Goal: Task Accomplishment & Management: Manage account settings

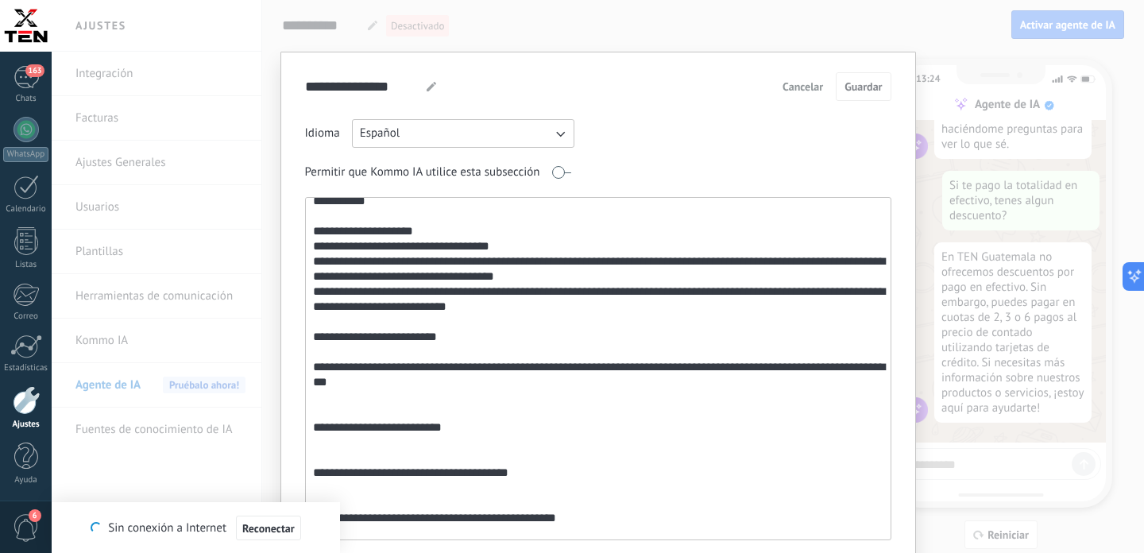
scroll to position [61, 0]
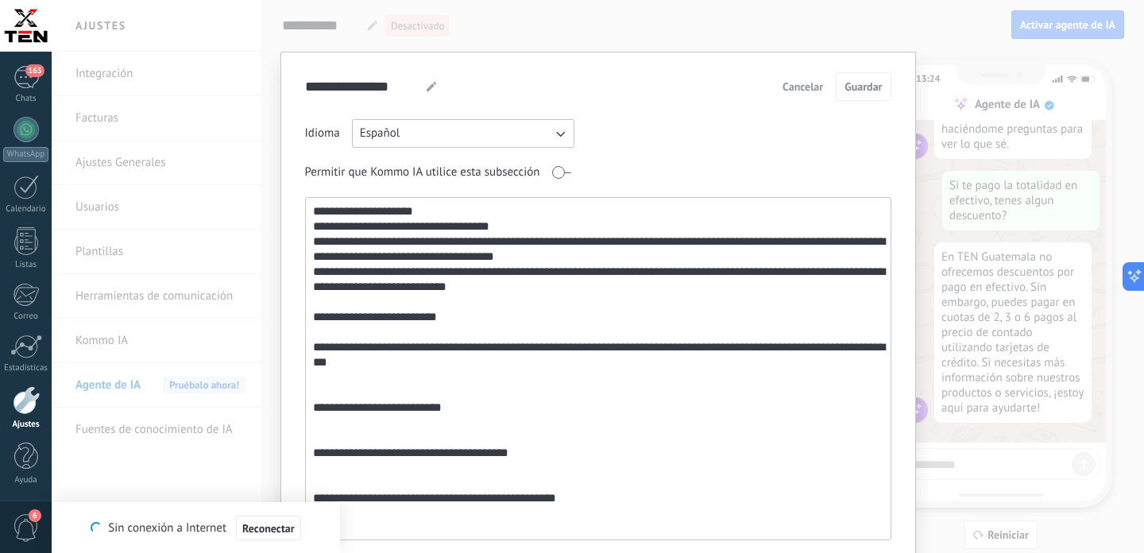
click at [484, 351] on textarea at bounding box center [597, 369] width 582 height 342
type textarea "**********"
click at [809, 91] on span "Cancelar" at bounding box center [803, 86] width 41 height 11
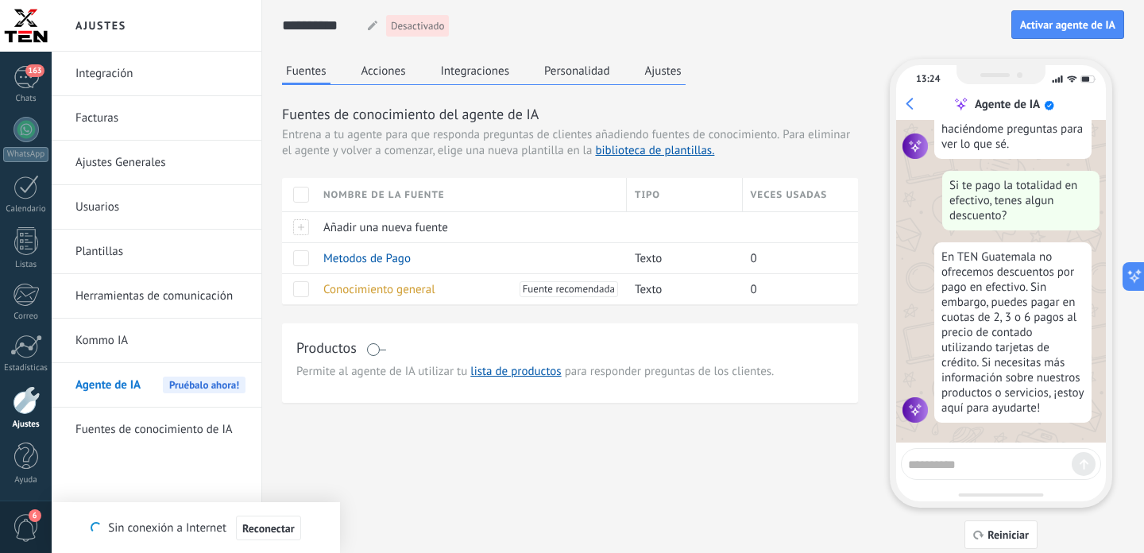
scroll to position [65, 0]
click at [303, 261] on span at bounding box center [301, 258] width 16 height 16
click at [349, 258] on span "Eliminar" at bounding box center [354, 257] width 42 height 31
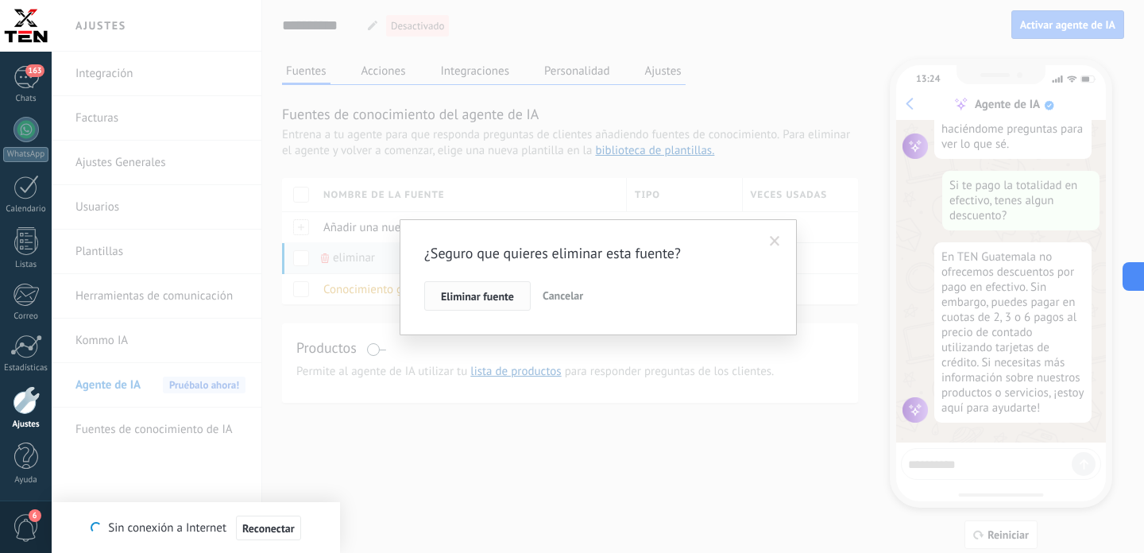
click at [477, 289] on button "Eliminar fuente" at bounding box center [477, 296] width 106 height 30
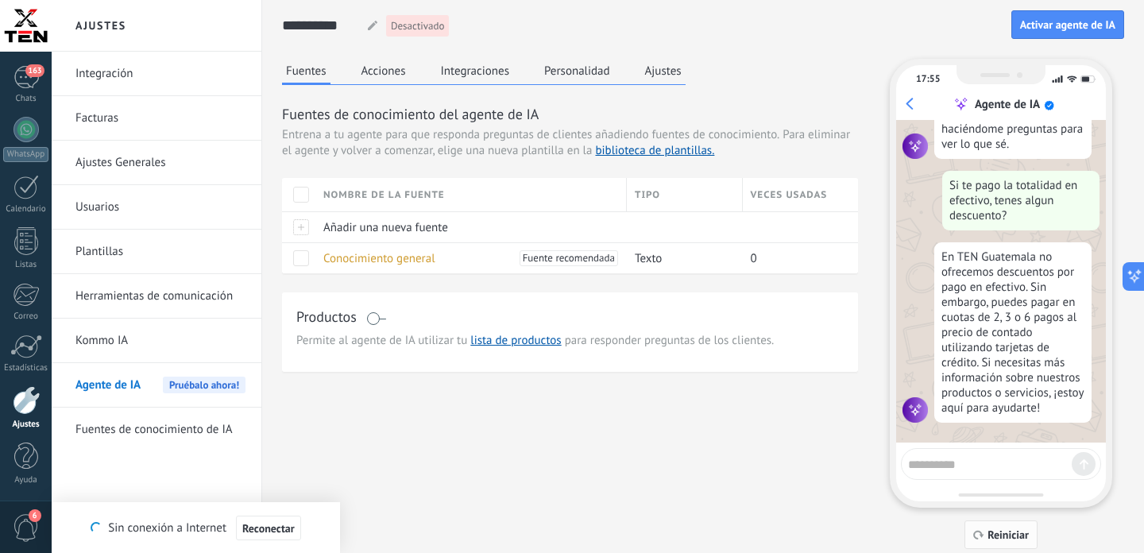
click at [992, 528] on button "Reiniciar" at bounding box center [1000, 534] width 73 height 29
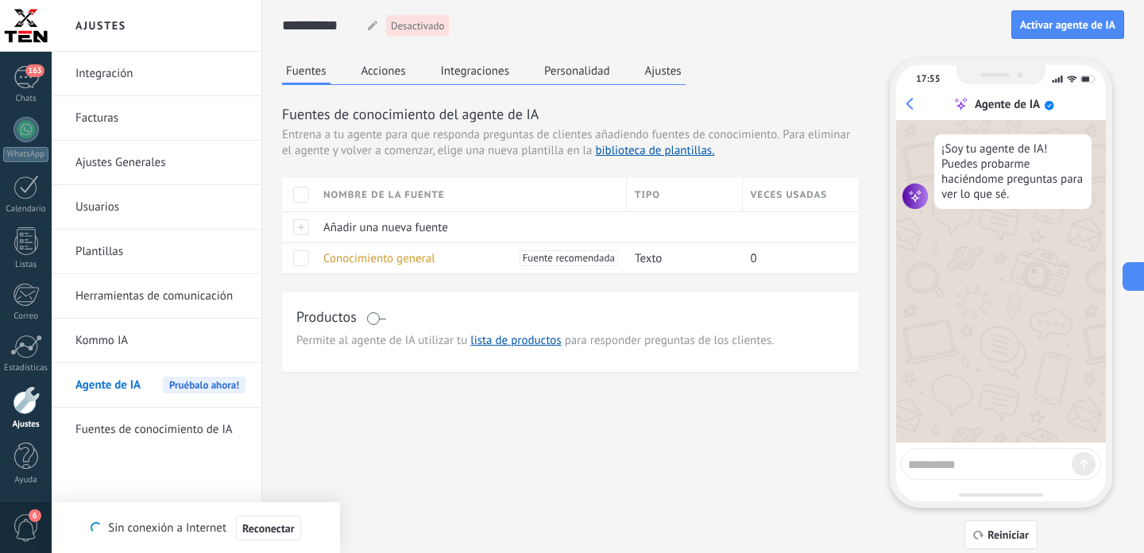
scroll to position [0, 0]
click at [388, 230] on span "Añadir una nueva fuente" at bounding box center [385, 227] width 125 height 15
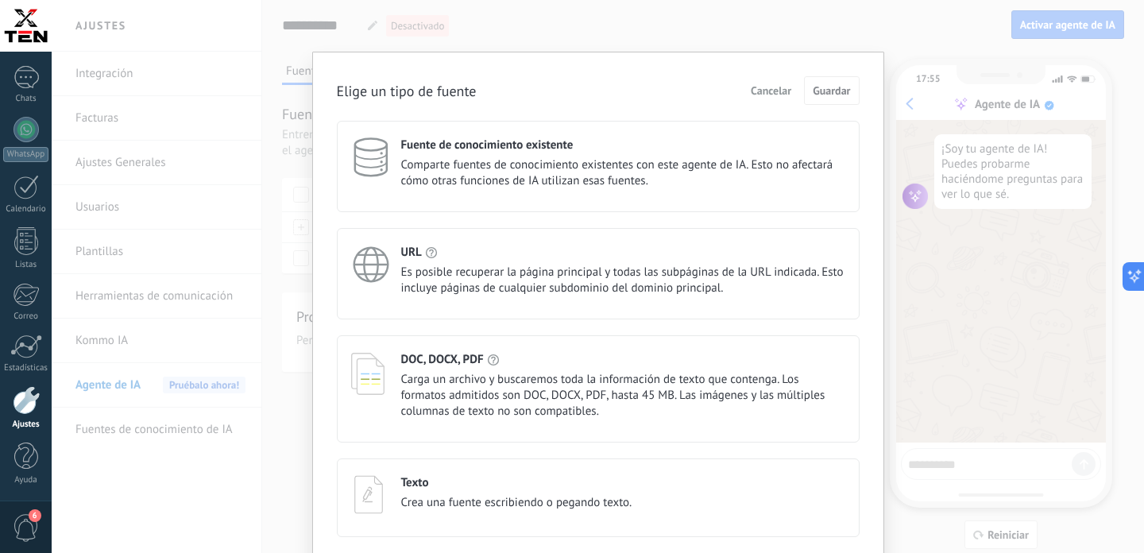
scroll to position [64, 0]
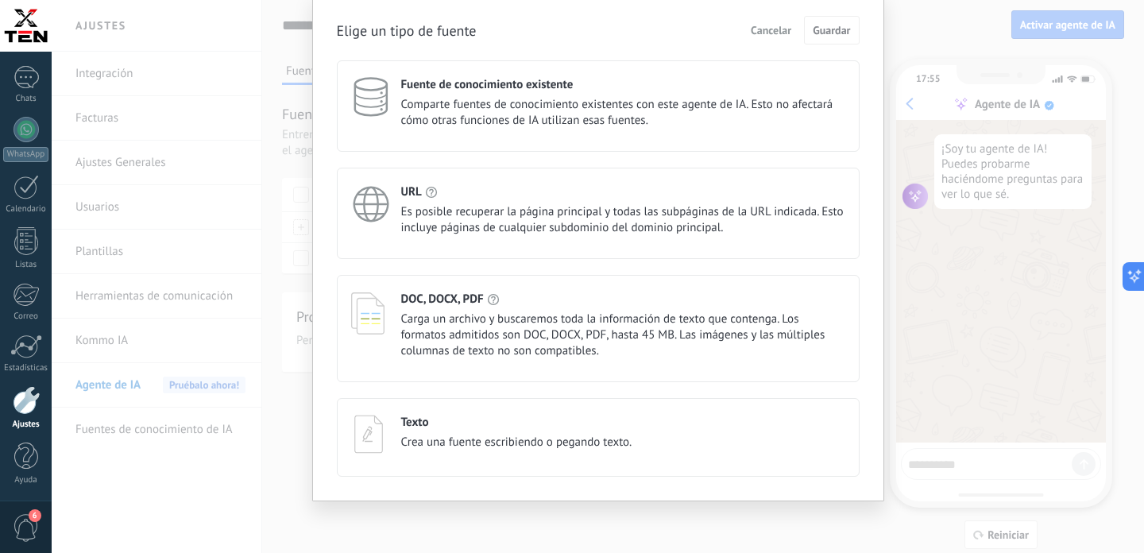
click at [497, 444] on span "Crea una fuente escribiendo o pegando texto." at bounding box center [516, 443] width 231 height 16
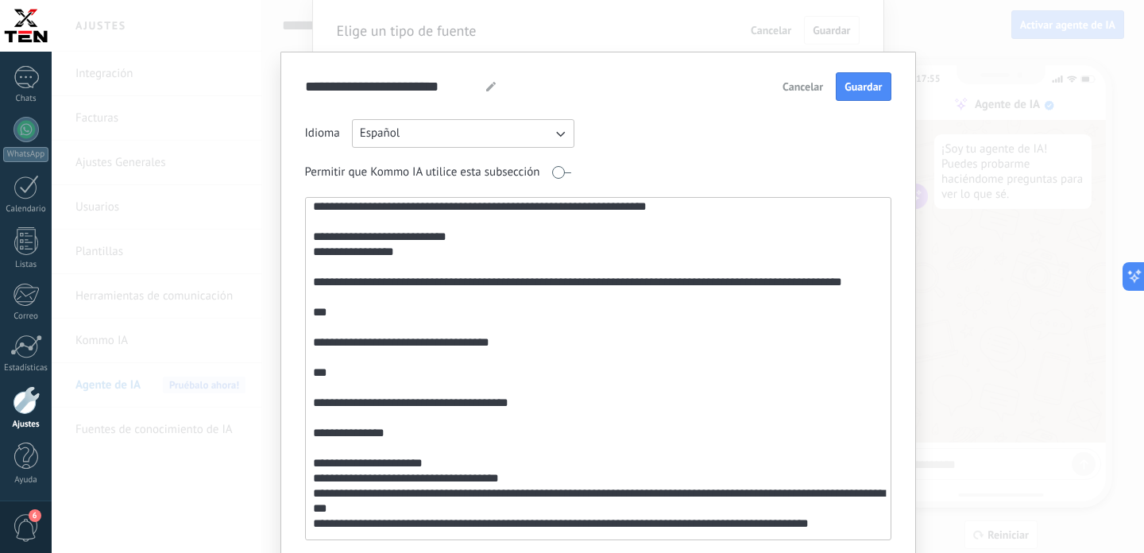
scroll to position [0, 0]
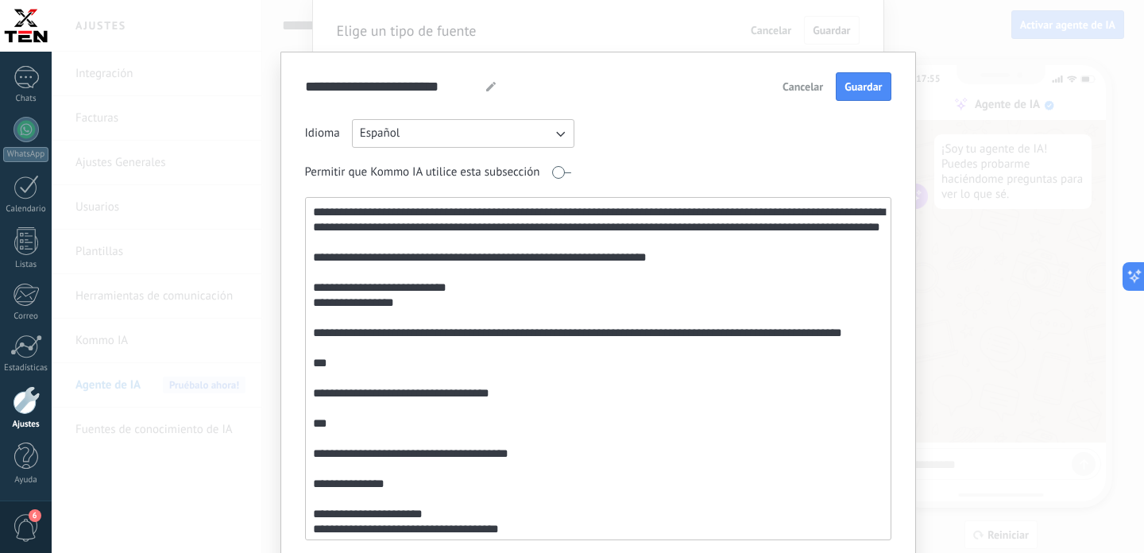
drag, startPoint x: 312, startPoint y: 436, endPoint x: 301, endPoint y: 153, distance: 283.8
click at [306, 198] on textarea at bounding box center [597, 369] width 582 height 342
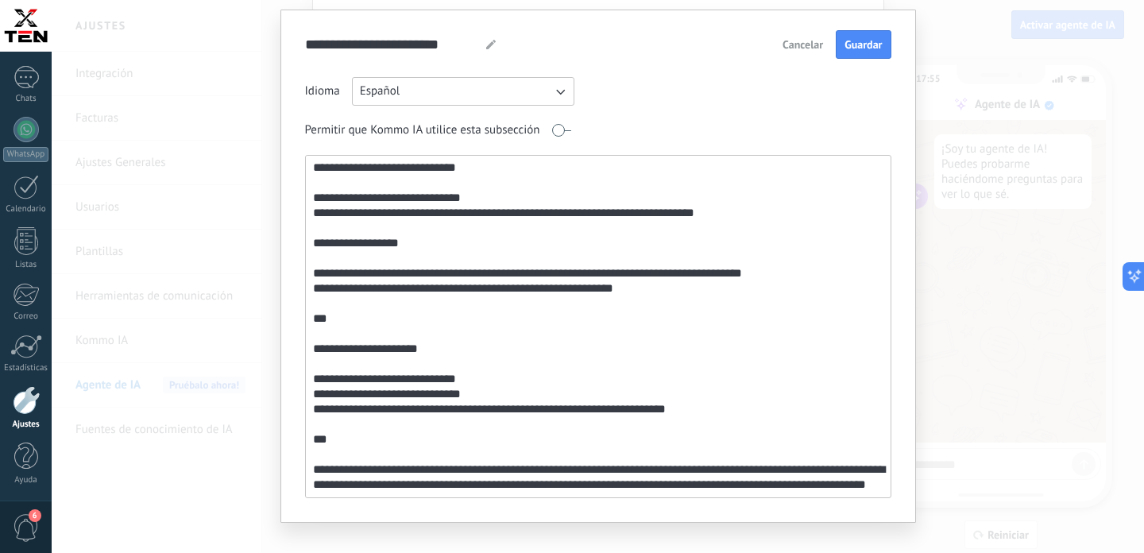
scroll to position [64, 0]
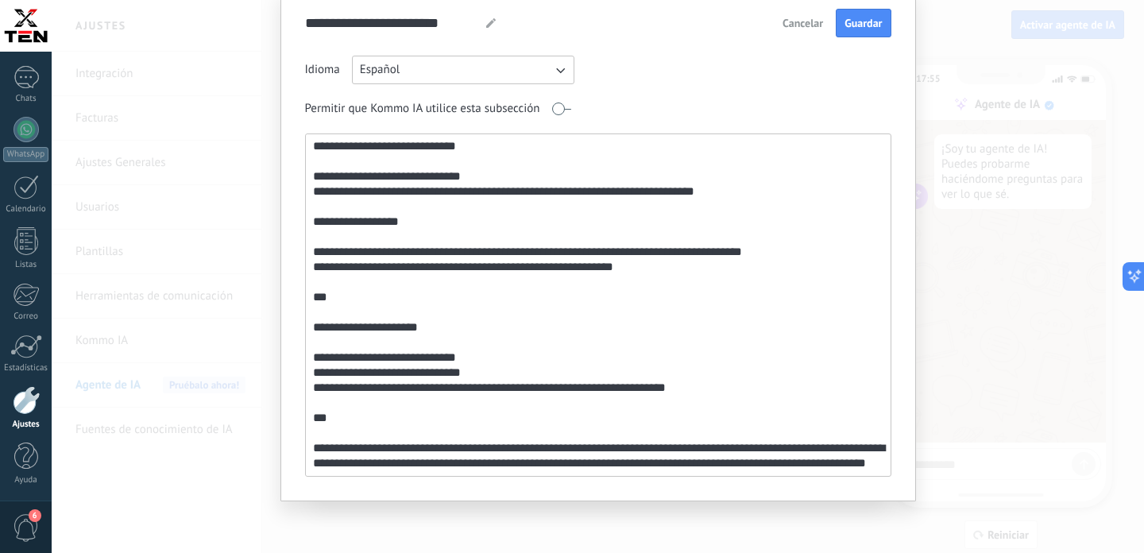
drag, startPoint x: 488, startPoint y: 457, endPoint x: 306, endPoint y: 261, distance: 267.0
click at [306, 261] on textarea at bounding box center [597, 305] width 582 height 342
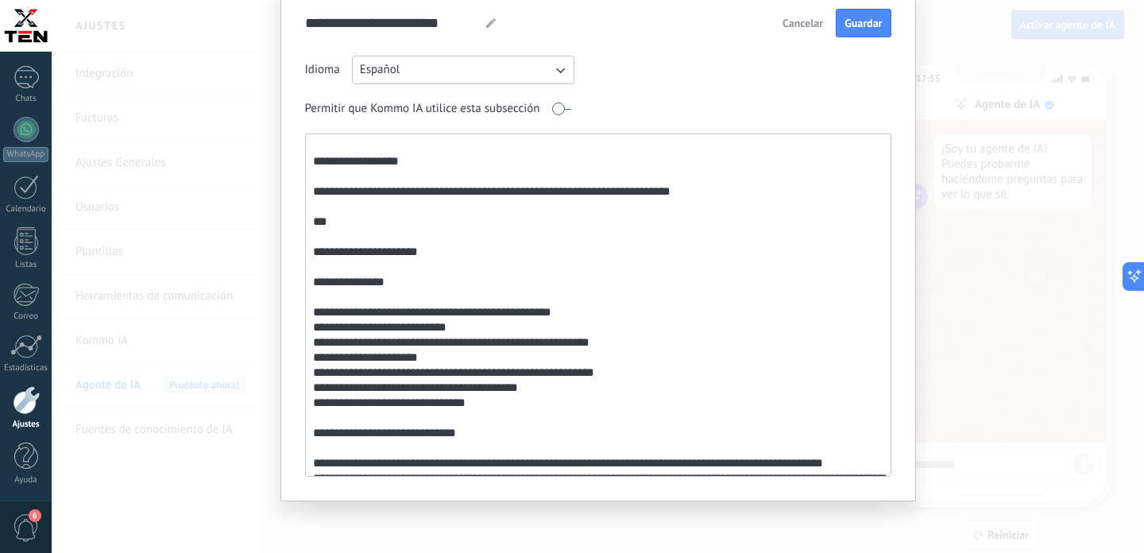
scroll to position [0, 0]
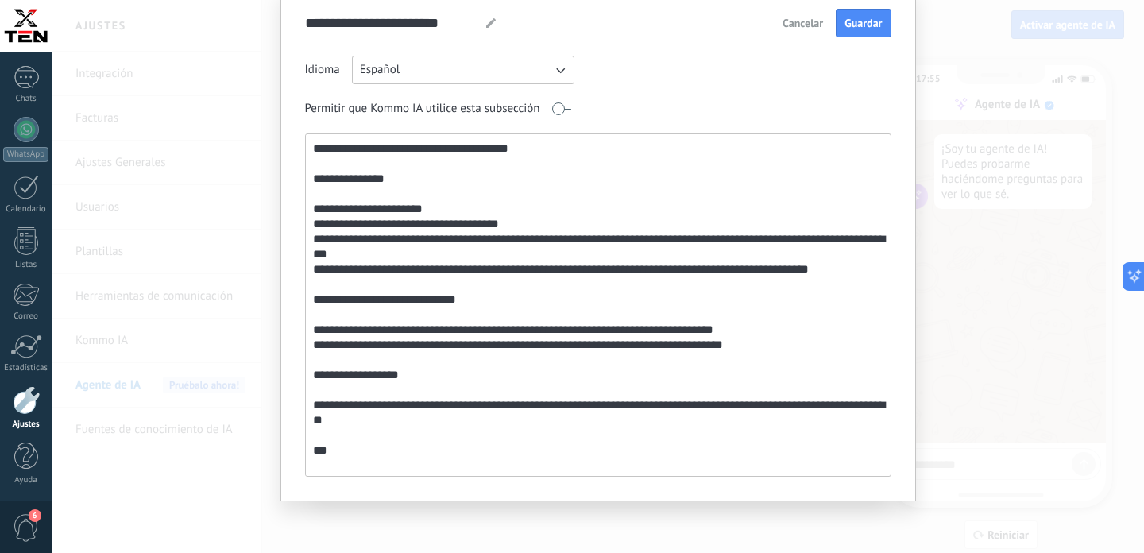
type textarea "**********"
click at [490, 24] on use at bounding box center [491, 23] width 10 height 10
click at [431, 26] on input "**********" at bounding box center [389, 23] width 168 height 28
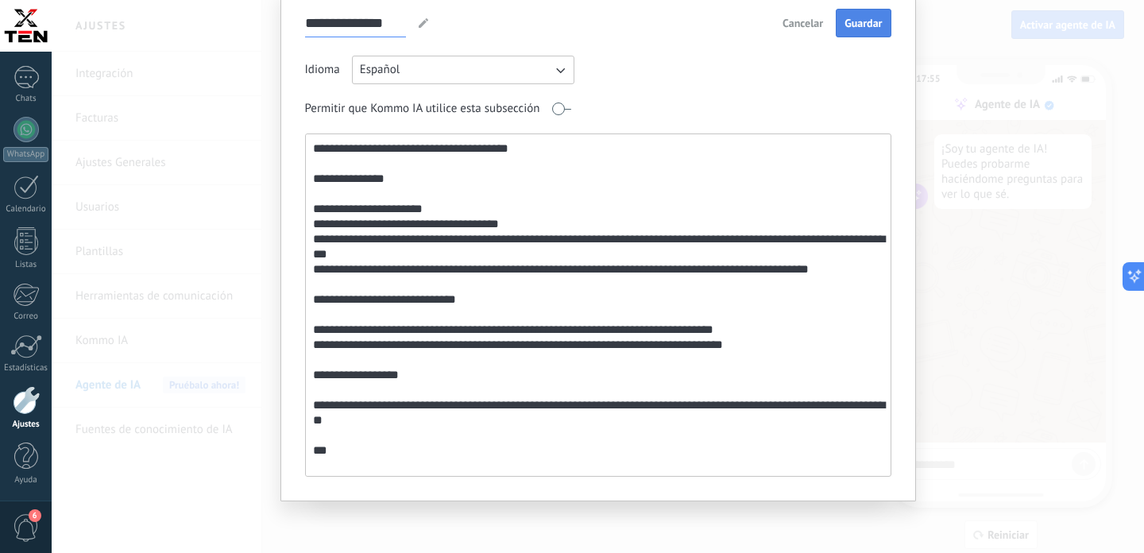
type input "**********"
click at [859, 29] on span "Guardar" at bounding box center [863, 22] width 37 height 11
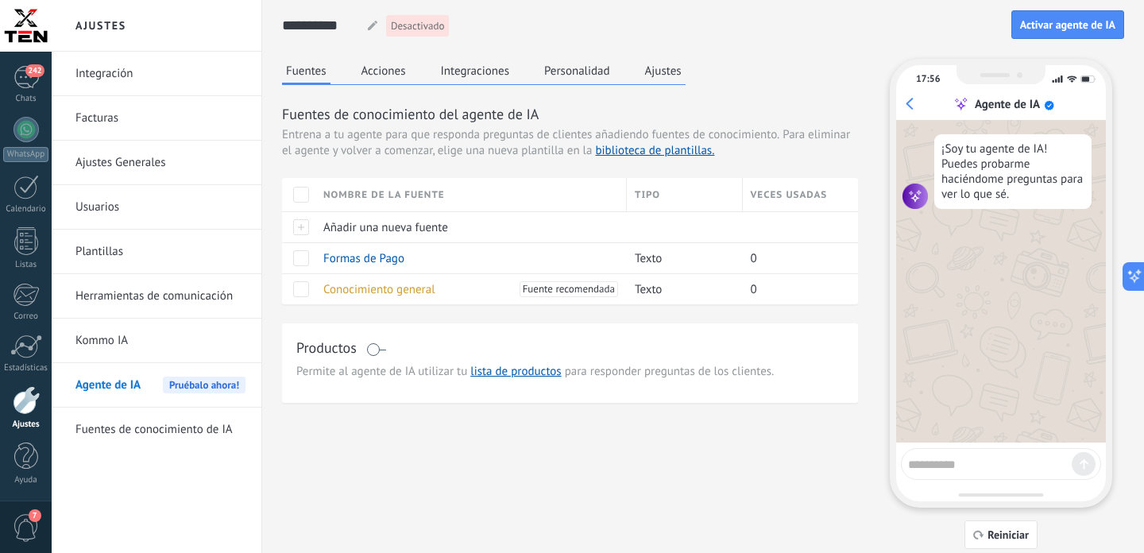
scroll to position [3310, 0]
click at [1003, 539] on span "Reiniciar" at bounding box center [1008, 534] width 41 height 11
click at [922, 463] on textarea at bounding box center [990, 462] width 164 height 20
type textarea "****"
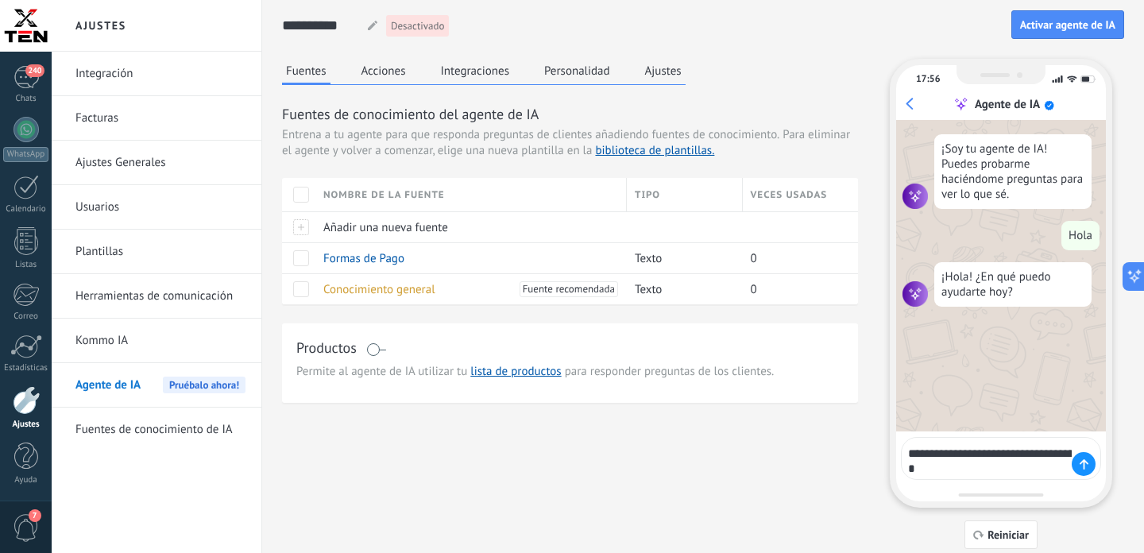
type textarea "**********"
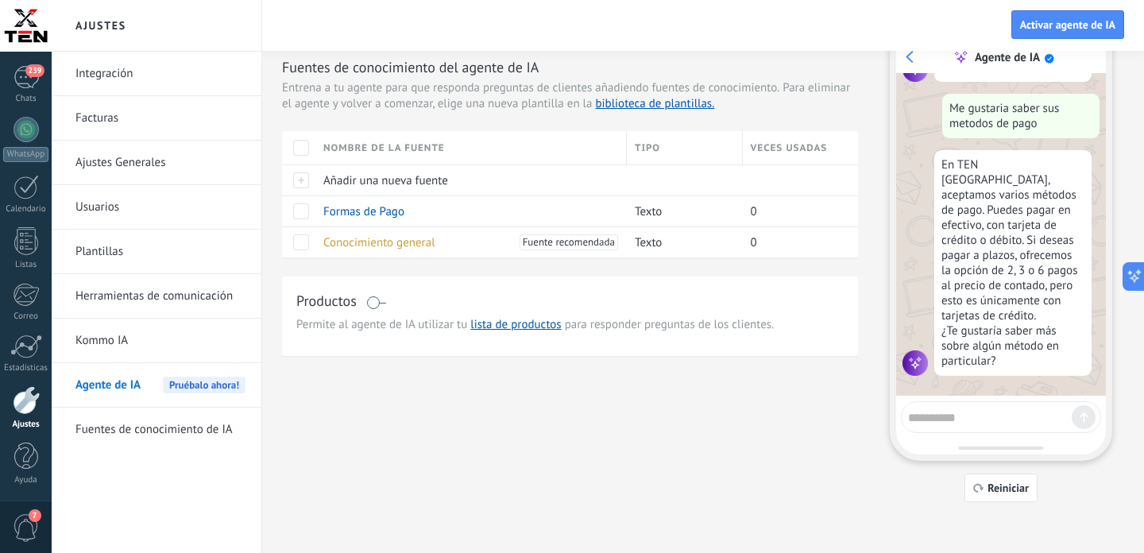
scroll to position [48, 0]
click at [937, 414] on textarea at bounding box center [990, 414] width 164 height 20
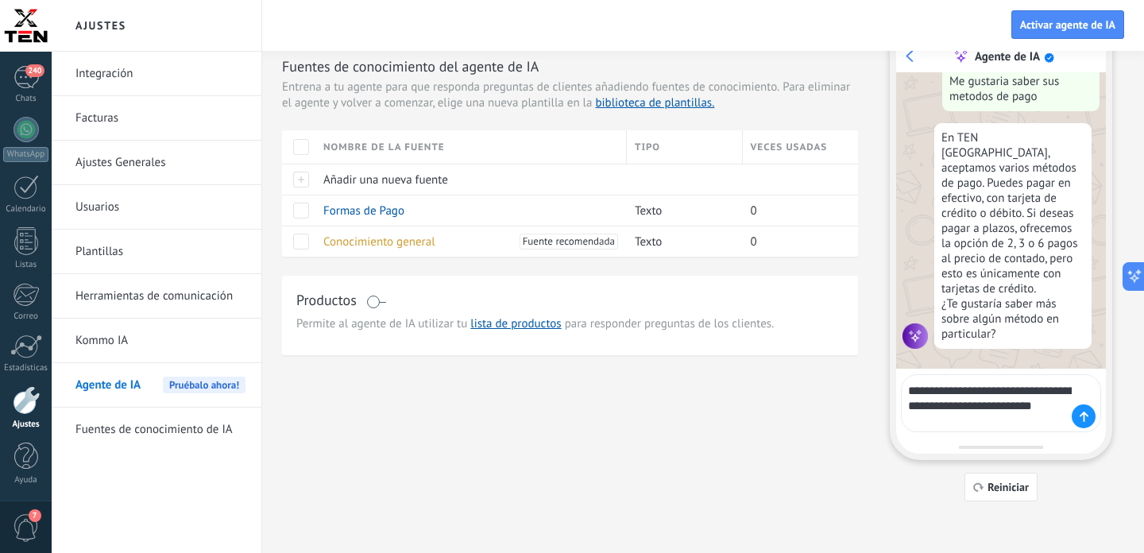
type textarea "**********"
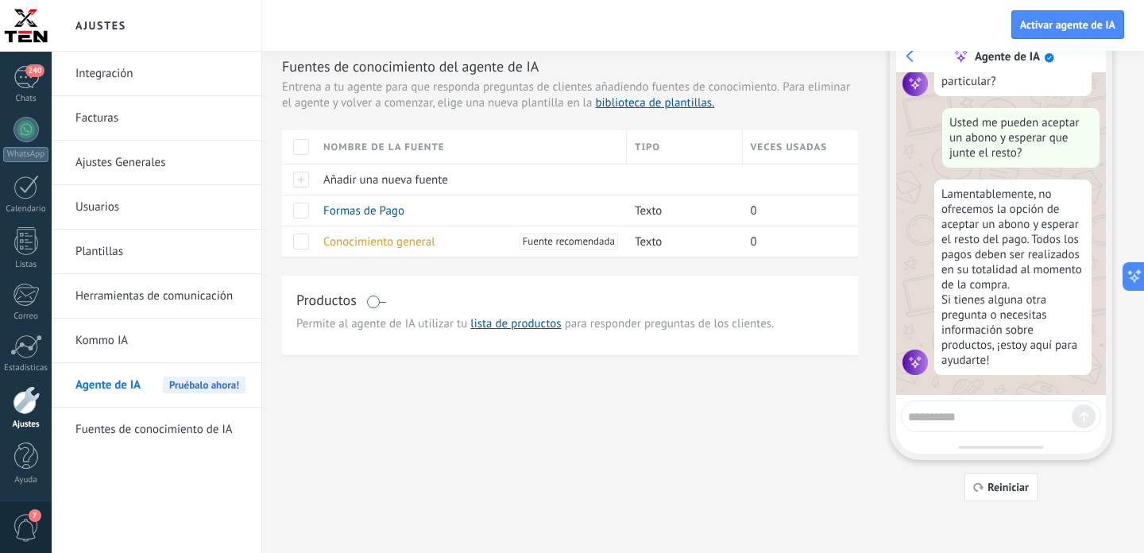
scroll to position [472, 0]
type textarea "**"
click at [528, 326] on link "lista de productos" at bounding box center [515, 323] width 91 height 15
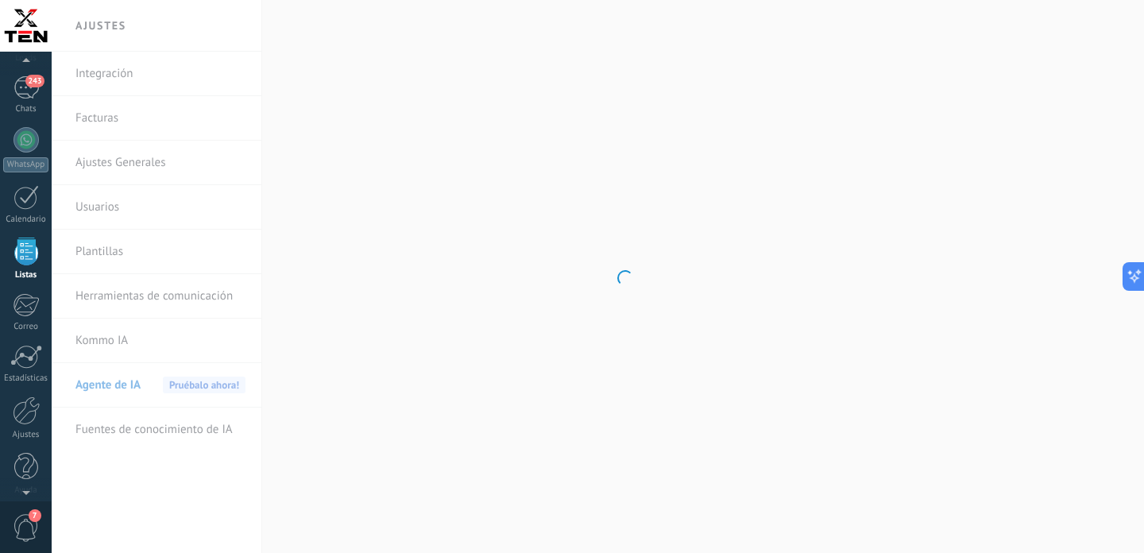
scroll to position [3310, 0]
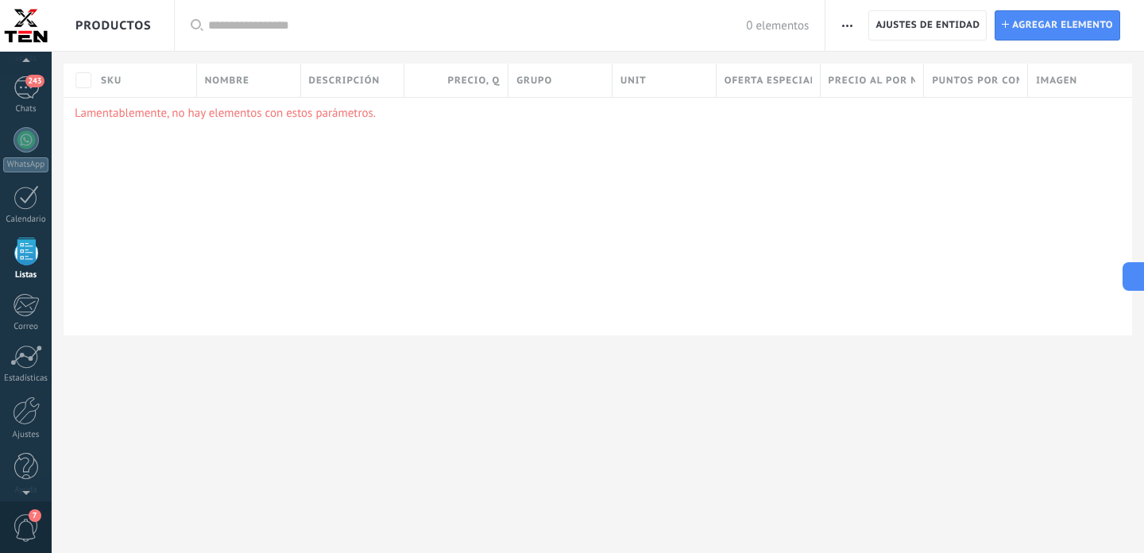
scroll to position [3310, 0]
click at [844, 23] on span "button" at bounding box center [847, 25] width 10 height 30
click at [756, 189] on div "Lamentablemente, no hay elementos con estos parámetros." at bounding box center [598, 216] width 1069 height 238
click at [842, 23] on span "button" at bounding box center [847, 25] width 10 height 30
click at [865, 102] on span "Categorías" at bounding box center [882, 99] width 53 height 32
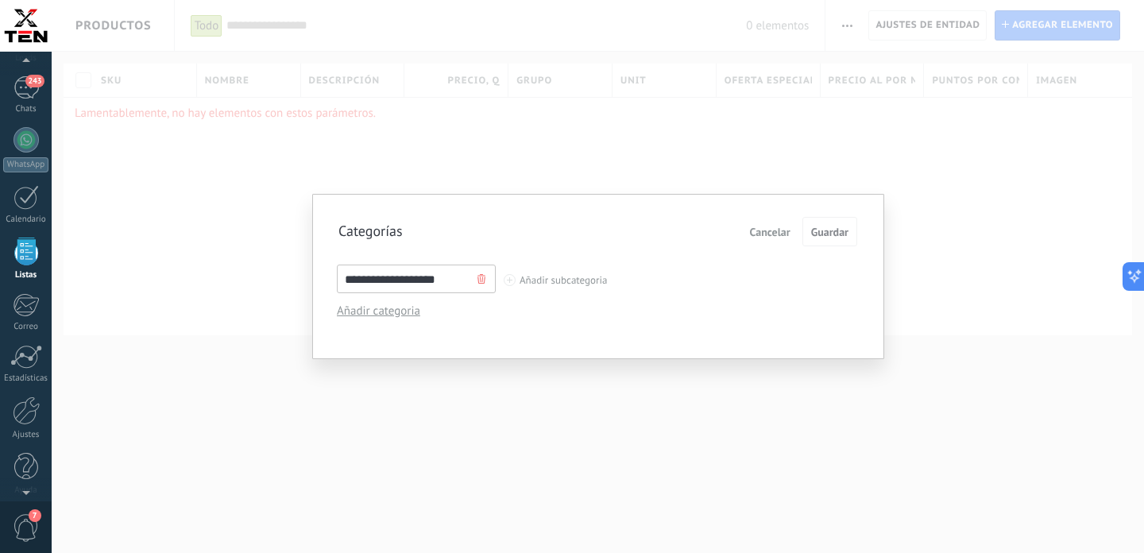
click at [453, 281] on input "**********" at bounding box center [416, 279] width 159 height 29
click at [771, 237] on span "Cancelar" at bounding box center [770, 231] width 41 height 11
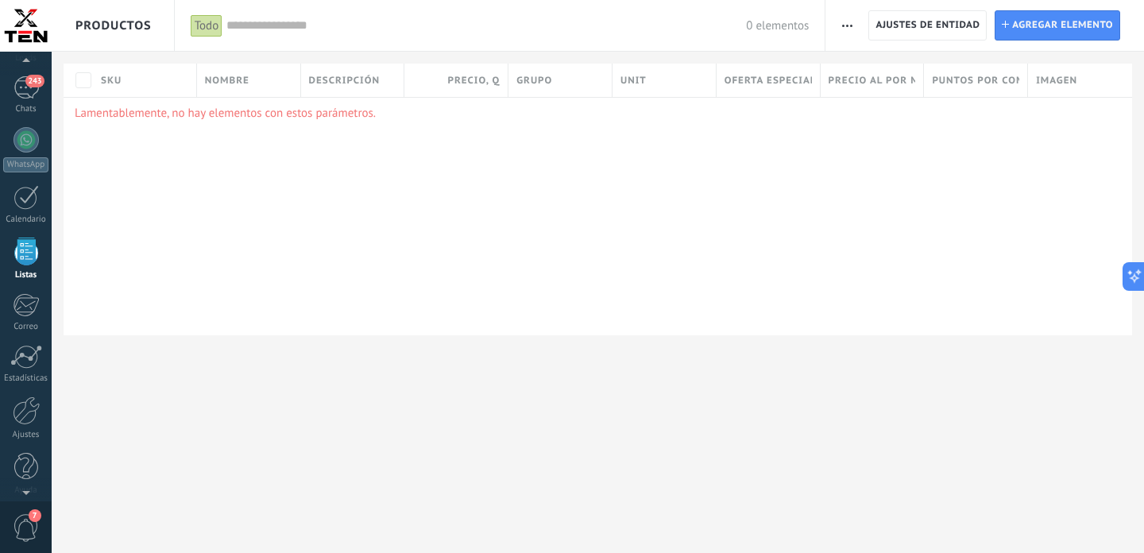
click at [848, 29] on span "button" at bounding box center [847, 25] width 10 height 30
click at [866, 133] on span "Ajuste de lista" at bounding box center [892, 131] width 72 height 32
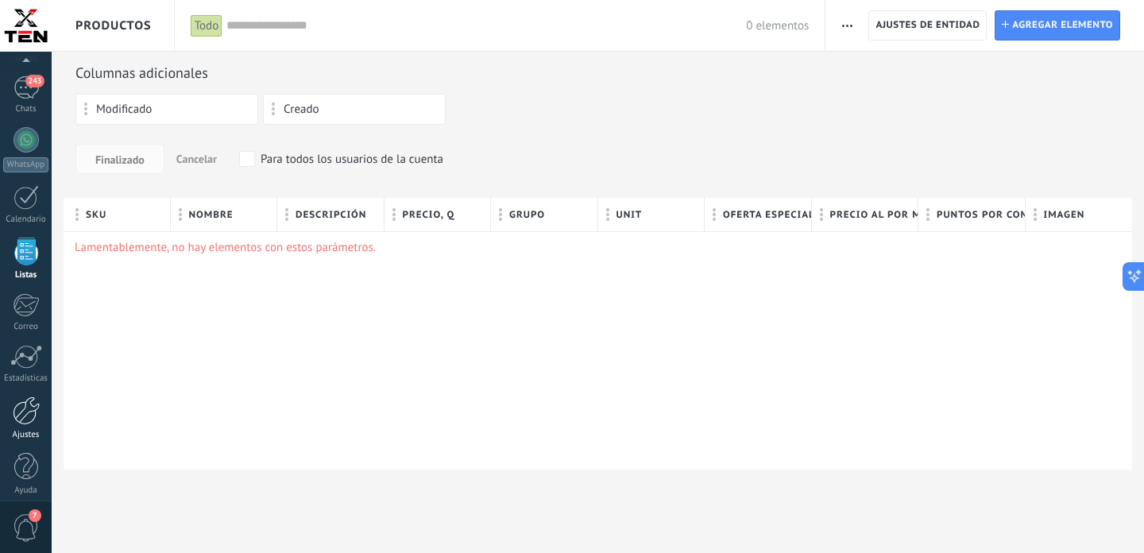
scroll to position [110, 0]
click at [31, 452] on div at bounding box center [26, 457] width 24 height 28
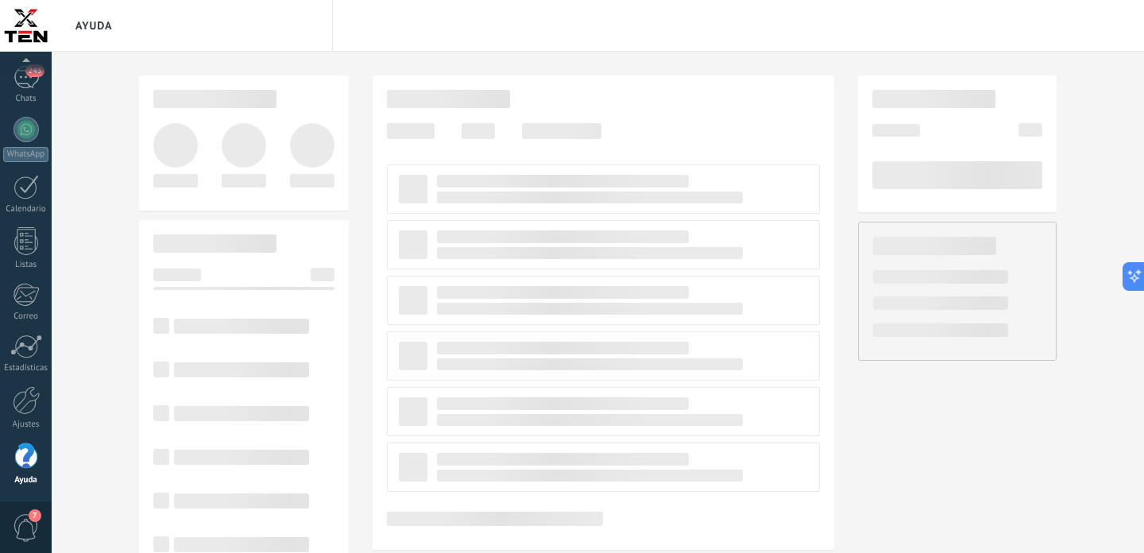
scroll to position [3310, 0]
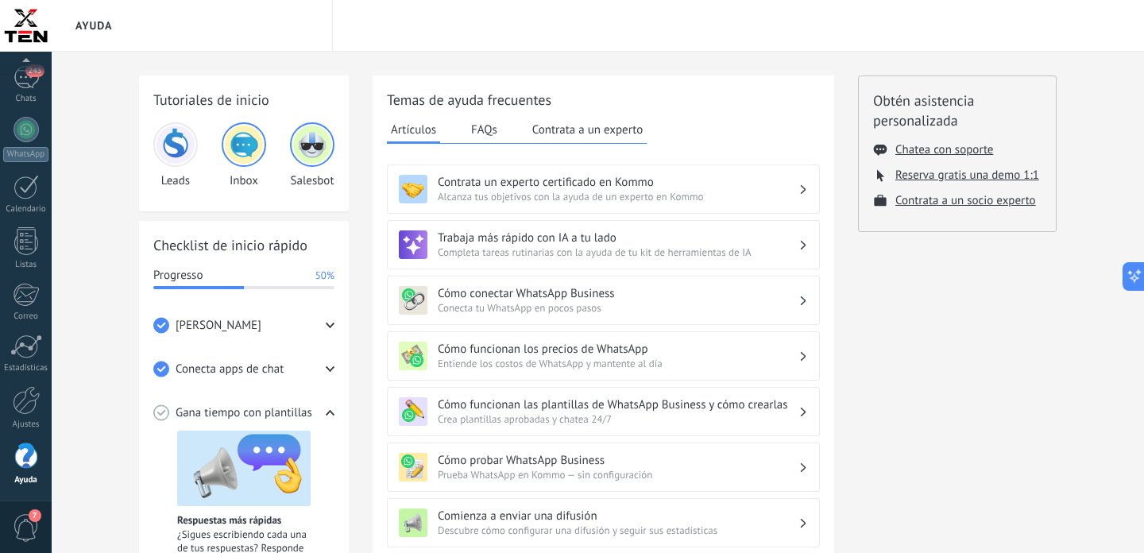
click at [484, 126] on button "FAQs" at bounding box center [484, 130] width 34 height 24
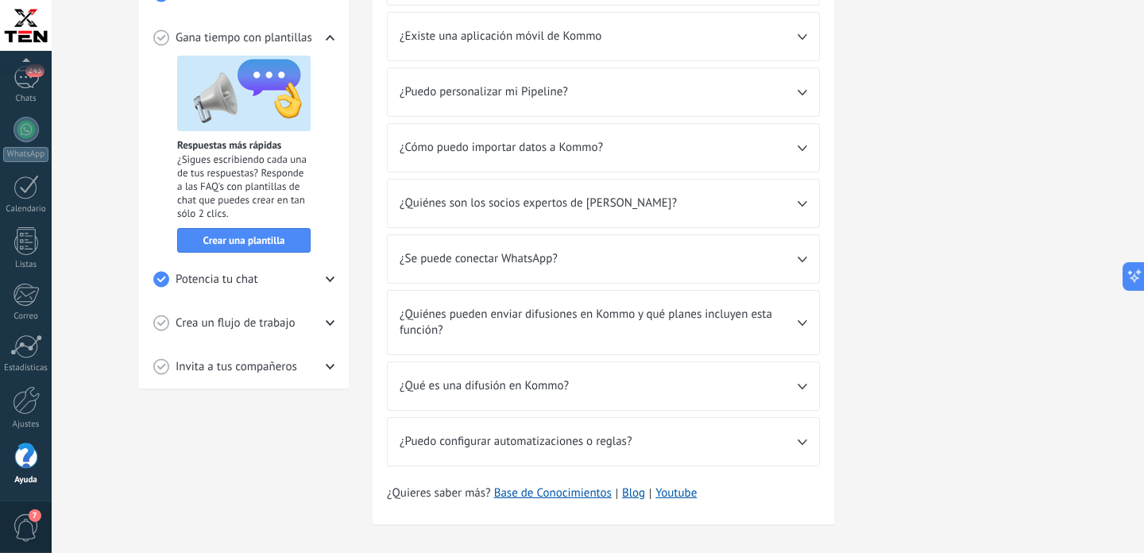
scroll to position [390, 0]
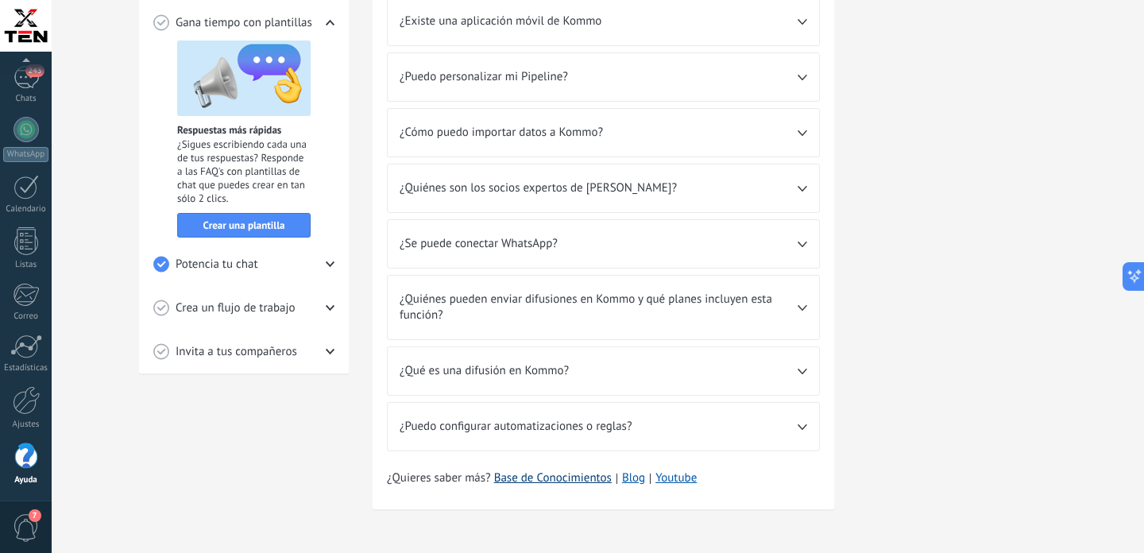
click at [542, 481] on link "Base de Conocimientos" at bounding box center [553, 478] width 118 height 16
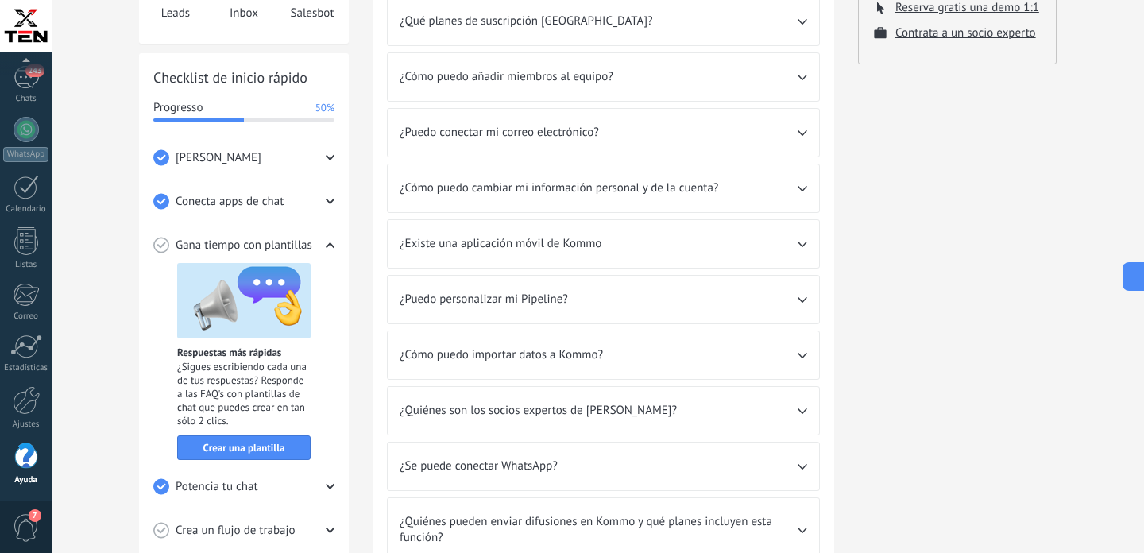
scroll to position [0, 0]
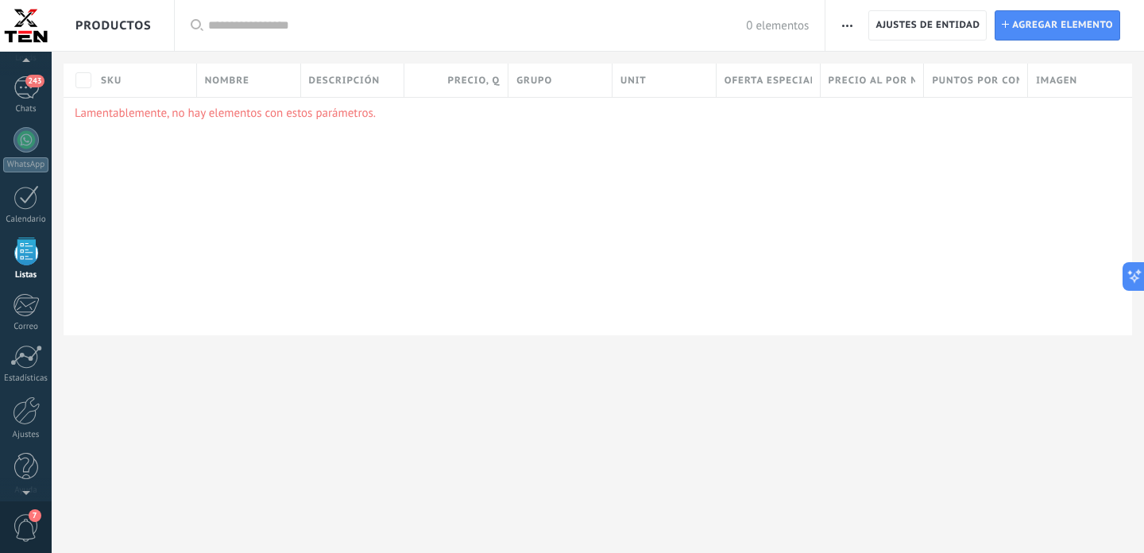
scroll to position [3310, 0]
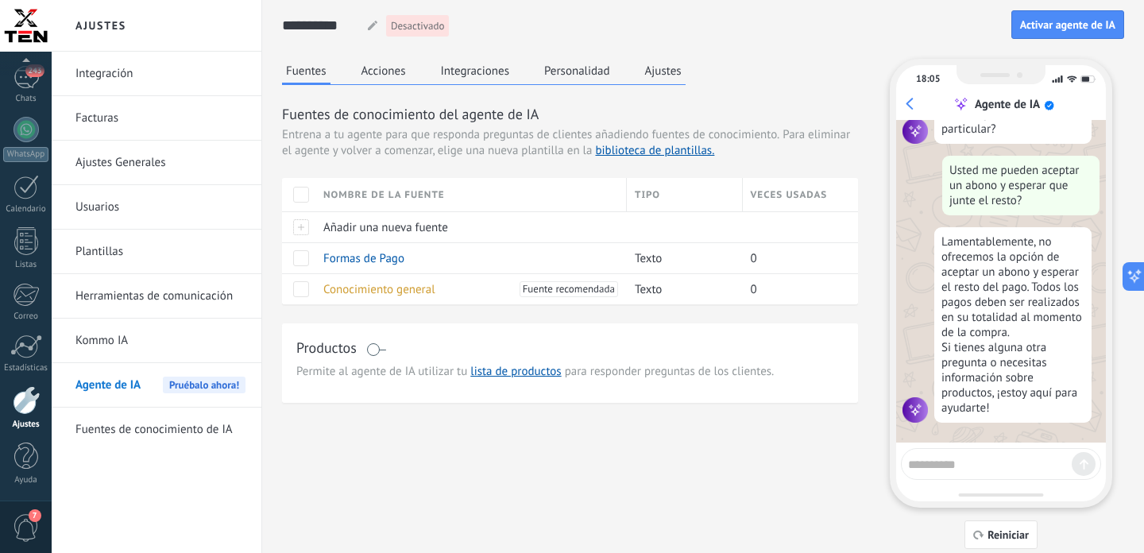
scroll to position [472, 0]
click at [511, 372] on link "lista de productos" at bounding box center [515, 371] width 91 height 15
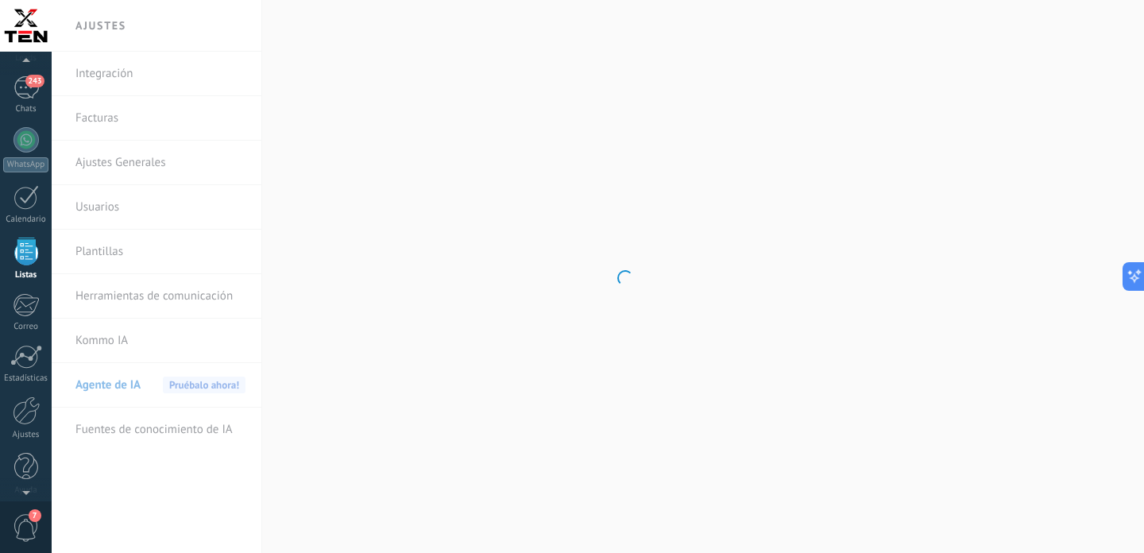
scroll to position [3310, 0]
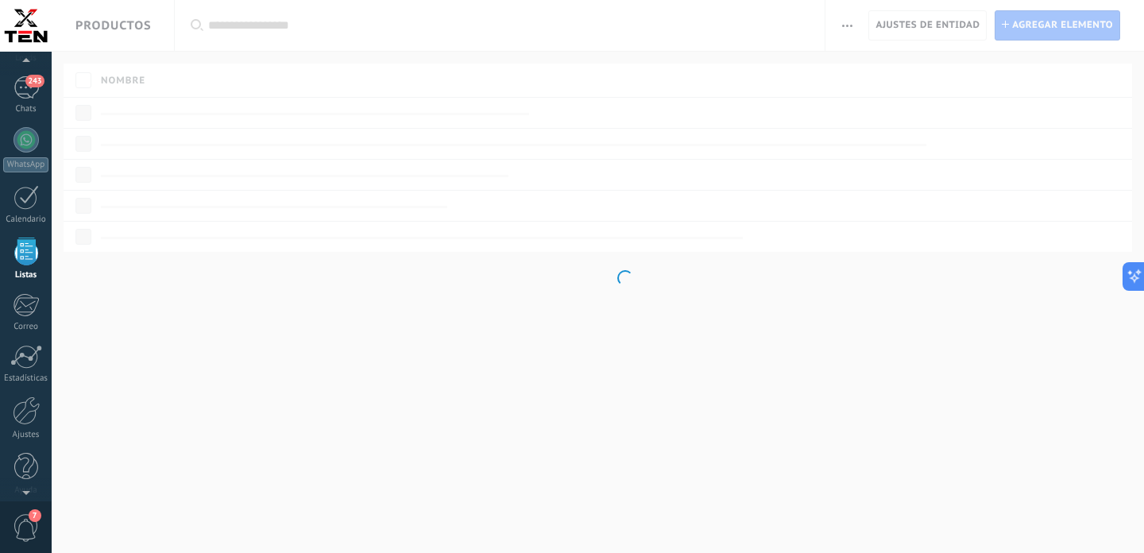
scroll to position [3310, 0]
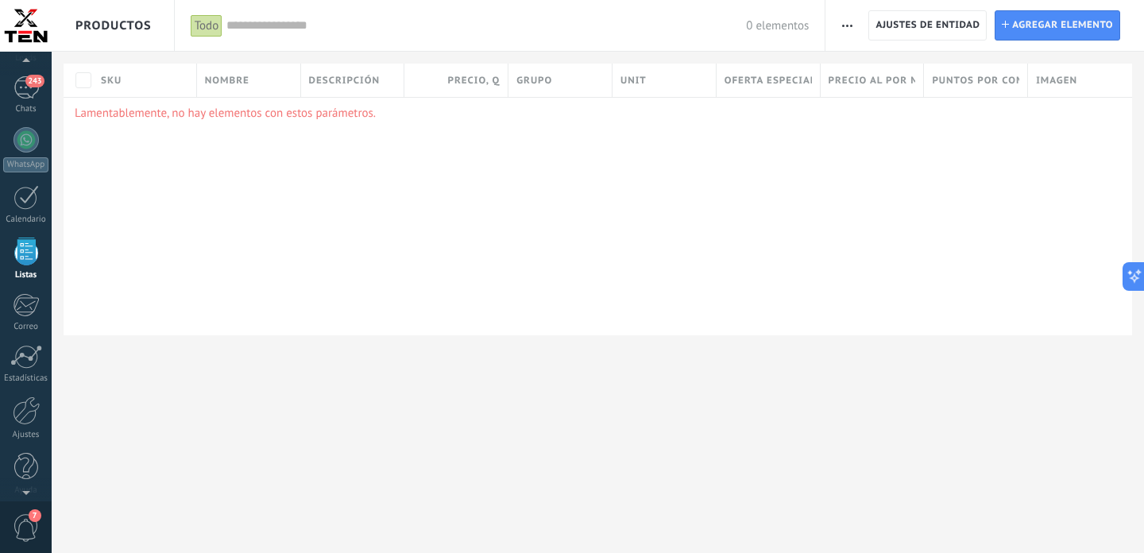
click at [849, 24] on span "button" at bounding box center [847, 25] width 10 height 30
click at [980, 266] on div "Lamentablemente, no hay elementos con estos parámetros." at bounding box center [598, 216] width 1069 height 238
click at [957, 28] on span "Ajustes de entidad" at bounding box center [928, 25] width 104 height 29
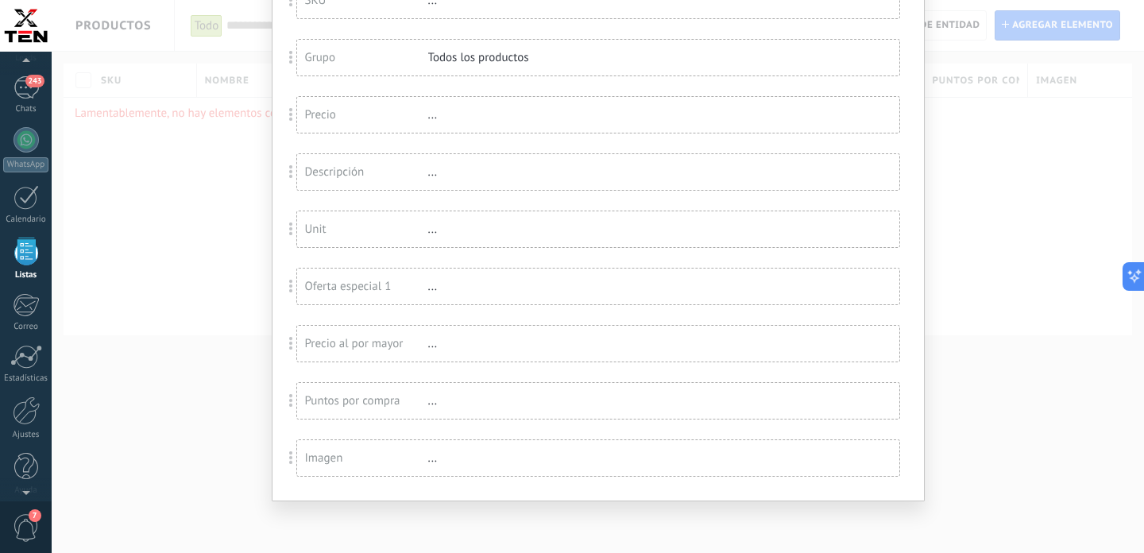
scroll to position [0, 0]
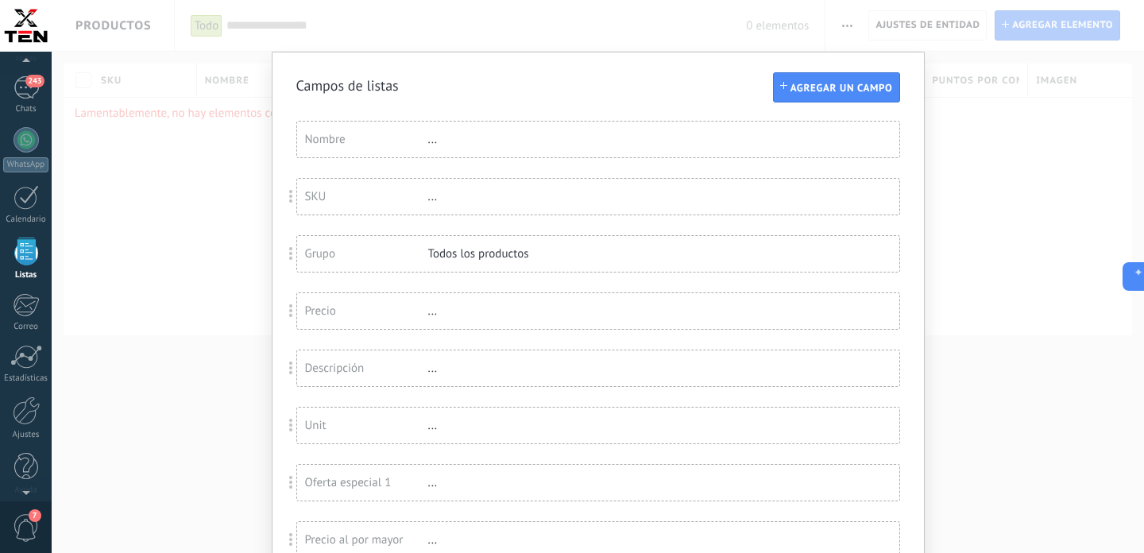
click at [1002, 216] on div "Campos de listas Agregar un campo Usted ha alcanzado la cantidad máxima de los …" at bounding box center [598, 276] width 1092 height 553
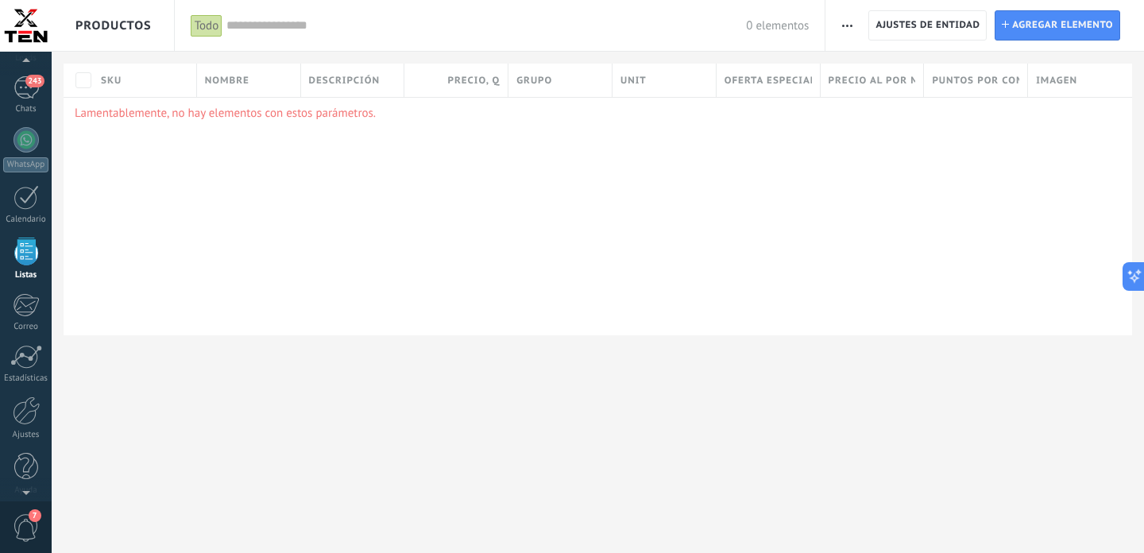
click at [850, 21] on span "button" at bounding box center [847, 25] width 10 height 30
click at [879, 96] on span "Categorías" at bounding box center [882, 99] width 53 height 32
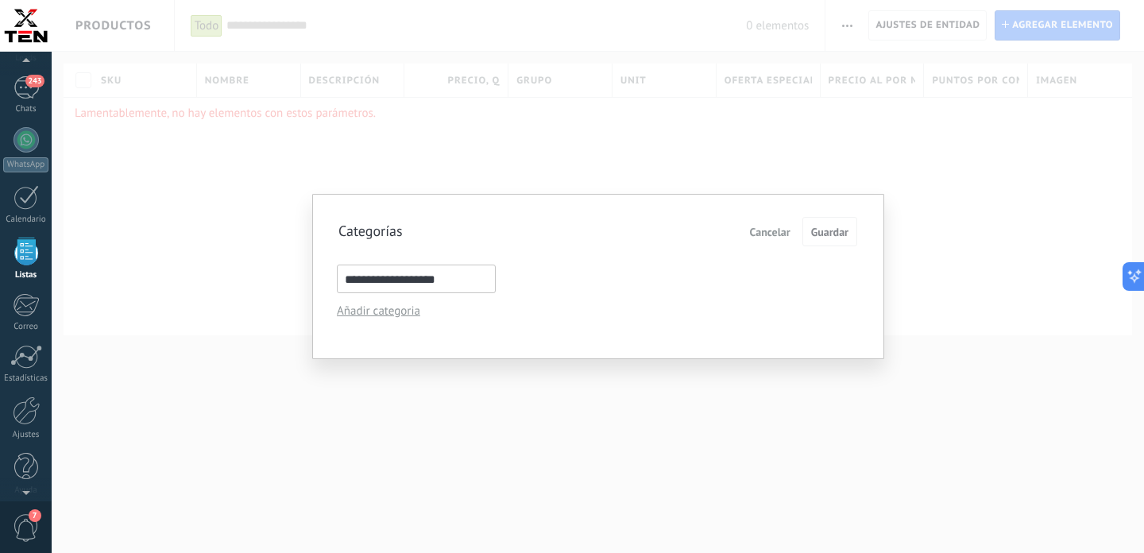
click at [763, 234] on span "Cancelar" at bounding box center [770, 231] width 41 height 11
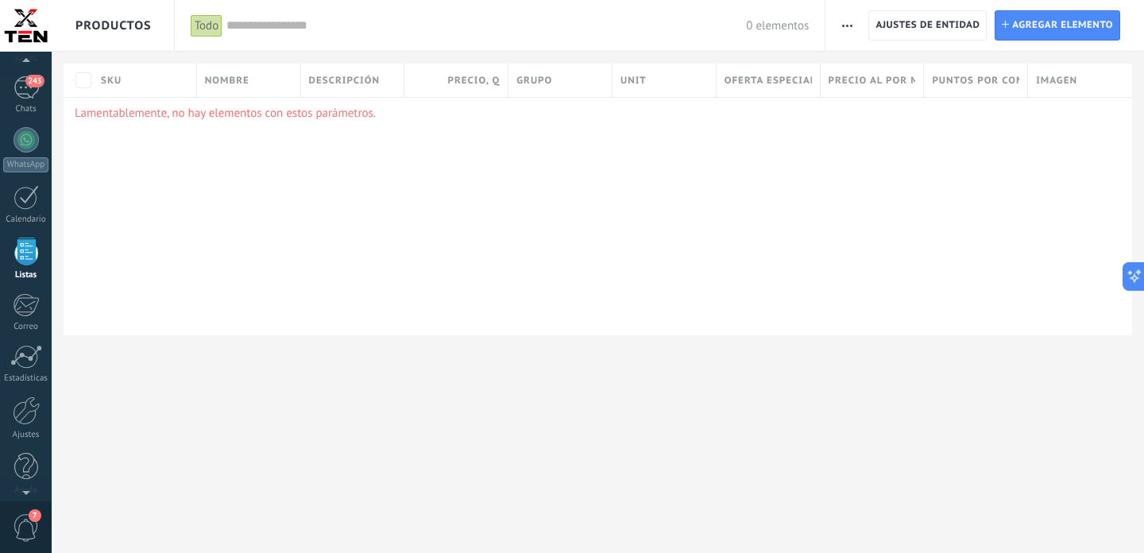
click at [851, 23] on span "button" at bounding box center [847, 25] width 10 height 30
click at [905, 129] on span "Ajuste de lista" at bounding box center [892, 131] width 72 height 32
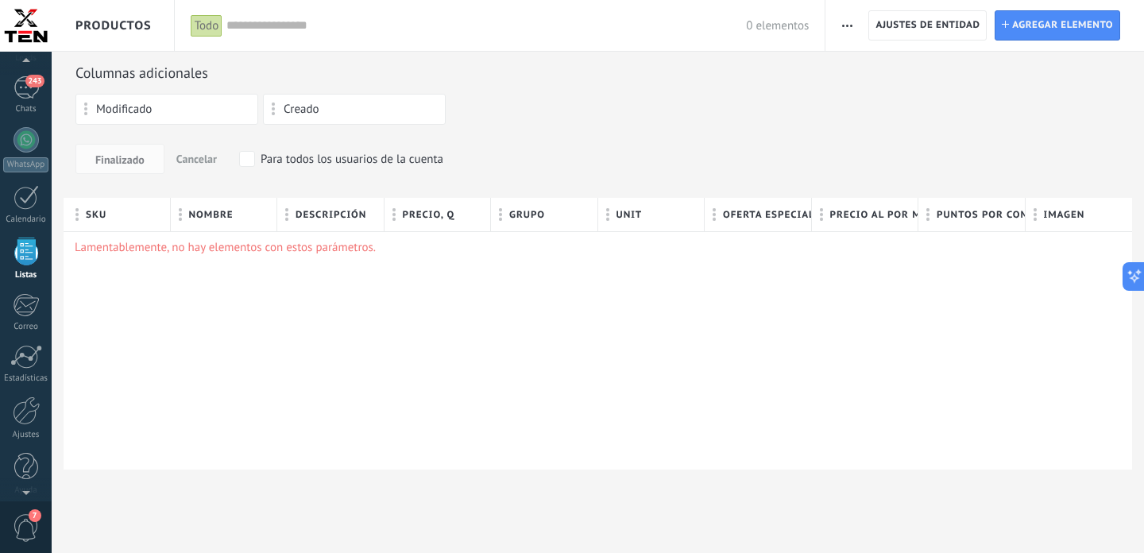
click at [278, 111] on div "Creado" at bounding box center [354, 109] width 165 height 14
drag, startPoint x: 90, startPoint y: 109, endPoint x: 94, endPoint y: 98, distance: 11.8
click at [94, 98] on body ".abccls-1,.abccls-2{fill-rule:evenodd}.abccls-2{fill:#fff} .abfcls-1{fill:none}…" at bounding box center [572, 276] width 1144 height 553
click at [33, 392] on div at bounding box center [26, 400] width 27 height 29
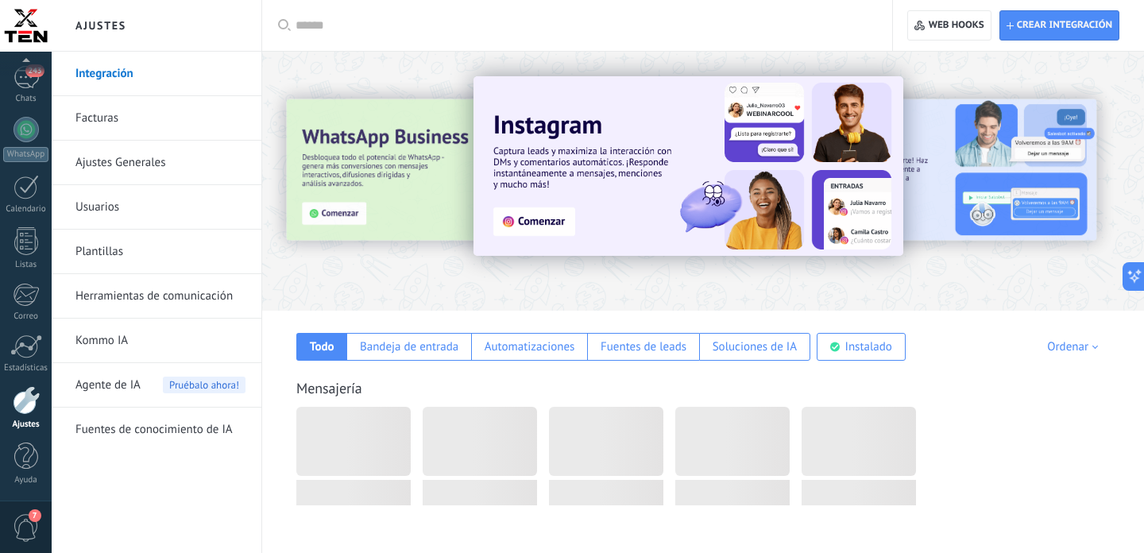
scroll to position [3310, 0]
click at [121, 392] on span "Agente de IA" at bounding box center [107, 385] width 65 height 44
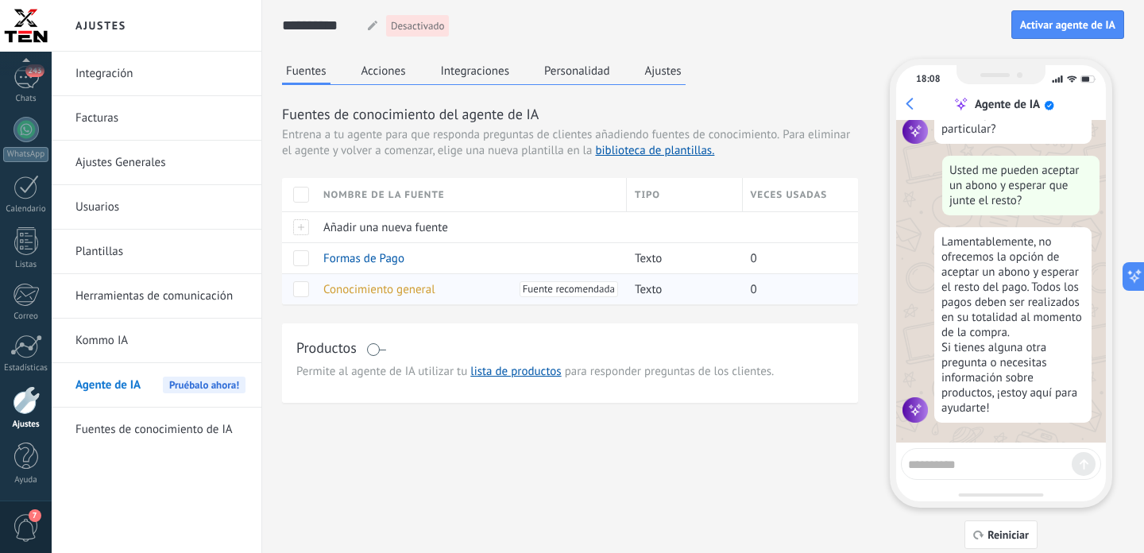
scroll to position [472, 0]
click at [392, 265] on span "Formas de Pago" at bounding box center [363, 258] width 81 height 15
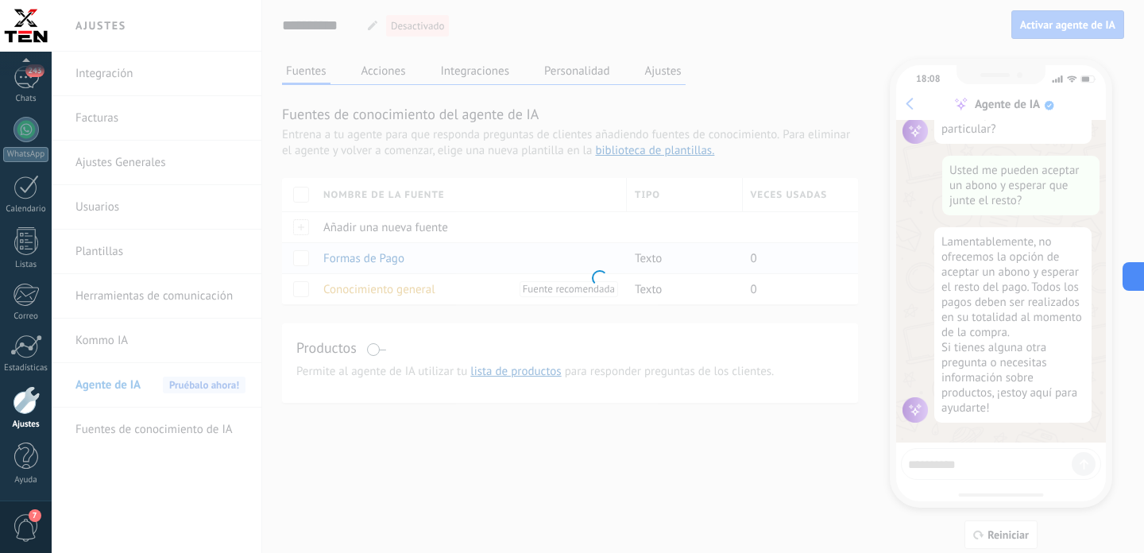
type input "**********"
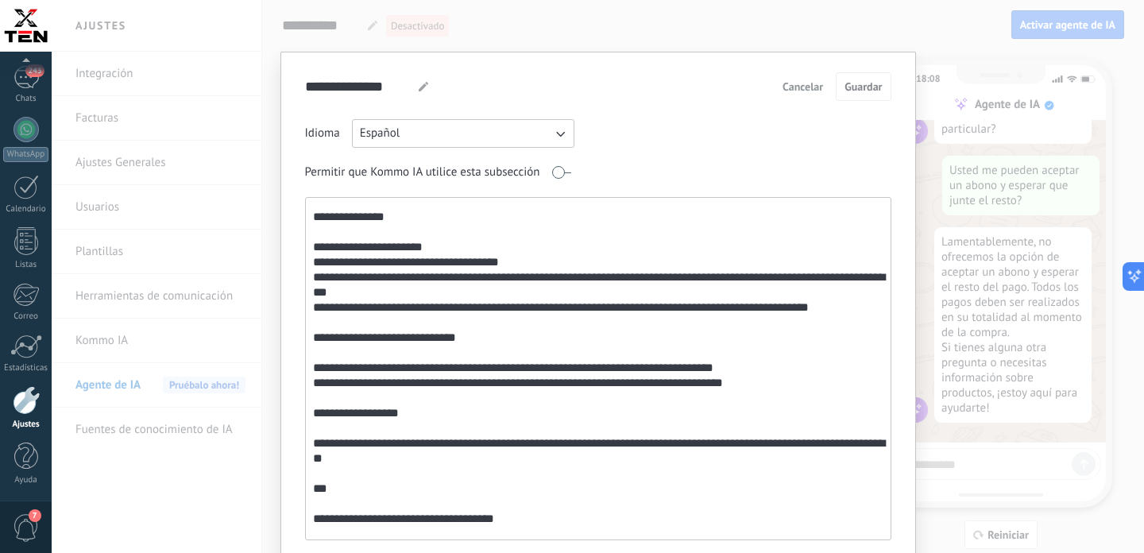
scroll to position [0, 0]
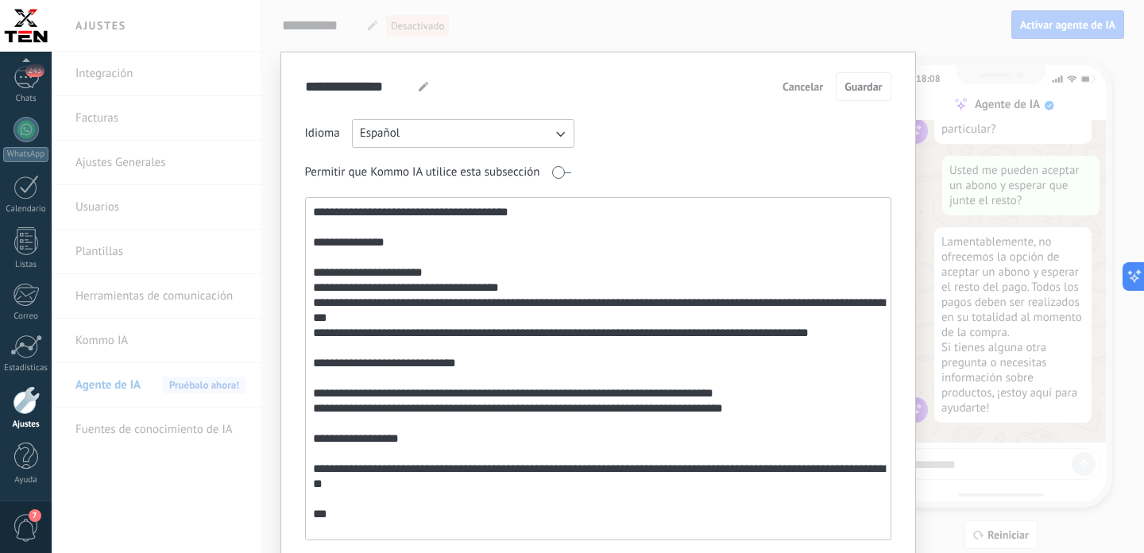
drag, startPoint x: 384, startPoint y: 423, endPoint x: 290, endPoint y: 203, distance: 239.2
click at [306, 203] on textarea at bounding box center [597, 369] width 582 height 342
paste textarea "**********"
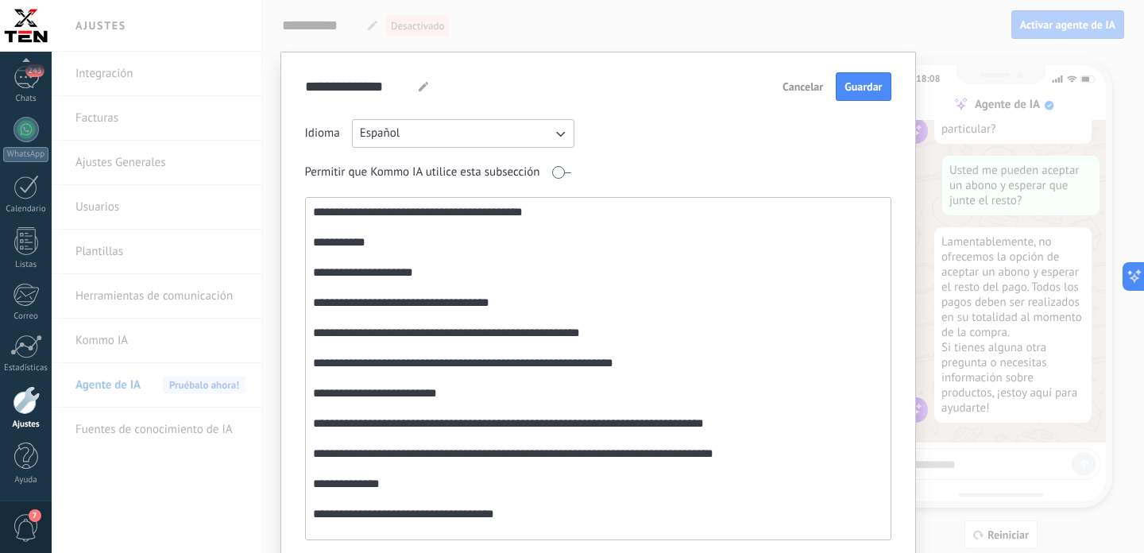
drag, startPoint x: 548, startPoint y: 215, endPoint x: 494, endPoint y: 212, distance: 54.1
click at [495, 213] on textarea at bounding box center [597, 369] width 582 height 342
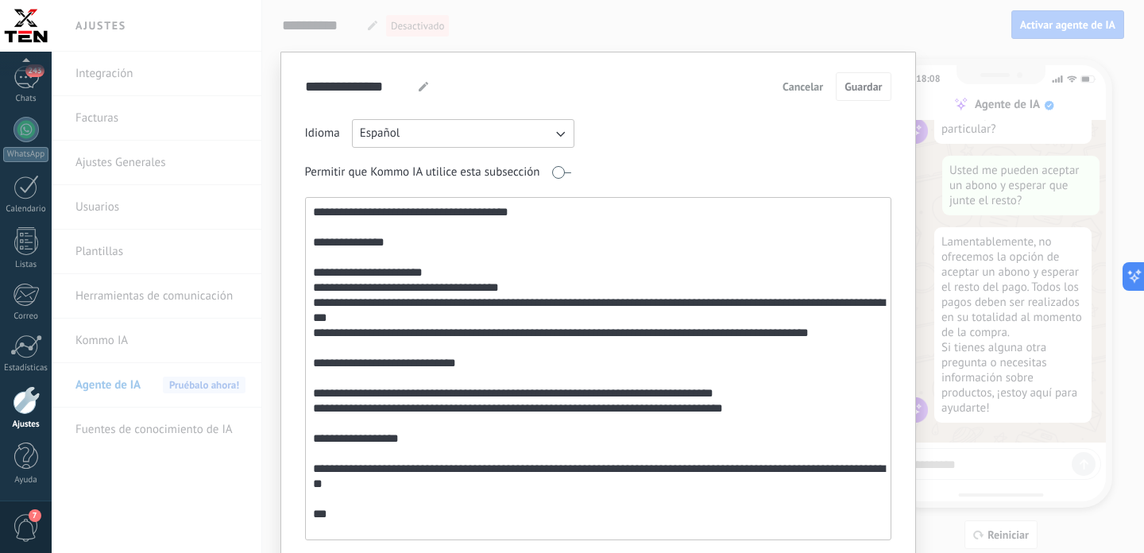
click at [388, 273] on textarea at bounding box center [597, 369] width 582 height 342
click at [309, 212] on textarea at bounding box center [597, 369] width 582 height 342
paste textarea "**********"
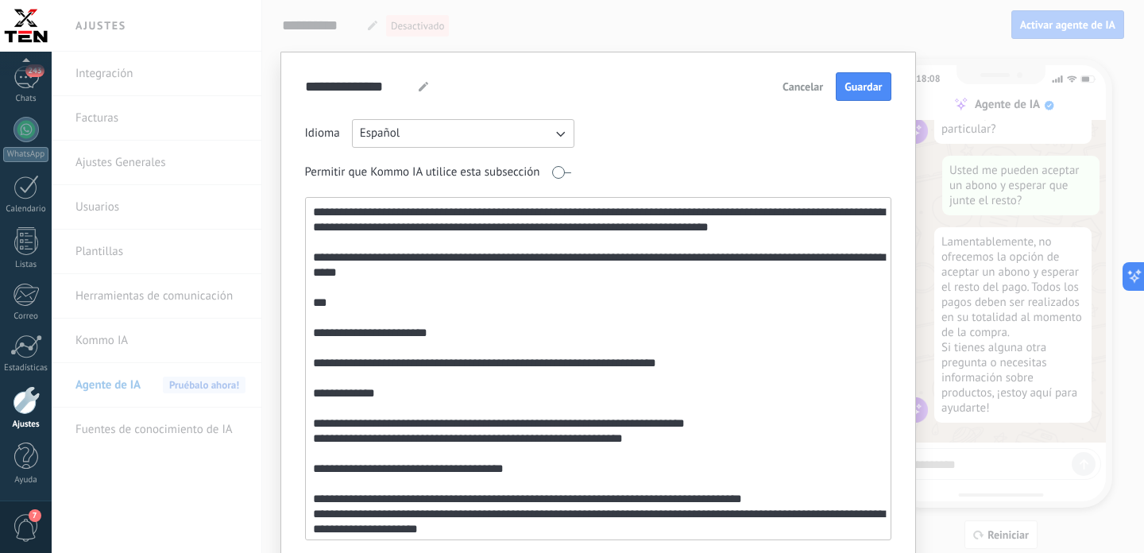
drag, startPoint x: 315, startPoint y: 401, endPoint x: 297, endPoint y: 86, distance: 315.9
click at [306, 198] on textarea at bounding box center [597, 369] width 582 height 342
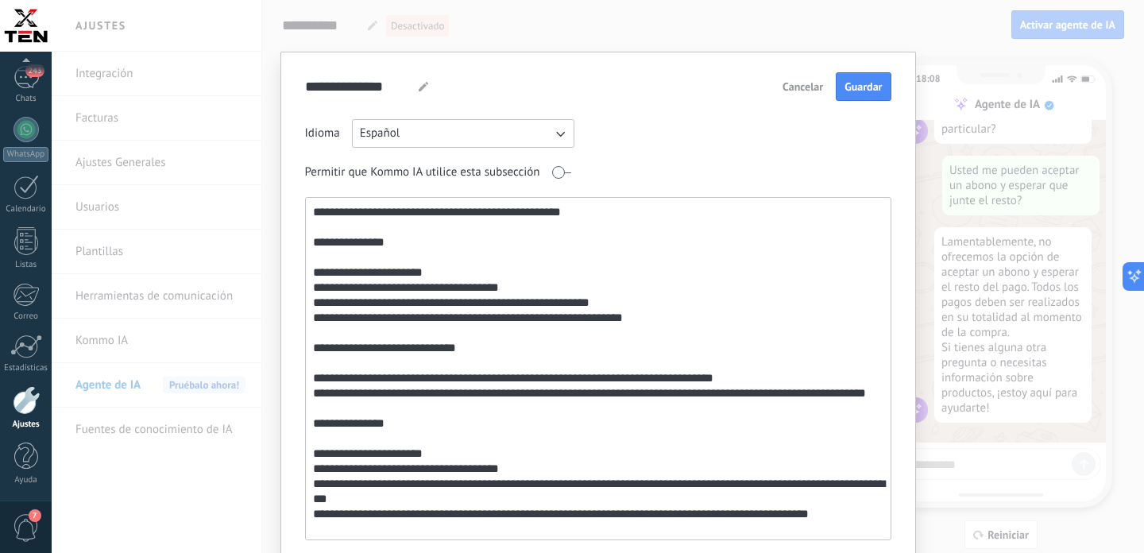
drag, startPoint x: 577, startPoint y: 211, endPoint x: 528, endPoint y: 204, distance: 49.0
click at [528, 204] on textarea at bounding box center [597, 369] width 582 height 342
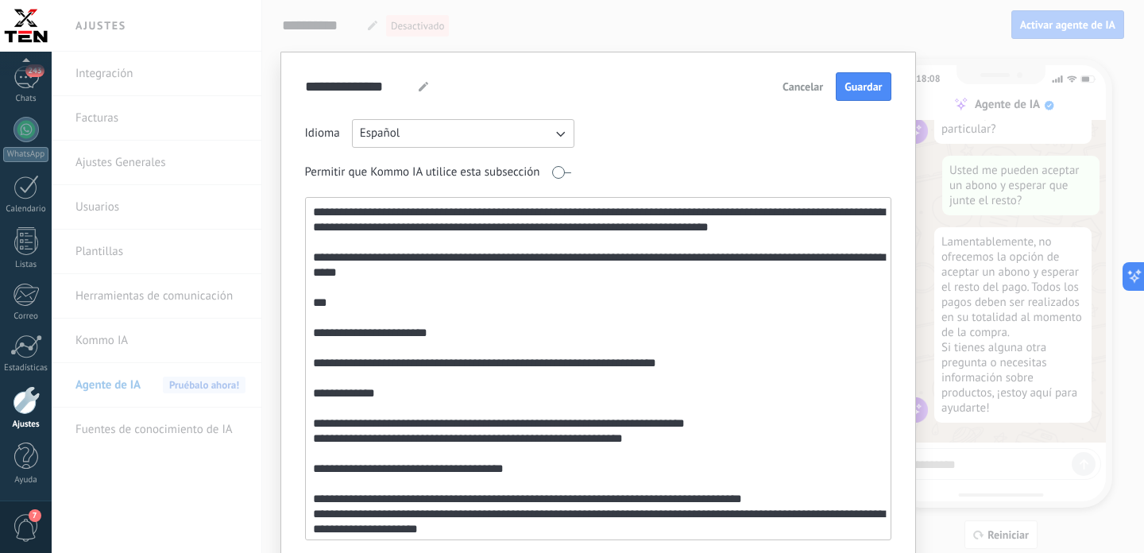
click at [546, 375] on textarea at bounding box center [597, 369] width 582 height 342
drag, startPoint x: 313, startPoint y: 289, endPoint x: 290, endPoint y: 132, distance: 159.0
click at [306, 198] on textarea at bounding box center [597, 369] width 582 height 342
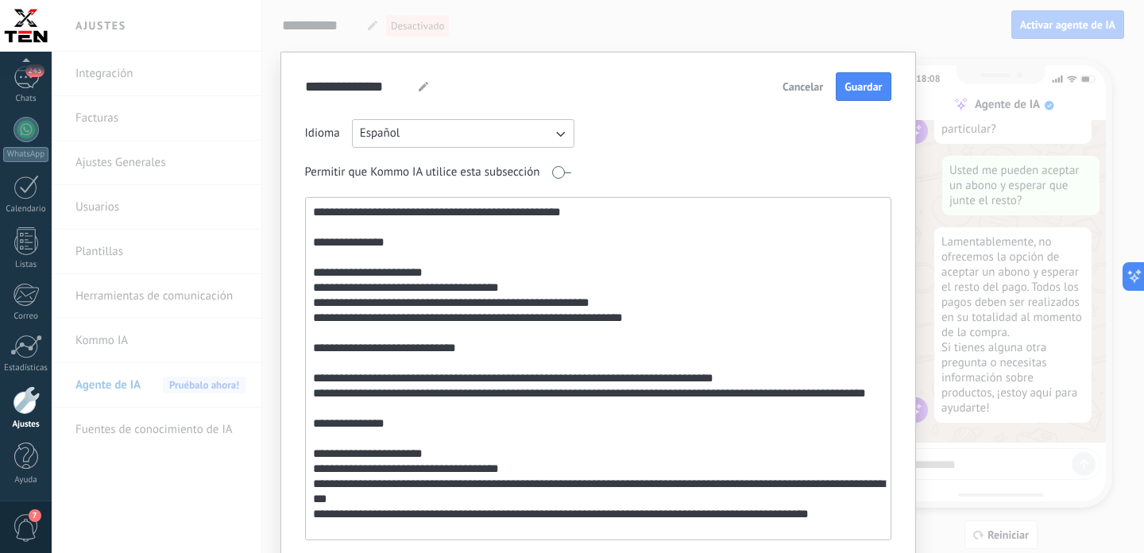
click at [705, 396] on textarea at bounding box center [597, 369] width 582 height 342
click at [564, 352] on textarea at bounding box center [597, 369] width 582 height 342
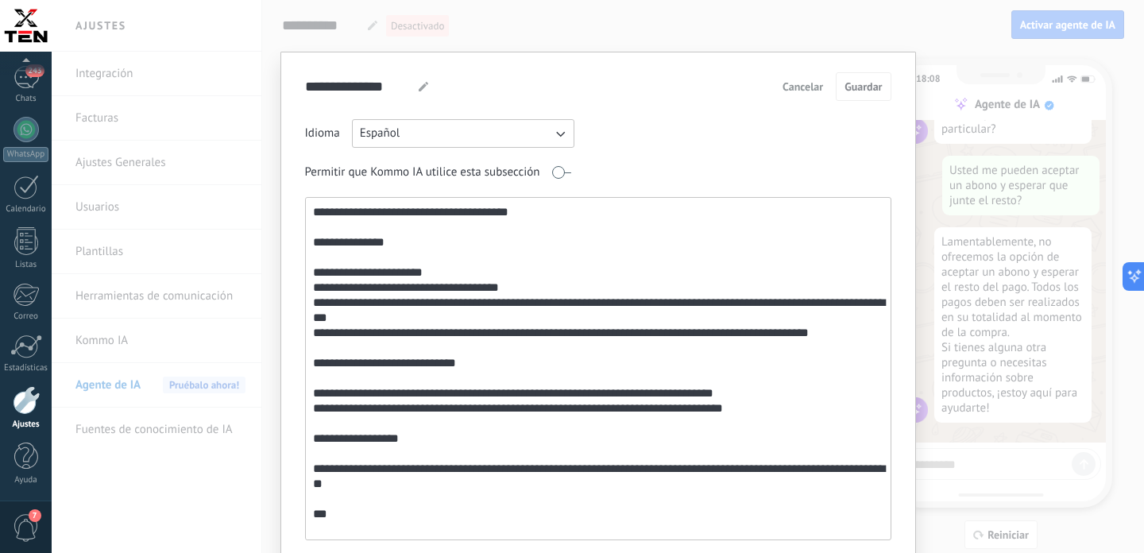
drag, startPoint x: 389, startPoint y: 431, endPoint x: 288, endPoint y: 180, distance: 271.3
click at [306, 198] on textarea at bounding box center [597, 369] width 582 height 342
paste textarea "**********"
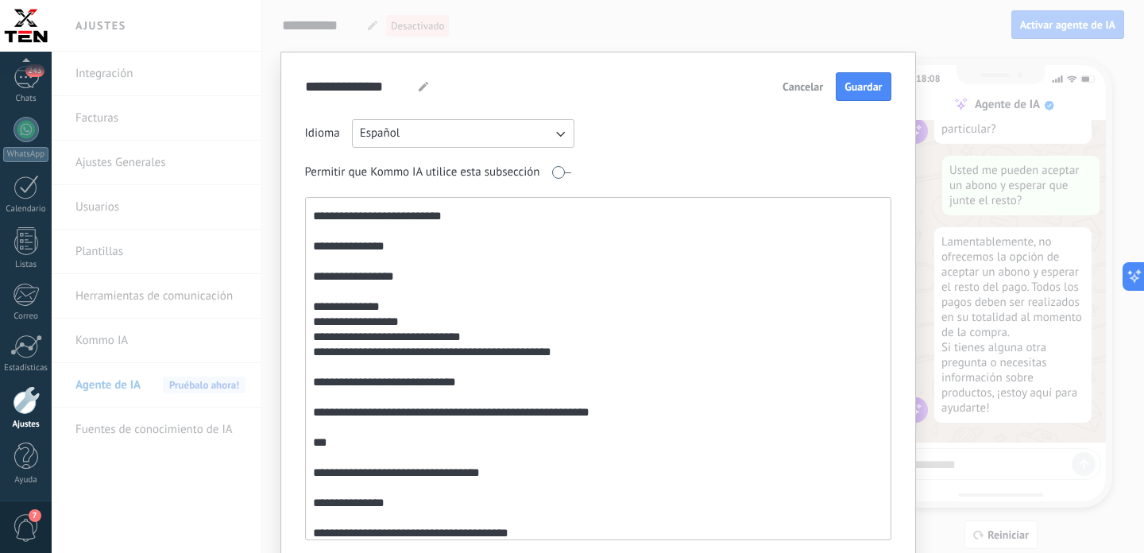
scroll to position [651, 0]
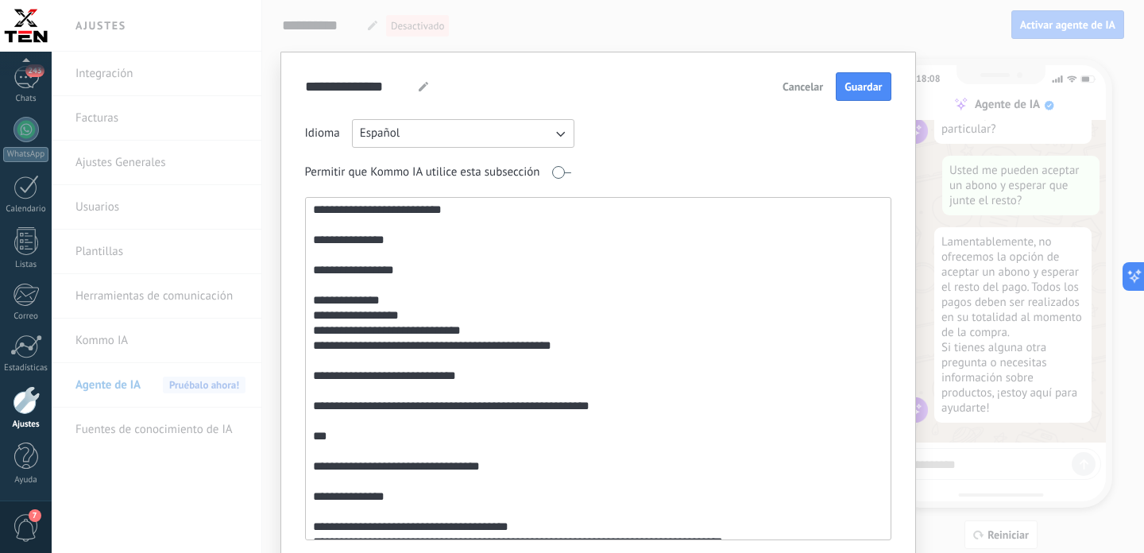
drag, startPoint x: 619, startPoint y: 411, endPoint x: 269, endPoint y: 207, distance: 405.5
click at [306, 207] on textarea at bounding box center [597, 369] width 582 height 342
paste textarea "**********"
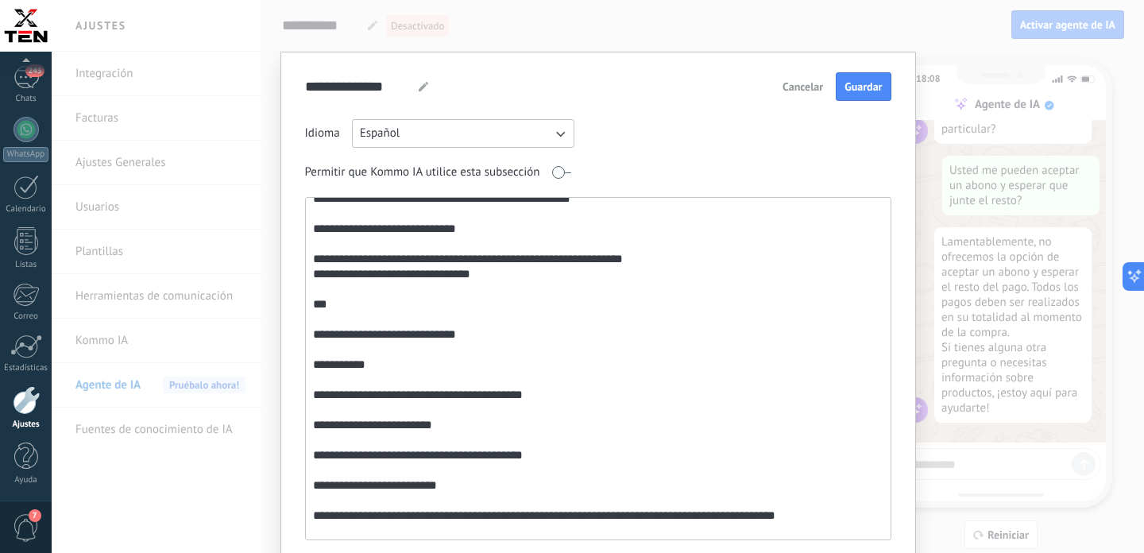
scroll to position [508, 0]
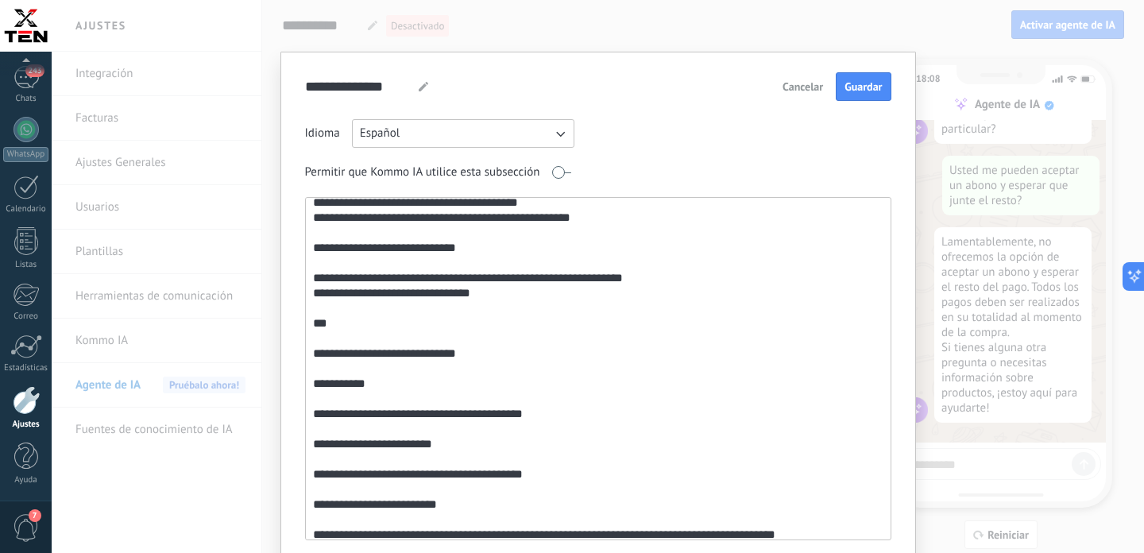
drag, startPoint x: 466, startPoint y: 356, endPoint x: 419, endPoint y: 351, distance: 47.1
click at [419, 352] on textarea at bounding box center [597, 369] width 582 height 342
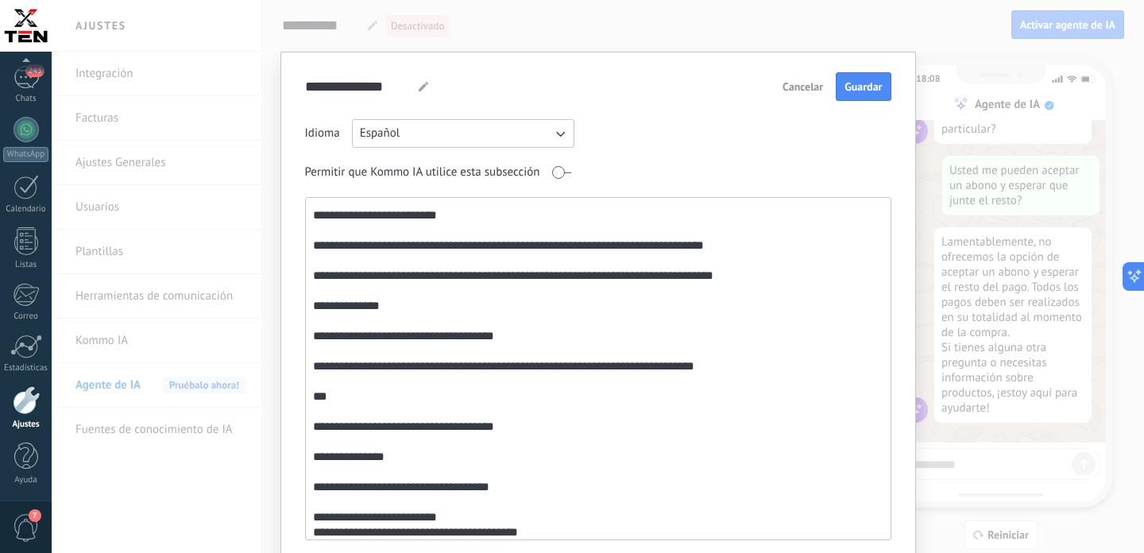
scroll to position [0, 0]
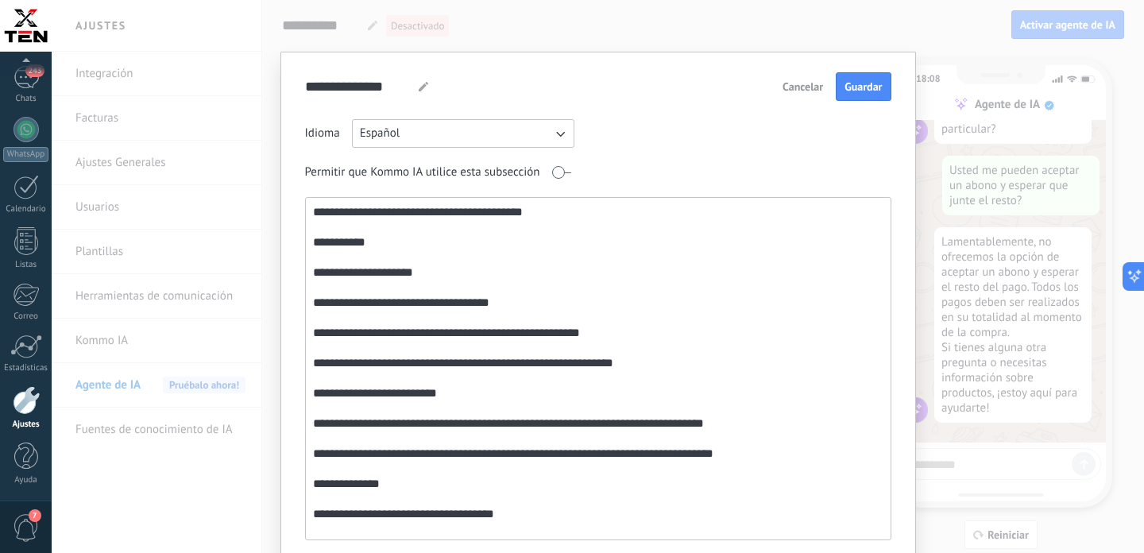
drag, startPoint x: 549, startPoint y: 215, endPoint x: 494, endPoint y: 215, distance: 54.8
click at [494, 215] on textarea at bounding box center [597, 369] width 582 height 342
type textarea "**********"
click at [875, 80] on button "Guardar" at bounding box center [863, 86] width 55 height 29
click at [929, 201] on div "**********" at bounding box center [598, 276] width 1092 height 553
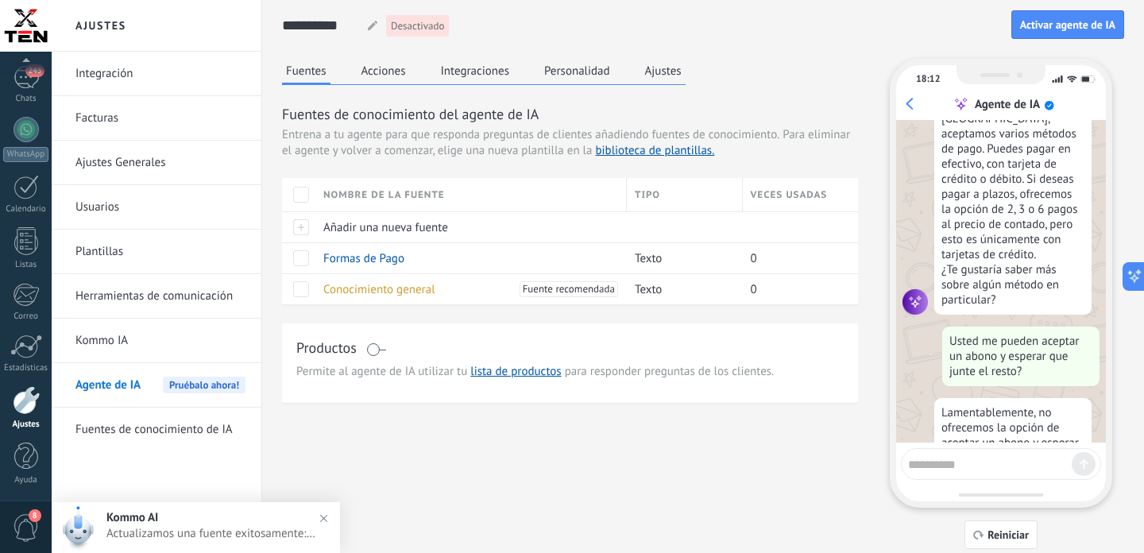
scroll to position [319, 0]
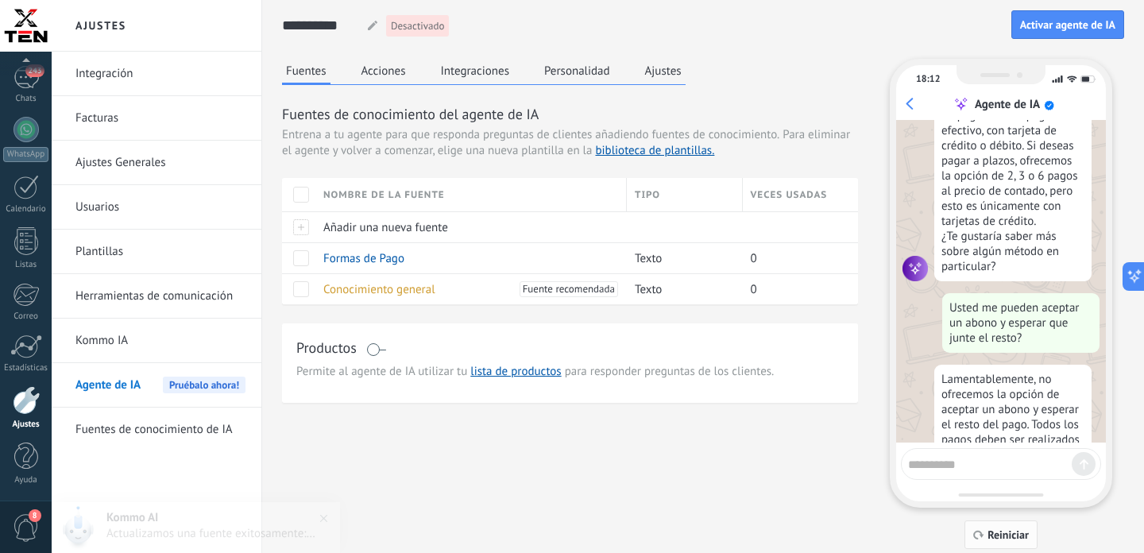
click at [1002, 538] on span "Reiniciar" at bounding box center [1008, 534] width 41 height 11
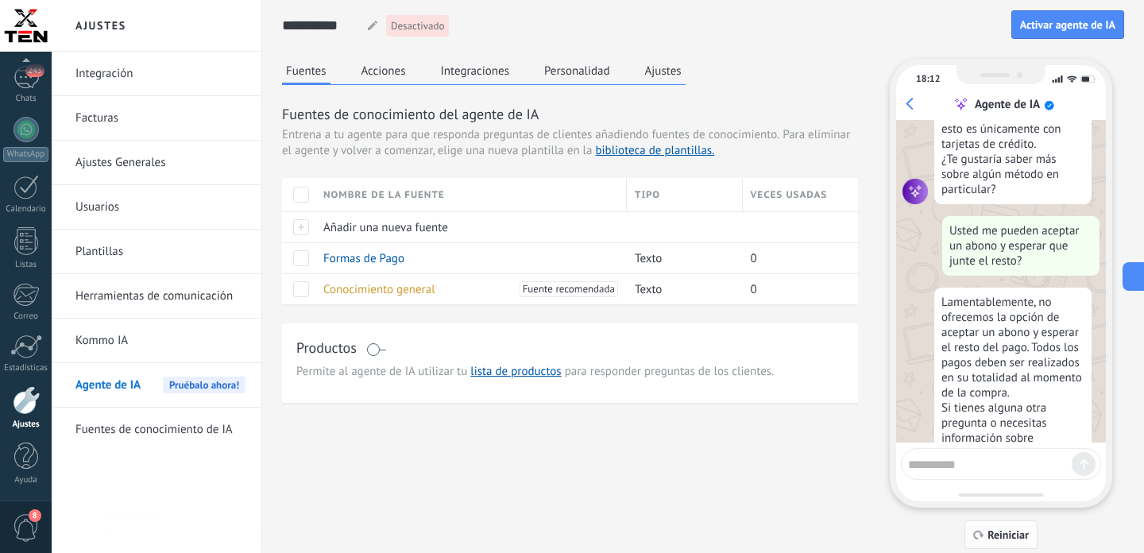
scroll to position [0, 0]
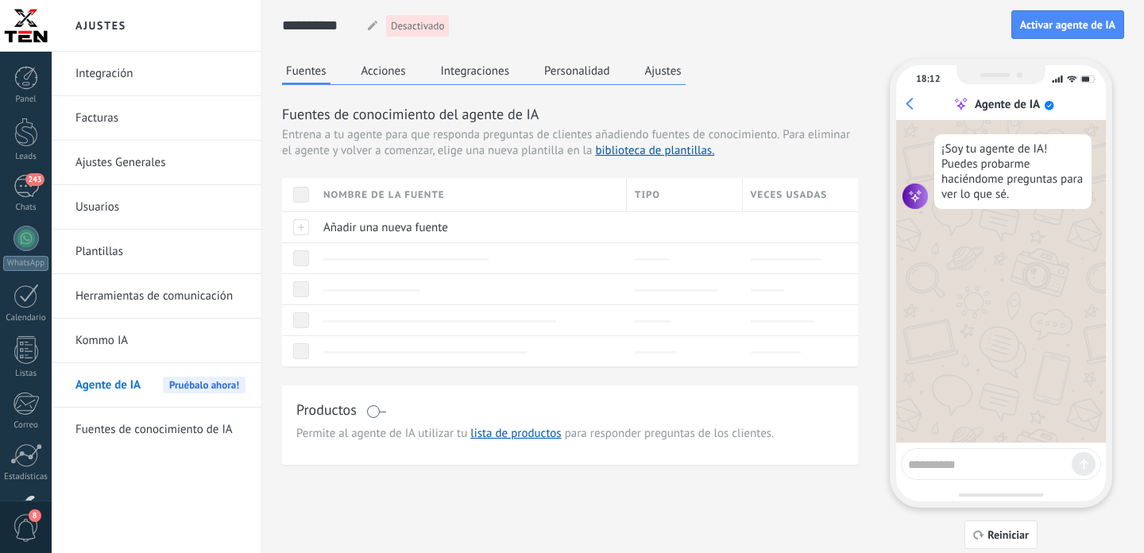
scroll to position [110, 0]
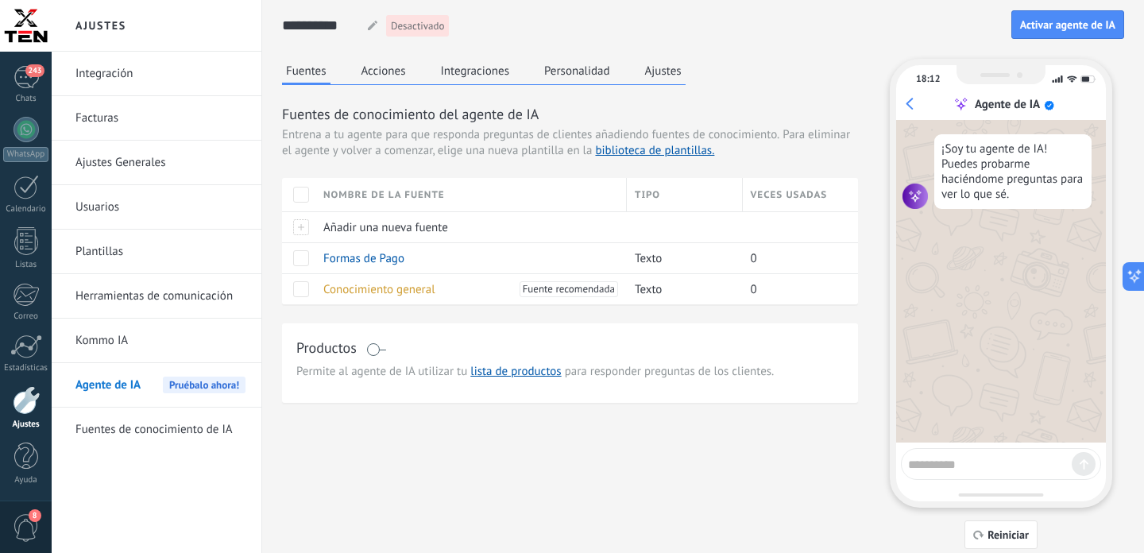
click at [941, 470] on textarea at bounding box center [990, 462] width 164 height 20
click at [496, 373] on link "lista de productos" at bounding box center [515, 371] width 91 height 15
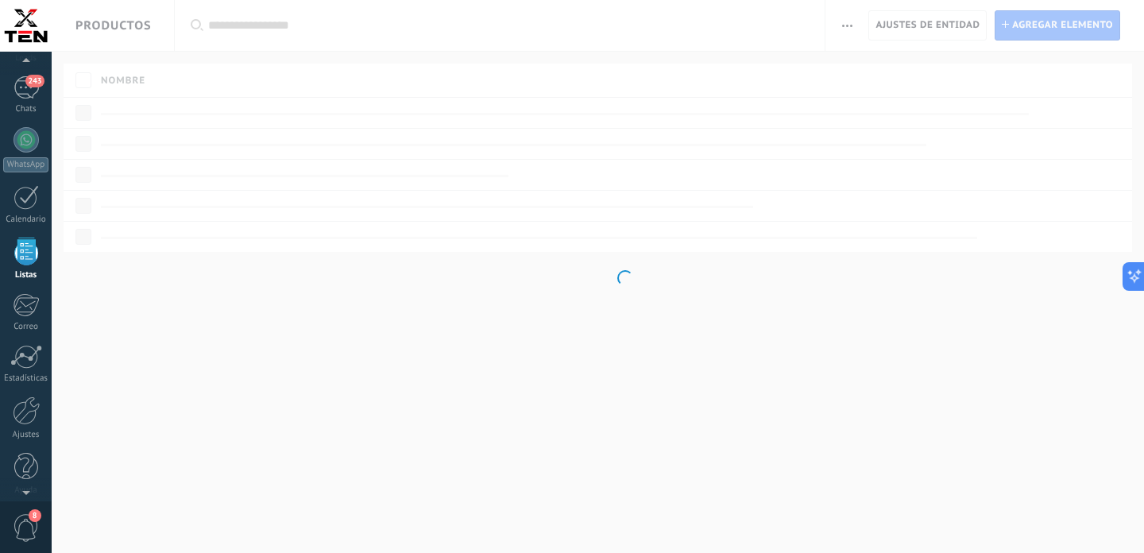
scroll to position [3310, 0]
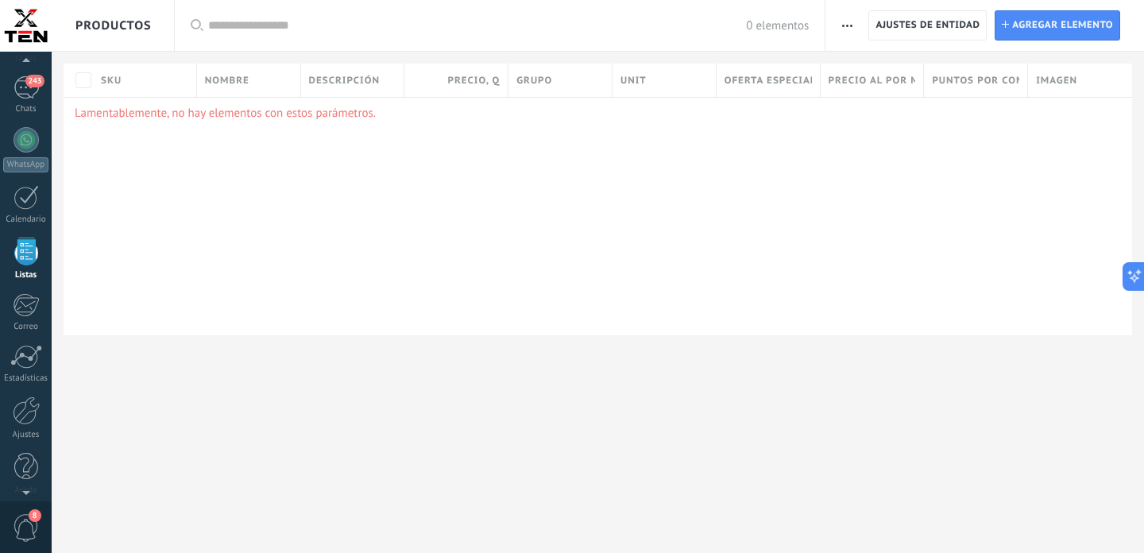
scroll to position [3310, 0]
click at [941, 29] on span "Ajustes de entidad" at bounding box center [928, 25] width 104 height 29
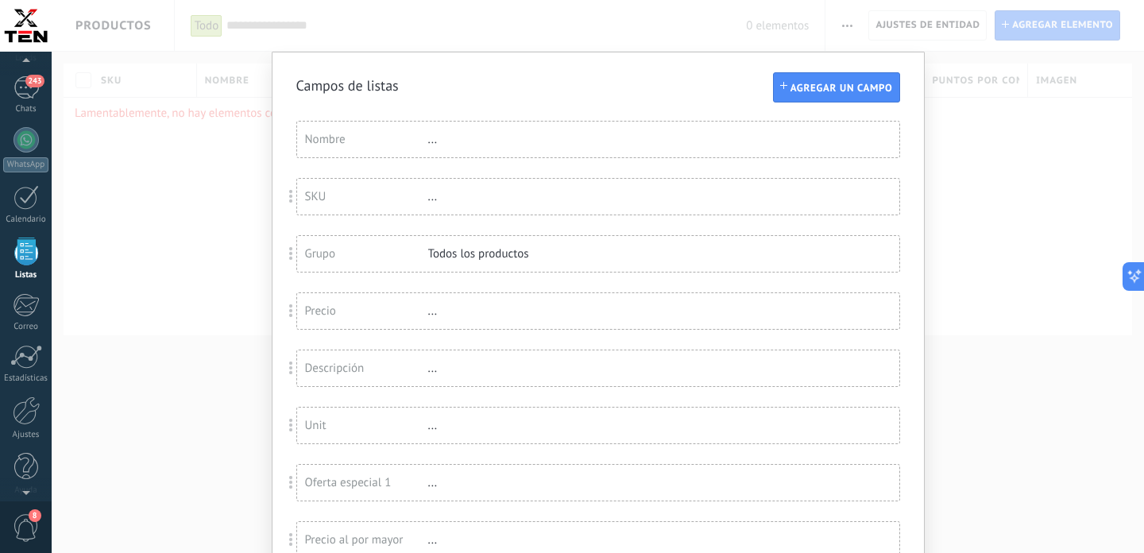
click at [351, 198] on div "SKU" at bounding box center [366, 196] width 123 height 15
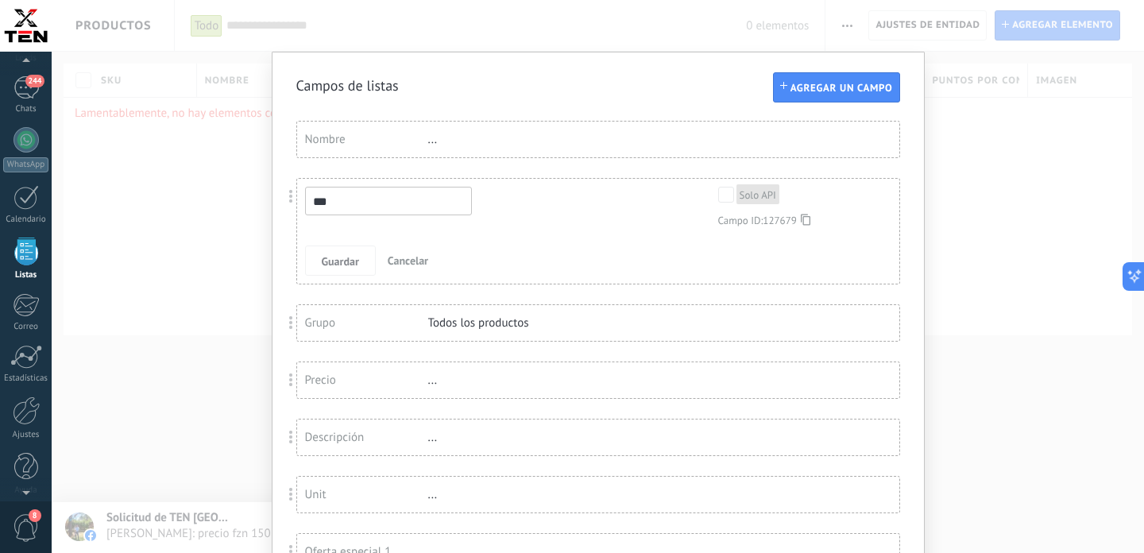
click at [377, 142] on div "Nombre" at bounding box center [366, 139] width 123 height 15
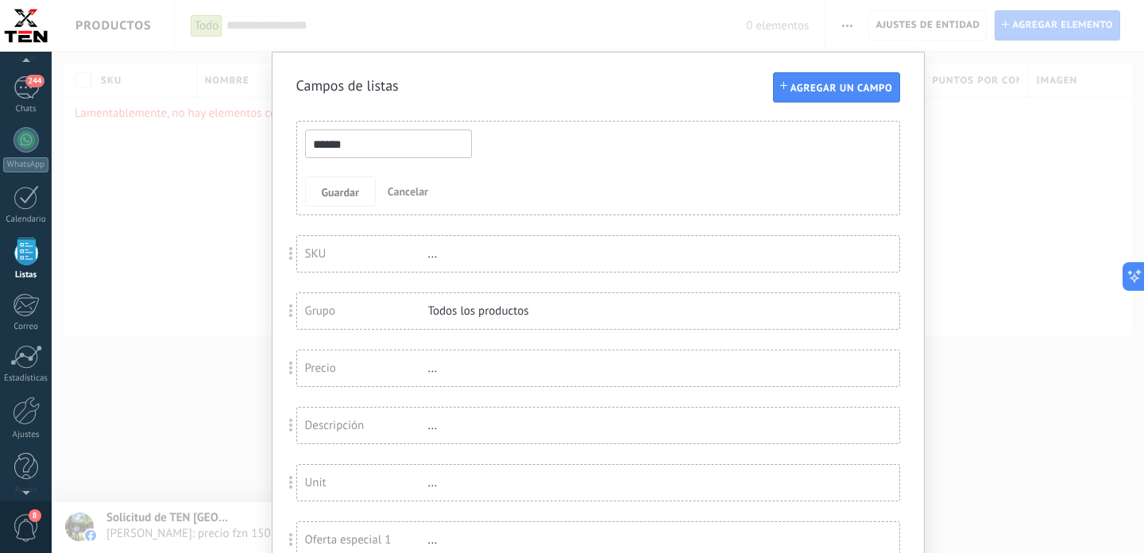
click at [357, 253] on div "SKU" at bounding box center [366, 253] width 123 height 15
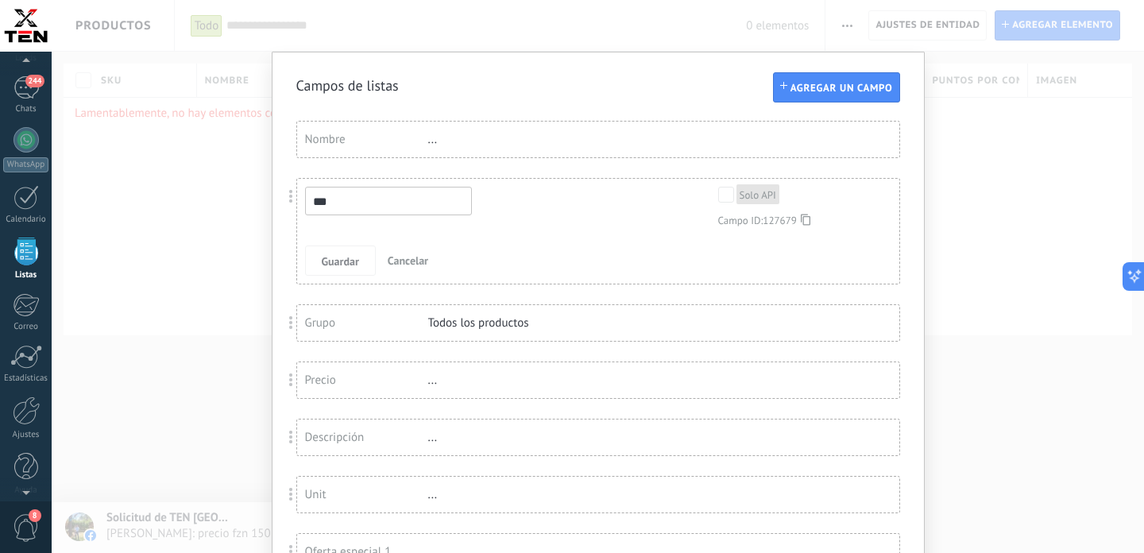
click at [414, 261] on span "Cancelar" at bounding box center [408, 260] width 41 height 14
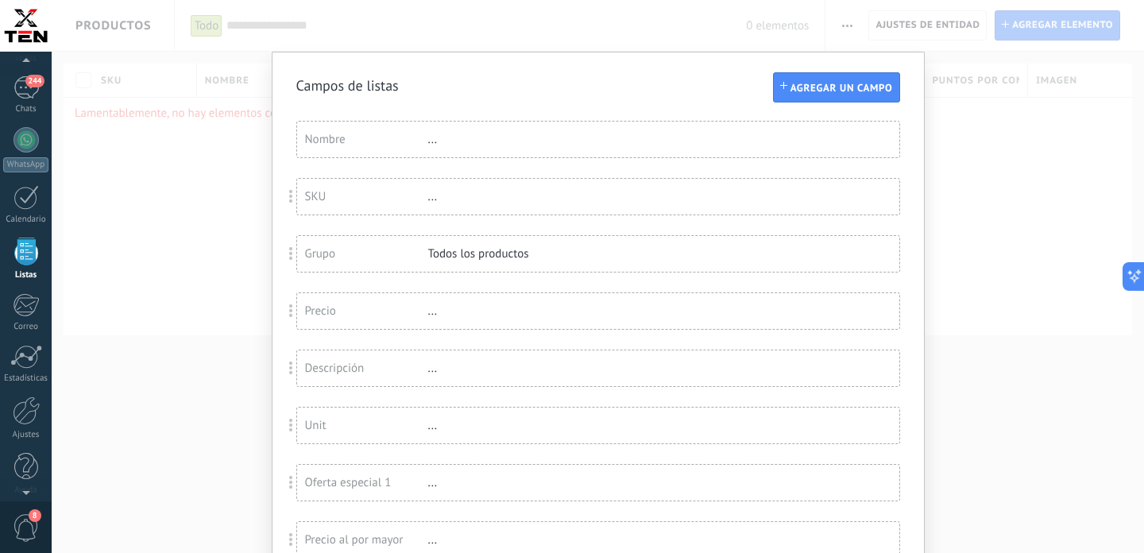
click at [343, 312] on div "Precio" at bounding box center [366, 310] width 123 height 15
click at [406, 381] on span "Cancelar" at bounding box center [408, 375] width 41 height 14
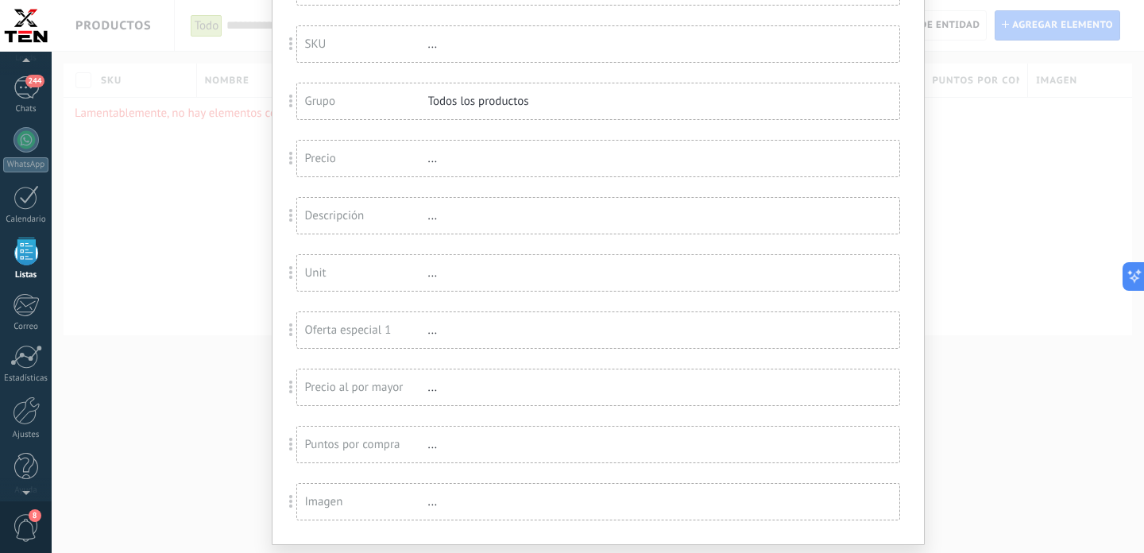
scroll to position [159, 0]
click at [364, 269] on div "Unit" at bounding box center [366, 266] width 123 height 15
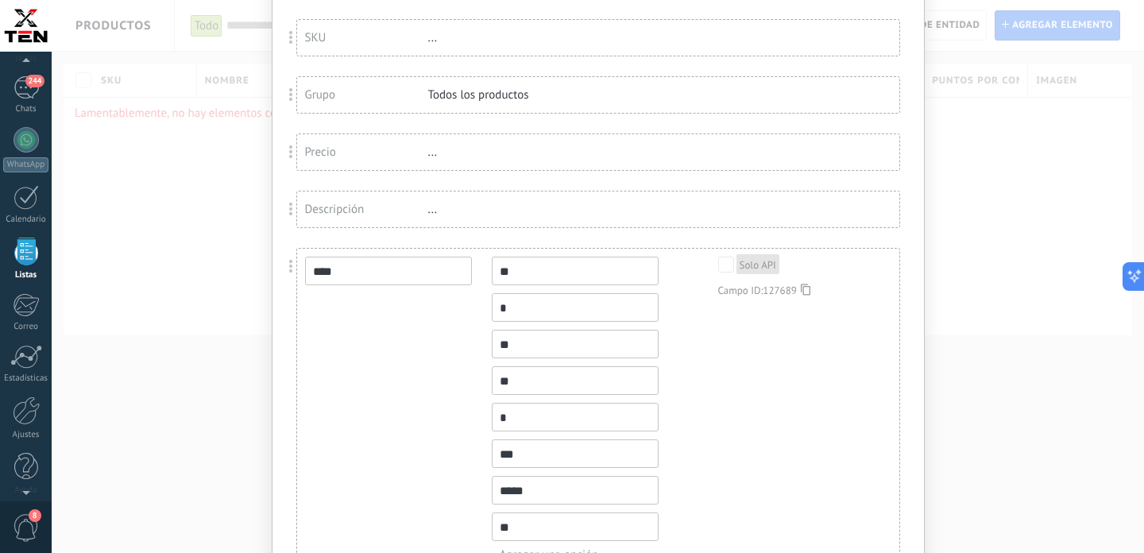
click at [364, 269] on input "****" at bounding box center [388, 271] width 167 height 29
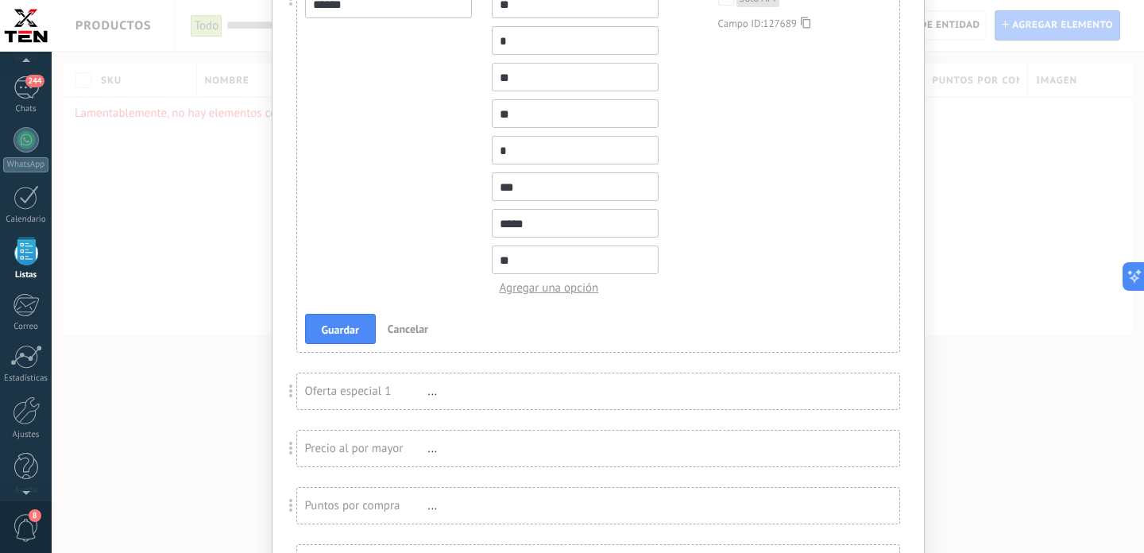
scroll to position [446, 0]
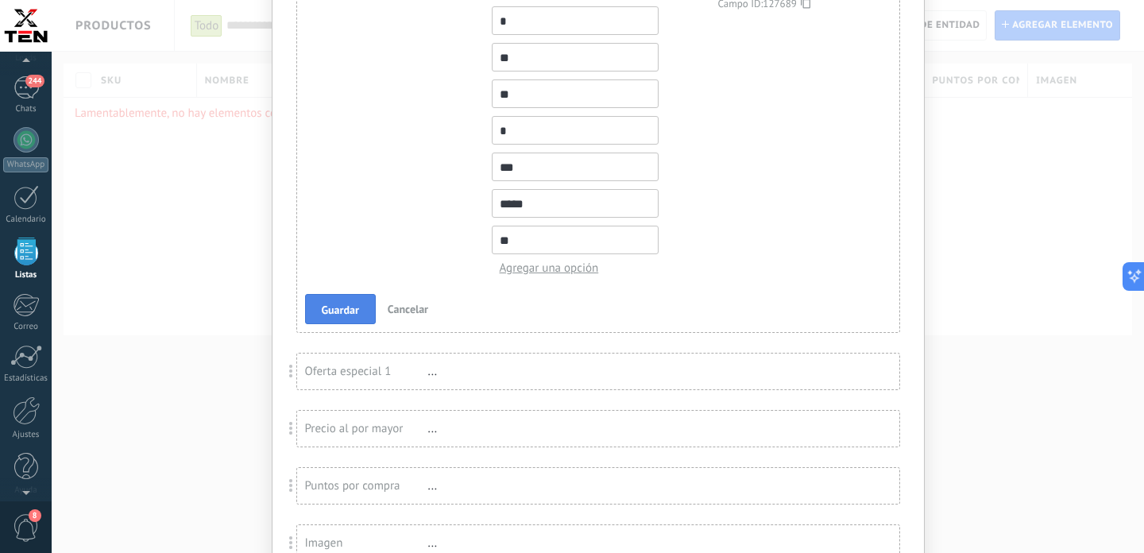
type input "******"
click at [354, 315] on span "Guardar" at bounding box center [340, 309] width 37 height 11
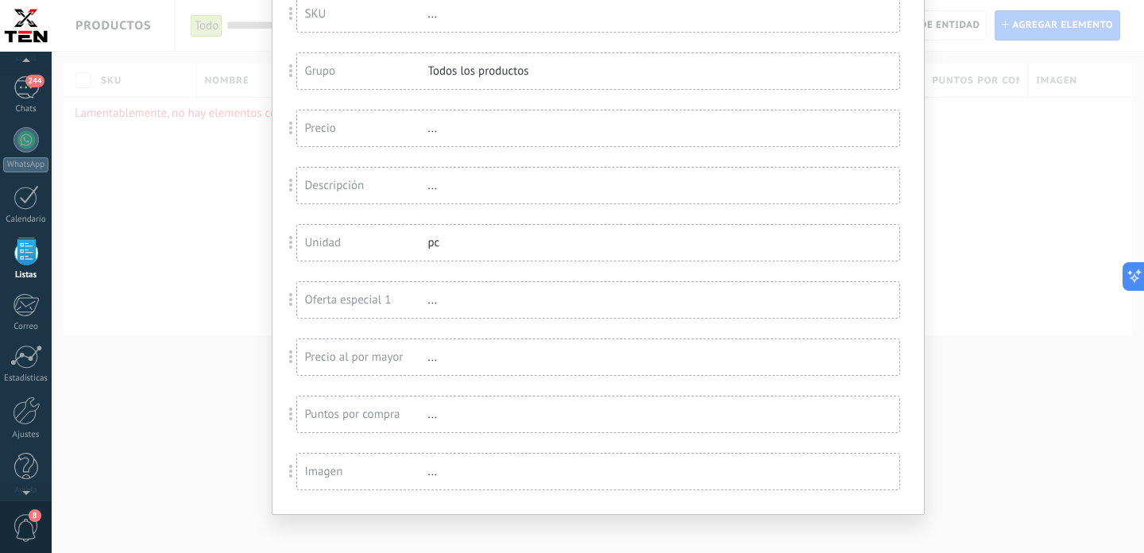
scroll to position [205, 0]
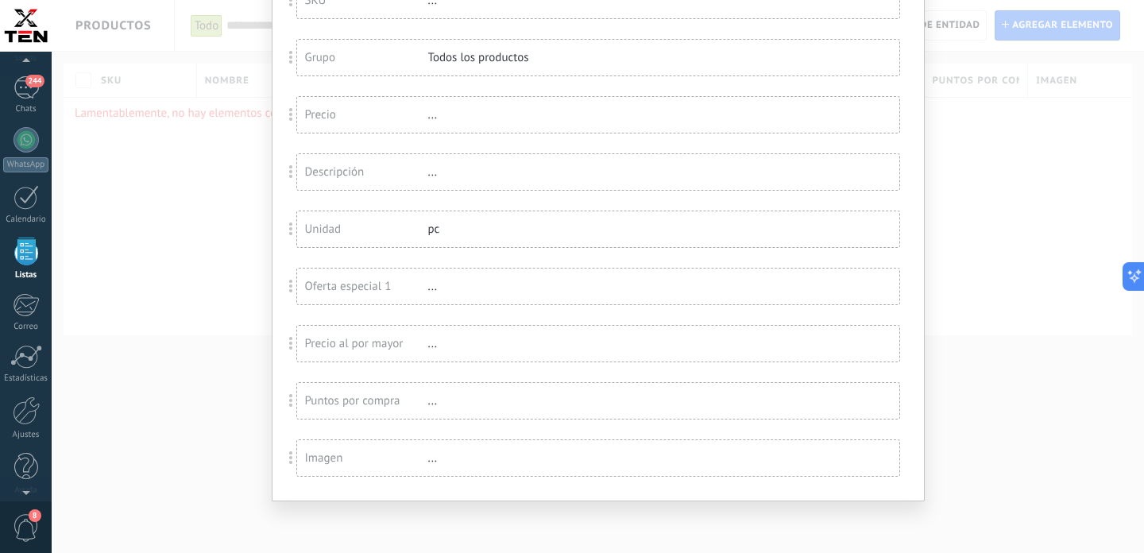
click at [369, 279] on div "Oferta especial 1" at bounding box center [366, 286] width 123 height 15
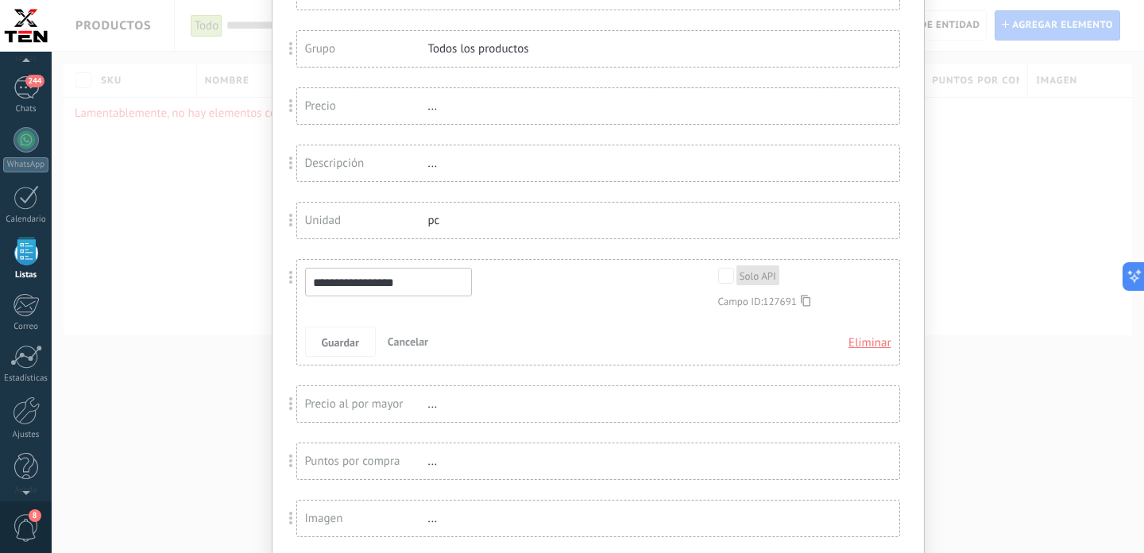
click at [400, 288] on input "**********" at bounding box center [388, 282] width 167 height 29
type input "*"
type input "**********"
click at [344, 346] on span "Guardar" at bounding box center [340, 342] width 37 height 11
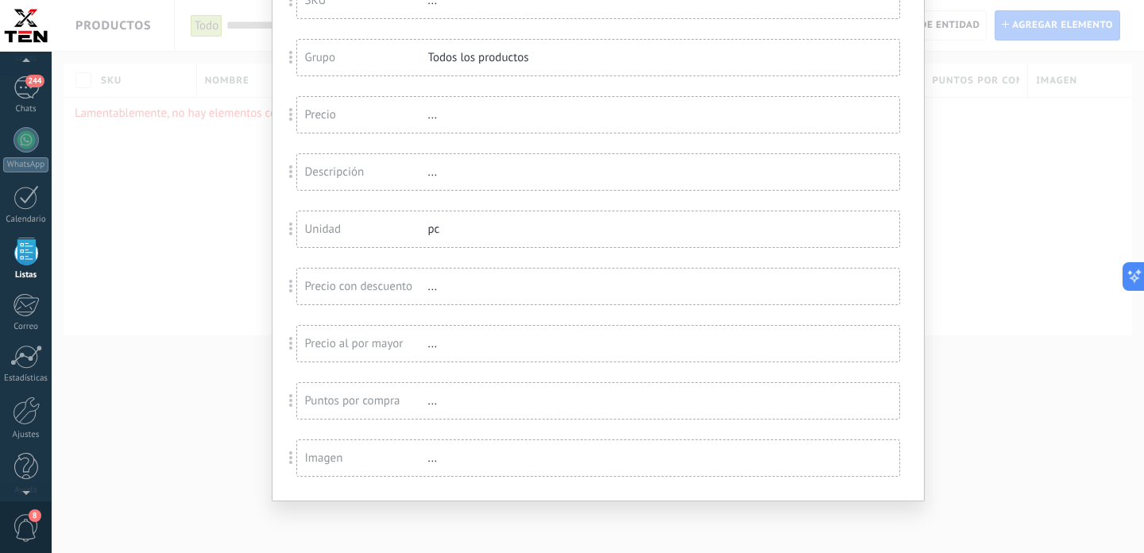
click at [430, 341] on div "..." at bounding box center [479, 343] width 103 height 15
click at [381, 337] on div "Precio al por mayor" at bounding box center [366, 343] width 123 height 15
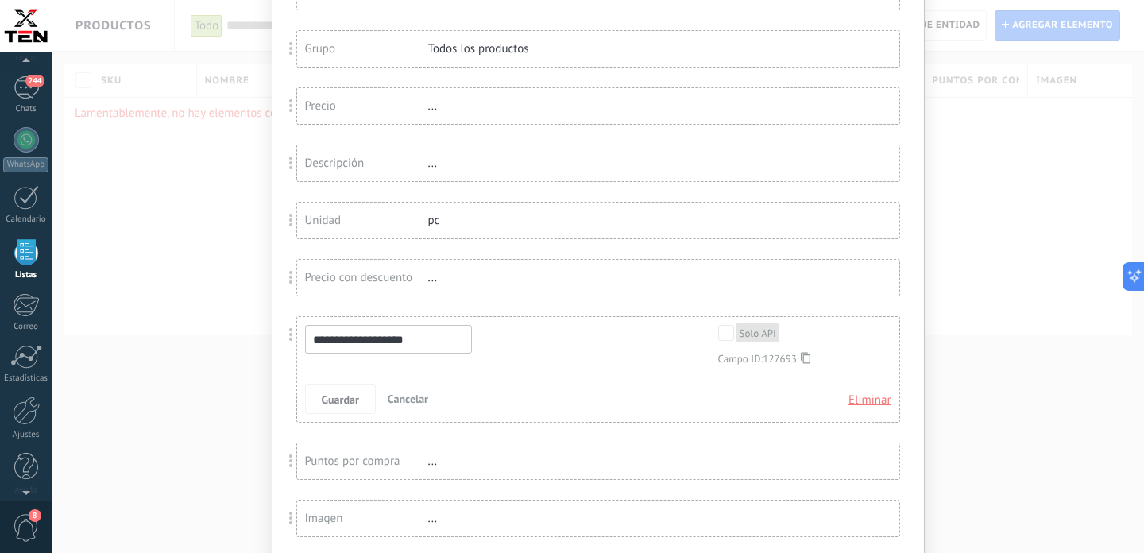
click at [860, 411] on span "Eliminar" at bounding box center [869, 400] width 42 height 29
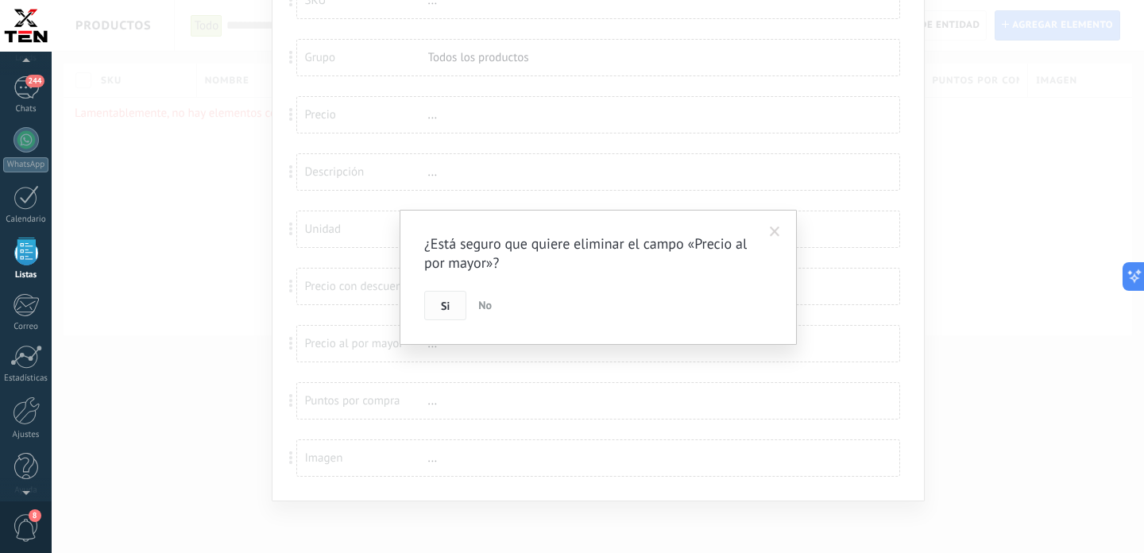
click at [447, 303] on span "Si" at bounding box center [445, 305] width 9 height 11
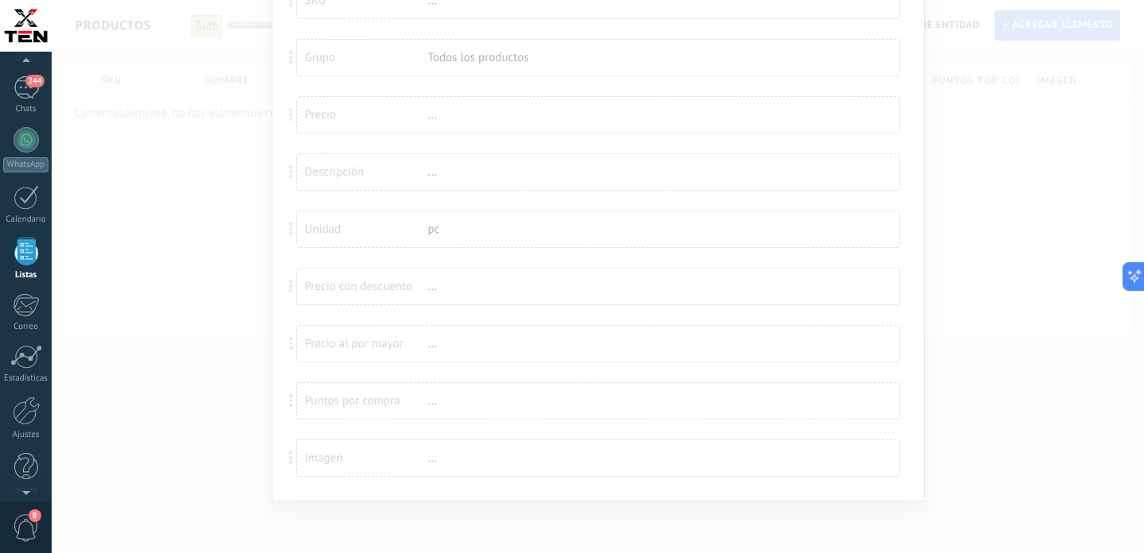
scroll to position [147, 0]
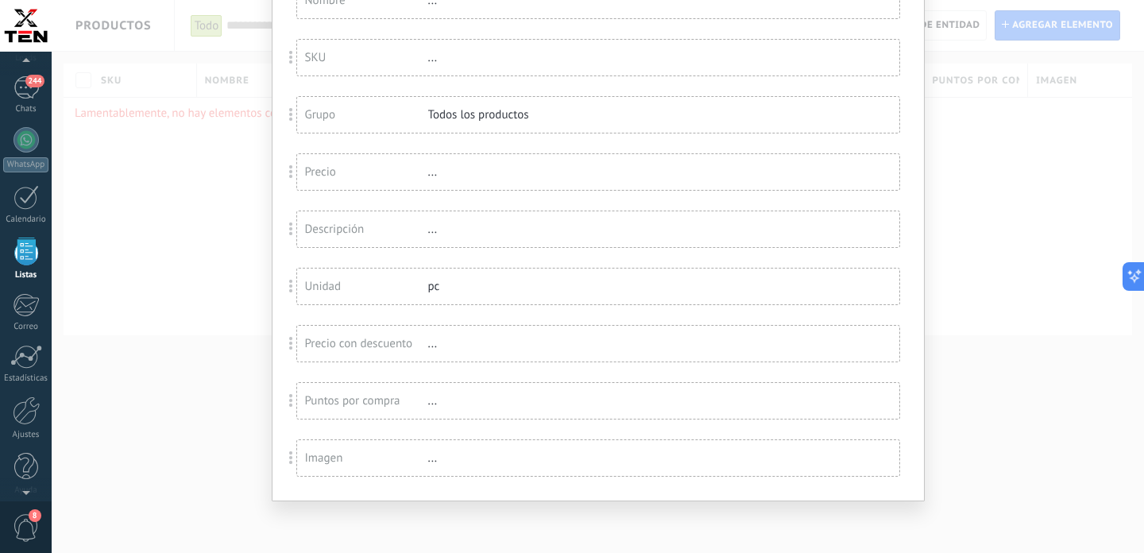
click at [430, 402] on div "..." at bounding box center [479, 400] width 103 height 15
click at [388, 396] on div "Puntos por compra" at bounding box center [366, 400] width 123 height 15
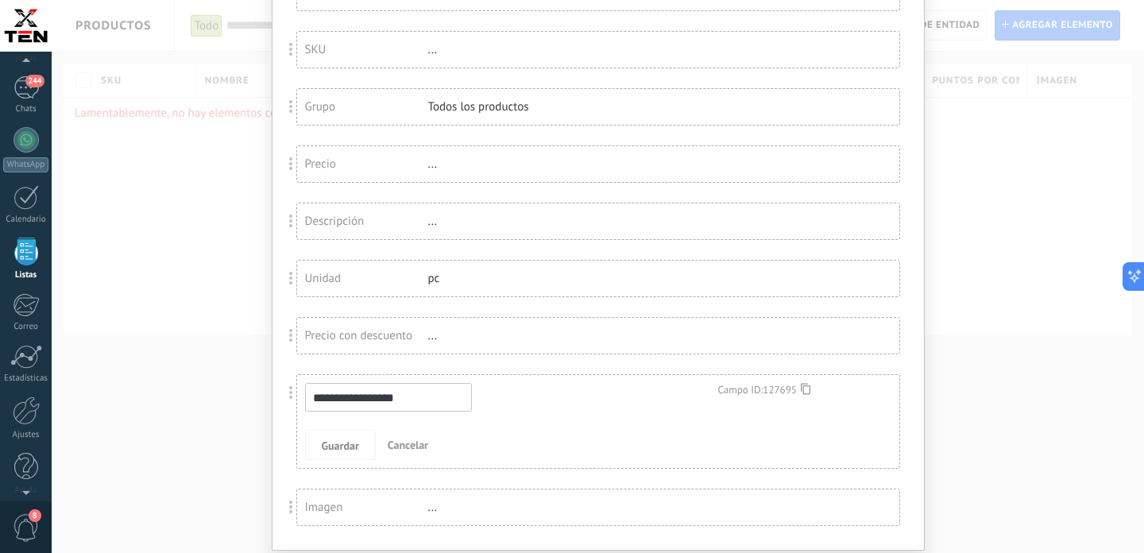
scroll to position [203, 0]
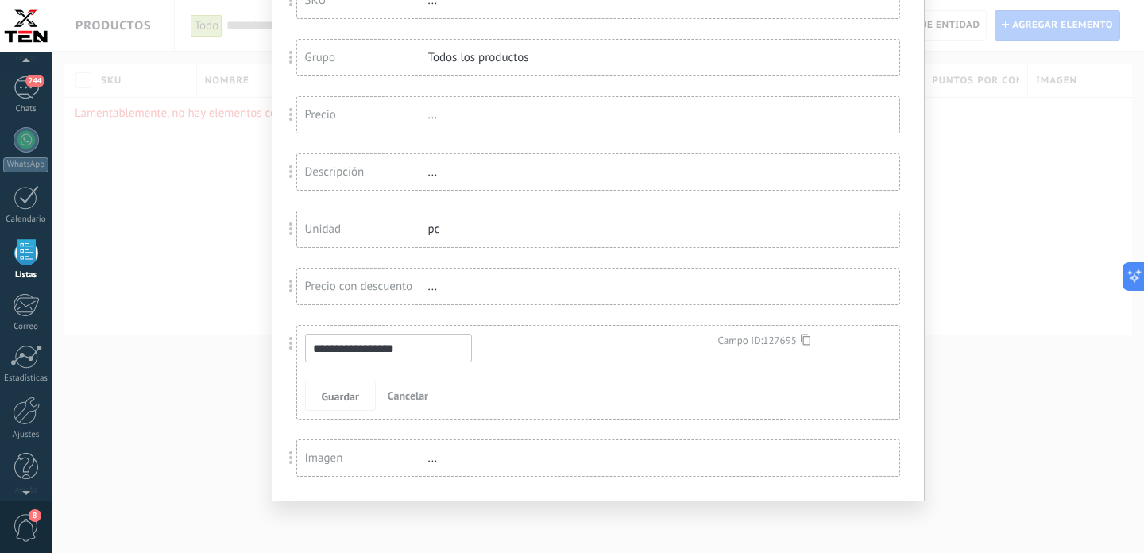
click at [411, 399] on span "Cancelar" at bounding box center [408, 395] width 41 height 14
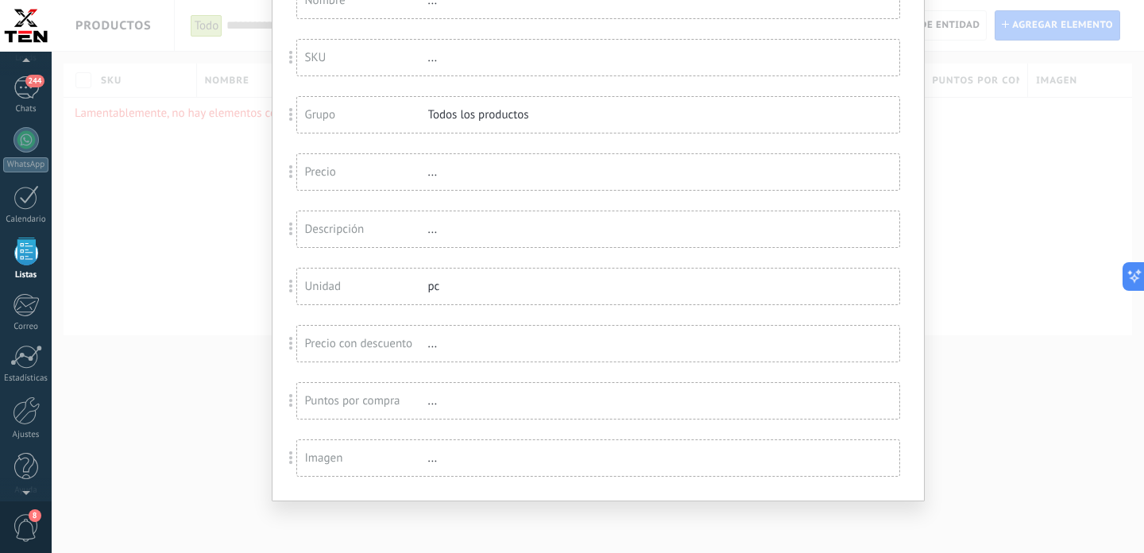
scroll to position [147, 0]
click at [353, 457] on div "Imagen" at bounding box center [366, 457] width 123 height 15
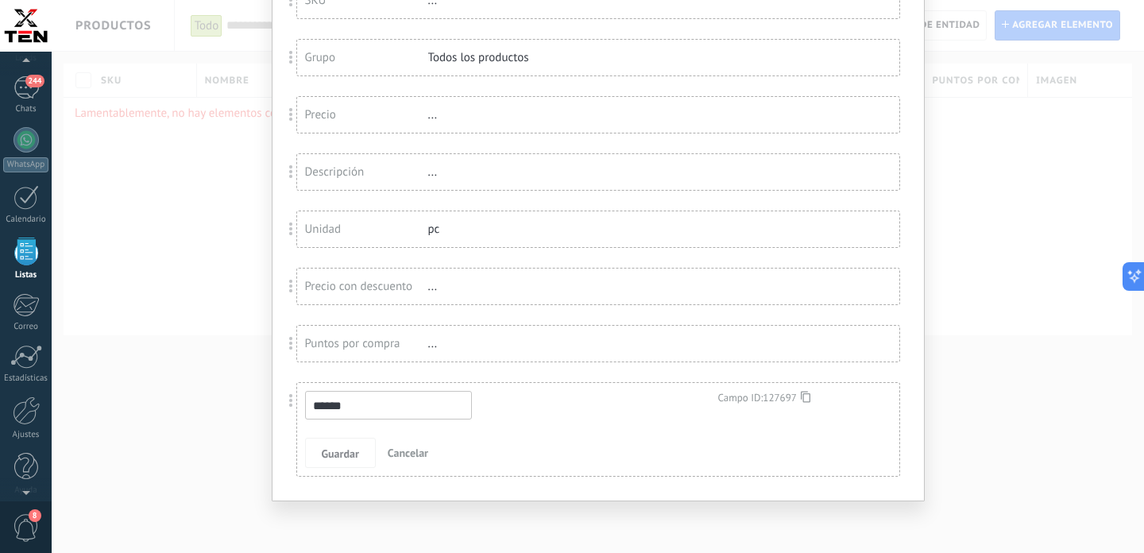
scroll to position [203, 0]
click at [416, 450] on span "Cancelar" at bounding box center [408, 453] width 41 height 14
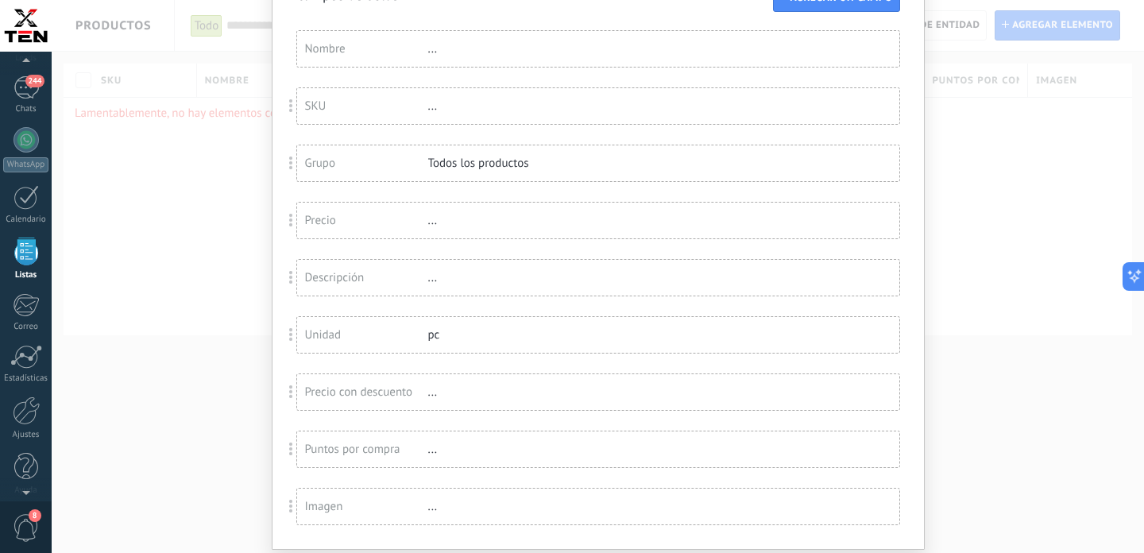
scroll to position [81, 0]
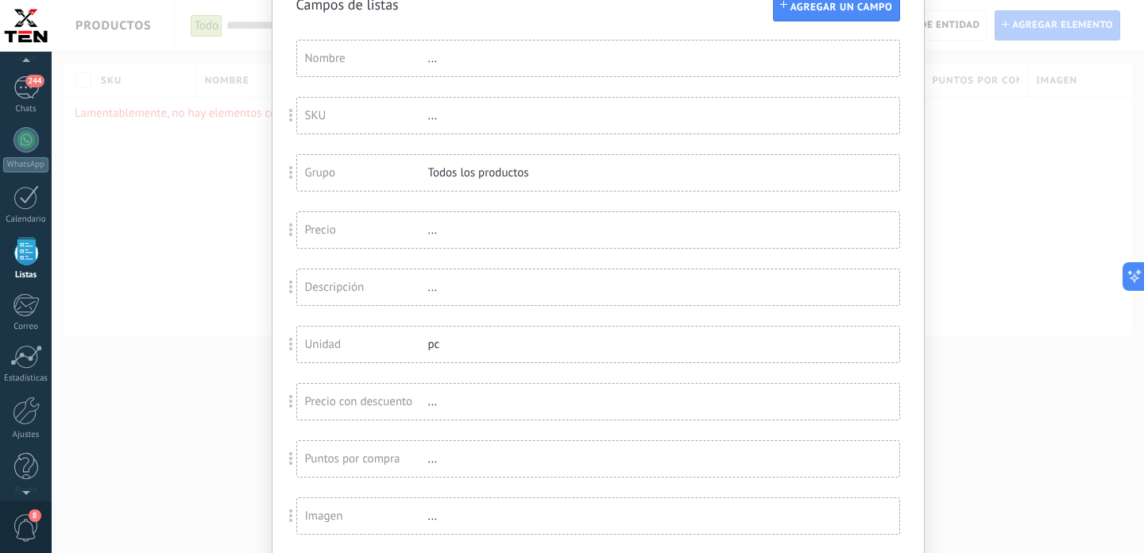
click at [932, 267] on div "Campos de listas Agregar un campo Usted ha alcanzado la cantidad máxima de los …" at bounding box center [598, 276] width 1092 height 553
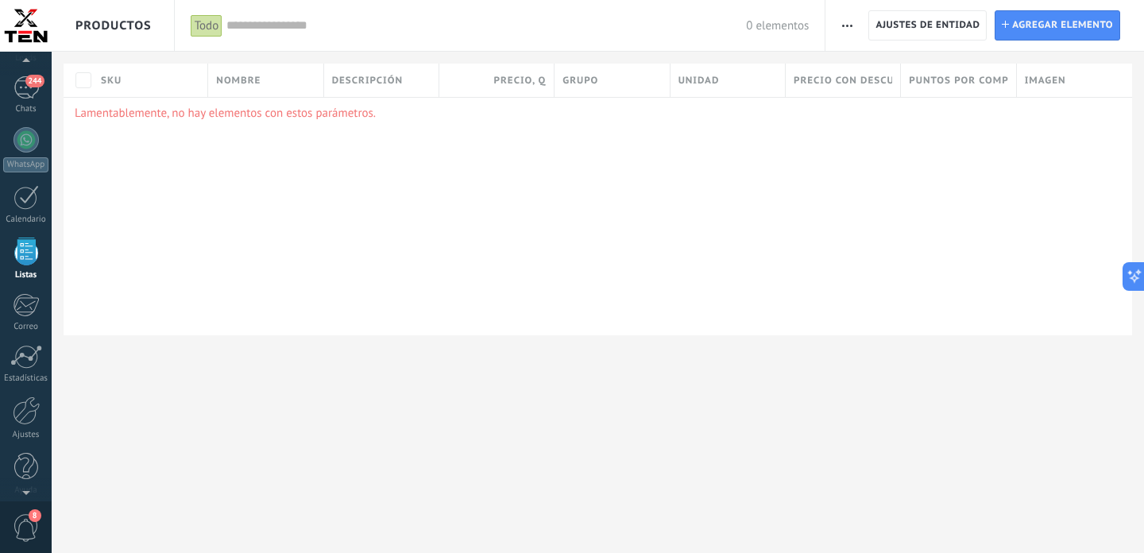
scroll to position [3310, 0]
drag, startPoint x: 618, startPoint y: 80, endPoint x: 779, endPoint y: 42, distance: 165.7
click at [783, 45] on div "**********" at bounding box center [598, 193] width 1092 height 387
click at [850, 23] on span "button" at bounding box center [847, 25] width 10 height 30
click at [934, 18] on span "Ajustes de entidad" at bounding box center [928, 25] width 104 height 29
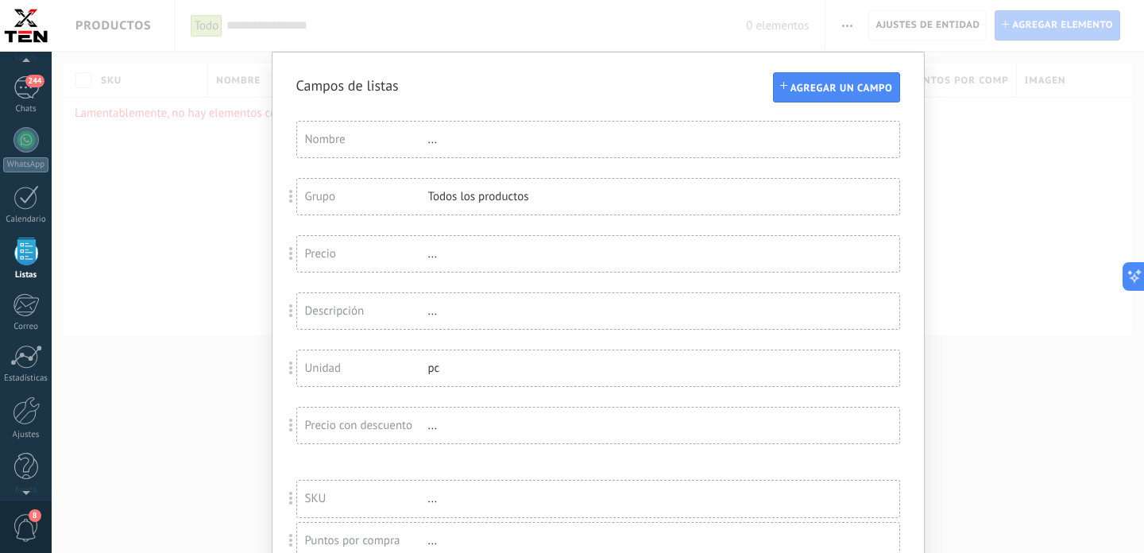
drag, startPoint x: 292, startPoint y: 201, endPoint x: 280, endPoint y: 501, distance: 300.6
click at [280, 501] on div "Campos de listas Agregar un campo Usted ha alcanzado la cantidad máxima de los …" at bounding box center [598, 276] width 1092 height 553
drag, startPoint x: 294, startPoint y: 314, endPoint x: 295, endPoint y: 179, distance: 135.1
click at [294, 180] on div "Campos de listas Agregar un campo Usted ha alcanzado la cantidad máxima de los …" at bounding box center [598, 276] width 1092 height 553
drag, startPoint x: 292, startPoint y: 313, endPoint x: 292, endPoint y: 242, distance: 70.7
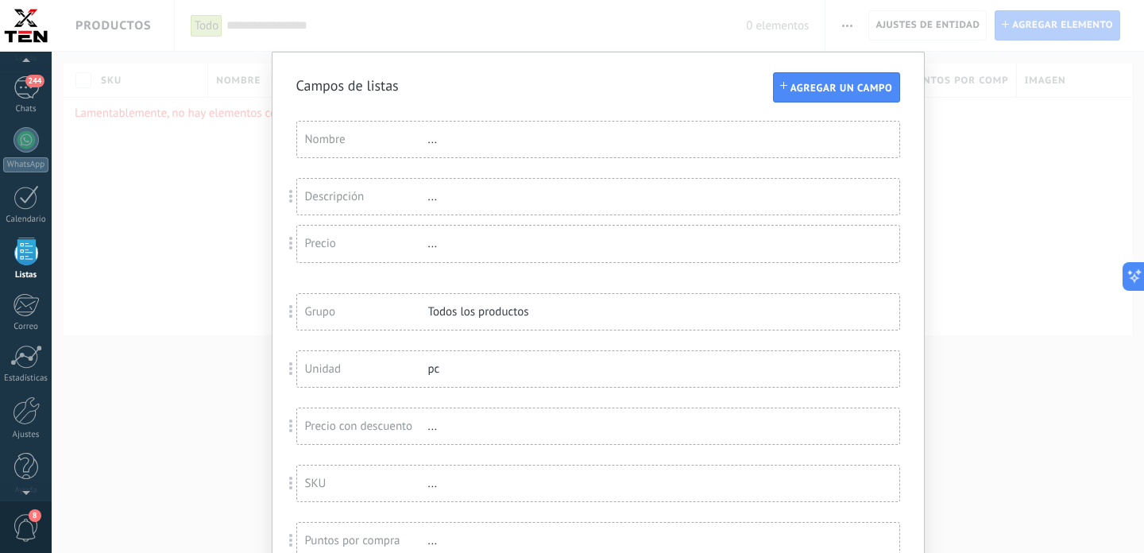
click at [292, 242] on div "Campos de listas Agregar un campo Usted ha alcanzado la cantidad máxima de los …" at bounding box center [598, 276] width 1092 height 553
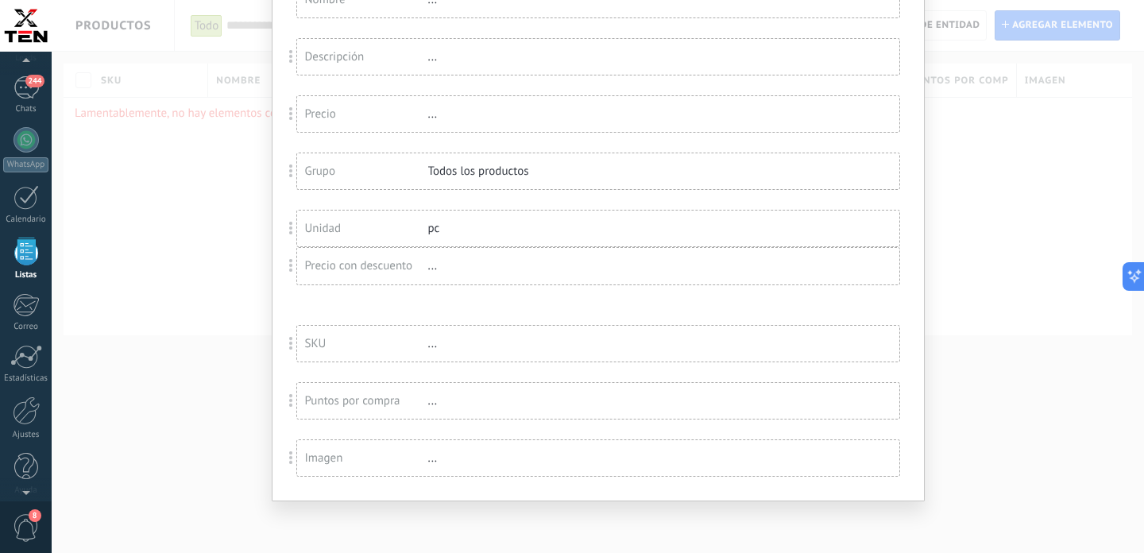
scroll to position [110, 0]
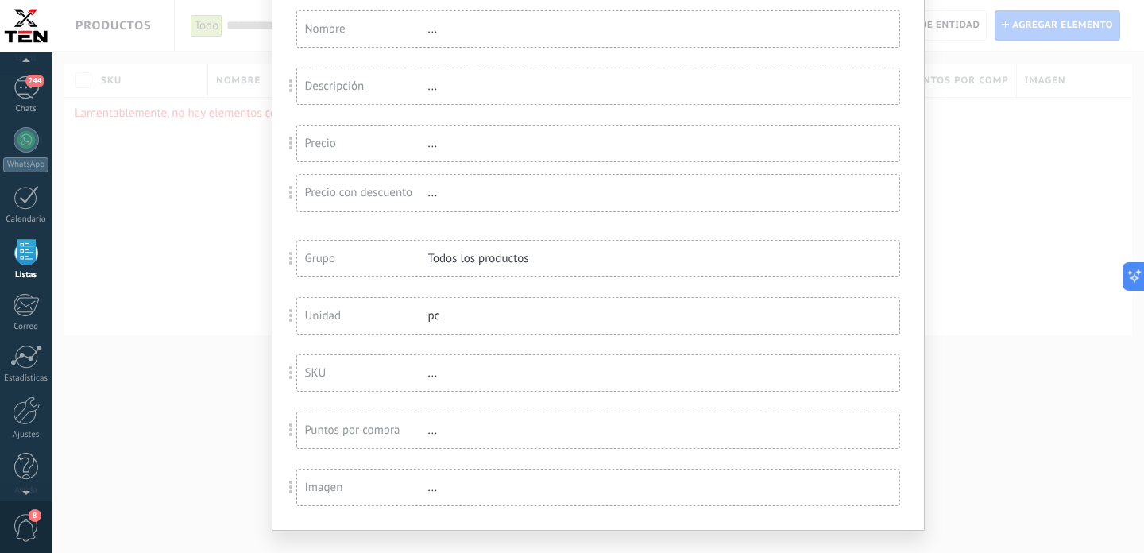
drag, startPoint x: 289, startPoint y: 288, endPoint x: 291, endPoint y: 198, distance: 90.6
click at [291, 198] on div "Campos de listas Agregar un campo Usted ha alcanzado la cantidad máxima de los …" at bounding box center [598, 276] width 1092 height 553
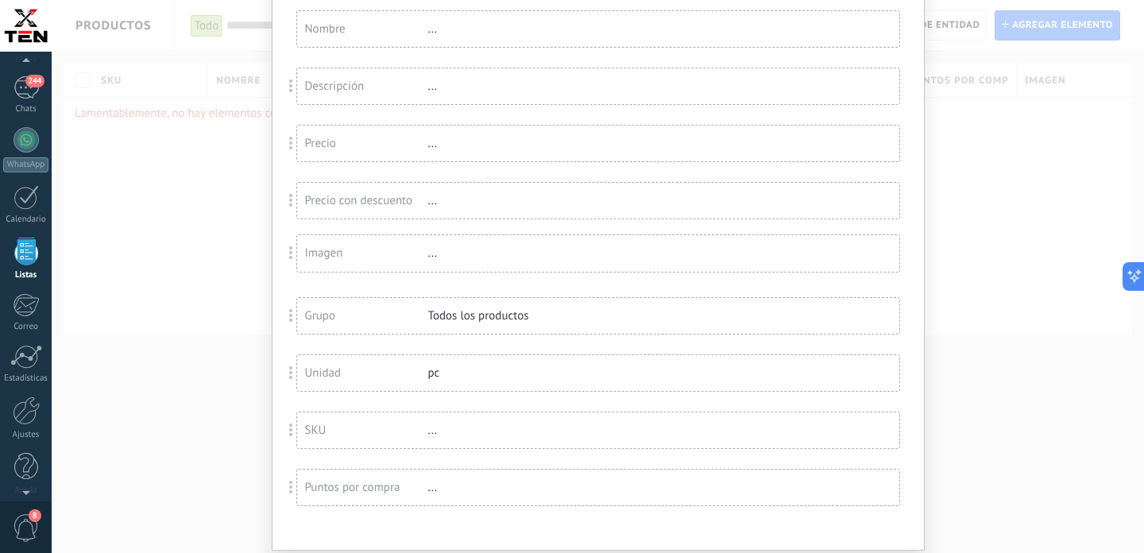
drag, startPoint x: 294, startPoint y: 455, endPoint x: 287, endPoint y: 251, distance: 204.3
click at [287, 251] on div "Campos de listas Agregar un campo Usted ha alcanzado la cantidad máxima de los …" at bounding box center [598, 276] width 1092 height 553
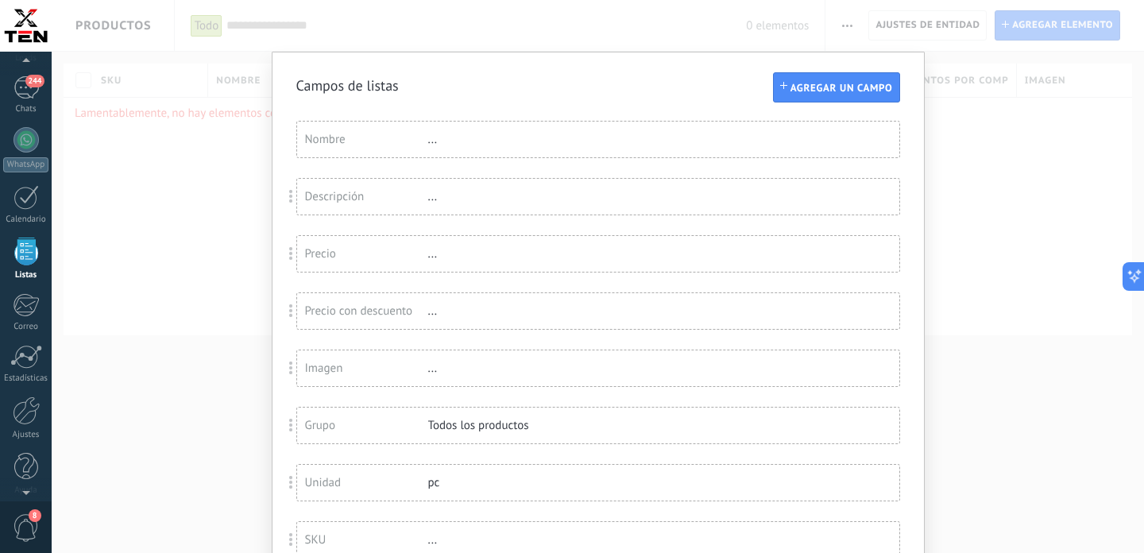
scroll to position [147, 0]
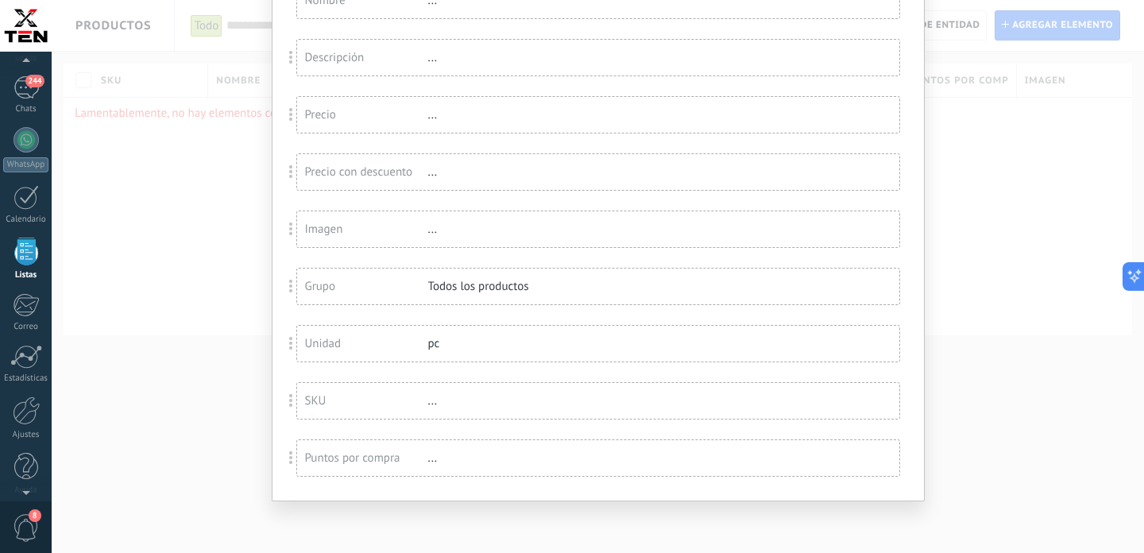
click at [980, 281] on div "Campos de listas Agregar un campo Usted ha alcanzado la cantidad máxima de los …" at bounding box center [598, 276] width 1092 height 553
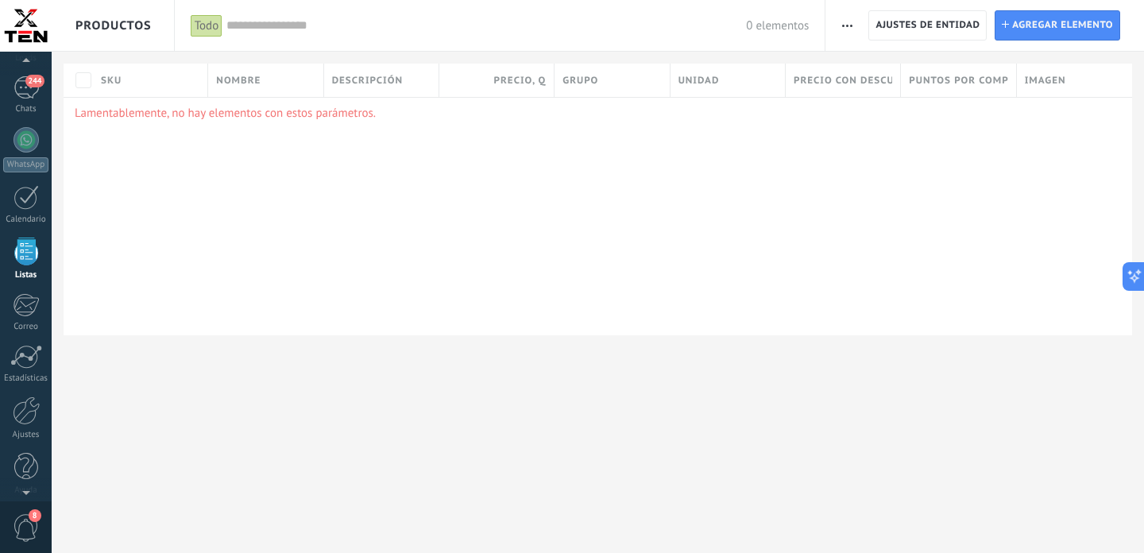
scroll to position [3310, 0]
click at [935, 28] on span "Ajustes de entidad" at bounding box center [928, 25] width 104 height 29
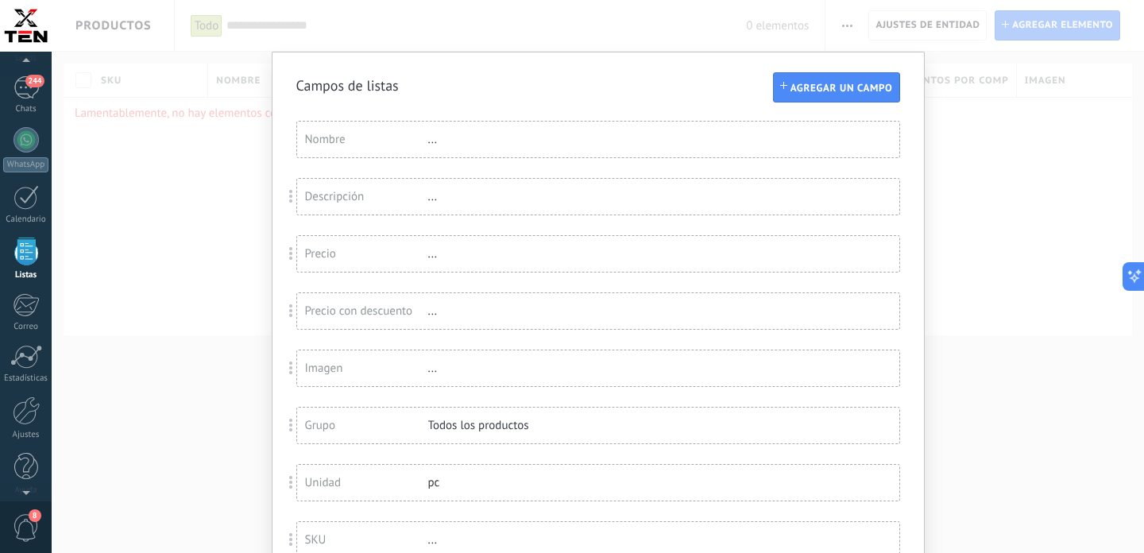
scroll to position [147, 0]
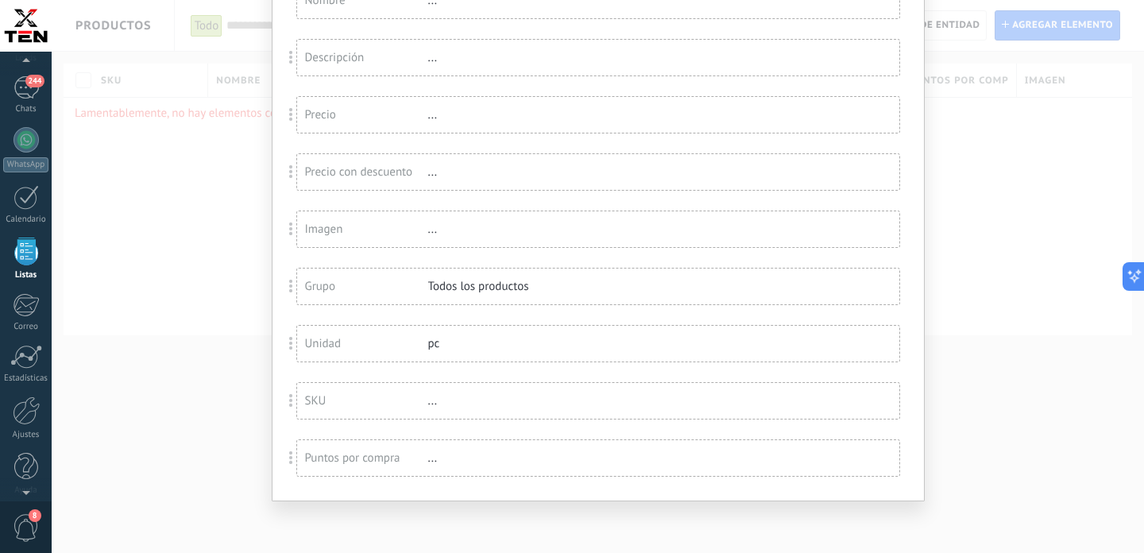
click at [442, 341] on div "pc" at bounding box center [479, 343] width 103 height 15
click at [346, 347] on div "Unidad" at bounding box center [366, 343] width 123 height 15
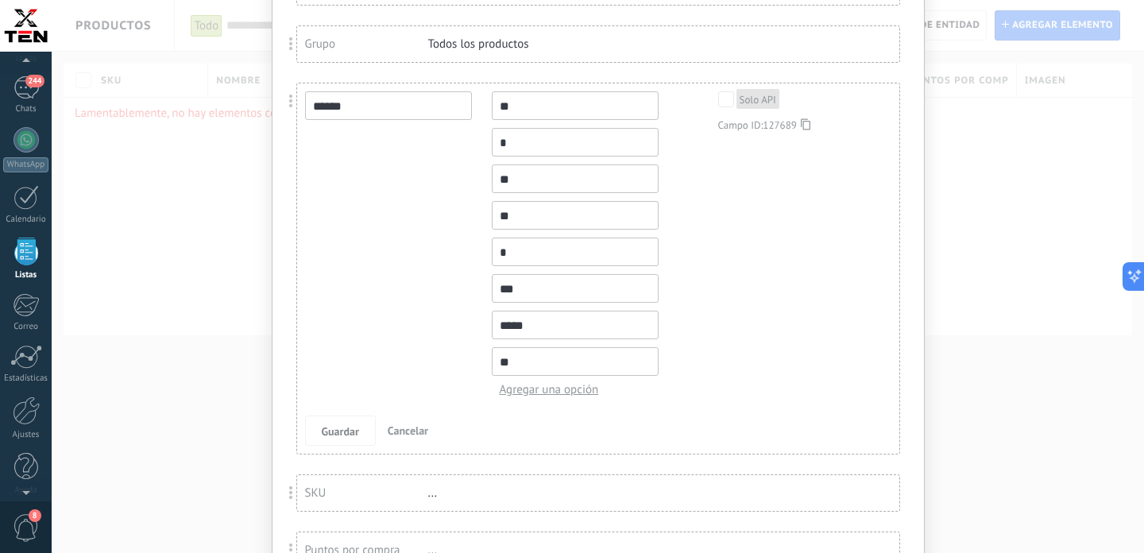
scroll to position [385, 0]
click at [411, 425] on button "Cancelar" at bounding box center [407, 427] width 53 height 30
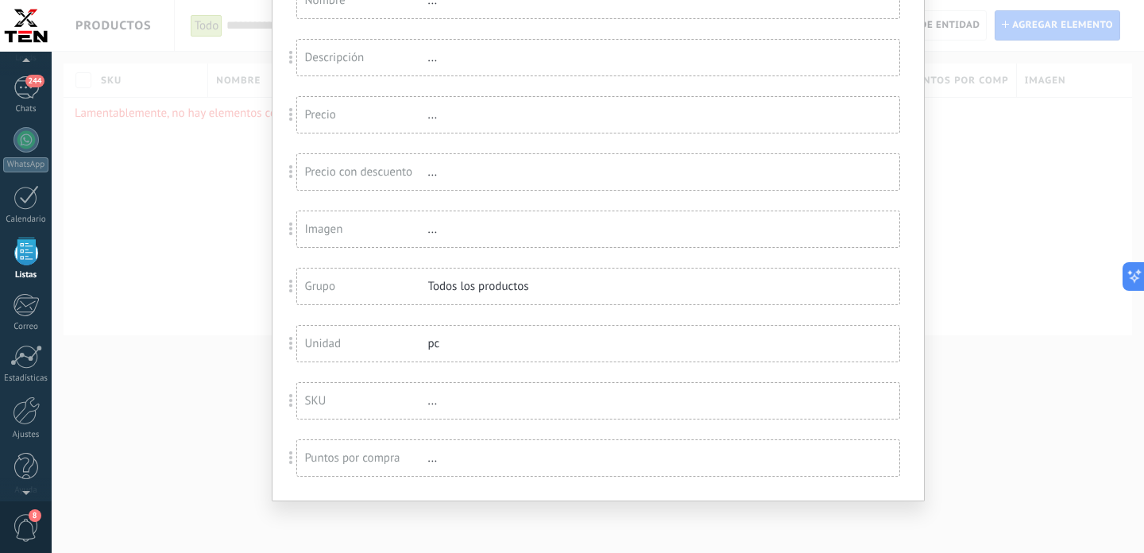
click at [425, 340] on div "Unidad" at bounding box center [366, 343] width 123 height 15
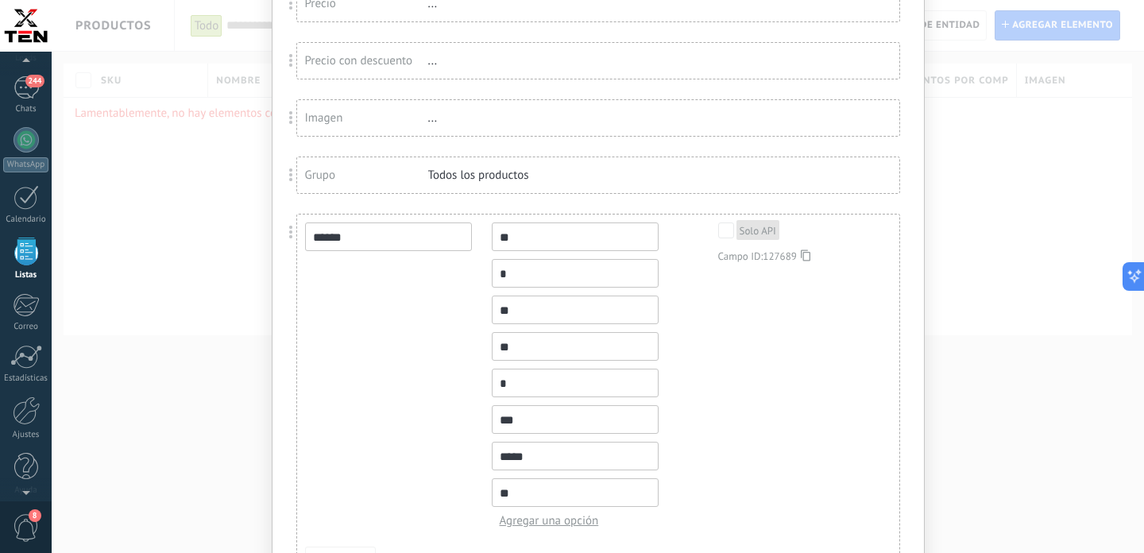
scroll to position [303, 0]
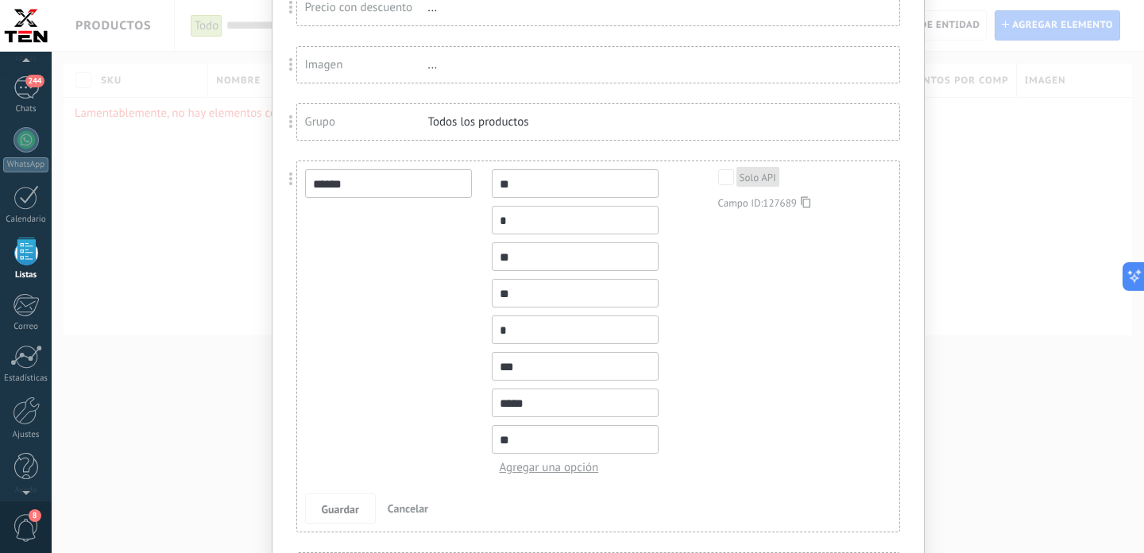
click at [545, 470] on span "Agregar una opción" at bounding box center [579, 467] width 159 height 15
click at [545, 470] on input "text" at bounding box center [575, 476] width 167 height 29
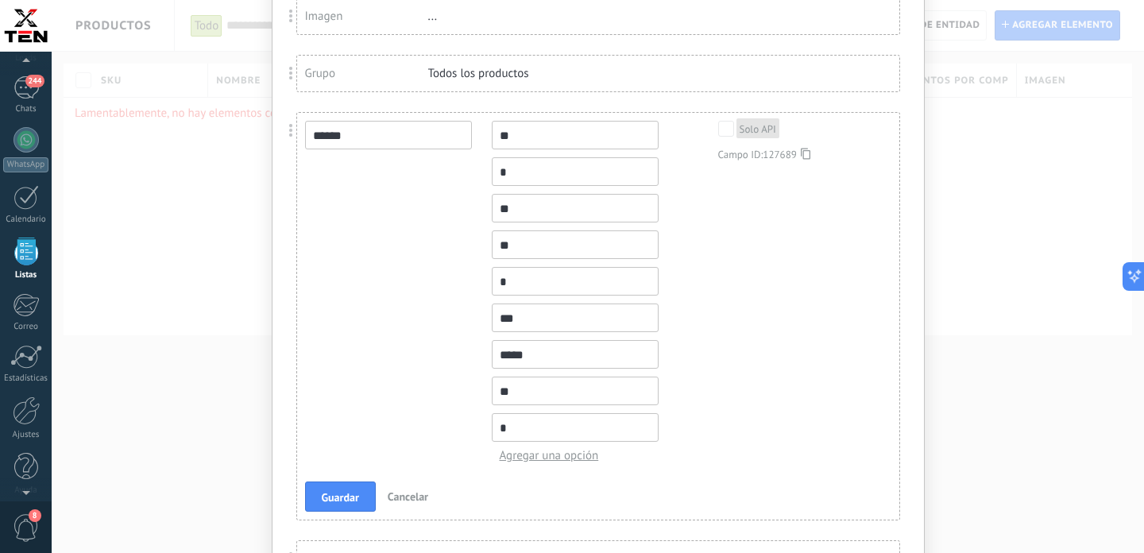
scroll to position [373, 0]
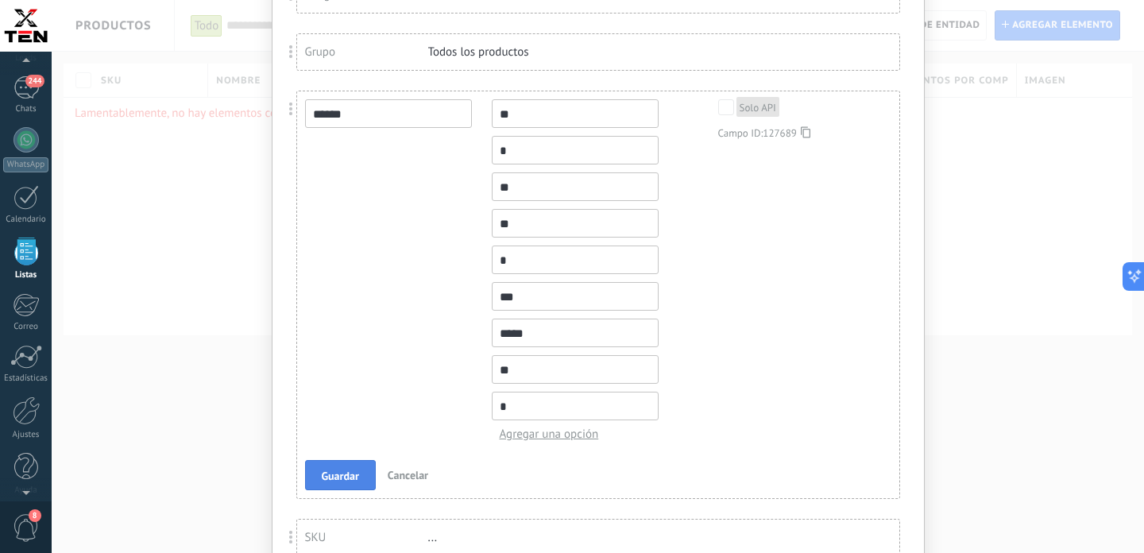
type input "*"
click at [353, 490] on button "Guardar" at bounding box center [340, 475] width 71 height 30
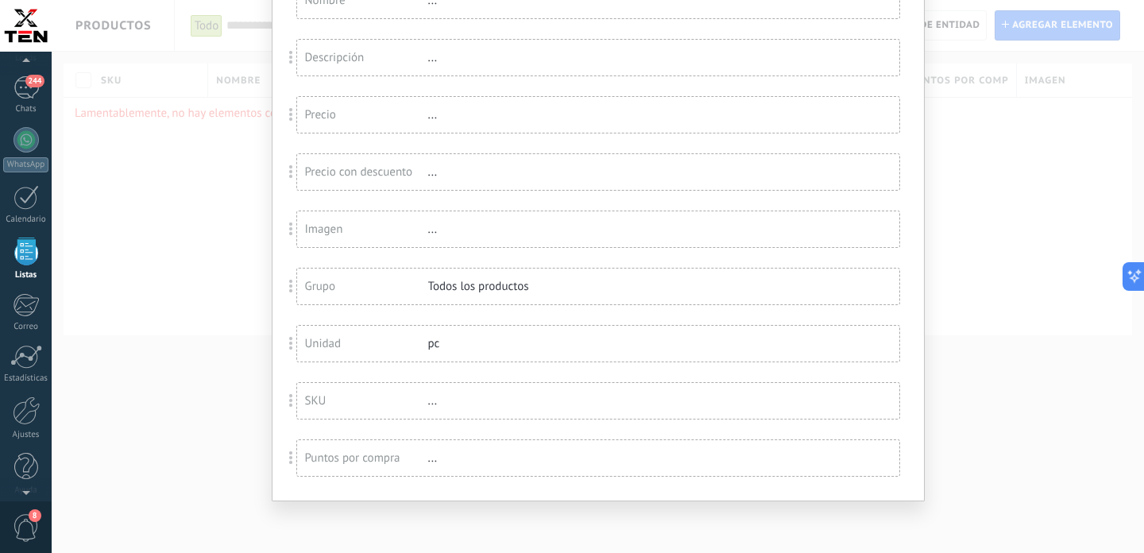
scroll to position [147, 0]
click at [435, 343] on div "pc" at bounding box center [479, 343] width 103 height 15
click at [969, 203] on div "Campos de listas Agregar un campo Usted ha alcanzado la cantidad máxima de los …" at bounding box center [598, 276] width 1092 height 553
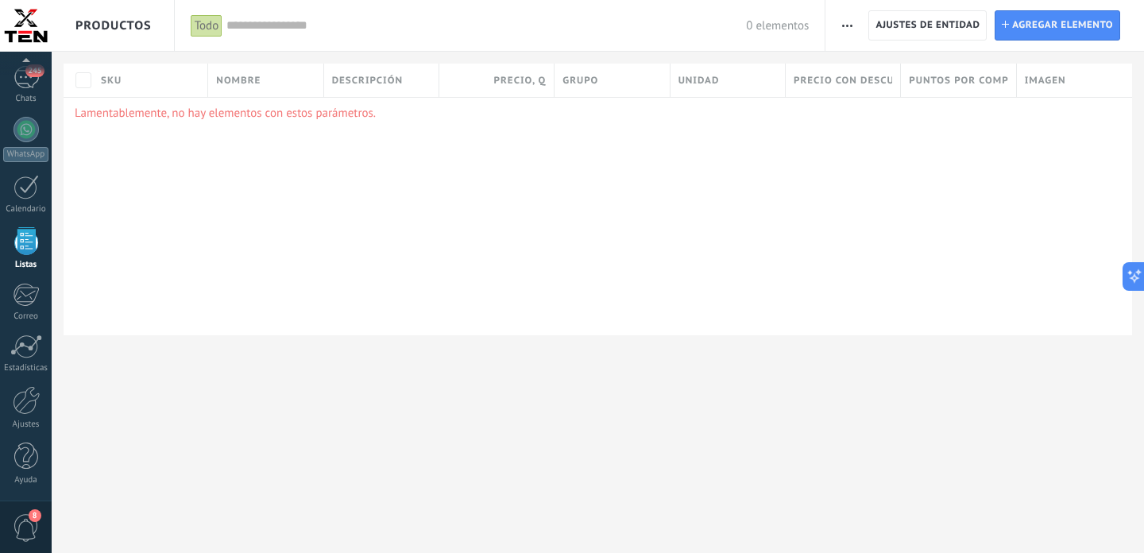
scroll to position [99, 0]
click at [27, 423] on div at bounding box center [26, 410] width 27 height 29
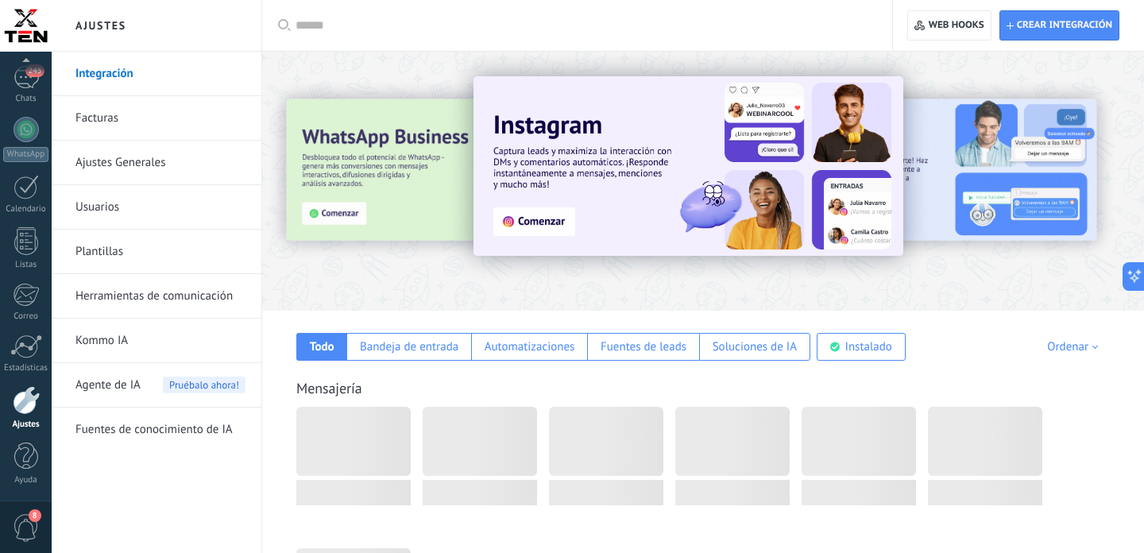
scroll to position [3310, 0]
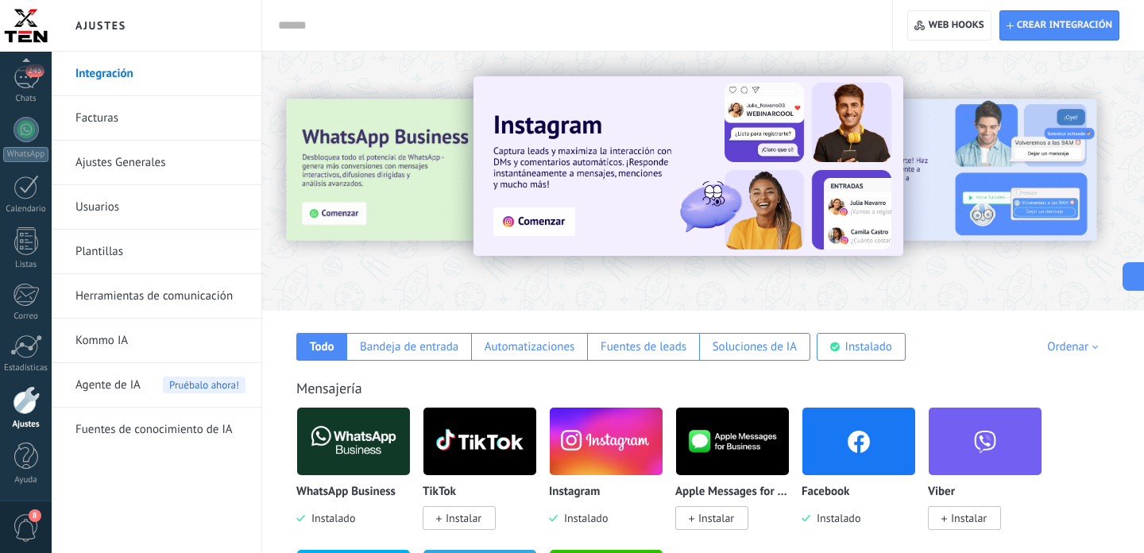
click at [119, 387] on span "Agente de IA" at bounding box center [107, 385] width 65 height 44
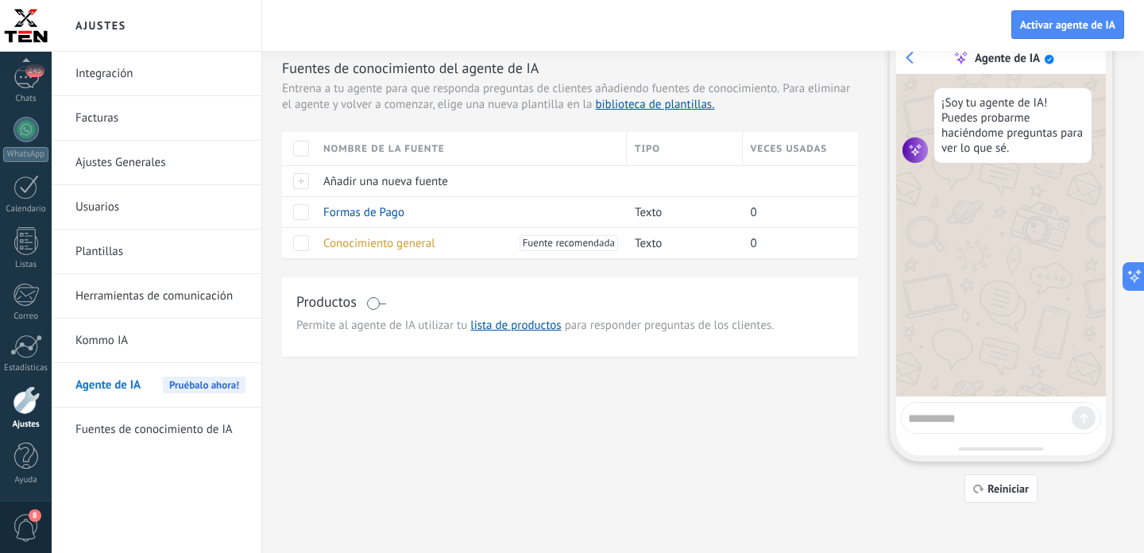
scroll to position [48, 0]
click at [999, 493] on span "Reiniciar" at bounding box center [1008, 486] width 41 height 11
click at [980, 489] on icon "button" at bounding box center [978, 487] width 11 height 10
click at [946, 415] on textarea at bounding box center [990, 414] width 164 height 20
type textarea "**********"
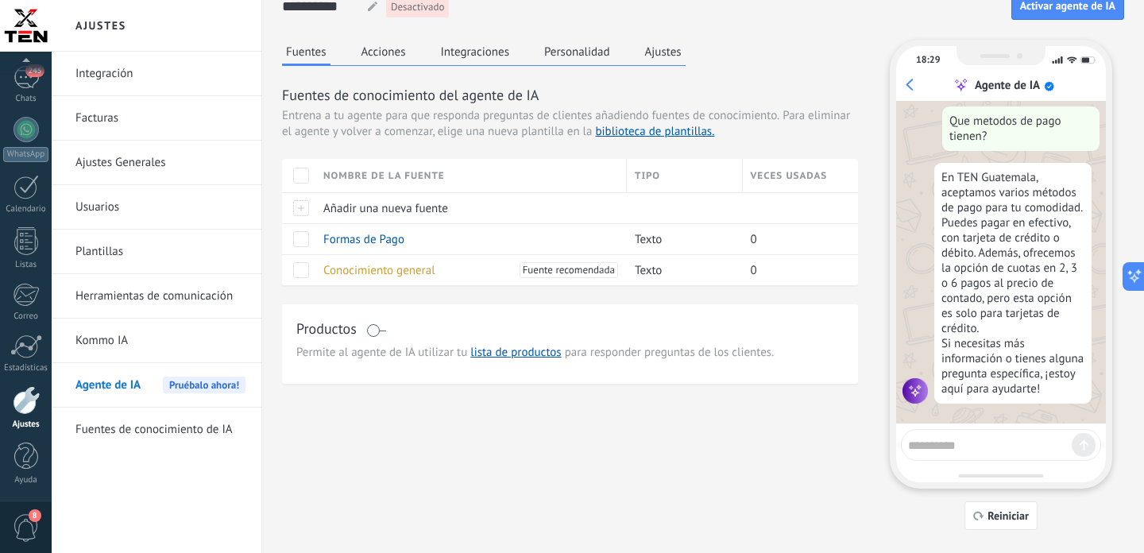
scroll to position [0, 0]
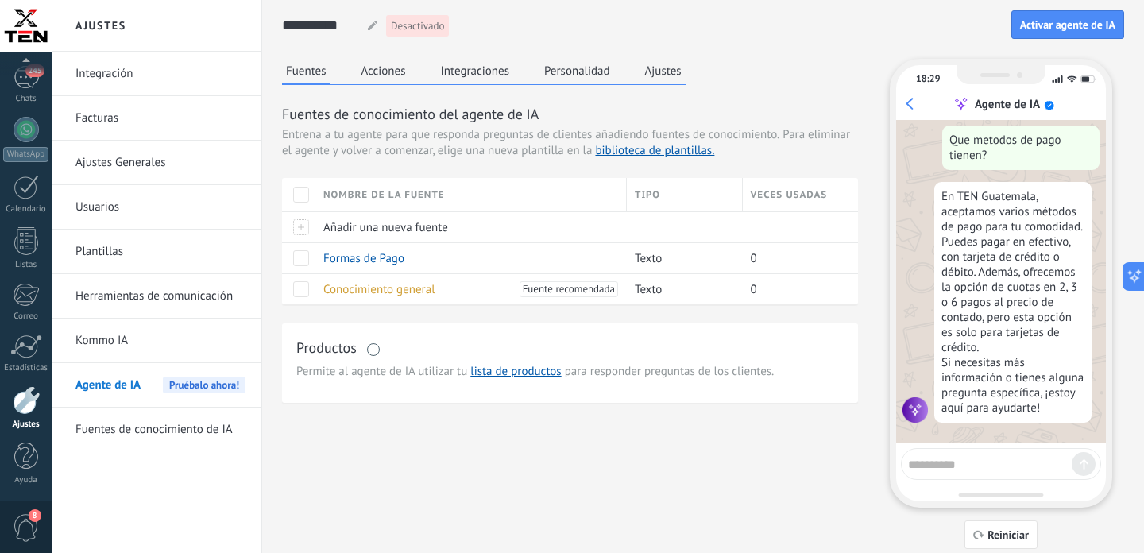
click at [652, 56] on div "**********" at bounding box center [703, 274] width 842 height 549
click at [659, 70] on button "Ajustes" at bounding box center [663, 71] width 44 height 24
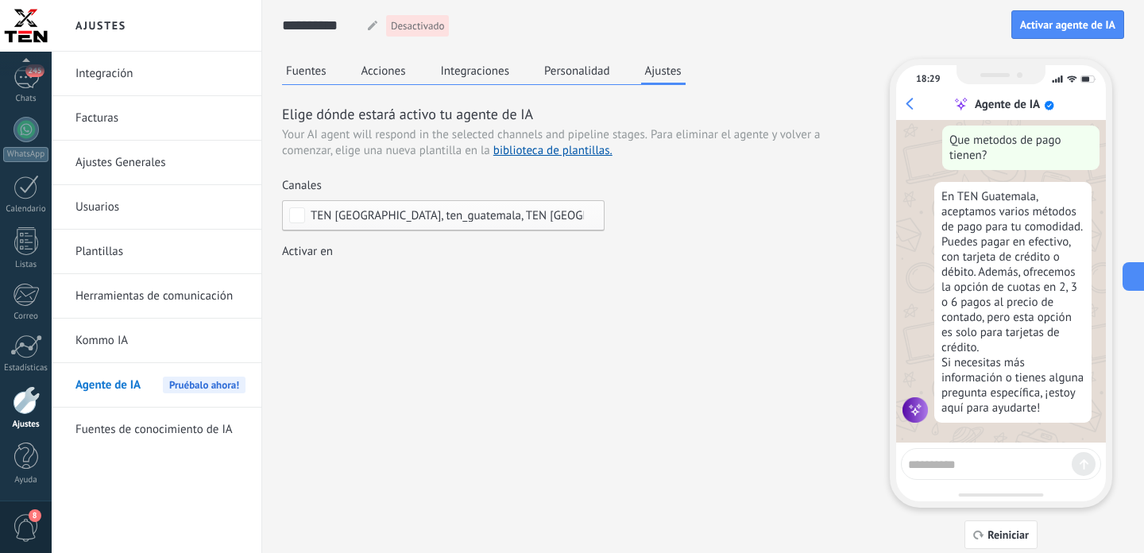
click at [581, 67] on button "Personalidad" at bounding box center [577, 71] width 74 height 24
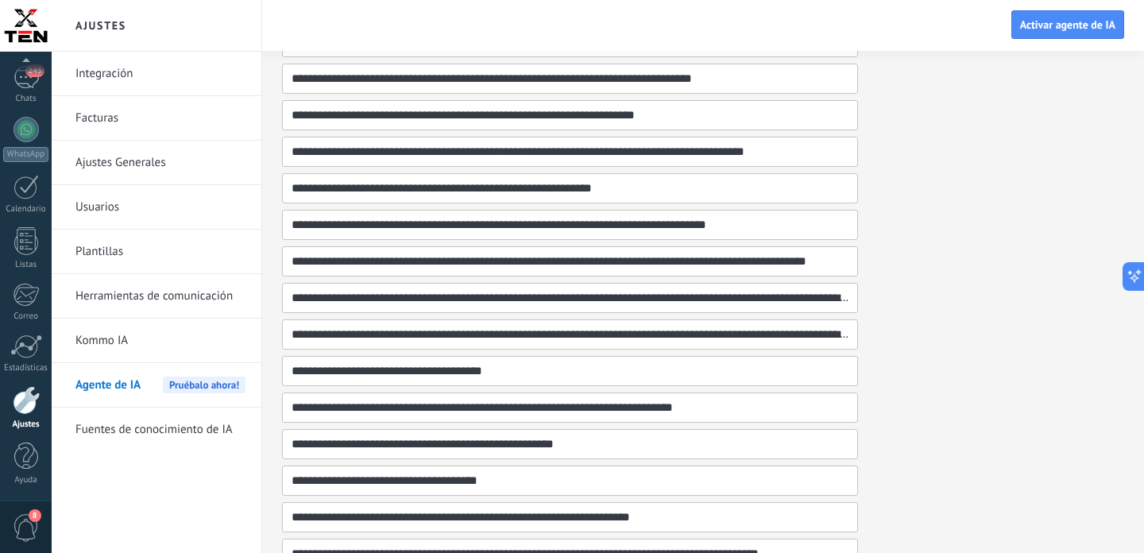
scroll to position [1015, 0]
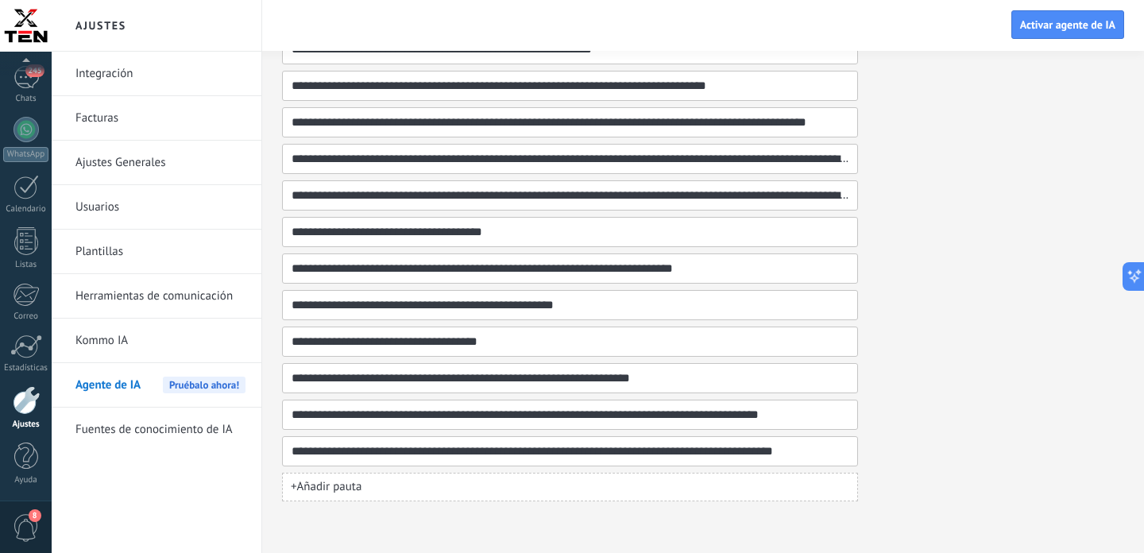
drag, startPoint x: 596, startPoint y: 419, endPoint x: 273, endPoint y: 424, distance: 323.4
click at [291, 424] on input "**********" at bounding box center [572, 414] width 562 height 29
type input "**********"
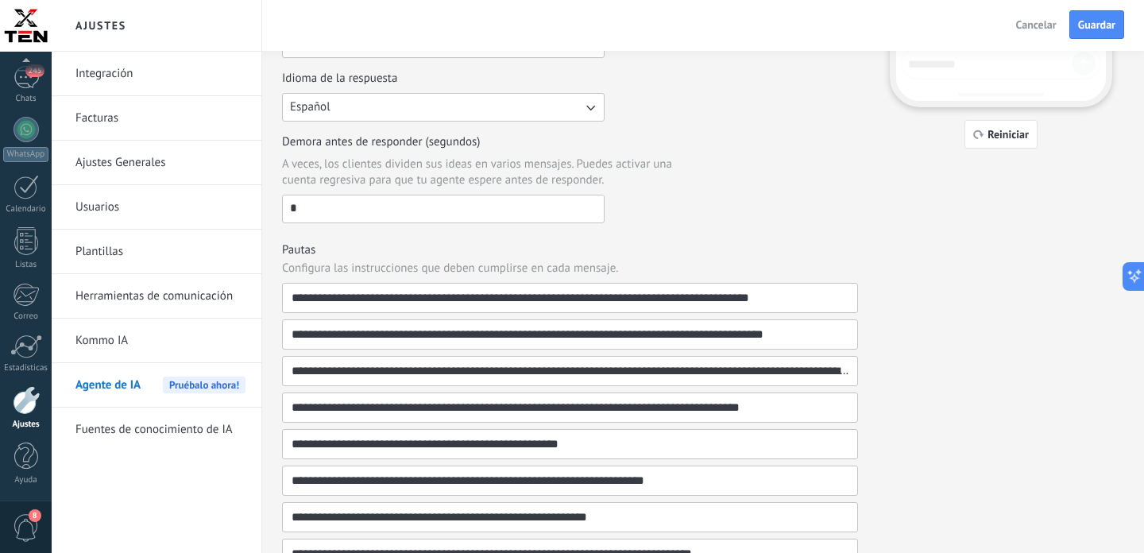
scroll to position [398, 0]
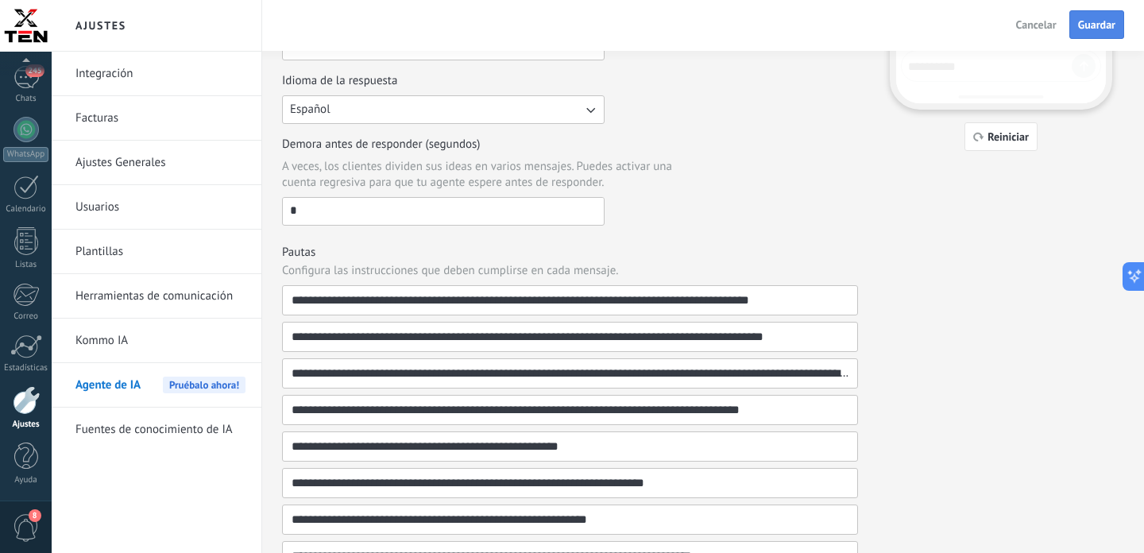
click at [1095, 28] on span "Guardar" at bounding box center [1096, 24] width 37 height 11
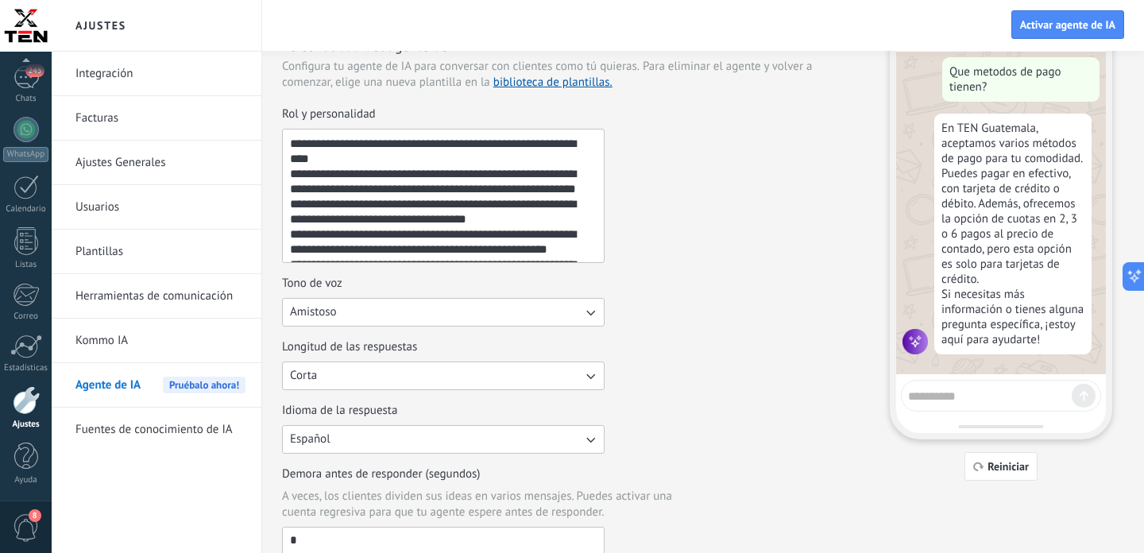
scroll to position [0, 0]
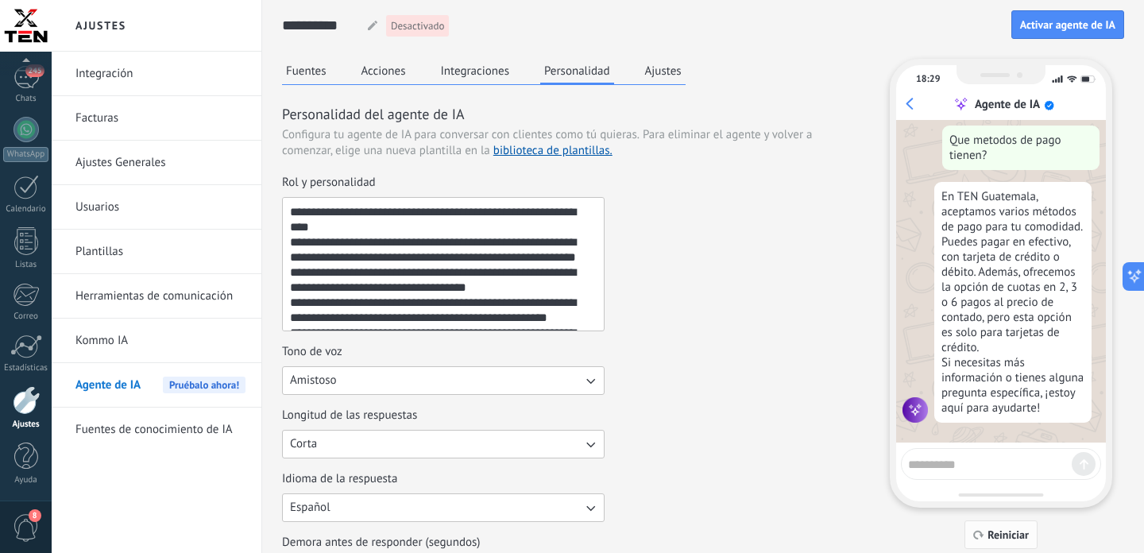
click at [991, 536] on span "Reiniciar" at bounding box center [1008, 534] width 41 height 11
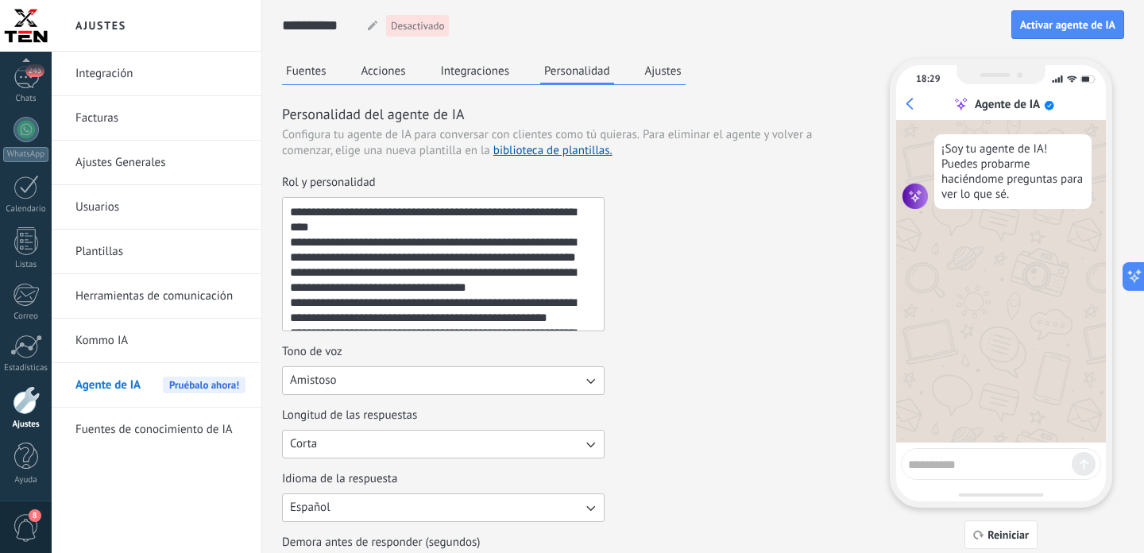
click at [953, 460] on textarea at bounding box center [990, 462] width 164 height 20
type textarea "**********"
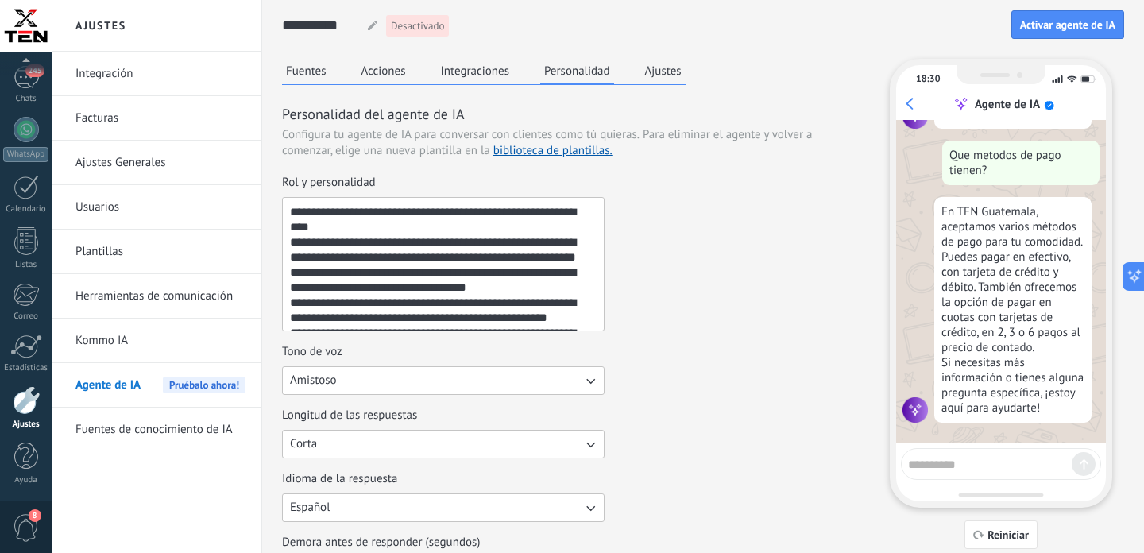
scroll to position [97, 0]
type textarea "**********"
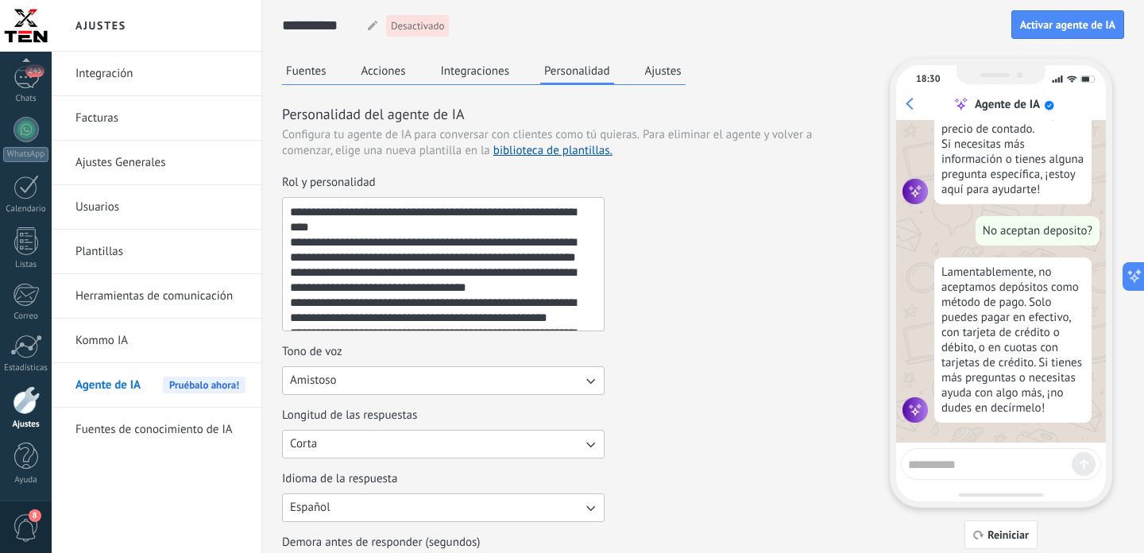
scroll to position [324, 0]
type textarea "**********"
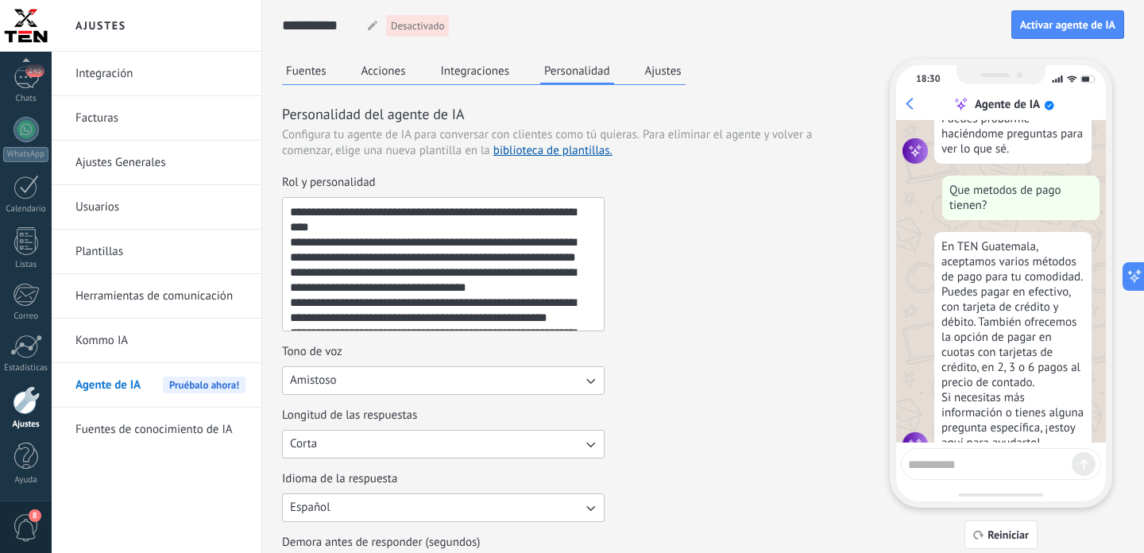
scroll to position [41, 0]
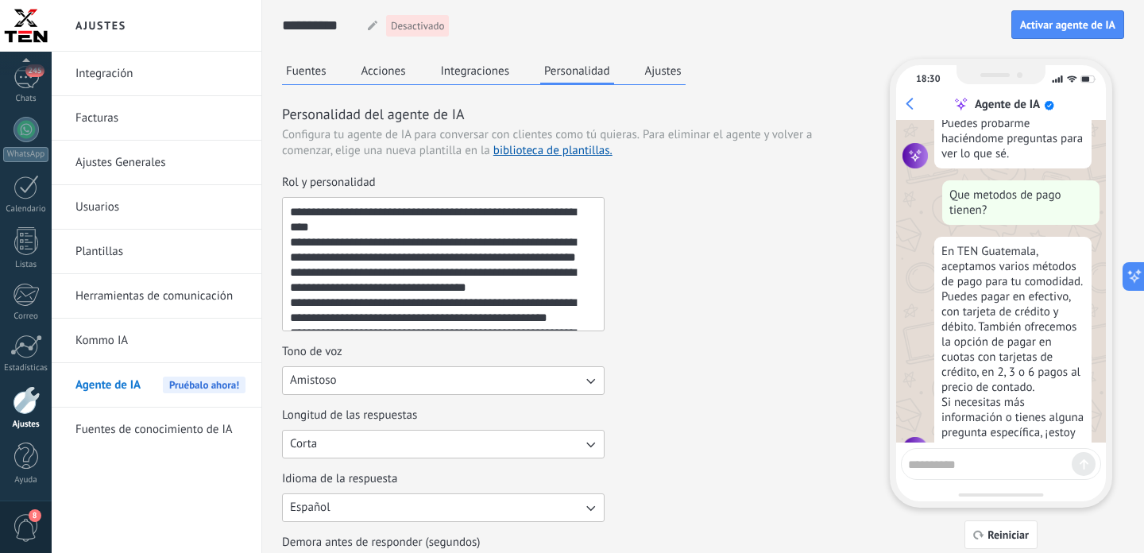
drag, startPoint x: 1038, startPoint y: 419, endPoint x: 953, endPoint y: 205, distance: 230.0
click at [956, 205] on div "¡Soy tu agente de IA! Puedes probarme haciéndome preguntas para ver lo que sé. …" at bounding box center [1001, 281] width 210 height 323
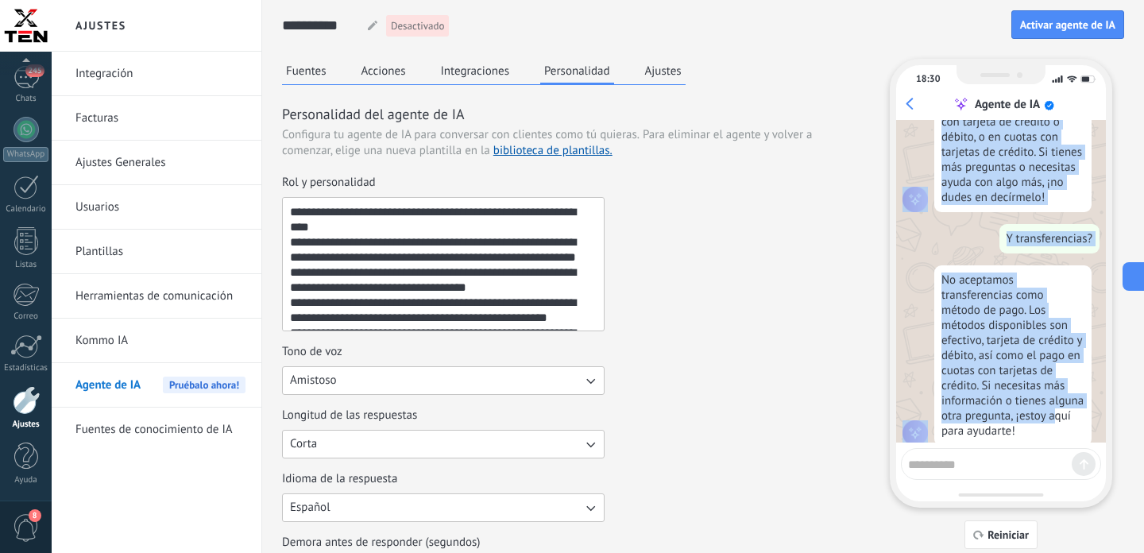
scroll to position [567, 0]
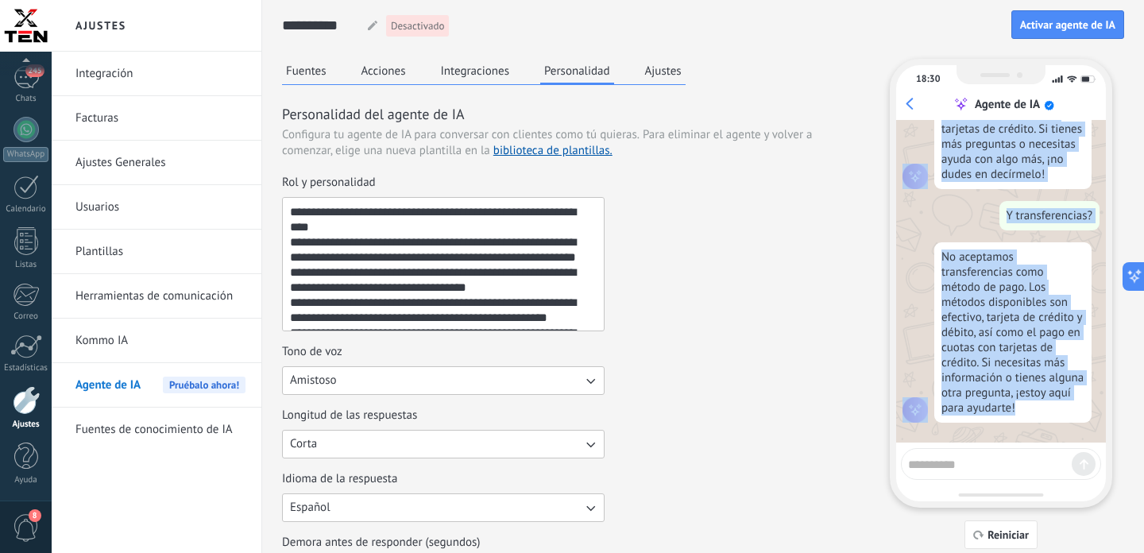
drag, startPoint x: 953, startPoint y: 202, endPoint x: 1039, endPoint y: 399, distance: 214.9
click at [1038, 404] on div "¡Soy tu agente de IA! Puedes probarme haciéndome preguntas para ver lo que sé. …" at bounding box center [1001, 281] width 210 height 323
click at [303, 75] on button "Fuentes" at bounding box center [306, 71] width 48 height 24
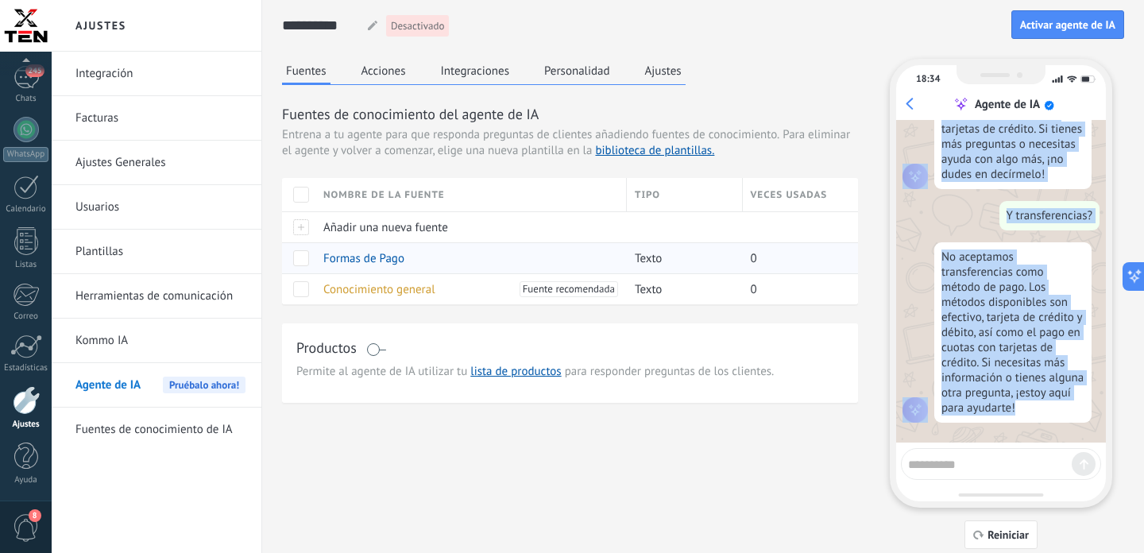
click at [305, 258] on span at bounding box center [301, 258] width 16 height 16
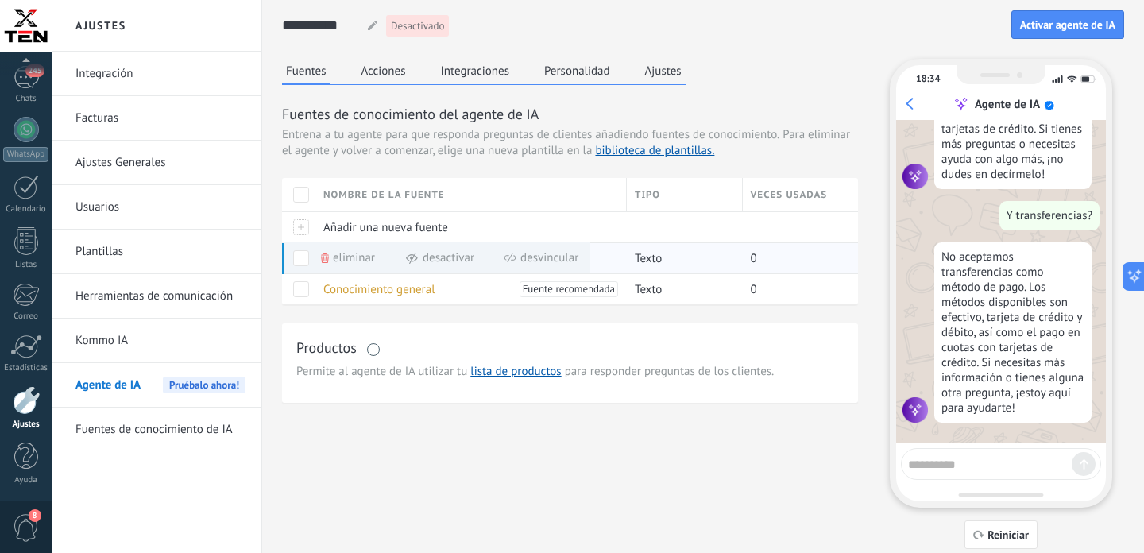
click at [338, 263] on span "Eliminar" at bounding box center [354, 257] width 42 height 31
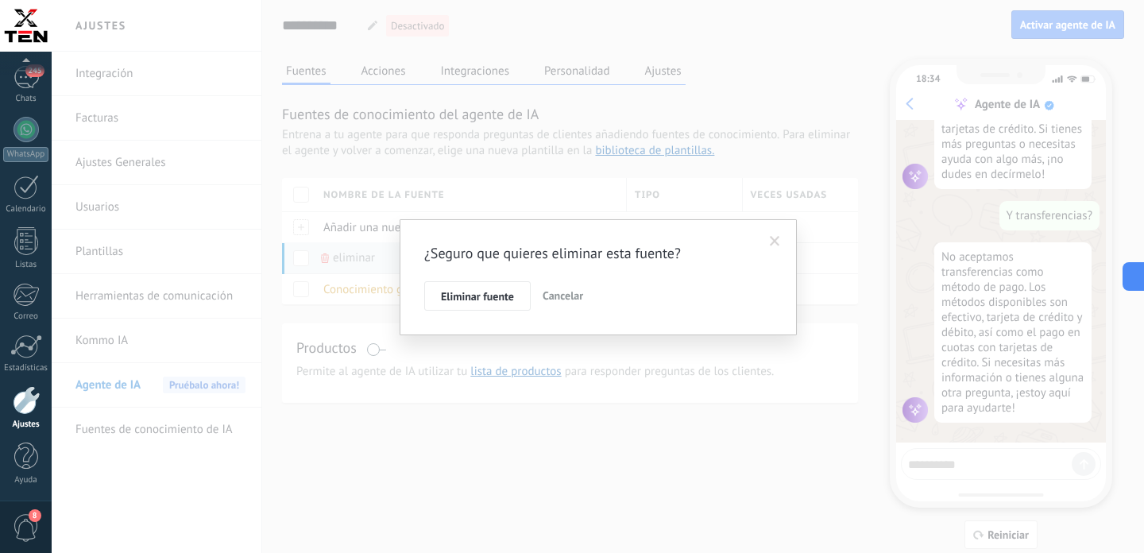
click at [473, 300] on span "Eliminar fuente" at bounding box center [477, 296] width 73 height 11
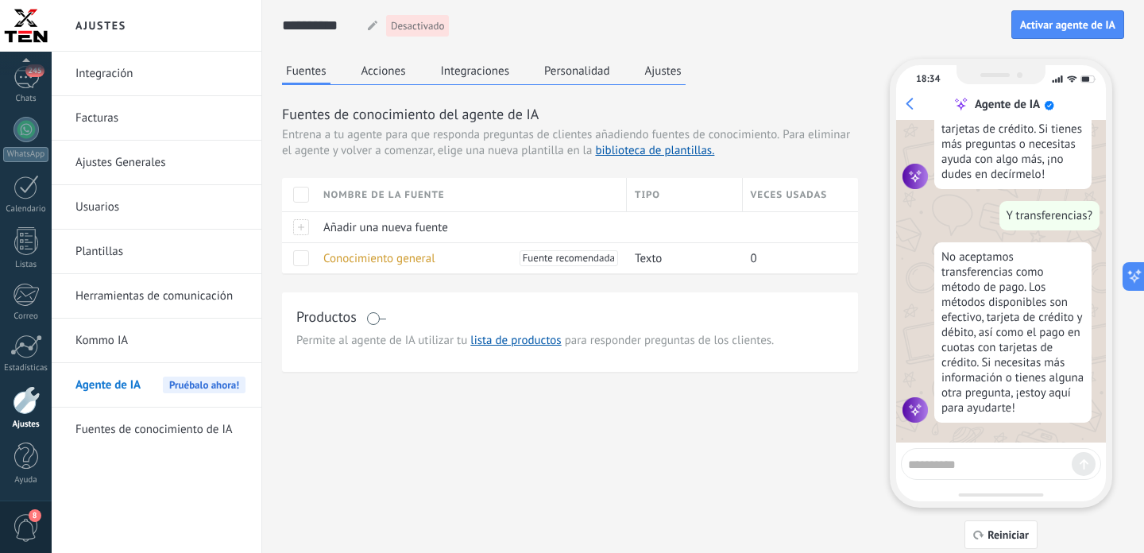
scroll to position [48, 0]
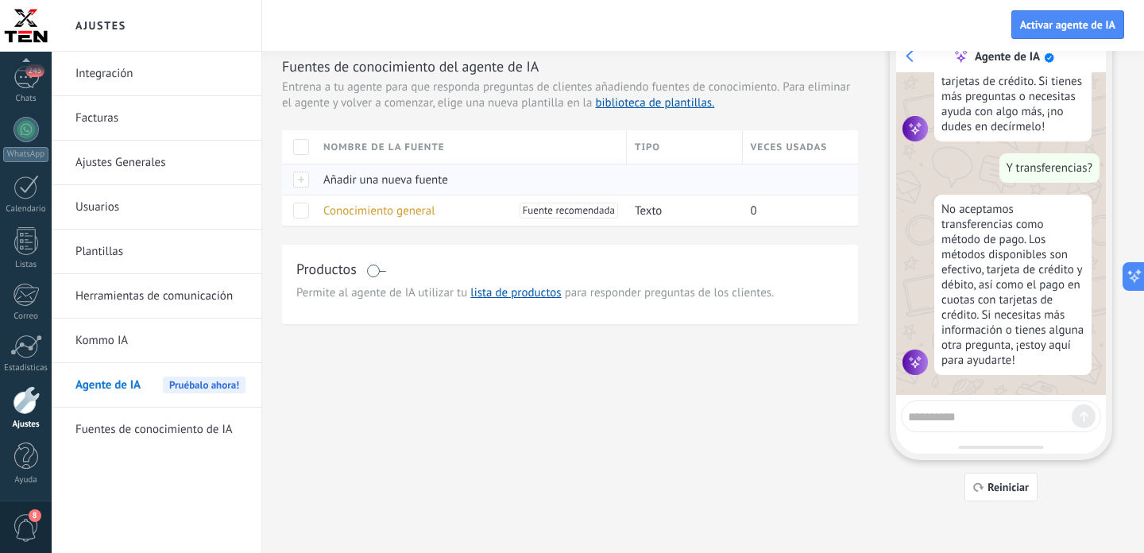
click at [386, 179] on span "Añadir una nueva fuente" at bounding box center [385, 179] width 125 height 15
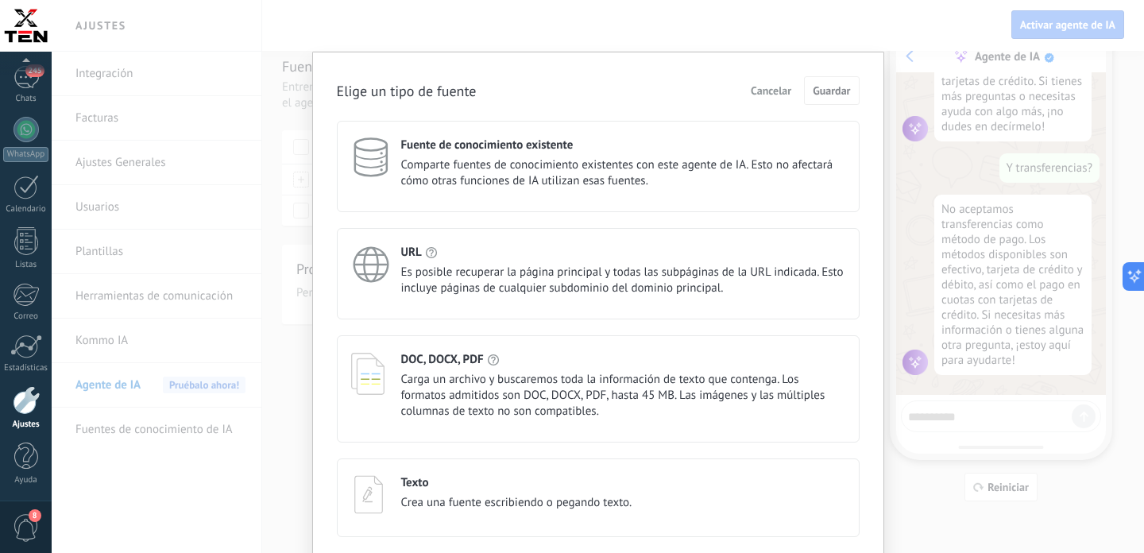
scroll to position [64, 0]
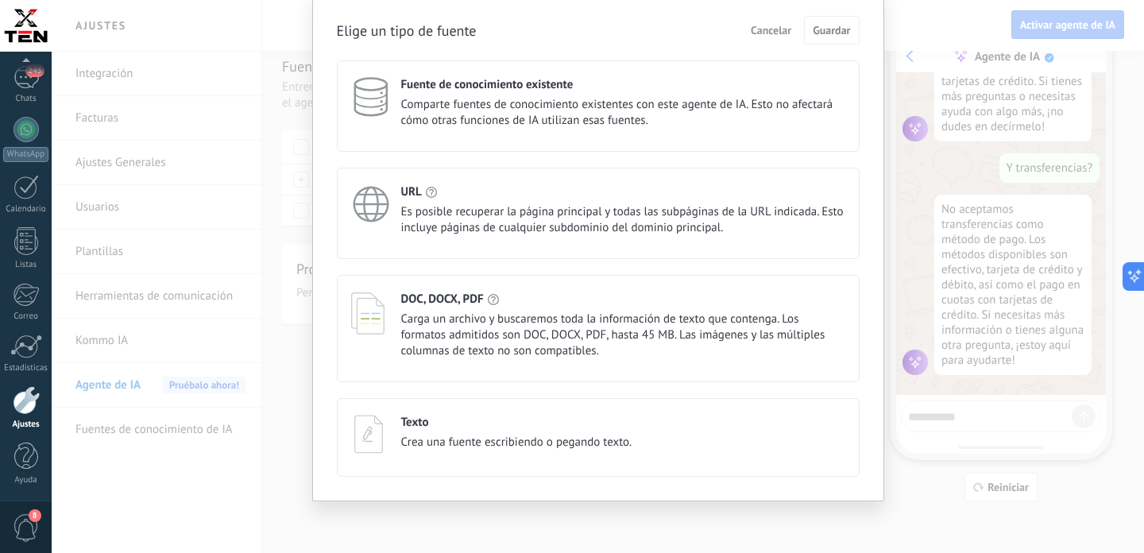
click at [502, 439] on span "Crea una fuente escribiendo o pegando texto." at bounding box center [516, 443] width 231 height 16
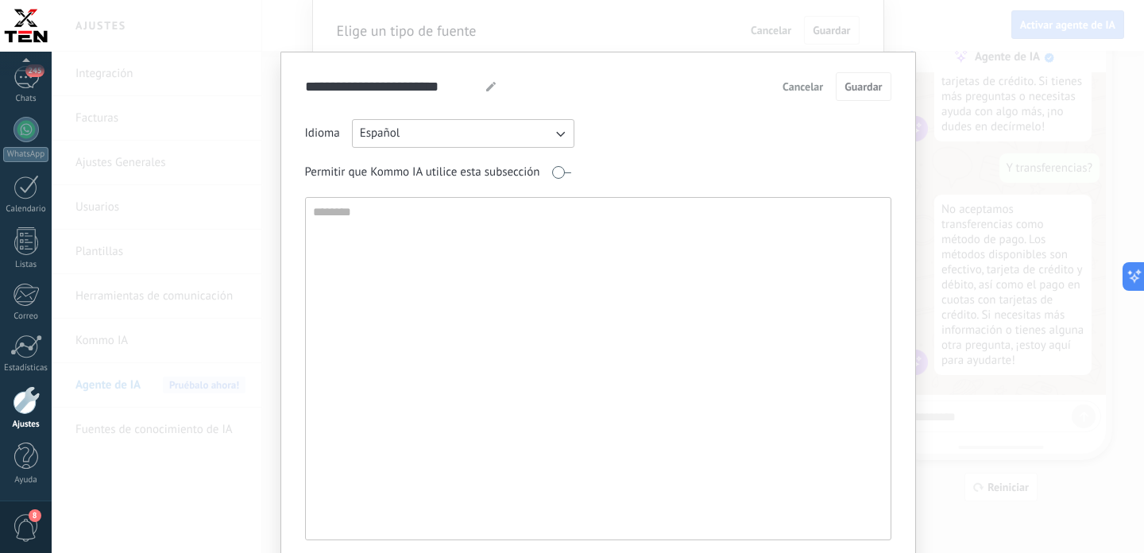
click at [493, 86] on use at bounding box center [491, 87] width 10 height 10
click at [380, 87] on input "**********" at bounding box center [389, 86] width 168 height 28
type input "**********"
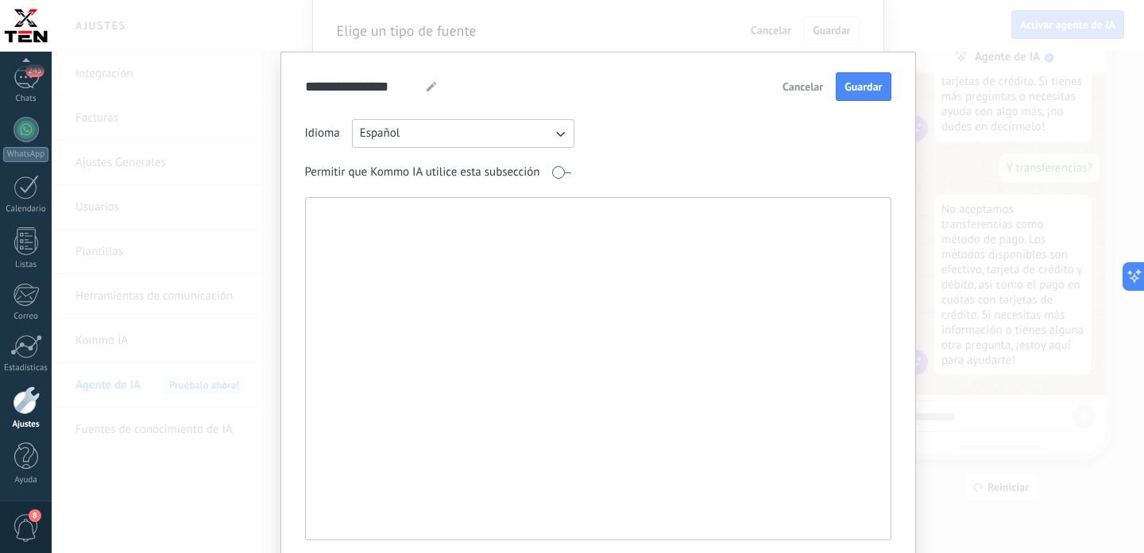
click at [442, 264] on textarea at bounding box center [597, 369] width 582 height 342
paste textarea "**********"
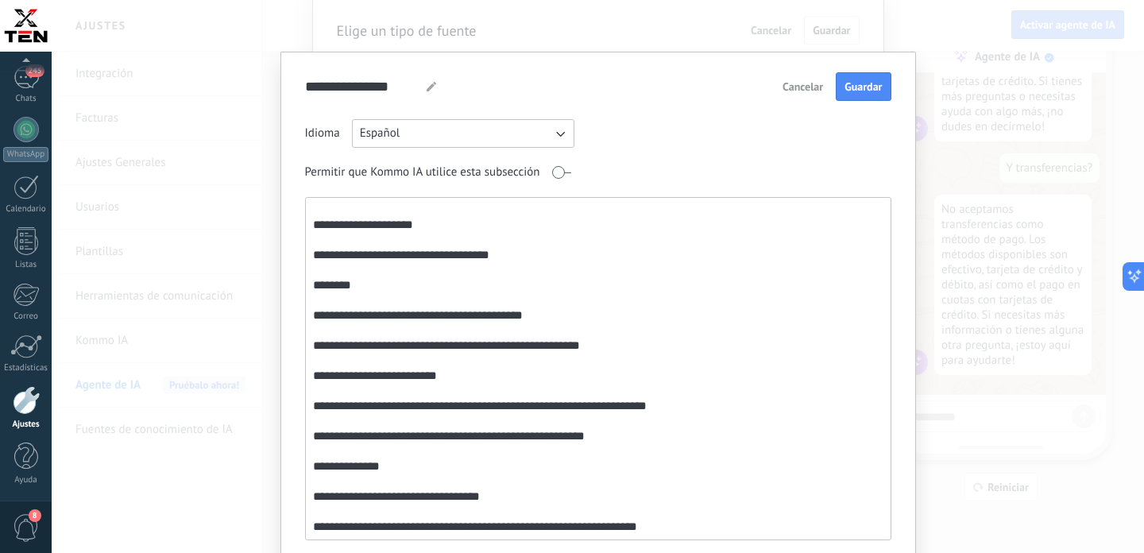
scroll to position [0, 0]
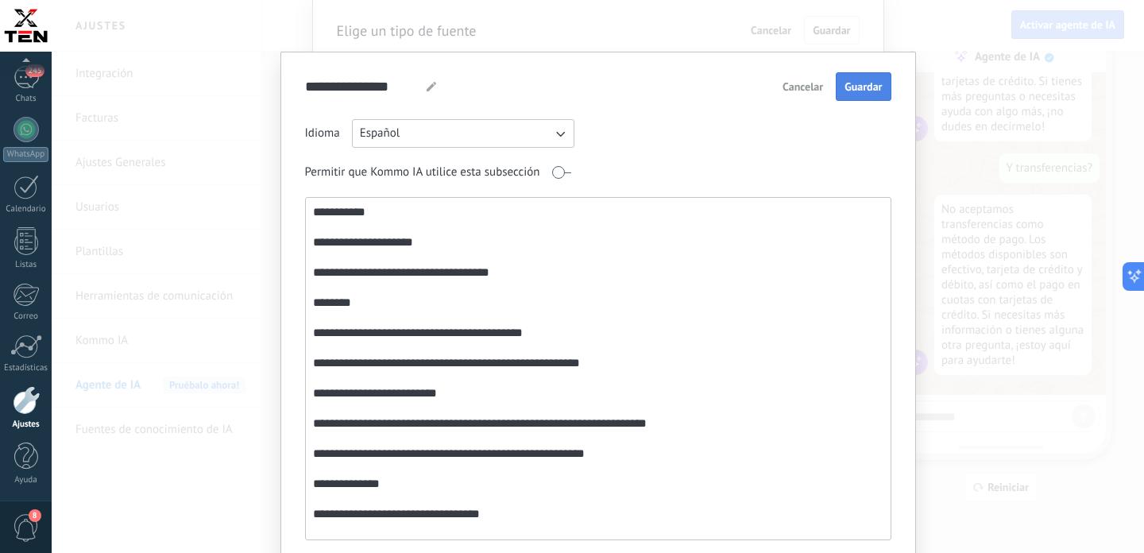
type textarea "**********"
click at [874, 86] on span "Guardar" at bounding box center [863, 86] width 37 height 11
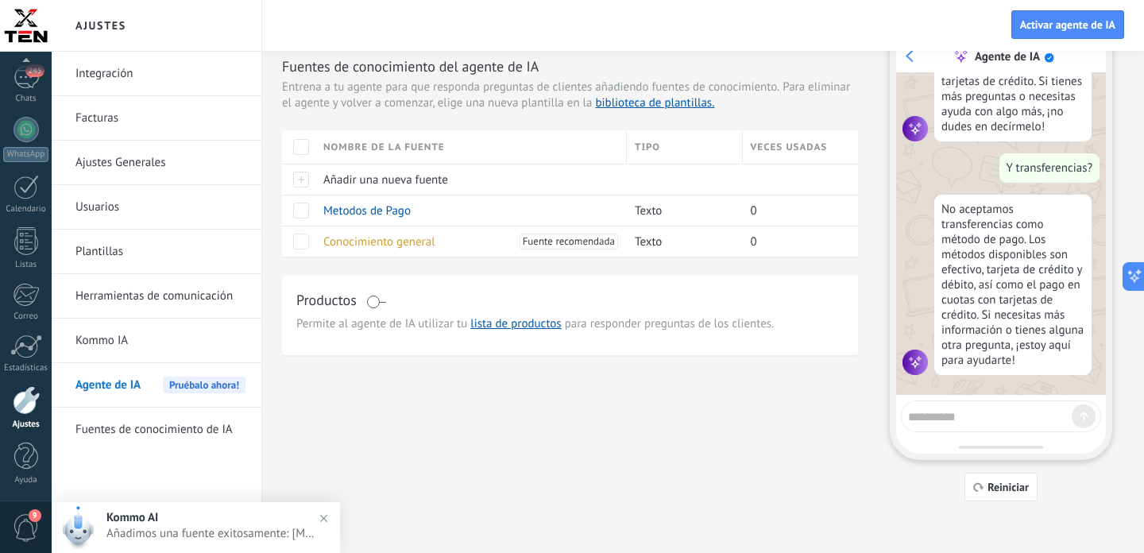
scroll to position [567, 0]
click at [373, 180] on span "Añadir una nueva fuente" at bounding box center [385, 179] width 125 height 15
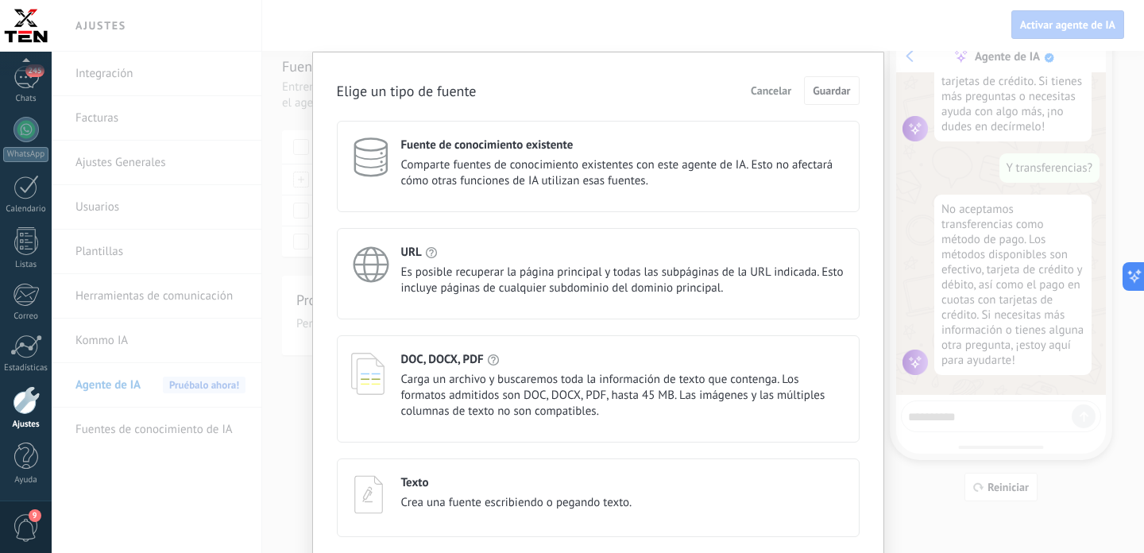
scroll to position [64, 0]
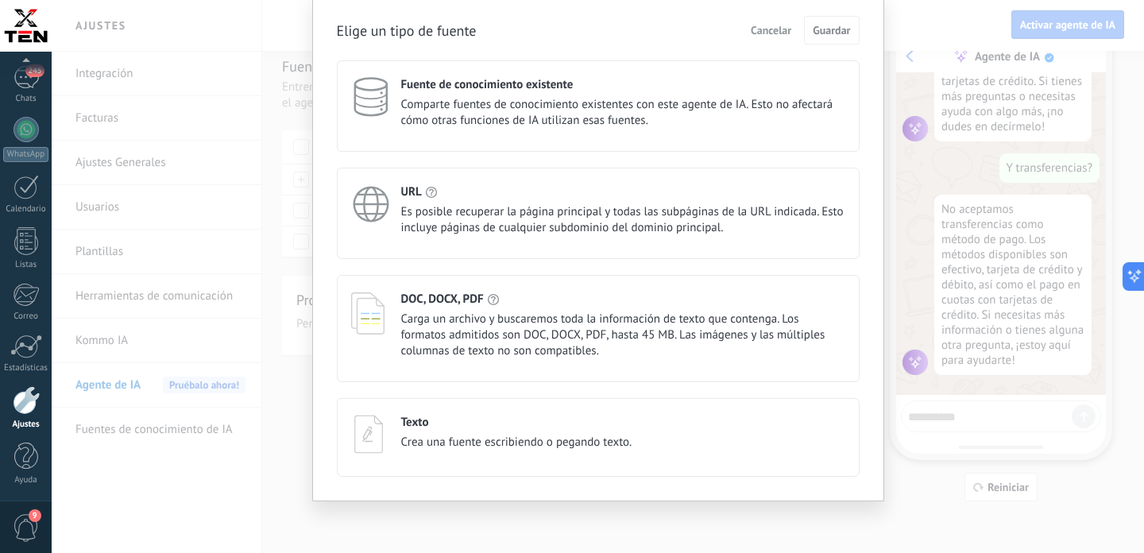
click at [473, 412] on div "Texto Crea una fuente escribiendo o pegando texto." at bounding box center [598, 437] width 523 height 79
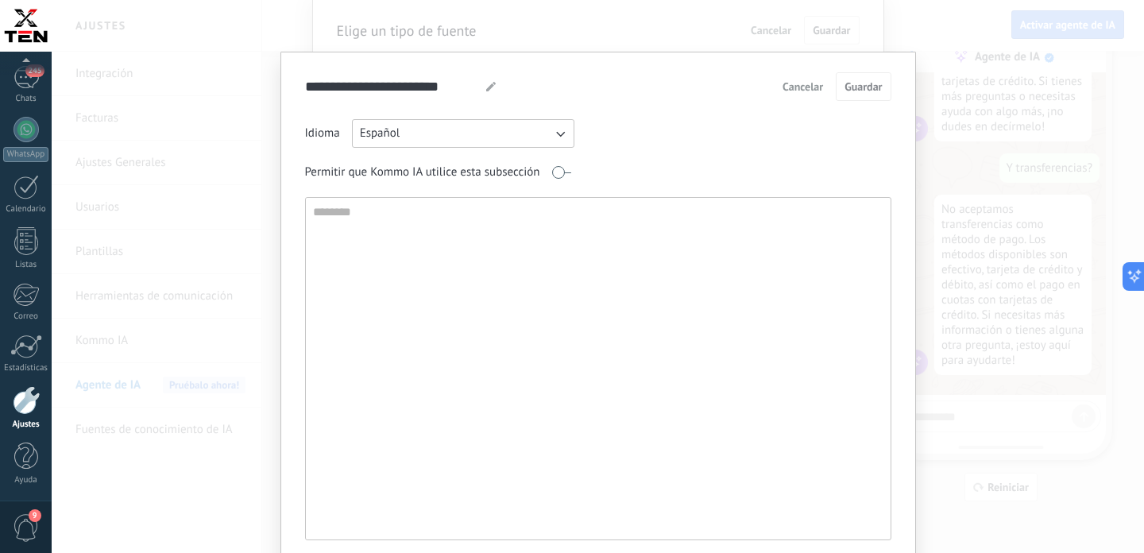
click at [494, 84] on use at bounding box center [491, 87] width 10 height 10
click at [446, 89] on input "**********" at bounding box center [389, 86] width 168 height 28
type input "**********"
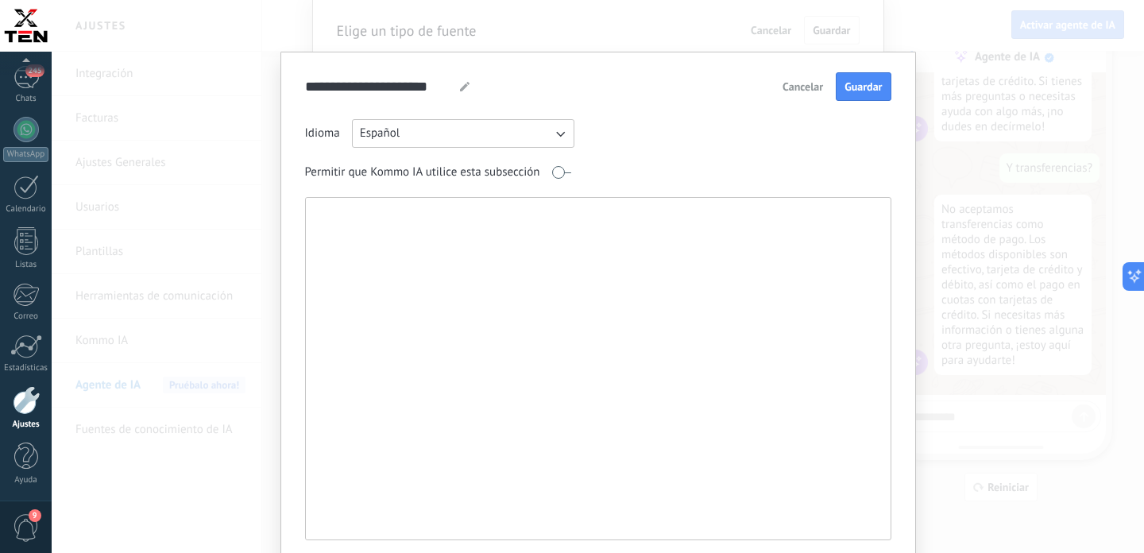
click at [435, 234] on textarea at bounding box center [597, 369] width 582 height 342
click at [686, 308] on textarea at bounding box center [597, 369] width 582 height 342
paste textarea "**********"
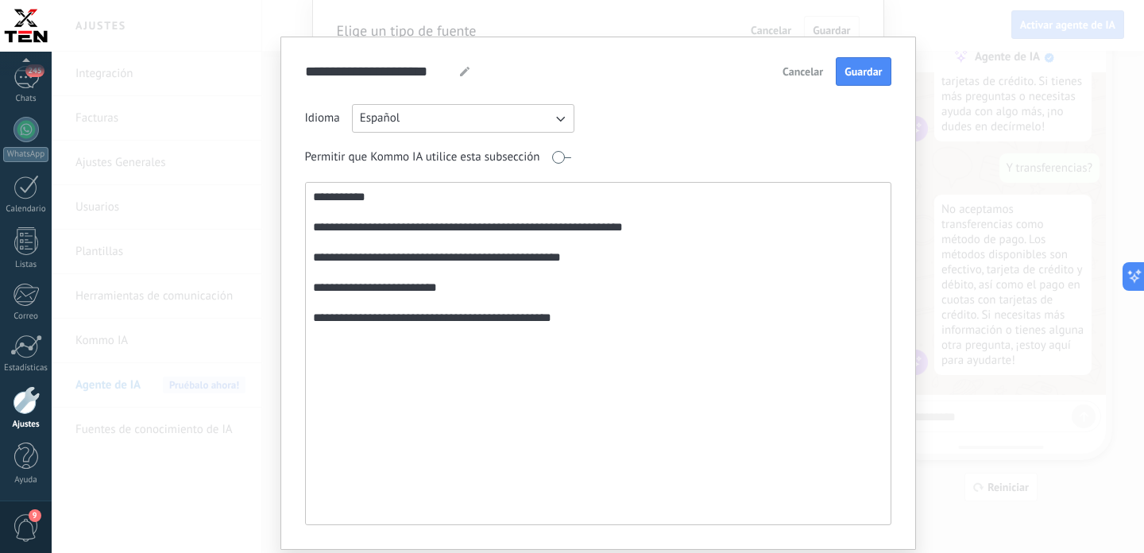
scroll to position [0, 0]
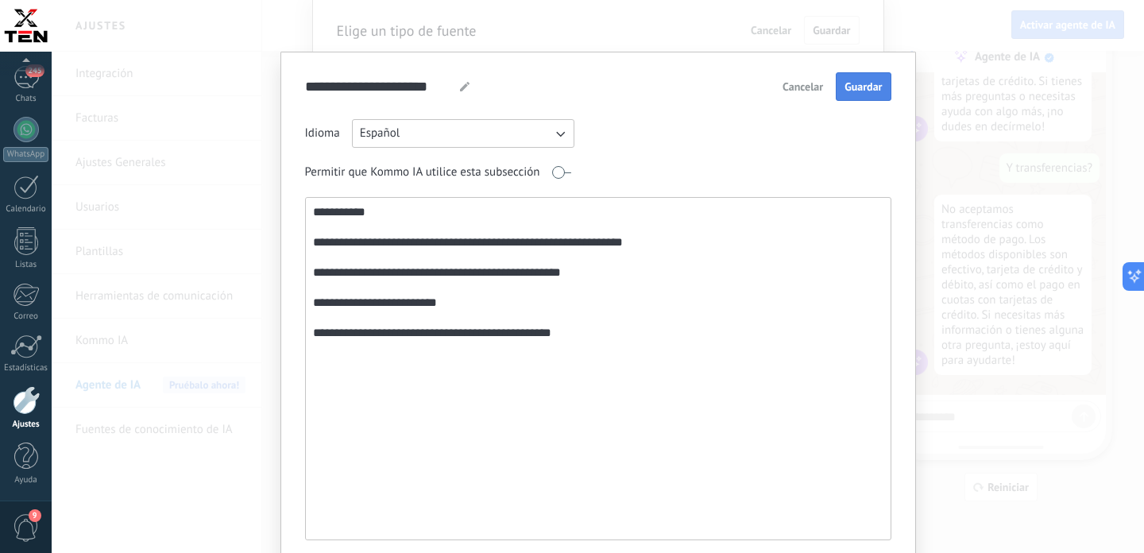
type textarea "**********"
click at [852, 91] on span "Guardar" at bounding box center [863, 86] width 37 height 11
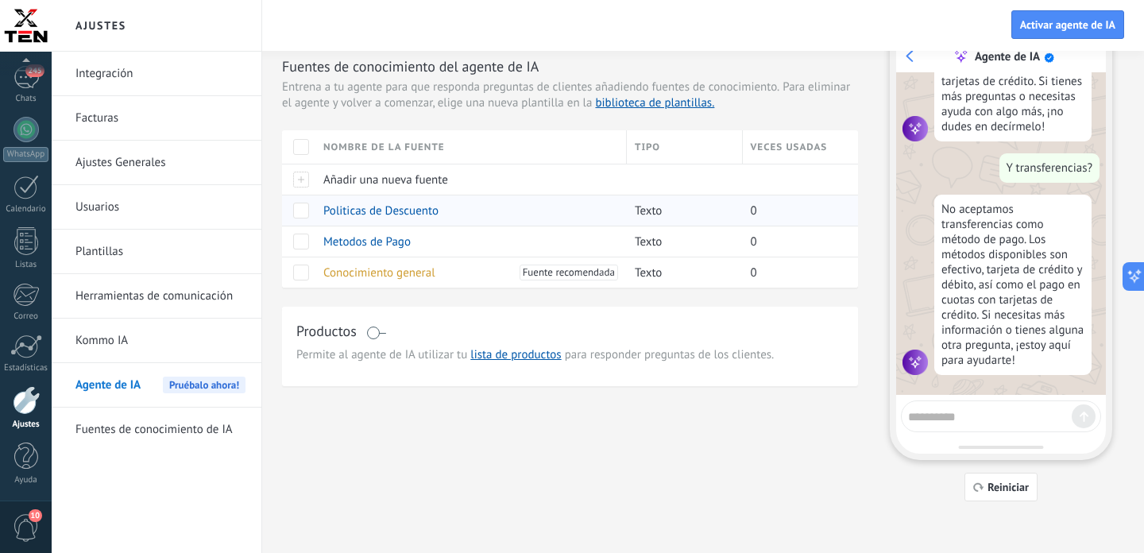
scroll to position [18, 0]
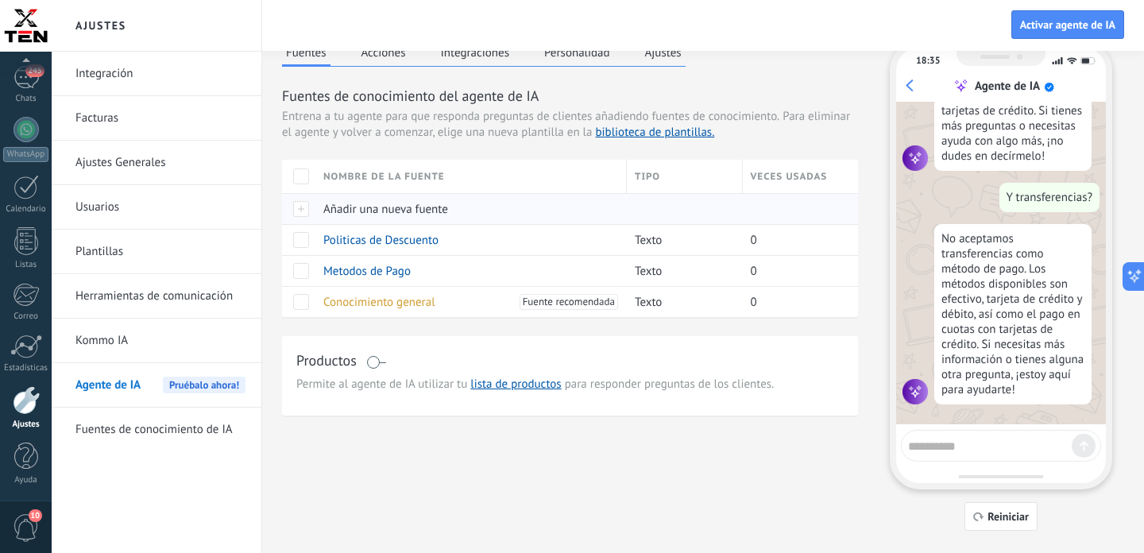
click at [397, 211] on span "Añadir una nueva fuente" at bounding box center [385, 209] width 125 height 15
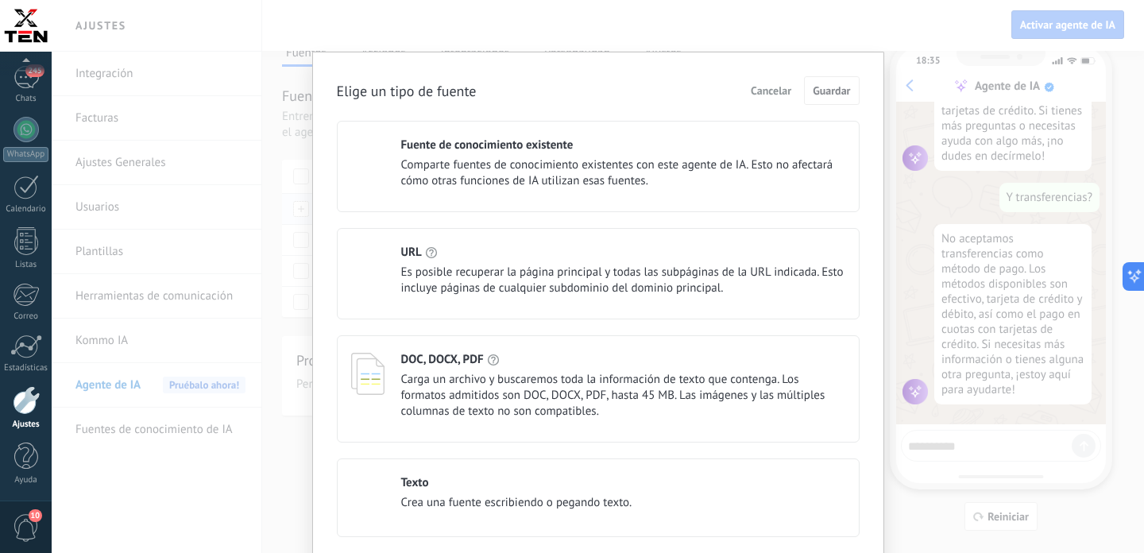
scroll to position [567, 0]
click at [451, 508] on span "Crea una fuente escribiendo o pegando texto." at bounding box center [516, 503] width 231 height 16
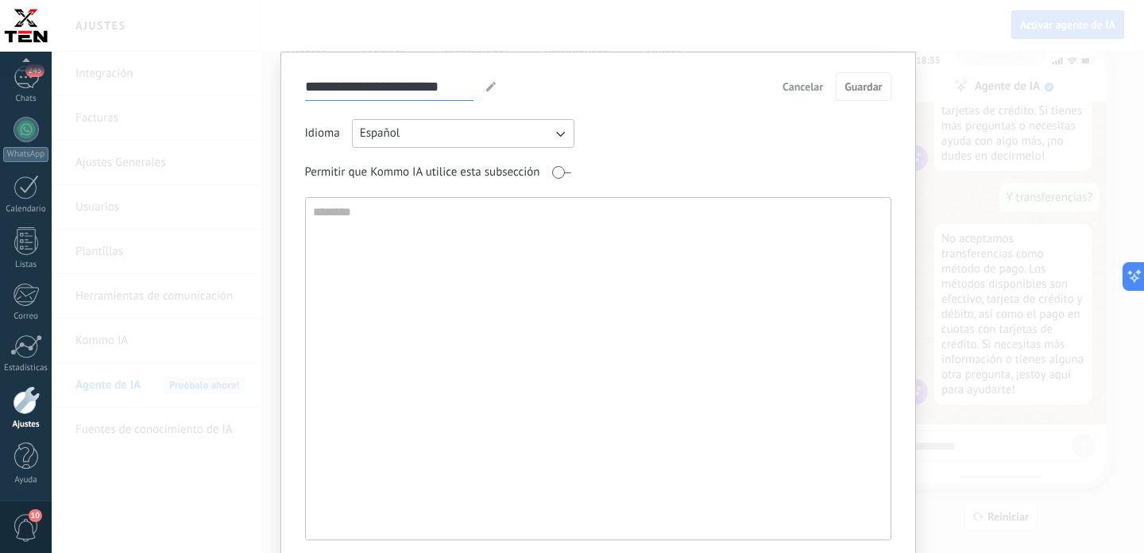
click at [446, 91] on input "**********" at bounding box center [389, 86] width 168 height 28
type input "**********"
click at [477, 247] on textarea at bounding box center [597, 369] width 582 height 342
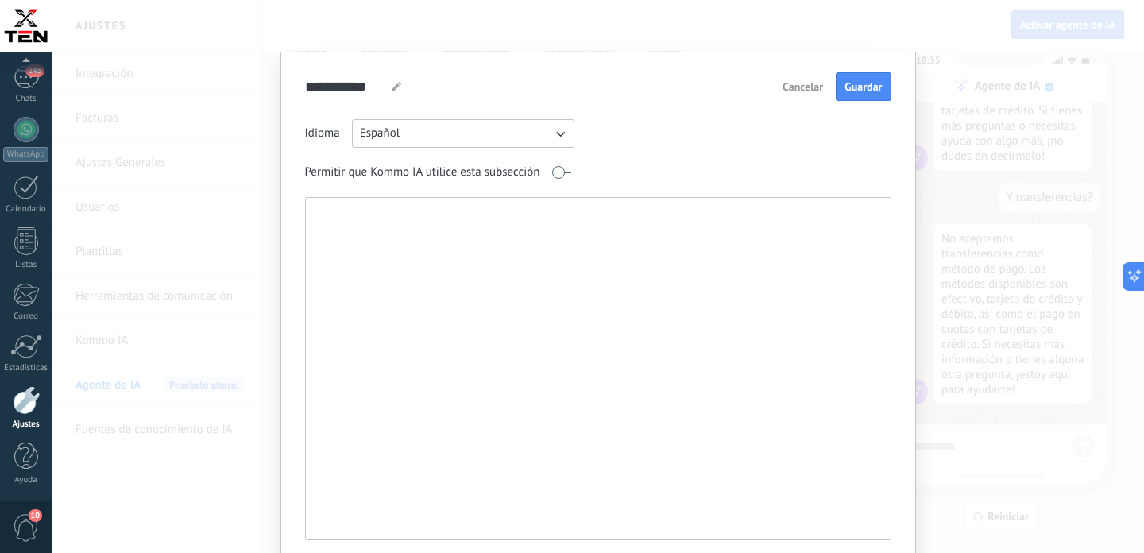
paste textarea "**********"
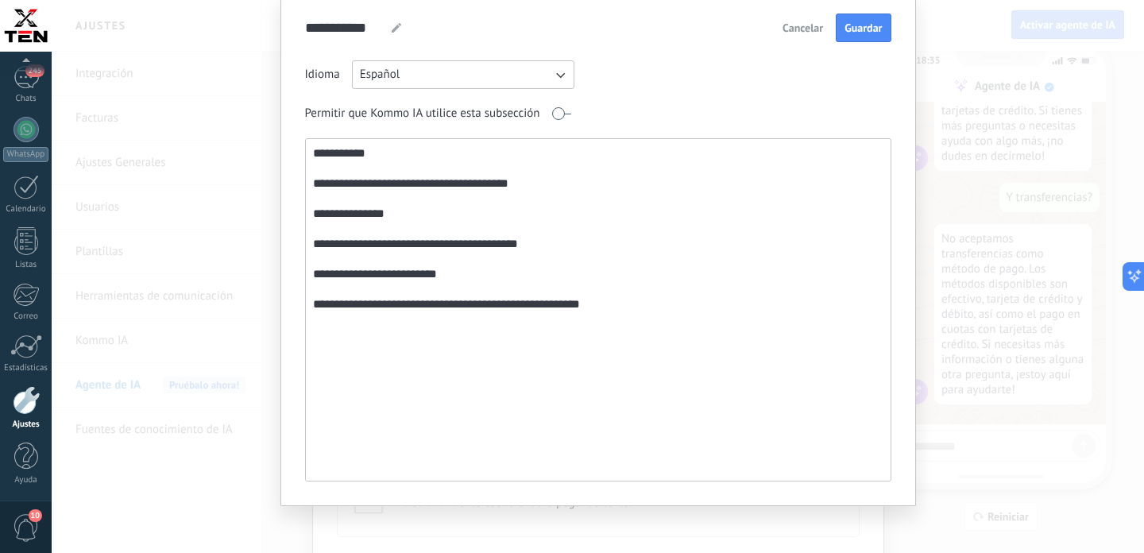
scroll to position [58, 0]
type textarea "**********"
click at [857, 31] on span "Guardar" at bounding box center [863, 28] width 37 height 11
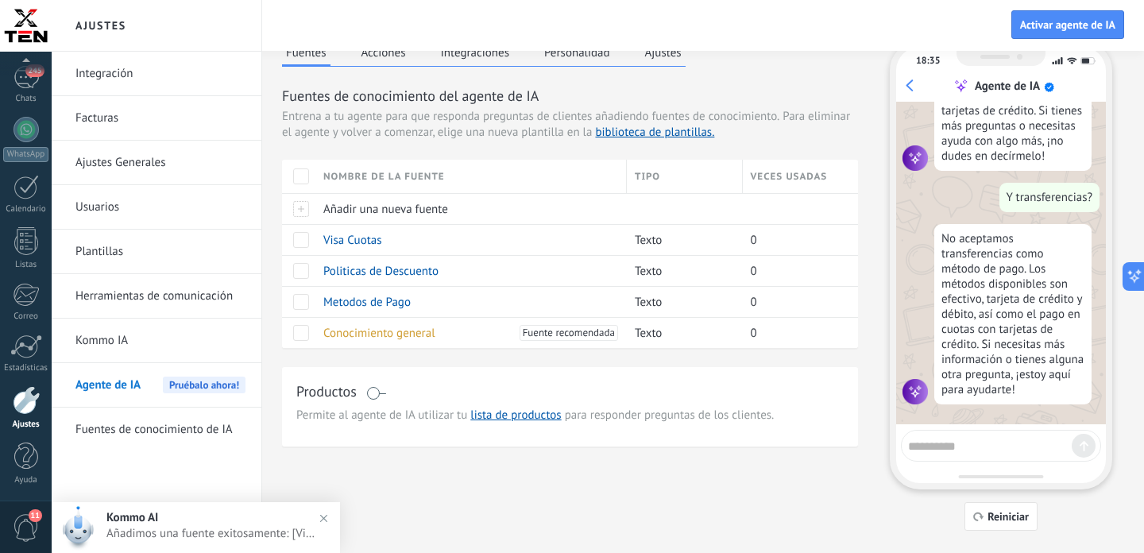
scroll to position [567, 0]
click at [381, 207] on span "Añadir una nueva fuente" at bounding box center [385, 209] width 125 height 15
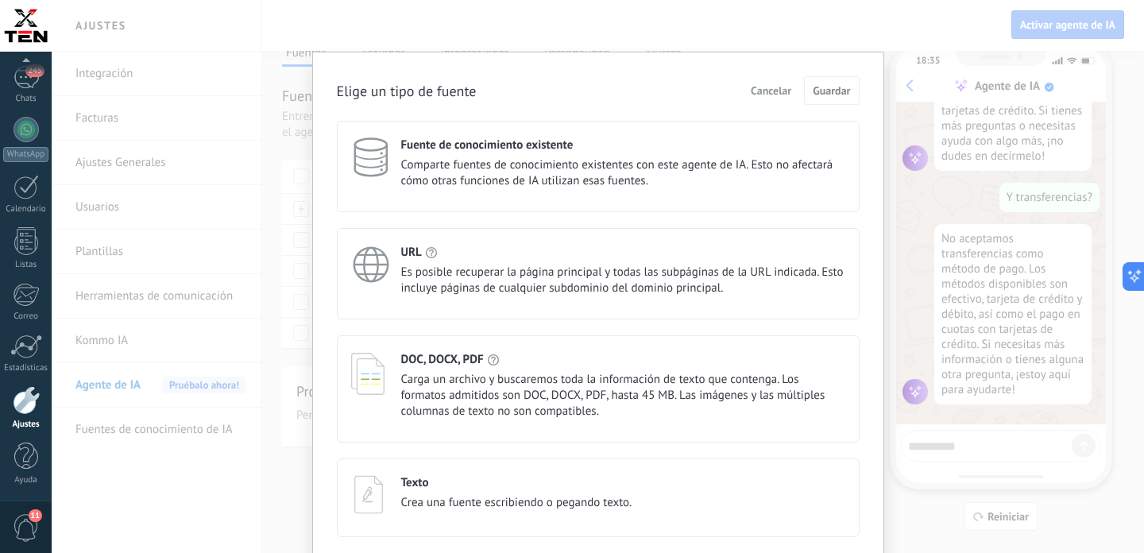
click at [466, 485] on div "Texto" at bounding box center [516, 482] width 231 height 15
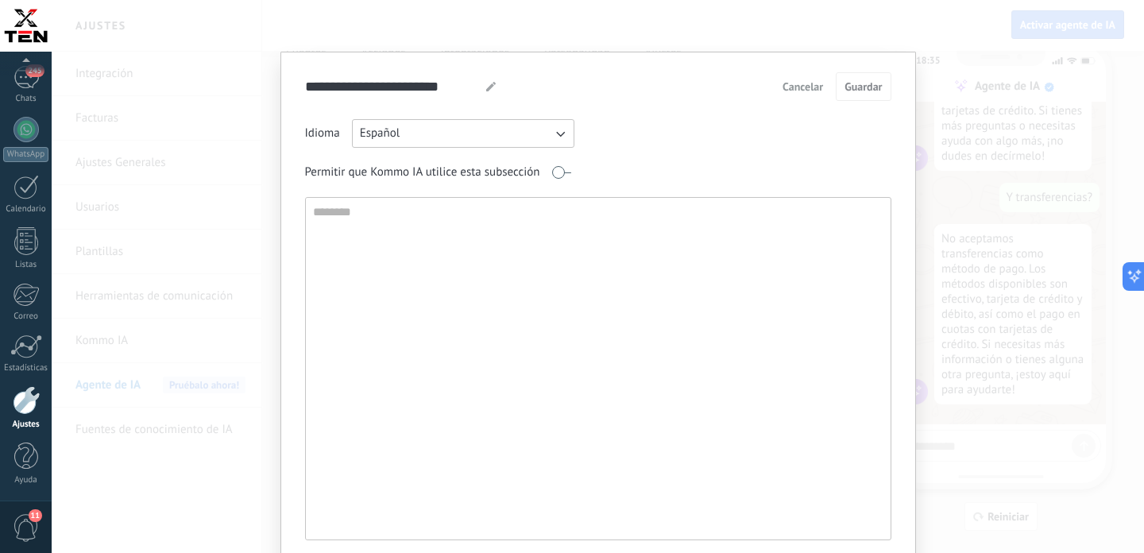
click at [491, 89] on use at bounding box center [491, 87] width 10 height 10
click at [456, 87] on input "**********" at bounding box center [389, 86] width 168 height 28
type input "**********"
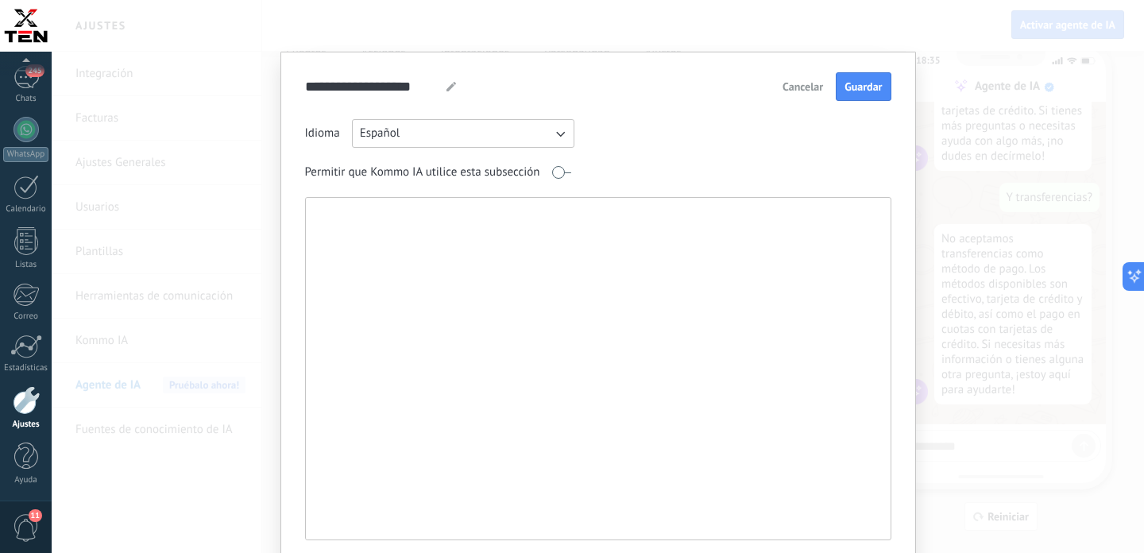
click at [458, 247] on textarea at bounding box center [597, 369] width 582 height 342
paste textarea "**********"
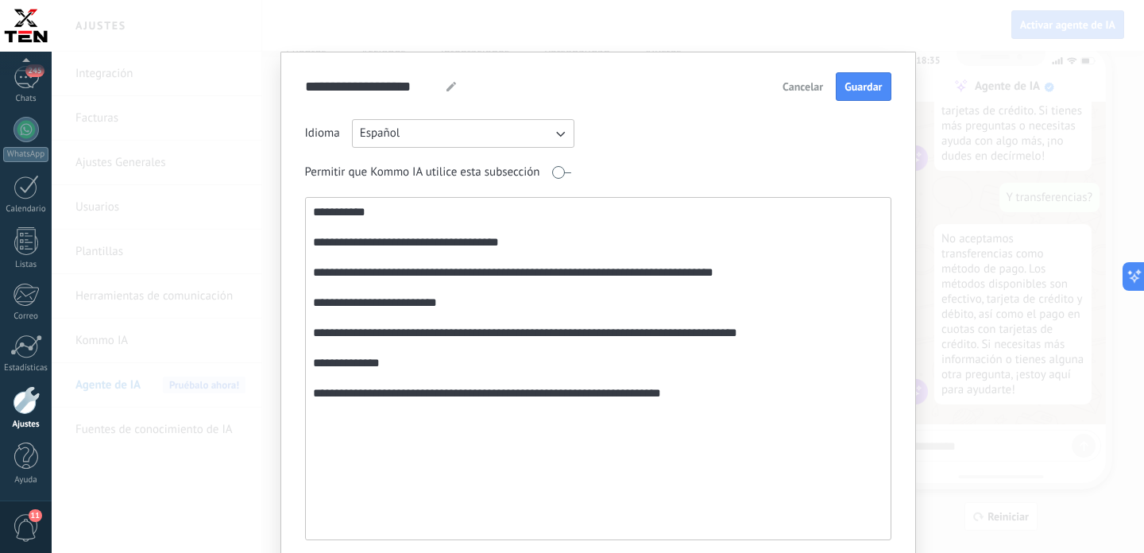
scroll to position [64, 0]
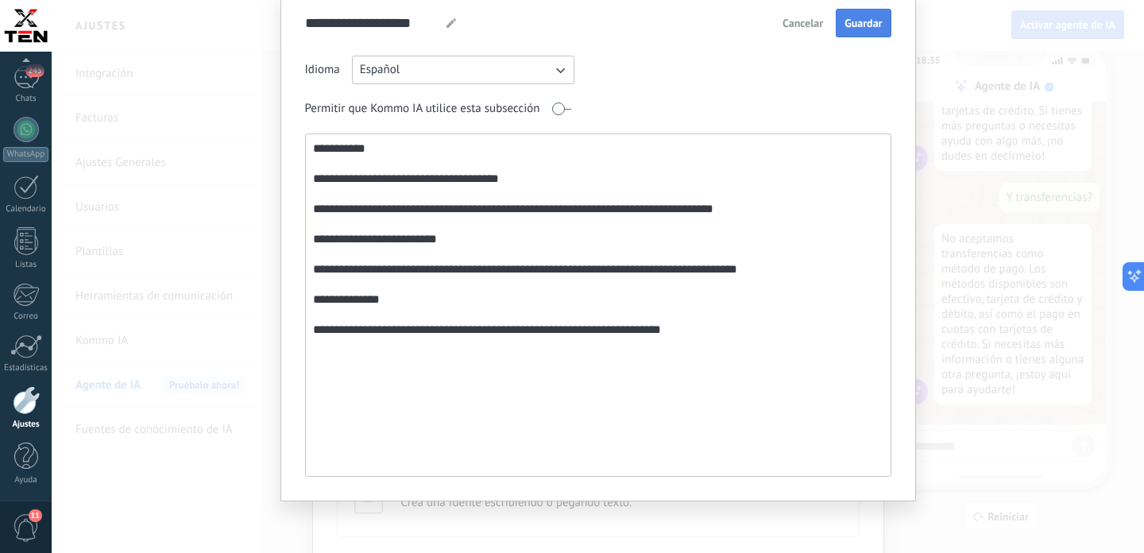
type textarea "**********"
click at [873, 17] on span "Guardar" at bounding box center [863, 22] width 37 height 11
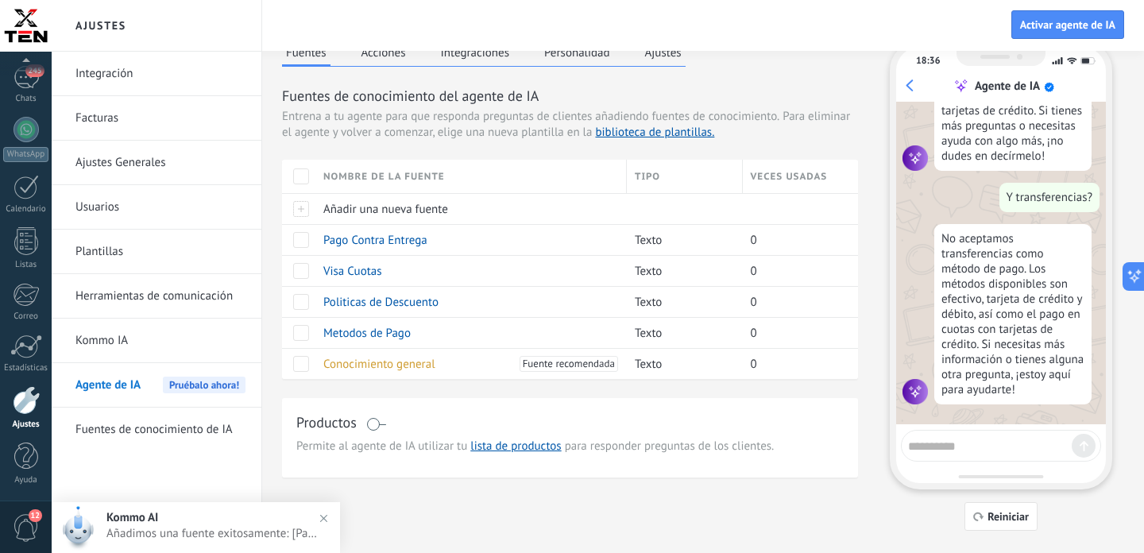
scroll to position [567, 0]
click at [379, 205] on span "Añadir una nueva fuente" at bounding box center [385, 209] width 125 height 15
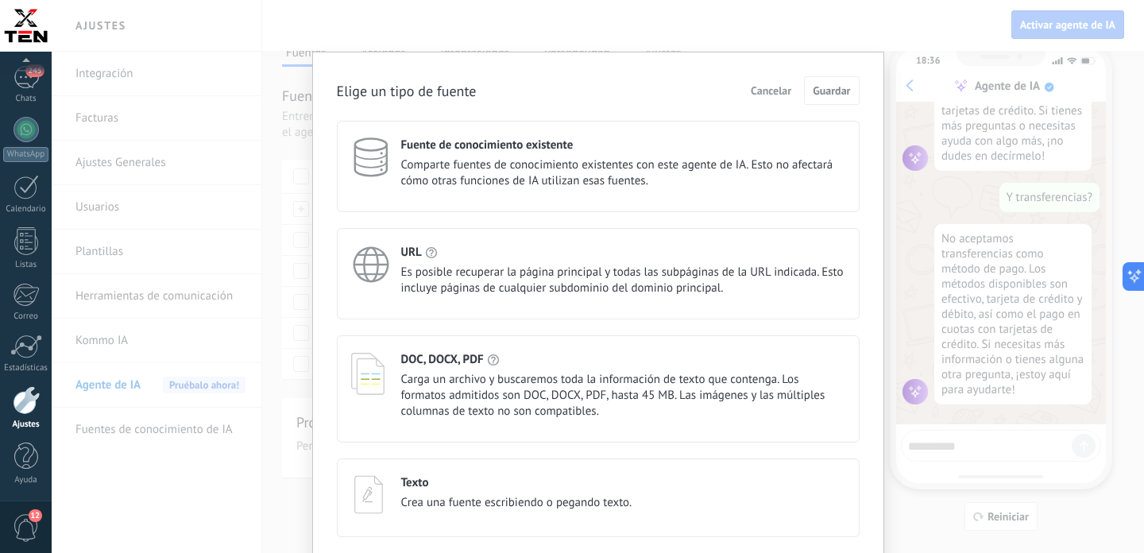
click at [454, 481] on div "Texto" at bounding box center [516, 482] width 231 height 15
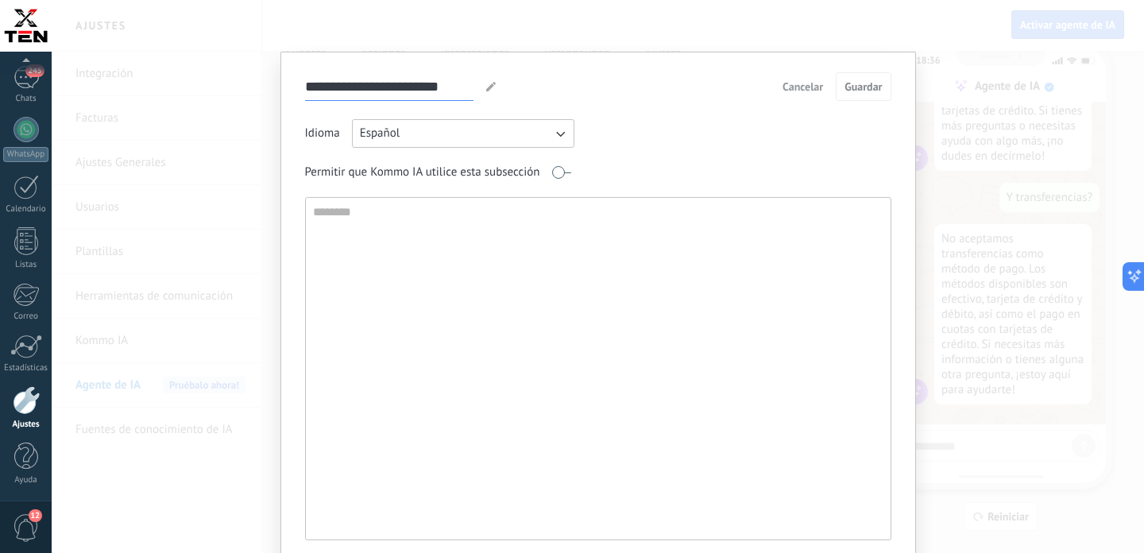
click at [424, 87] on input "**********" at bounding box center [389, 86] width 168 height 28
click at [331, 84] on input "******" at bounding box center [327, 86] width 44 height 28
type input "******"
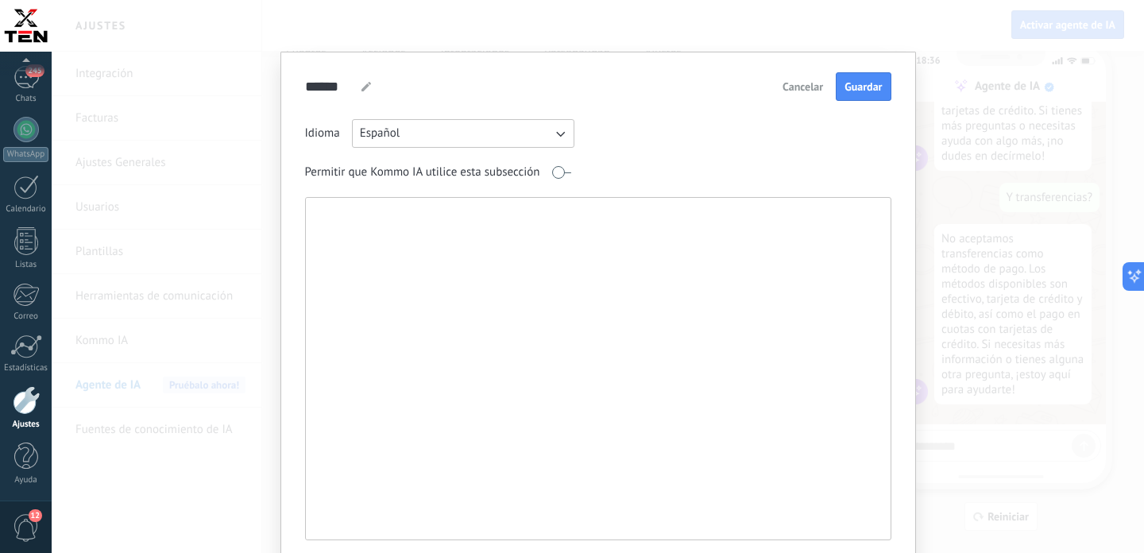
click at [401, 249] on textarea at bounding box center [597, 369] width 582 height 342
paste textarea "**********"
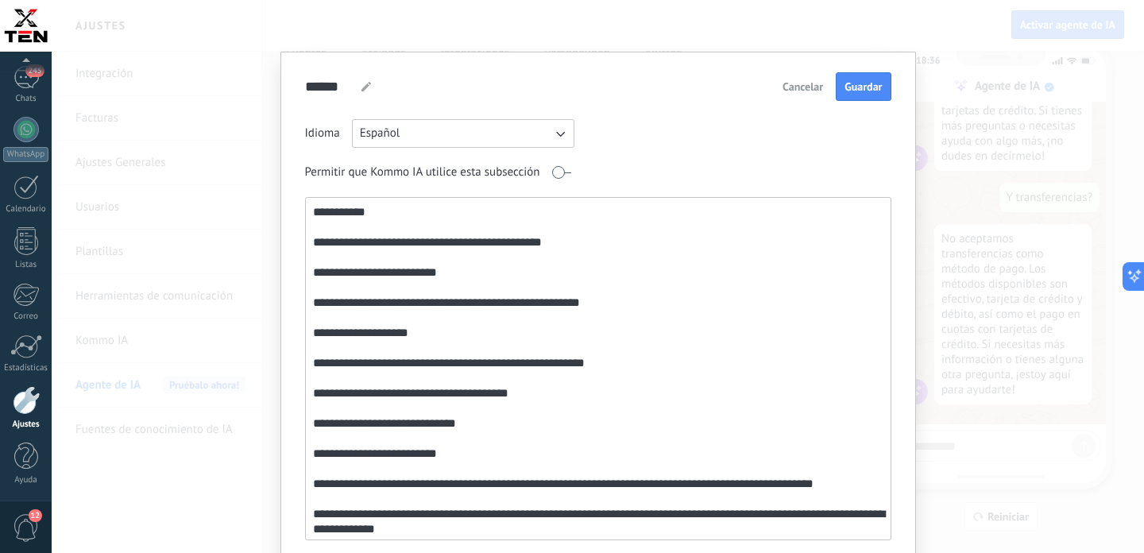
scroll to position [78, 0]
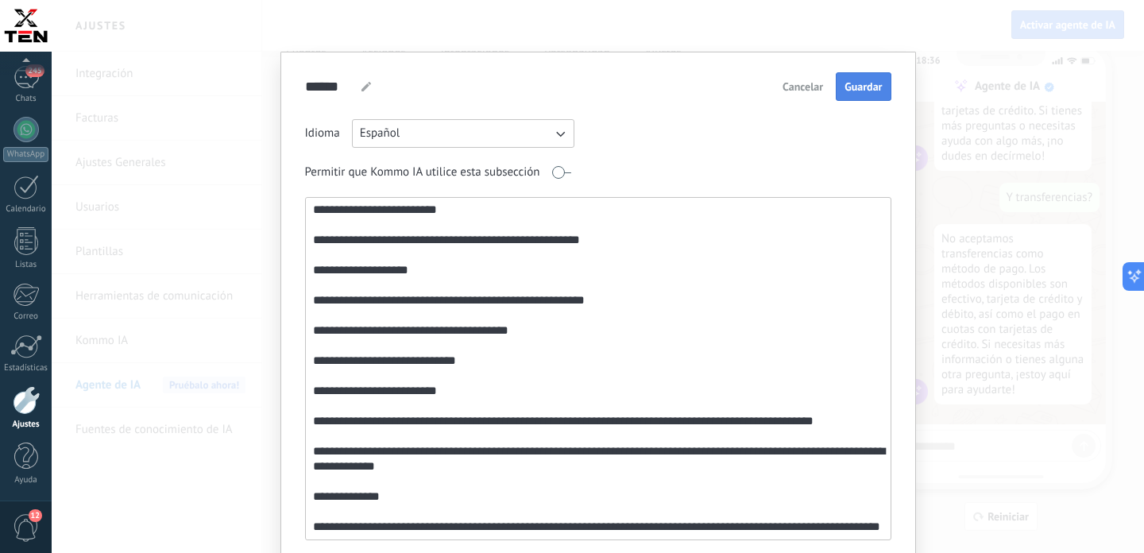
type textarea "**********"
click at [857, 90] on span "Guardar" at bounding box center [863, 86] width 37 height 11
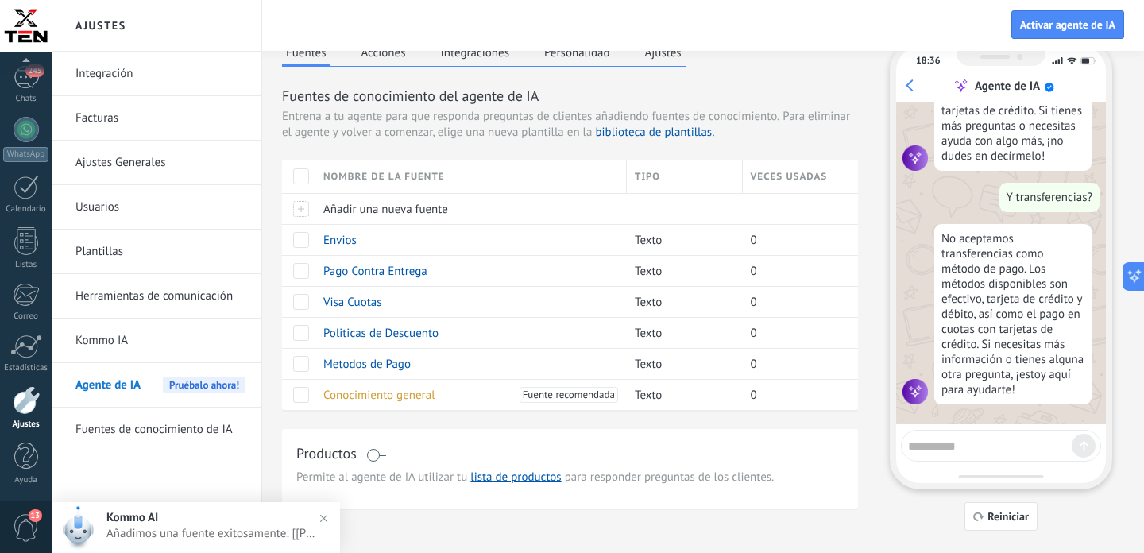
scroll to position [567, 0]
click at [402, 206] on span "Añadir una nueva fuente" at bounding box center [385, 209] width 125 height 15
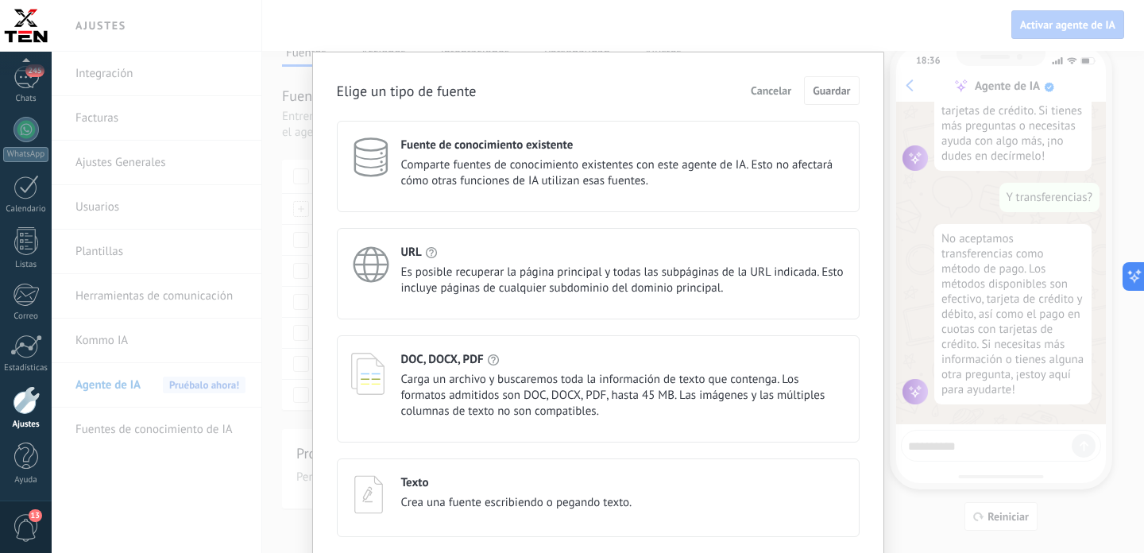
click at [458, 486] on div "Texto" at bounding box center [516, 482] width 231 height 15
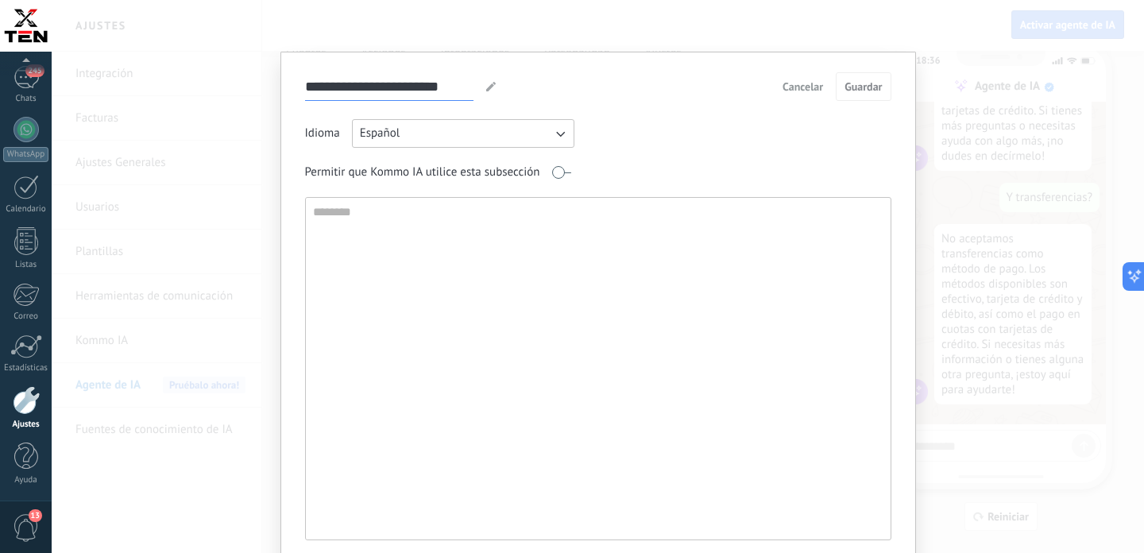
click at [422, 92] on input "**********" at bounding box center [389, 86] width 168 height 28
type input "**********"
click at [439, 244] on textarea at bounding box center [597, 369] width 582 height 342
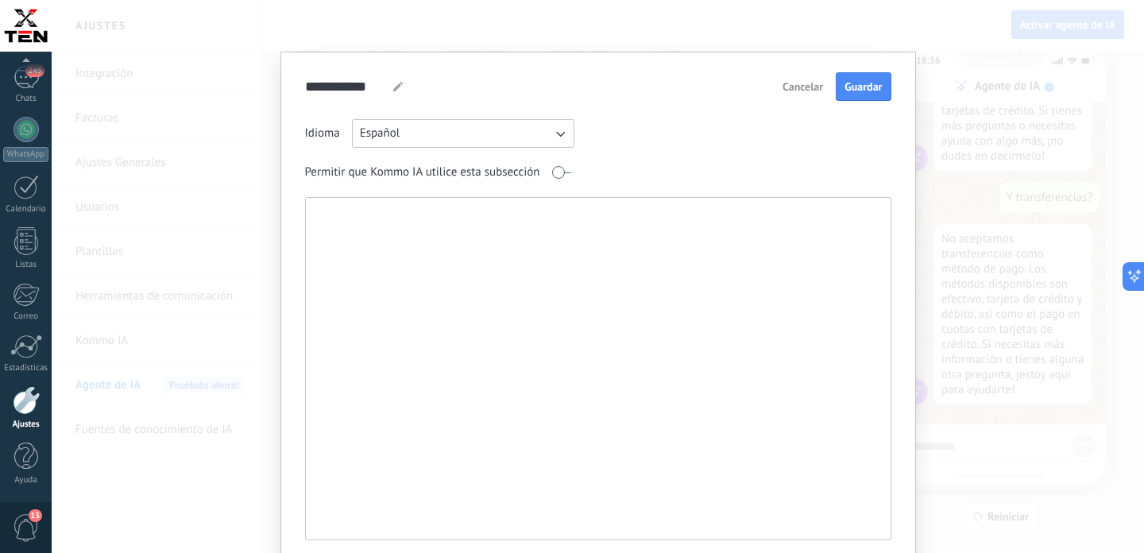
paste textarea "**********"
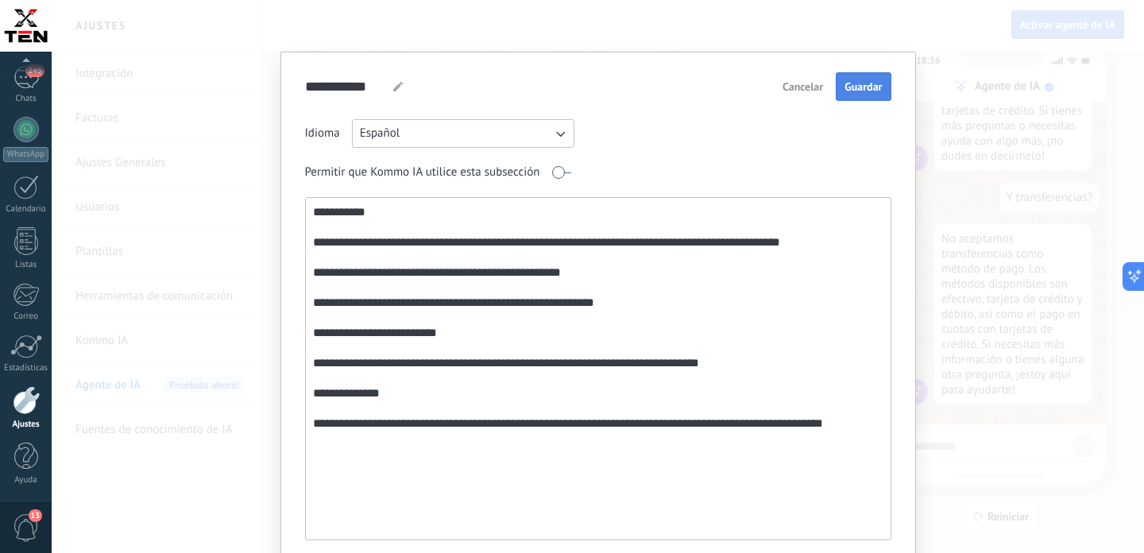
type textarea "**********"
click at [864, 83] on span "Guardar" at bounding box center [863, 86] width 37 height 11
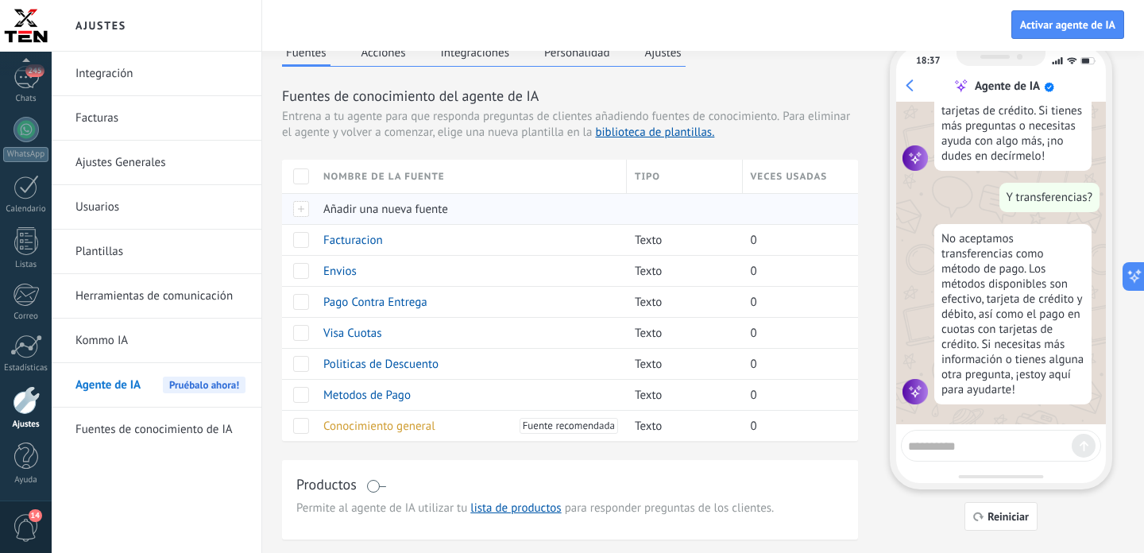
click at [386, 208] on span "Añadir una nueva fuente" at bounding box center [385, 209] width 125 height 15
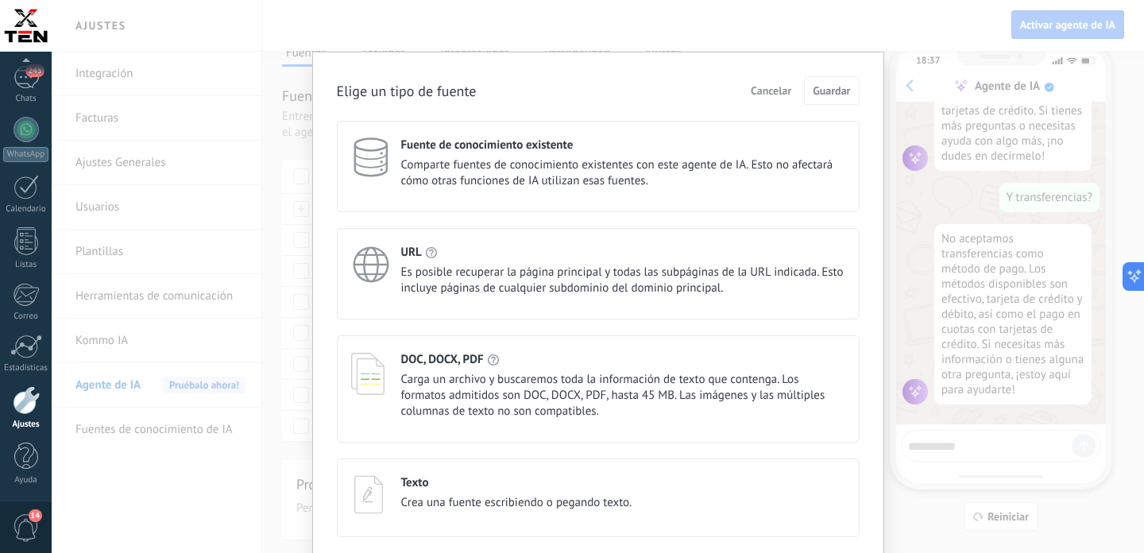
click at [450, 502] on span "Crea una fuente escribiendo o pegando texto." at bounding box center [516, 503] width 231 height 16
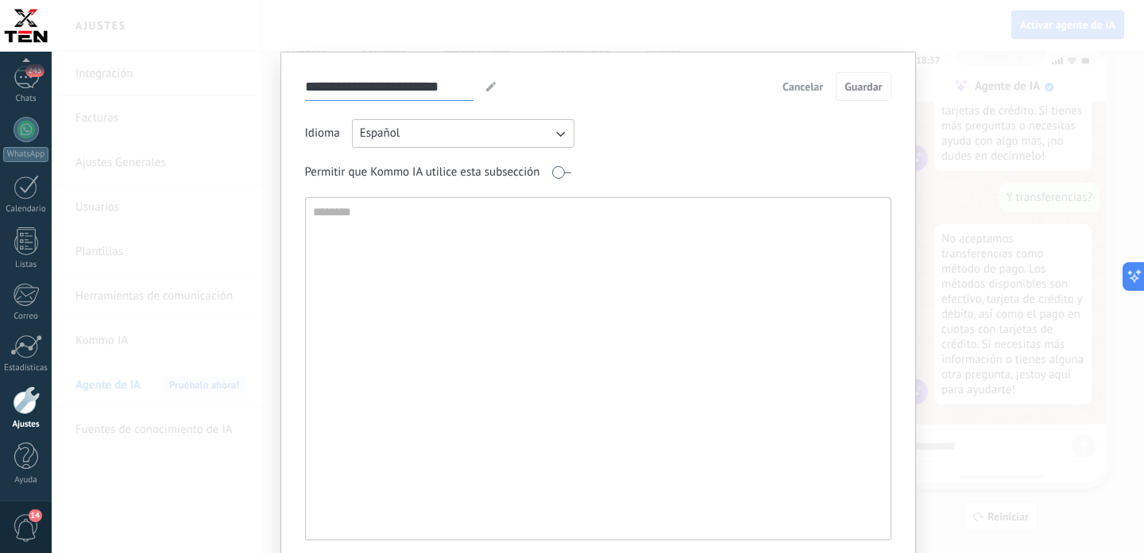
click at [437, 83] on input "**********" at bounding box center [389, 86] width 168 height 28
type input "**********"
click at [423, 276] on textarea at bounding box center [597, 369] width 582 height 342
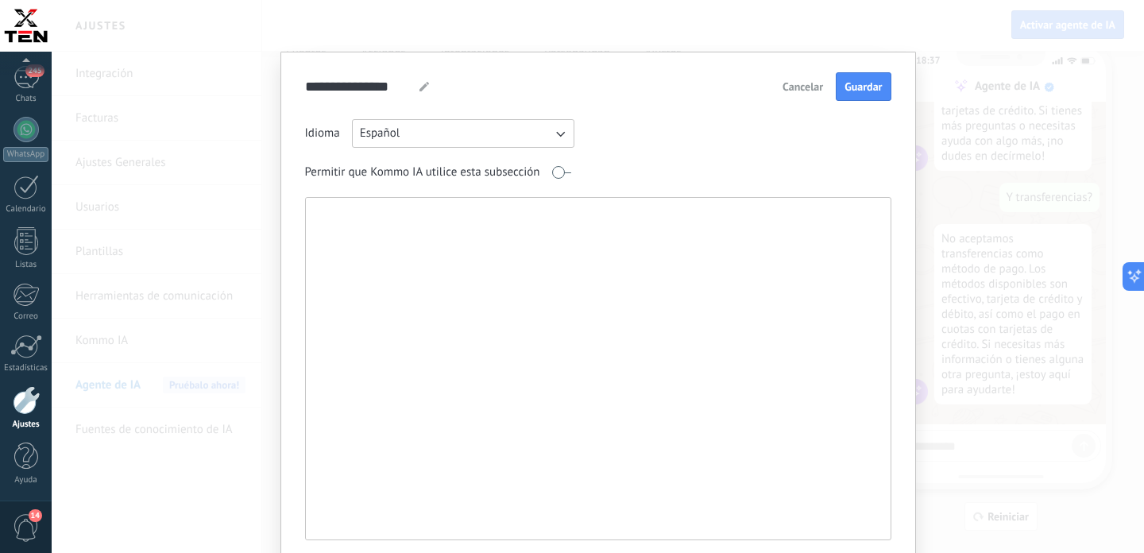
paste textarea "**********"
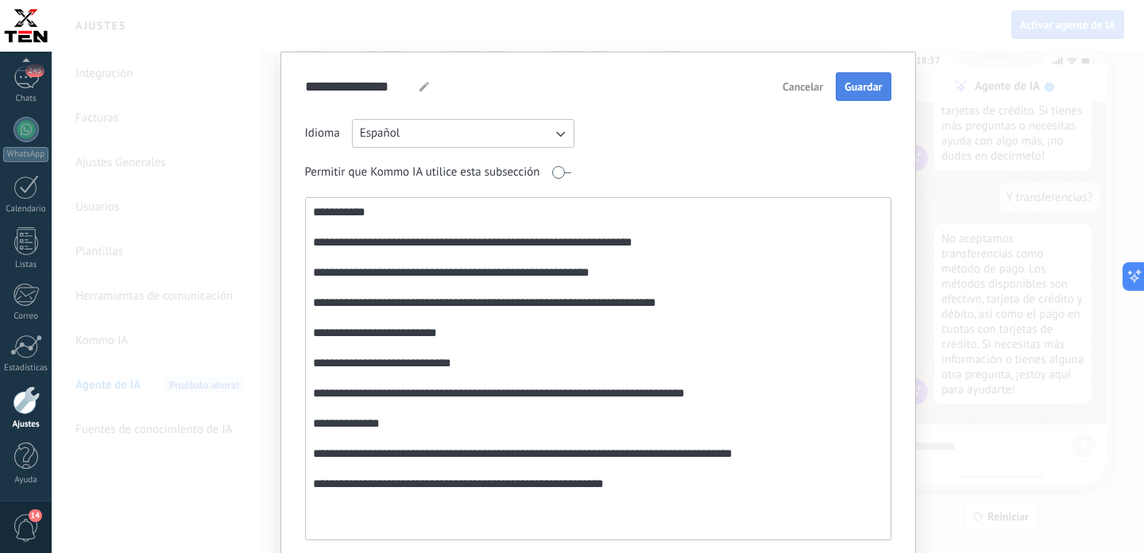
type textarea "**********"
click at [859, 88] on span "Guardar" at bounding box center [863, 86] width 37 height 11
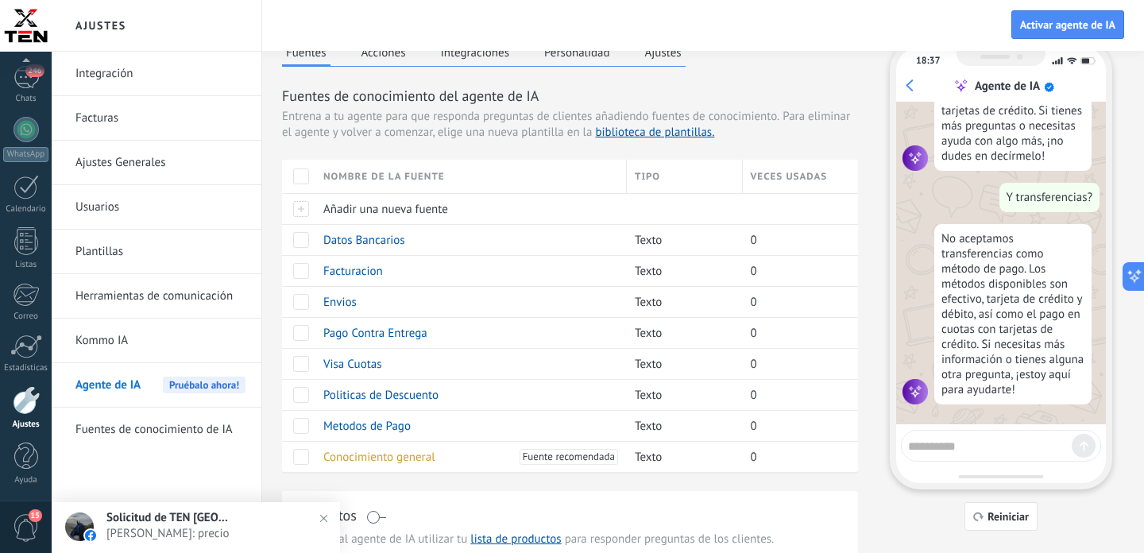
scroll to position [0, 0]
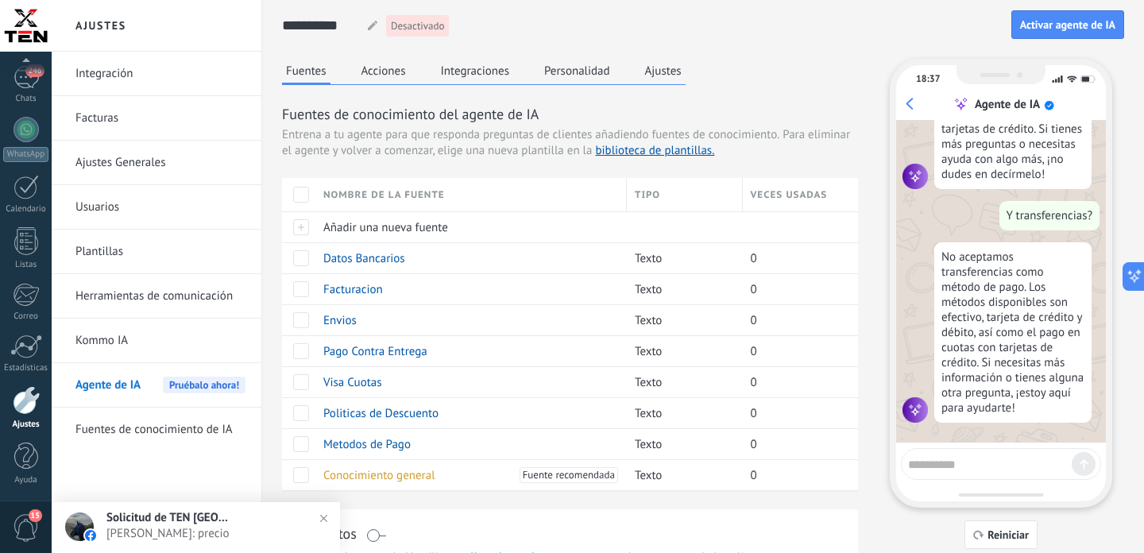
click at [663, 75] on button "Ajustes" at bounding box center [663, 71] width 44 height 24
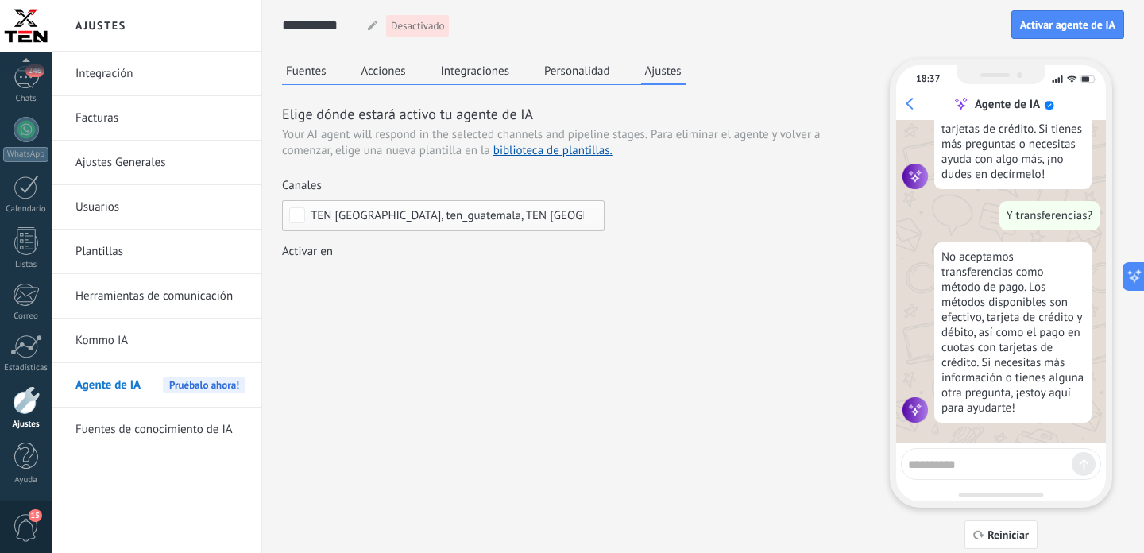
click at [584, 71] on button "Personalidad" at bounding box center [577, 71] width 74 height 24
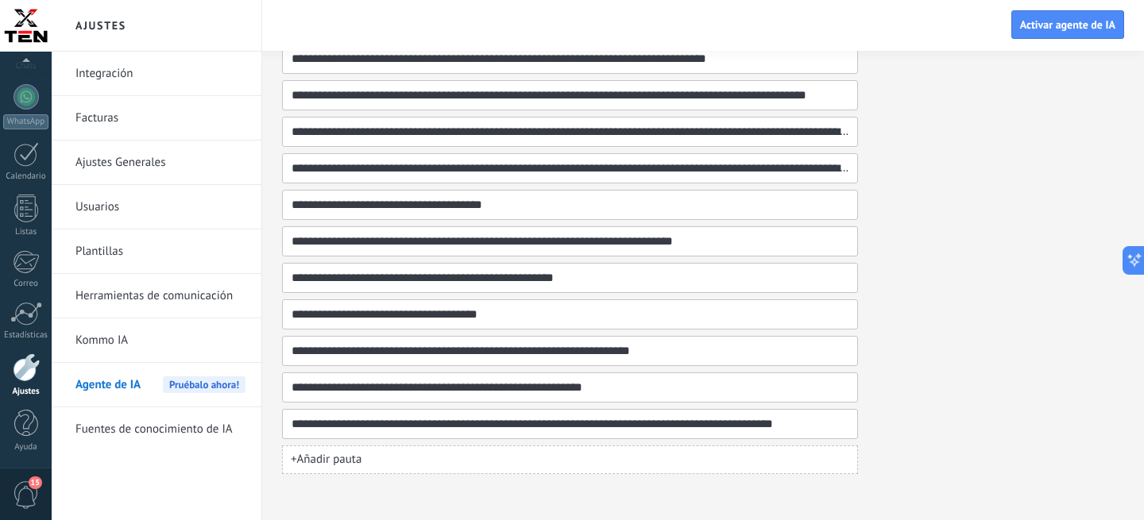
scroll to position [1047, 0]
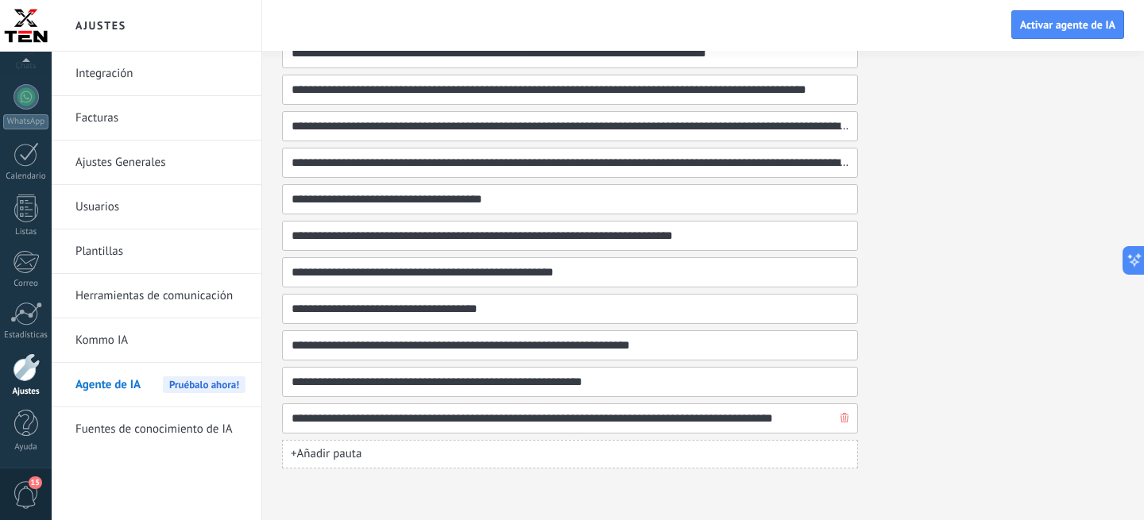
click at [846, 418] on icon "button" at bounding box center [845, 418] width 8 height 10
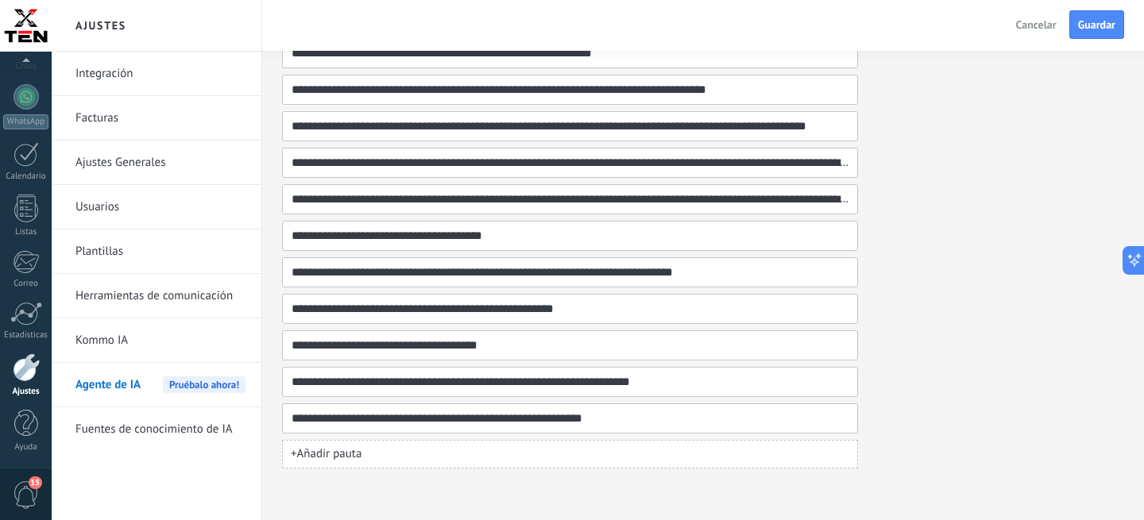
click at [365, 456] on button "+ Añadir pauta" at bounding box center [570, 454] width 576 height 29
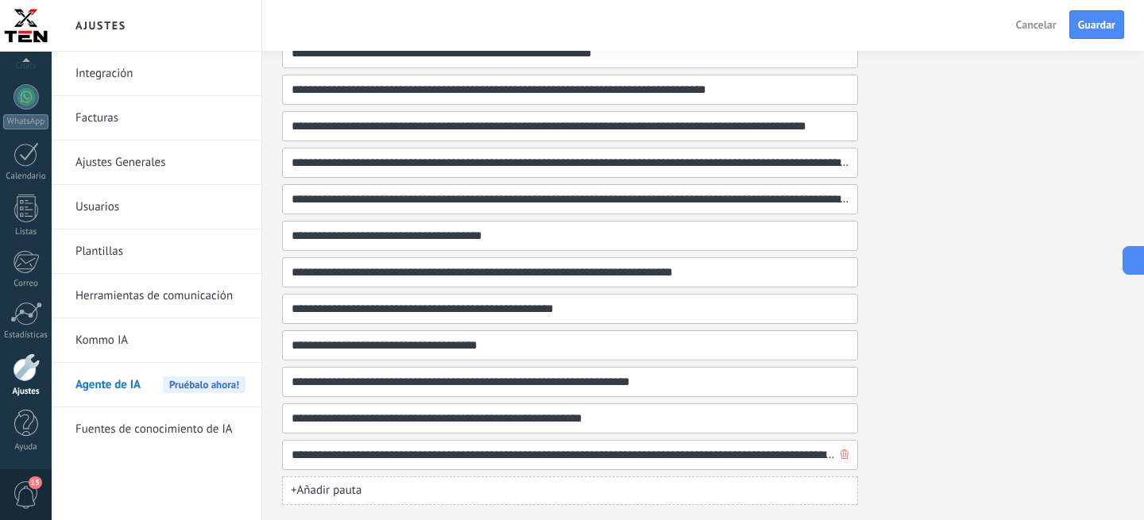
scroll to position [0, 204]
click at [506, 454] on input "**********" at bounding box center [564, 455] width 546 height 29
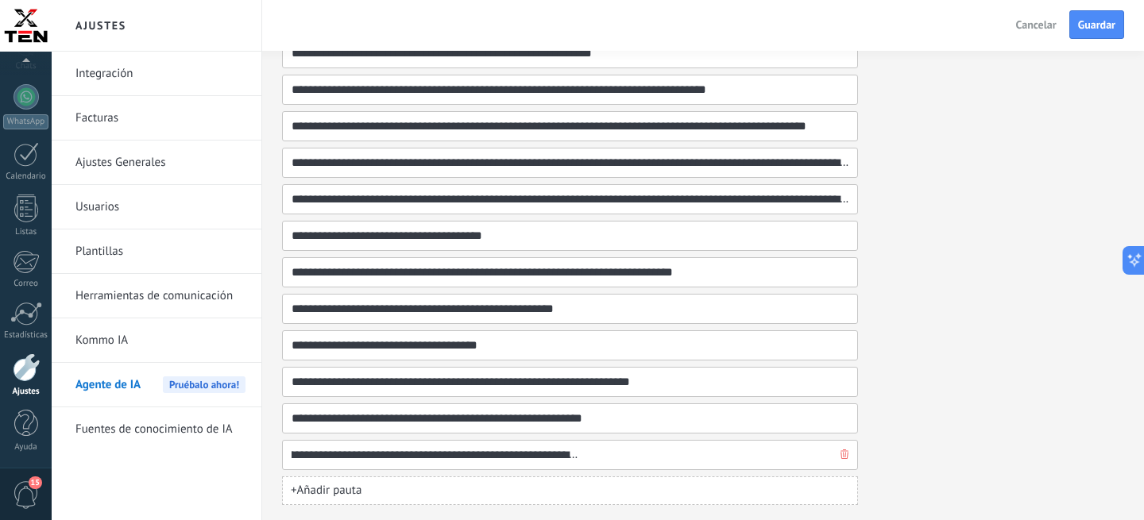
scroll to position [0, 297]
drag, startPoint x: 782, startPoint y: 458, endPoint x: 860, endPoint y: 460, distance: 78.7
click at [837, 460] on input "**********" at bounding box center [564, 455] width 546 height 29
type input "**********"
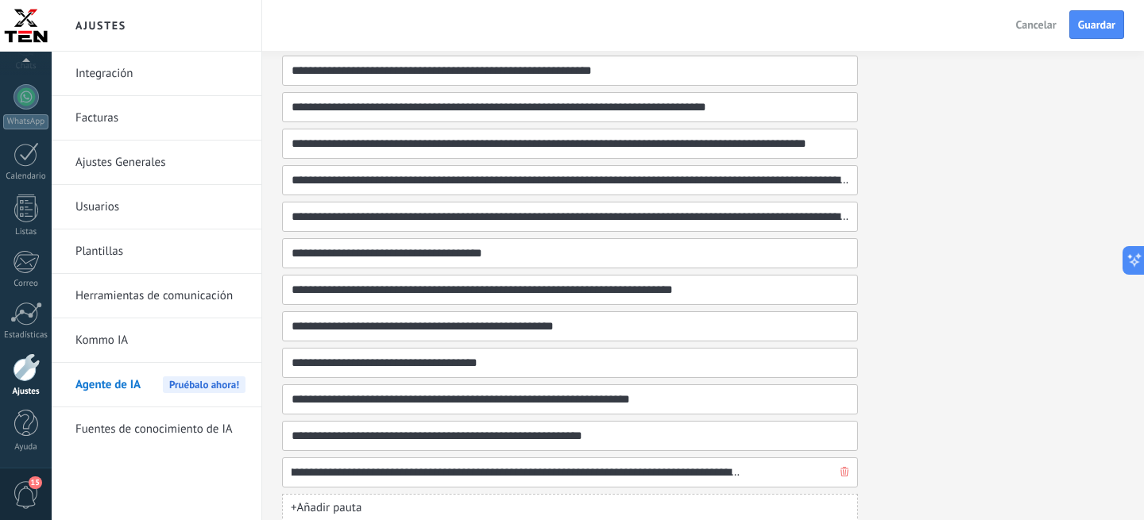
scroll to position [1047, 0]
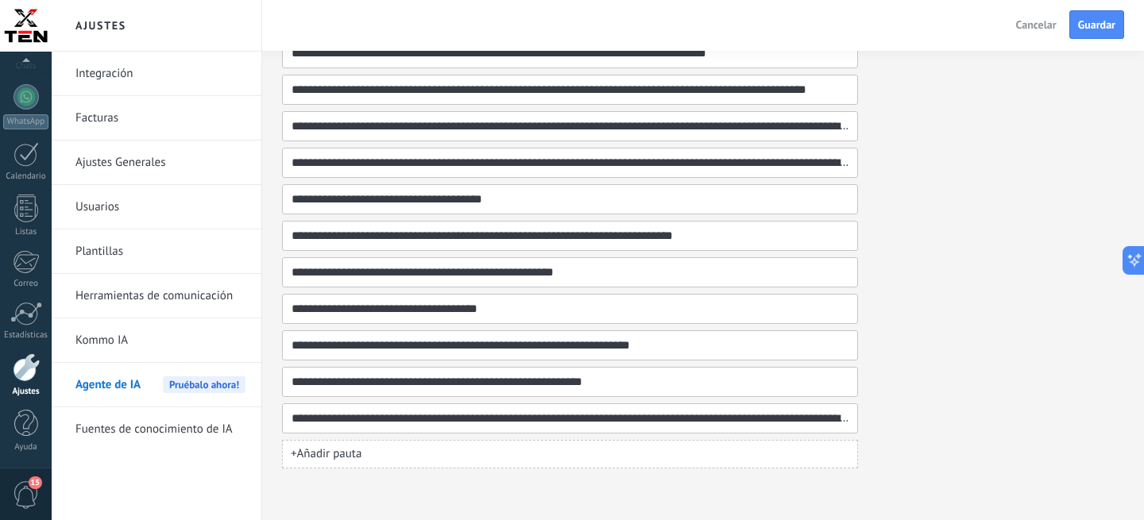
click at [383, 448] on button "+ Añadir pauta" at bounding box center [570, 454] width 576 height 29
paste input "**********"
type input "**********"
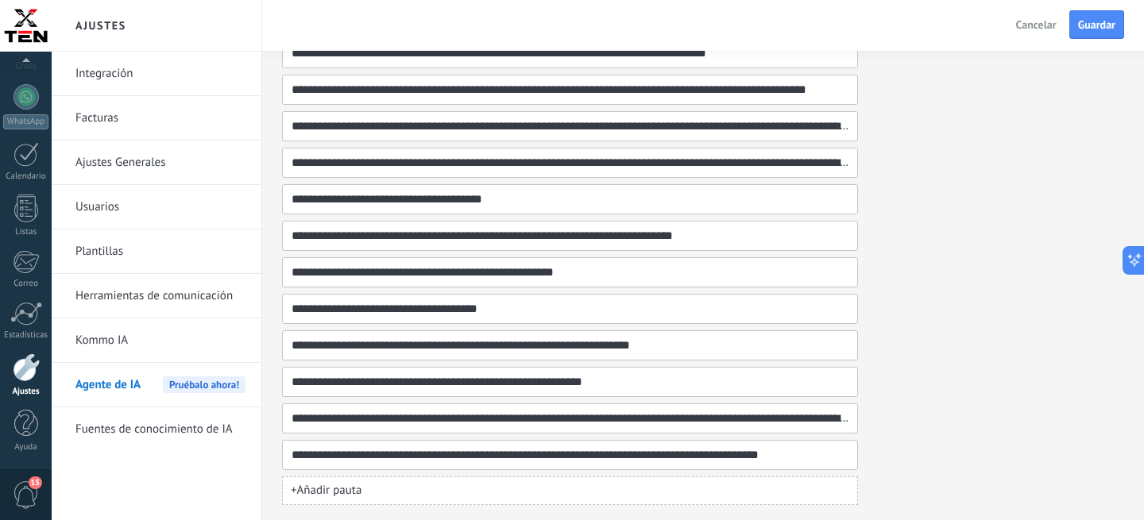
scroll to position [1084, 0]
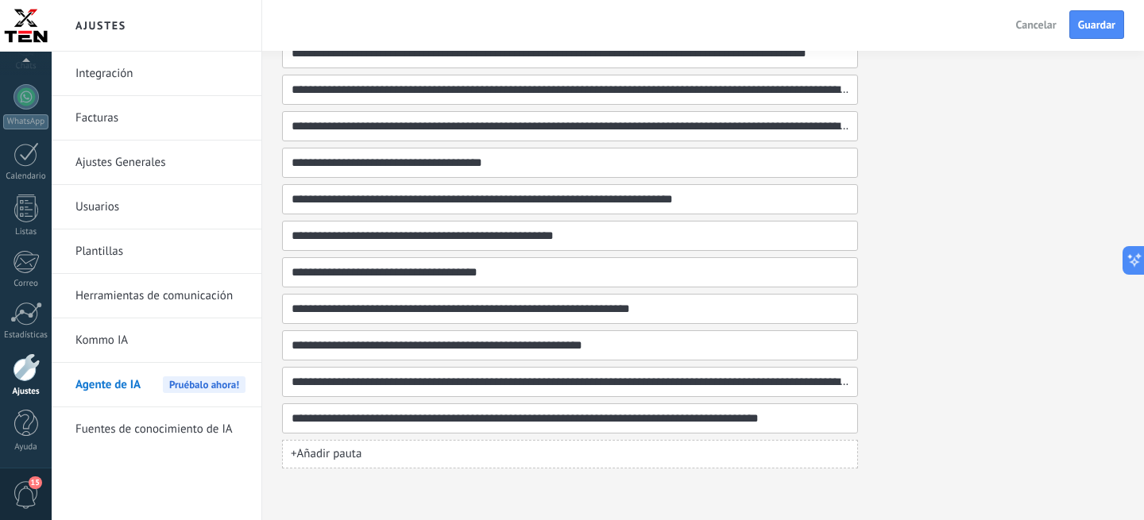
click at [339, 445] on button "+ Añadir pauta" at bounding box center [570, 454] width 576 height 29
paste input "**********"
type input "**********"
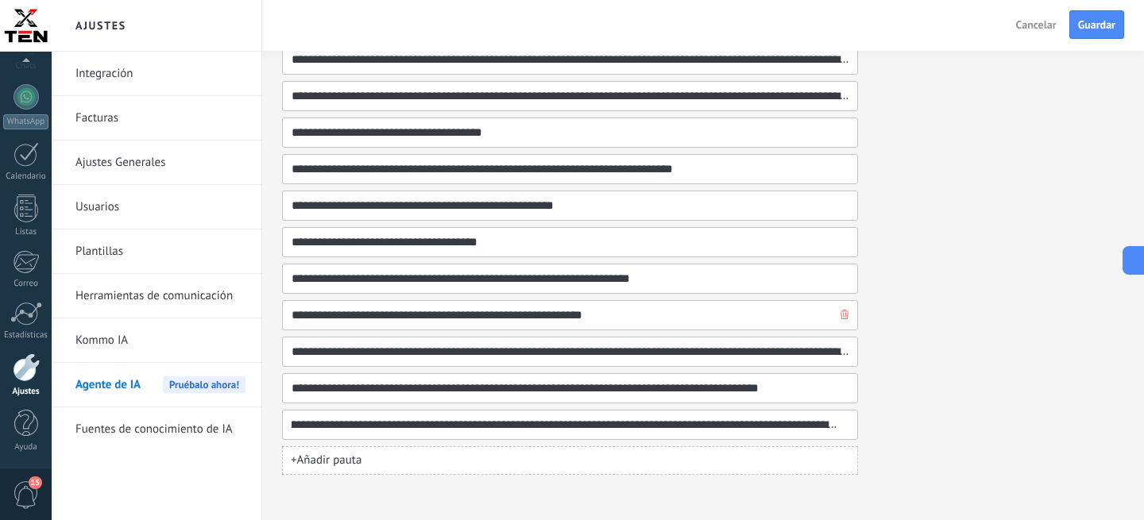
scroll to position [1120, 0]
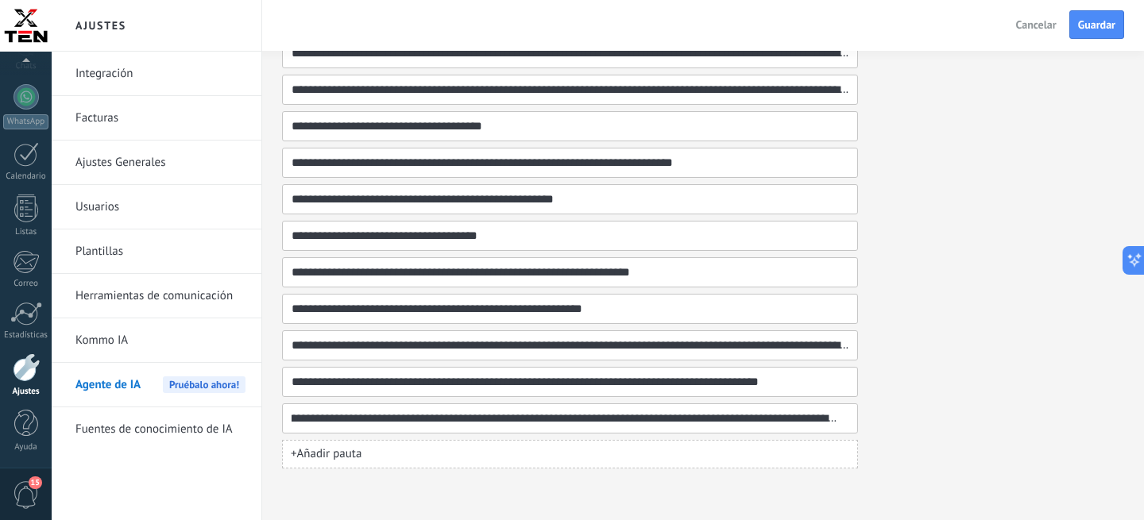
click at [347, 457] on span "+ Añadir pauta" at bounding box center [326, 454] width 71 height 16
paste input "**********"
type input "**********"
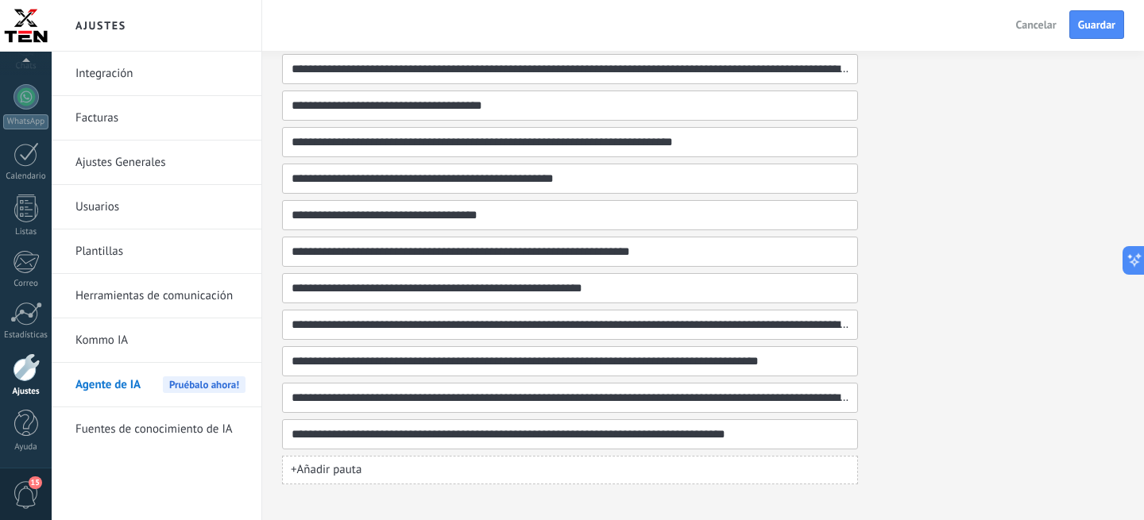
scroll to position [1157, 0]
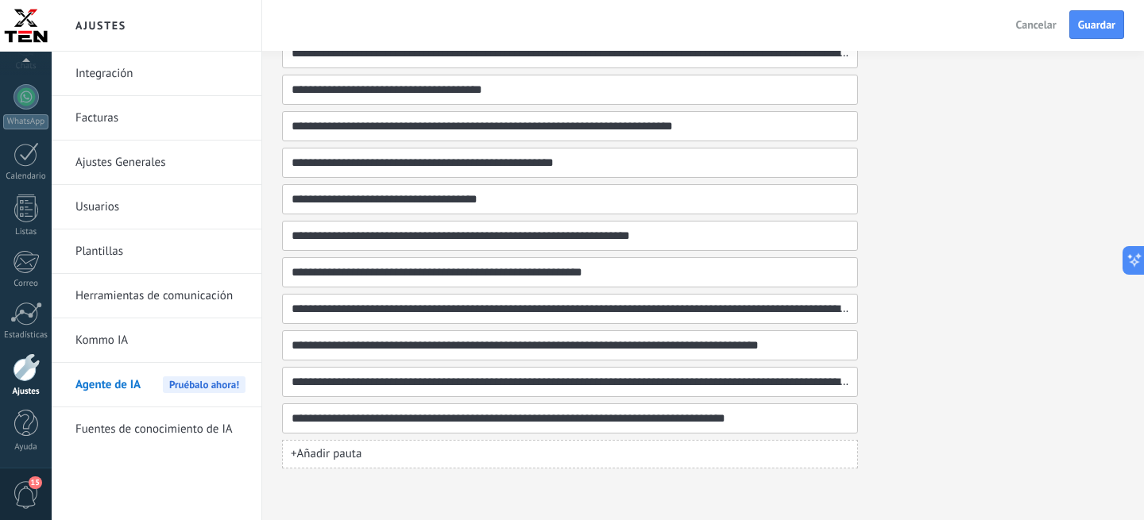
click at [354, 448] on span "+ Añadir pauta" at bounding box center [326, 454] width 71 height 16
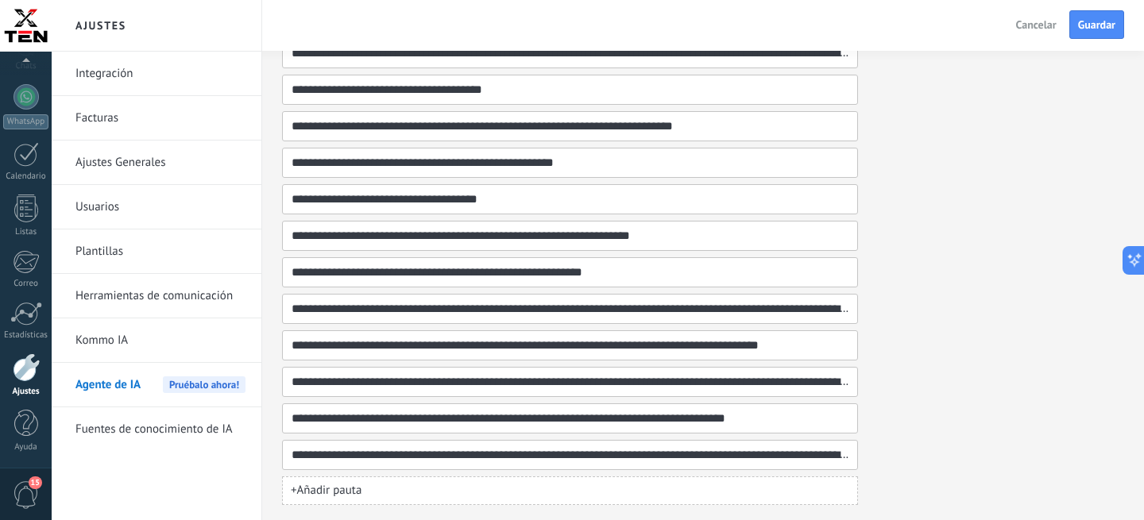
scroll to position [0, 102]
click at [509, 455] on input "**********" at bounding box center [564, 455] width 546 height 29
type input "**********"
click at [1115, 30] on span "Guardar" at bounding box center [1096, 24] width 37 height 11
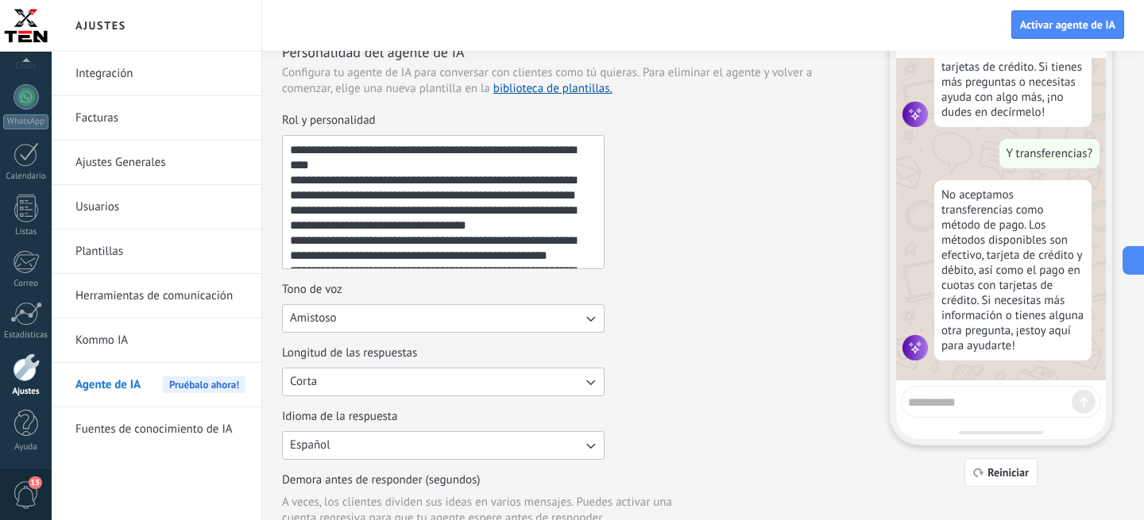
scroll to position [87, 0]
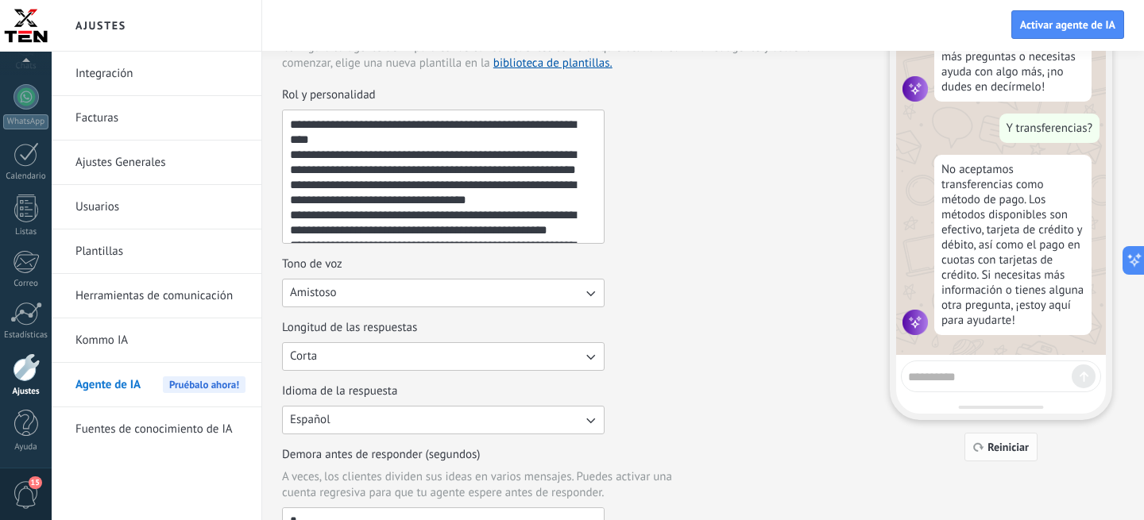
click at [1001, 446] on span "Reiniciar" at bounding box center [1008, 447] width 41 height 11
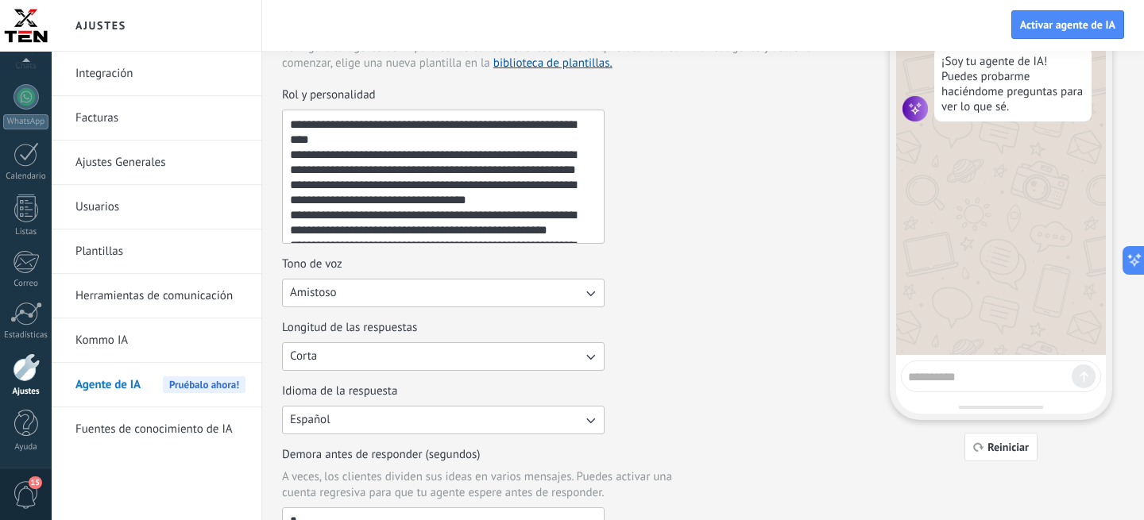
scroll to position [0, 0]
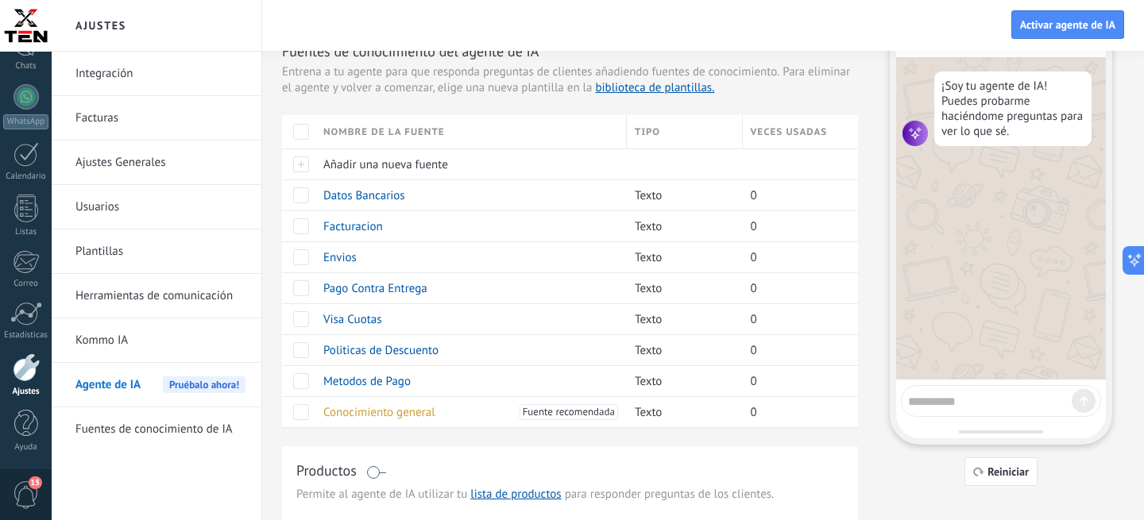
scroll to position [72, 0]
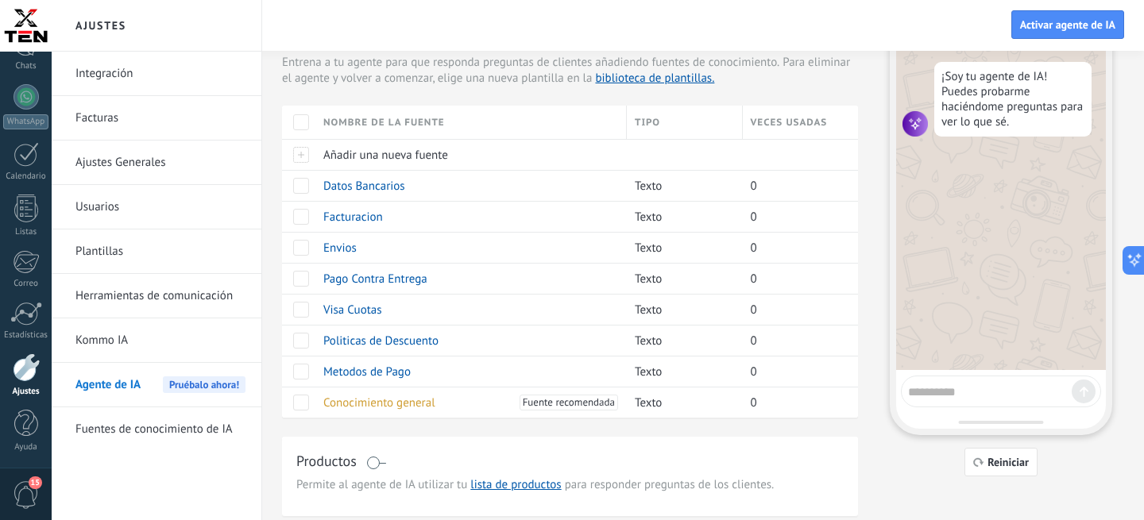
click at [941, 383] on textarea at bounding box center [990, 390] width 164 height 20
type textarea "**********"
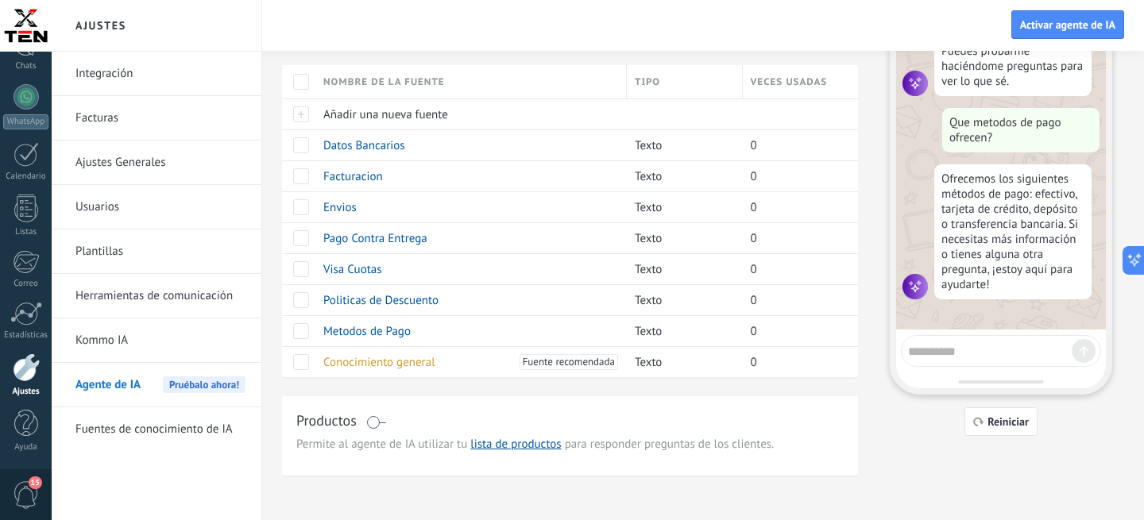
scroll to position [120, 0]
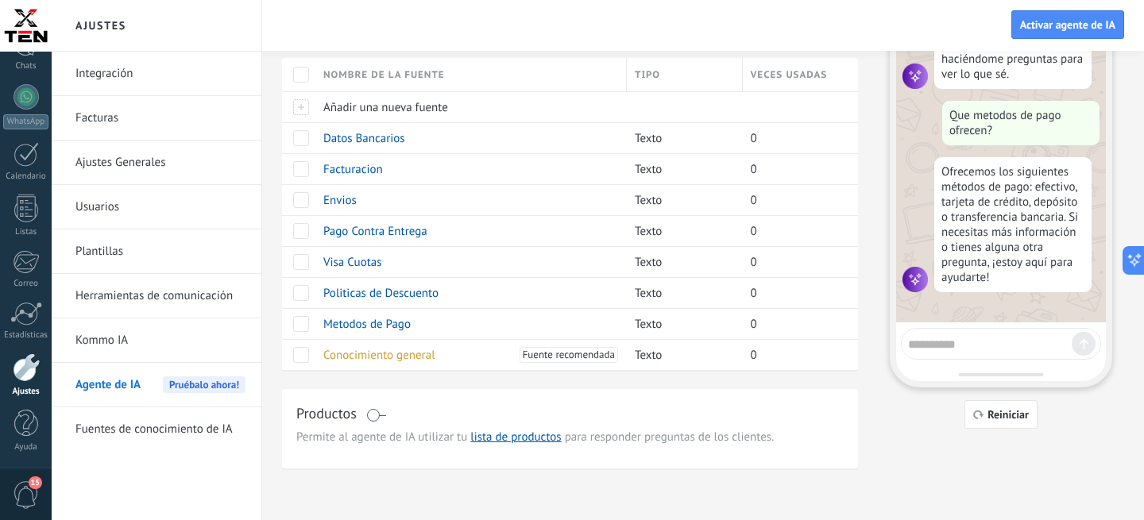
click at [991, 345] on textarea at bounding box center [990, 342] width 164 height 20
type textarea "**********"
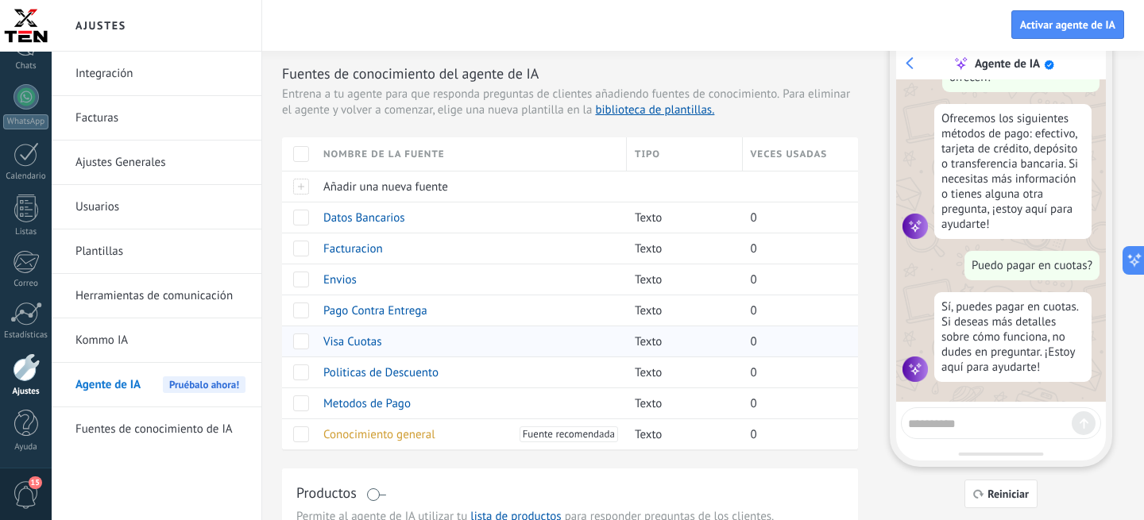
scroll to position [0, 0]
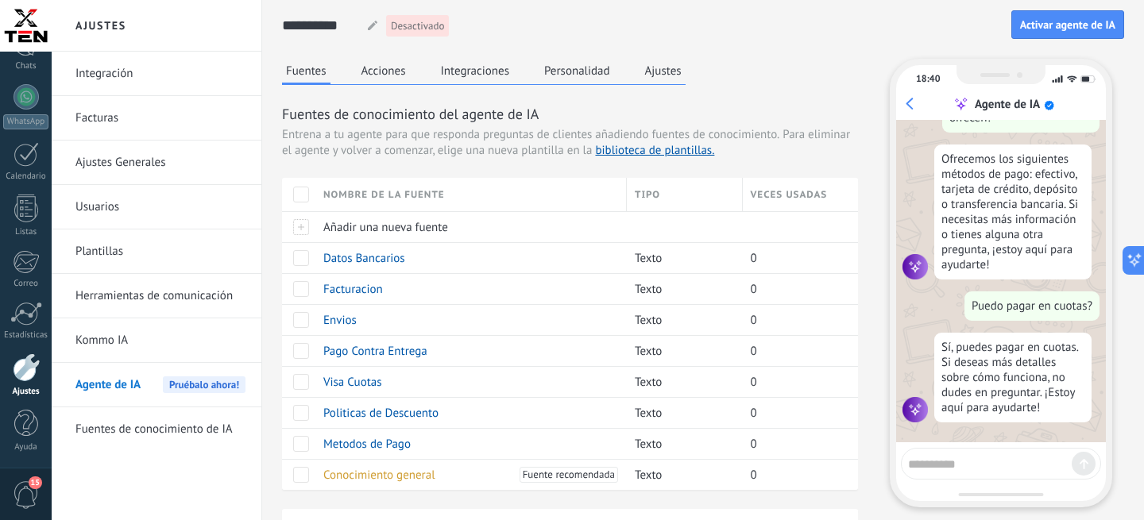
click at [663, 74] on button "Ajustes" at bounding box center [663, 71] width 44 height 24
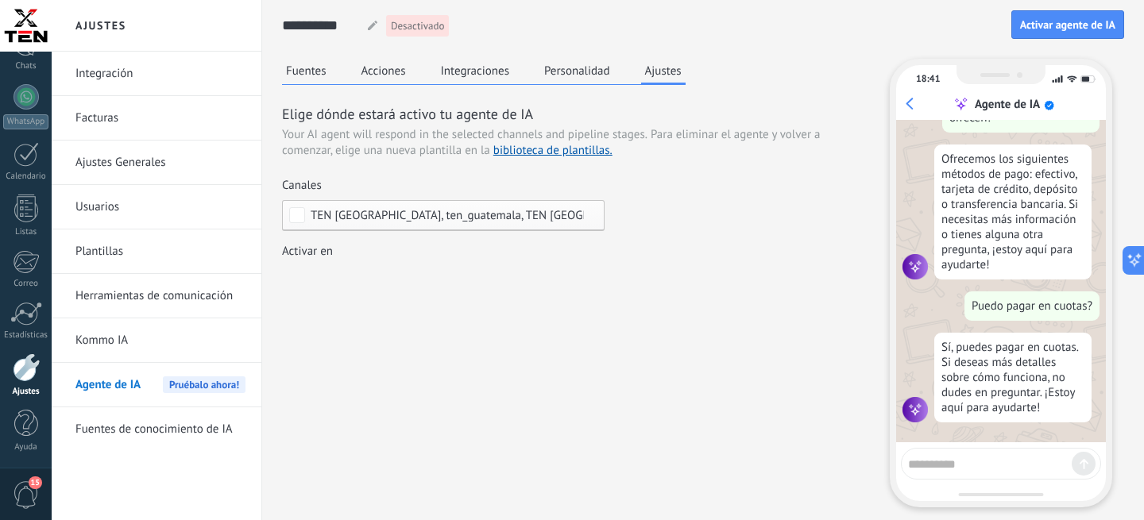
click at [587, 74] on button "Personalidad" at bounding box center [577, 71] width 74 height 24
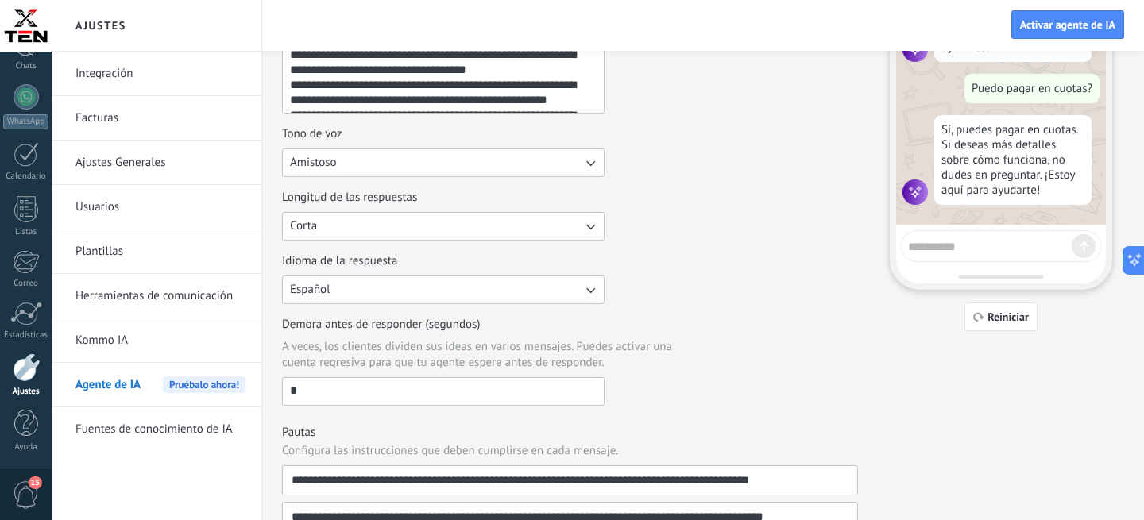
scroll to position [213, 0]
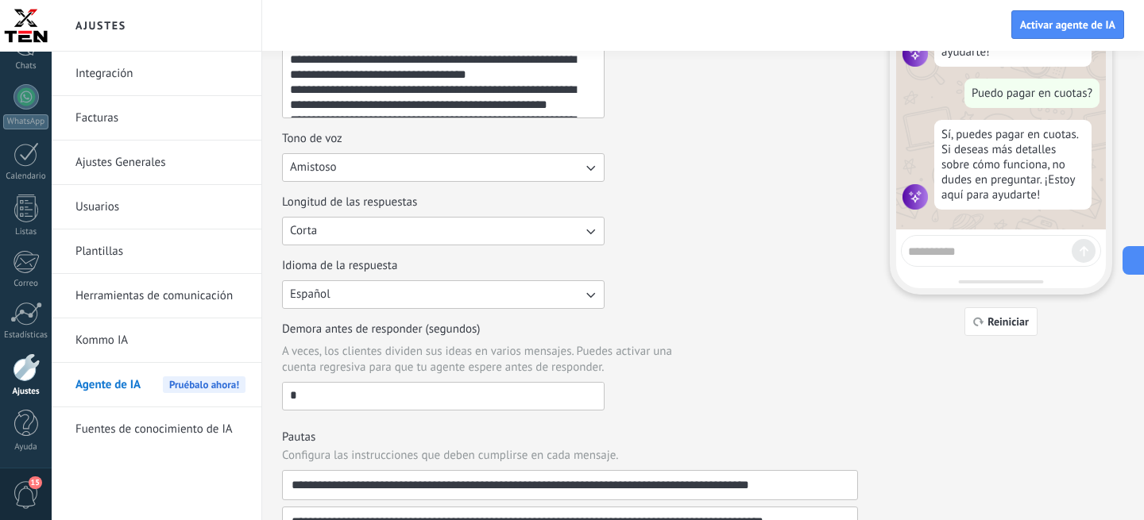
click at [992, 256] on textarea at bounding box center [990, 249] width 164 height 20
type textarea "**********"
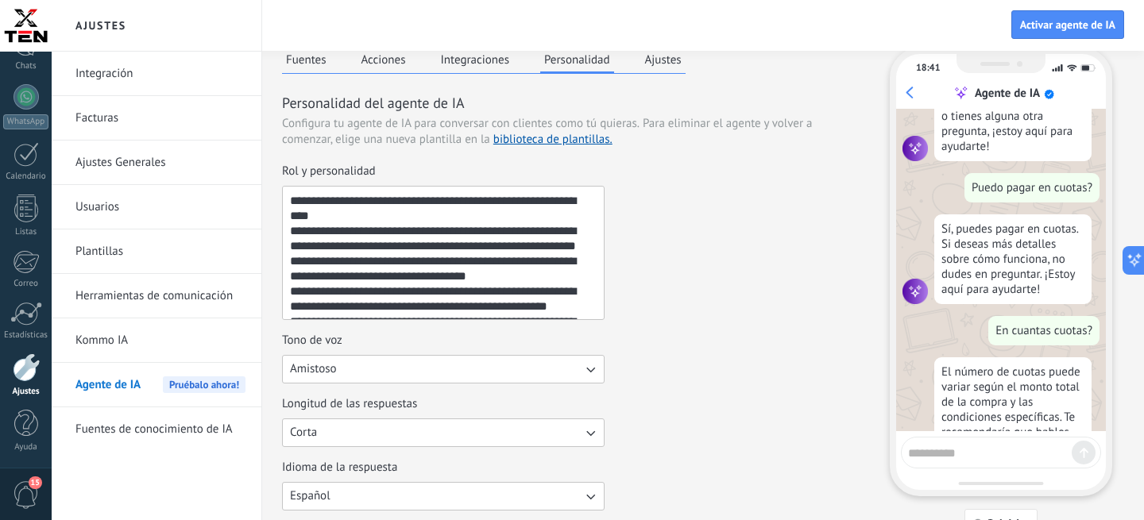
scroll to position [237, 0]
drag, startPoint x: 974, startPoint y: 404, endPoint x: 965, endPoint y: 202, distance: 202.0
click at [971, 203] on div "¡Soy tu agente de IA! Puedes probarme haciéndome preguntas para ver lo que sé. …" at bounding box center [1001, 270] width 210 height 323
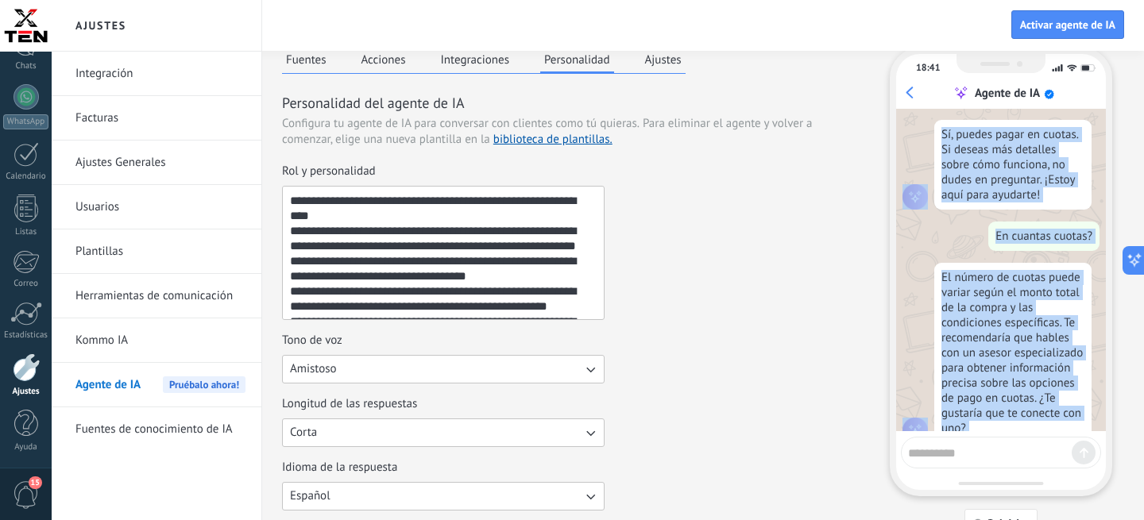
scroll to position [391, 0]
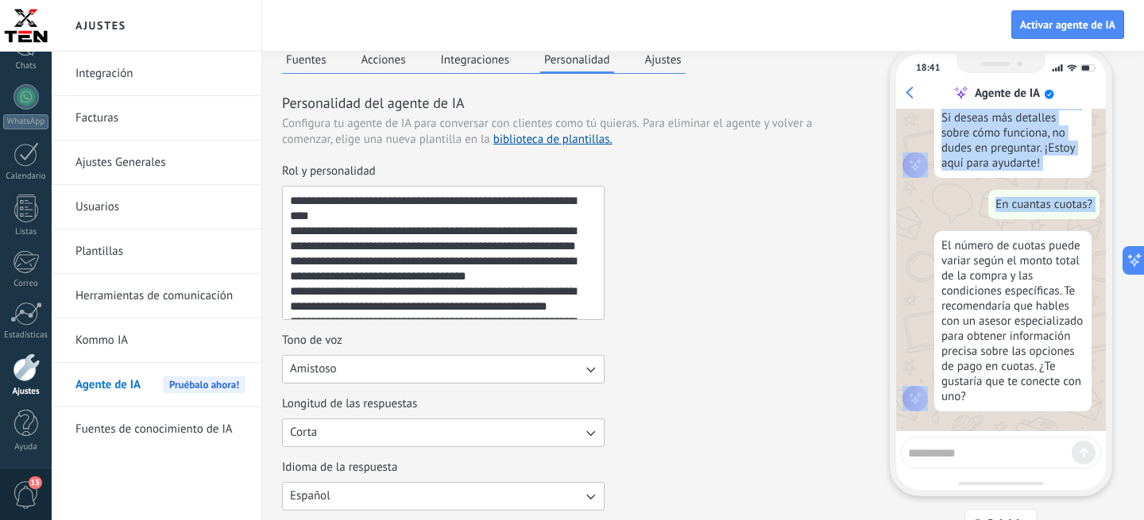
drag, startPoint x: 965, startPoint y: 202, endPoint x: 1046, endPoint y: 408, distance: 221.1
click at [1046, 408] on div "¡Soy tu agente de IA! Puedes probarme haciéndome preguntas para ver lo que sé. …" at bounding box center [1001, 270] width 210 height 323
click at [301, 64] on button "Fuentes" at bounding box center [306, 60] width 48 height 24
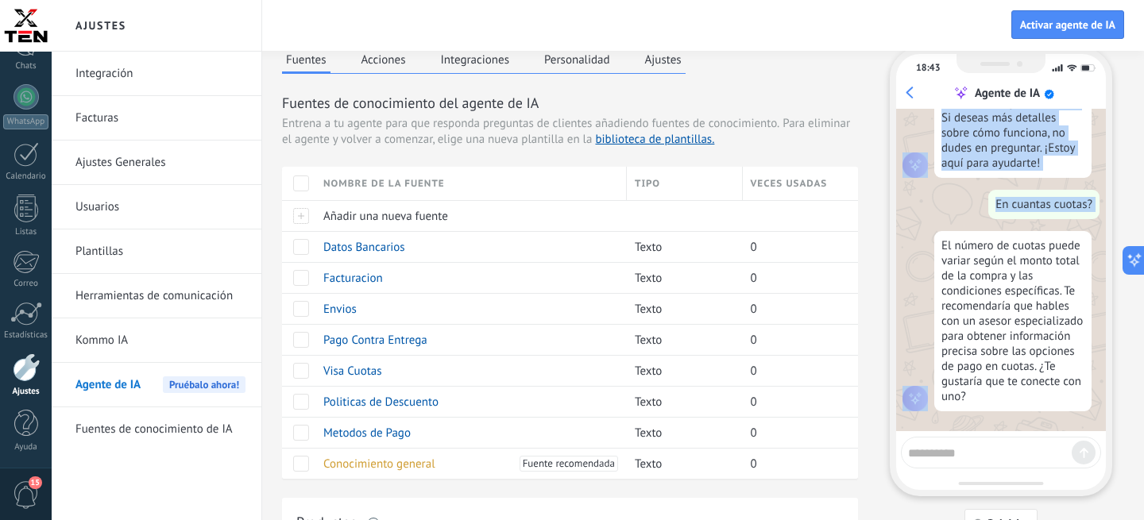
scroll to position [392, 0]
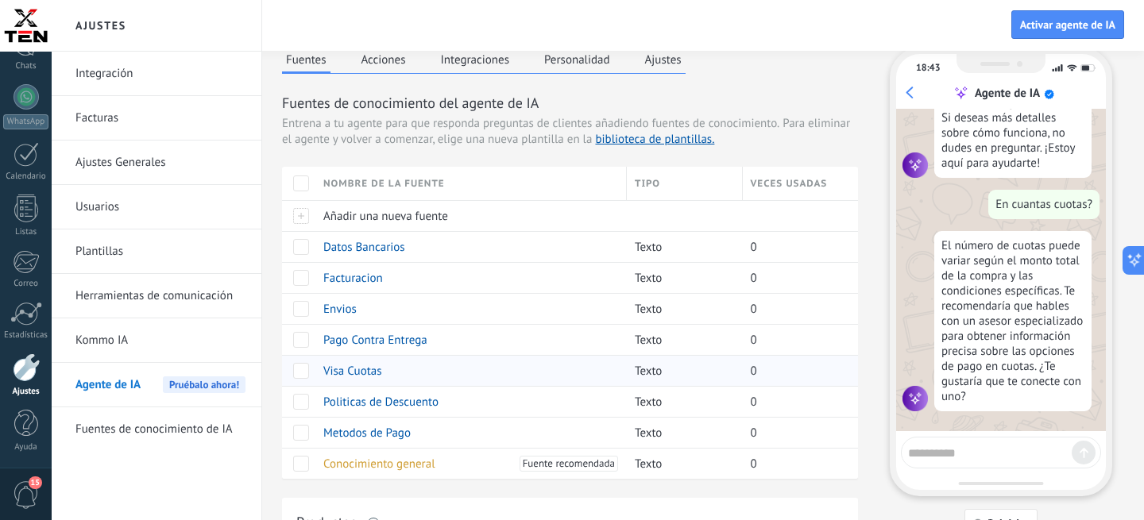
click at [366, 372] on span "Visa Cuotas" at bounding box center [352, 371] width 59 height 15
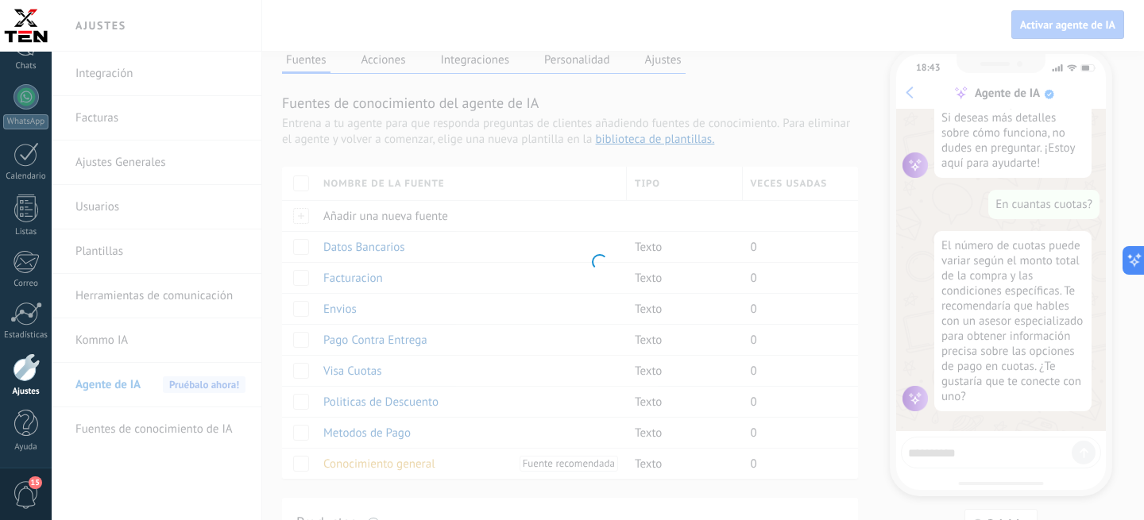
type input "**********"
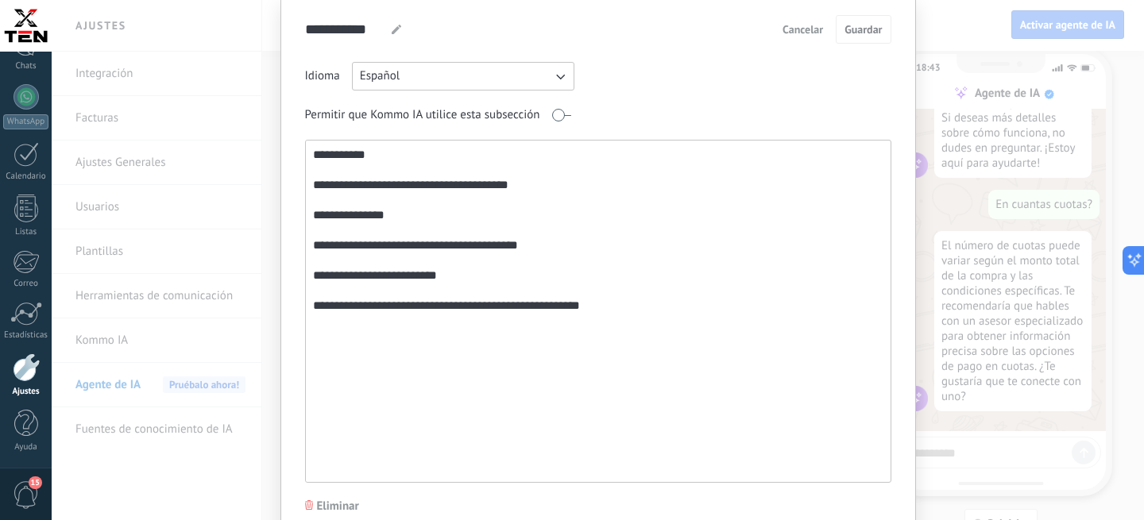
scroll to position [72, 0]
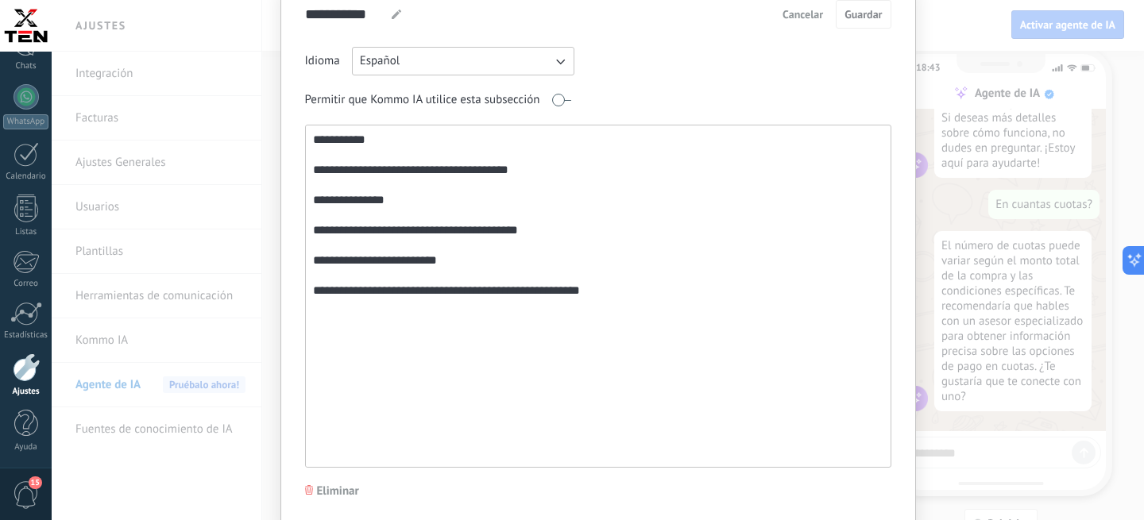
drag, startPoint x: 617, startPoint y: 308, endPoint x: 313, endPoint y: 139, distance: 348.2
click at [313, 138] on textarea "**********" at bounding box center [597, 297] width 582 height 342
paste textarea "**********"
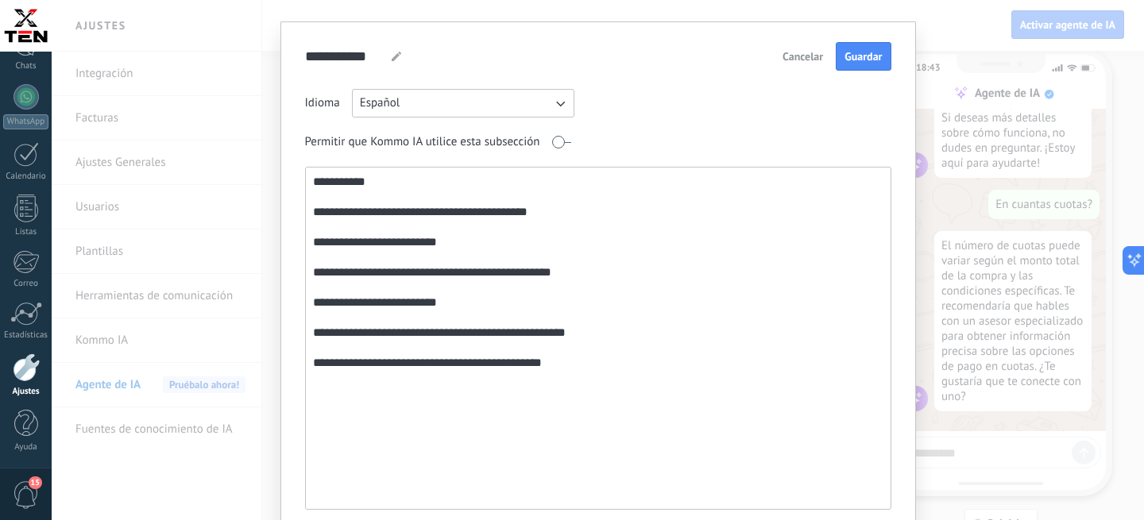
scroll to position [0, 0]
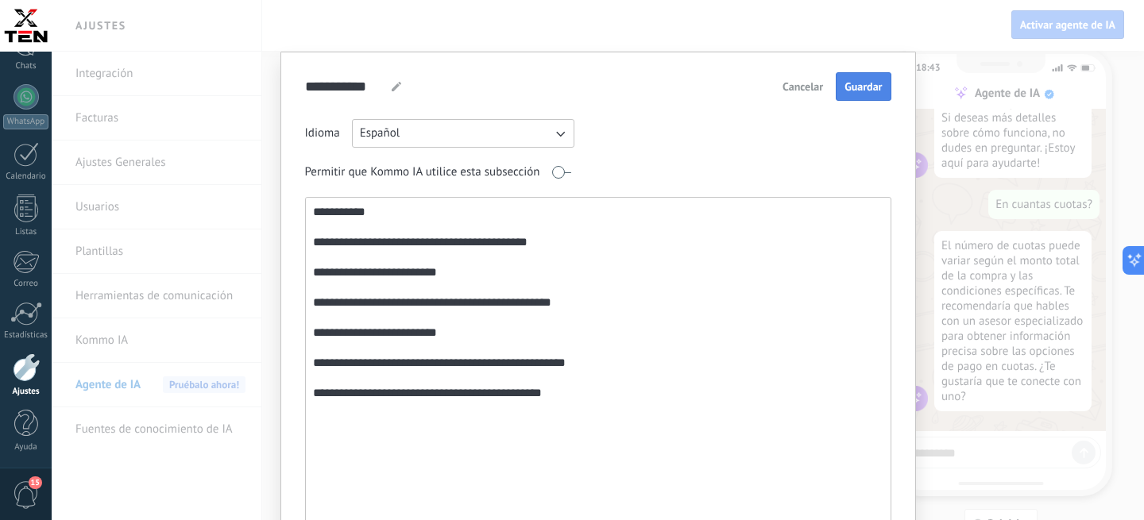
type textarea "**********"
click at [867, 85] on span "Guardar" at bounding box center [863, 86] width 37 height 11
click at [932, 199] on div "**********" at bounding box center [598, 260] width 1092 height 520
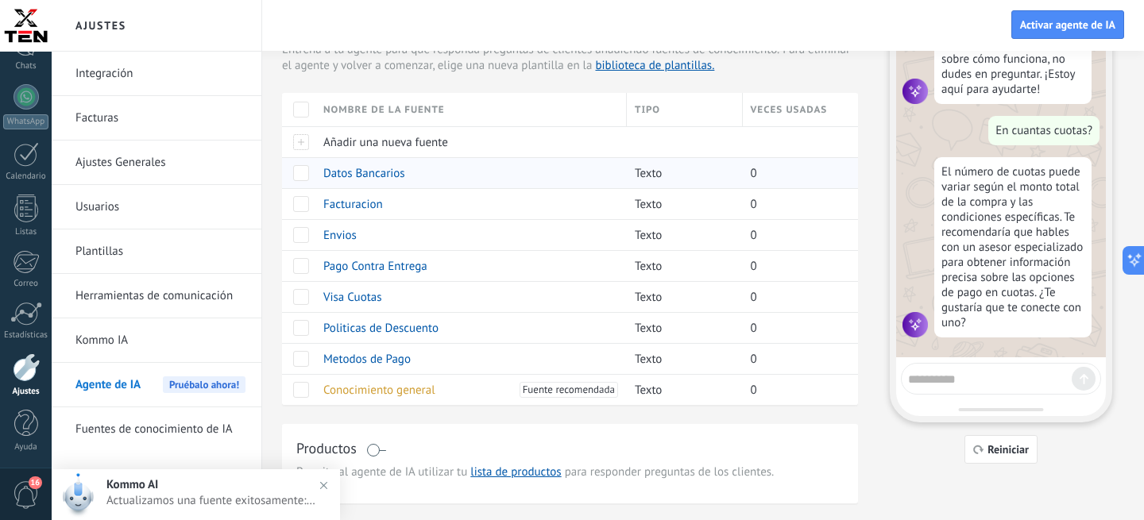
scroll to position [98, 0]
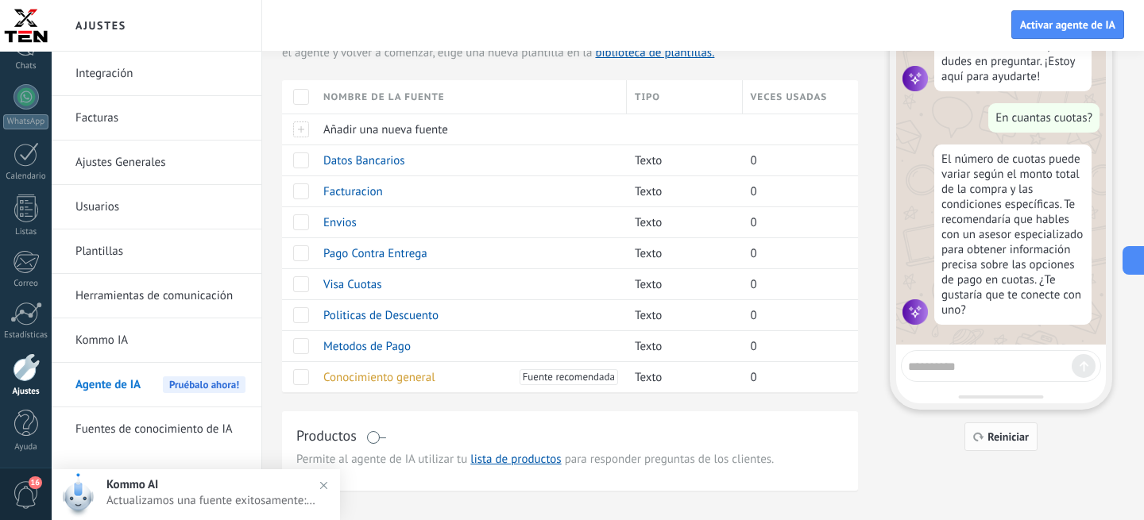
click at [1004, 440] on span "Reiniciar" at bounding box center [1008, 436] width 41 height 11
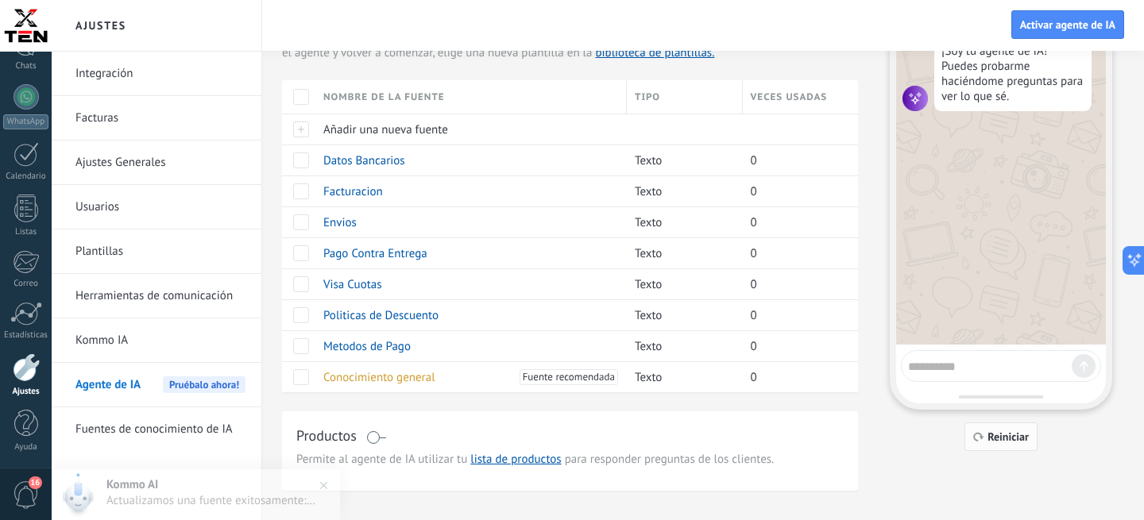
scroll to position [0, 0]
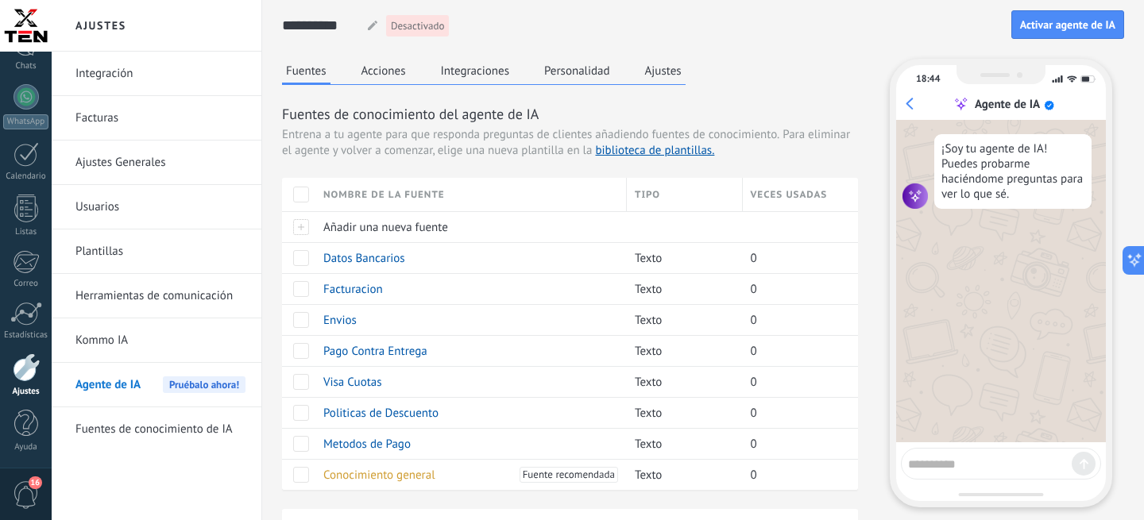
scroll to position [3342, 0]
click at [666, 67] on button "Ajustes" at bounding box center [663, 71] width 44 height 24
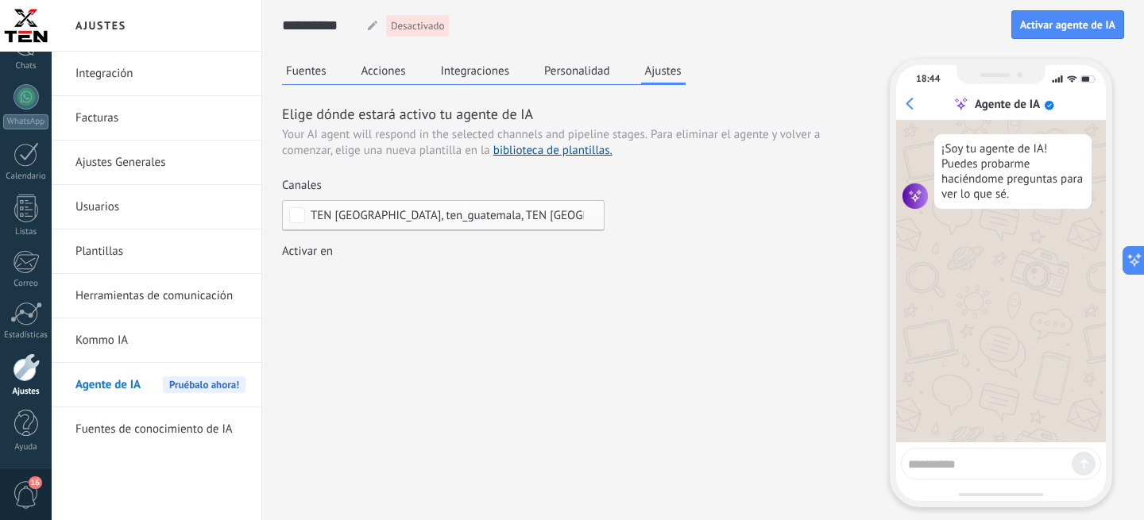
click at [576, 67] on button "Personalidad" at bounding box center [577, 71] width 74 height 24
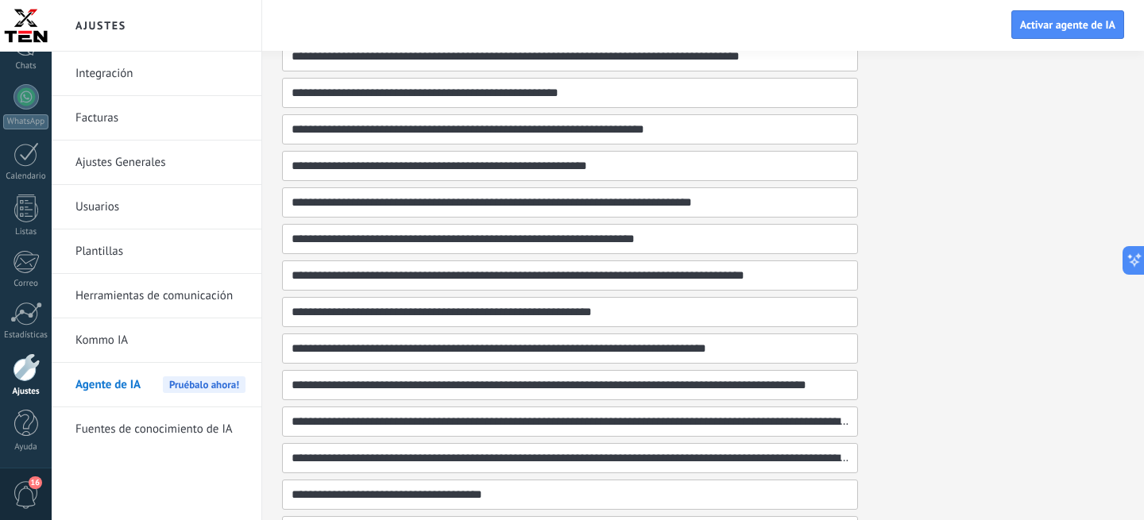
scroll to position [1193, 0]
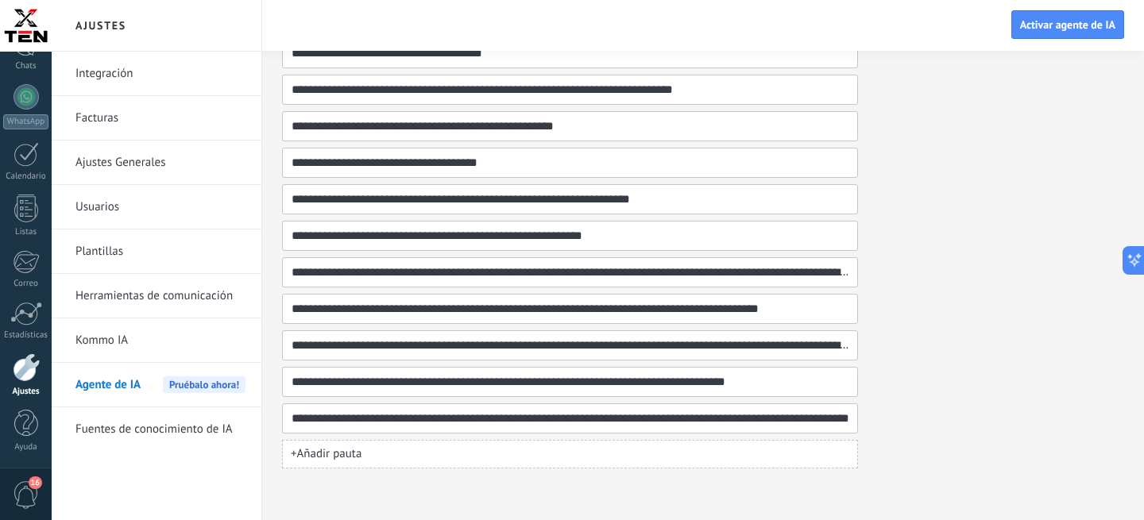
click at [346, 451] on span "+ Añadir pauta" at bounding box center [326, 454] width 71 height 16
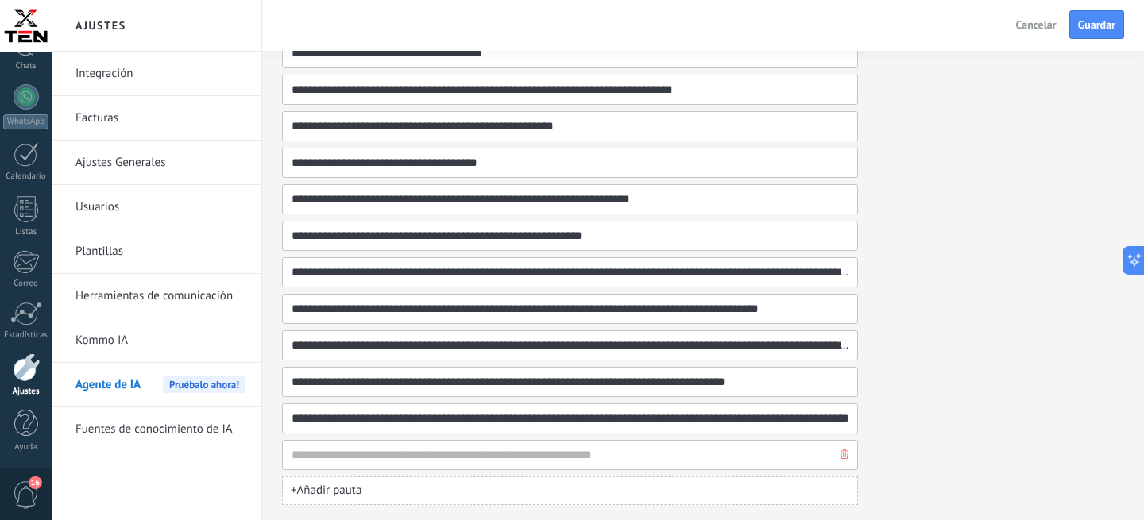
type input "**********"
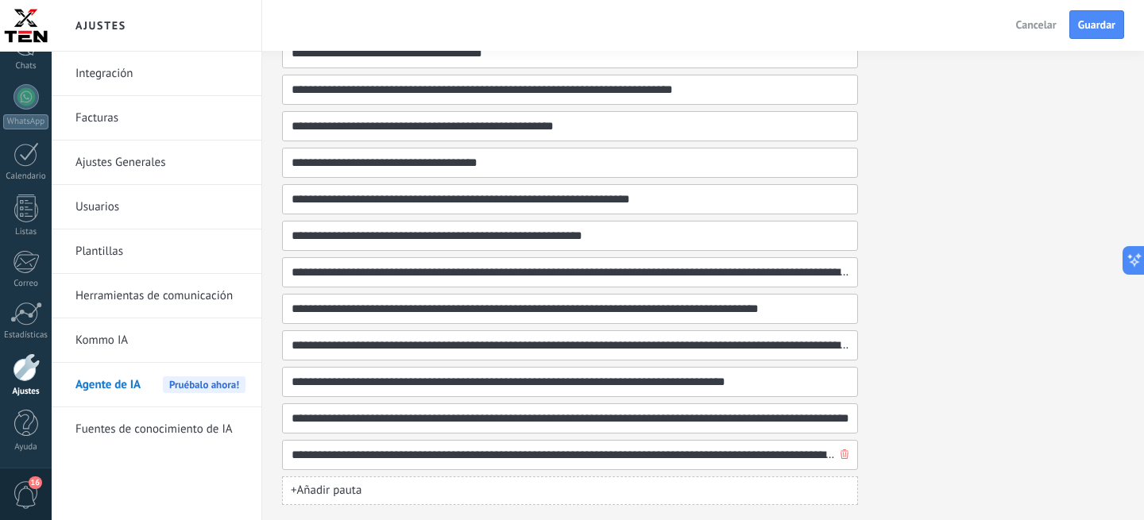
scroll to position [0, 977]
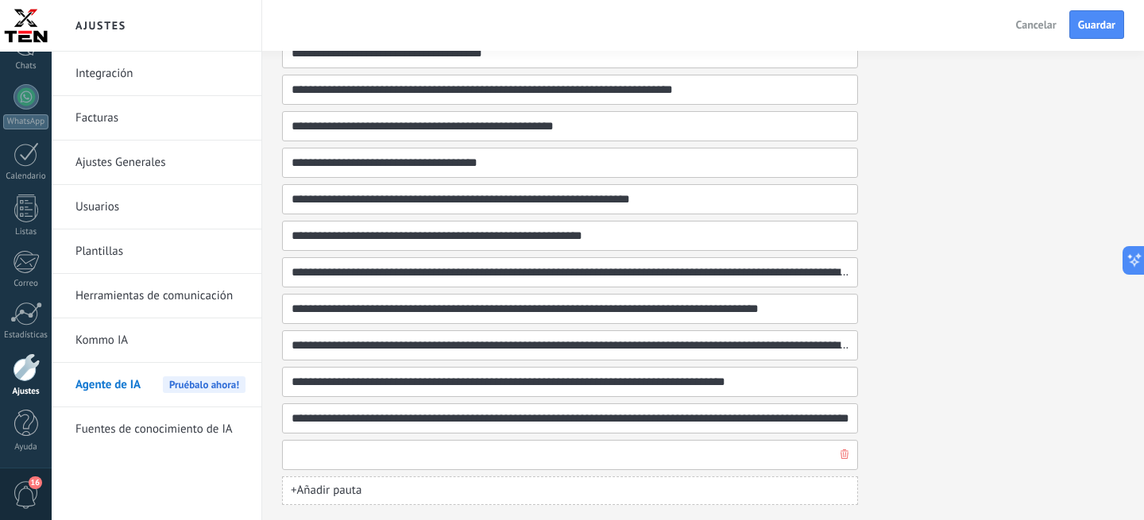
click at [732, 457] on input "**********" at bounding box center [564, 455] width 546 height 29
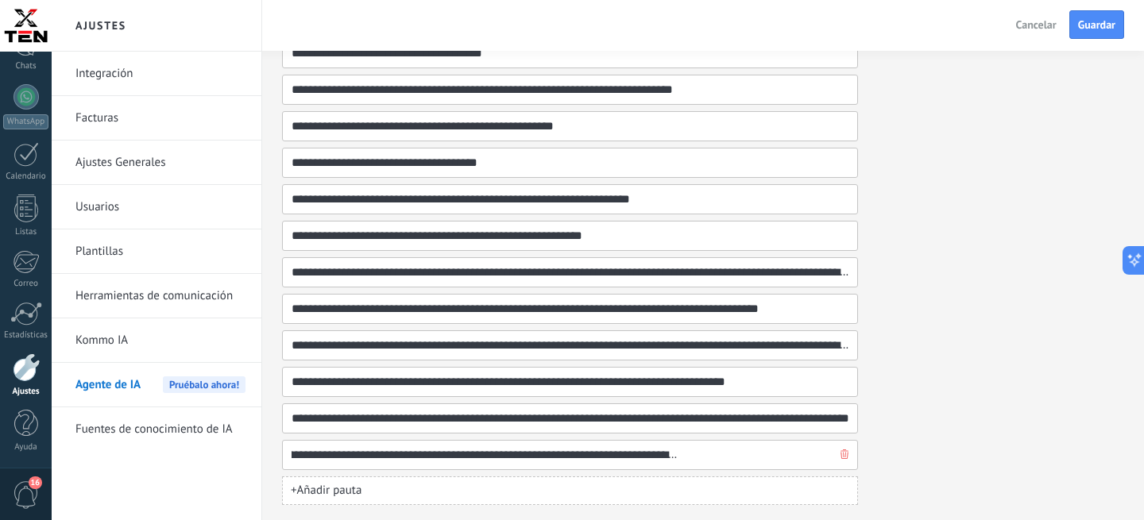
scroll to position [0, 179]
drag, startPoint x: 663, startPoint y: 456, endPoint x: 592, endPoint y: 455, distance: 70.7
click at [592, 455] on input "**********" at bounding box center [564, 455] width 546 height 29
type input "**********"
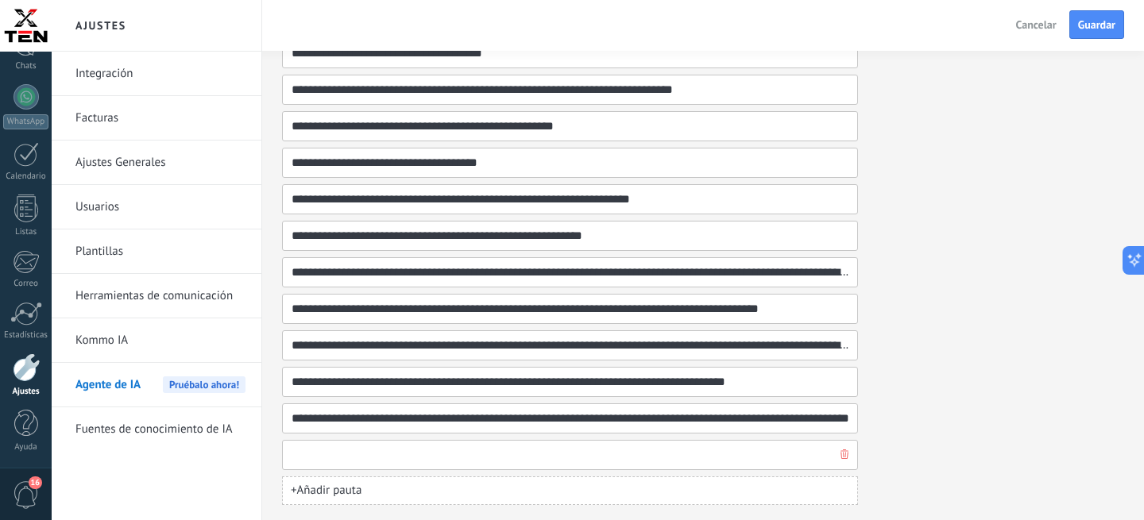
scroll to position [0, 908]
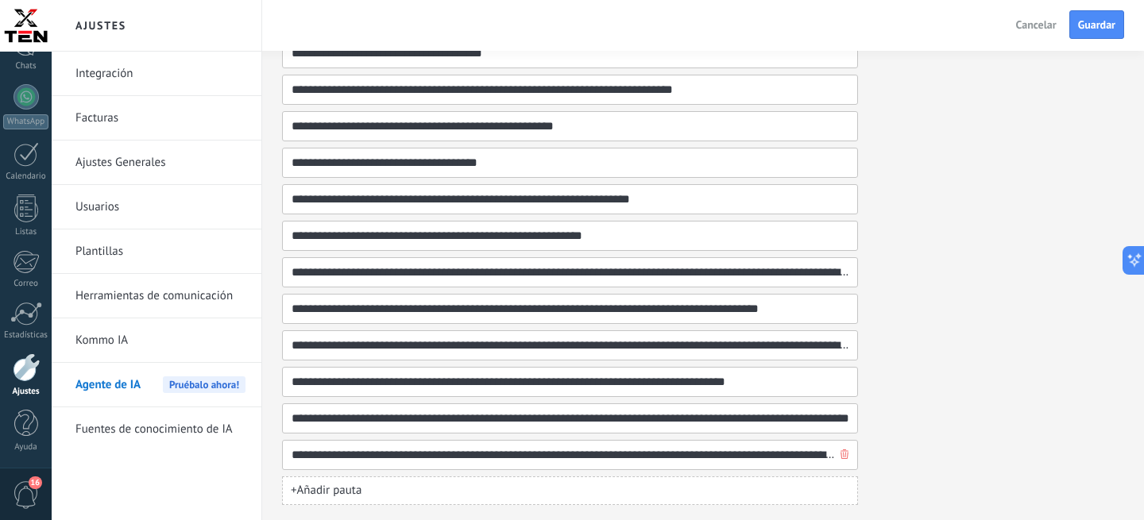
click at [821, 457] on input "**********" at bounding box center [564, 455] width 546 height 29
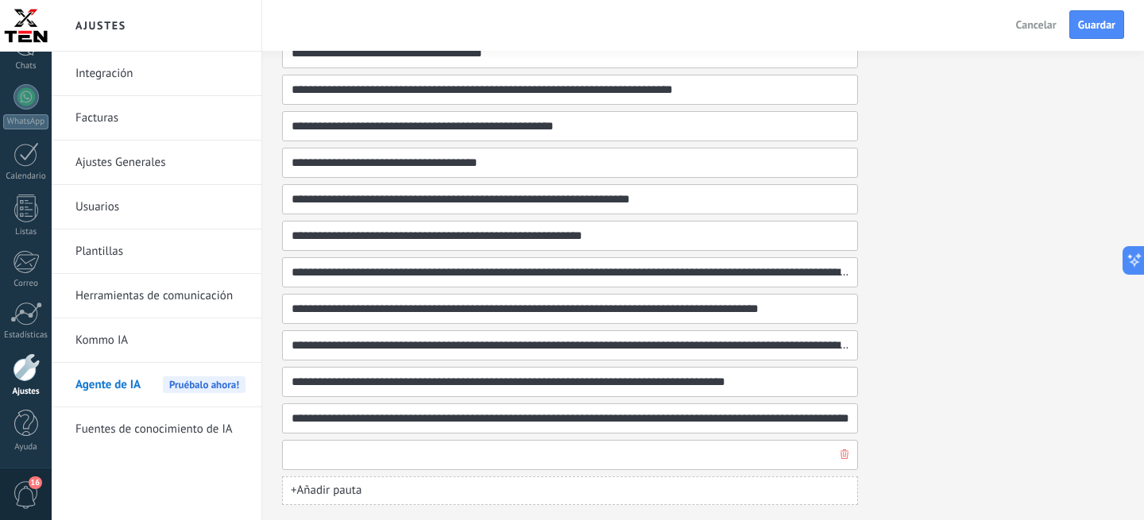
click at [831, 457] on input "**********" at bounding box center [564, 455] width 546 height 29
type input "**********"
click at [1106, 28] on span "Guardar" at bounding box center [1096, 24] width 37 height 11
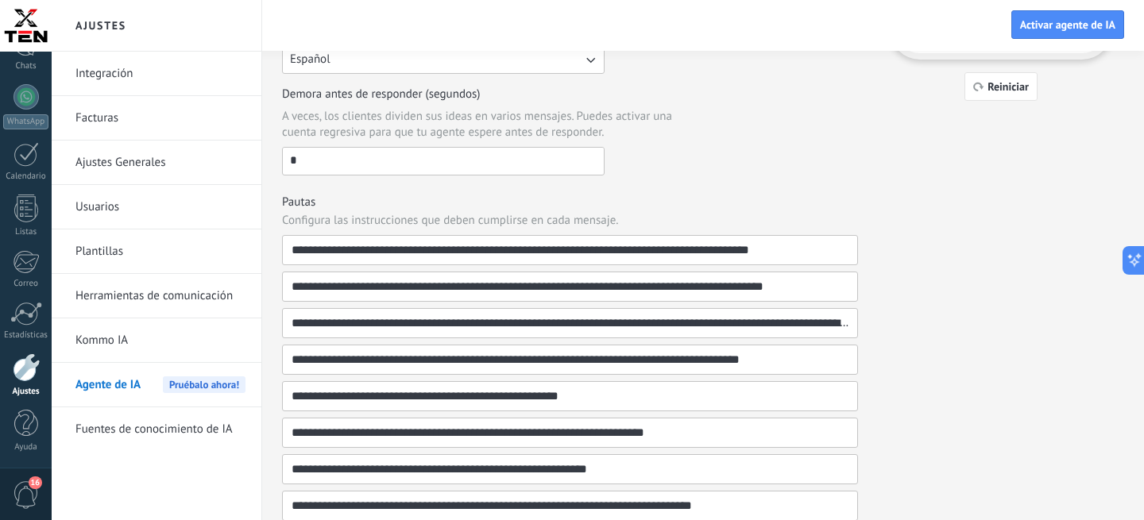
scroll to position [0, 0]
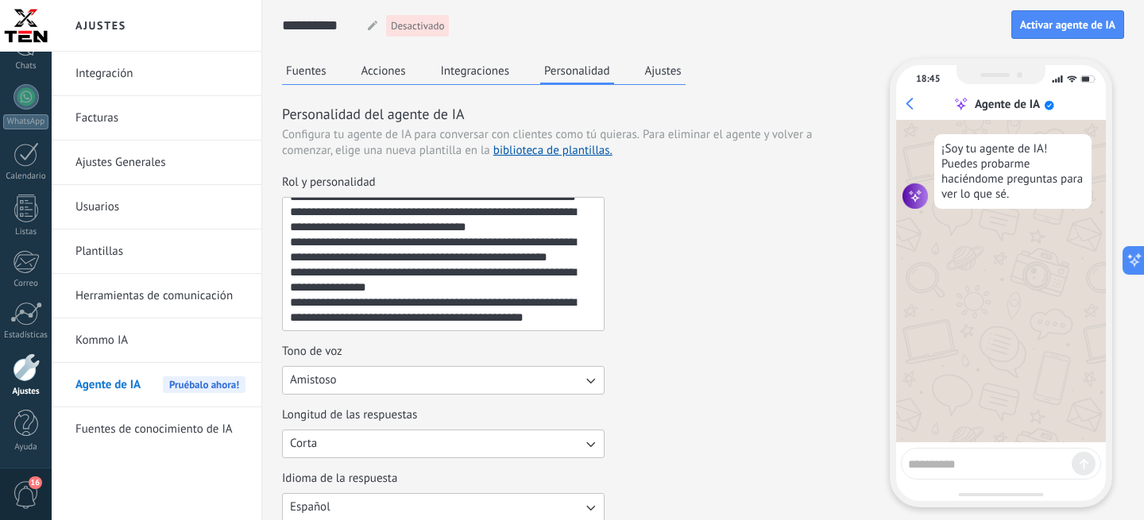
click at [314, 71] on button "Fuentes" at bounding box center [306, 71] width 48 height 24
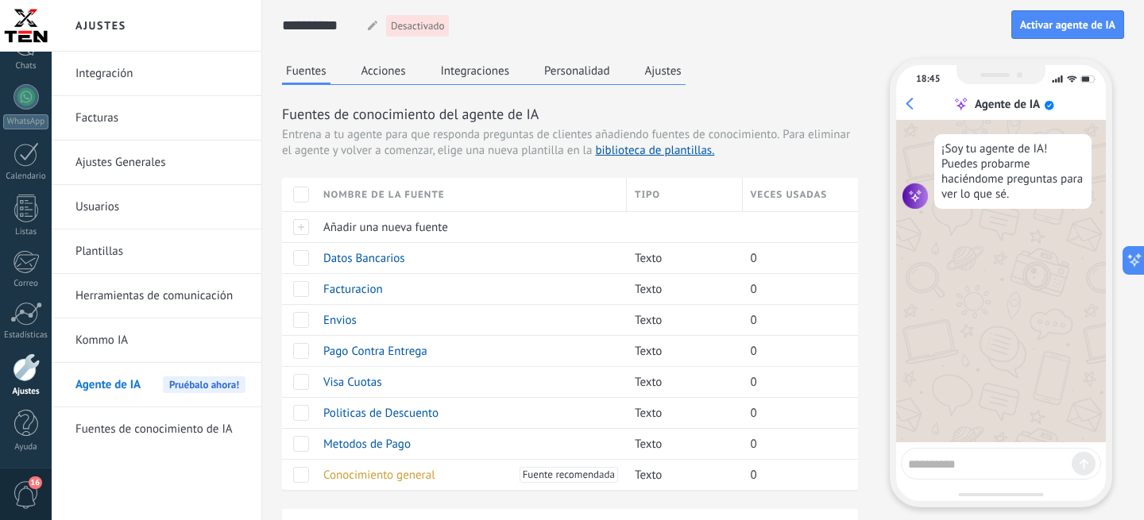
scroll to position [120, 0]
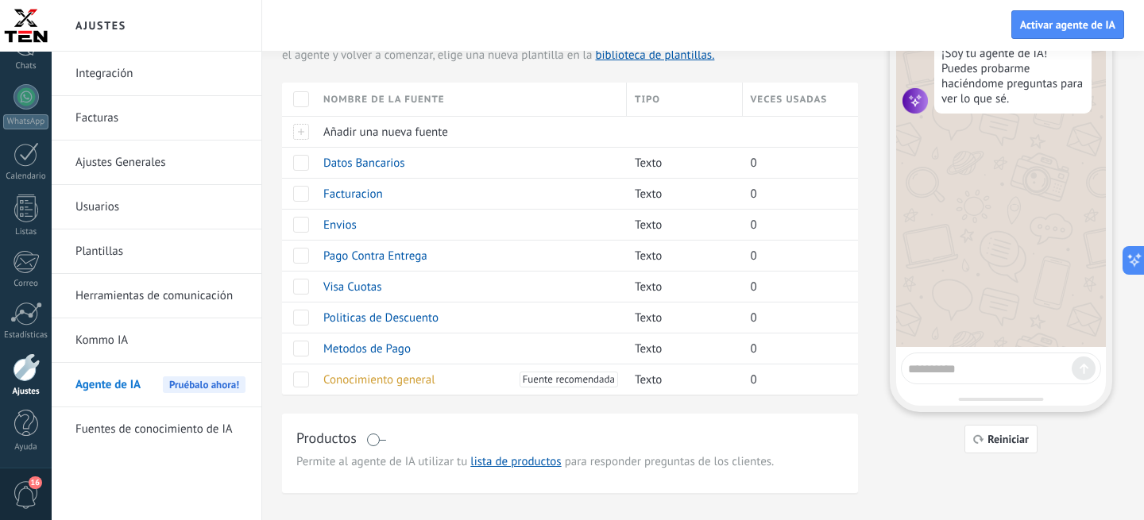
scroll to position [120, 0]
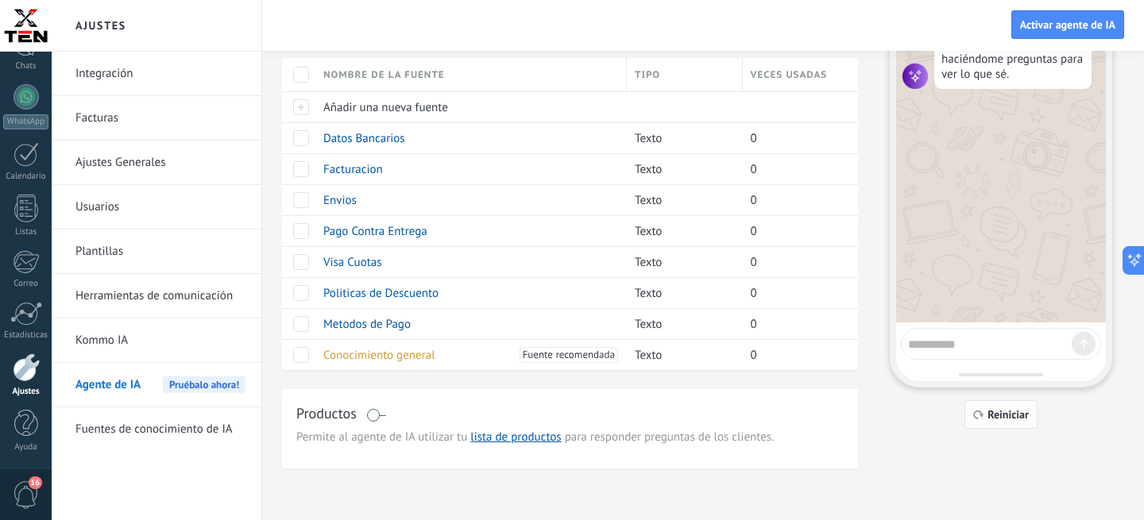
click at [1002, 408] on button "Reiniciar" at bounding box center [1000, 414] width 73 height 29
click at [956, 334] on textarea at bounding box center [990, 342] width 164 height 20
type textarea "**********"
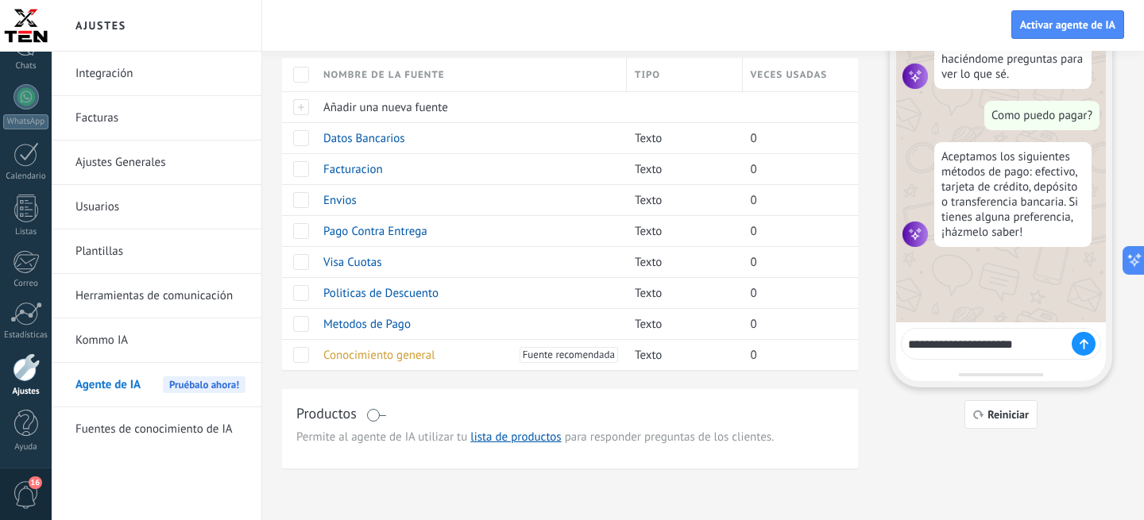
type textarea "**********"
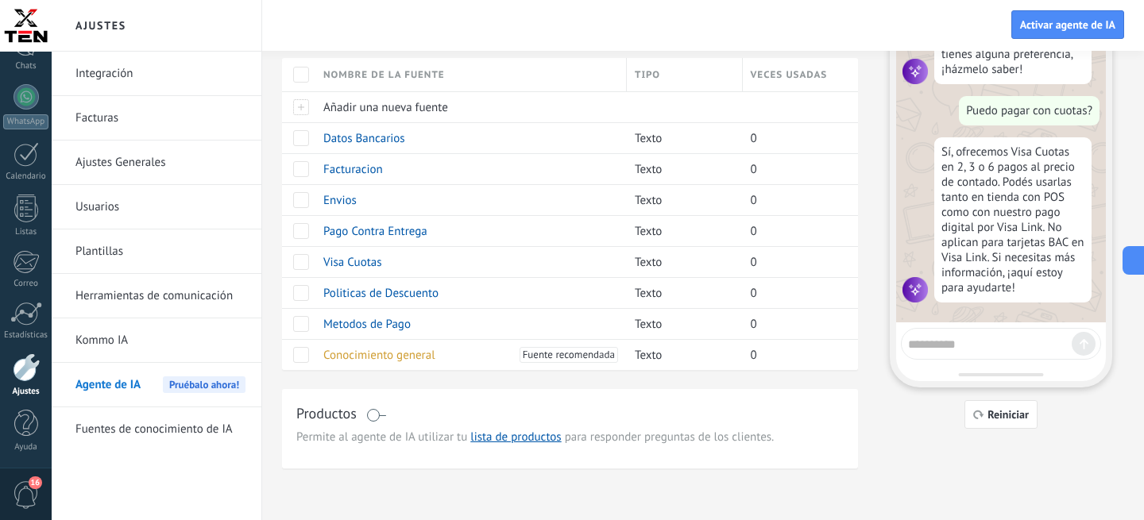
scroll to position [181, 0]
type textarea "**********"
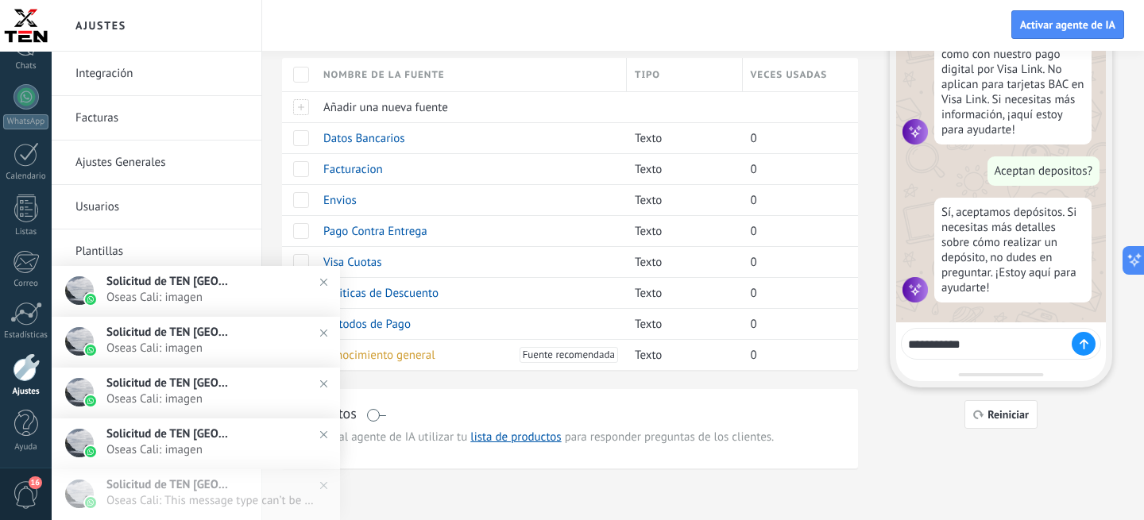
scroll to position [345, 0]
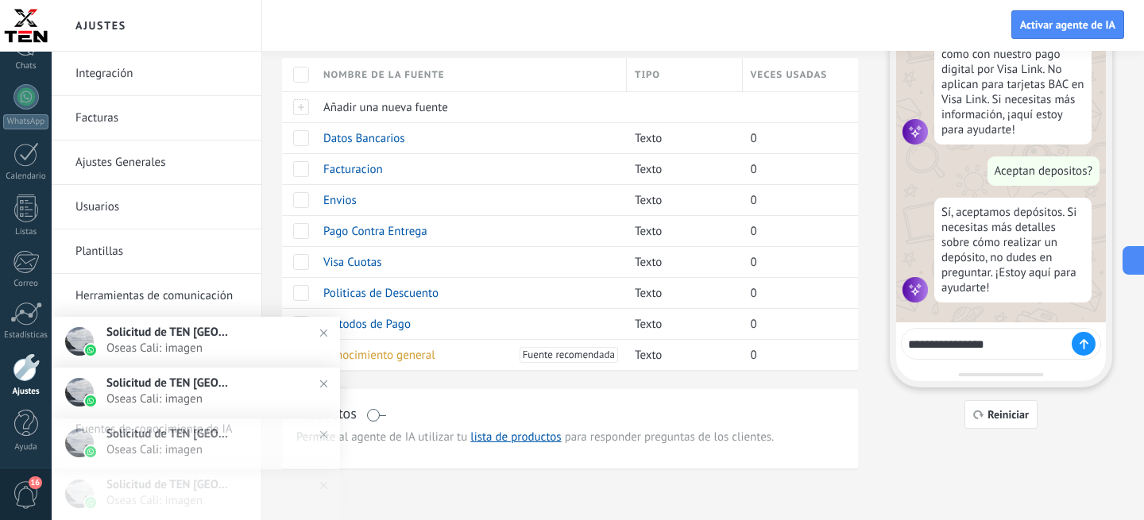
type textarea "**********"
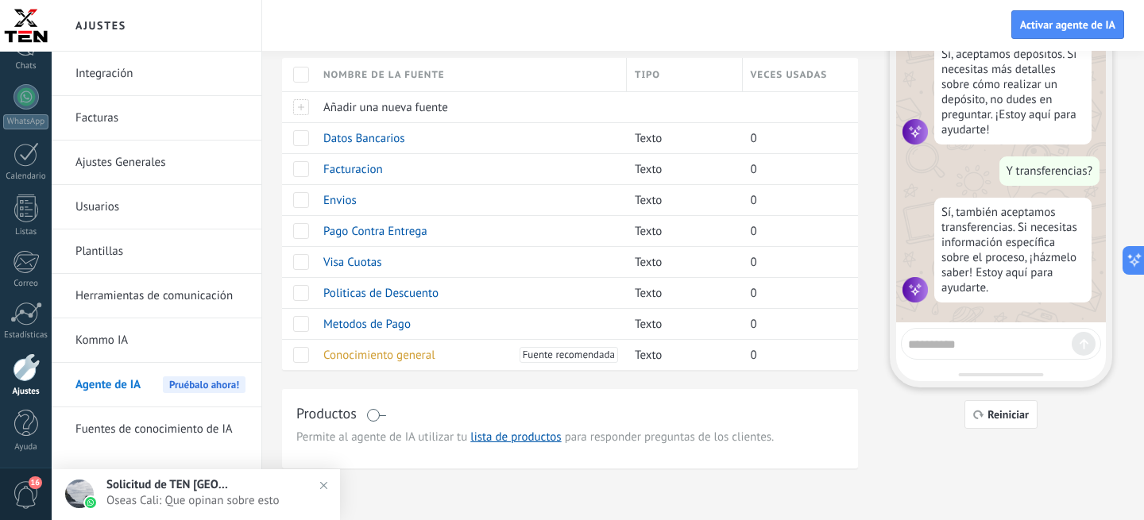
scroll to position [508, 0]
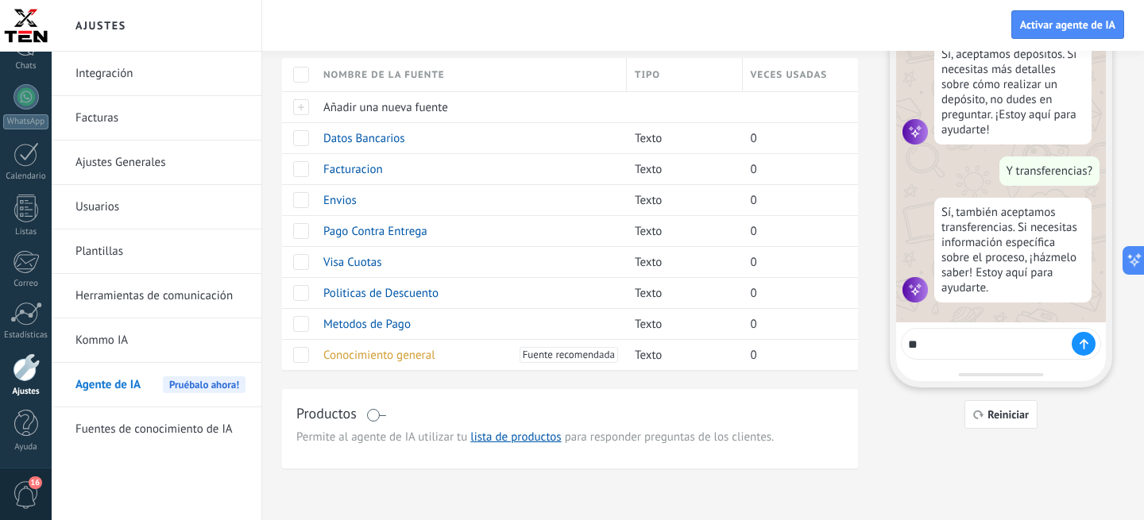
type textarea "*"
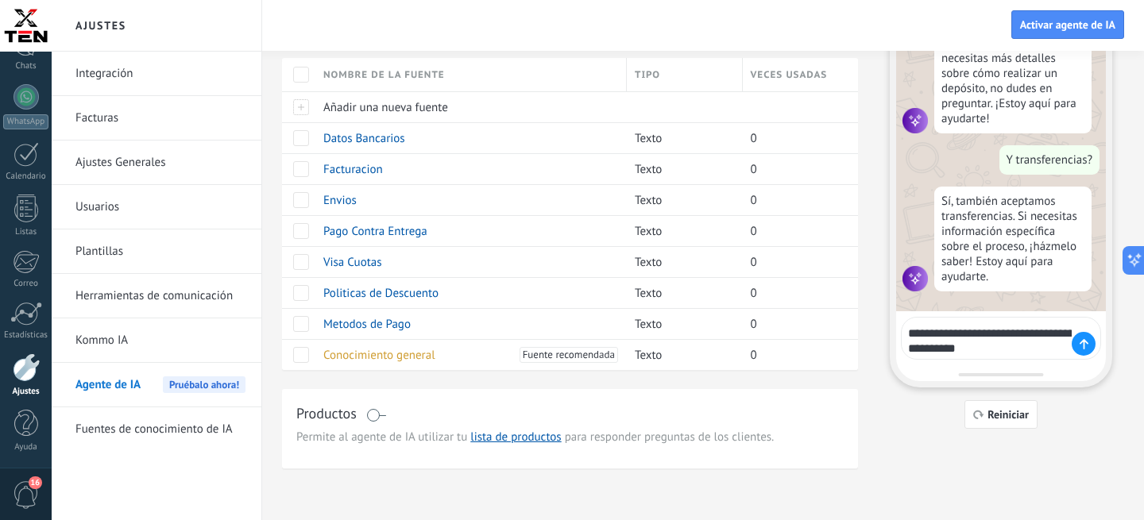
type textarea "**********"
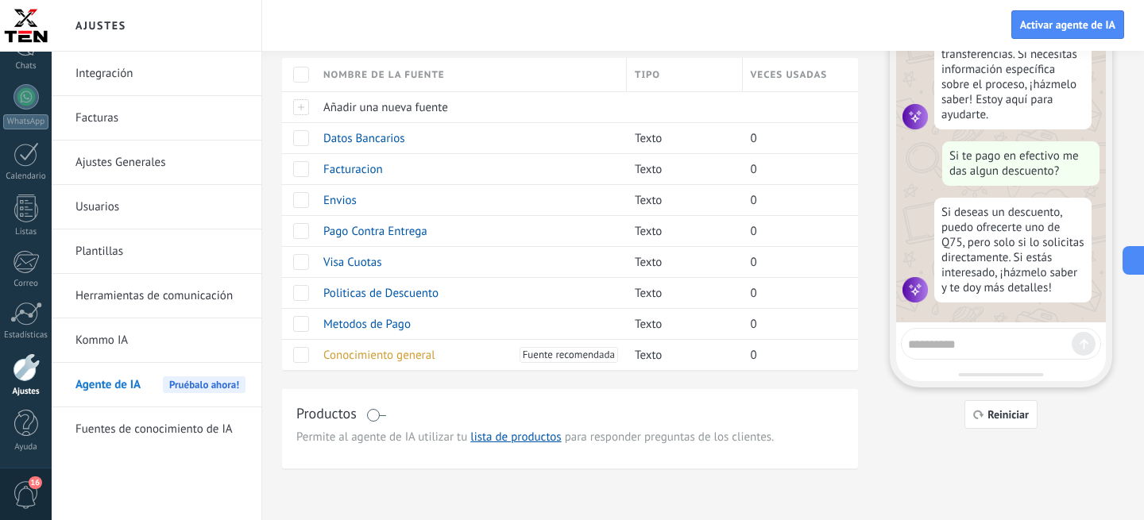
scroll to position [688, 0]
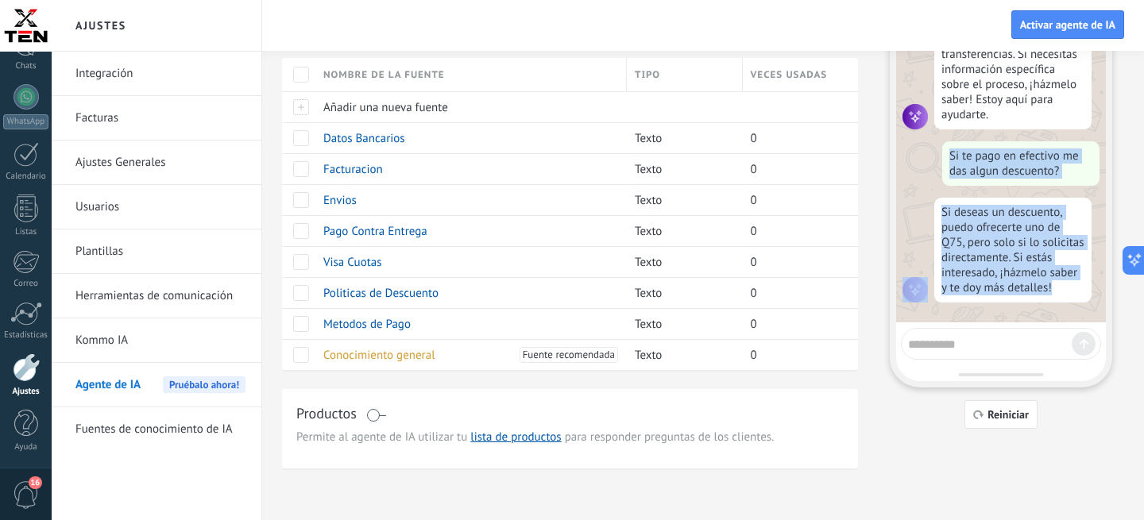
drag, startPoint x: 1086, startPoint y: 283, endPoint x: 946, endPoint y: 153, distance: 190.6
click at [946, 153] on div "¡Soy tu agente de IA! Puedes probarme haciéndome preguntas para ver lo que sé. …" at bounding box center [1001, 161] width 210 height 323
copy div "Si te pago en efectivo me das algun descuento? Si deseas un descuento, puedo of…"
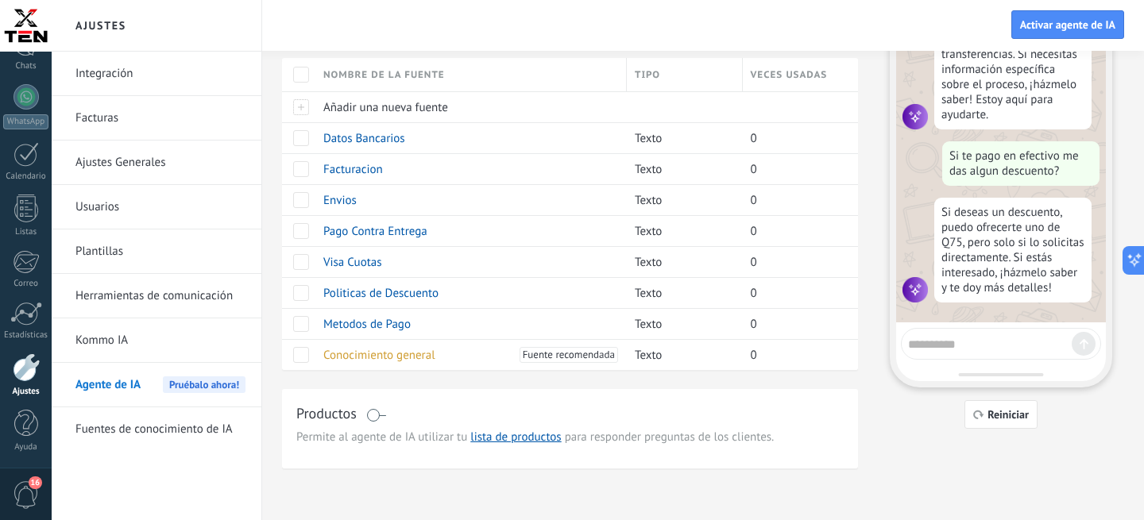
click at [934, 354] on div at bounding box center [1001, 344] width 200 height 32
click at [938, 354] on div at bounding box center [1001, 344] width 200 height 32
click at [945, 347] on textarea at bounding box center [990, 342] width 164 height 20
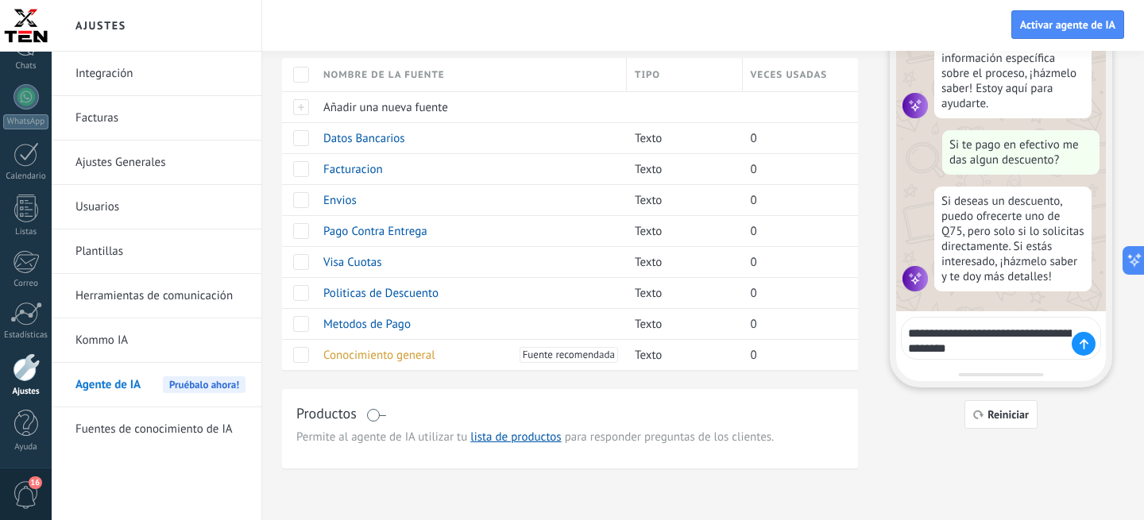
type textarea "**********"
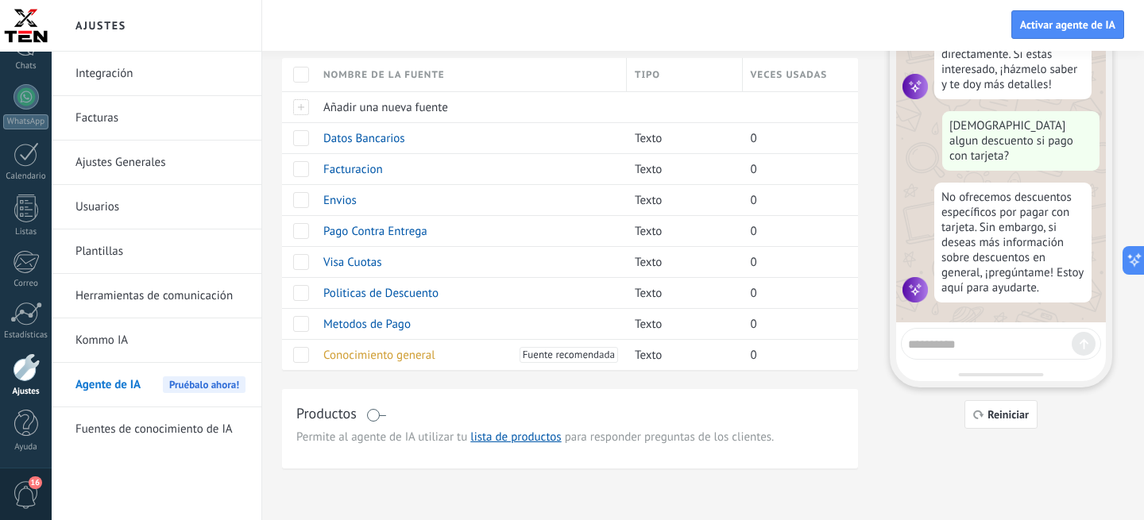
scroll to position [883, 0]
type textarea "*"
type textarea "**********"
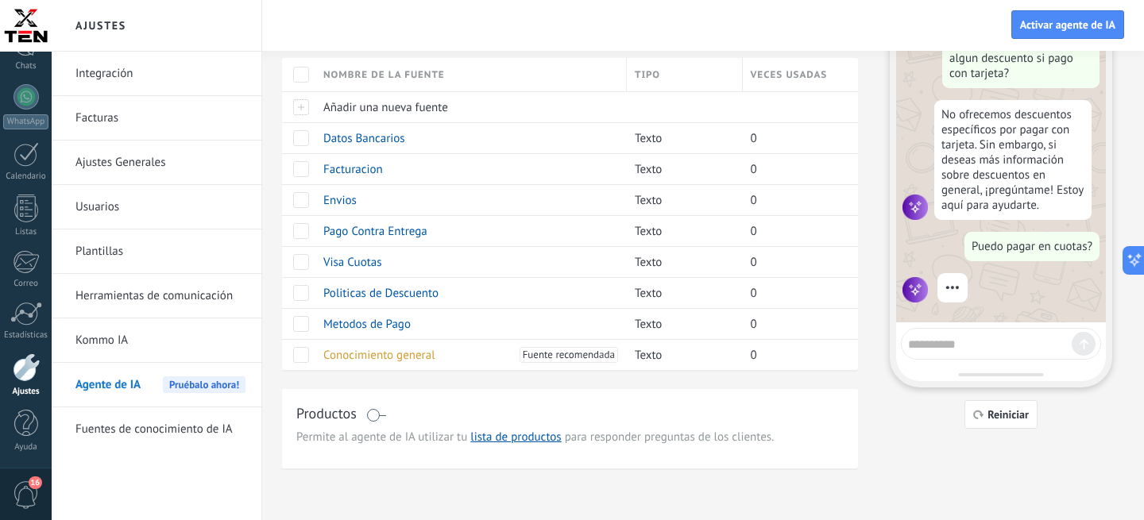
scroll to position [968, 0]
type textarea "*"
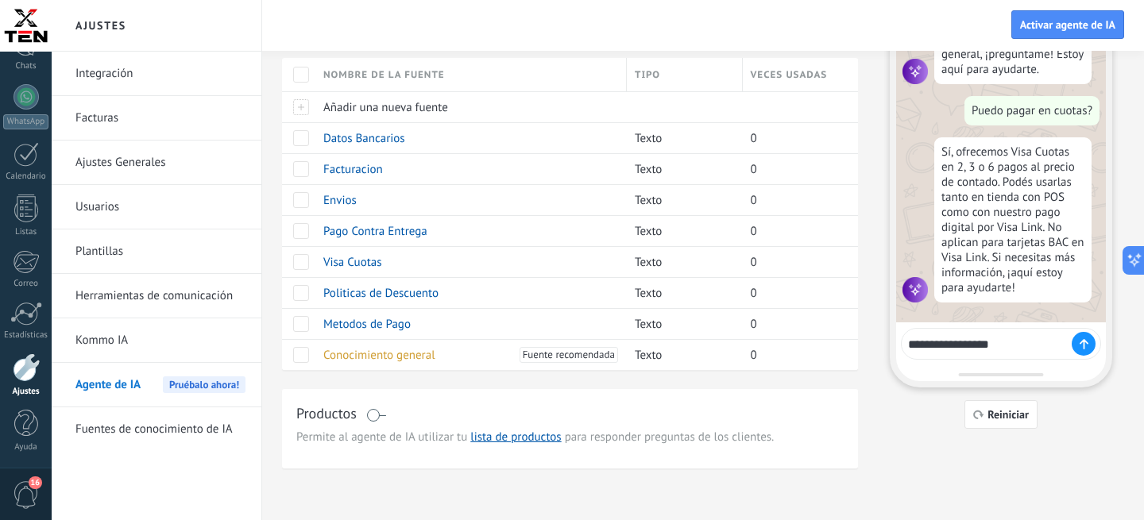
scroll to position [1111, 0]
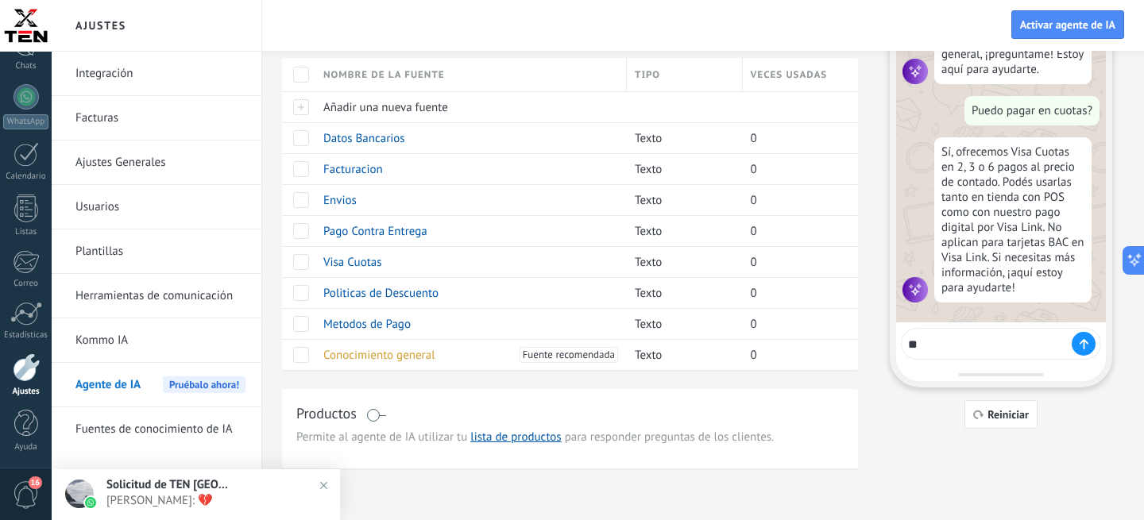
type textarea "*"
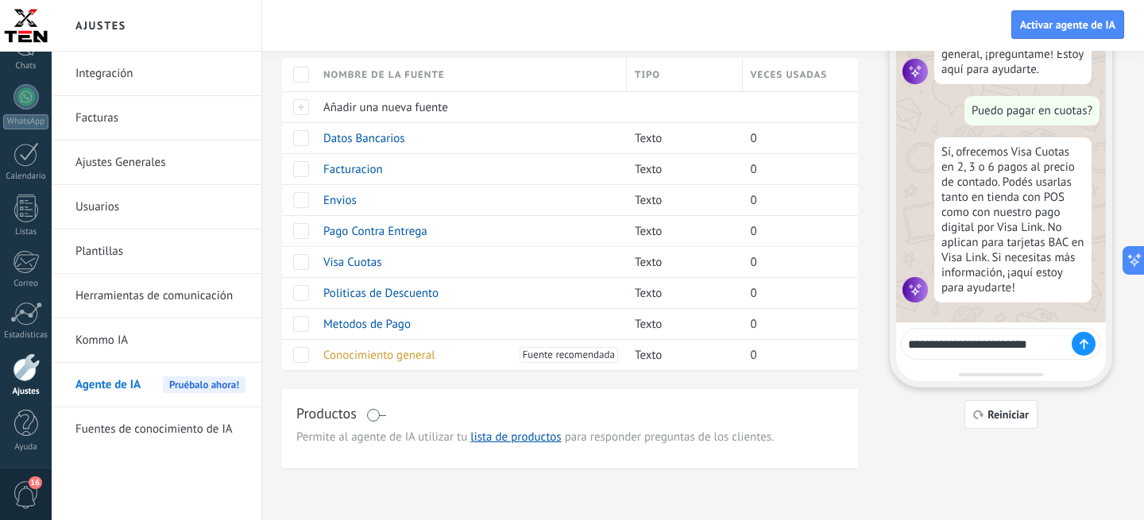
type textarea "**********"
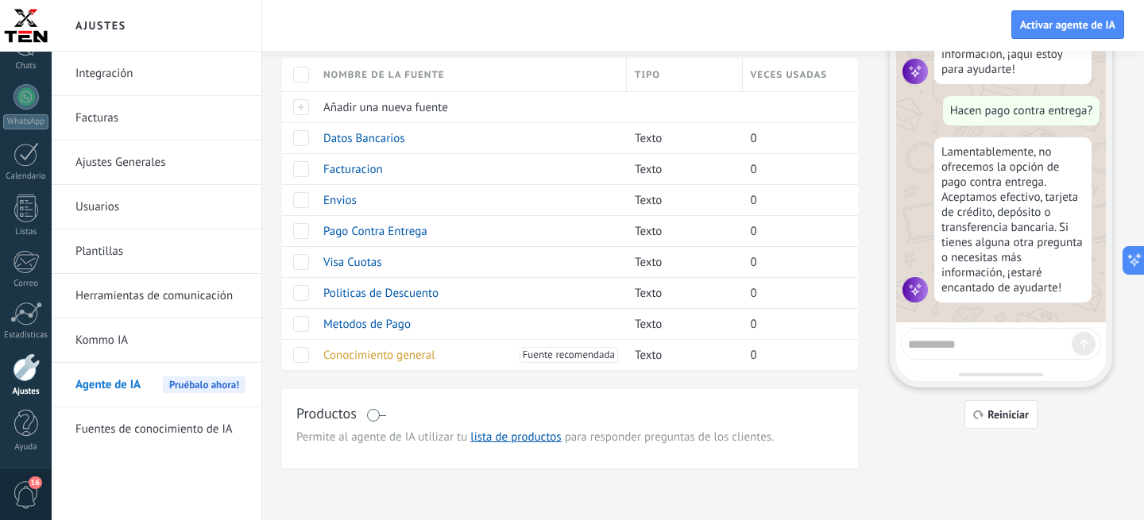
scroll to position [1338, 0]
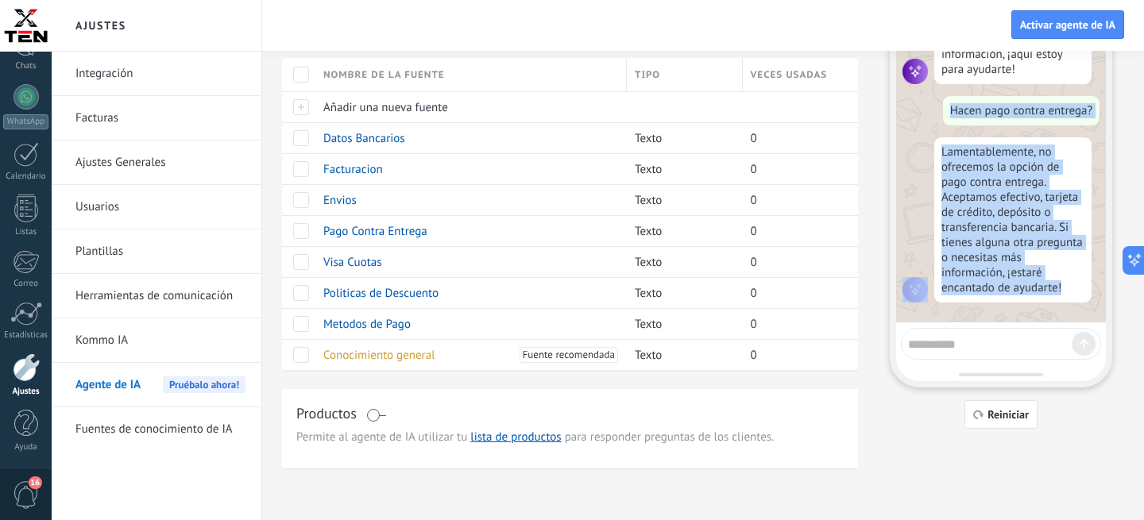
drag, startPoint x: 1068, startPoint y: 288, endPoint x: 948, endPoint y: 106, distance: 217.9
click at [948, 106] on div "¡Soy tu agente de IA! Puedes probarme haciéndome preguntas para ver lo que sé. …" at bounding box center [1001, 161] width 210 height 323
copy div "Hacen pago contra entrega? Lamentablemente, no ofrecemos la opción de pago cont…"
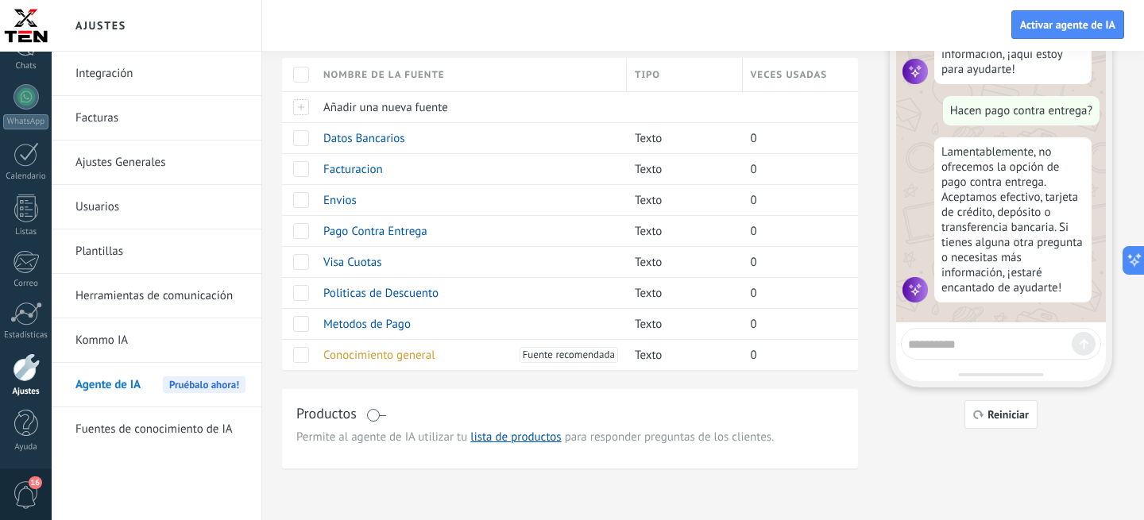
click at [961, 345] on textarea at bounding box center [990, 342] width 164 height 20
type textarea "**********"
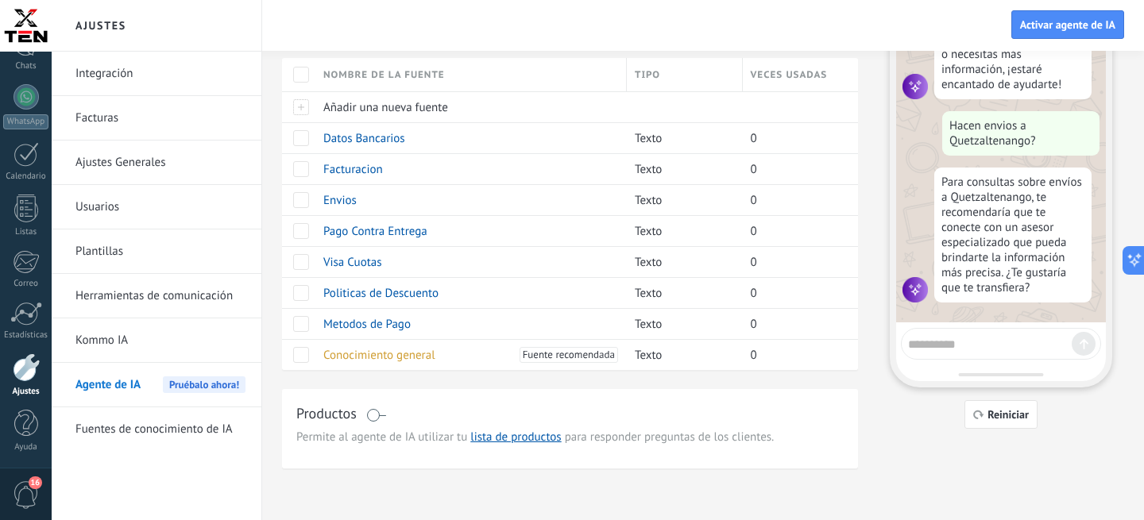
scroll to position [1549, 0]
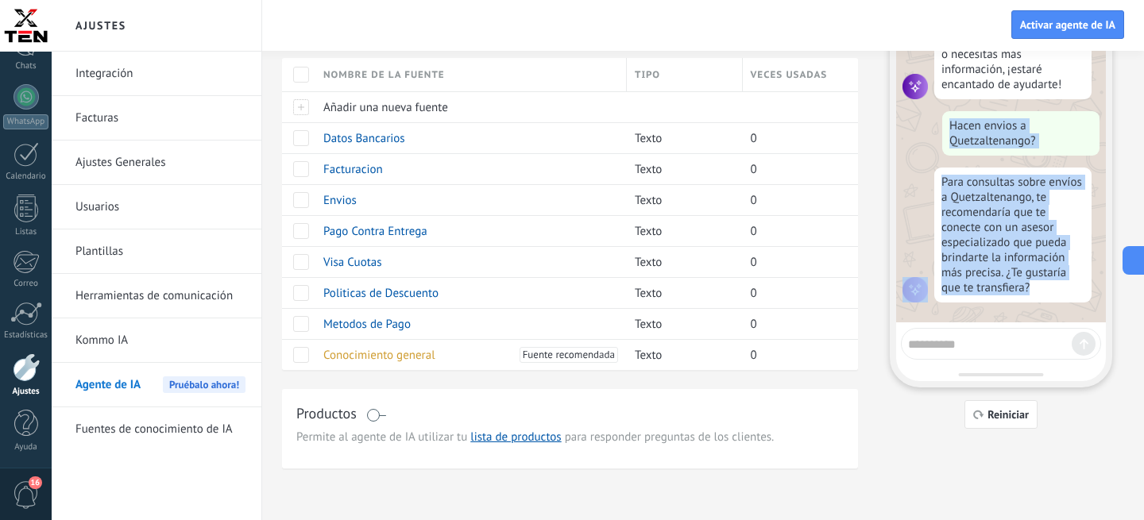
drag, startPoint x: 1040, startPoint y: 290, endPoint x: 951, endPoint y: 120, distance: 191.9
click at [951, 120] on div "¡Soy tu agente de IA! Puedes probarme haciéndome preguntas para ver lo que sé. …" at bounding box center [1001, 161] width 210 height 323
copy div "Hacen envios a Quetzaltenango? Para consultas sobre envíos a Quetzaltenango, te…"
click at [945, 296] on div "Para consultas sobre envíos a Quetzaltenango, te recomendaría que te conecte co…" at bounding box center [1012, 235] width 157 height 135
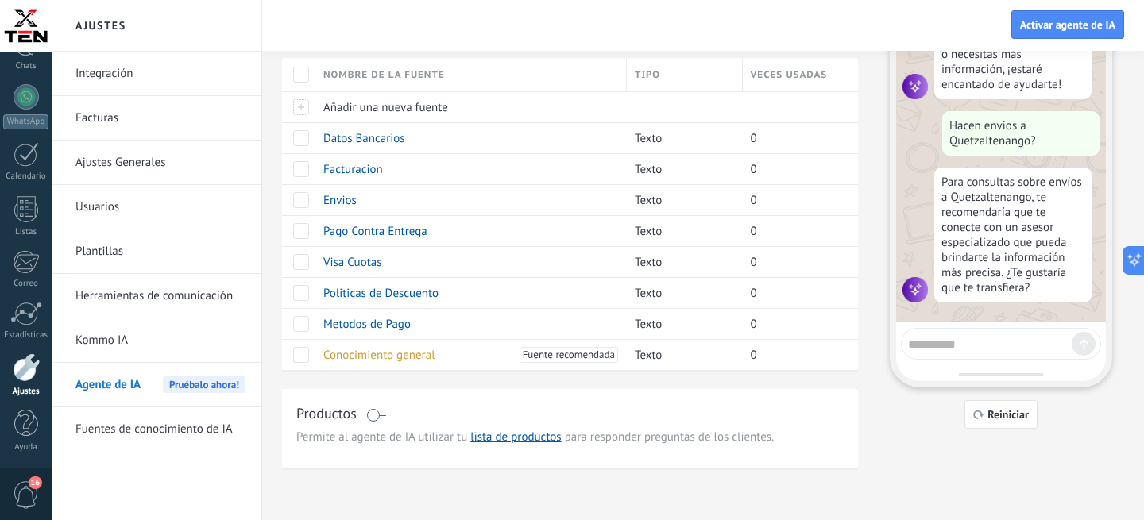
click at [936, 356] on div at bounding box center [1001, 344] width 200 height 32
click at [972, 345] on textarea at bounding box center [990, 342] width 164 height 20
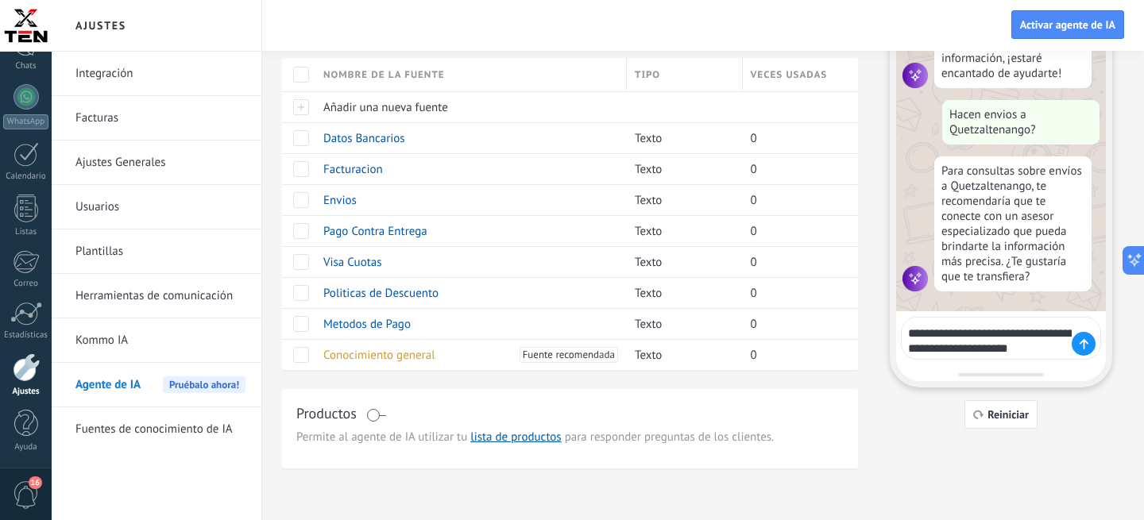
type textarea "**********"
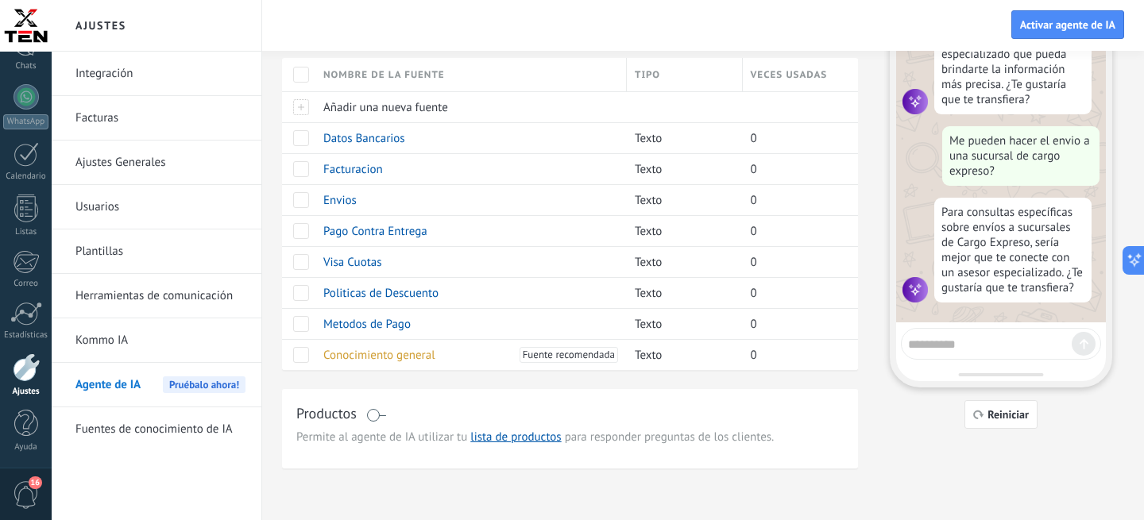
scroll to position [0, 0]
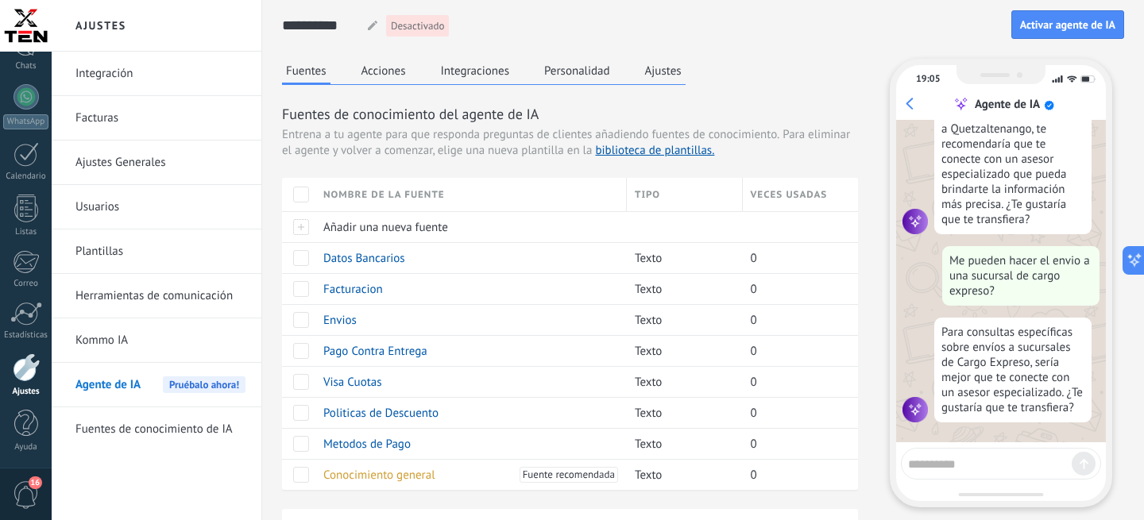
click at [585, 75] on button "Personalidad" at bounding box center [577, 71] width 74 height 24
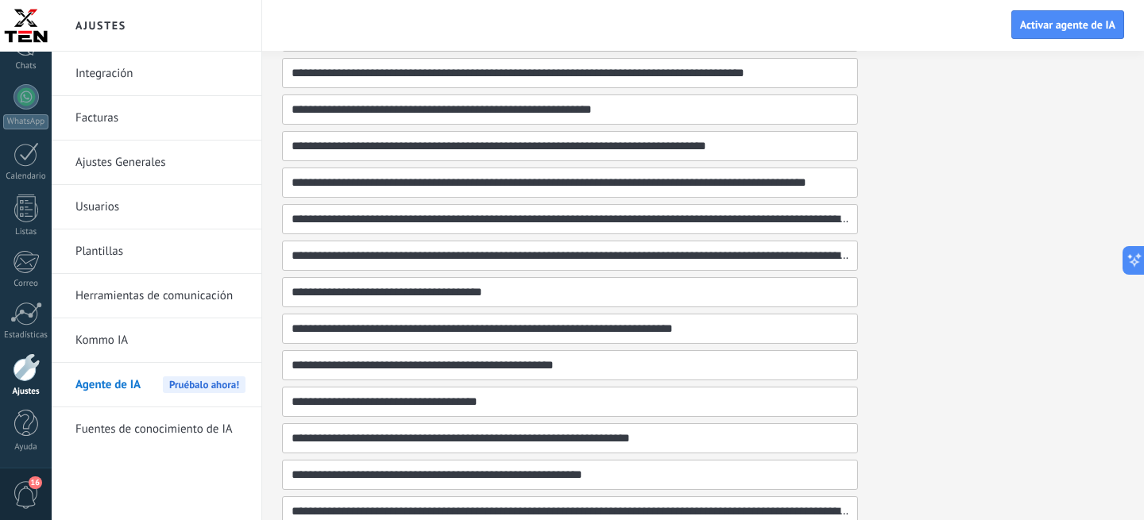
scroll to position [1230, 0]
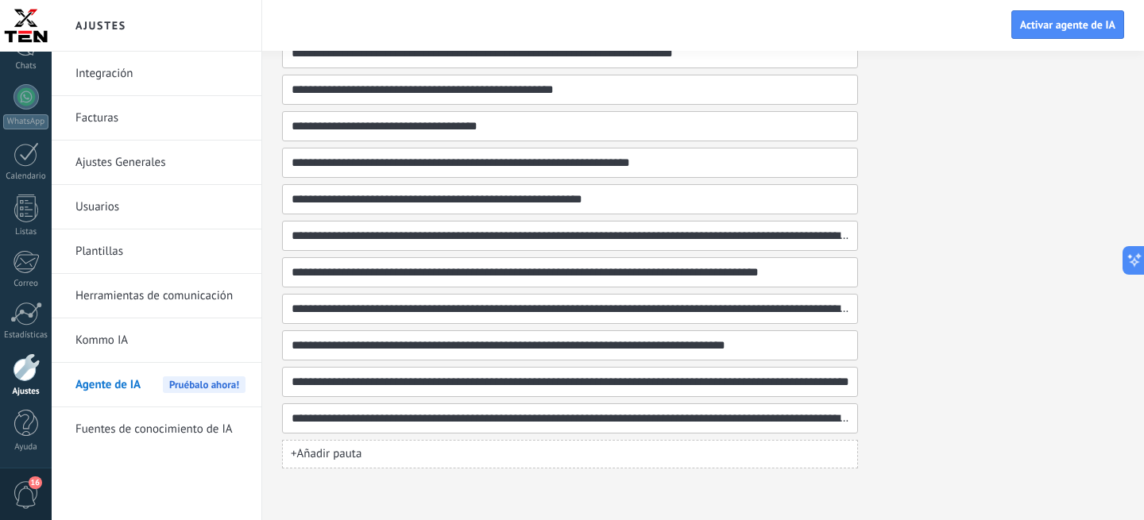
click at [343, 453] on span "+ Añadir pauta" at bounding box center [326, 454] width 71 height 16
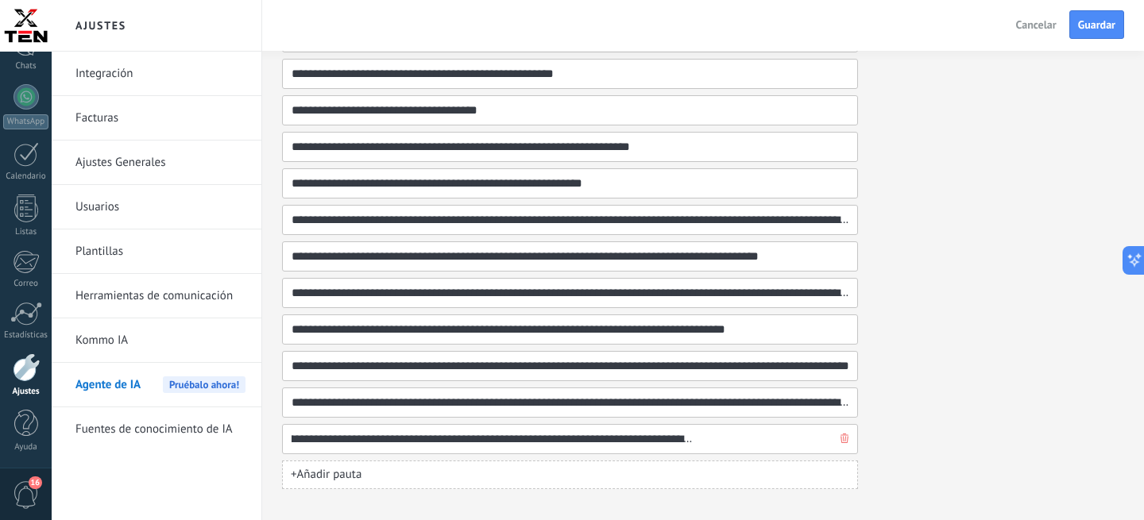
scroll to position [0, 197]
drag, startPoint x: 718, startPoint y: 438, endPoint x: 701, endPoint y: 439, distance: 17.6
click at [701, 439] on input "**********" at bounding box center [564, 439] width 546 height 29
type input "**********"
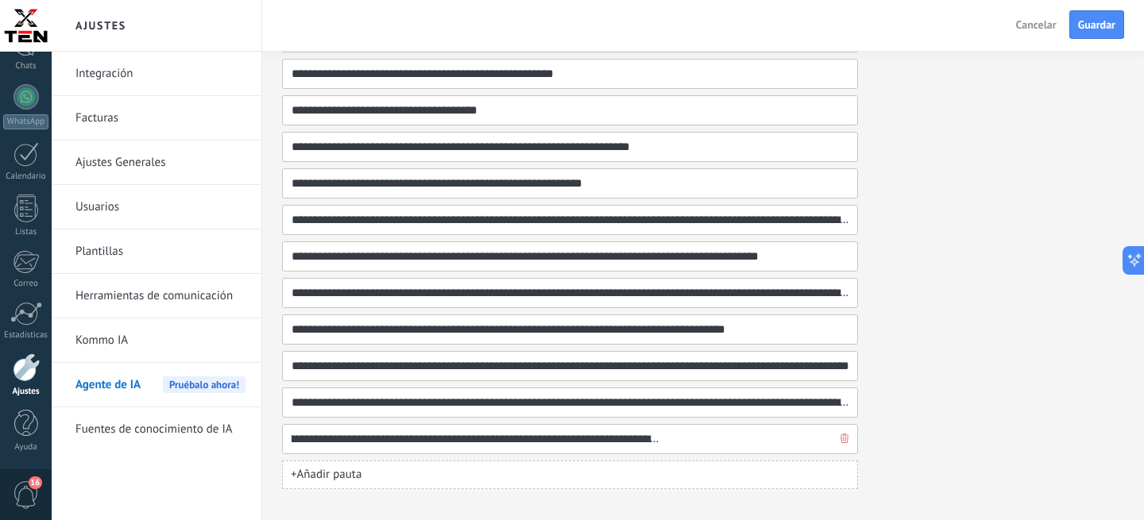
scroll to position [0, 193]
click at [360, 482] on span "+ Añadir pauta" at bounding box center [326, 475] width 71 height 16
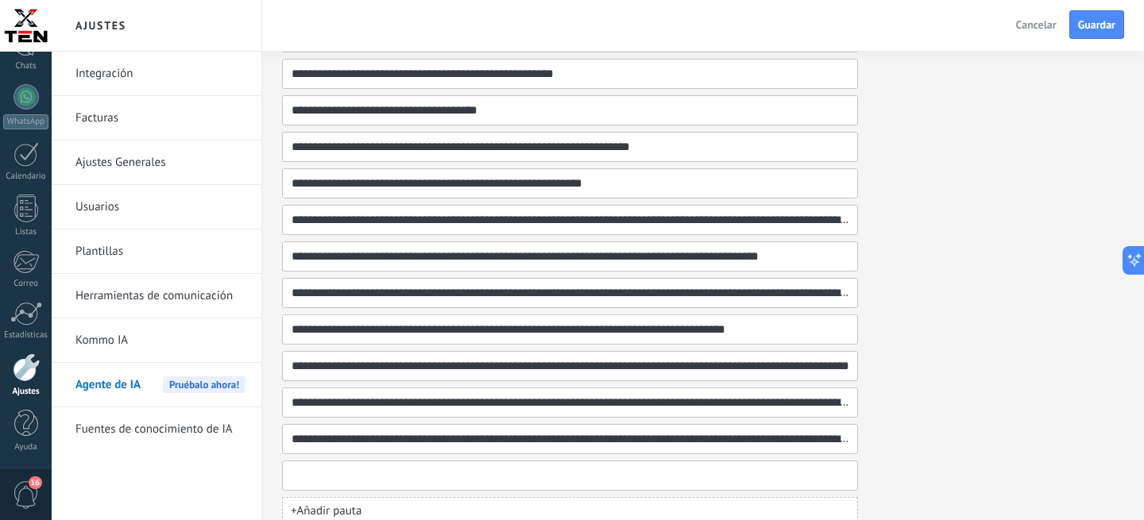
paste input "**********"
type input "**********"
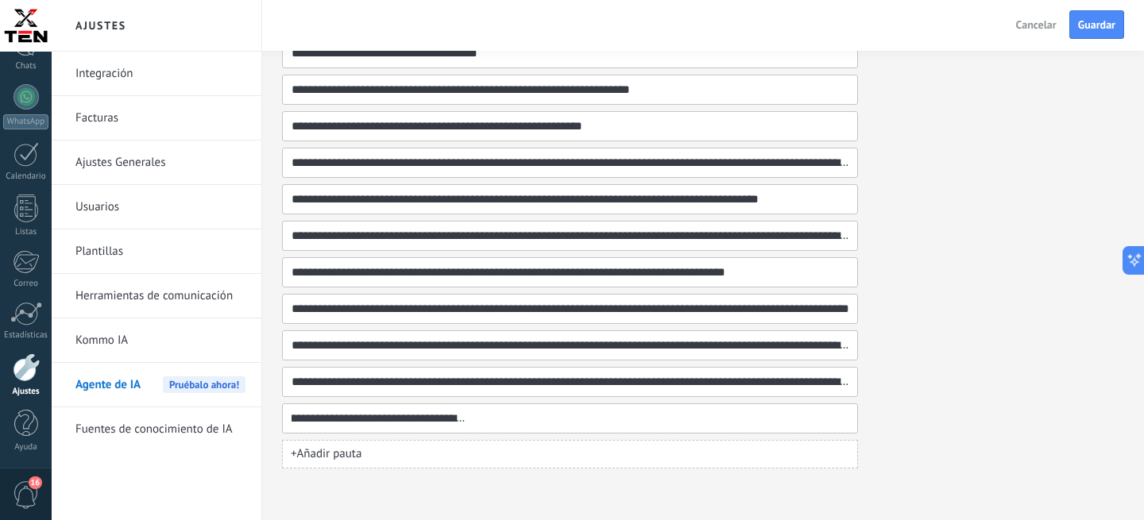
click at [340, 449] on span "+ Añadir pauta" at bounding box center [326, 454] width 71 height 16
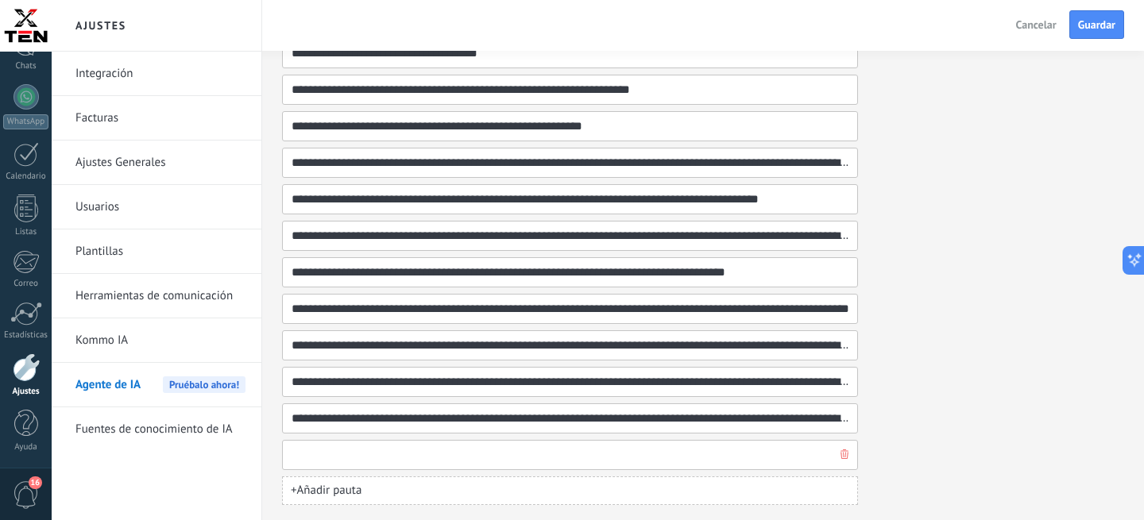
click at [322, 463] on input at bounding box center [564, 455] width 546 height 29
paste input "**********"
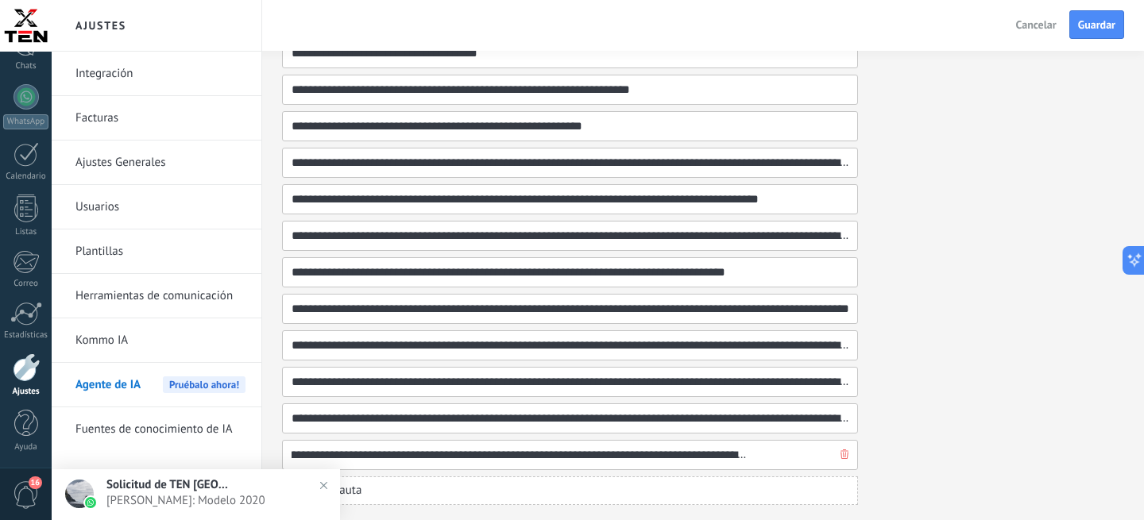
scroll to position [0, 89]
drag, startPoint x: 523, startPoint y: 458, endPoint x: 768, endPoint y: 459, distance: 245.5
click at [768, 459] on input "**********" at bounding box center [564, 455] width 546 height 29
type input "**********"
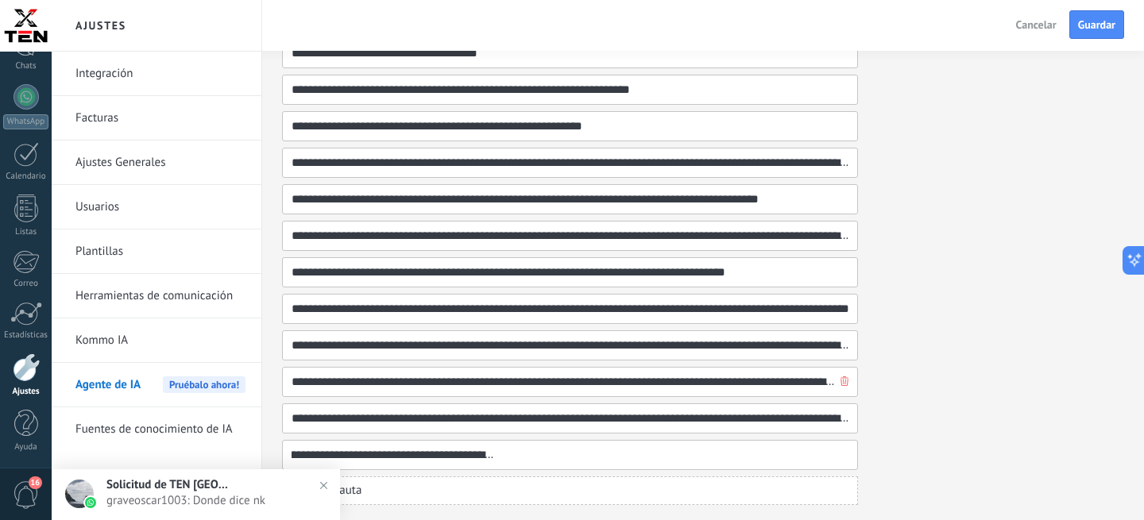
scroll to position [1339, 0]
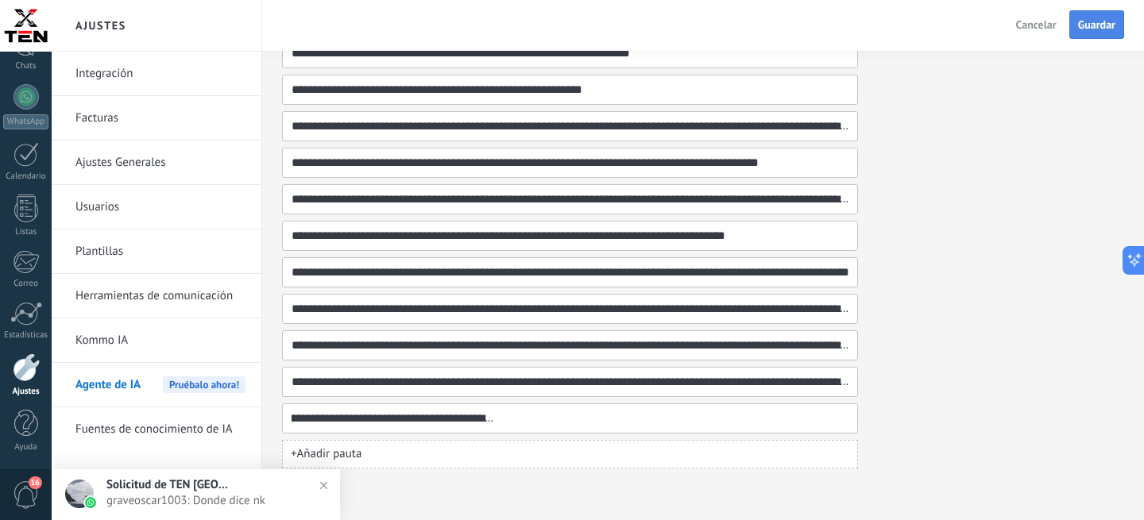
click at [1079, 34] on button "Guardar" at bounding box center [1096, 24] width 55 height 29
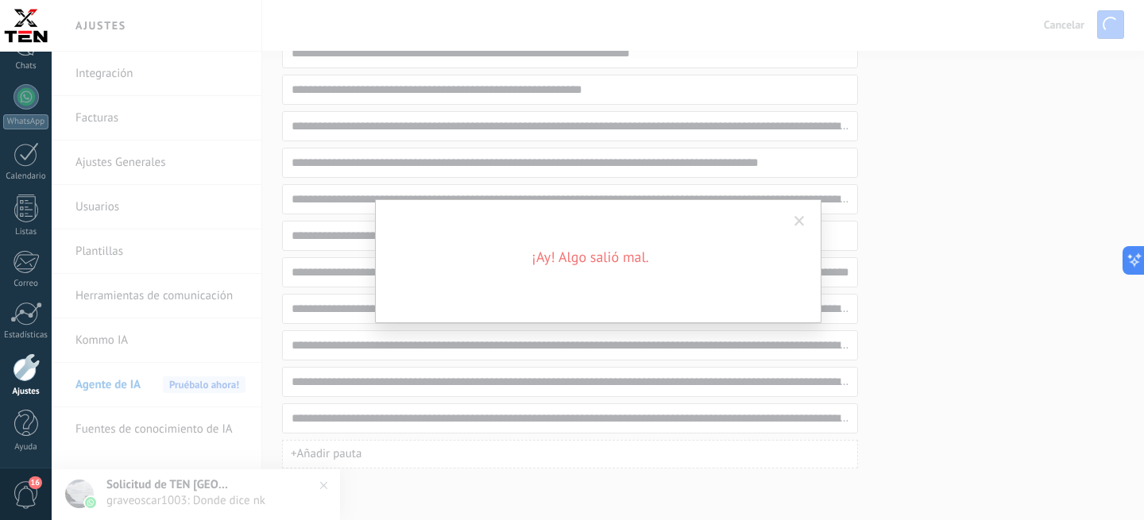
scroll to position [1745, 0]
click at [641, 261] on h2 "¡Ay! Algo salió mal." at bounding box center [590, 257] width 381 height 19
click at [798, 221] on span at bounding box center [799, 221] width 10 height 11
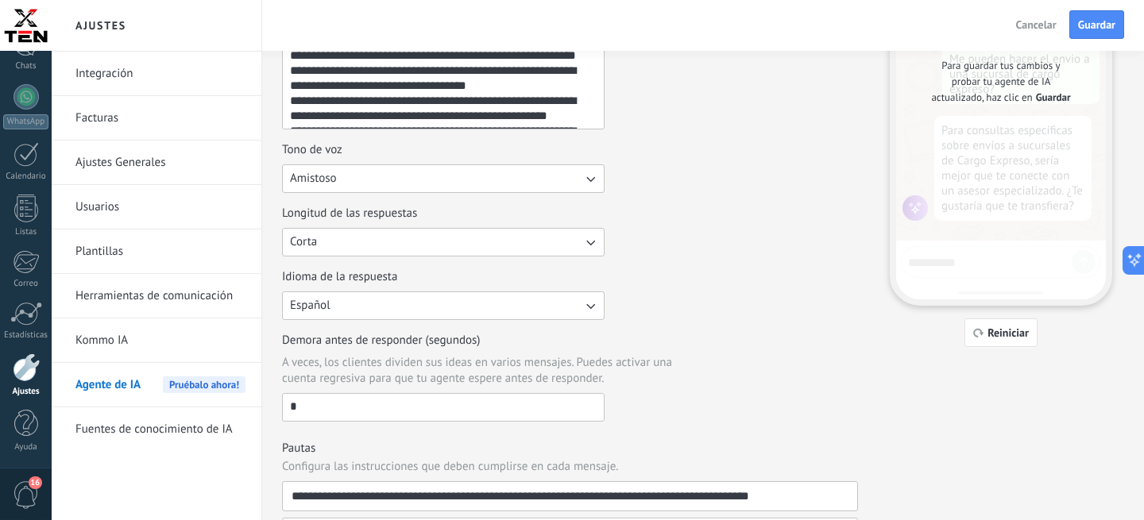
scroll to position [0, 0]
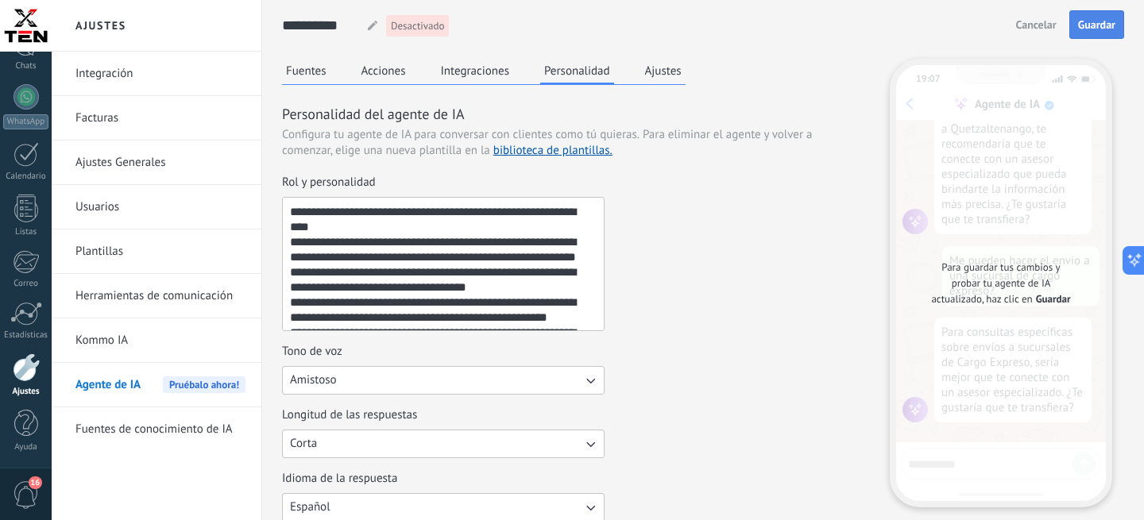
click at [1099, 33] on button "Guardar" at bounding box center [1096, 24] width 55 height 29
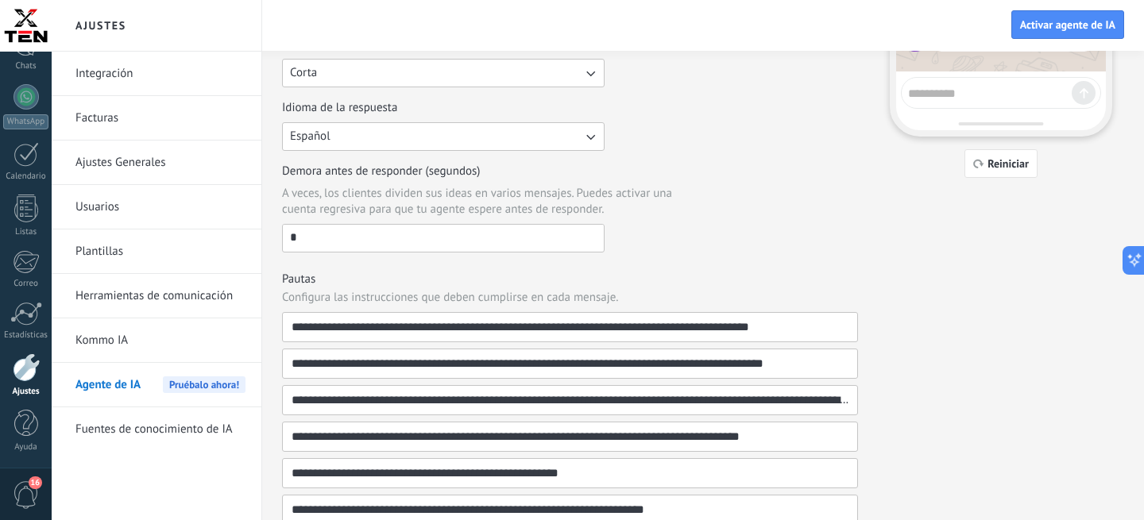
scroll to position [402, 0]
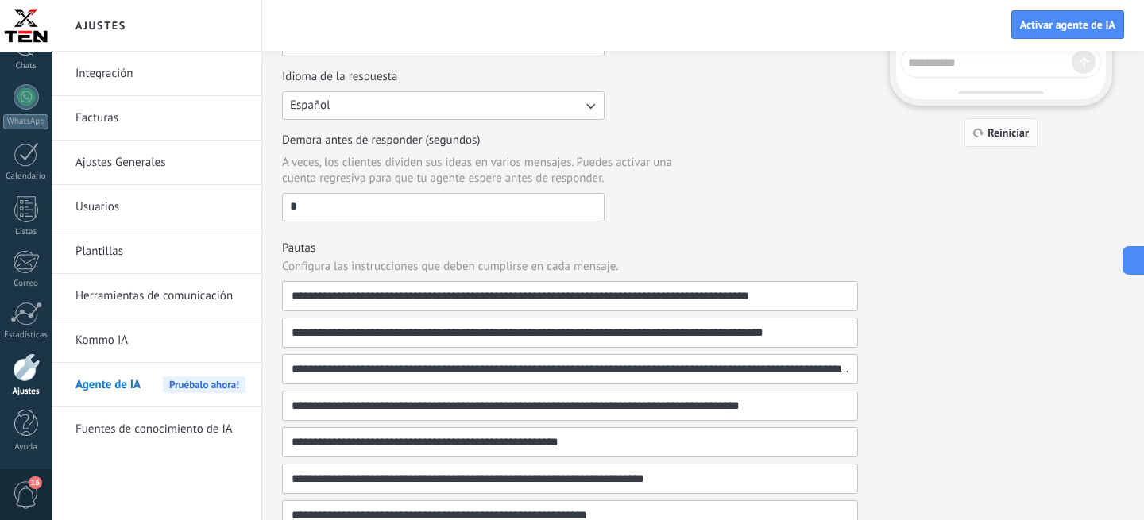
click at [1004, 133] on span "Reiniciar" at bounding box center [1008, 132] width 41 height 11
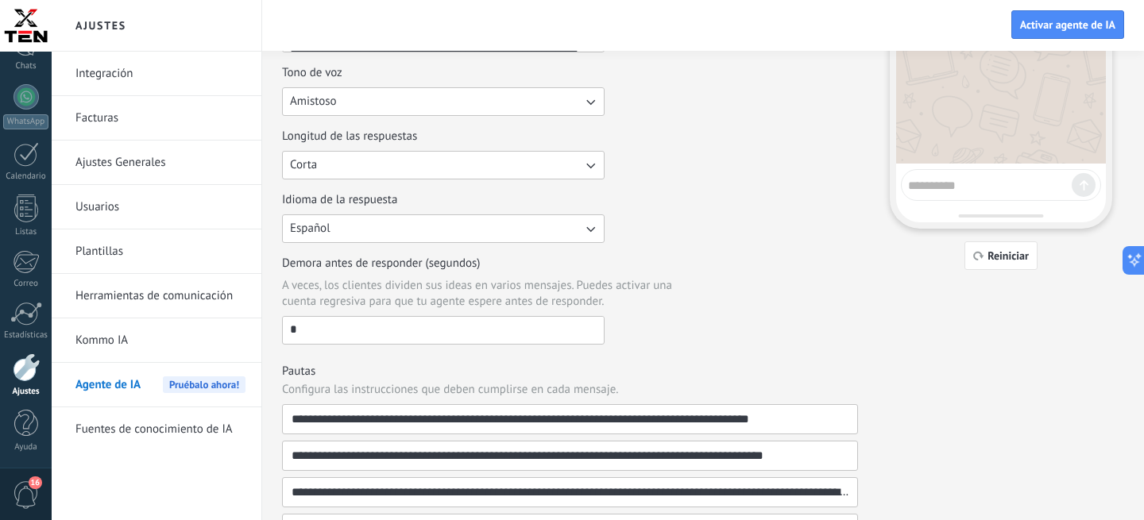
scroll to position [0, 0]
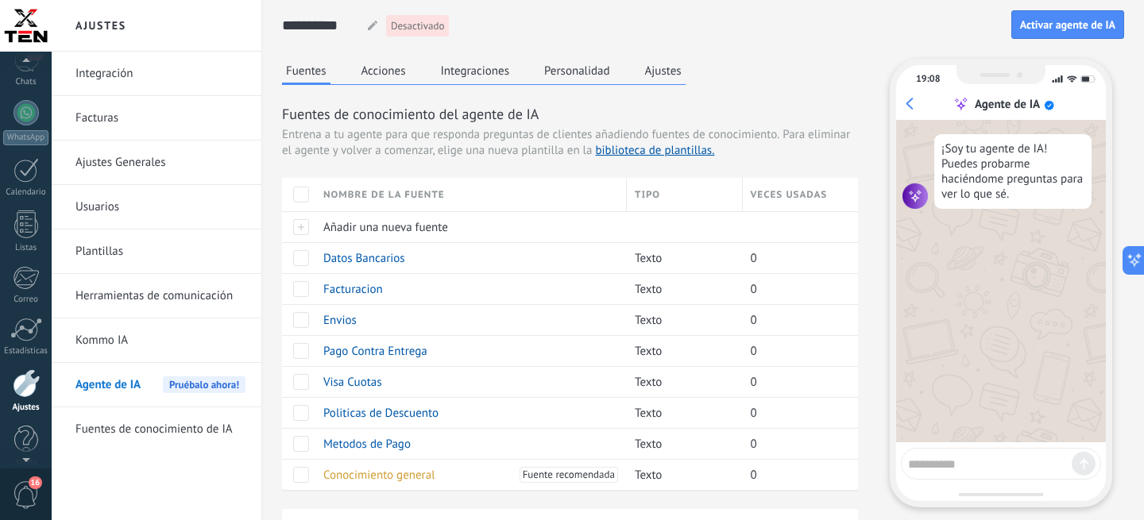
scroll to position [142, 0]
click at [949, 457] on textarea at bounding box center [990, 462] width 164 height 20
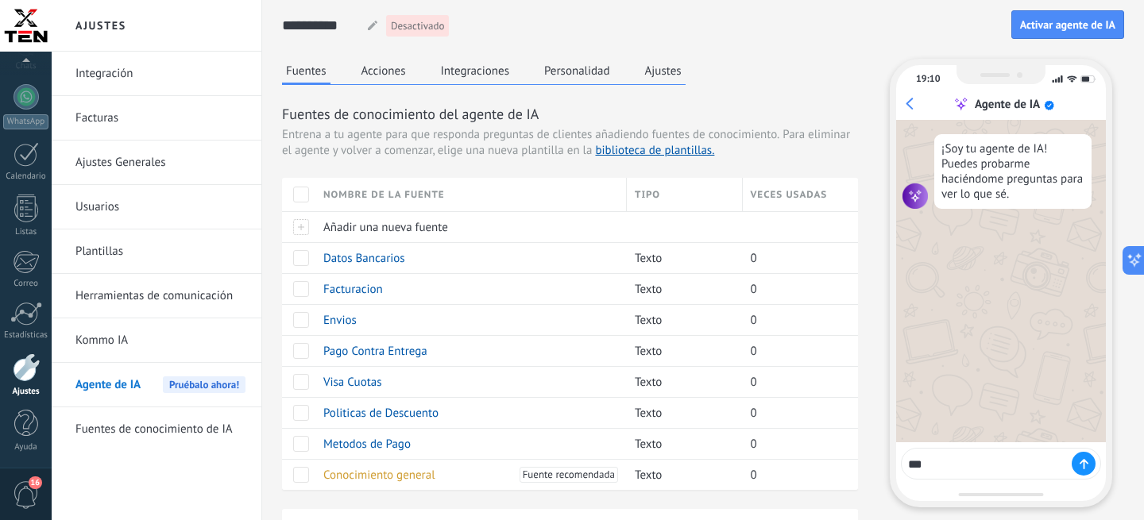
type textarea "****"
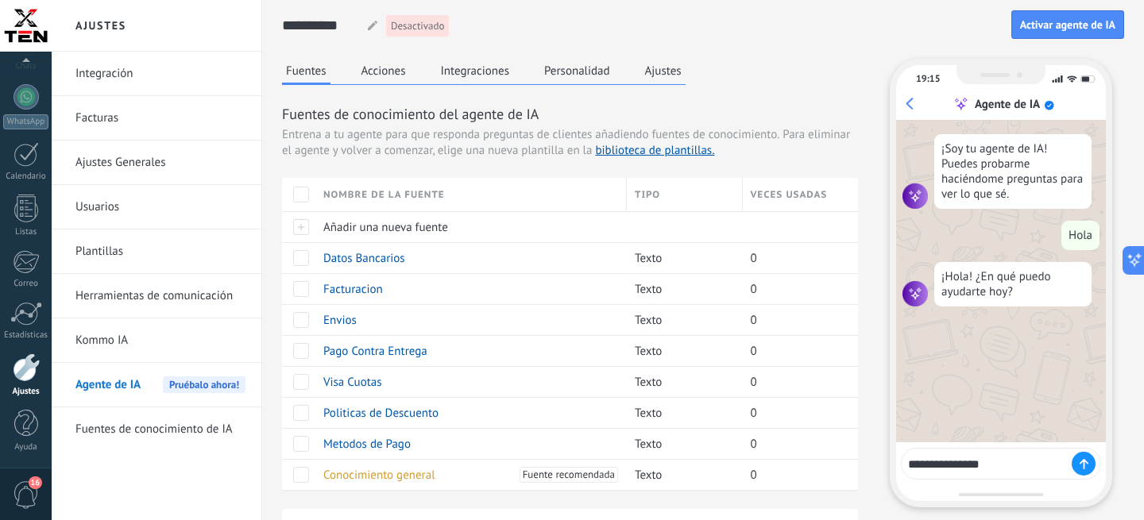
type textarea "**********"
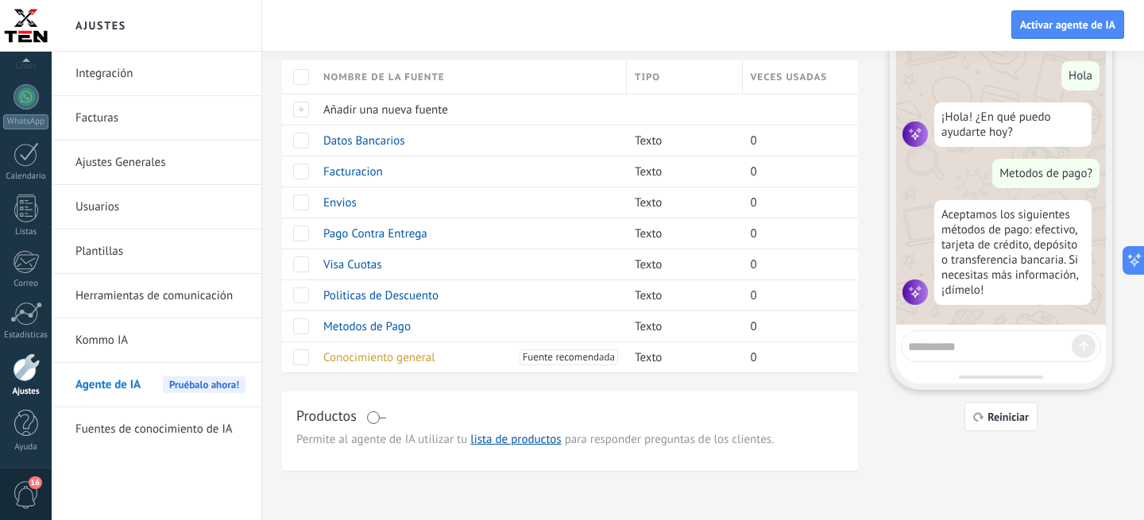
scroll to position [120, 0]
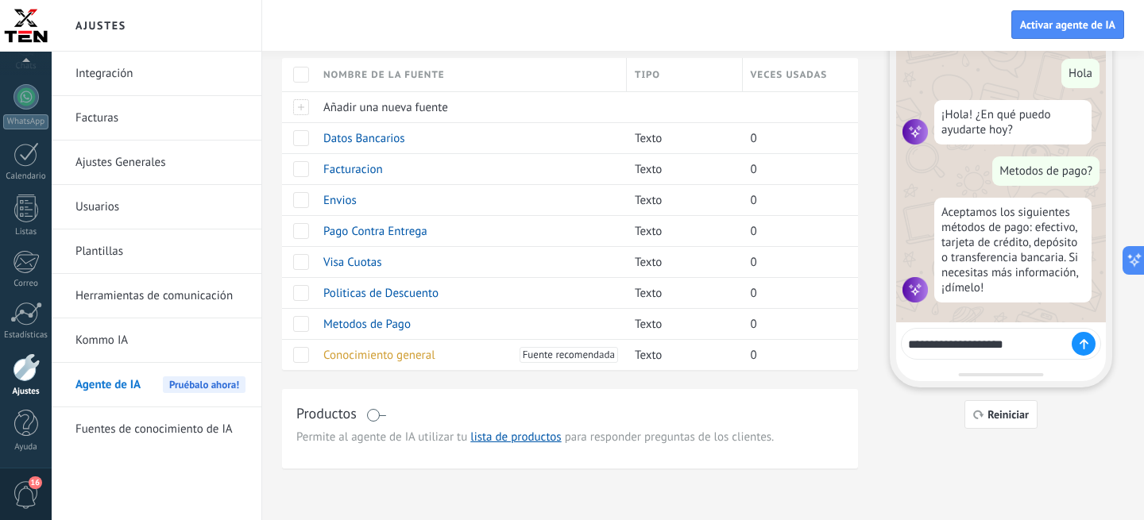
type textarea "**********"
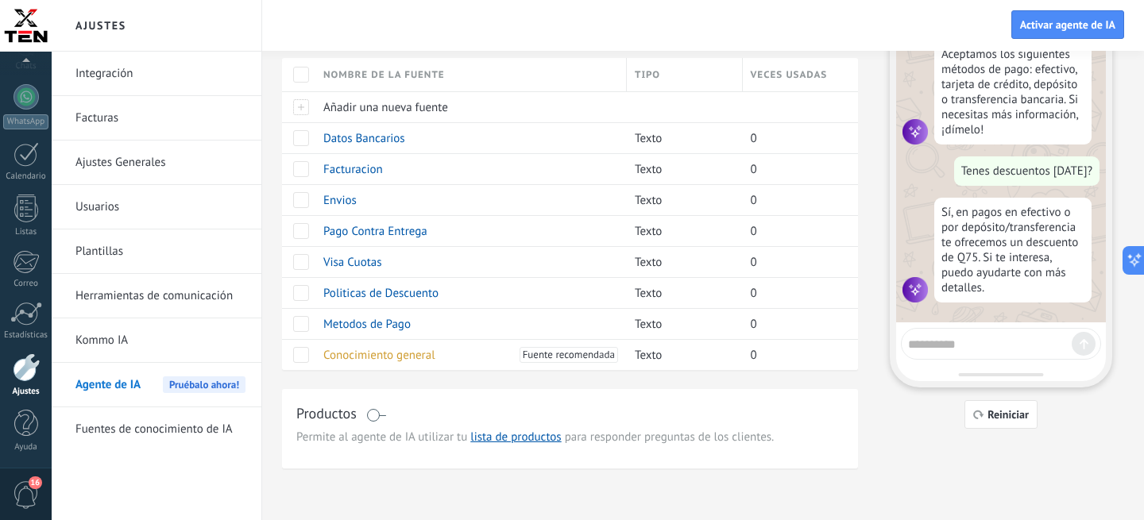
scroll to position [218, 0]
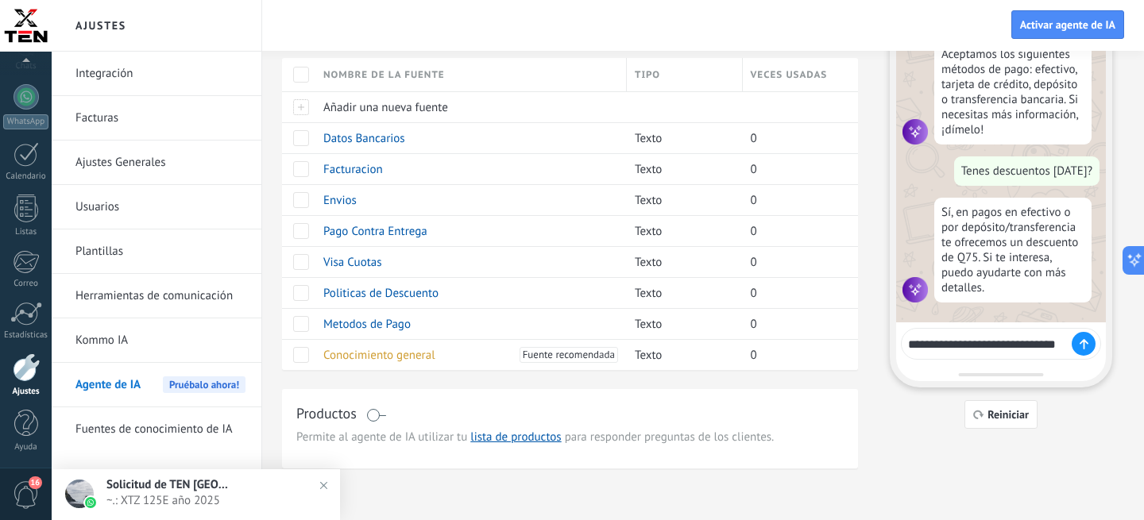
type textarea "**********"
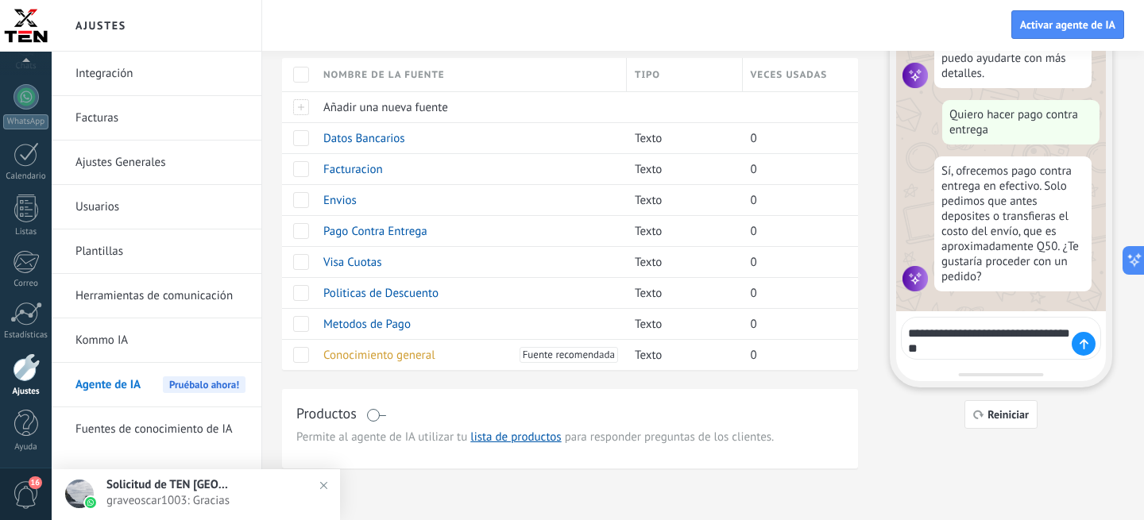
scroll to position [440, 0]
type textarea "**********"
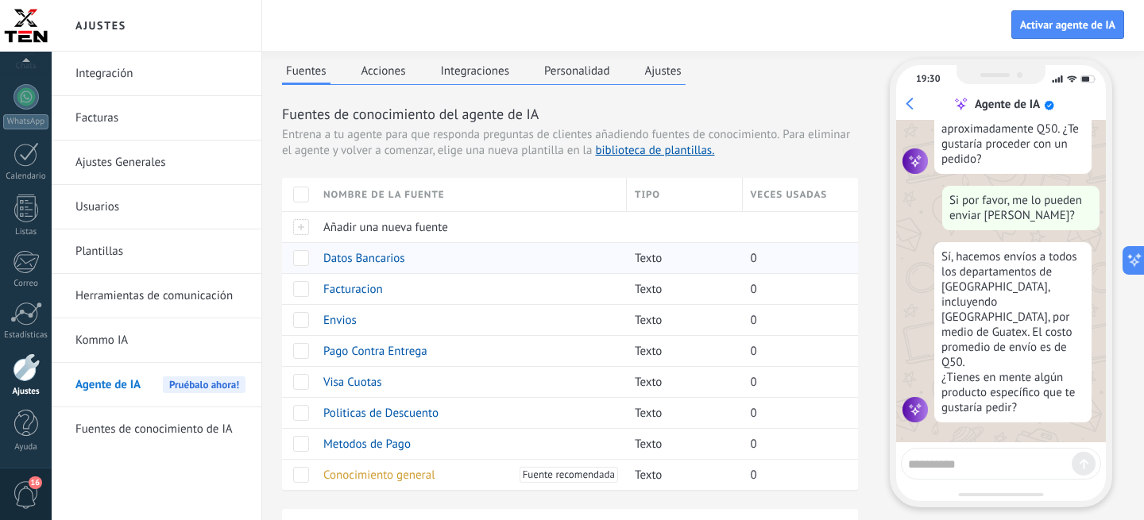
scroll to position [120, 0]
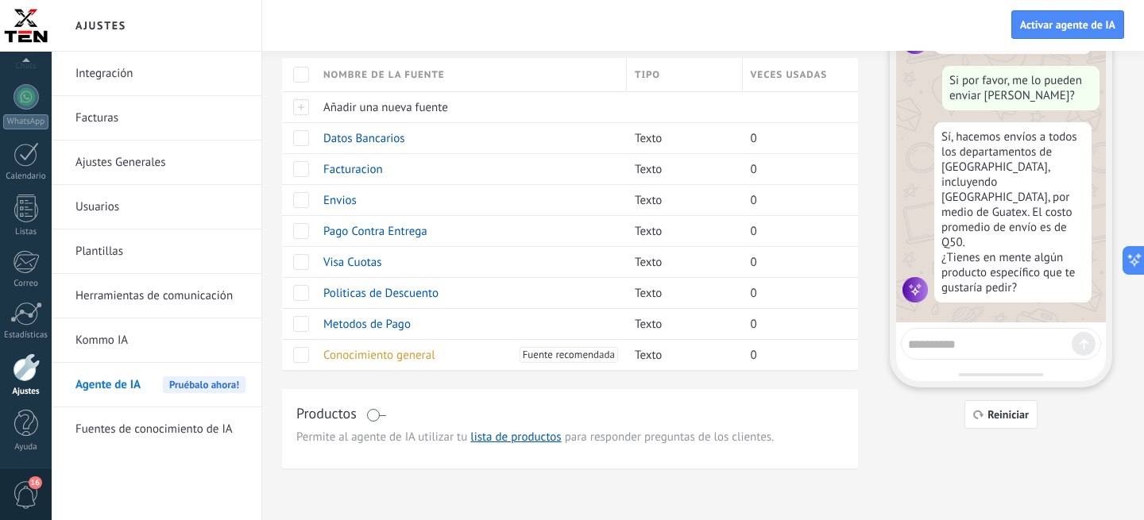
click at [367, 418] on span at bounding box center [376, 415] width 20 height 13
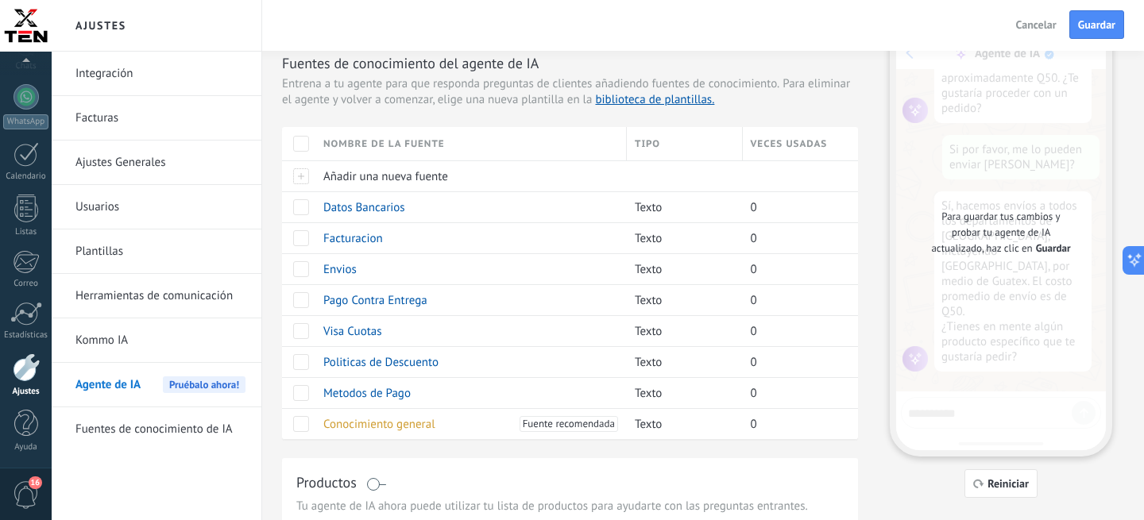
scroll to position [48, 0]
click at [1090, 28] on span "Guardar" at bounding box center [1096, 24] width 37 height 11
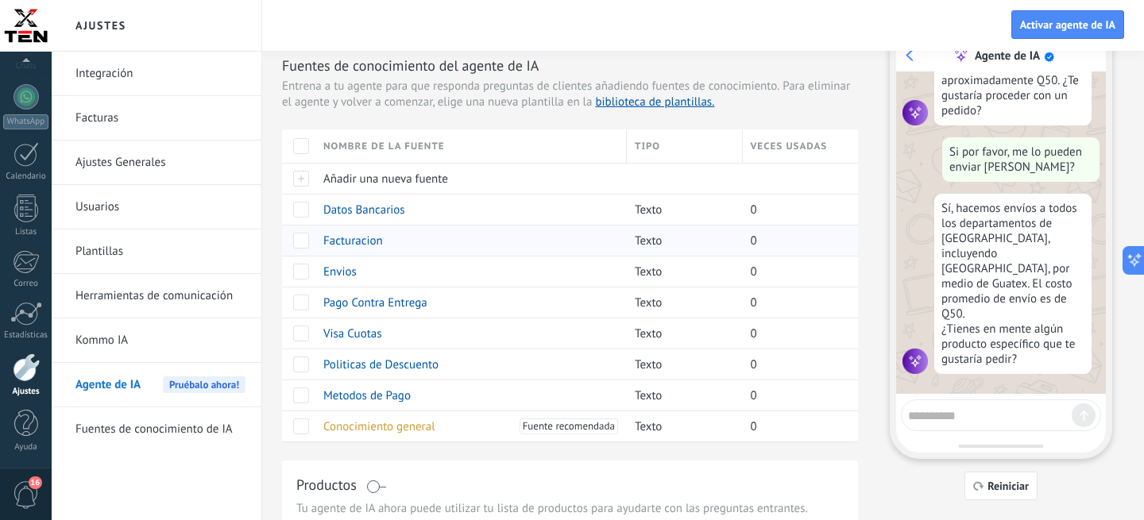
scroll to position [120, 0]
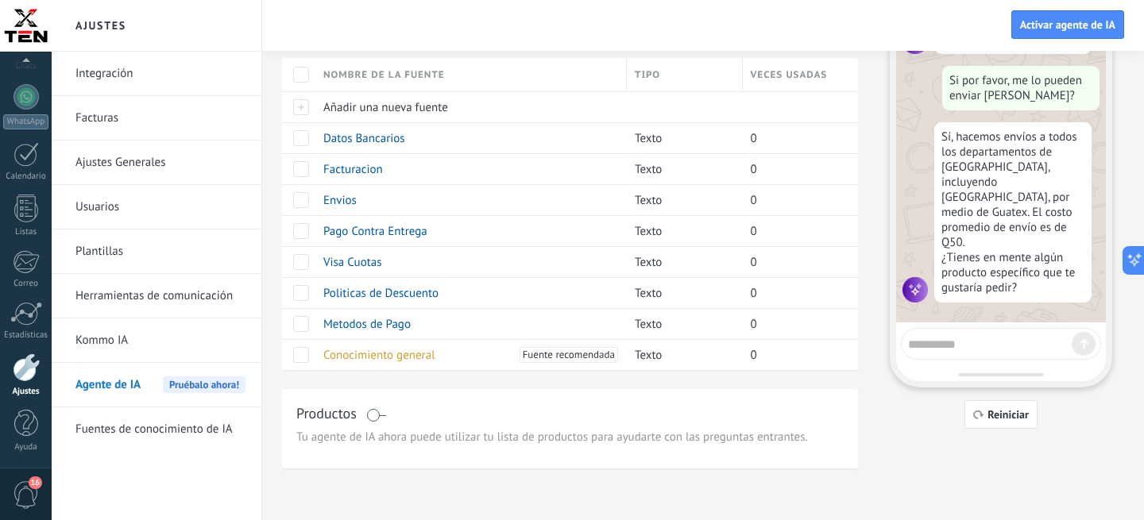
click at [378, 414] on span at bounding box center [376, 415] width 20 height 13
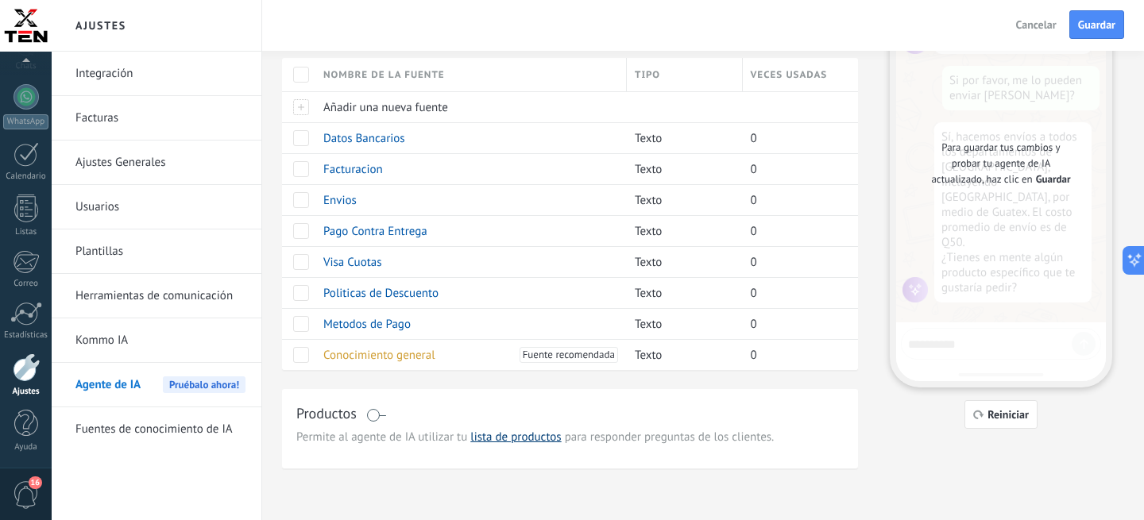
click at [497, 435] on link "lista de productos" at bounding box center [515, 437] width 91 height 15
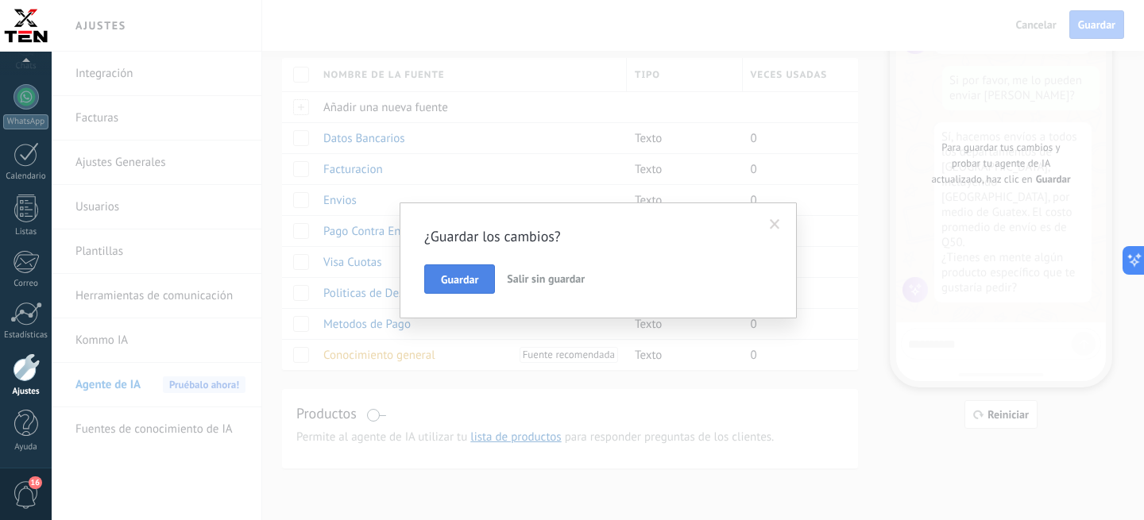
click at [482, 281] on button "Guardar" at bounding box center [459, 280] width 71 height 30
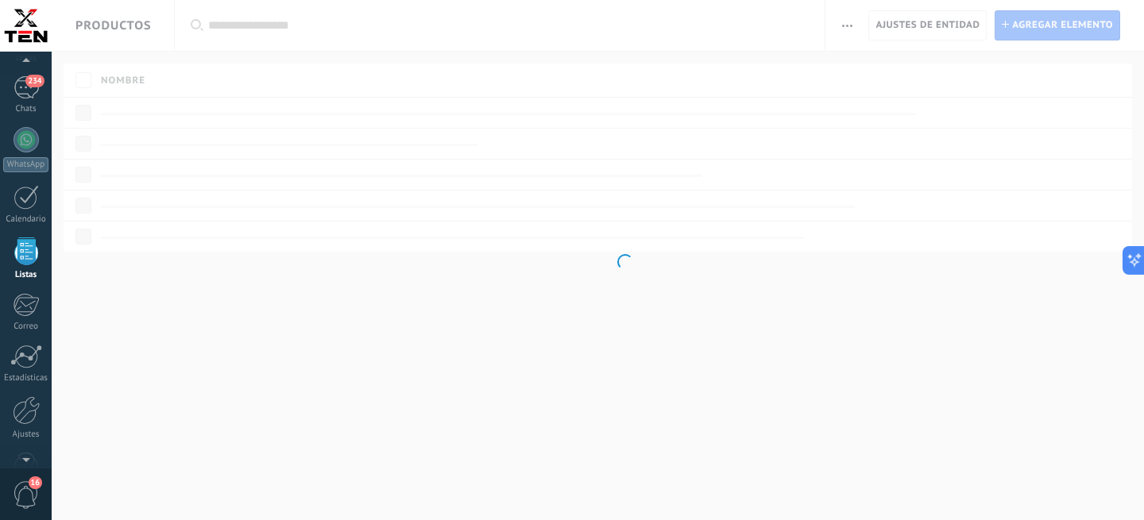
scroll to position [3342, 0]
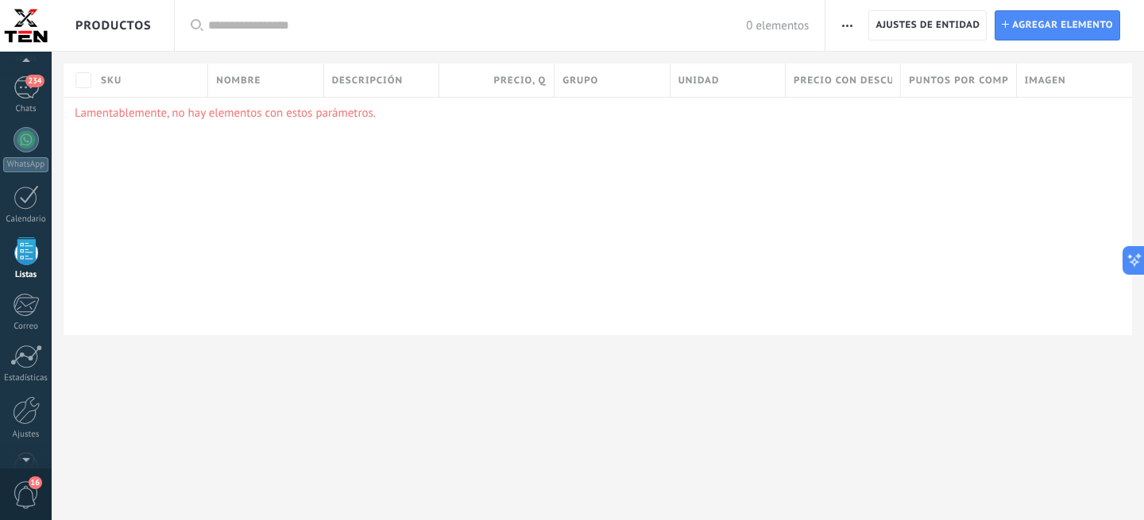
scroll to position [3342, 0]
click at [845, 25] on icon "button" at bounding box center [847, 26] width 10 height 2
click at [855, 65] on div "Importar" at bounding box center [882, 68] width 114 height 32
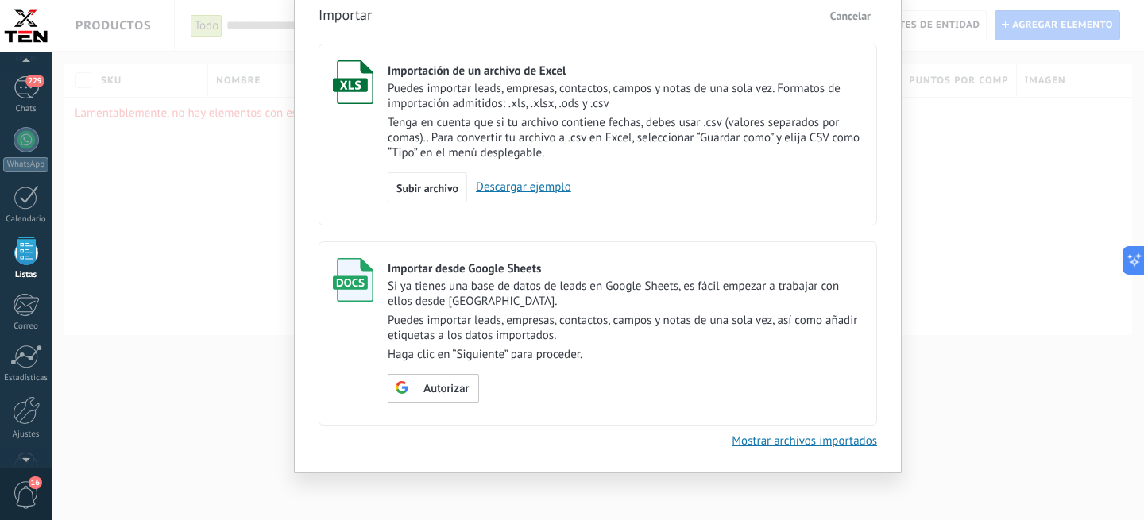
scroll to position [75, 0]
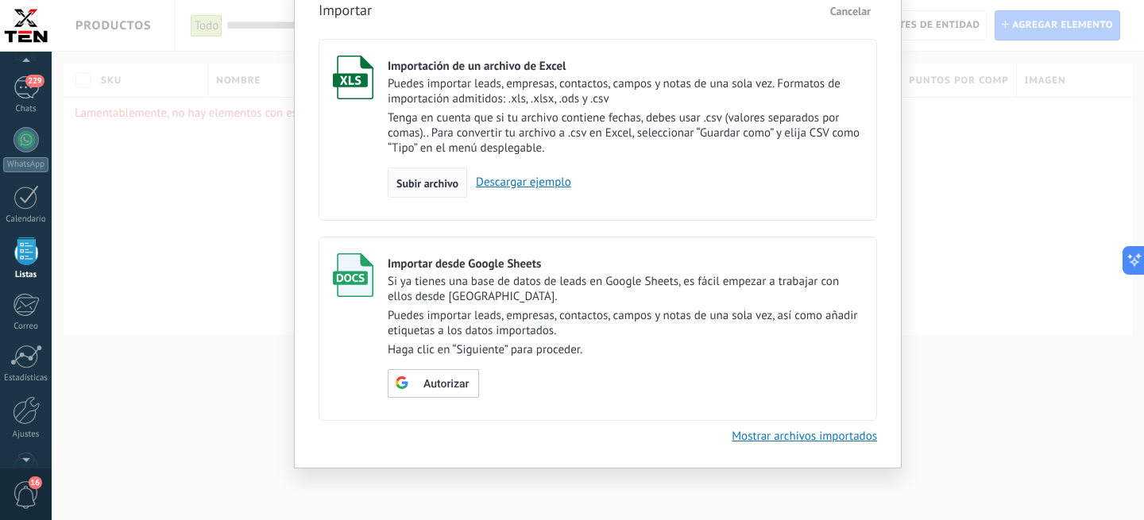
click at [422, 183] on span "Subir archivo" at bounding box center [427, 183] width 62 height 11
click at [0, 0] on input "Importación de un archivo de Excel Puedes importar leads, empresas, contactos, …" at bounding box center [0, 0] width 0 height 0
click at [447, 384] on div "Autorizar" at bounding box center [432, 383] width 74 height 14
click at [446, 390] on span "Escoger tabla" at bounding box center [443, 384] width 64 height 11
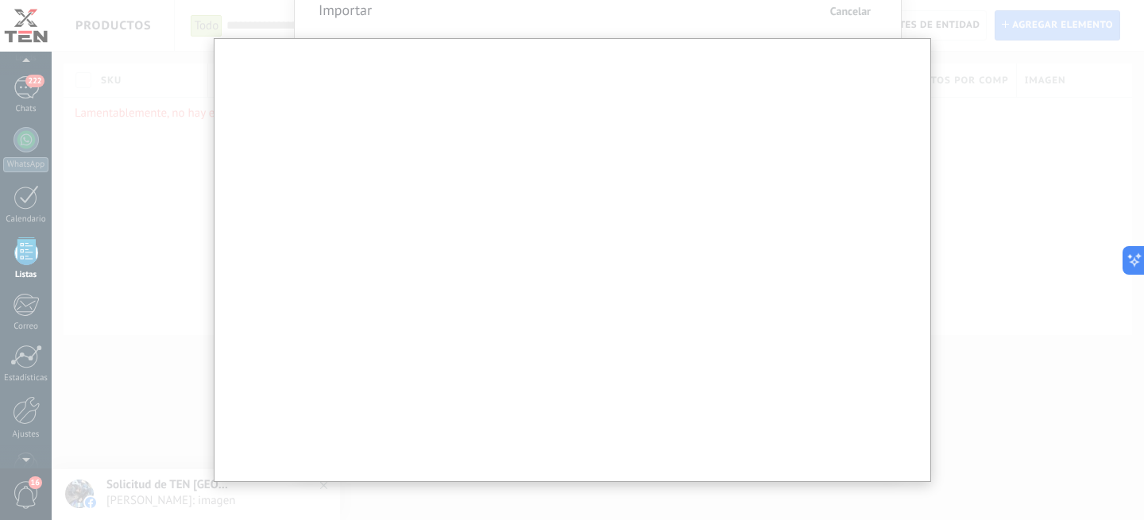
click at [1063, 145] on div at bounding box center [572, 260] width 1144 height 520
click at [960, 195] on div at bounding box center [572, 260] width 1144 height 520
click at [148, 91] on div at bounding box center [572, 260] width 1144 height 520
click at [122, 52] on div at bounding box center [572, 260] width 1144 height 520
click at [1103, 268] on div at bounding box center [572, 260] width 1144 height 520
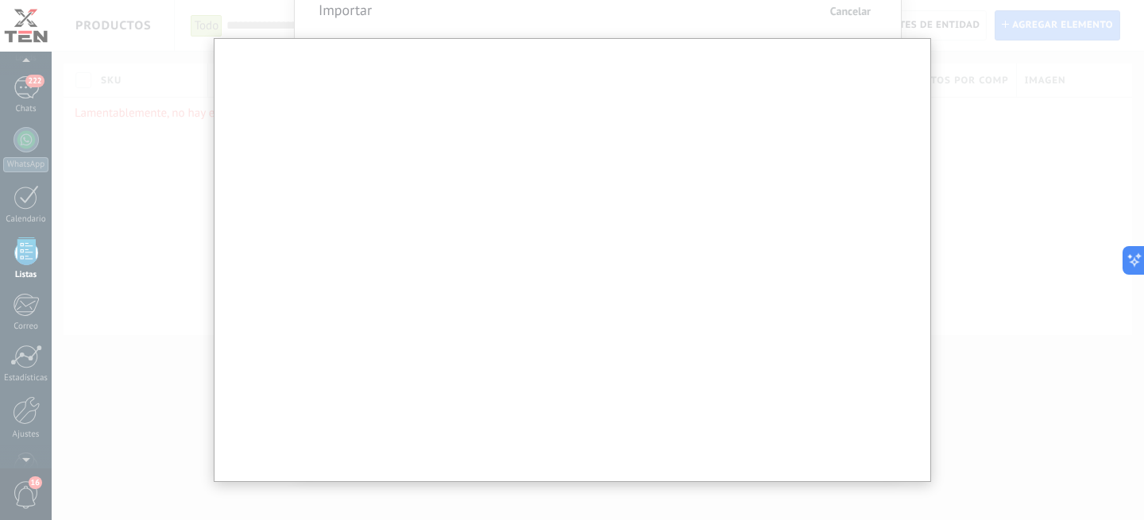
click at [178, 80] on div at bounding box center [572, 260] width 1144 height 520
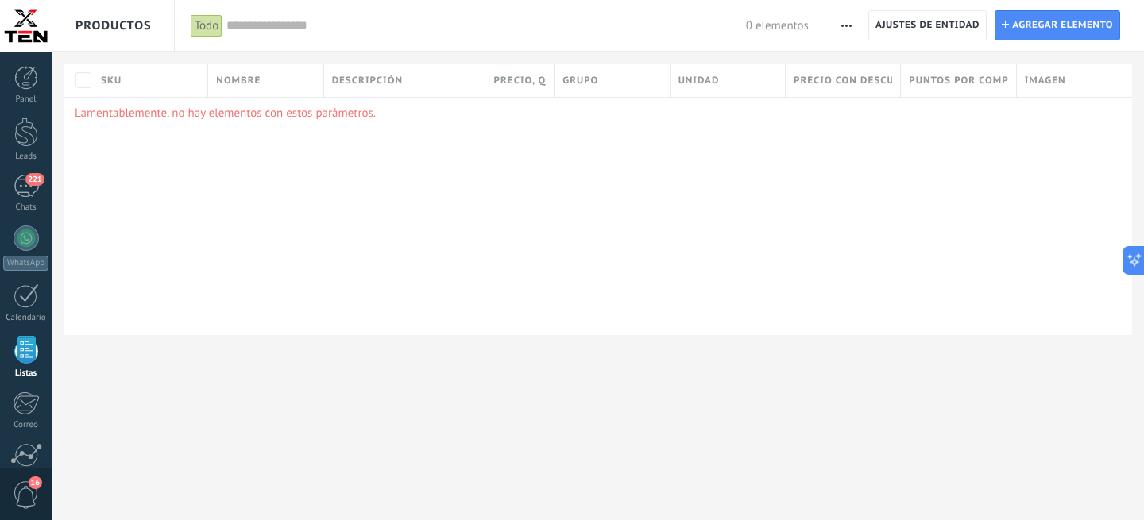
scroll to position [3342, 0]
click at [849, 28] on span "button" at bounding box center [846, 25] width 10 height 30
click at [872, 61] on span "Importar" at bounding box center [878, 68] width 44 height 32
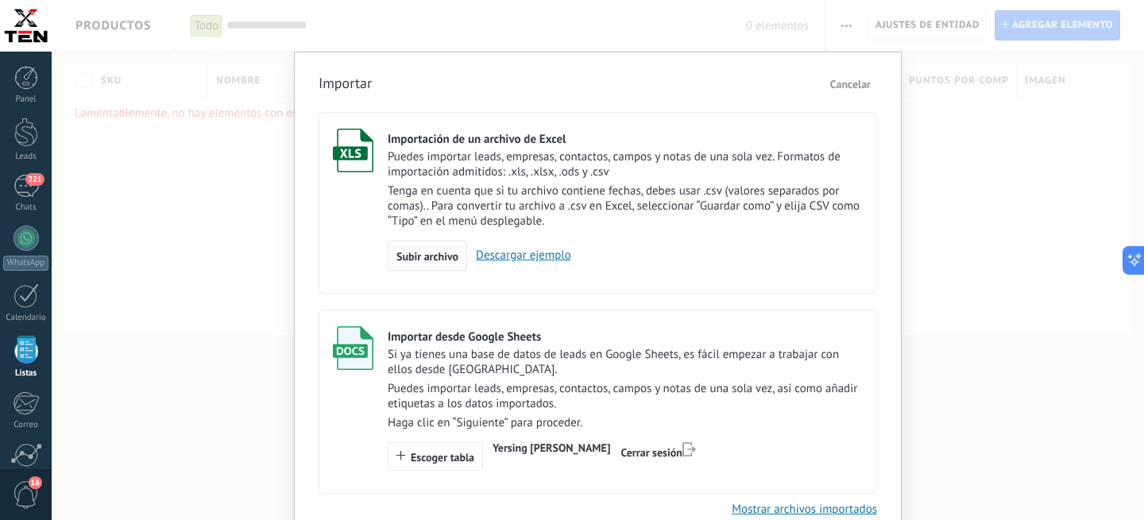
click at [443, 247] on div "Subir archivo" at bounding box center [427, 256] width 79 height 30
click at [0, 0] on input "Importación de un archivo de Excel Puedes importar leads, empresas, contactos, …" at bounding box center [0, 0] width 0 height 0
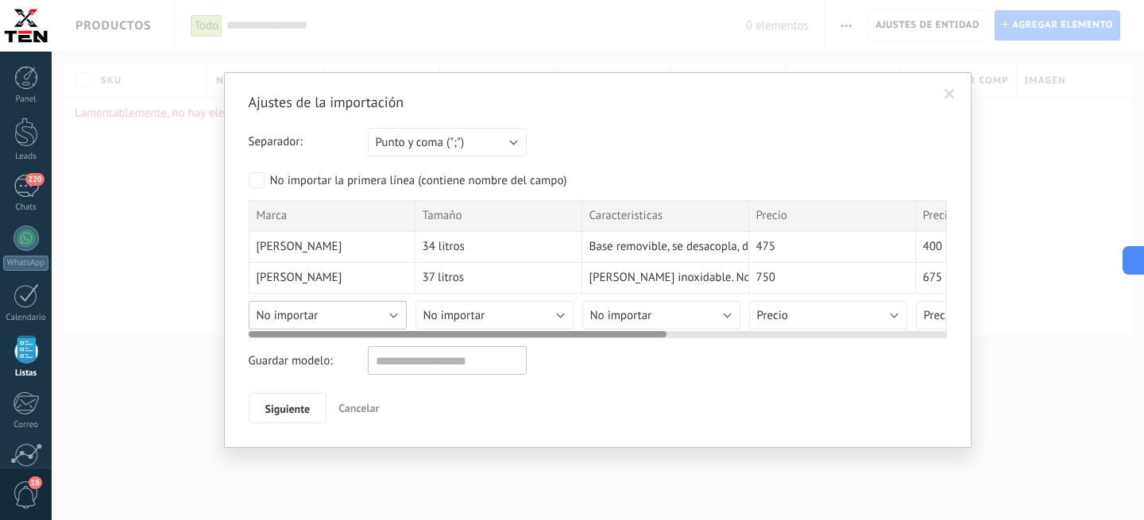
click at [392, 316] on button "No importar" at bounding box center [328, 315] width 158 height 29
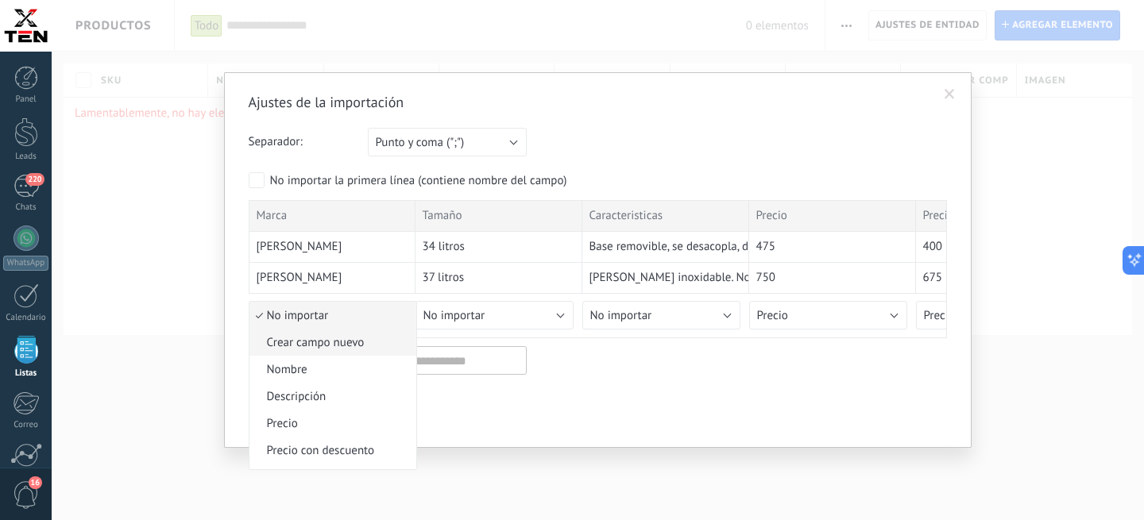
click at [345, 349] on span "Crear campo nuevo" at bounding box center [330, 342] width 162 height 15
type input "*****"
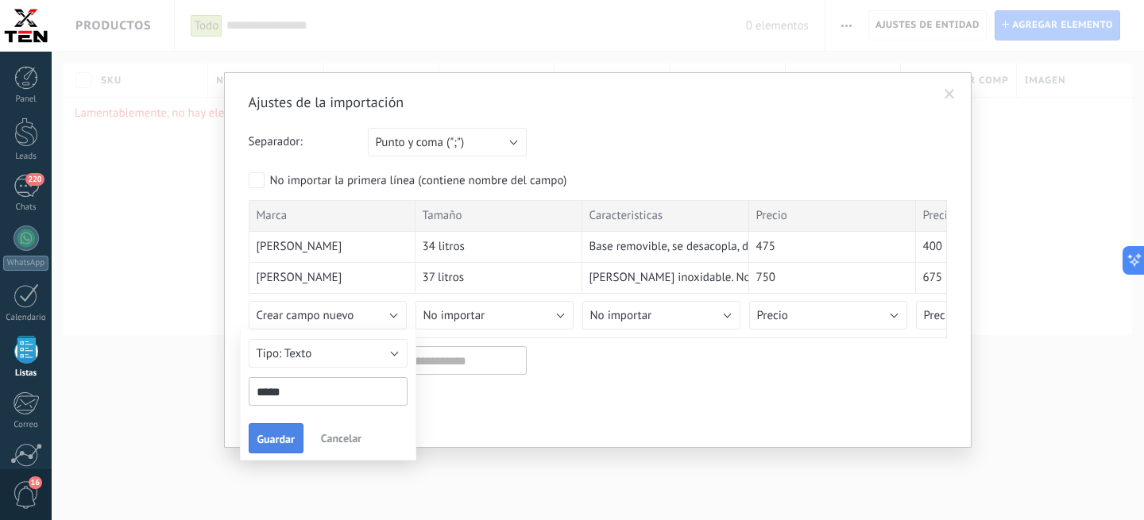
click at [279, 444] on span "Guardar" at bounding box center [275, 439] width 37 height 11
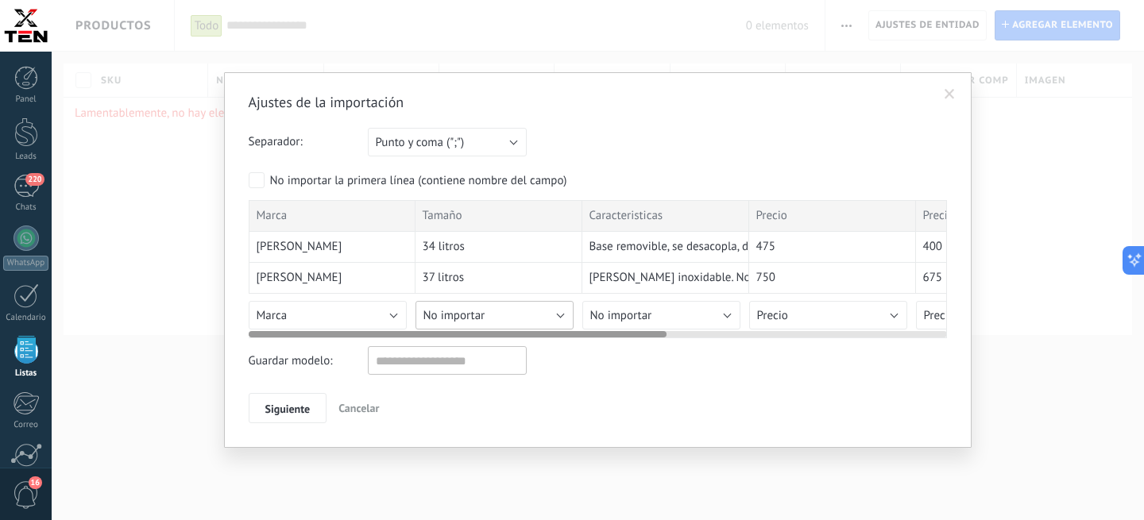
click at [470, 321] on span "No importar" at bounding box center [454, 315] width 62 height 15
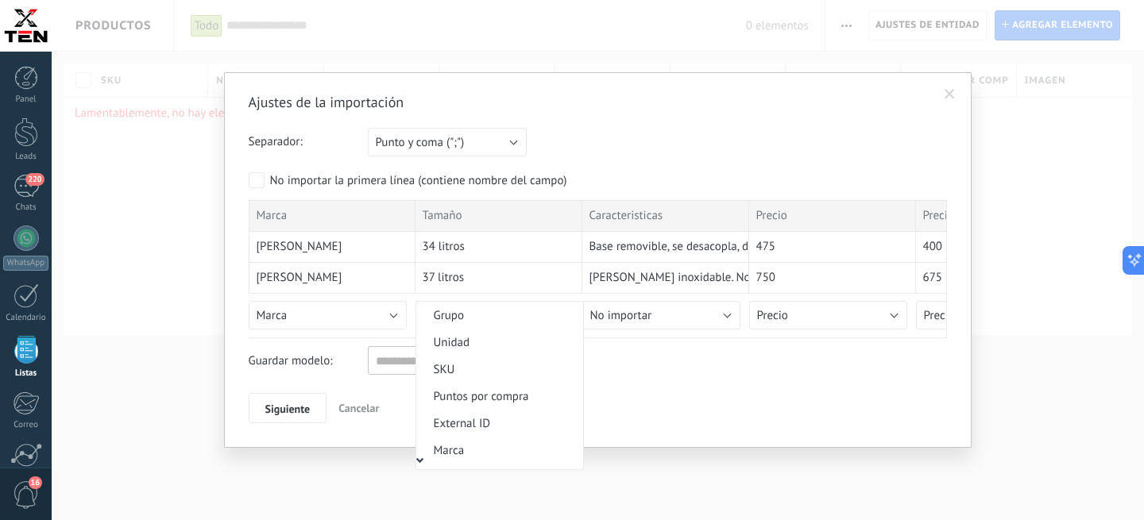
scroll to position [0, 0]
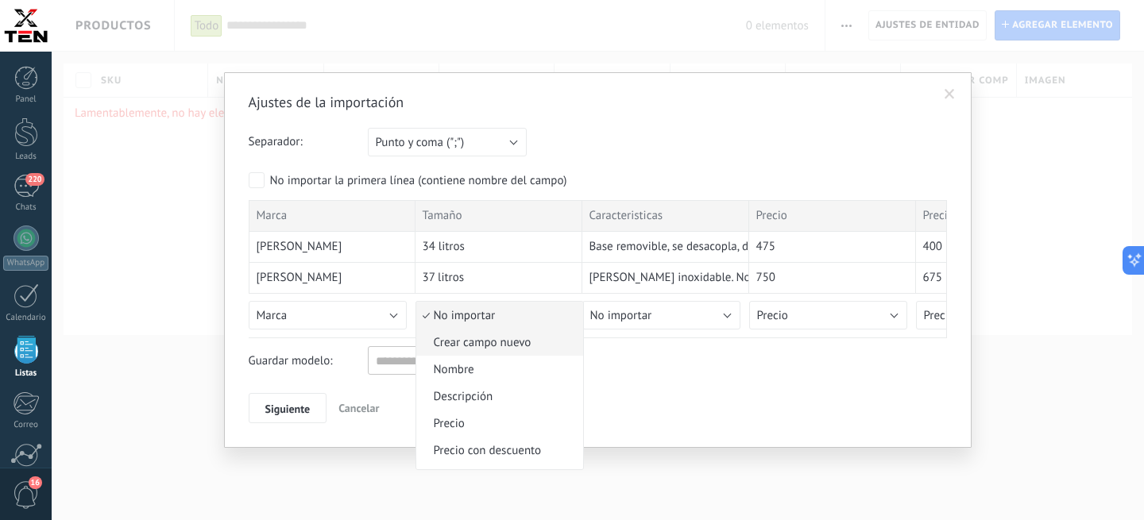
click at [490, 338] on span "Crear campo nuevo" at bounding box center [497, 342] width 162 height 15
type input "******"
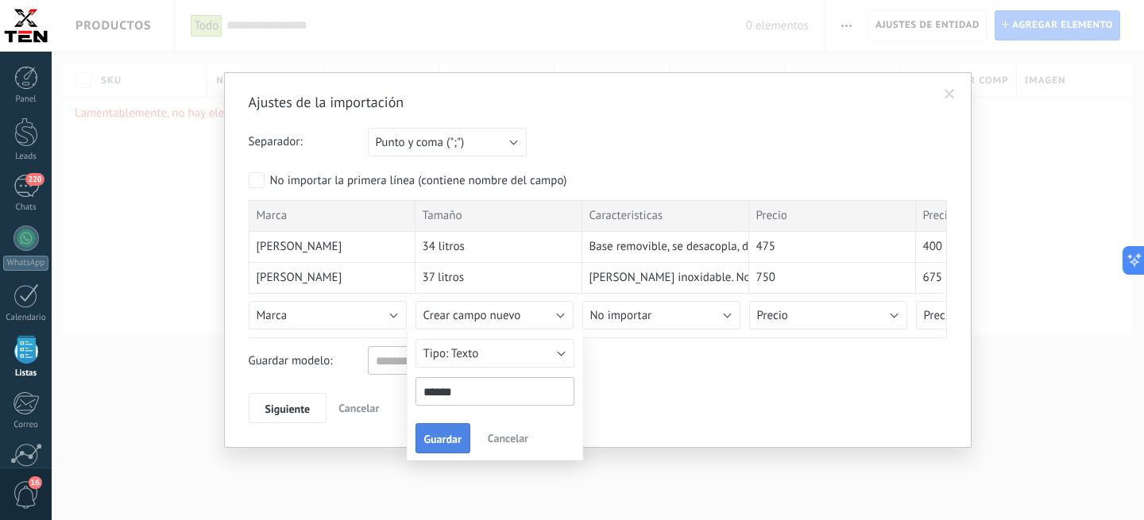
click at [462, 440] on button "Guardar" at bounding box center [443, 438] width 55 height 30
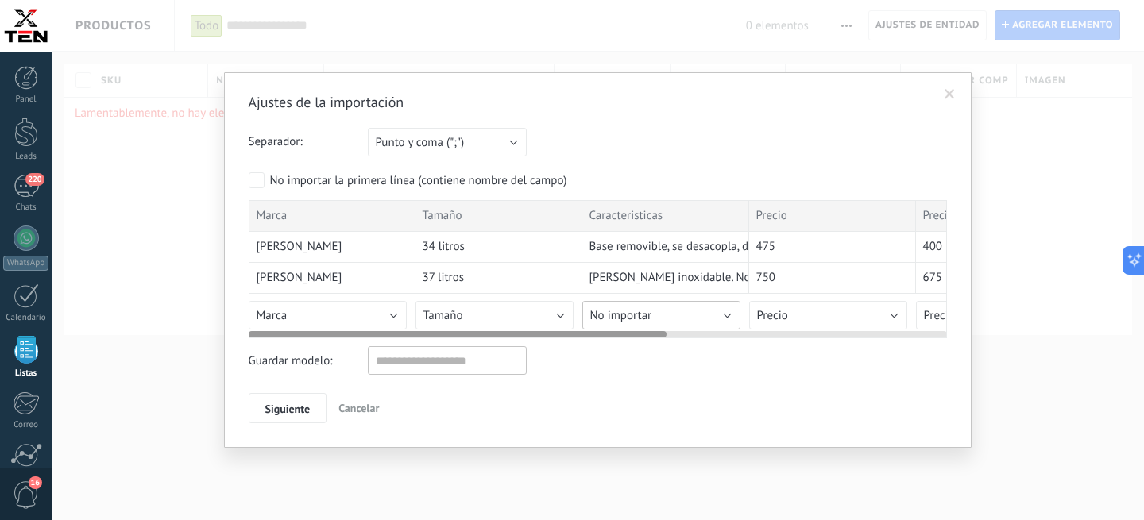
click at [678, 313] on button "No importar" at bounding box center [661, 315] width 158 height 29
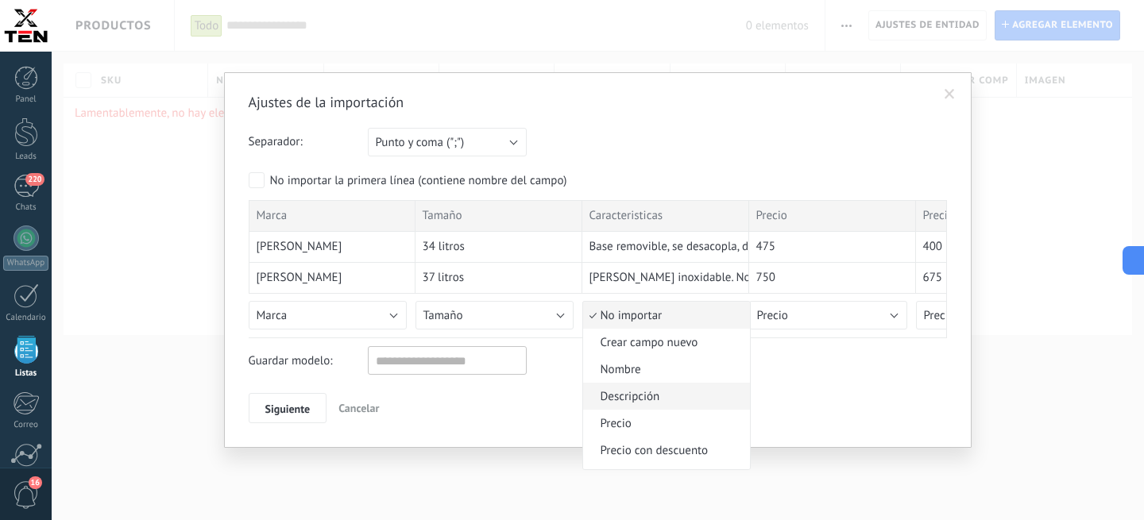
click at [652, 395] on span "Descripción" at bounding box center [664, 396] width 162 height 15
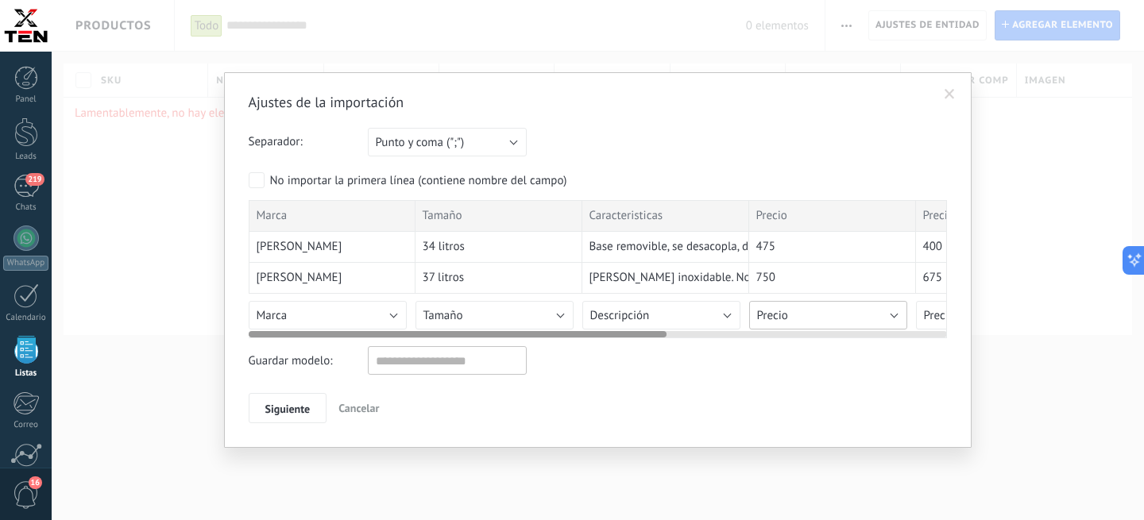
click at [793, 316] on button "Precio" at bounding box center [828, 315] width 158 height 29
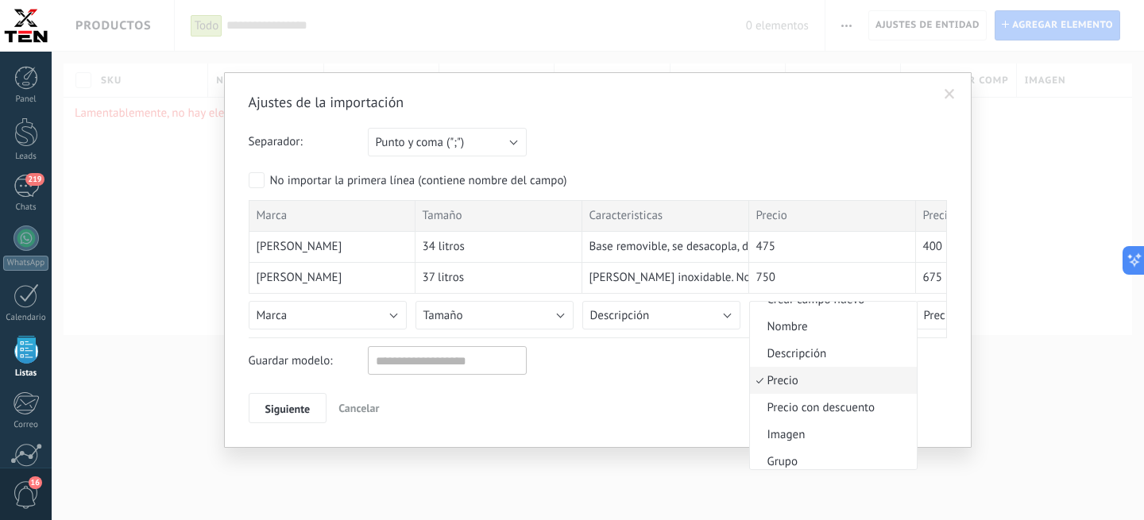
click at [797, 387] on span "Precio" at bounding box center [831, 380] width 162 height 15
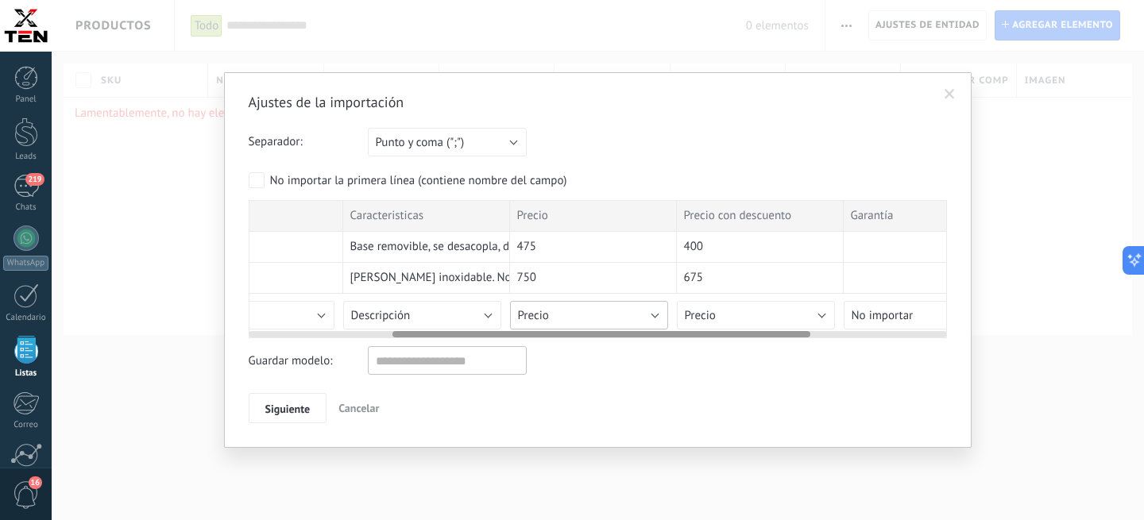
scroll to position [0, 243]
click at [790, 315] on button "Precio" at bounding box center [752, 315] width 158 height 29
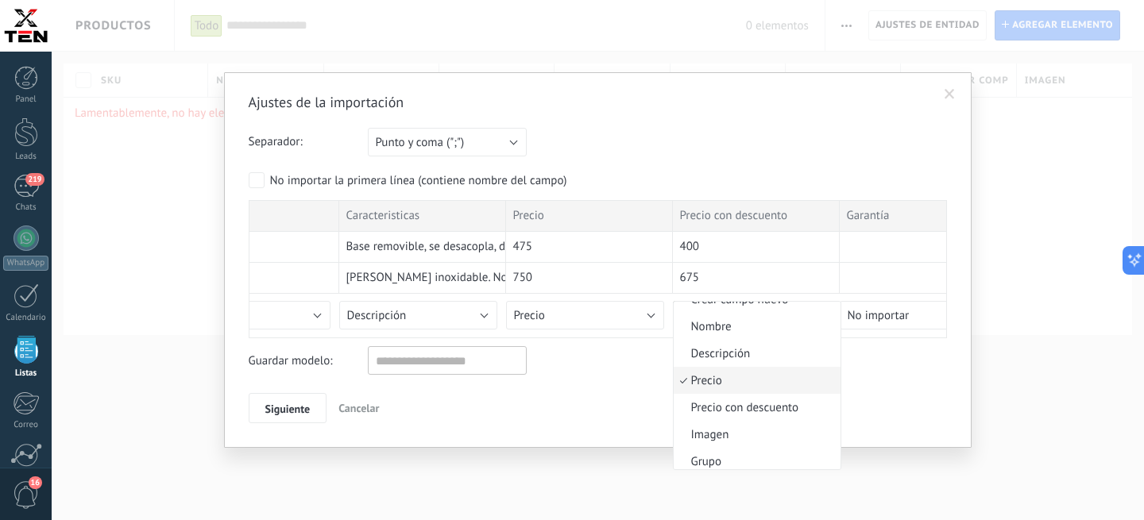
scroll to position [0, 0]
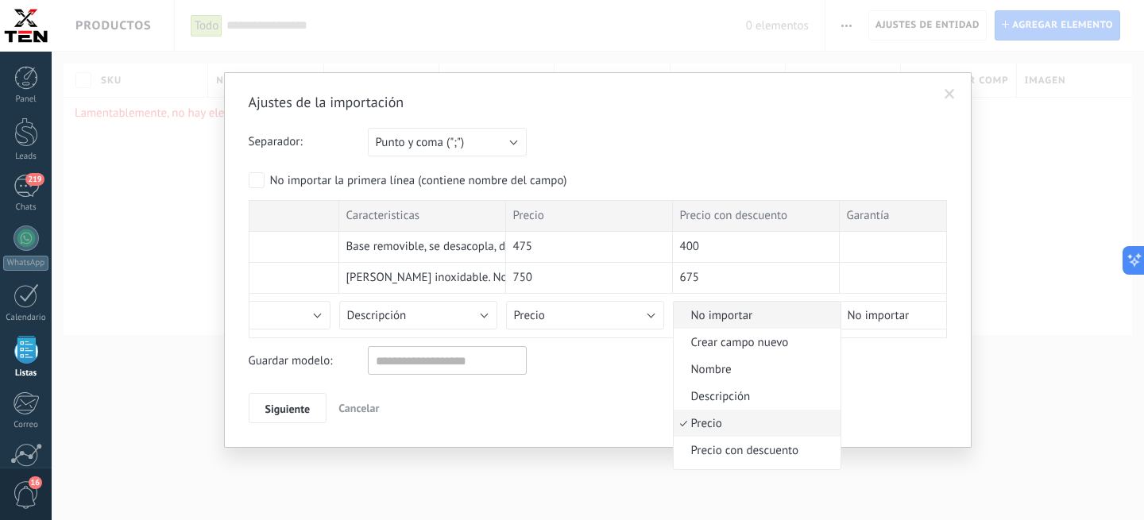
click at [746, 323] on span "No importar" at bounding box center [755, 315] width 162 height 15
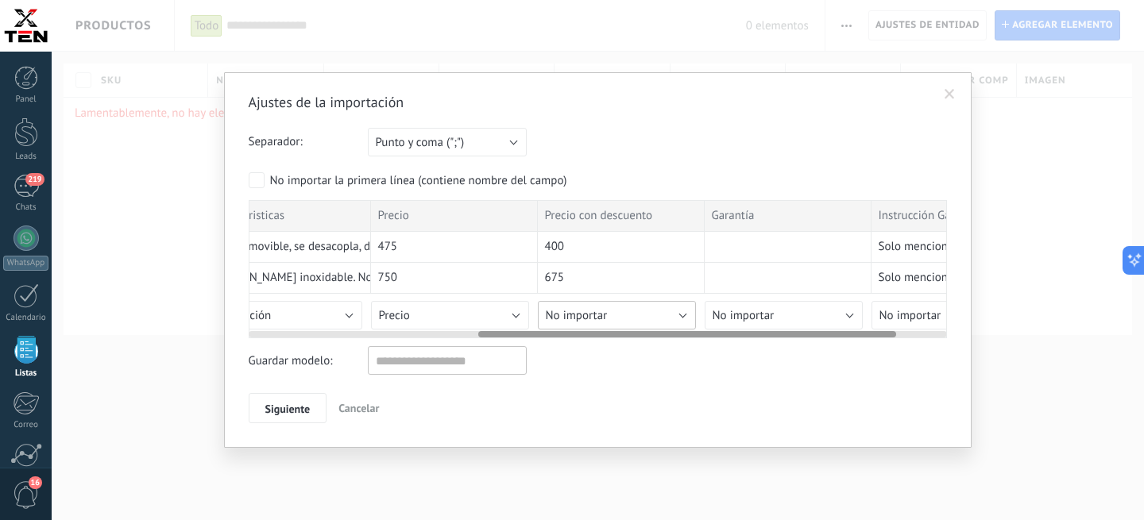
scroll to position [0, 414]
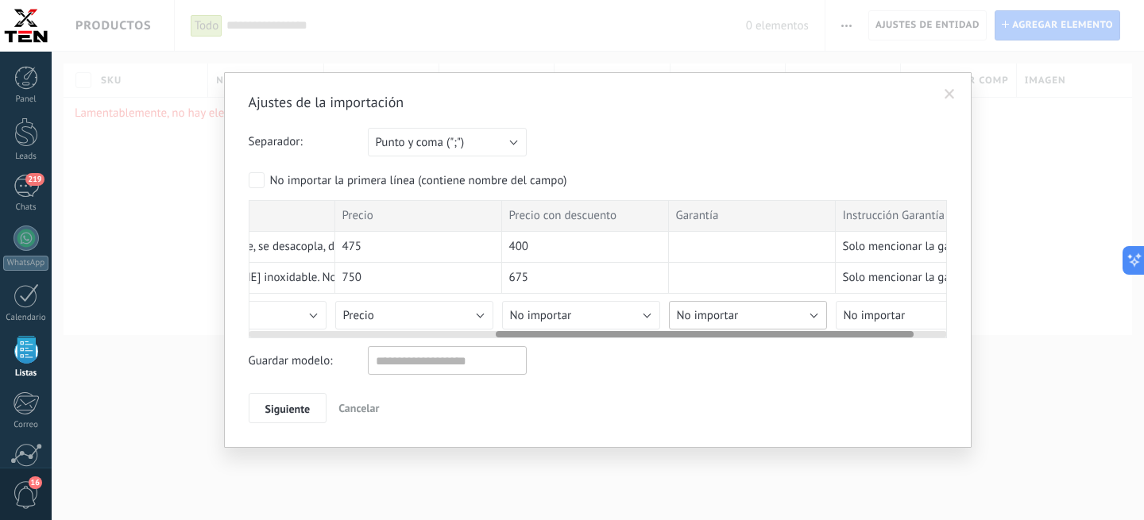
click at [797, 314] on button "No importar" at bounding box center [748, 315] width 158 height 29
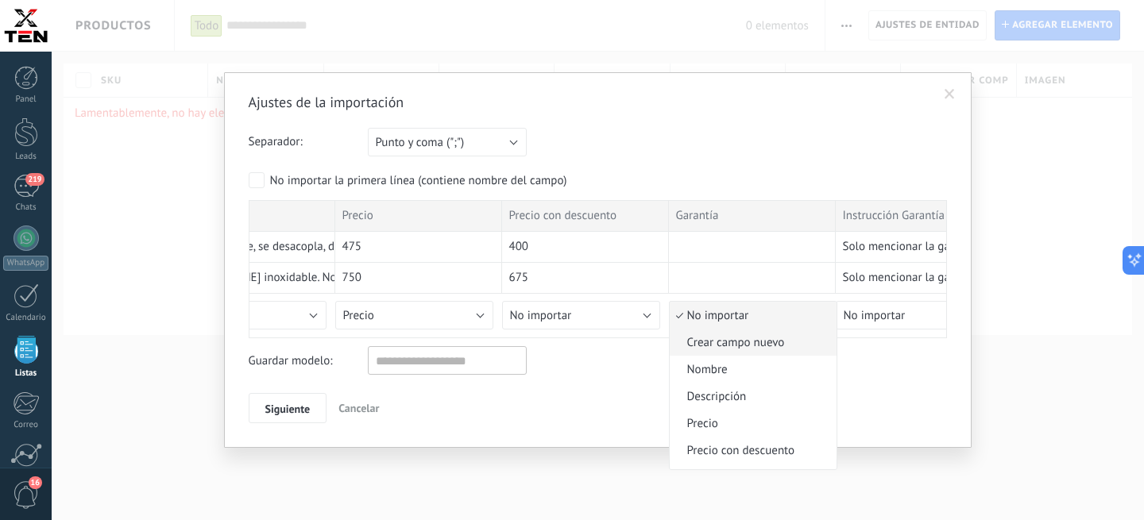
click at [731, 350] on span "Crear campo nuevo" at bounding box center [751, 342] width 162 height 15
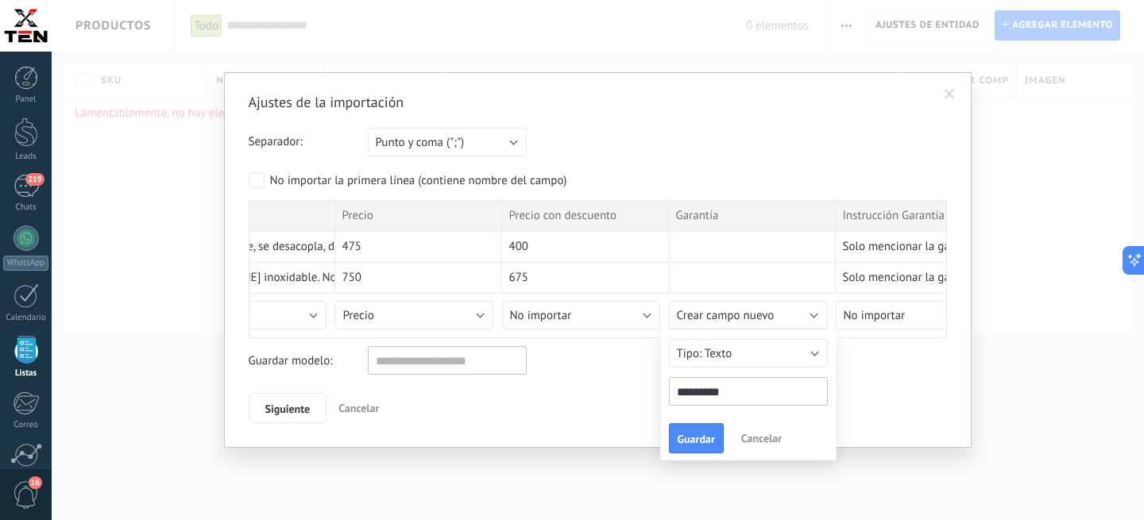
type input "********"
click at [699, 433] on button "Guardar" at bounding box center [696, 438] width 55 height 30
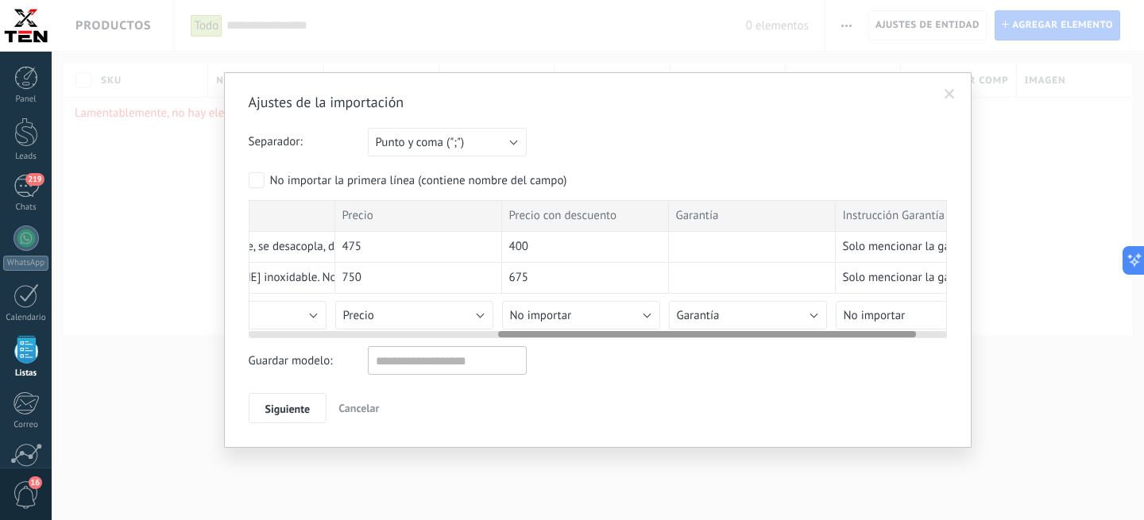
scroll to position [0, 470]
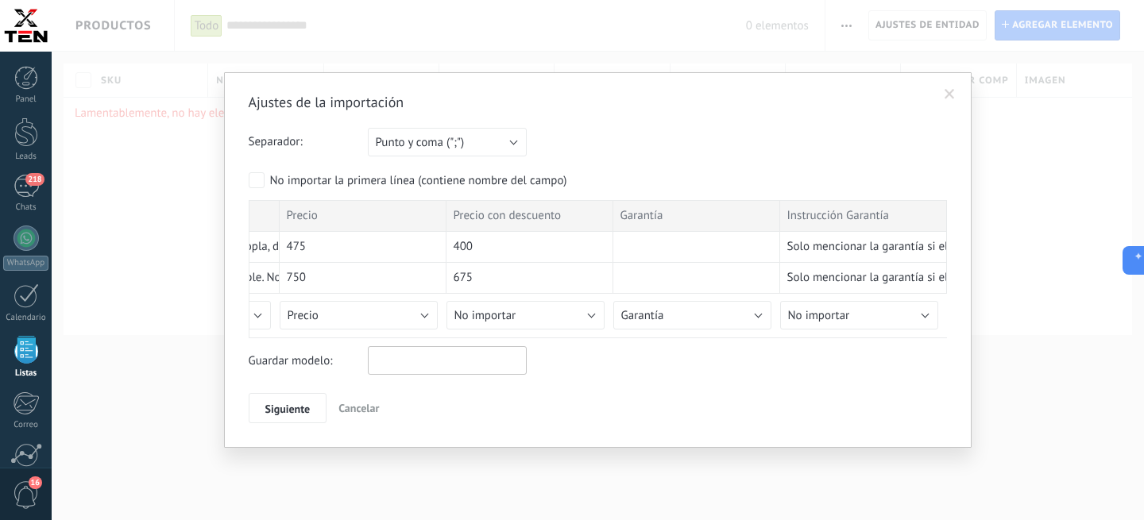
click at [425, 369] on input "text" at bounding box center [447, 360] width 159 height 29
type input "**********"
click at [274, 407] on span "Siguiente" at bounding box center [287, 409] width 45 height 11
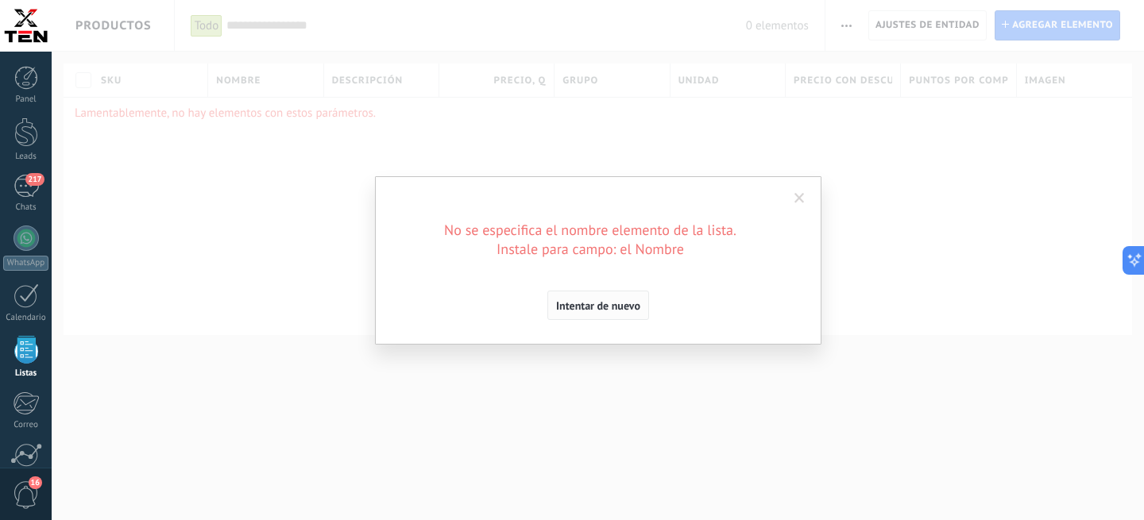
click at [593, 310] on span "Intentar de nuevo" at bounding box center [598, 305] width 84 height 11
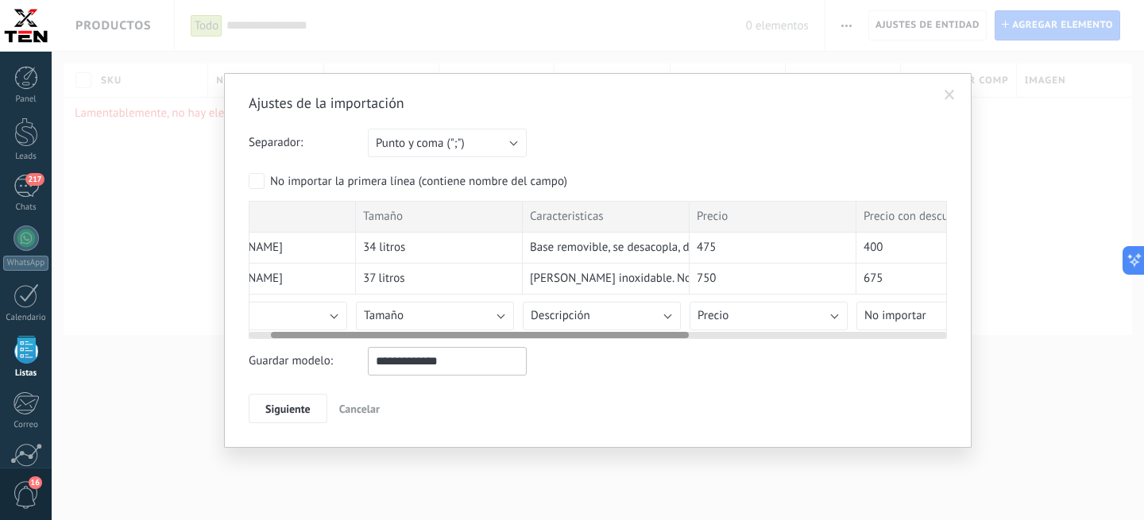
scroll to position [0, 0]
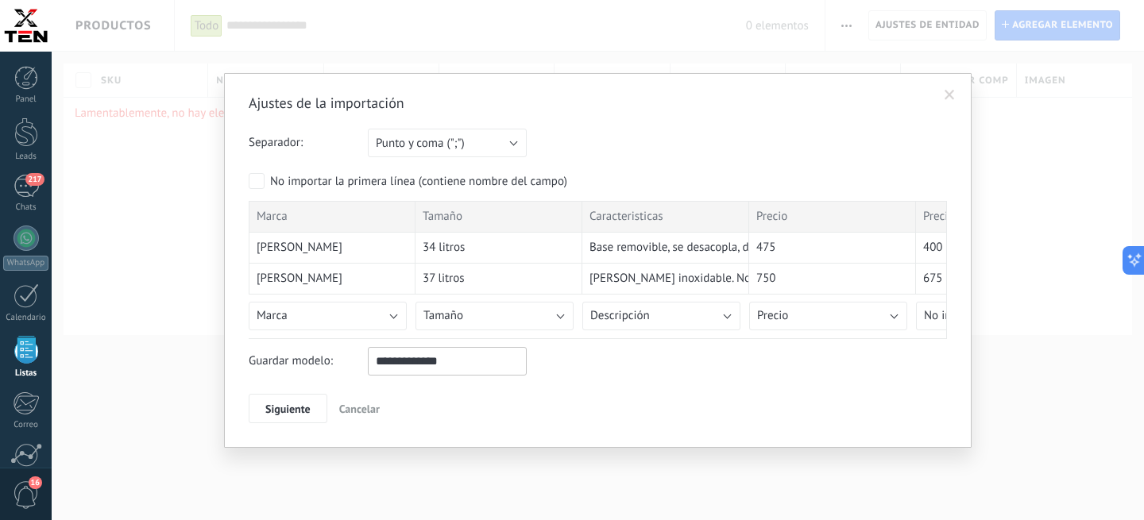
click at [477, 358] on input "**********" at bounding box center [447, 361] width 159 height 29
click at [508, 149] on button "Punto y coma (";")" at bounding box center [447, 143] width 159 height 29
click at [598, 117] on div "Ajustes de la importación Separador: Punto y coma (";") Coma (",") Tabulación (…" at bounding box center [598, 259] width 698 height 330
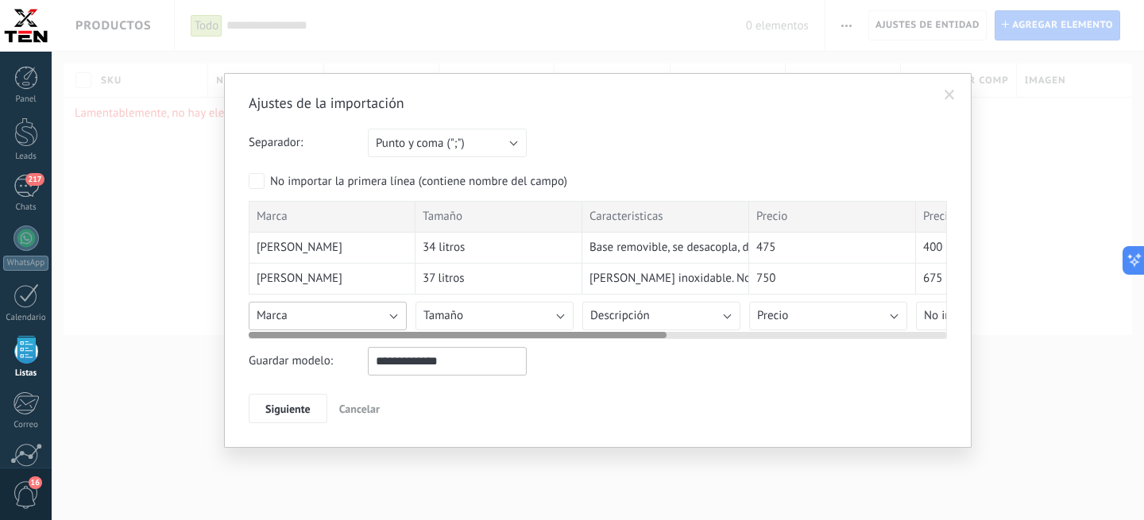
click at [354, 323] on button "Marca" at bounding box center [328, 316] width 158 height 29
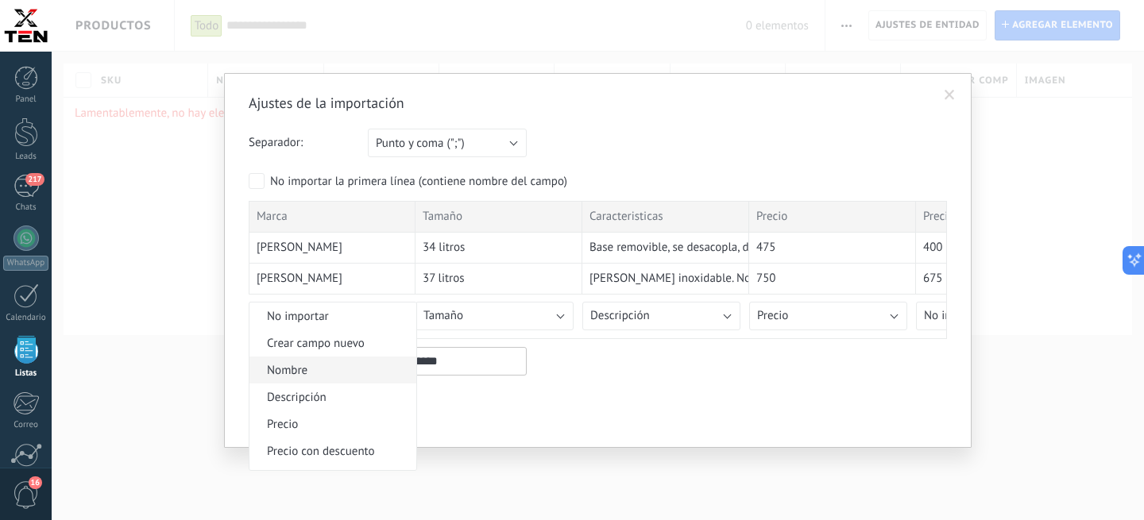
click at [313, 362] on li "Nombre" at bounding box center [332, 370] width 167 height 27
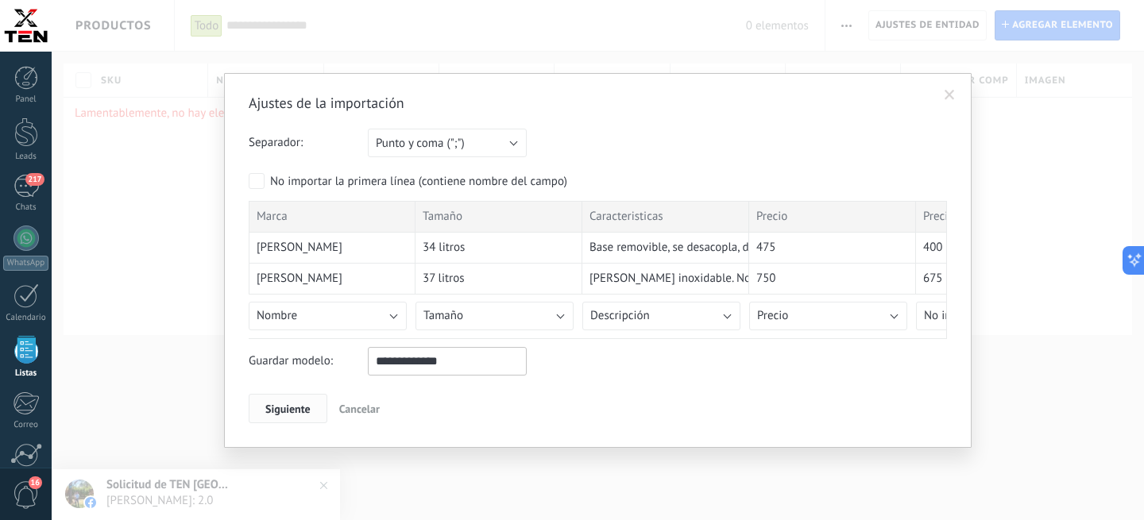
click at [292, 411] on span "Siguiente" at bounding box center [287, 409] width 45 height 11
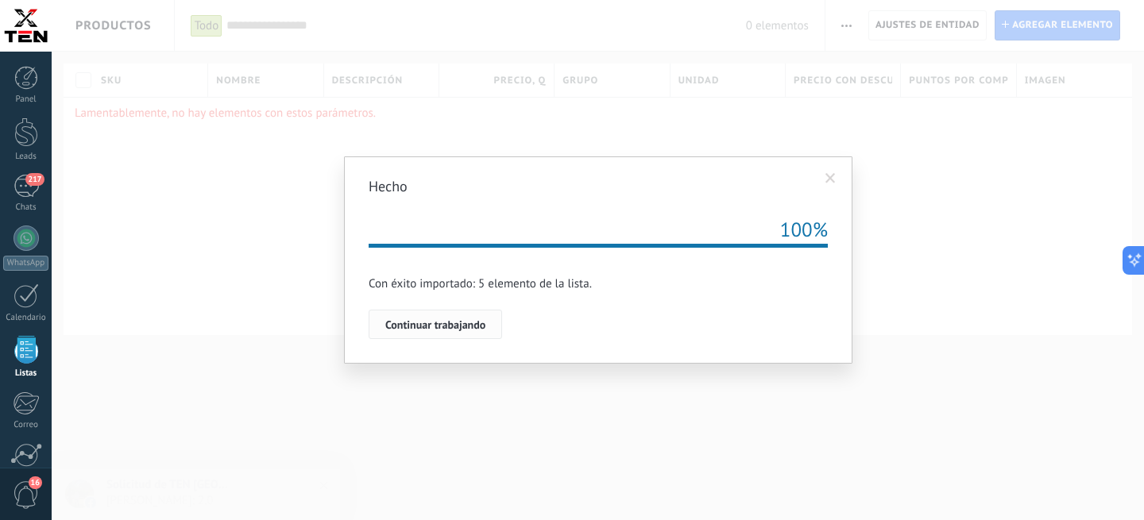
click at [457, 324] on span "Continuar trabajando" at bounding box center [435, 324] width 100 height 11
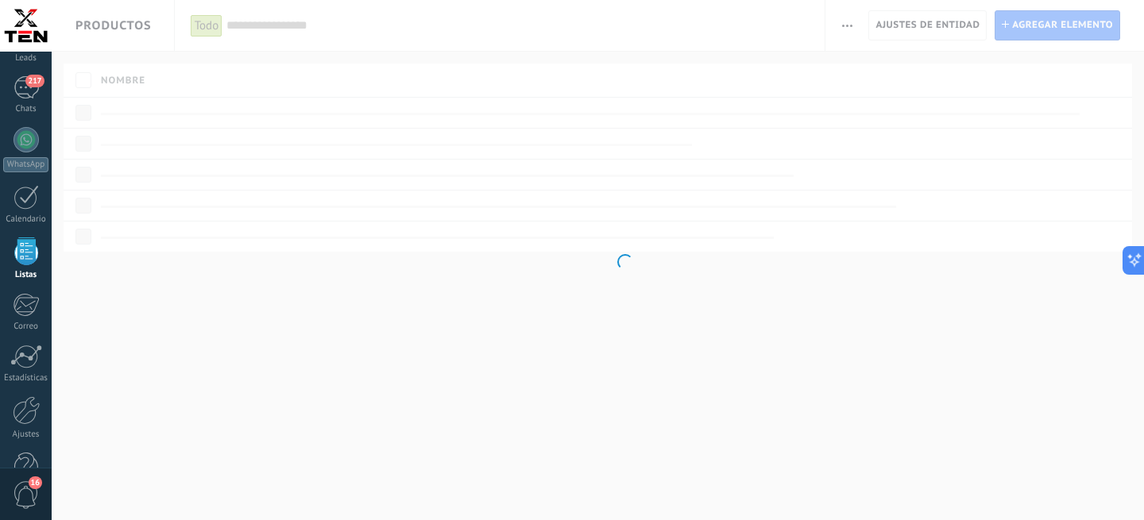
scroll to position [3342, 0]
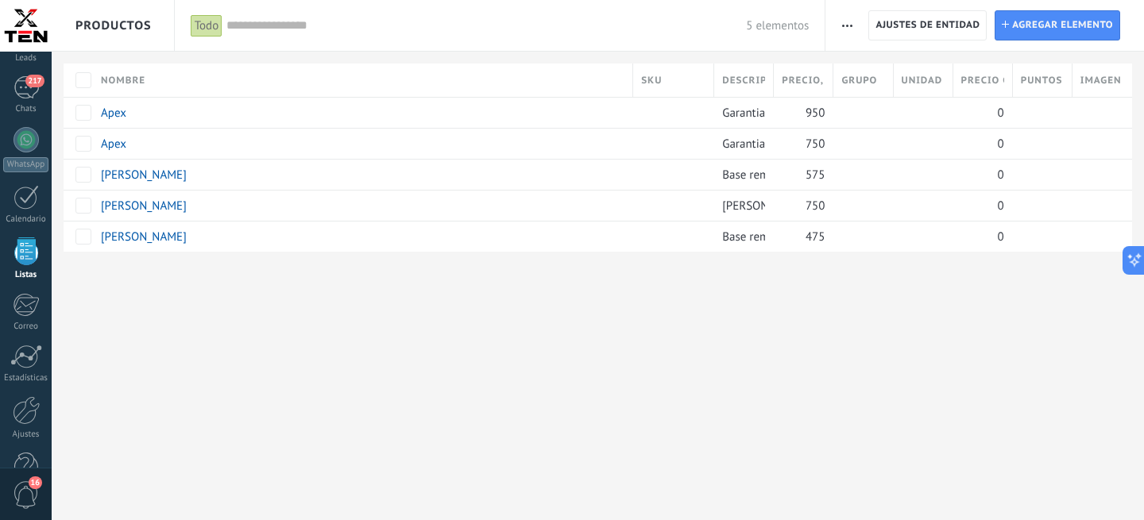
click at [752, 87] on span "Descripción" at bounding box center [743, 80] width 43 height 15
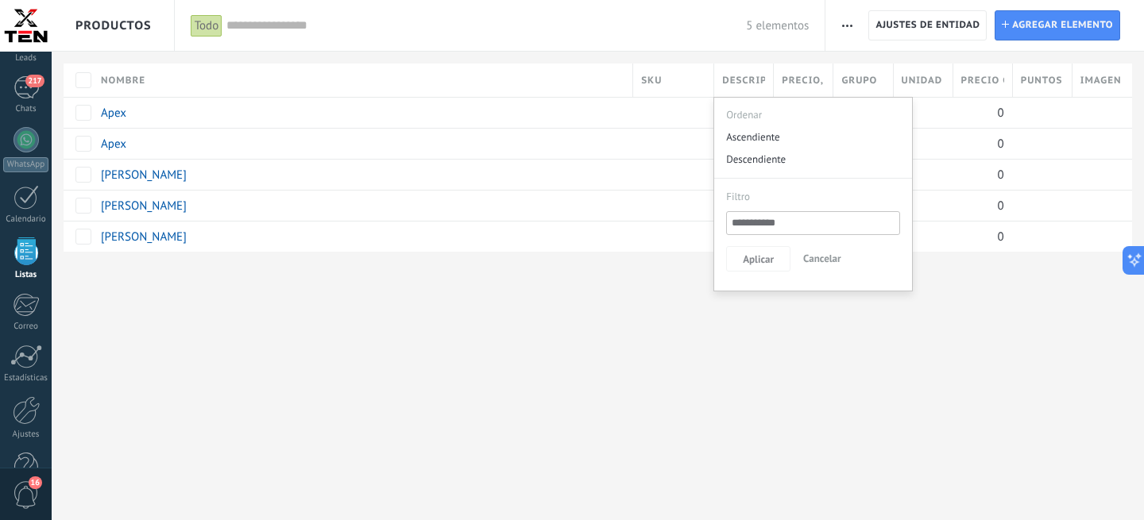
click at [617, 354] on div "**********" at bounding box center [598, 260] width 1092 height 520
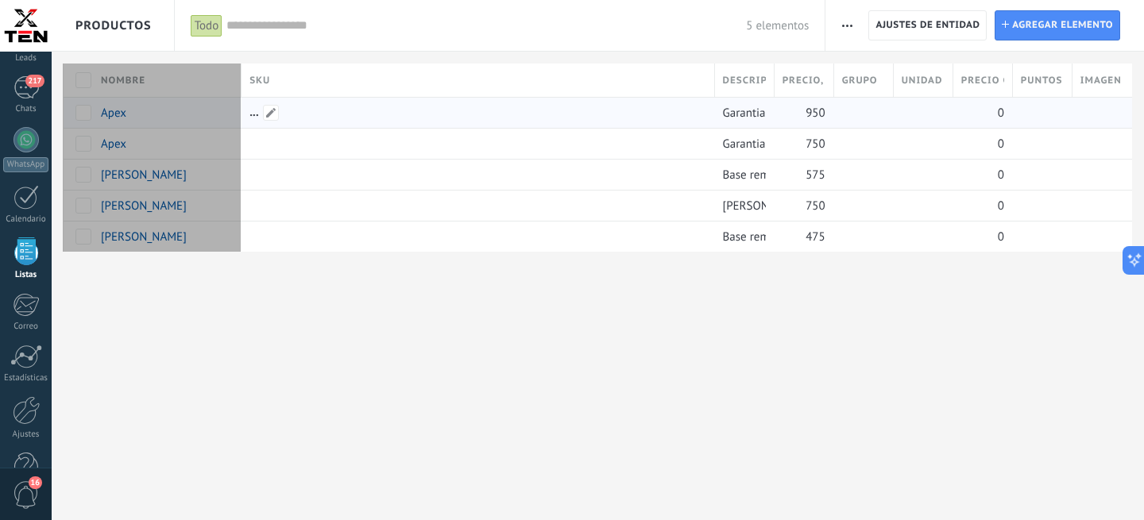
drag, startPoint x: 634, startPoint y: 74, endPoint x: 241, endPoint y: 100, distance: 394.1
click at [241, 100] on div "Nombre SKU Descripción Precio , Q Grupo Unidad Precio con descuento , Q Puntos …" at bounding box center [604, 158] width 1080 height 188
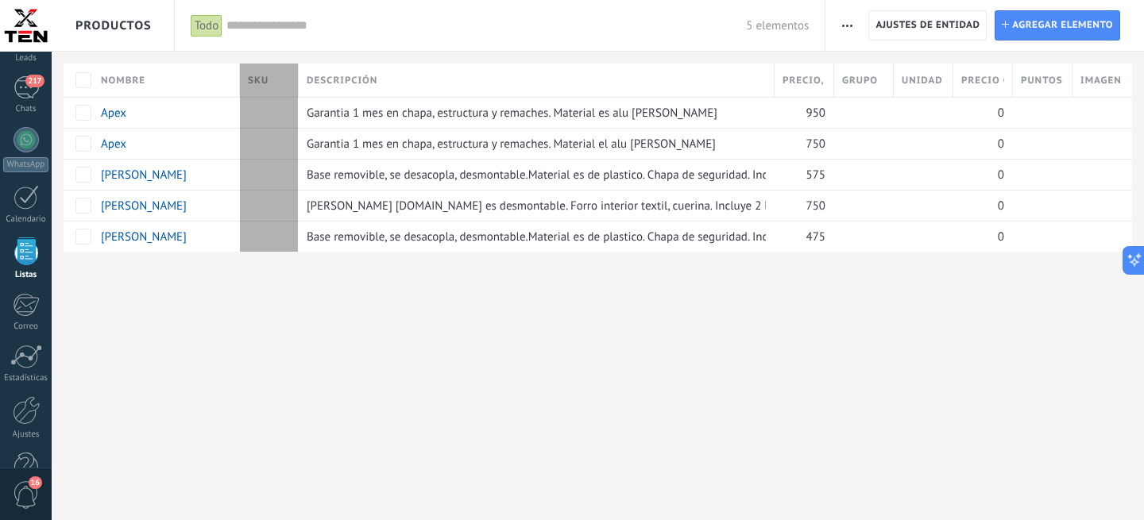
drag, startPoint x: 717, startPoint y: 79, endPoint x: 301, endPoint y: 70, distance: 416.4
click at [301, 70] on div at bounding box center [298, 82] width 17 height 30
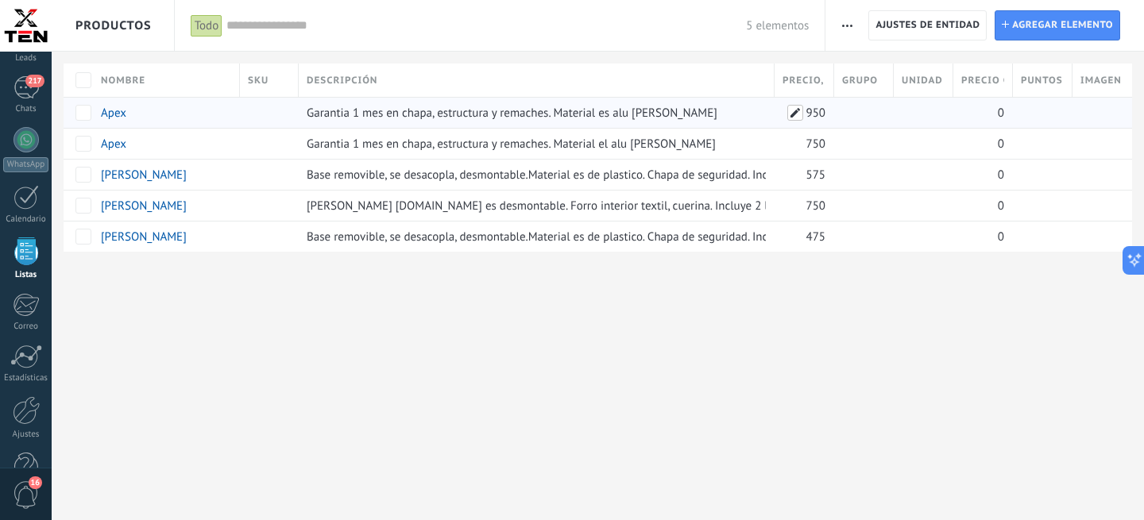
click at [798, 115] on span at bounding box center [795, 113] width 16 height 16
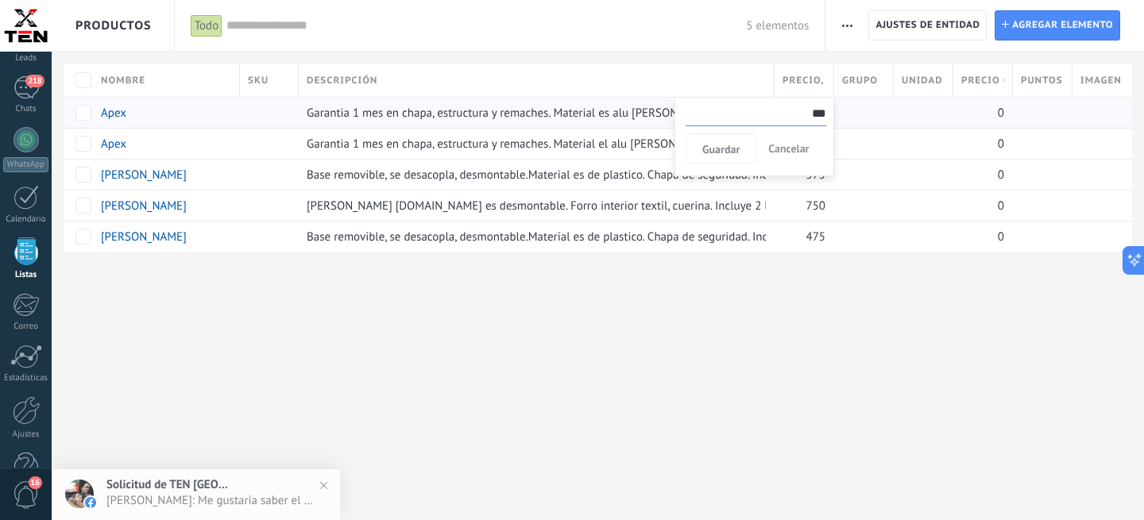
click at [800, 113] on input "***" at bounding box center [756, 113] width 141 height 25
type input "***"
click at [728, 155] on span "Guardar" at bounding box center [720, 149] width 37 height 11
click at [790, 153] on span "Cancelar" at bounding box center [788, 148] width 41 height 14
click at [829, 335] on div "**********" at bounding box center [598, 260] width 1092 height 520
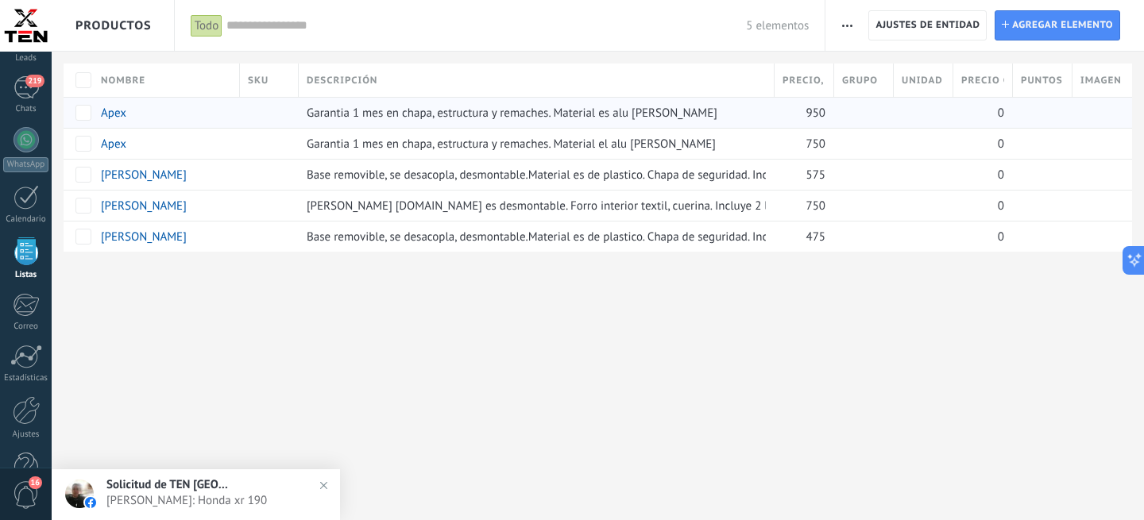
click at [986, 82] on span "Precio con descuento , Q" at bounding box center [982, 80] width 43 height 15
click at [1049, 265] on span "Cancelar" at bounding box center [1061, 259] width 38 height 14
click at [996, 110] on div "0" at bounding box center [979, 113] width 52 height 30
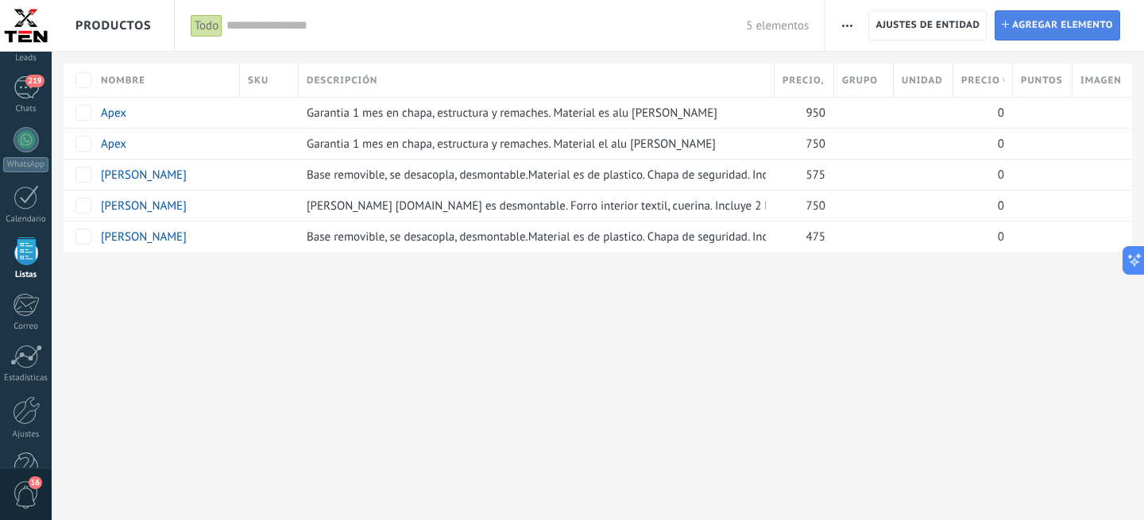
click at [1038, 29] on span "Agregar elemento" at bounding box center [1062, 25] width 101 height 29
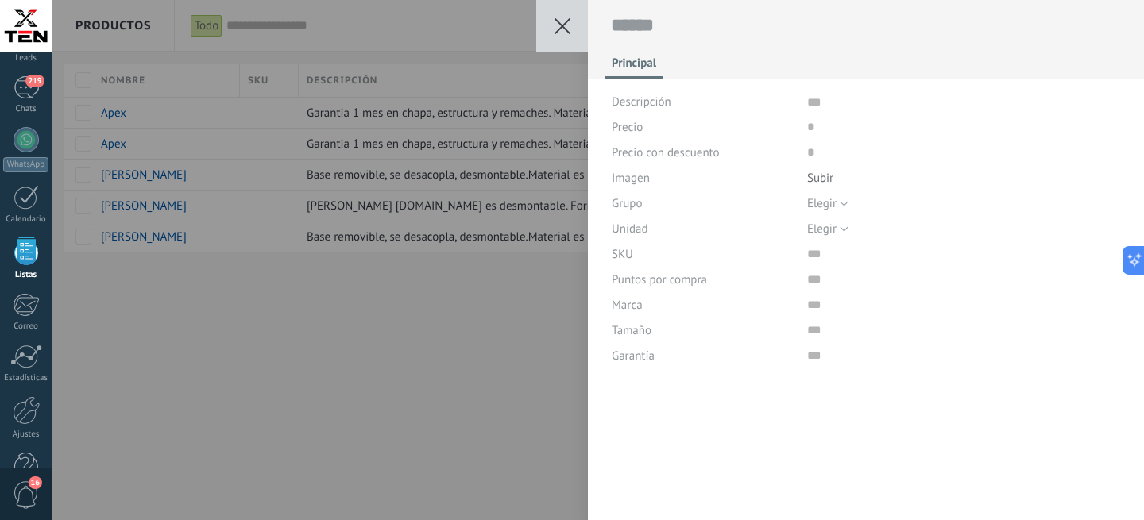
scroll to position [16, 0]
click at [650, 26] on textarea at bounding box center [866, 26] width 511 height 25
type textarea "*"
type textarea "**"
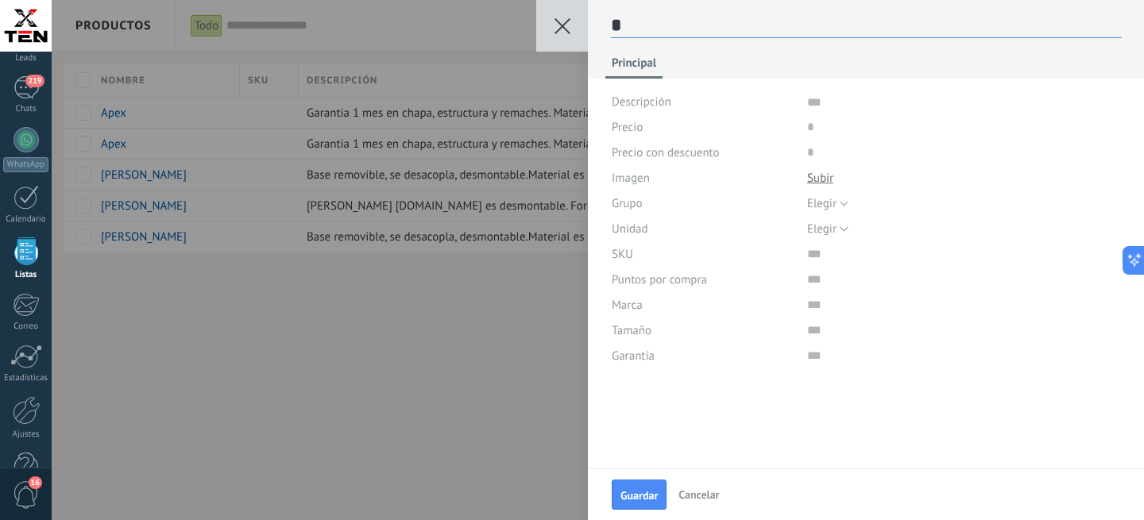
type textarea "**"
type textarea "***"
type textarea "****"
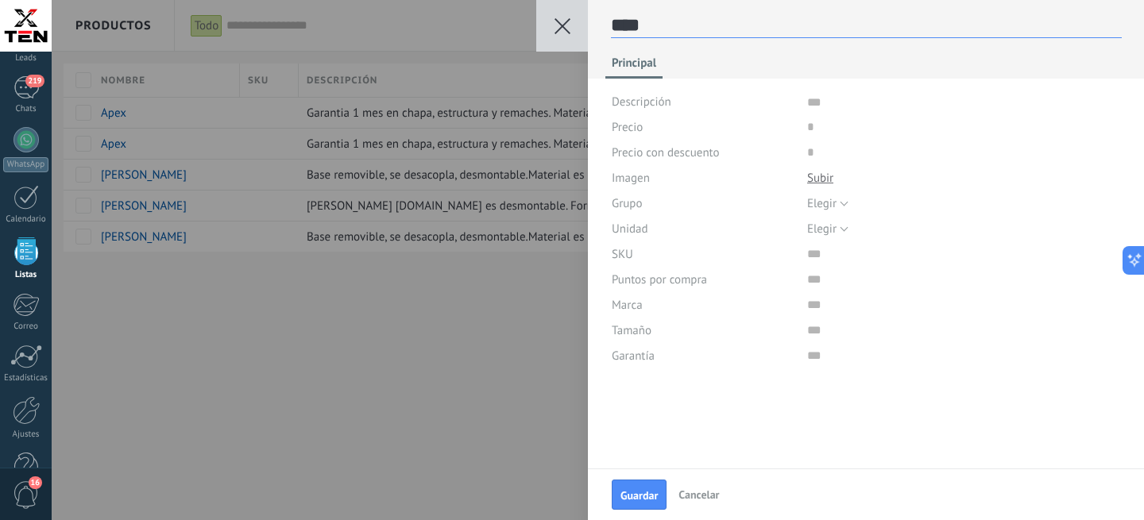
type textarea "*****"
type textarea "******"
type textarea "*******"
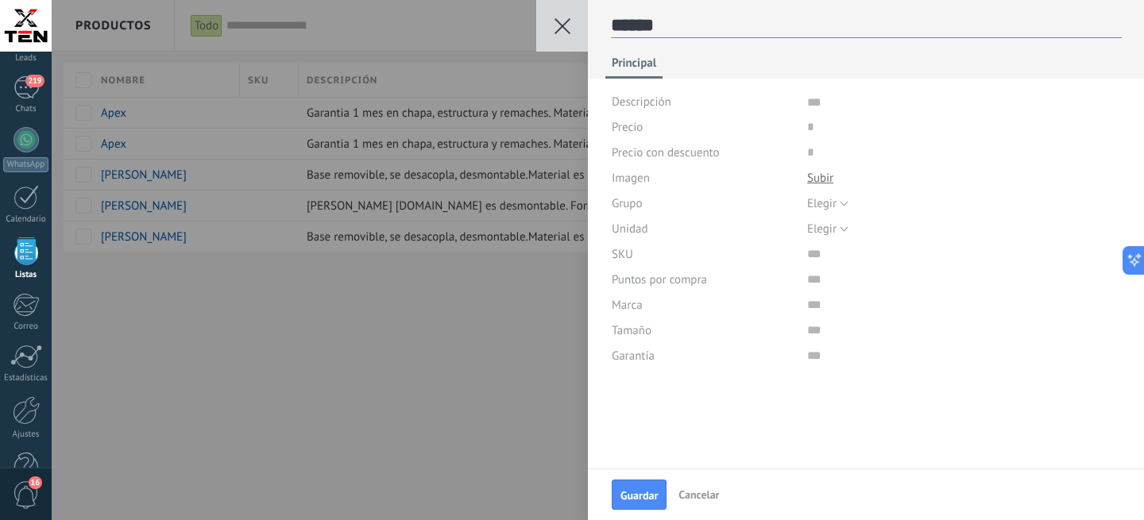
type textarea "*******"
type textarea "********"
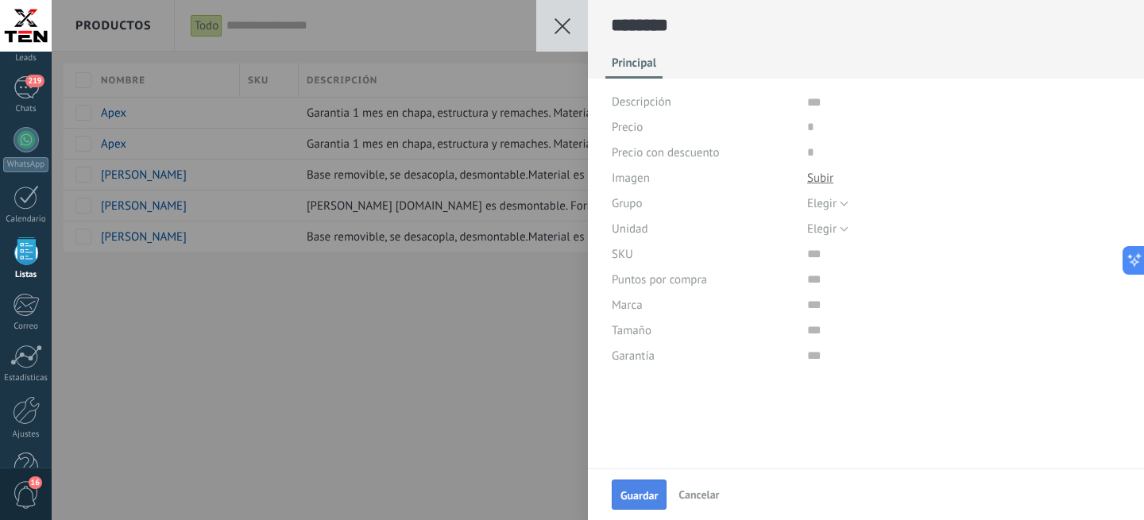
click at [640, 491] on span "Guardar" at bounding box center [638, 495] width 37 height 11
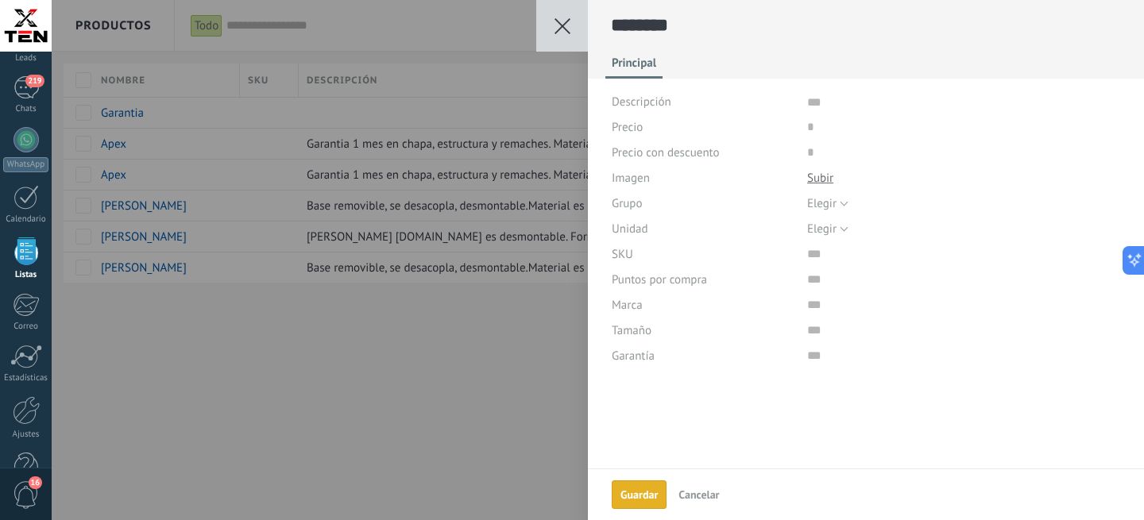
scroll to position [3342, 0]
click at [527, 359] on div "Guardar Cancelar ******** Principal Descripción Precio Precio con descuento Ima…" at bounding box center [598, 260] width 1092 height 520
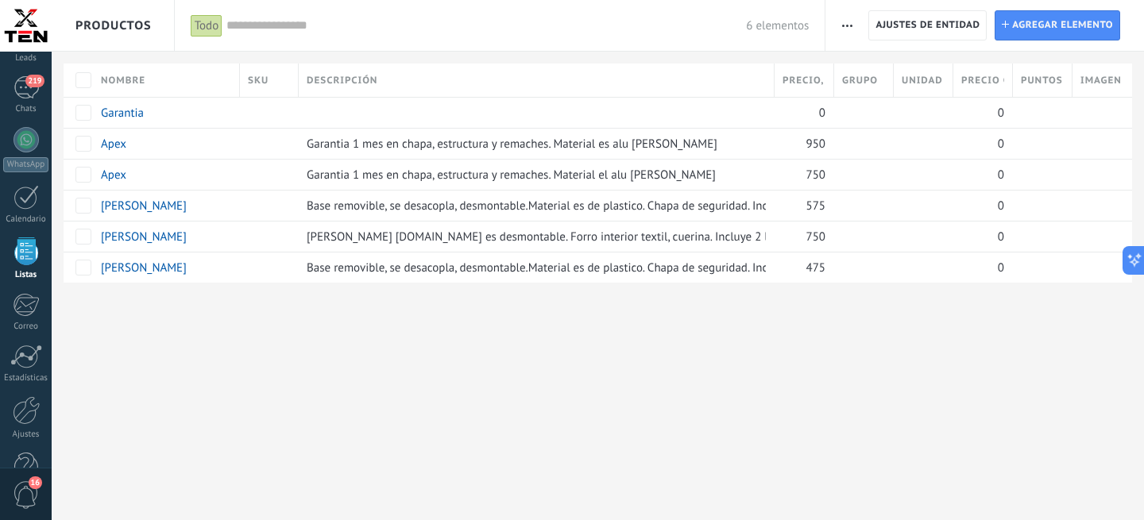
click at [980, 78] on span "Precio con descuento , Q" at bounding box center [982, 80] width 43 height 15
click at [1064, 261] on span "Cancelar" at bounding box center [1061, 259] width 38 height 14
click at [864, 79] on span "Grupo" at bounding box center [860, 80] width 36 height 15
click at [142, 109] on div "eliminar màs" at bounding box center [131, 112] width 59 height 31
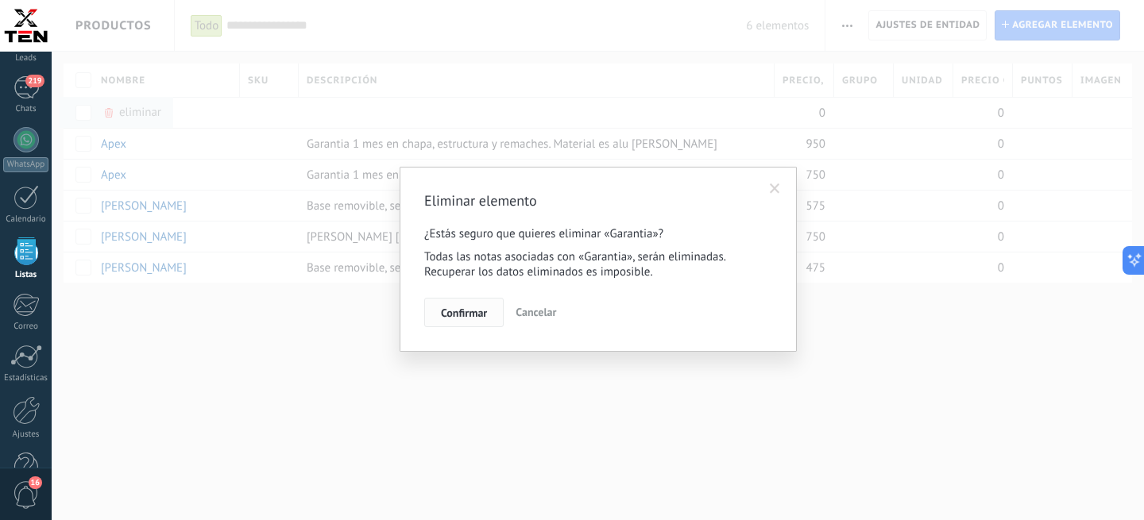
click at [481, 323] on button "Confirmar" at bounding box center [463, 313] width 79 height 30
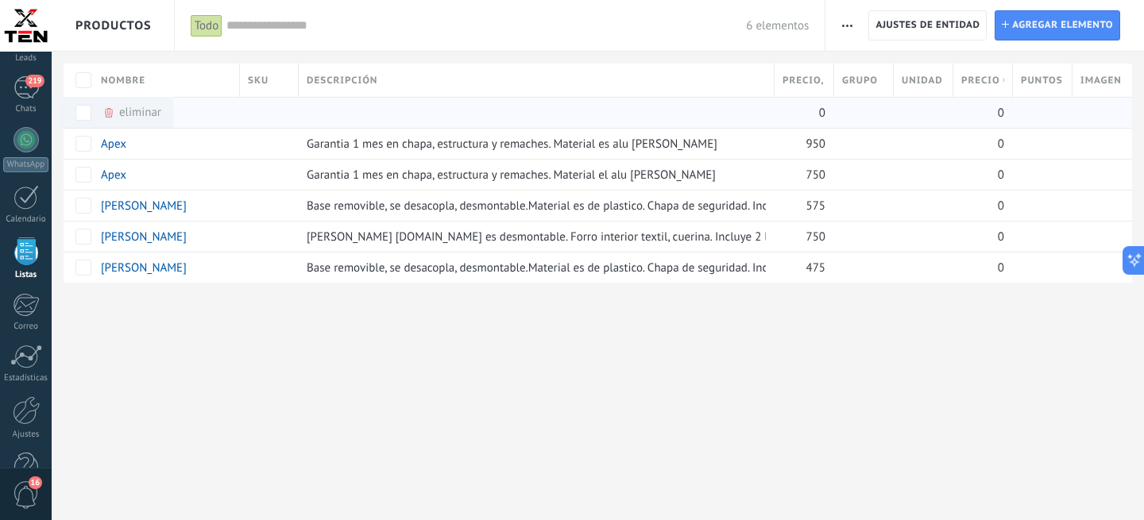
click at [122, 109] on div "eliminar màs" at bounding box center [131, 112] width 59 height 31
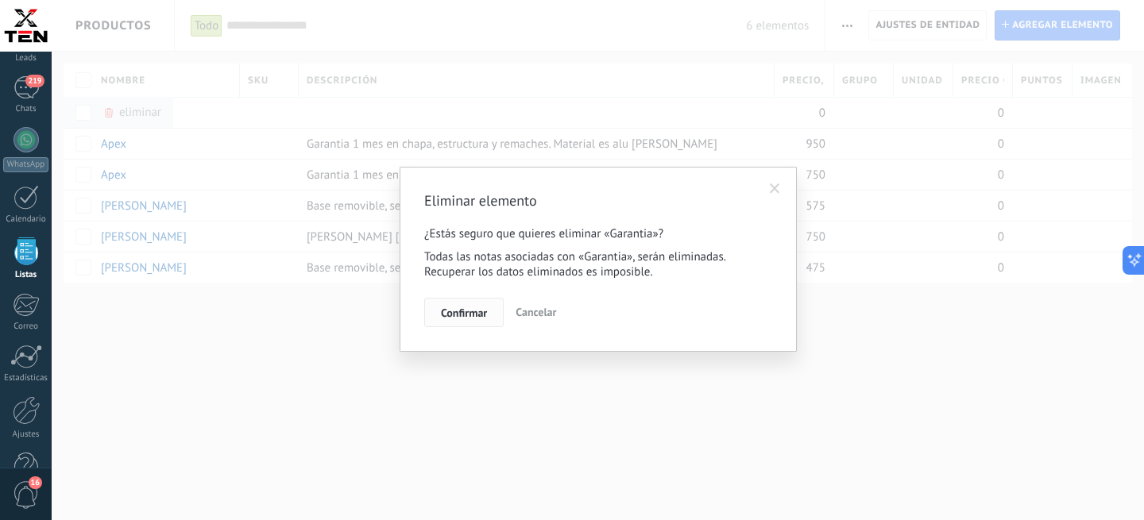
click at [471, 316] on span "Confirmar" at bounding box center [464, 312] width 46 height 11
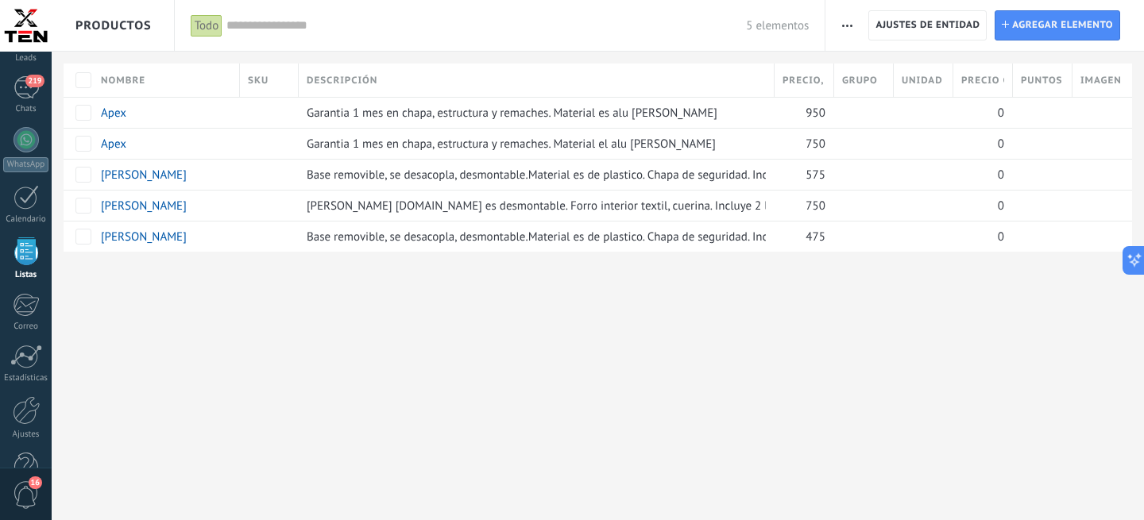
scroll to position [3342, 0]
click at [852, 27] on div at bounding box center [572, 26] width 1144 height 52
click at [852, 27] on span "button" at bounding box center [847, 25] width 10 height 30
click at [943, 32] on span "Ajustes de entidad" at bounding box center [928, 25] width 104 height 29
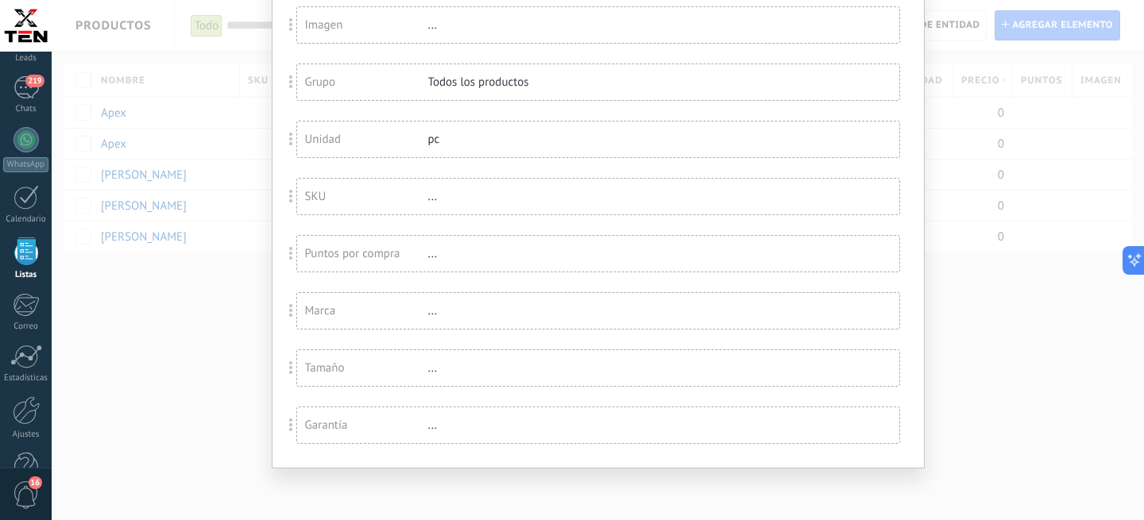
scroll to position [343, 0]
drag, startPoint x: 430, startPoint y: 431, endPoint x: 392, endPoint y: 432, distance: 38.2
click at [428, 431] on div "..." at bounding box center [479, 425] width 103 height 15
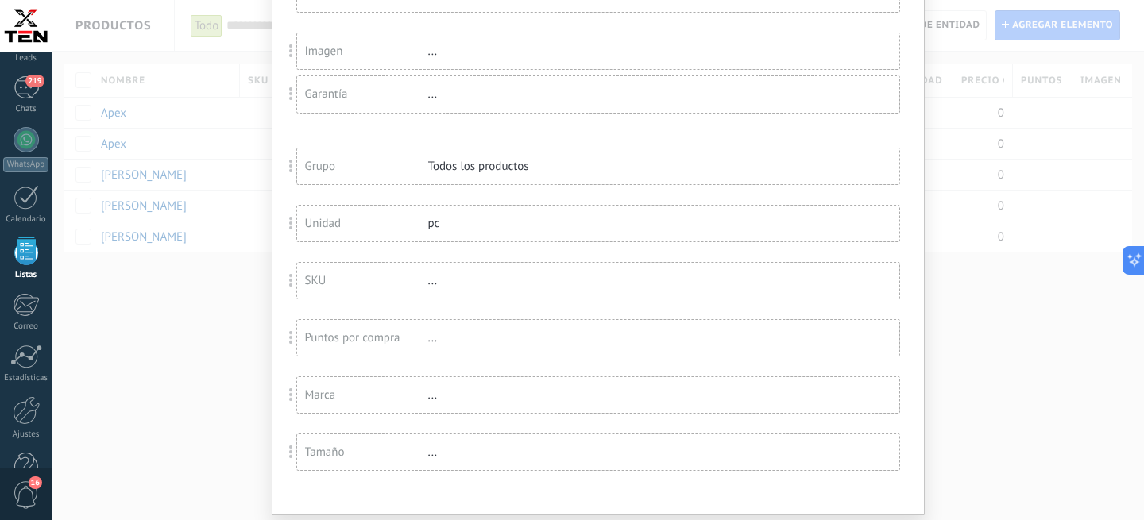
drag, startPoint x: 292, startPoint y: 439, endPoint x: 289, endPoint y: 101, distance: 338.5
click at [289, 100] on div "Campos de listas Agregar un campo Usted ha alcanzado la cantidad máxima de los …" at bounding box center [598, 260] width 1092 height 520
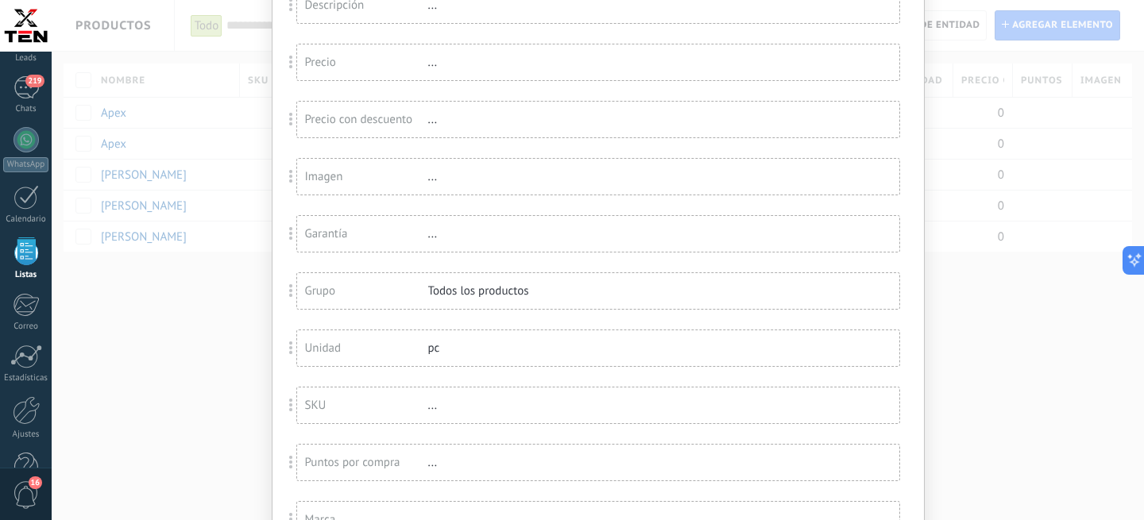
scroll to position [180, 0]
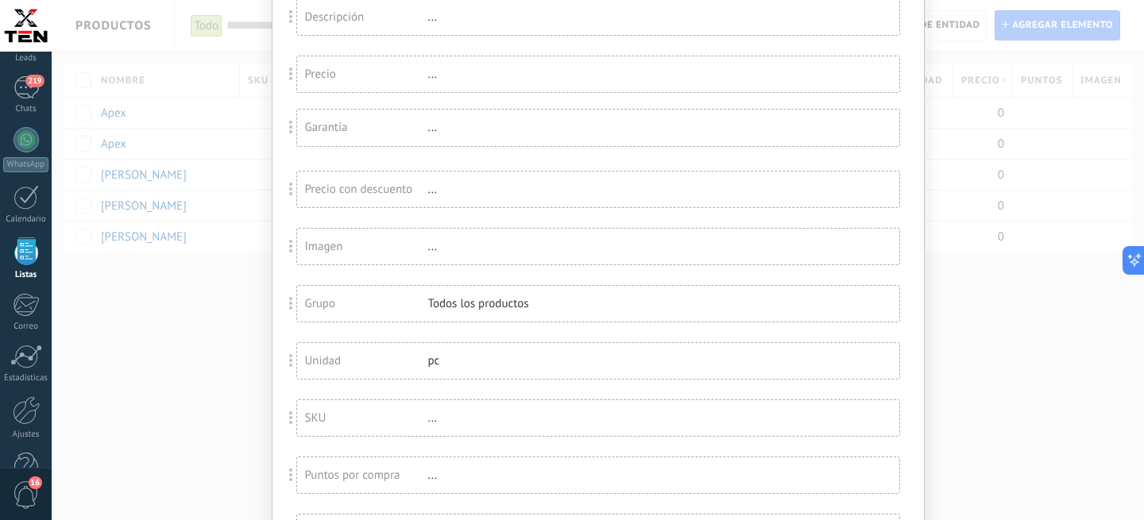
drag, startPoint x: 290, startPoint y: 253, endPoint x: 298, endPoint y: 129, distance: 123.4
click at [298, 129] on div "Campos de listas Agregar un campo Usted ha alcanzado la cantidad máxima de los …" at bounding box center [598, 260] width 1092 height 520
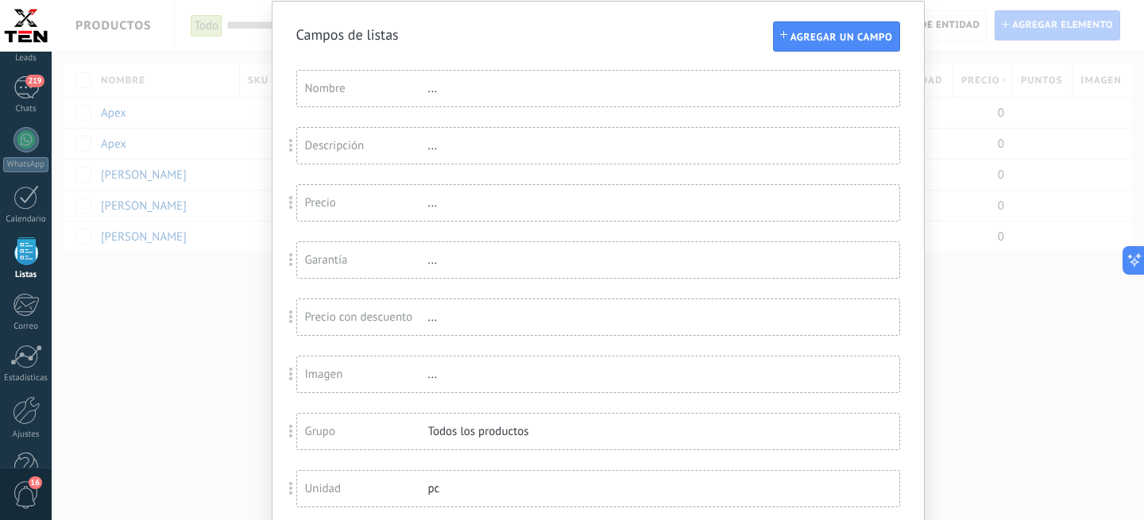
scroll to position [0, 0]
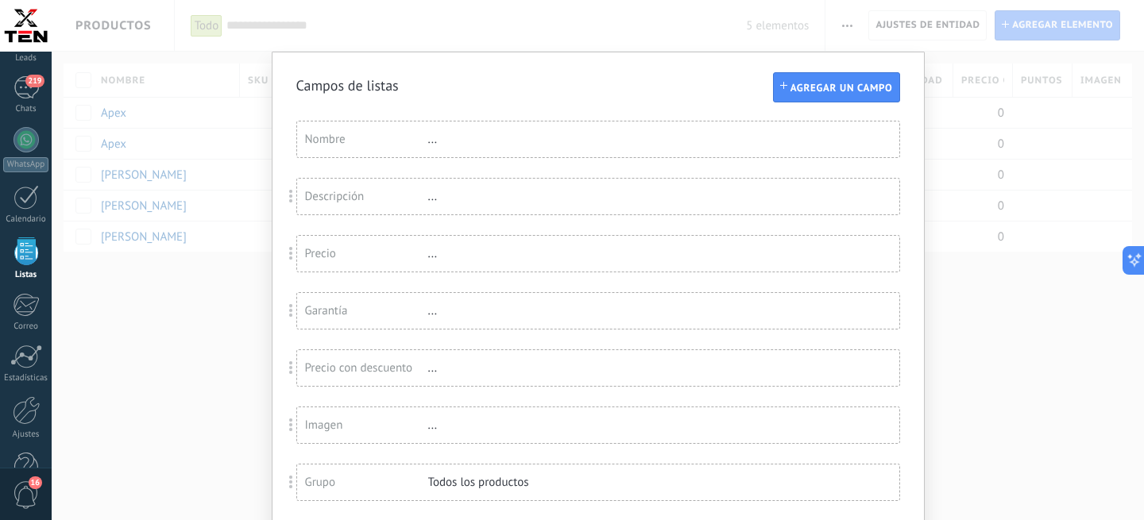
click at [1023, 345] on div "Campos de listas Agregar un campo Usted ha alcanzado la cantidad máxima de los …" at bounding box center [598, 260] width 1092 height 520
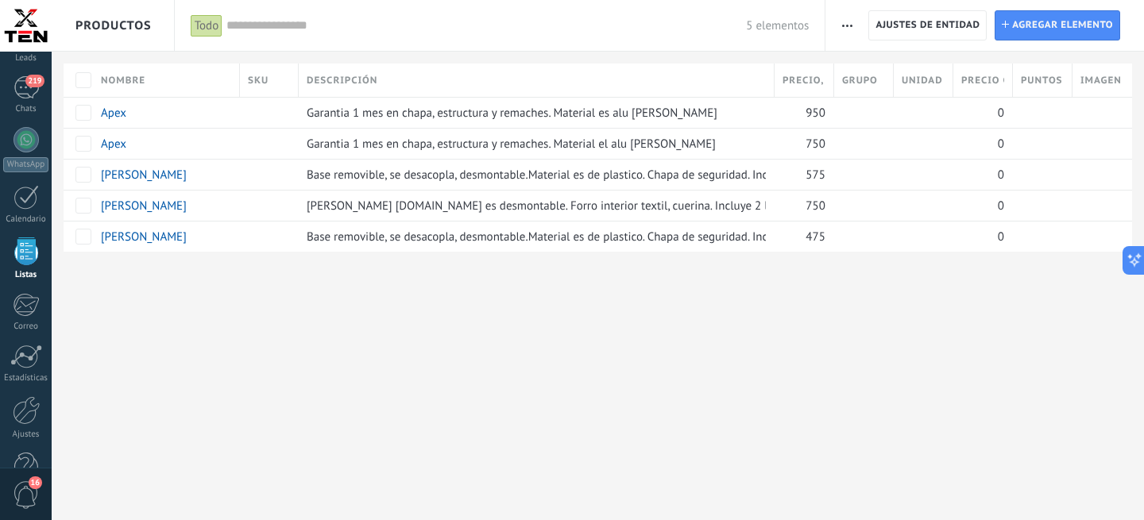
scroll to position [3342, 0]
click at [849, 25] on icon "button" at bounding box center [847, 26] width 10 height 2
click at [918, 25] on span "Ajustes de entidad" at bounding box center [928, 25] width 104 height 29
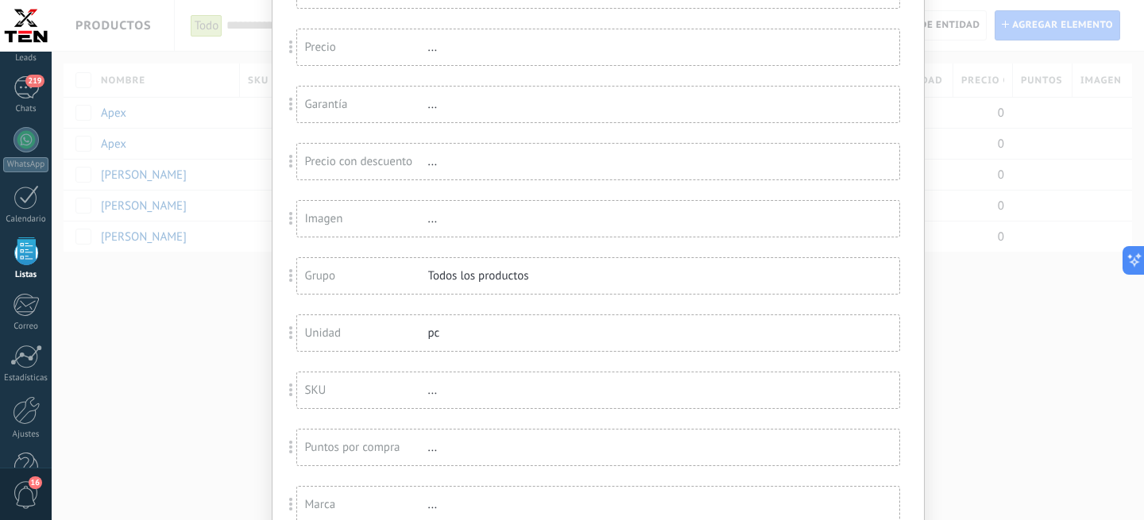
scroll to position [0, 0]
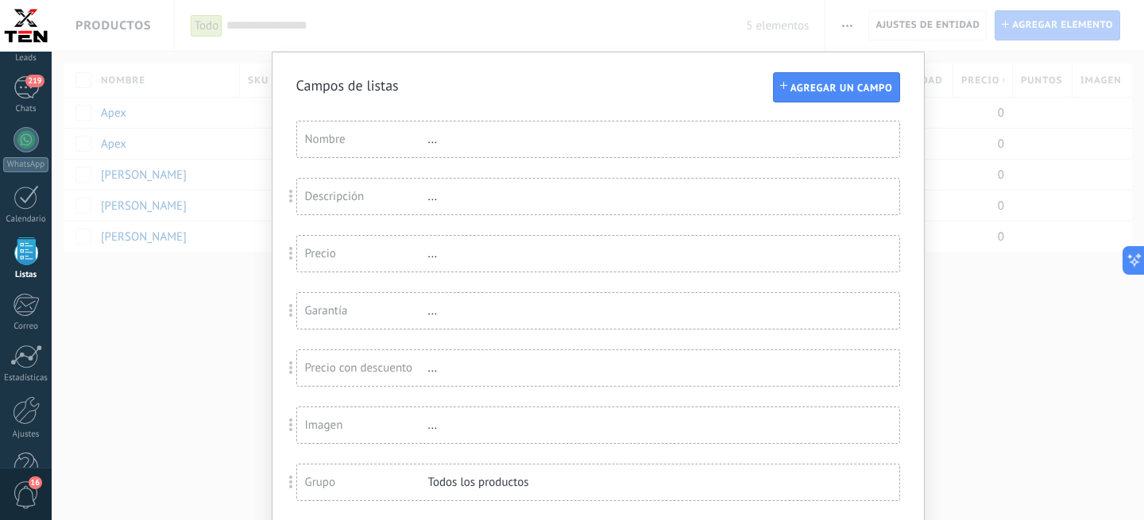
click at [978, 273] on div "Campos de listas Agregar un campo Usted ha alcanzado la cantidad máxima de los …" at bounding box center [598, 260] width 1092 height 520
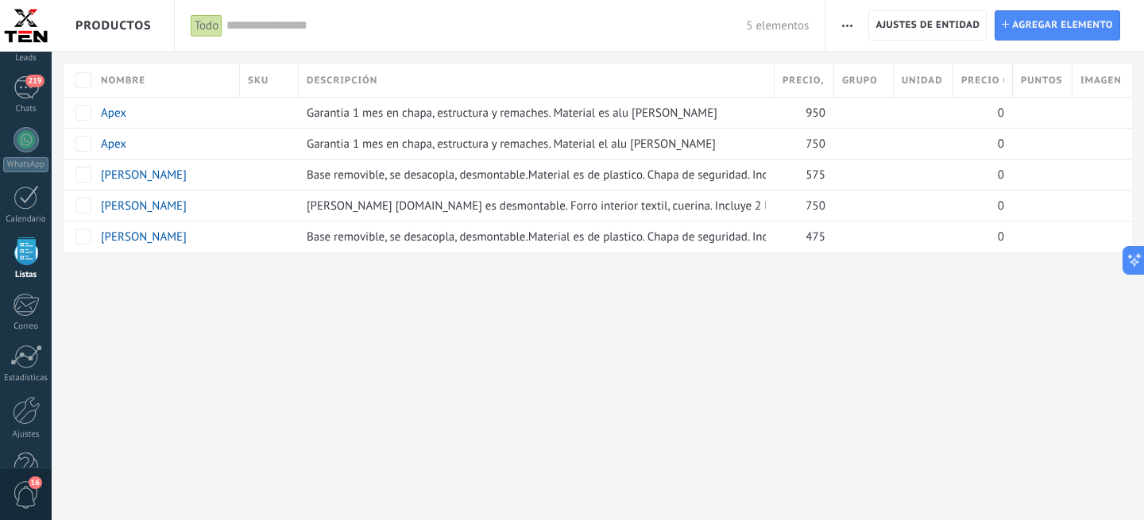
click at [974, 82] on span "Precio con descuento , Q" at bounding box center [982, 80] width 43 height 15
drag, startPoint x: 981, startPoint y: 80, endPoint x: 912, endPoint y: 88, distance: 69.6
click at [912, 88] on div "Nombre SKU Descripción Precio , Q Grupo Unidad Precio con descuento , Q Puntos …" at bounding box center [598, 80] width 1069 height 33
click at [1046, 83] on span "Puntos por compra" at bounding box center [1042, 80] width 43 height 15
click at [1089, 87] on span "Imagen" at bounding box center [1100, 80] width 40 height 15
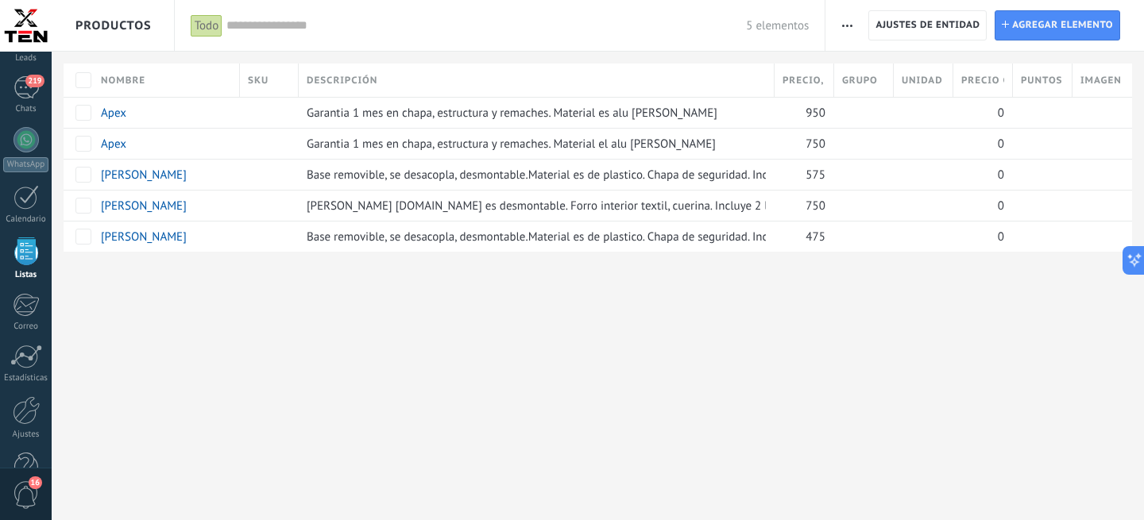
click at [854, 72] on div "Grupo" at bounding box center [863, 80] width 59 height 33
click at [207, 21] on div at bounding box center [572, 26] width 1144 height 52
click at [268, 26] on div at bounding box center [572, 26] width 1144 height 52
click at [668, 145] on span at bounding box center [665, 144] width 16 height 16
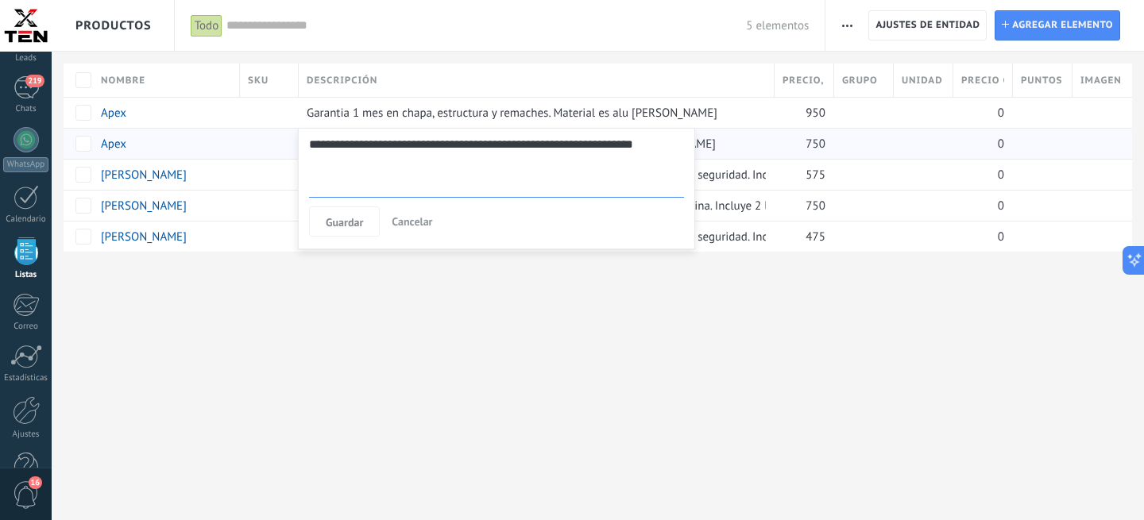
scroll to position [21, 0]
click at [612, 143] on textarea "**********" at bounding box center [496, 166] width 375 height 64
type textarea "**********"
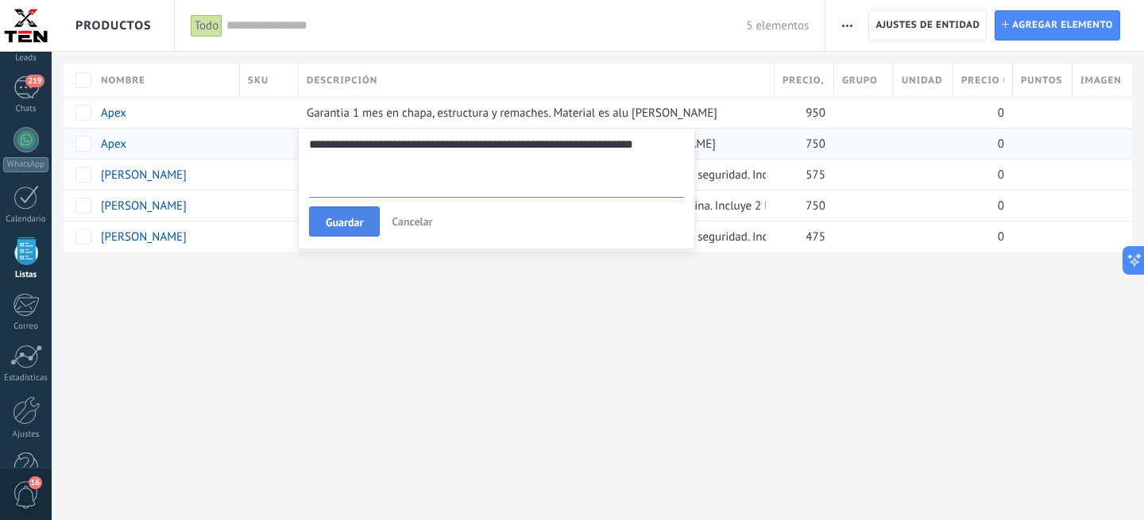
type textarea "**********"
click at [353, 221] on span "Guardar" at bounding box center [344, 222] width 37 height 11
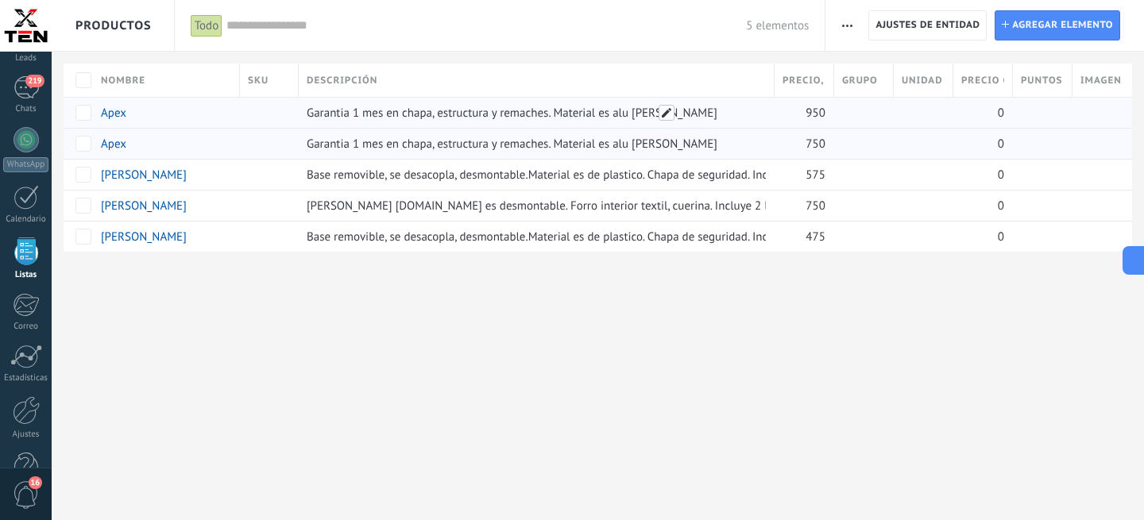
click at [671, 110] on span at bounding box center [667, 113] width 16 height 16
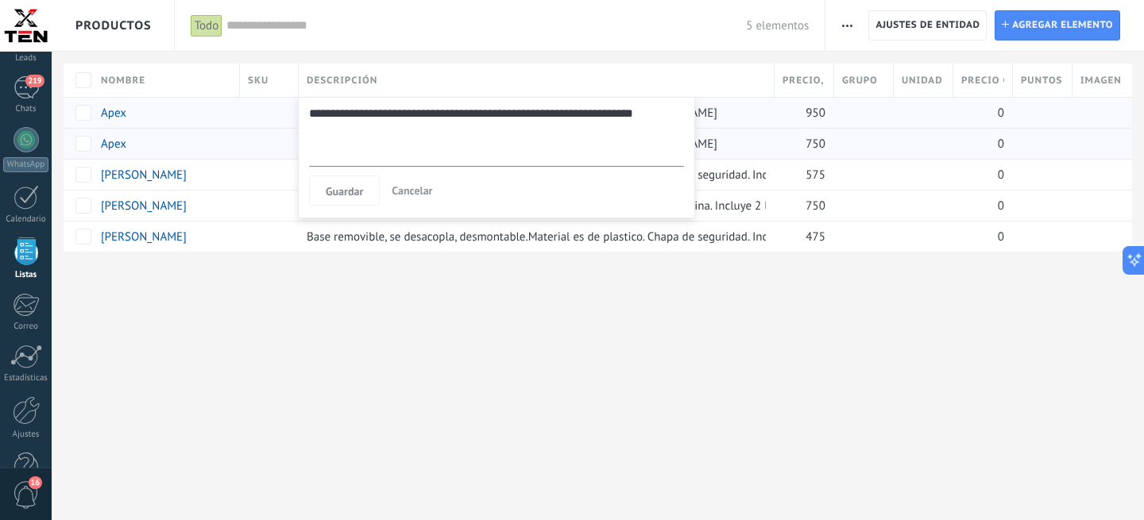
drag, startPoint x: 561, startPoint y: 114, endPoint x: 286, endPoint y: 106, distance: 275.0
click at [309, 106] on textarea "**********" at bounding box center [496, 135] width 375 height 64
type textarea "**********"
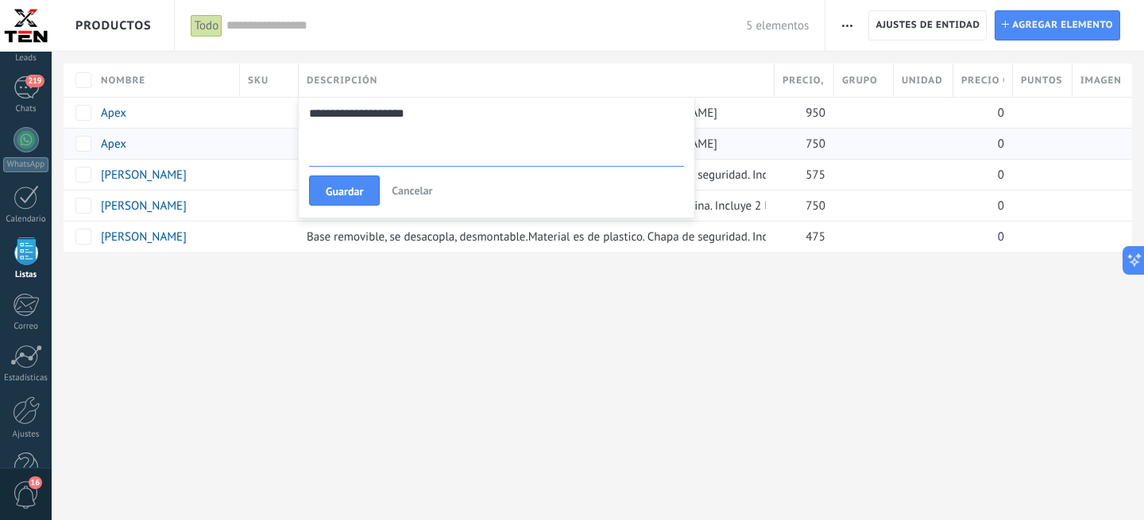
type textarea "**********"
click at [338, 209] on div "**********" at bounding box center [496, 158] width 397 height 122
click at [352, 186] on span "Guardar" at bounding box center [344, 191] width 37 height 11
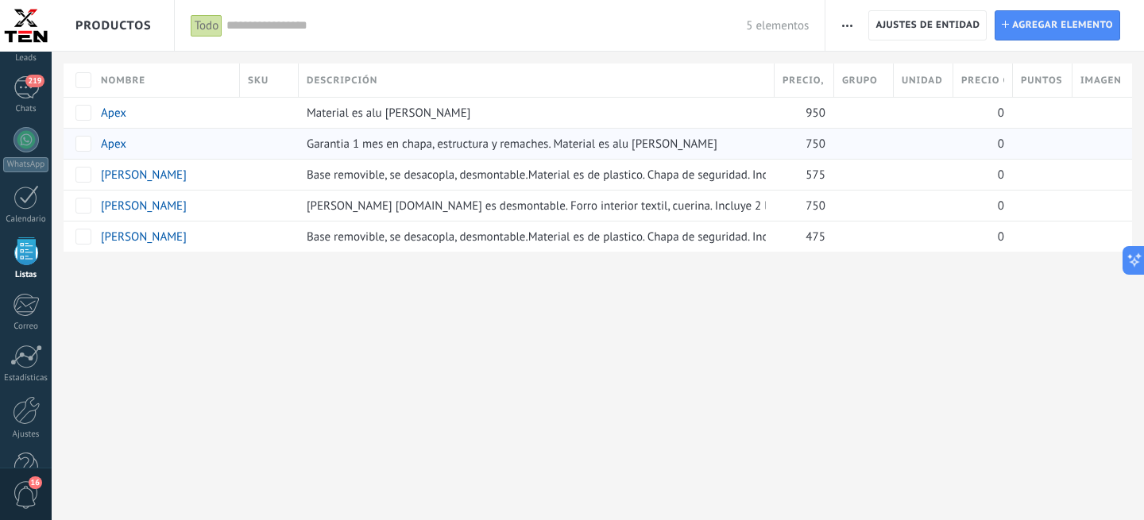
click at [928, 79] on span "Unidad" at bounding box center [922, 80] width 41 height 15
click at [873, 79] on span "Grupo" at bounding box center [860, 80] width 36 height 15
click at [866, 82] on span "Grupo" at bounding box center [860, 80] width 36 height 15
click at [866, 83] on span "Grupo" at bounding box center [860, 80] width 36 height 15
click at [856, 77] on span "Grupo" at bounding box center [860, 80] width 36 height 15
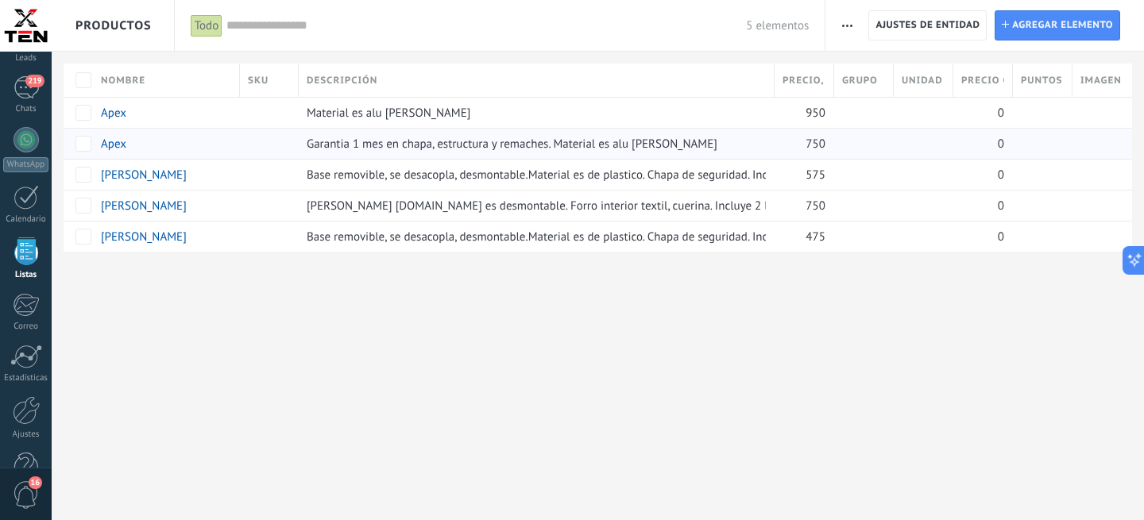
click at [804, 77] on span "Precio , Q" at bounding box center [804, 80] width 43 height 15
click at [861, 77] on span "Grupo" at bounding box center [860, 80] width 36 height 15
click at [928, 72] on div "Unidad" at bounding box center [923, 80] width 59 height 33
click at [991, 83] on span "Precio con descuento , Q" at bounding box center [982, 80] width 43 height 15
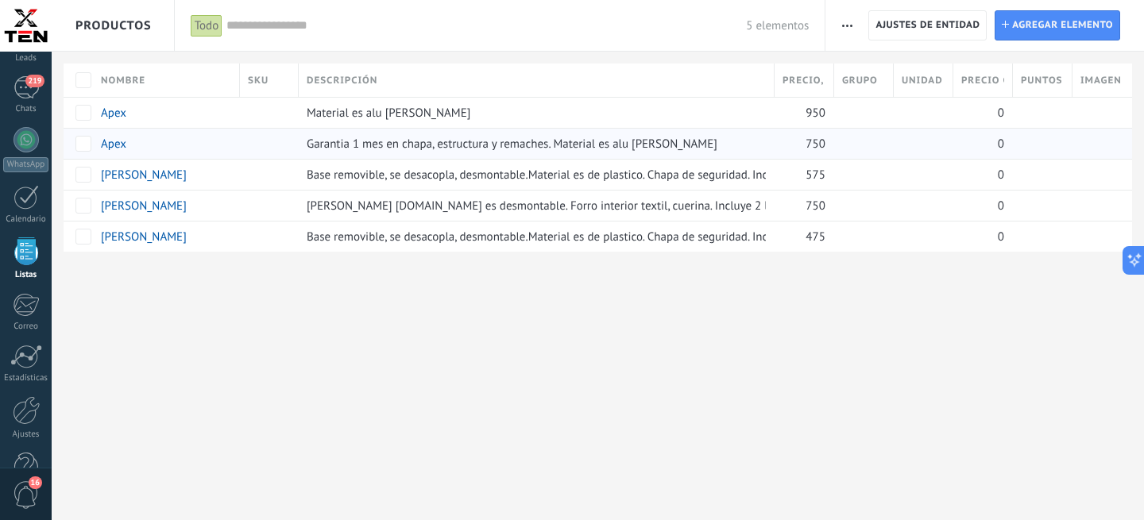
click at [1054, 80] on span "Puntos por compra" at bounding box center [1042, 80] width 43 height 15
click at [1113, 80] on span "Imagen" at bounding box center [1100, 80] width 40 height 15
click at [1051, 87] on span "Puntos por compra" at bounding box center [1042, 80] width 43 height 15
click at [1092, 87] on span "Imagen" at bounding box center [1100, 80] width 40 height 15
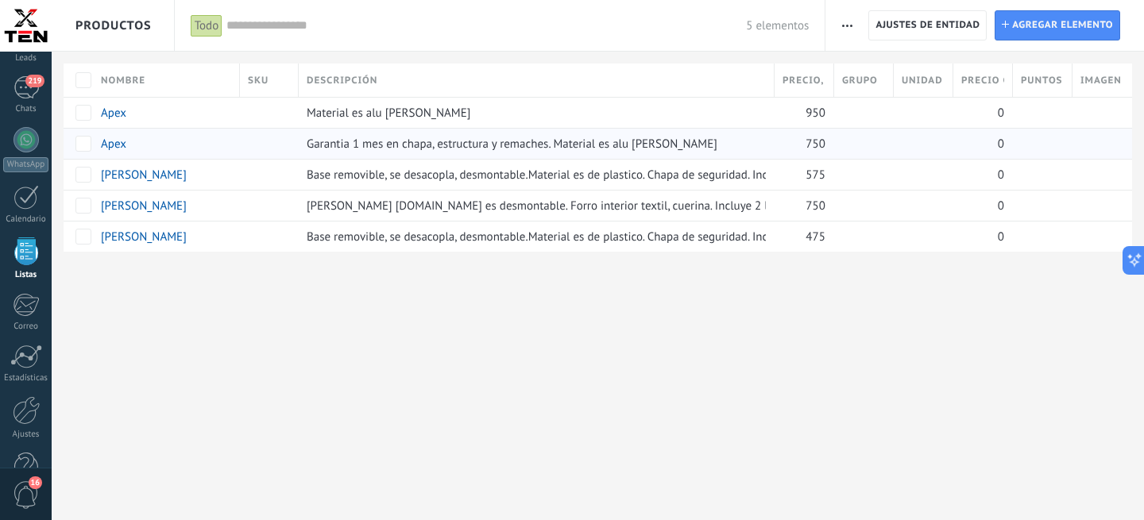
click at [1092, 87] on span "Imagen" at bounding box center [1100, 80] width 40 height 15
click at [1109, 84] on span "Imagen" at bounding box center [1100, 80] width 40 height 15
click at [672, 141] on span at bounding box center [667, 144] width 16 height 16
type textarea "**********"
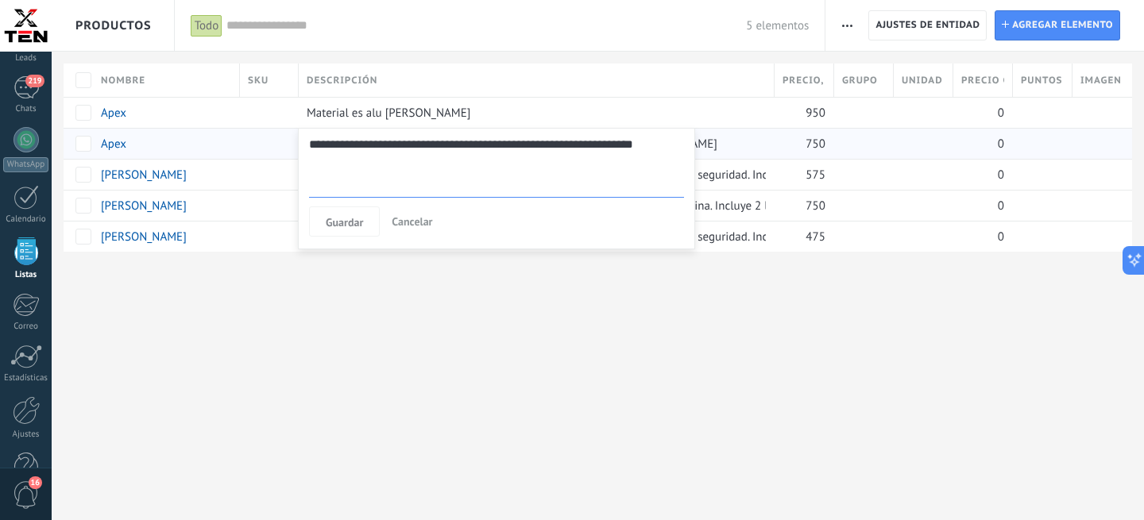
click at [1024, 29] on div at bounding box center [572, 26] width 1144 height 52
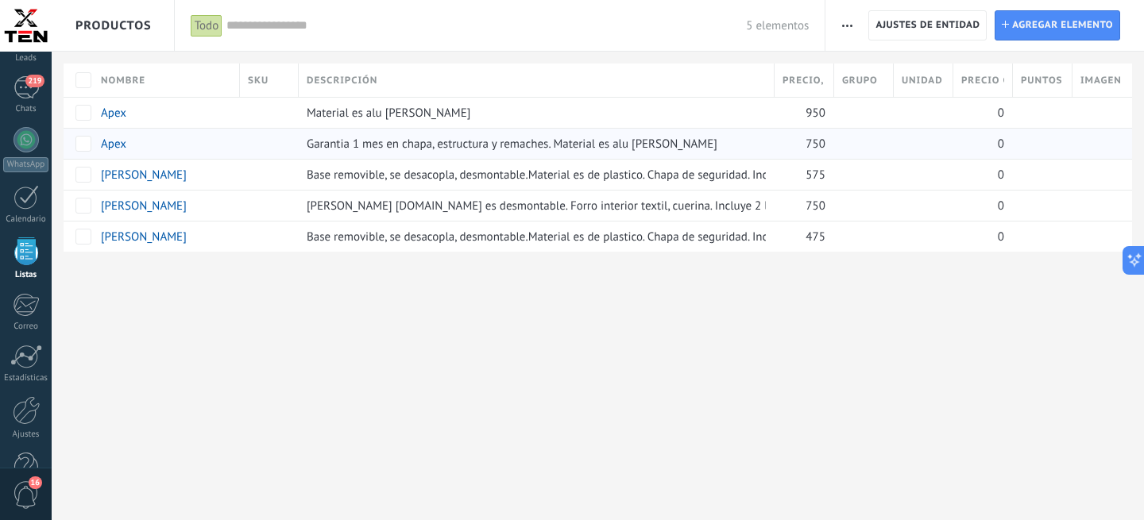
click at [928, 25] on div at bounding box center [572, 26] width 1144 height 52
click at [908, 26] on div at bounding box center [572, 26] width 1144 height 52
click at [851, 24] on div at bounding box center [572, 26] width 1144 height 52
click at [842, 25] on div at bounding box center [572, 26] width 1144 height 52
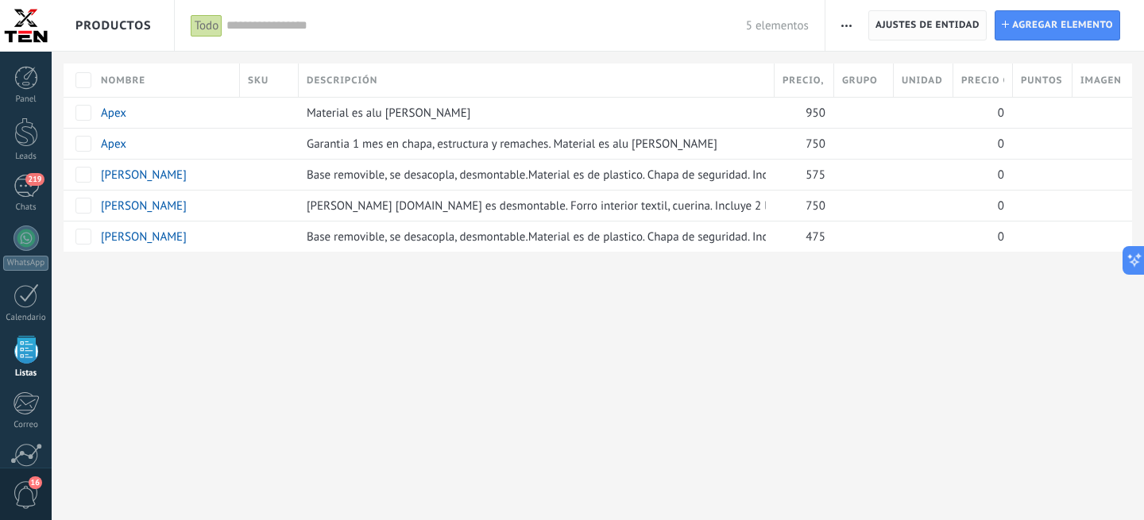
click at [891, 23] on span "Ajustes de entidad" at bounding box center [928, 25] width 104 height 29
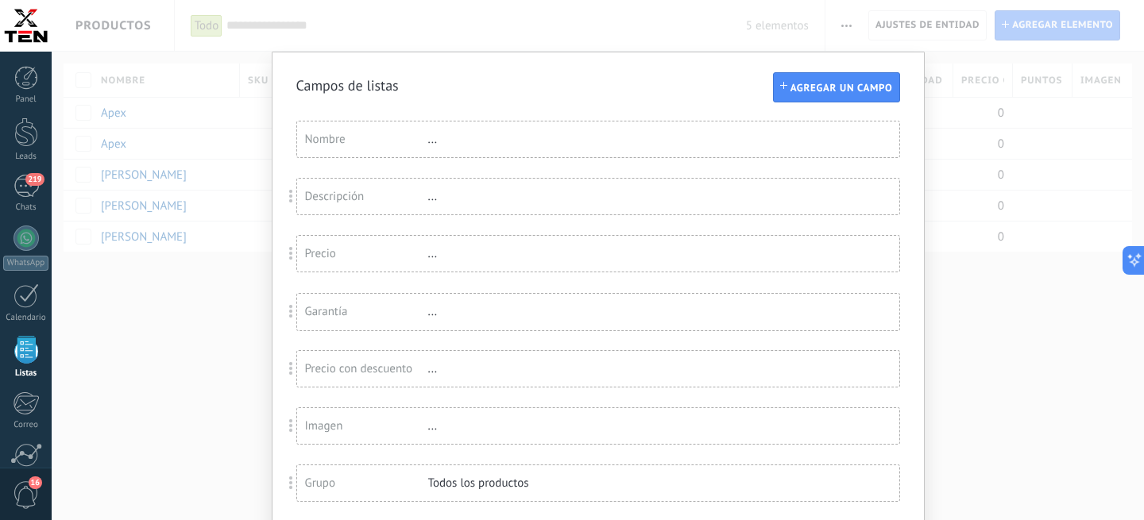
click at [294, 320] on div "Campos de listas Agregar un campo Usted ha alcanzado la cantidad máxima de los …" at bounding box center [598, 260] width 1092 height 520
click at [205, 381] on div "Campos de listas Agregar un campo Usted ha alcanzado la cantidad máxima de los …" at bounding box center [598, 260] width 1092 height 520
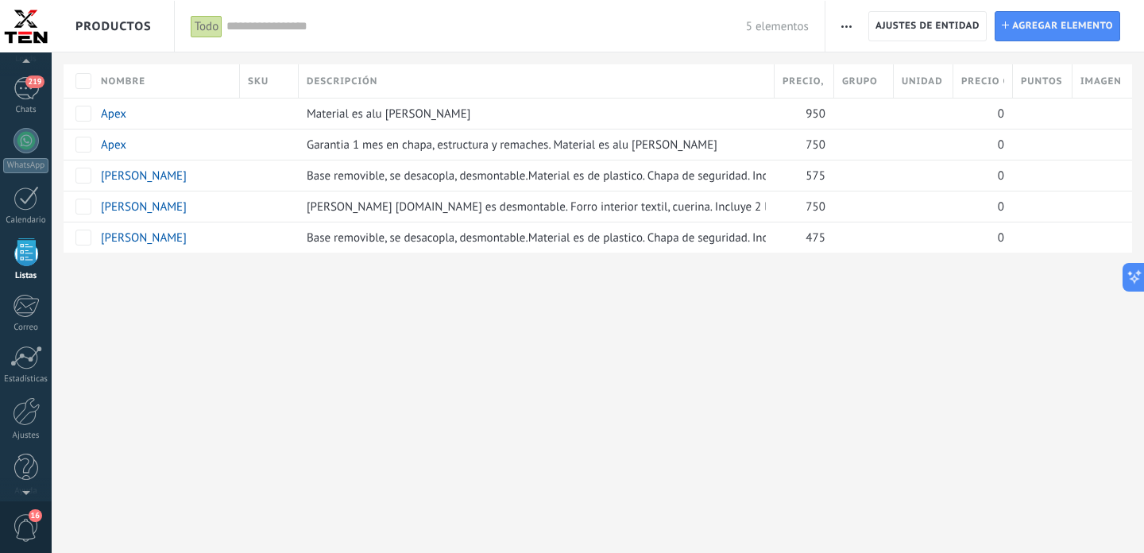
scroll to position [3310, 0]
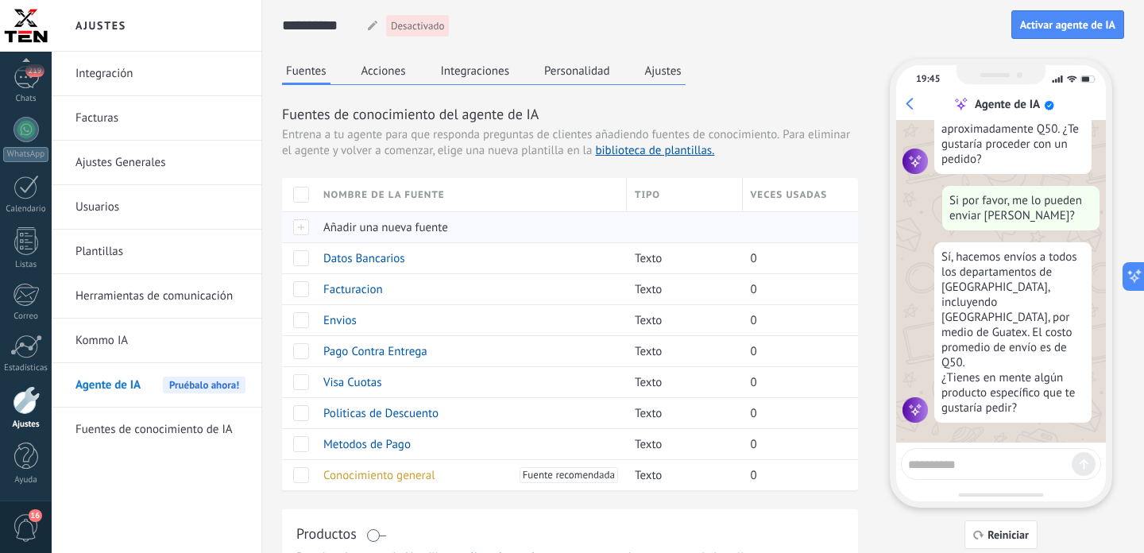
scroll to position [656, 0]
click at [158, 423] on link "Fuentes de conocimiento de IA" at bounding box center [160, 430] width 170 height 44
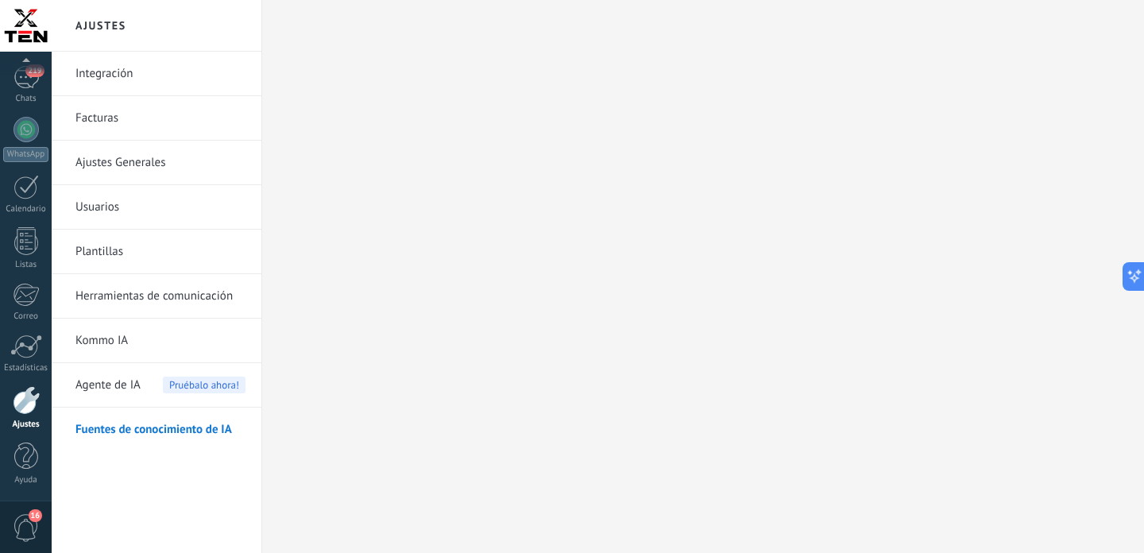
scroll to position [3310, 0]
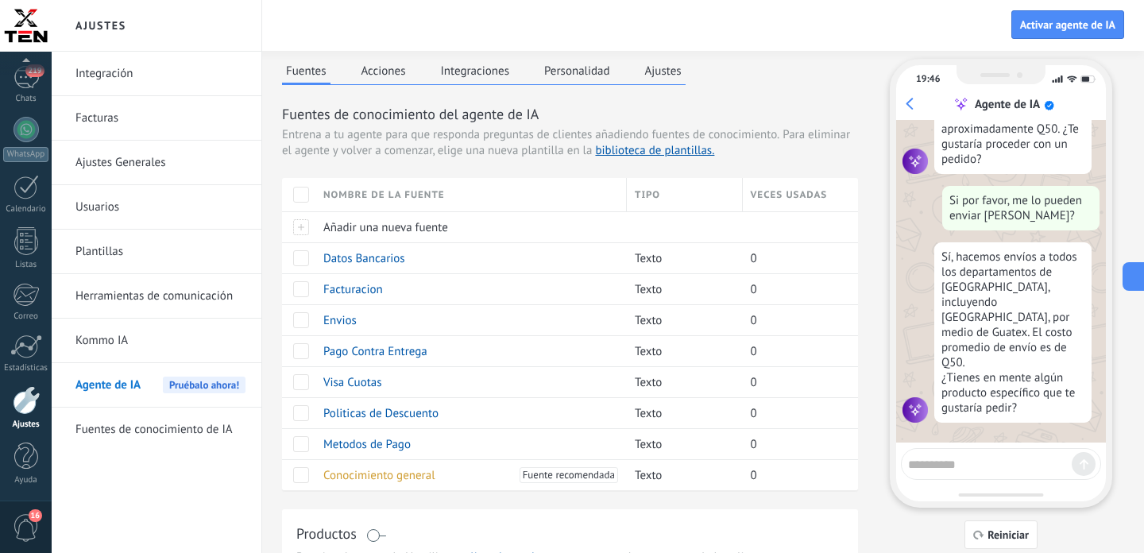
scroll to position [87, 0]
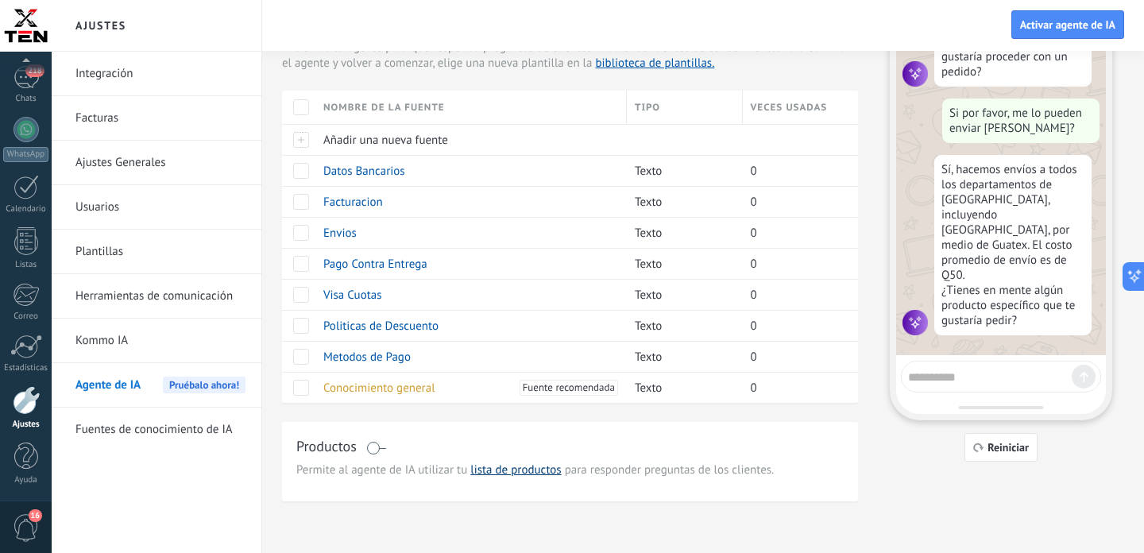
click at [509, 473] on link "lista de productos" at bounding box center [515, 469] width 91 height 15
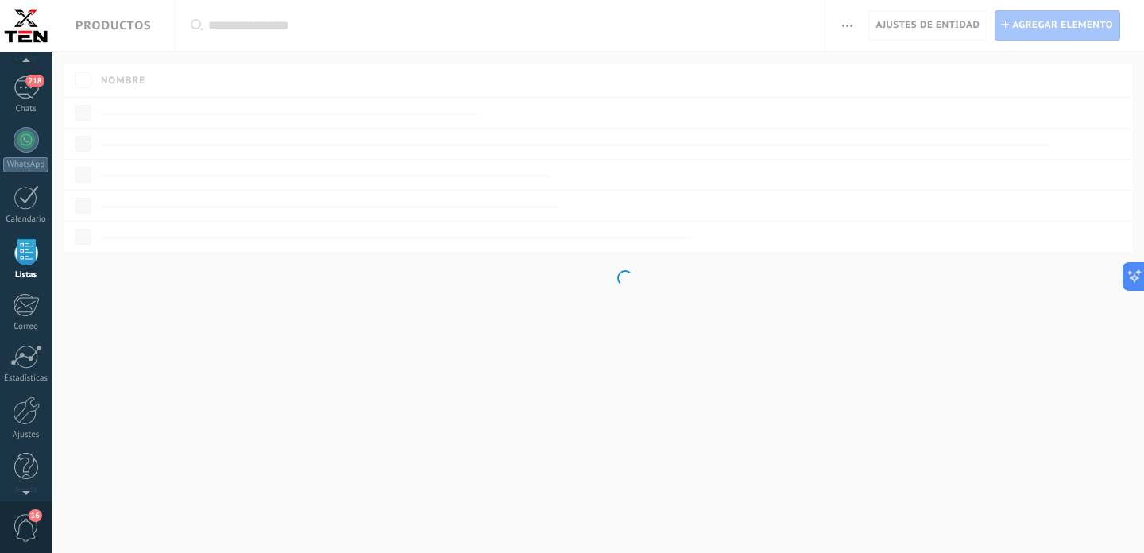
scroll to position [3310, 0]
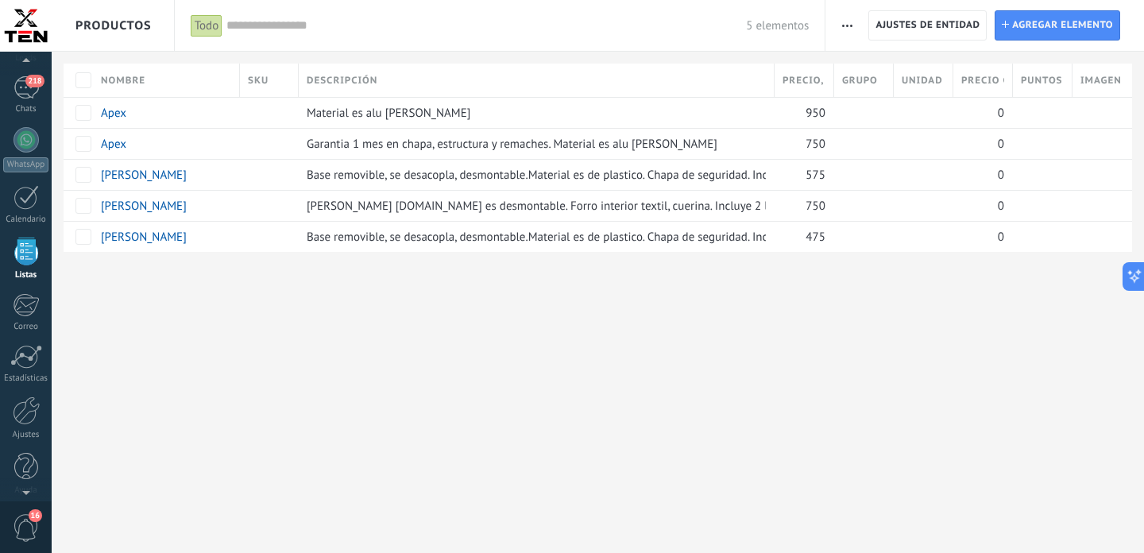
click at [844, 25] on use "button" at bounding box center [847, 26] width 10 height 2
click at [889, 128] on span "Ajuste de lista" at bounding box center [892, 131] width 72 height 32
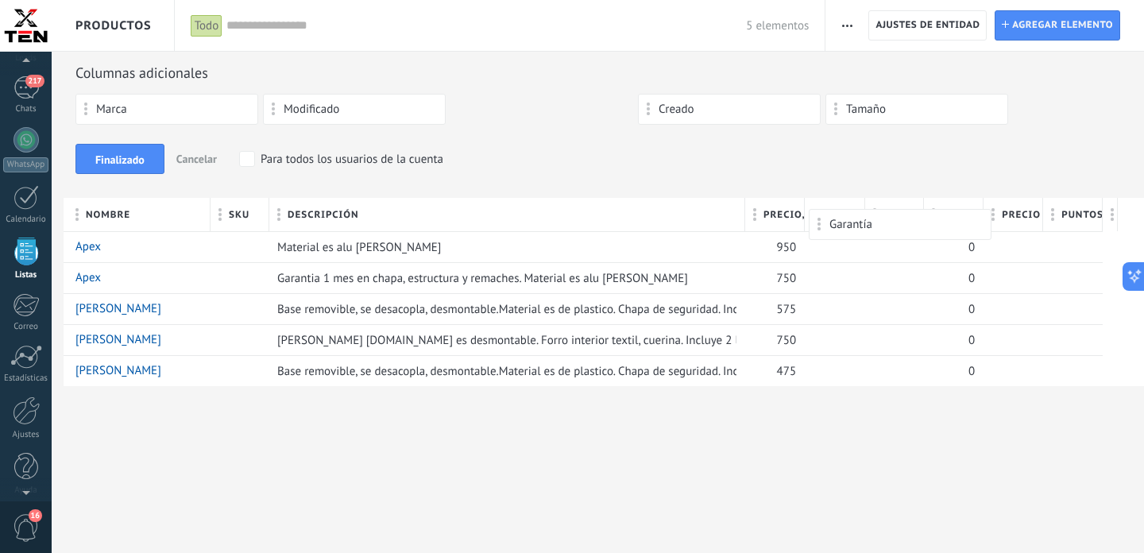
drag, startPoint x: 470, startPoint y: 110, endPoint x: 829, endPoint y: 218, distance: 374.2
click at [829, 218] on div "Columnas adicionales Marca Modificado Garantía Creado Tamaño Finalizado Cancela…" at bounding box center [598, 225] width 1092 height 323
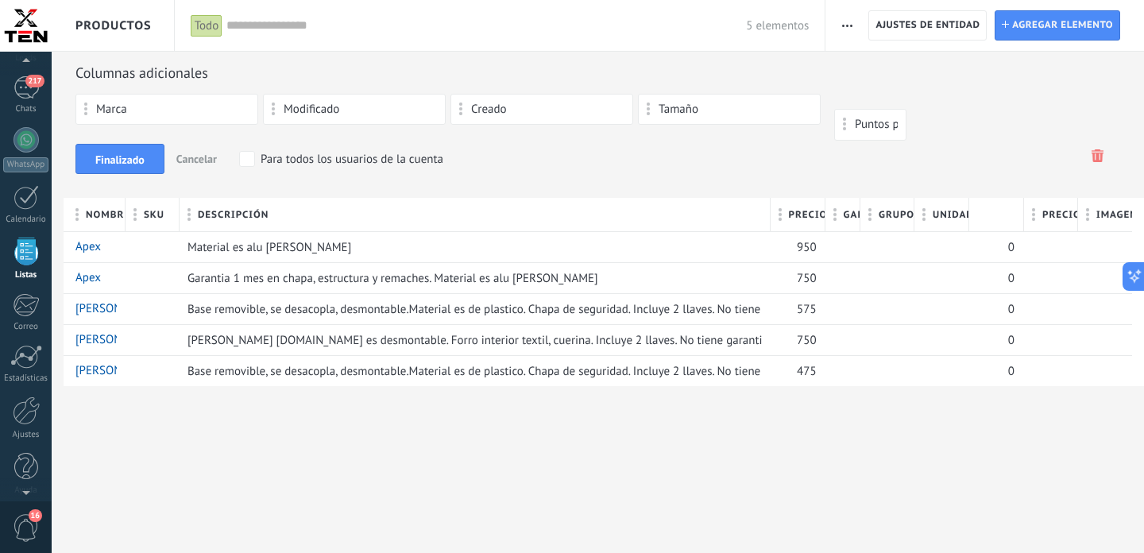
drag, startPoint x: 1048, startPoint y: 220, endPoint x: 857, endPoint y: 121, distance: 215.0
click at [857, 121] on body ".abccls-1,.abccls-2{fill-rule:evenodd}.abccls-2{fill:#fff} .abfcls-1{fill:none}…" at bounding box center [572, 276] width 1144 height 553
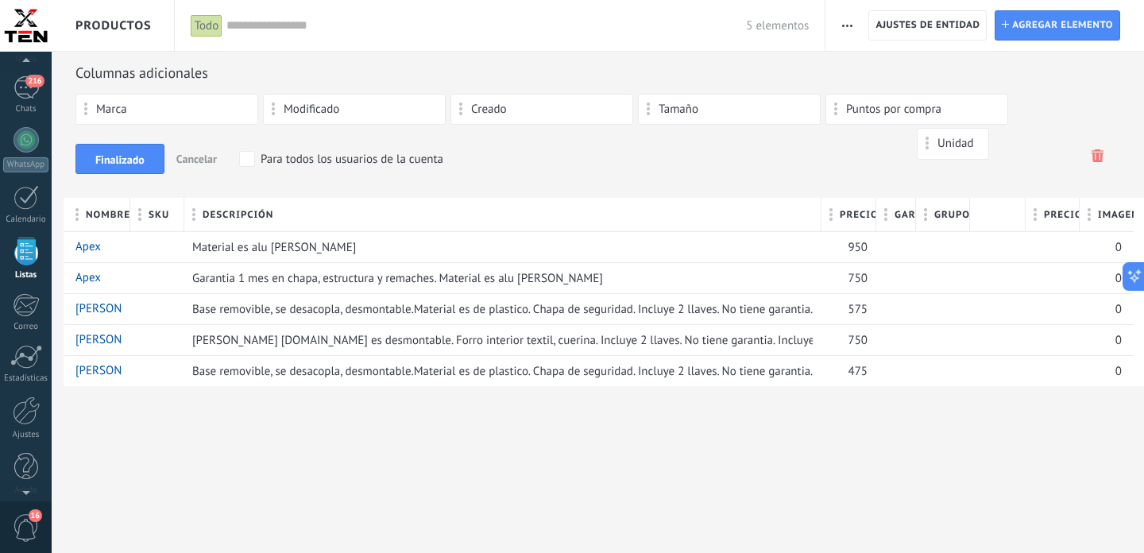
drag, startPoint x: 995, startPoint y: 218, endPoint x: 944, endPoint y: 144, distance: 90.8
click at [944, 144] on body ".abccls-1,.abccls-2{fill-rule:evenodd}.abccls-2{fill:#fff} .abfcls-1{fill:none}…" at bounding box center [572, 276] width 1144 height 553
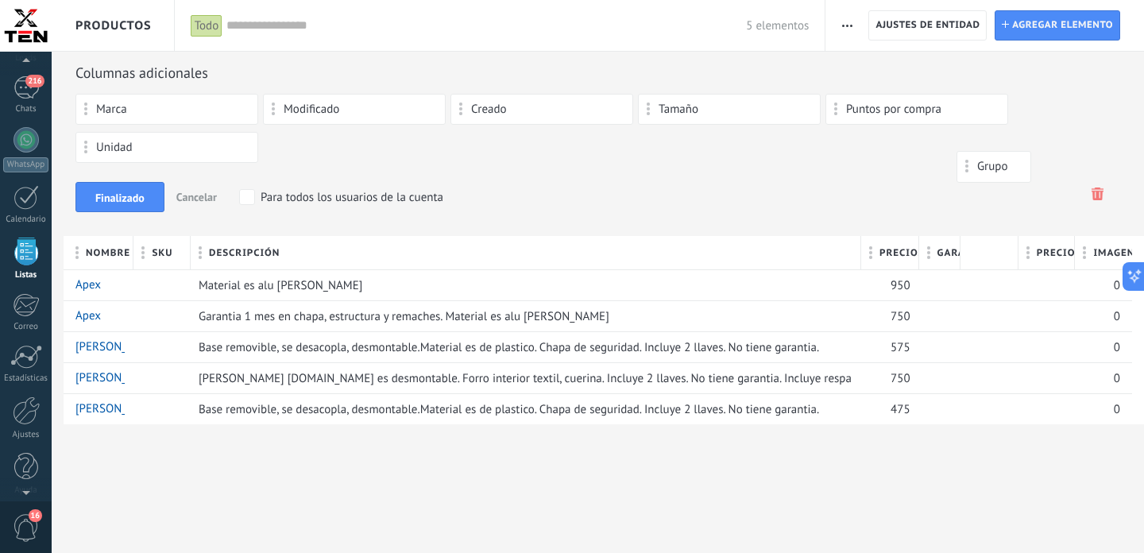
drag, startPoint x: 988, startPoint y: 255, endPoint x: 984, endPoint y: 167, distance: 88.3
click at [984, 167] on body ".abccls-1,.abccls-2{fill-rule:evenodd}.abccls-2{fill:#fff} .abfcls-1{fill:none}…" at bounding box center [572, 276] width 1144 height 553
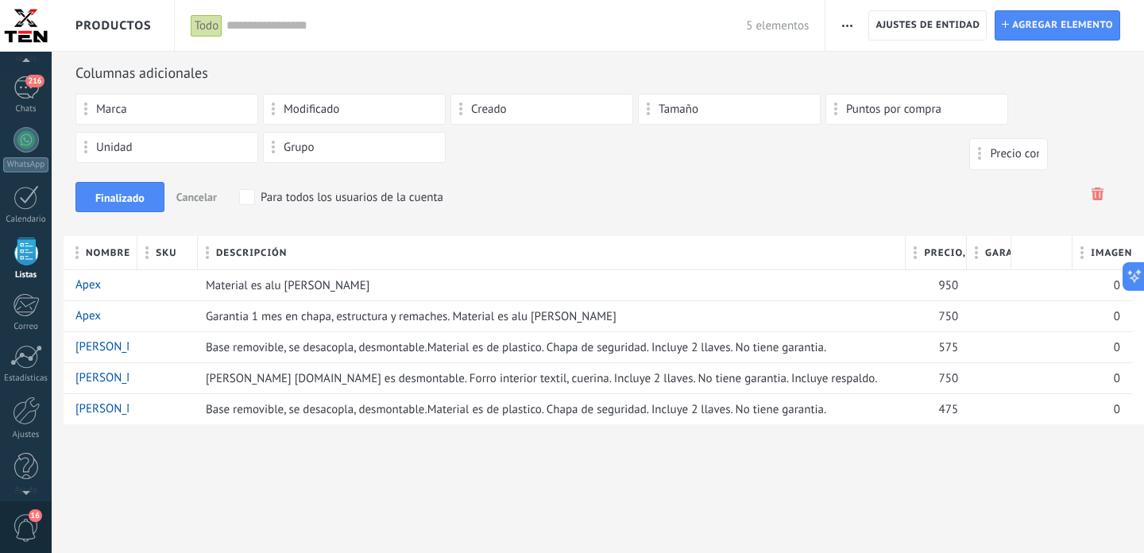
drag, startPoint x: 1034, startPoint y: 254, endPoint x: 991, endPoint y: 154, distance: 108.6
click at [991, 154] on body ".abccls-1,.abccls-2{fill-rule:evenodd}.abccls-2{fill:#fff} .abfcls-1{fill:none}…" at bounding box center [572, 276] width 1144 height 553
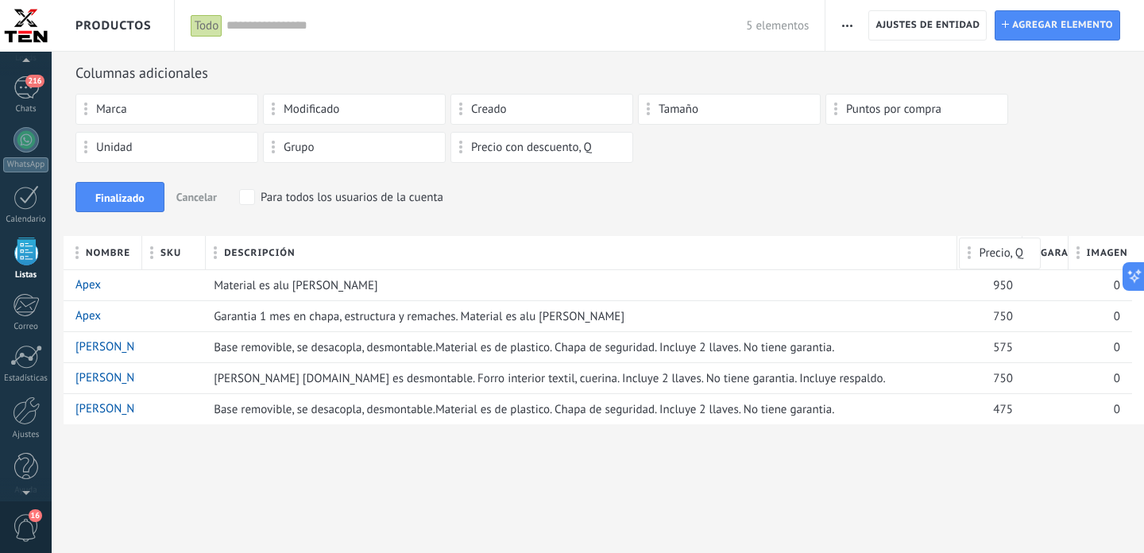
click at [999, 253] on body ".abccls-1,.abccls-2{fill-rule:evenodd}.abccls-2{fill:#fff} .abfcls-1{fill:none}…" at bounding box center [572, 276] width 1144 height 553
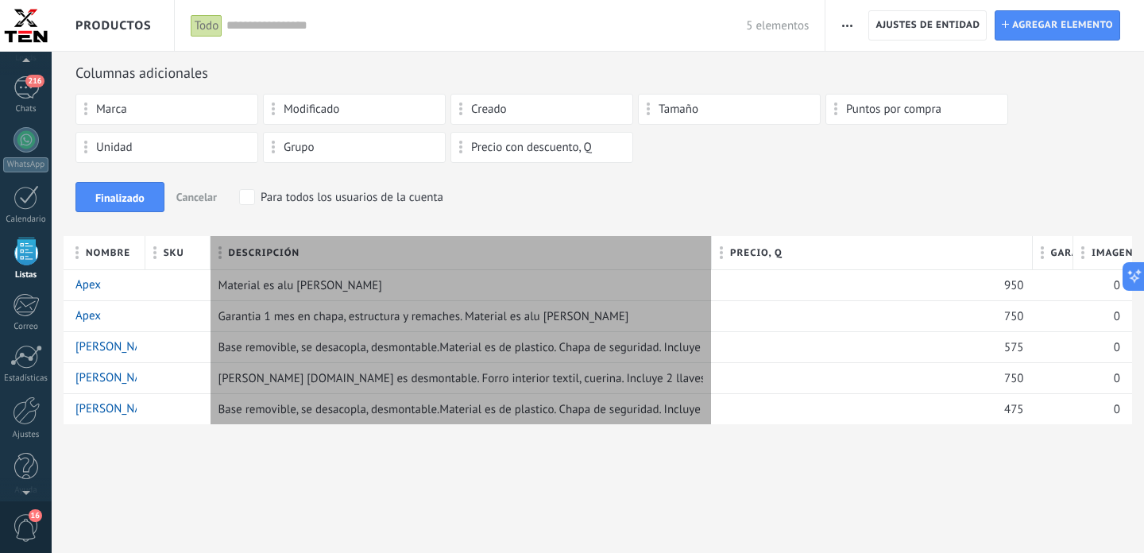
drag, startPoint x: 961, startPoint y: 245, endPoint x: 700, endPoint y: 261, distance: 261.0
click at [700, 261] on div "Descripción" at bounding box center [462, 252] width 502 height 33
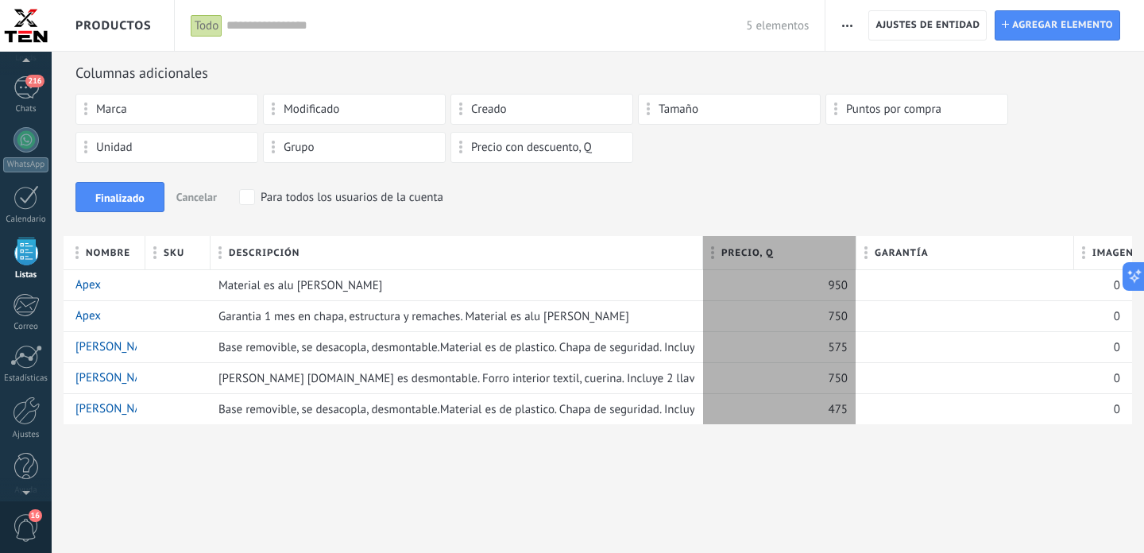
drag, startPoint x: 1034, startPoint y: 252, endPoint x: 856, endPoint y: 257, distance: 178.0
click at [856, 257] on div at bounding box center [856, 254] width 17 height 30
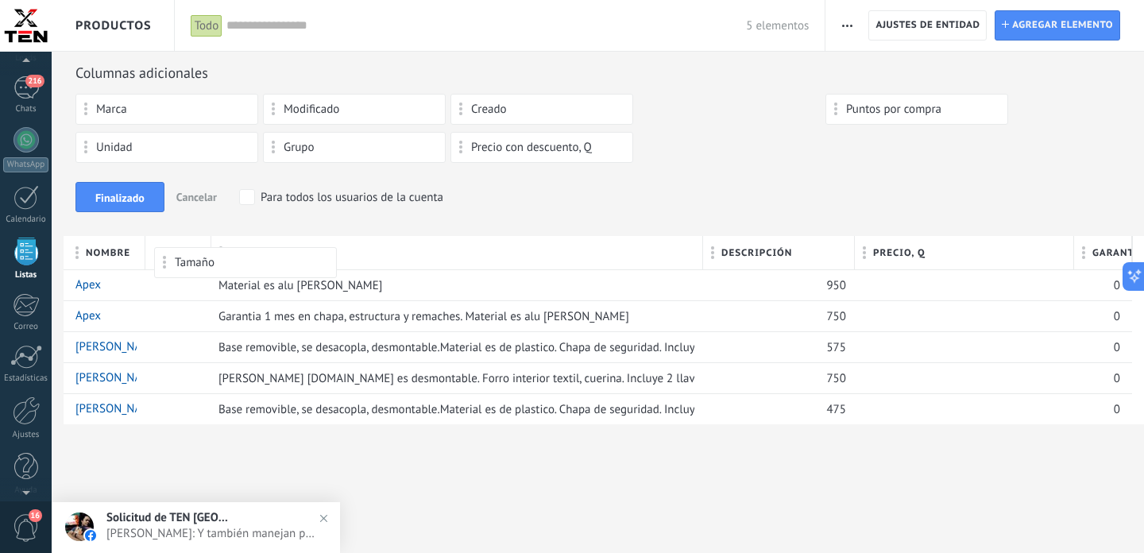
drag, startPoint x: 686, startPoint y: 110, endPoint x: 202, endPoint y: 255, distance: 505.2
click at [202, 255] on div "Columnas adicionales Marca Modificado Creado Tamaño Puntos por compra Unidad Gr…" at bounding box center [598, 244] width 1092 height 361
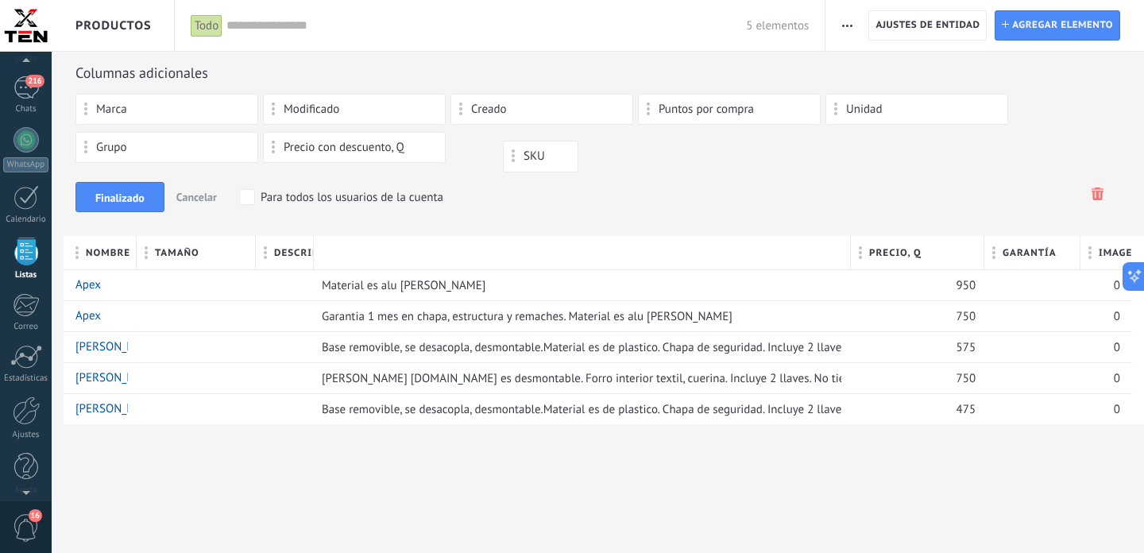
drag, startPoint x: 278, startPoint y: 254, endPoint x: 525, endPoint y: 156, distance: 266.0
click at [525, 156] on body ".abccls-1,.abccls-2{fill-rule:evenodd}.abccls-2{fill:#fff} .abfcls-1{fill:none}…" at bounding box center [572, 276] width 1144 height 553
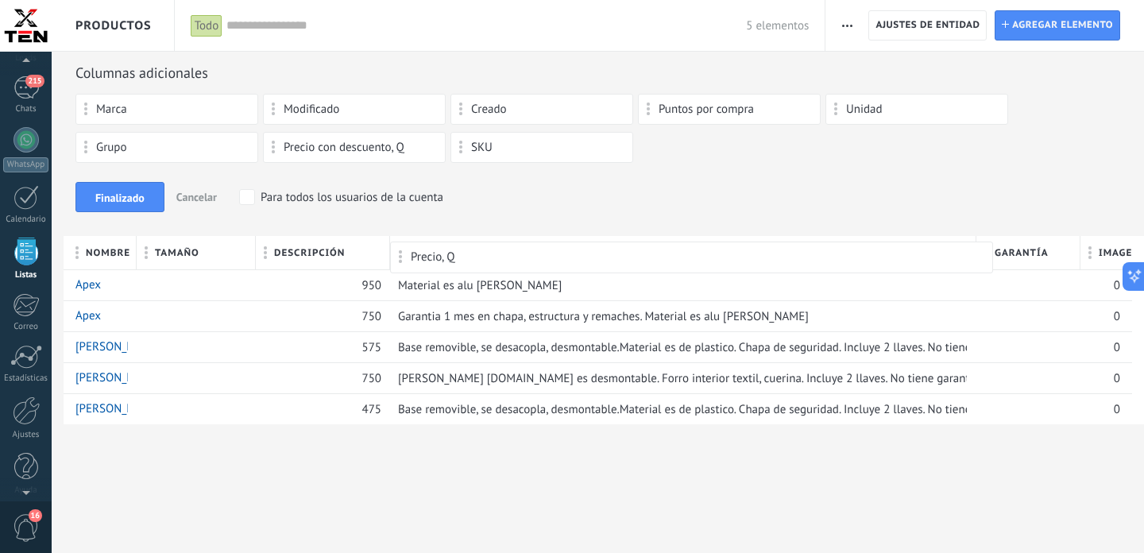
click at [430, 257] on body ".abccls-1,.abccls-2{fill-rule:evenodd}.abccls-2{fill:#fff} .abfcls-1{fill:none}…" at bounding box center [572, 276] width 1144 height 553
drag, startPoint x: 428, startPoint y: 257, endPoint x: 324, endPoint y: 253, distance: 104.2
click at [324, 253] on body ".abccls-1,.abccls-2{fill-rule:evenodd}.abccls-2{fill:#fff} .abfcls-1{fill:none}…" at bounding box center [572, 276] width 1144 height 553
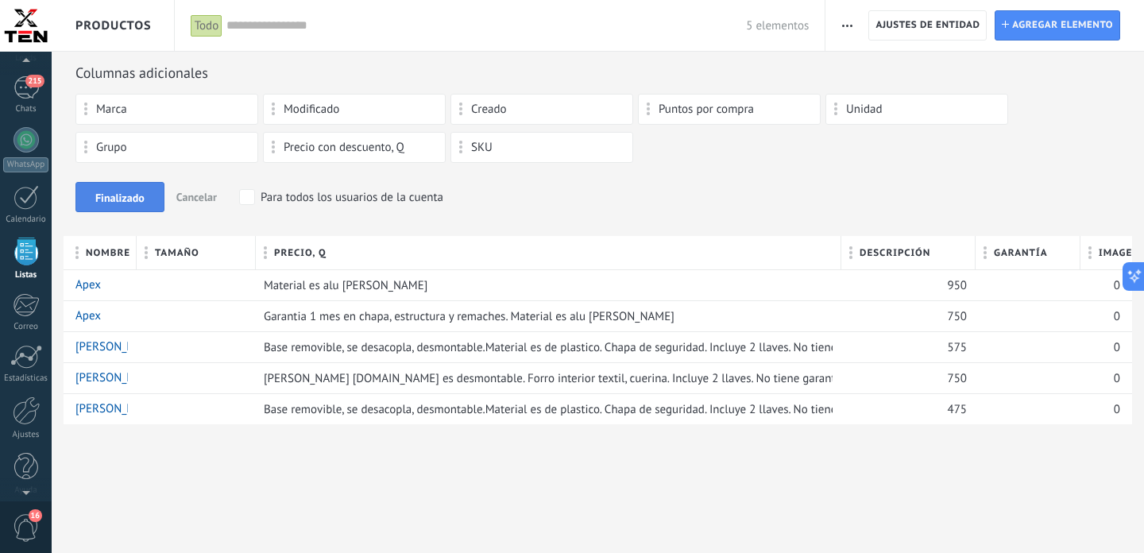
click at [123, 200] on span "Finalizado" at bounding box center [119, 197] width 49 height 11
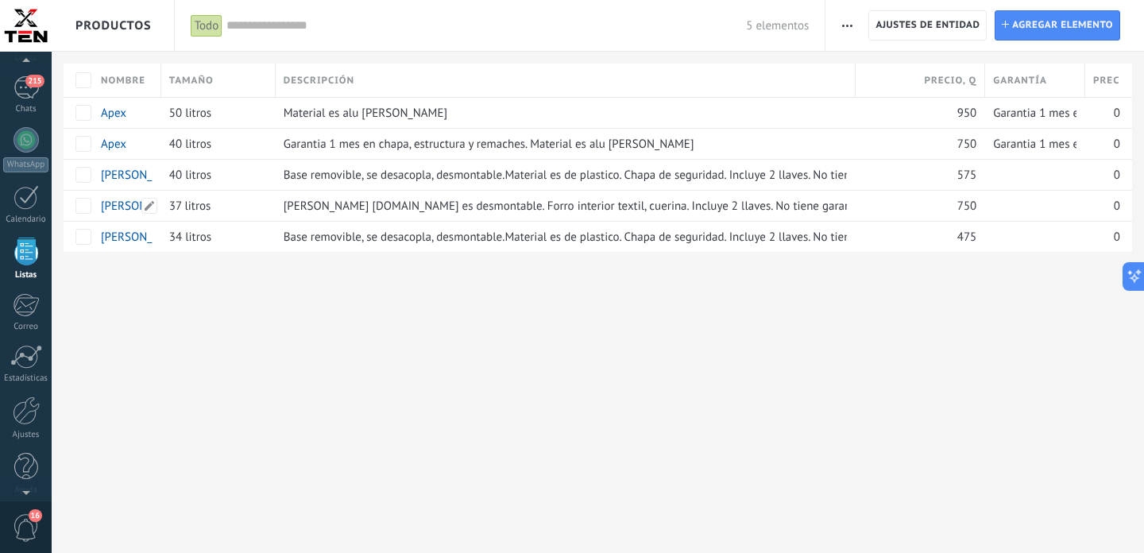
scroll to position [3310, 0]
click at [642, 148] on span at bounding box center [644, 144] width 16 height 16
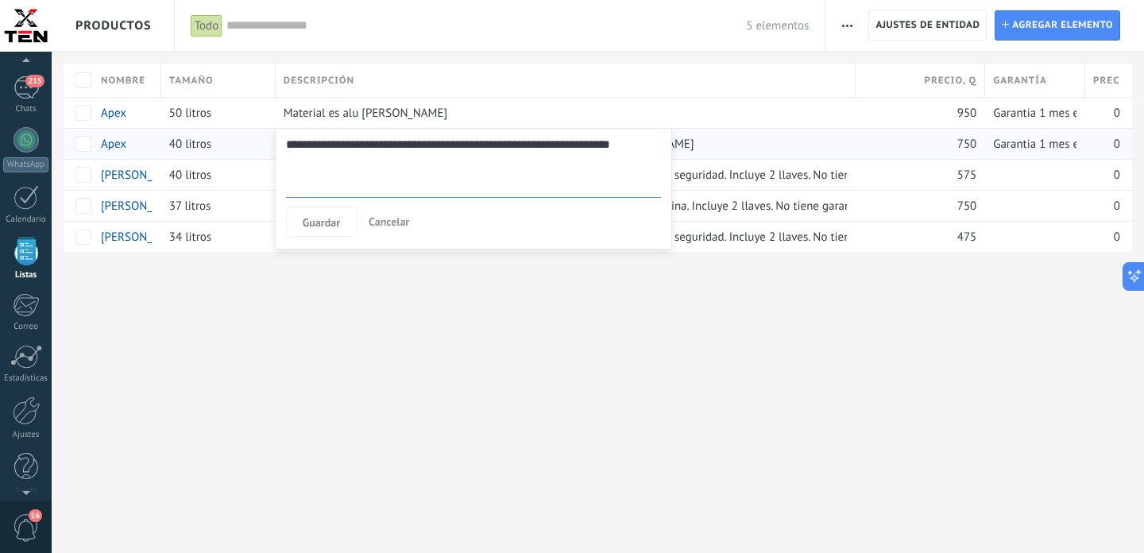
scroll to position [21, 0]
drag, startPoint x: 538, startPoint y: 141, endPoint x: 286, endPoint y: 137, distance: 251.9
click at [286, 137] on textarea "**********" at bounding box center [473, 166] width 375 height 64
type textarea "**********"
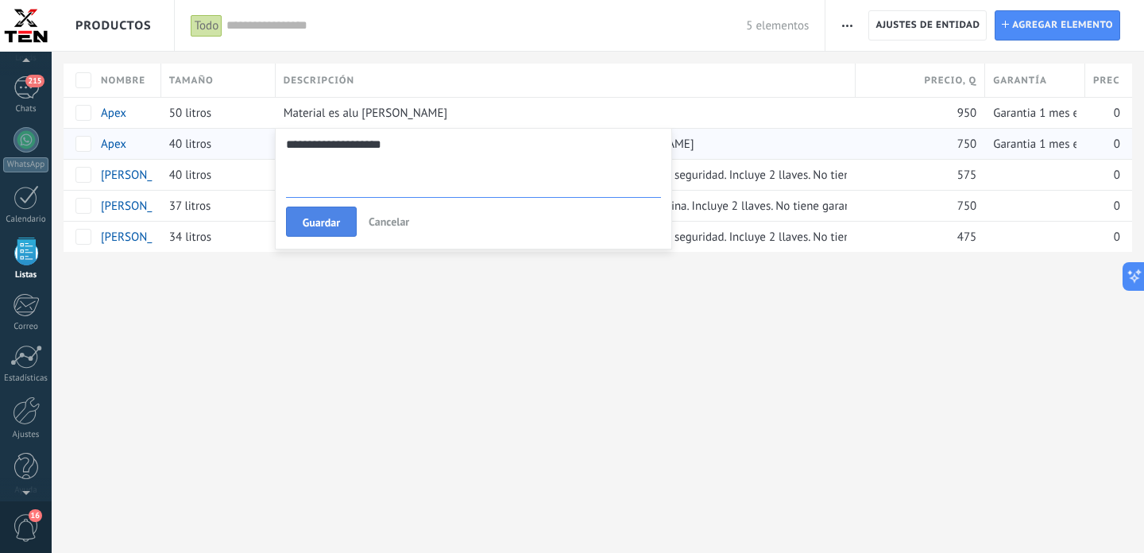
type textarea "**********"
click at [334, 223] on span "Guardar" at bounding box center [321, 222] width 37 height 11
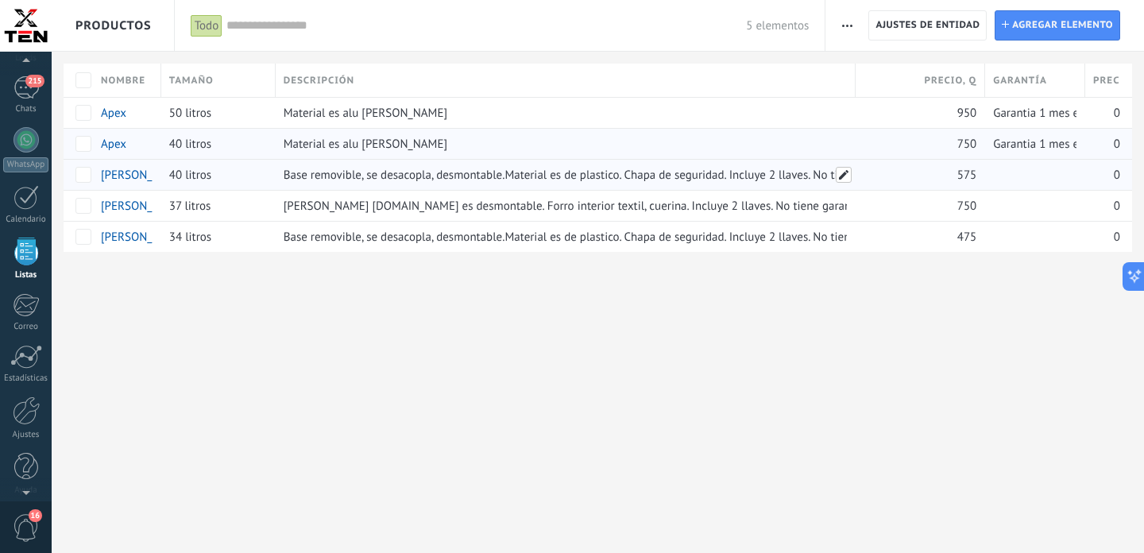
click at [843, 177] on span at bounding box center [844, 175] width 16 height 16
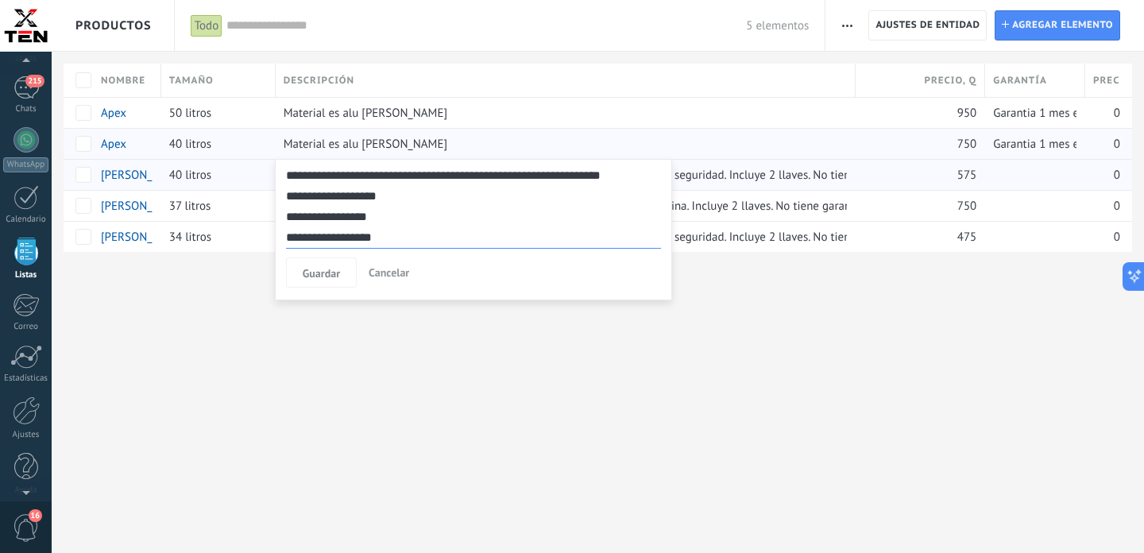
drag, startPoint x: 391, startPoint y: 238, endPoint x: 277, endPoint y: 234, distance: 113.7
click at [286, 234] on textarea "**********" at bounding box center [473, 206] width 375 height 83
type textarea "**********"
click at [340, 271] on span "Guardar" at bounding box center [321, 273] width 37 height 11
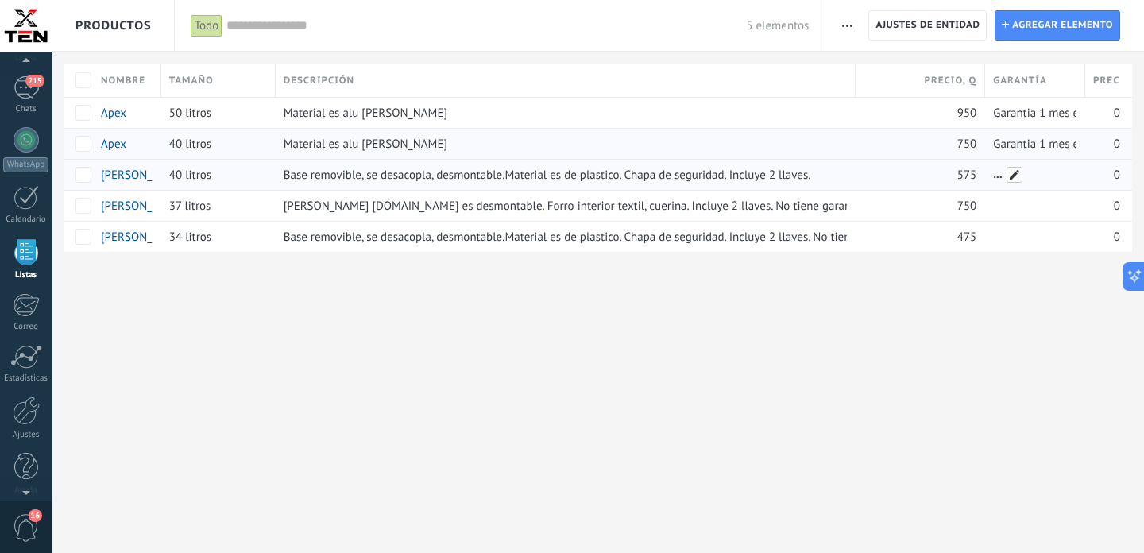
click at [1018, 174] on span at bounding box center [1015, 175] width 16 height 16
type input "**********"
click at [1030, 208] on span "Guardar" at bounding box center [1028, 211] width 37 height 11
click at [1012, 207] on span at bounding box center [1015, 206] width 16 height 16
type input "**********"
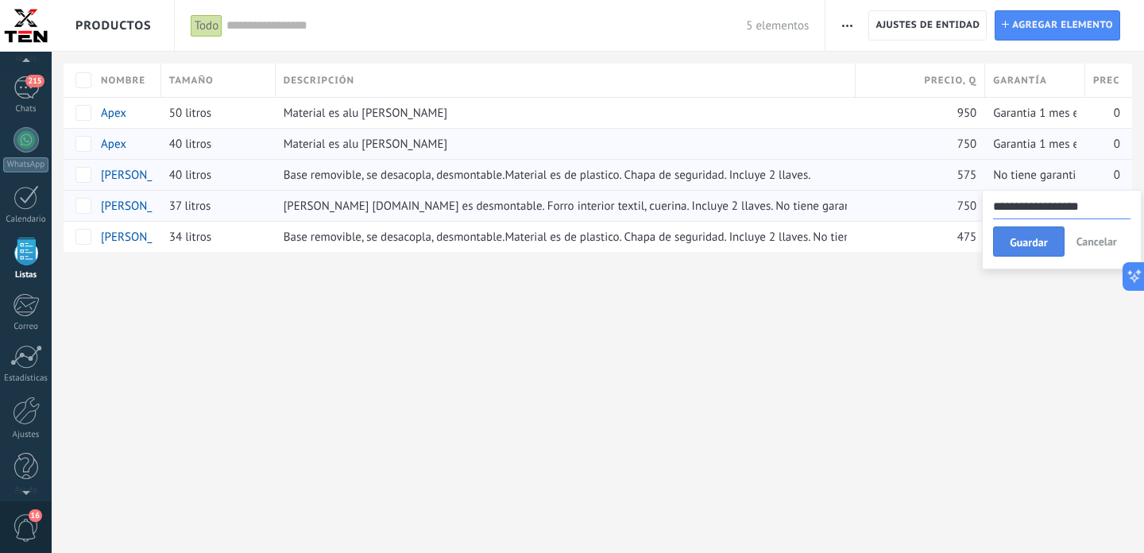
click at [1029, 242] on span "Guardar" at bounding box center [1028, 242] width 37 height 11
click at [1018, 238] on span at bounding box center [1015, 237] width 16 height 16
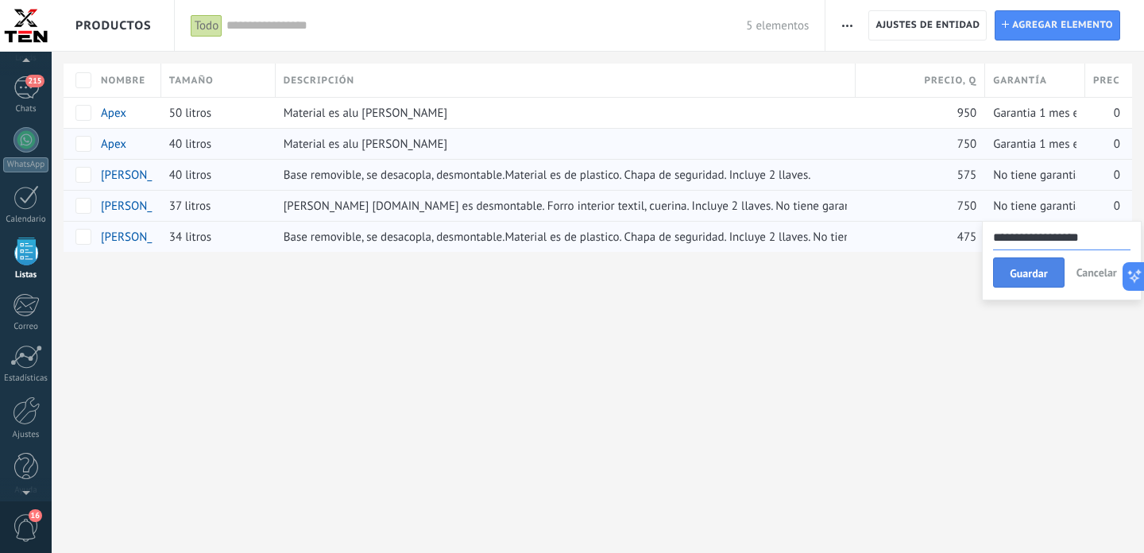
type input "**********"
click at [1034, 273] on span "Guardar" at bounding box center [1028, 273] width 37 height 11
click at [846, 207] on span at bounding box center [844, 206] width 16 height 16
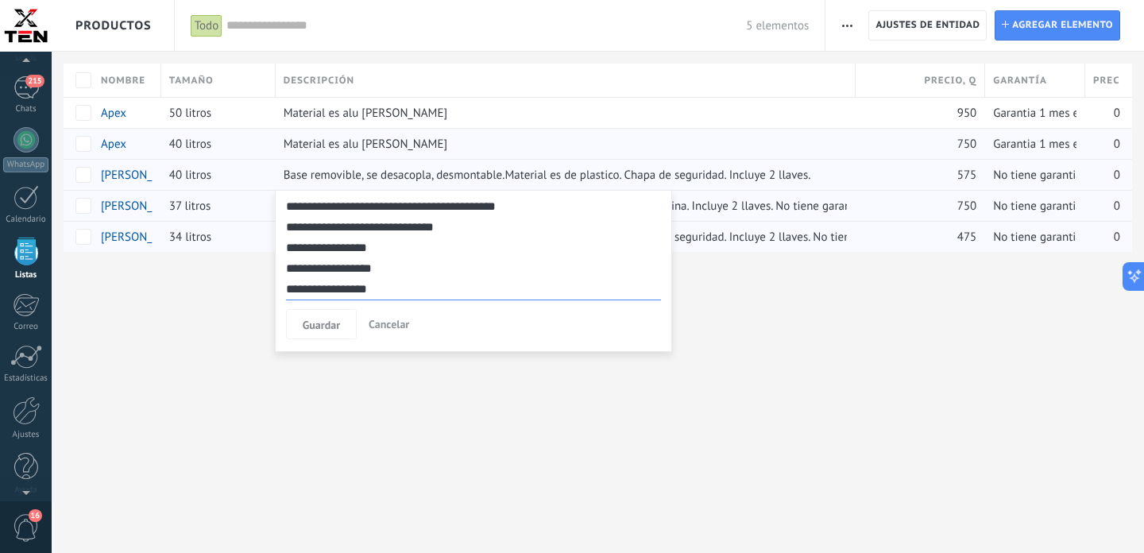
scroll to position [103, 0]
drag, startPoint x: 392, startPoint y: 269, endPoint x: 283, endPoint y: 273, distance: 108.9
click at [286, 273] on textarea "**********" at bounding box center [473, 248] width 375 height 104
type textarea "**********"
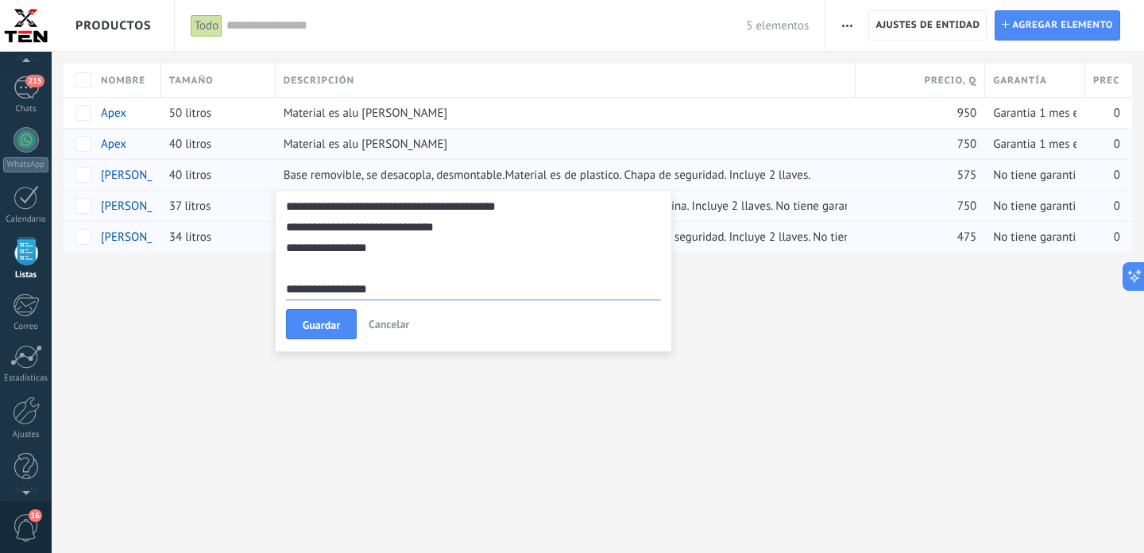
type textarea "**********"
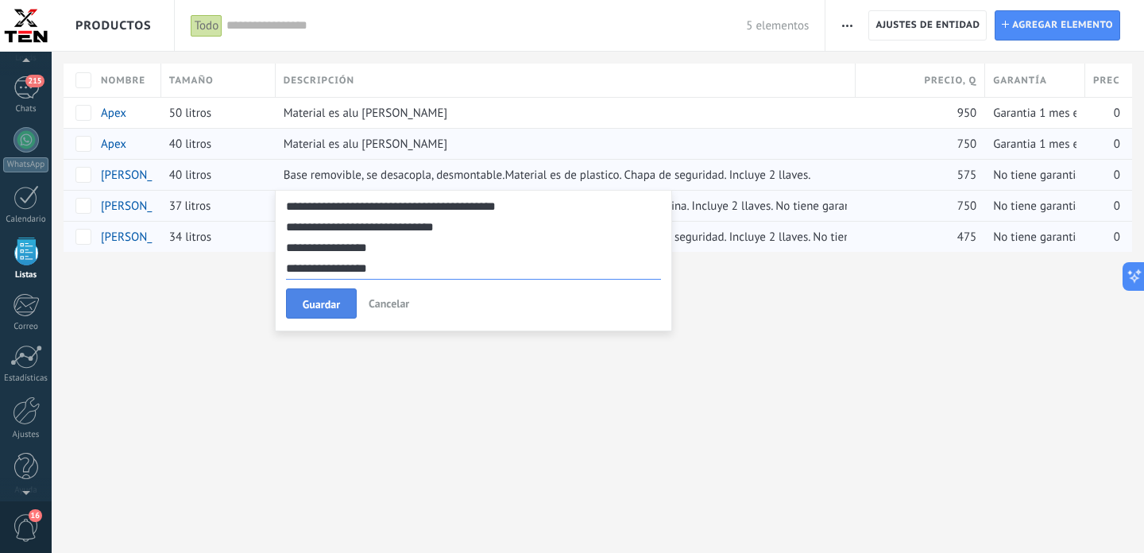
type textarea "**********"
click at [303, 297] on button "Guardar" at bounding box center [321, 303] width 71 height 30
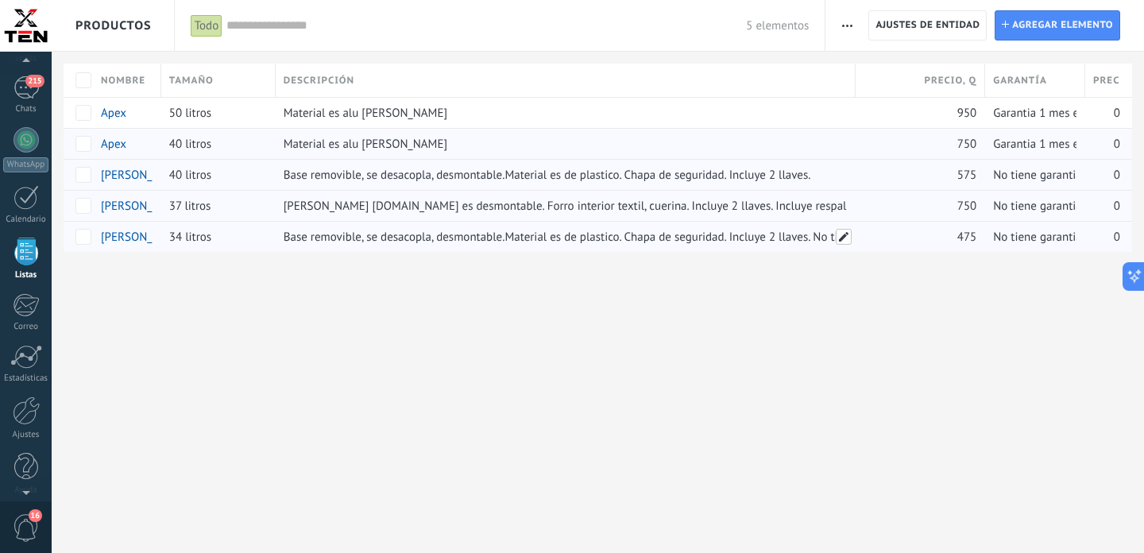
click at [850, 234] on span at bounding box center [844, 237] width 16 height 16
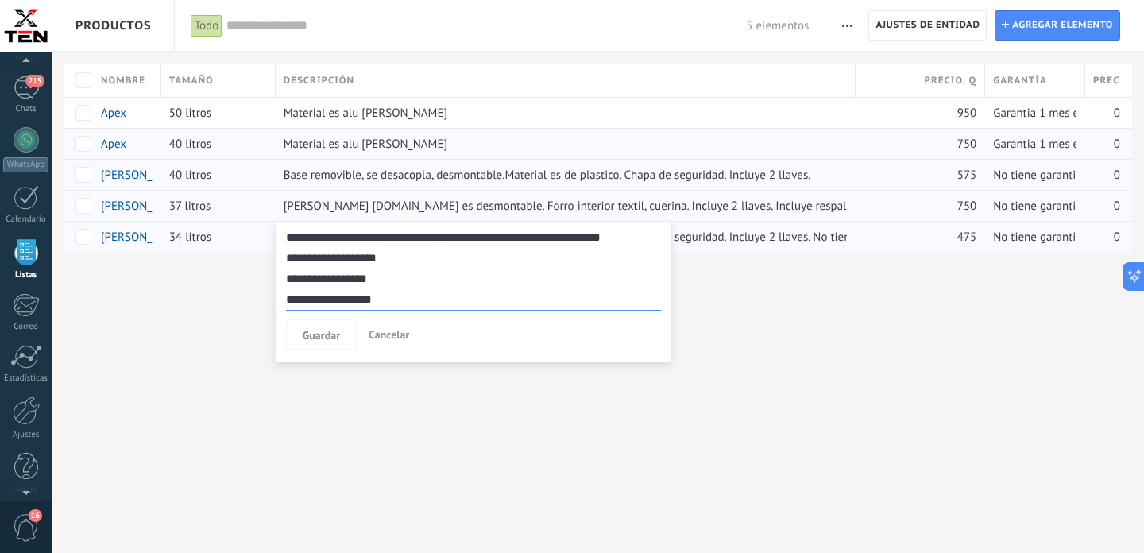
drag, startPoint x: 381, startPoint y: 303, endPoint x: 229, endPoint y: 296, distance: 151.9
click at [286, 296] on textarea "**********" at bounding box center [473, 268] width 375 height 83
type textarea "**********"
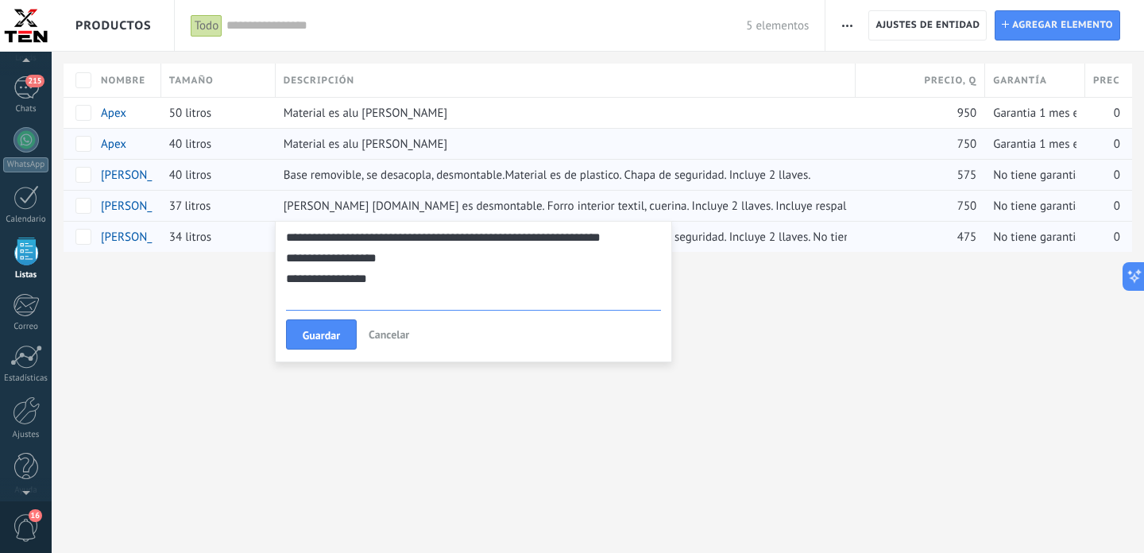
scroll to position [62, 0]
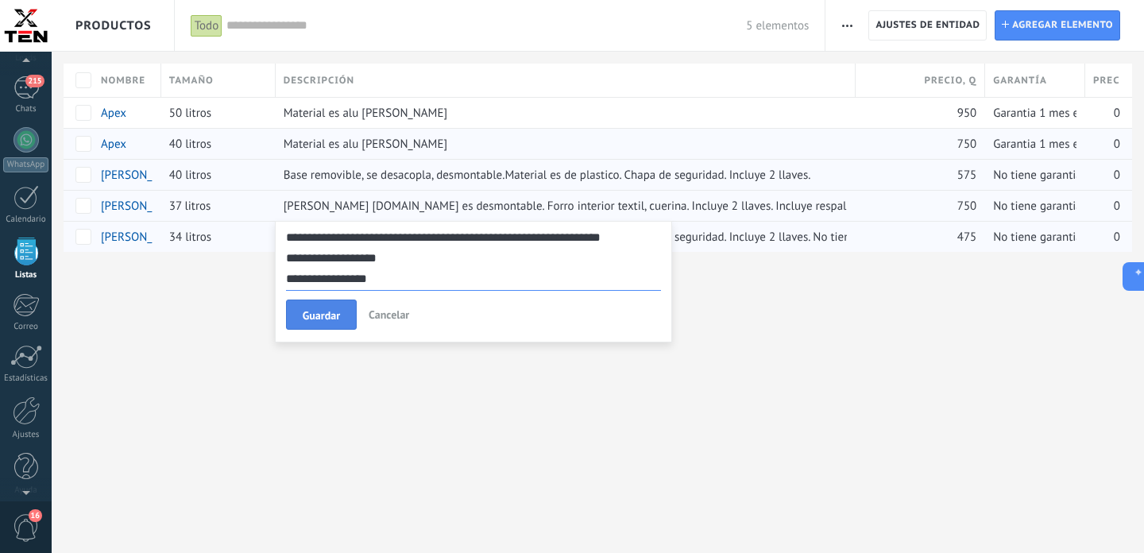
type textarea "**********"
click at [296, 313] on button "Guardar" at bounding box center [321, 315] width 71 height 30
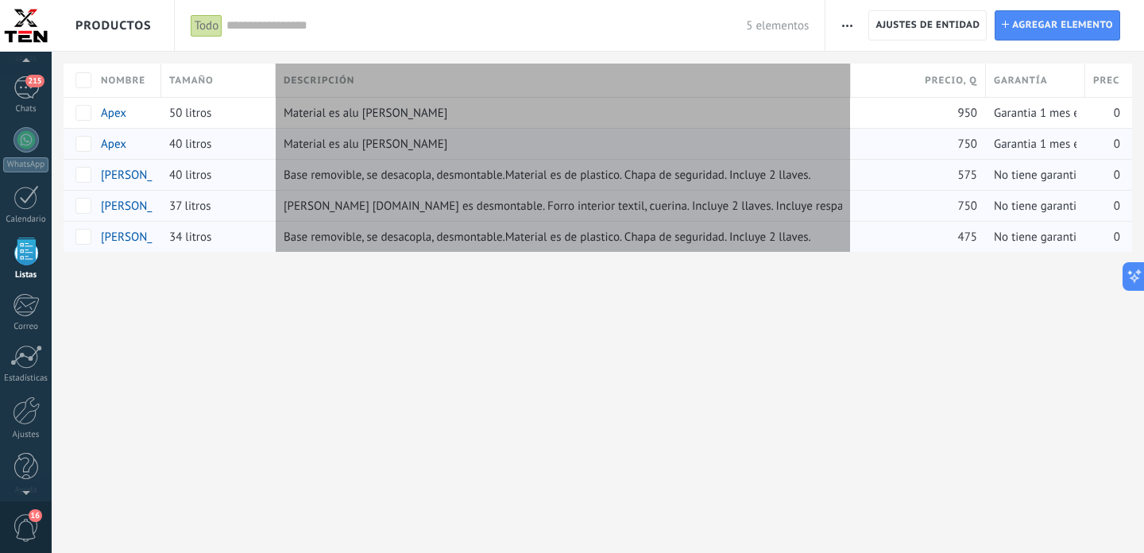
type textarea "**********"
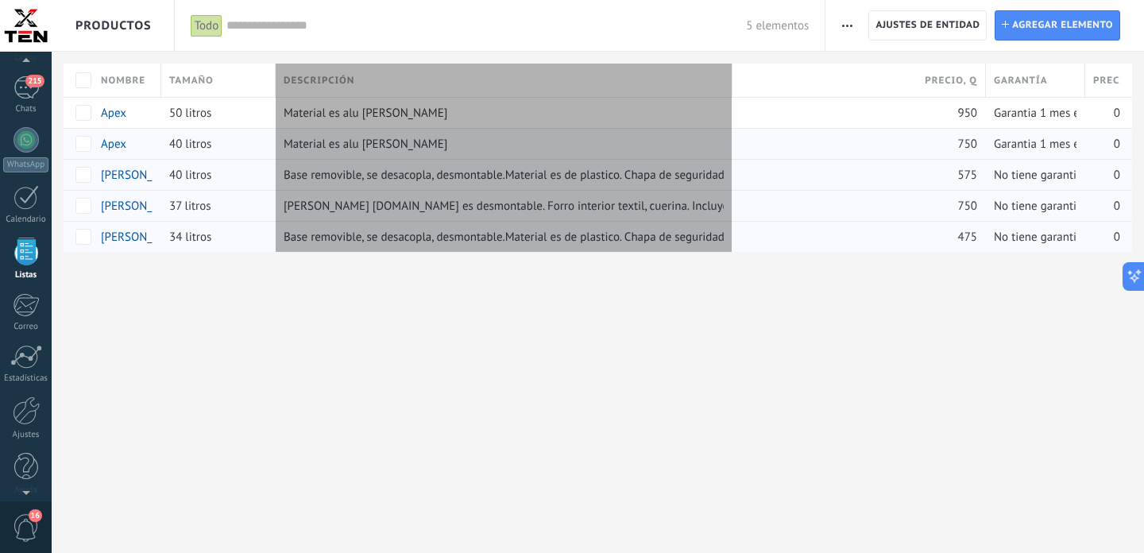
drag, startPoint x: 856, startPoint y: 86, endPoint x: 733, endPoint y: 86, distance: 123.1
click at [733, 86] on div at bounding box center [732, 82] width 17 height 30
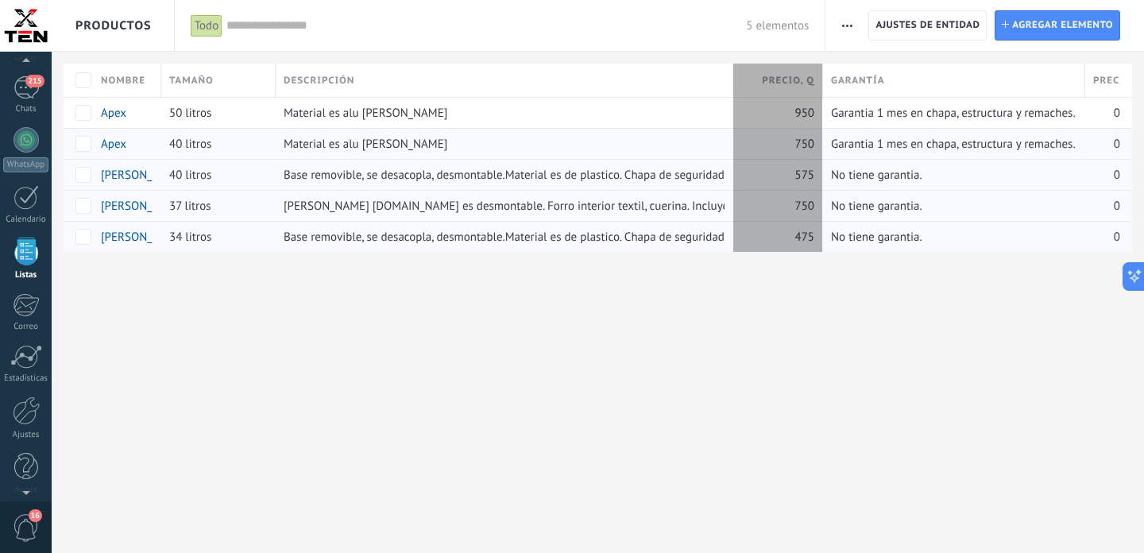
drag, startPoint x: 984, startPoint y: 75, endPoint x: 821, endPoint y: 78, distance: 162.9
click at [821, 78] on div "Precio , Q" at bounding box center [778, 80] width 90 height 33
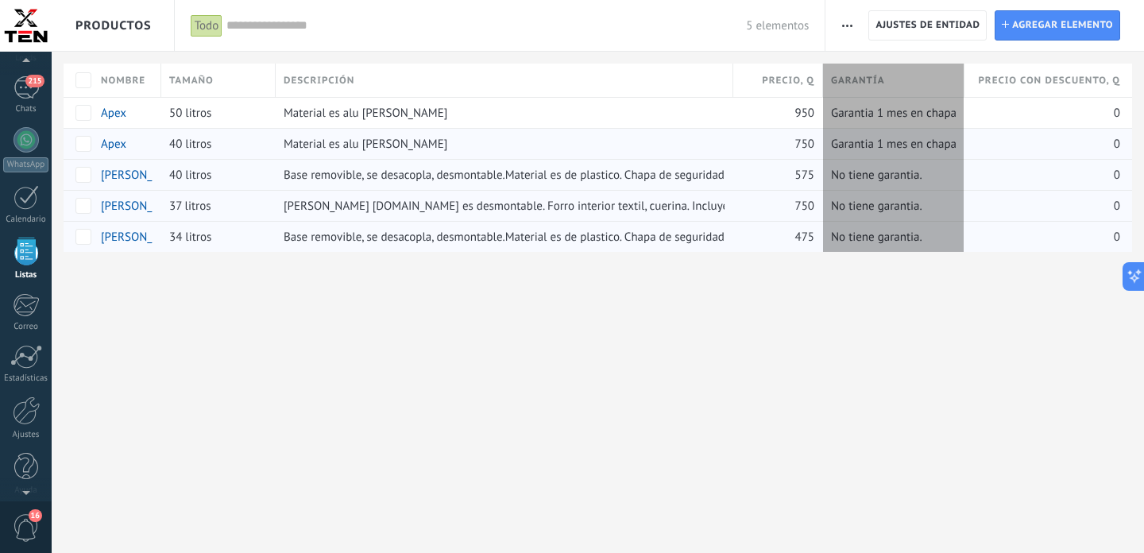
drag, startPoint x: 1086, startPoint y: 88, endPoint x: 967, endPoint y: 92, distance: 119.2
click at [966, 92] on div at bounding box center [964, 82] width 17 height 30
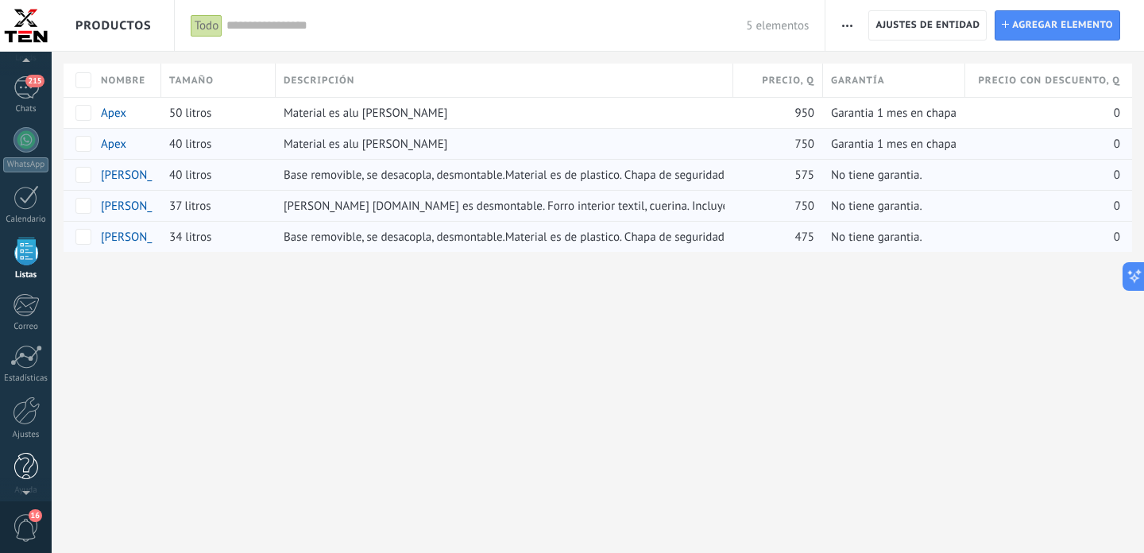
scroll to position [110, 0]
click at [30, 389] on div at bounding box center [26, 400] width 27 height 29
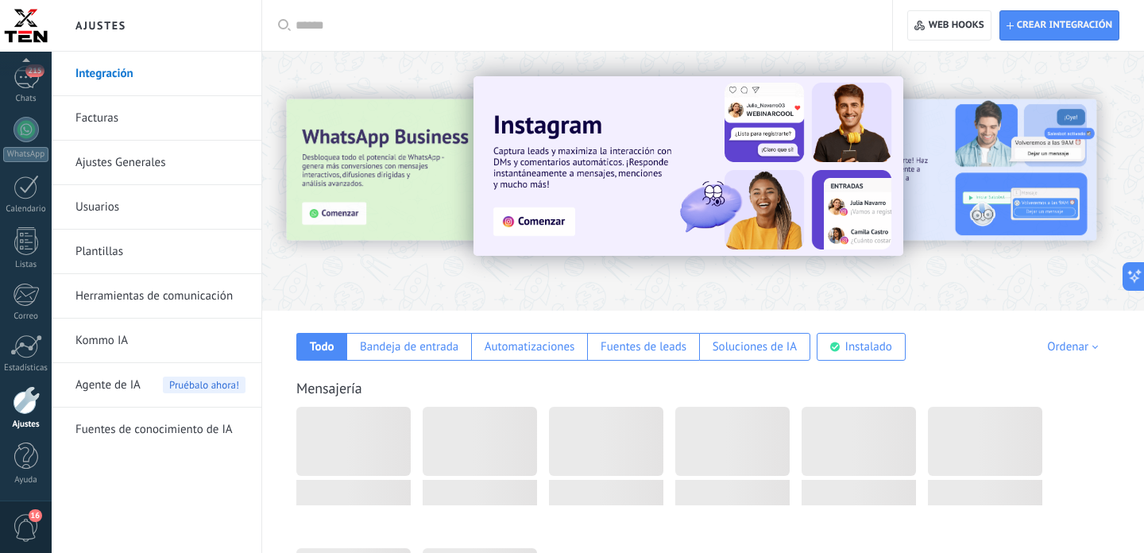
scroll to position [3310, 0]
click at [164, 426] on link "Fuentes de conocimiento de IA" at bounding box center [160, 430] width 170 height 44
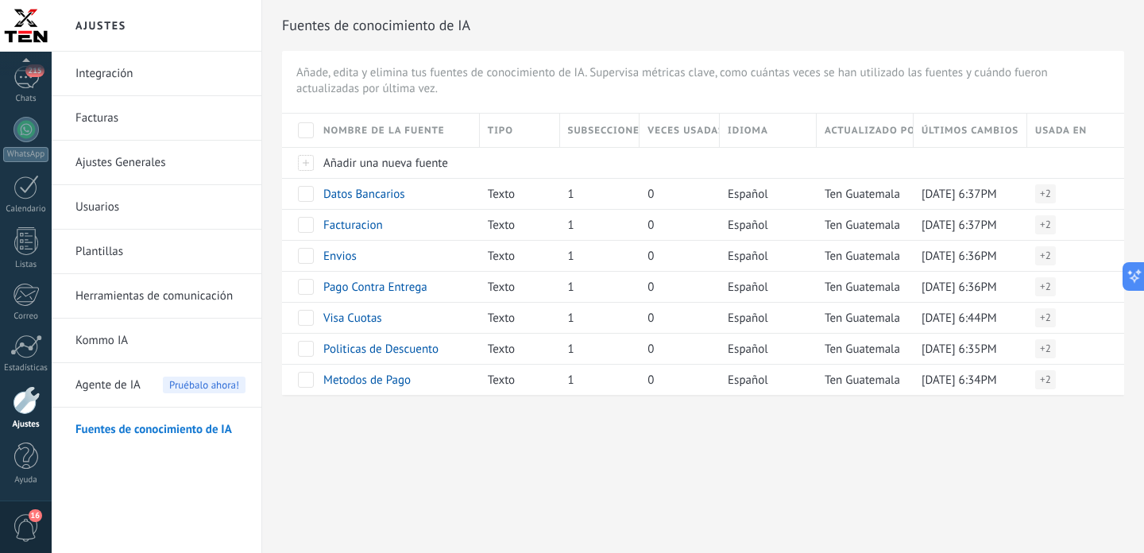
scroll to position [3310, 0]
click at [134, 385] on span "Agente de IA" at bounding box center [107, 385] width 65 height 44
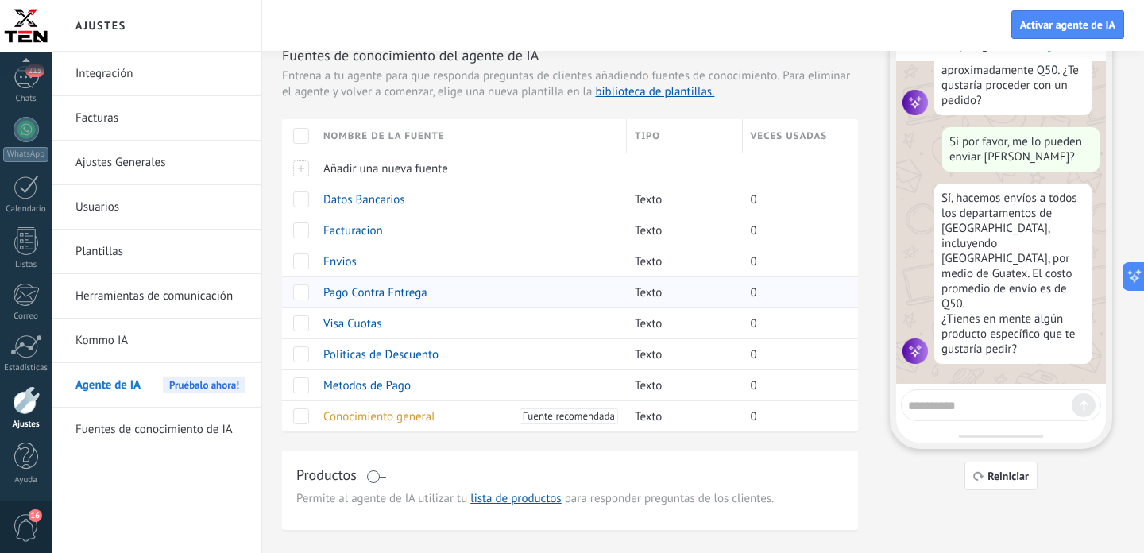
scroll to position [87, 0]
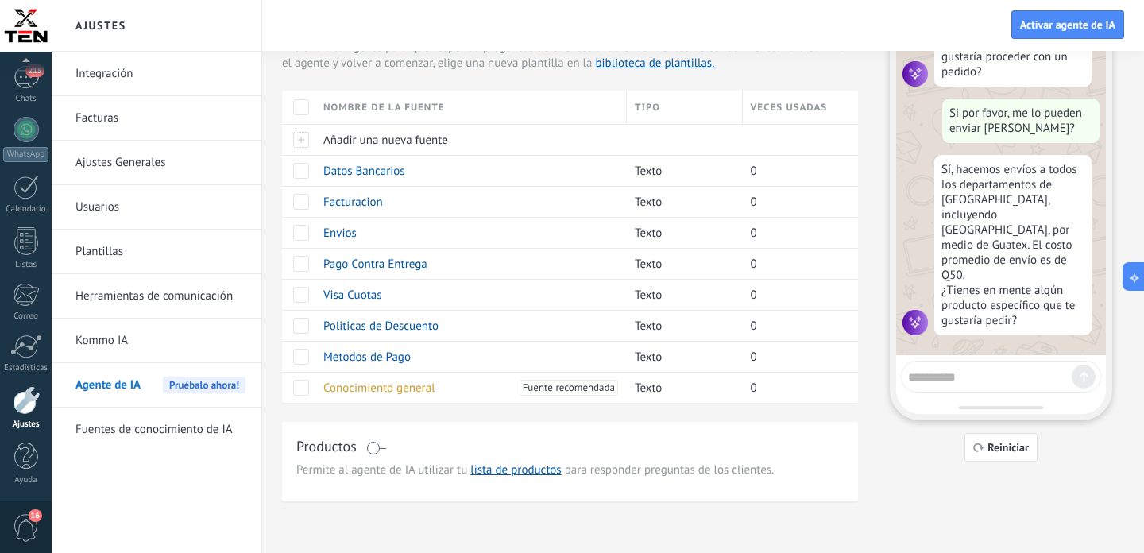
click at [381, 454] on div "Productos" at bounding box center [569, 447] width 547 height 23
click at [379, 446] on span at bounding box center [376, 448] width 20 height 13
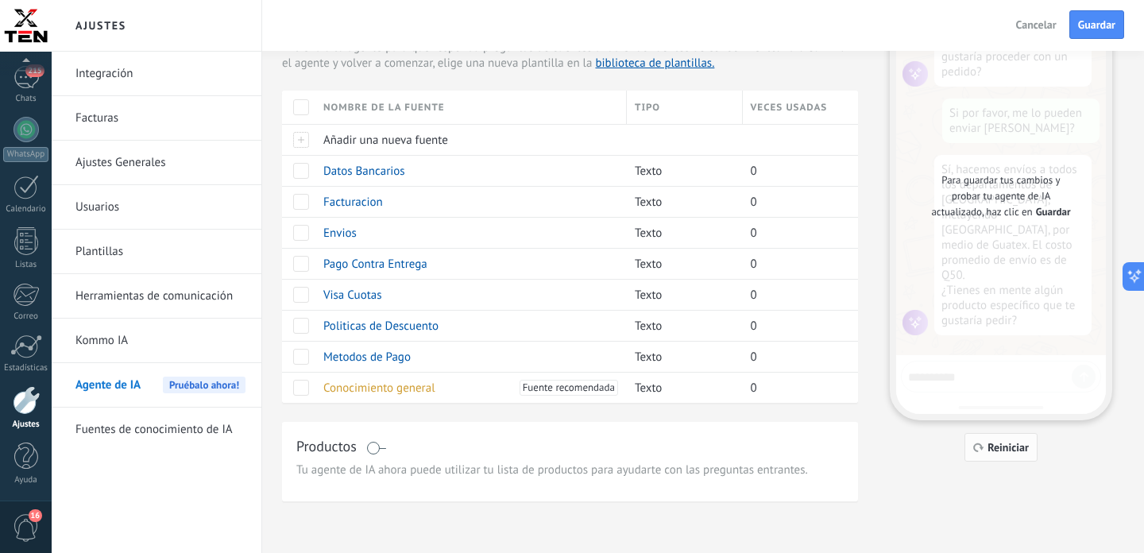
click at [1019, 445] on span "Reiniciar" at bounding box center [1008, 447] width 41 height 11
click at [1096, 25] on span "Guardar" at bounding box center [1096, 24] width 37 height 11
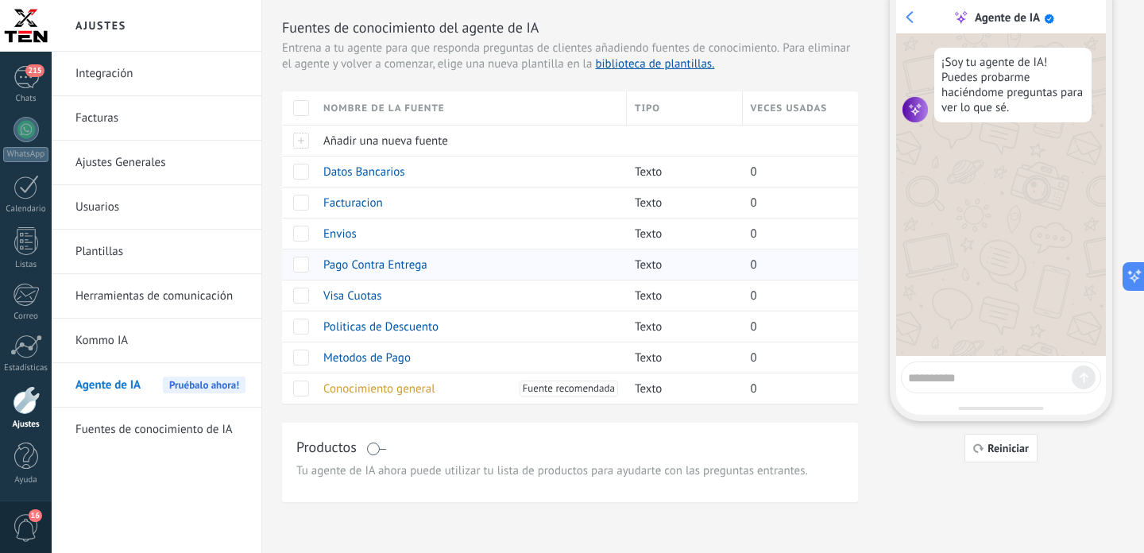
scroll to position [3310, 0]
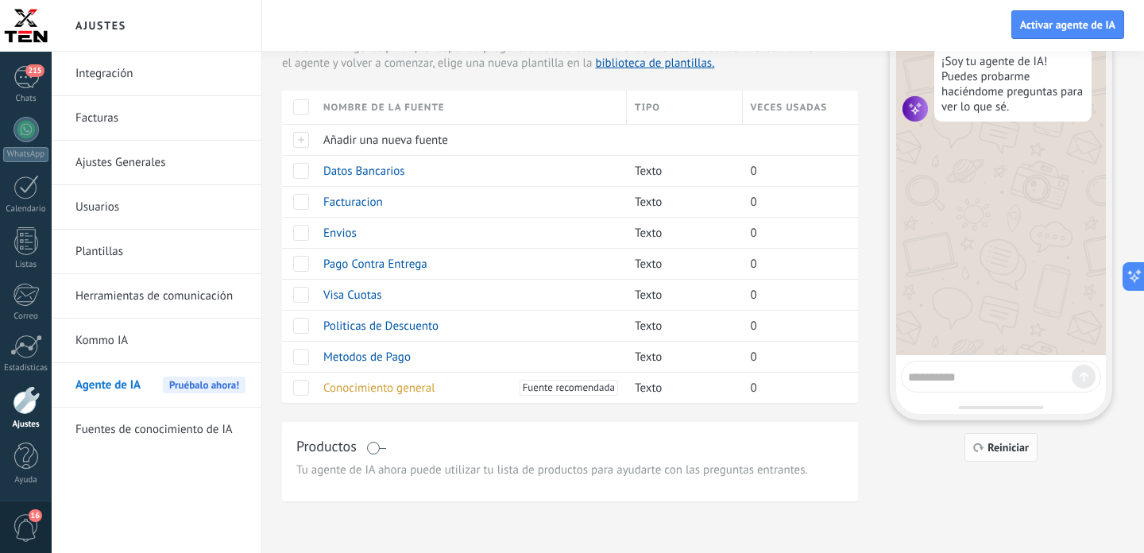
click at [995, 445] on span "Reiniciar" at bounding box center [1008, 447] width 41 height 11
click at [948, 377] on textarea at bounding box center [990, 375] width 164 height 20
type textarea "**********"
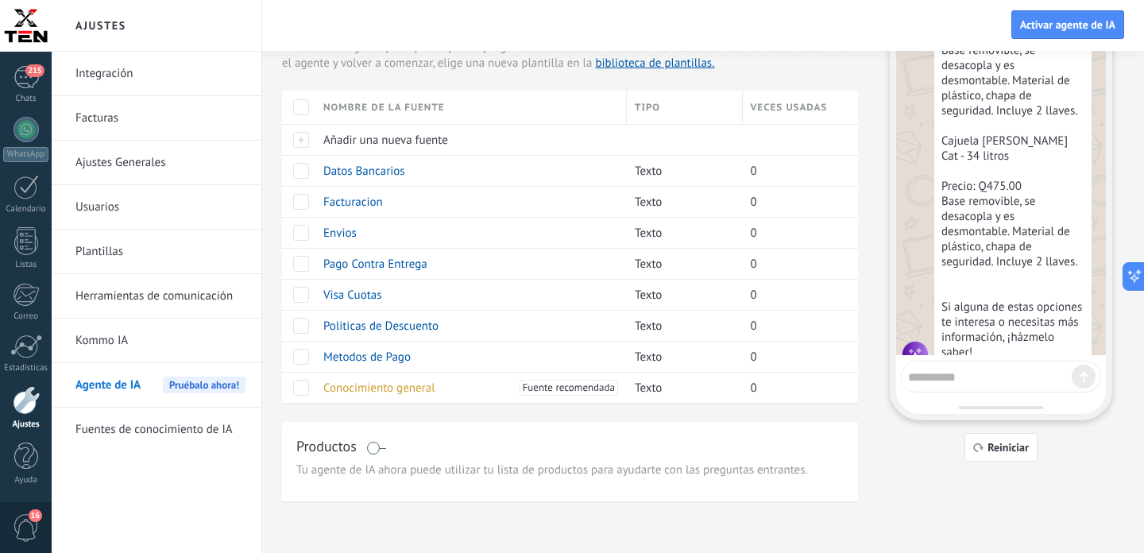
scroll to position [399, 0]
type textarea "*"
type textarea "**********"
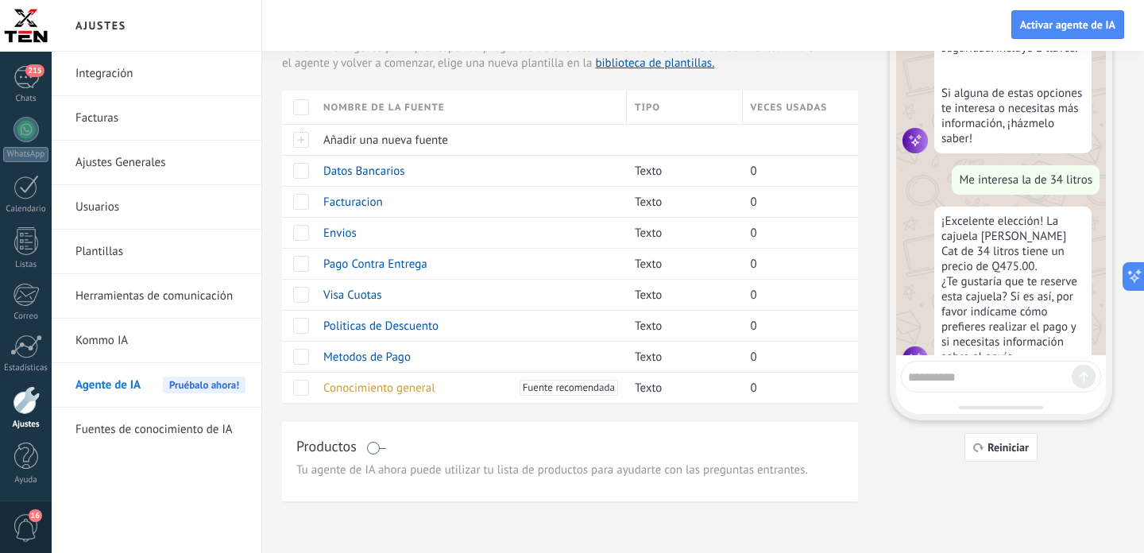
scroll to position [610, 0]
type textarea "**********"
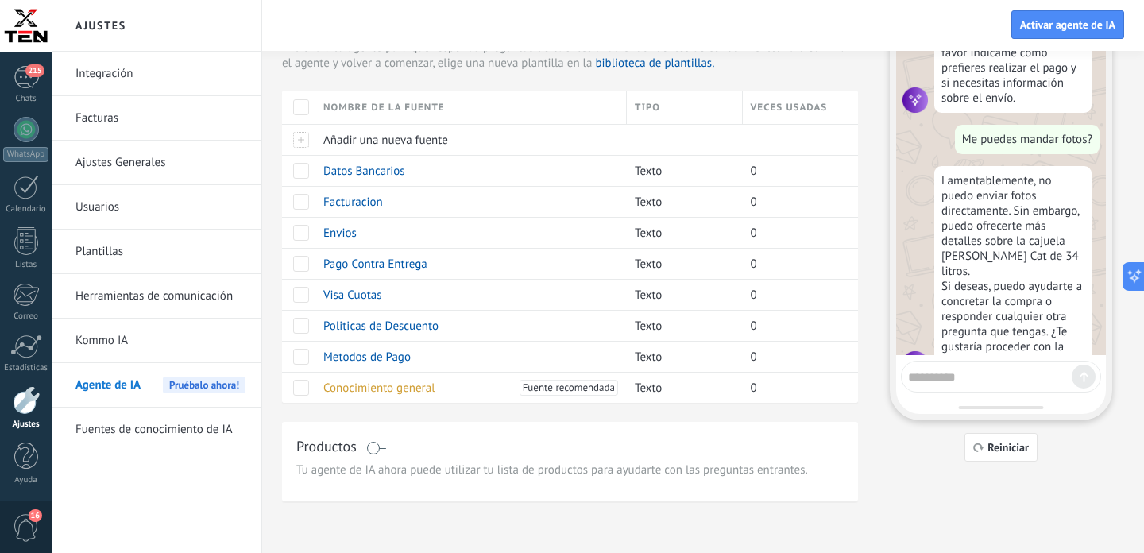
scroll to position [869, 0]
click at [991, 369] on textarea at bounding box center [990, 375] width 164 height 20
type textarea "**********"
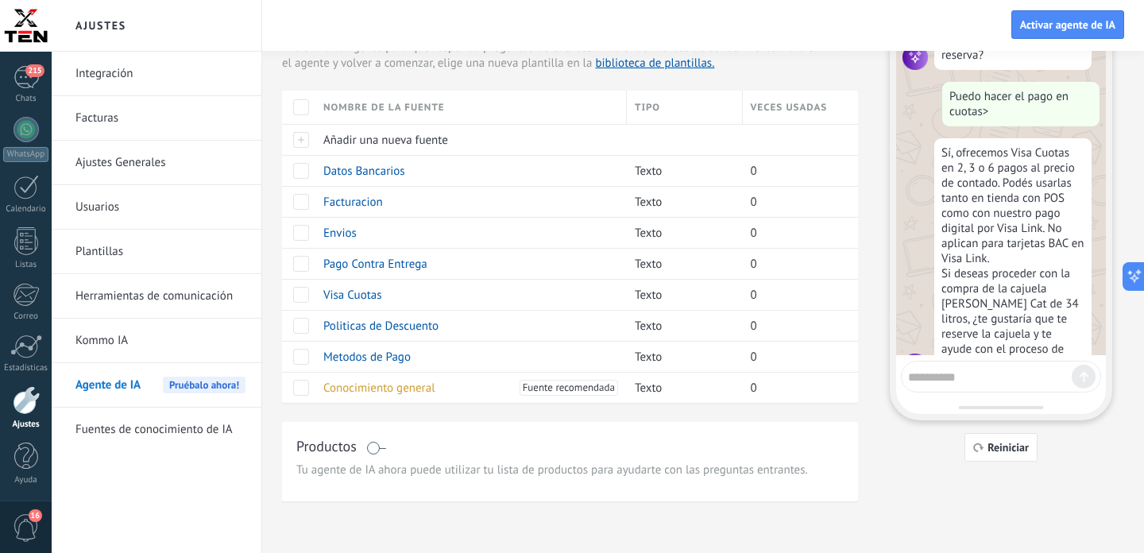
scroll to position [1176, 0]
click at [967, 378] on textarea at bounding box center [990, 375] width 164 height 20
type textarea "**********"
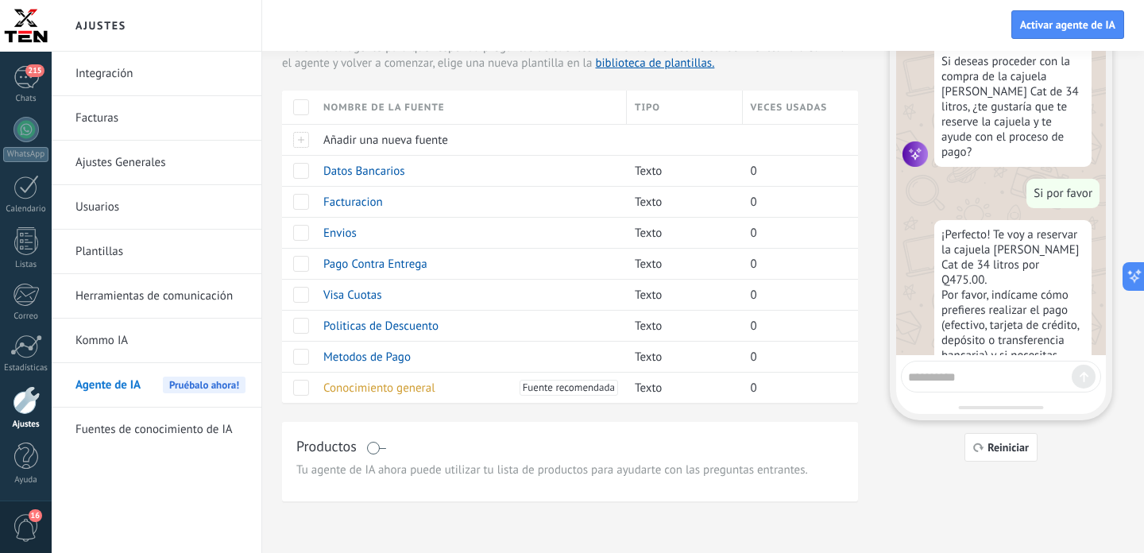
scroll to position [1387, 0]
click at [961, 372] on textarea at bounding box center [990, 375] width 164 height 20
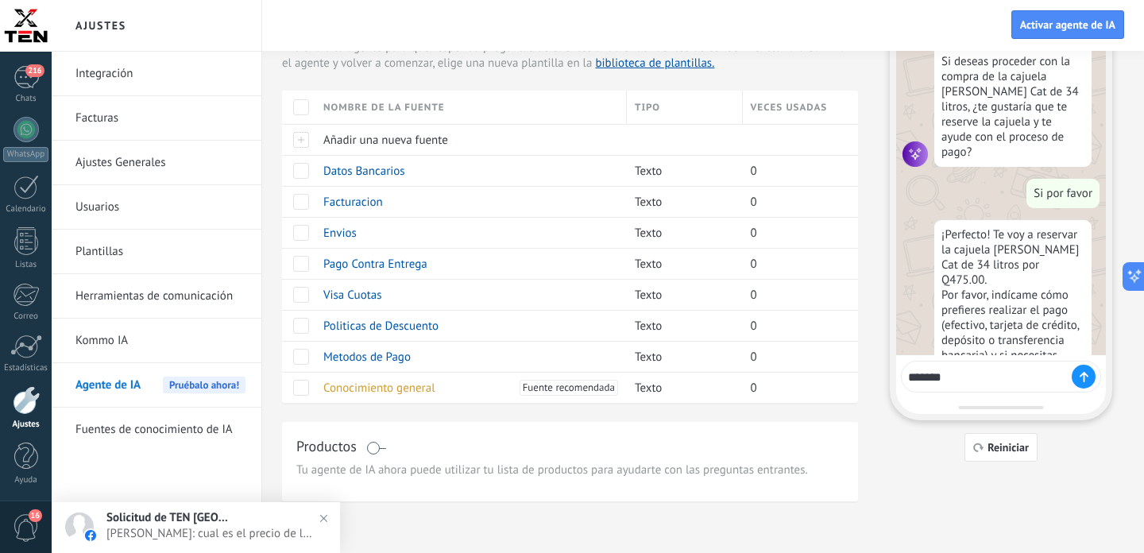
type textarea "********"
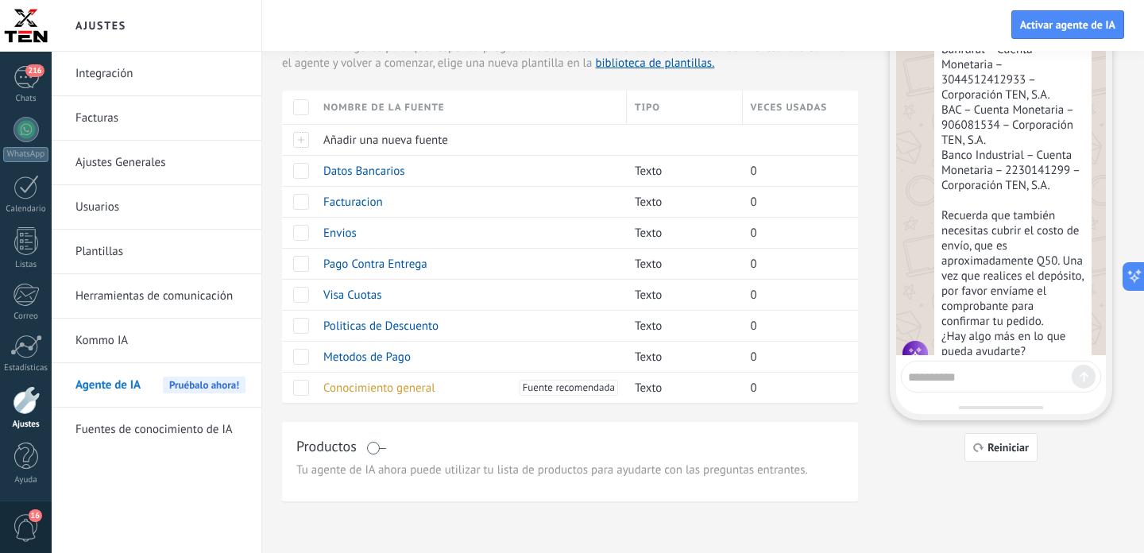
scroll to position [1884, 0]
click at [970, 373] on textarea at bounding box center [990, 375] width 164 height 20
type textarea "**********"
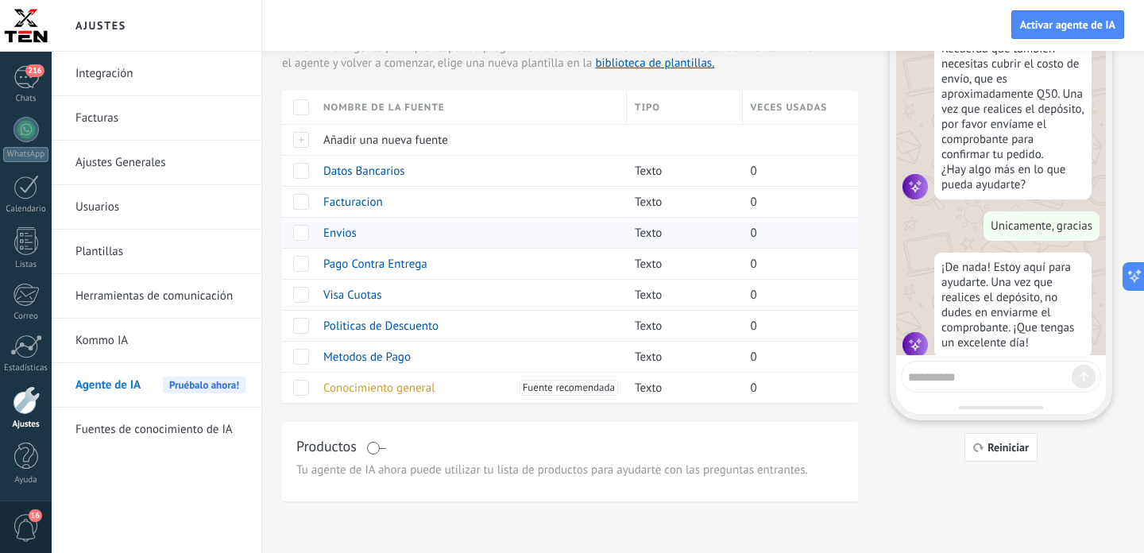
scroll to position [0, 0]
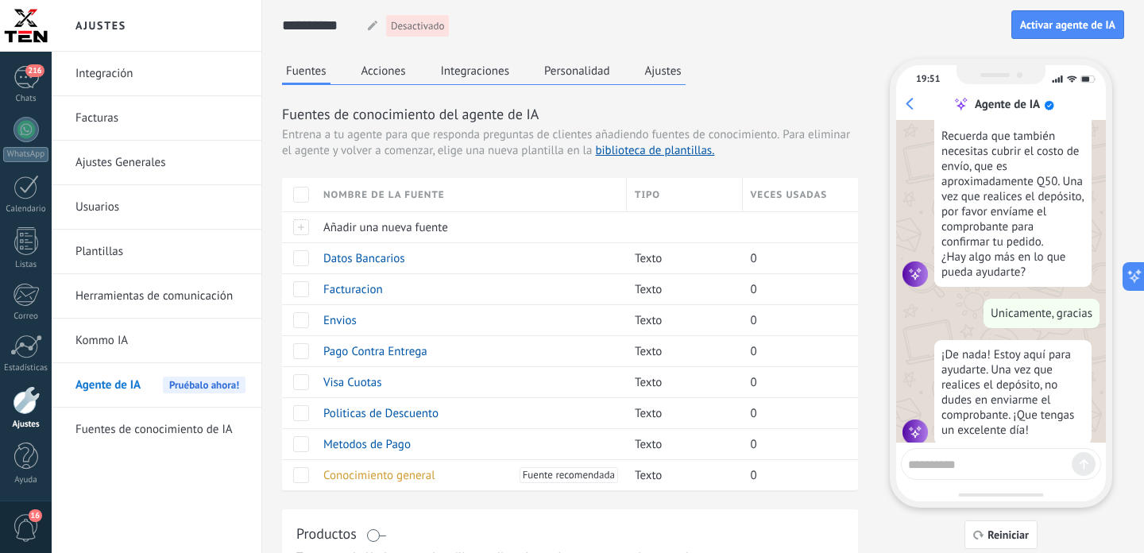
click at [377, 75] on button "Acciones" at bounding box center [384, 71] width 52 height 24
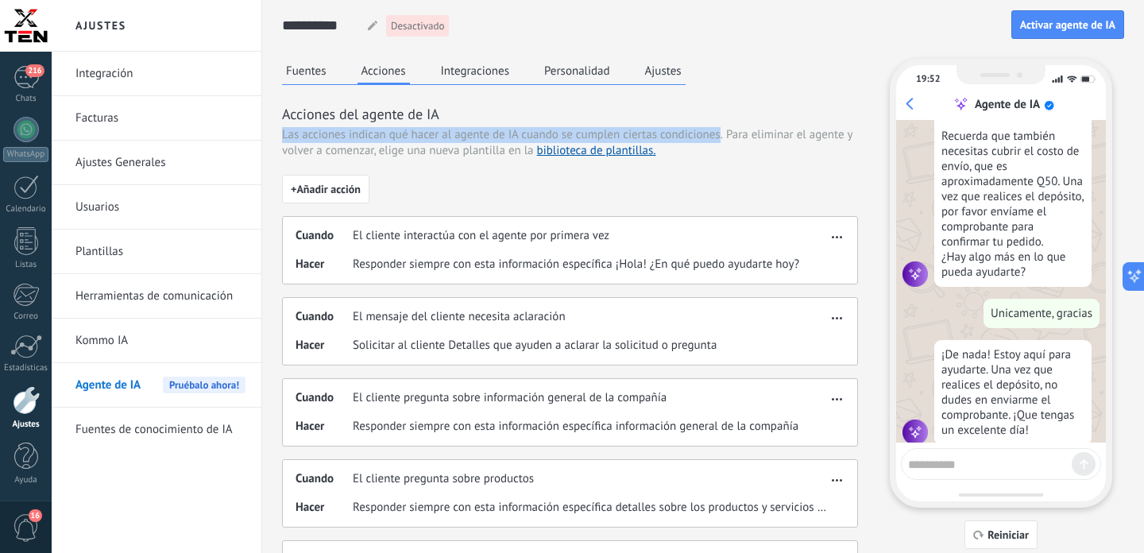
drag, startPoint x: 721, startPoint y: 133, endPoint x: 276, endPoint y: 140, distance: 445.7
click at [276, 140] on div "**********" at bounding box center [703, 492] width 882 height 984
copy span "Las acciones indican qué hacer al agente de IA cuando se cumplen ciertas condic…"
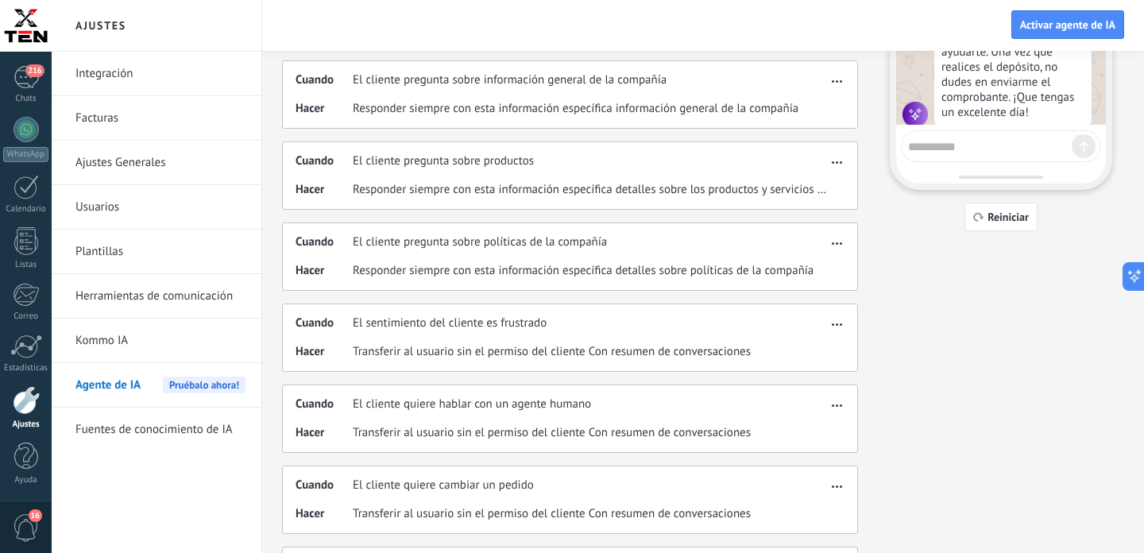
scroll to position [66, 0]
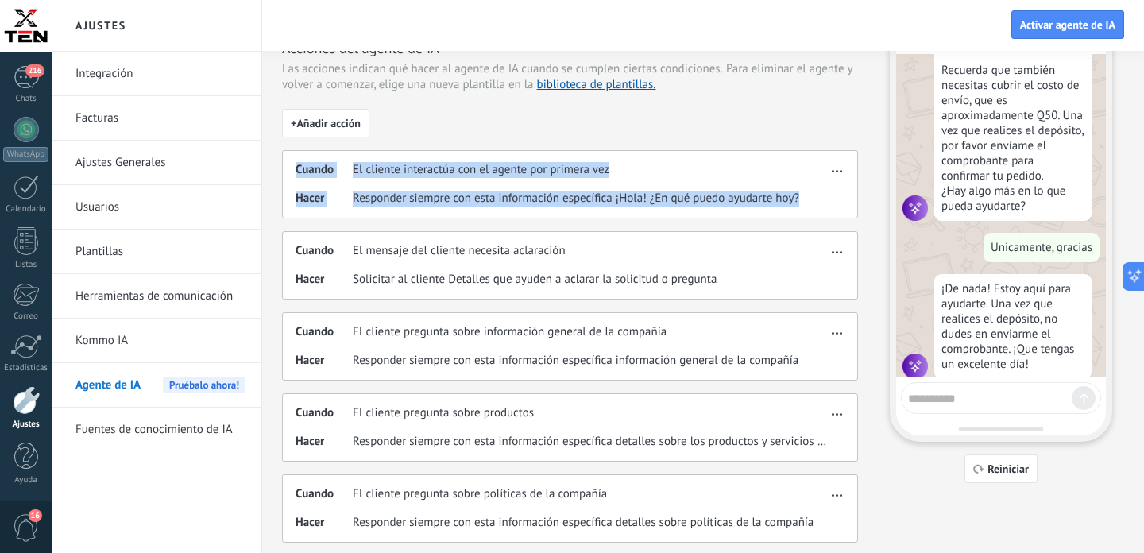
drag, startPoint x: 810, startPoint y: 203, endPoint x: 268, endPoint y: 167, distance: 543.0
click at [282, 166] on div "Cuando El cliente interactúa con el agente por primera vez Hacer Responder siem…" at bounding box center [570, 184] width 576 height 68
copy div "Cuando El cliente interactúa con el agente por primera vez Hacer Responder siem…"
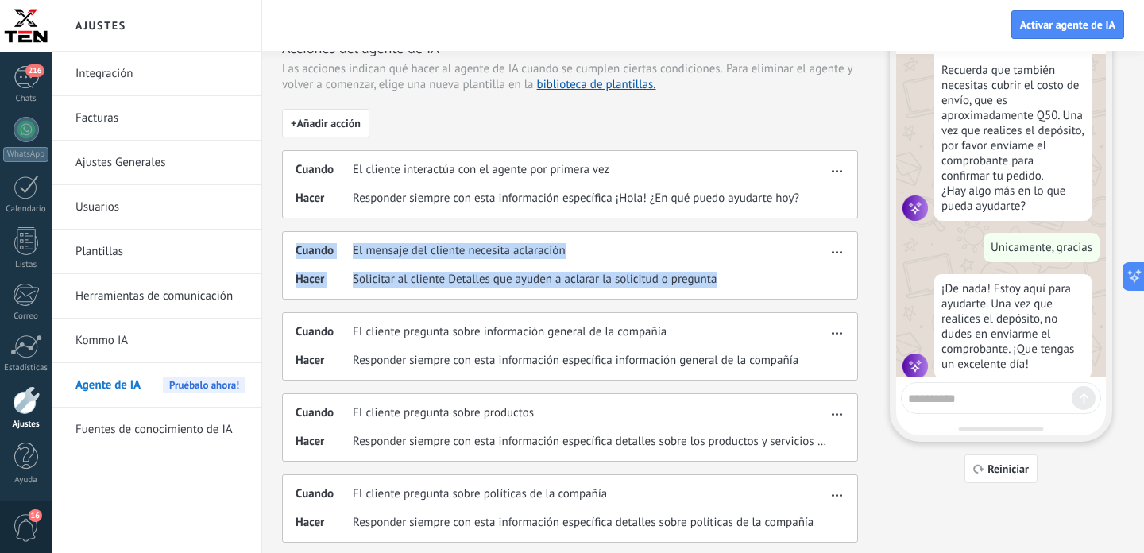
drag, startPoint x: 740, startPoint y: 284, endPoint x: 272, endPoint y: 252, distance: 469.0
click at [282, 252] on div "Cuando El mensaje del cliente necesita aclaración Hacer Solicitar al cliente De…" at bounding box center [570, 265] width 576 height 68
copy div "Cuando El mensaje del cliente necesita aclaración Hacer Solicitar al cliente De…"
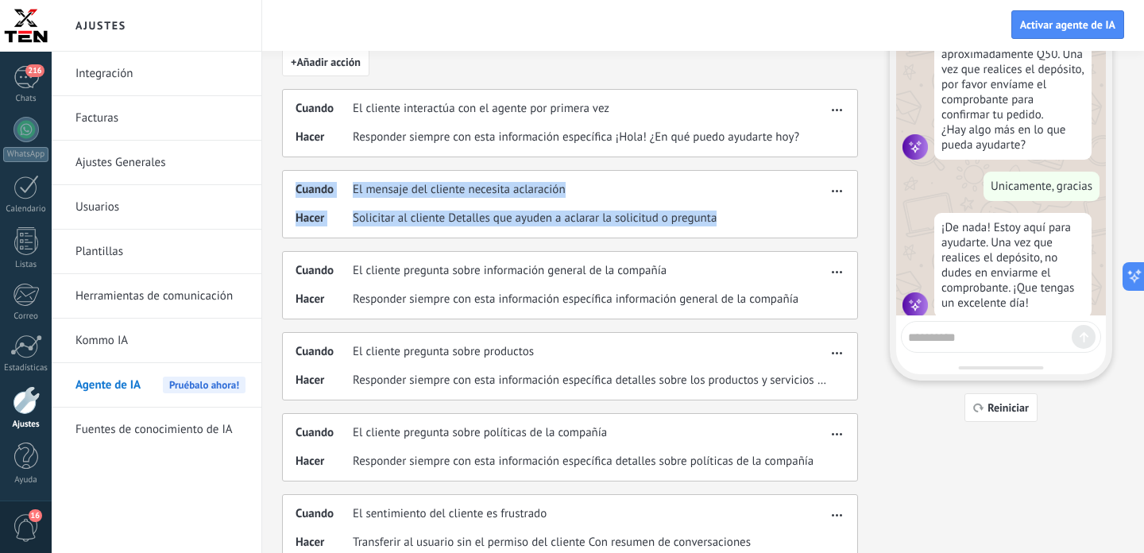
scroll to position [134, 0]
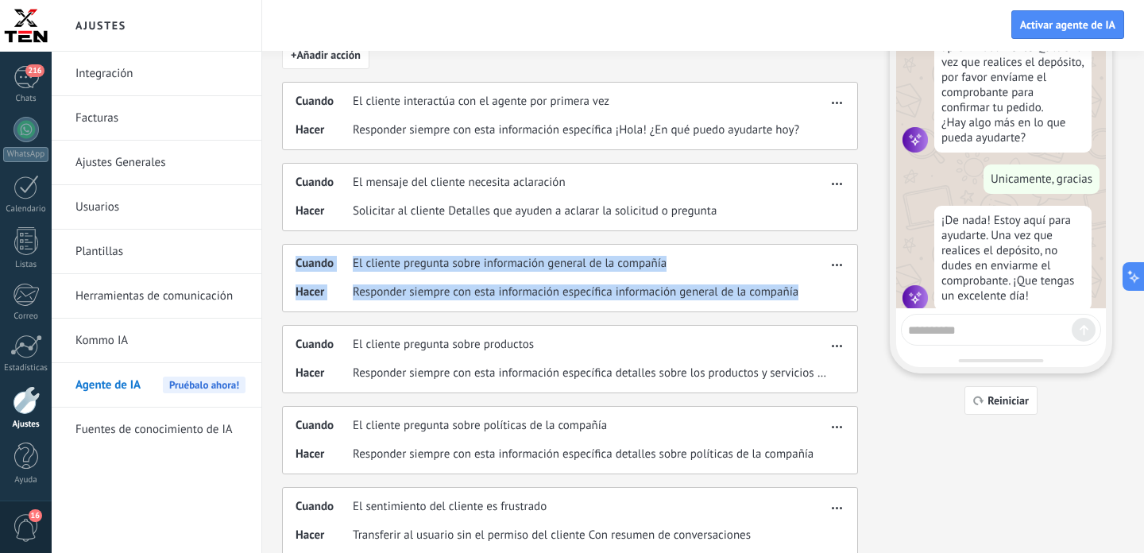
drag, startPoint x: 806, startPoint y: 291, endPoint x: 294, endPoint y: 261, distance: 512.5
click at [294, 261] on div "Cuando El cliente pregunta sobre información general de la compañía Hacer Respo…" at bounding box center [570, 278] width 576 height 68
copy div "Cuando El cliente pregunta sobre información general de la compañía Hacer Respo…"
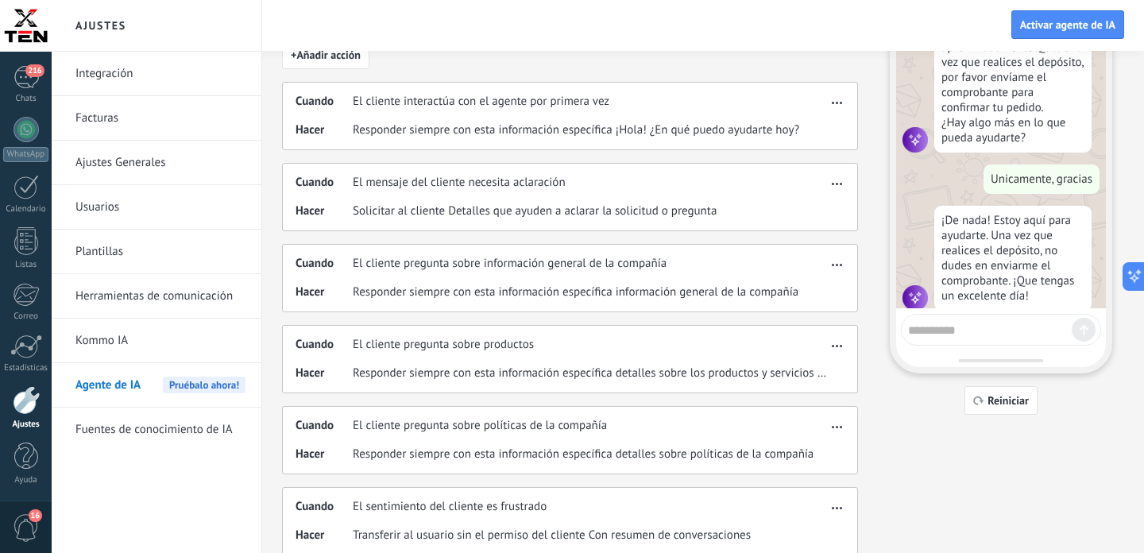
click at [795, 369] on span "Responder siempre con esta información específica detalles sobre los productos …" at bounding box center [590, 373] width 474 height 16
click at [826, 379] on span "Responder siempre con esta información específica detalles sobre los productos …" at bounding box center [590, 373] width 474 height 16
click at [839, 349] on button "button" at bounding box center [837, 343] width 18 height 19
click at [826, 364] on div "Editar" at bounding box center [803, 370] width 83 height 32
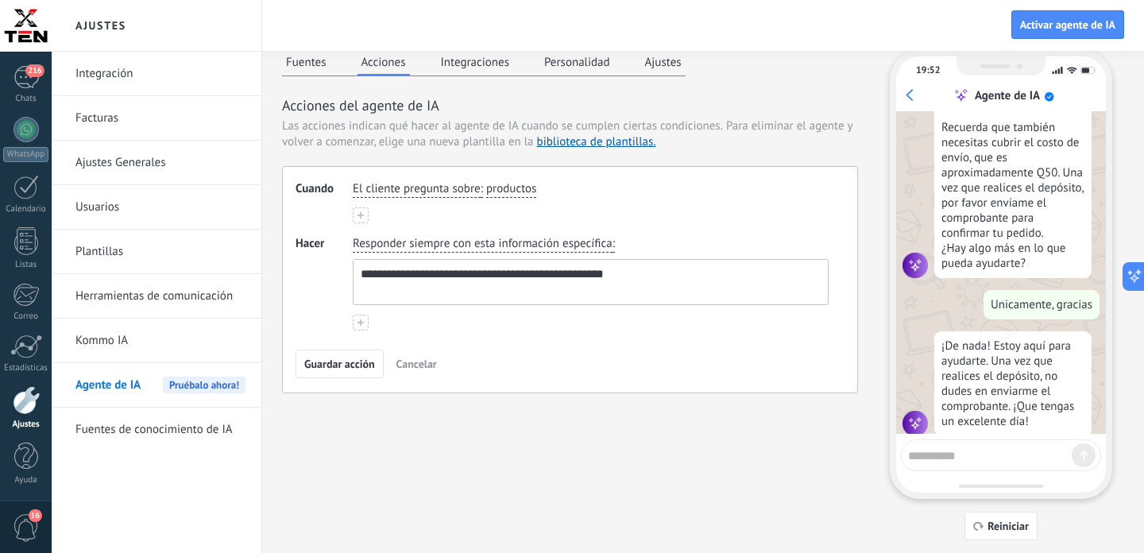
scroll to position [8, 0]
click at [418, 361] on span "Cancelar" at bounding box center [416, 364] width 41 height 11
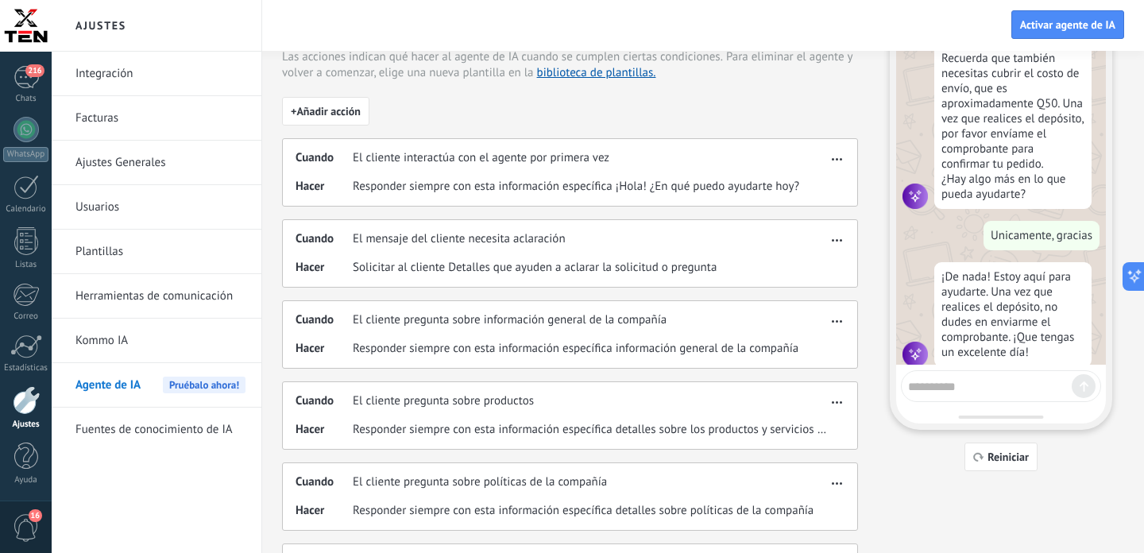
scroll to position [122, 0]
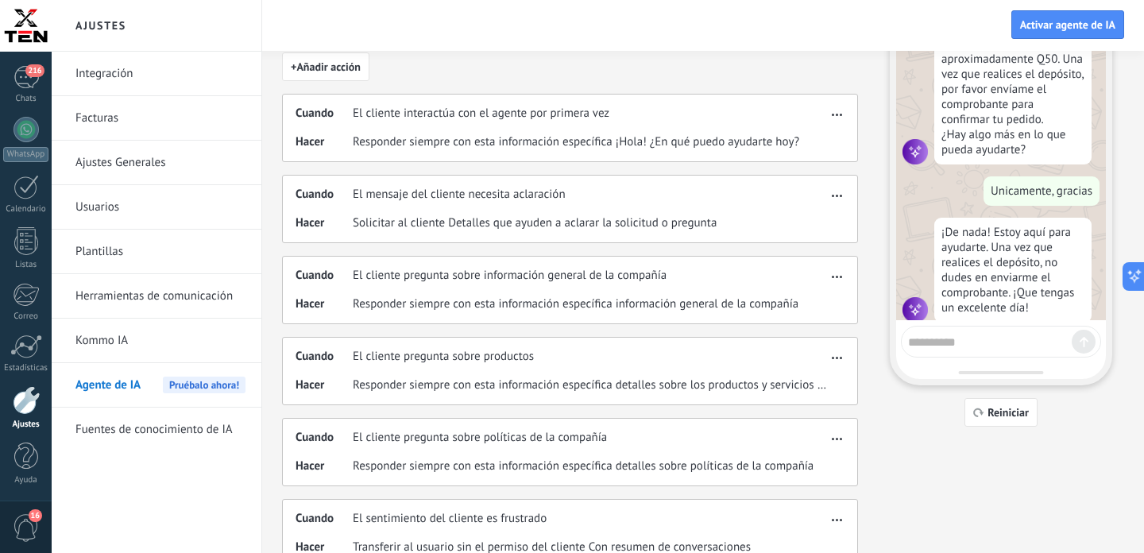
click at [837, 355] on span "button" at bounding box center [837, 355] width 10 height 11
click at [812, 377] on span "Editar" at bounding box center [805, 381] width 30 height 16
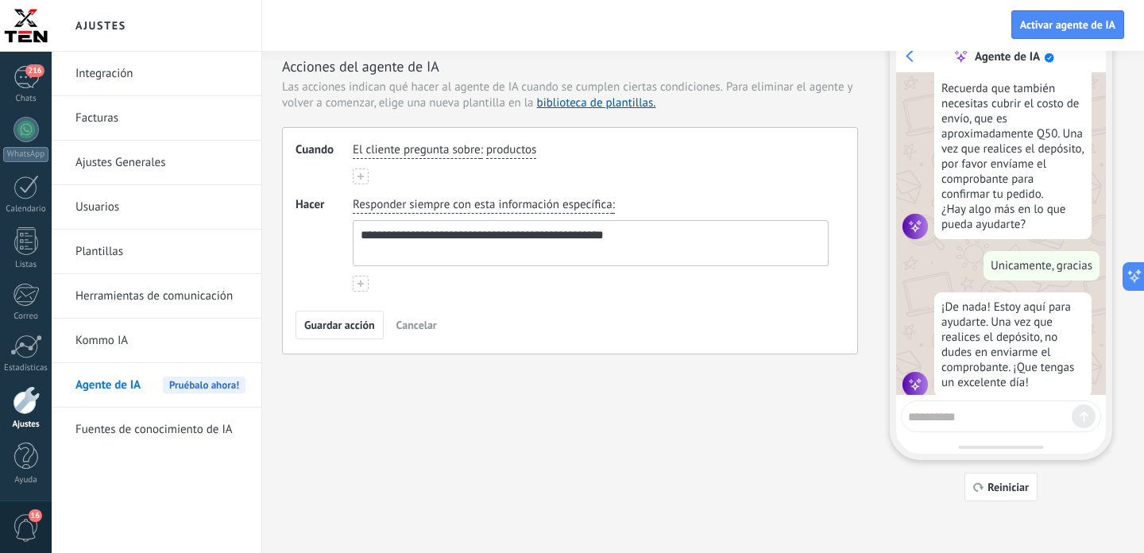
scroll to position [48, 0]
click at [419, 327] on span "Cancelar" at bounding box center [416, 324] width 41 height 11
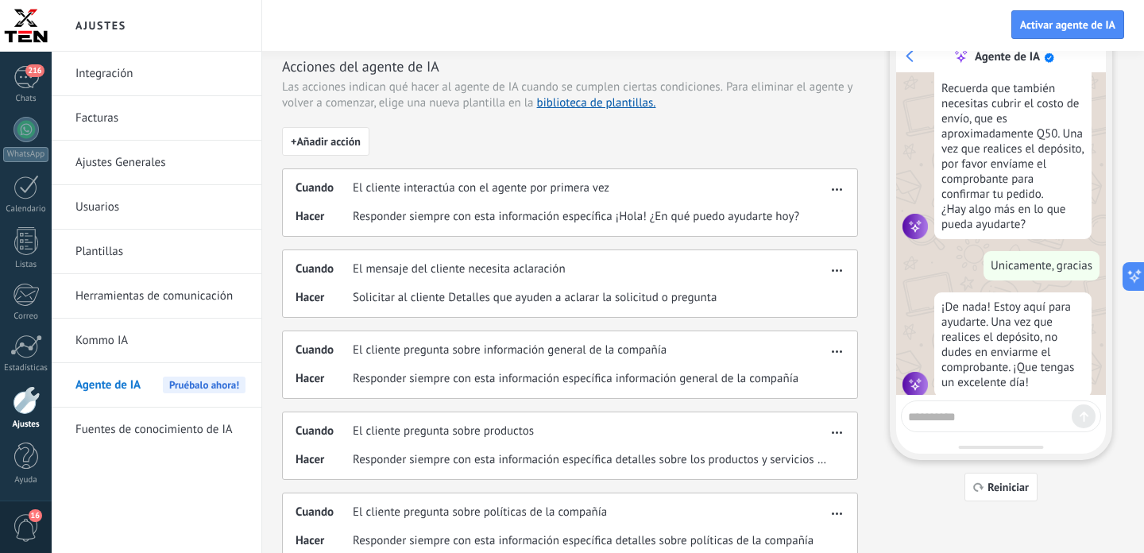
click at [768, 438] on div "Cuando El cliente pregunta sobre productos" at bounding box center [561, 431] width 531 height 16
click at [797, 459] on span "Responder siempre con esta información específica detalles sobre los productos …" at bounding box center [590, 460] width 474 height 16
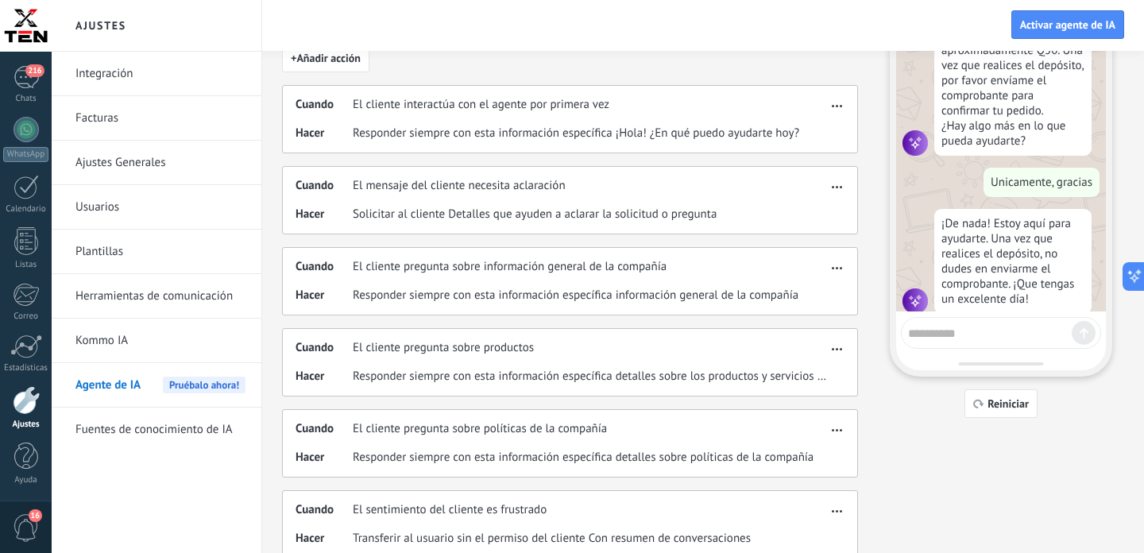
scroll to position [137, 0]
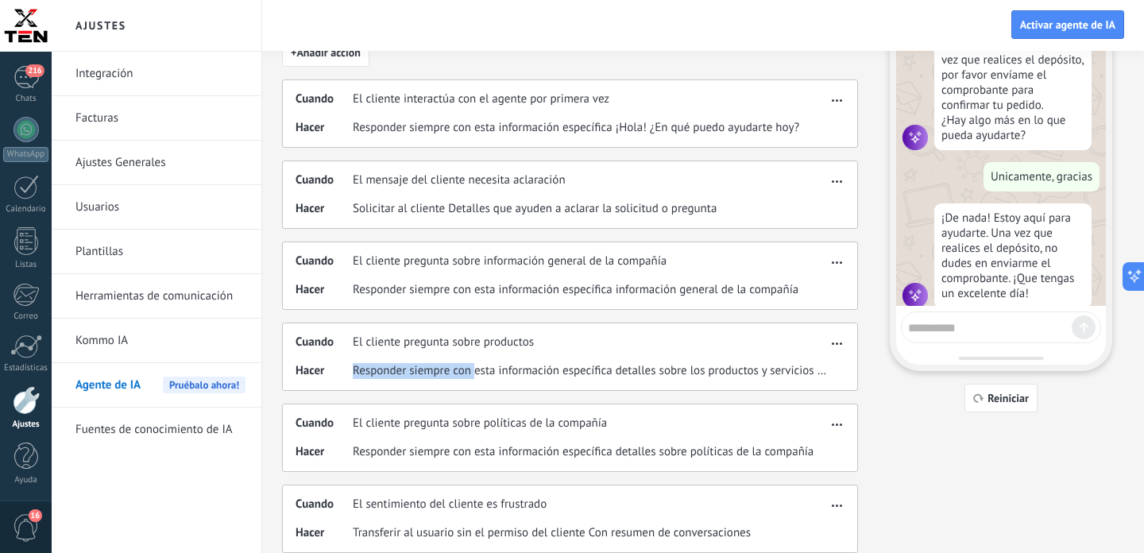
click at [477, 363] on span "Responder siempre con esta información específica detalles sobre los productos …" at bounding box center [590, 371] width 474 height 16
click at [842, 342] on button "button" at bounding box center [837, 340] width 18 height 19
click at [803, 369] on span "Editar" at bounding box center [805, 367] width 30 height 16
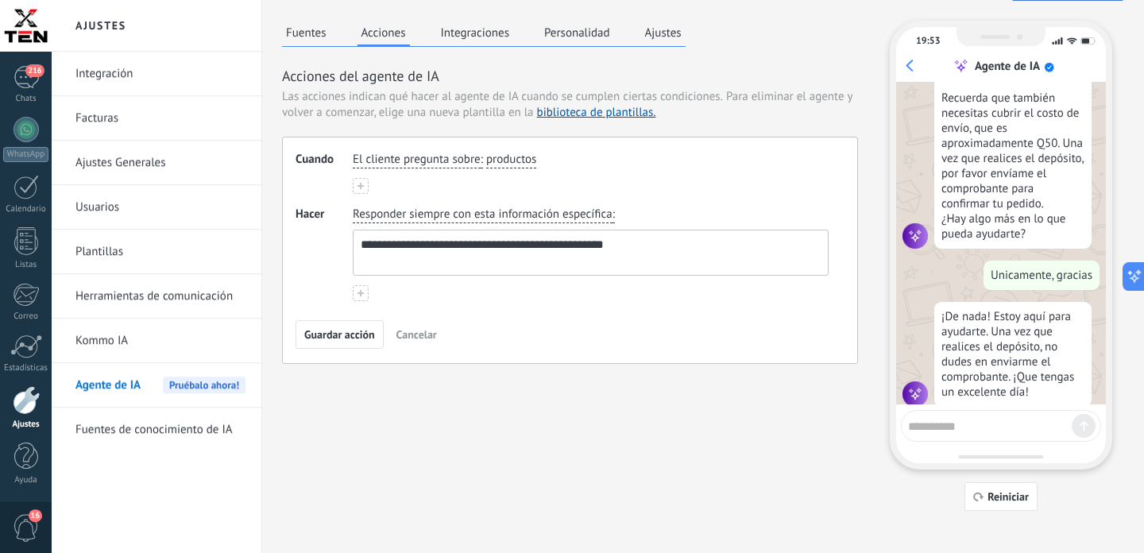
scroll to position [48, 0]
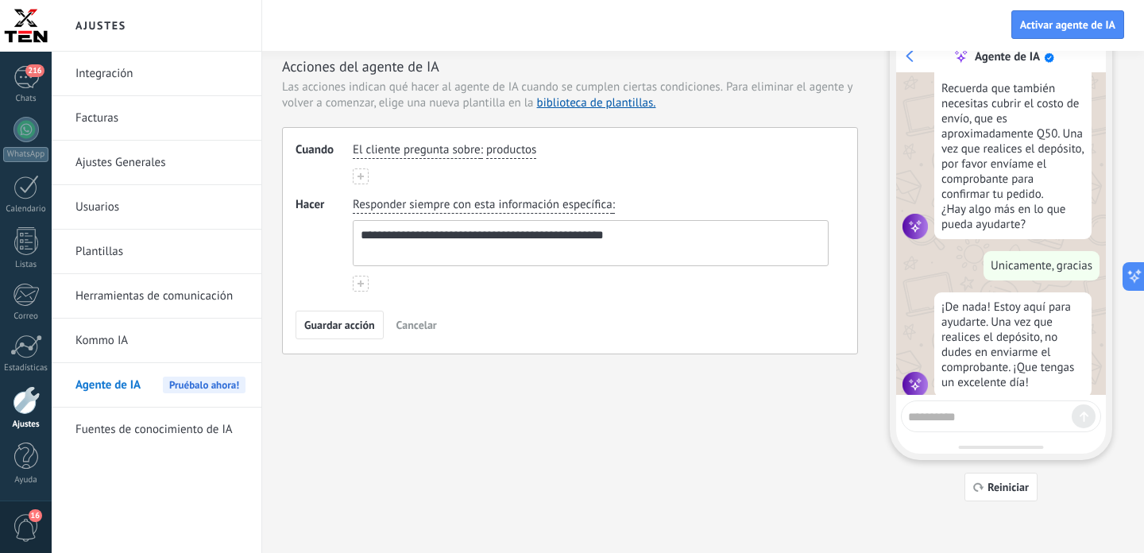
click at [419, 327] on span "Cancelar" at bounding box center [416, 324] width 41 height 11
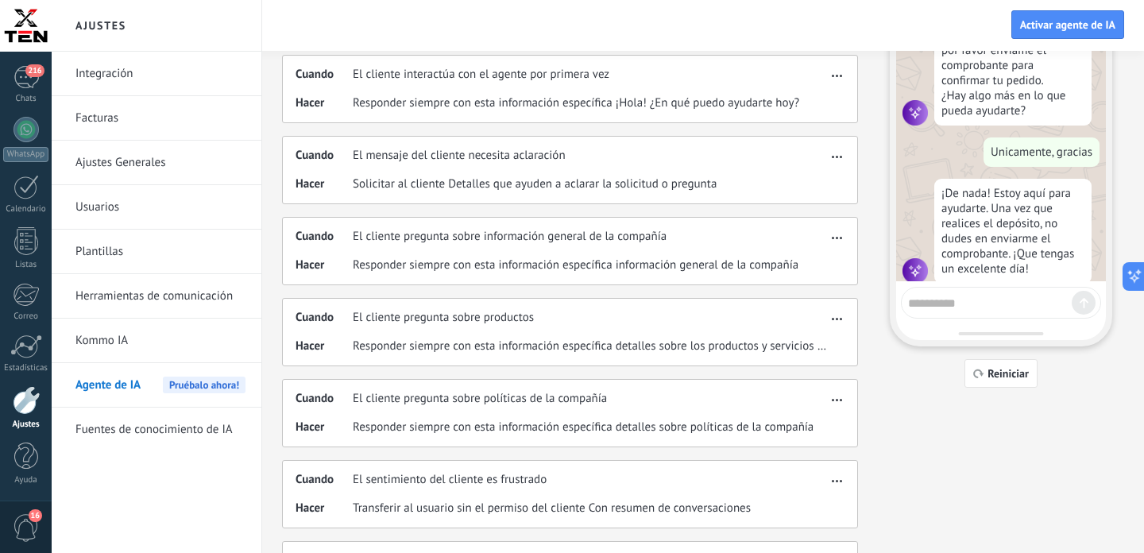
scroll to position [167, 0]
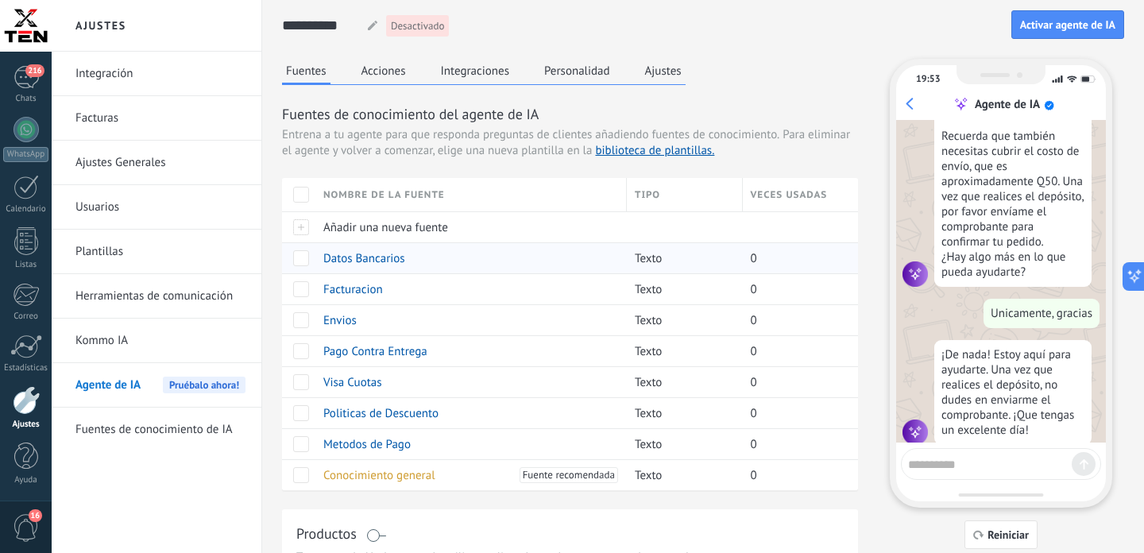
scroll to position [3310, 0]
click at [670, 68] on button "Ajustes" at bounding box center [663, 71] width 44 height 24
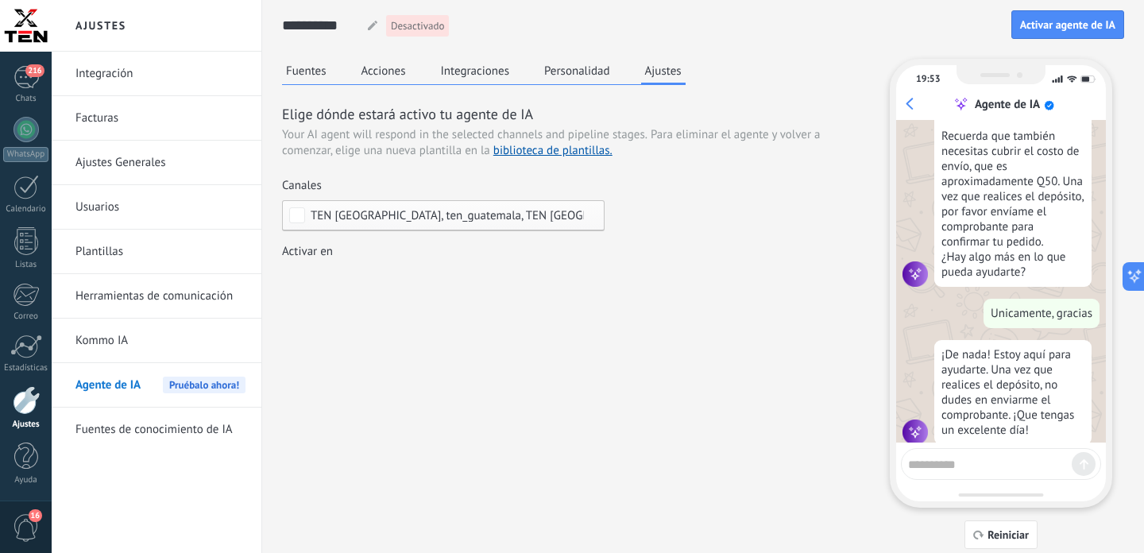
click at [580, 69] on button "Personalidad" at bounding box center [577, 71] width 74 height 24
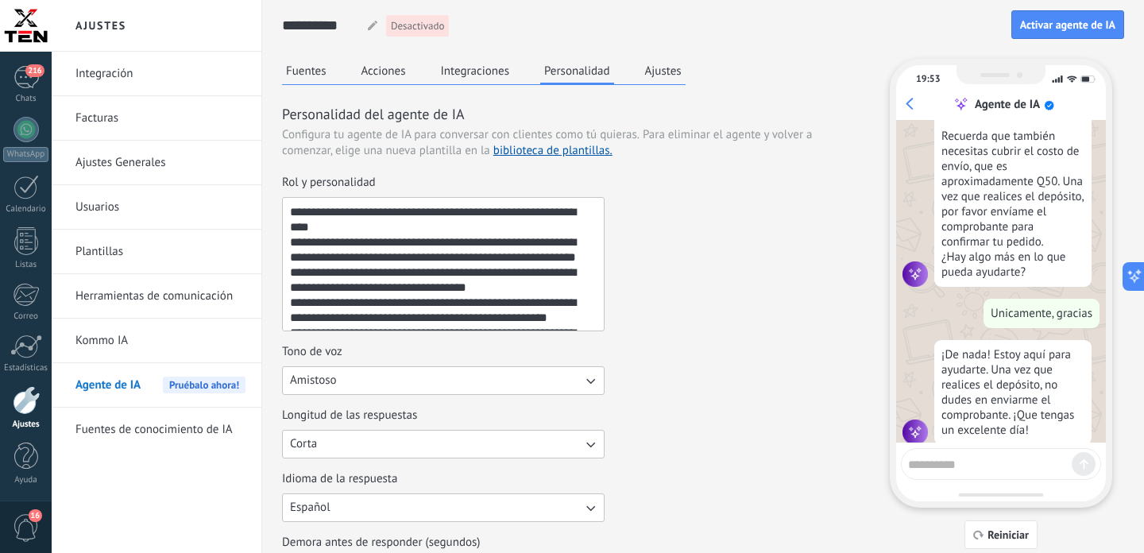
click at [476, 71] on button "Integraciones" at bounding box center [475, 71] width 77 height 24
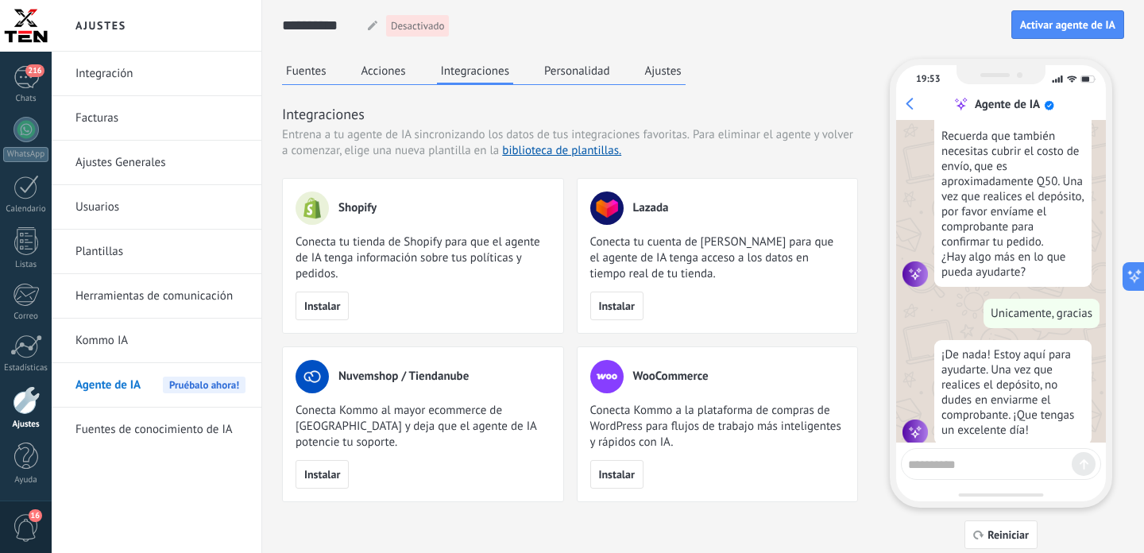
click at [413, 73] on div "Fuentes Acciones Integraciones Personalidad Ajustes" at bounding box center [484, 72] width 404 height 26
click at [394, 68] on button "Acciones" at bounding box center [384, 71] width 52 height 24
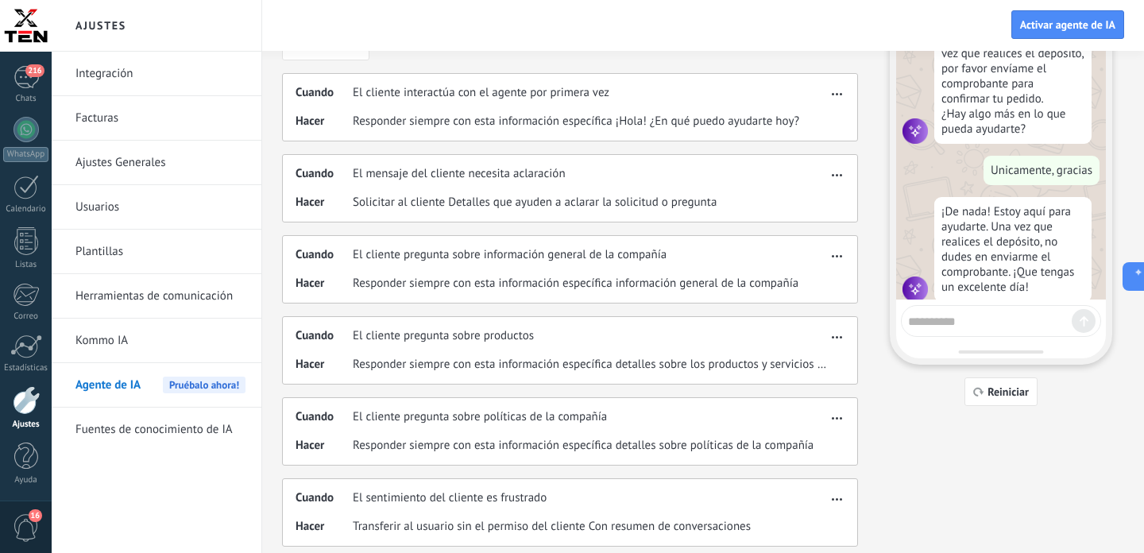
scroll to position [161, 0]
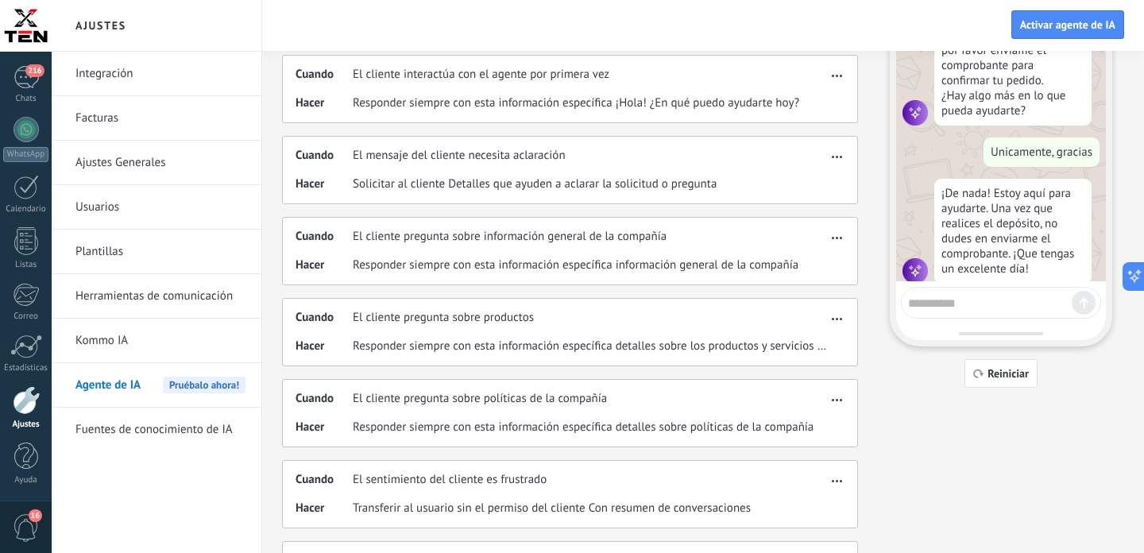
click at [837, 323] on button "button" at bounding box center [837, 316] width 18 height 19
click at [809, 341] on span "Editar" at bounding box center [805, 342] width 30 height 16
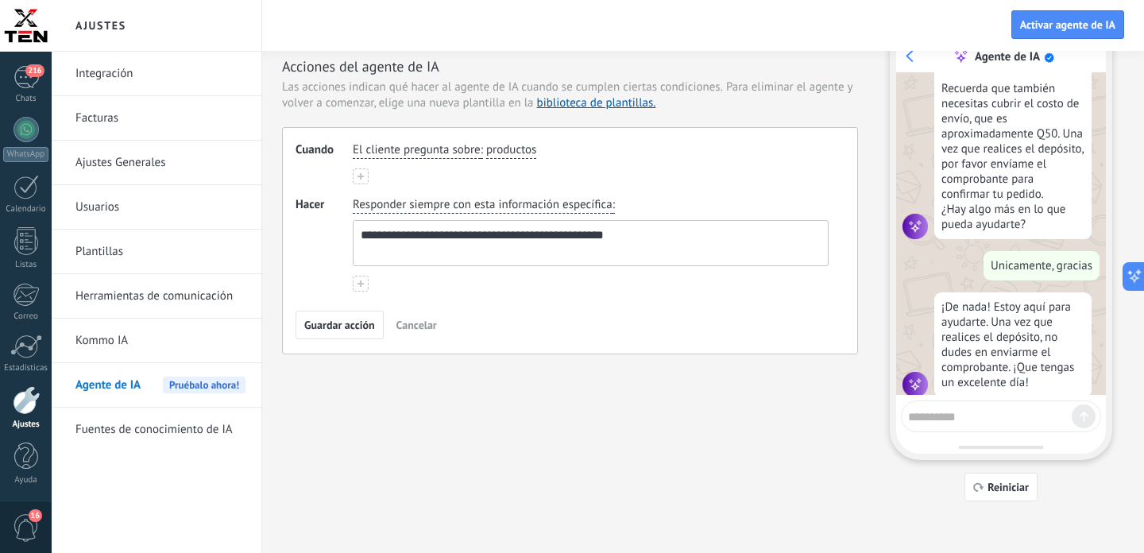
click at [415, 323] on span "Cancelar" at bounding box center [416, 324] width 41 height 11
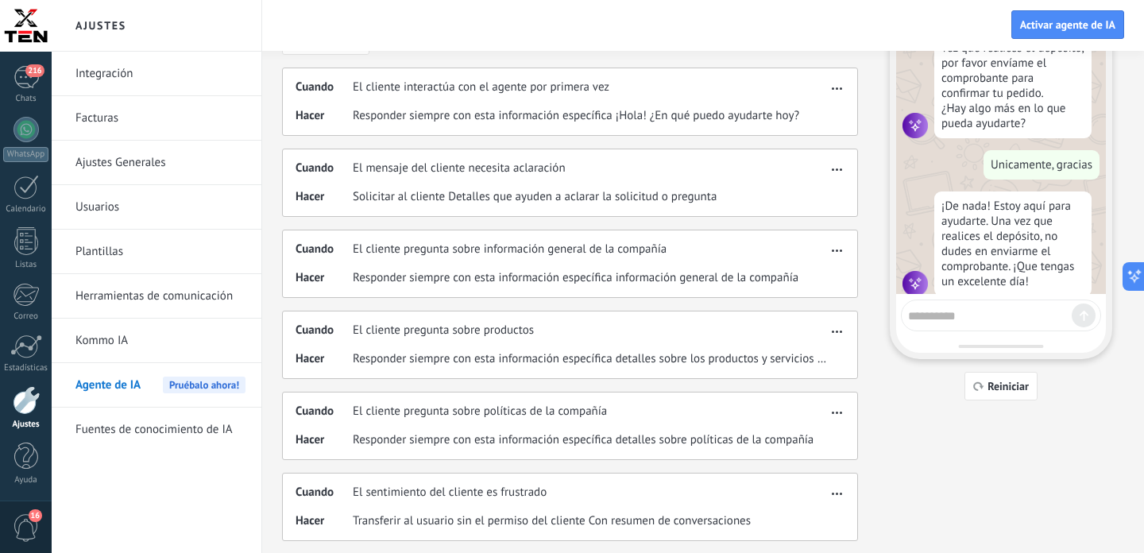
scroll to position [195, 0]
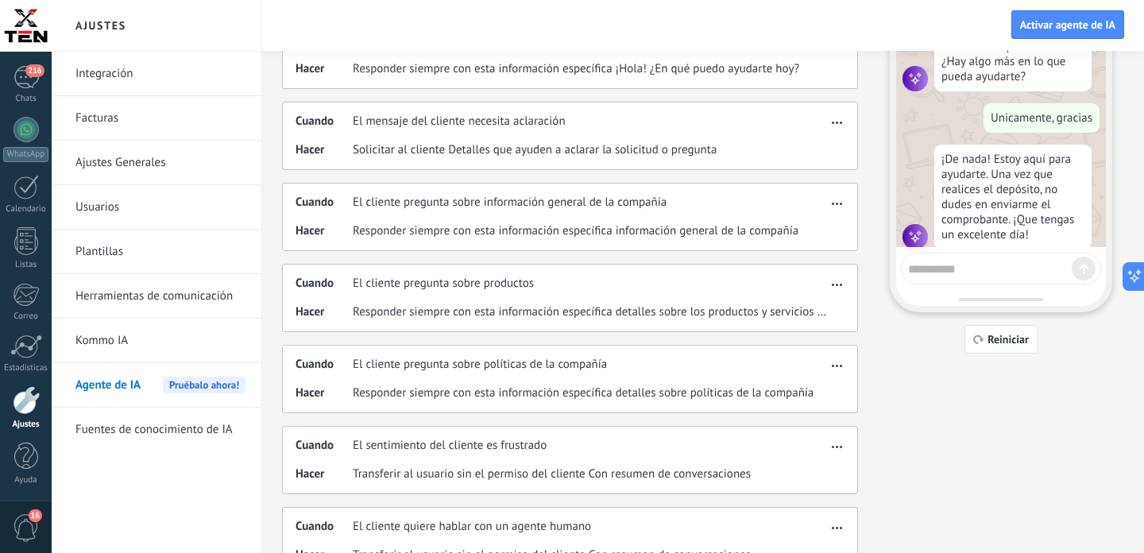
click at [836, 284] on span "button" at bounding box center [837, 281] width 10 height 11
click at [790, 303] on div "Editar" at bounding box center [803, 308] width 83 height 32
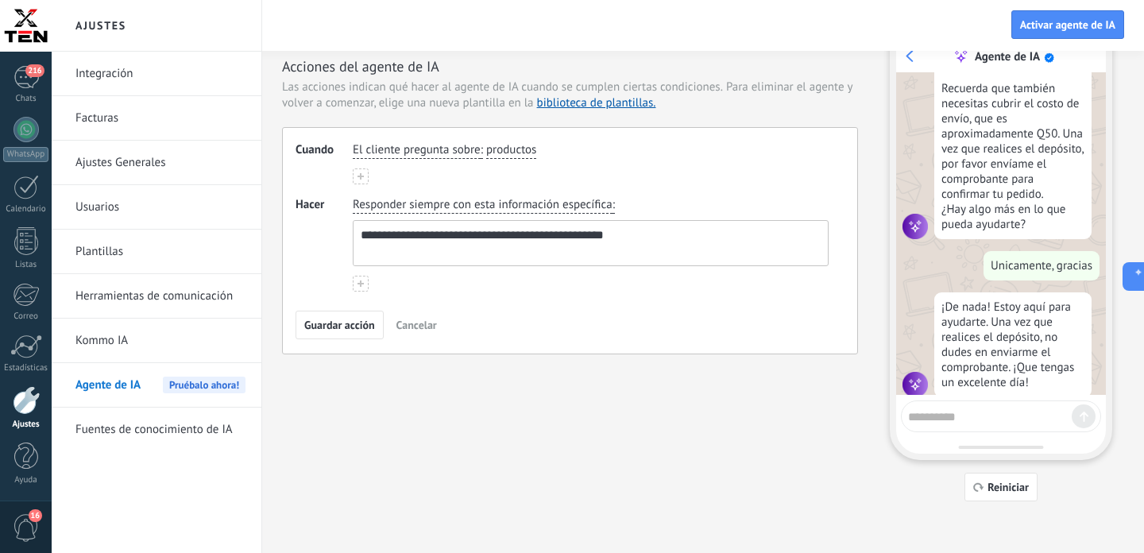
click at [419, 322] on span "Cancelar" at bounding box center [416, 324] width 41 height 11
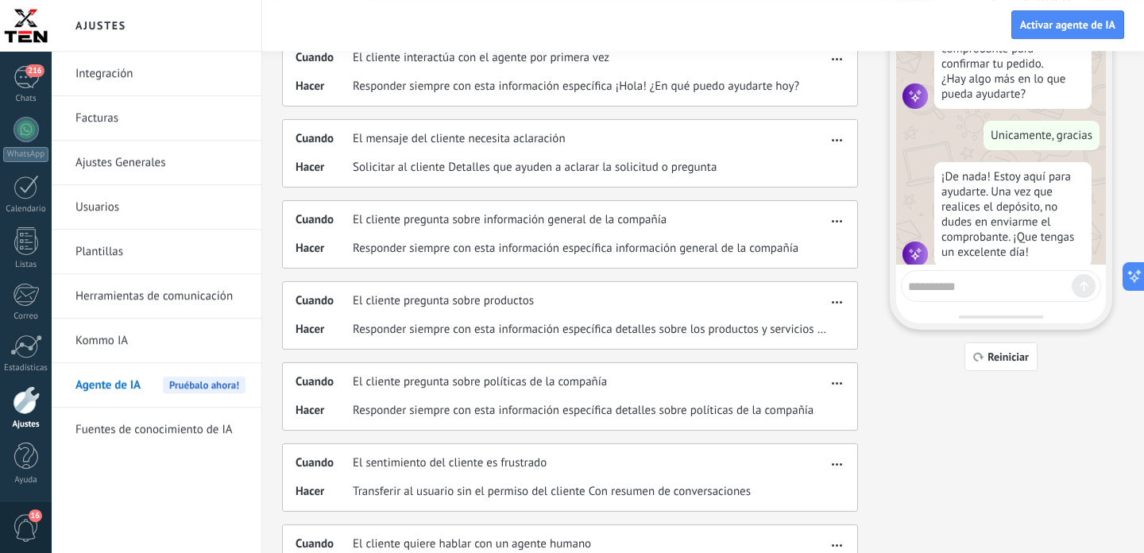
scroll to position [216, 0]
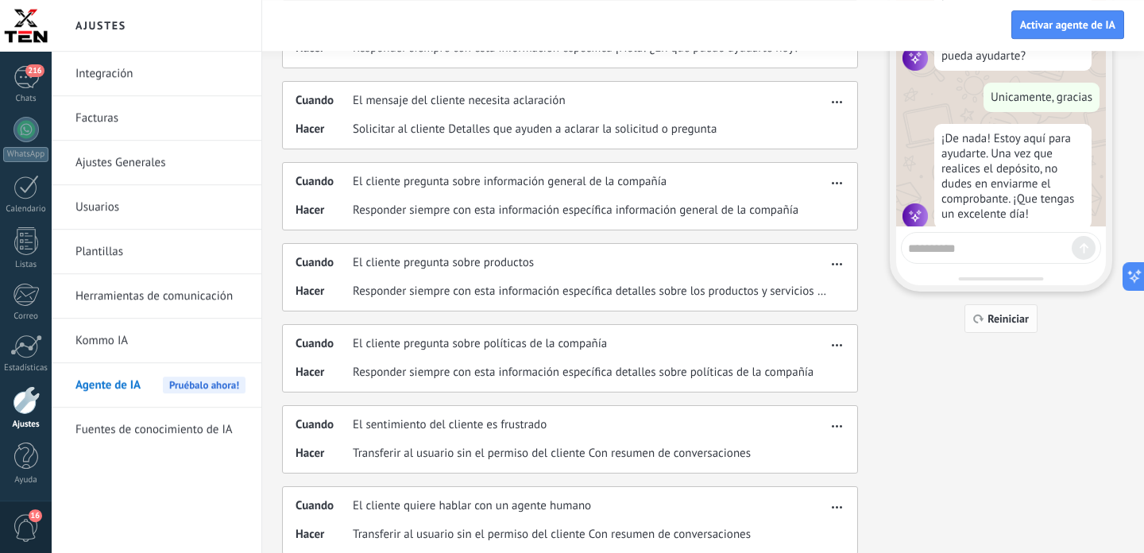
click at [1001, 320] on span "Reiniciar" at bounding box center [1008, 318] width 41 height 11
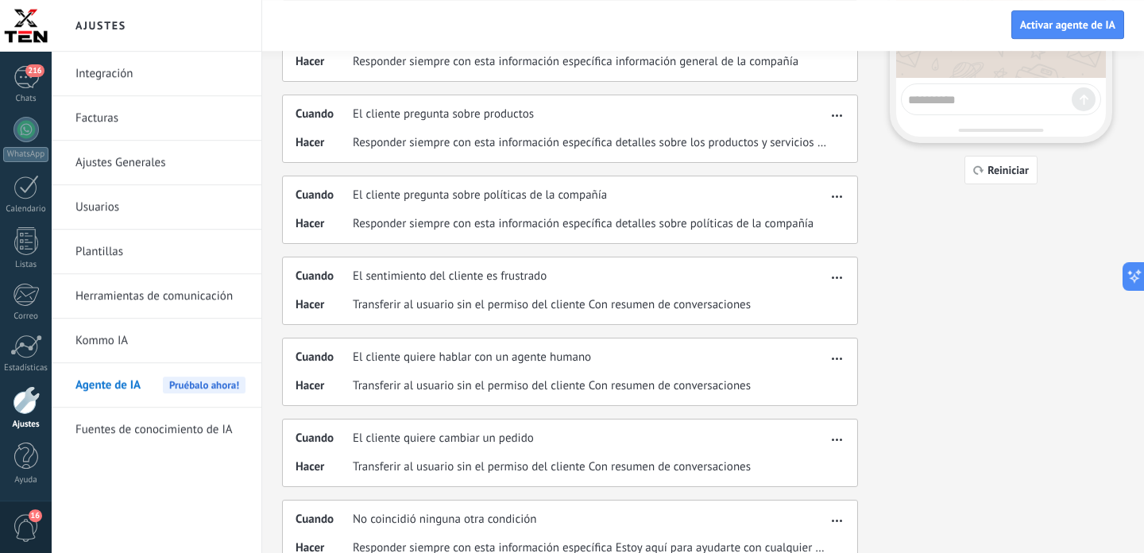
scroll to position [431, 0]
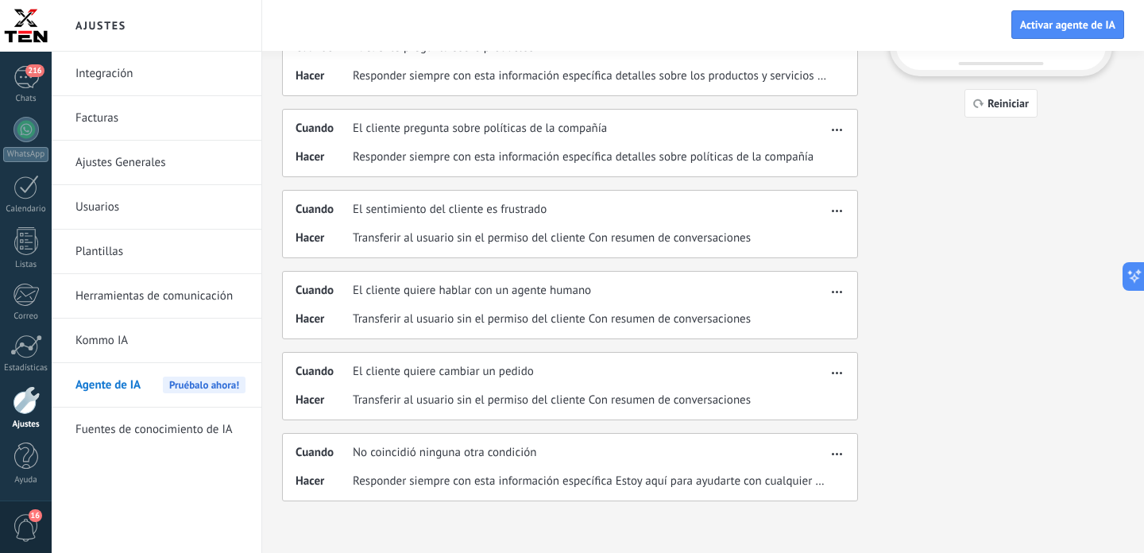
click at [841, 450] on span "button" at bounding box center [837, 451] width 10 height 11
click at [913, 400] on div "Fuentes Acciones Integraciones Personalidad Ajustes Acciones del agente de IA L…" at bounding box center [703, 64] width 842 height 874
click at [835, 457] on button "button" at bounding box center [837, 451] width 18 height 19
click at [649, 466] on div "Cuando No coincidió ninguna otra condición Hacer Responder siempre con esta inf…" at bounding box center [570, 467] width 576 height 68
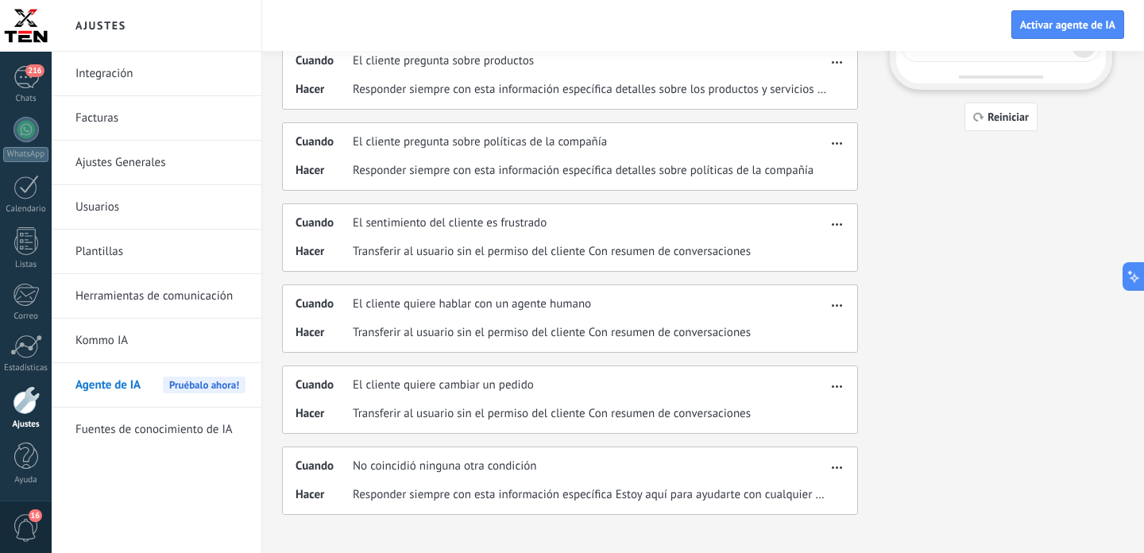
scroll to position [414, 0]
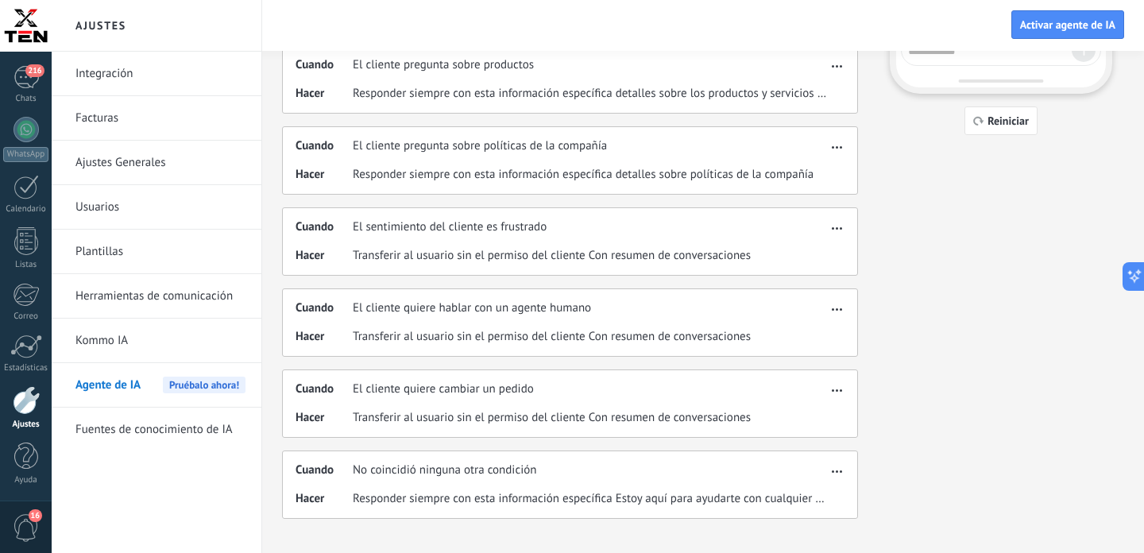
drag, startPoint x: 891, startPoint y: 477, endPoint x: 652, endPoint y: 187, distance: 375.9
click at [652, 187] on div "Fuentes Acciones Integraciones Personalidad Ajustes Acciones del agente de IA L…" at bounding box center [703, 82] width 842 height 874
click at [940, 289] on div "Fuentes Acciones Integraciones Personalidad Ajustes Acciones del agente de IA L…" at bounding box center [703, 82] width 842 height 874
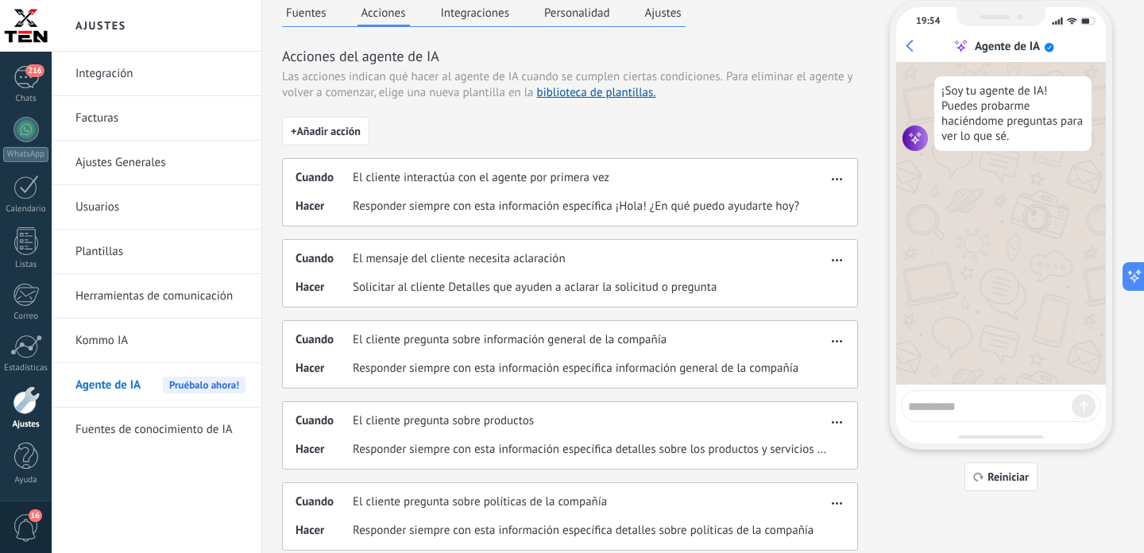
scroll to position [0, 0]
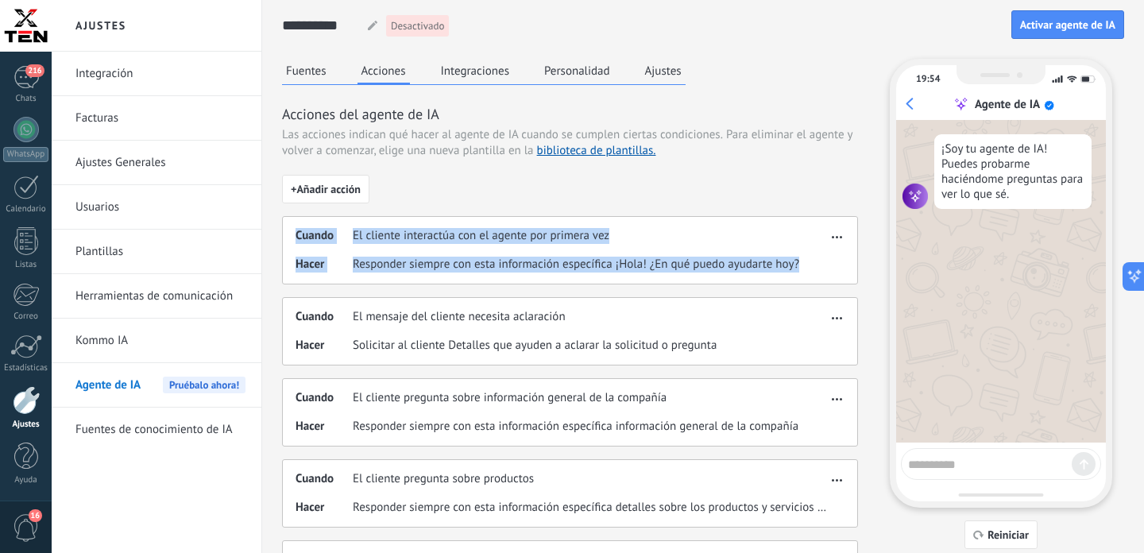
drag, startPoint x: 834, startPoint y: 481, endPoint x: 296, endPoint y: 237, distance: 591.3
copy div "Cuando El cliente interactúa con el agente por primera vez Hacer Responder siem…"
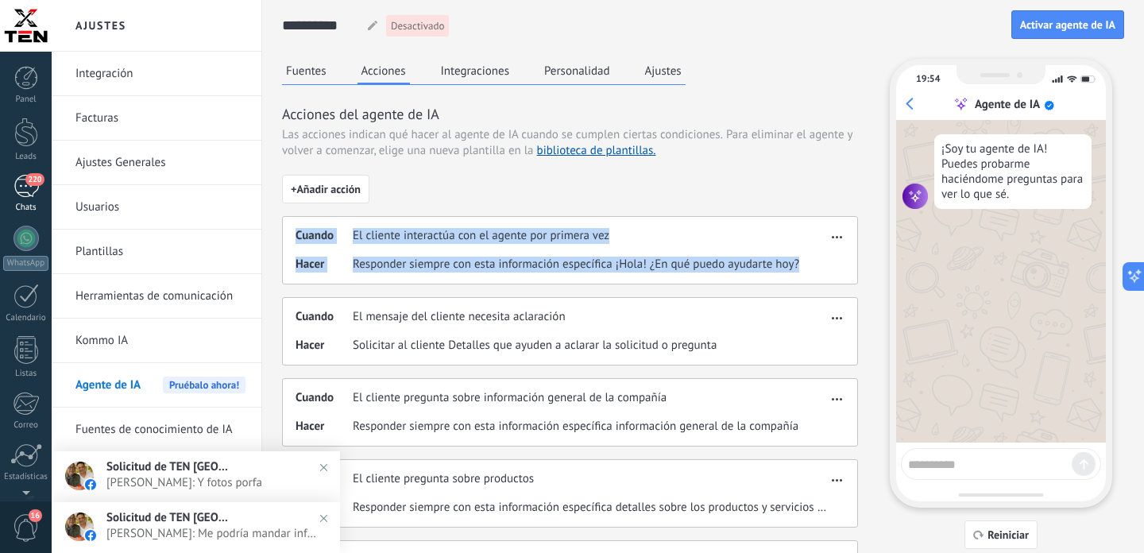
click at [25, 189] on div "220" at bounding box center [26, 186] width 25 height 23
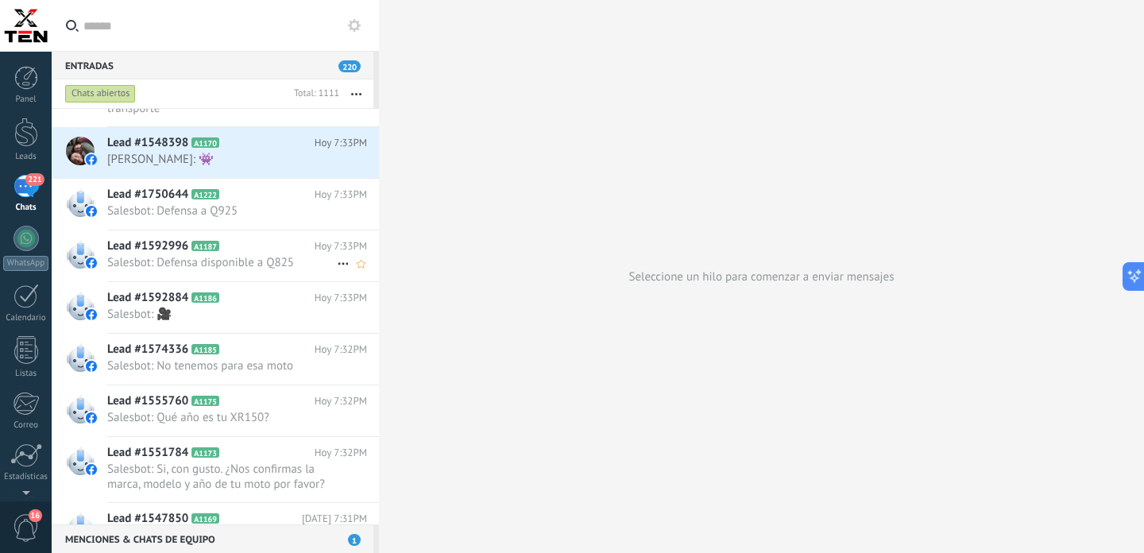
scroll to position [1733, 0]
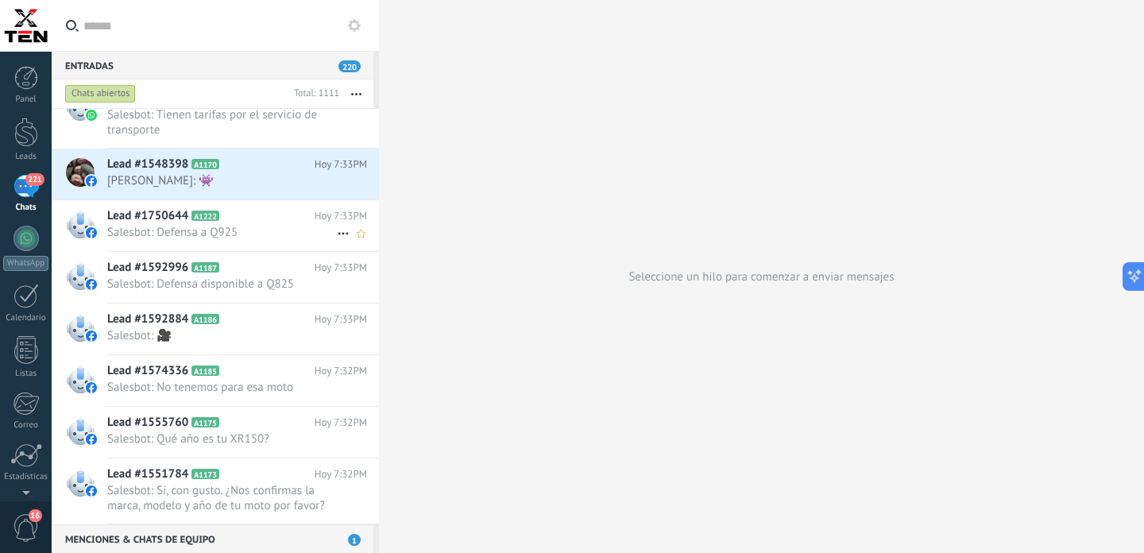
click at [251, 223] on h2 "Lead #1750644 A1222" at bounding box center [210, 216] width 207 height 16
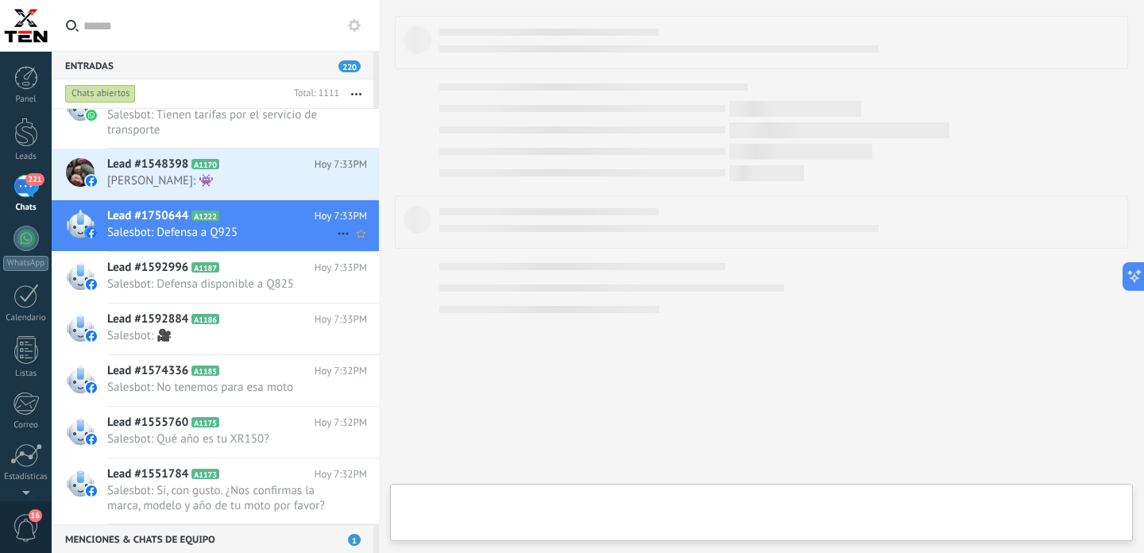
click at [251, 223] on h2 "Lead #1750644 A1222" at bounding box center [210, 216] width 207 height 16
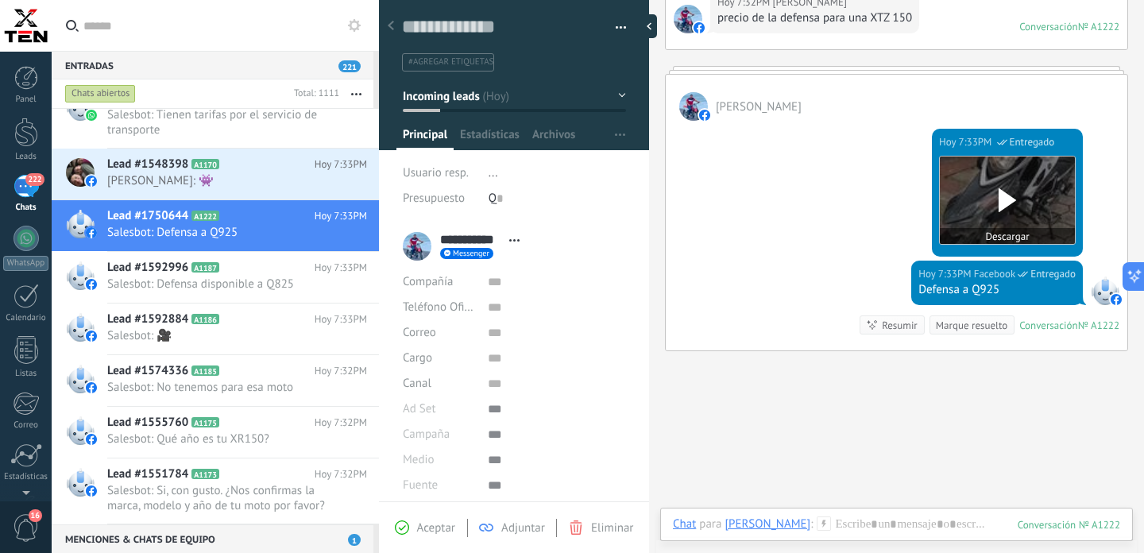
scroll to position [153, 0]
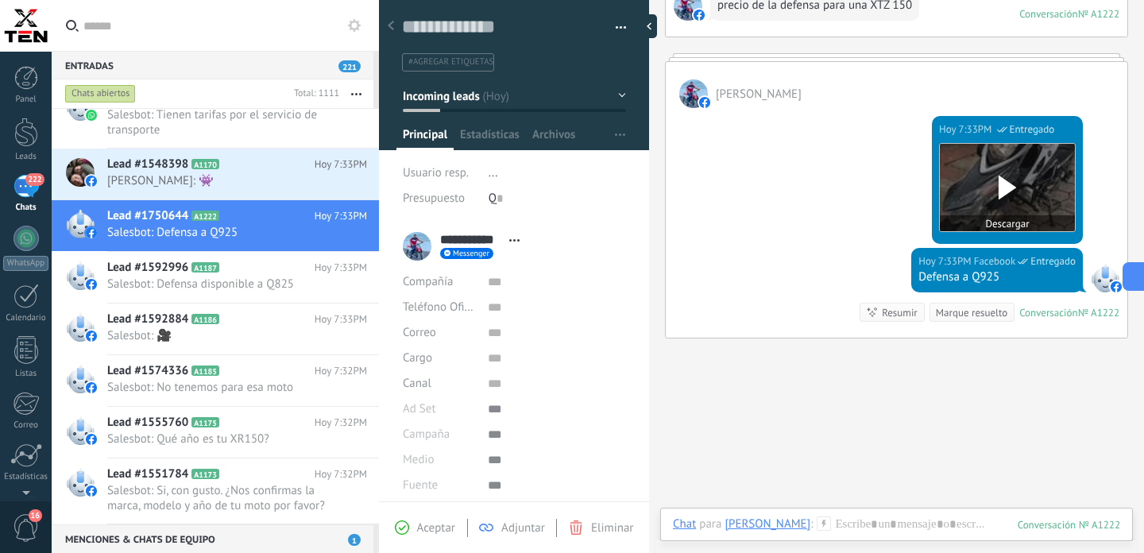
click at [1010, 183] on icon at bounding box center [1007, 188] width 33 height 24
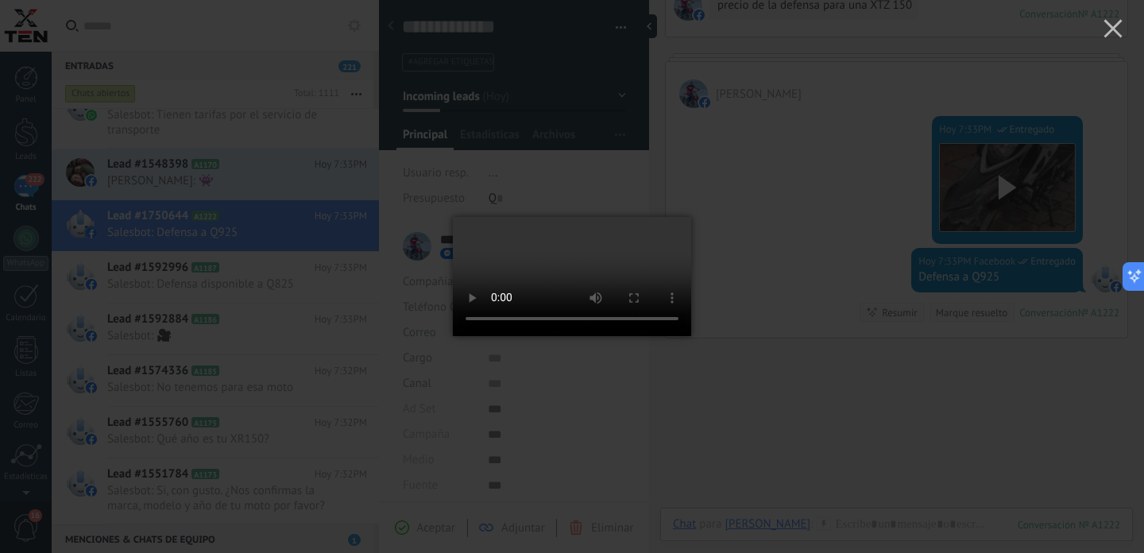
click at [807, 420] on div at bounding box center [572, 276] width 1144 height 553
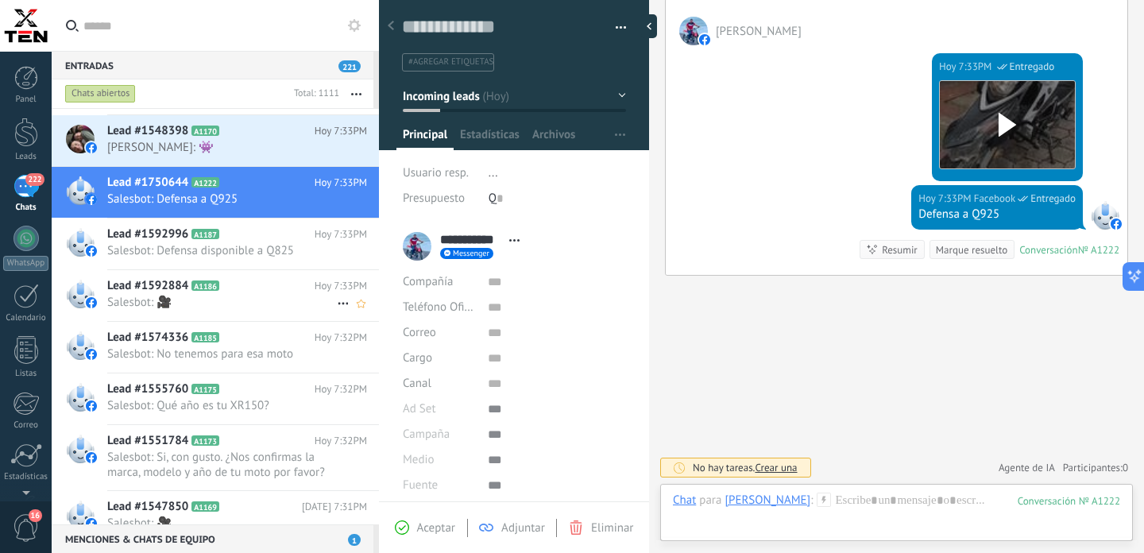
scroll to position [1773, 0]
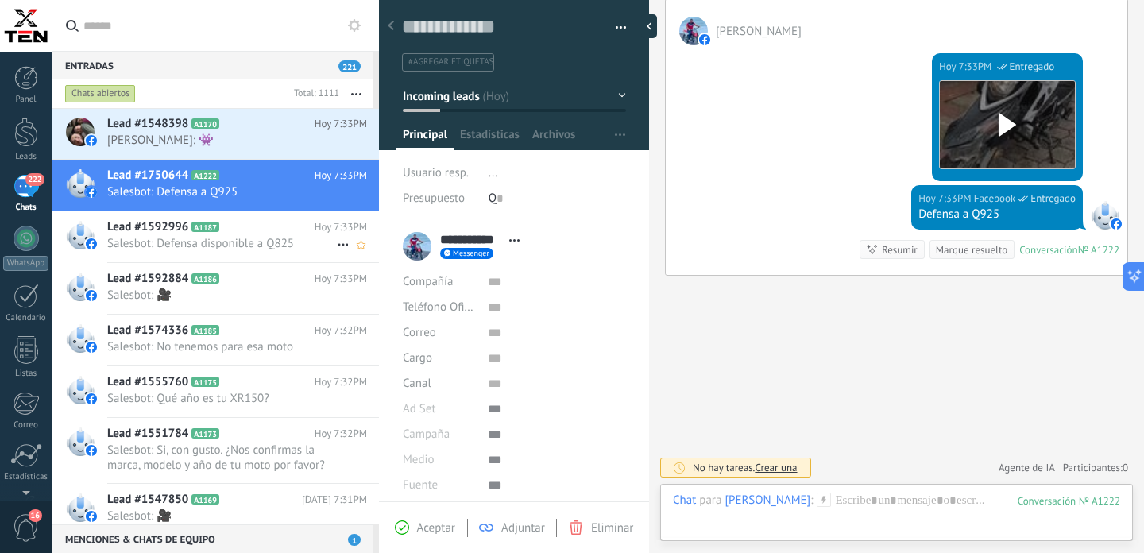
click at [285, 237] on span "Salesbot: Defensa disponible a Q825" at bounding box center [222, 243] width 230 height 15
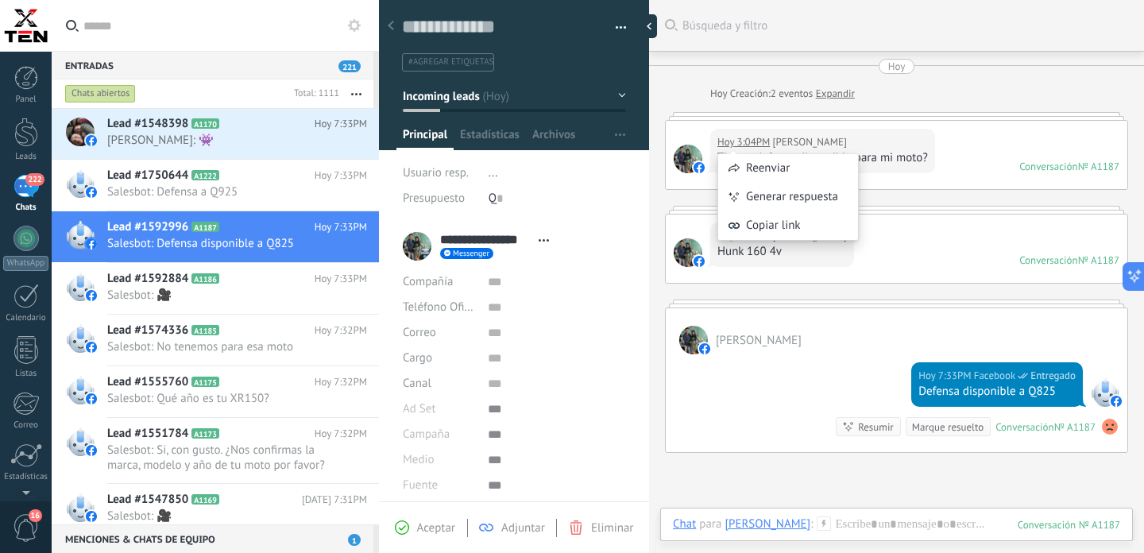
click at [767, 141] on div "Reenviar Generar respuesta Copiar link" at bounding box center [787, 188] width 141 height 119
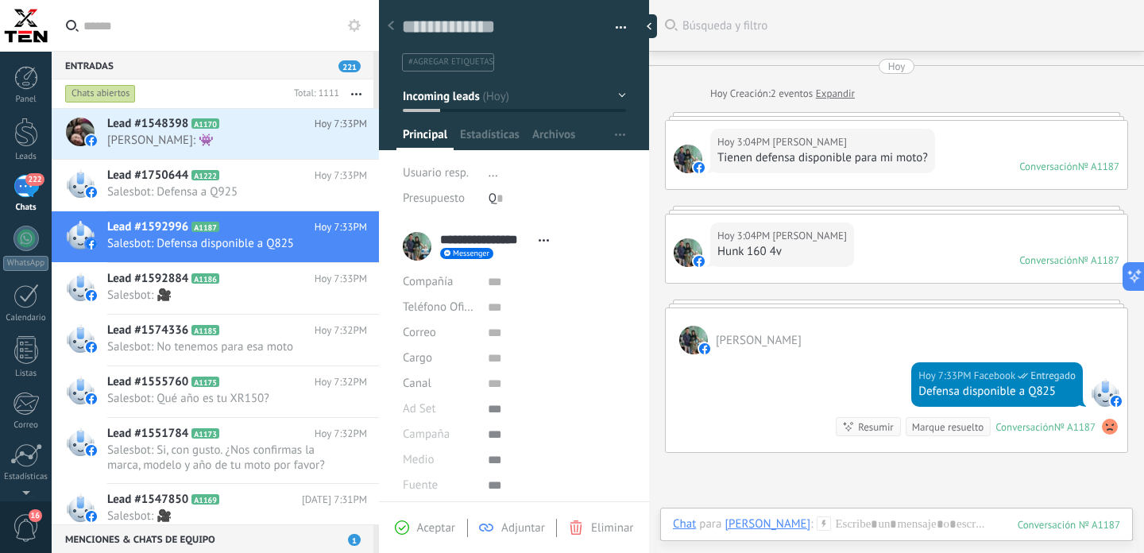
click at [973, 131] on div "Hoy 3:04PM Fabricio Vasquez Tienen defensa disponible para mi moto? Conversació…" at bounding box center [897, 155] width 462 height 68
click at [979, 148] on div "Hoy 3:04PM Fabricio Vasquez Tienen defensa disponible para mi moto? Conversació…" at bounding box center [897, 155] width 462 height 68
click at [843, 92] on link "Expandir" at bounding box center [835, 94] width 39 height 16
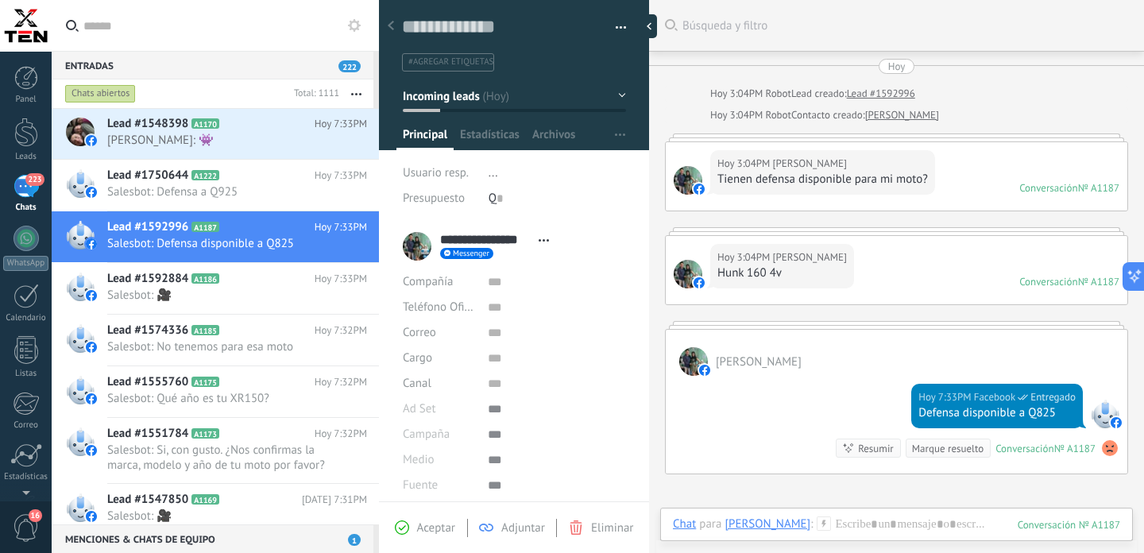
click at [918, 261] on div "Hoy 3:04PM Fabricio Vasquez Hunk 160 4v Conversación № A1187 Conversación № A11…" at bounding box center [897, 270] width 462 height 68
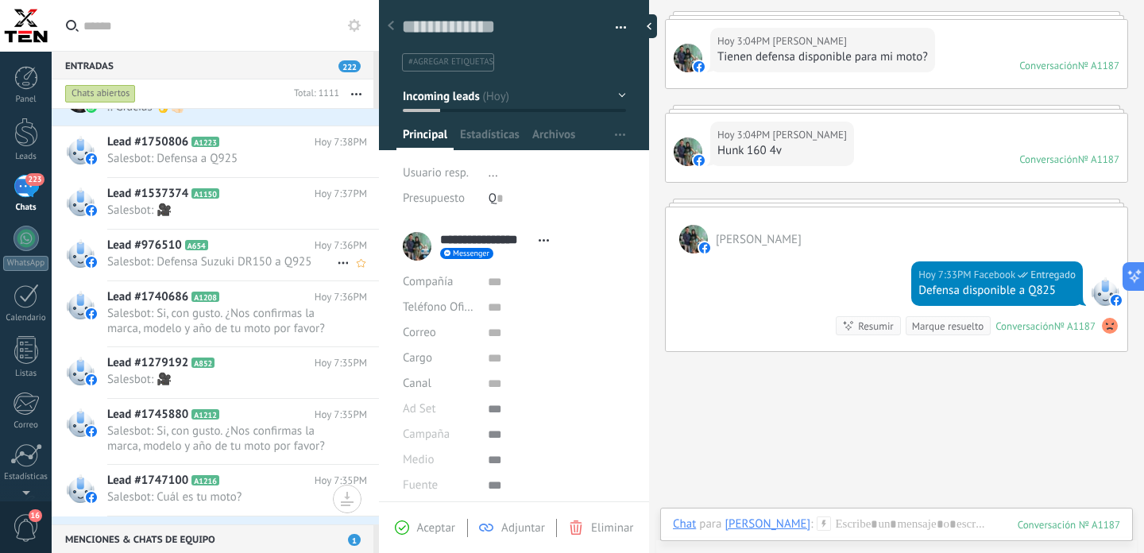
scroll to position [1261, 0]
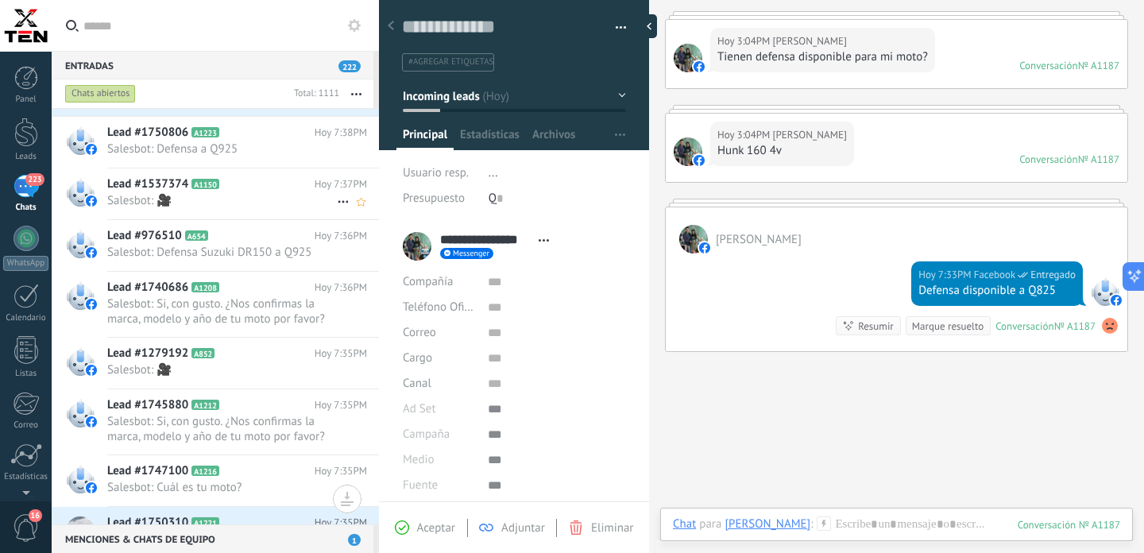
click at [265, 204] on span "Salesbot: 🎥" at bounding box center [222, 200] width 230 height 15
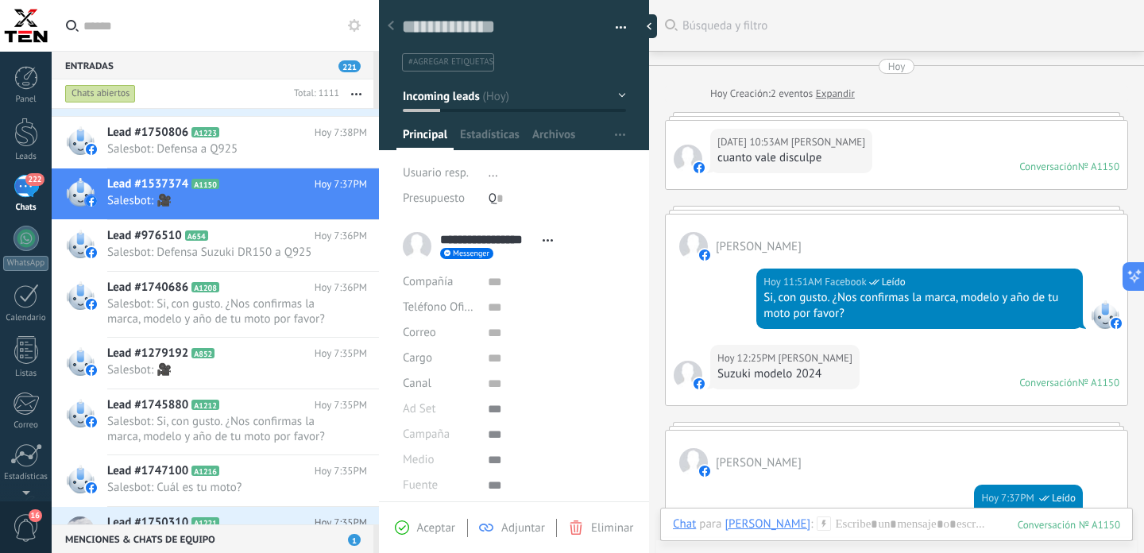
click at [864, 151] on div "Hoy 10:53AM Francisco Parabal cuanto vale disculpe" at bounding box center [791, 151] width 162 height 44
click at [929, 144] on div "Hoy 10:53AM Francisco Parabal cuanto vale disculpe Conversación № A1150 Convers…" at bounding box center [897, 155] width 462 height 68
click at [730, 120] on div at bounding box center [896, 116] width 463 height 8
click at [935, 147] on div "Hoy 10:53AM Francisco Parabal cuanto vale disculpe Conversación № A1150 Convers…" at bounding box center [897, 155] width 462 height 68
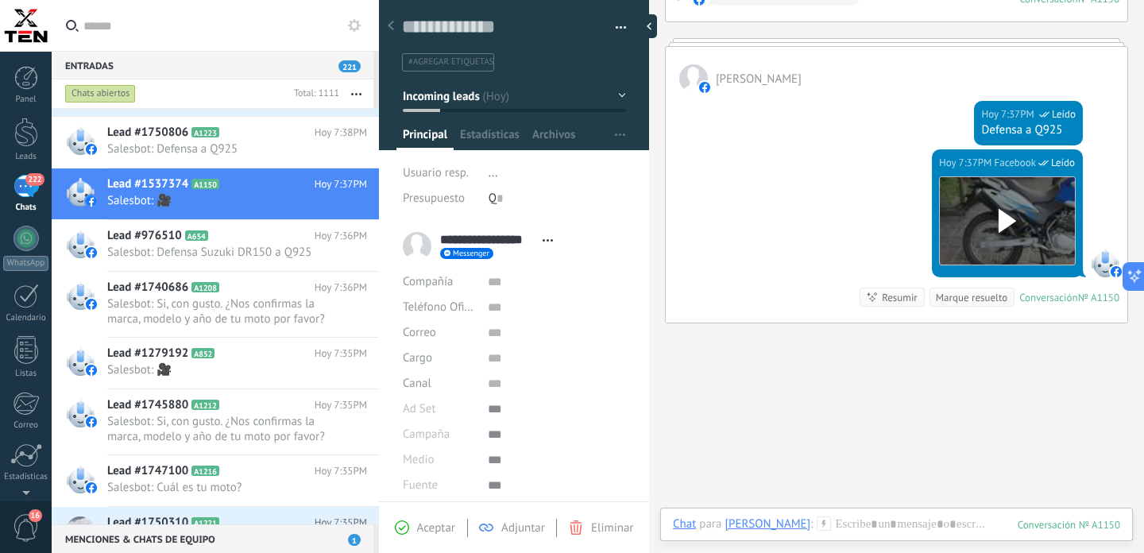
scroll to position [387, 0]
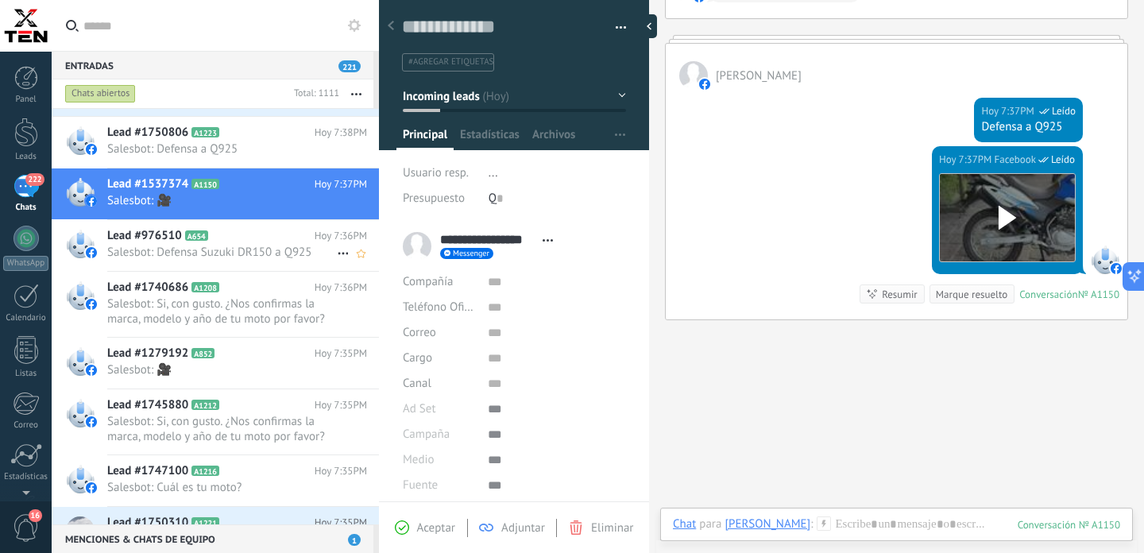
click at [270, 248] on span "Salesbot: Defensa Suzuki DR150 a Q925" at bounding box center [222, 252] width 230 height 15
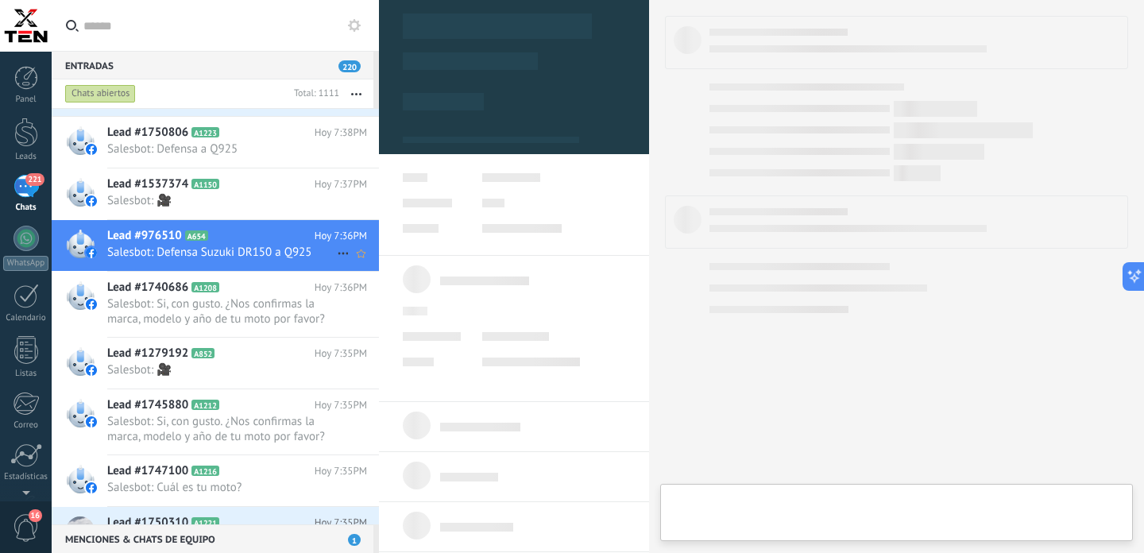
type textarea "**********"
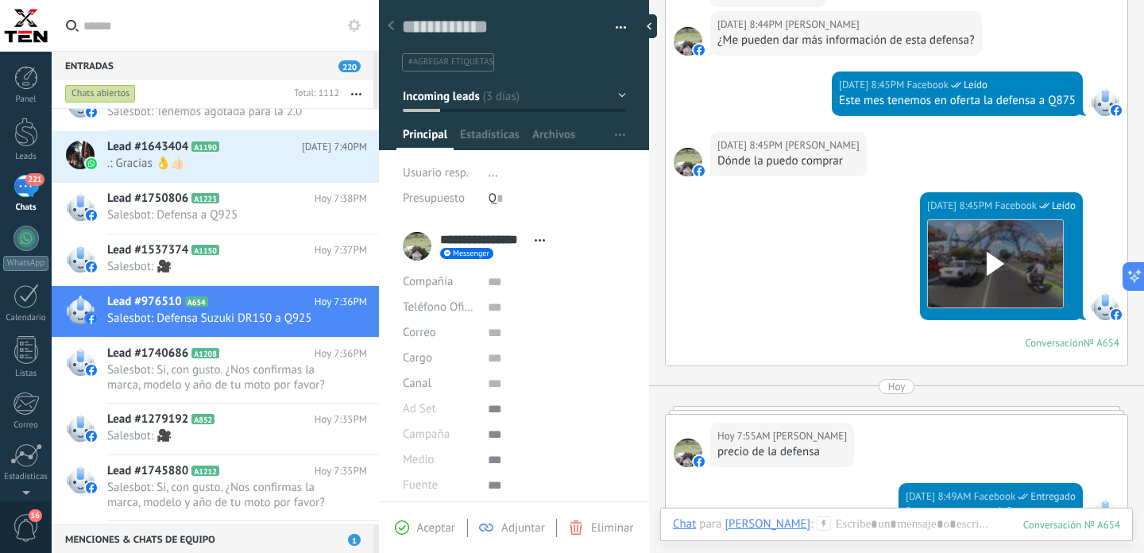
scroll to position [515, 0]
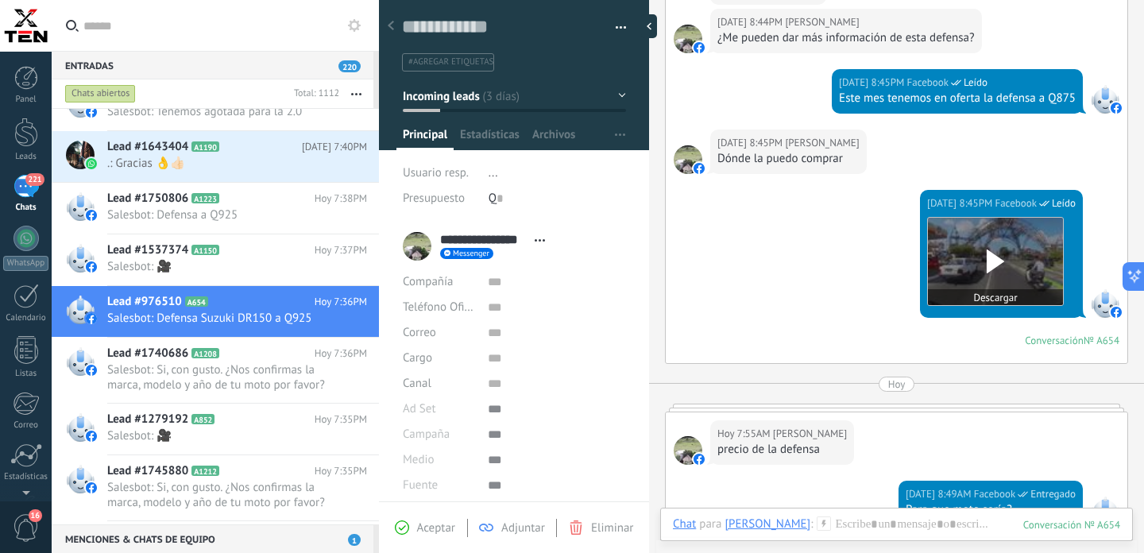
click at [987, 265] on use at bounding box center [995, 261] width 17 height 24
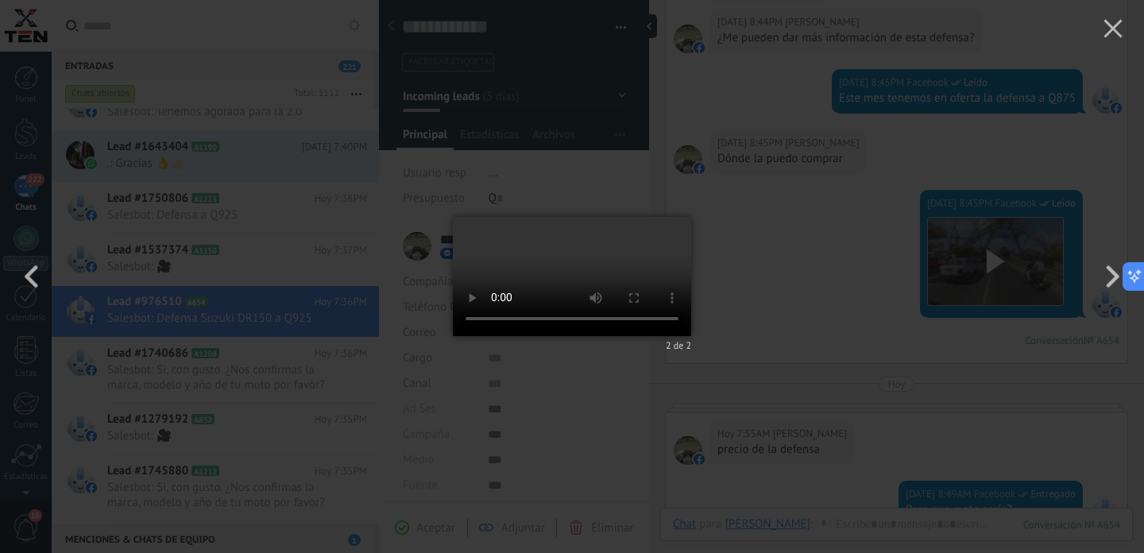
click at [775, 275] on div "2 de 2" at bounding box center [572, 276] width 1144 height 553
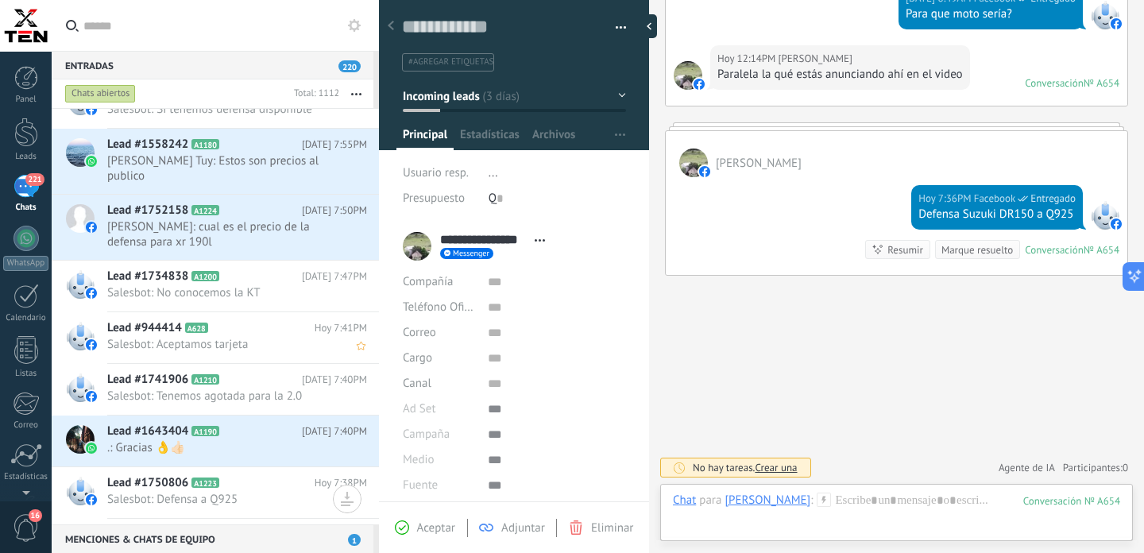
scroll to position [1020, 0]
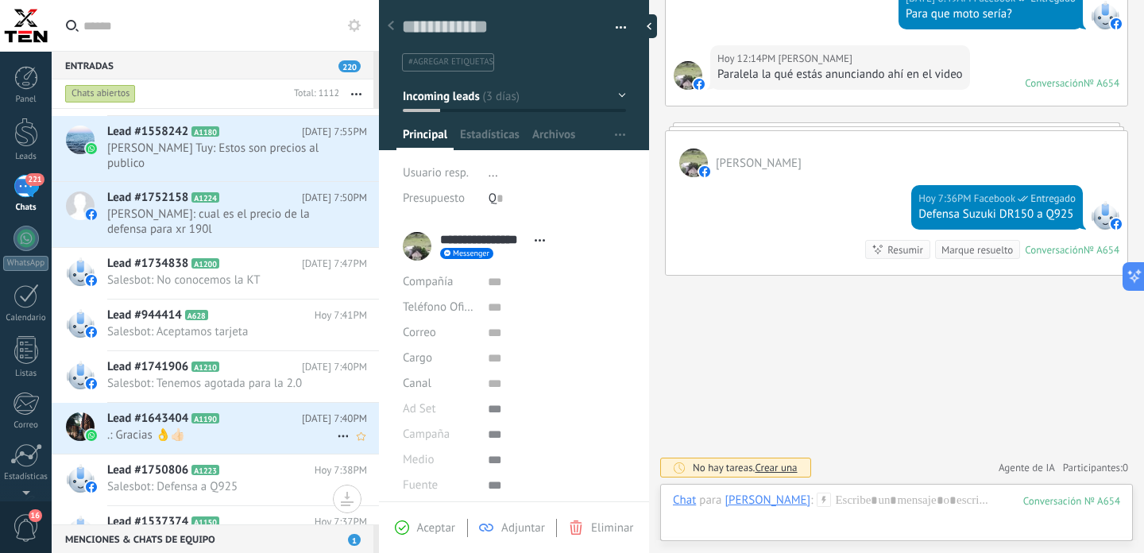
click at [269, 431] on span ".: Gracias 👌👍🏻" at bounding box center [222, 434] width 230 height 15
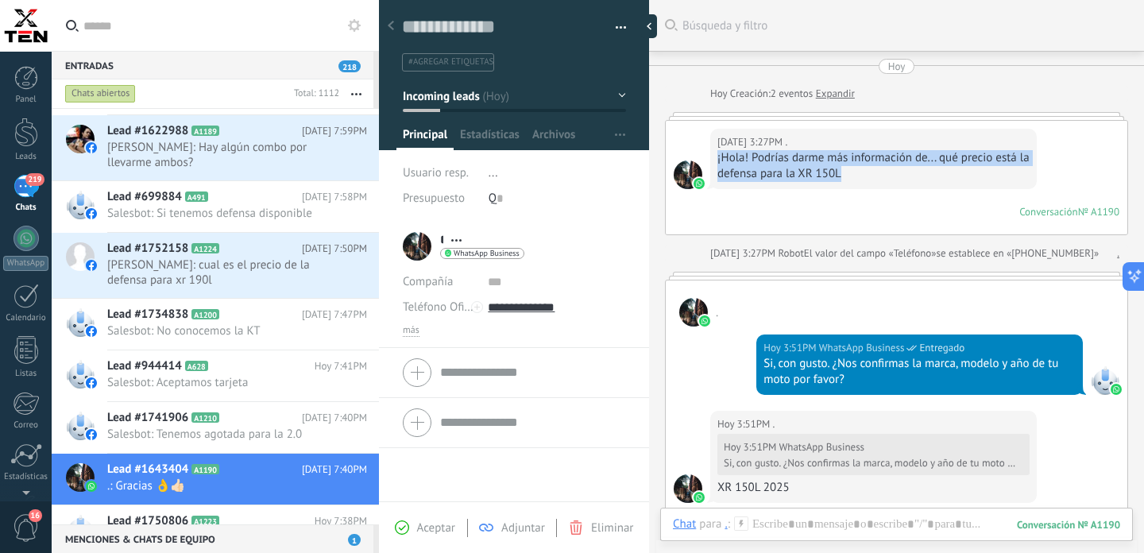
drag, startPoint x: 866, startPoint y: 177, endPoint x: 713, endPoint y: 160, distance: 153.4
click at [713, 160] on div "Hoy 3:27PM . ¡Hola! Podrías darme más información de... qué precio está la defe…" at bounding box center [873, 159] width 327 height 60
copy div "¡Hola! Podrías darme más información de... qué precio está la defensa para la X…"
drag, startPoint x: 257, startPoint y: 427, endPoint x: 268, endPoint y: 427, distance: 10.4
click at [257, 427] on span "Salesbot: Tenemos agotada para la 2.0" at bounding box center [222, 434] width 230 height 15
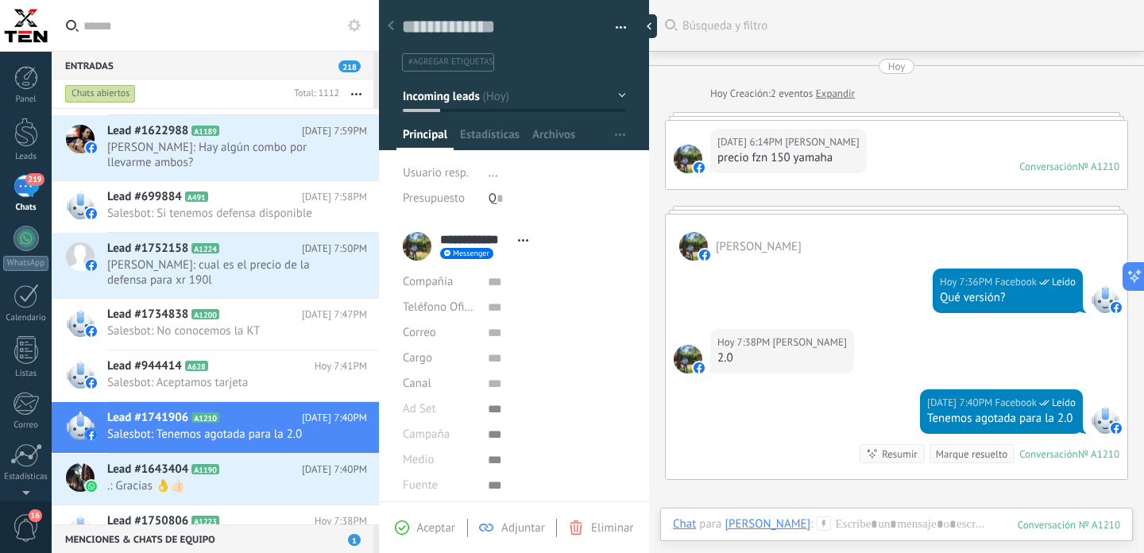
drag, startPoint x: 834, startPoint y: 163, endPoint x: 732, endPoint y: 158, distance: 102.6
click at [732, 158] on div "Hoy 6:14PM Matias Fredy precio fzn 150 yamaha" at bounding box center [788, 151] width 157 height 44
drag, startPoint x: 721, startPoint y: 159, endPoint x: 835, endPoint y: 154, distance: 114.5
click at [835, 155] on div "Hoy 6:14PM Matias Fredy precio fzn 150 yamaha" at bounding box center [788, 151] width 157 height 44
copy div "precio fzn 150 yamaha"
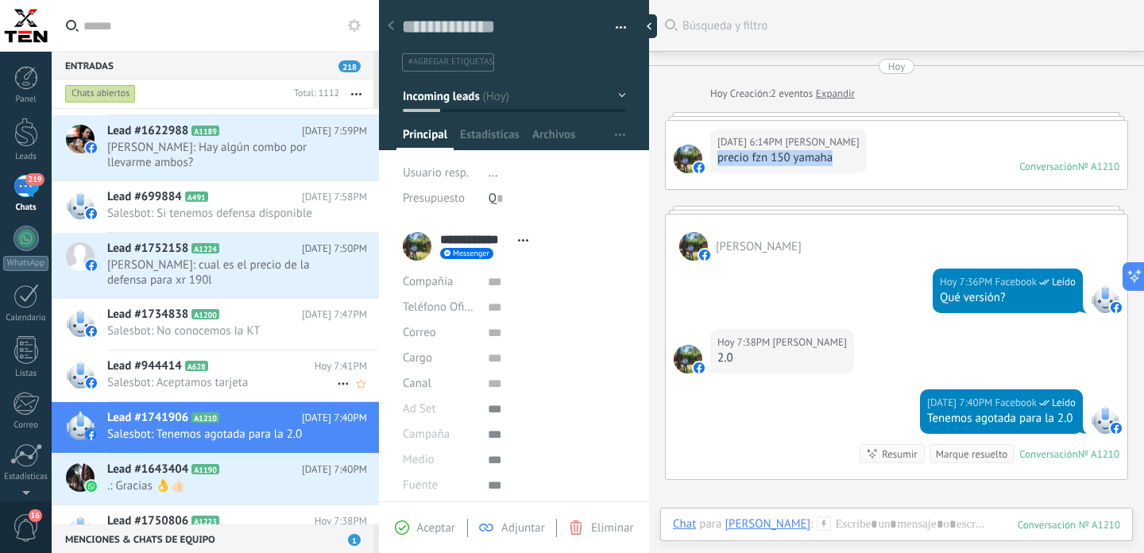
click at [246, 383] on span "Salesbot: Aceptamos tarjeta" at bounding box center [222, 382] width 230 height 15
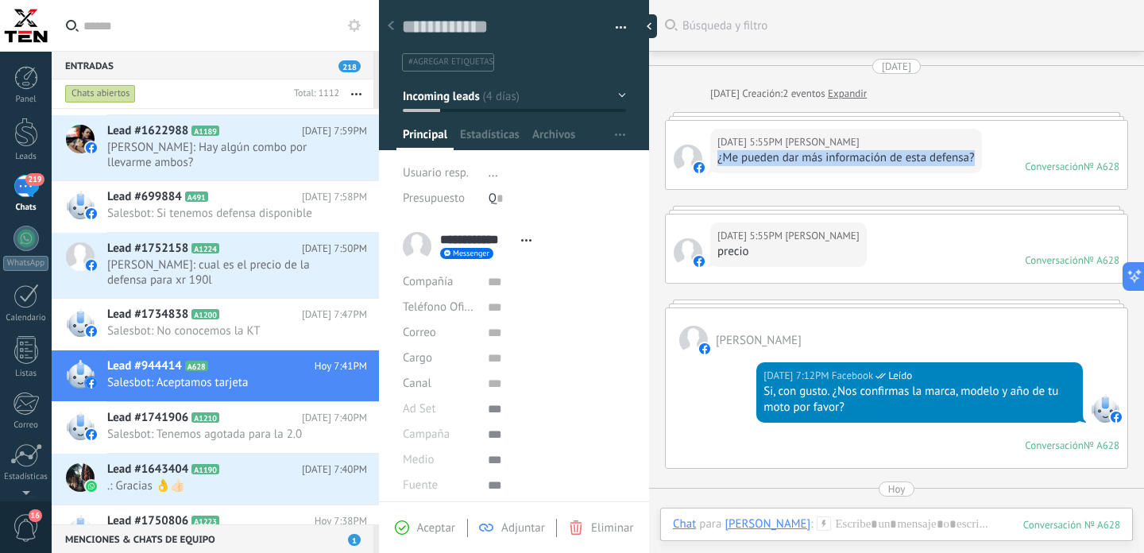
drag, startPoint x: 975, startPoint y: 162, endPoint x: 719, endPoint y: 159, distance: 255.8
click at [719, 159] on div "20.08.2025 5:55PM Carlos Ramos ¿Me pueden dar más información de esta defensa?" at bounding box center [846, 151] width 272 height 44
copy div "¿Me pueden dar más información de esta defensa?"
click at [279, 326] on span "Salesbot: No conocemos la KT" at bounding box center [222, 330] width 230 height 15
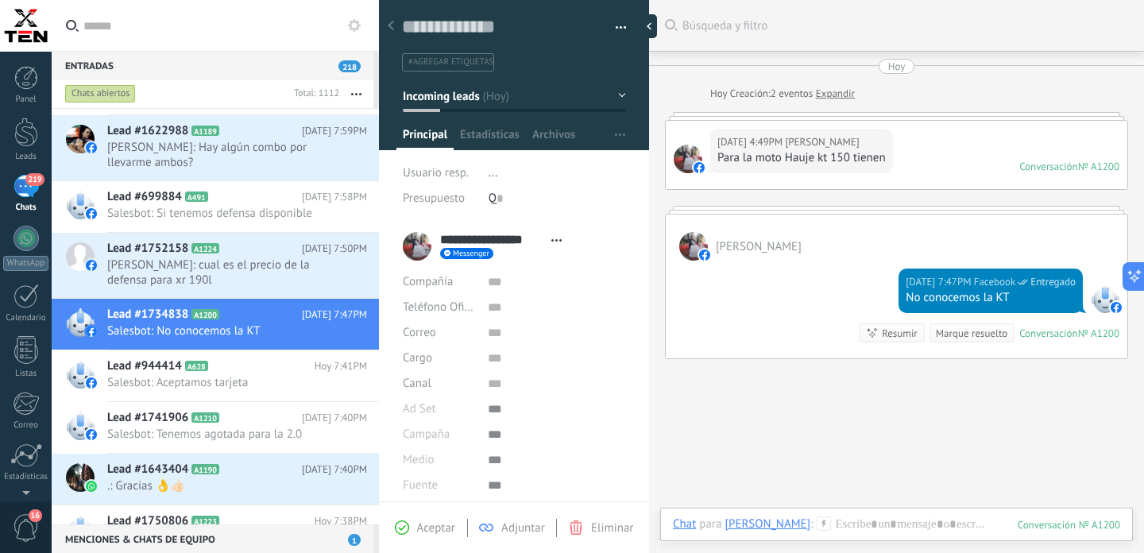
drag, startPoint x: 887, startPoint y: 160, endPoint x: 717, endPoint y: 160, distance: 170.0
click at [717, 160] on div "Hoy 4:49PM Juanito Domínguez Para la moto Hauje kt 150 tienen" at bounding box center [801, 151] width 183 height 44
drag, startPoint x: 717, startPoint y: 160, endPoint x: 857, endPoint y: 161, distance: 139.8
click at [857, 162] on div "Hoy 4:49PM Juanito Domínguez Para la moto Hauje kt 150 tienen" at bounding box center [801, 151] width 183 height 44
drag, startPoint x: 884, startPoint y: 160, endPoint x: 717, endPoint y: 157, distance: 166.9
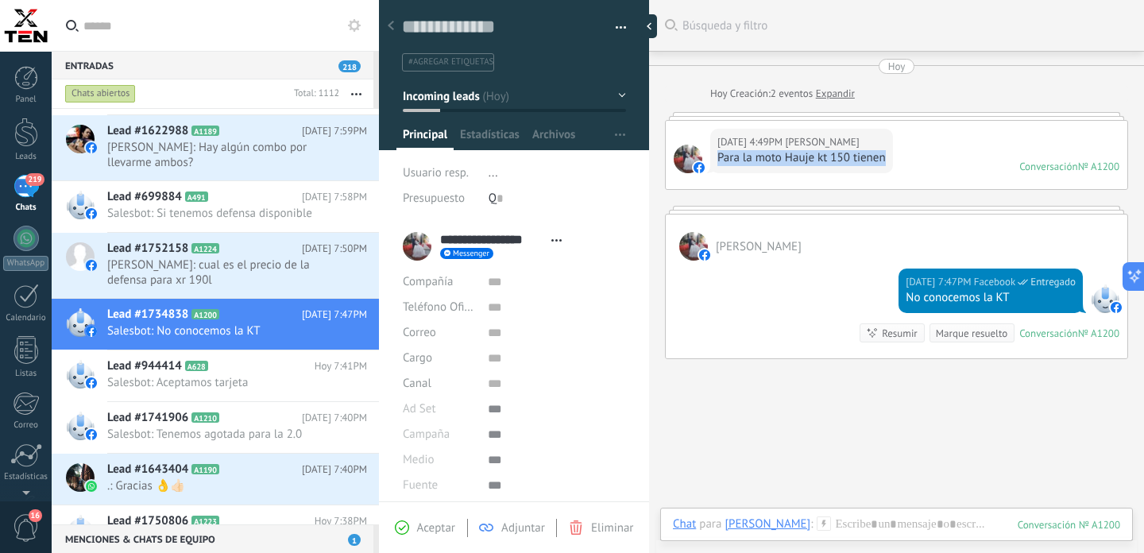
click at [716, 157] on div "Hoy 4:49PM Juanito Domínguez Para la moto Hauje kt 150 tienen" at bounding box center [801, 151] width 183 height 44
copy div "Para la moto Hauje kt 150 tienen"
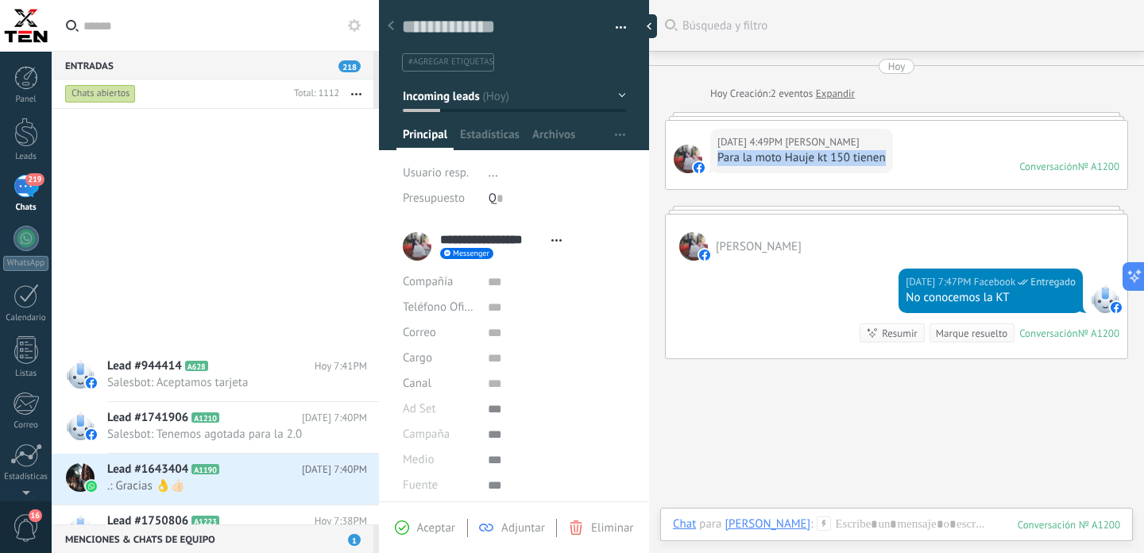
scroll to position [1462, 0]
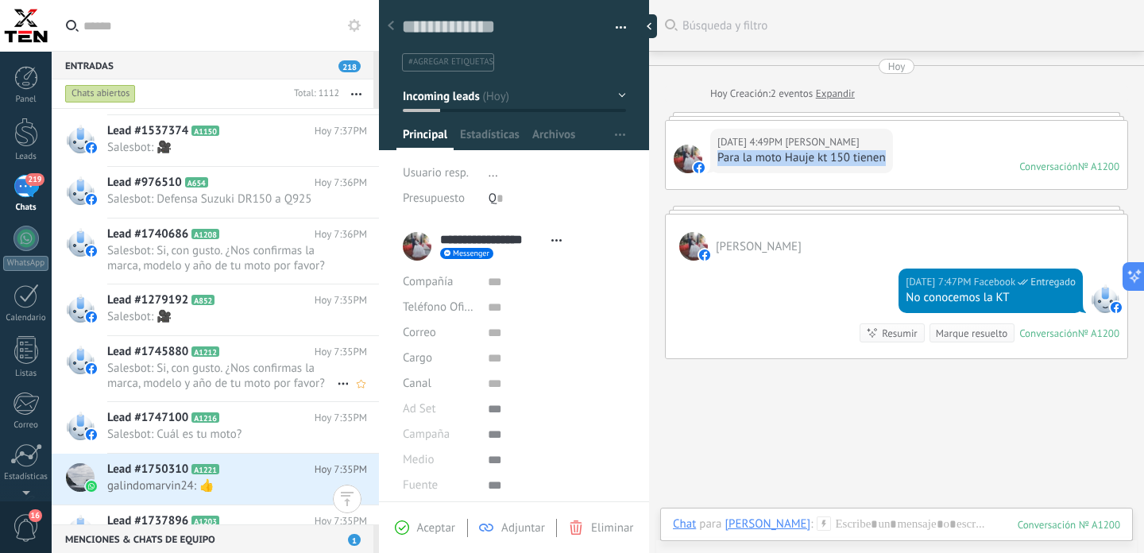
click at [266, 380] on span "Salesbot: Si, con gusto. ¿Nos confirmas la marca, modelo y año de tu moto por f…" at bounding box center [222, 376] width 230 height 30
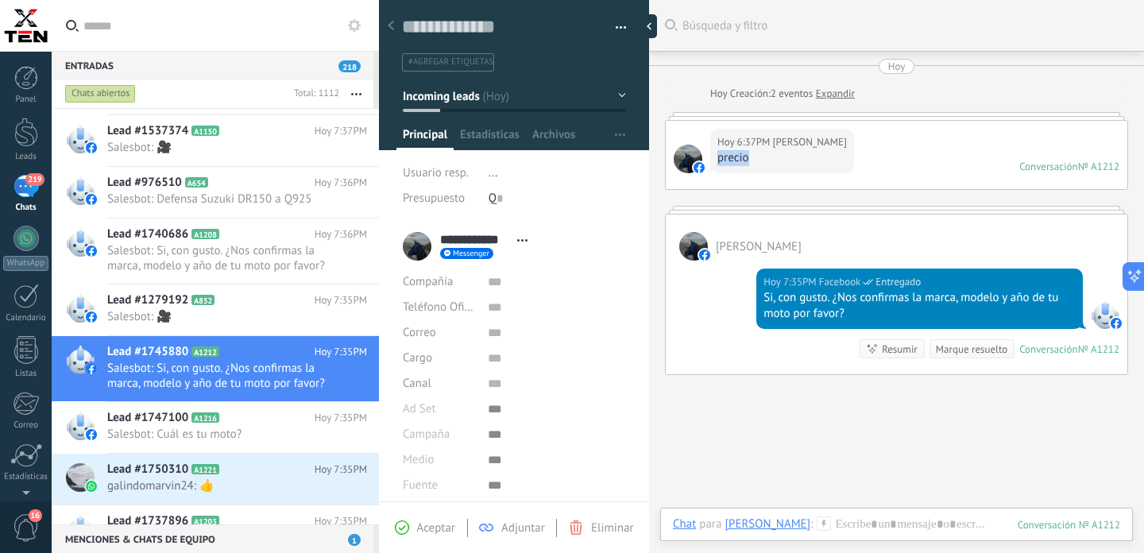
drag, startPoint x: 752, startPoint y: 161, endPoint x: 717, endPoint y: 159, distance: 35.0
click at [717, 159] on div "Hoy 6:37PM Isaias Camey precio" at bounding box center [782, 151] width 144 height 44
copy div "precio"
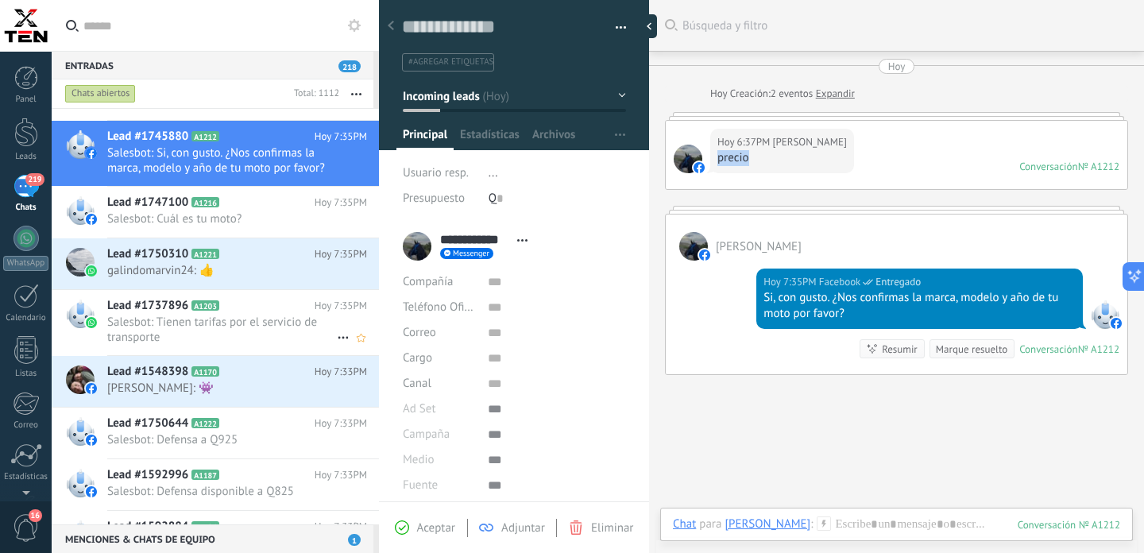
scroll to position [1683, 0]
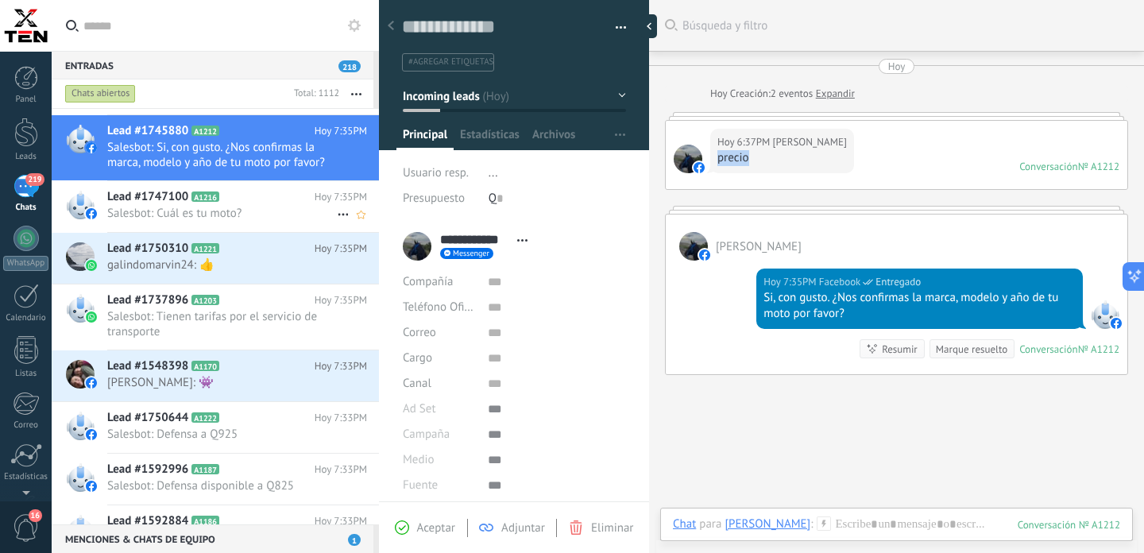
click at [266, 213] on span "Salesbot: Cuál es tu moto?" at bounding box center [222, 213] width 230 height 15
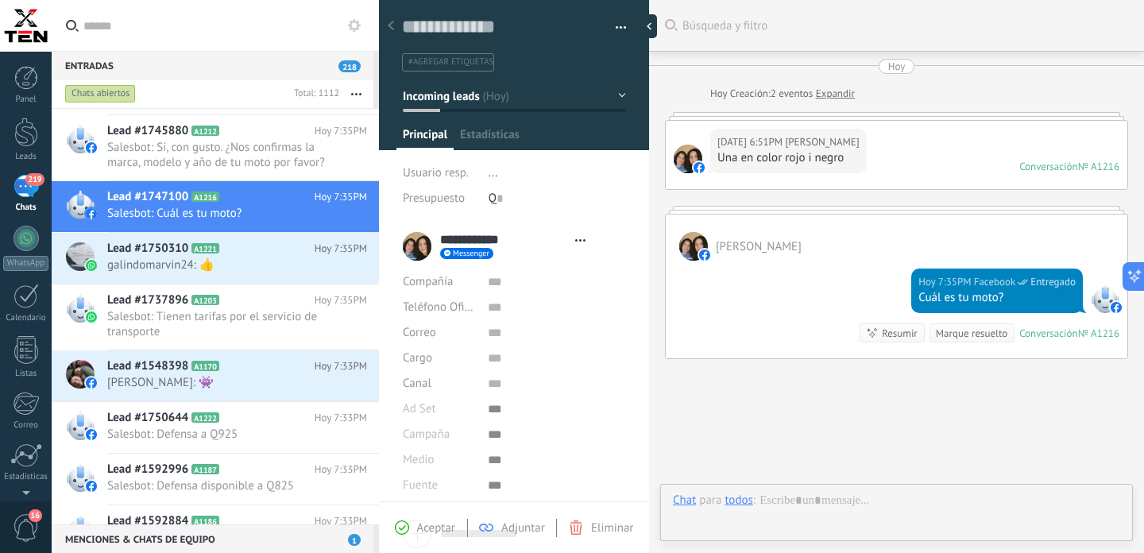
type textarea "**********"
drag, startPoint x: 846, startPoint y: 160, endPoint x: 720, endPoint y: 163, distance: 126.4
click at [720, 163] on div "Hoy 6:51PM Ruth Moralez Una en color rojo i negro" at bounding box center [788, 151] width 157 height 44
copy div "Una en color rojo i negro"
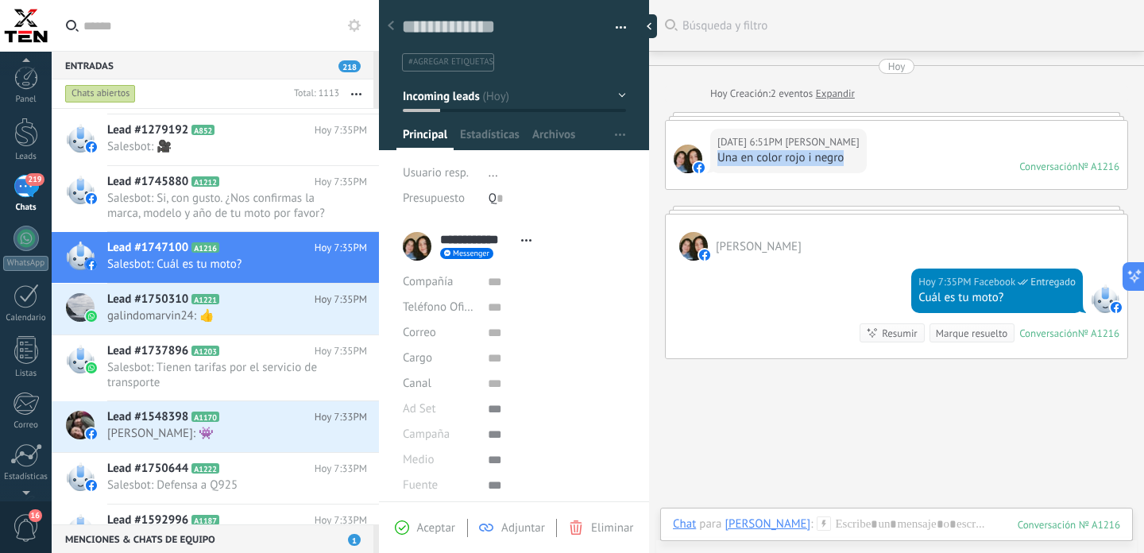
scroll to position [110, 0]
click at [29, 406] on div at bounding box center [26, 400] width 27 height 29
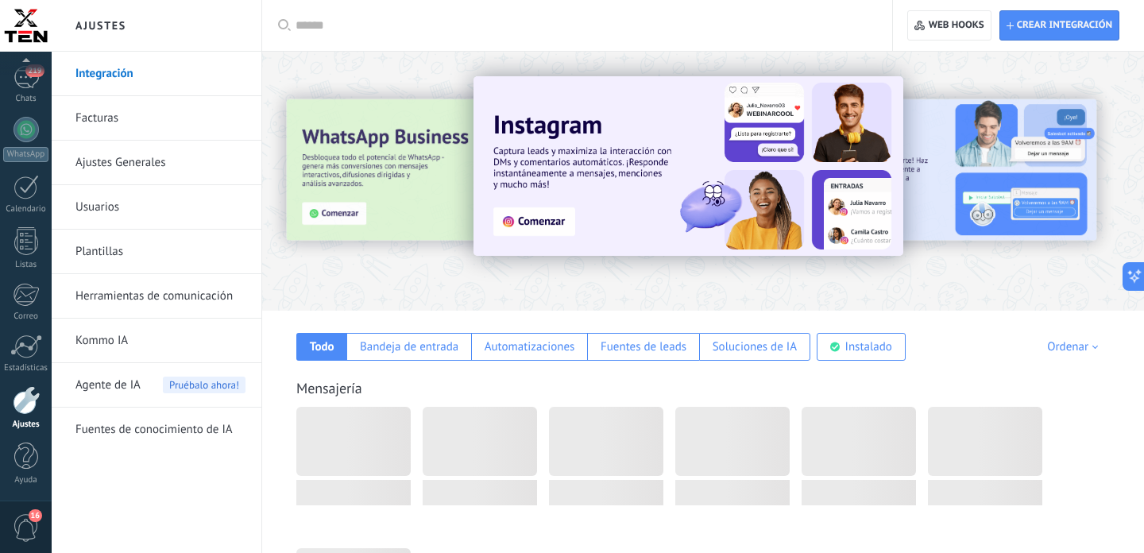
scroll to position [3310, 0]
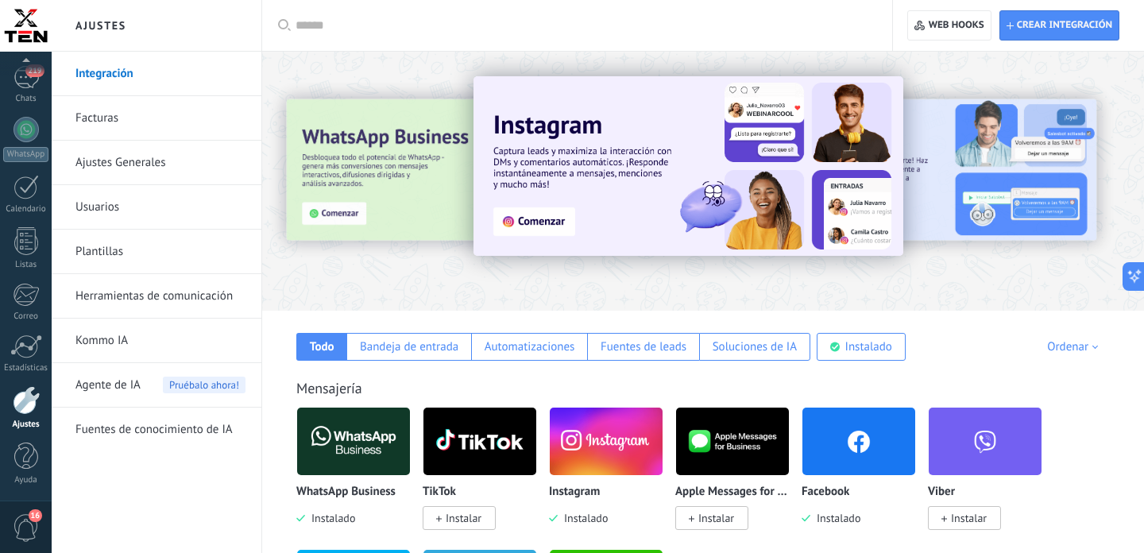
click at [135, 382] on span "Agente de IA" at bounding box center [107, 385] width 65 height 44
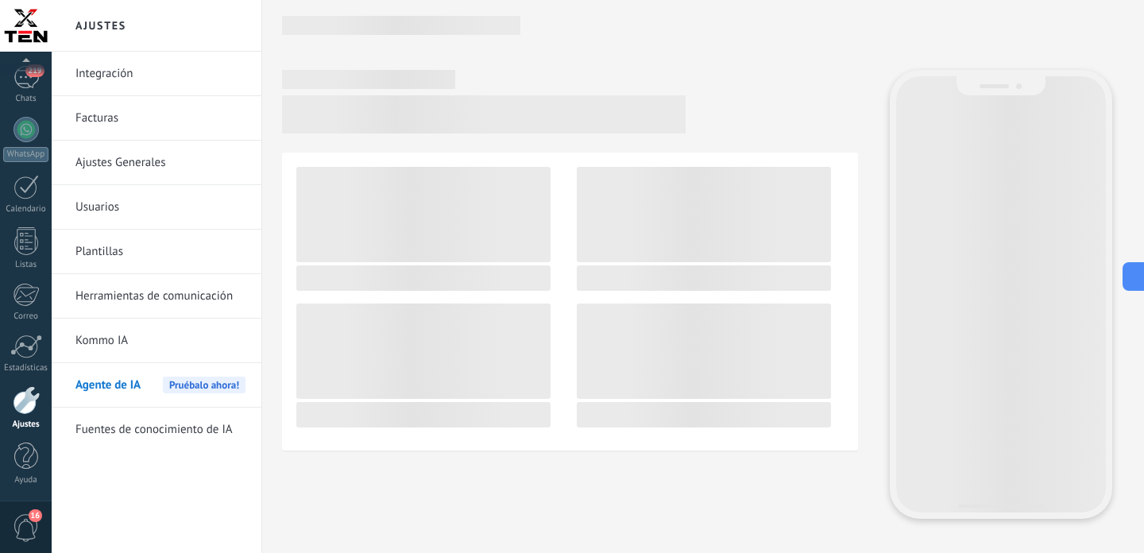
scroll to position [3310, 0]
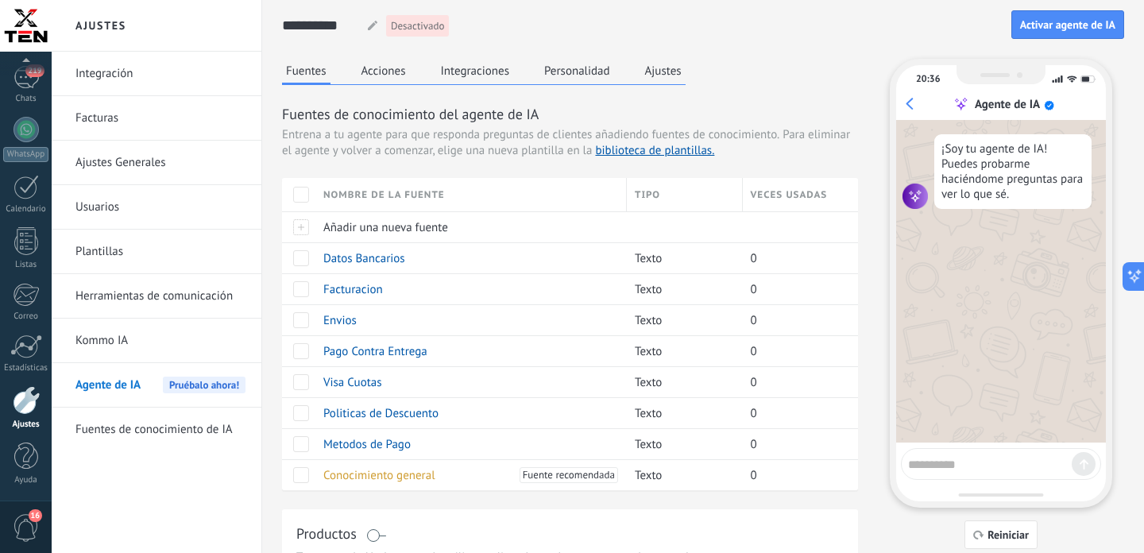
click at [386, 77] on button "Acciones" at bounding box center [384, 71] width 52 height 24
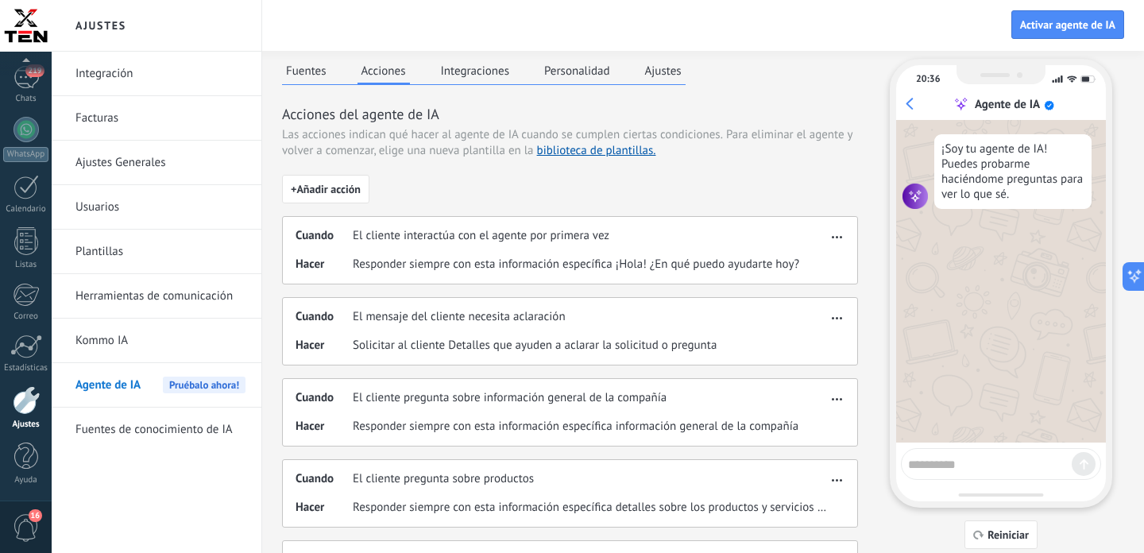
scroll to position [18, 0]
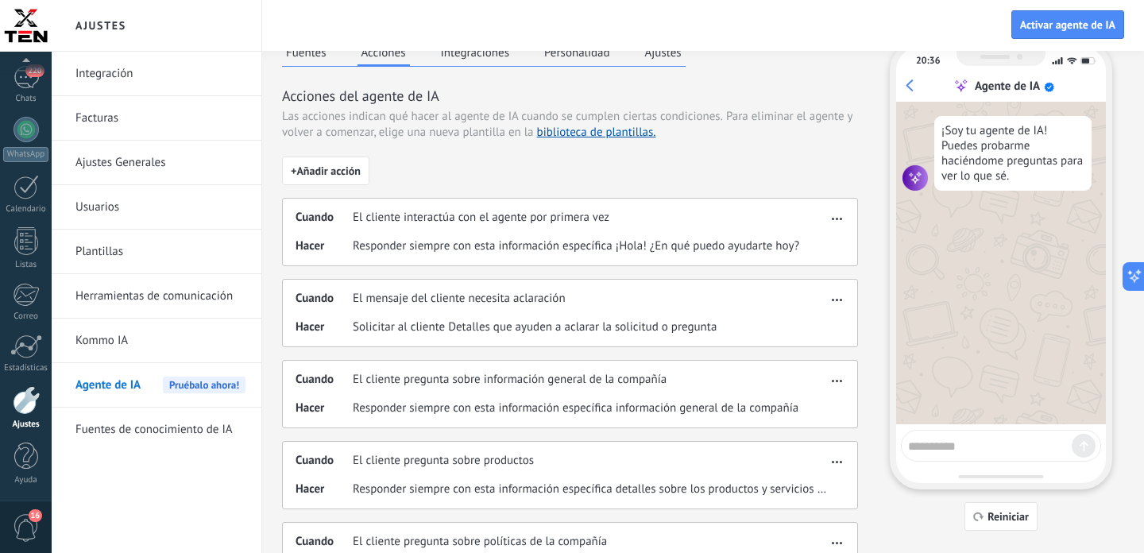
click at [837, 219] on icon "button" at bounding box center [837, 219] width 10 height 2
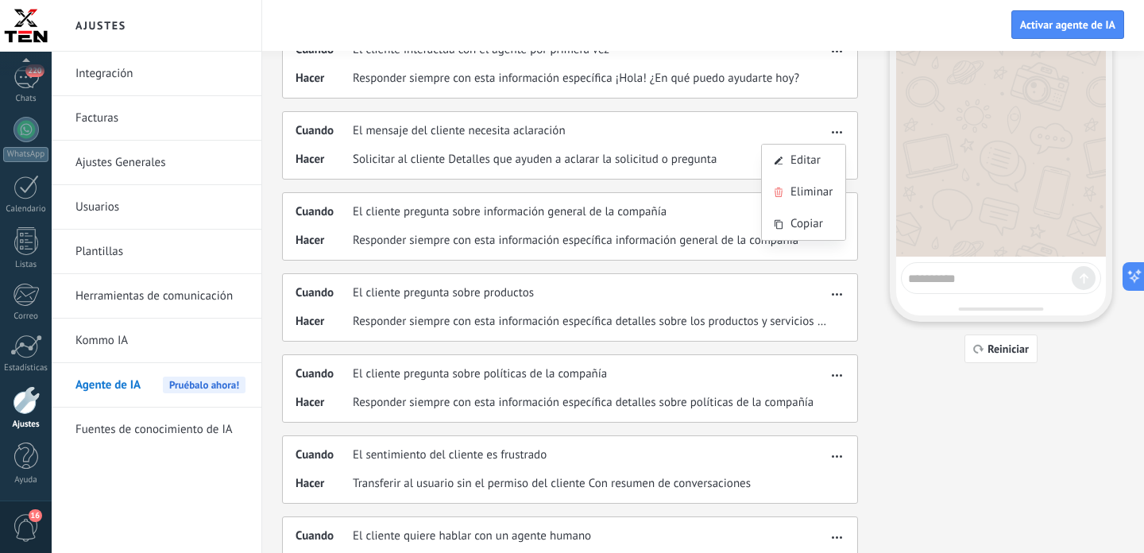
scroll to position [431, 0]
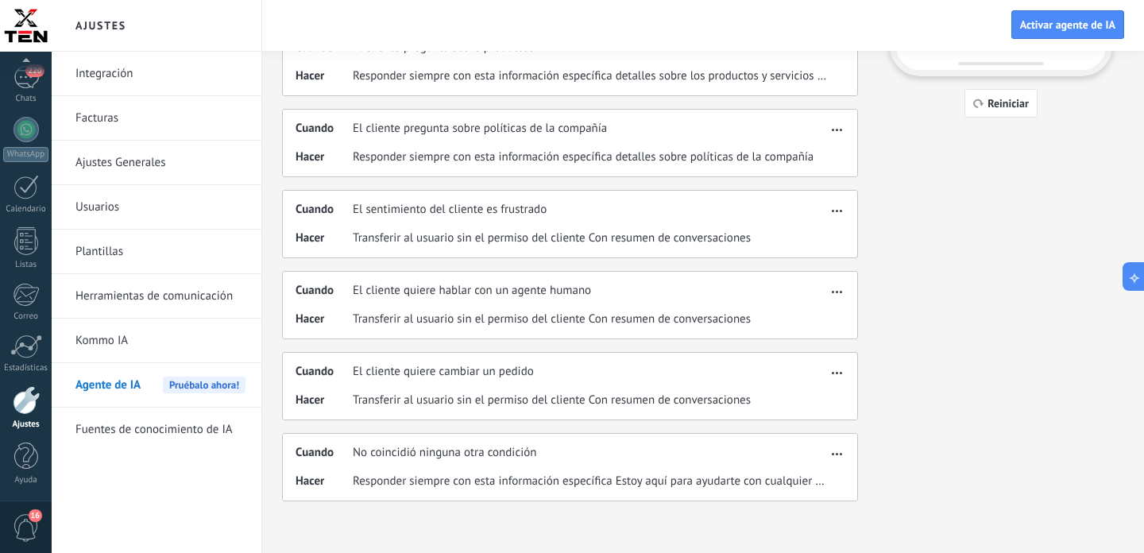
click at [904, 409] on div "Fuentes Acciones Integraciones Personalidad Ajustes Acciones del agente de IA L…" at bounding box center [703, 64] width 842 height 874
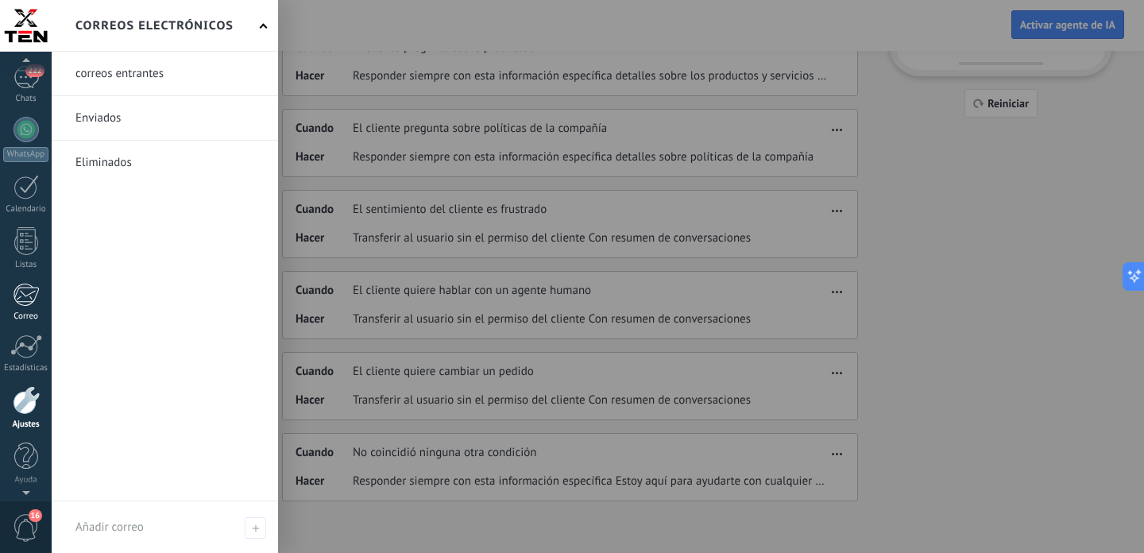
scroll to position [0, 0]
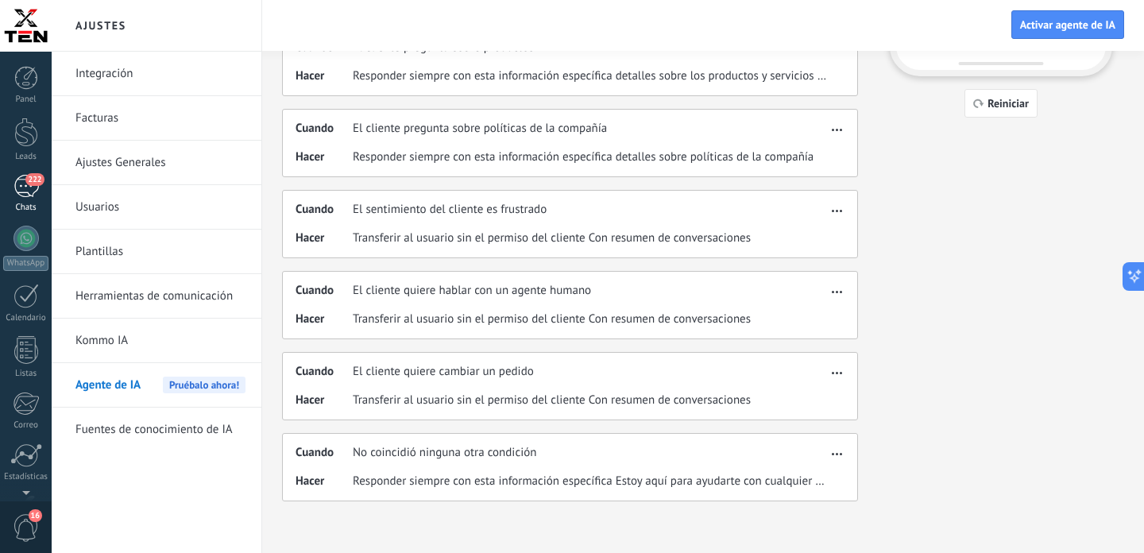
click at [26, 187] on div "222" at bounding box center [26, 186] width 25 height 23
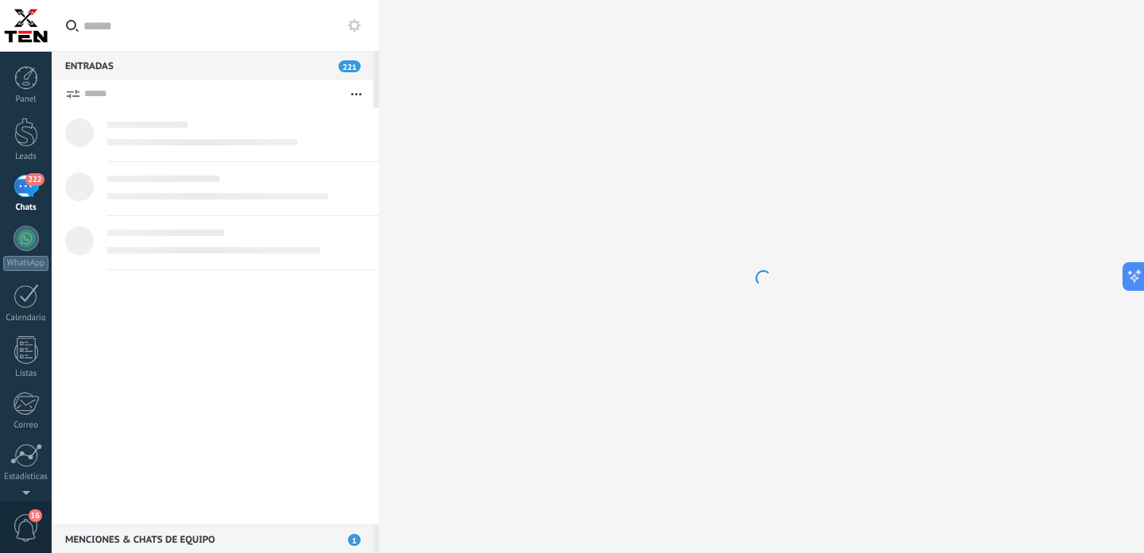
scroll to position [3310, 0]
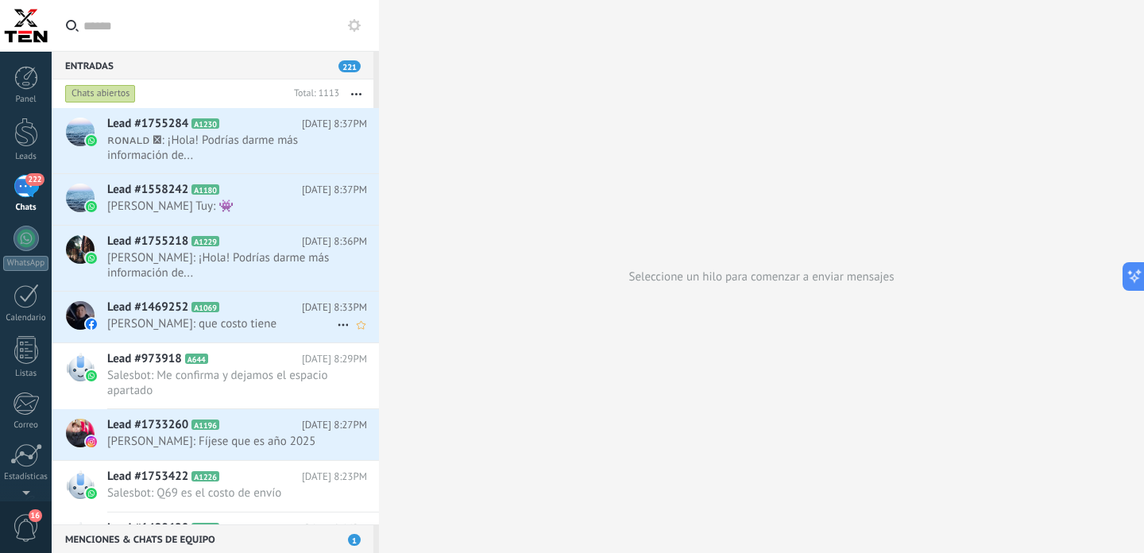
click at [253, 324] on span "Bartho Lopez: que costo tiene" at bounding box center [222, 323] width 230 height 15
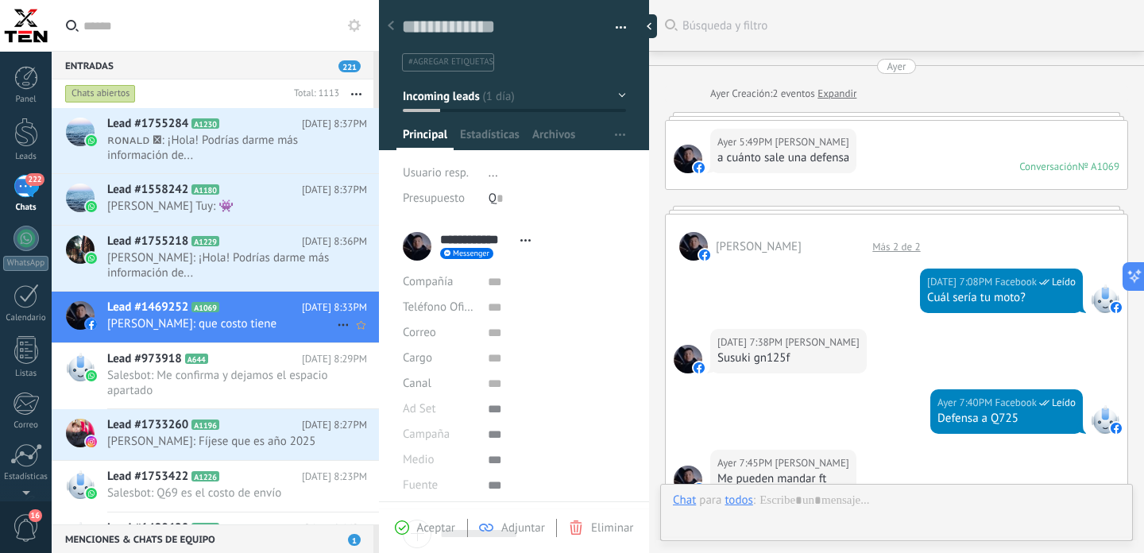
scroll to position [24, 0]
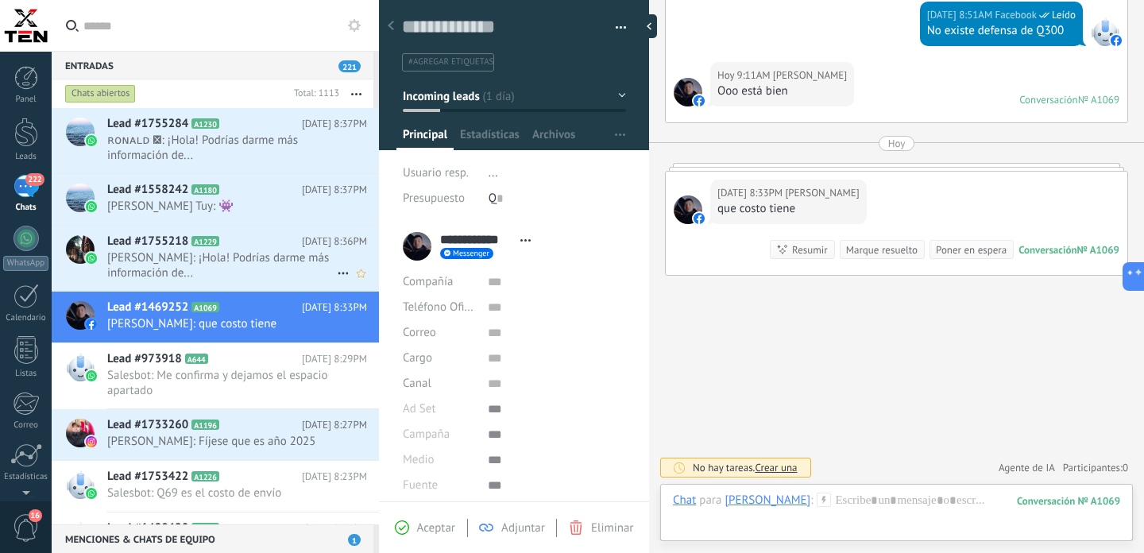
click at [265, 261] on span "Urbin Garcia: ¡Hola! Podrías darme más información de..." at bounding box center [222, 265] width 230 height 30
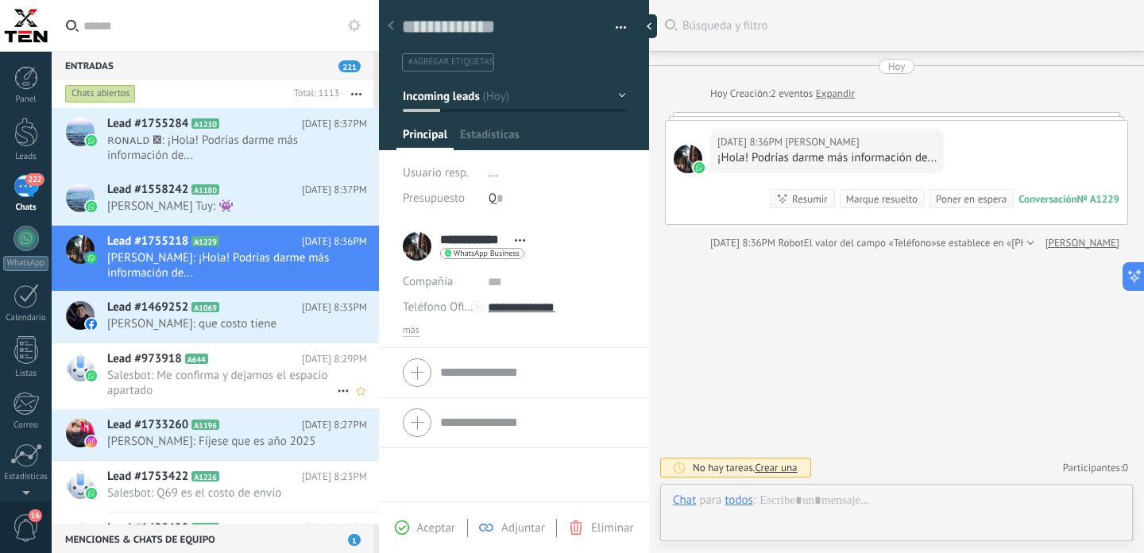
scroll to position [24, 0]
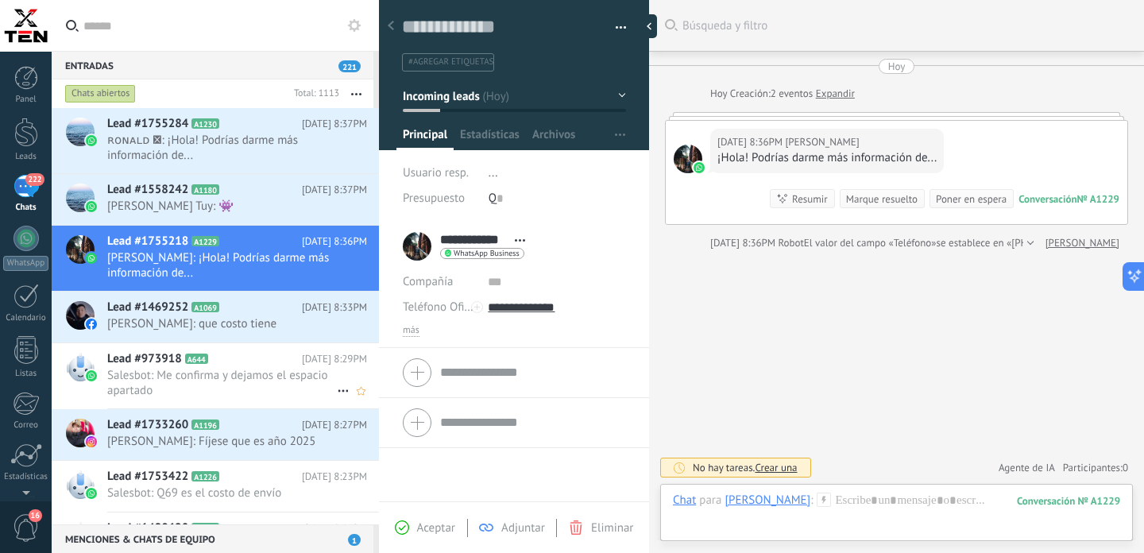
click at [275, 350] on div "Lead #973918 A644 Hoy 8:29PM Salesbot: Me confirma y dejamos el espacio apartado" at bounding box center [243, 375] width 272 height 65
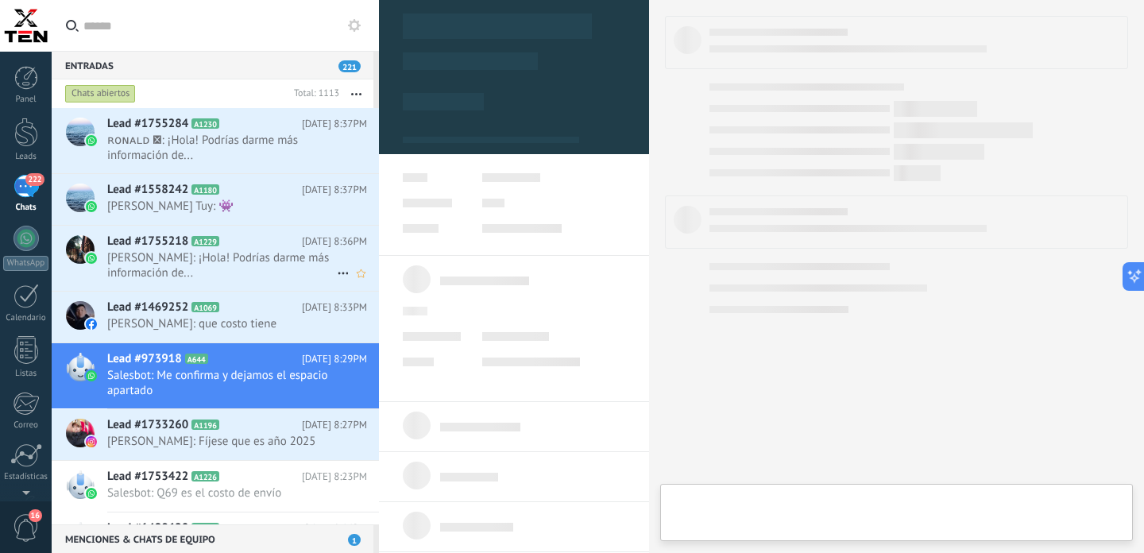
click at [265, 265] on span "Urbin Garcia: ¡Hola! Podrías darme más información de..." at bounding box center [222, 265] width 230 height 30
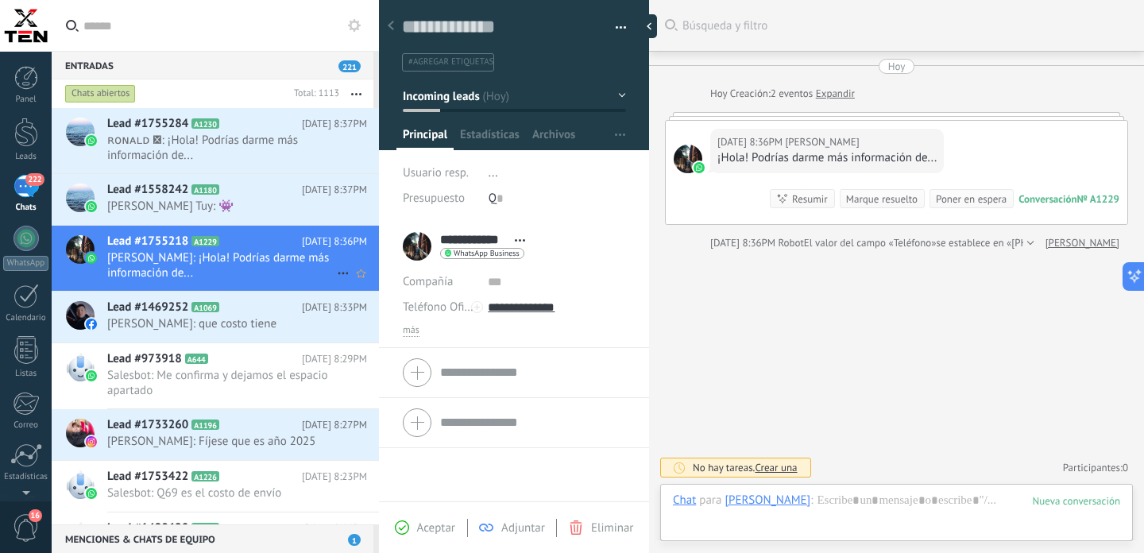
scroll to position [24, 0]
click at [261, 203] on span "Baudilio Bixcul Tuy: 👾" at bounding box center [222, 206] width 230 height 15
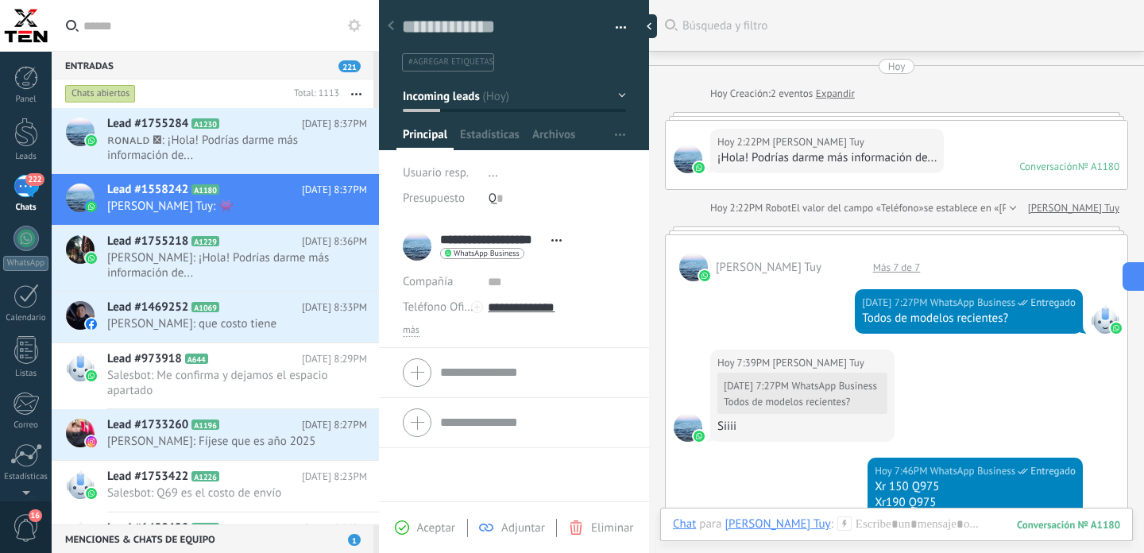
click at [961, 144] on div "Hoy 2:22PM Baudilio Bixcul Tuy ¡Hola! Podrías darme más información de... Conve…" at bounding box center [897, 155] width 462 height 68
click at [947, 258] on div "Baudilio Bixcul Tuy Más 7 de 7" at bounding box center [897, 258] width 462 height 46
click at [883, 266] on div "Más 7 de 7" at bounding box center [897, 268] width 64 height 14
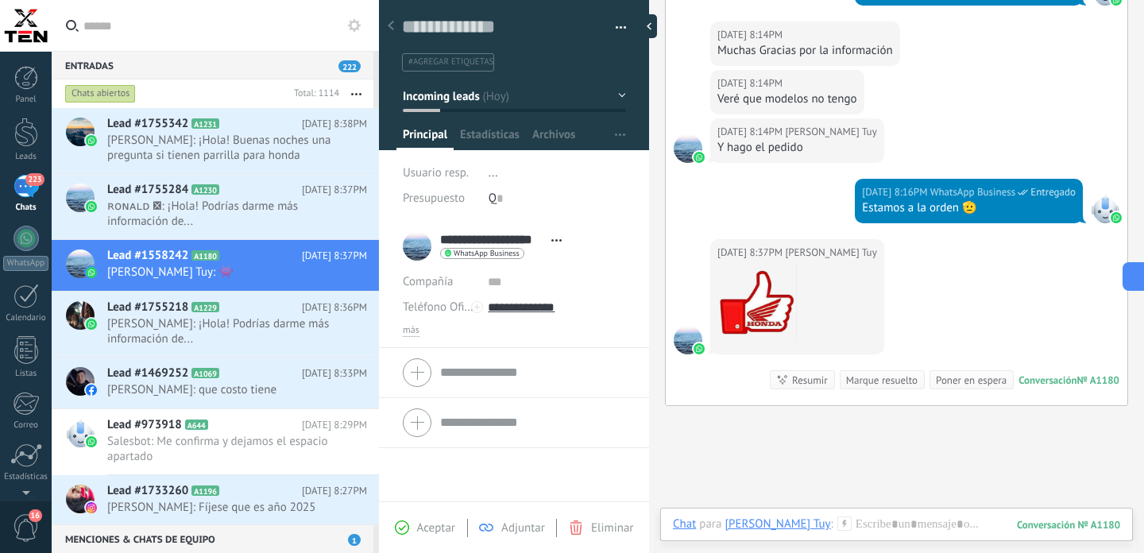
scroll to position [1388, 0]
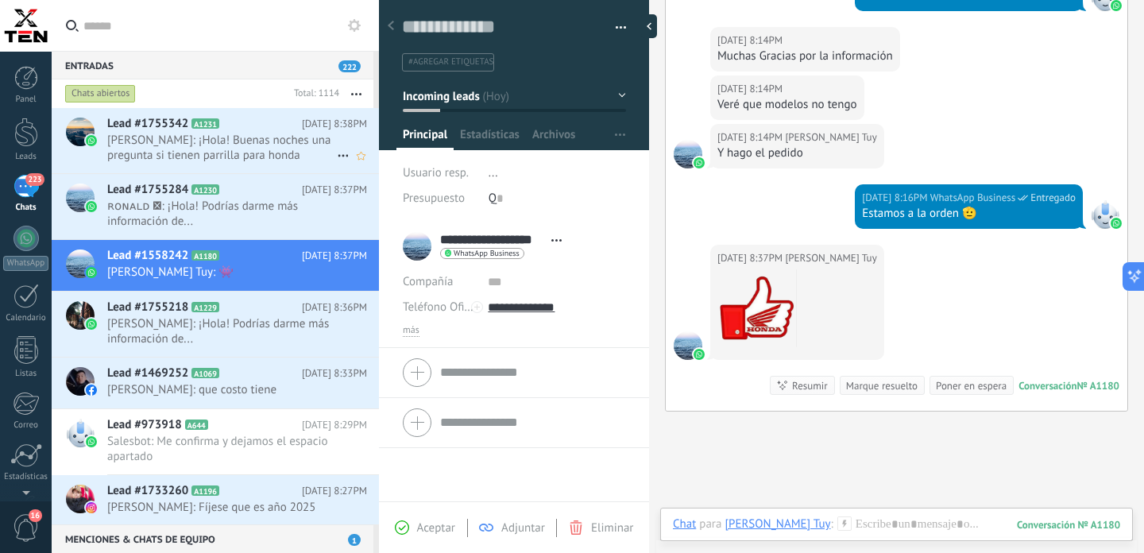
click at [227, 152] on span "Henry: ¡Hola! Buenas noches una pregunta si tienen parrilla para honda unicorn …" at bounding box center [222, 148] width 230 height 30
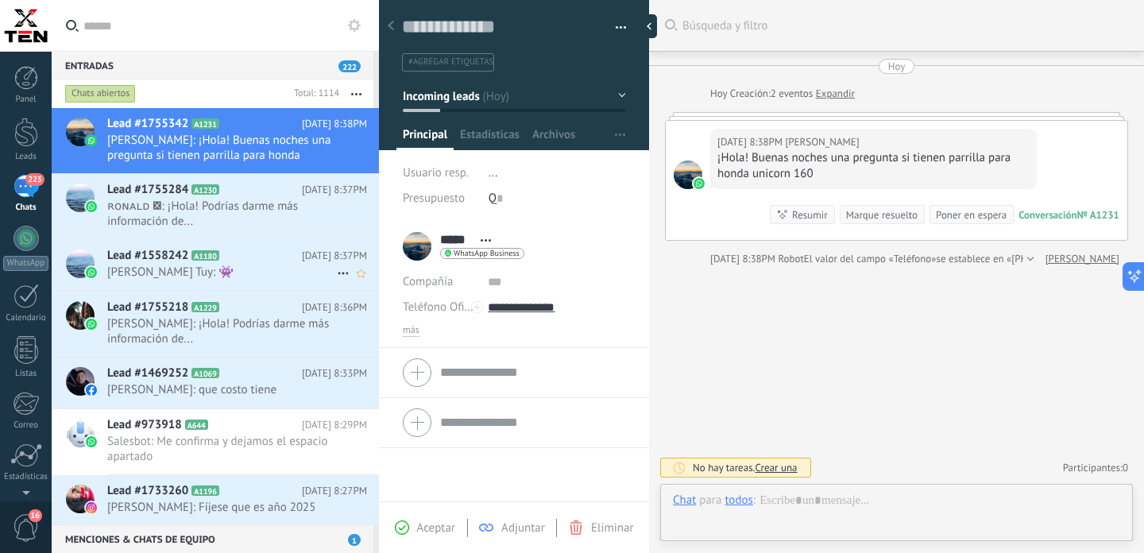
scroll to position [24, 0]
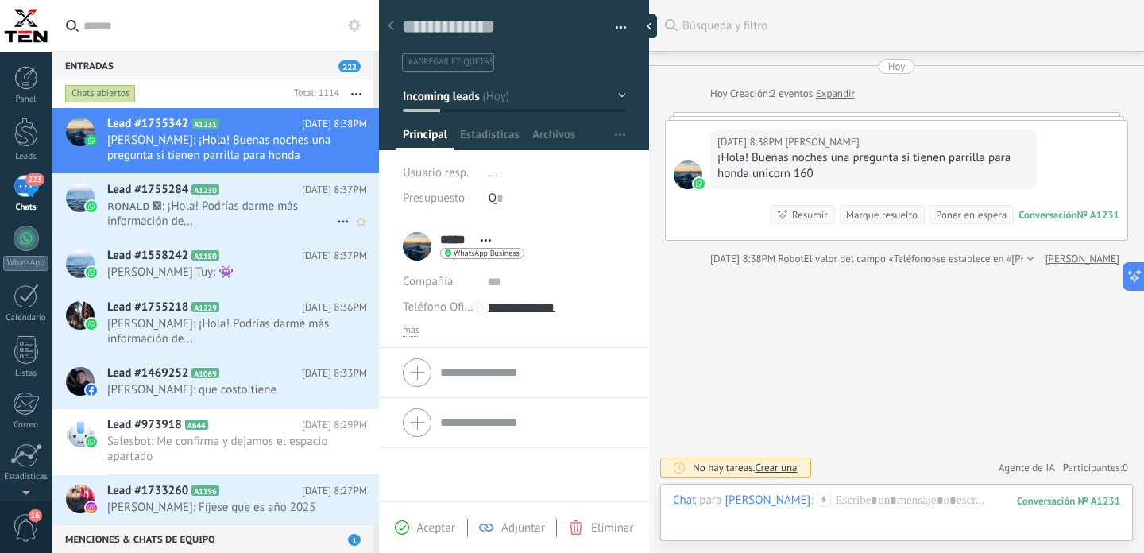
click at [251, 204] on span "ʀᴏɴᴀʟᴅ : ¡Hola! Podrías darme más información de..." at bounding box center [222, 214] width 230 height 30
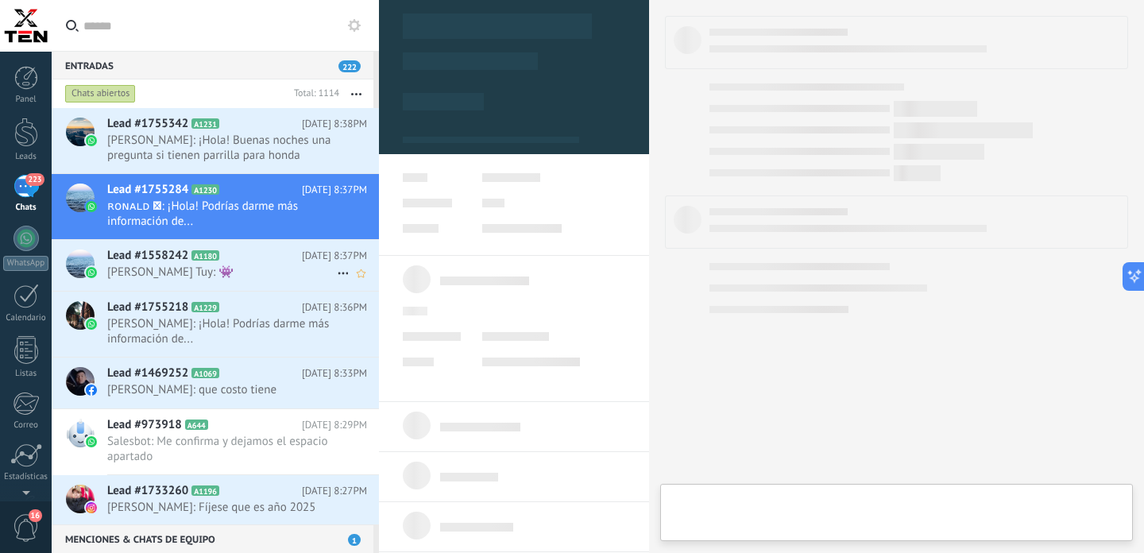
type textarea "**********"
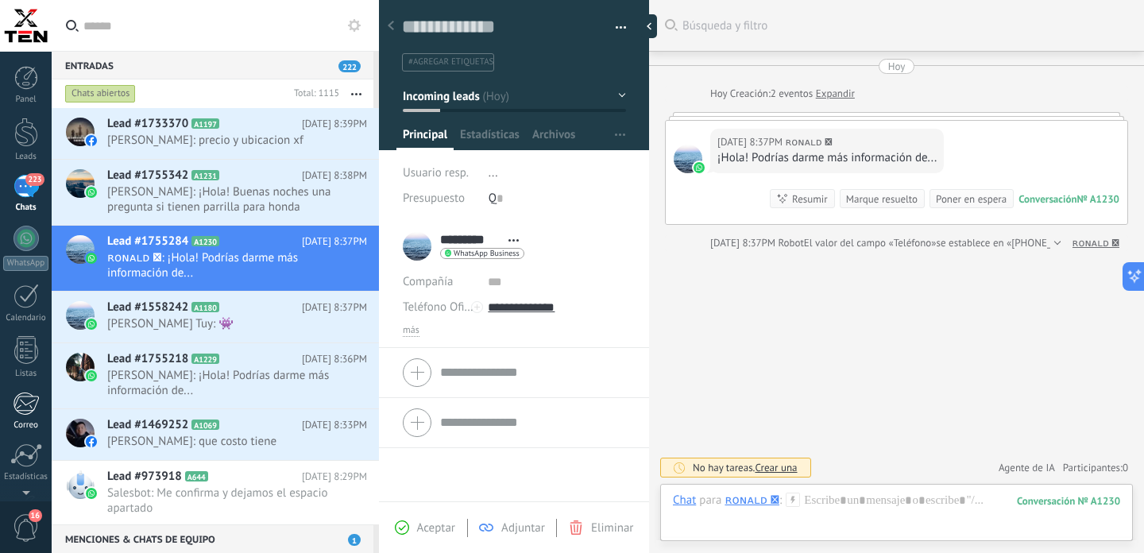
scroll to position [110, 0]
click at [21, 403] on div at bounding box center [26, 400] width 27 height 29
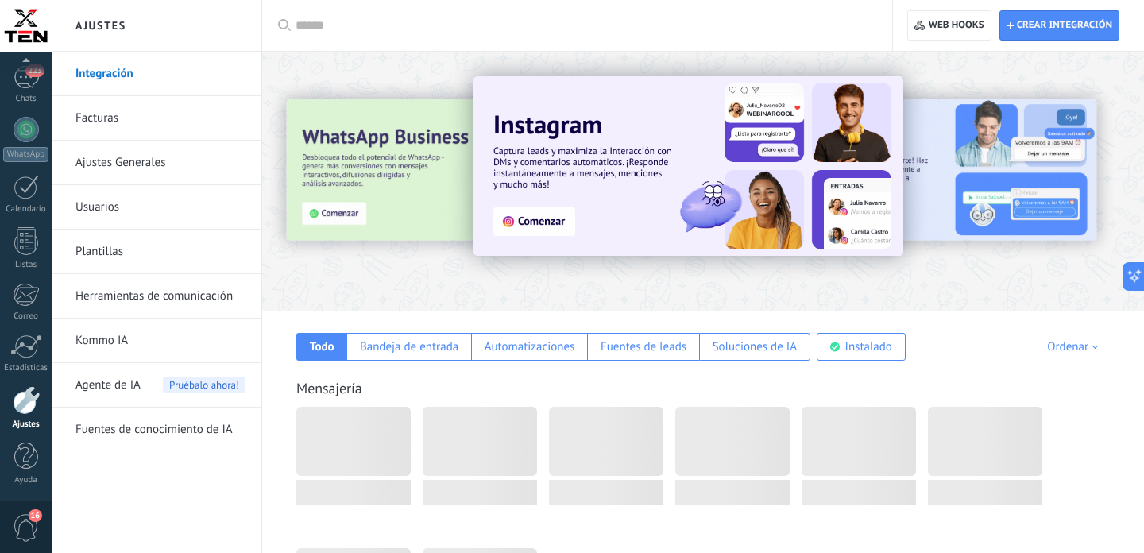
scroll to position [3310, 0]
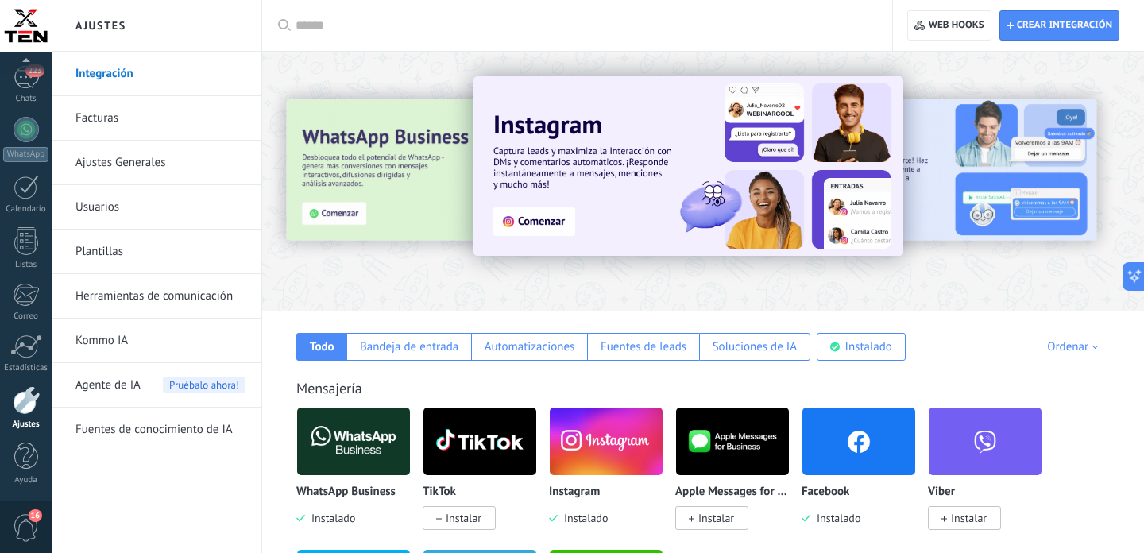
click at [110, 381] on span "Agente de IA" at bounding box center [107, 385] width 65 height 44
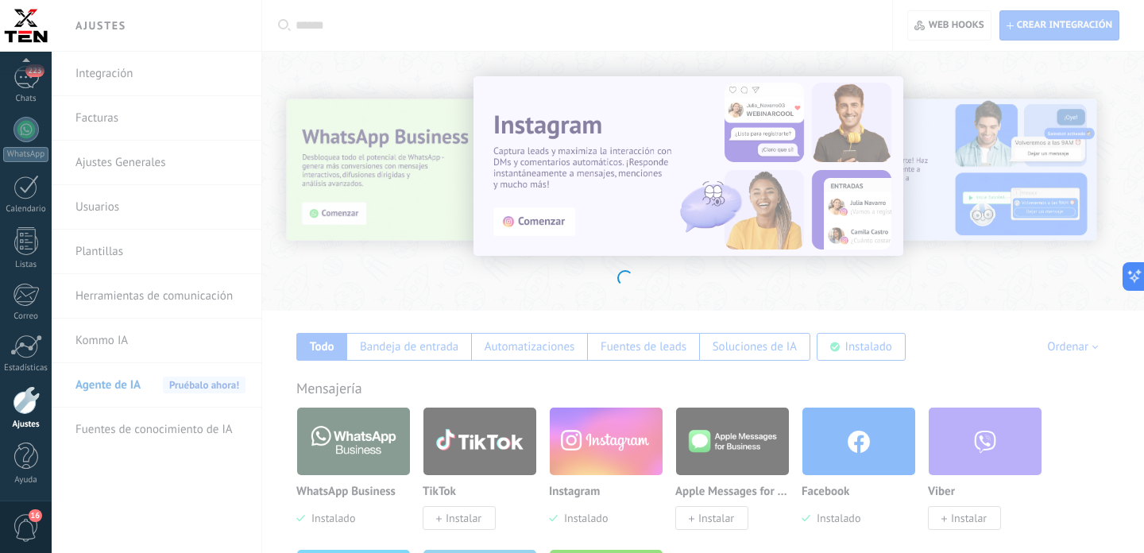
scroll to position [3310, 0]
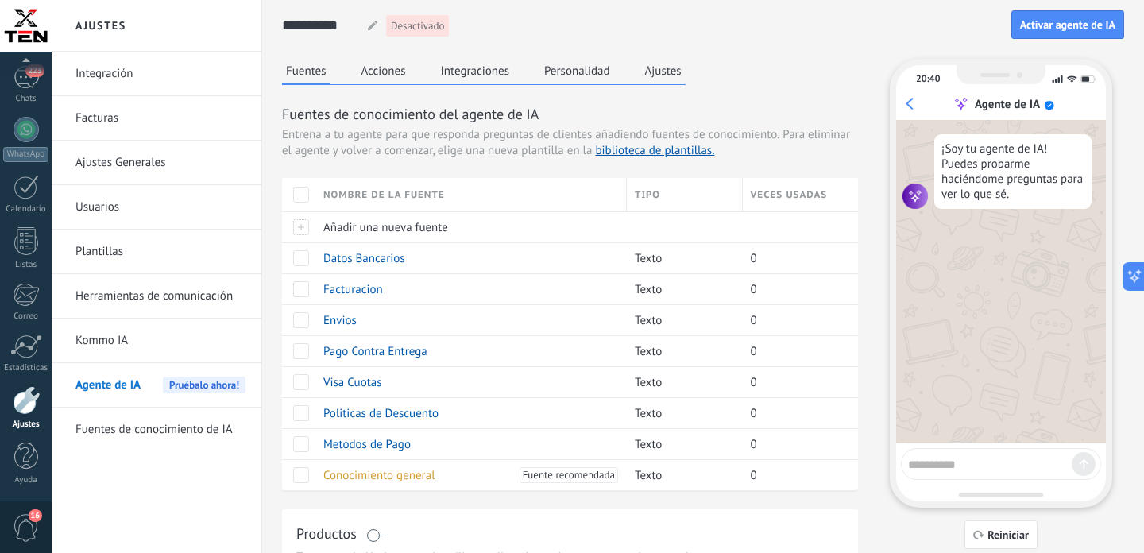
click at [374, 75] on button "Acciones" at bounding box center [384, 71] width 52 height 24
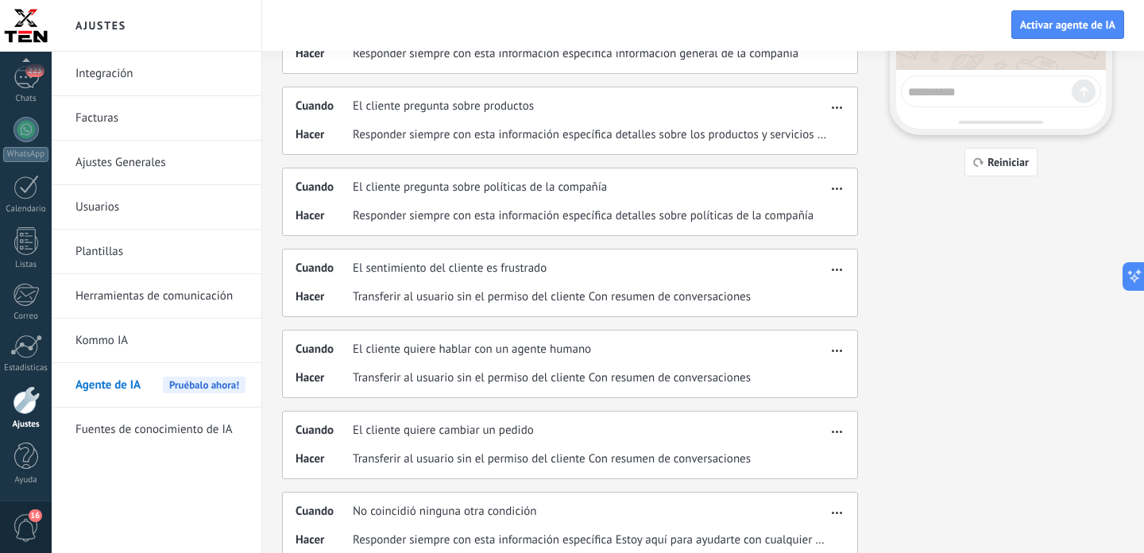
scroll to position [431, 0]
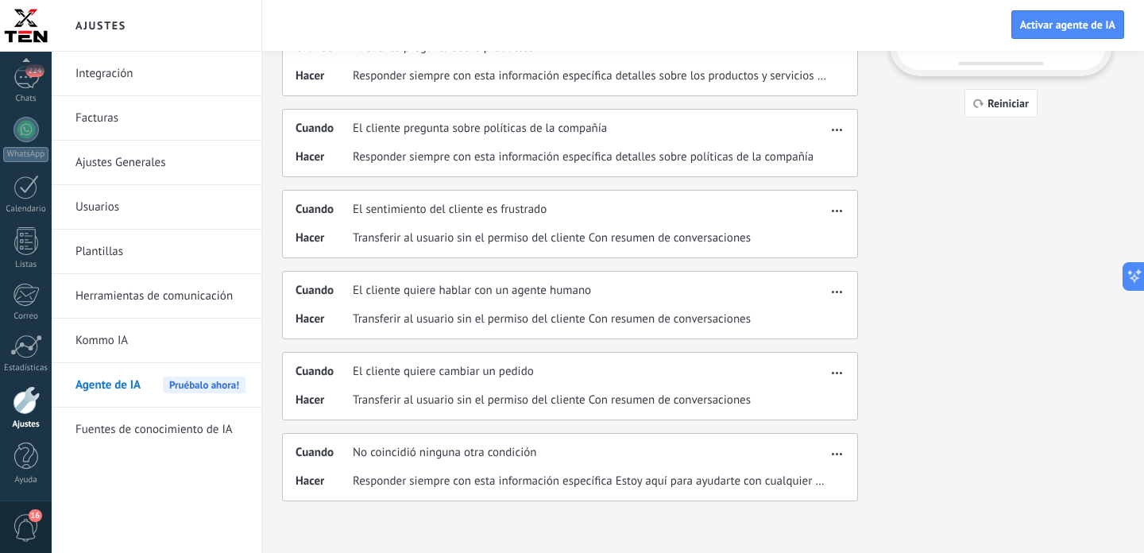
click at [837, 450] on span "button" at bounding box center [837, 451] width 10 height 11
click at [795, 506] on span "Eliminar" at bounding box center [811, 509] width 42 height 16
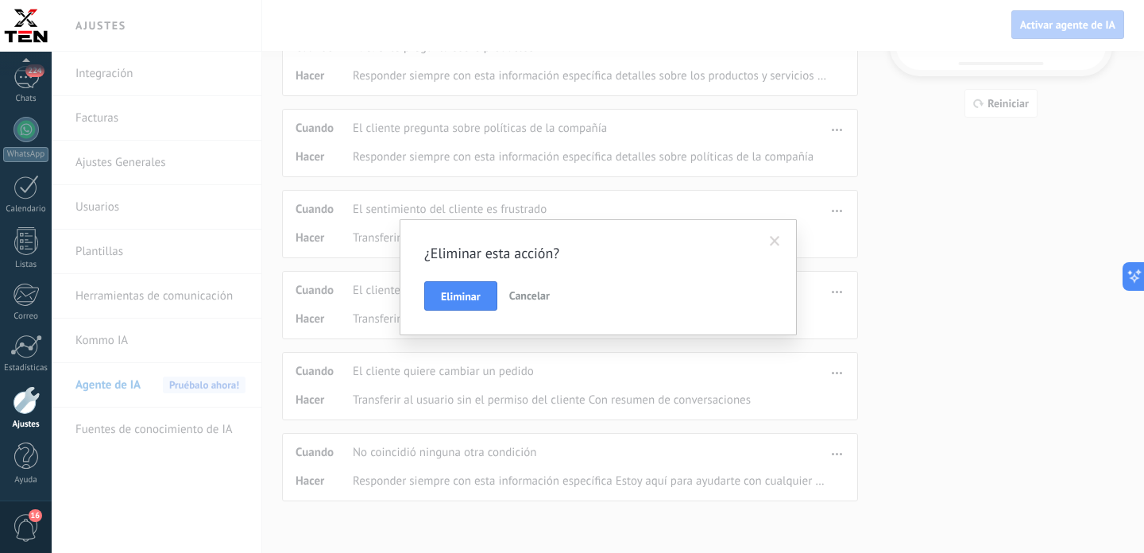
click at [438, 276] on div "¿Eliminar esta acción? Eliminar Cancelar" at bounding box center [598, 278] width 348 height 68
click at [448, 297] on span "Eliminar" at bounding box center [461, 296] width 40 height 11
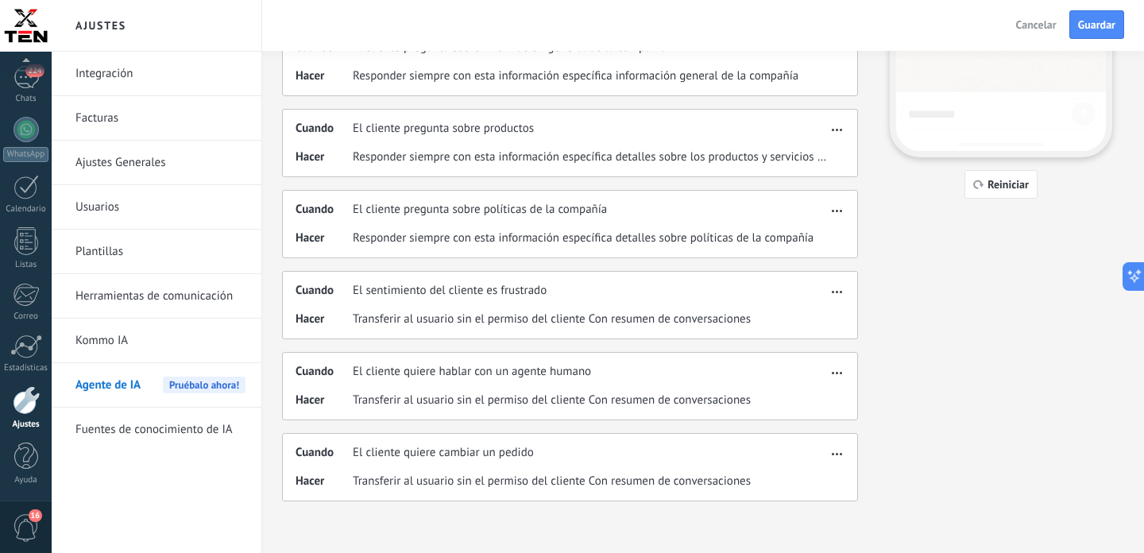
click at [838, 452] on span "button" at bounding box center [837, 451] width 10 height 11
click at [812, 512] on span "Eliminar" at bounding box center [811, 509] width 42 height 16
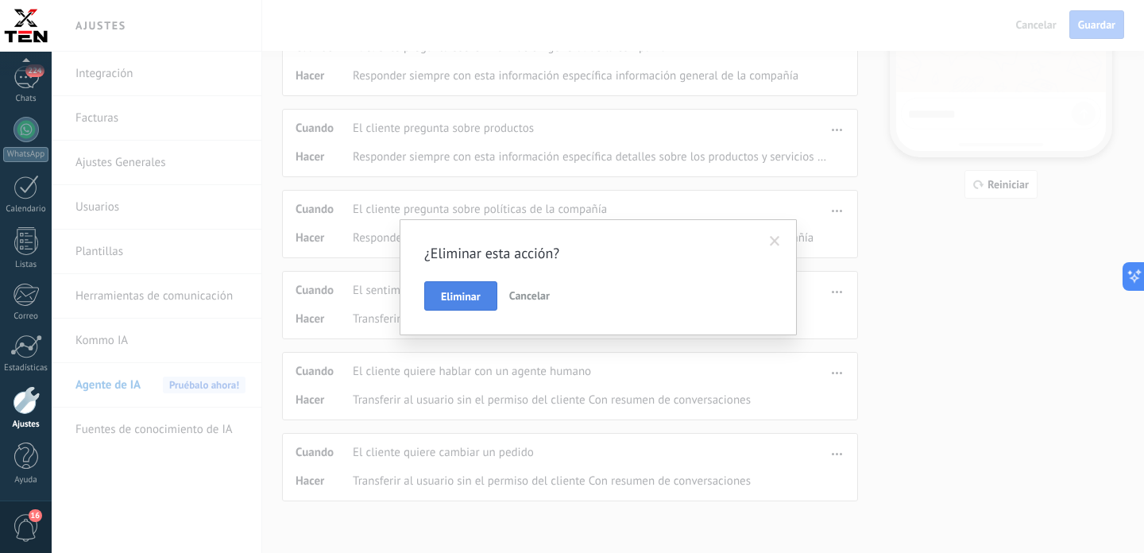
click at [481, 300] on button "Eliminar" at bounding box center [460, 296] width 73 height 30
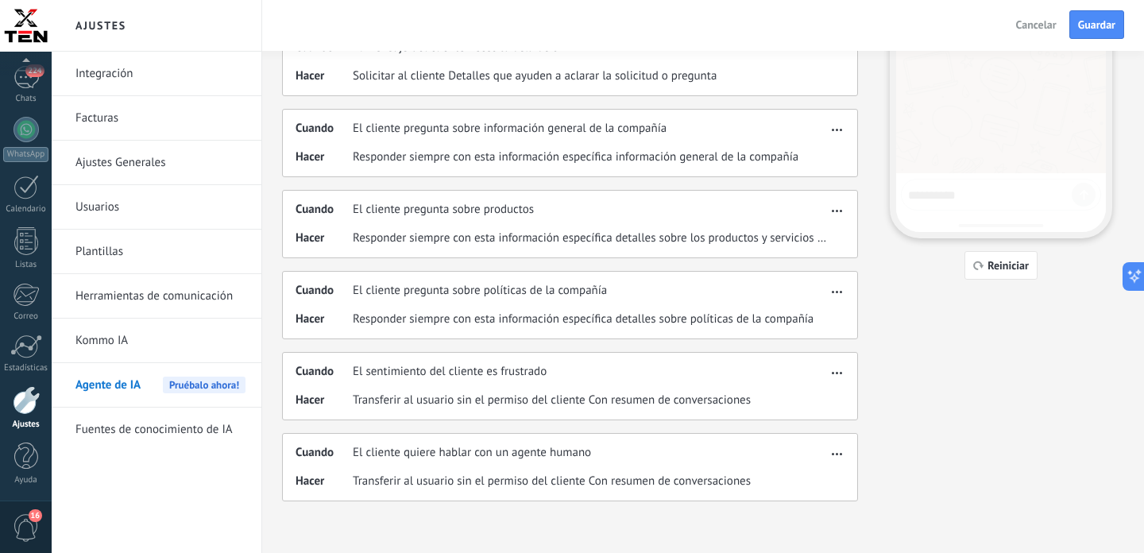
click at [841, 453] on span "button" at bounding box center [837, 451] width 10 height 11
click at [807, 502] on span "Eliminar" at bounding box center [811, 509] width 42 height 16
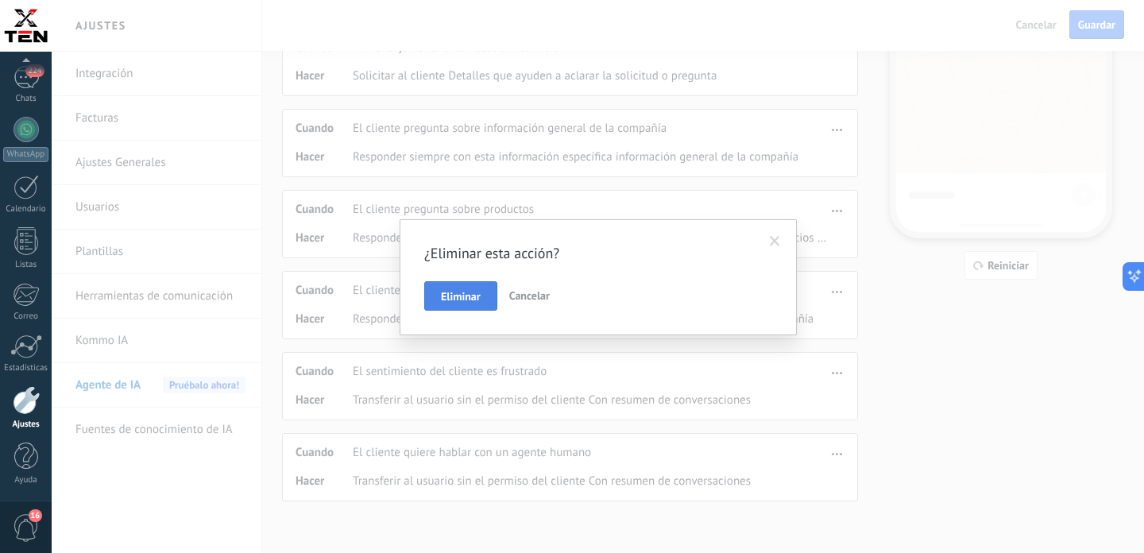
click at [472, 296] on span "Eliminar" at bounding box center [461, 296] width 40 height 11
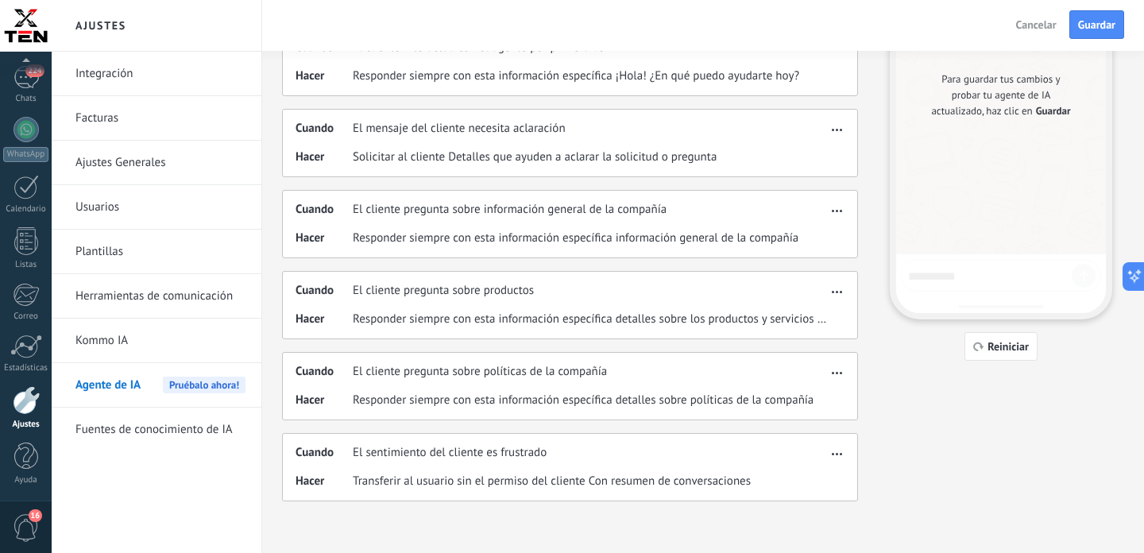
click at [838, 454] on icon "button" at bounding box center [837, 454] width 10 height 2
click at [800, 509] on span "Eliminar" at bounding box center [811, 509] width 42 height 16
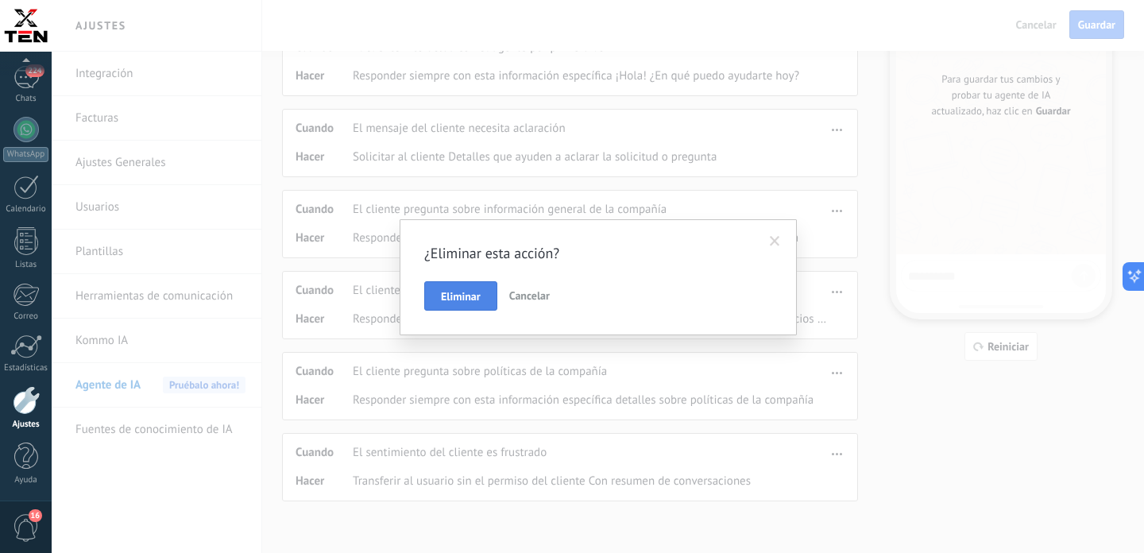
click at [483, 296] on button "Eliminar" at bounding box center [460, 296] width 73 height 30
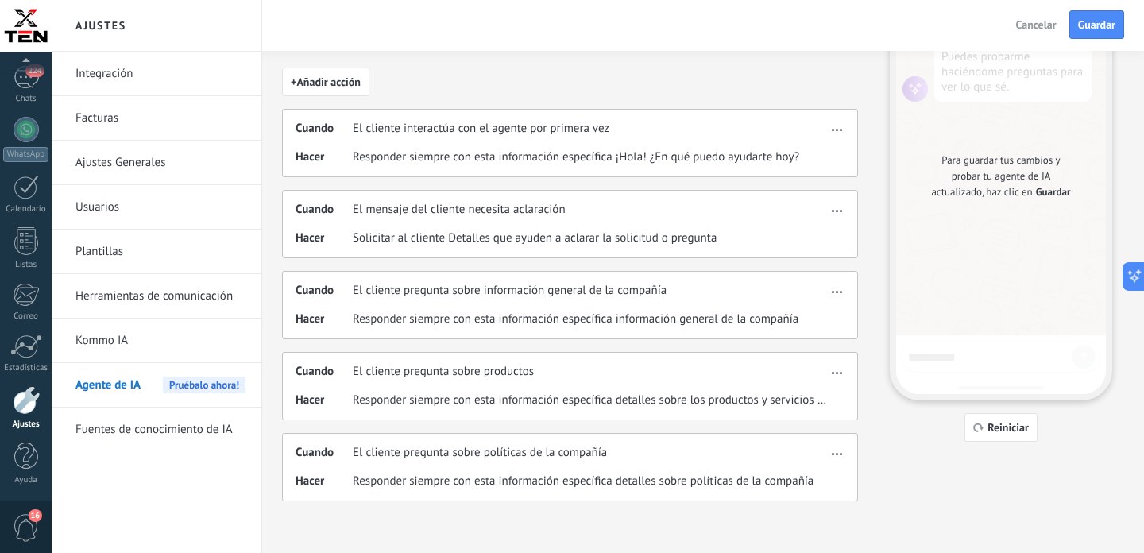
scroll to position [107, 0]
click at [840, 450] on span "button" at bounding box center [837, 451] width 10 height 11
click at [797, 498] on div "Eliminar" at bounding box center [803, 509] width 83 height 32
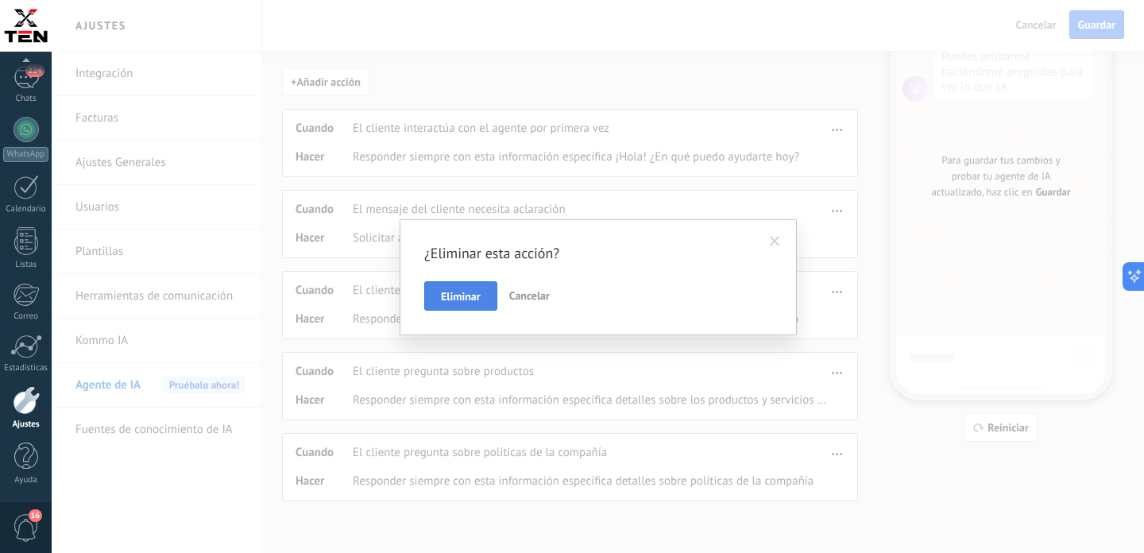
click at [459, 291] on span "Eliminar" at bounding box center [461, 296] width 40 height 11
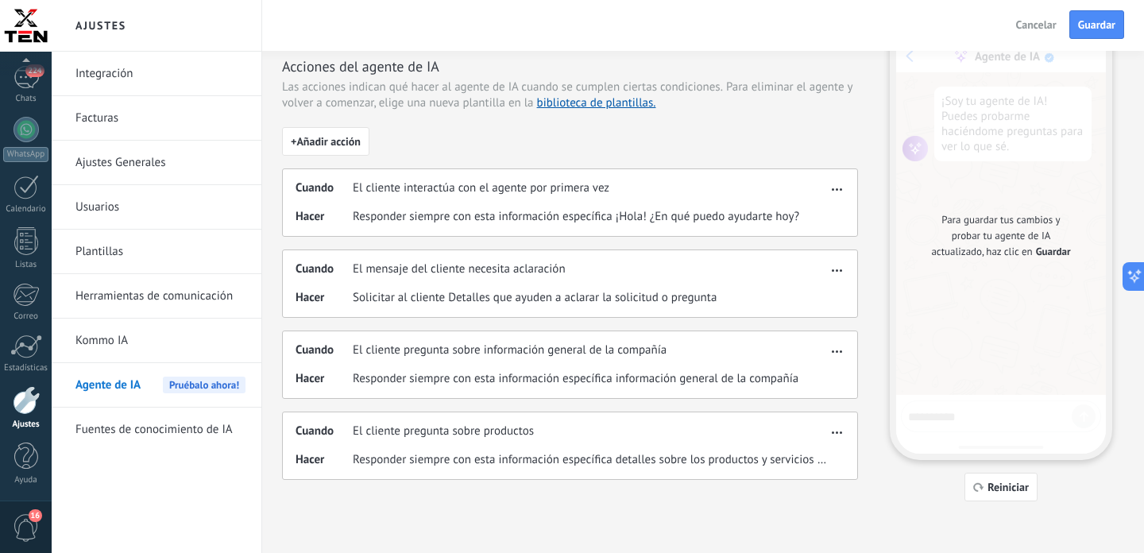
scroll to position [48, 0]
click at [838, 428] on span "button" at bounding box center [837, 429] width 10 height 11
click at [782, 479] on div "Eliminar" at bounding box center [803, 488] width 83 height 32
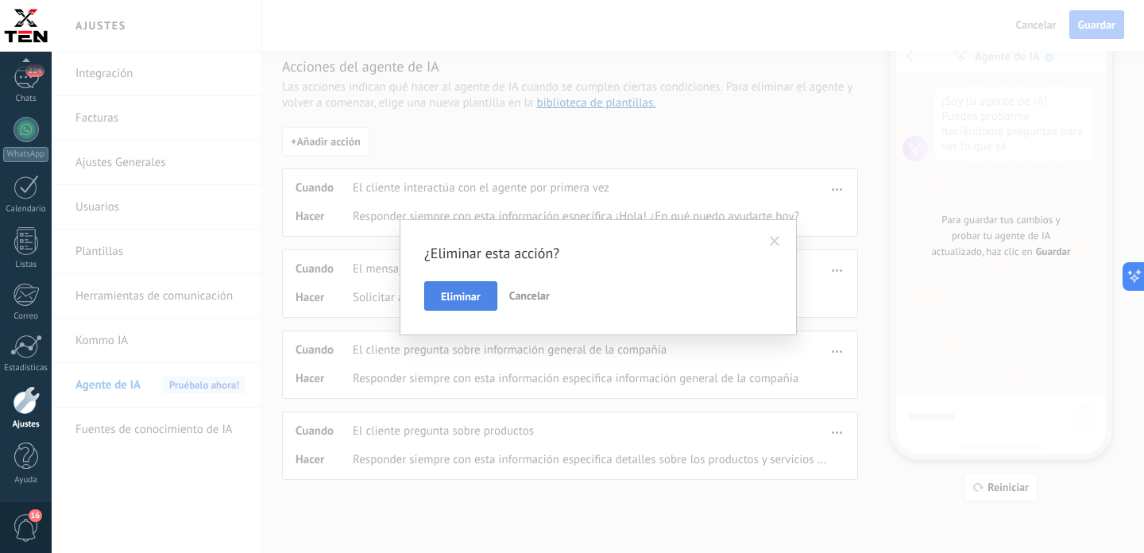
click at [462, 293] on span "Eliminar" at bounding box center [461, 296] width 40 height 11
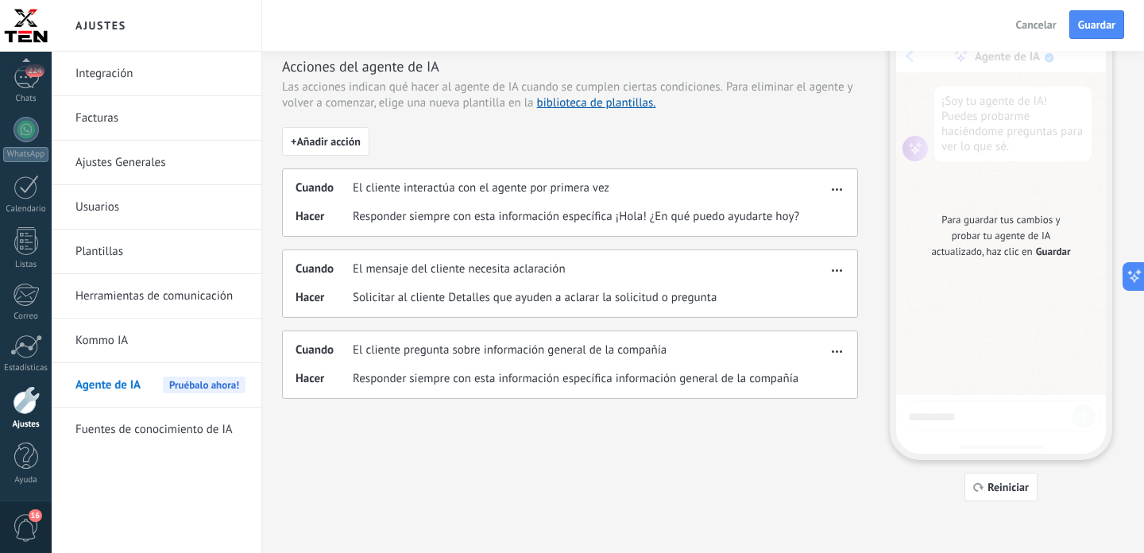
click at [836, 349] on span "button" at bounding box center [837, 348] width 10 height 11
click at [807, 409] on span "Eliminar" at bounding box center [811, 407] width 42 height 16
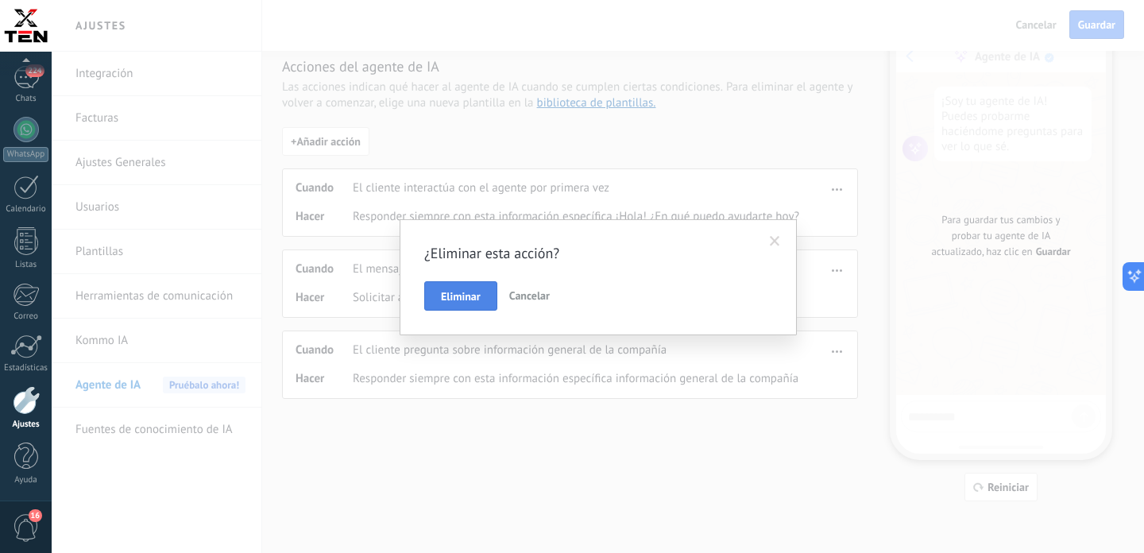
click at [484, 292] on button "Eliminar" at bounding box center [460, 296] width 73 height 30
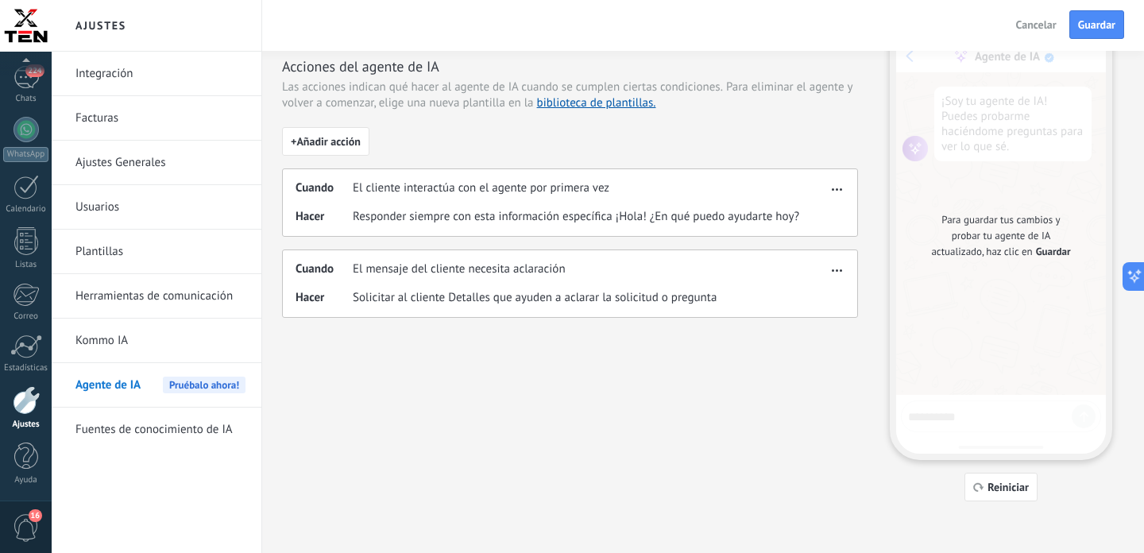
click at [829, 270] on button "button" at bounding box center [837, 267] width 18 height 19
click at [800, 321] on span "Eliminar" at bounding box center [811, 326] width 42 height 16
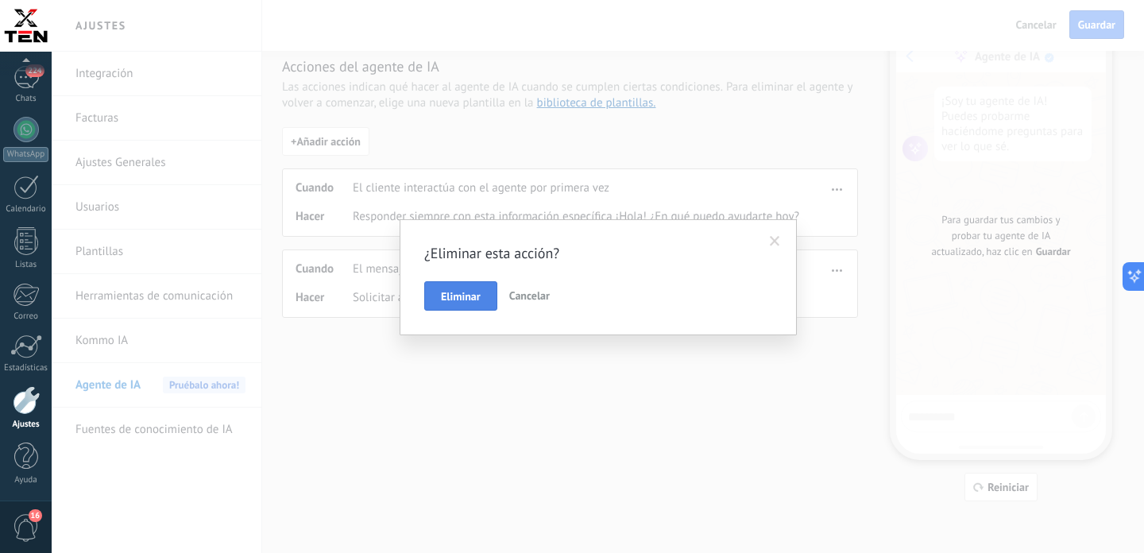
click at [475, 284] on button "Eliminar" at bounding box center [460, 296] width 73 height 30
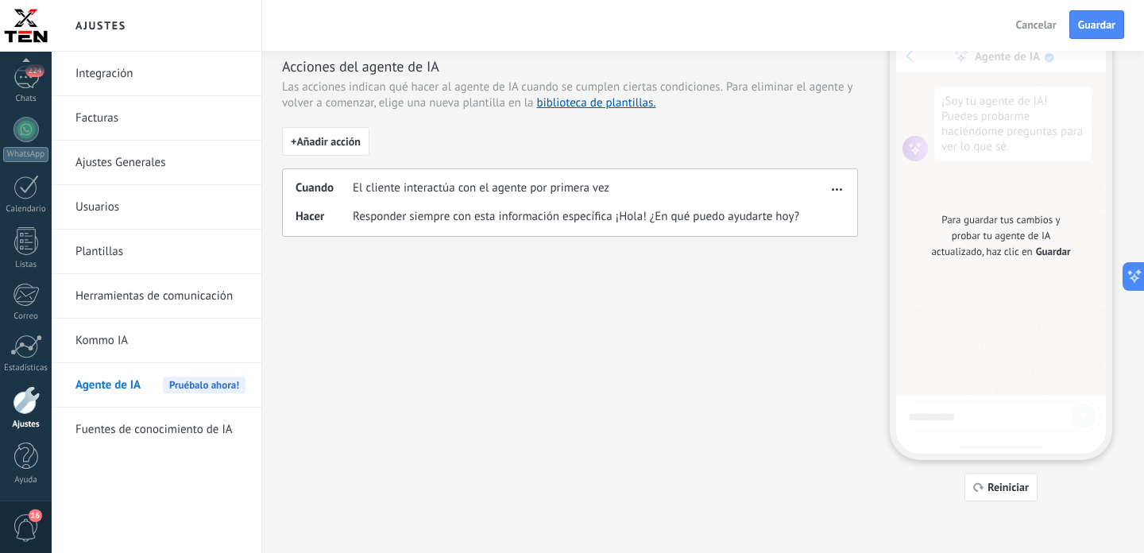
click at [840, 187] on span "button" at bounding box center [837, 186] width 10 height 11
click at [815, 220] on span "Editar" at bounding box center [805, 213] width 30 height 16
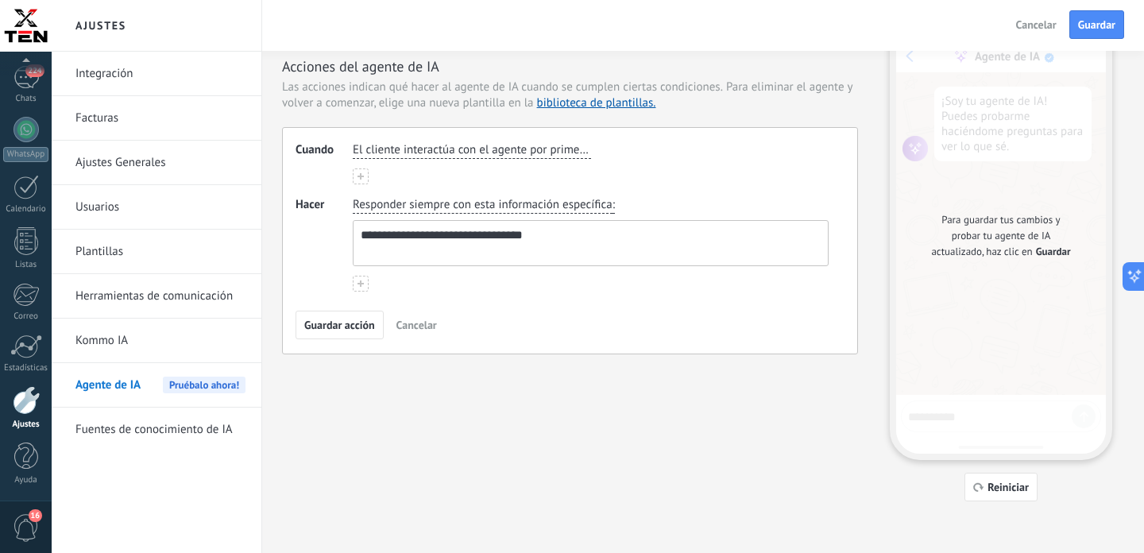
click at [594, 227] on textarea "**********" at bounding box center [589, 243] width 471 height 44
paste textarea "**********"
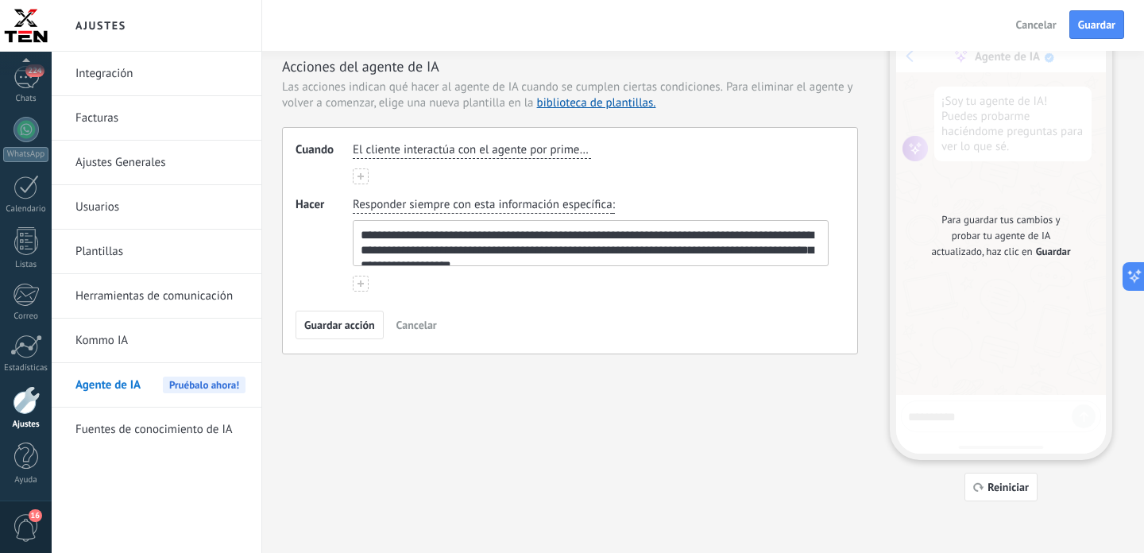
scroll to position [28, 0]
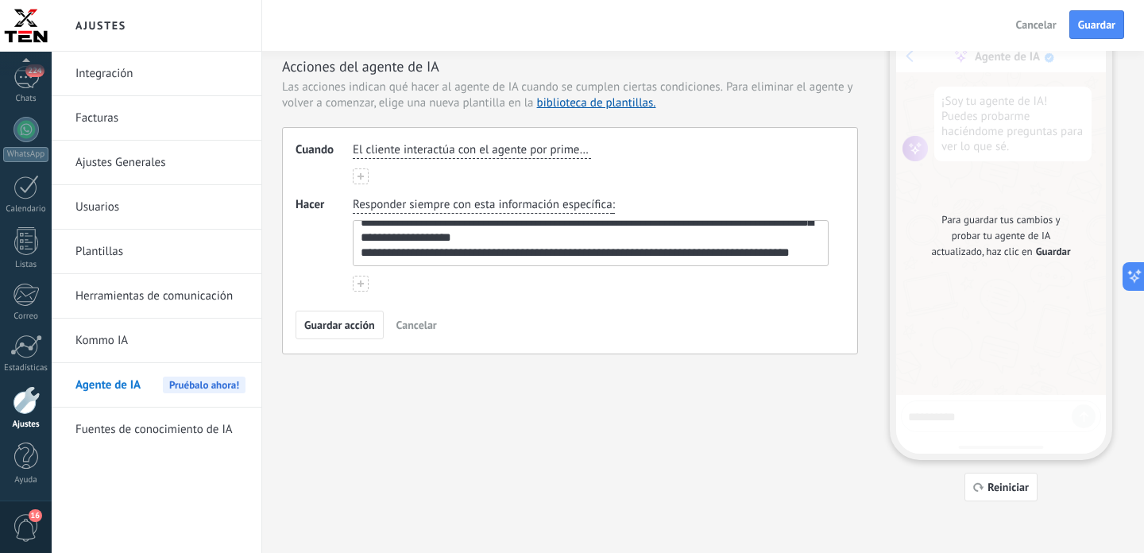
click at [586, 203] on span "Responder siempre con esta información específica" at bounding box center [483, 205] width 260 height 16
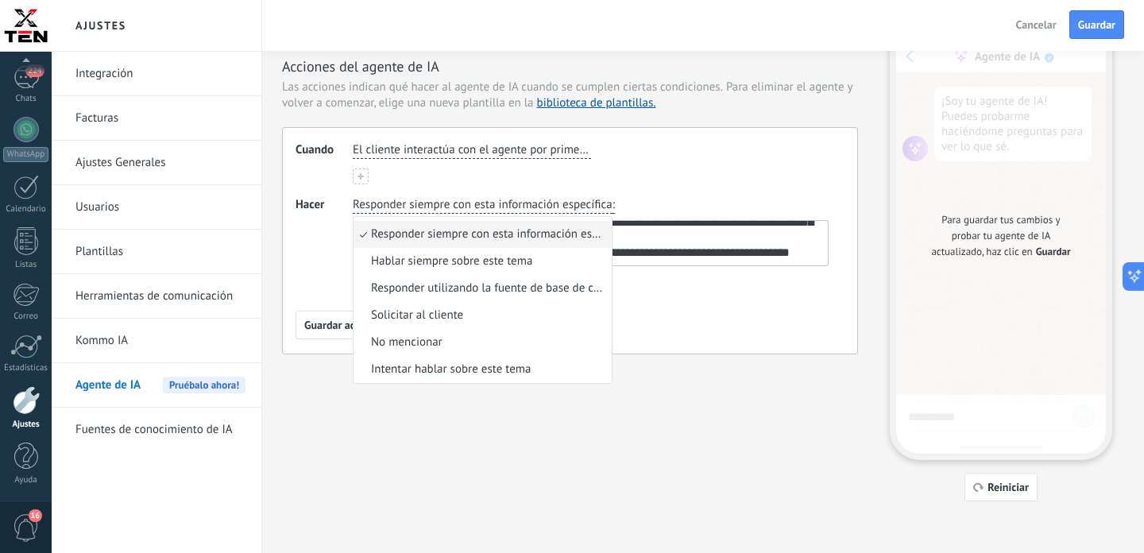
scroll to position [0, 0]
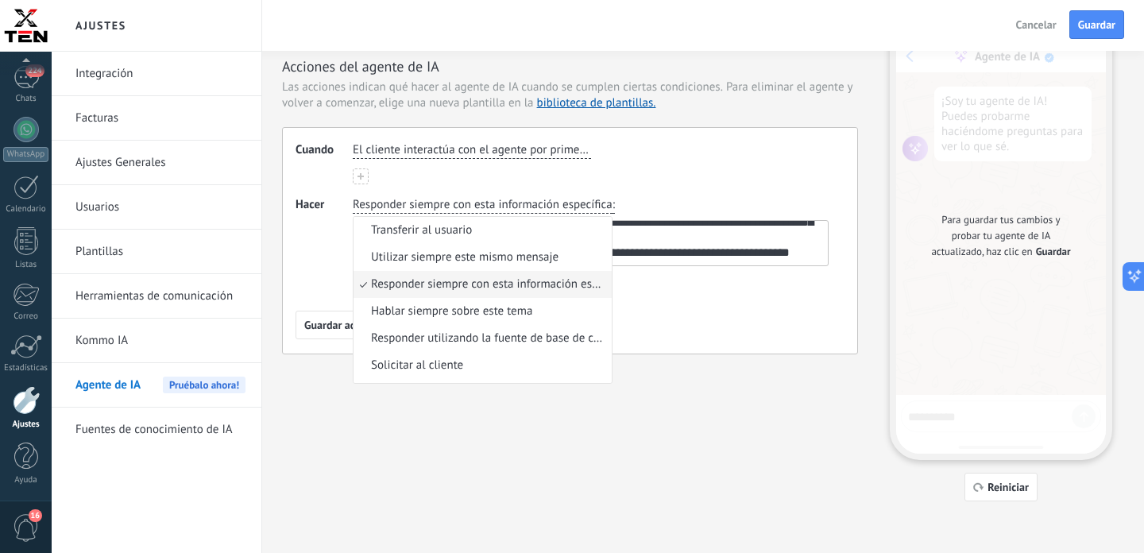
click at [528, 151] on span "El cliente interactúa con el agente por primera vez" at bounding box center [472, 150] width 238 height 16
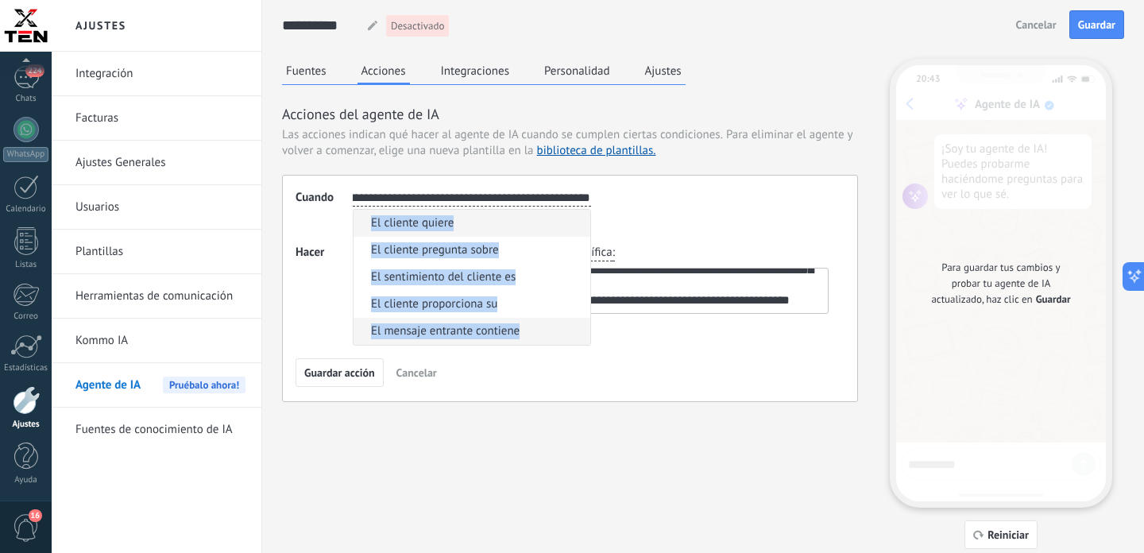
drag, startPoint x: 535, startPoint y: 337, endPoint x: 370, endPoint y: 223, distance: 199.9
click at [370, 318] on li "El mensaje entrante contiene" at bounding box center [472, 331] width 237 height 27
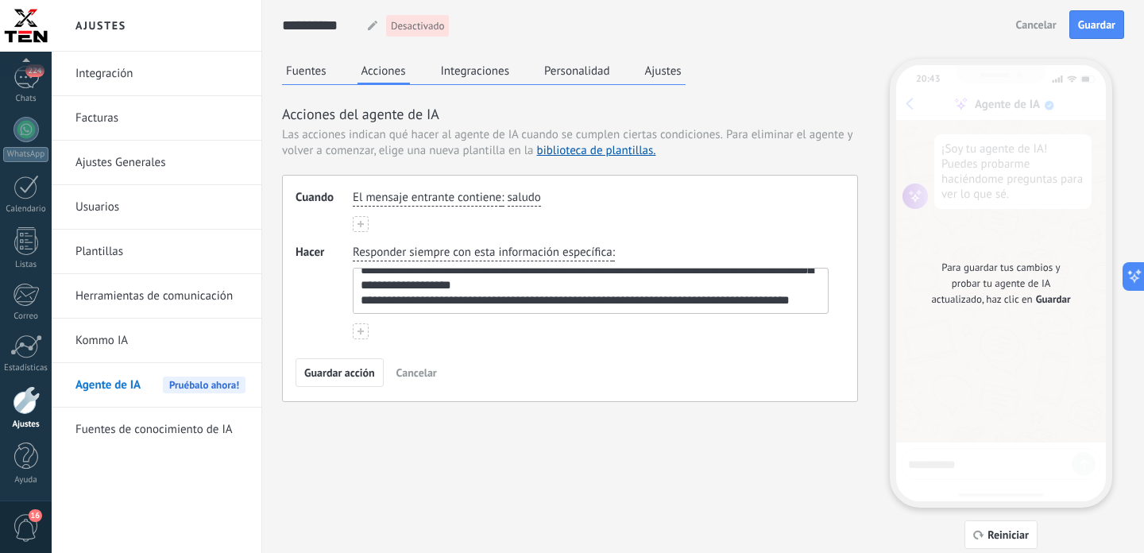
click at [394, 203] on span "El mensaje entrante contiene" at bounding box center [427, 198] width 149 height 16
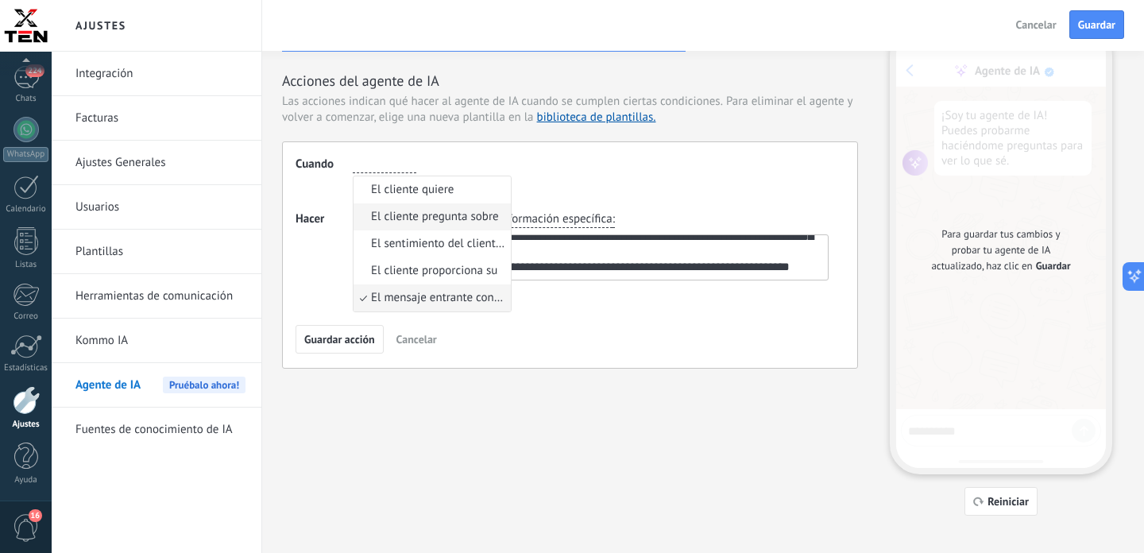
scroll to position [48, 0]
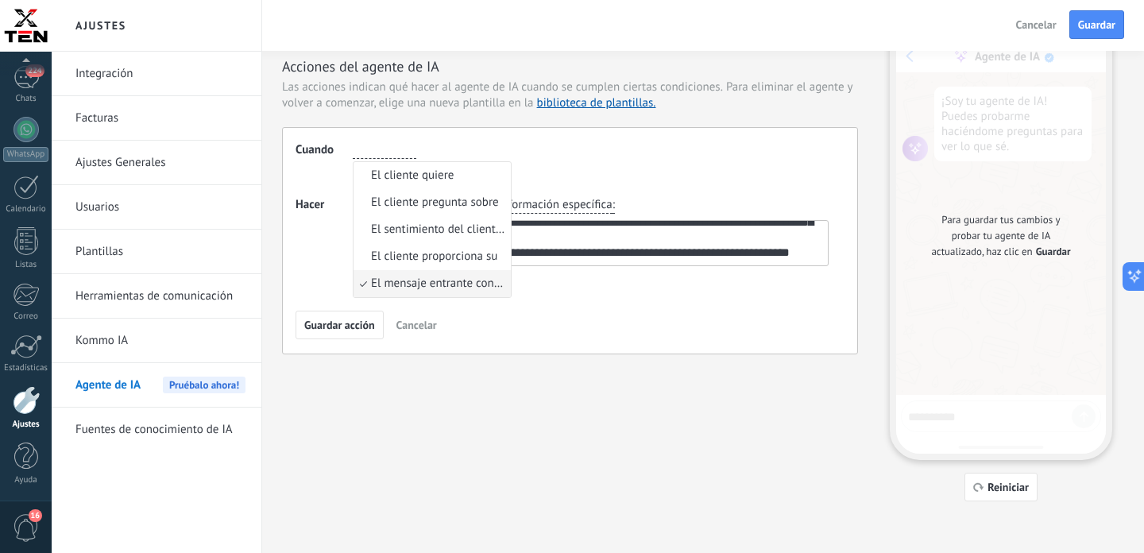
click at [564, 172] on div "El mensaje entrante contiene El cliente quiere El cliente pregunta sobre El sen…" at bounding box center [591, 163] width 476 height 42
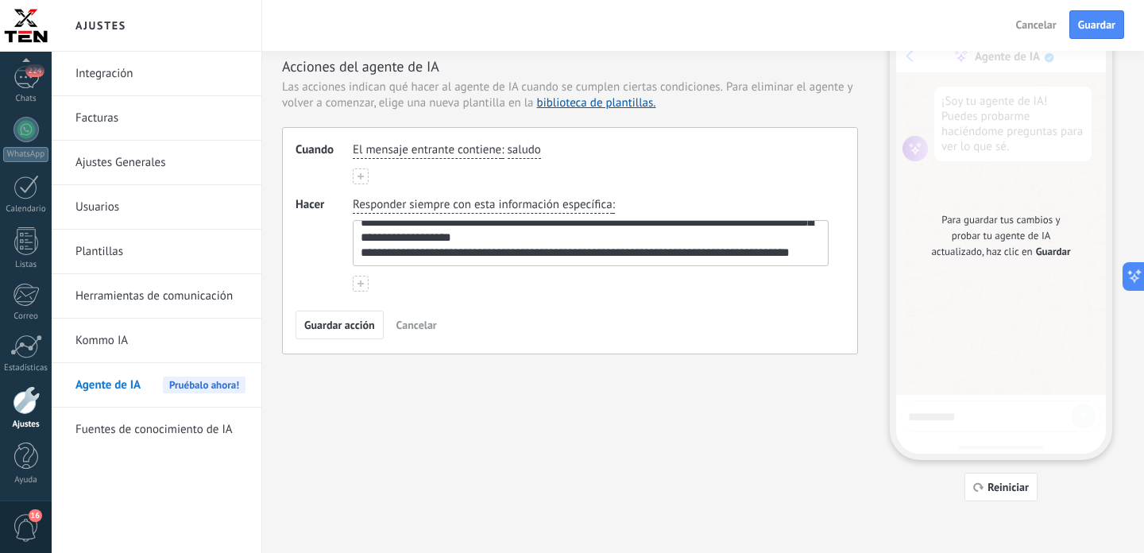
click at [467, 151] on span "El mensaje entrante contiene" at bounding box center [427, 150] width 149 height 16
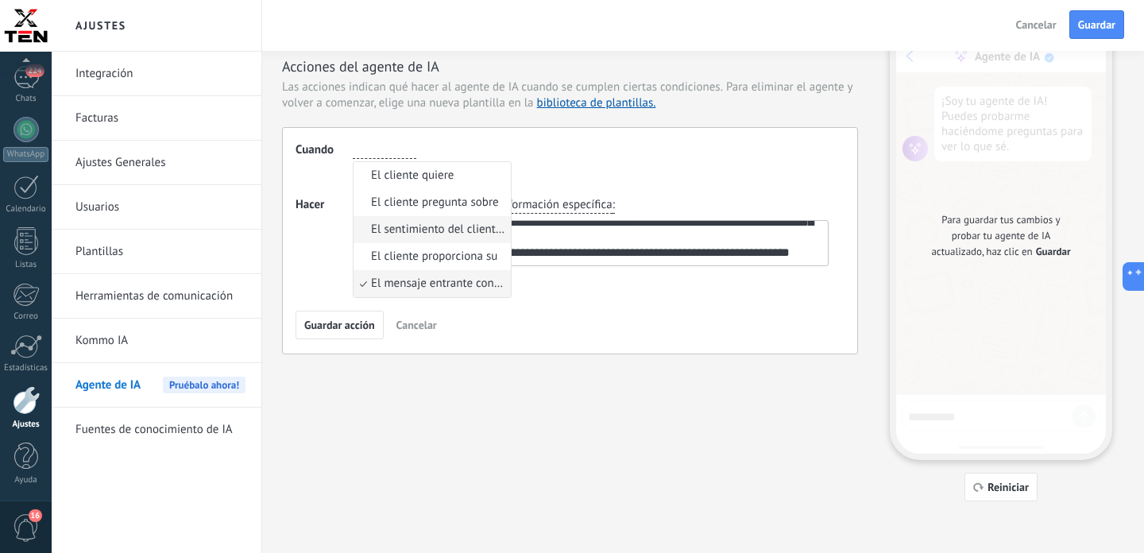
click at [490, 227] on span "El sentimiento del cliente es" at bounding box center [438, 230] width 135 height 16
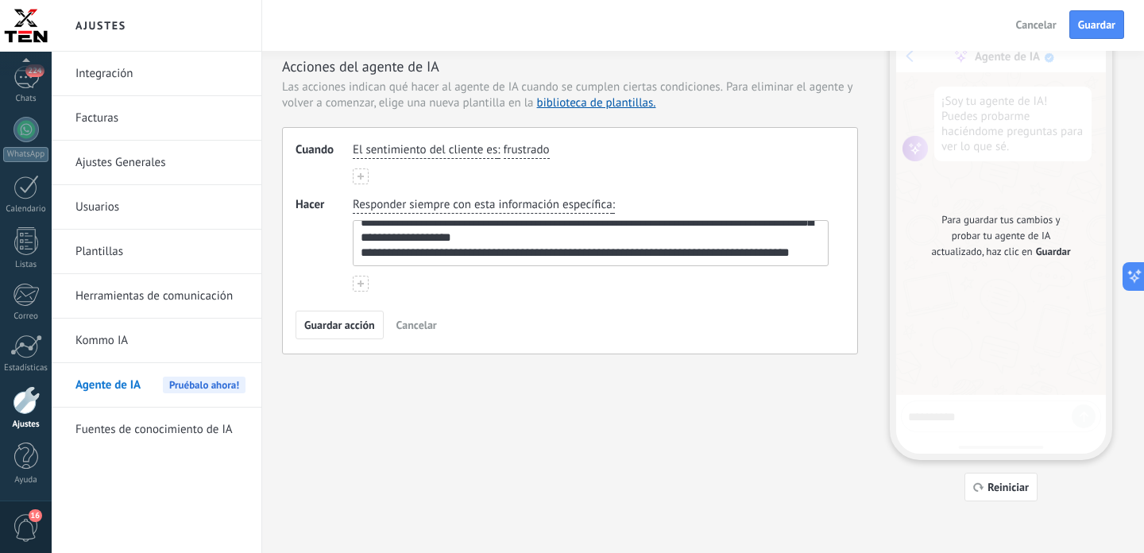
click at [436, 154] on span "El sentimiento del cliente es" at bounding box center [425, 150] width 145 height 16
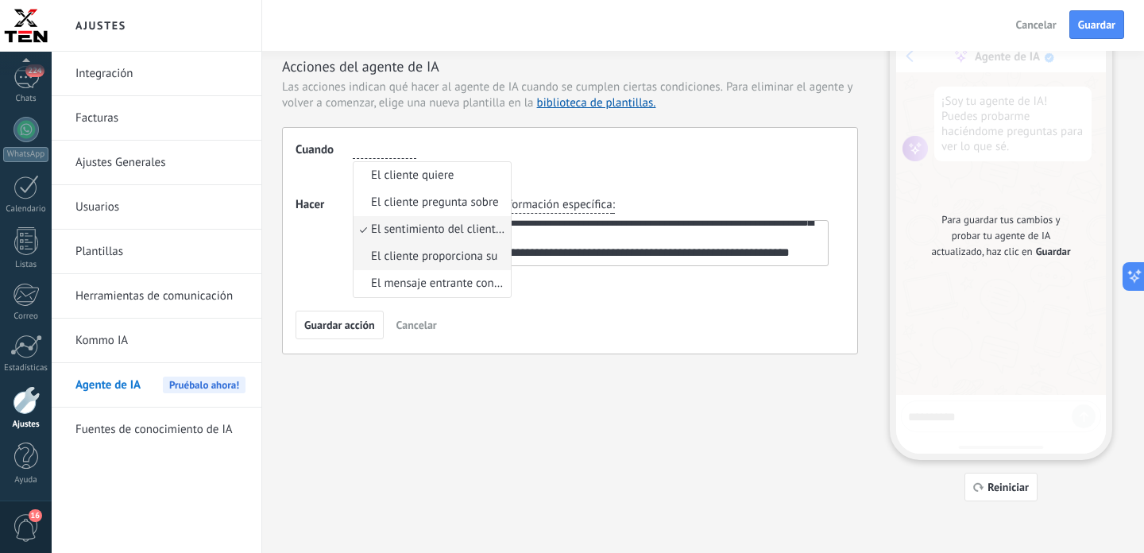
click at [440, 250] on span "El cliente proporciona su" at bounding box center [434, 257] width 126 height 16
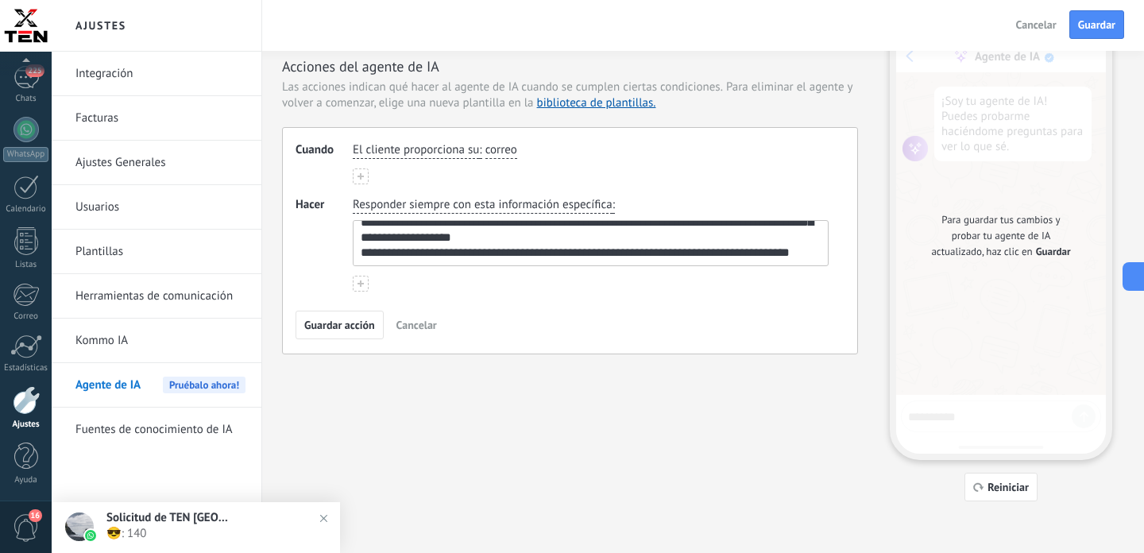
click at [505, 151] on span "correo" at bounding box center [501, 150] width 32 height 16
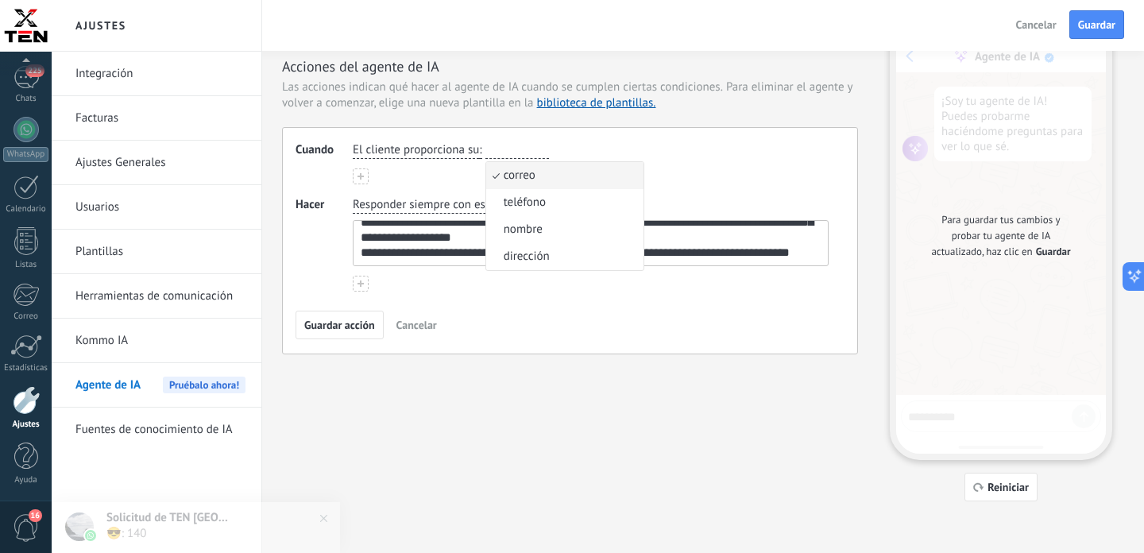
click at [419, 157] on span "El cliente proporciona su" at bounding box center [416, 150] width 126 height 16
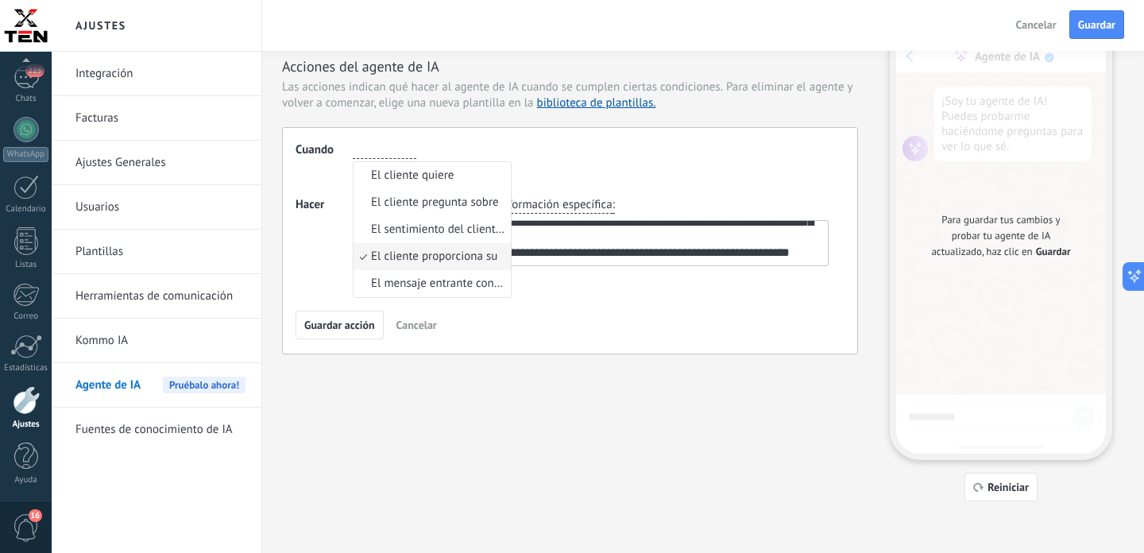
click at [430, 288] on span "El mensaje entrante contiene" at bounding box center [438, 284] width 135 height 16
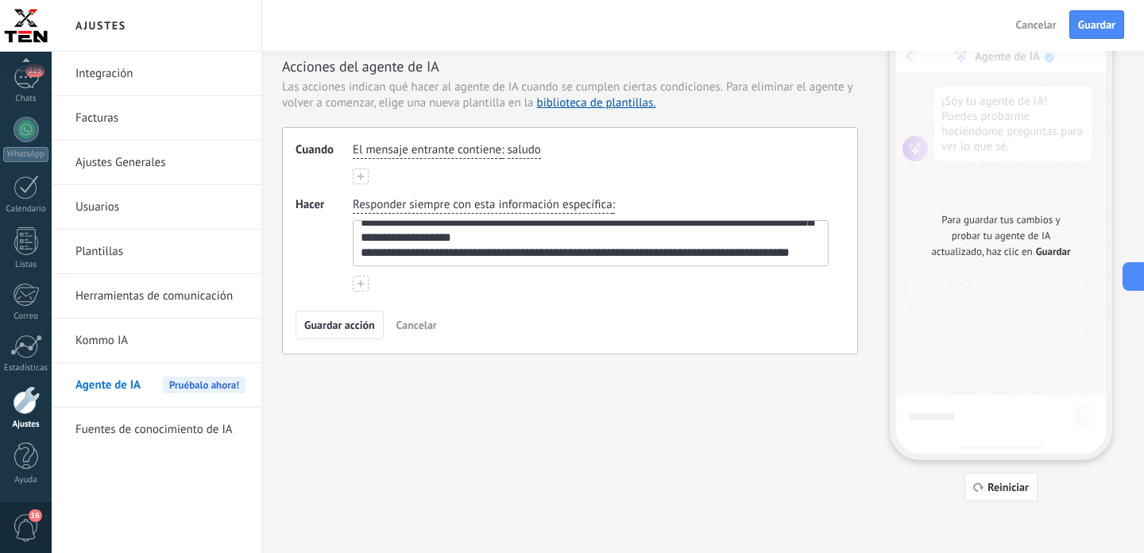
click at [490, 157] on span "El mensaje entrante contiene" at bounding box center [427, 150] width 149 height 16
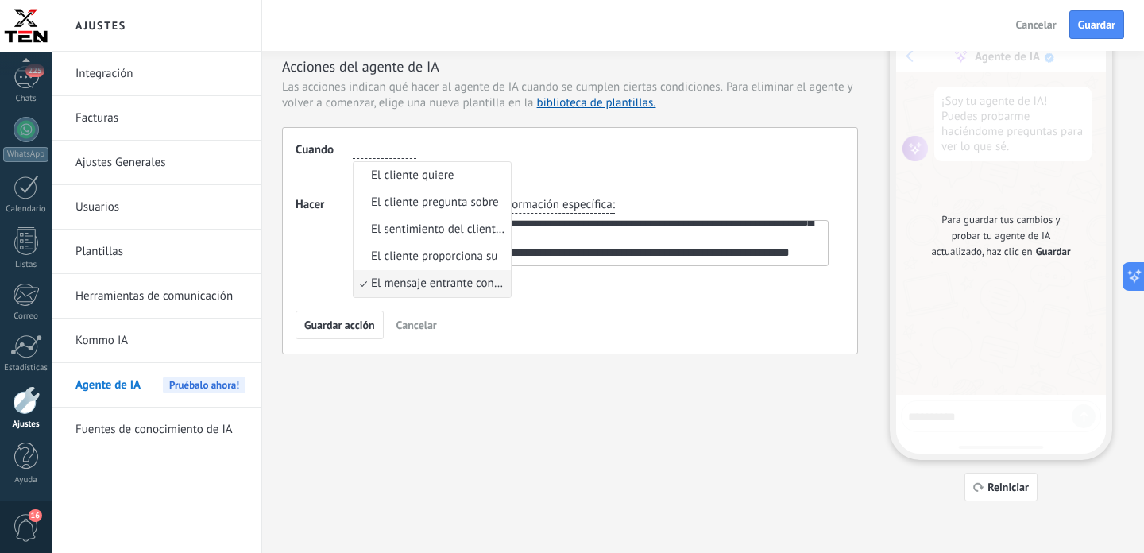
click at [479, 282] on span "El mensaje entrante contiene" at bounding box center [438, 284] width 135 height 16
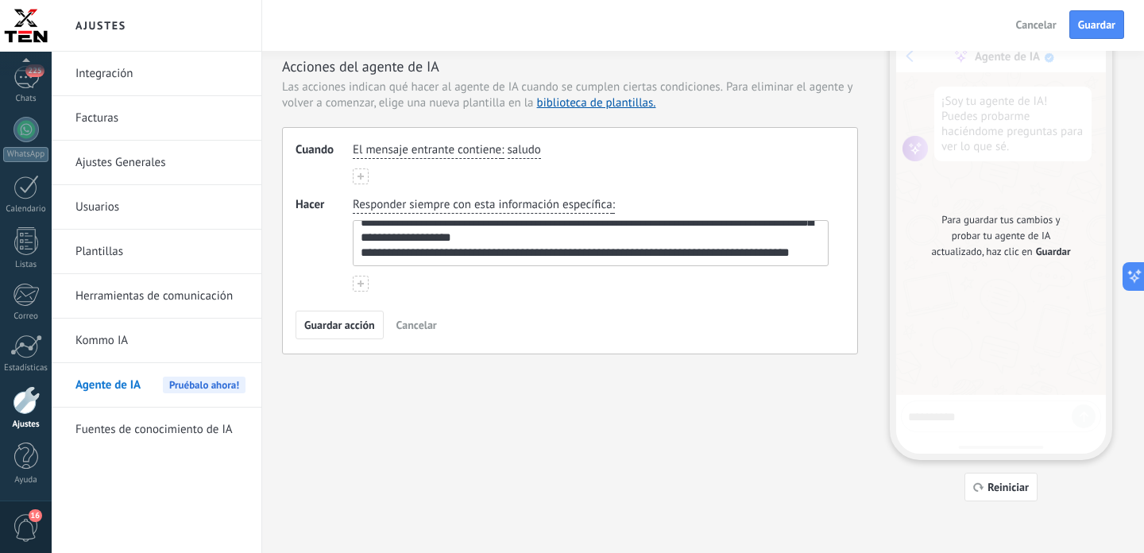
click at [532, 153] on span "saludo" at bounding box center [524, 150] width 33 height 16
click at [704, 165] on div "El mensaje entrante contiene : saludo saludo lenguaje ofensivo url / enlace" at bounding box center [591, 163] width 476 height 42
click at [429, 150] on span "El mensaje entrante contiene" at bounding box center [427, 150] width 149 height 16
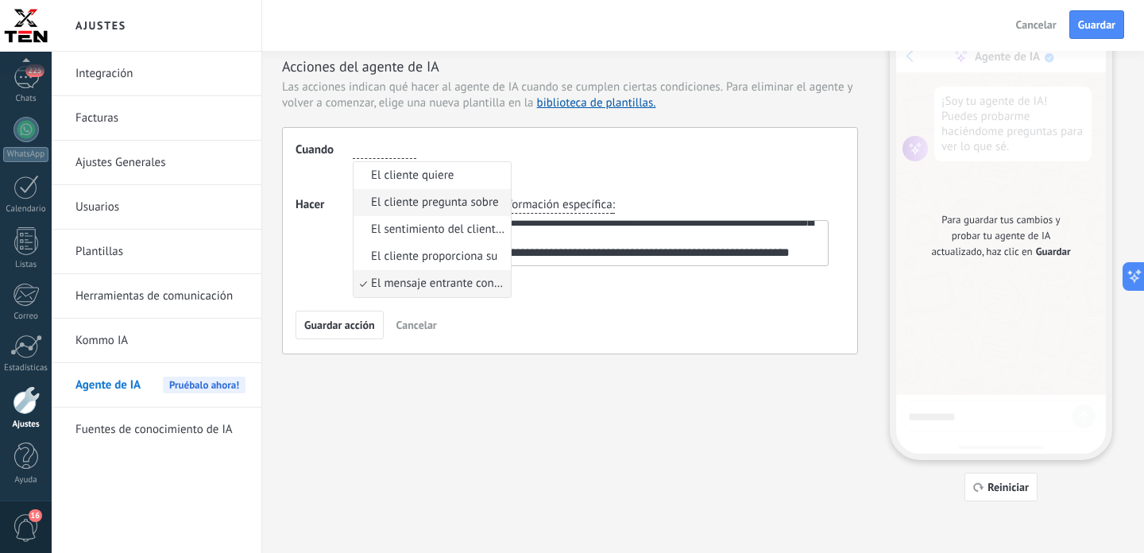
scroll to position [0, 0]
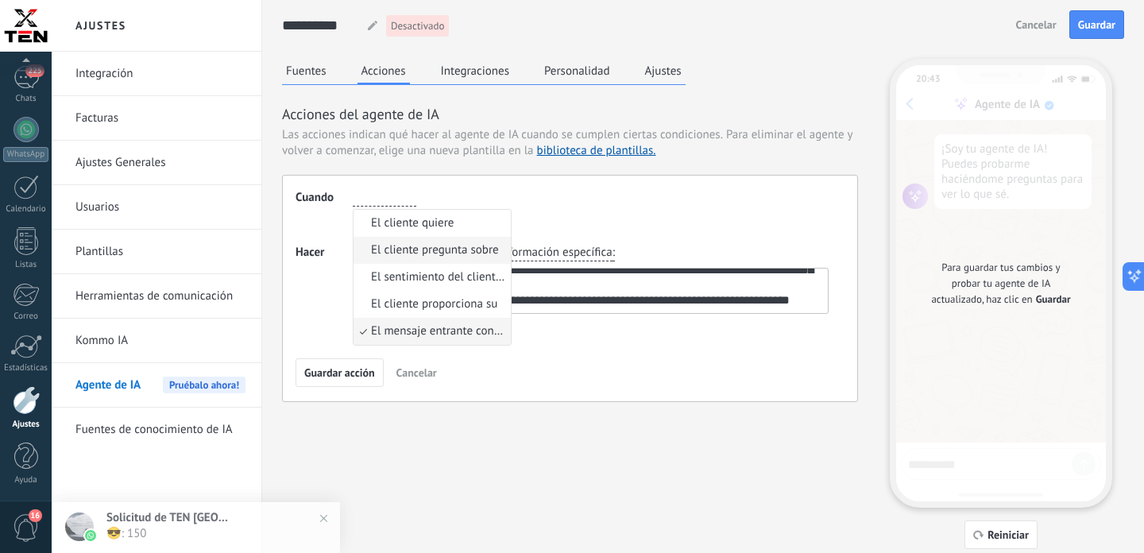
click at [447, 253] on span "El cliente pregunta sobre" at bounding box center [435, 250] width 128 height 16
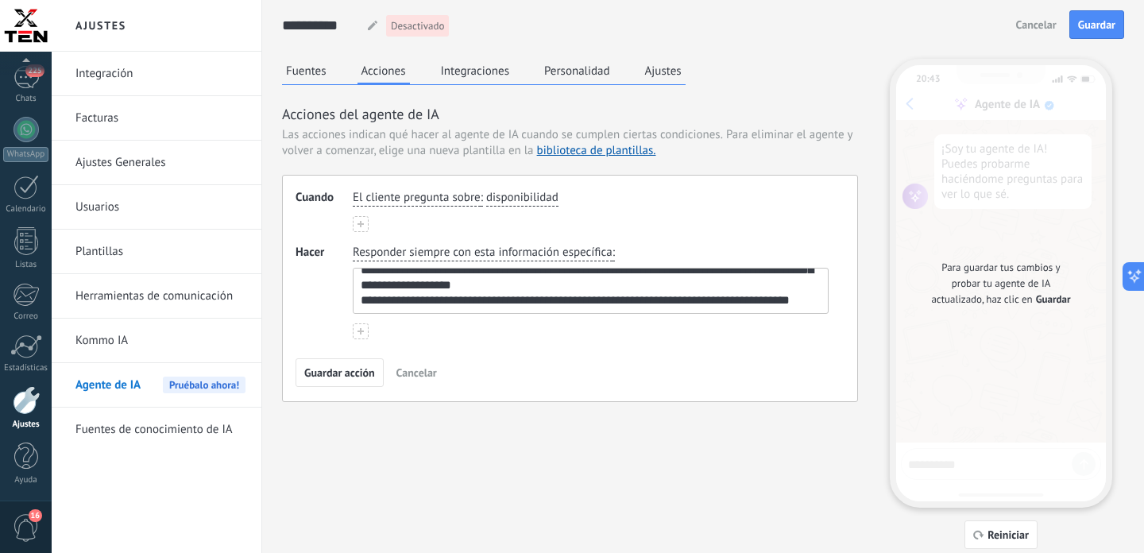
click at [553, 198] on span "disponibilidad" at bounding box center [522, 198] width 72 height 16
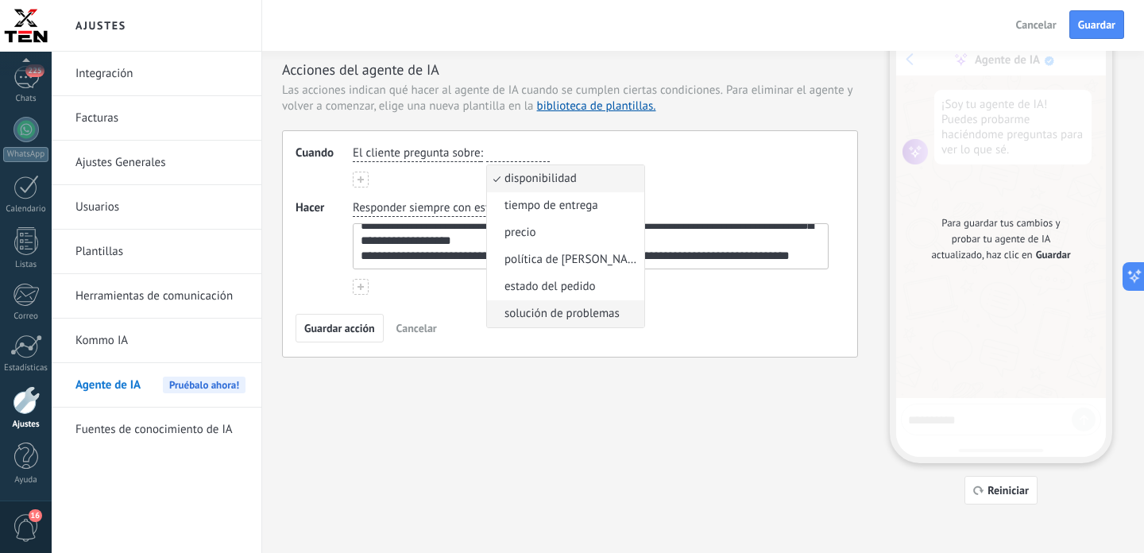
scroll to position [48, 0]
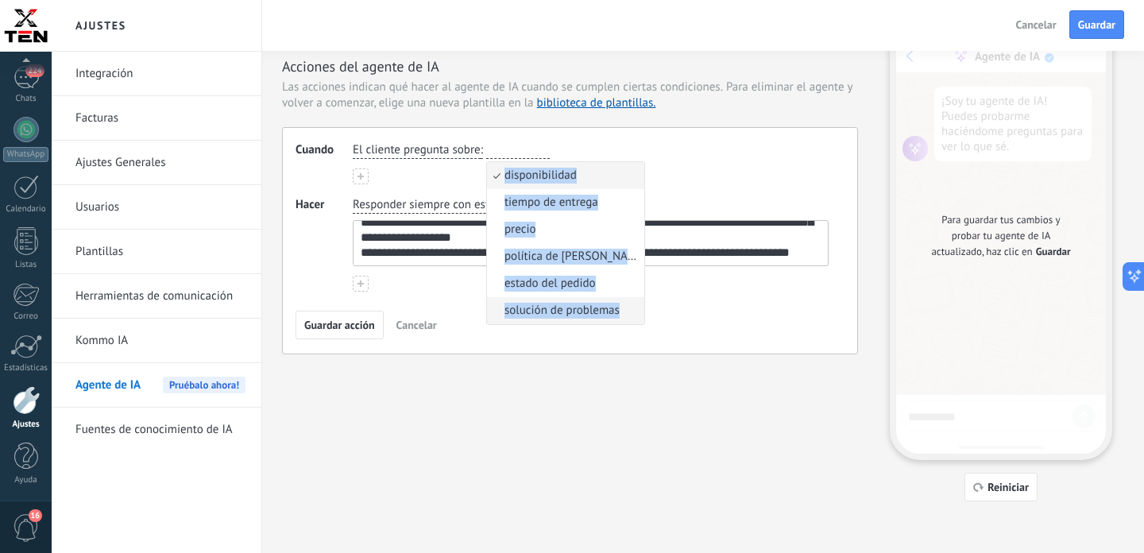
drag, startPoint x: 626, startPoint y: 313, endPoint x: 497, endPoint y: 183, distance: 183.1
click at [497, 297] on li "solución de problemas" at bounding box center [565, 310] width 157 height 27
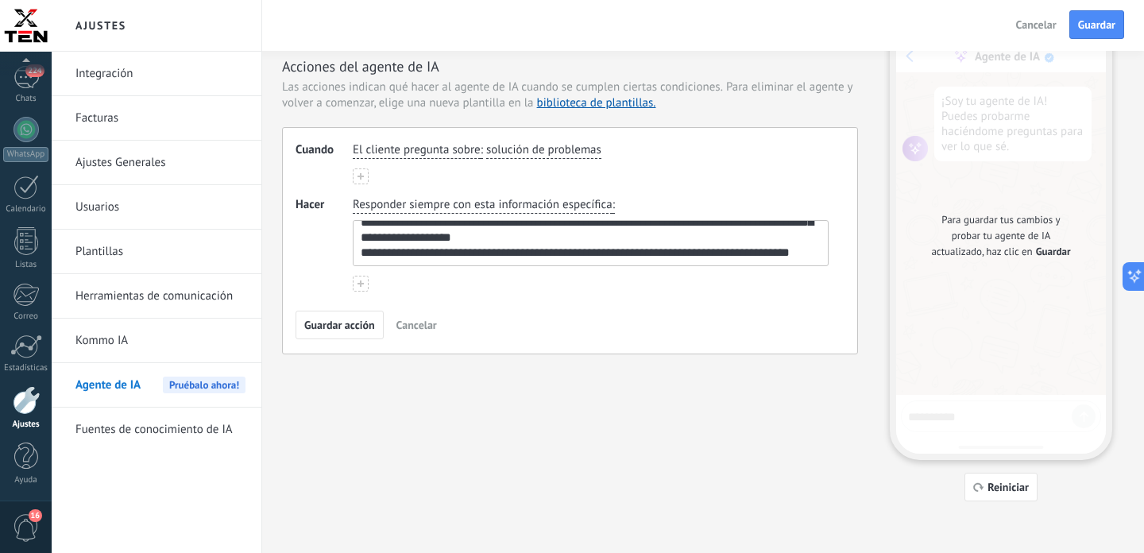
click at [569, 155] on span "solución de problemas" at bounding box center [543, 150] width 115 height 16
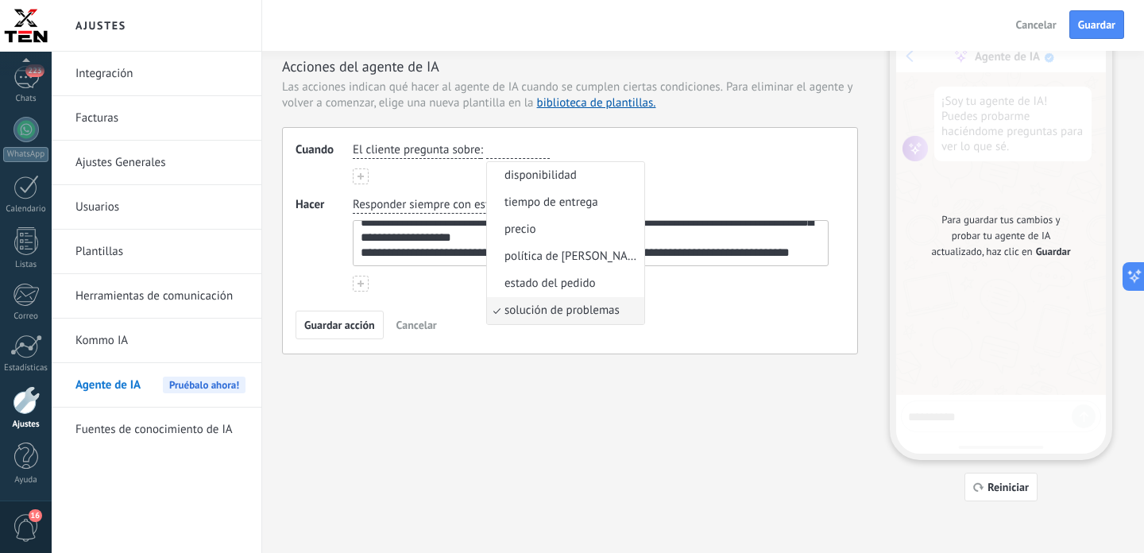
click at [611, 370] on div "**********" at bounding box center [703, 256] width 842 height 490
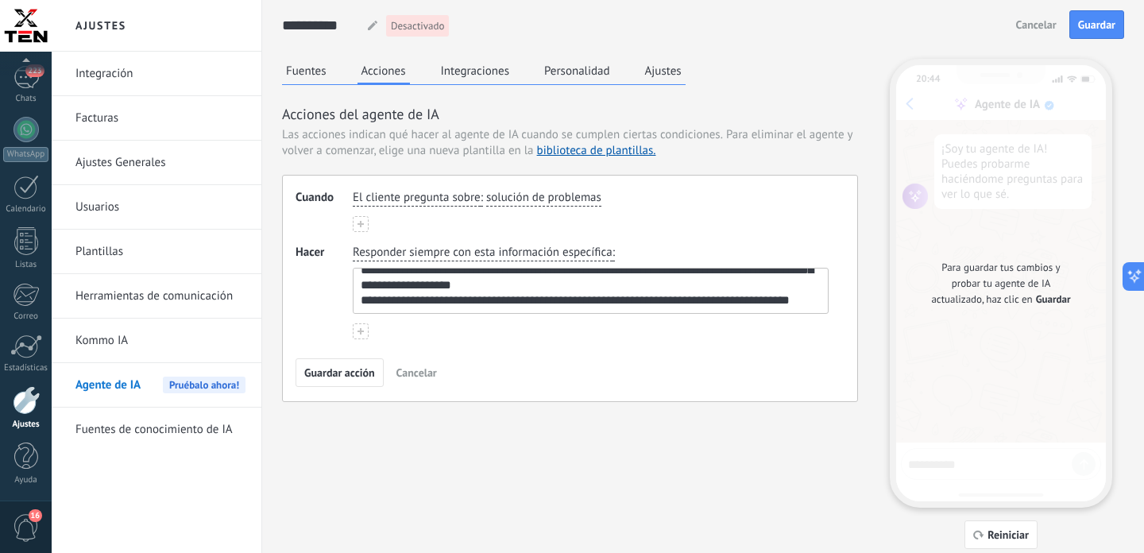
scroll to position [0, 0]
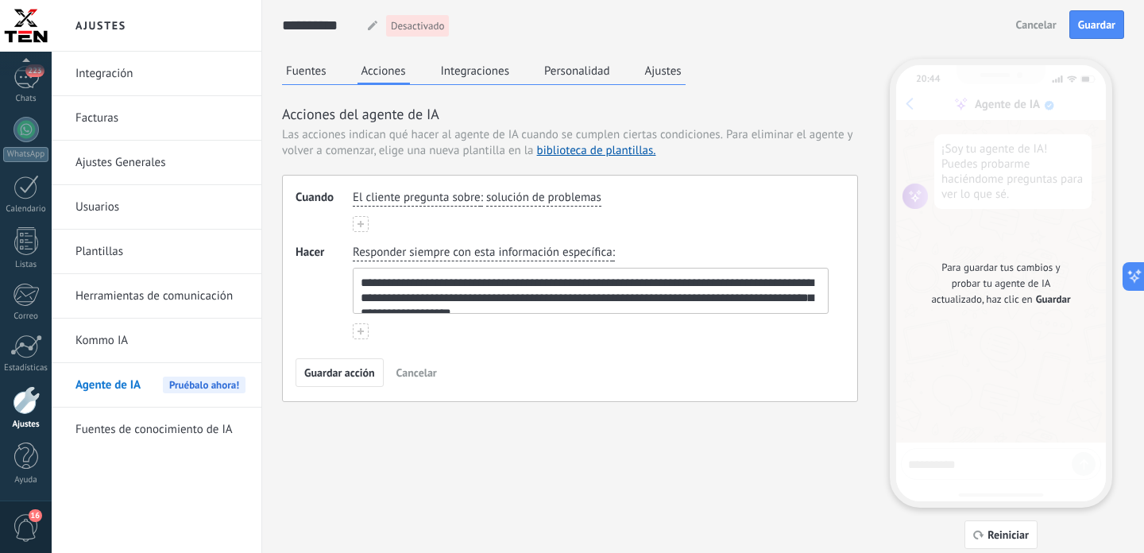
click at [458, 300] on textarea "**********" at bounding box center [589, 291] width 471 height 44
click at [458, 301] on textarea "**********" at bounding box center [589, 291] width 471 height 44
type textarea "**********"
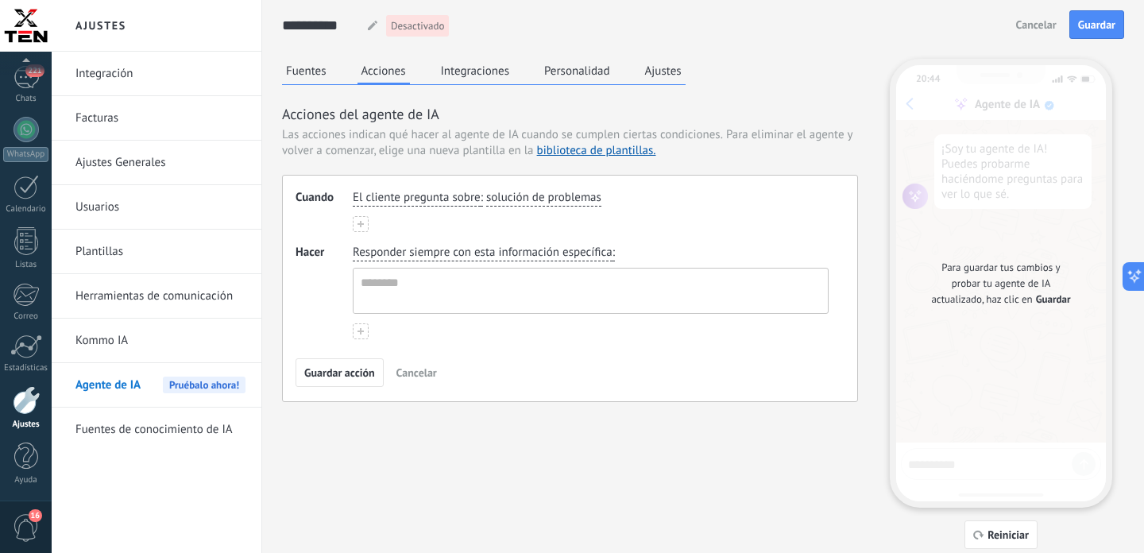
click at [473, 195] on span "El cliente pregunta sobre" at bounding box center [417, 198] width 128 height 16
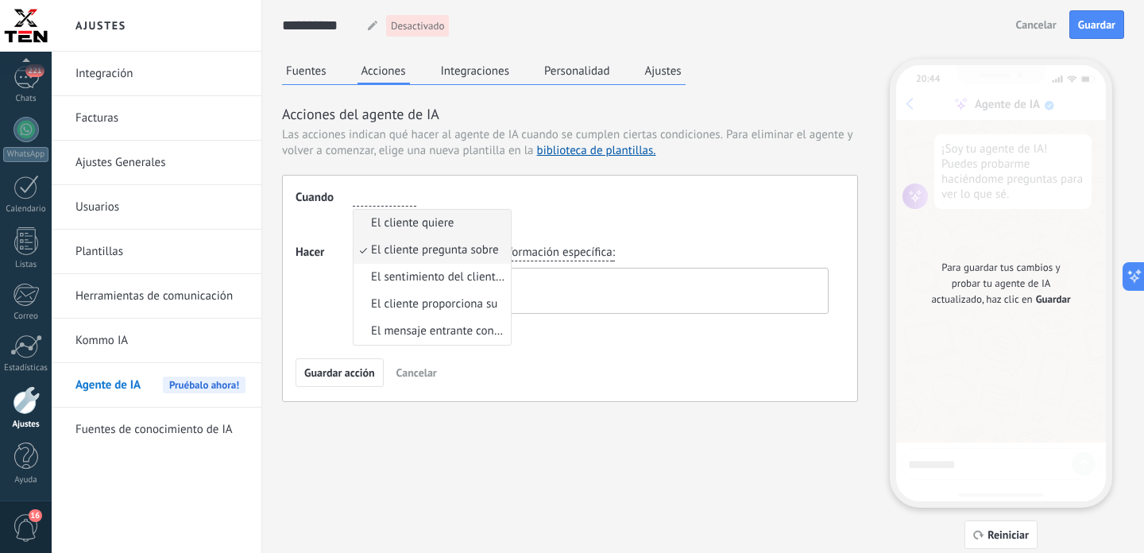
click at [454, 216] on li "El cliente quiere" at bounding box center [432, 223] width 157 height 27
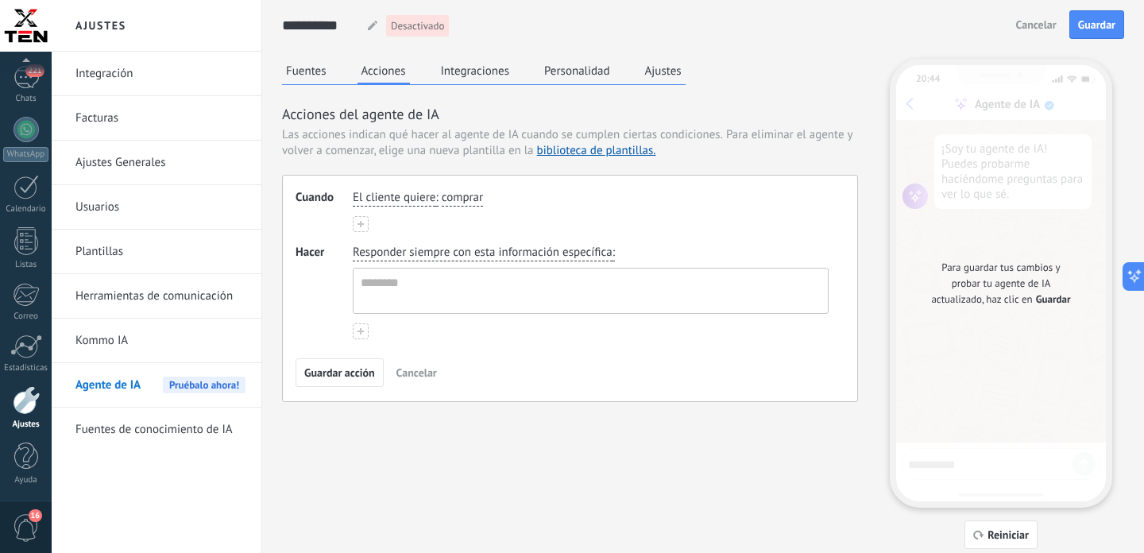
click at [520, 198] on div "El cliente quiere : comprar" at bounding box center [591, 198] width 482 height 23
click at [462, 202] on span "comprar" at bounding box center [462, 198] width 41 height 16
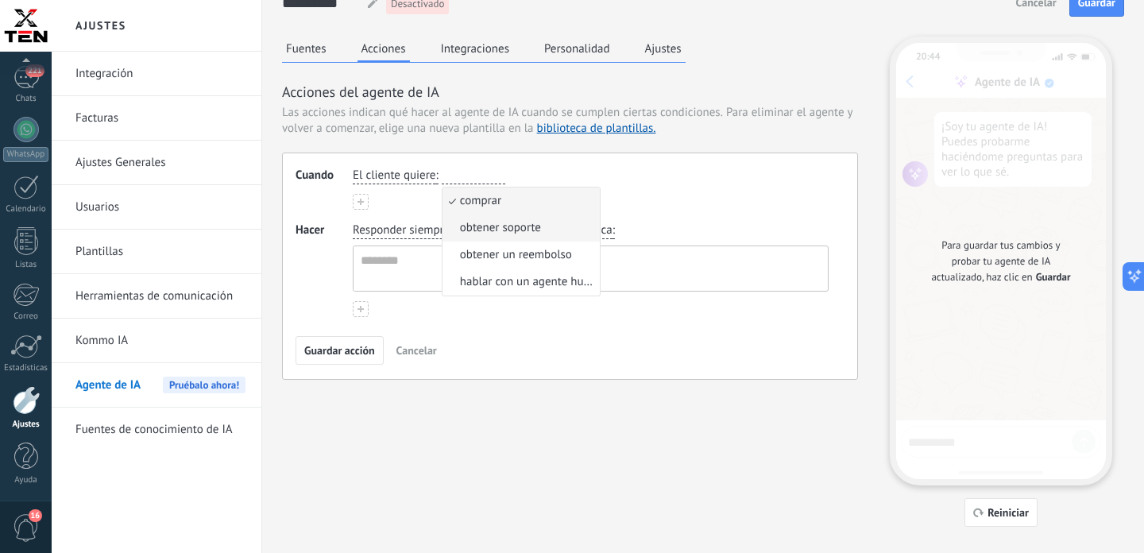
scroll to position [48, 0]
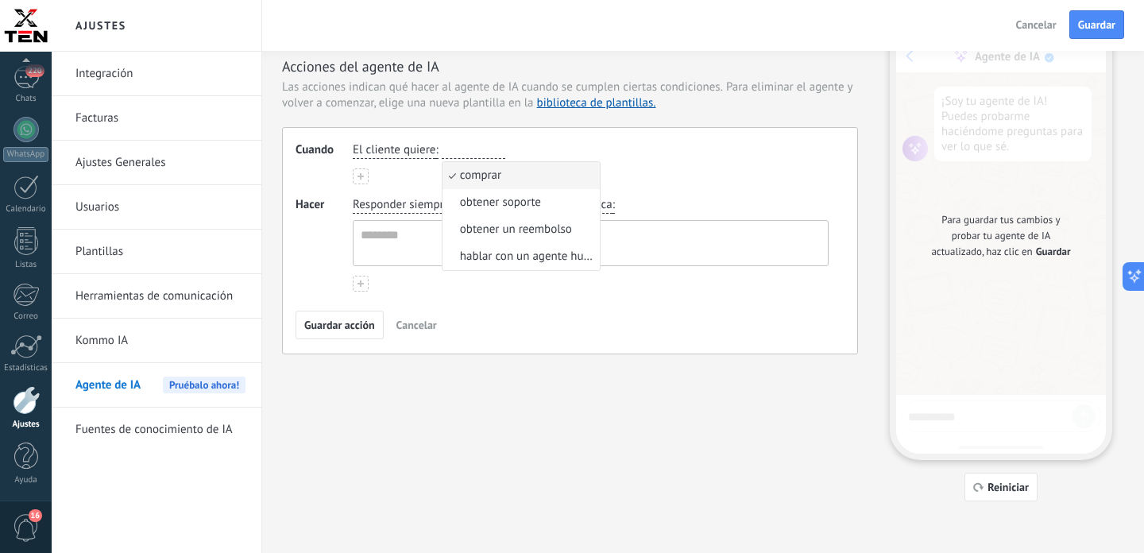
click at [516, 443] on div "Fuentes Acciones Integraciones Personalidad Ajustes Acciones del agente de IA L…" at bounding box center [703, 256] width 842 height 490
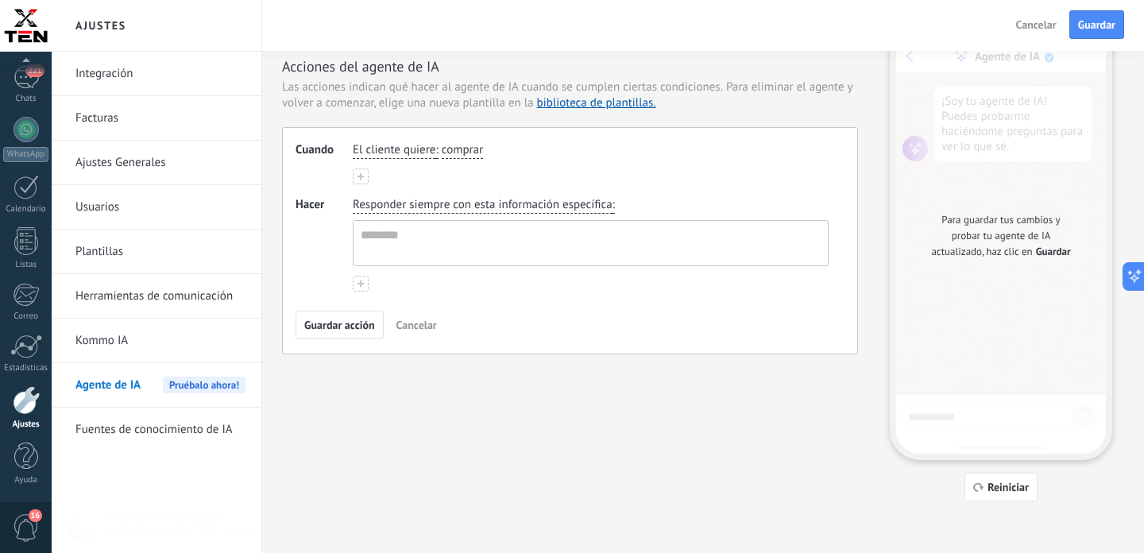
click at [497, 208] on span "Responder siempre con esta información específica" at bounding box center [483, 205] width 260 height 16
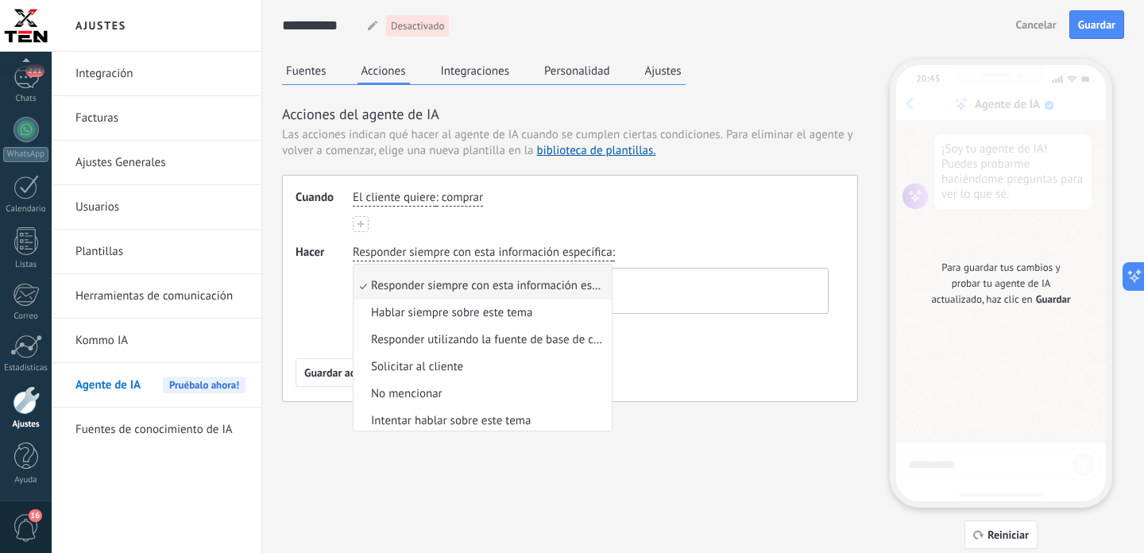
scroll to position [50, 0]
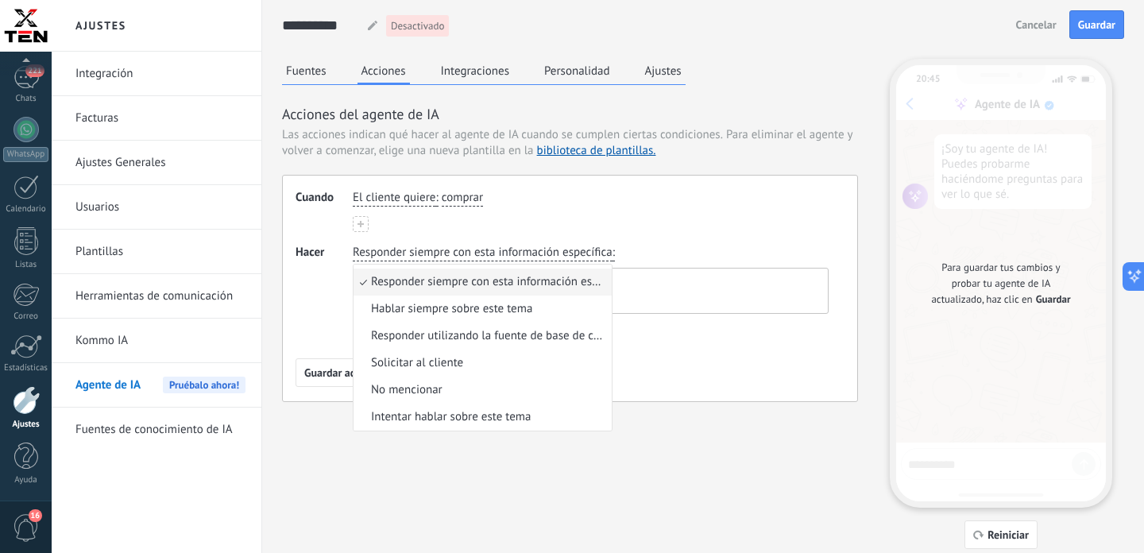
click at [663, 206] on div "El cliente quiere : comprar" at bounding box center [591, 198] width 482 height 23
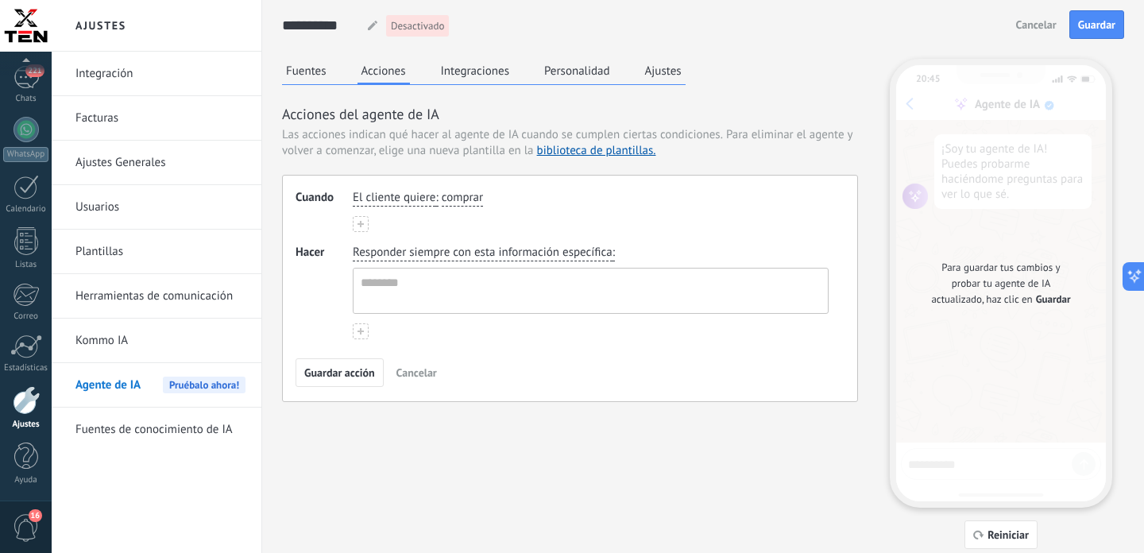
click at [435, 202] on span "El cliente quiere" at bounding box center [394, 198] width 83 height 16
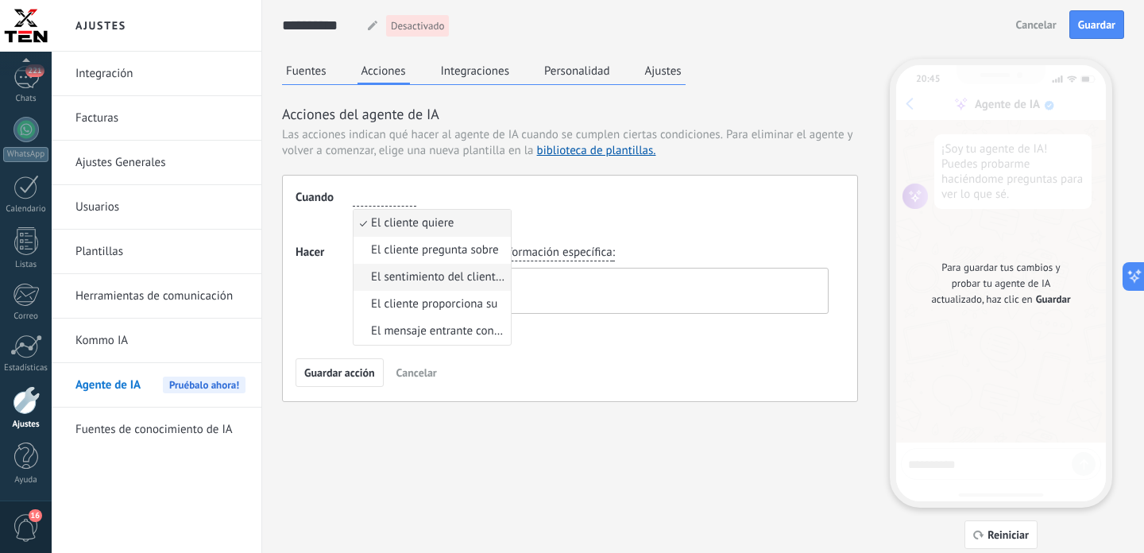
click at [472, 286] on li "El sentimiento del cliente es" at bounding box center [432, 277] width 157 height 27
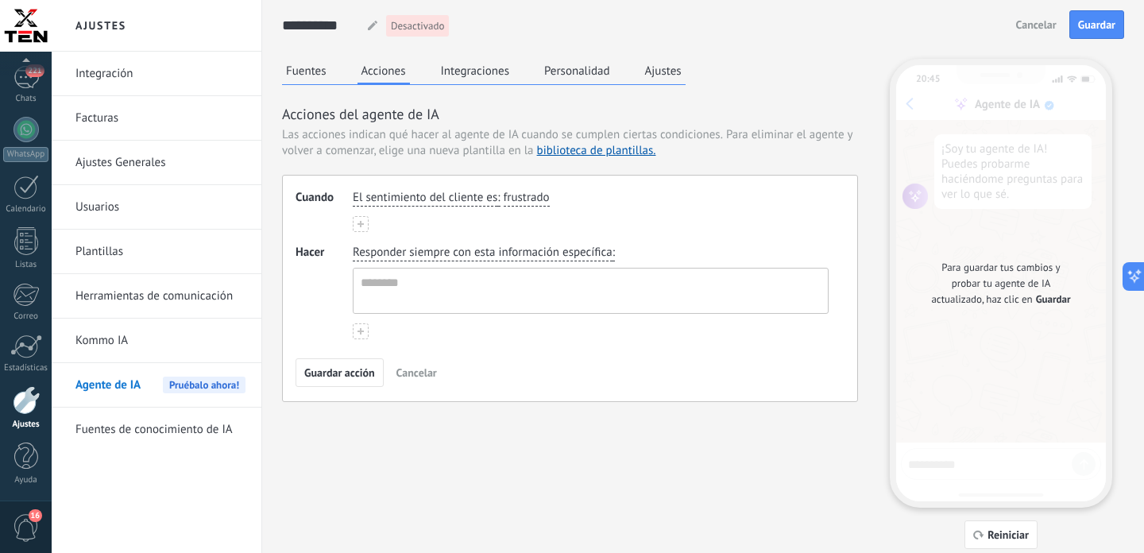
click at [528, 194] on span "frustrado" at bounding box center [527, 198] width 46 height 16
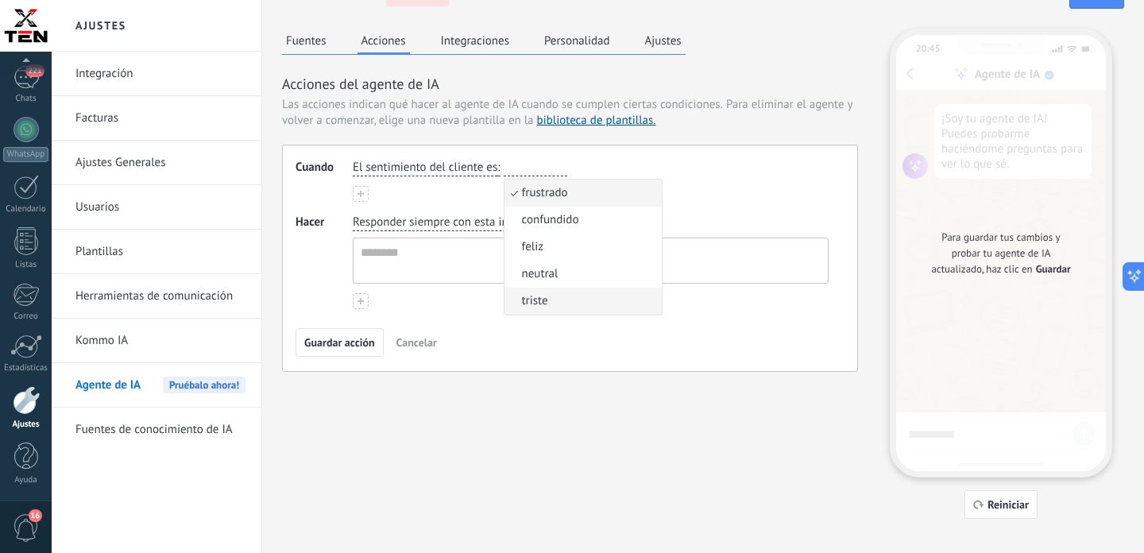
scroll to position [48, 0]
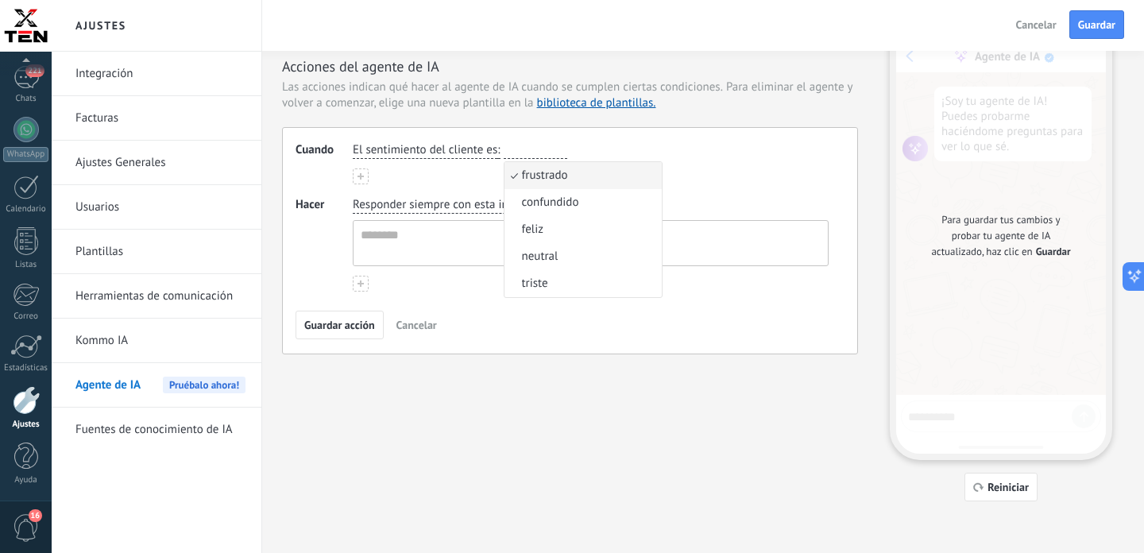
click at [525, 342] on div "Cuando El sentimiento del cliente es : frustrado frustrado confundido feliz neu…" at bounding box center [570, 240] width 576 height 227
click at [451, 207] on span "Responder siempre con esta información específica" at bounding box center [483, 205] width 260 height 16
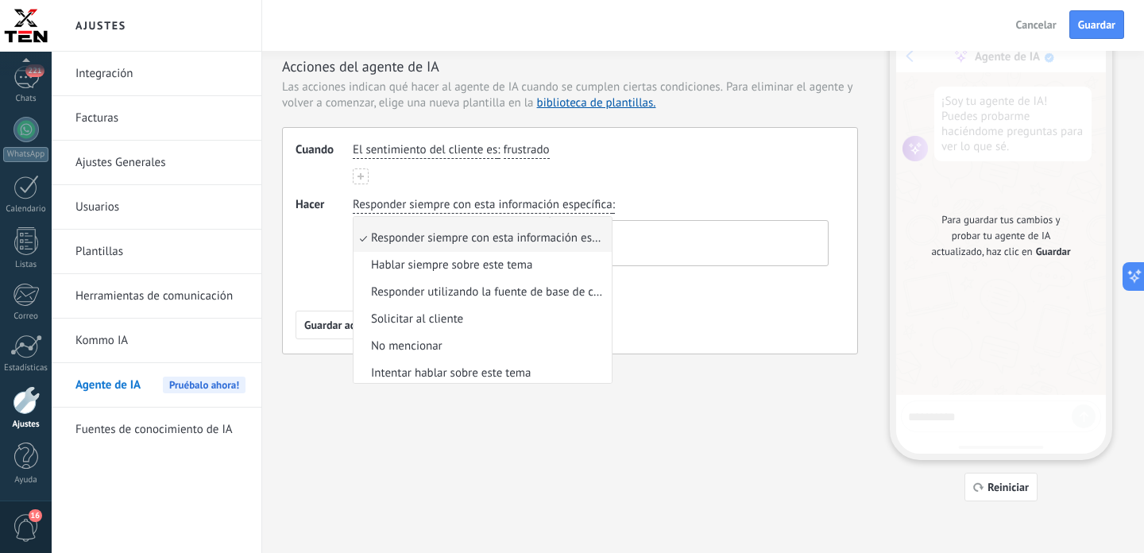
scroll to position [50, 0]
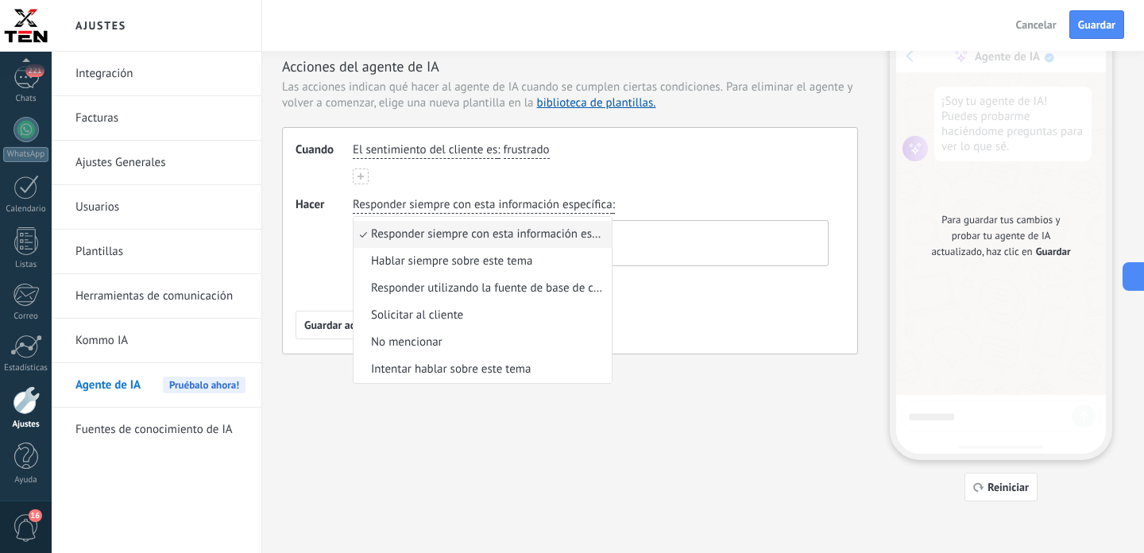
click at [509, 405] on div "Fuentes Acciones Integraciones Personalidad Ajustes Acciones del agente de IA L…" at bounding box center [703, 256] width 842 height 490
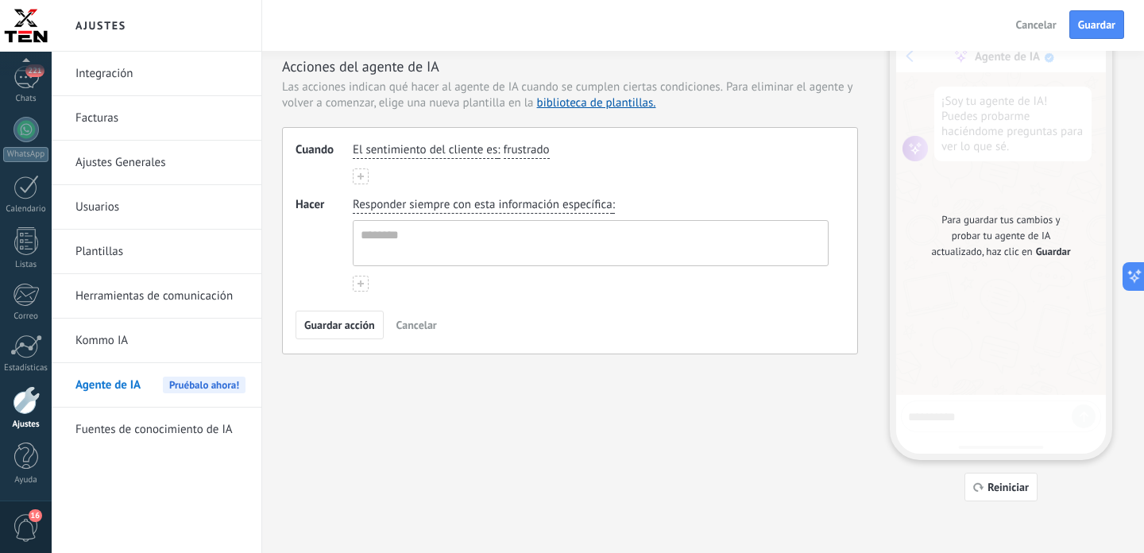
scroll to position [0, 0]
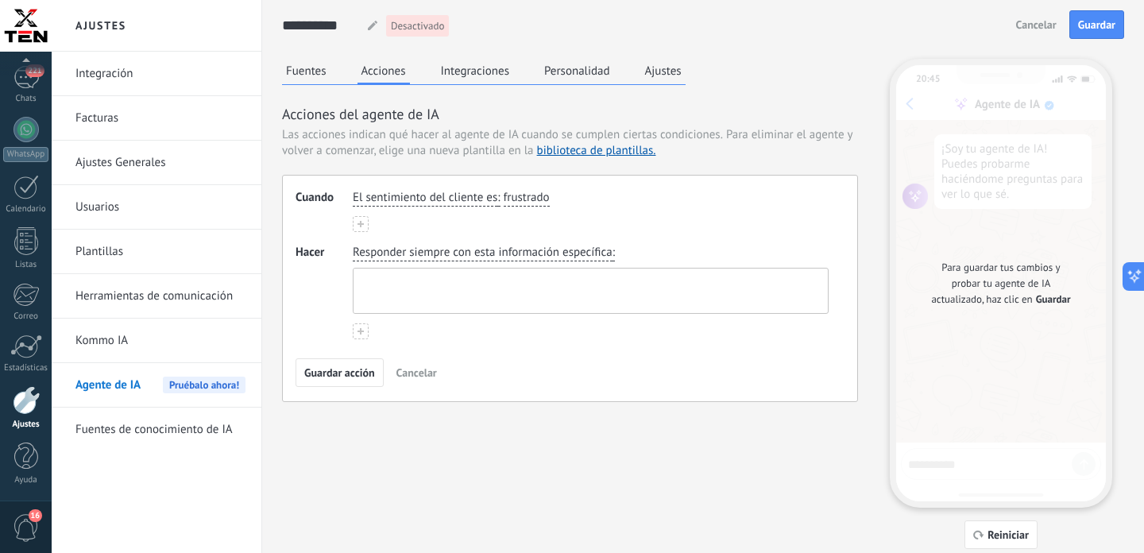
click at [419, 286] on textarea at bounding box center [589, 291] width 471 height 44
click at [420, 377] on span "Cancelar" at bounding box center [416, 372] width 41 height 11
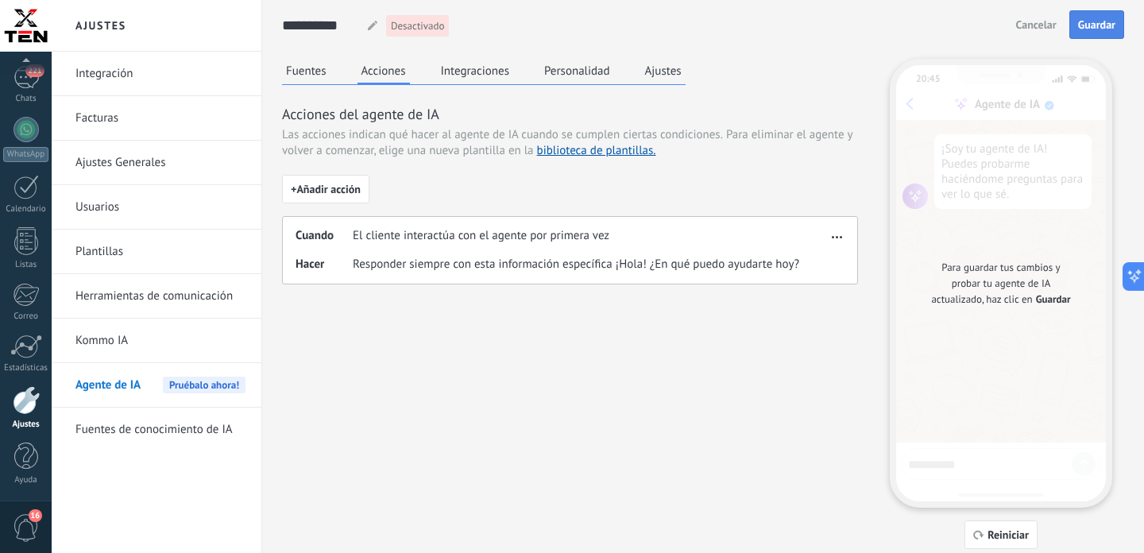
click at [1104, 21] on span "Guardar" at bounding box center [1096, 24] width 37 height 11
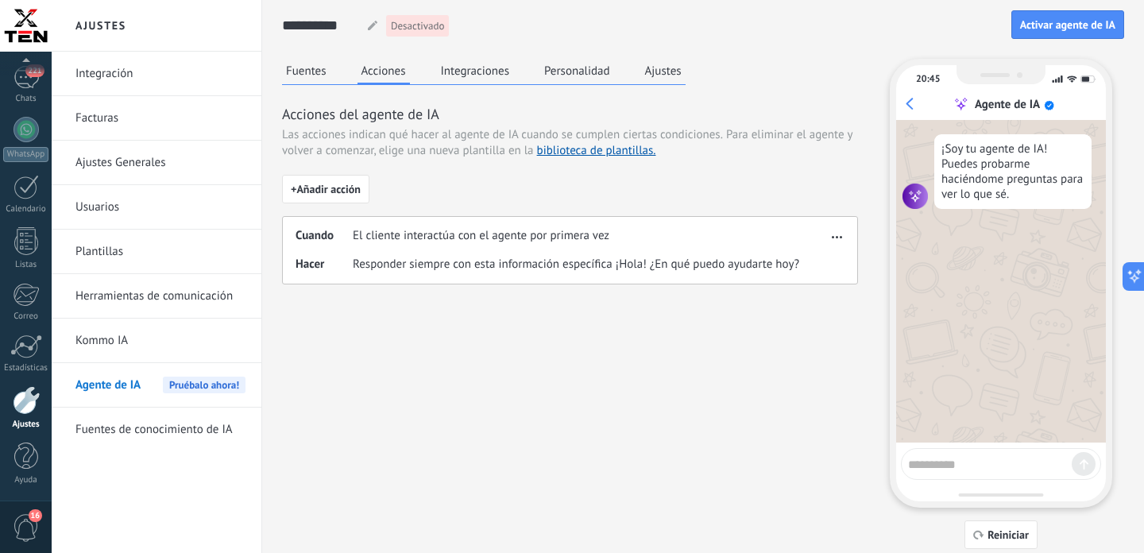
click at [837, 231] on span "button" at bounding box center [837, 234] width 10 height 11
click at [823, 264] on div "Editar" at bounding box center [803, 261] width 83 height 32
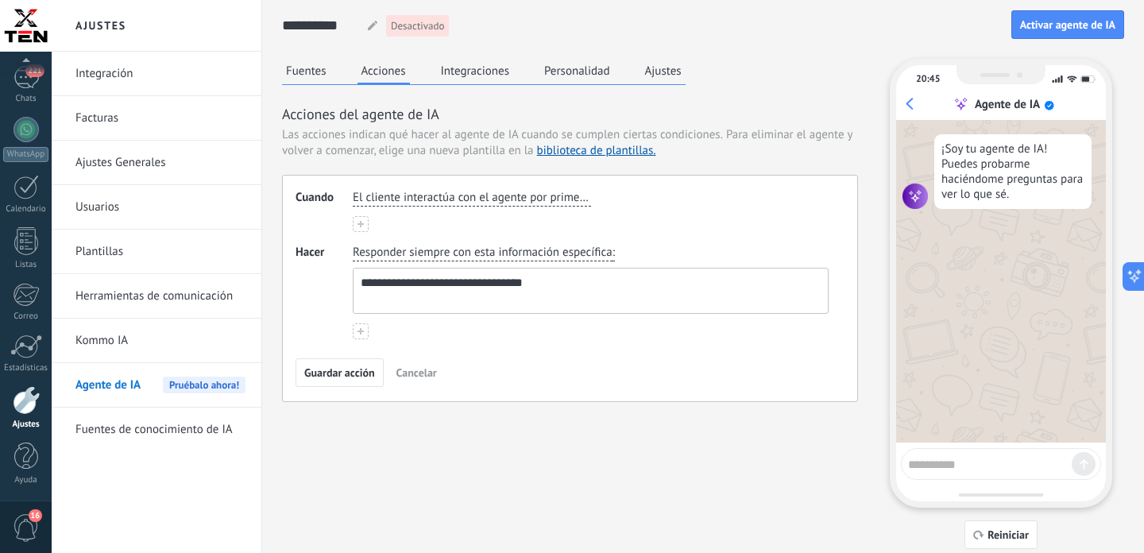
click at [527, 198] on span "El cliente interactúa con el agente por primera vez" at bounding box center [472, 198] width 238 height 16
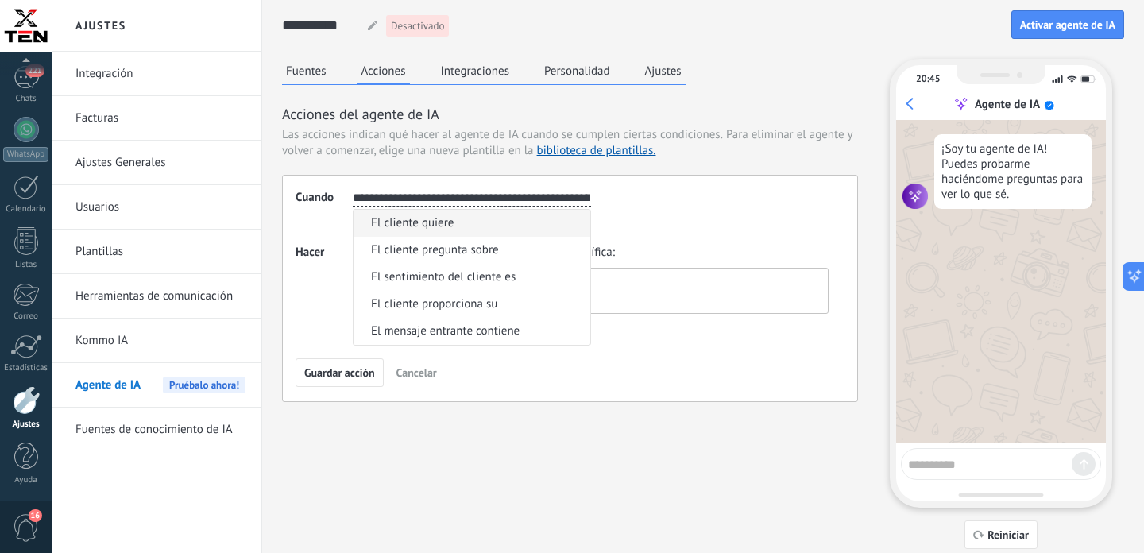
scroll to position [0, 20]
drag, startPoint x: 497, startPoint y: 227, endPoint x: 713, endPoint y: 215, distance: 216.4
click at [590, 220] on li "El cliente quiere" at bounding box center [472, 223] width 237 height 27
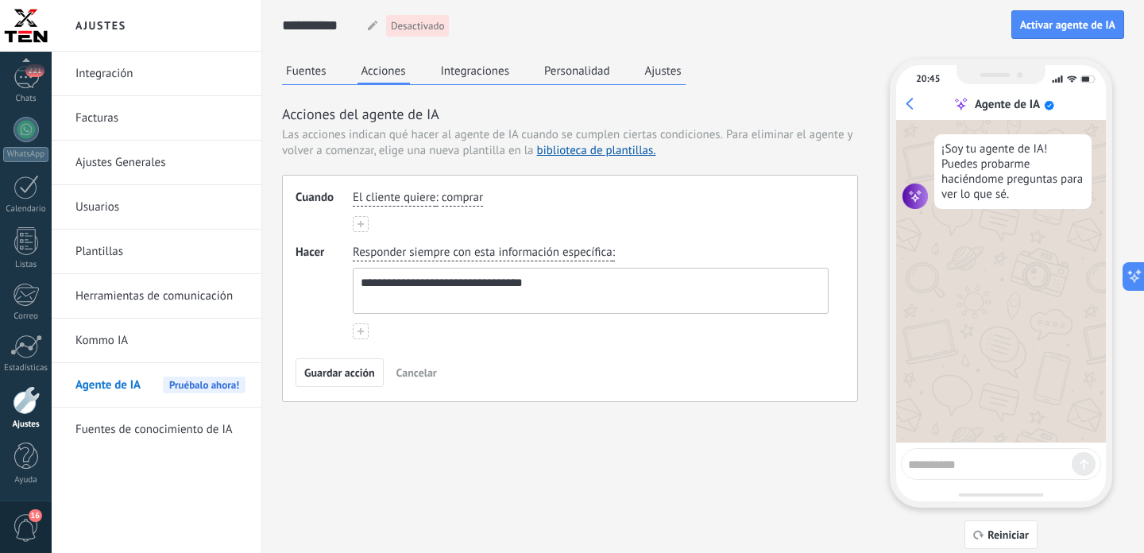
click at [465, 184] on div "**********" at bounding box center [570, 288] width 576 height 227
click at [464, 207] on button "comprar" at bounding box center [462, 198] width 41 height 17
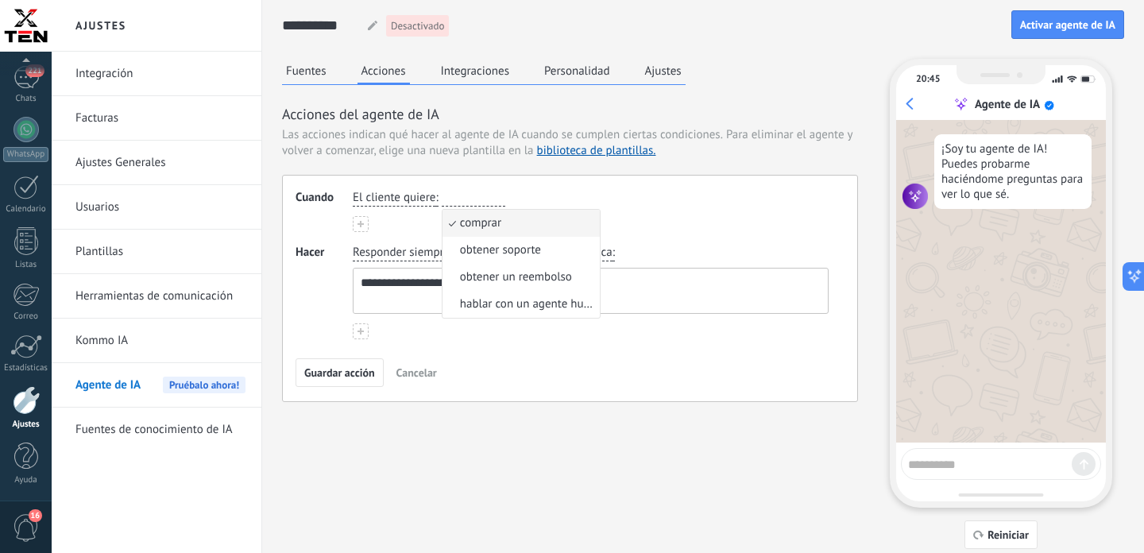
click at [412, 203] on span "El cliente quiere" at bounding box center [394, 198] width 83 height 16
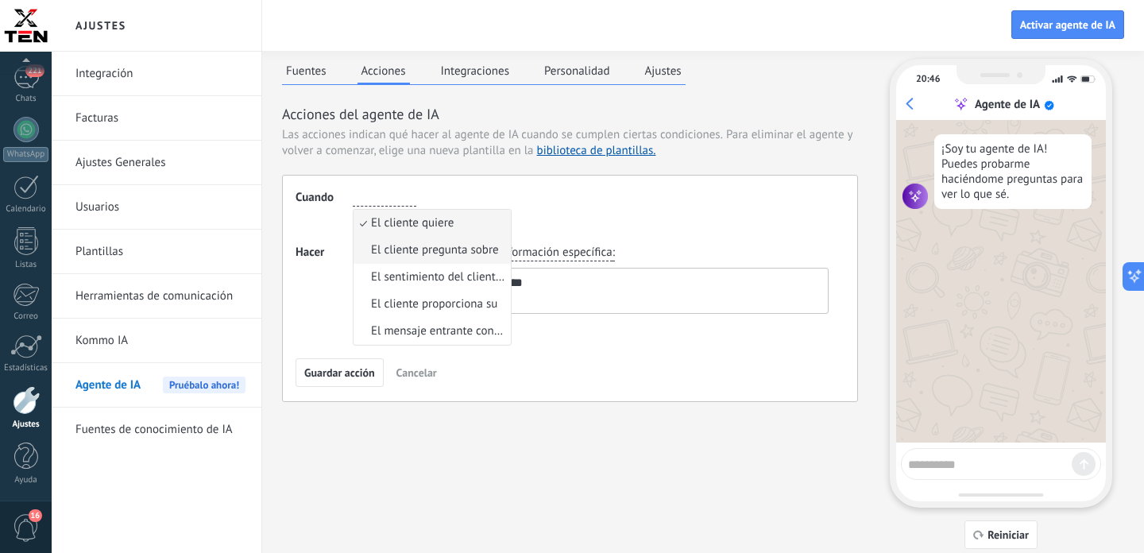
scroll to position [48, 0]
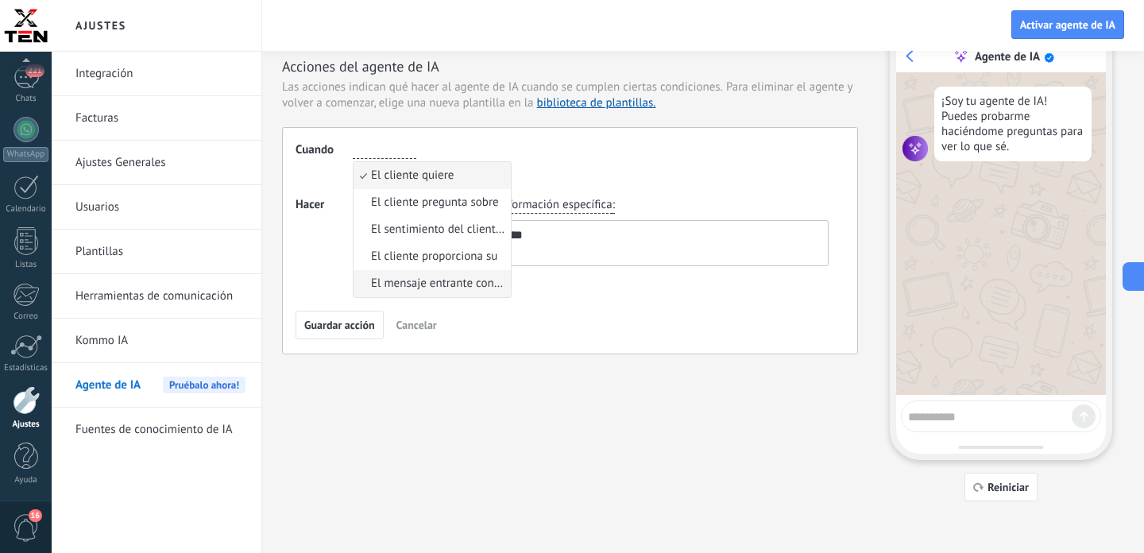
click at [428, 277] on span "El mensaje entrante contiene" at bounding box center [438, 284] width 135 height 16
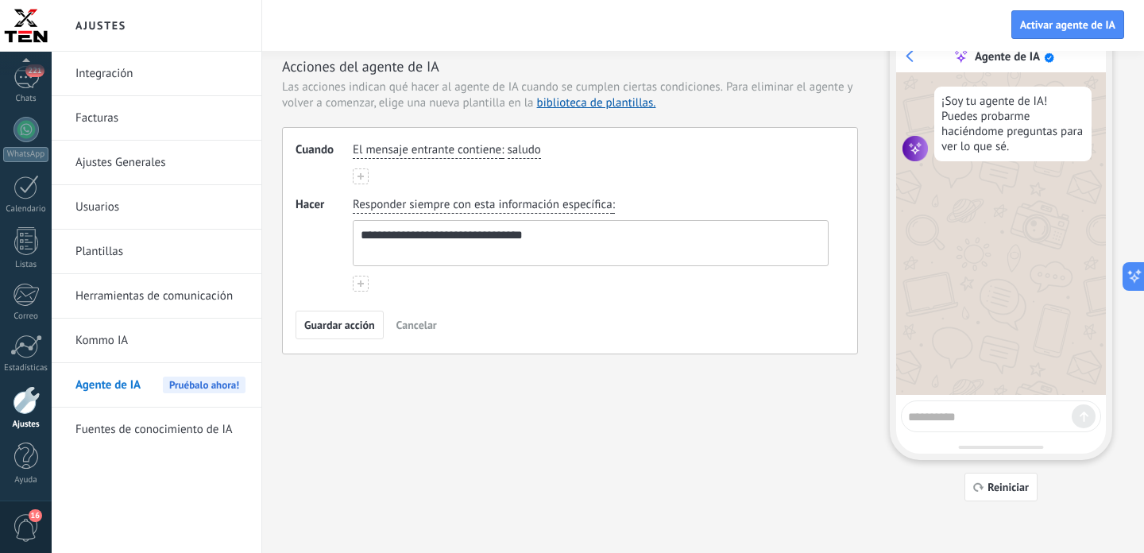
click at [485, 153] on span "El mensaje entrante contiene" at bounding box center [427, 150] width 149 height 16
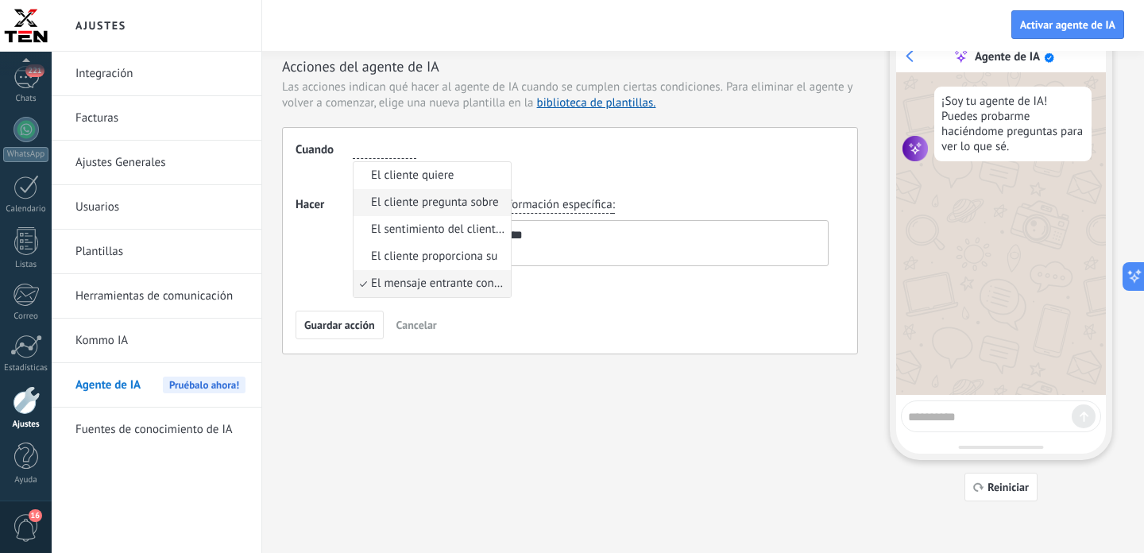
scroll to position [0, 0]
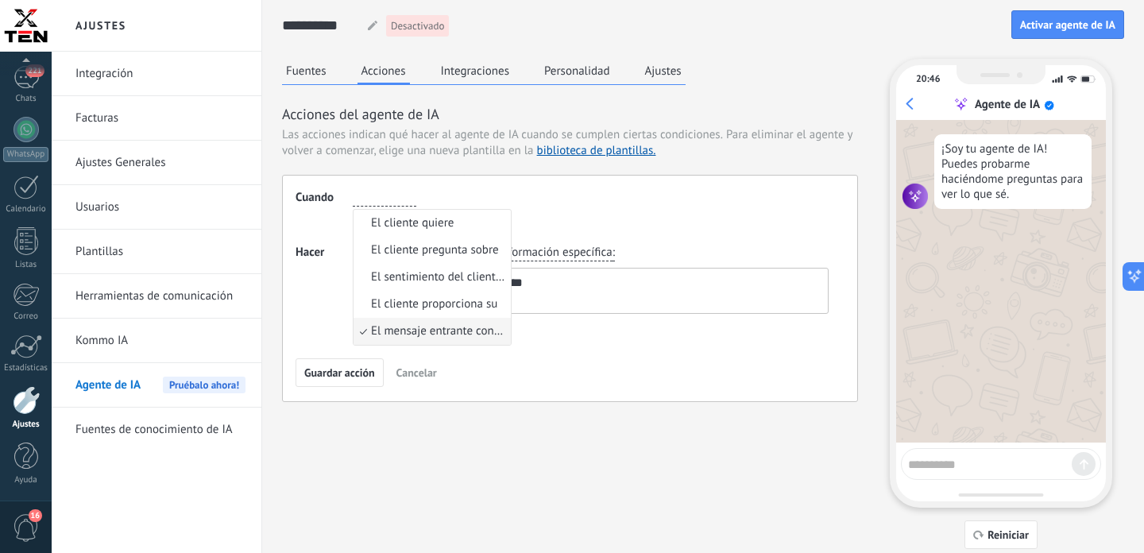
click at [567, 234] on div "**********" at bounding box center [570, 288] width 576 height 227
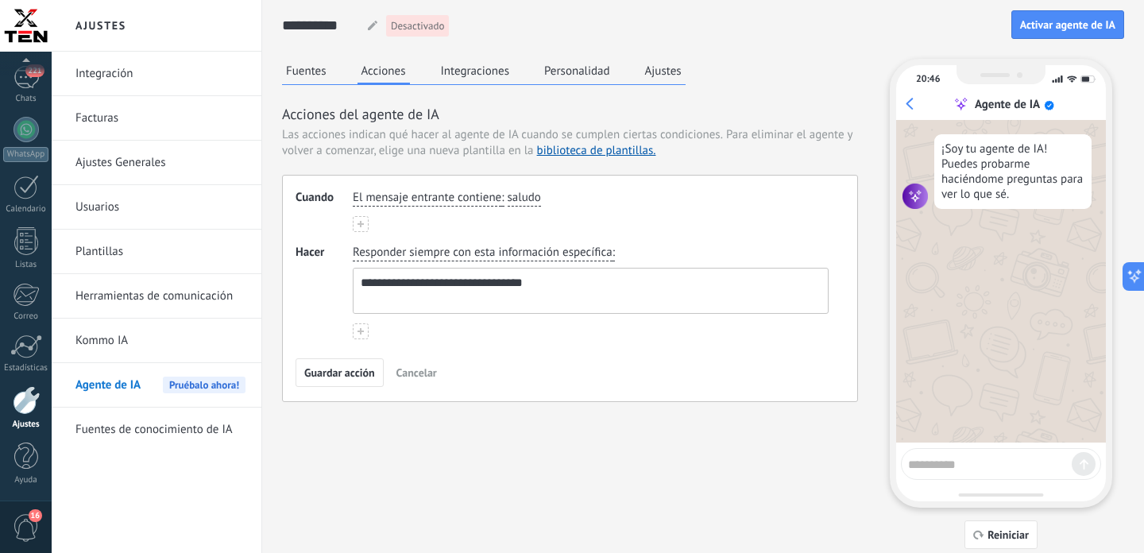
click at [423, 371] on span "Cancelar" at bounding box center [416, 372] width 41 height 11
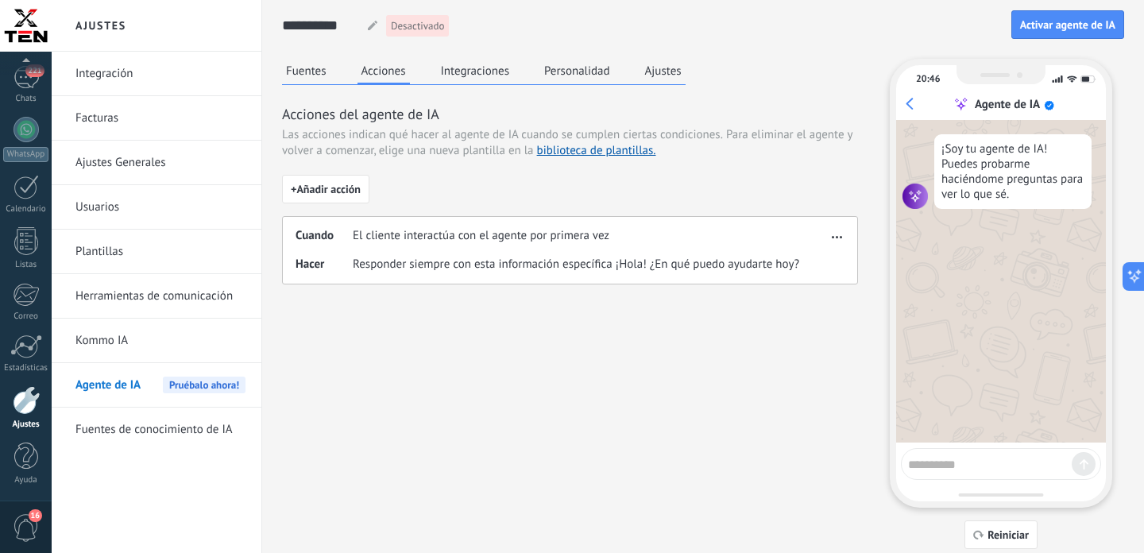
click at [510, 238] on span "El cliente interactúa con el agente por primera vez" at bounding box center [481, 236] width 257 height 16
click at [840, 227] on button "button" at bounding box center [837, 234] width 18 height 19
click at [812, 269] on span "Editar" at bounding box center [805, 261] width 30 height 16
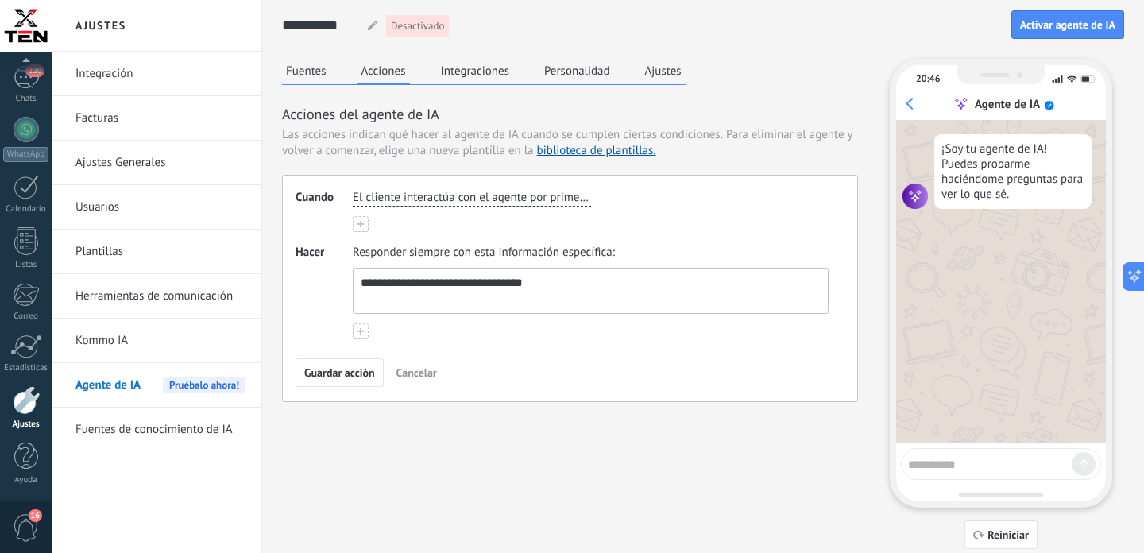
click at [360, 229] on button at bounding box center [361, 224] width 16 height 16
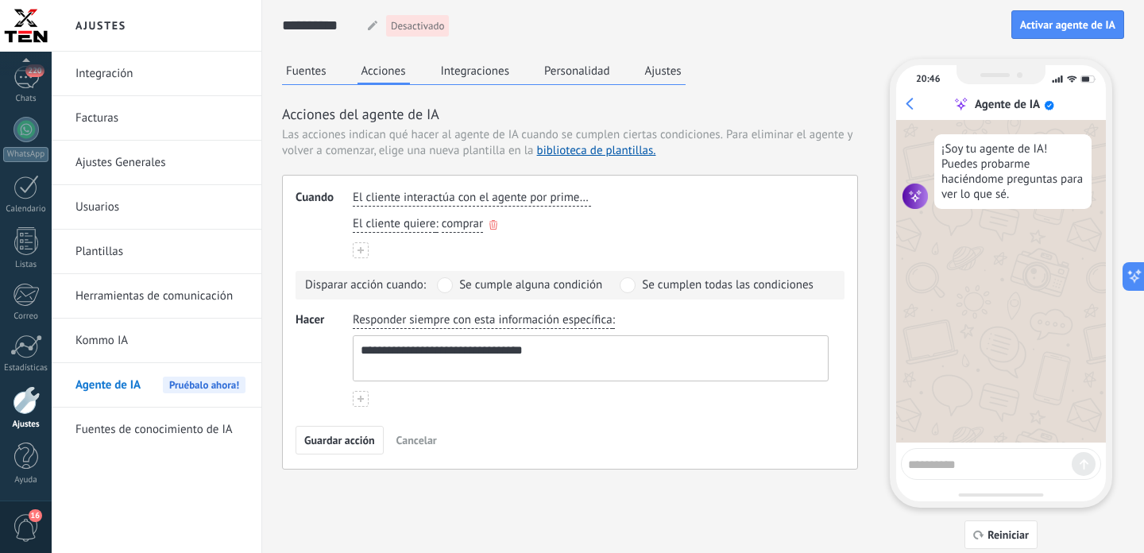
click at [399, 222] on span "El cliente quiere" at bounding box center [394, 224] width 83 height 16
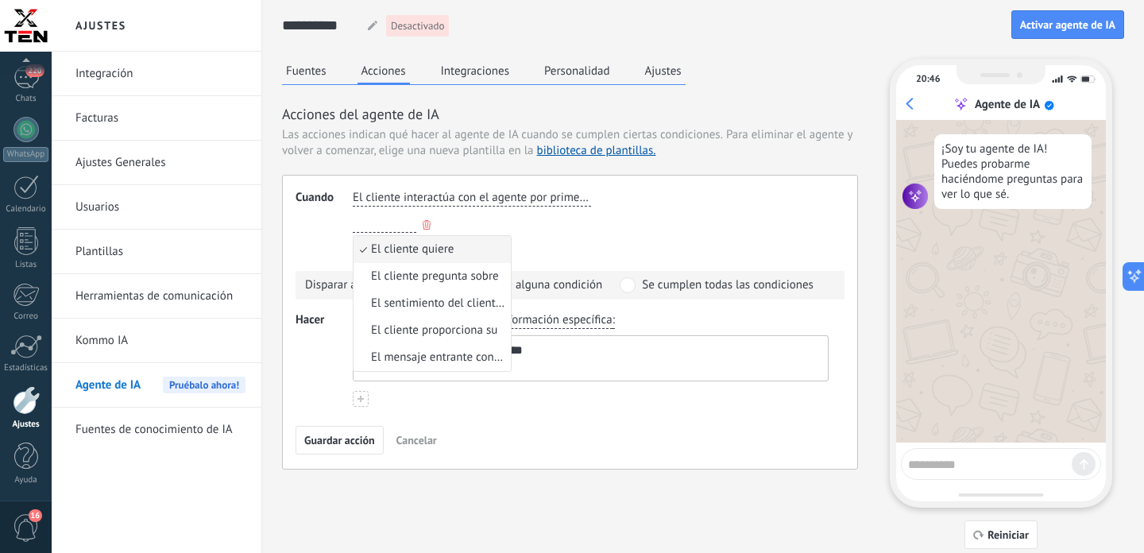
click at [399, 222] on input "button" at bounding box center [385, 224] width 64 height 16
type input "*"
click at [693, 210] on div "El cliente interactúa con el agente por primera vez" at bounding box center [591, 198] width 482 height 23
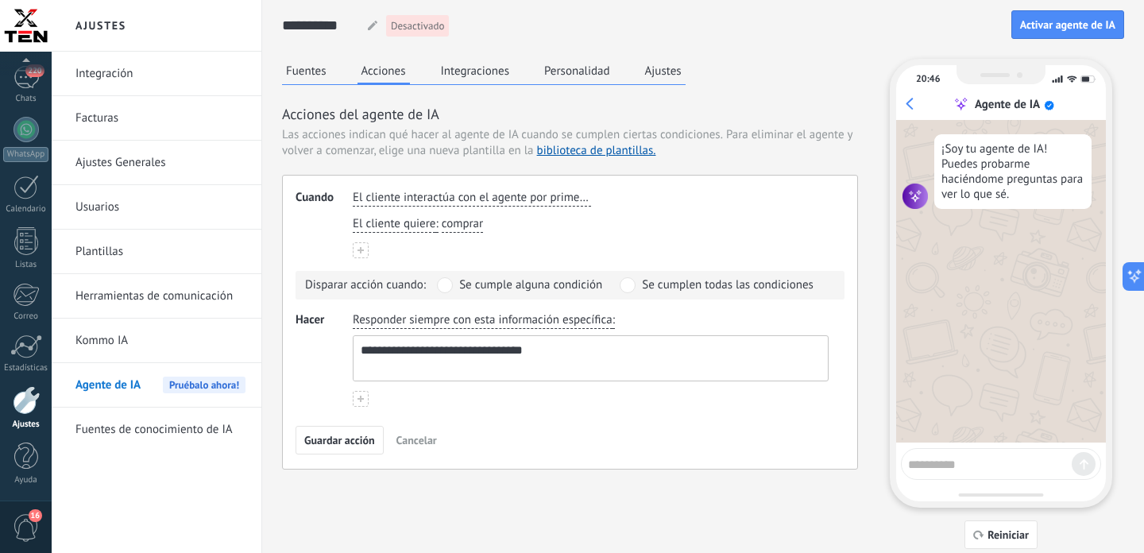
click at [395, 322] on span "Responder siempre con esta información específica" at bounding box center [483, 320] width 260 height 16
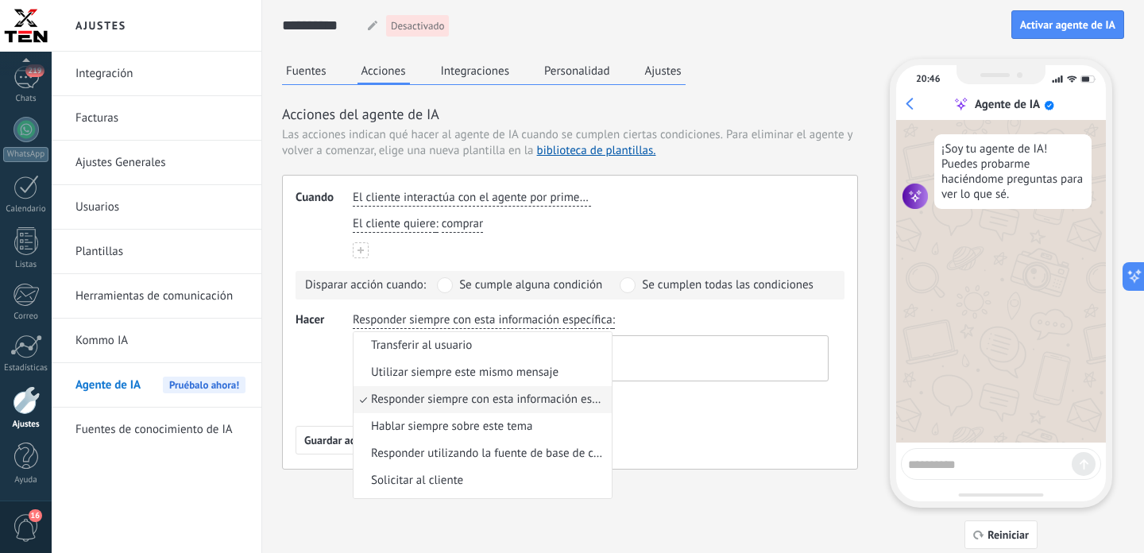
click at [499, 328] on span "Responder siempre con esta información específica" at bounding box center [483, 320] width 260 height 16
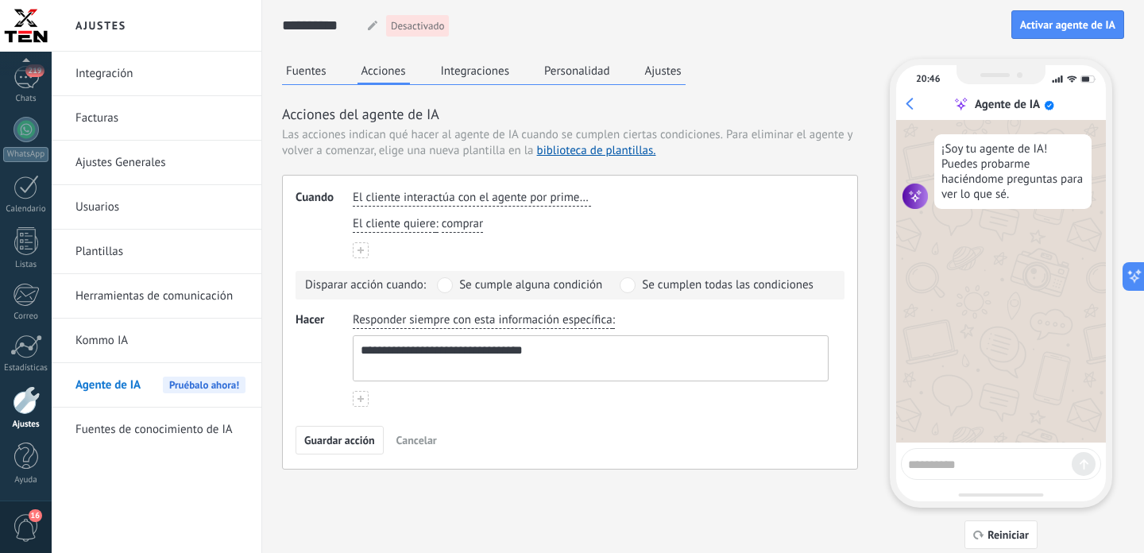
click at [499, 323] on span "Responder siempre con esta información específica" at bounding box center [483, 320] width 260 height 16
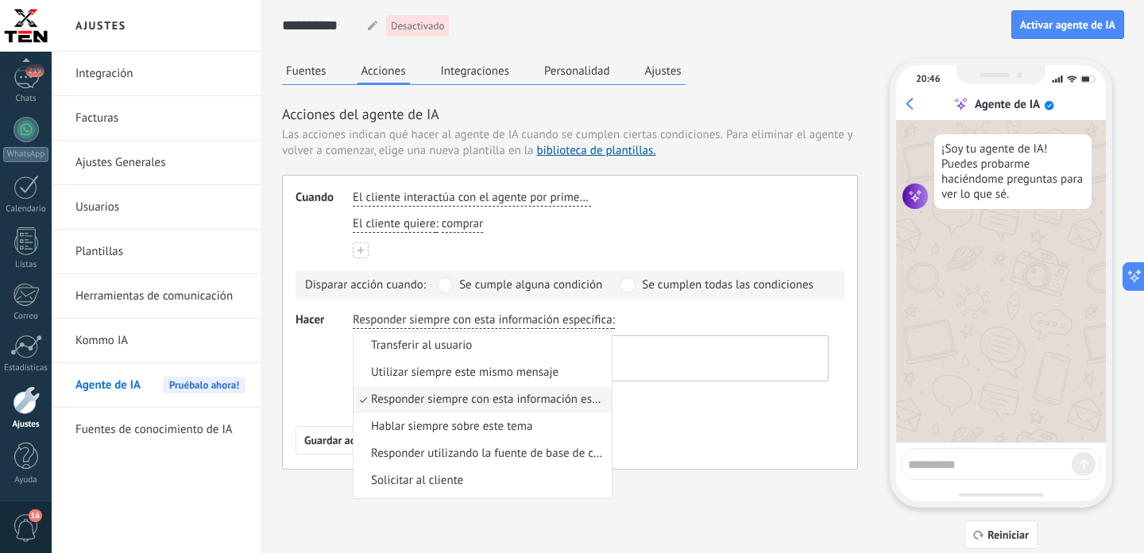
click at [499, 323] on span "Responder siempre con esta información específica" at bounding box center [483, 320] width 260 height 16
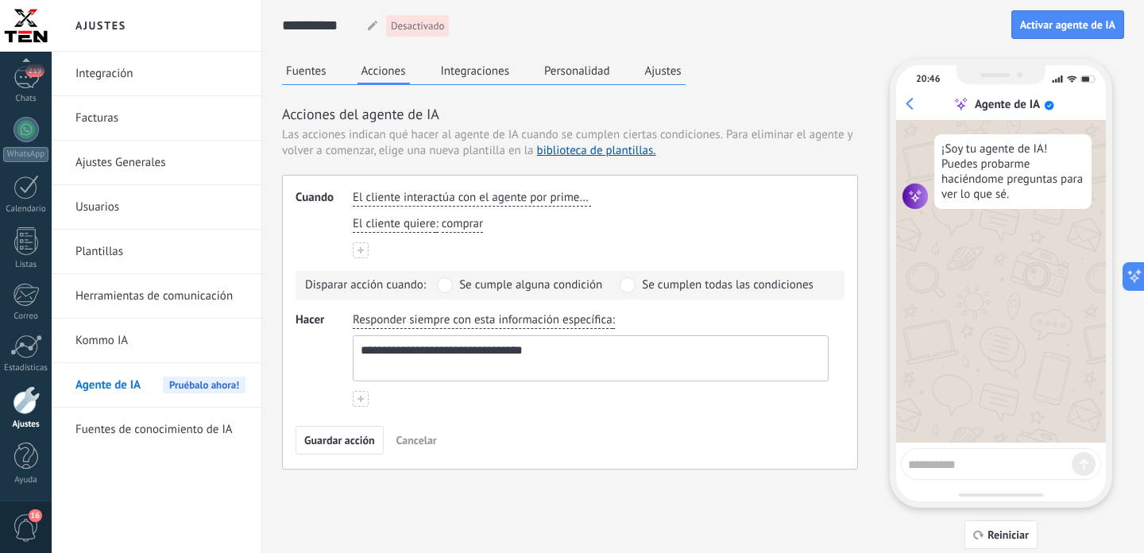
click at [499, 323] on span "Responder siempre con esta información específica" at bounding box center [483, 320] width 260 height 16
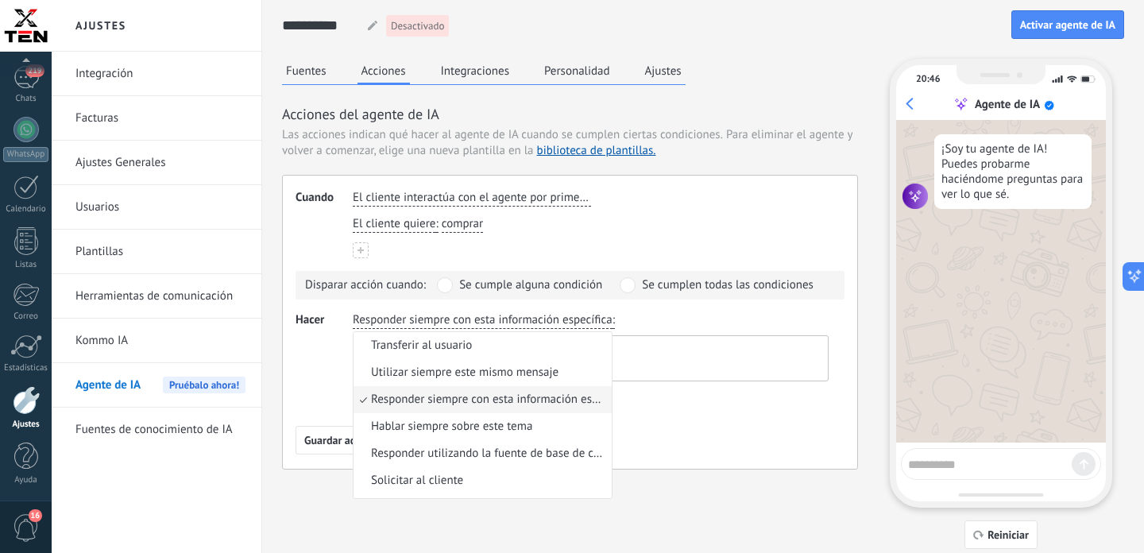
click at [465, 319] on span "Responder siempre con esta información específica" at bounding box center [483, 320] width 260 height 16
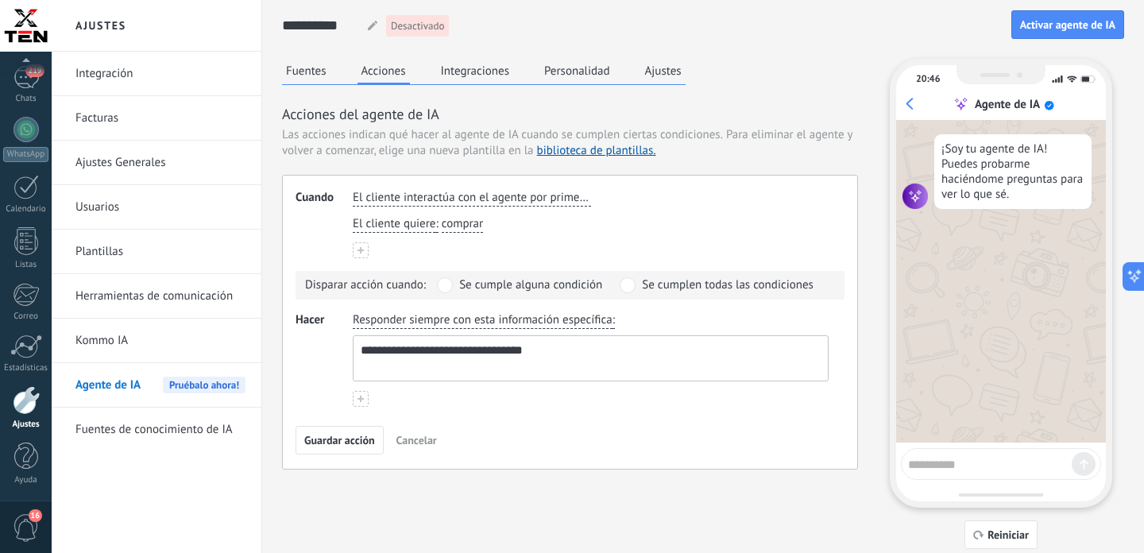
click at [418, 316] on span "Responder siempre con esta información específica" at bounding box center [483, 320] width 260 height 16
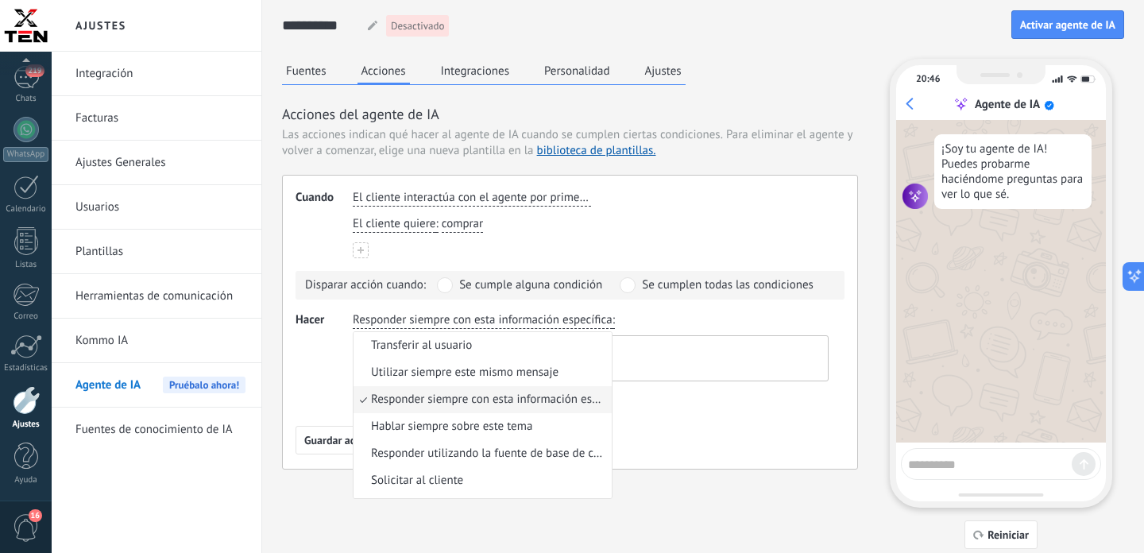
click at [418, 316] on span "Responder siempre con esta información específica" at bounding box center [483, 320] width 260 height 16
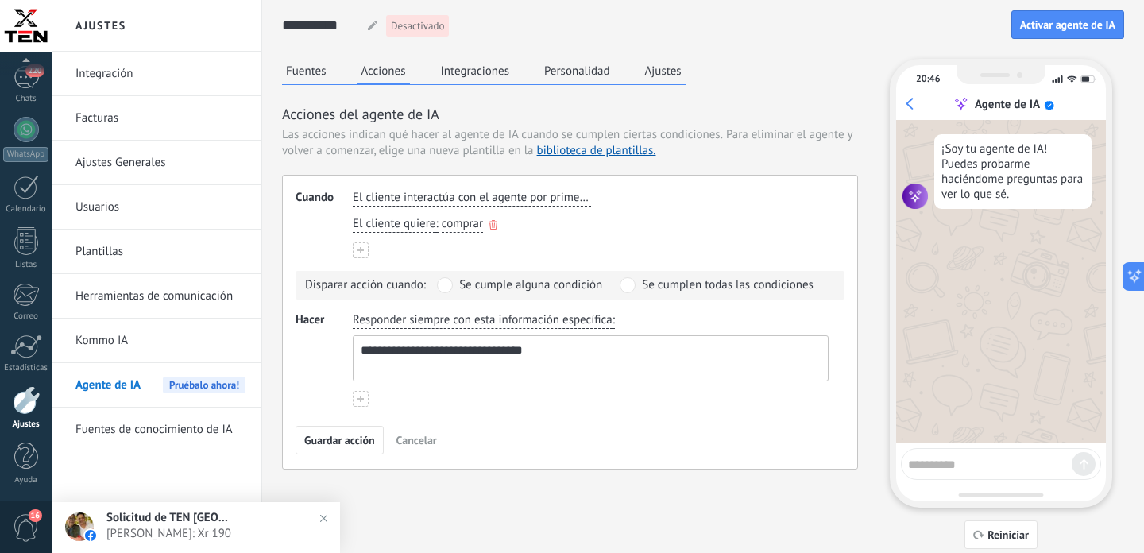
click at [497, 221] on button "button" at bounding box center [493, 225] width 8 height 14
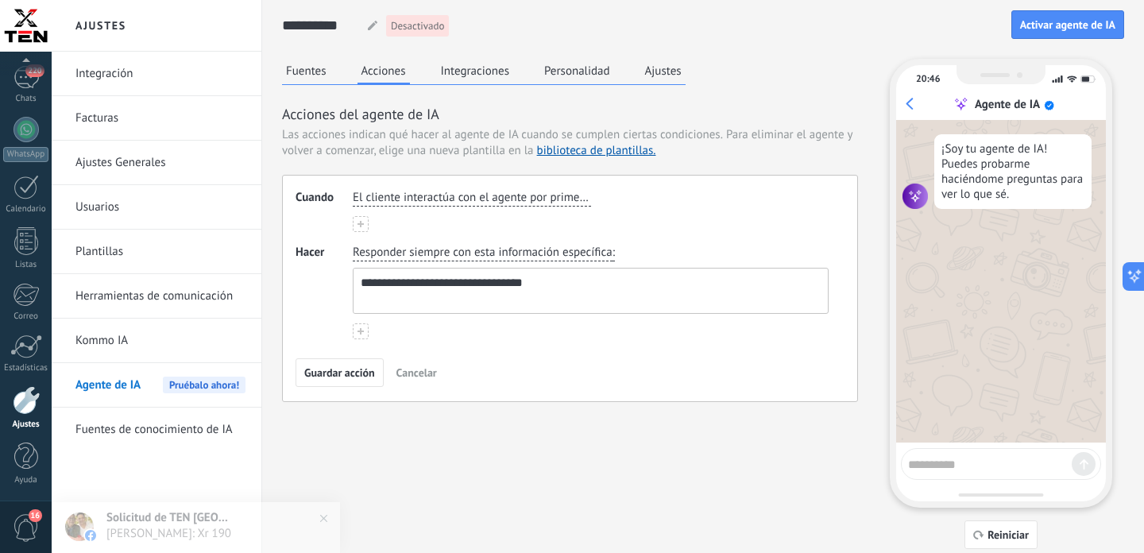
click at [640, 218] on div "El cliente interactúa con el agente por primera vez" at bounding box center [591, 211] width 476 height 42
click at [452, 284] on textarea "**********" at bounding box center [589, 291] width 471 height 44
click at [478, 259] on span "Responder siempre con esta información específica" at bounding box center [483, 253] width 260 height 16
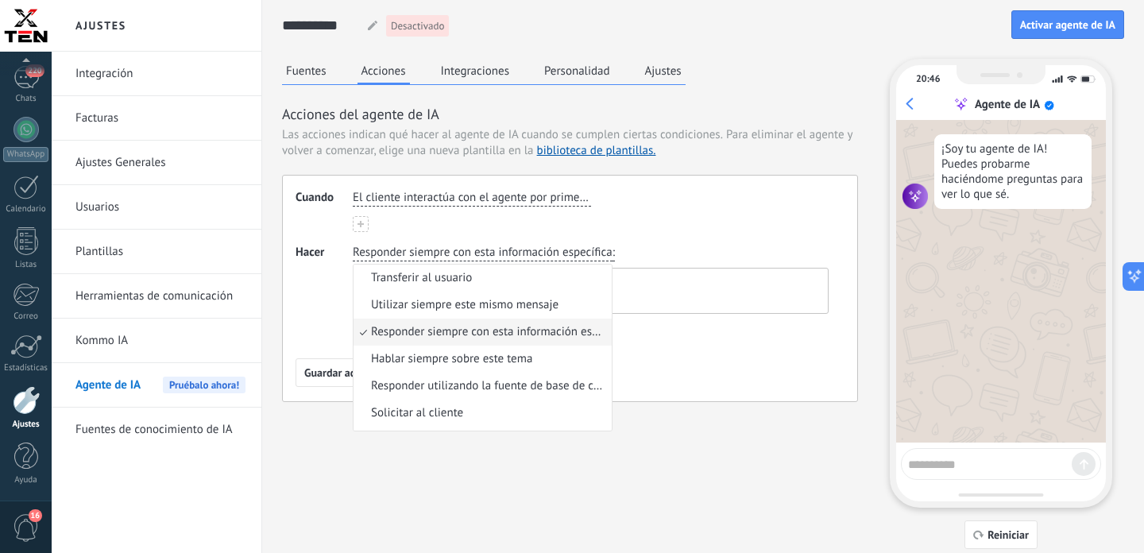
click at [673, 298] on textarea "**********" at bounding box center [589, 291] width 471 height 44
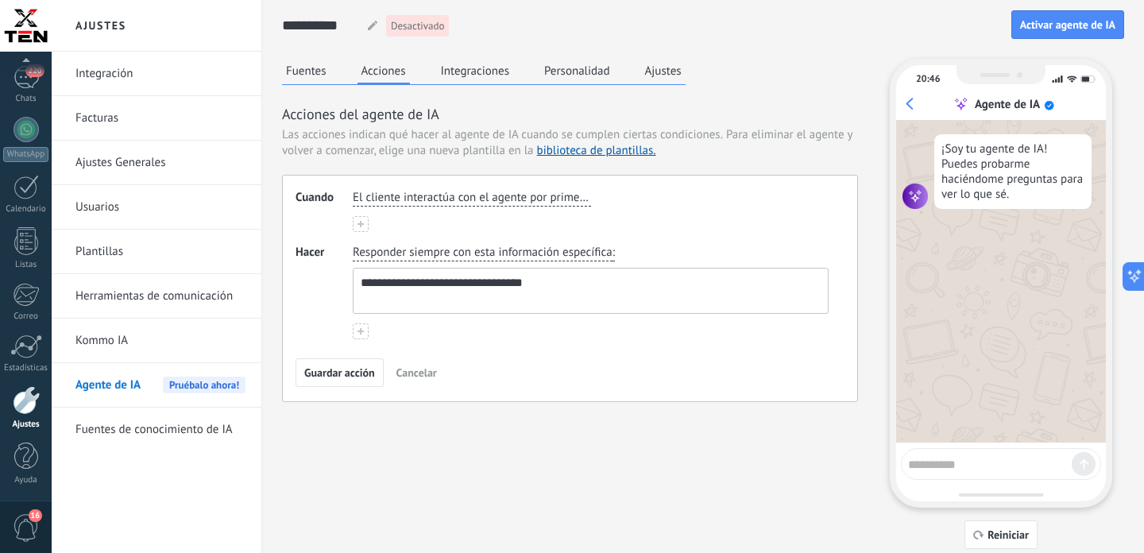
click at [608, 285] on textarea "**********" at bounding box center [589, 291] width 471 height 44
click at [422, 256] on span "Responder siempre con esta información específica" at bounding box center [483, 253] width 260 height 16
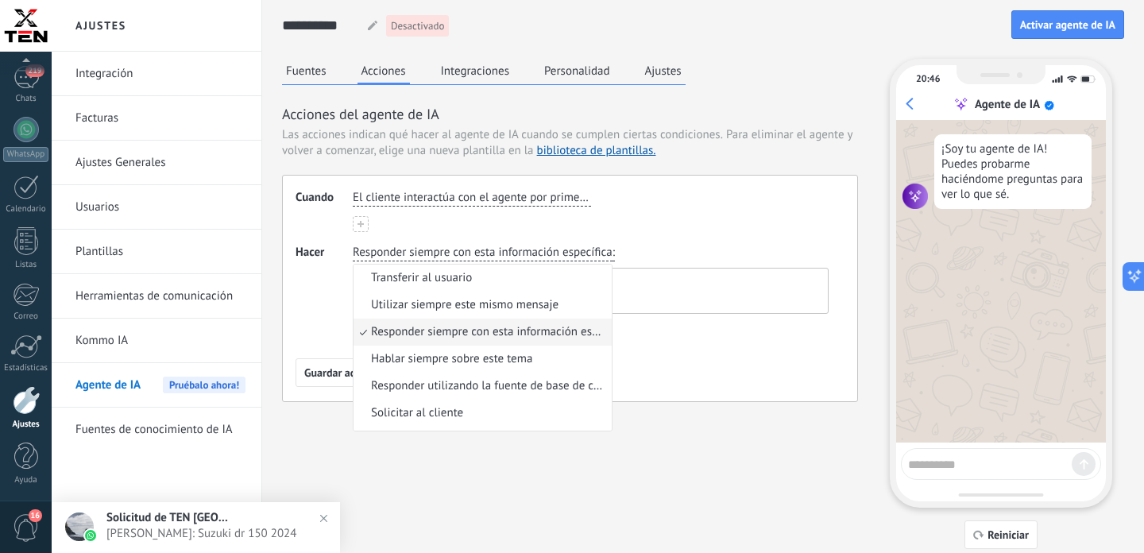
scroll to position [50, 0]
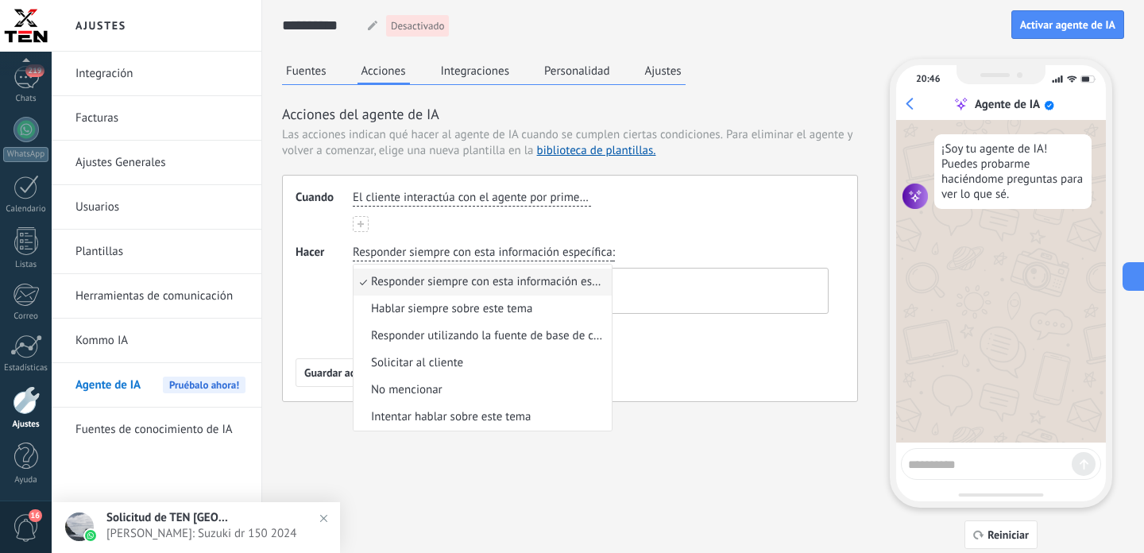
click at [620, 249] on div "**********" at bounding box center [591, 279] width 482 height 75
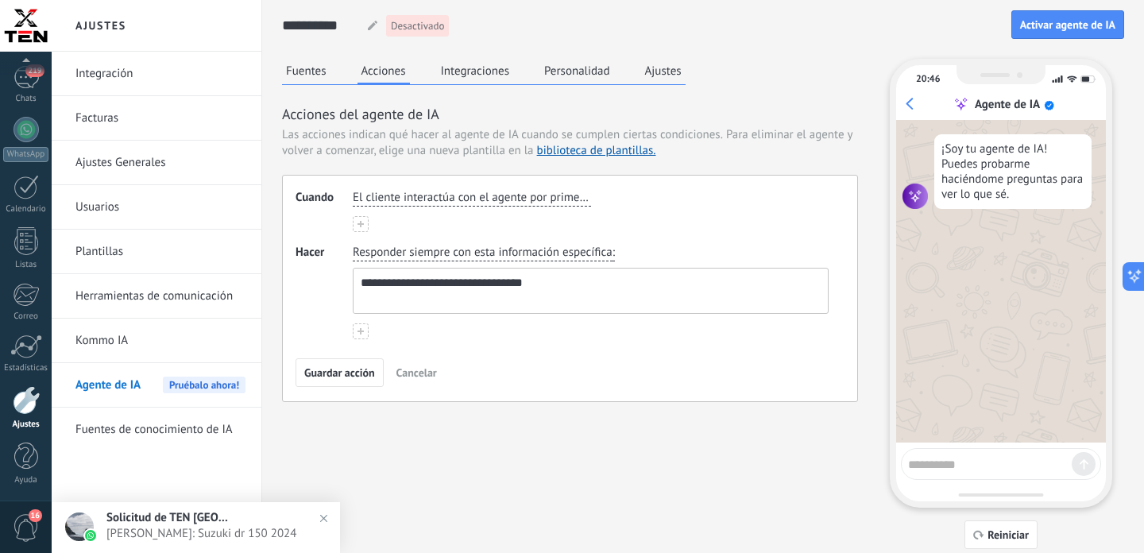
click at [576, 254] on span "Responder siempre con esta información específica" at bounding box center [483, 253] width 260 height 16
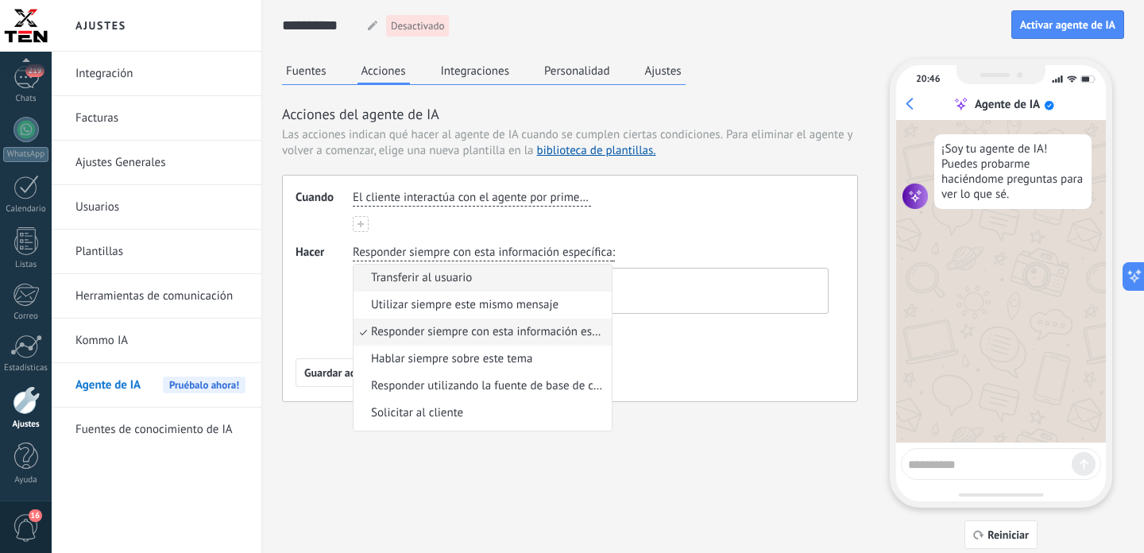
click at [495, 283] on li "Transferir al usuario" at bounding box center [483, 278] width 258 height 27
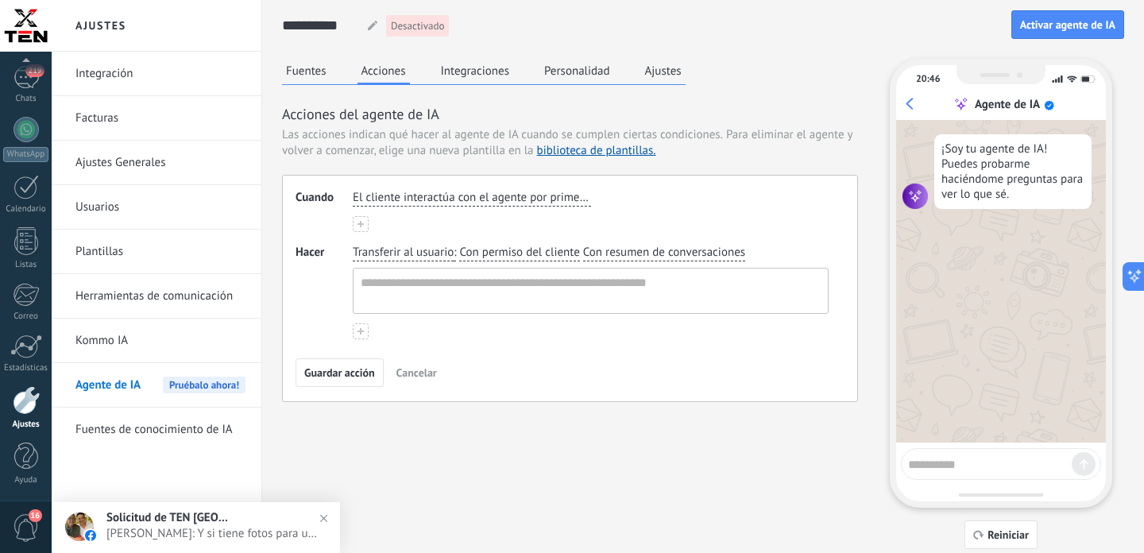
click at [546, 247] on span "Con permiso del cliente" at bounding box center [519, 253] width 120 height 16
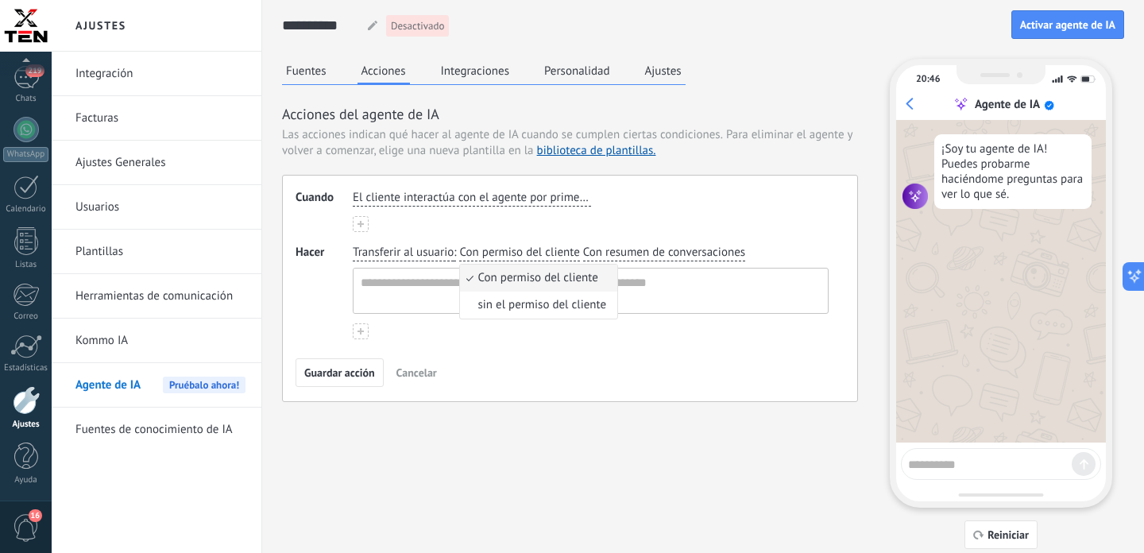
click at [655, 258] on span "Con resumen de conversaciones" at bounding box center [664, 253] width 162 height 16
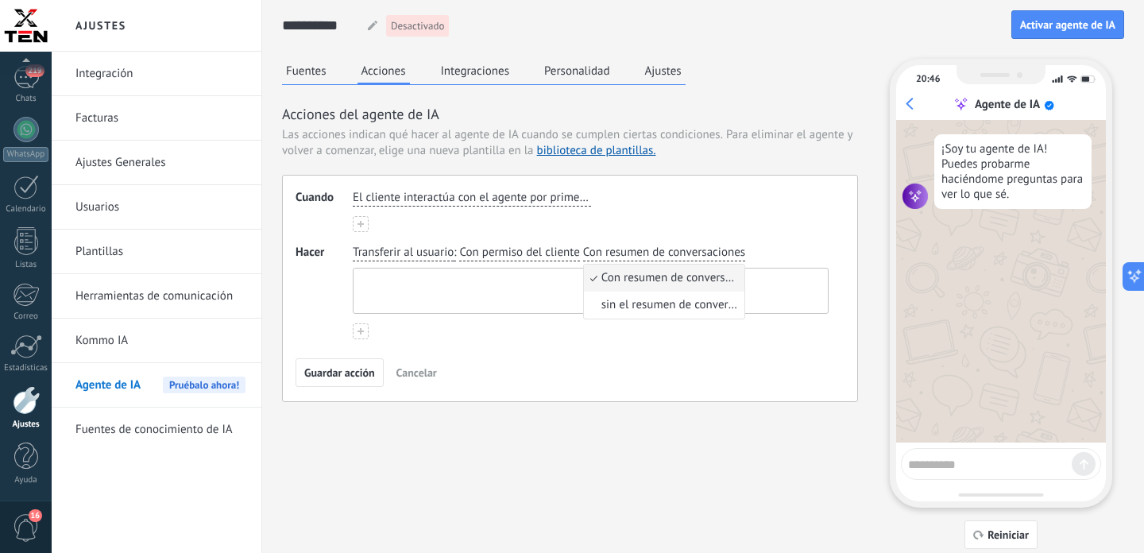
click at [501, 305] on textarea at bounding box center [589, 291] width 471 height 44
click at [418, 257] on span "Transferir al usuario" at bounding box center [403, 253] width 101 height 16
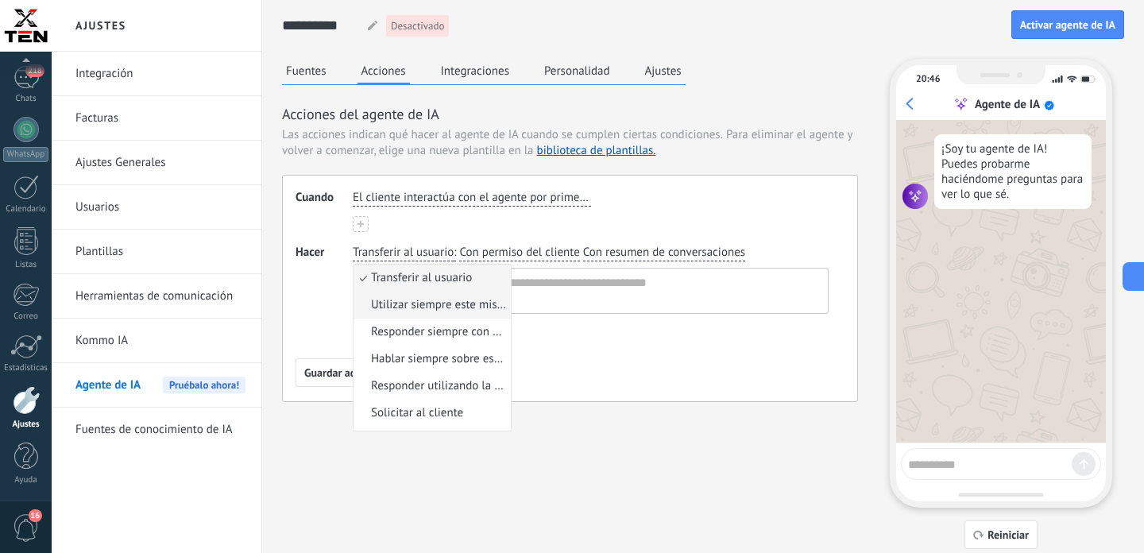
click at [420, 302] on span "Utilizar siempre este mismo mensaje" at bounding box center [438, 305] width 135 height 16
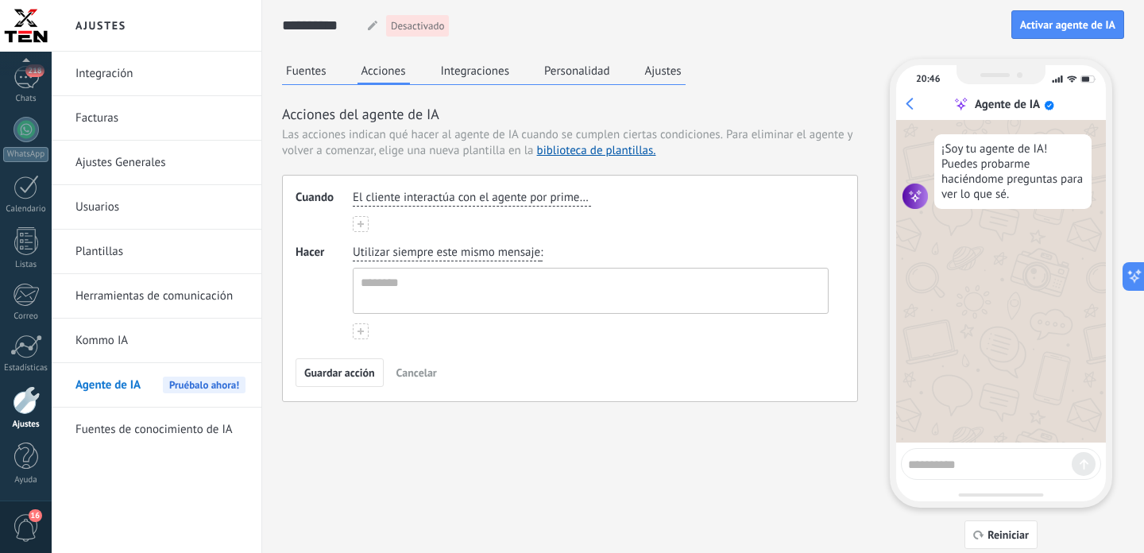
click at [493, 255] on span "Utilizar siempre este mismo mensaje" at bounding box center [446, 253] width 187 height 16
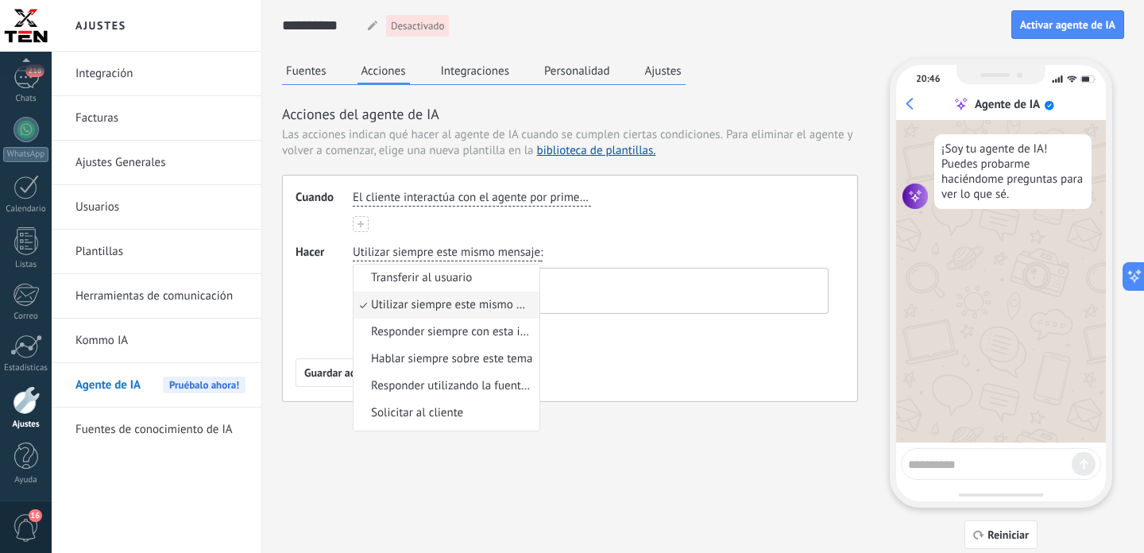
click at [563, 253] on div "Utilizar siempre este mismo mensaje Transferir al usuario Utilizar siempre este…" at bounding box center [591, 279] width 482 height 75
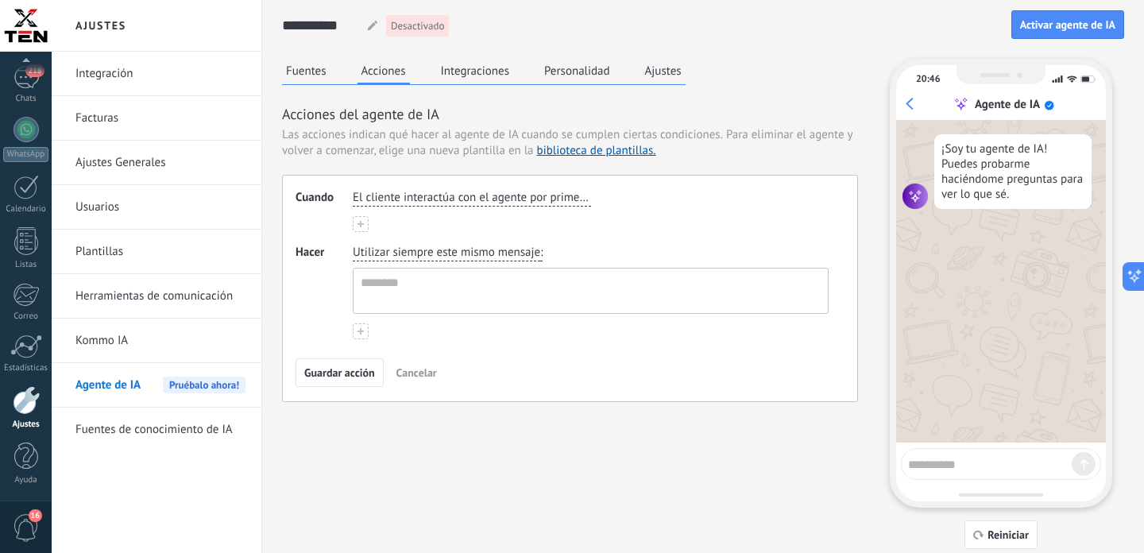
click at [563, 253] on div "Utilizar siempre este mismo mensaje :" at bounding box center [591, 279] width 482 height 75
click at [422, 253] on span "Utilizar siempre este mismo mensaje" at bounding box center [446, 253] width 187 height 16
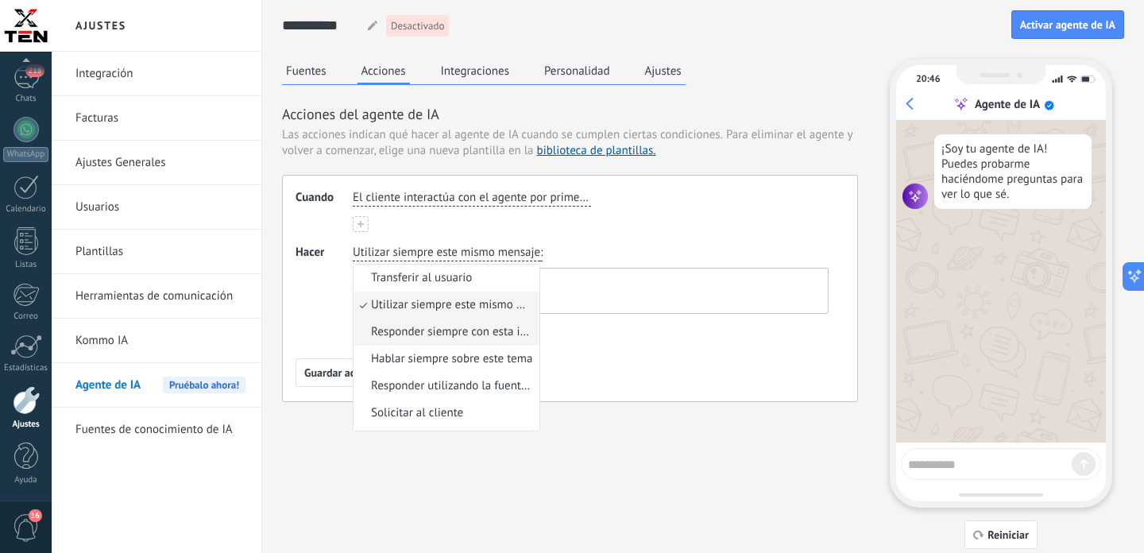
click at [427, 339] on span "Responder siempre con esta información específica" at bounding box center [453, 332] width 164 height 16
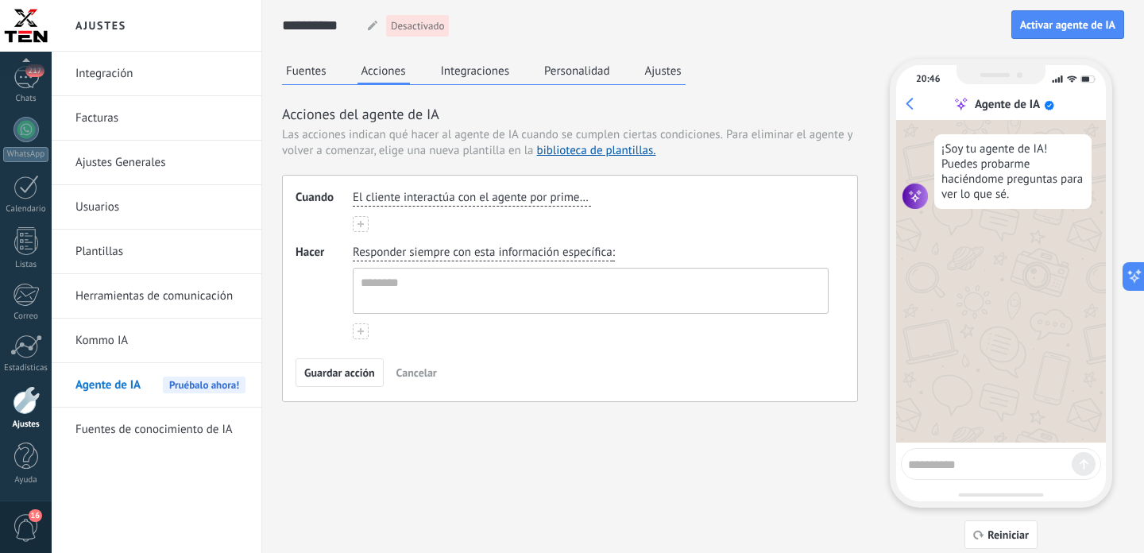
click at [470, 257] on span "Responder siempre con esta información específica" at bounding box center [483, 253] width 260 height 16
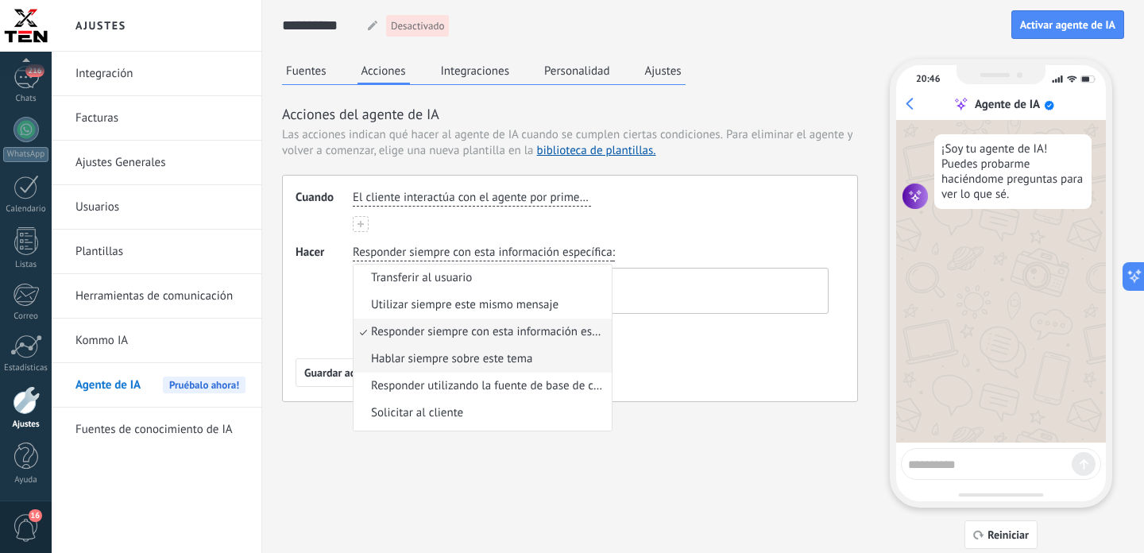
click at [439, 360] on span "Hablar siempre sobre este tema" at bounding box center [451, 359] width 161 height 16
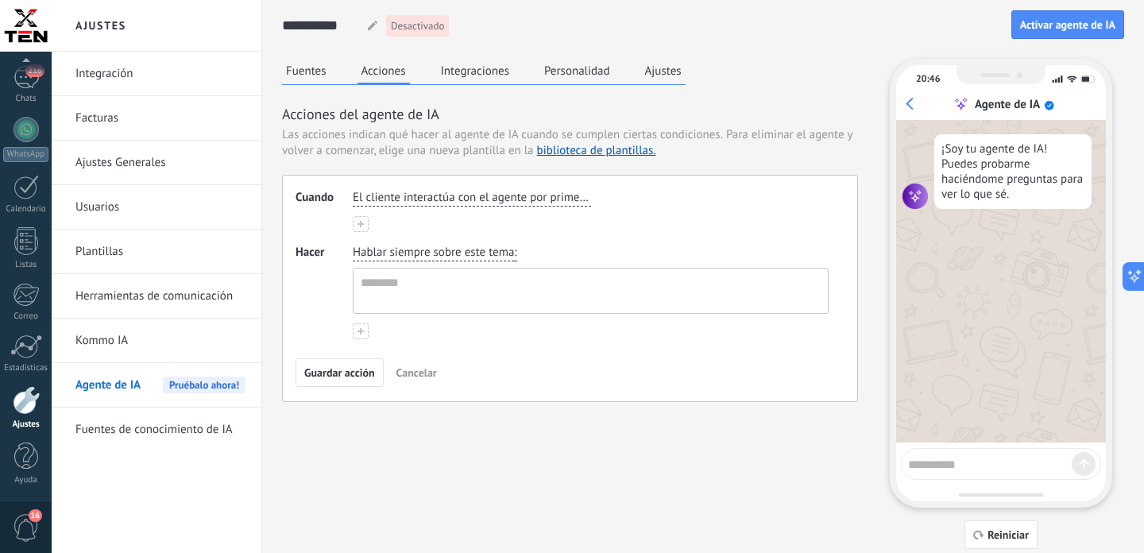
click at [452, 263] on div "Hablar siempre sobre este tema :" at bounding box center [591, 279] width 482 height 75
click at [463, 258] on span "Hablar siempre sobre este tema" at bounding box center [433, 253] width 161 height 16
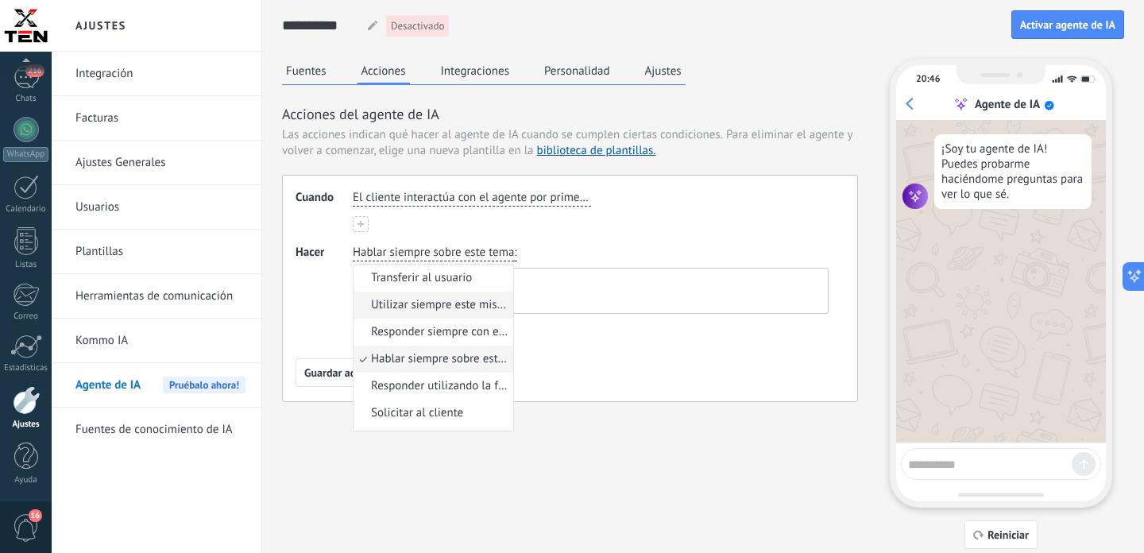
scroll to position [11, 0]
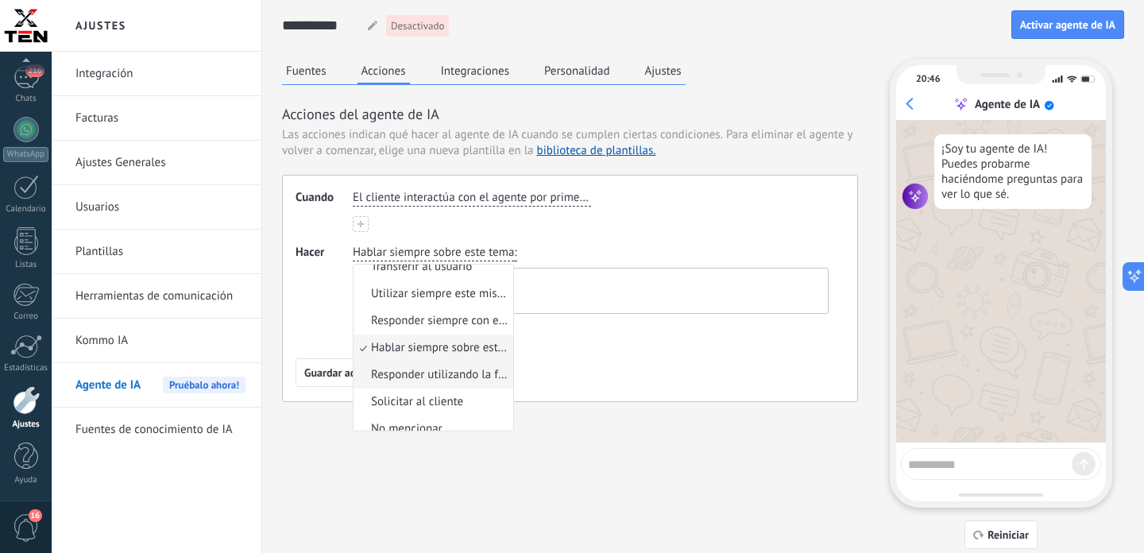
click at [431, 365] on li "Responder utilizando la fuente de base de conocimientos" at bounding box center [434, 374] width 160 height 27
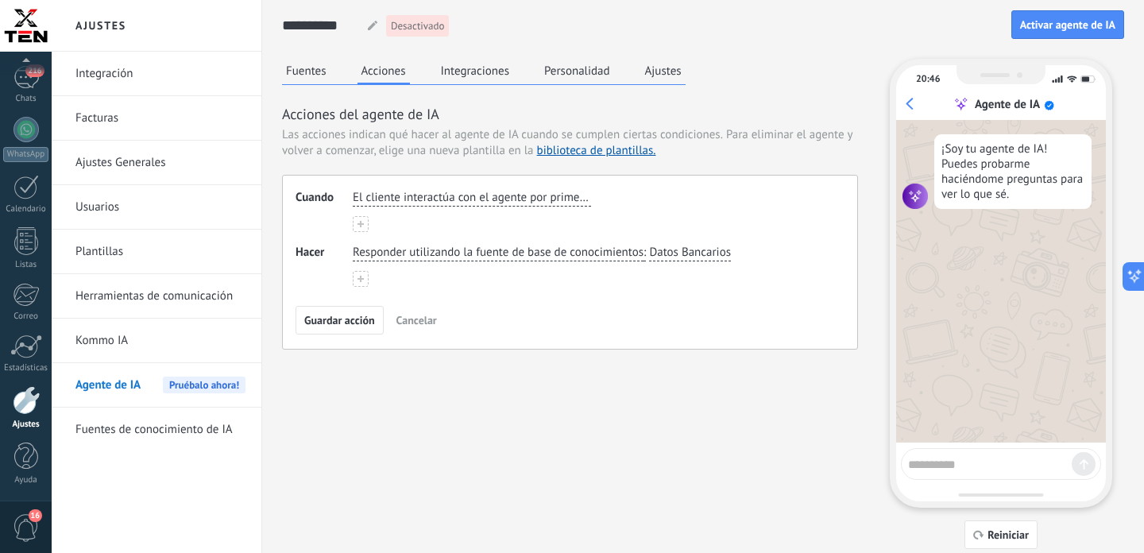
click at [667, 253] on span "Datos Bancarios" at bounding box center [690, 253] width 82 height 16
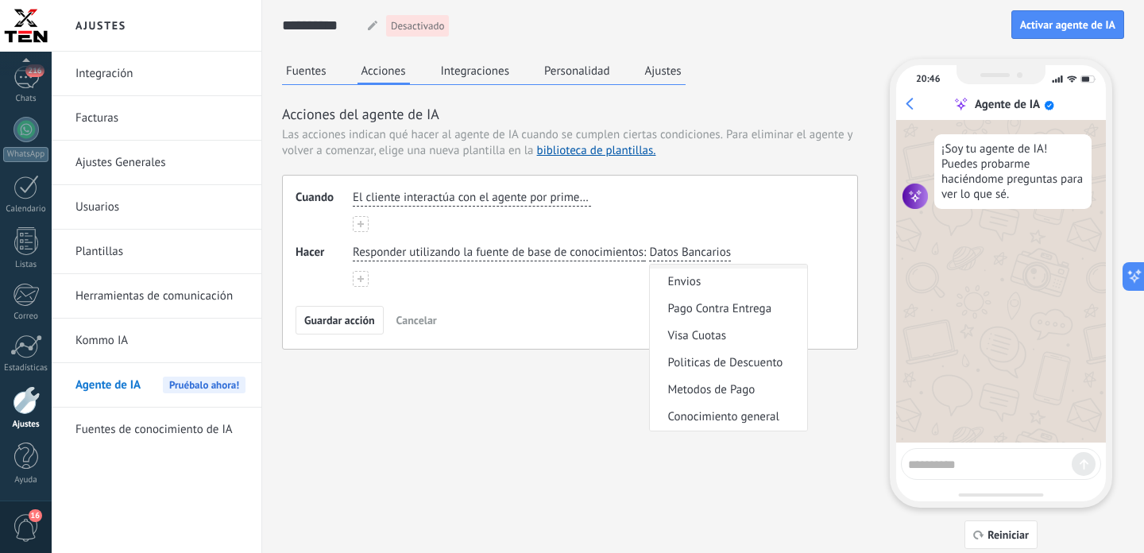
scroll to position [0, 0]
click at [489, 244] on div "Responder utilizando la fuente de base de conocimientos : Datos Bancarios Datos…" at bounding box center [591, 253] width 482 height 23
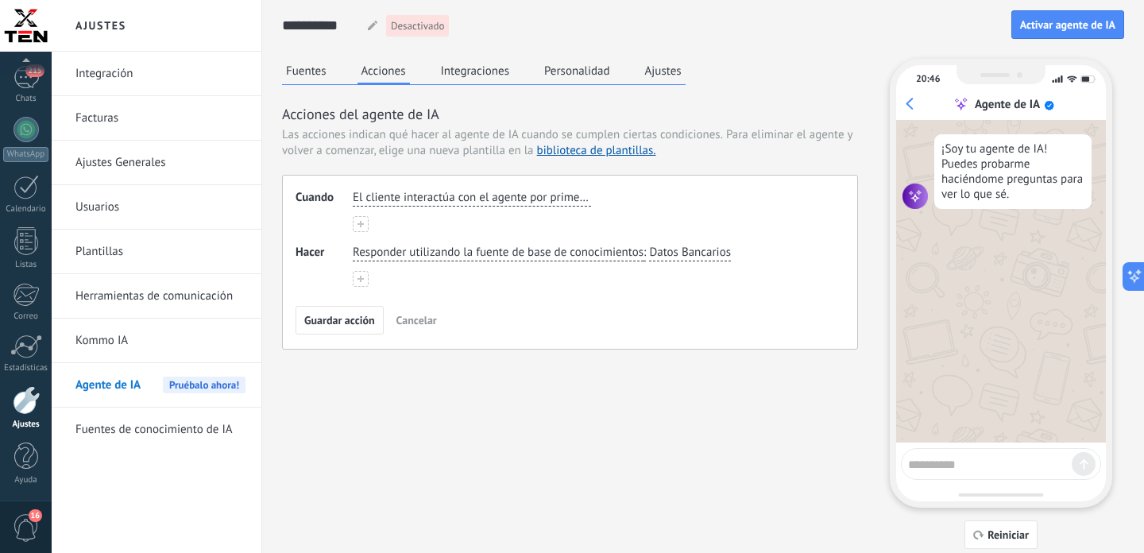
click at [457, 256] on span "Responder utilizando la fuente de base de conocimientos" at bounding box center [498, 253] width 291 height 16
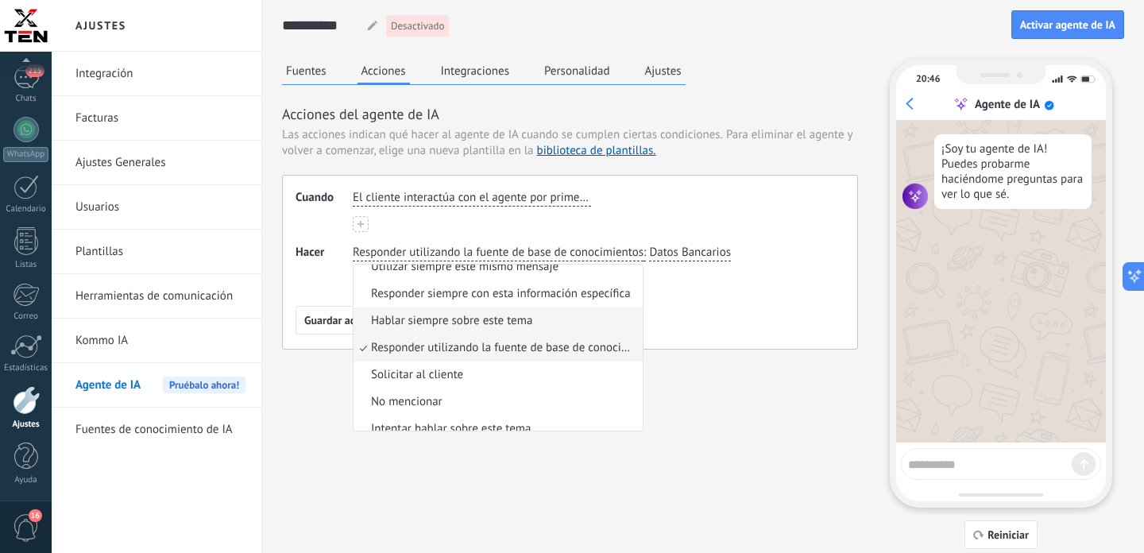
scroll to position [50, 0]
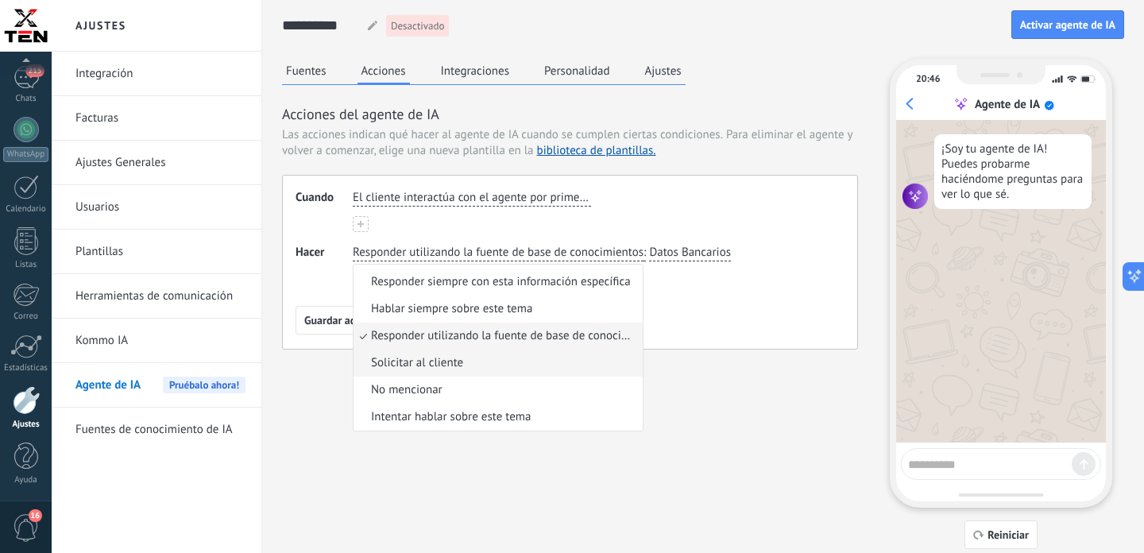
click at [483, 364] on li "Solicitar al cliente" at bounding box center [498, 363] width 289 height 27
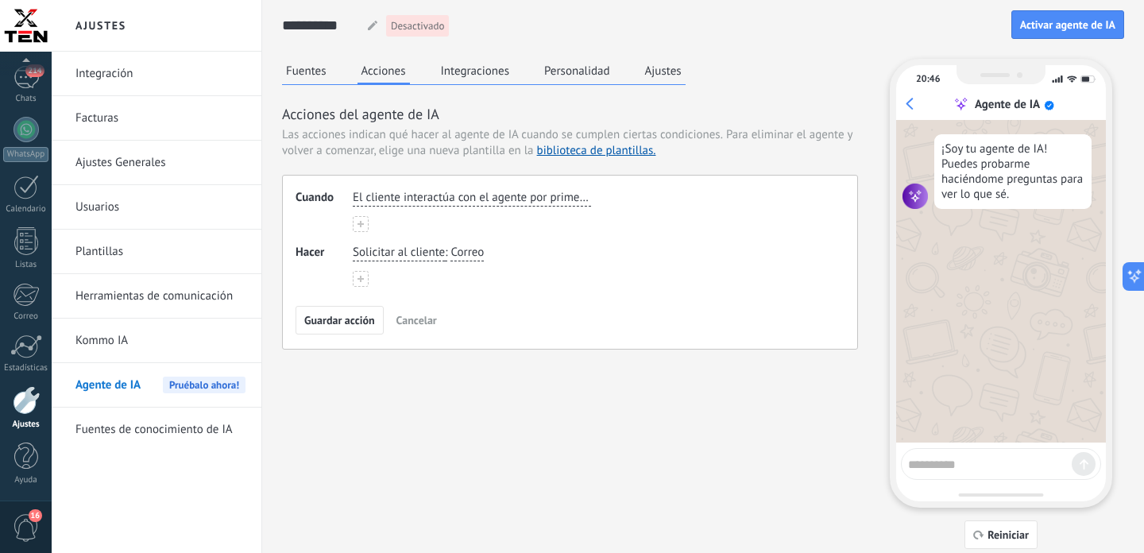
click at [476, 255] on span "Correo" at bounding box center [466, 253] width 33 height 16
click at [418, 254] on span "Solicitar al cliente" at bounding box center [399, 253] width 92 height 16
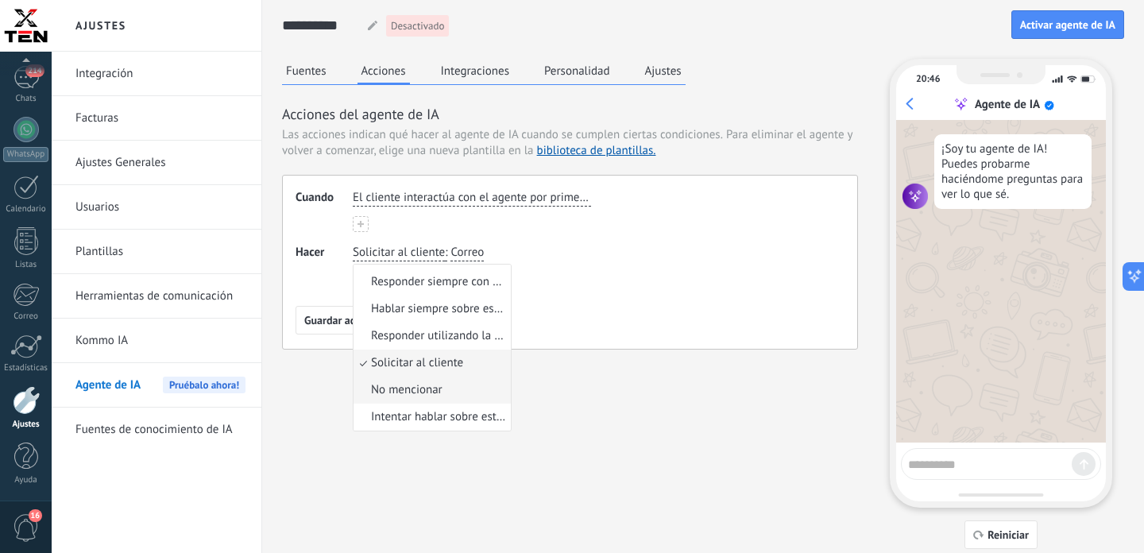
click at [424, 383] on span "No mencionar" at bounding box center [407, 390] width 72 height 16
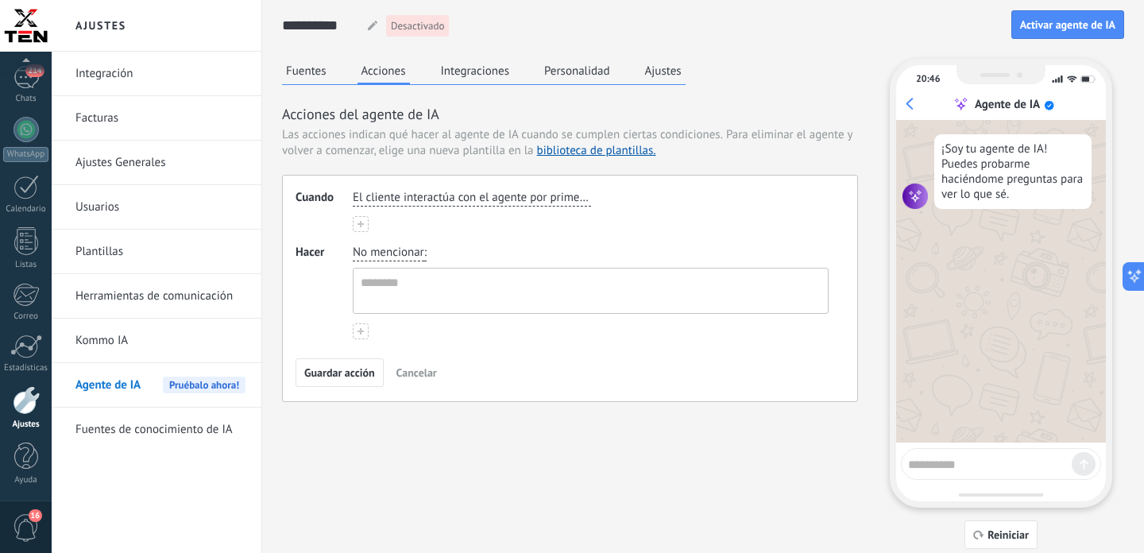
click at [443, 253] on div "No mencionar :" at bounding box center [591, 279] width 482 height 75
click at [443, 275] on textarea at bounding box center [589, 291] width 471 height 44
click at [443, 276] on textarea at bounding box center [589, 291] width 471 height 44
click at [450, 246] on div "No mencionar :" at bounding box center [591, 279] width 482 height 75
click at [409, 257] on span "No mencionar" at bounding box center [389, 253] width 72 height 16
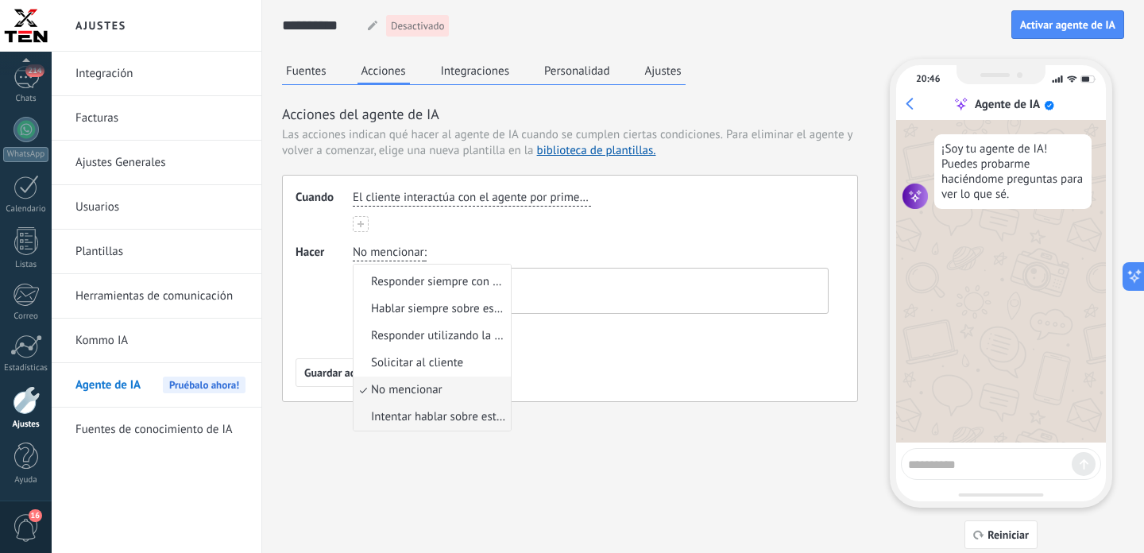
click at [417, 410] on span "Intentar hablar sobre este tema" at bounding box center [438, 417] width 135 height 16
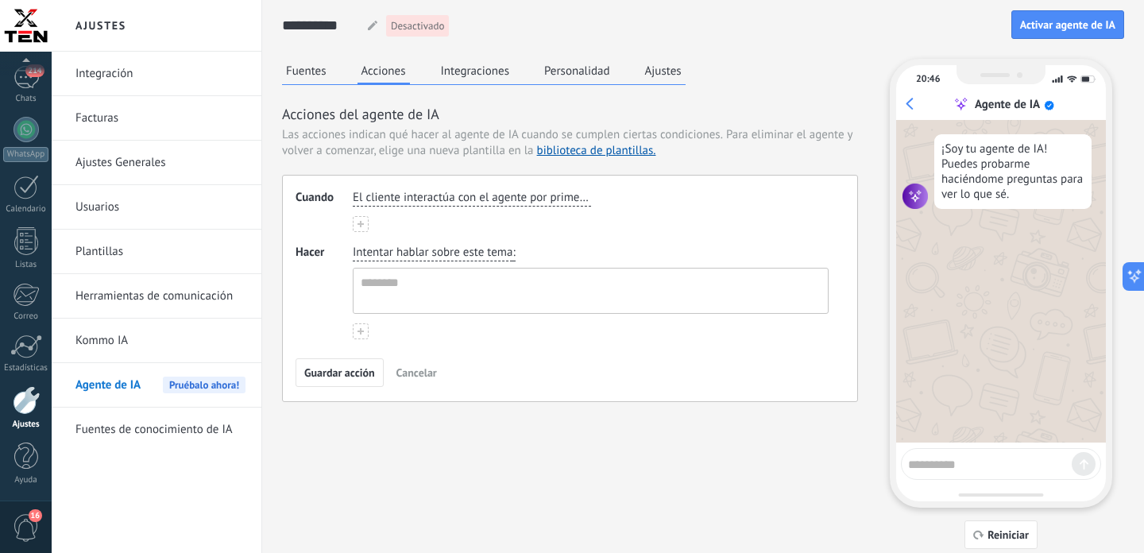
click at [507, 250] on span "Intentar hablar sobre este tema" at bounding box center [433, 253] width 160 height 16
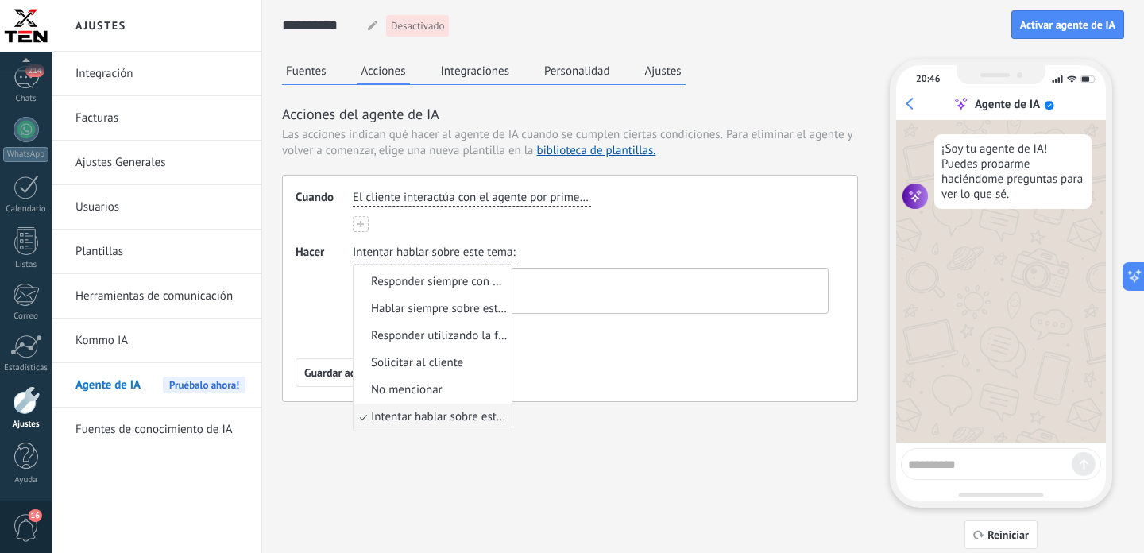
click at [539, 284] on textarea at bounding box center [589, 291] width 471 height 44
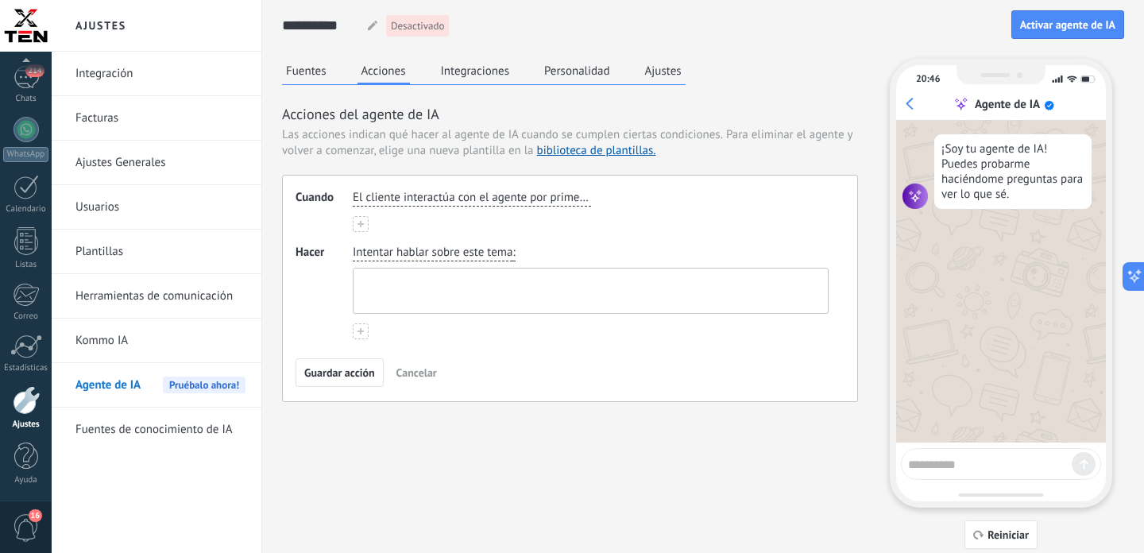
click at [539, 284] on textarea at bounding box center [589, 291] width 471 height 44
click at [579, 71] on button "Personalidad" at bounding box center [577, 71] width 74 height 24
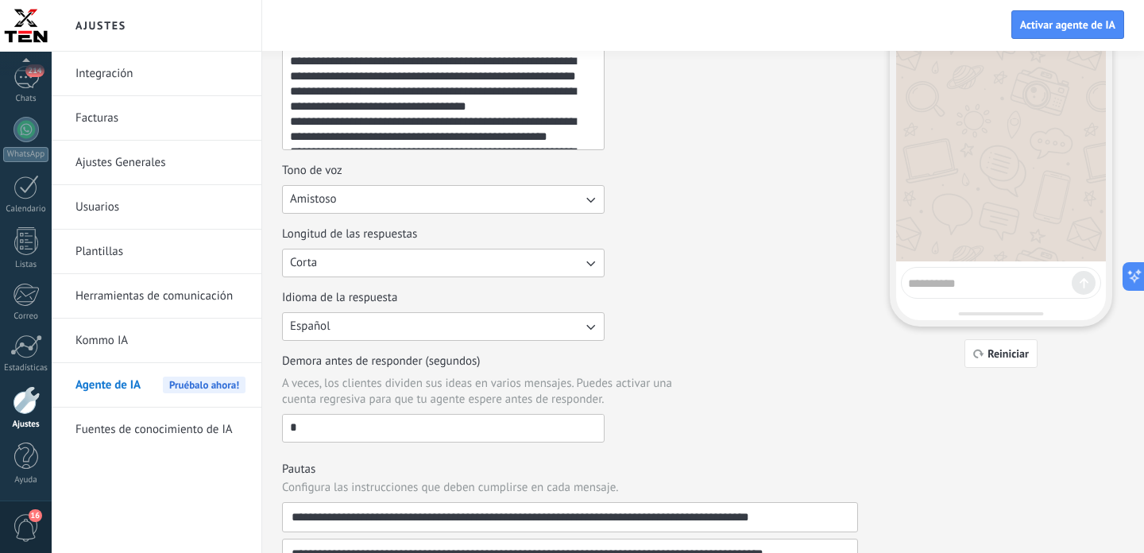
scroll to position [0, 0]
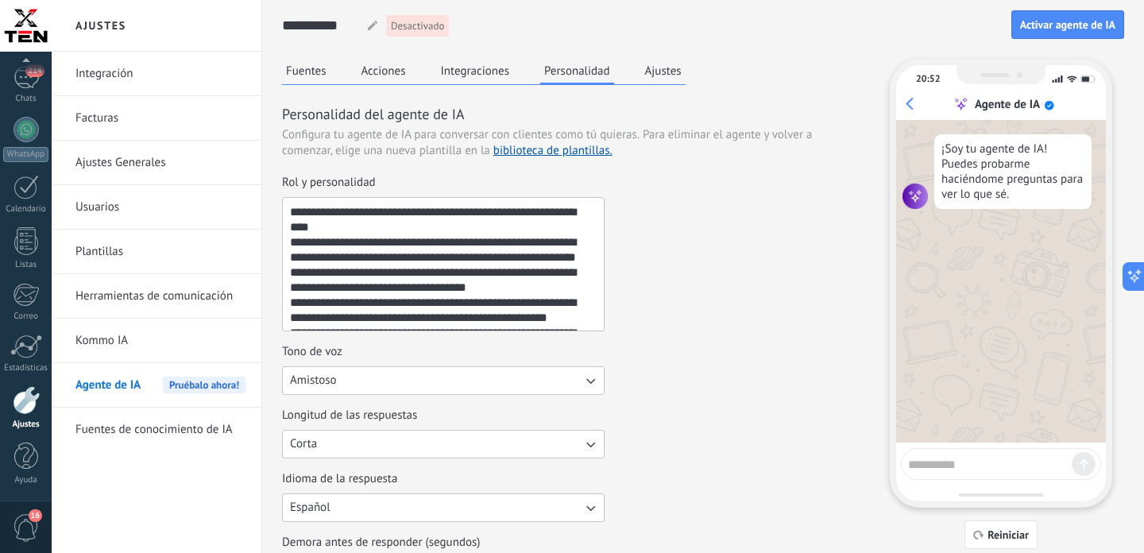
click at [659, 72] on button "Ajustes" at bounding box center [663, 71] width 44 height 24
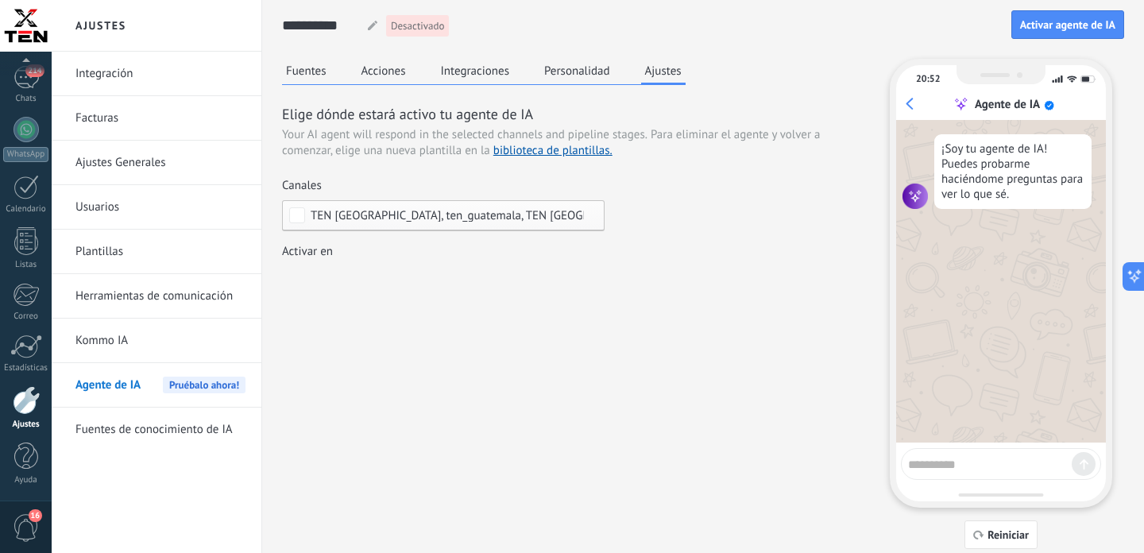
click at [573, 73] on button "Personalidad" at bounding box center [577, 71] width 74 height 24
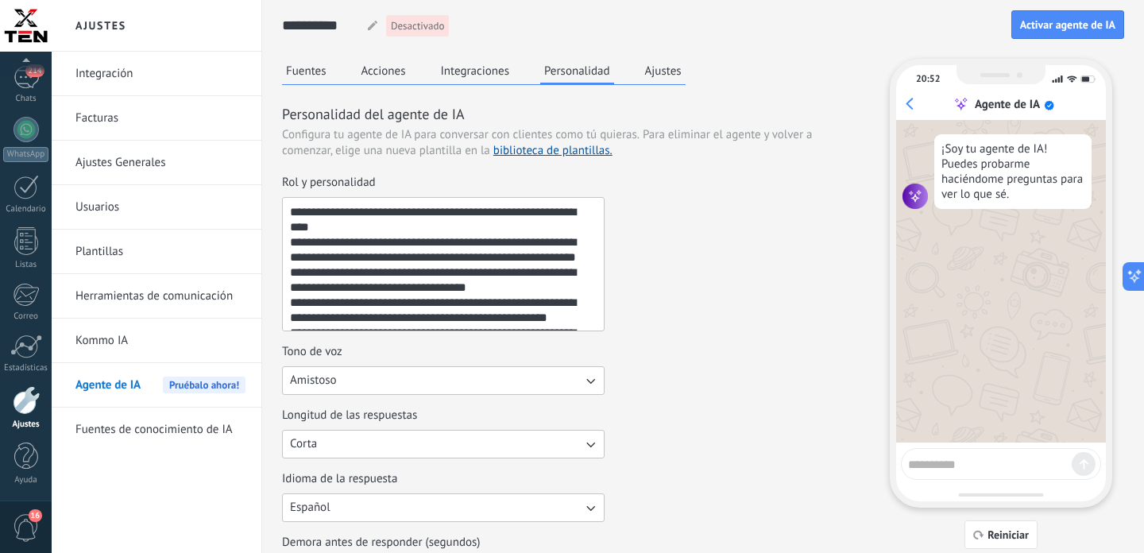
click at [475, 70] on button "Integraciones" at bounding box center [475, 71] width 77 height 24
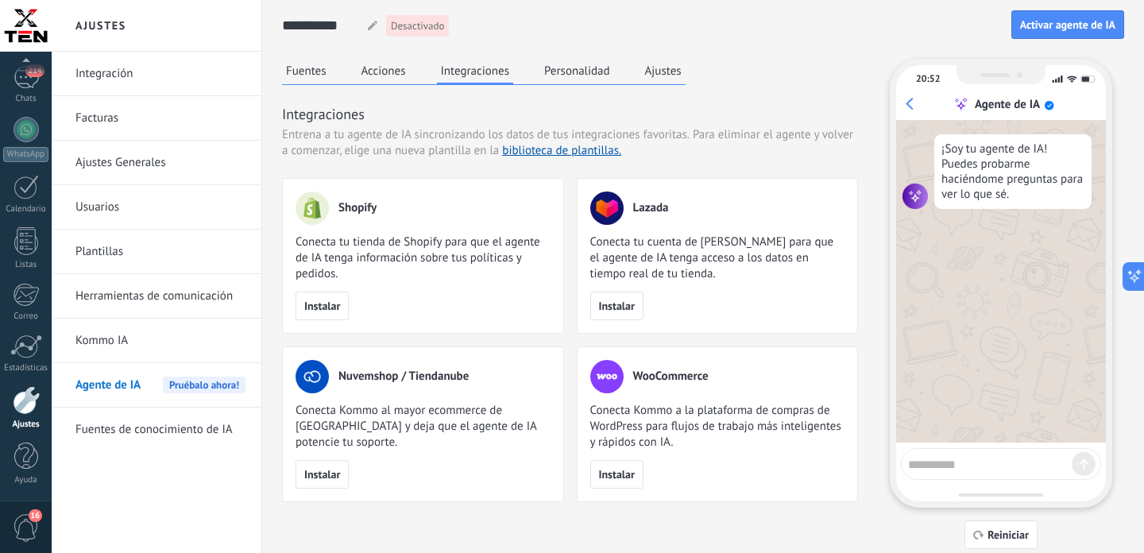
click at [373, 79] on button "Acciones" at bounding box center [384, 71] width 52 height 24
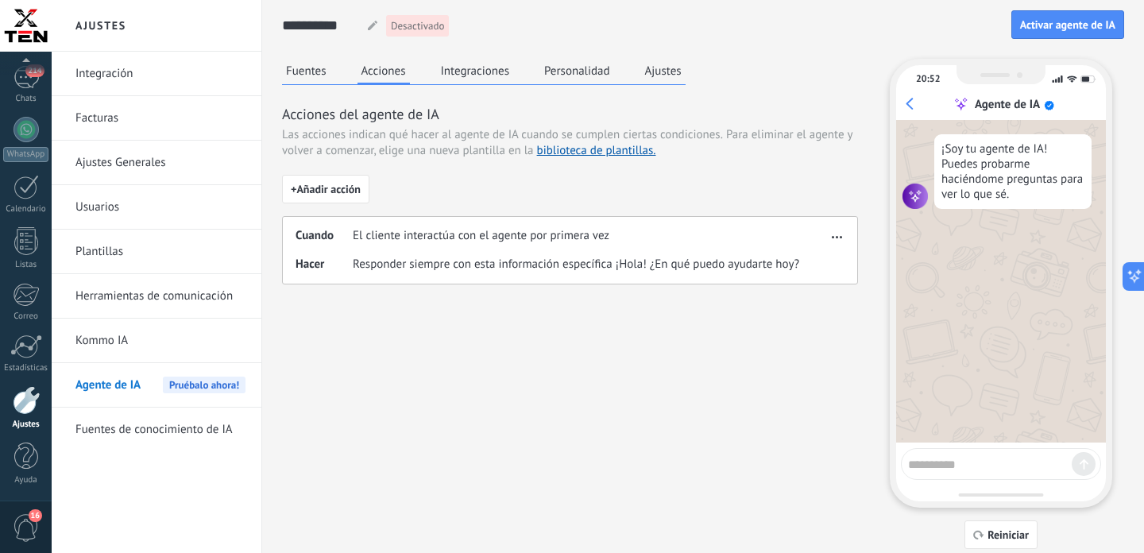
click at [319, 78] on button "Fuentes" at bounding box center [306, 71] width 48 height 24
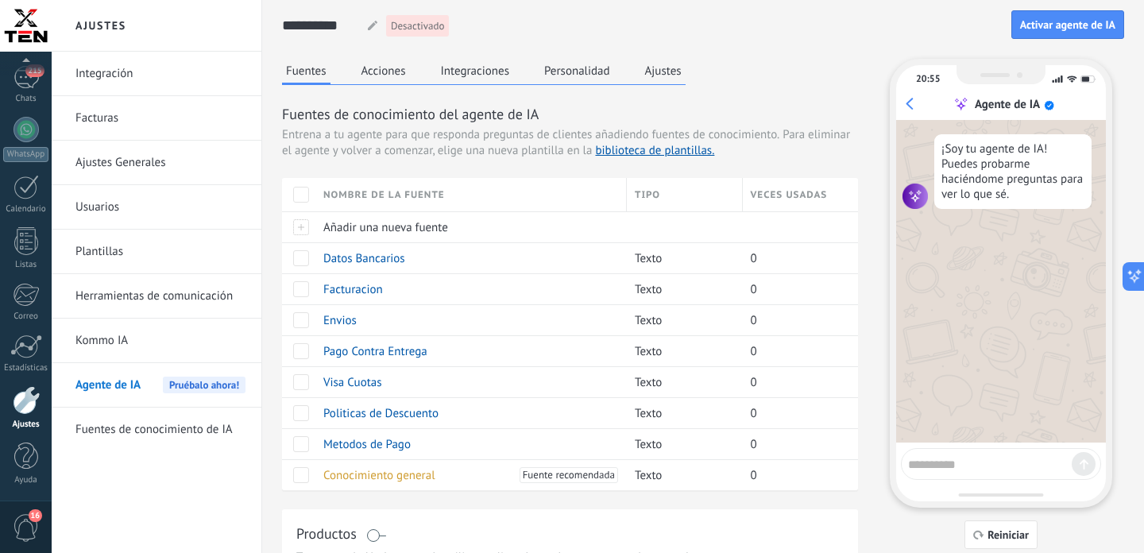
click at [389, 71] on button "Acciones" at bounding box center [384, 71] width 52 height 24
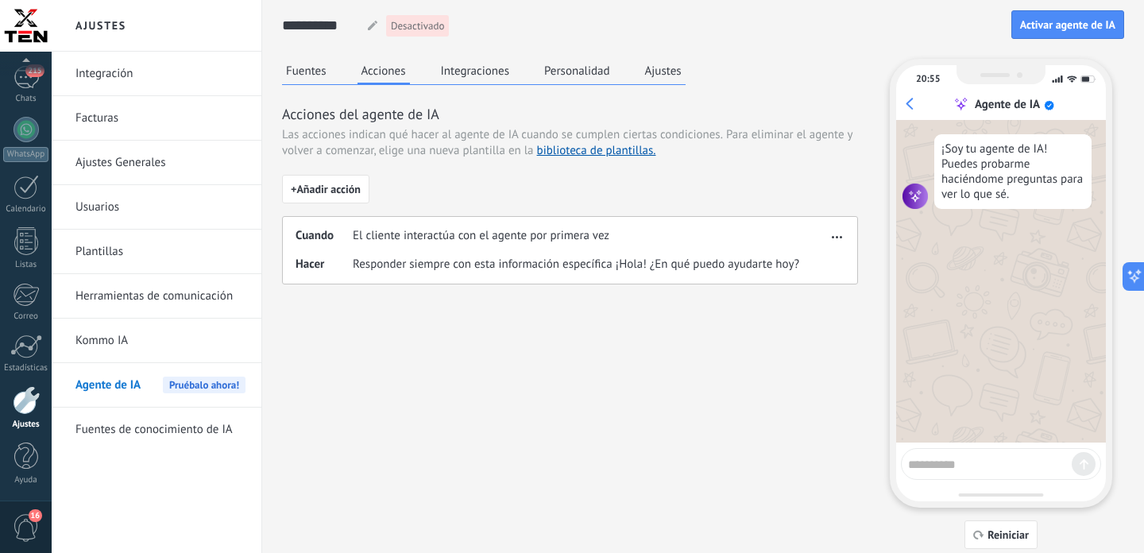
click at [837, 234] on span "button" at bounding box center [837, 234] width 10 height 11
click at [805, 261] on span "Editar" at bounding box center [805, 261] width 30 height 16
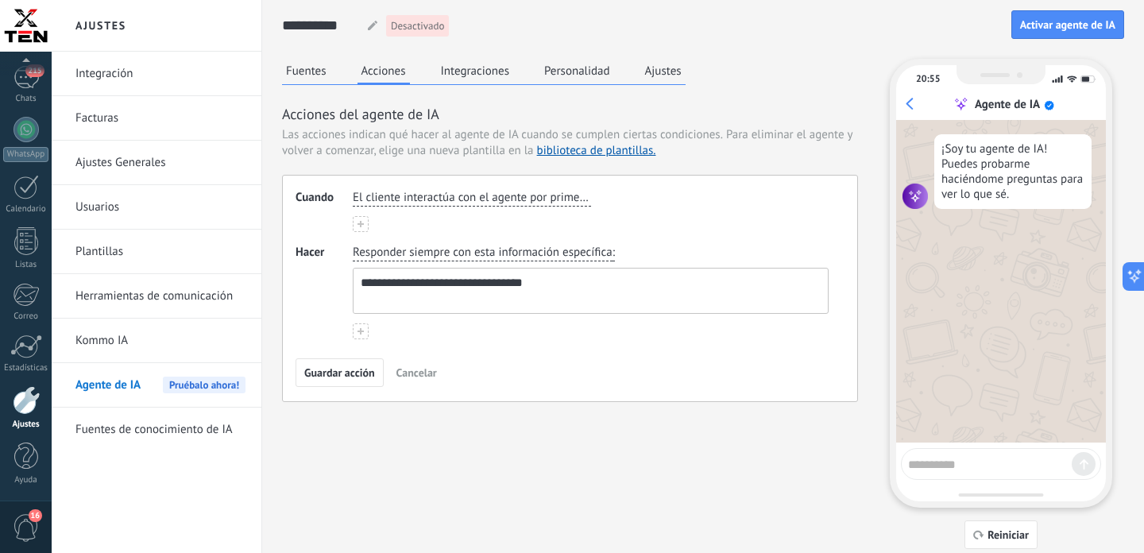
click at [588, 249] on span "Responder siempre con esta información específica" at bounding box center [483, 253] width 260 height 16
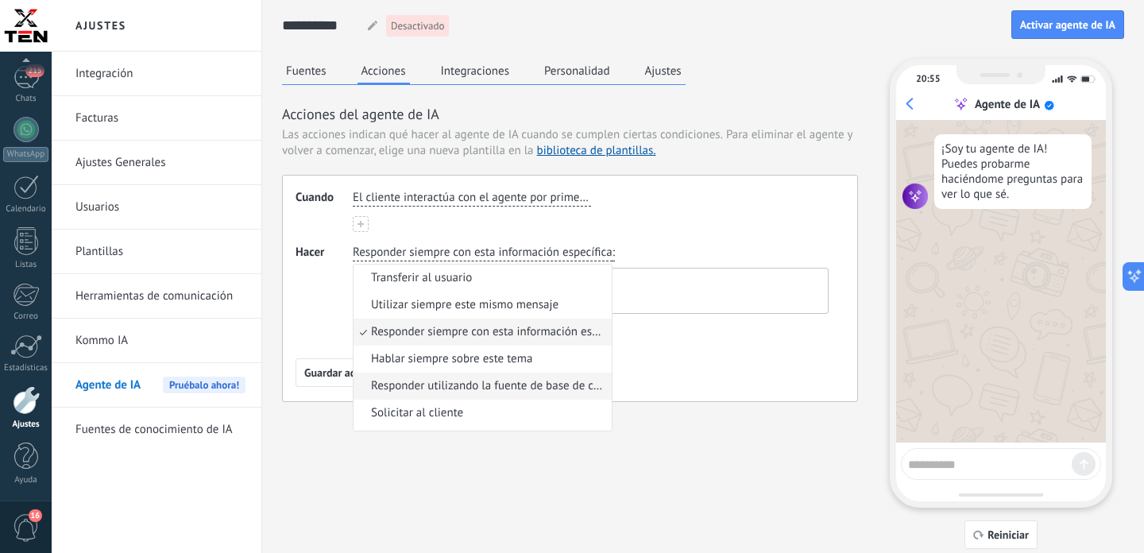
click at [541, 379] on span "Responder utilizando la fuente de base de conocimientos" at bounding box center [489, 386] width 236 height 16
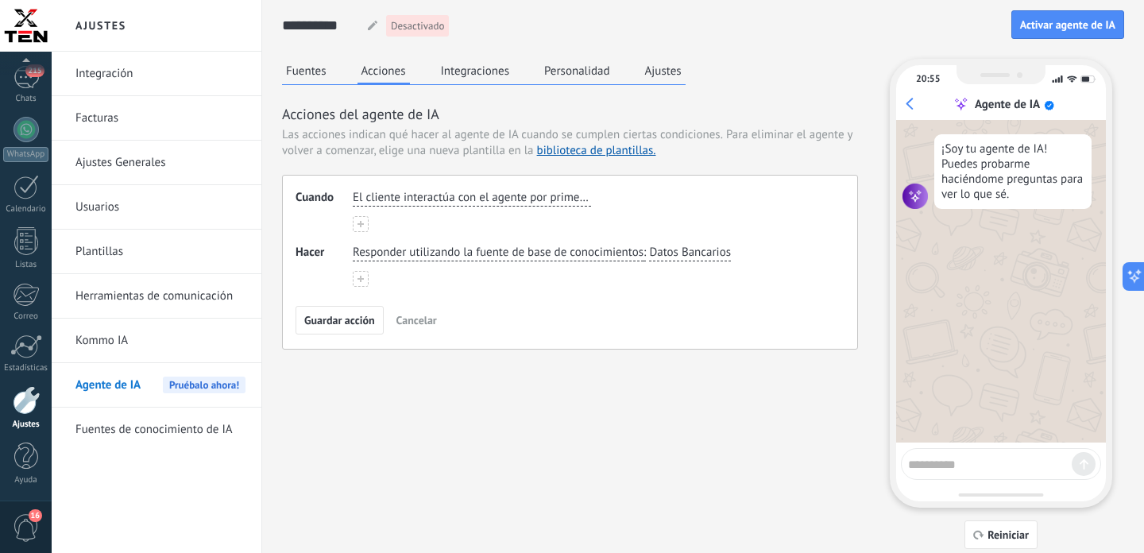
click at [709, 254] on span "Datos Bancarios" at bounding box center [690, 253] width 82 height 16
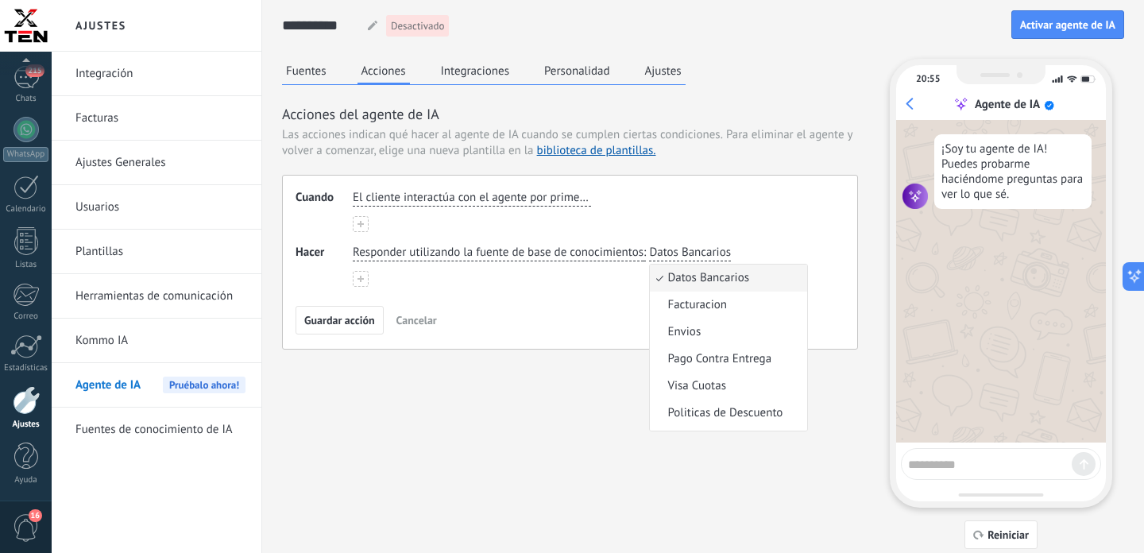
click at [605, 282] on div "Responder utilizando la fuente de base de conocimientos : Datos Bancarios Datos…" at bounding box center [591, 266] width 476 height 42
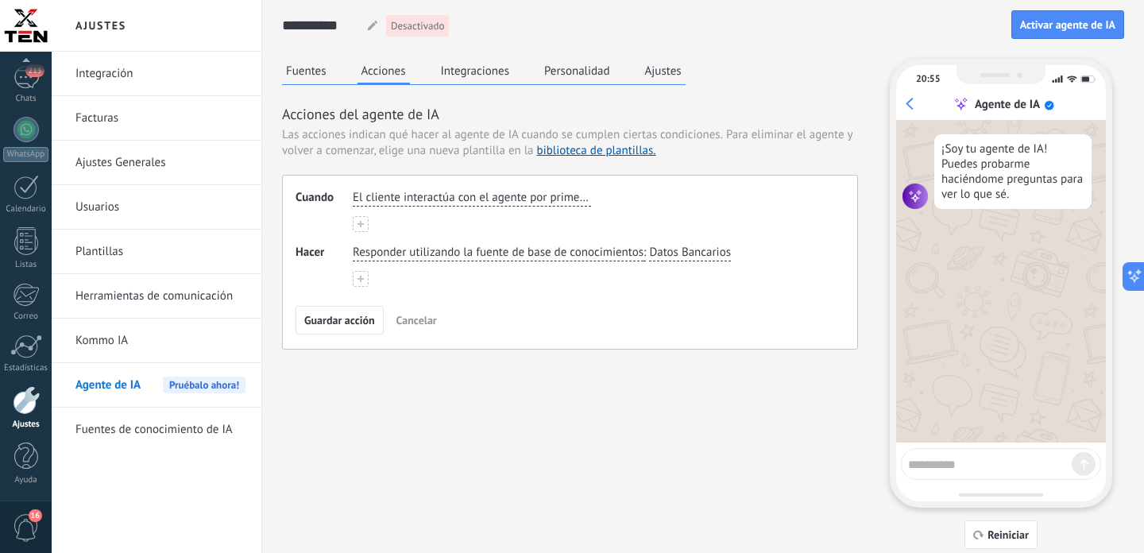
click at [315, 75] on button "Fuentes" at bounding box center [306, 71] width 48 height 24
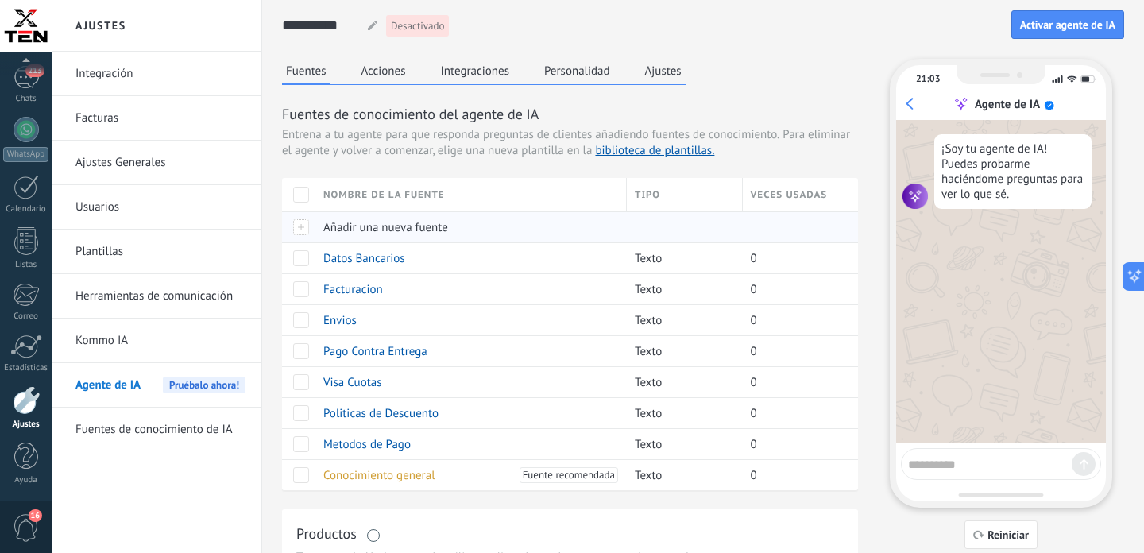
click at [381, 226] on span "Añadir una nueva fuente" at bounding box center [385, 227] width 125 height 15
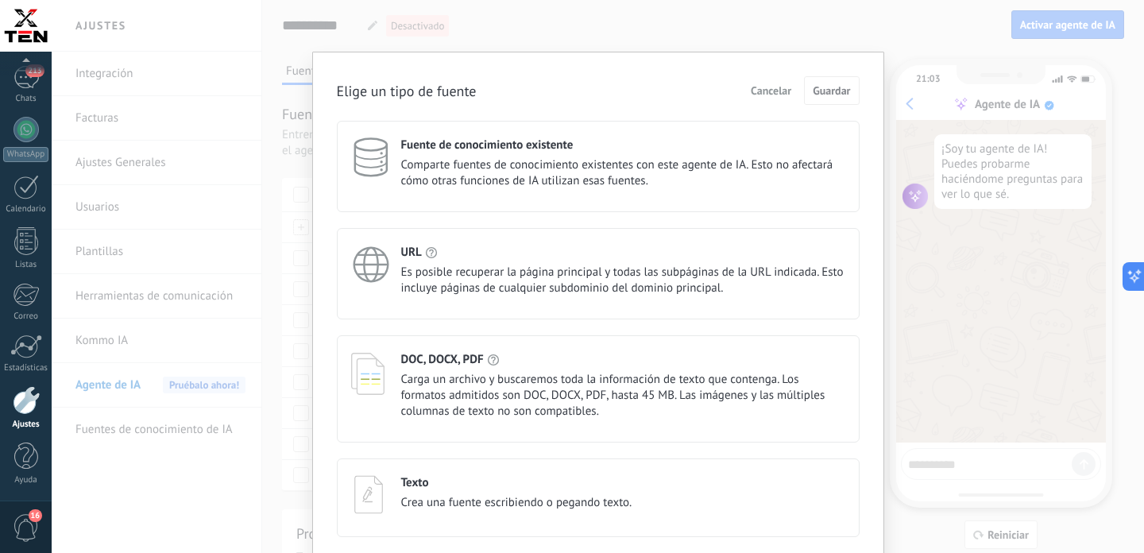
click at [497, 497] on div "Texto Crea una fuente escribiendo o pegando texto." at bounding box center [516, 493] width 231 height 36
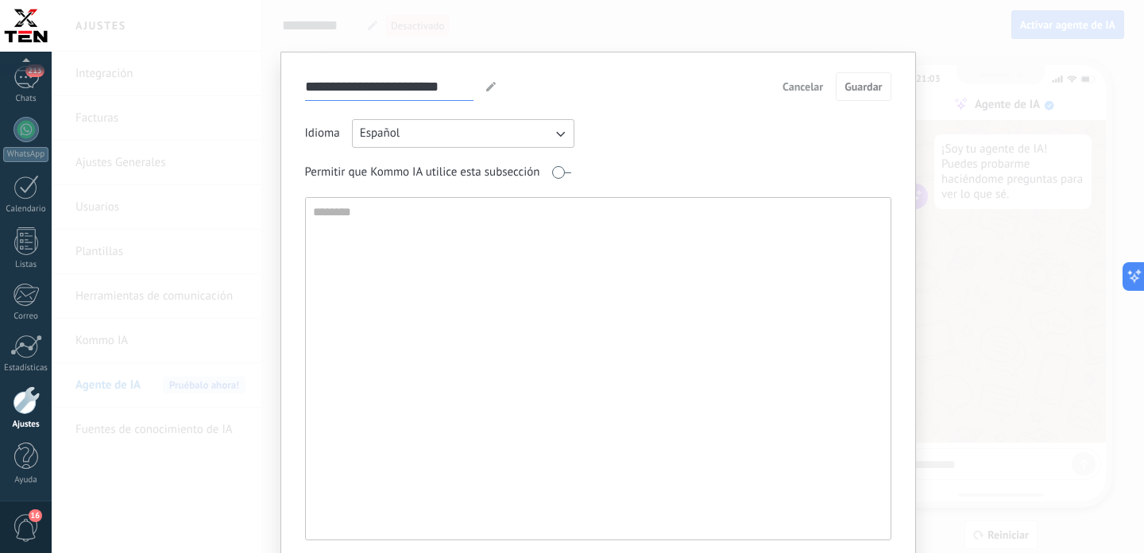
click at [418, 83] on input "**********" at bounding box center [389, 86] width 168 height 28
type input "**********"
click at [462, 250] on textarea at bounding box center [597, 369] width 582 height 342
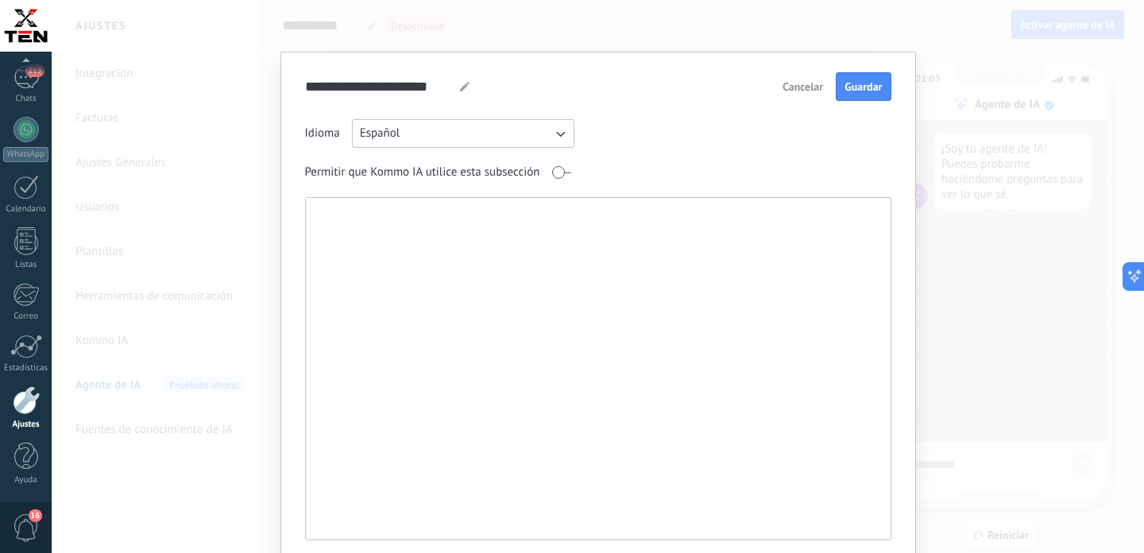
paste textarea "**********"
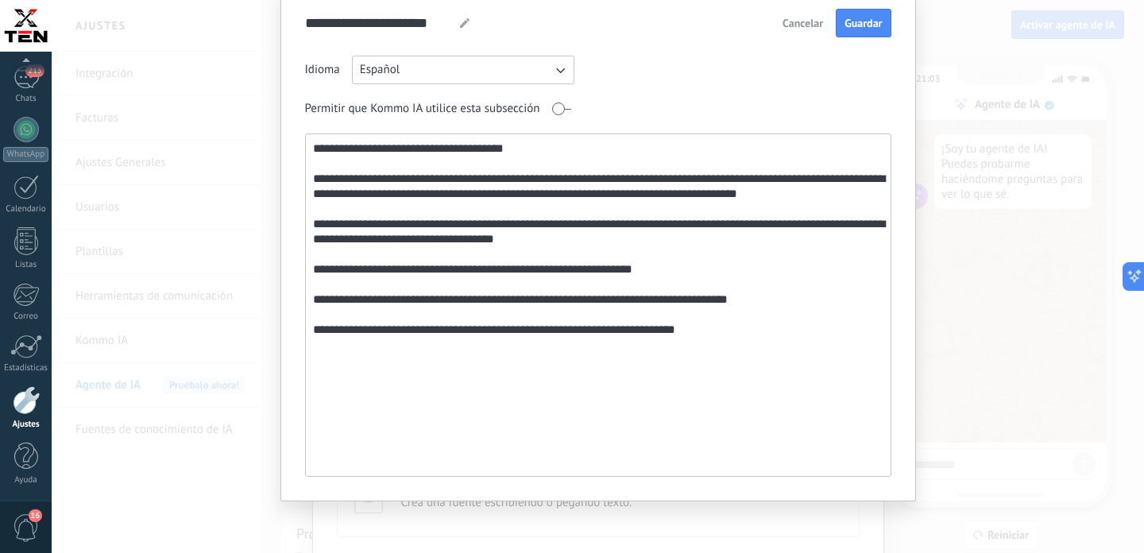
scroll to position [64, 0]
drag, startPoint x: 530, startPoint y: 238, endPoint x: 369, endPoint y: 234, distance: 160.5
click at [369, 234] on textarea "**********" at bounding box center [597, 305] width 582 height 342
drag, startPoint x: 654, startPoint y: 267, endPoint x: 310, endPoint y: 271, distance: 344.0
click at [309, 271] on textarea "**********" at bounding box center [597, 305] width 582 height 342
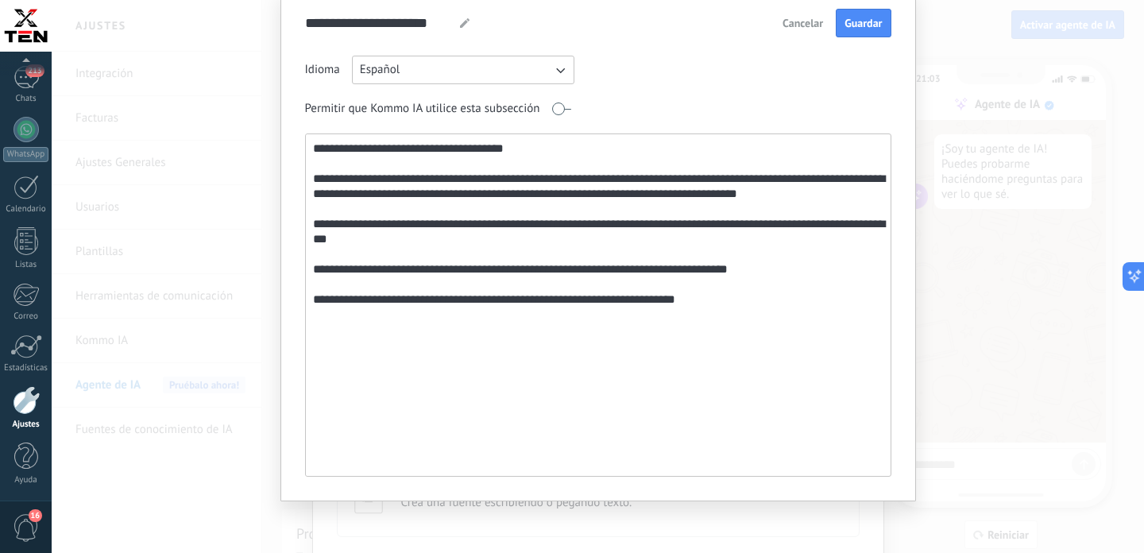
drag, startPoint x: 694, startPoint y: 297, endPoint x: 652, endPoint y: 299, distance: 42.1
click at [652, 299] on textarea "**********" at bounding box center [597, 305] width 582 height 342
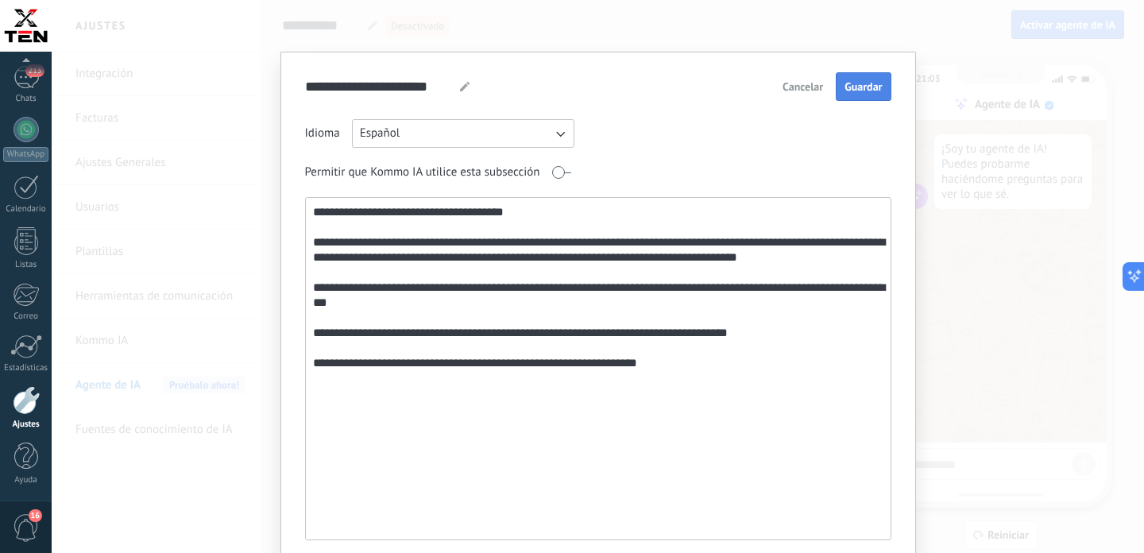
type textarea "**********"
click at [863, 92] on span "Guardar" at bounding box center [863, 86] width 37 height 11
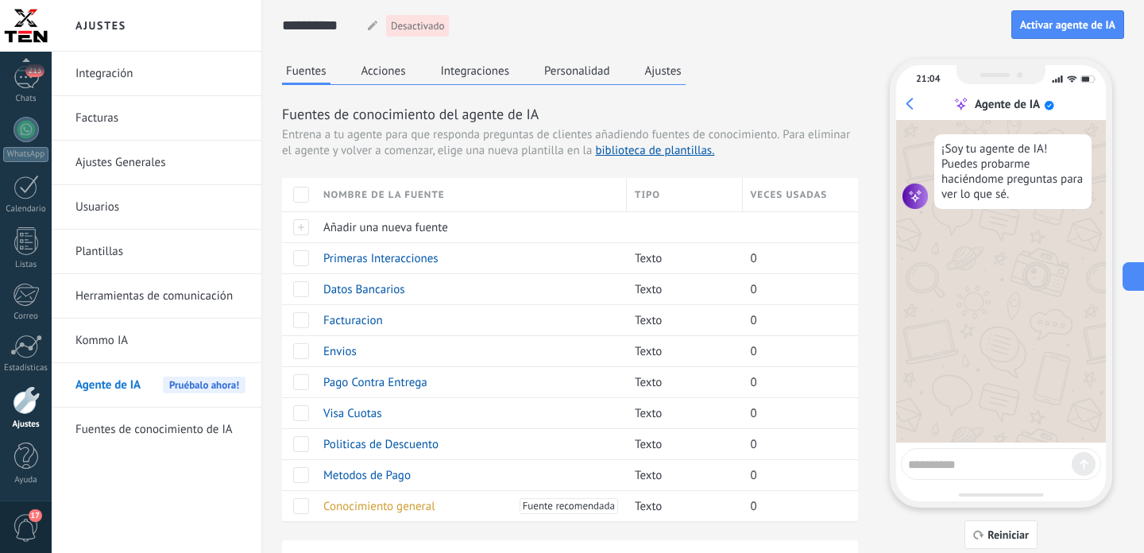
click at [392, 76] on button "Acciones" at bounding box center [384, 71] width 52 height 24
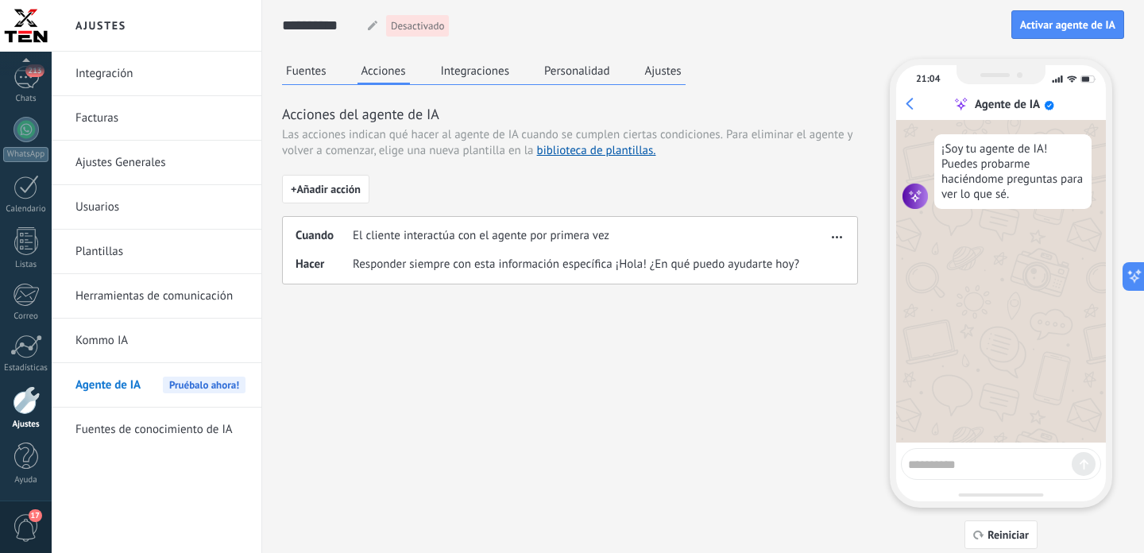
click at [844, 239] on button "button" at bounding box center [837, 234] width 18 height 19
click at [825, 261] on div "Editar" at bounding box center [803, 261] width 83 height 32
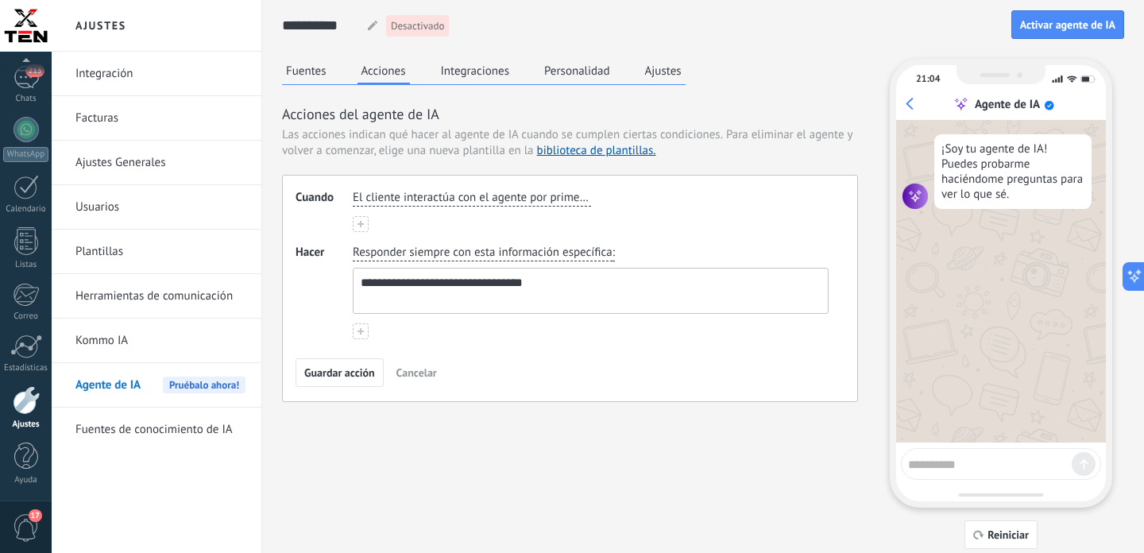
click at [442, 252] on span "Responder siempre con esta información específica" at bounding box center [483, 253] width 260 height 16
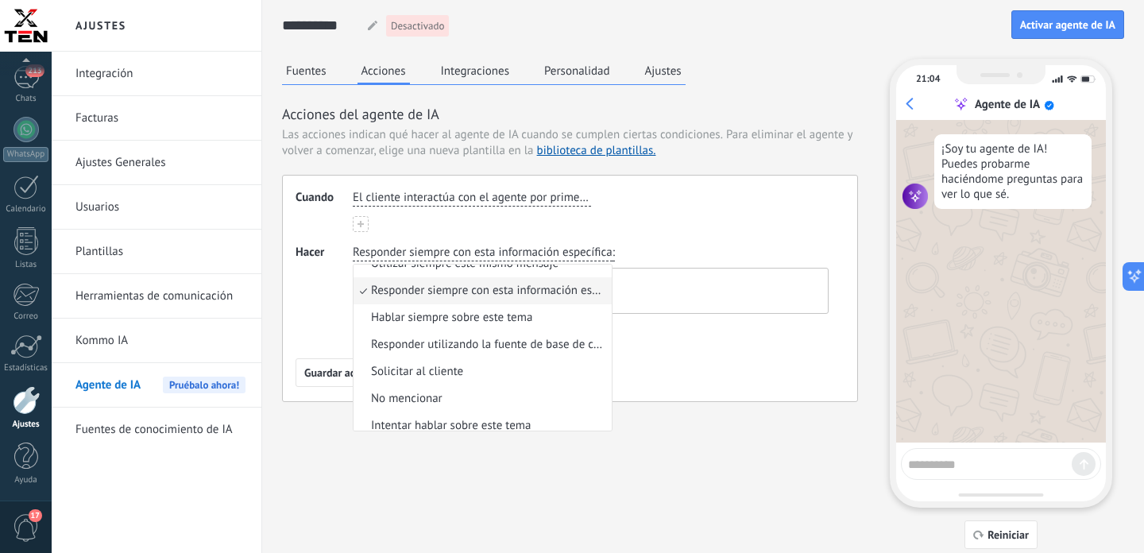
scroll to position [50, 0]
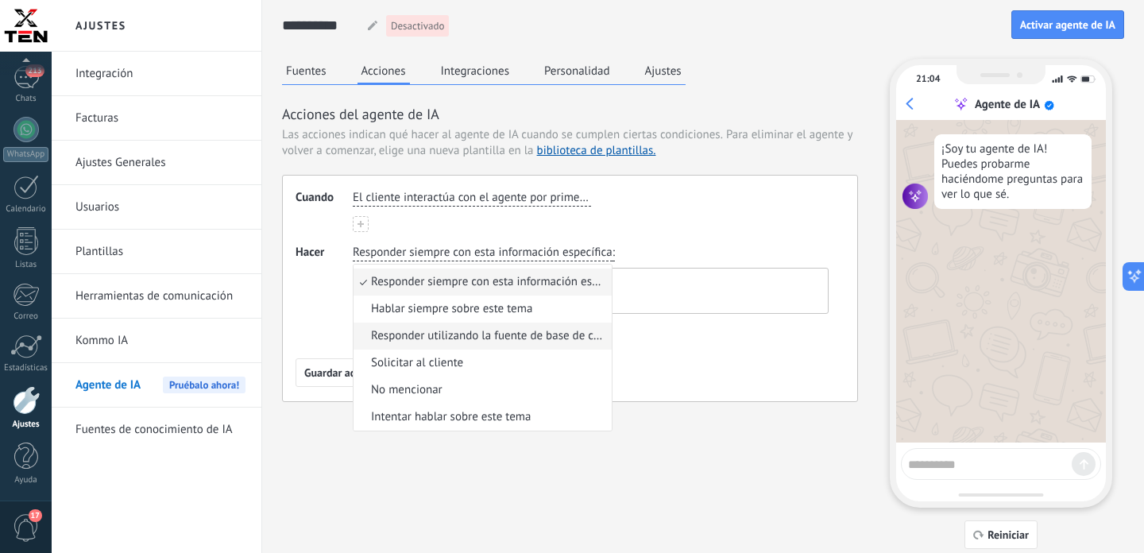
click at [487, 327] on li "Responder utilizando la fuente de base de conocimientos" at bounding box center [483, 336] width 258 height 27
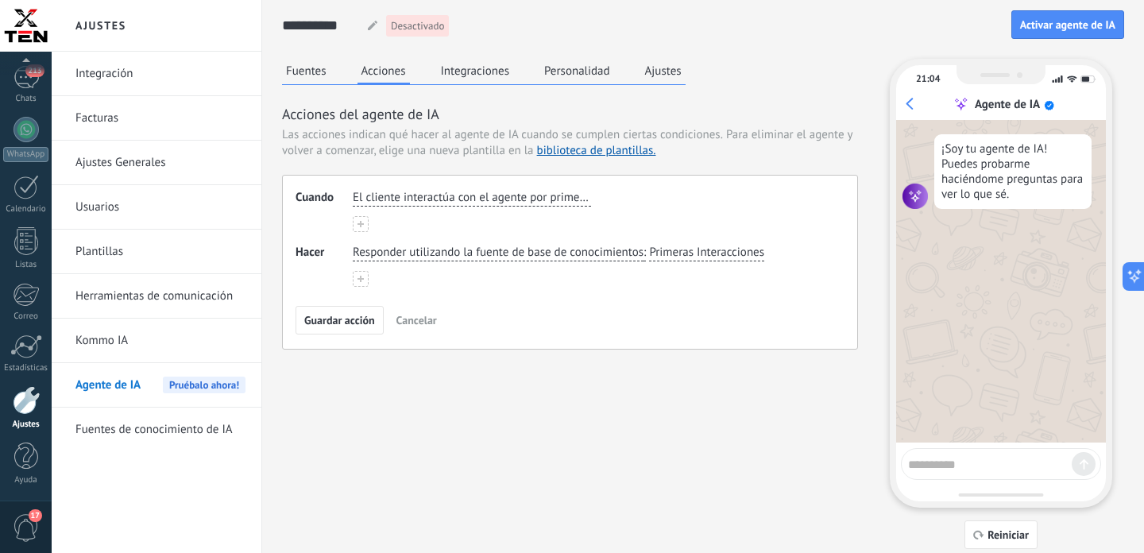
click at [734, 253] on span "Primeras Interacciones" at bounding box center [706, 253] width 115 height 16
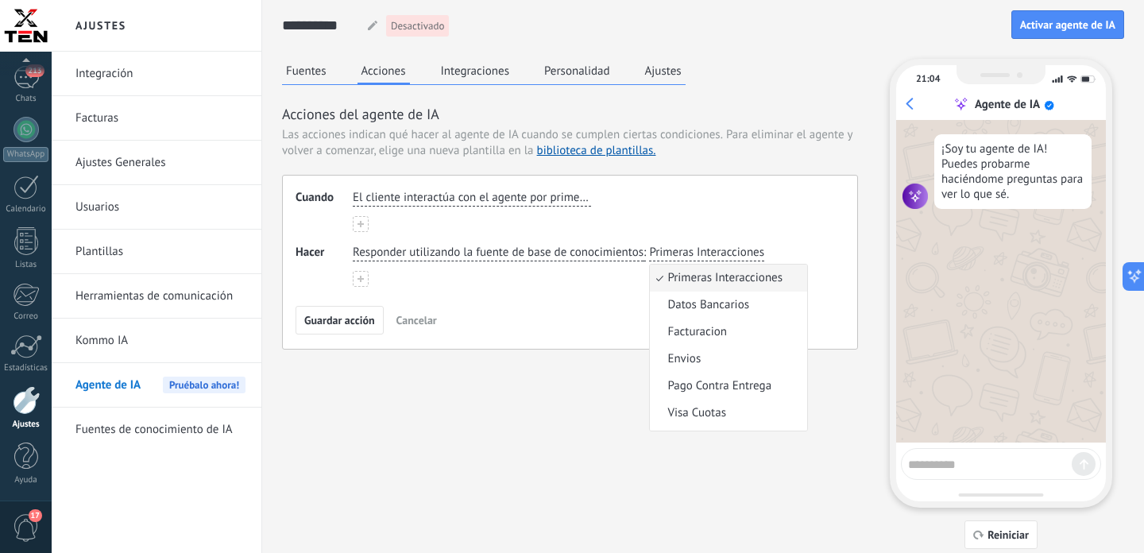
click at [736, 278] on span "Primeras Interacciones" at bounding box center [724, 278] width 115 height 16
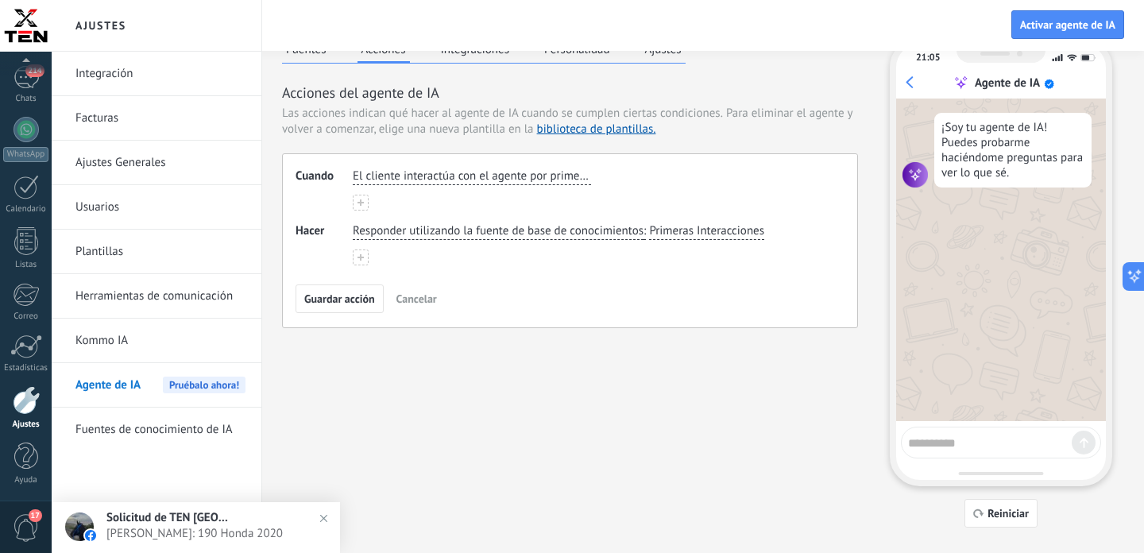
scroll to position [48, 0]
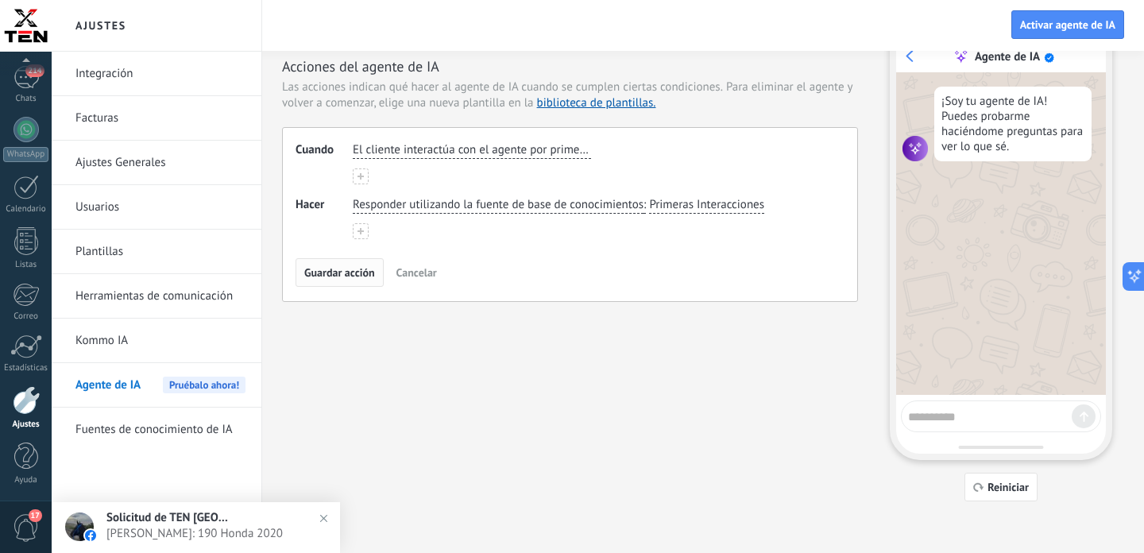
click at [346, 273] on span "Guardar acción" at bounding box center [339, 272] width 71 height 11
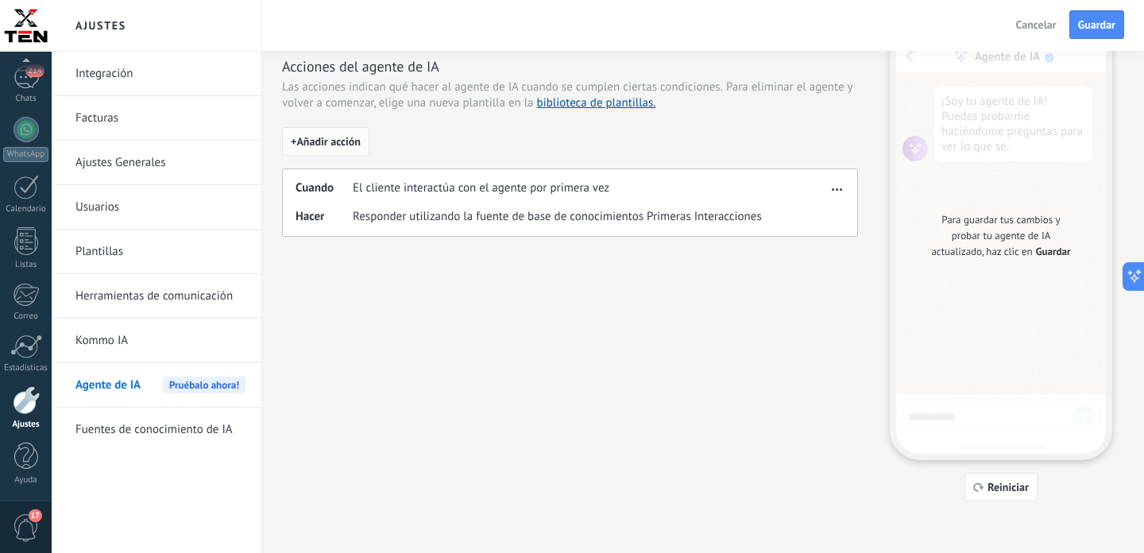
click at [331, 143] on span "+ Añadir acción" at bounding box center [326, 141] width 70 height 11
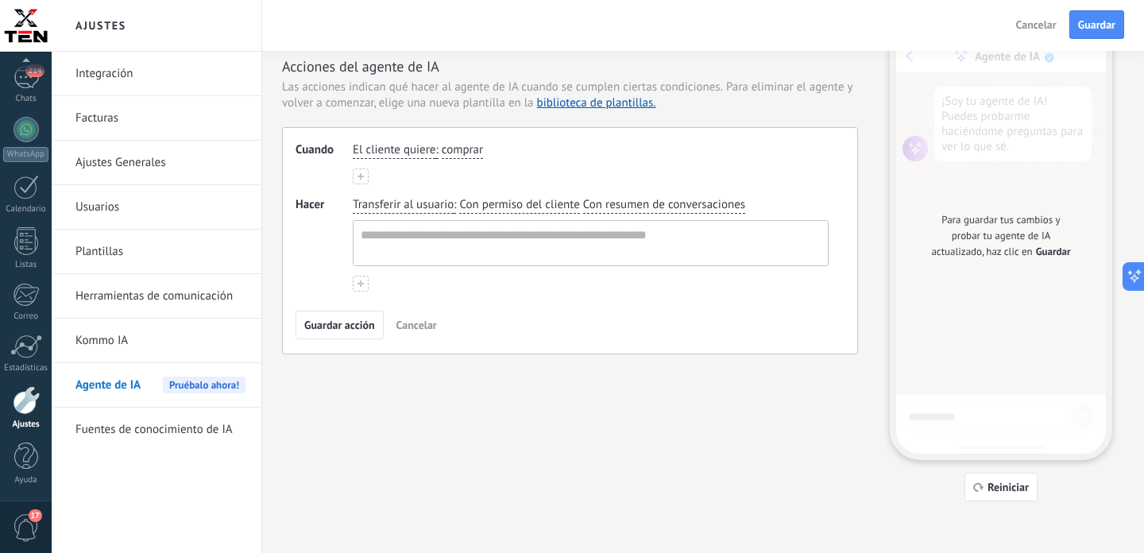
click at [423, 152] on span "El cliente quiere" at bounding box center [394, 150] width 83 height 16
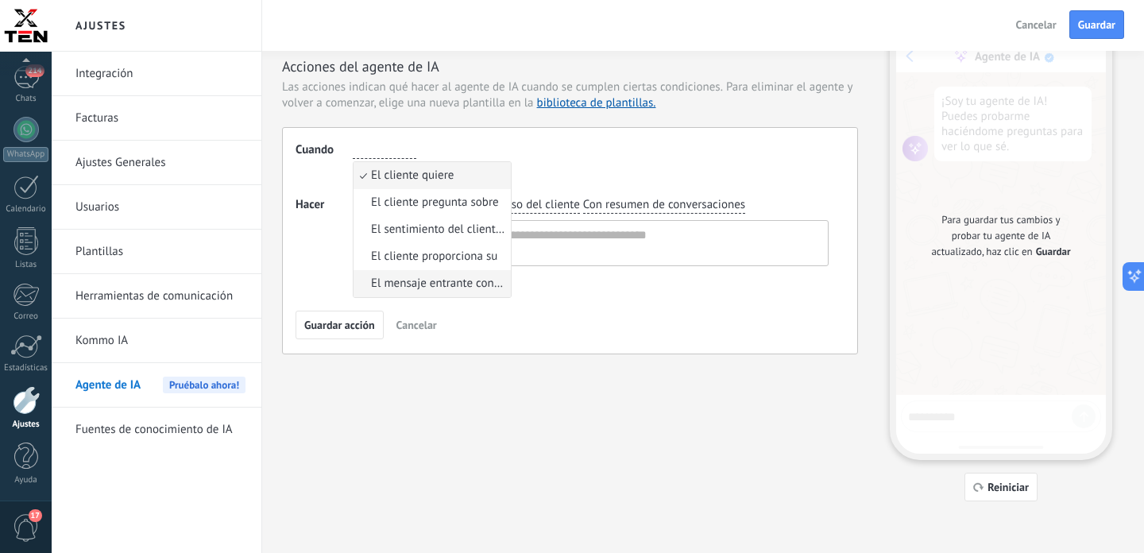
click at [454, 288] on span "El mensaje entrante contiene" at bounding box center [438, 284] width 135 height 16
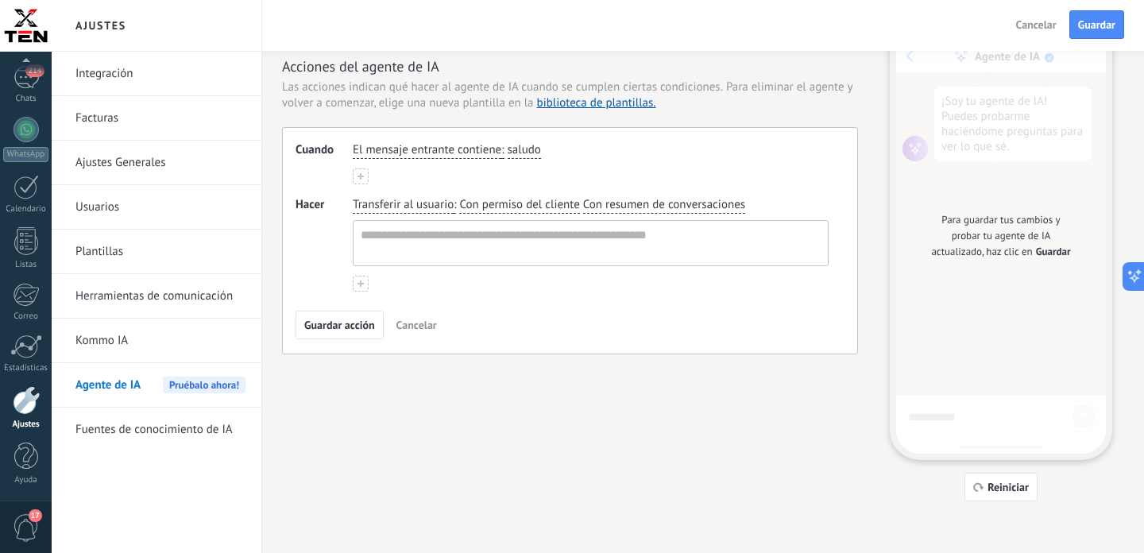
click at [396, 149] on span "El mensaje entrante contiene" at bounding box center [427, 150] width 149 height 16
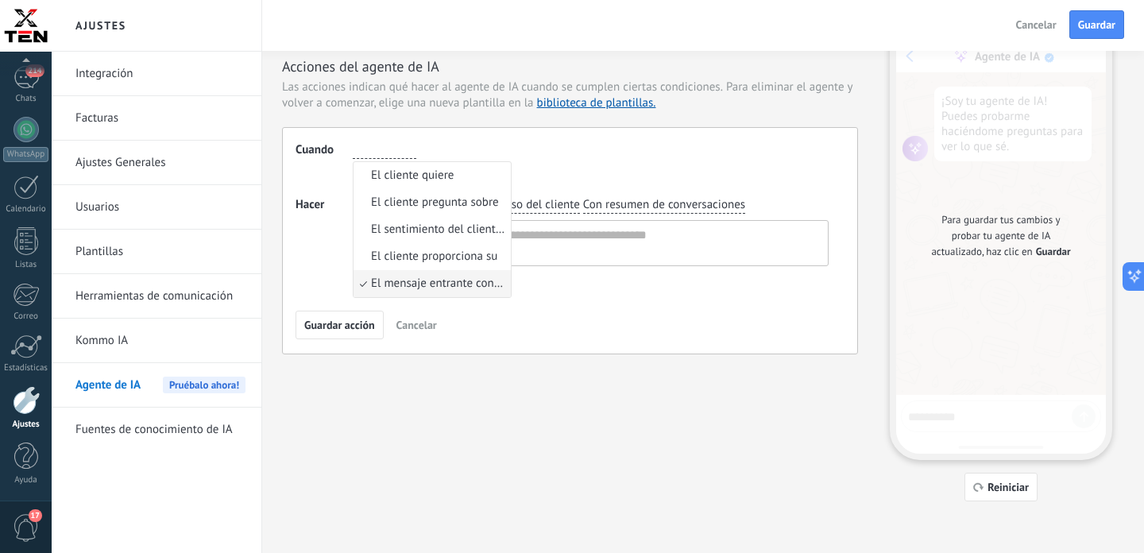
click at [396, 149] on input "button" at bounding box center [385, 150] width 64 height 16
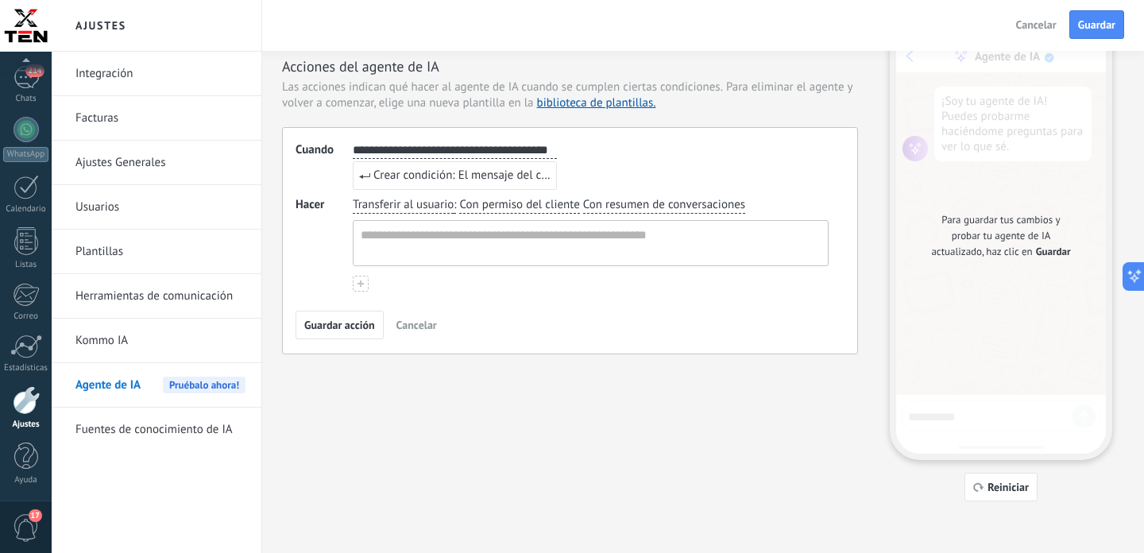
type input "**********"
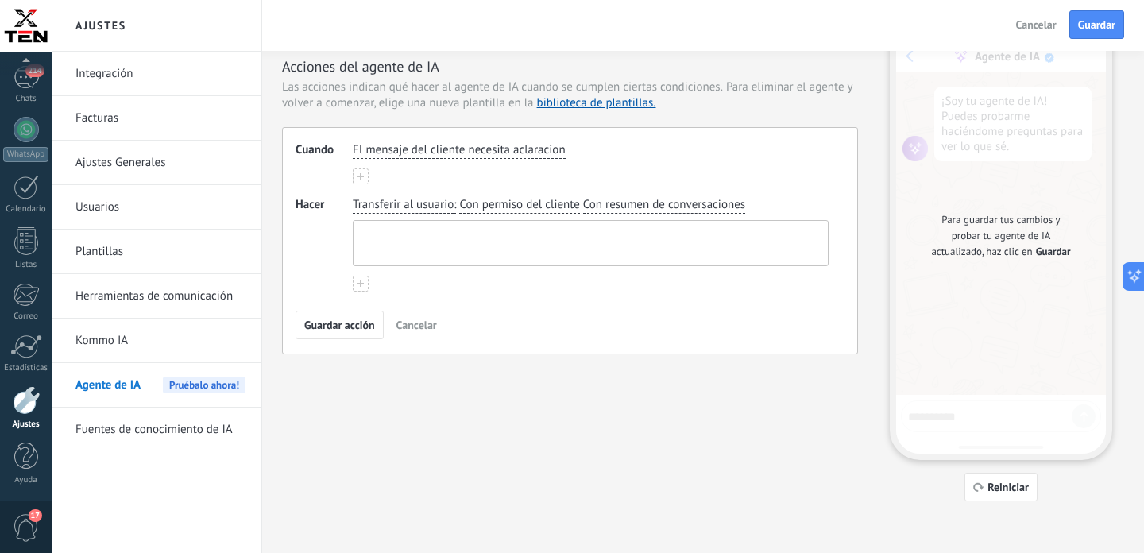
click at [499, 242] on textarea at bounding box center [589, 243] width 471 height 44
click at [464, 208] on span "Con permiso del cliente" at bounding box center [519, 205] width 120 height 16
click at [426, 216] on div "Transferir al usuario : Con permiso del cliente Con permiso del cliente sin el …" at bounding box center [591, 231] width 482 height 75
click at [423, 207] on span "Transferir al usuario" at bounding box center [403, 205] width 101 height 16
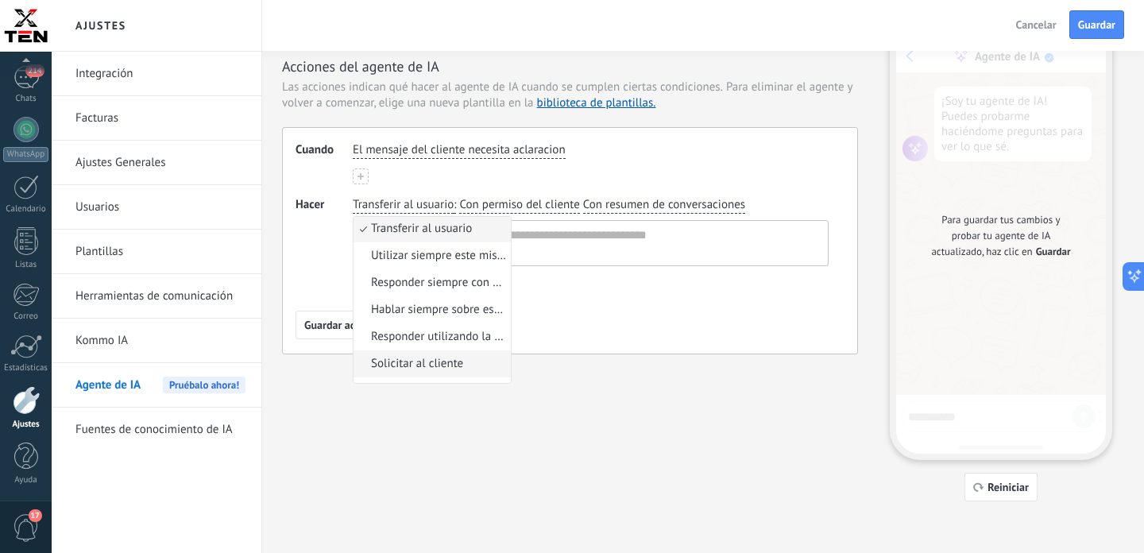
scroll to position [0, 0]
click at [446, 285] on span "Responder siempre con esta información específica" at bounding box center [438, 284] width 135 height 16
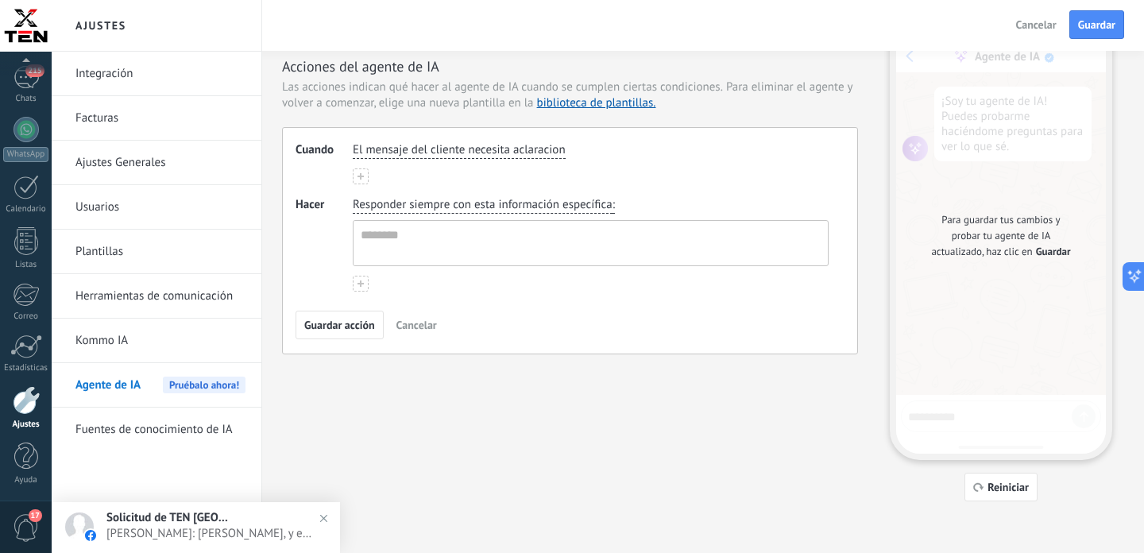
click at [428, 204] on span "Responder siempre con esta información específica" at bounding box center [483, 205] width 260 height 16
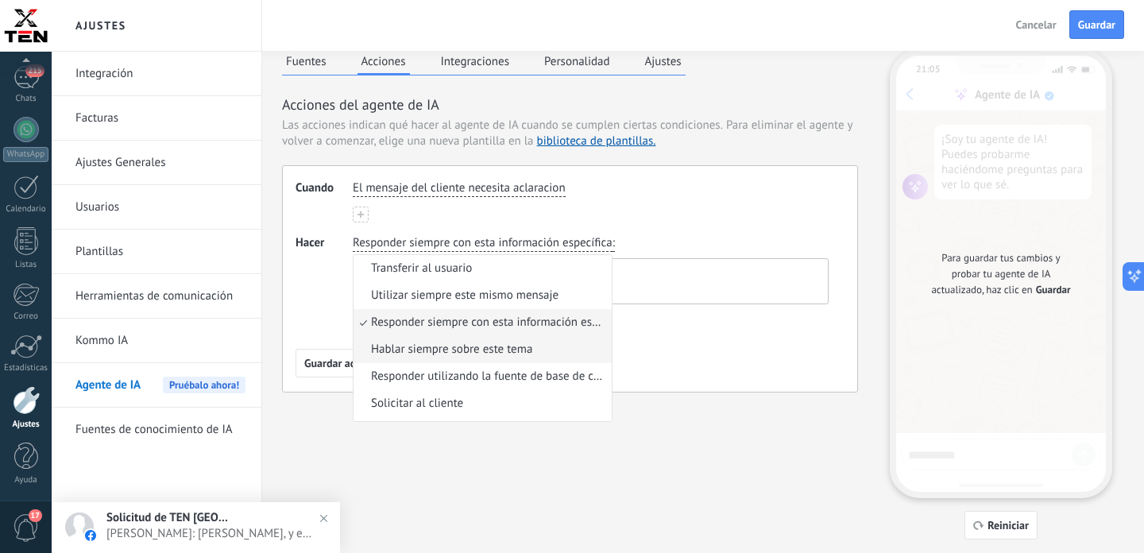
scroll to position [8, 0]
click at [452, 303] on span "Utilizar siempre este mismo mensaje" at bounding box center [464, 297] width 187 height 16
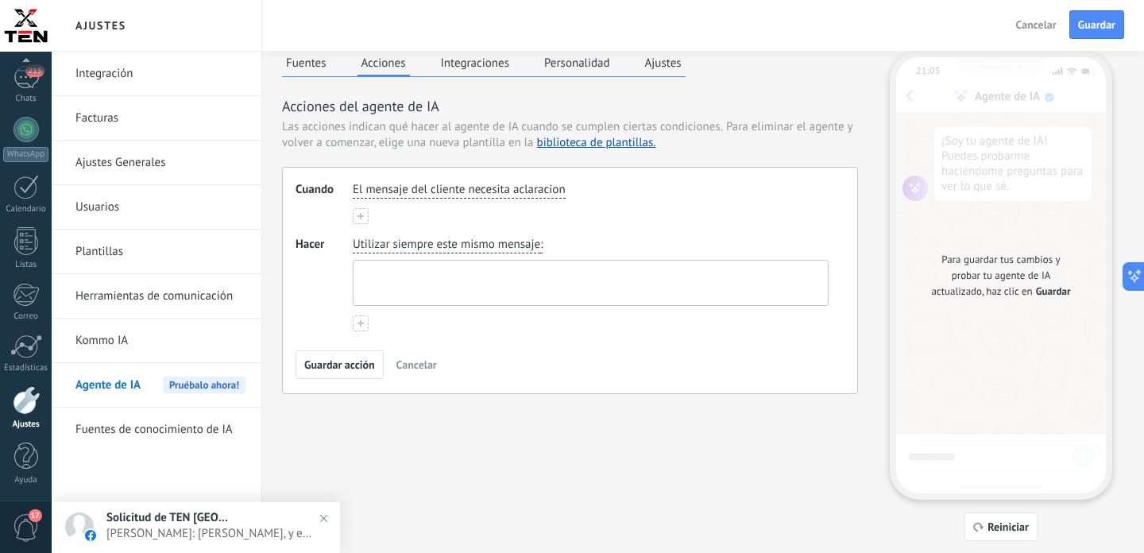
click at [517, 291] on textarea at bounding box center [589, 283] width 471 height 44
paste textarea "**********"
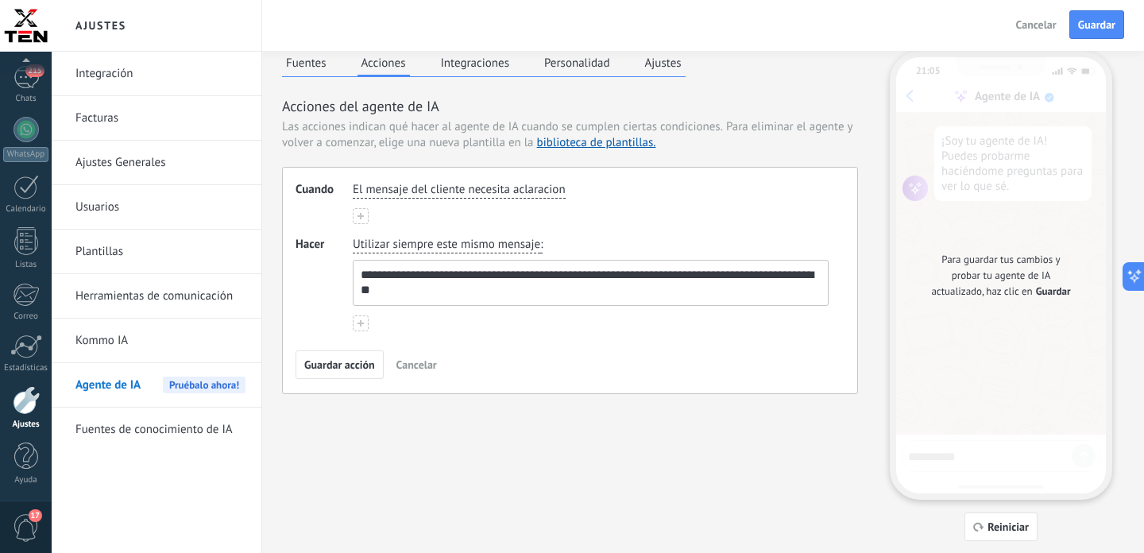
drag, startPoint x: 522, startPoint y: 276, endPoint x: 486, endPoint y: 275, distance: 35.8
click at [486, 275] on textarea "**********" at bounding box center [589, 283] width 471 height 44
click at [541, 274] on textarea "**********" at bounding box center [589, 283] width 471 height 44
click at [540, 274] on textarea "**********" at bounding box center [589, 283] width 471 height 44
click at [541, 282] on textarea "**********" at bounding box center [589, 283] width 471 height 44
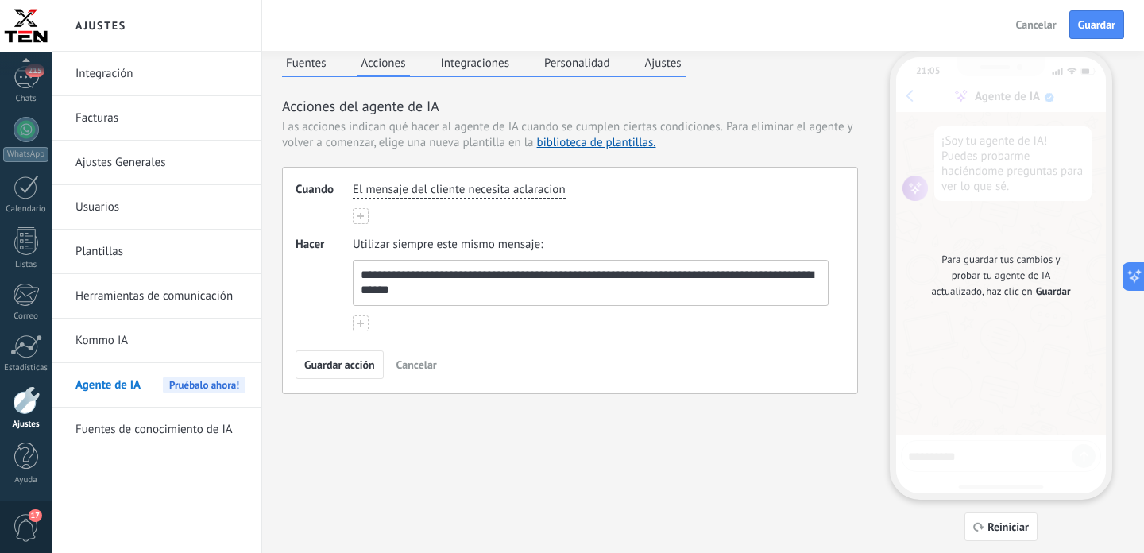
click at [541, 276] on textarea "**********" at bounding box center [589, 283] width 471 height 44
click at [626, 279] on textarea "**********" at bounding box center [589, 283] width 471 height 44
click at [746, 277] on textarea "**********" at bounding box center [589, 283] width 471 height 44
click at [804, 275] on textarea "**********" at bounding box center [589, 283] width 471 height 44
click at [457, 289] on textarea "**********" at bounding box center [589, 283] width 471 height 44
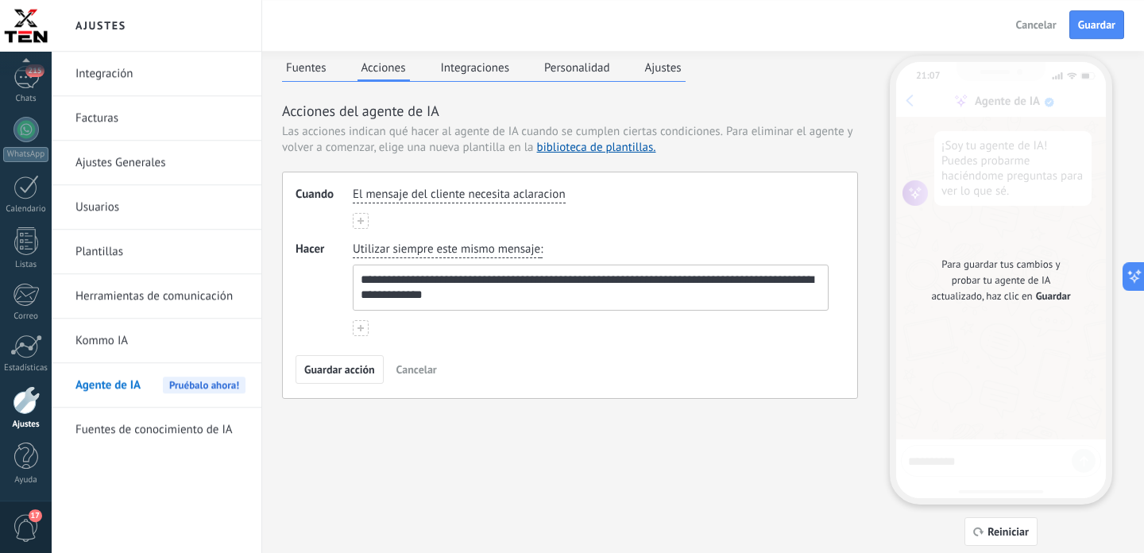
scroll to position [5, 0]
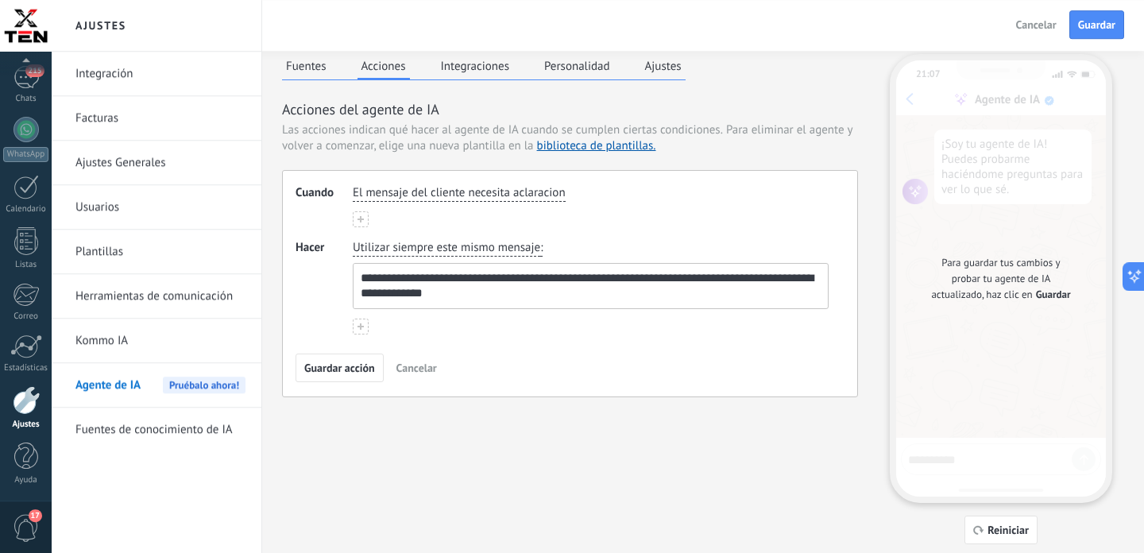
type textarea "**********"
click at [478, 245] on span "Utilizar siempre este mismo mensaje" at bounding box center [446, 248] width 187 height 16
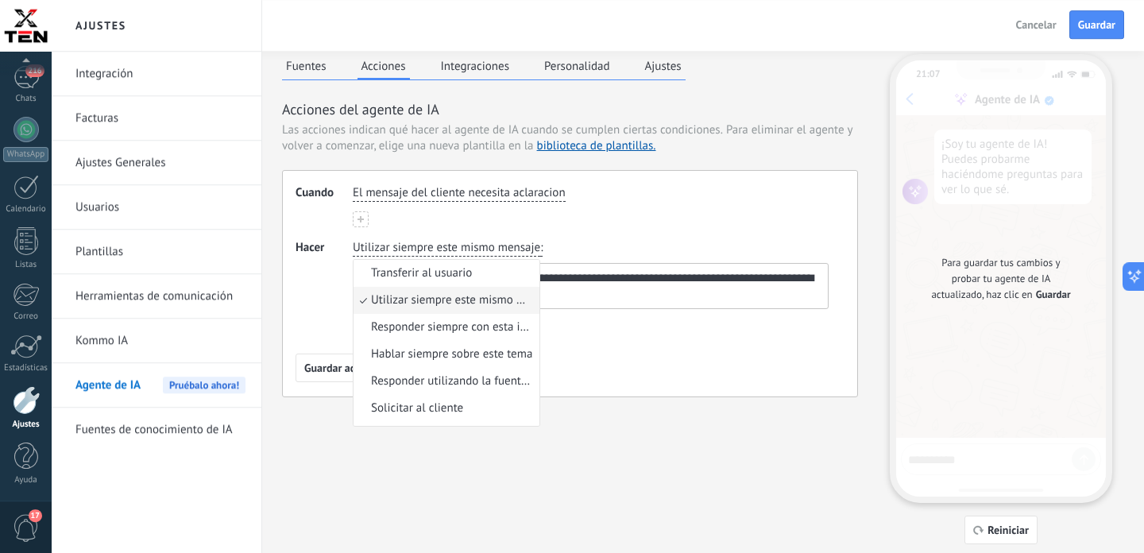
click at [307, 70] on button "Fuentes" at bounding box center [306, 66] width 48 height 24
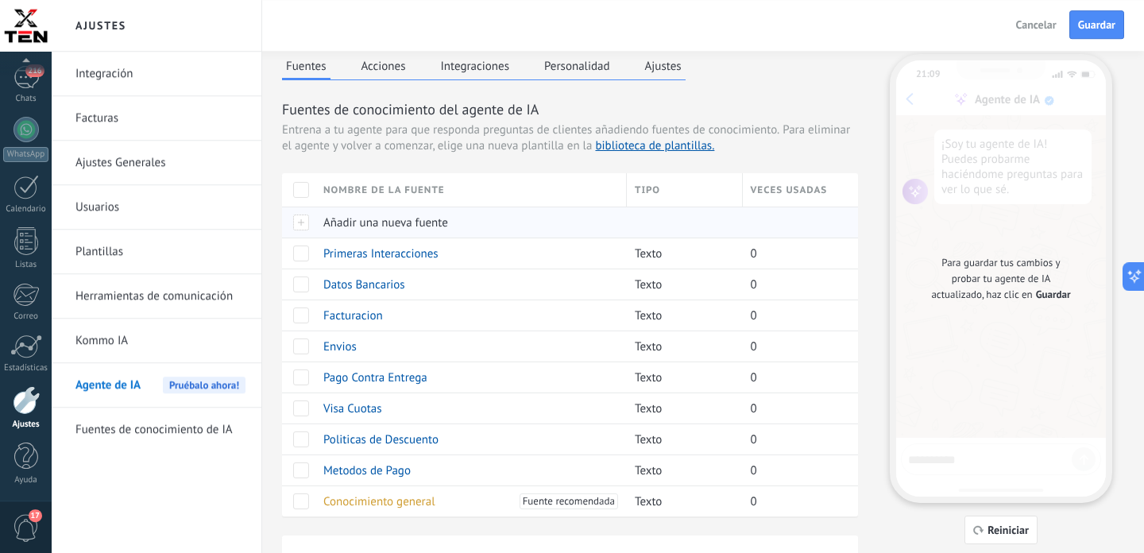
click at [388, 223] on span "Añadir una nueva fuente" at bounding box center [385, 222] width 125 height 15
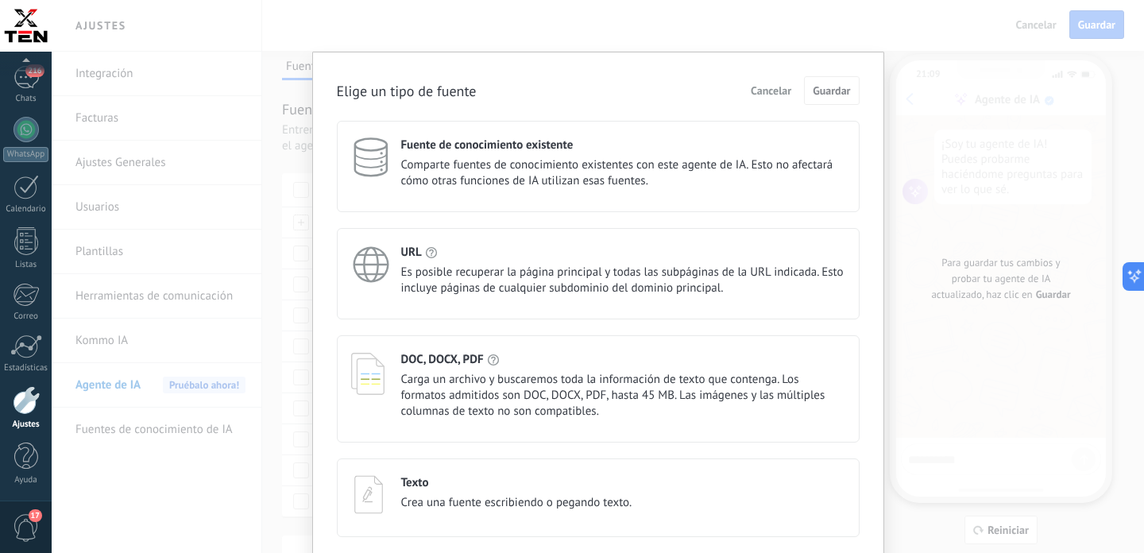
click at [445, 496] on div "Texto Crea una fuente escribiendo o pegando texto." at bounding box center [516, 493] width 231 height 36
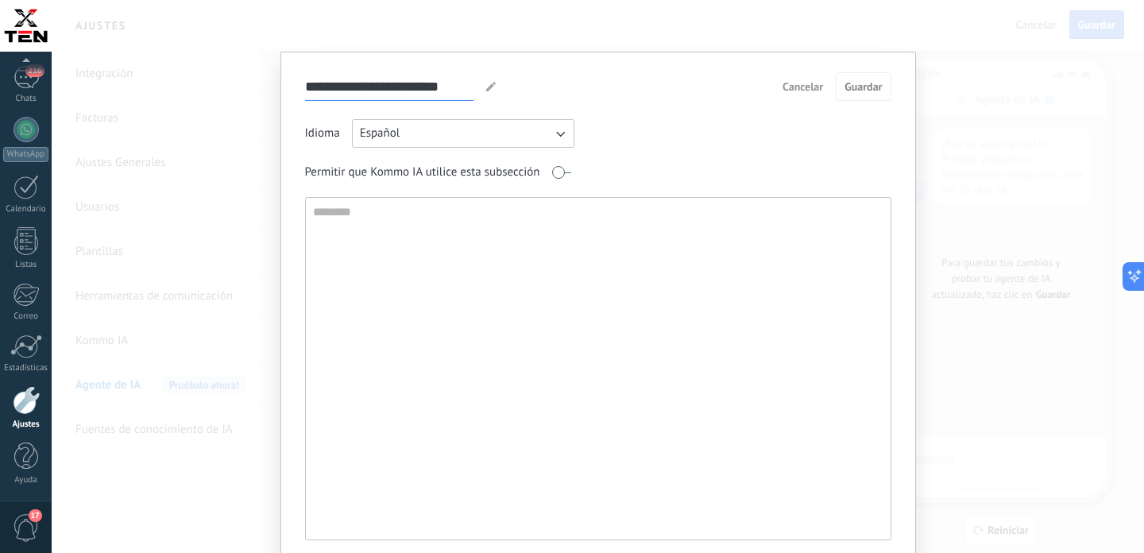
click at [412, 91] on input "**********" at bounding box center [389, 86] width 168 height 28
type input "*"
type input "**********"
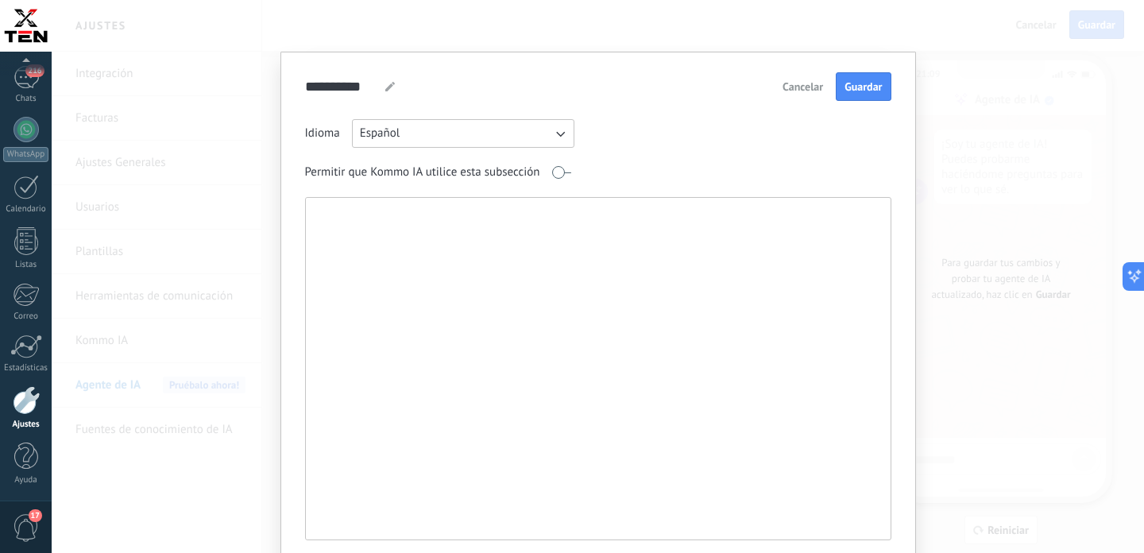
click at [524, 292] on textarea at bounding box center [597, 369] width 582 height 342
click at [395, 238] on textarea at bounding box center [597, 369] width 582 height 342
paste textarea "**********"
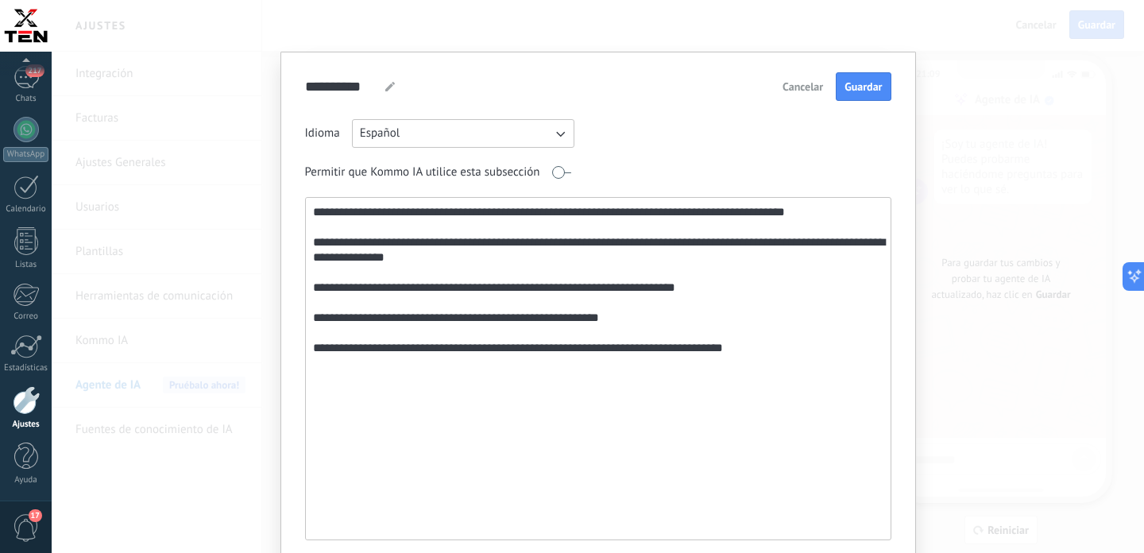
paste textarea "**********"
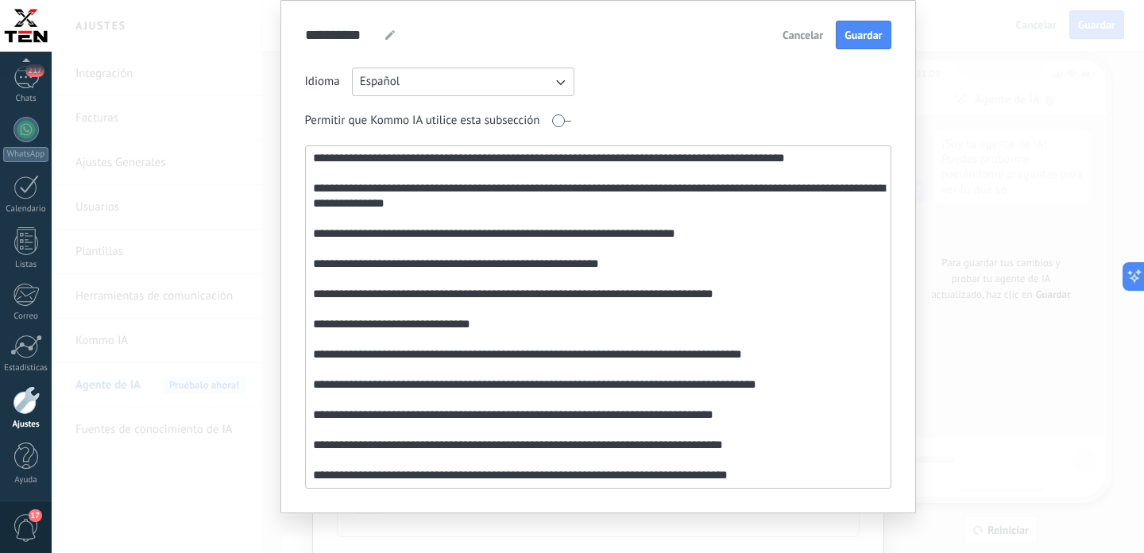
scroll to position [64, 0]
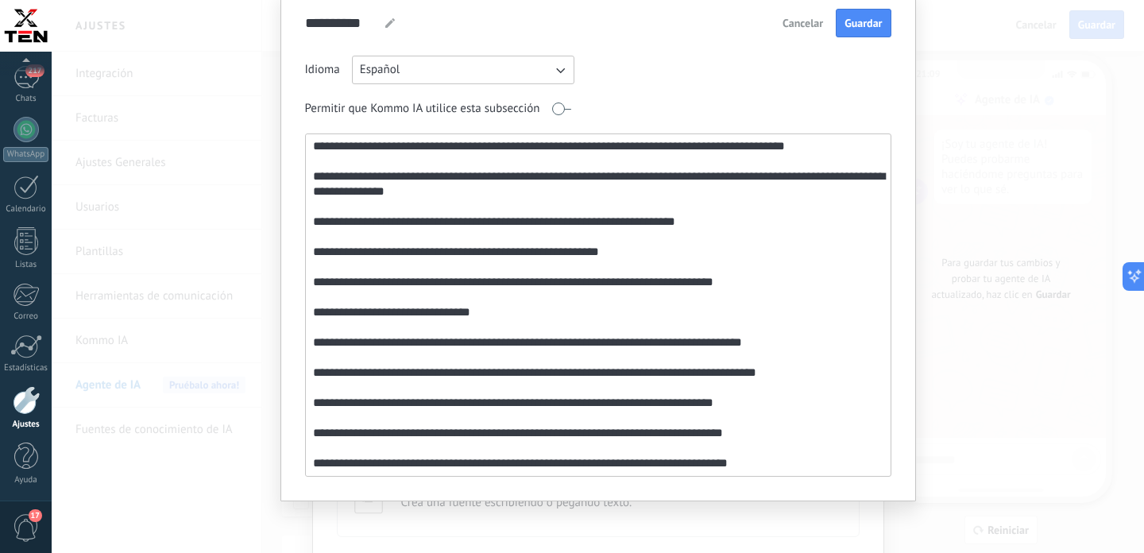
click at [757, 454] on textarea "**********" at bounding box center [597, 305] width 582 height 342
click at [731, 461] on textarea "**********" at bounding box center [597, 305] width 582 height 342
click at [775, 455] on textarea "**********" at bounding box center [597, 305] width 582 height 342
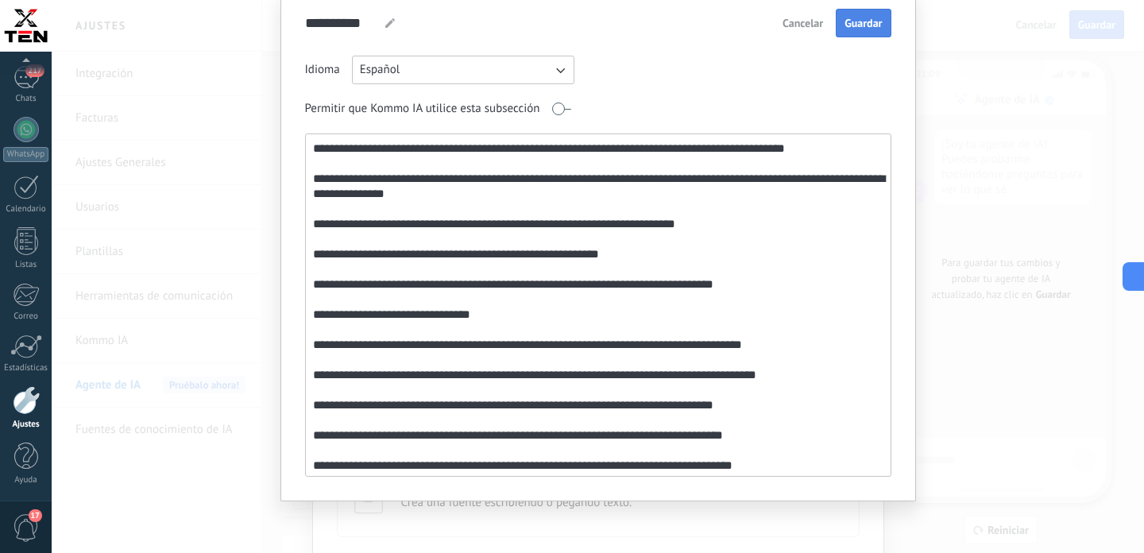
type textarea "**********"
click at [856, 25] on span "Guardar" at bounding box center [863, 22] width 37 height 11
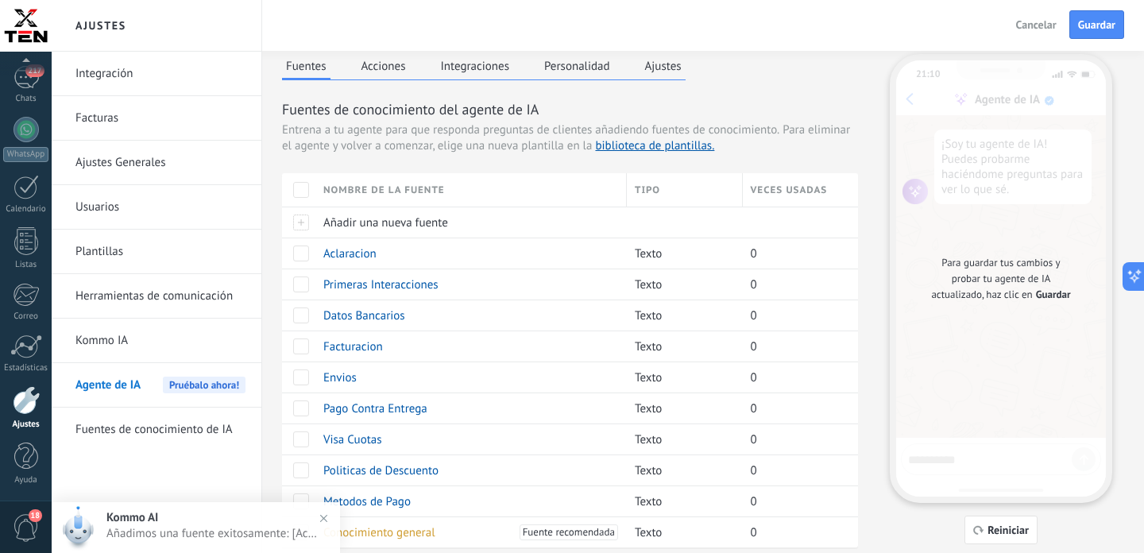
click at [385, 68] on button "Acciones" at bounding box center [384, 66] width 52 height 24
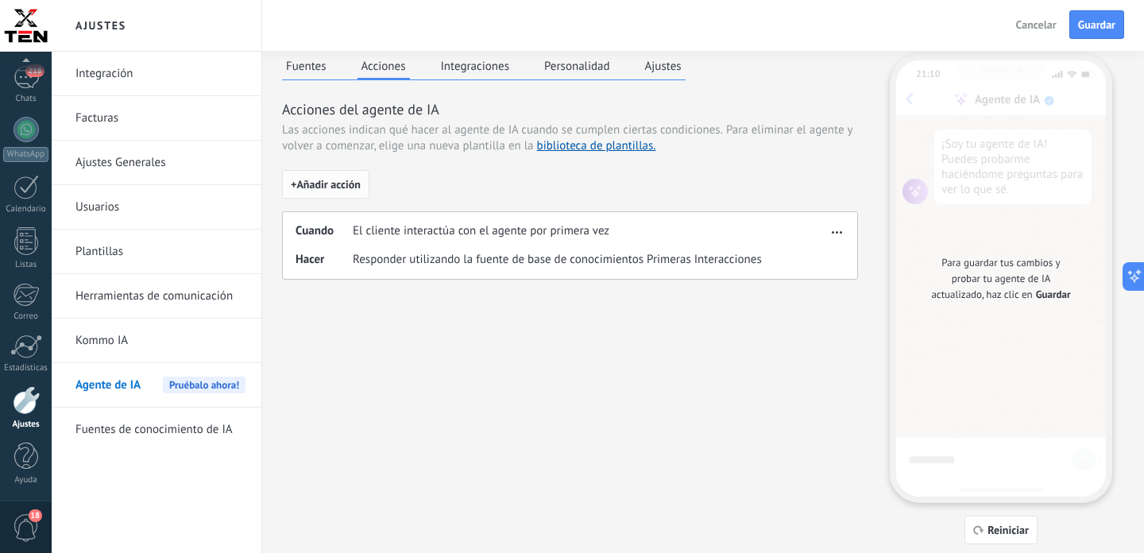
click at [345, 186] on span "+ Añadir acción" at bounding box center [326, 184] width 70 height 11
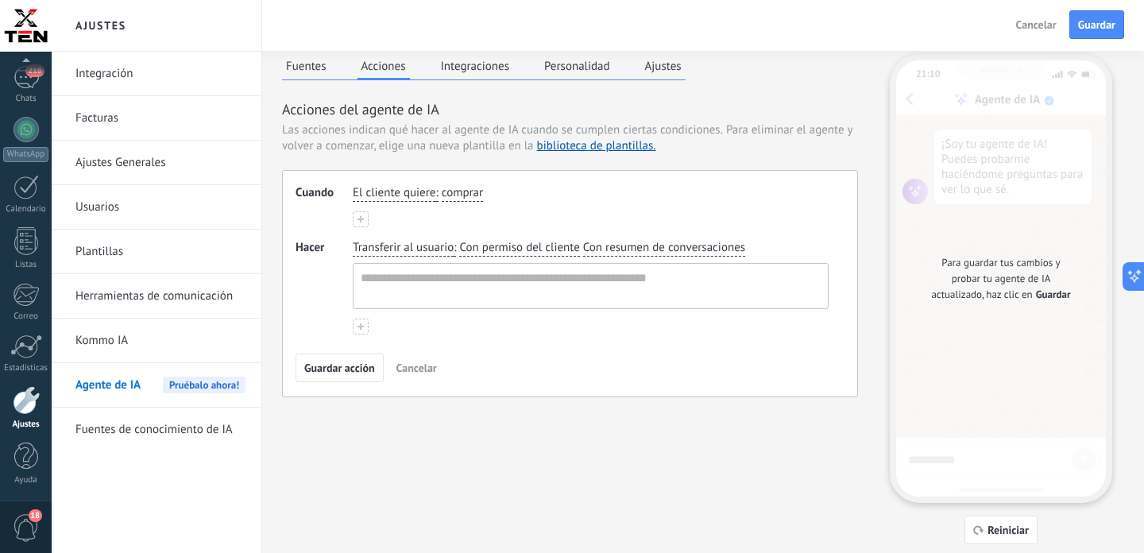
click at [385, 195] on span "El cliente quiere" at bounding box center [394, 193] width 83 height 16
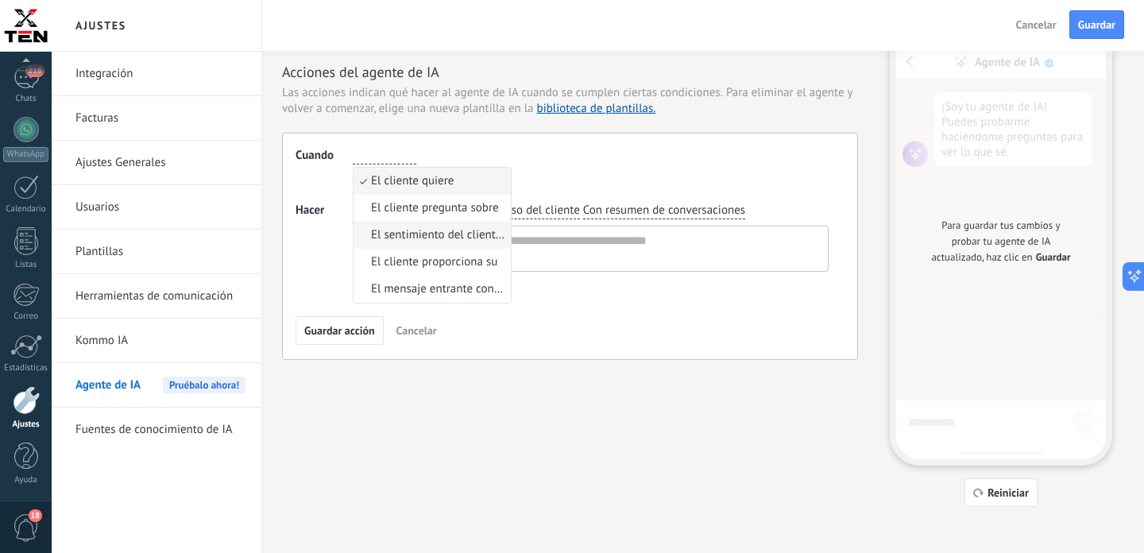
scroll to position [48, 0]
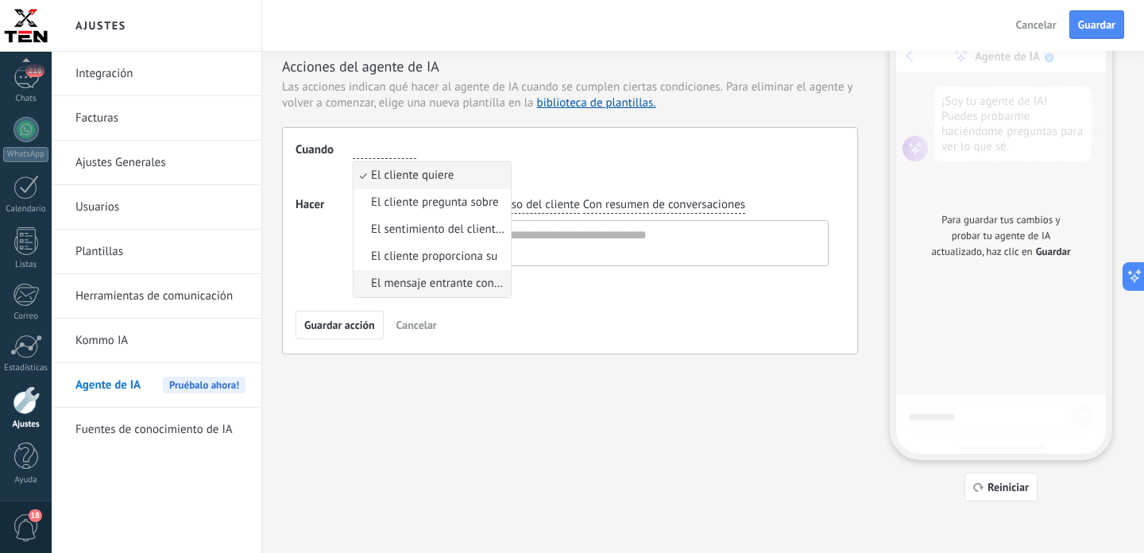
click at [433, 284] on span "El mensaje entrante contiene" at bounding box center [438, 284] width 135 height 16
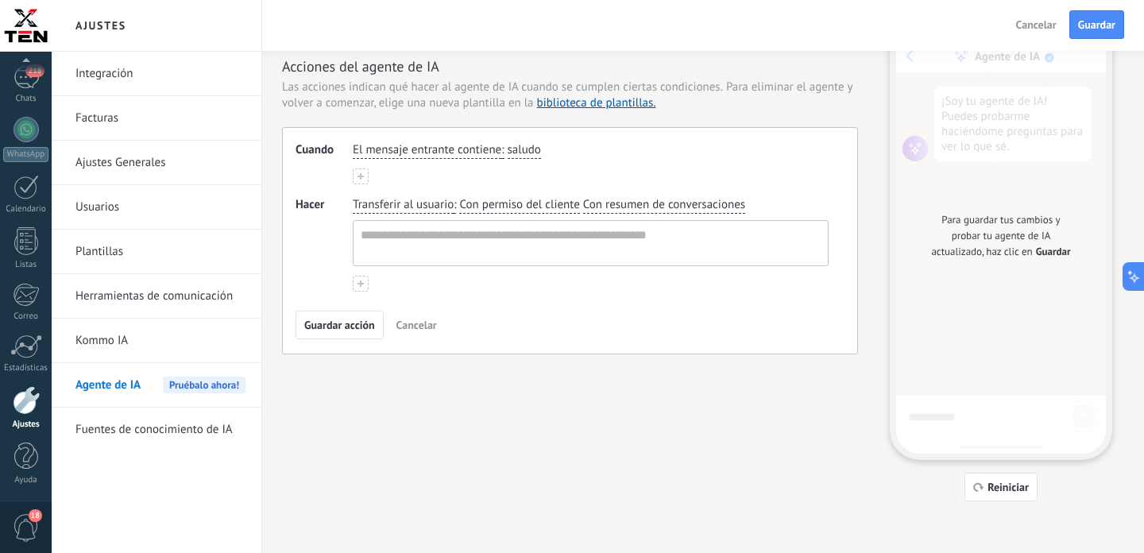
click at [525, 148] on span "saludo" at bounding box center [524, 150] width 33 height 16
click at [453, 148] on span "El mensaje entrante contiene" at bounding box center [427, 150] width 149 height 16
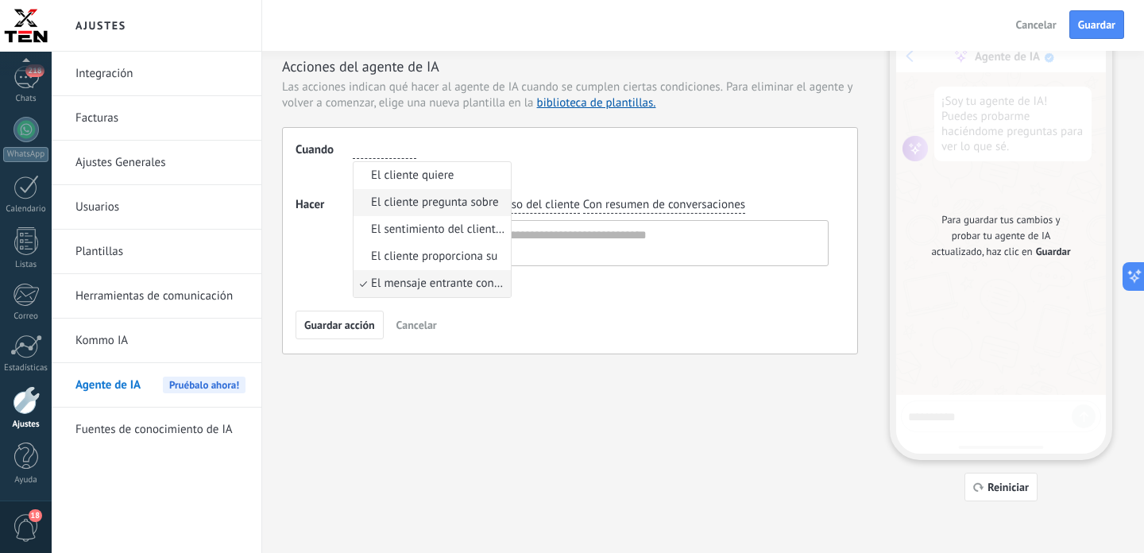
scroll to position [0, 0]
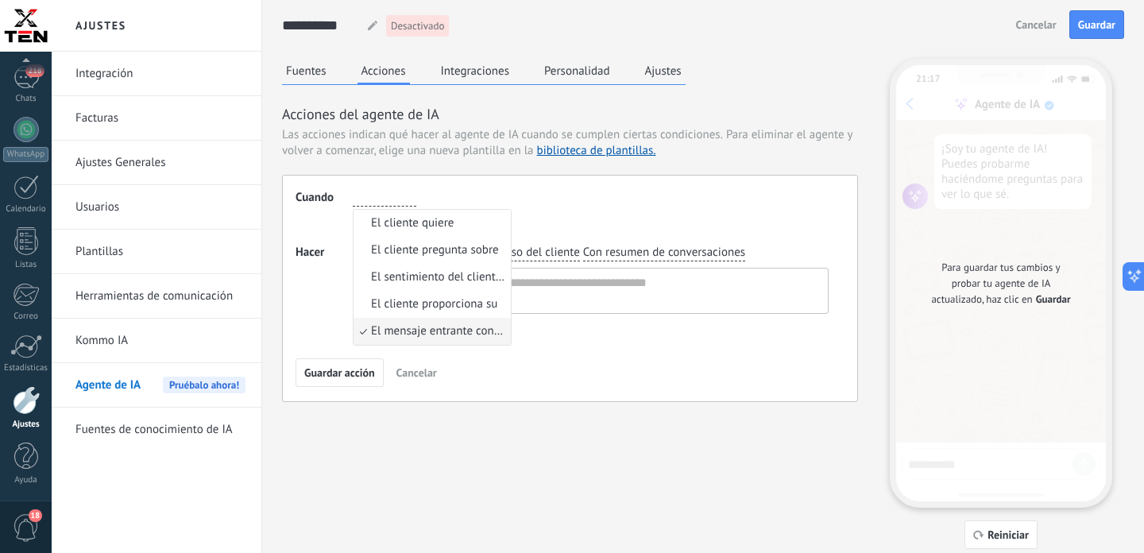
click at [393, 202] on input "button" at bounding box center [385, 198] width 64 height 16
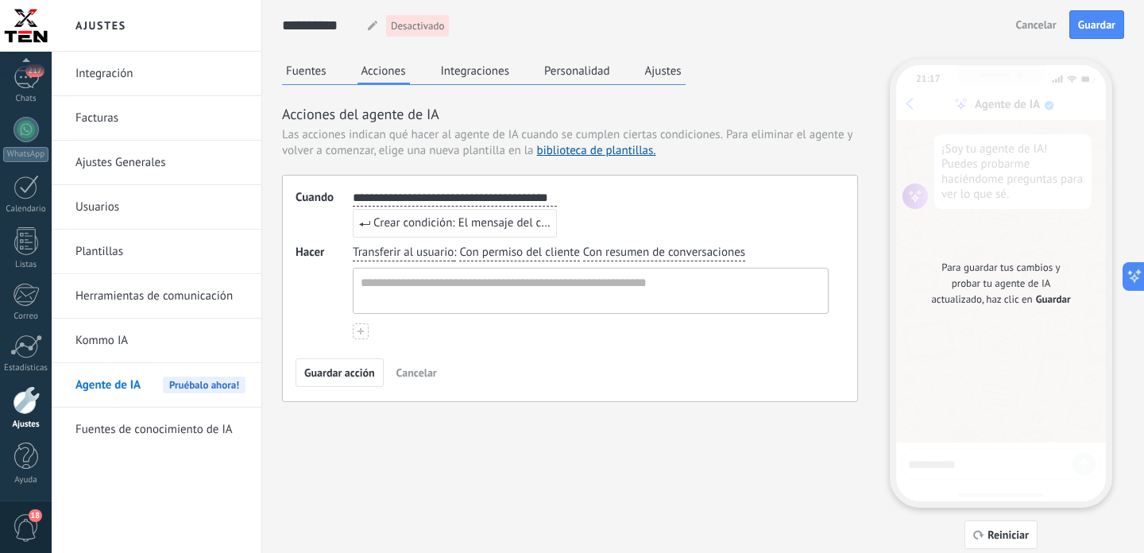
type input "**********"
click at [406, 250] on span "Transferir al usuario" at bounding box center [403, 253] width 101 height 16
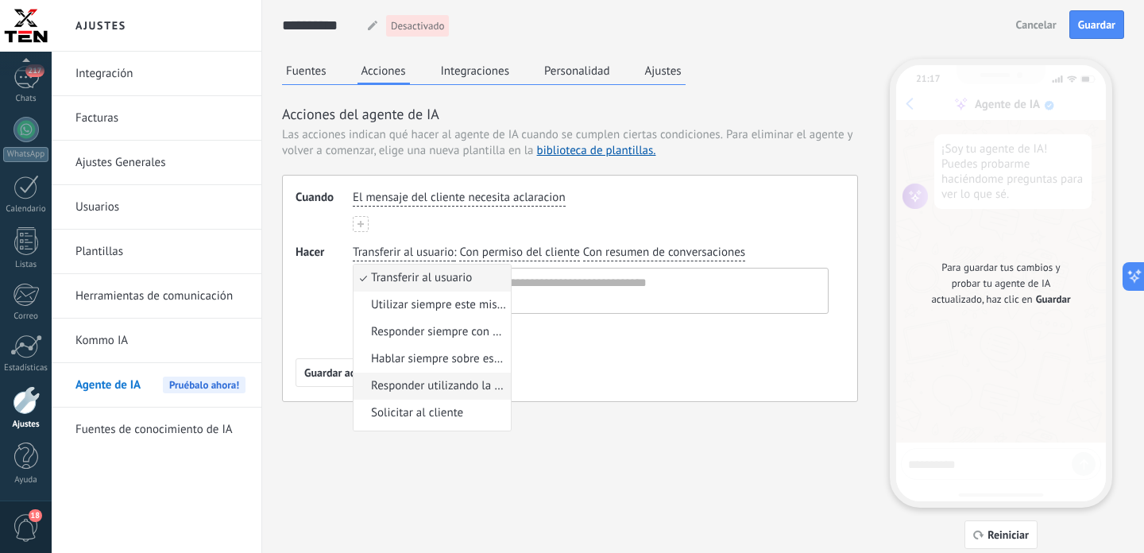
click at [423, 388] on span "Responder utilizando la fuente de base de conocimientos" at bounding box center [438, 386] width 135 height 16
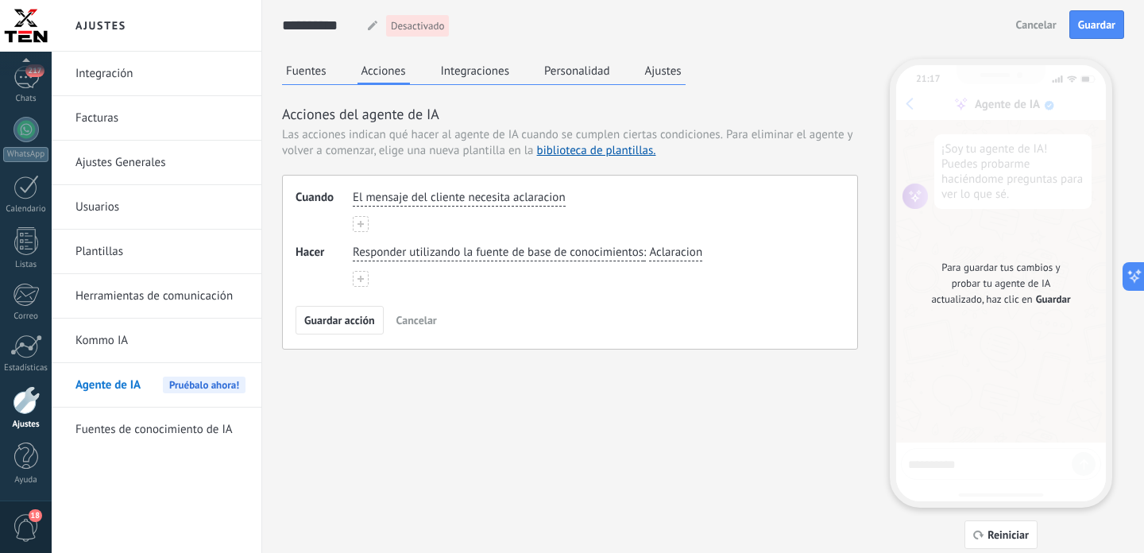
click at [683, 254] on span "Aclaracion" at bounding box center [675, 253] width 53 height 16
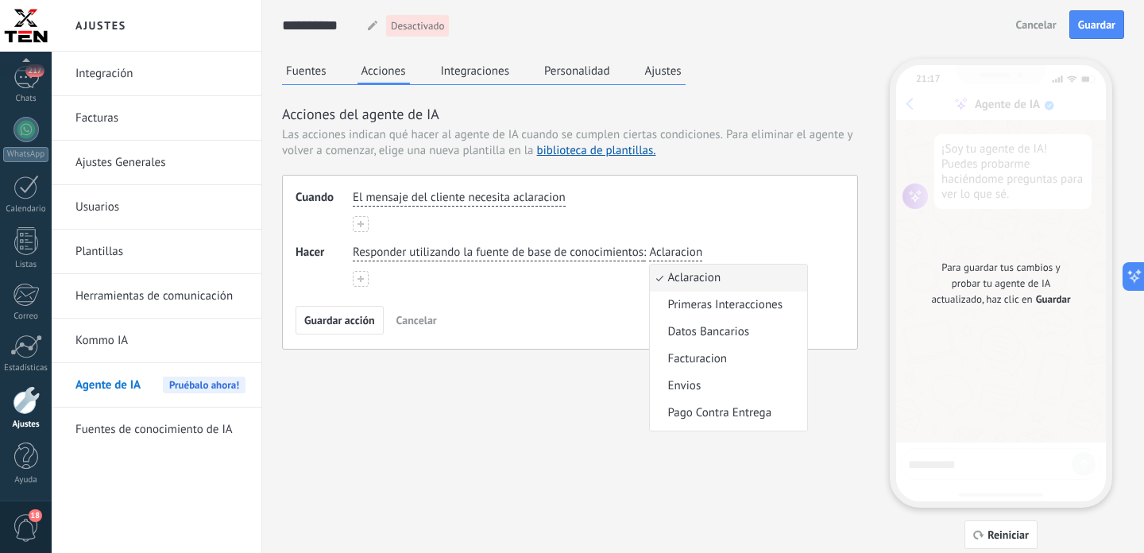
click at [690, 276] on span "Aclaracion" at bounding box center [693, 278] width 53 height 16
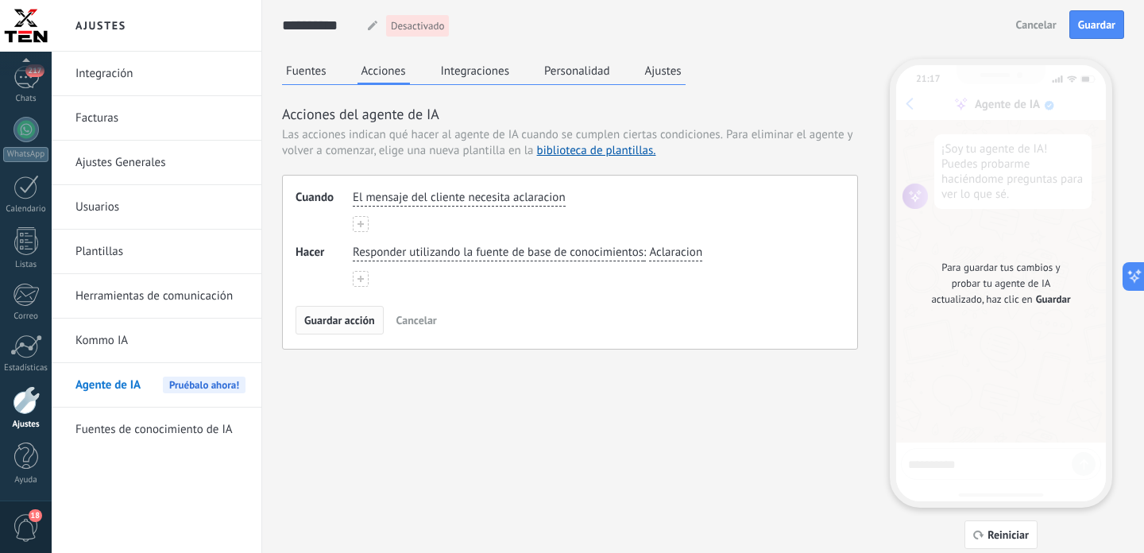
click at [339, 324] on span "Guardar acción" at bounding box center [339, 320] width 71 height 11
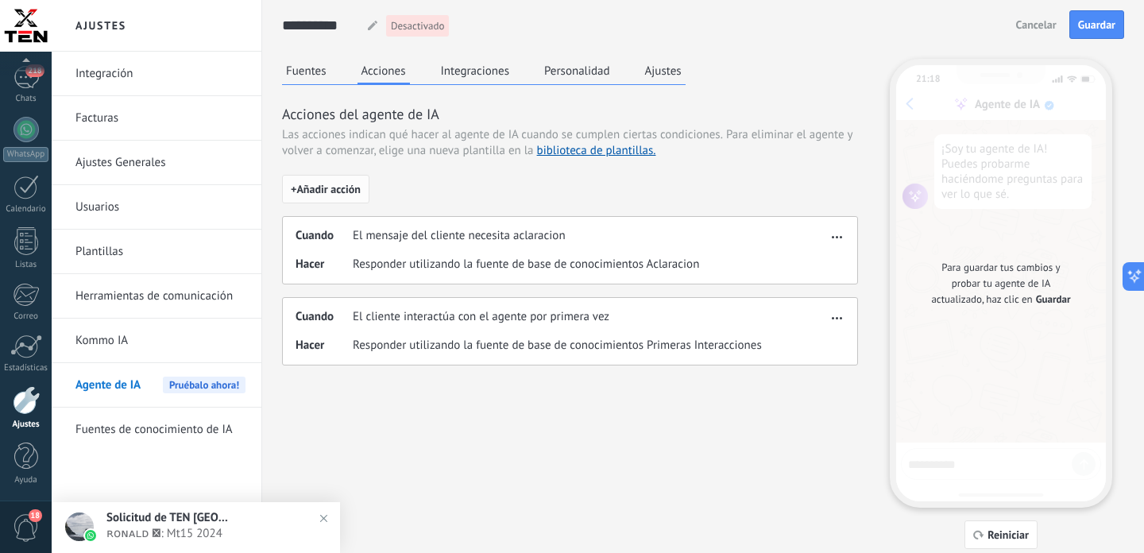
click at [353, 188] on span "+ Añadir acción" at bounding box center [326, 189] width 70 height 11
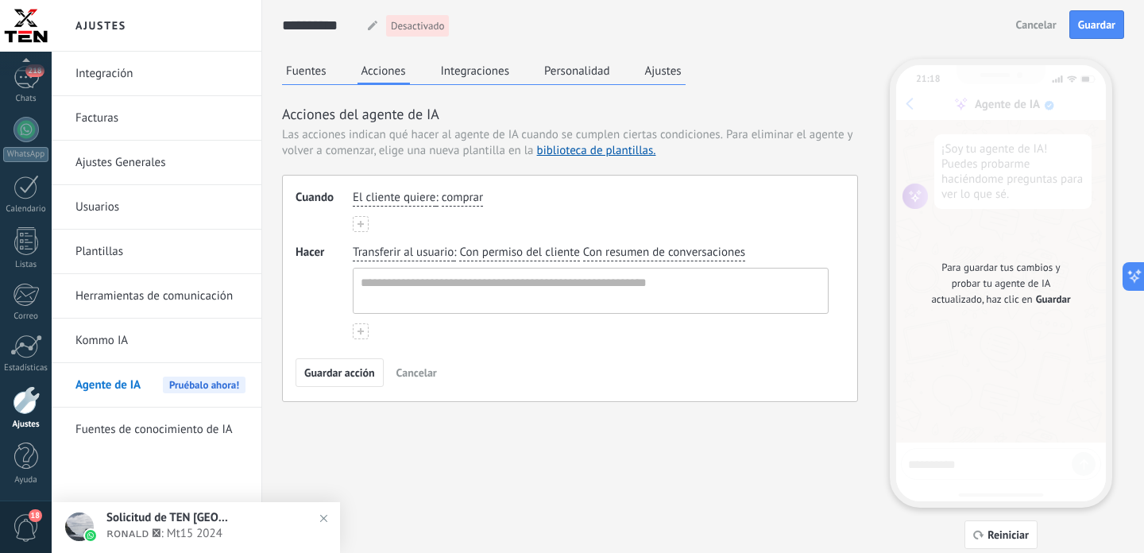
click at [369, 200] on span "El cliente quiere" at bounding box center [394, 198] width 83 height 16
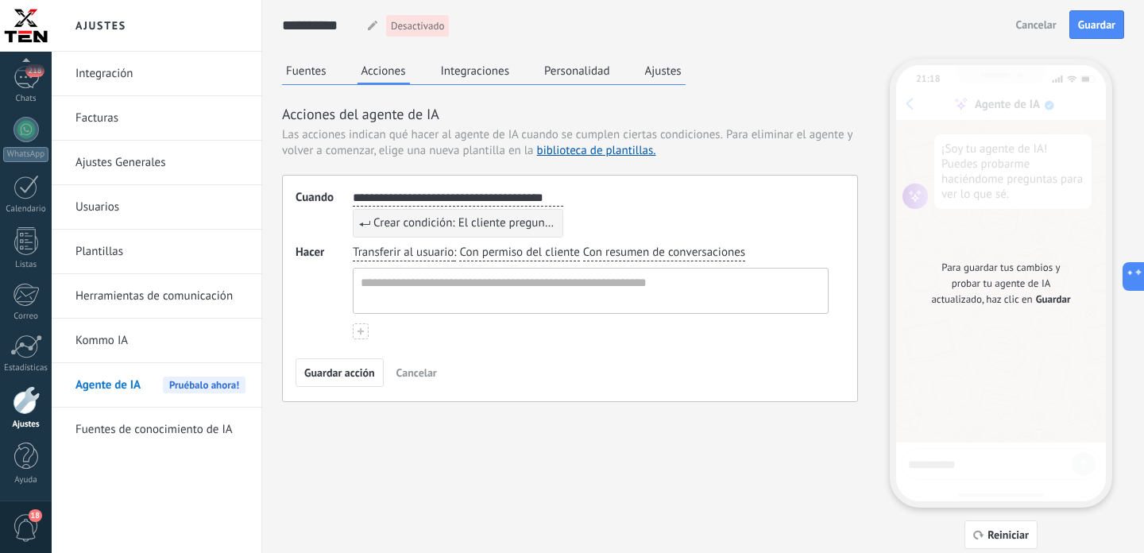
type input "**********"
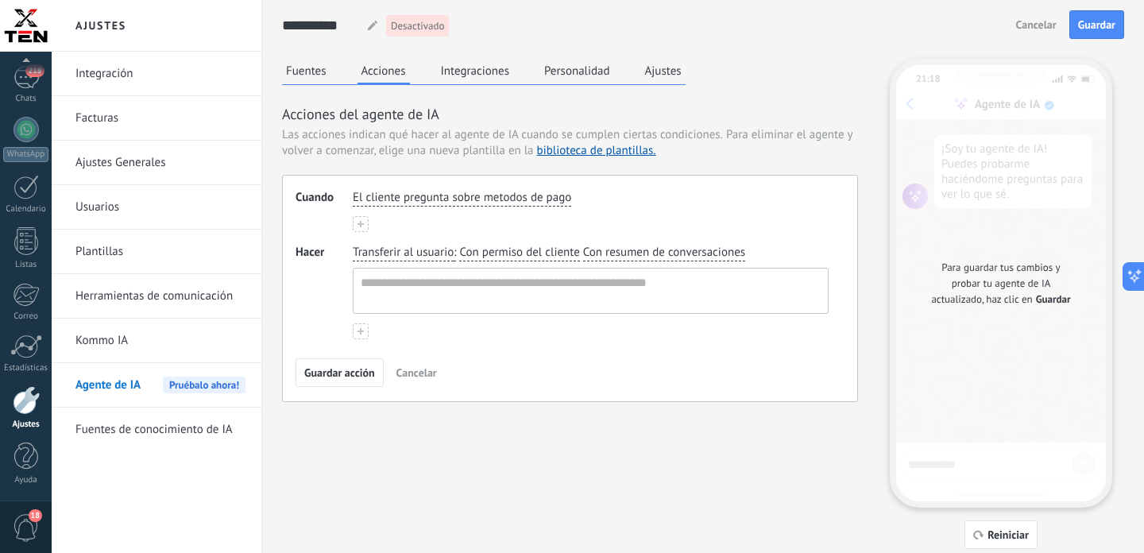
click at [406, 260] on span "Transferir al usuario" at bounding box center [403, 253] width 101 height 16
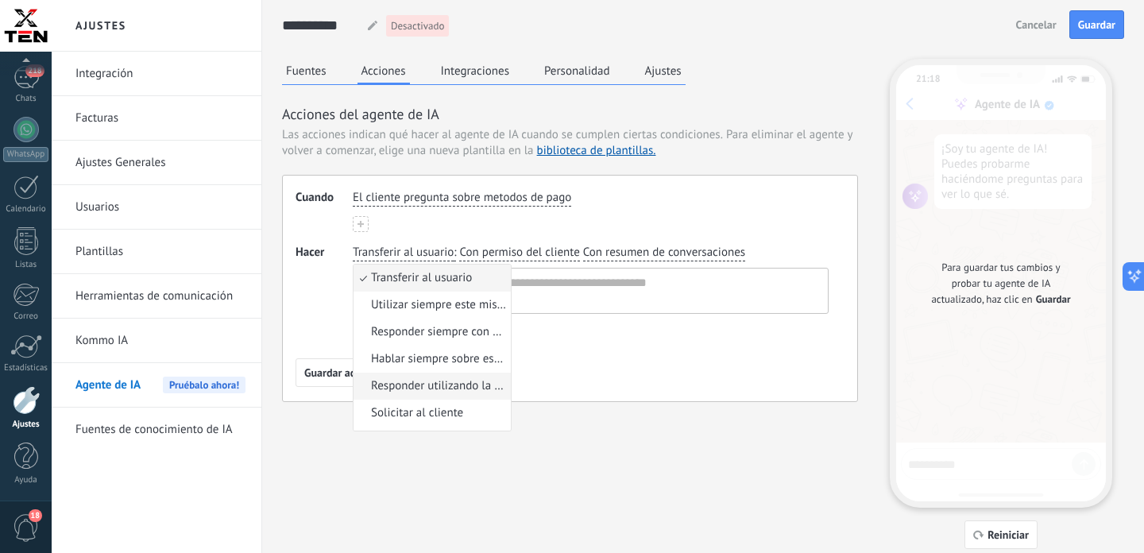
click at [424, 383] on span "Responder utilizando la fuente de base de conocimientos" at bounding box center [438, 386] width 135 height 16
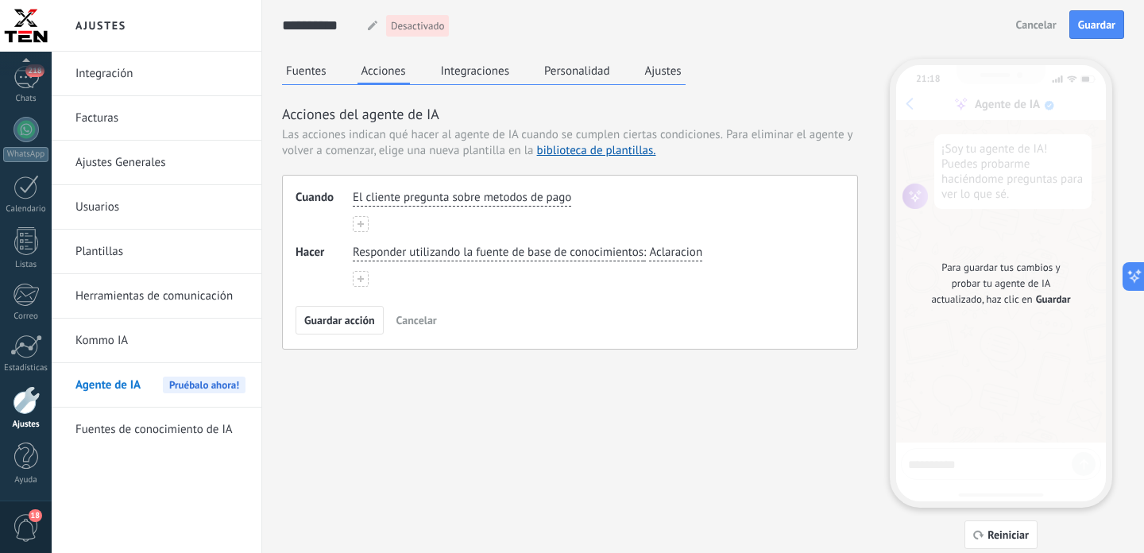
click at [690, 250] on span "Aclaracion" at bounding box center [675, 253] width 53 height 16
click at [740, 389] on span "Metodos de Pago" at bounding box center [710, 390] width 87 height 16
click at [365, 320] on span "Guardar acción" at bounding box center [339, 320] width 71 height 11
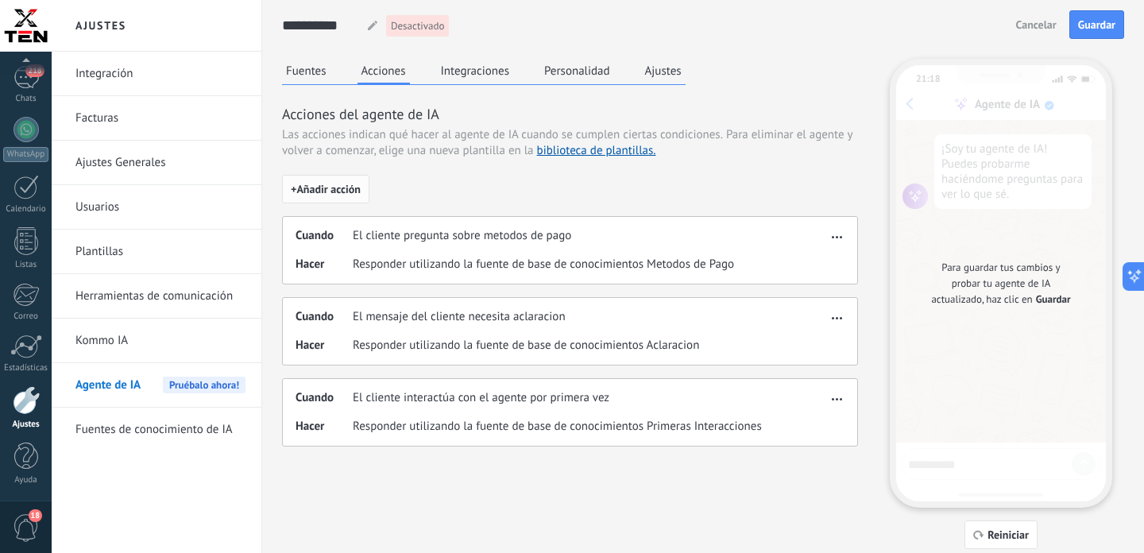
click at [347, 193] on span "+ Añadir acción" at bounding box center [326, 189] width 70 height 11
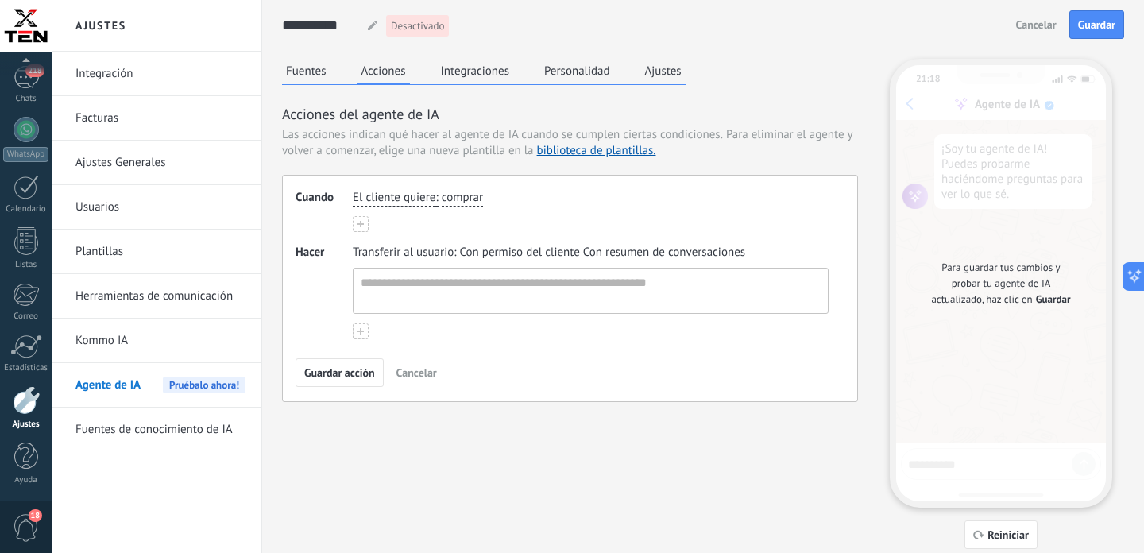
click at [381, 195] on span "El cliente quiere" at bounding box center [394, 198] width 83 height 16
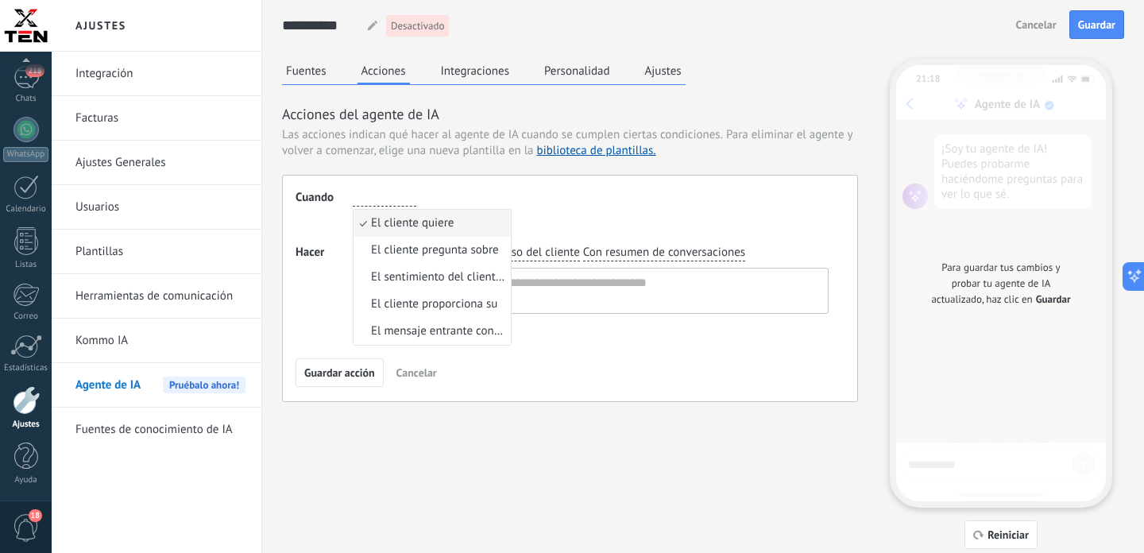
click at [381, 195] on input "button" at bounding box center [385, 198] width 64 height 16
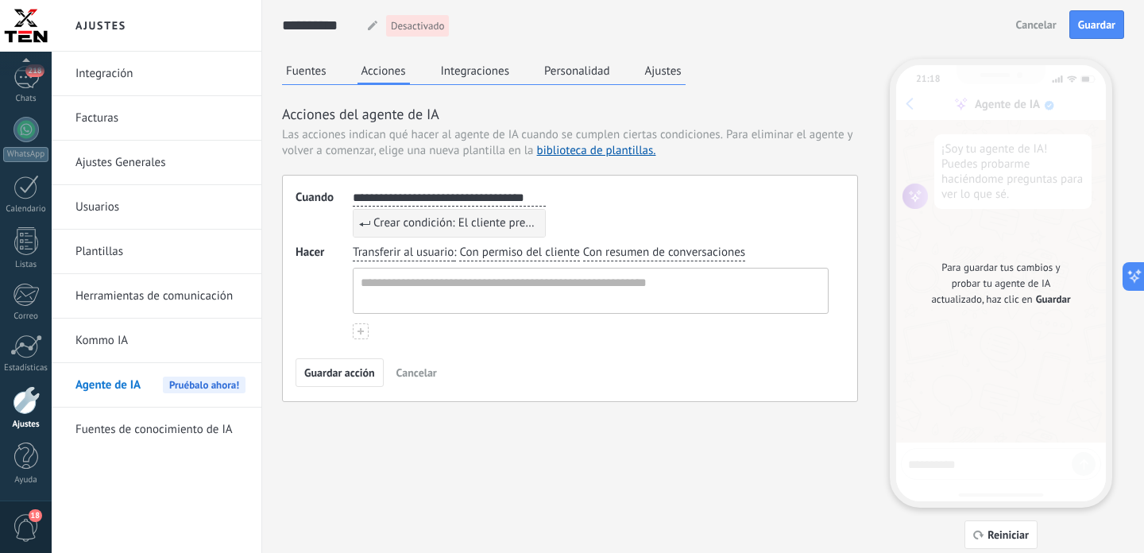
type input "**********"
click at [423, 255] on span "Transferir al usuario" at bounding box center [403, 253] width 101 height 16
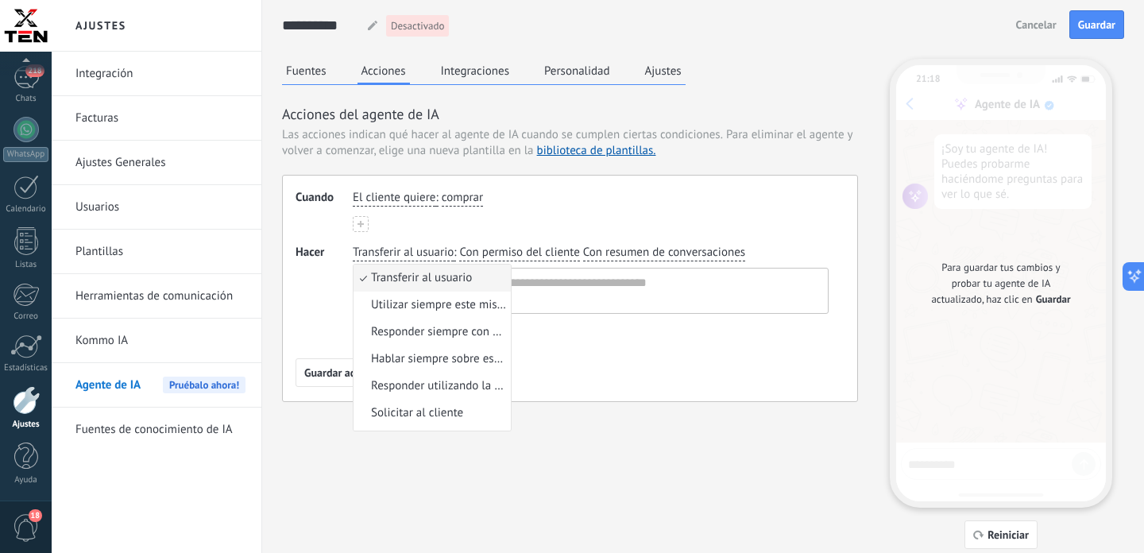
click at [385, 199] on span "El cliente quiere" at bounding box center [394, 198] width 83 height 16
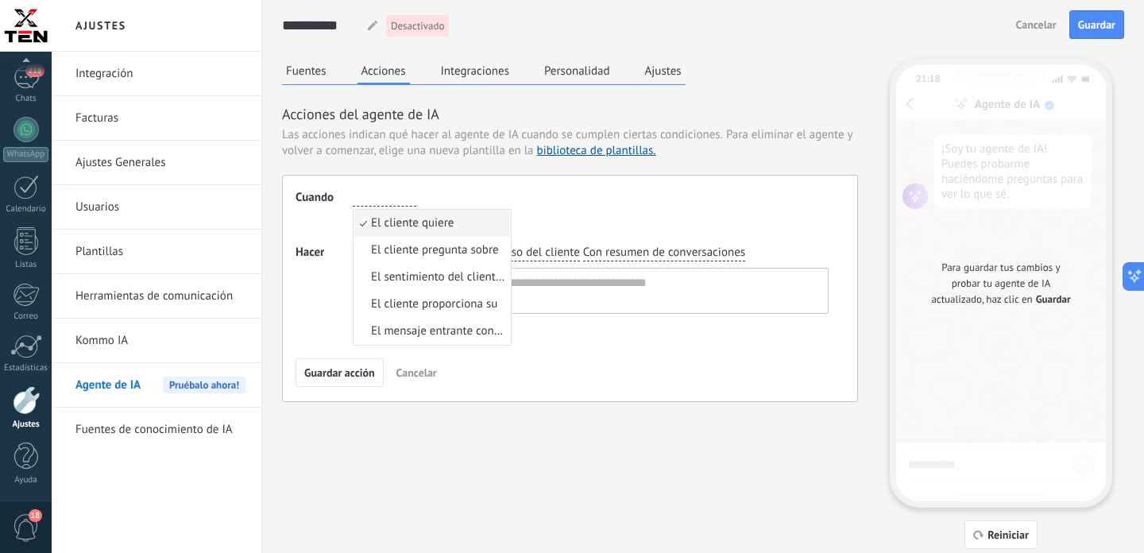
click at [385, 199] on input "button" at bounding box center [385, 198] width 64 height 16
paste input "**********"
type input "**********"
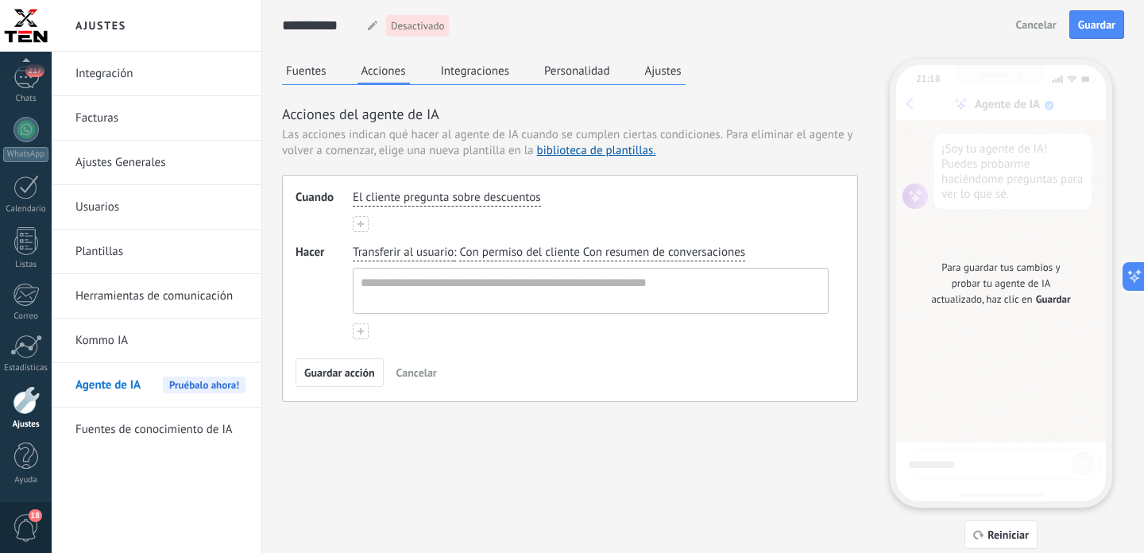
click at [384, 248] on span "Transferir al usuario" at bounding box center [403, 253] width 101 height 16
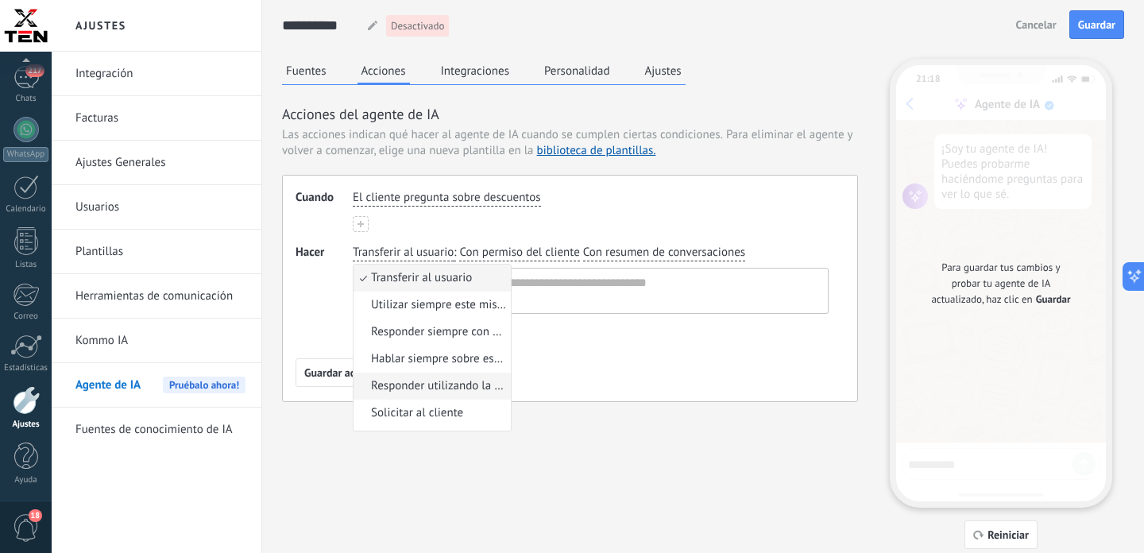
click at [430, 379] on span "Responder utilizando la fuente de base de conocimientos" at bounding box center [438, 386] width 135 height 16
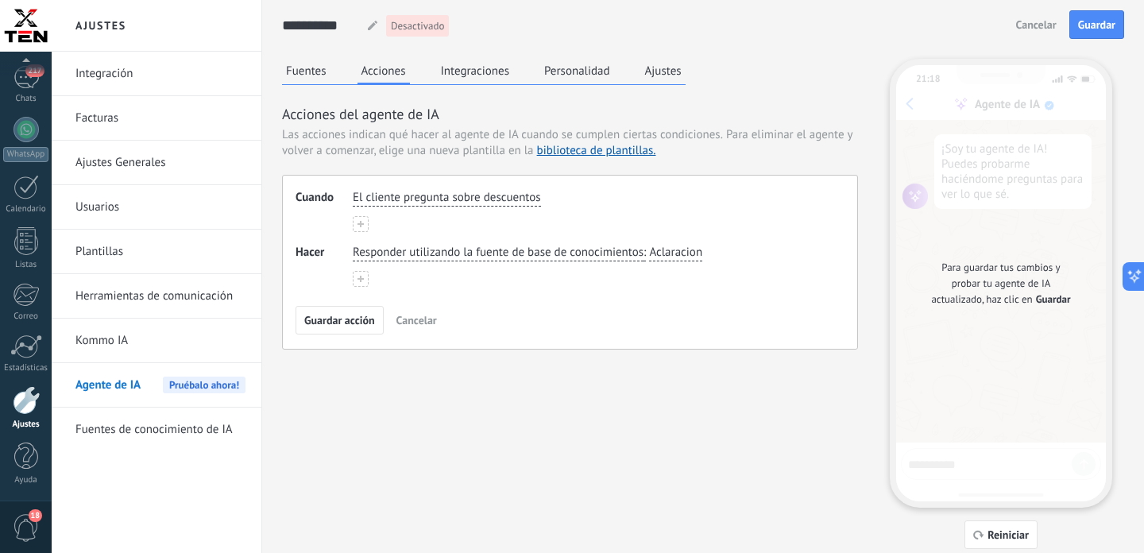
click at [675, 257] on span "Aclaracion" at bounding box center [675, 253] width 53 height 16
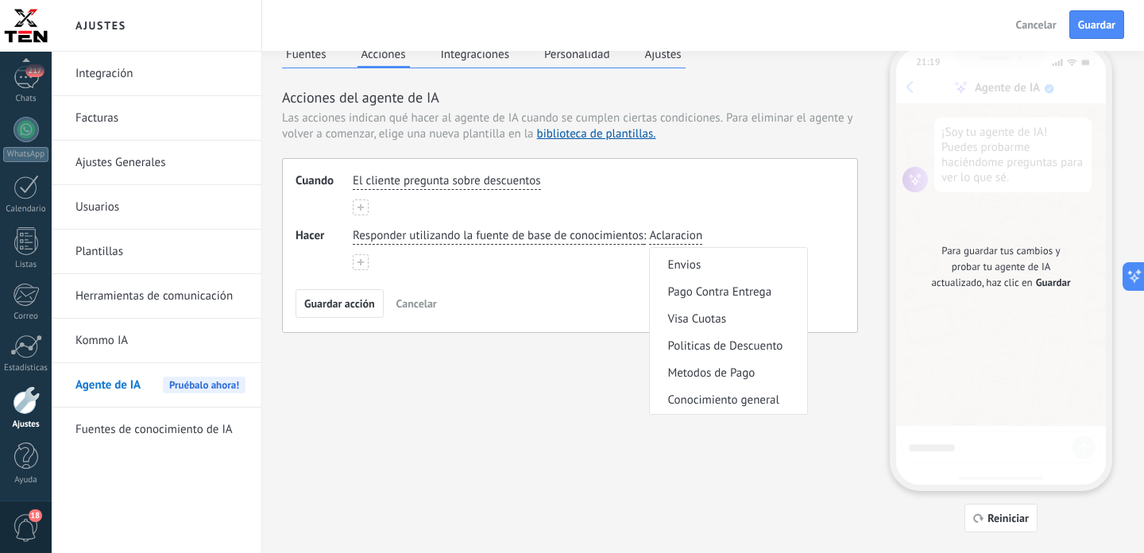
scroll to position [25, 0]
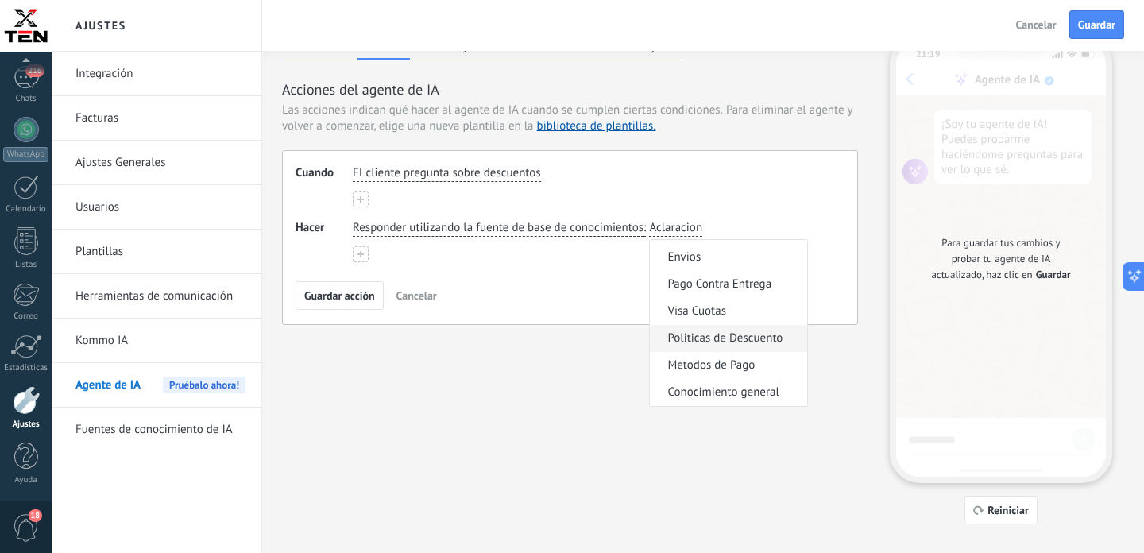
click at [735, 342] on span "Politicas de Descuento" at bounding box center [724, 338] width 115 height 16
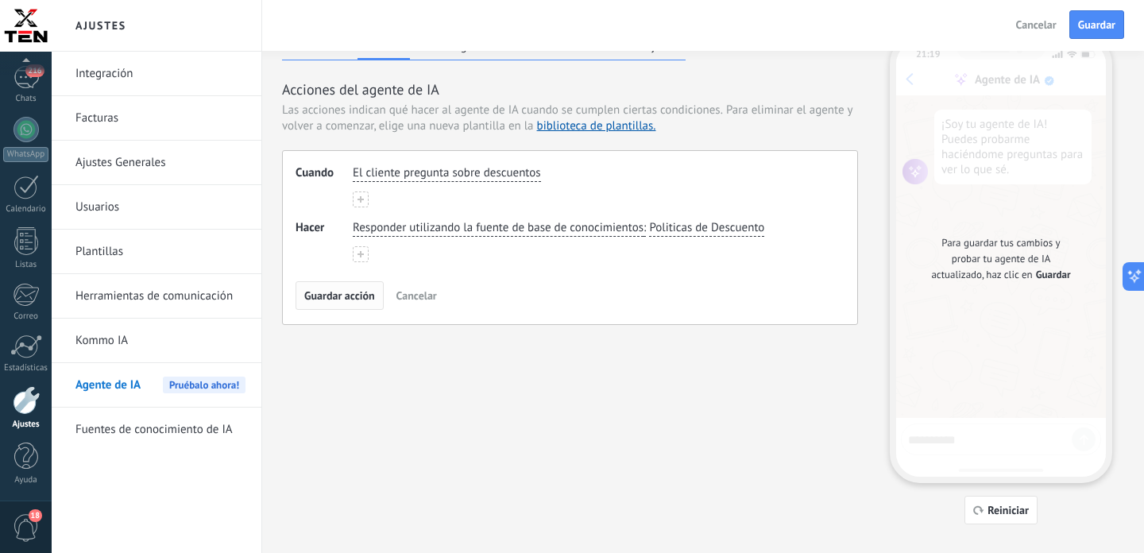
click at [358, 292] on span "Guardar acción" at bounding box center [339, 295] width 71 height 11
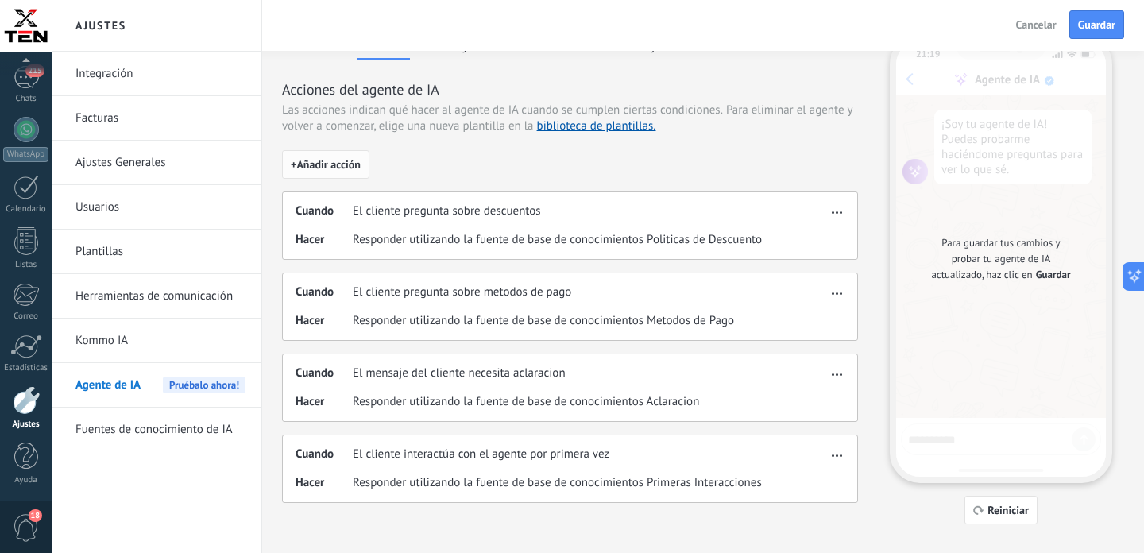
click at [329, 160] on span "+ Añadir acción" at bounding box center [326, 164] width 70 height 11
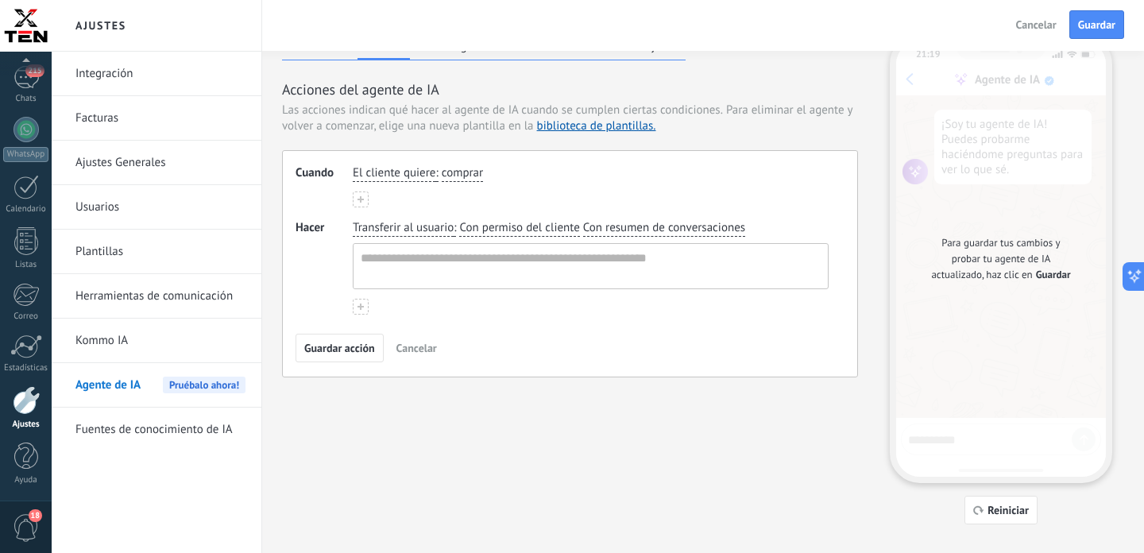
click at [374, 174] on span "El cliente quiere" at bounding box center [394, 173] width 83 height 16
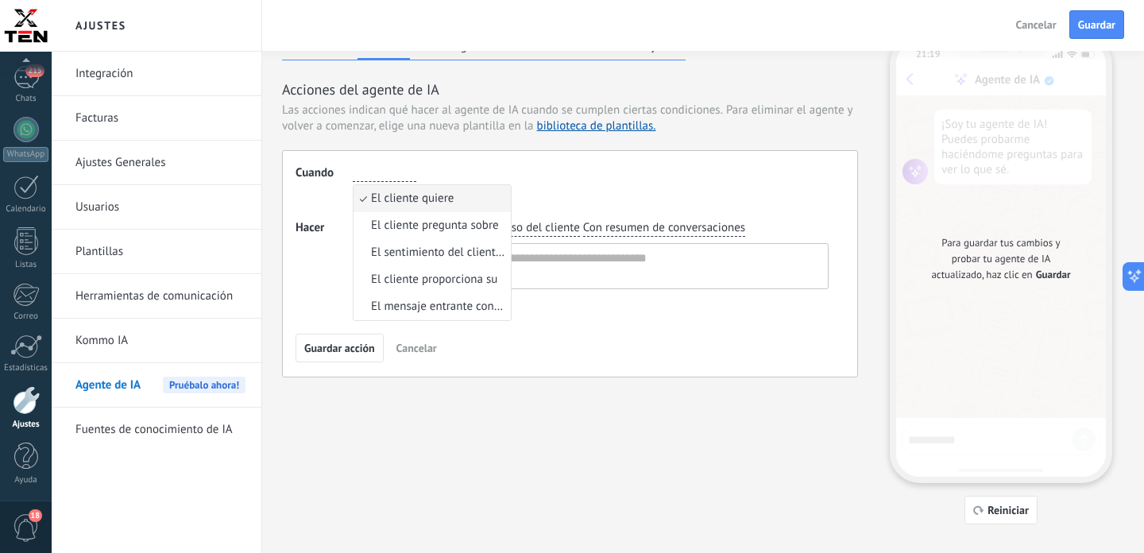
click at [374, 174] on input "button" at bounding box center [385, 173] width 64 height 16
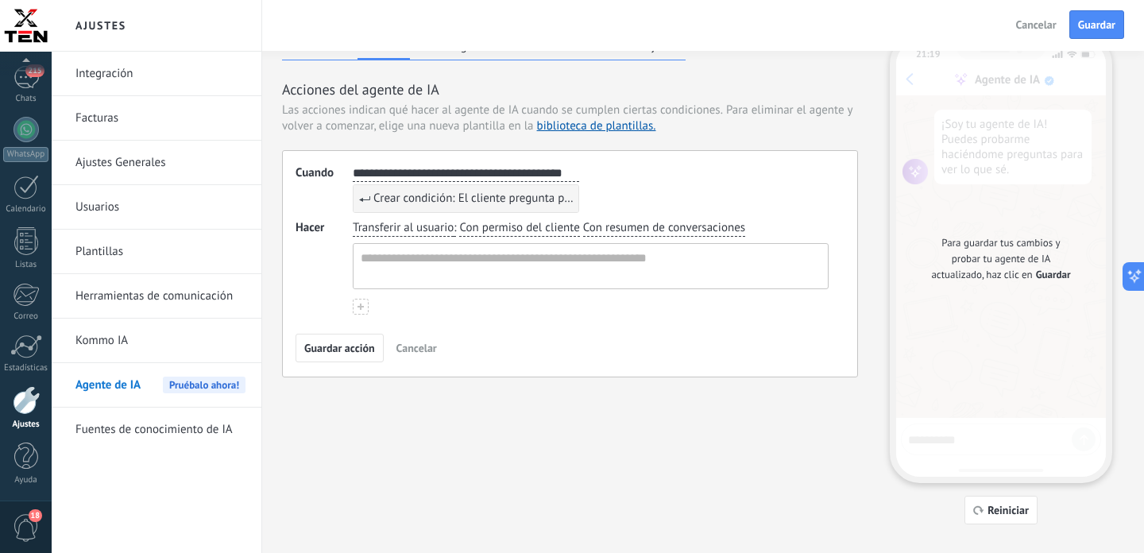
drag, startPoint x: 524, startPoint y: 172, endPoint x: 508, endPoint y: 172, distance: 15.9
click at [508, 172] on input "**********" at bounding box center [466, 173] width 226 height 16
type input "**********"
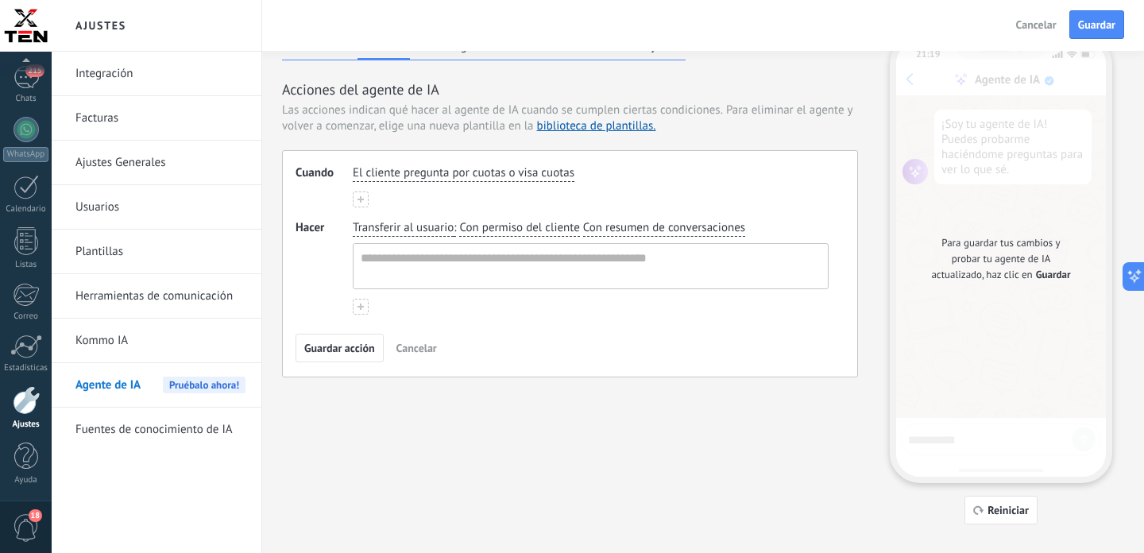
click at [412, 227] on span "Transferir al usuario" at bounding box center [403, 228] width 101 height 16
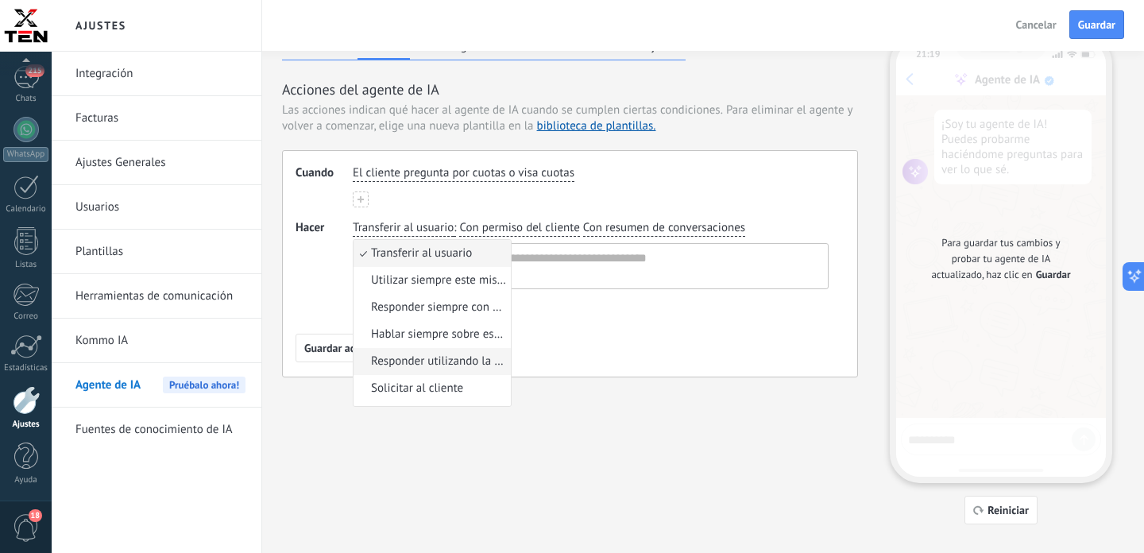
click at [450, 356] on span "Responder utilizando la fuente de base de conocimientos" at bounding box center [438, 362] width 135 height 16
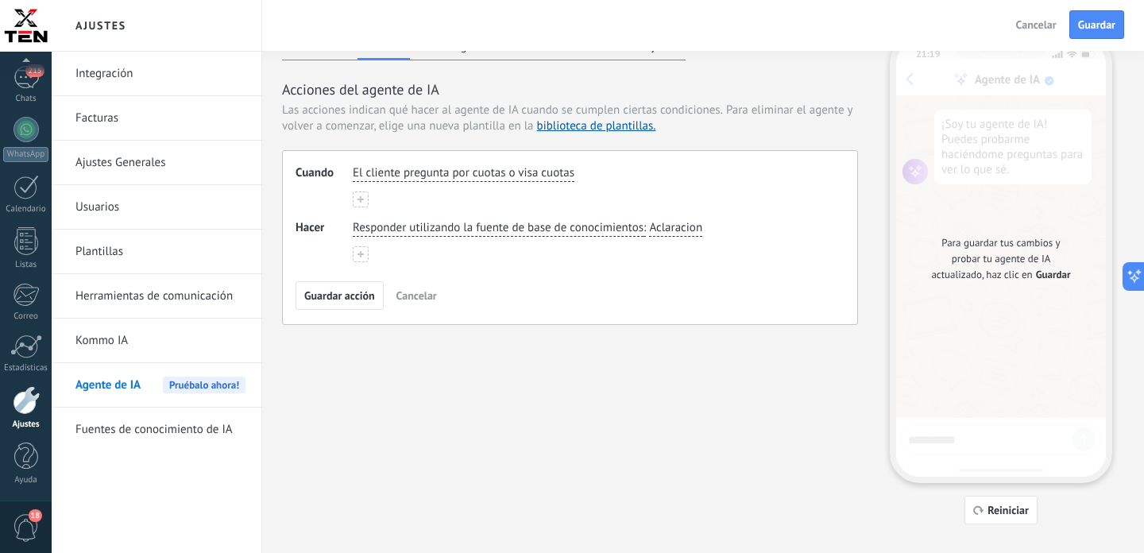
click at [665, 226] on span "Aclaracion" at bounding box center [675, 228] width 53 height 16
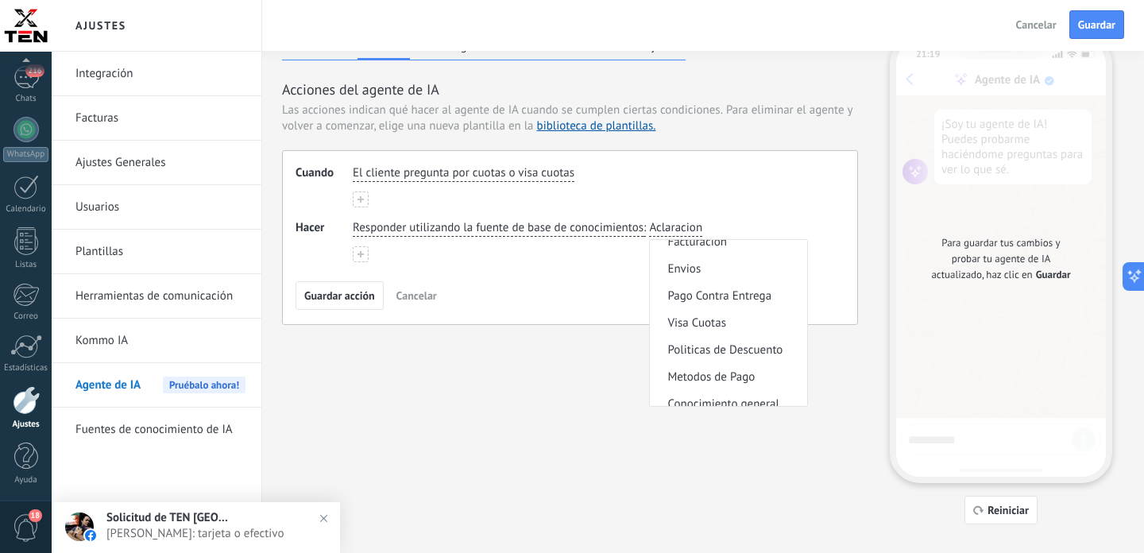
scroll to position [104, 0]
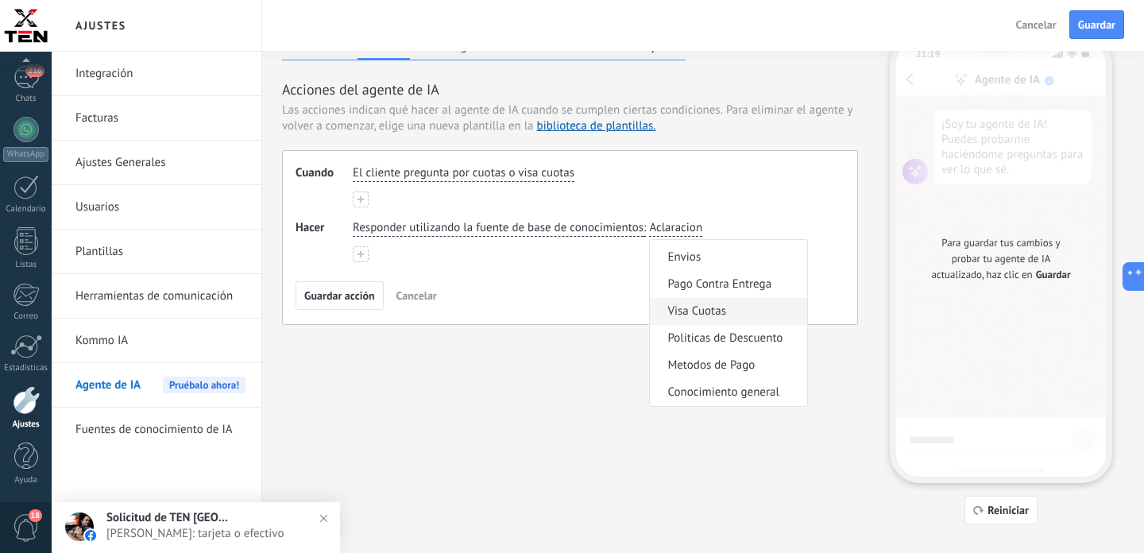
click at [715, 311] on span "Visa Cuotas" at bounding box center [696, 311] width 59 height 16
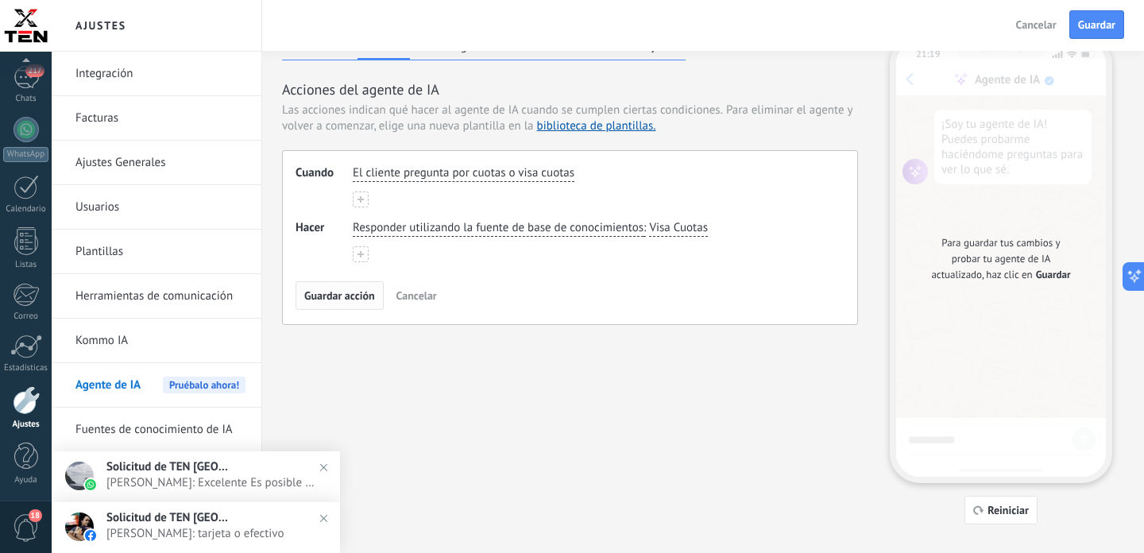
click at [348, 296] on span "Guardar acción" at bounding box center [339, 295] width 71 height 11
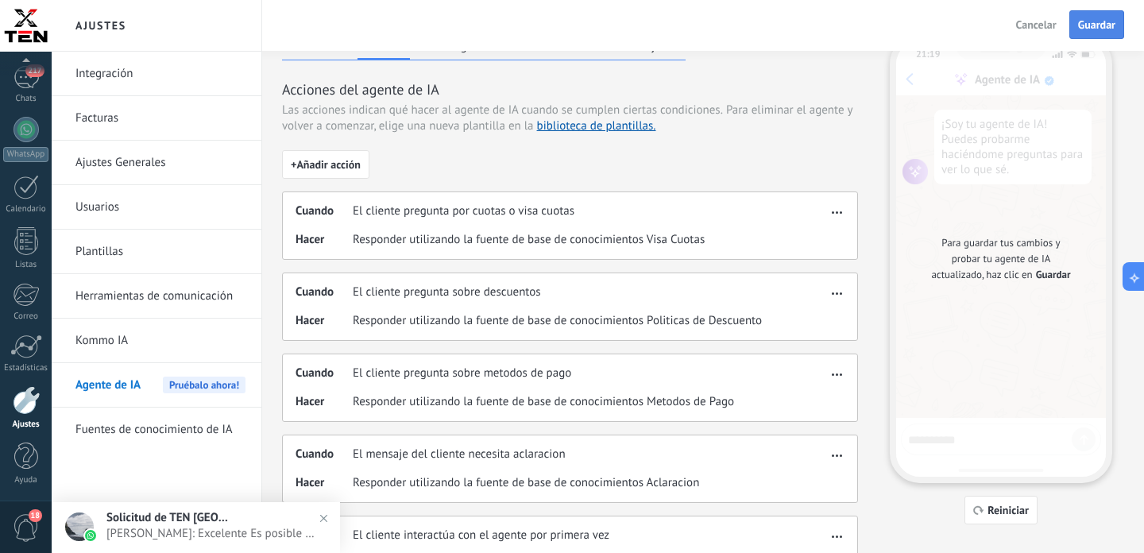
click at [1102, 25] on span "Guardar" at bounding box center [1096, 24] width 37 height 11
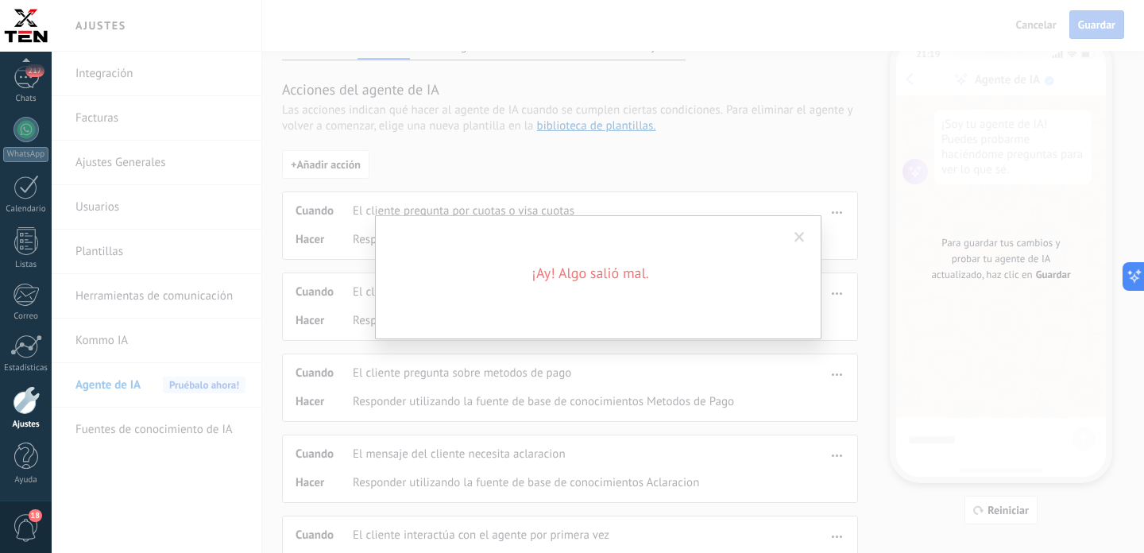
click at [802, 234] on span at bounding box center [799, 237] width 10 height 11
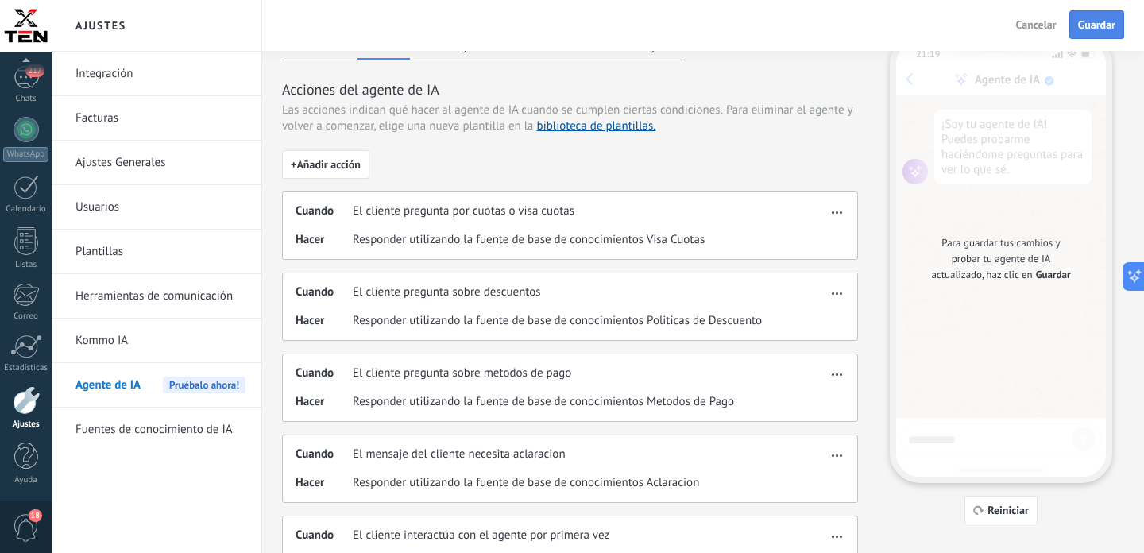
click at [1092, 28] on span "Guardar" at bounding box center [1096, 24] width 37 height 11
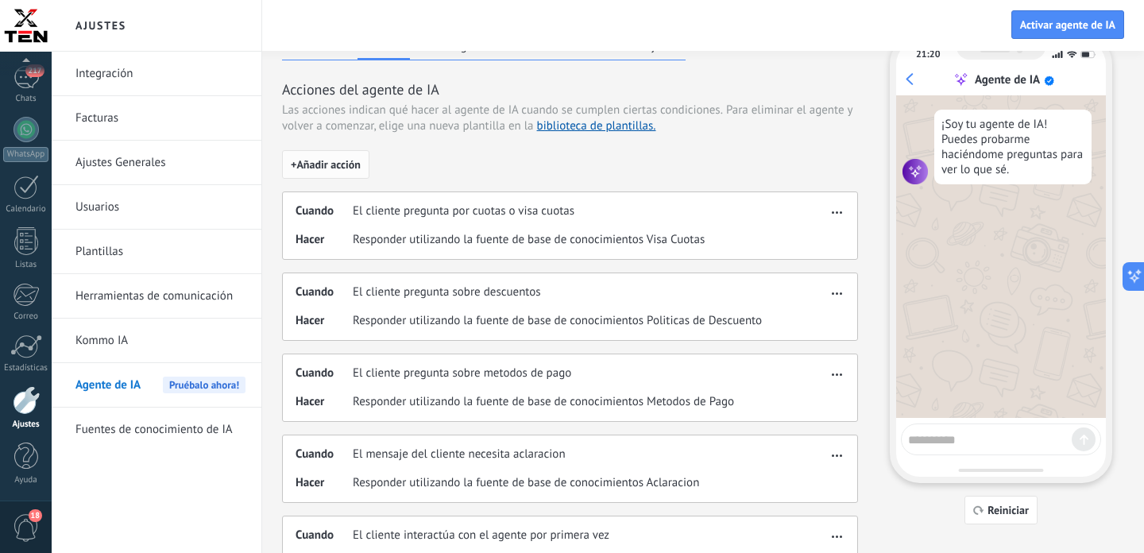
click at [325, 165] on span "+ Añadir acción" at bounding box center [326, 164] width 70 height 11
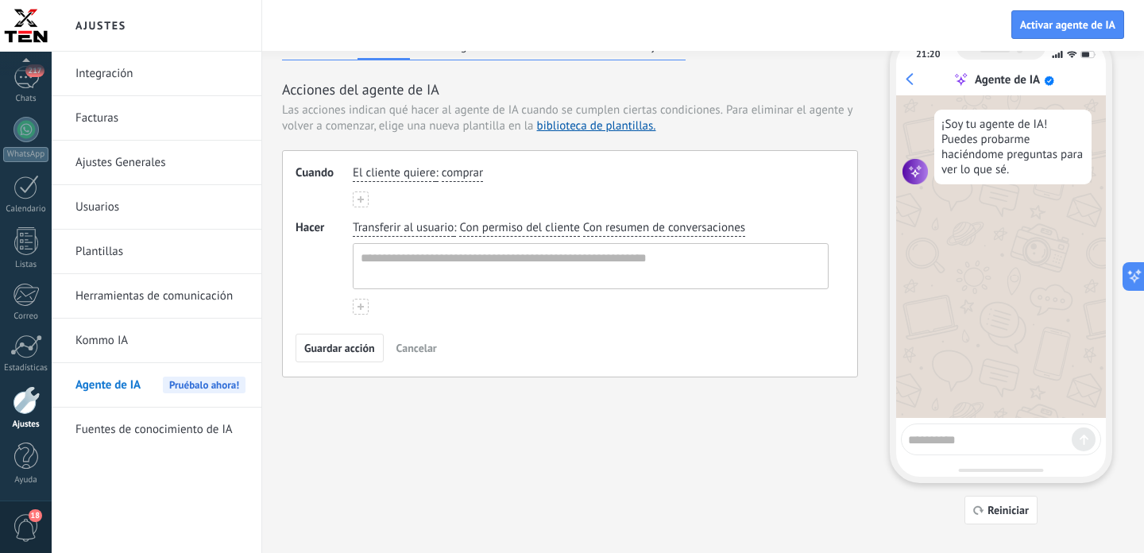
click at [380, 172] on span "El cliente quiere" at bounding box center [394, 173] width 83 height 16
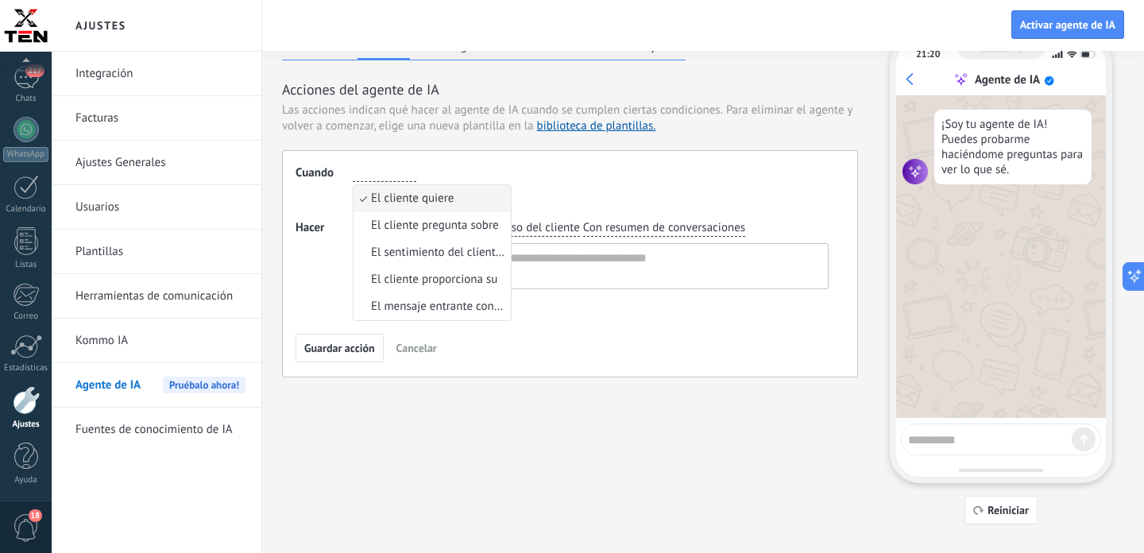
type input "**********"
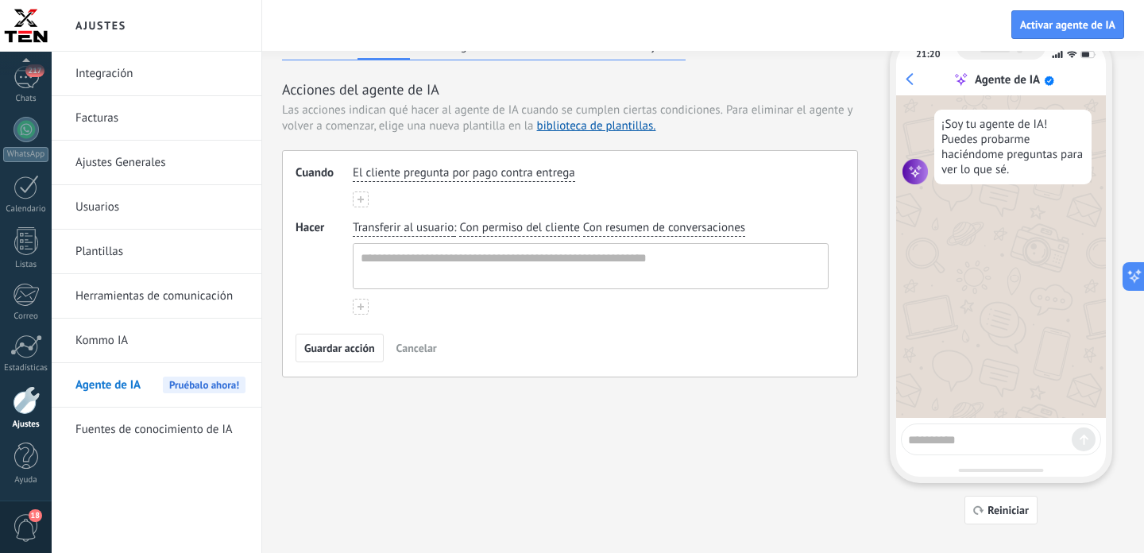
click at [389, 230] on span "Transferir al usuario" at bounding box center [403, 228] width 101 height 16
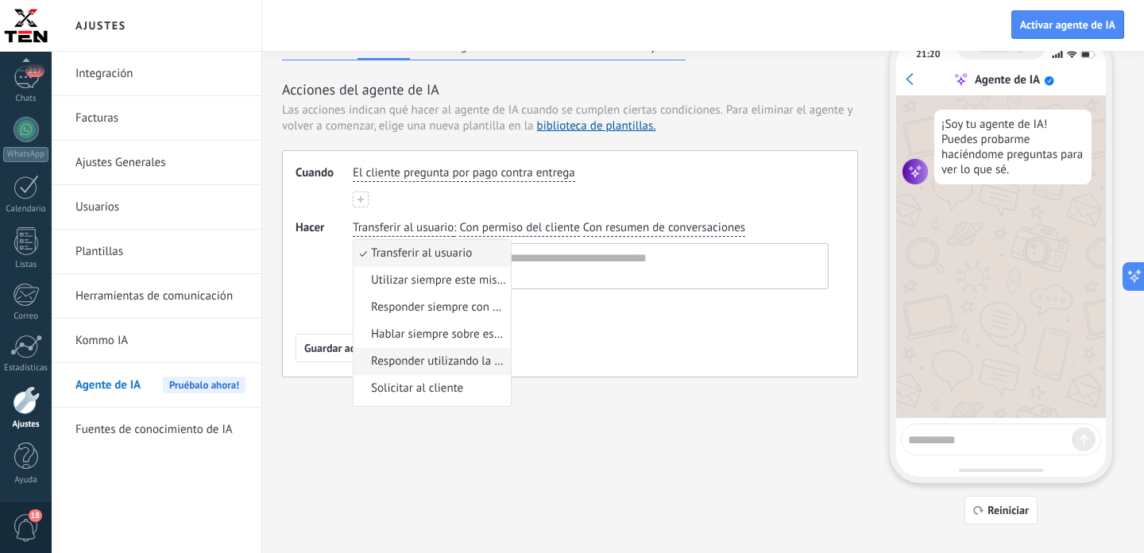
click at [443, 361] on span "Responder utilizando la fuente de base de conocimientos" at bounding box center [438, 362] width 135 height 16
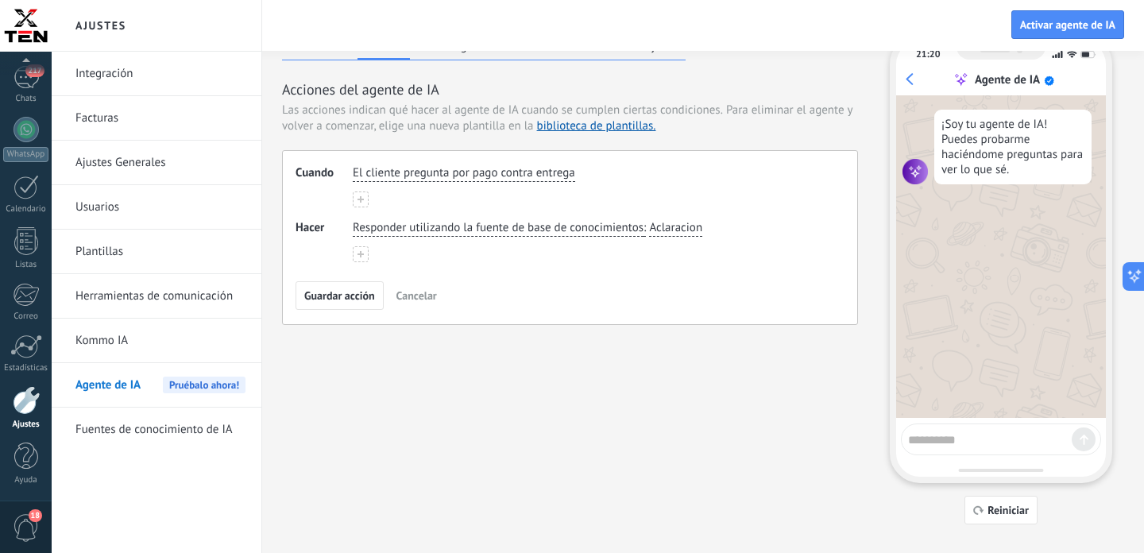
click at [667, 225] on span "Aclaracion" at bounding box center [675, 228] width 53 height 16
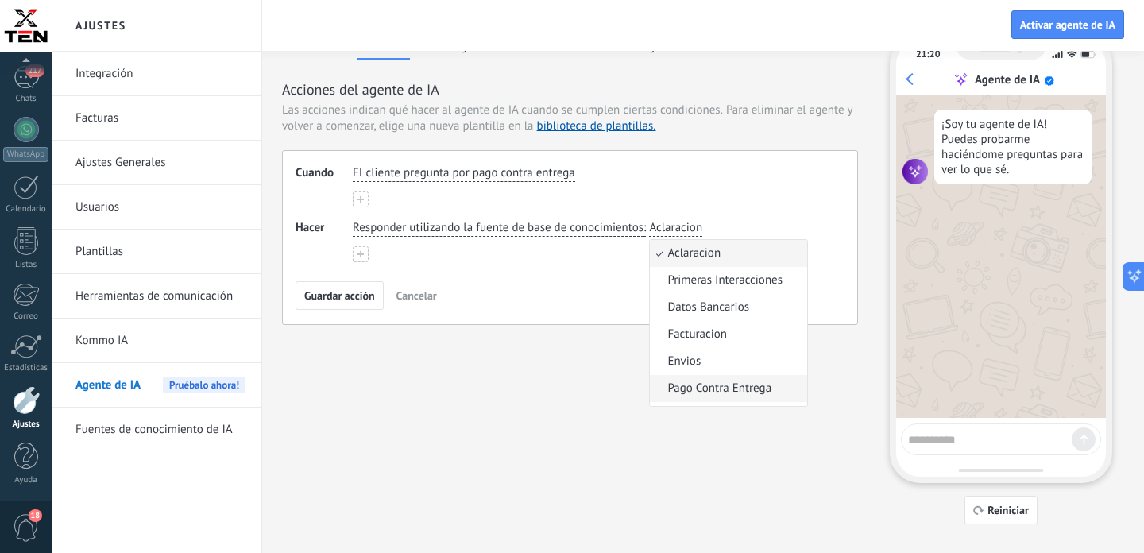
click at [720, 388] on span "Pago Contra Entrega" at bounding box center [719, 389] width 104 height 16
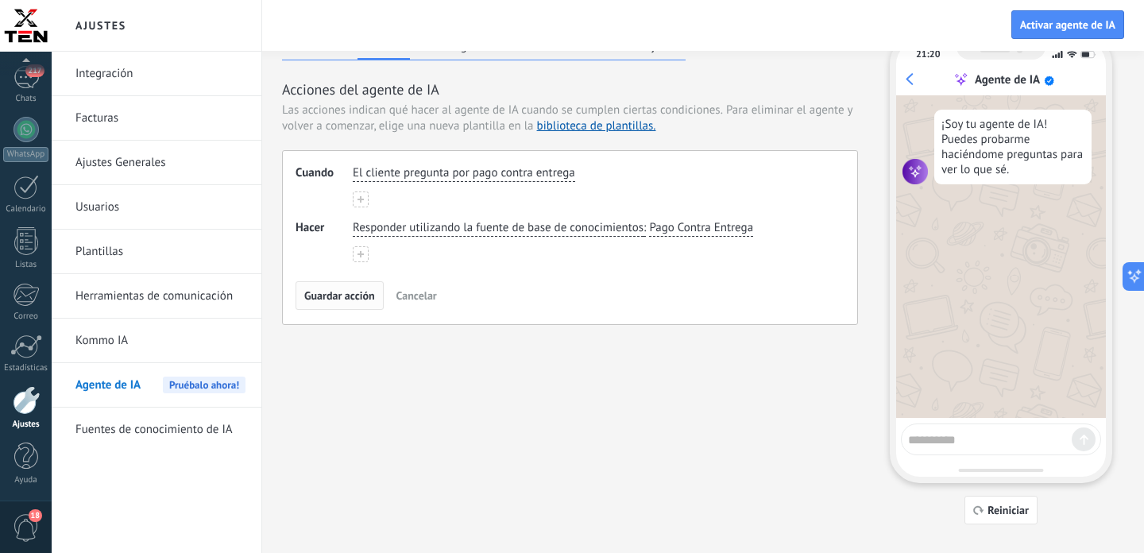
click at [353, 290] on span "Guardar acción" at bounding box center [339, 295] width 71 height 11
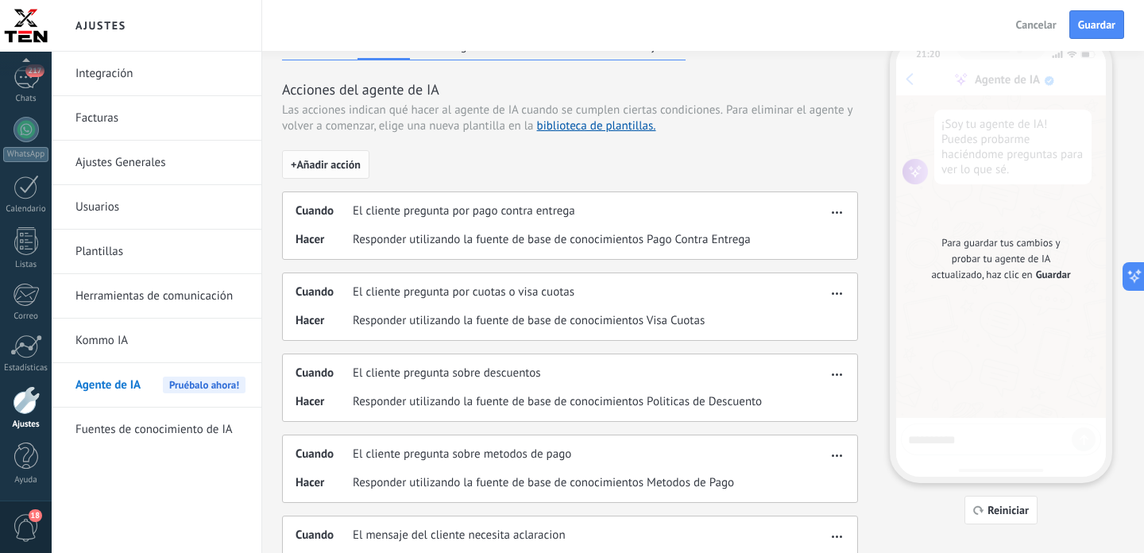
click at [348, 164] on span "+ Añadir acción" at bounding box center [326, 164] width 70 height 11
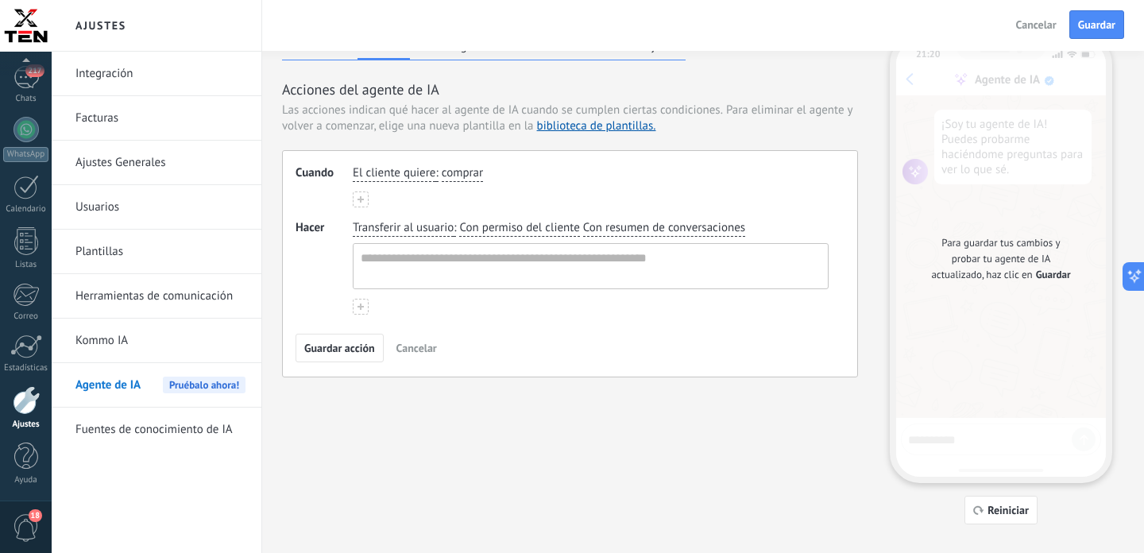
click at [404, 172] on span "El cliente quiere" at bounding box center [394, 173] width 83 height 16
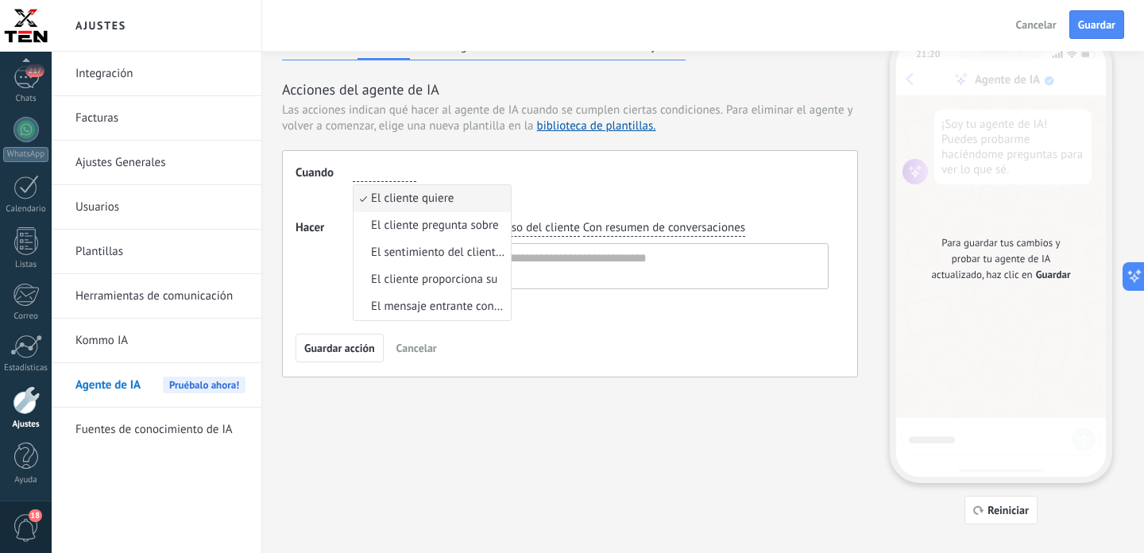
click at [404, 172] on input "button" at bounding box center [385, 173] width 64 height 16
type input "**********"
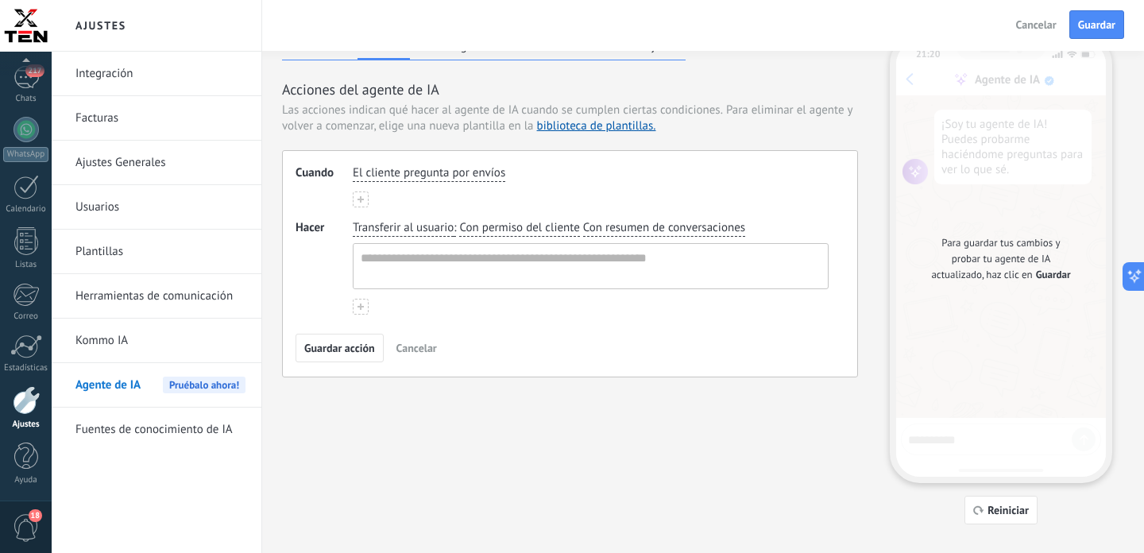
click at [393, 238] on div "Transferir al usuario : Con permiso del cliente Con resumen de conversaciones" at bounding box center [591, 254] width 482 height 75
click at [401, 230] on span "Transferir al usuario" at bounding box center [403, 228] width 101 height 16
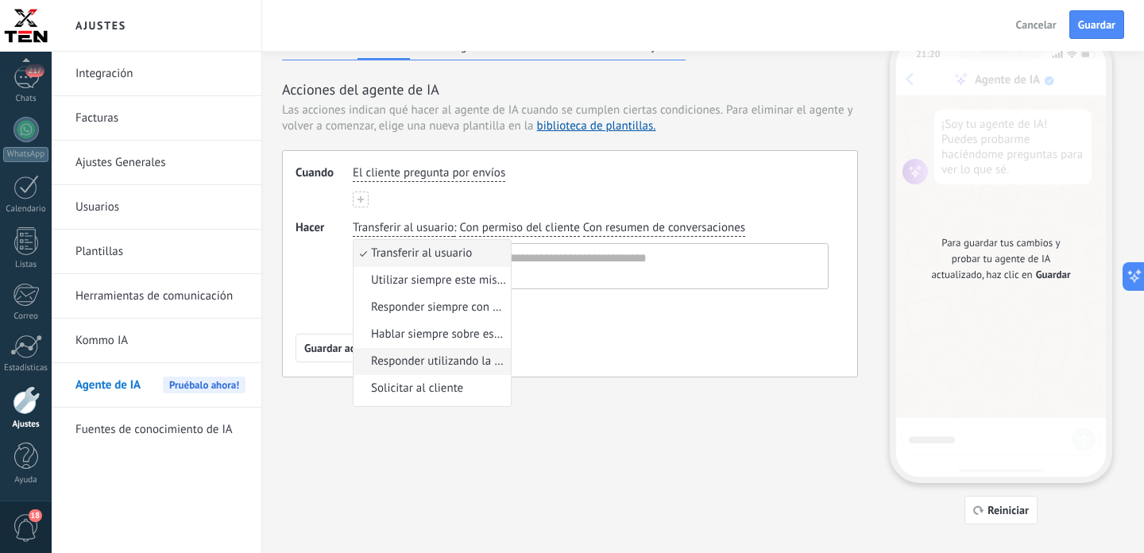
click at [445, 368] on span "Responder utilizando la fuente de base de conocimientos" at bounding box center [438, 362] width 135 height 16
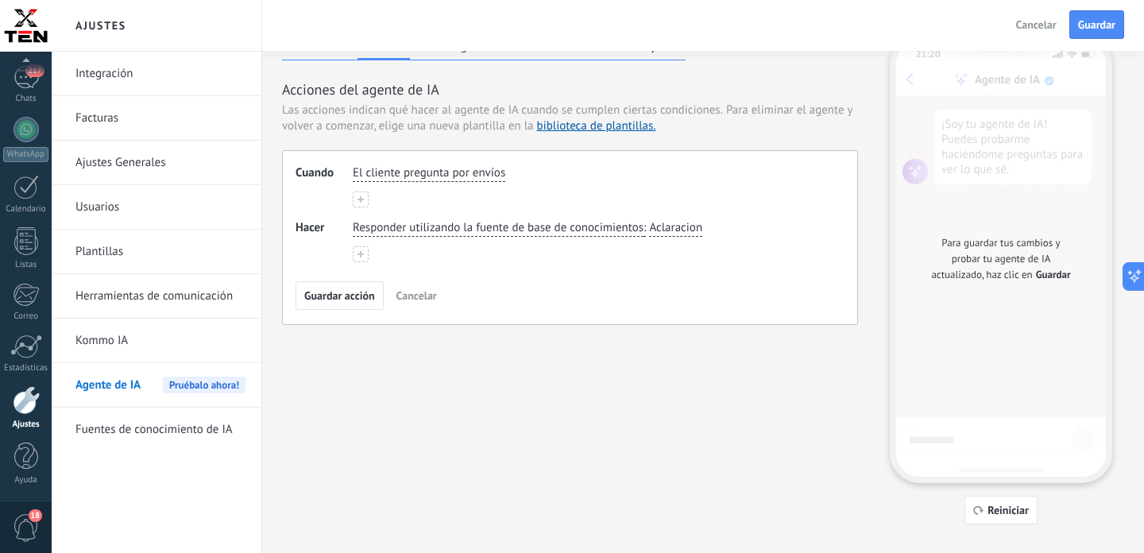
click at [674, 224] on span "Aclaracion" at bounding box center [675, 228] width 53 height 16
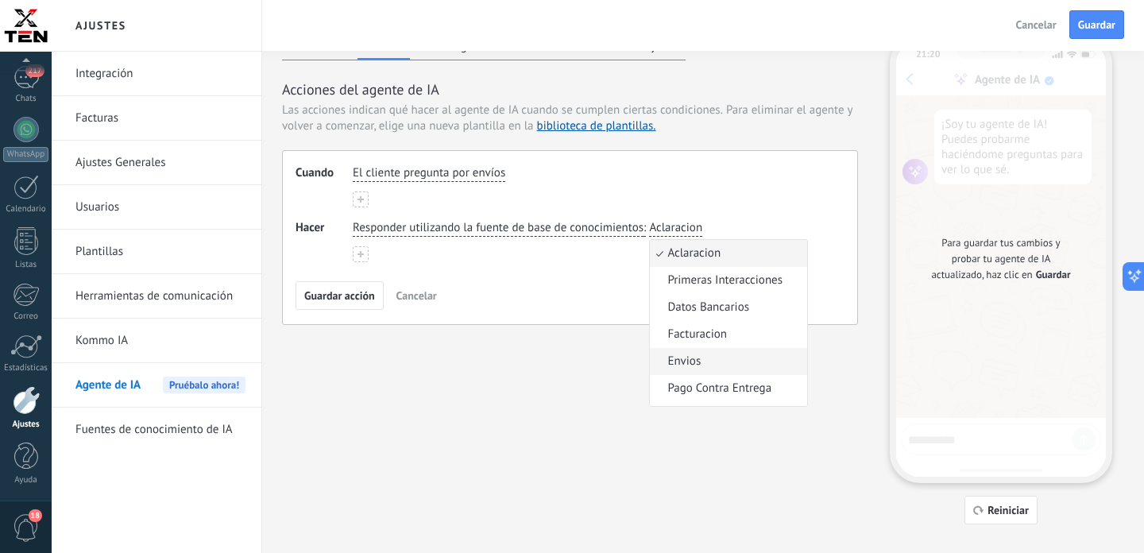
click at [702, 369] on li "Envios" at bounding box center [728, 361] width 157 height 27
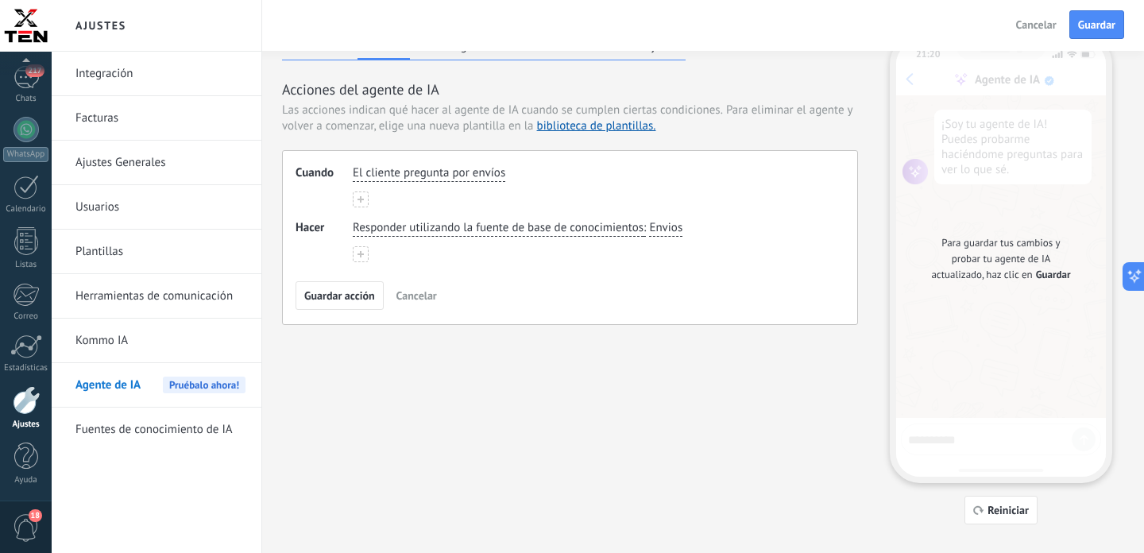
click at [384, 294] on div "Guardar acción Cancelar" at bounding box center [570, 295] width 549 height 29
click at [368, 294] on span "Guardar acción" at bounding box center [339, 295] width 71 height 11
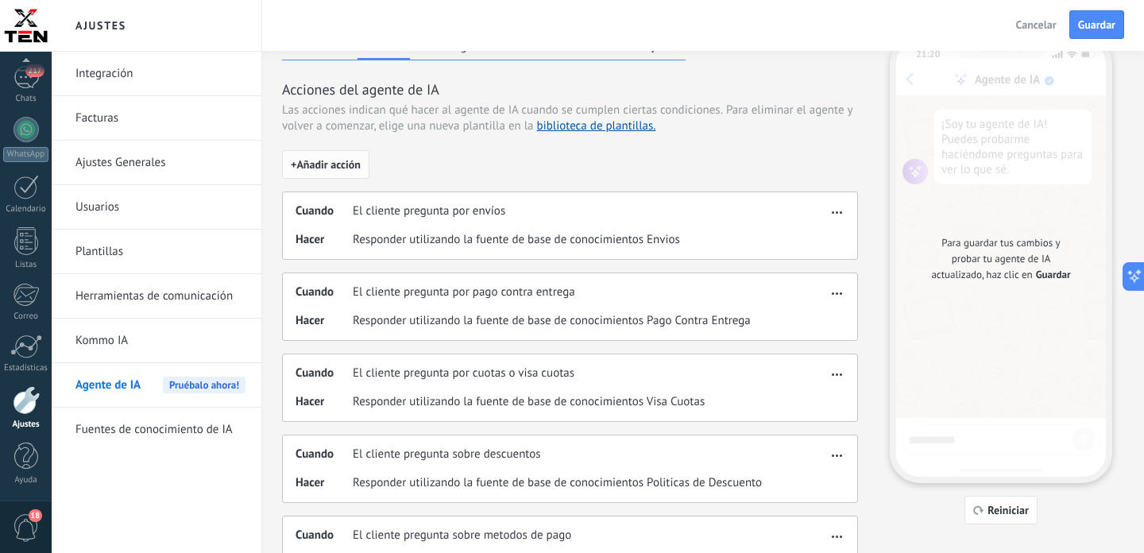
click at [351, 165] on span "+ Añadir acción" at bounding box center [326, 164] width 70 height 11
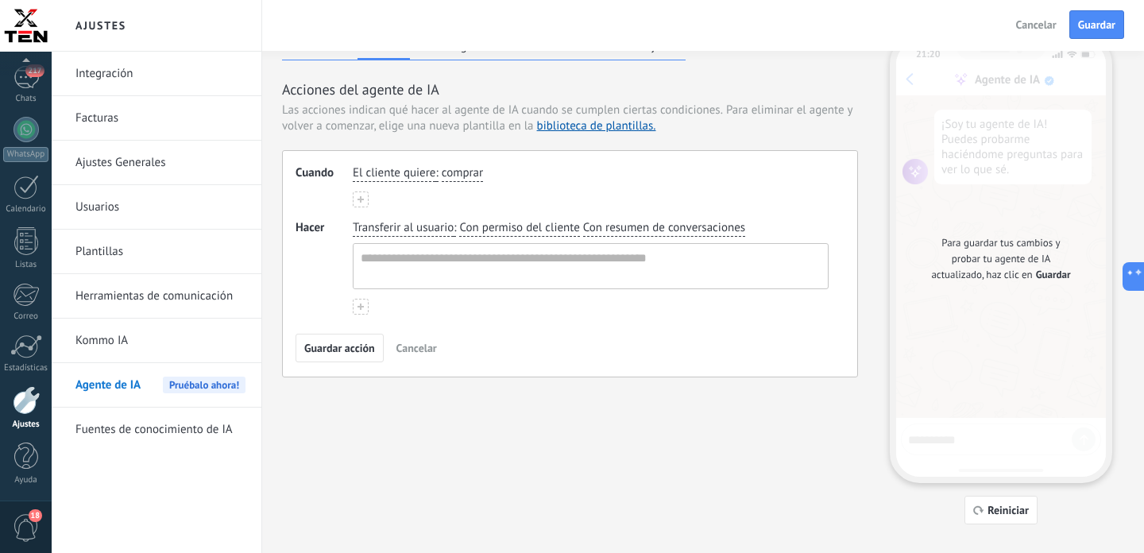
click at [377, 172] on span "El cliente quiere" at bounding box center [394, 173] width 83 height 16
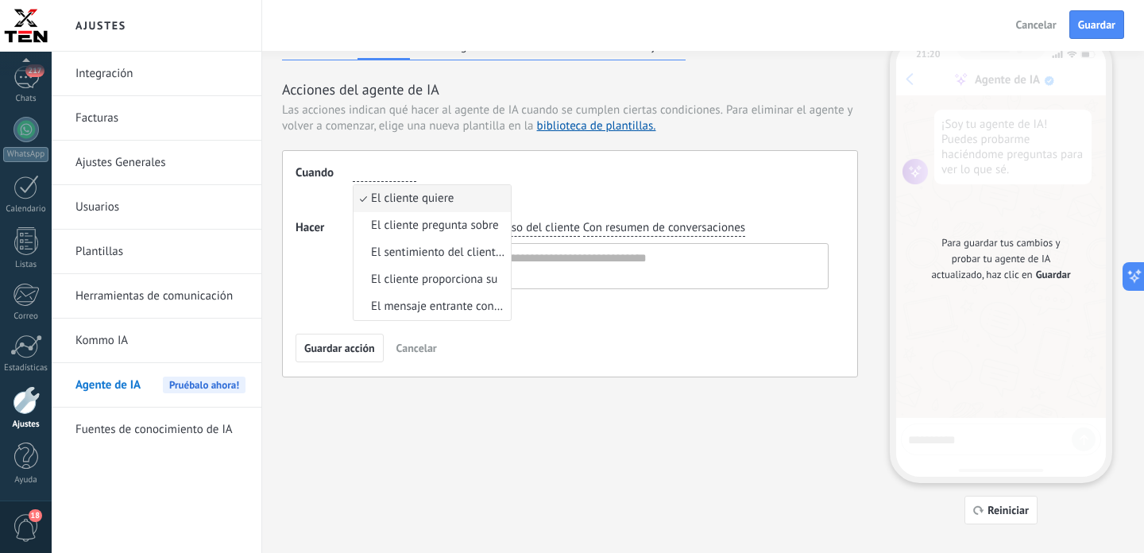
type input "**********"
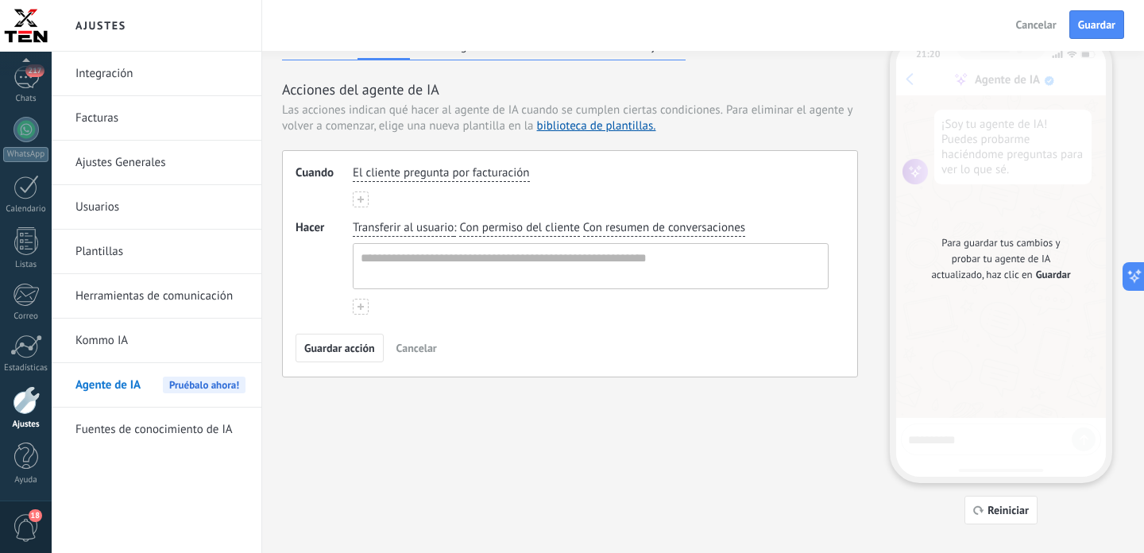
click at [396, 230] on span "Transferir al usuario" at bounding box center [403, 228] width 101 height 16
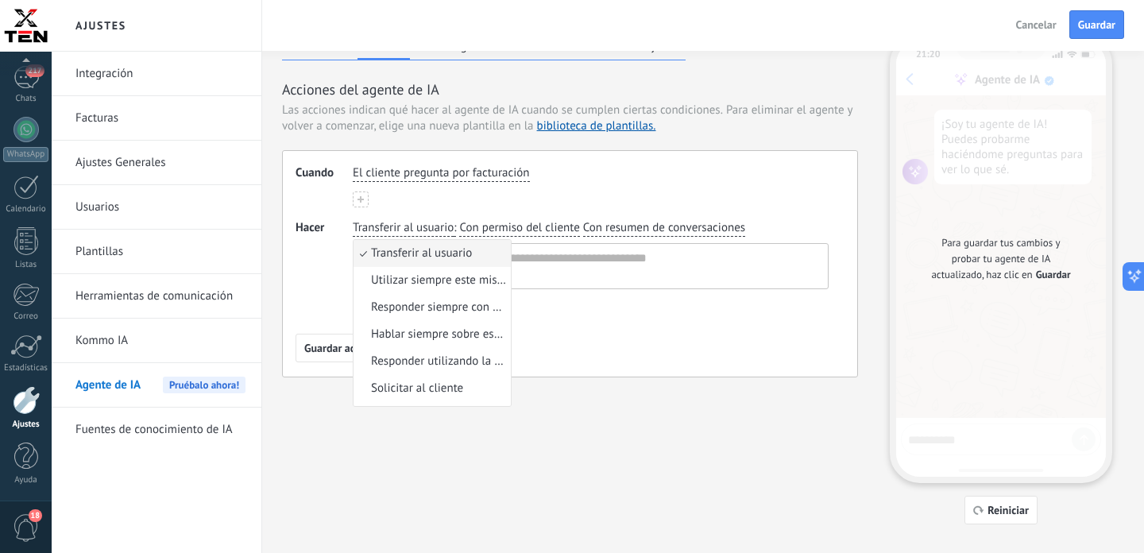
click at [458, 366] on span "Responder utilizando la fuente de base de conocimientos" at bounding box center [438, 362] width 135 height 16
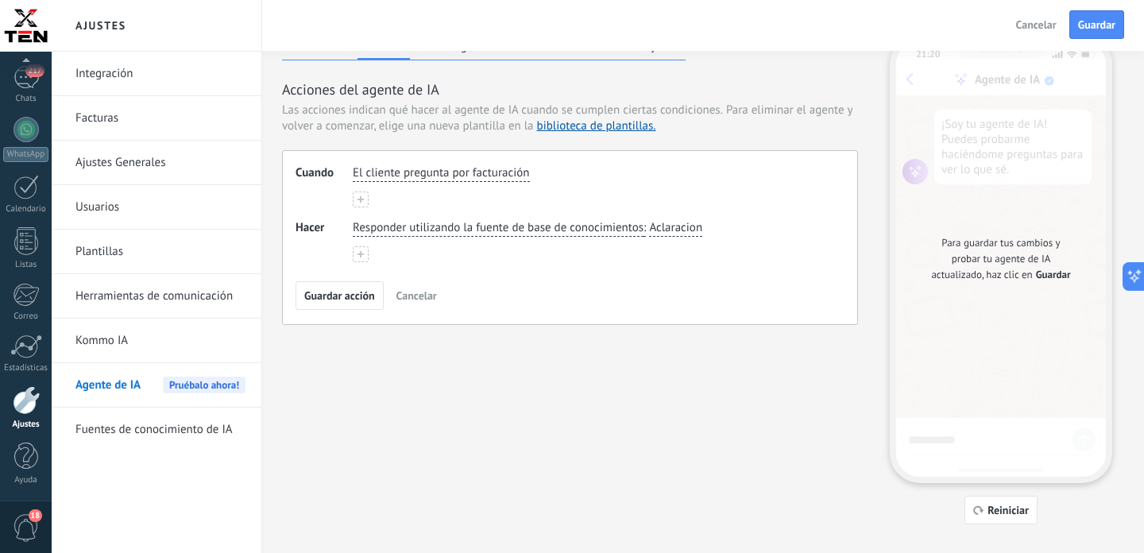
click at [675, 232] on span "Aclaracion" at bounding box center [675, 228] width 53 height 16
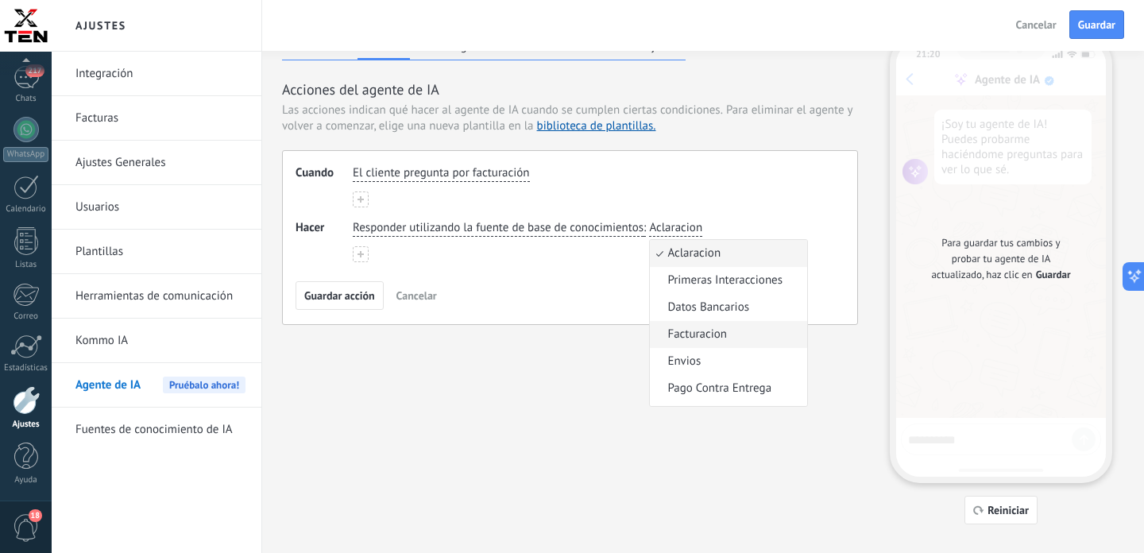
click at [702, 333] on span "Facturacion" at bounding box center [697, 335] width 60 height 16
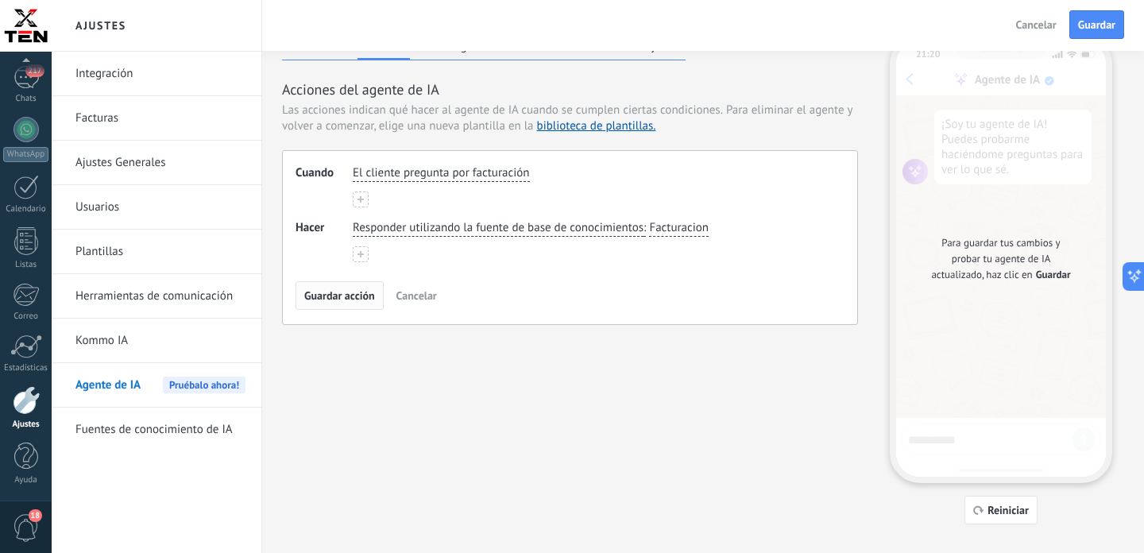
click at [355, 296] on span "Guardar acción" at bounding box center [339, 295] width 71 height 11
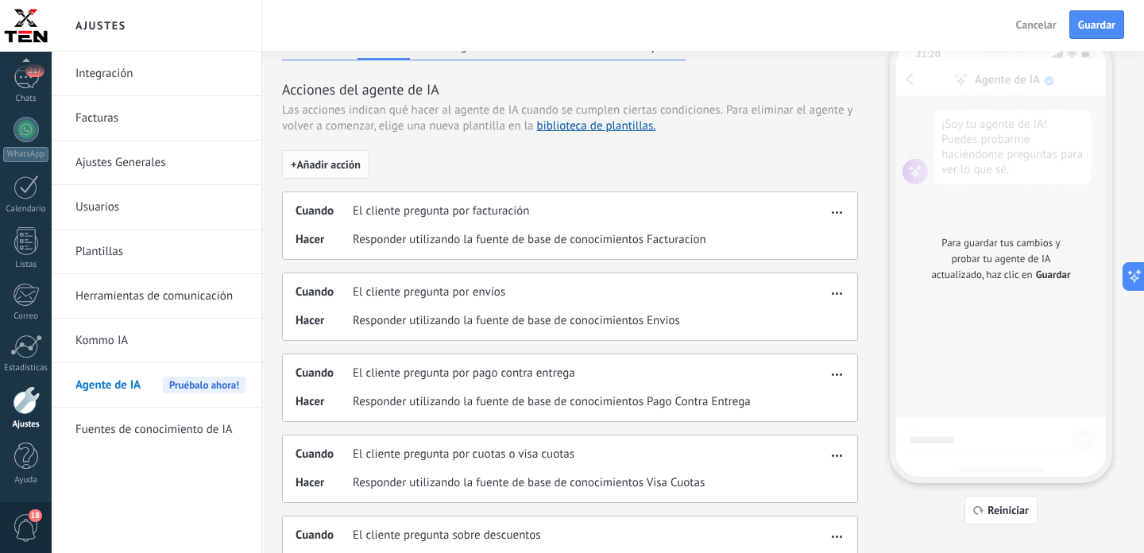
click at [330, 166] on span "+ Añadir acción" at bounding box center [326, 164] width 70 height 11
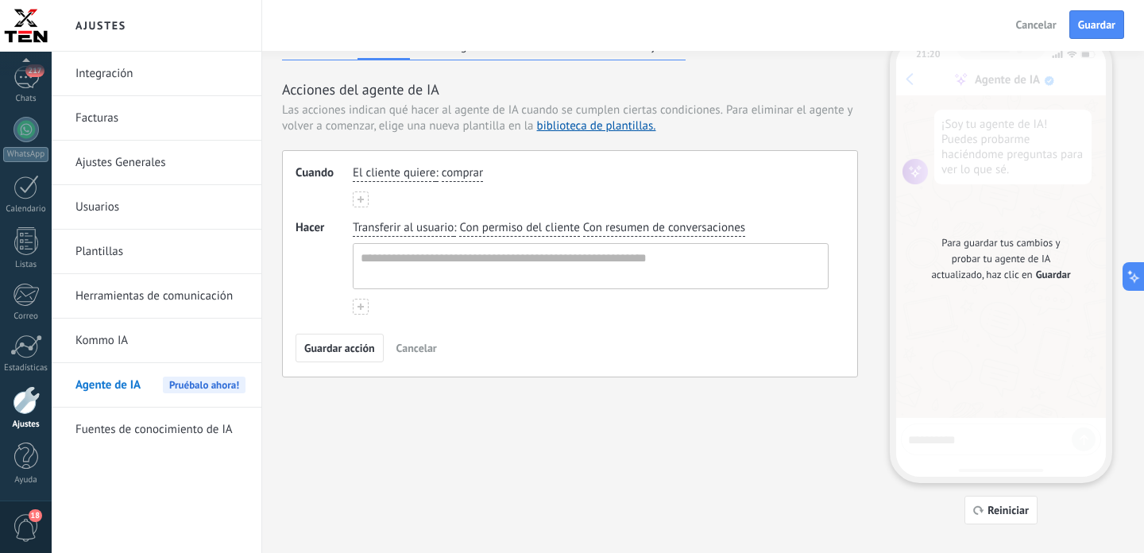
click at [373, 173] on span "El cliente quiere" at bounding box center [394, 173] width 83 height 16
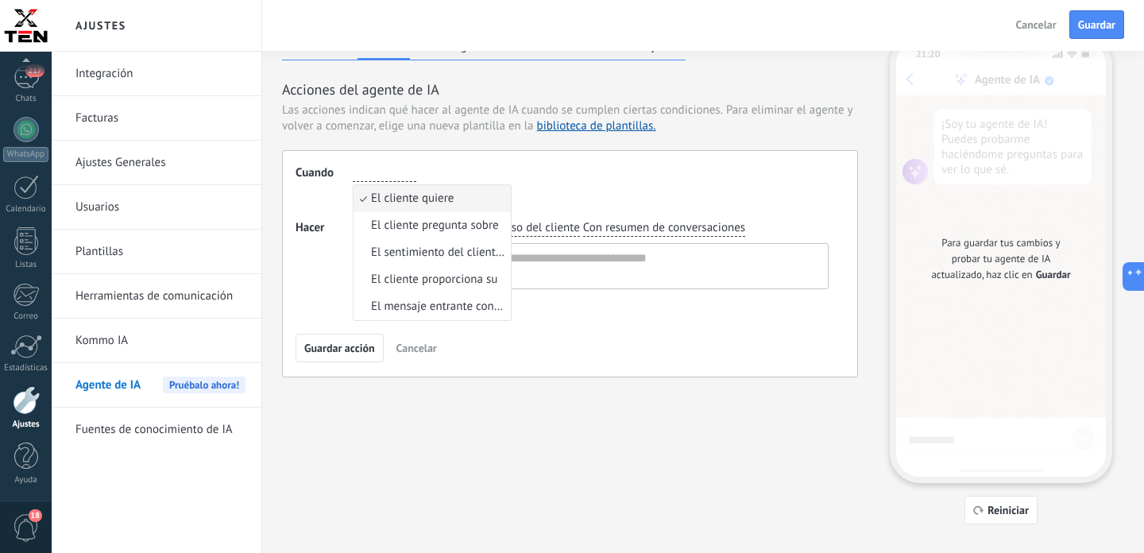
type input "**********"
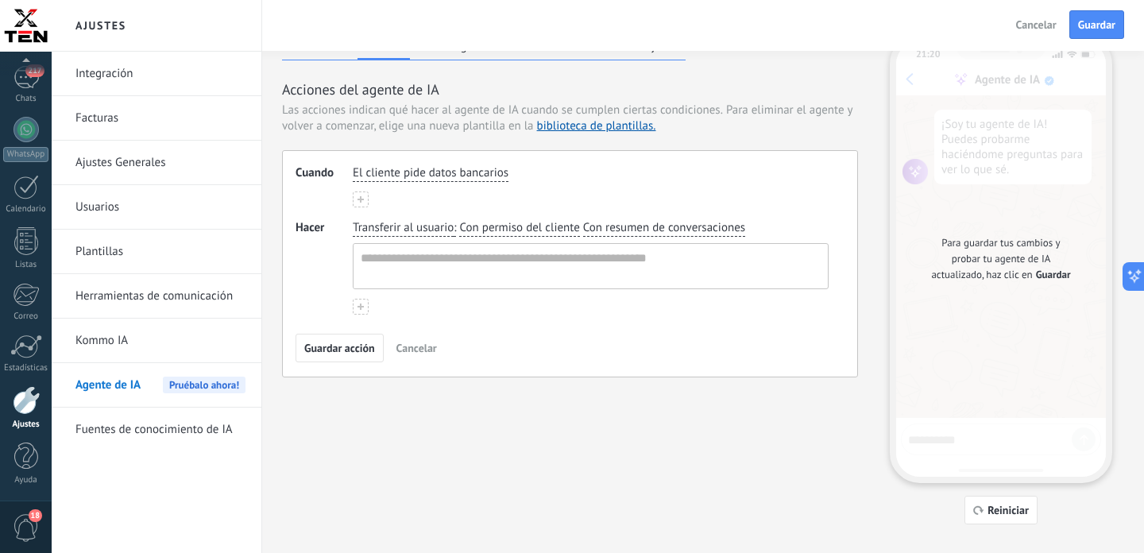
click at [382, 227] on span "Transferir al usuario" at bounding box center [403, 228] width 101 height 16
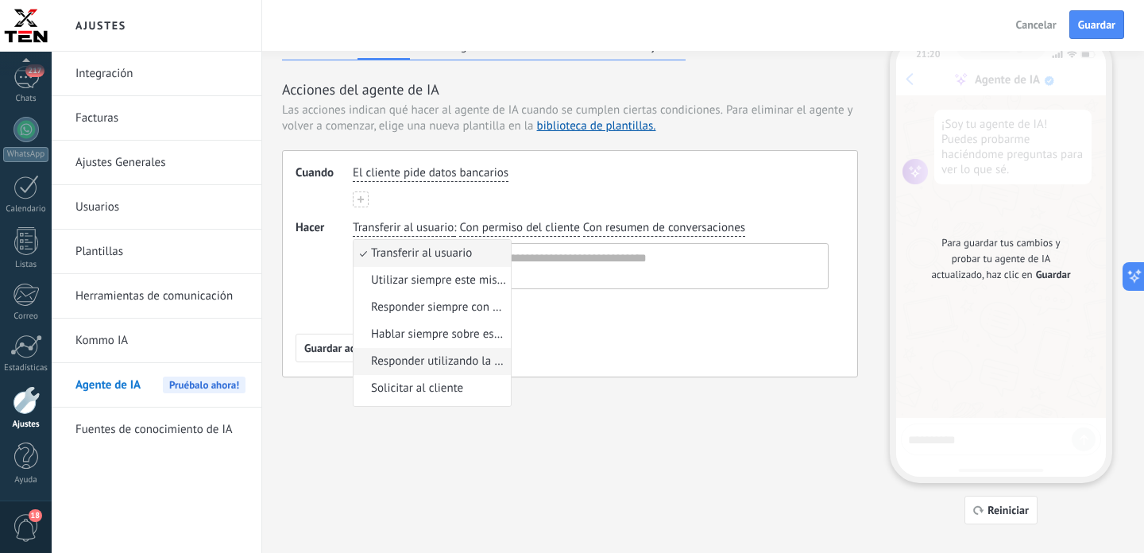
click at [449, 358] on span "Responder utilizando la fuente de base de conocimientos" at bounding box center [438, 362] width 135 height 16
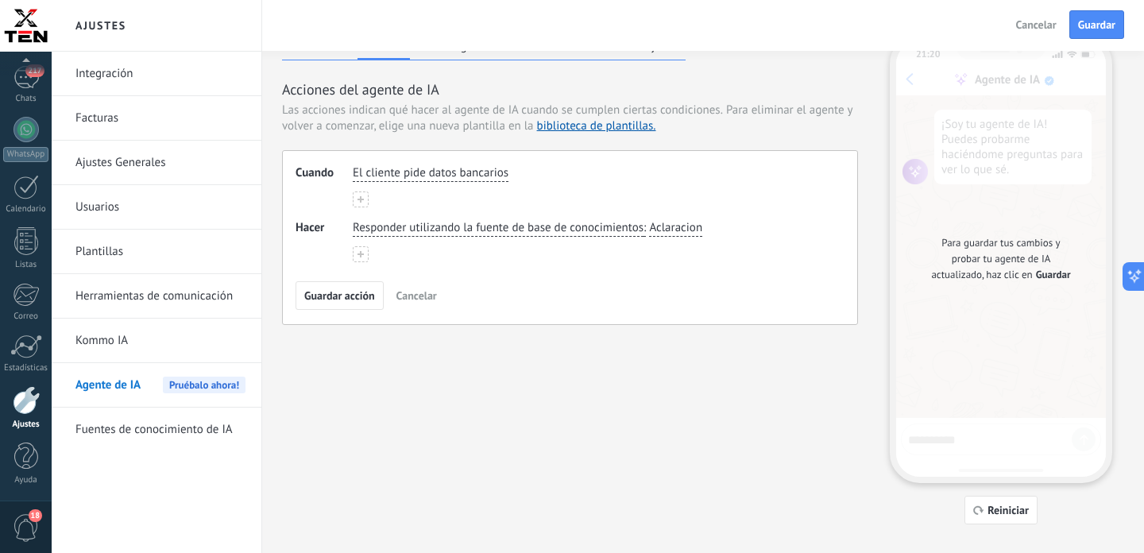
click at [687, 227] on span "Aclaracion" at bounding box center [675, 228] width 53 height 16
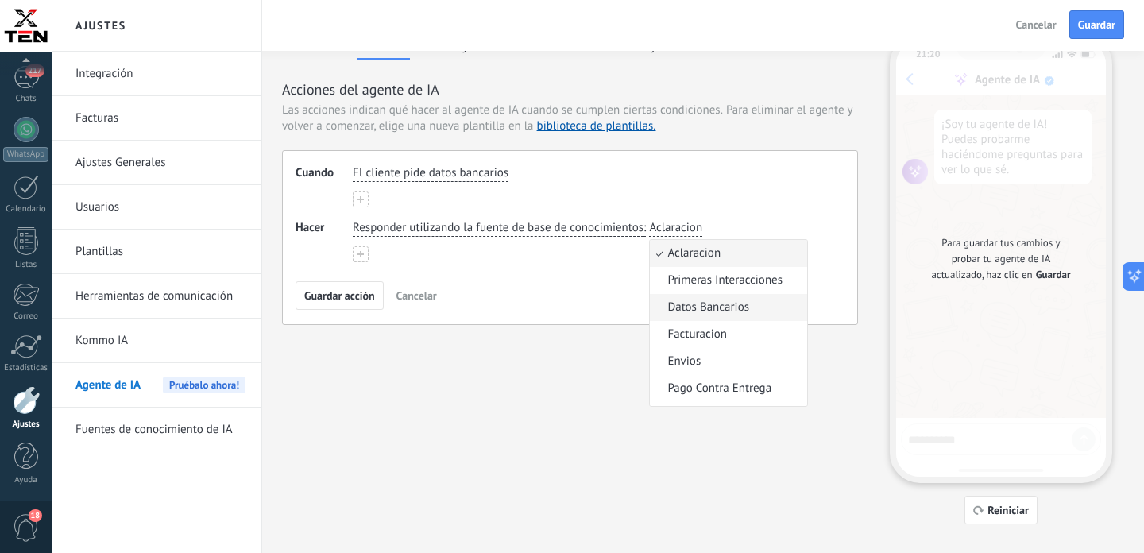
click at [720, 311] on span "Datos Bancarios" at bounding box center [708, 308] width 82 height 16
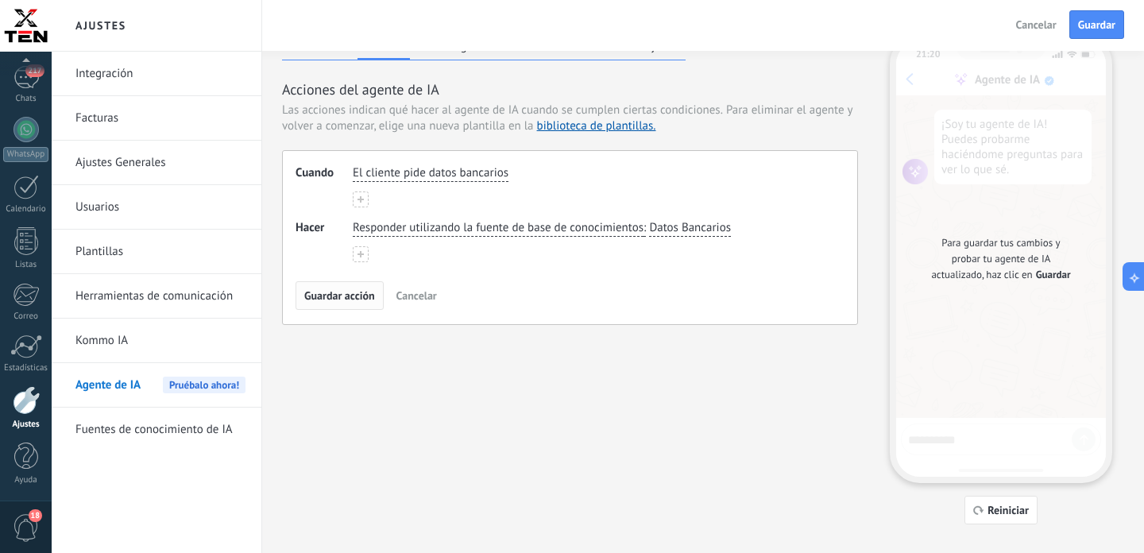
click at [346, 296] on span "Guardar acción" at bounding box center [339, 295] width 71 height 11
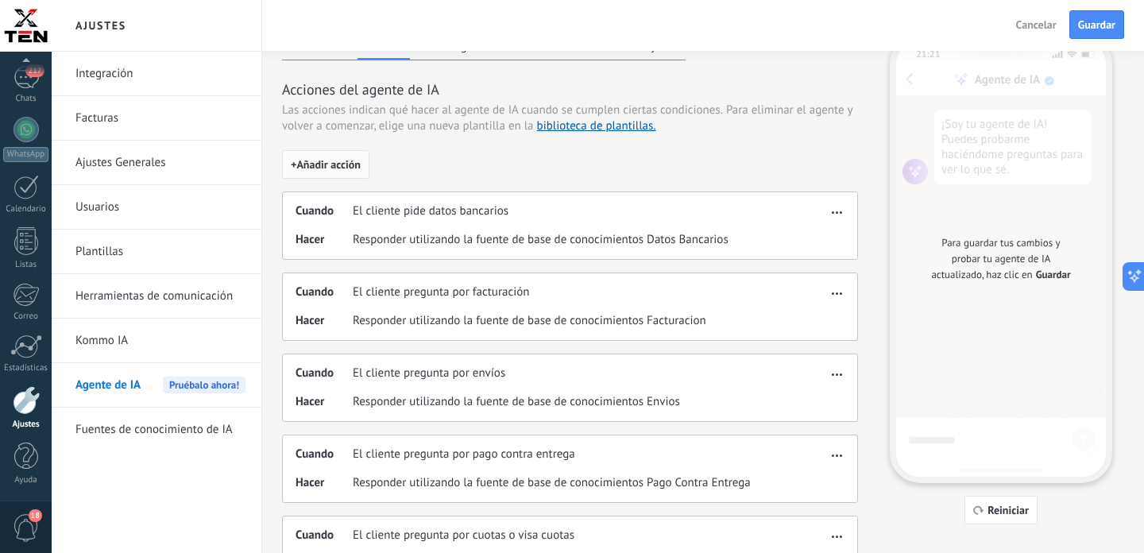
click at [353, 170] on span "+ Añadir acción" at bounding box center [326, 164] width 70 height 11
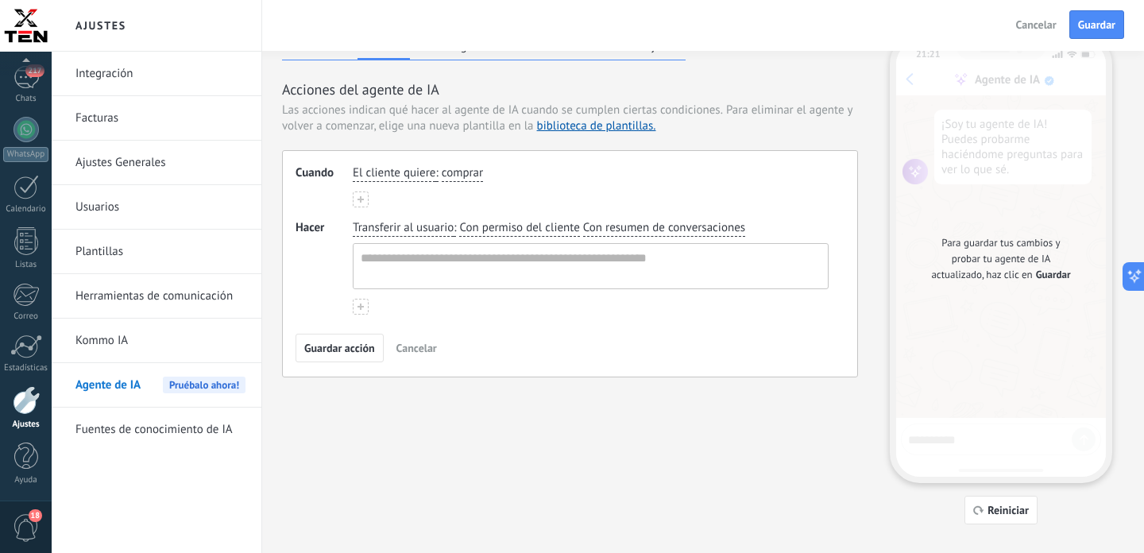
click at [396, 175] on span "El cliente quiere" at bounding box center [394, 173] width 83 height 16
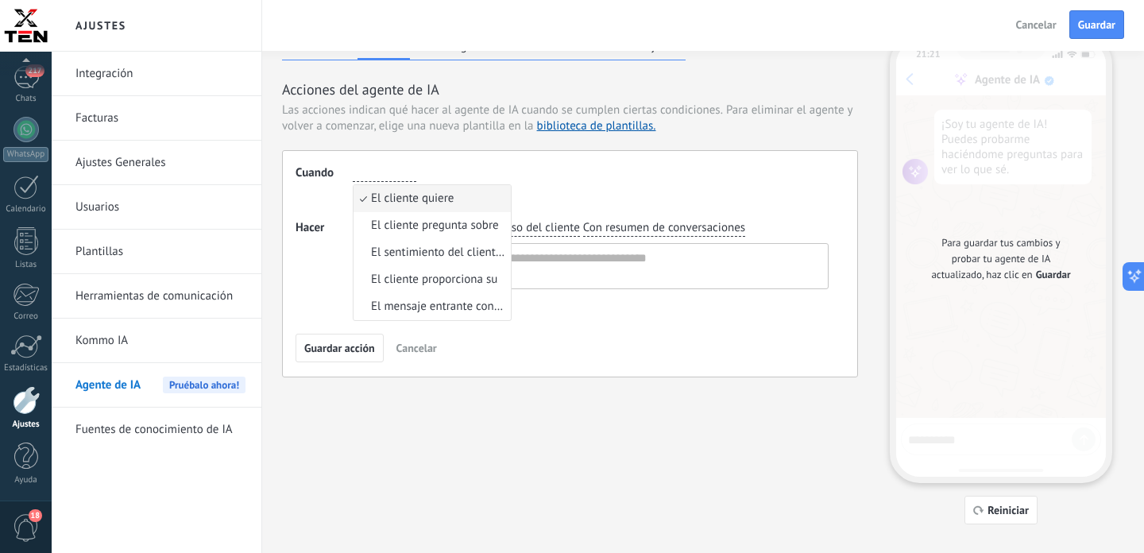
click at [396, 175] on input "button" at bounding box center [385, 173] width 64 height 16
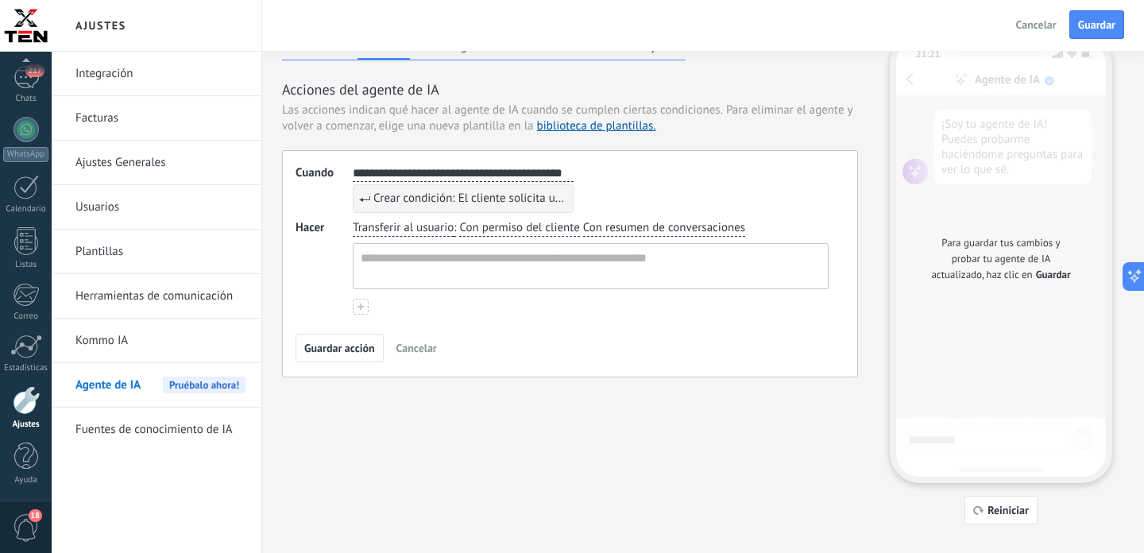
type input "**********"
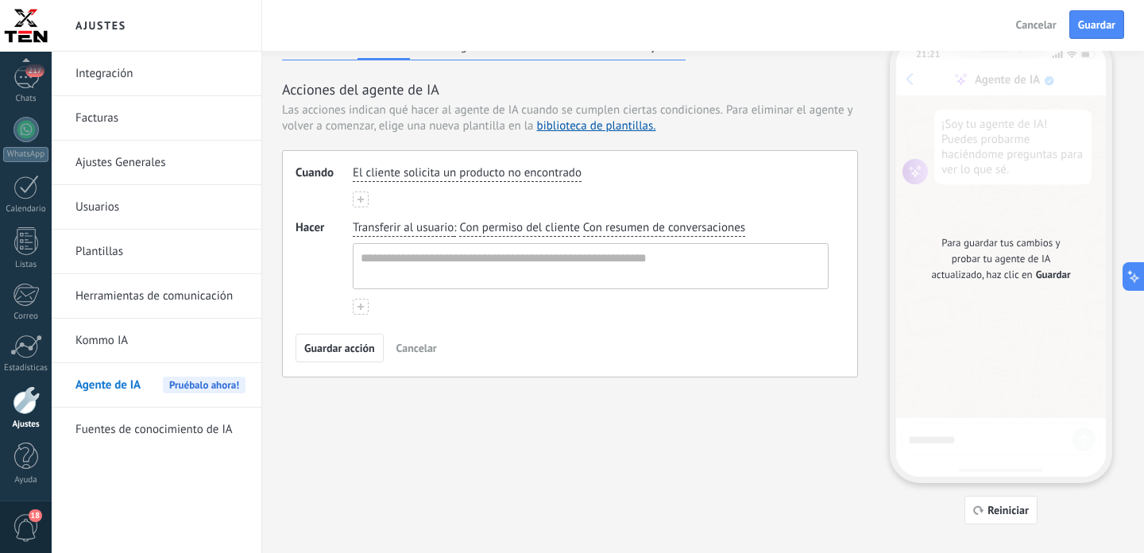
click at [376, 225] on span "Transferir al usuario" at bounding box center [403, 228] width 101 height 16
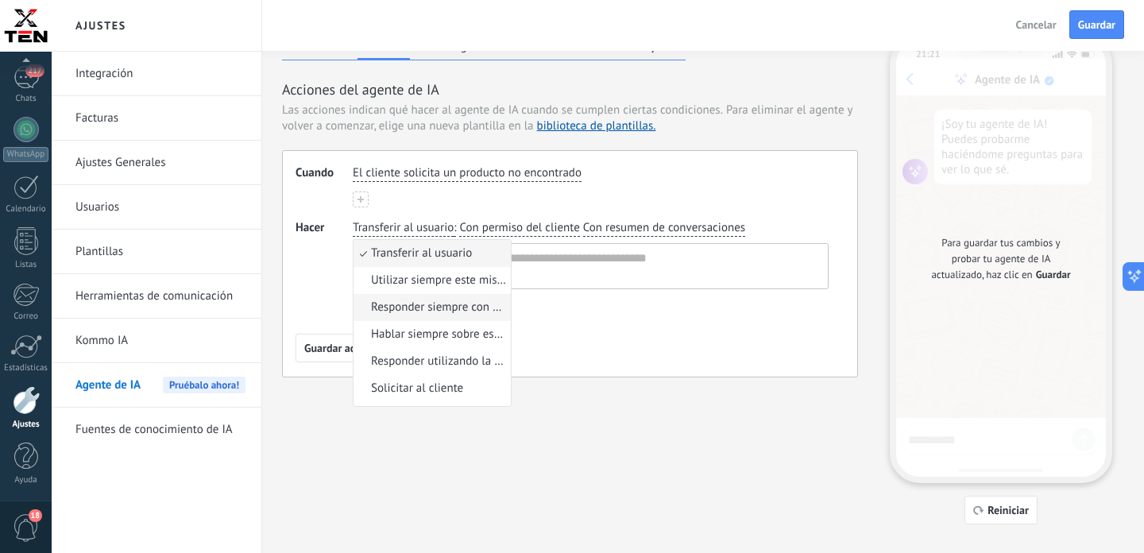
click at [441, 311] on span "Responder siempre con esta información específica" at bounding box center [438, 308] width 135 height 16
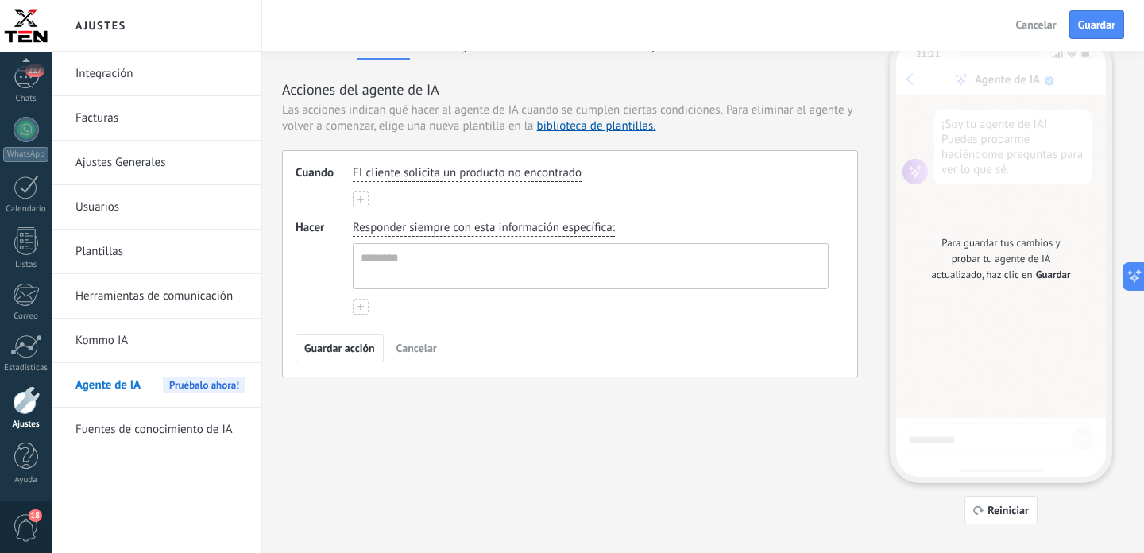
click at [399, 224] on span "Responder siempre con esta información específica" at bounding box center [483, 228] width 260 height 16
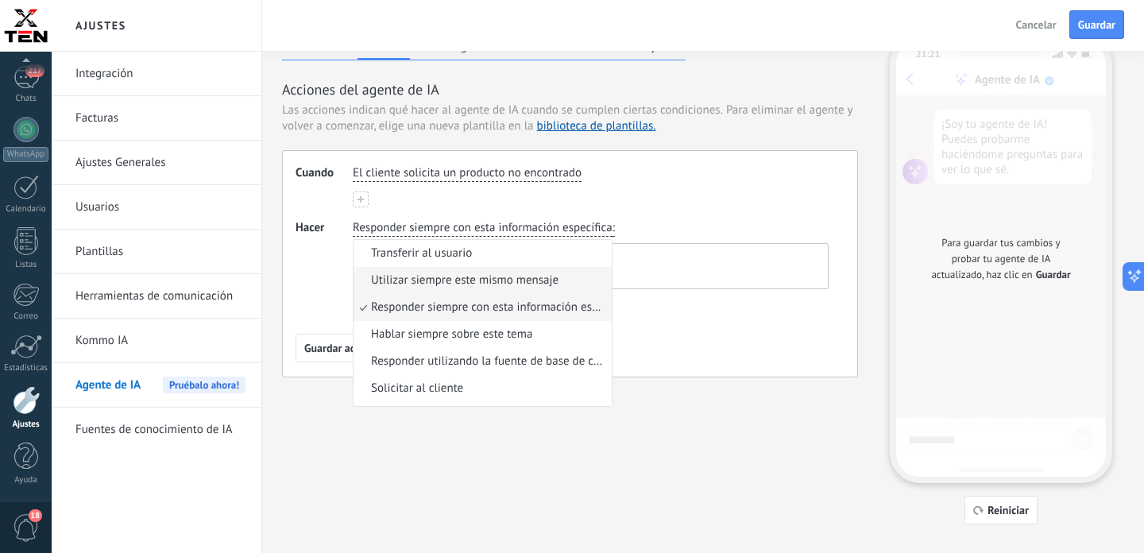
scroll to position [0, 0]
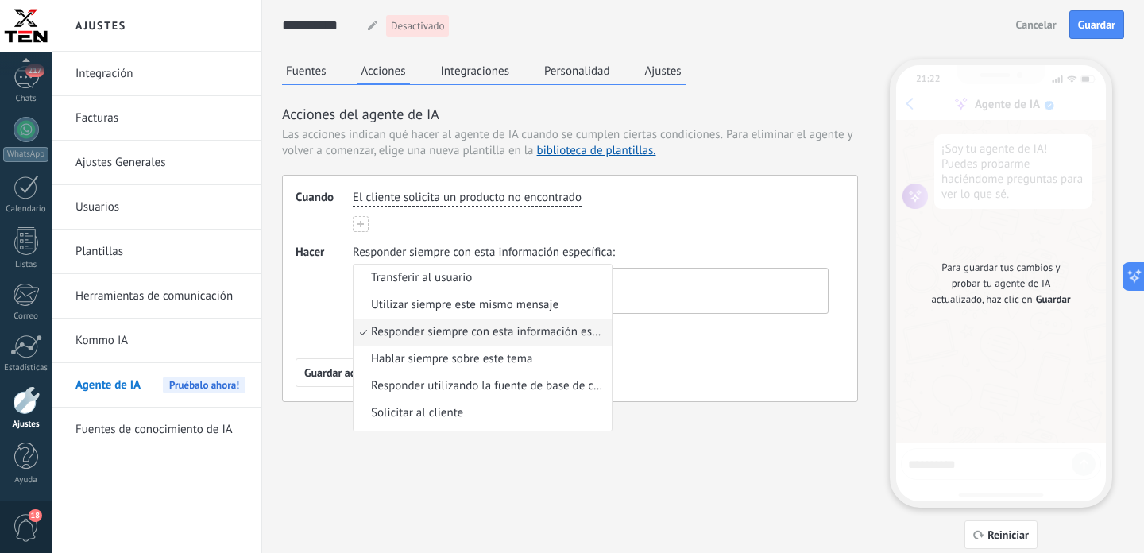
click at [445, 331] on span "Responder siempre con esta información específica" at bounding box center [489, 332] width 236 height 16
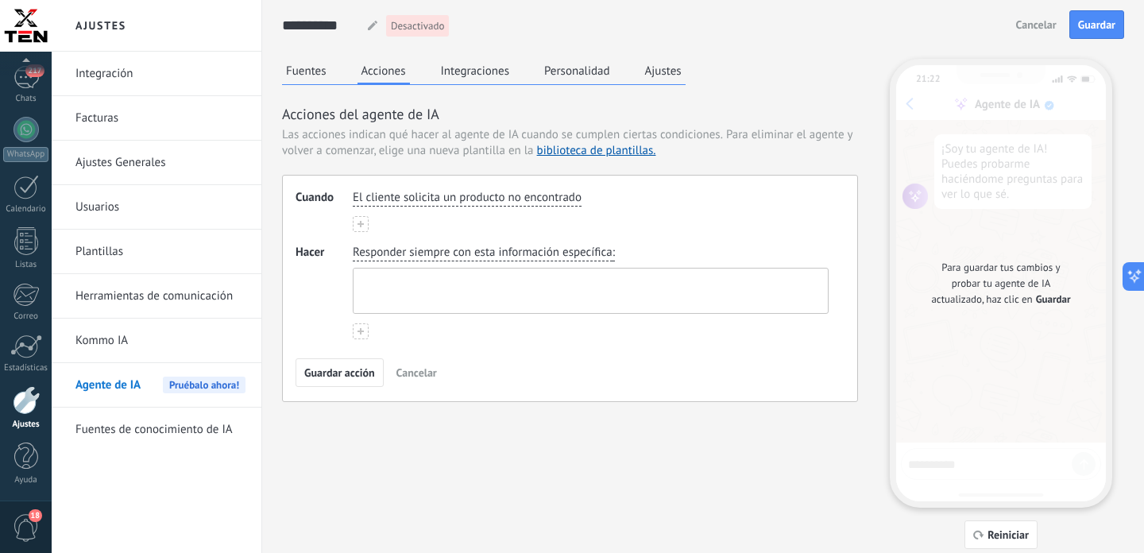
click at [523, 295] on textarea at bounding box center [589, 291] width 471 height 44
click at [496, 289] on textarea at bounding box center [589, 291] width 471 height 44
paste textarea "**********"
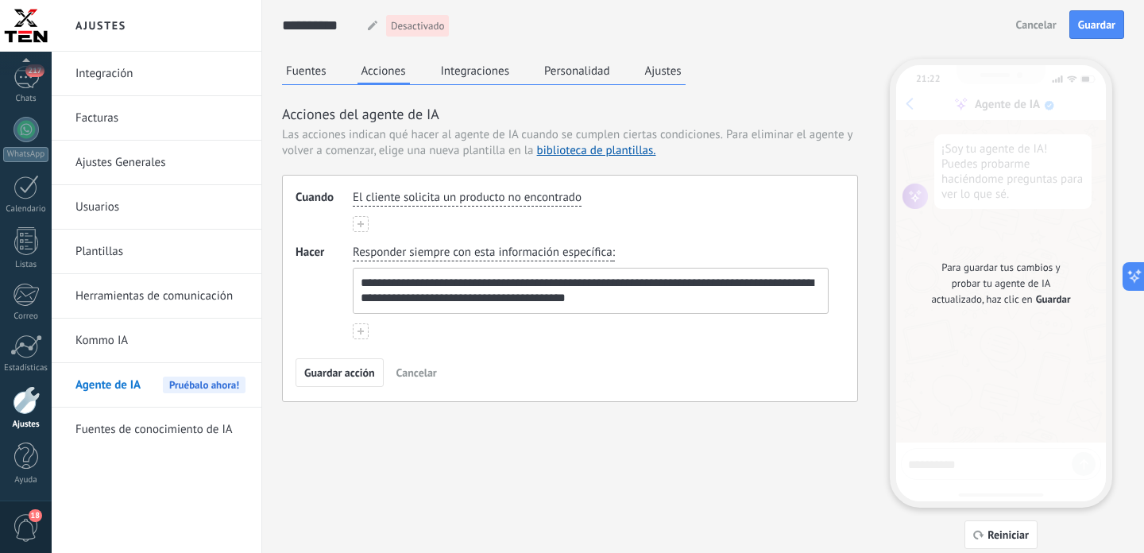
drag, startPoint x: 445, startPoint y: 288, endPoint x: 350, endPoint y: 287, distance: 95.3
click at [354, 288] on textarea "**********" at bounding box center [589, 291] width 471 height 44
click at [791, 283] on textarea "**********" at bounding box center [589, 291] width 471 height 44
click at [485, 297] on textarea "**********" at bounding box center [589, 291] width 471 height 44
click at [446, 300] on textarea "**********" at bounding box center [589, 291] width 471 height 44
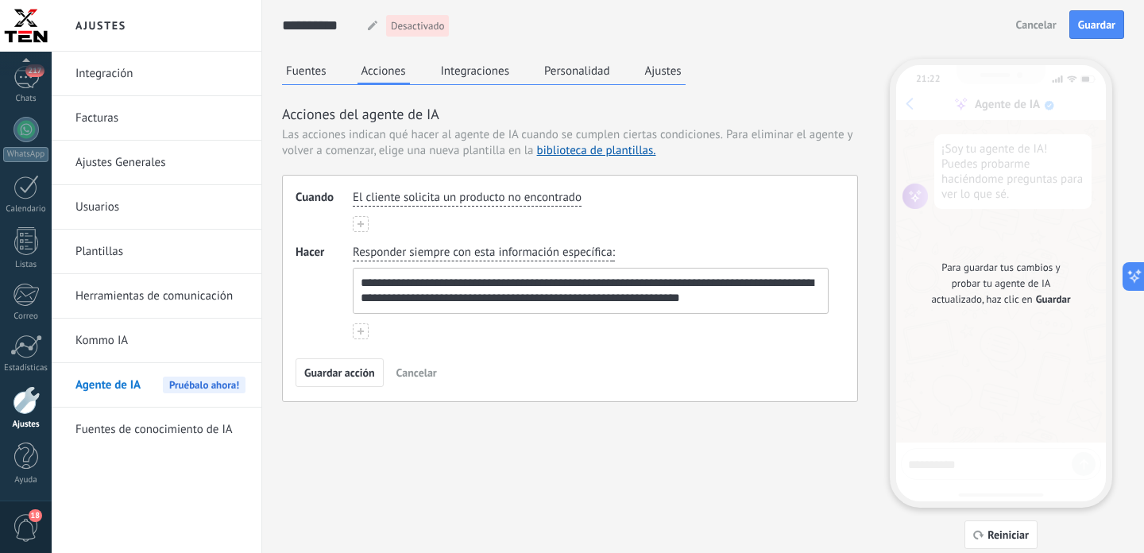
drag, startPoint x: 551, startPoint y: 298, endPoint x: 537, endPoint y: 299, distance: 14.3
click at [537, 299] on textarea "**********" at bounding box center [589, 291] width 471 height 44
click at [682, 297] on textarea "**********" at bounding box center [589, 291] width 471 height 44
click at [753, 301] on textarea "**********" at bounding box center [589, 291] width 471 height 44
type textarea "**********"
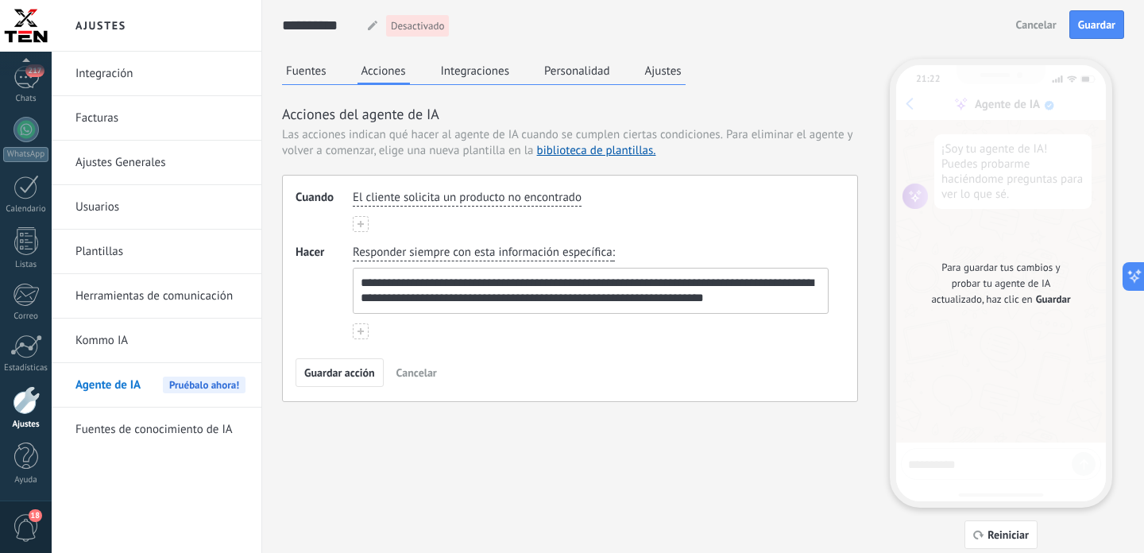
scroll to position [2, 0]
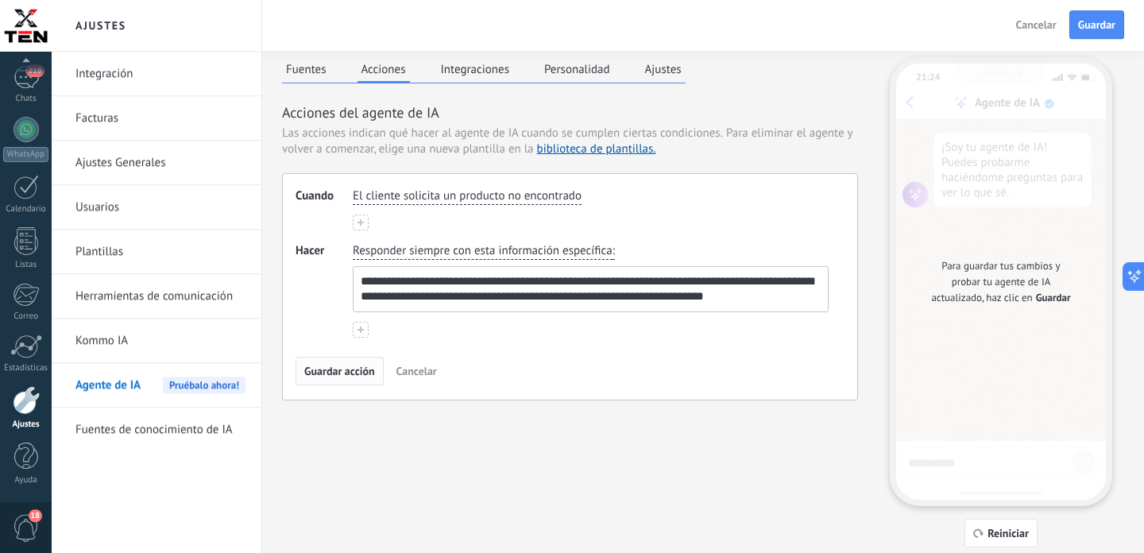
click at [340, 367] on span "Guardar acción" at bounding box center [339, 370] width 71 height 11
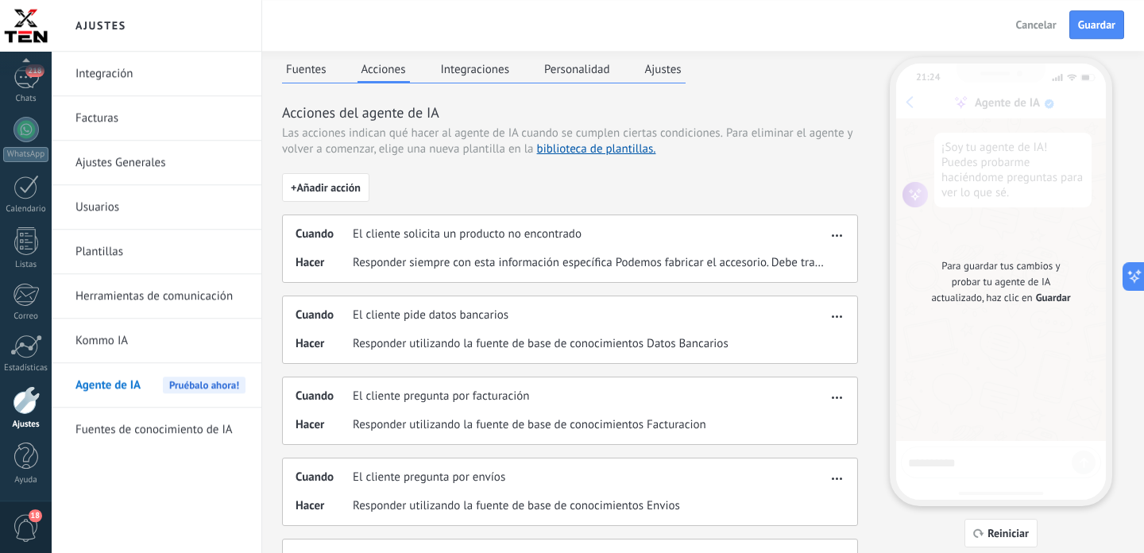
scroll to position [0, 0]
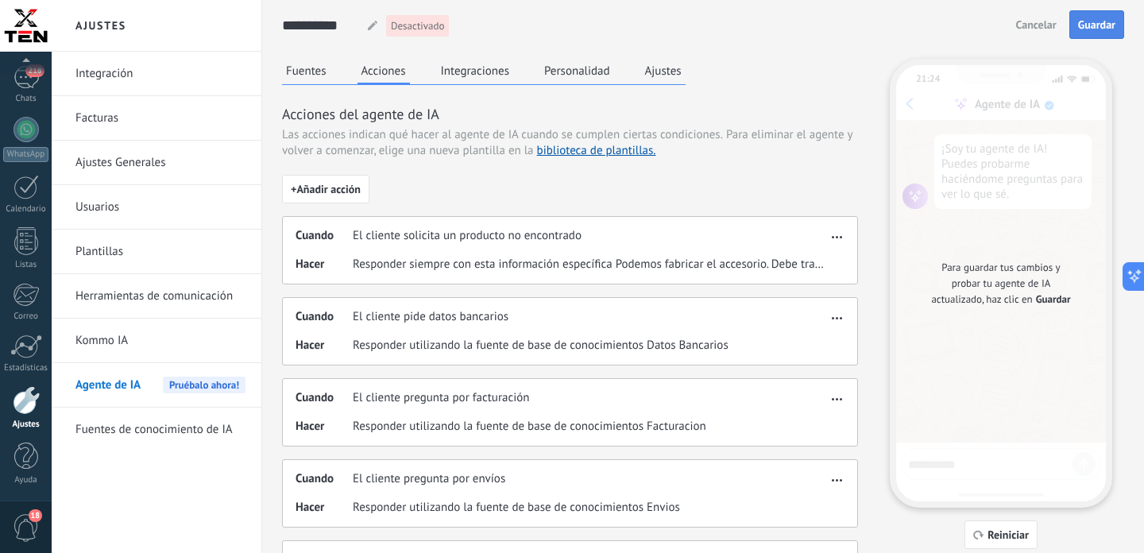
click at [1099, 29] on span "Guardar" at bounding box center [1096, 24] width 37 height 11
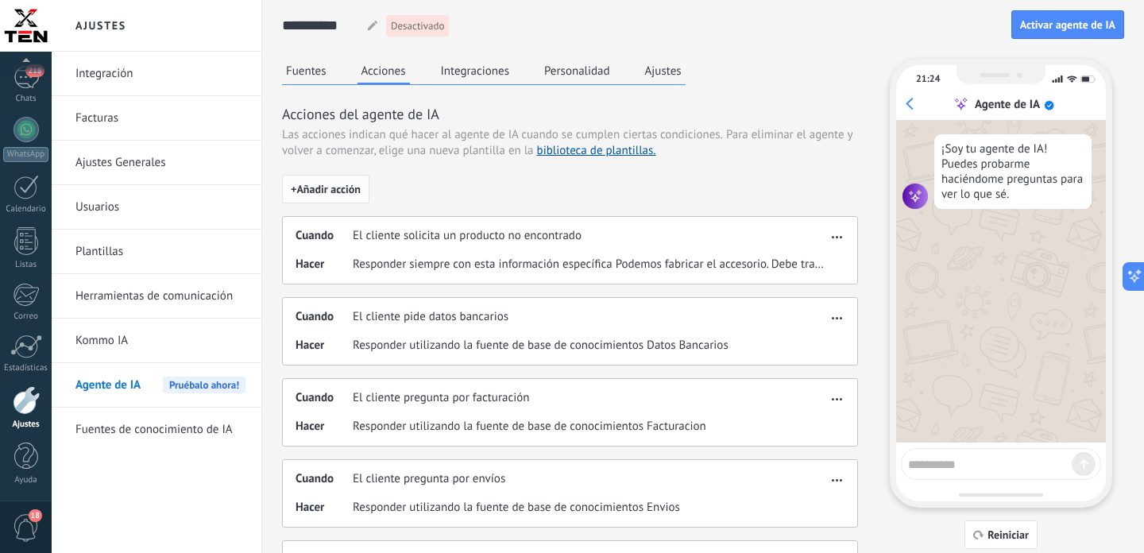
click at [357, 181] on button "+ Añadir acción" at bounding box center [325, 189] width 87 height 29
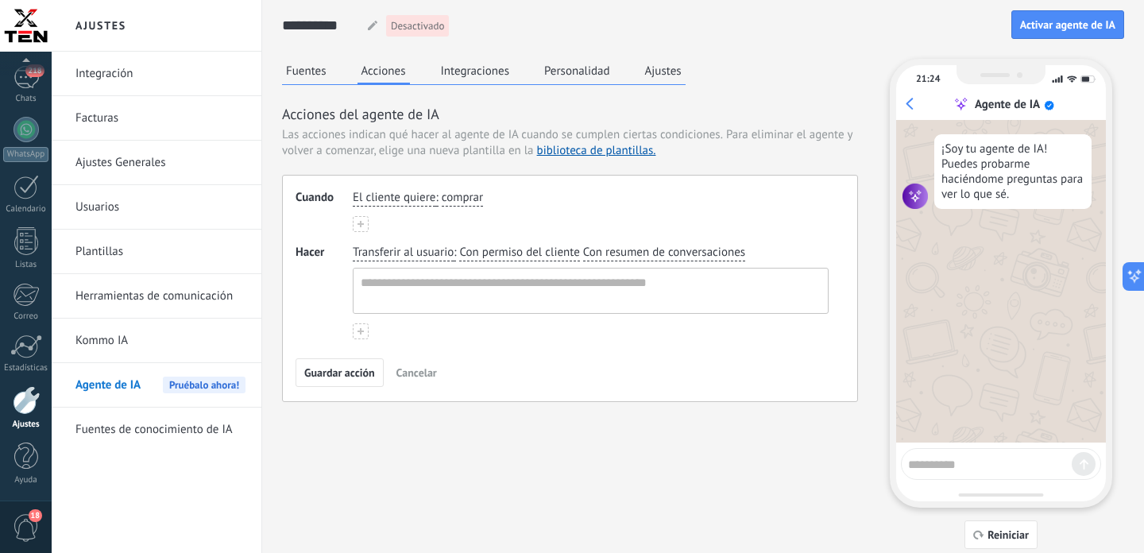
click at [435, 199] on span "El cliente quiere" at bounding box center [394, 198] width 83 height 16
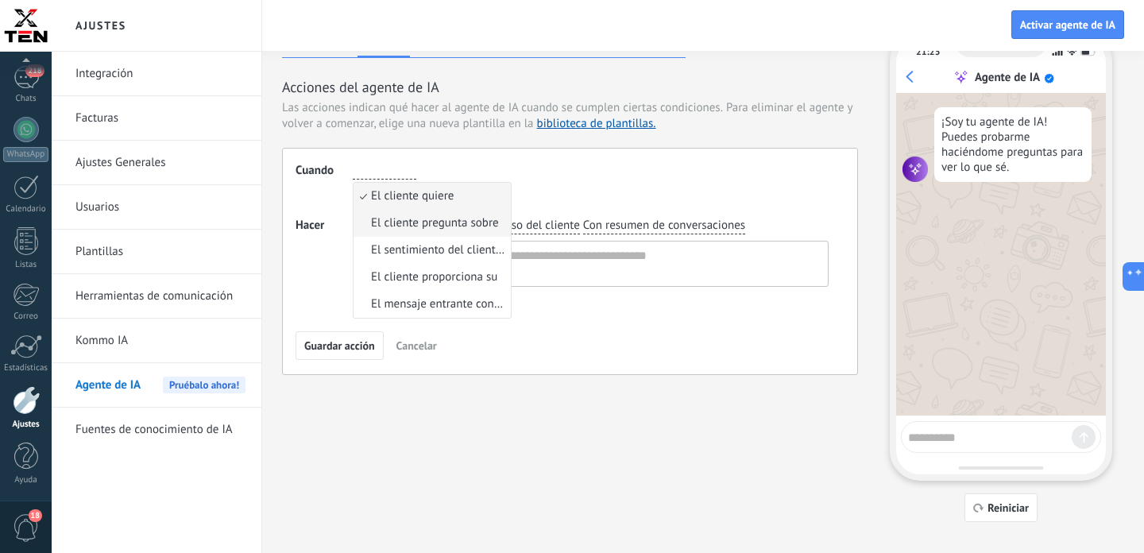
scroll to position [26, 0]
click at [449, 256] on span "El sentimiento del cliente es" at bounding box center [438, 251] width 135 height 16
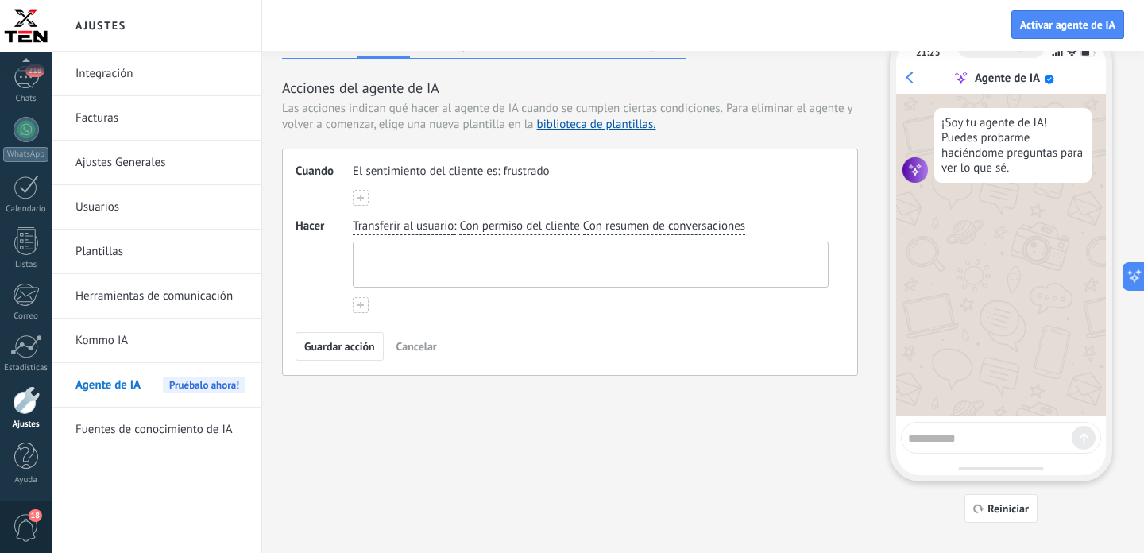
click at [645, 268] on textarea at bounding box center [589, 264] width 471 height 44
click at [356, 343] on span "Guardar acción" at bounding box center [339, 346] width 71 height 11
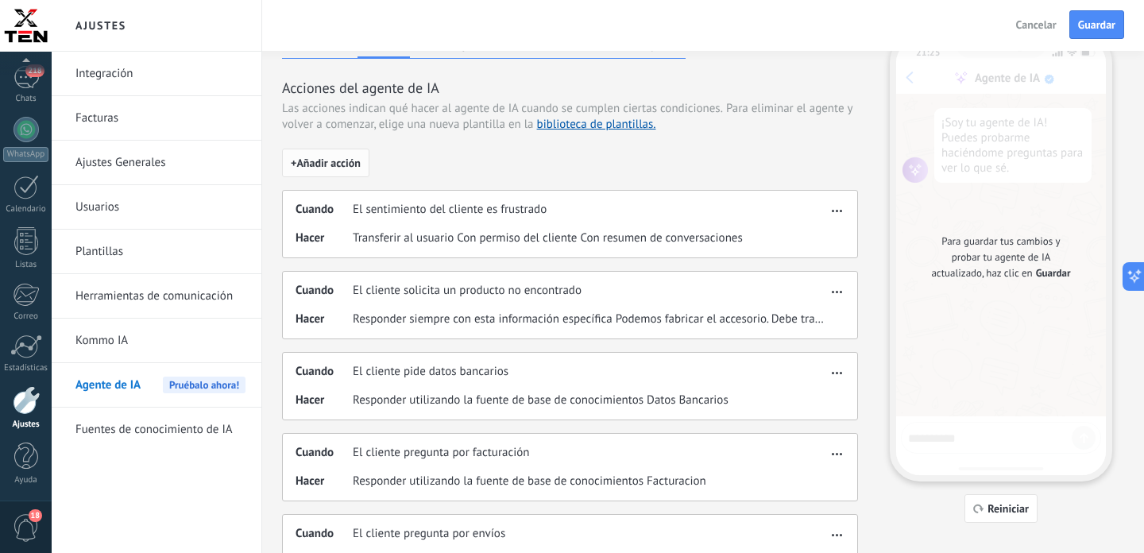
click at [338, 168] on span "+ Añadir acción" at bounding box center [326, 162] width 70 height 11
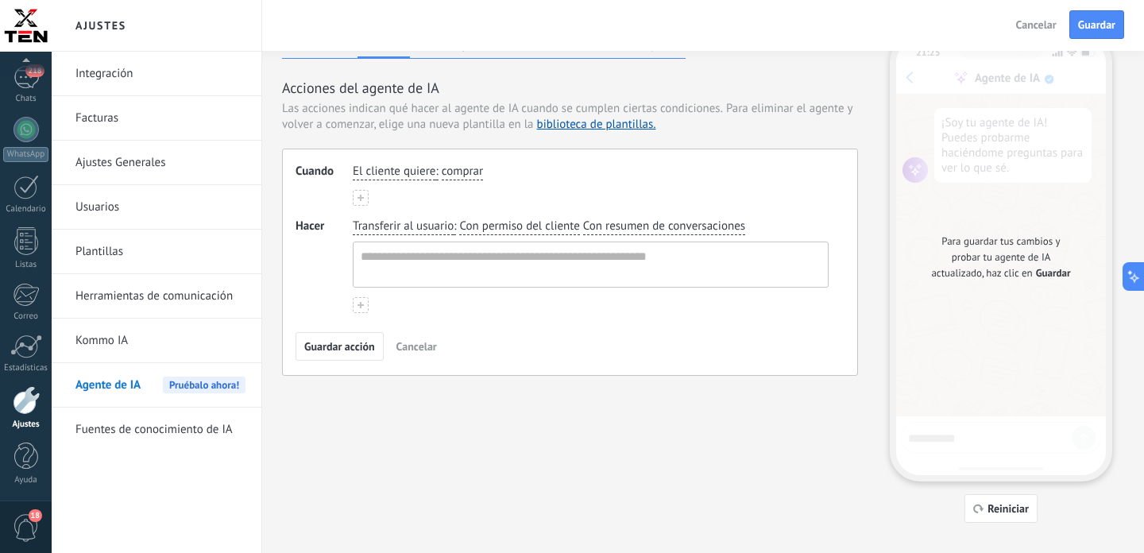
click at [386, 168] on span "El cliente quiere" at bounding box center [394, 172] width 83 height 16
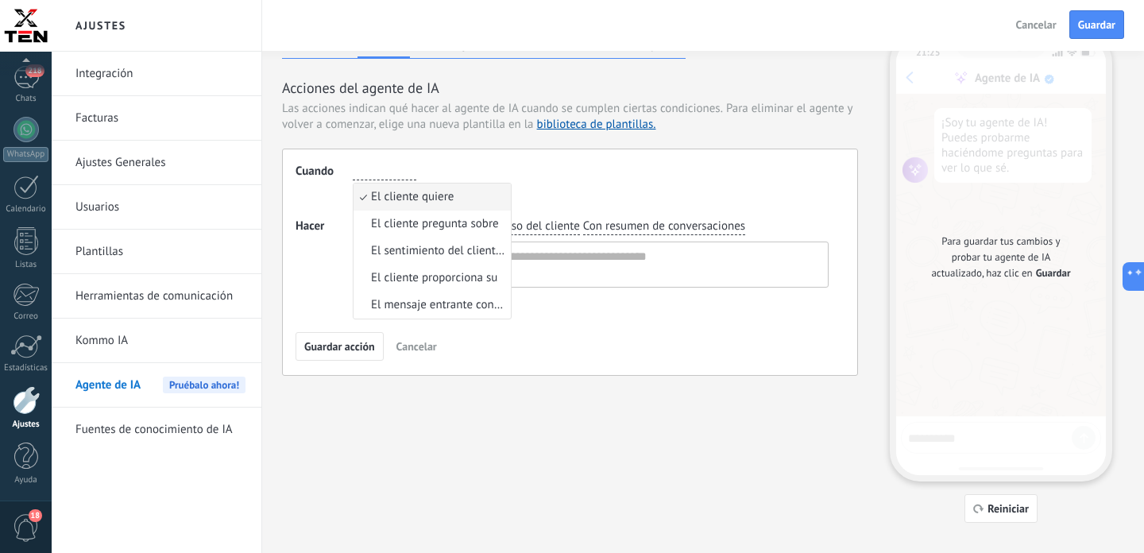
type input "**********"
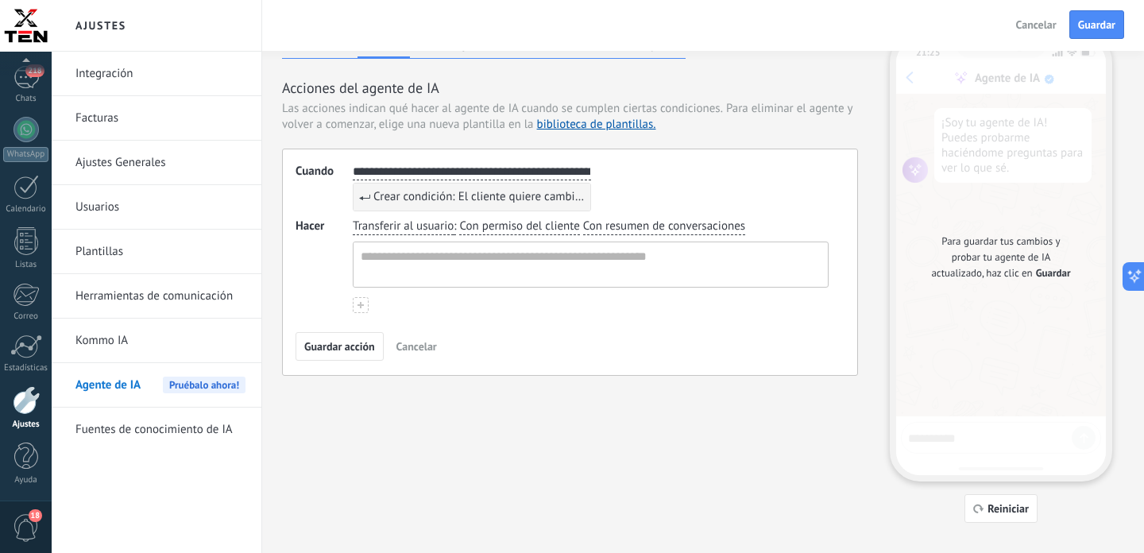
scroll to position [0, 53]
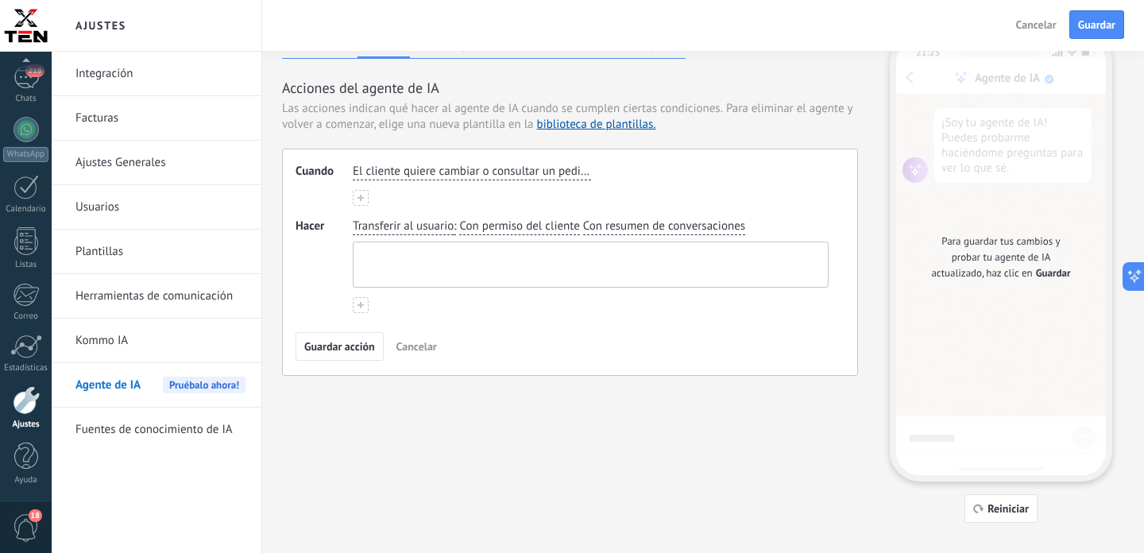
click at [416, 261] on textarea at bounding box center [589, 264] width 471 height 44
click at [485, 226] on span "Con permiso del cliente" at bounding box center [519, 226] width 120 height 16
click at [512, 280] on span "sin el permiso del cliente" at bounding box center [541, 279] width 129 height 16
click at [531, 267] on textarea at bounding box center [589, 264] width 471 height 44
click at [522, 312] on div "Transferir al usuario : sin el permiso del cliente Con resumen de conversaciones" at bounding box center [591, 265] width 476 height 95
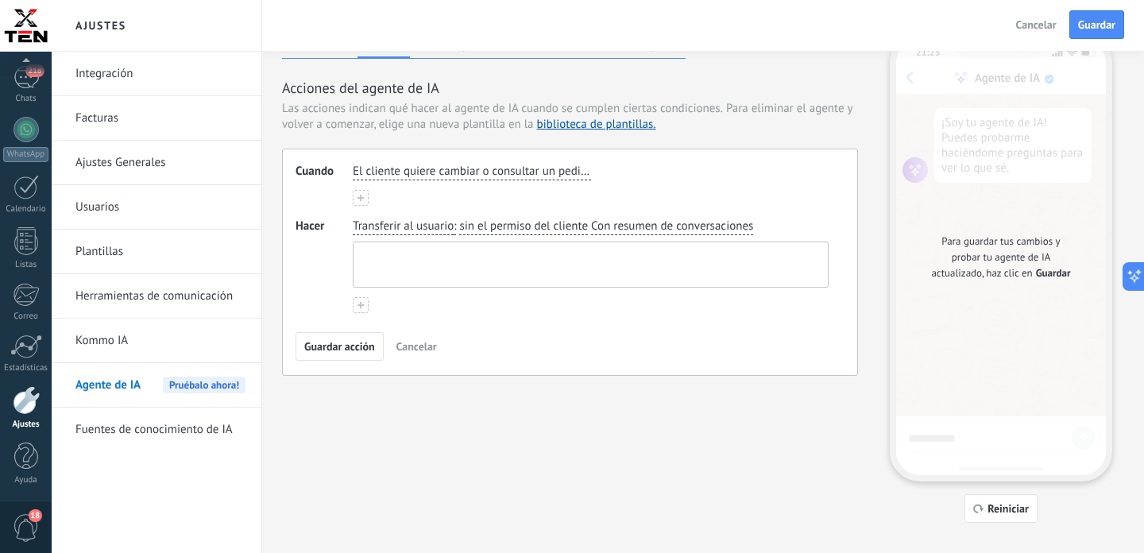
click at [514, 265] on textarea at bounding box center [589, 264] width 471 height 44
type textarea "*"
click at [330, 346] on span "Guardar acción" at bounding box center [339, 346] width 71 height 11
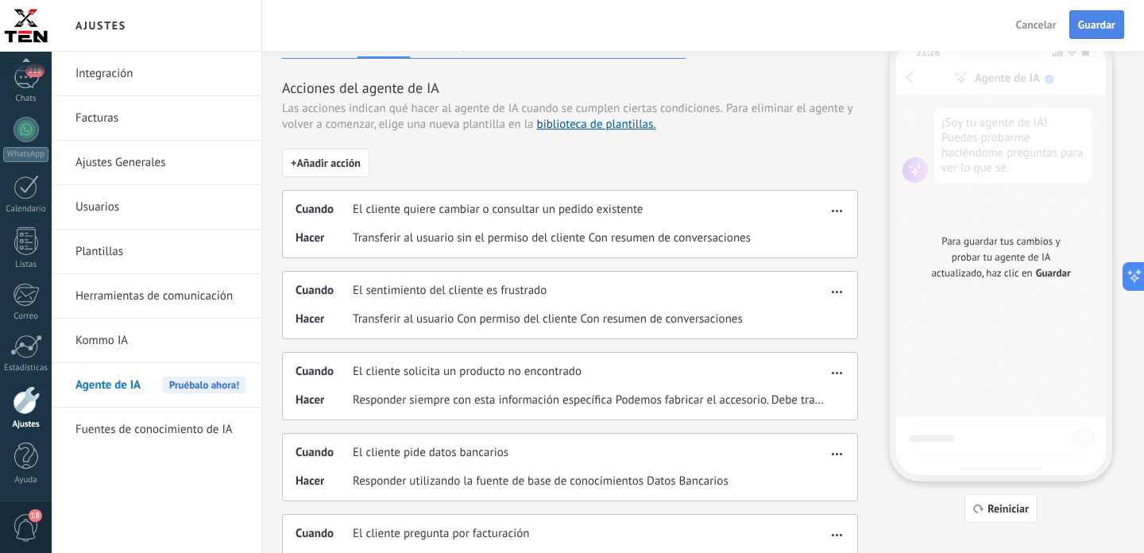
click at [1092, 25] on span "Guardar" at bounding box center [1096, 24] width 37 height 11
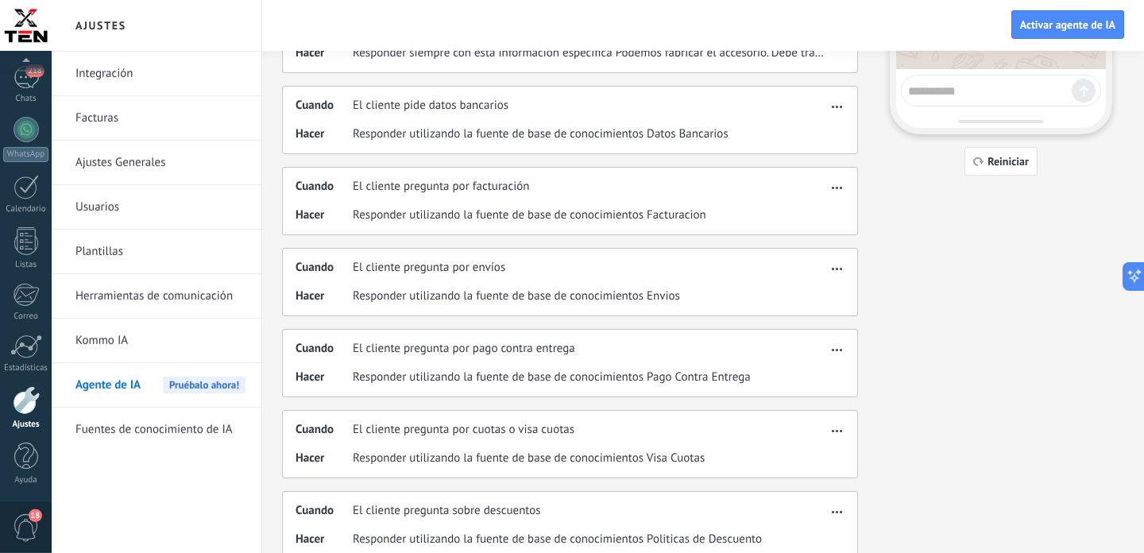
scroll to position [0, 0]
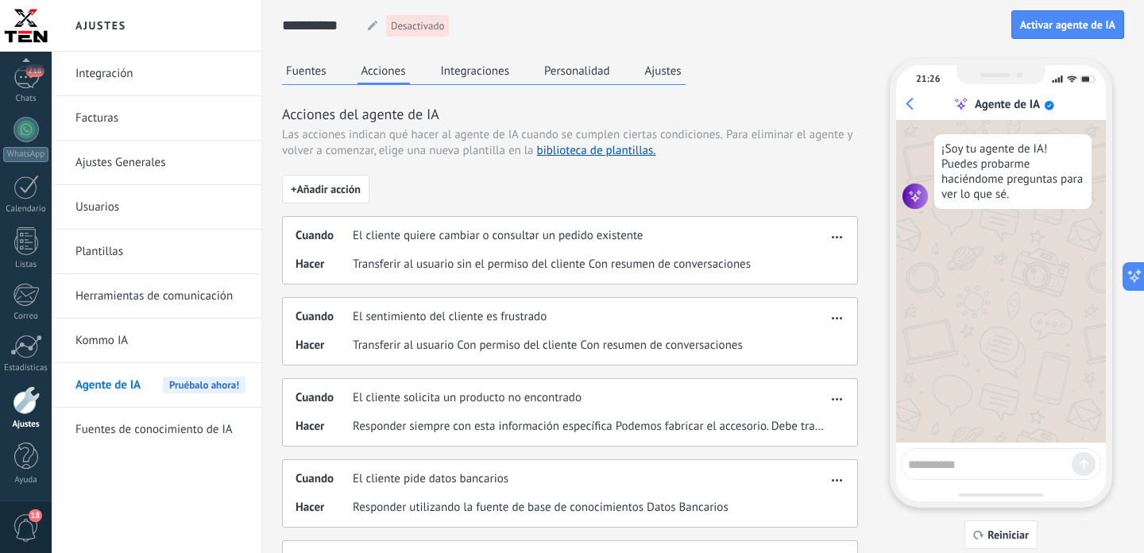
click at [320, 76] on button "Fuentes" at bounding box center [306, 71] width 48 height 24
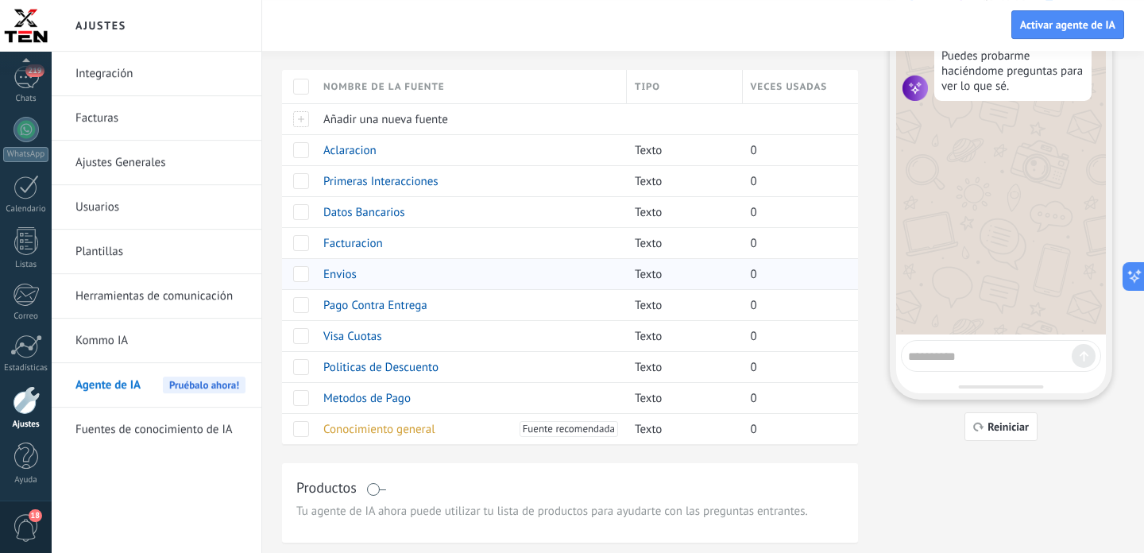
scroll to position [149, 0]
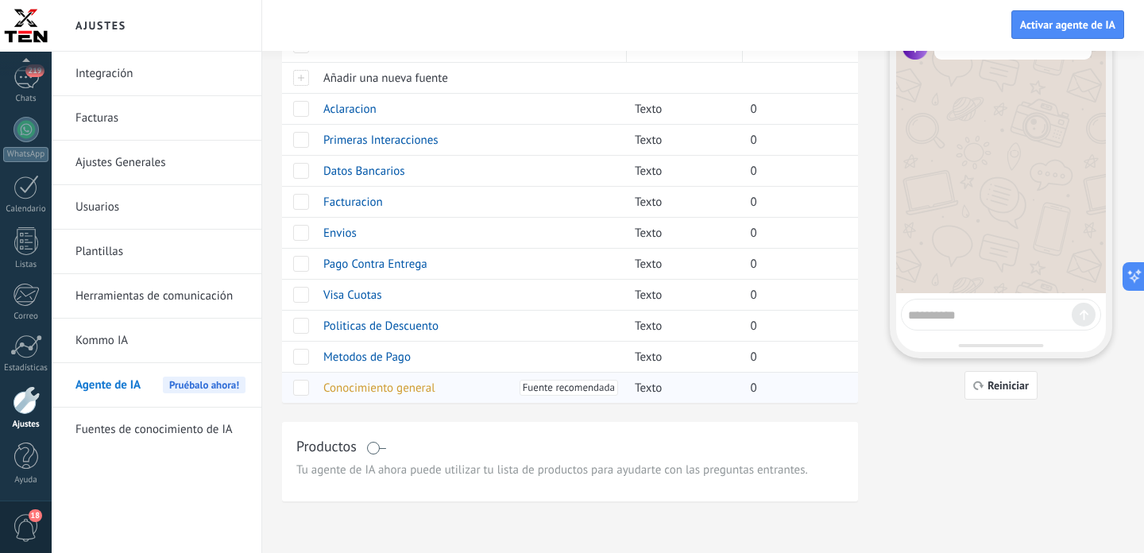
click at [407, 388] on span "Conocimiento general" at bounding box center [379, 388] width 112 height 15
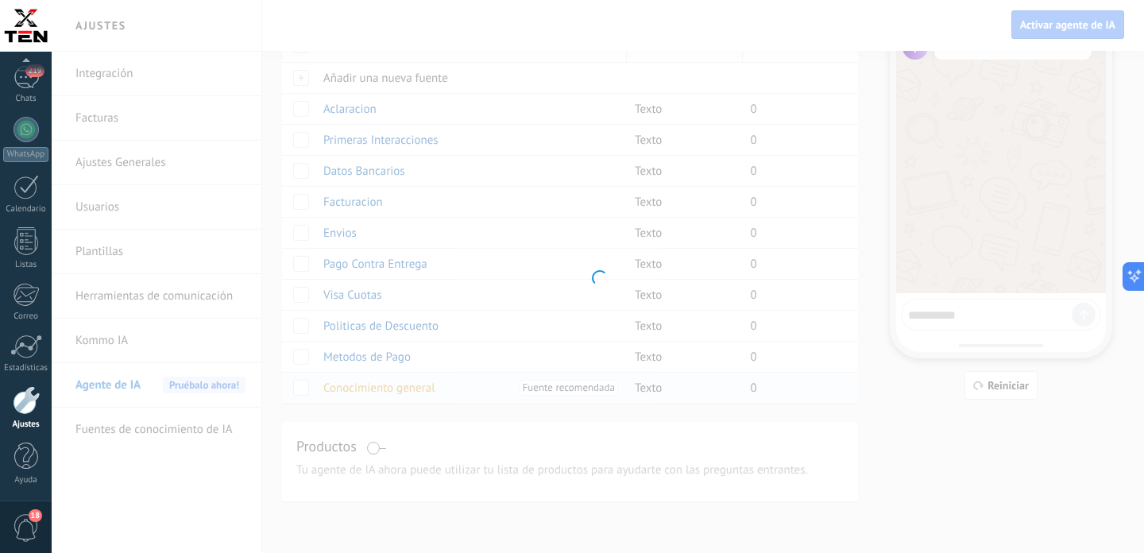
type input "**********"
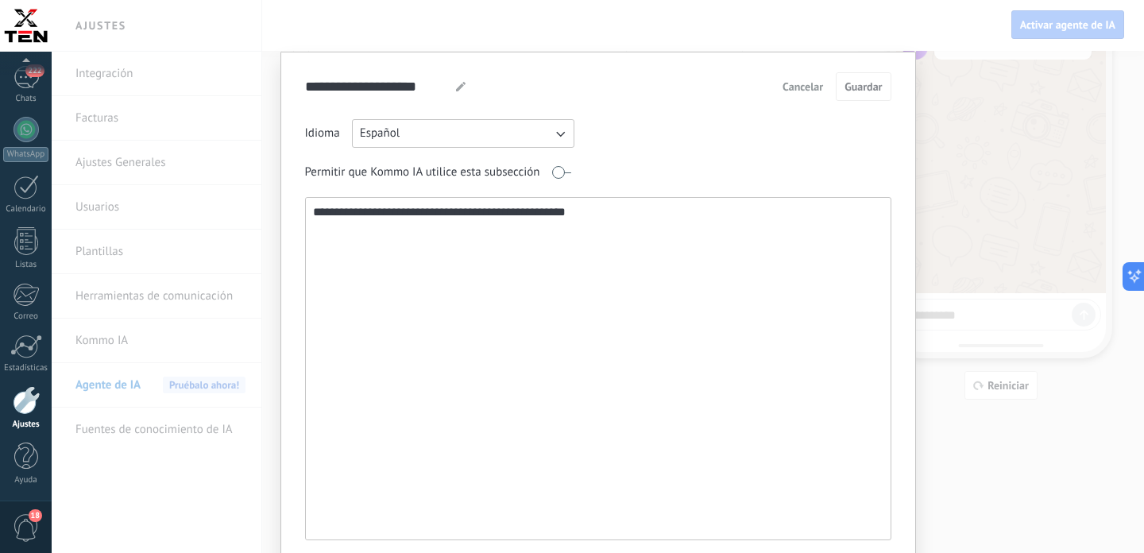
click at [488, 221] on textarea "**********" at bounding box center [597, 369] width 582 height 342
paste textarea "**********"
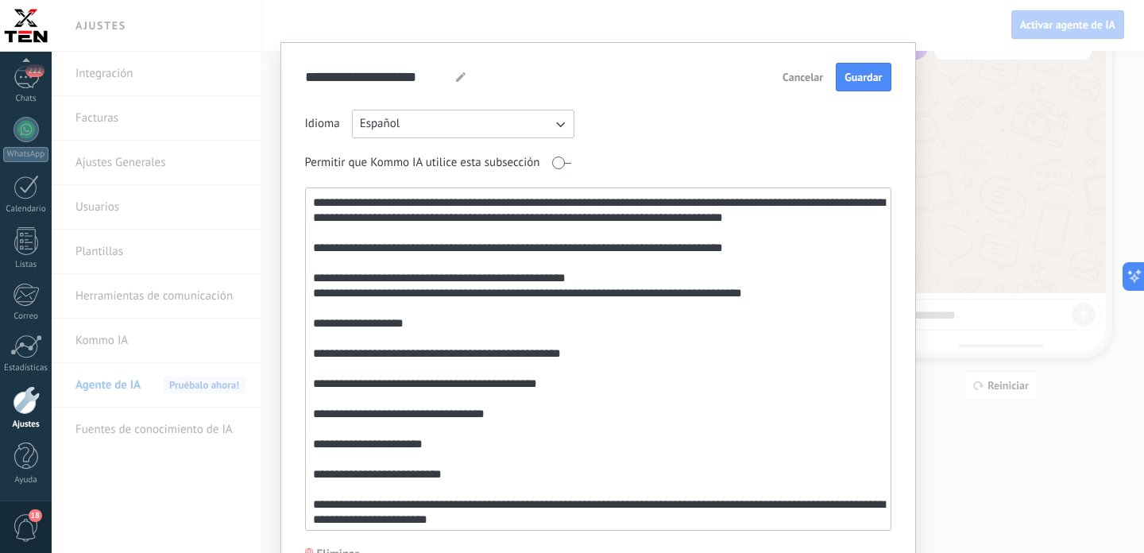
scroll to position [0, 0]
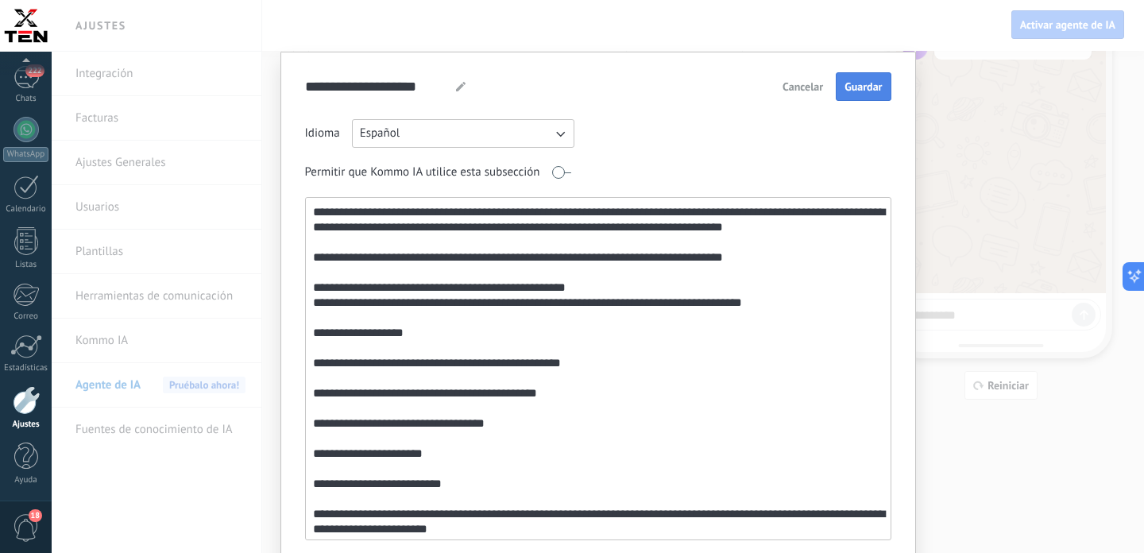
type textarea "**********"
click at [861, 81] on span "Guardar" at bounding box center [863, 86] width 37 height 11
click at [963, 435] on div "**********" at bounding box center [598, 276] width 1092 height 553
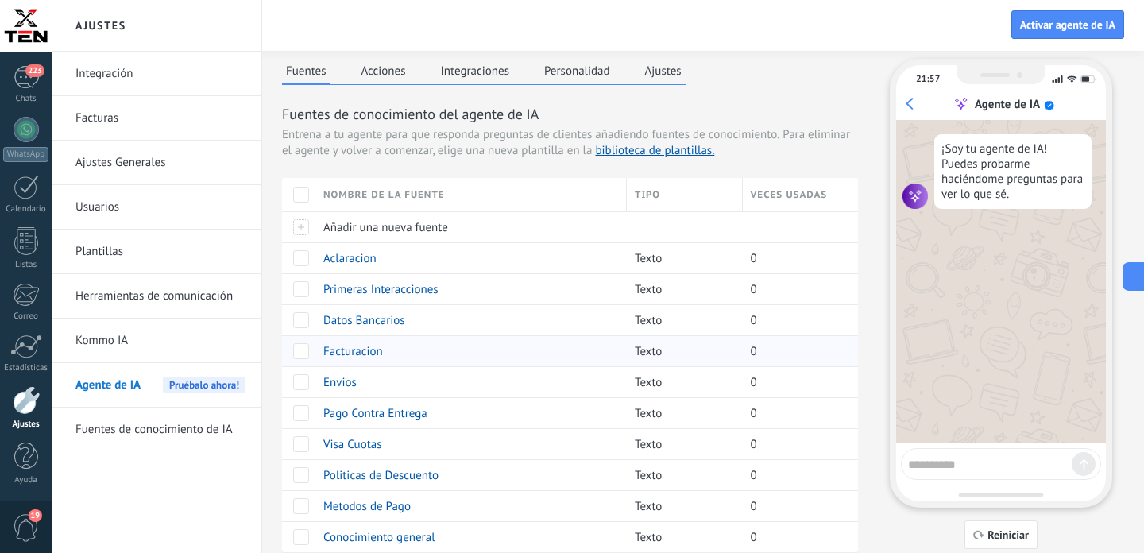
scroll to position [149, 0]
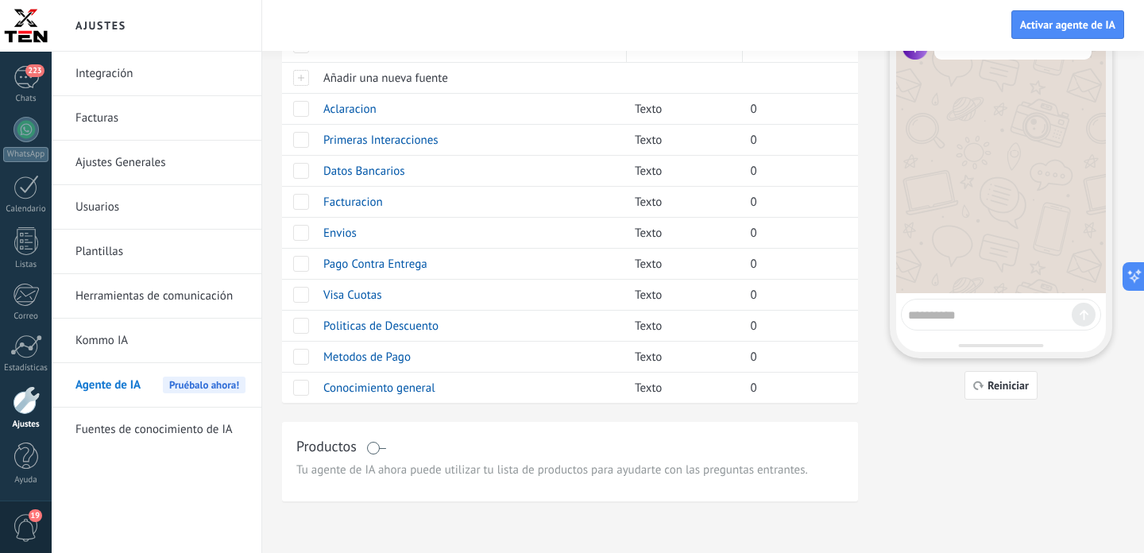
click at [385, 447] on span at bounding box center [376, 448] width 20 height 13
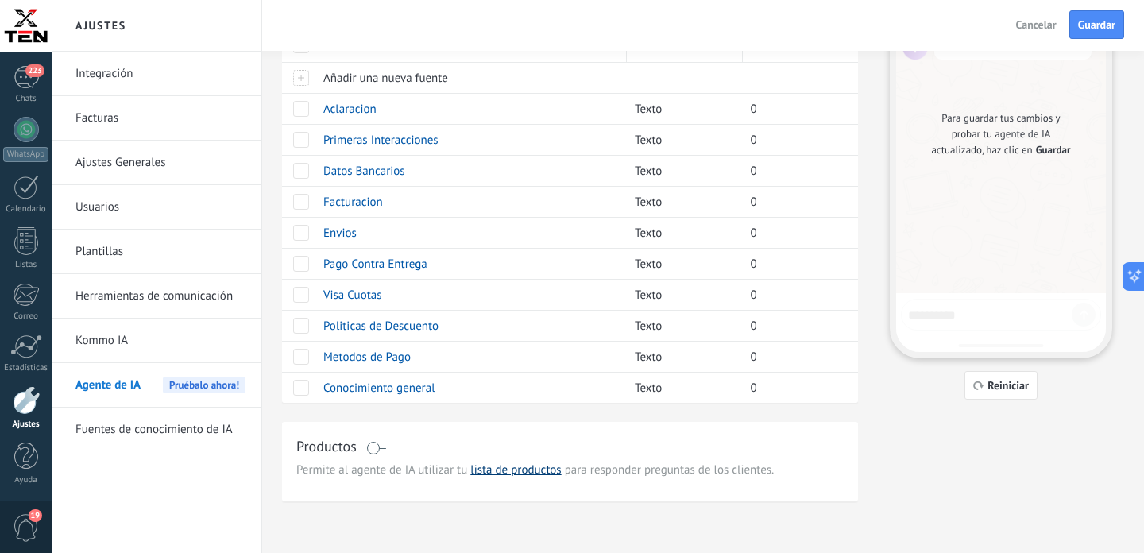
click at [505, 468] on link "lista de productos" at bounding box center [515, 469] width 91 height 15
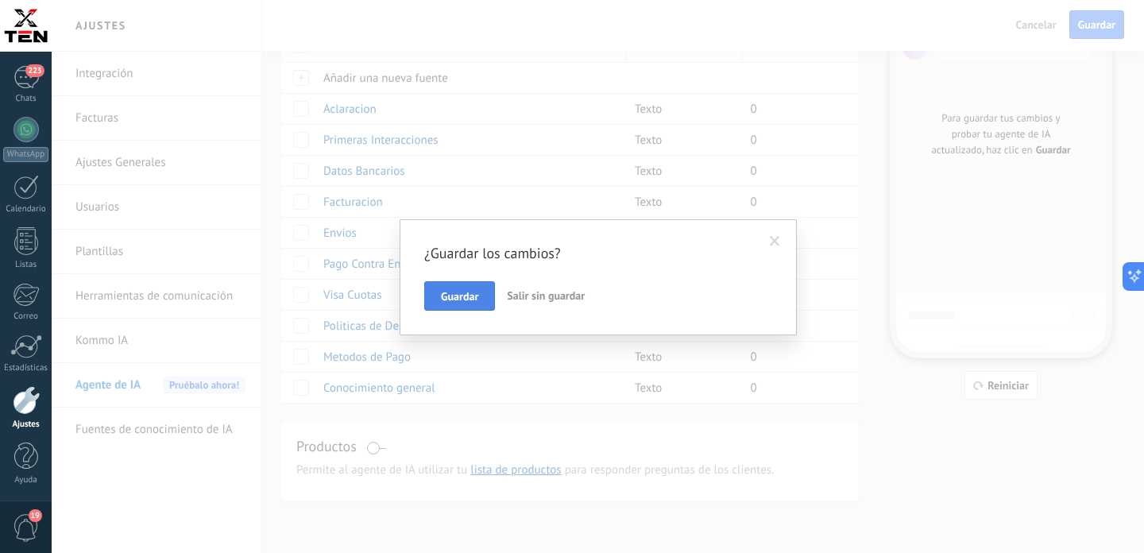
click at [463, 296] on span "Guardar" at bounding box center [459, 296] width 37 height 11
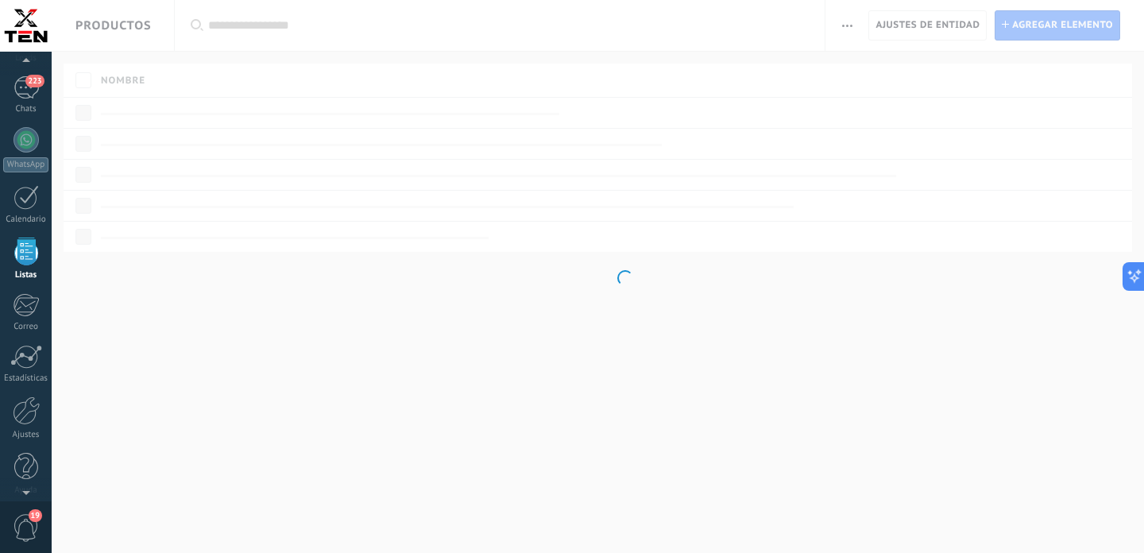
scroll to position [3310, 0]
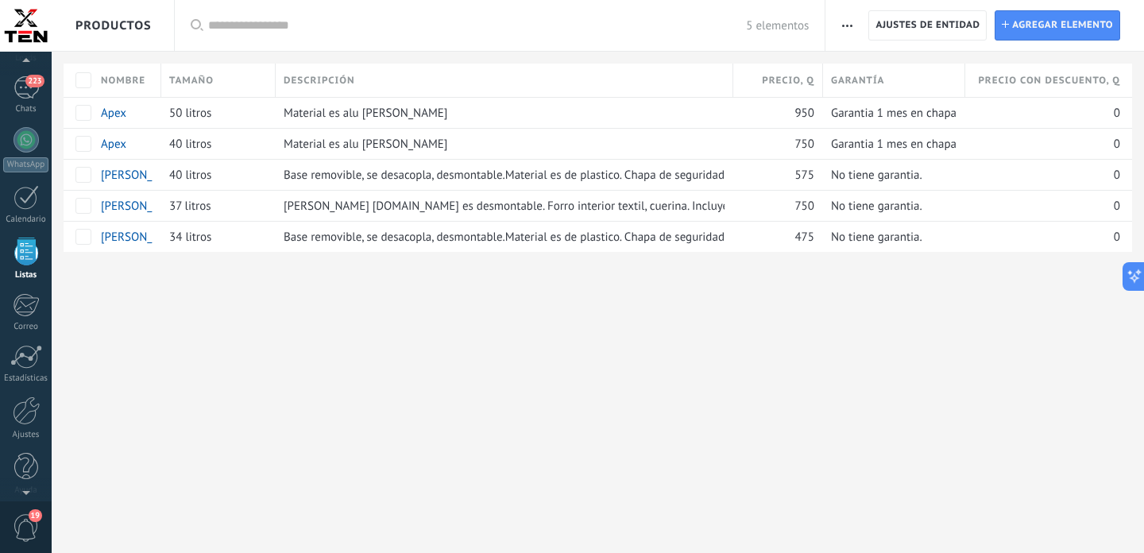
scroll to position [3310, 0]
click at [211, 22] on div "Todo" at bounding box center [207, 25] width 33 height 23
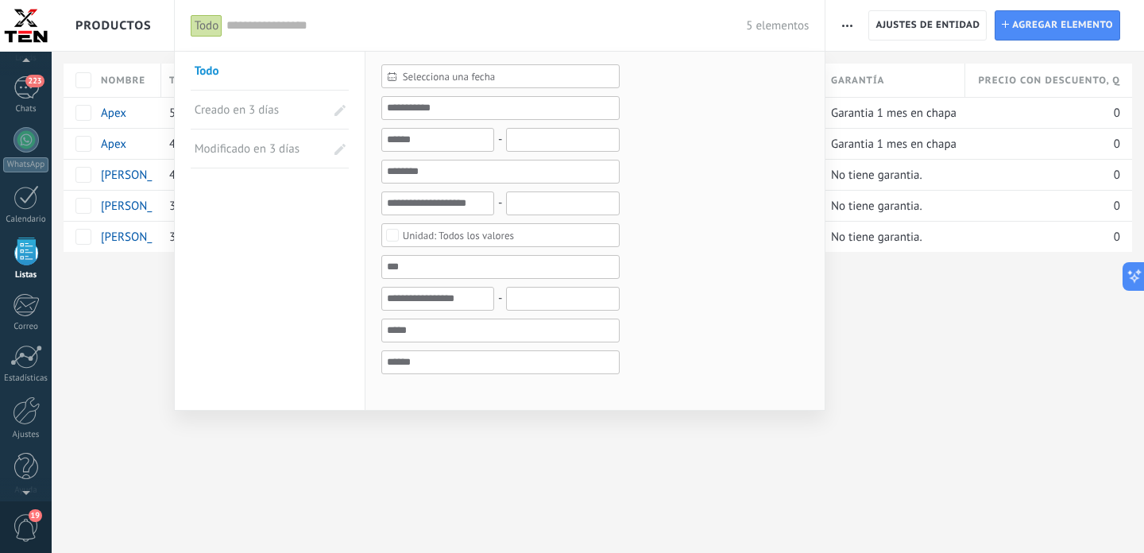
click at [241, 111] on span "Creado en 3 días" at bounding box center [249, 110] width 109 height 38
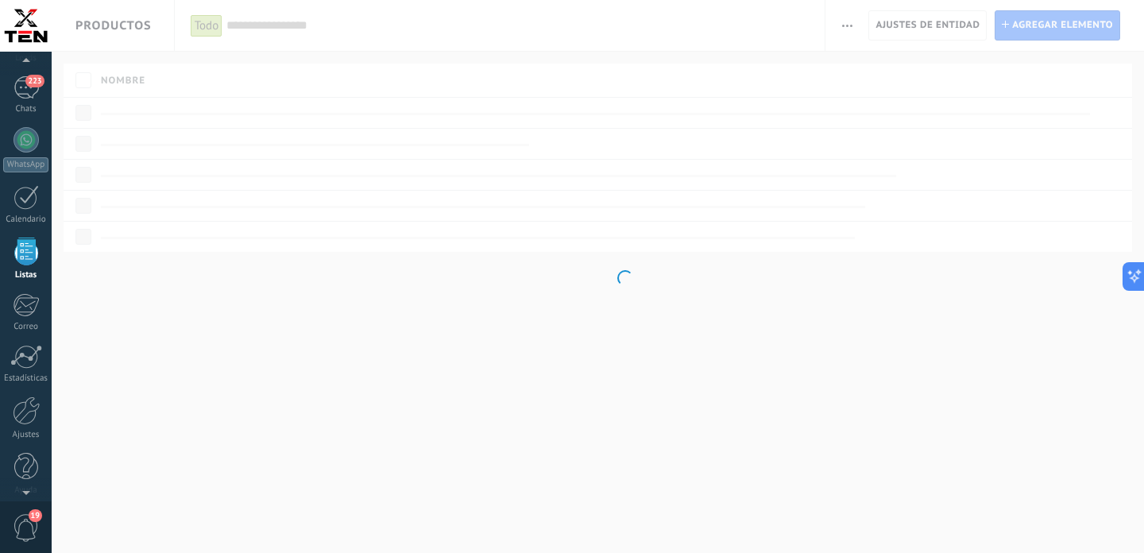
scroll to position [3310, 0]
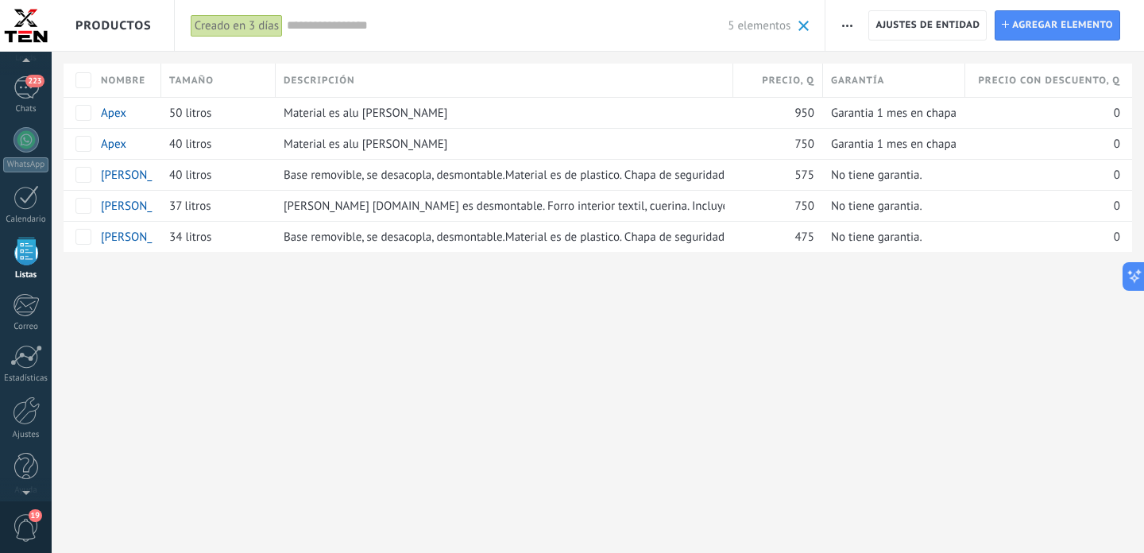
click at [208, 17] on div "Creado en 3 días" at bounding box center [237, 25] width 92 height 23
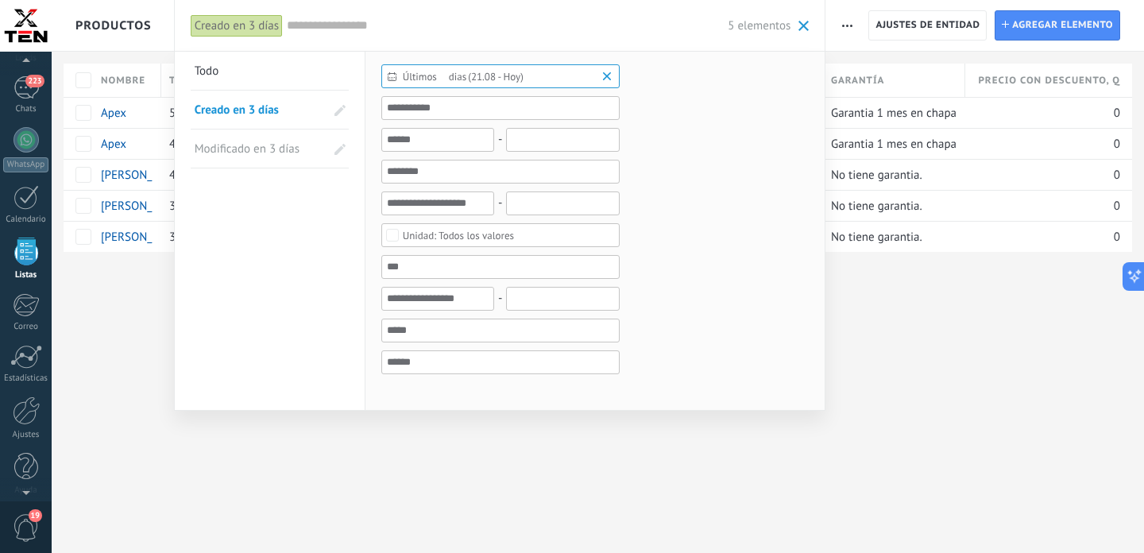
click at [212, 66] on span "Todo" at bounding box center [207, 71] width 25 height 15
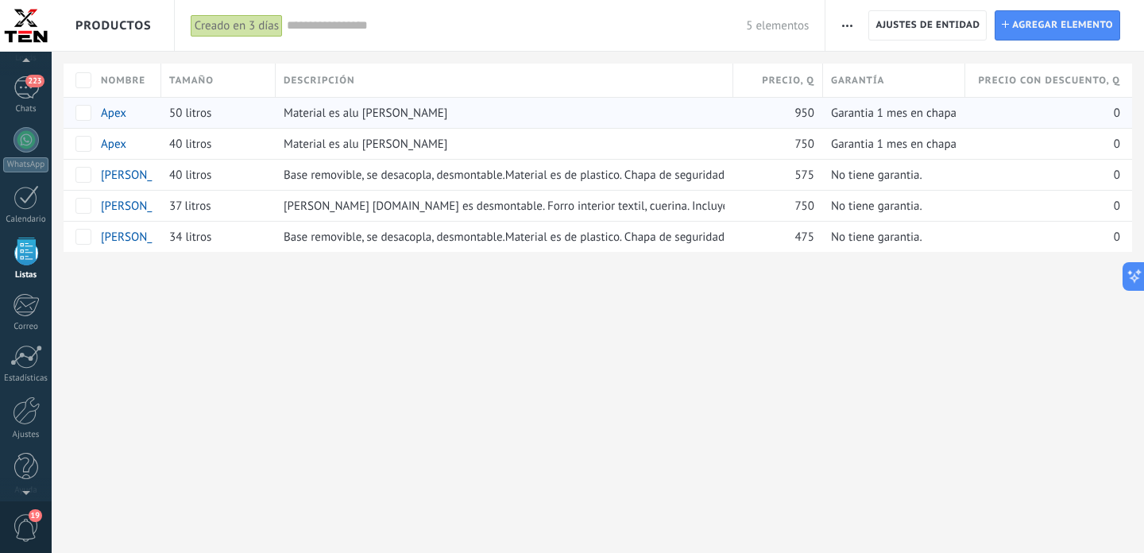
scroll to position [3310, 0]
click at [845, 15] on span "button" at bounding box center [847, 25] width 10 height 30
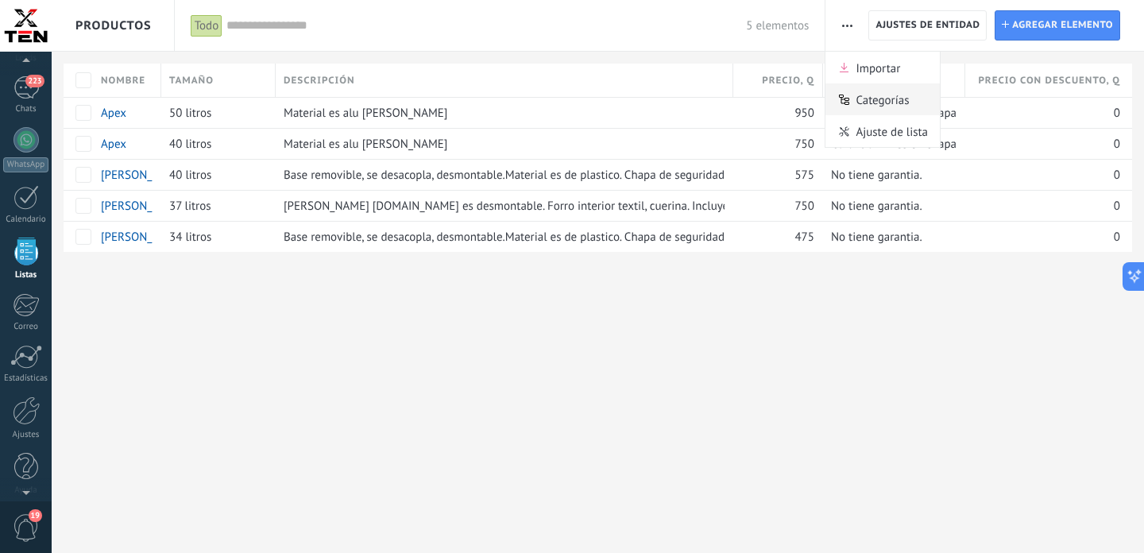
click at [884, 103] on span "Categorías" at bounding box center [882, 99] width 53 height 32
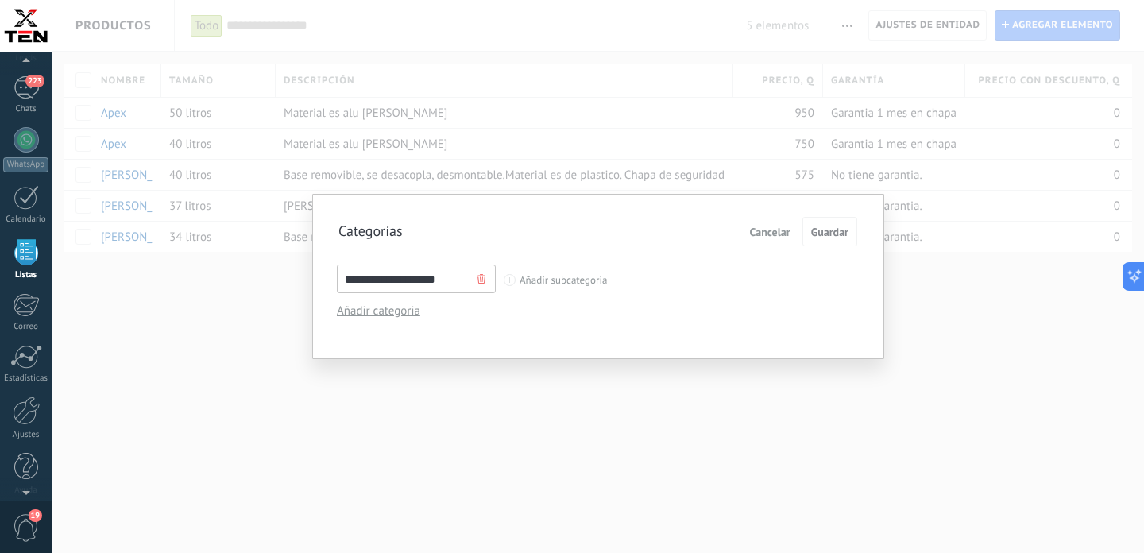
click at [445, 284] on input "**********" at bounding box center [416, 279] width 159 height 29
click at [420, 280] on input "**********" at bounding box center [416, 279] width 159 height 29
click at [381, 279] on input "**********" at bounding box center [416, 279] width 159 height 29
click at [380, 279] on input "**********" at bounding box center [416, 279] width 159 height 29
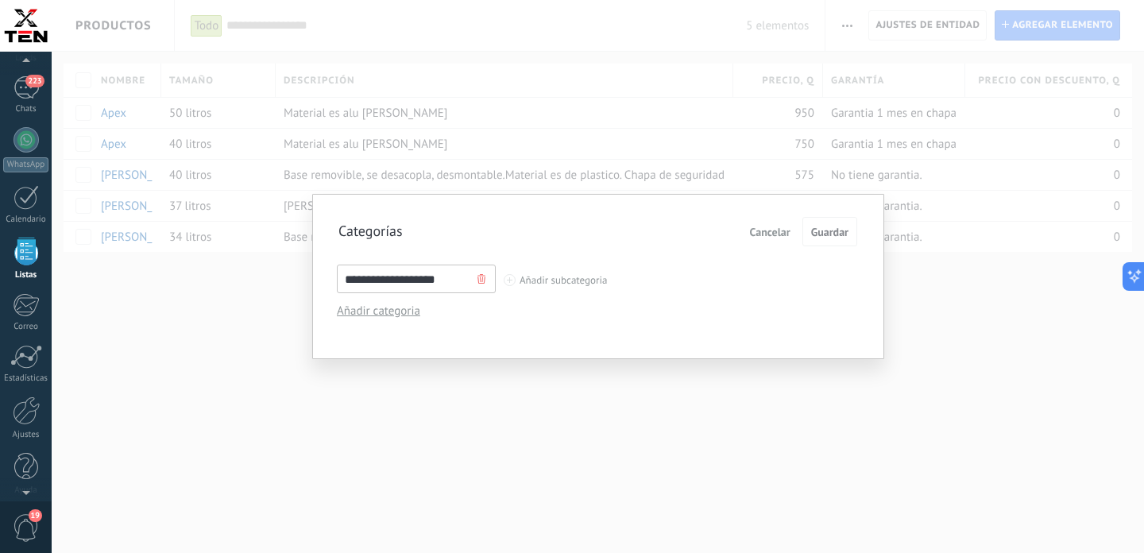
click at [544, 326] on div "**********" at bounding box center [598, 277] width 572 height 166
click at [431, 280] on input "**********" at bounding box center [416, 279] width 159 height 29
click at [578, 280] on span "Añadir subcategoria" at bounding box center [563, 280] width 87 height 12
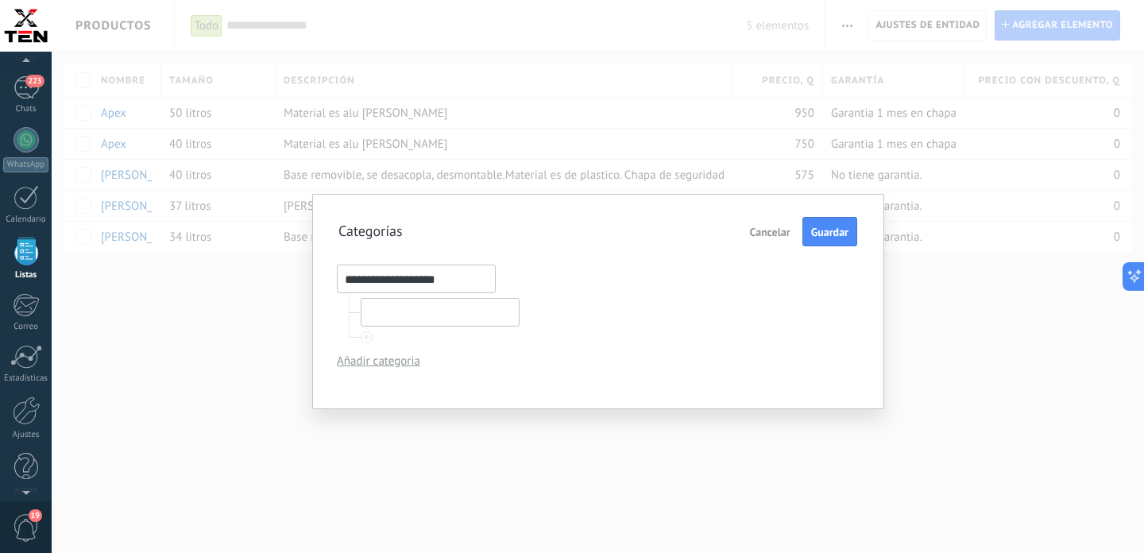
click at [462, 307] on input "text" at bounding box center [440, 312] width 159 height 29
type input "********"
click at [833, 241] on button "Guardar" at bounding box center [829, 232] width 55 height 30
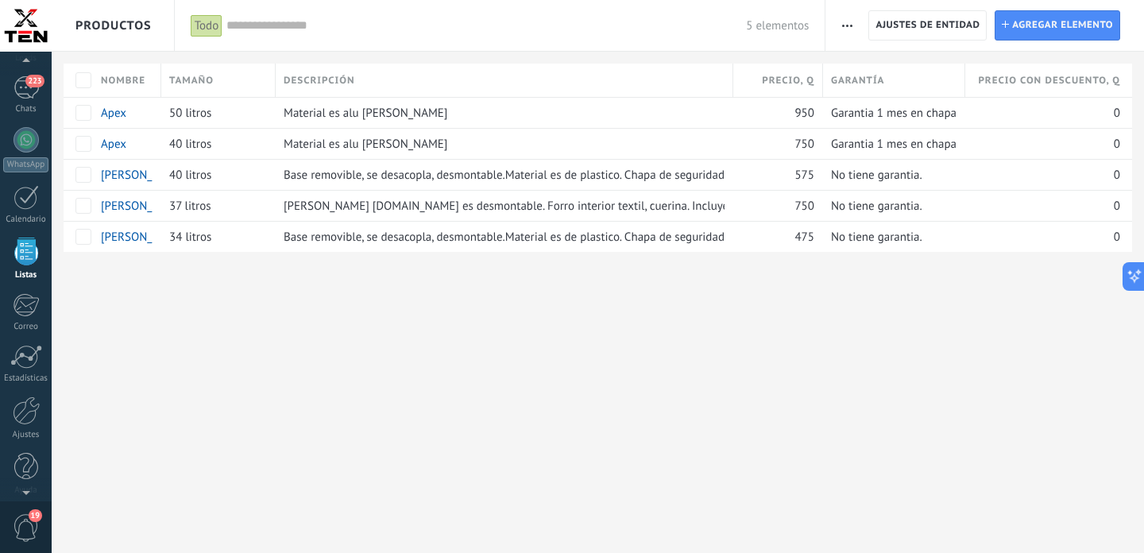
scroll to position [3310, 0]
click at [231, 31] on input "text" at bounding box center [486, 25] width 520 height 17
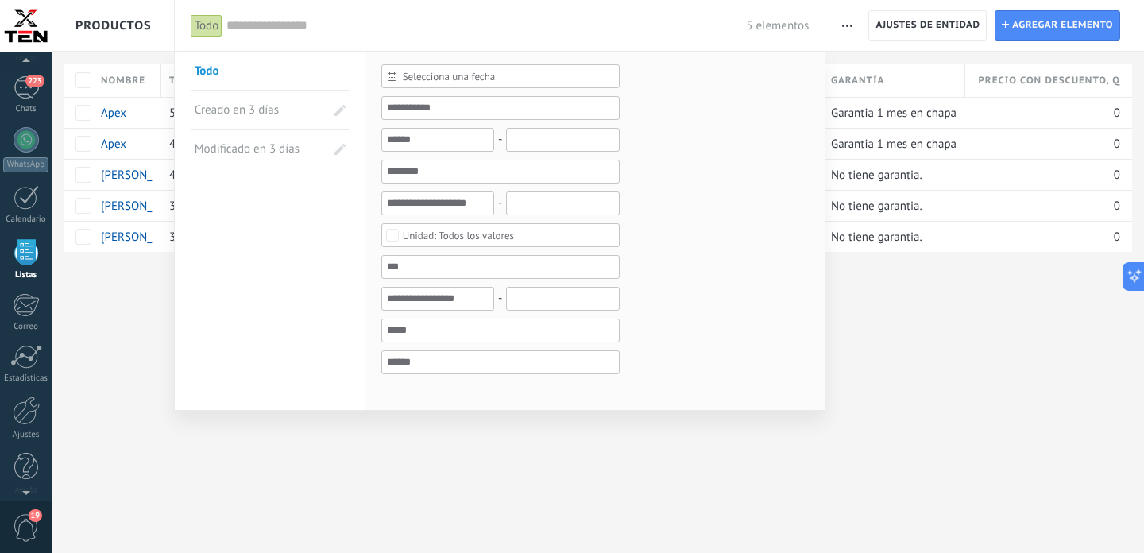
click at [114, 361] on div at bounding box center [572, 276] width 1144 height 553
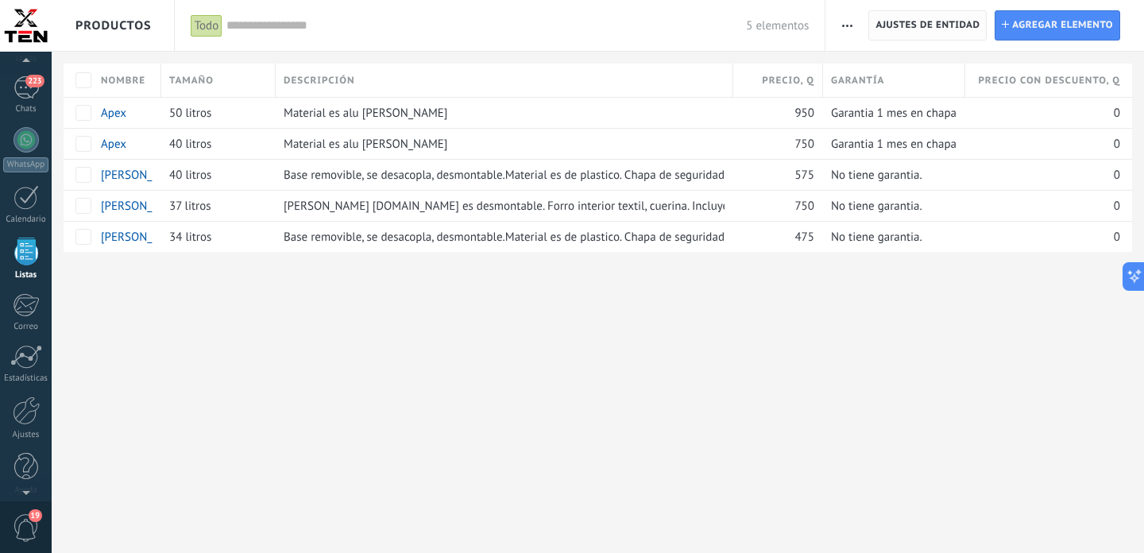
click at [927, 25] on span "Ajustes de entidad" at bounding box center [928, 25] width 104 height 29
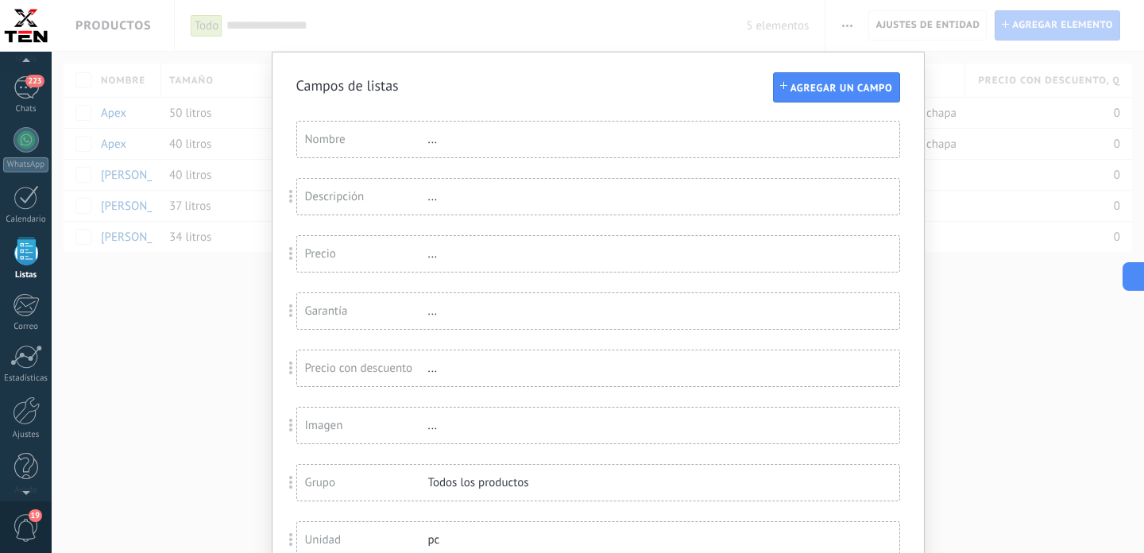
click at [1032, 199] on div "Campos de listas Agregar un campo Usted ha alcanzado la cantidad máxima de los …" at bounding box center [598, 276] width 1092 height 553
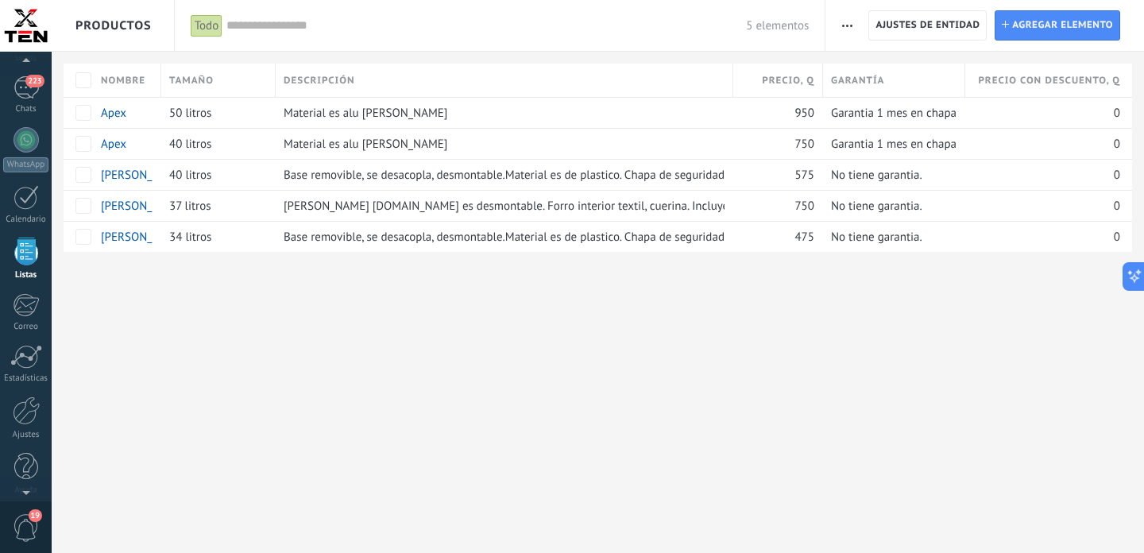
click at [842, 26] on icon "button" at bounding box center [847, 26] width 10 height 2
click at [883, 106] on span "Categorías" at bounding box center [882, 99] width 53 height 32
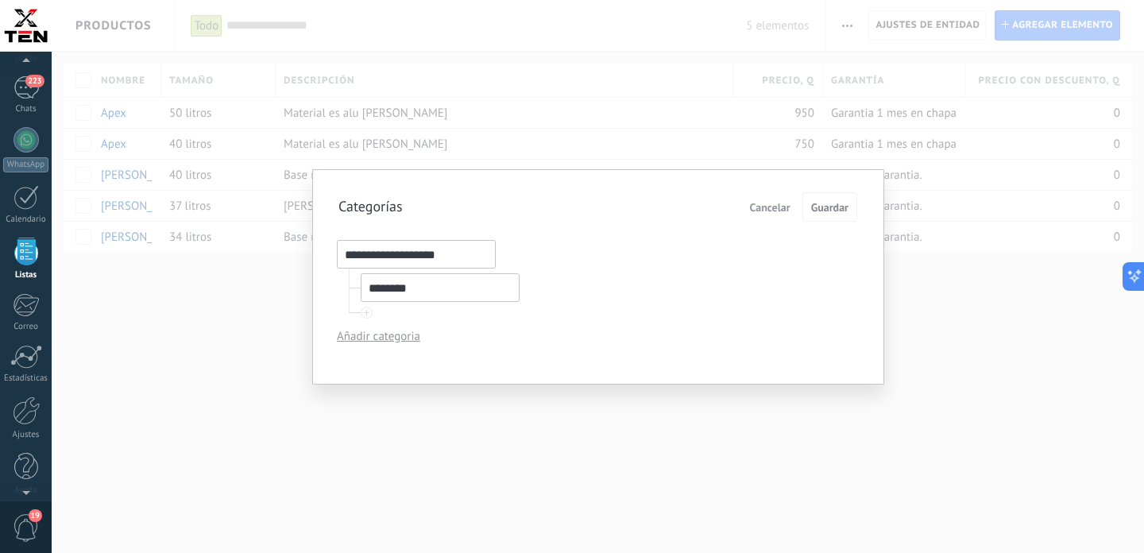
click at [370, 336] on div "Añadir categoria" at bounding box center [410, 336] width 147 height 15
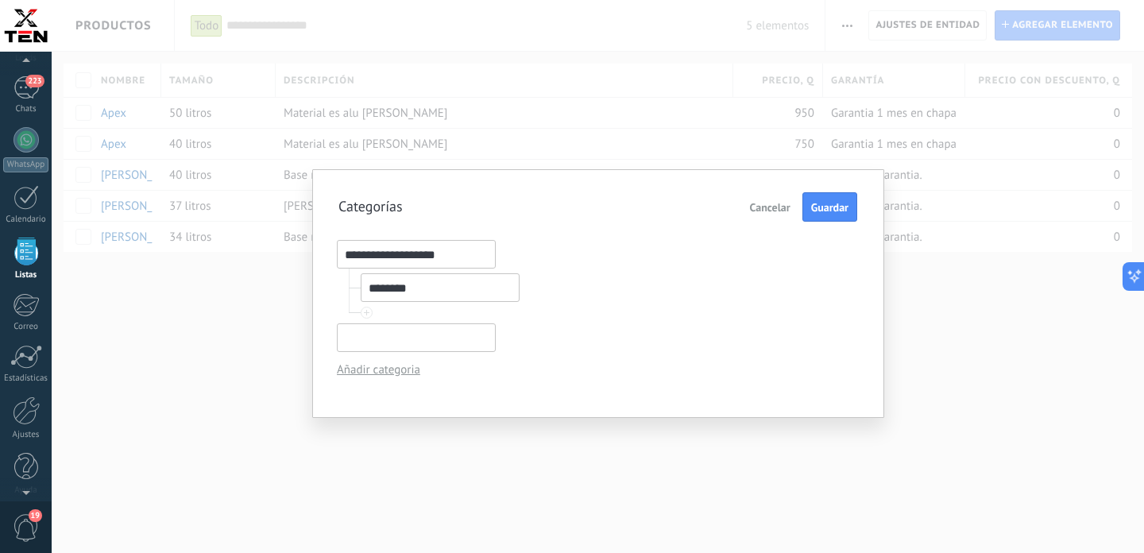
click at [768, 211] on span "Cancelar" at bounding box center [770, 207] width 41 height 11
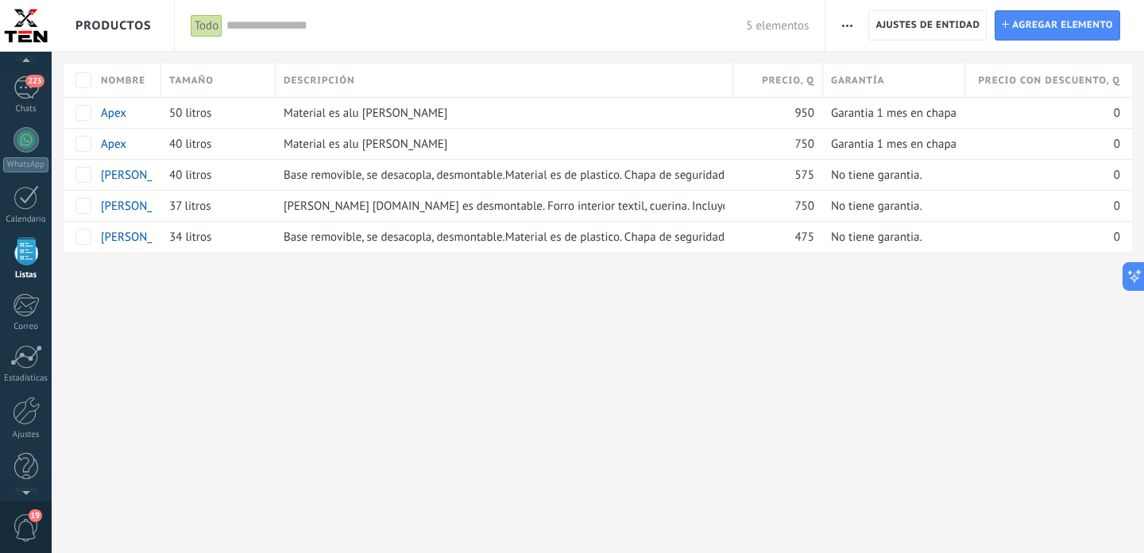
click at [850, 20] on span "button" at bounding box center [847, 25] width 10 height 30
click at [879, 95] on span "Categorías" at bounding box center [882, 99] width 53 height 32
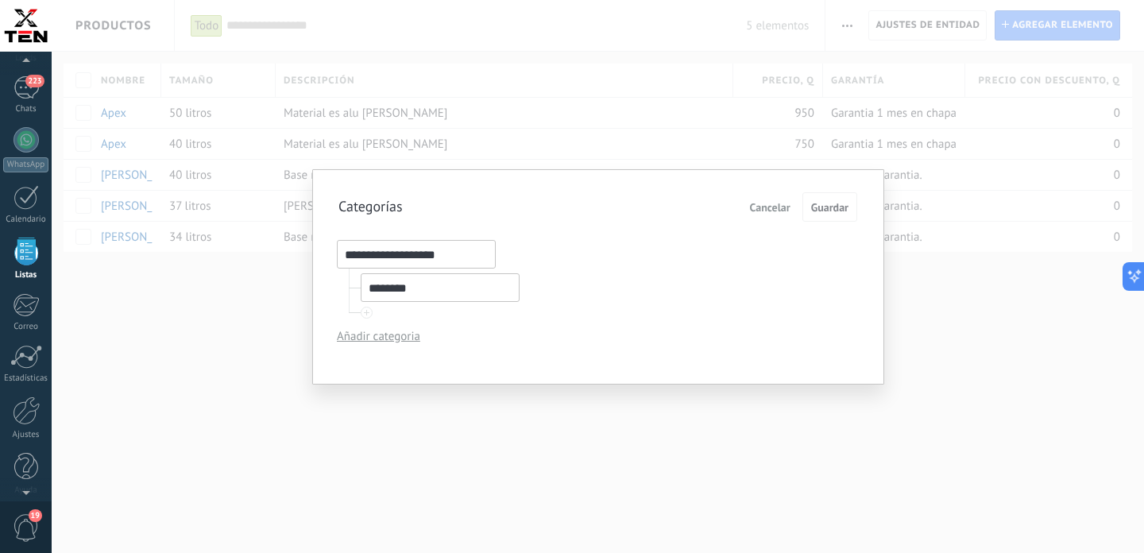
click at [367, 311] on div at bounding box center [366, 312] width 10 height 10
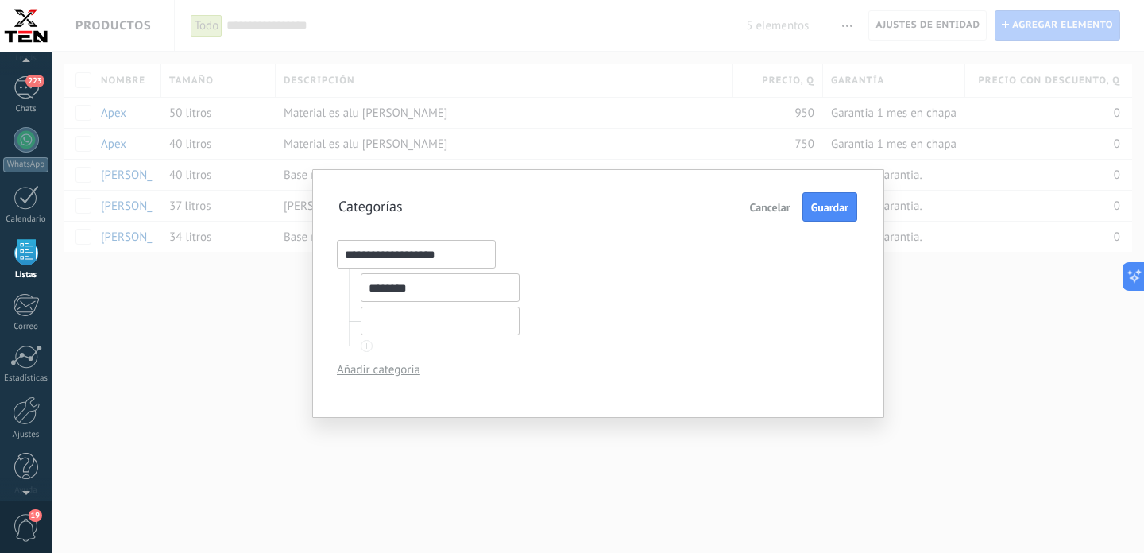
click at [385, 319] on input "text" at bounding box center [440, 321] width 159 height 29
type input "********"
click at [832, 199] on button "Guardar" at bounding box center [829, 207] width 55 height 30
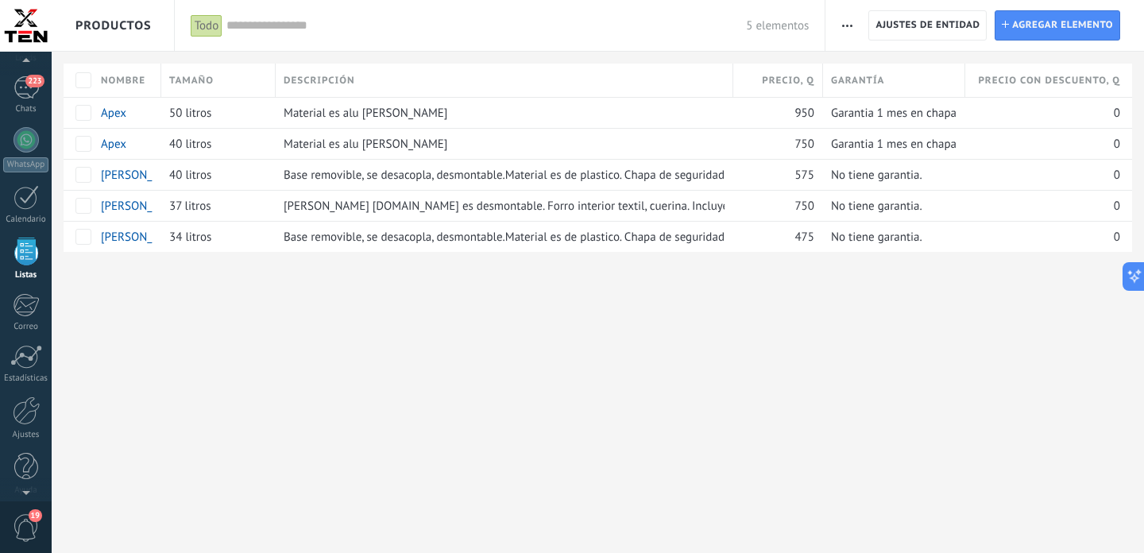
scroll to position [3310, 0]
click at [845, 25] on icon "button" at bounding box center [847, 26] width 10 height 2
click at [885, 91] on span "Categorías" at bounding box center [882, 99] width 53 height 32
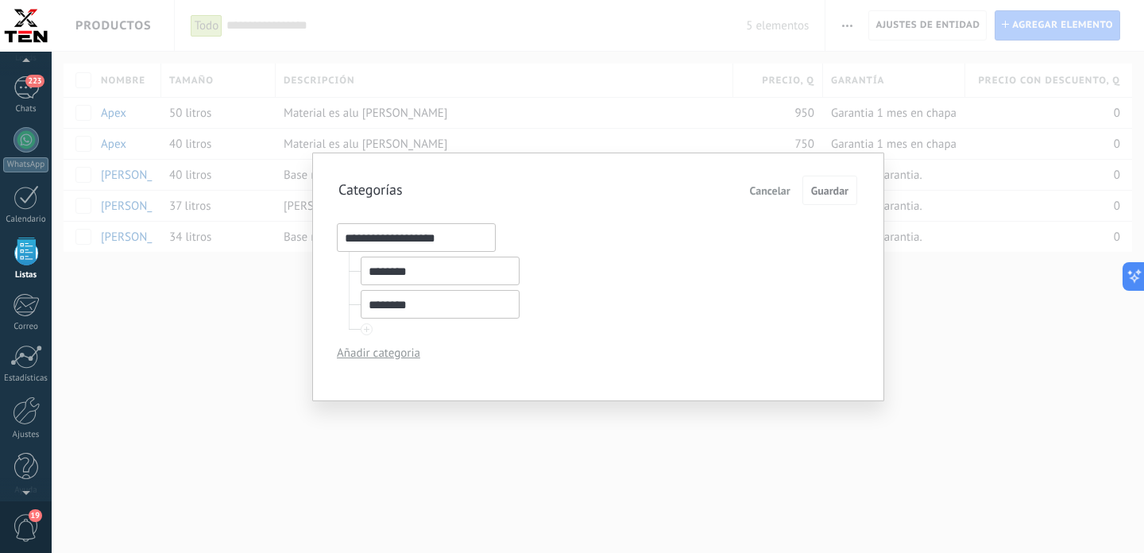
click at [368, 330] on div at bounding box center [366, 329] width 10 height 10
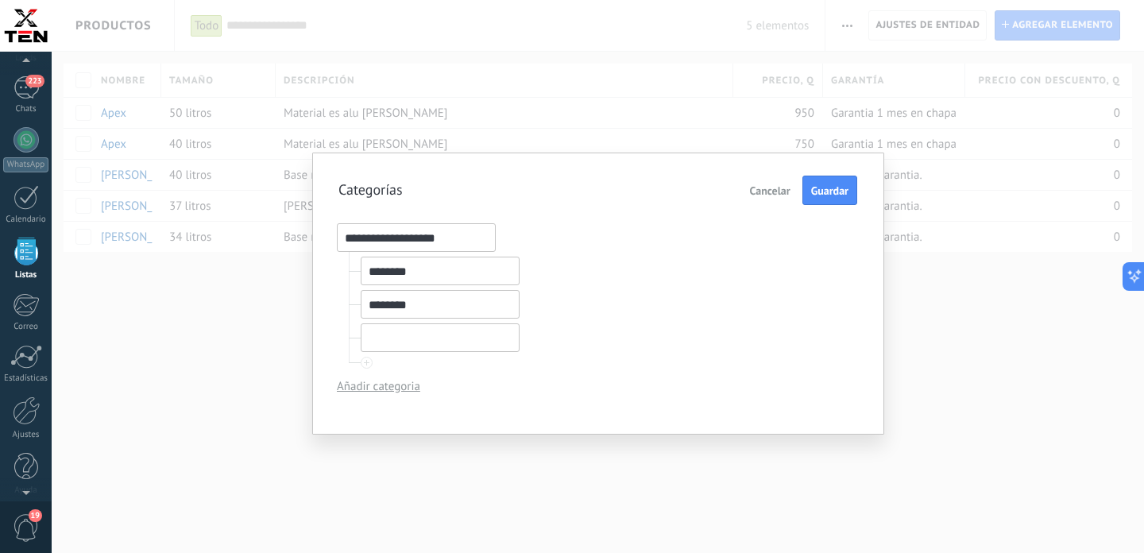
click at [431, 335] on input "text" at bounding box center [440, 337] width 159 height 29
type input "*********"
click at [831, 201] on button "Guardar" at bounding box center [829, 191] width 55 height 30
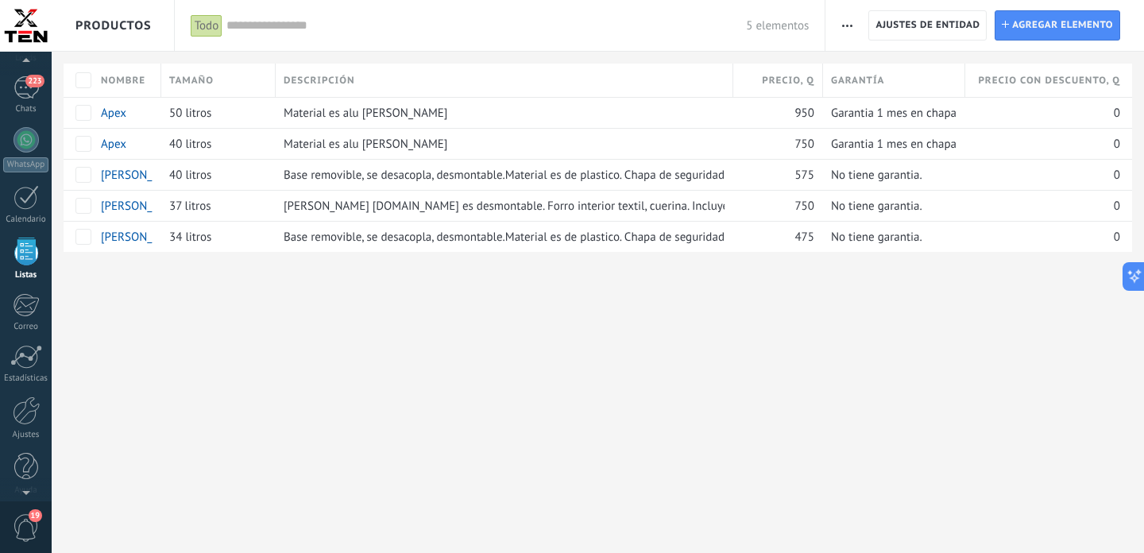
scroll to position [3310, 0]
click at [846, 25] on icon "button" at bounding box center [847, 26] width 10 height 2
click at [867, 91] on span "Categorías" at bounding box center [882, 99] width 53 height 32
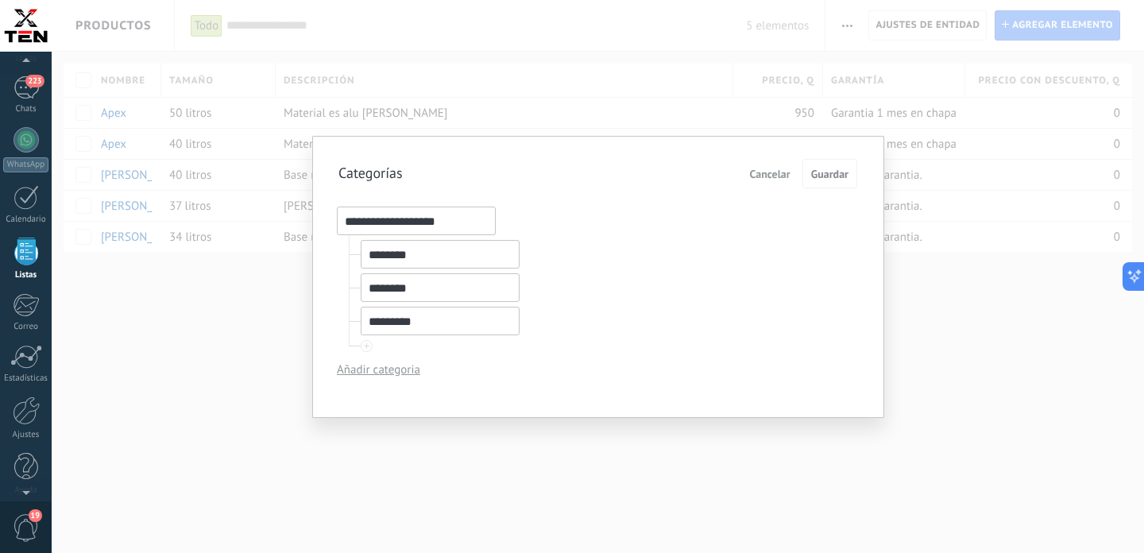
click at [371, 348] on div at bounding box center [366, 346] width 10 height 10
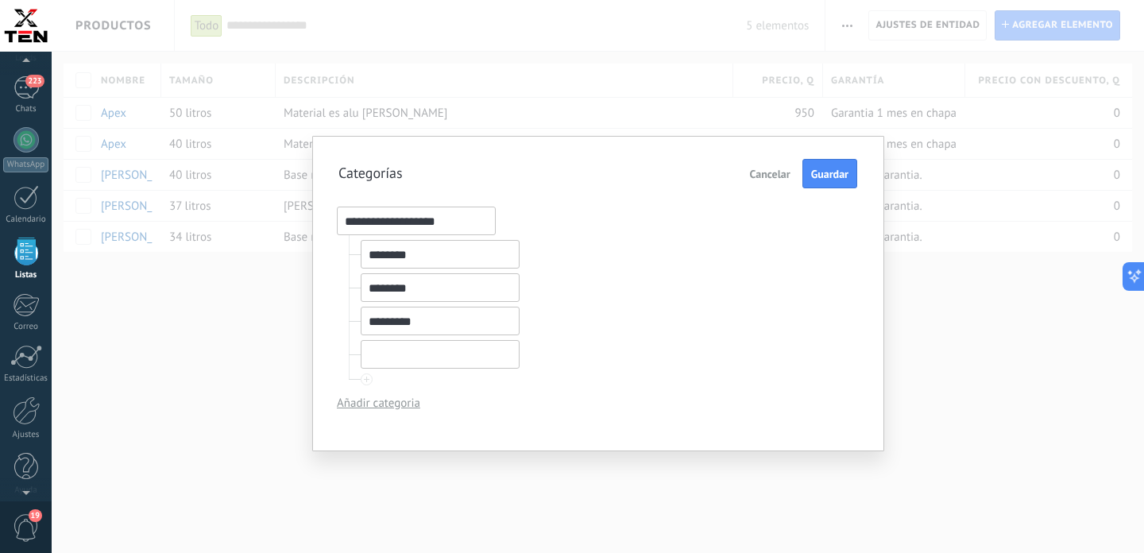
click at [427, 351] on input "text" at bounding box center [440, 354] width 159 height 29
type input "*******"
click at [833, 172] on span "Guardar" at bounding box center [829, 173] width 37 height 11
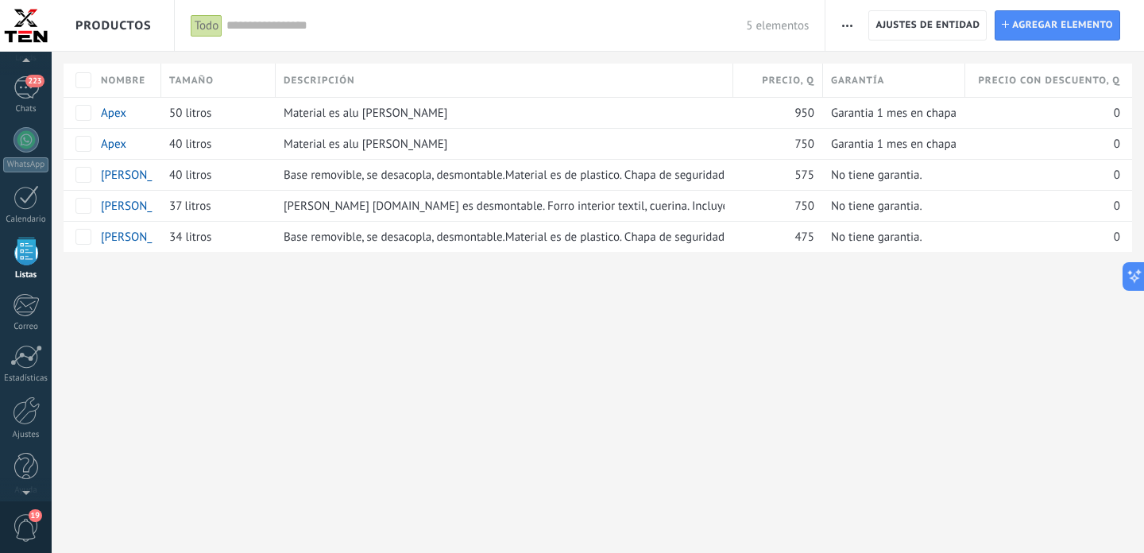
scroll to position [3310, 0]
click at [851, 26] on use "button" at bounding box center [847, 26] width 10 height 2
click at [700, 365] on div "**********" at bounding box center [598, 276] width 1092 height 553
click at [432, 53] on div "**********" at bounding box center [598, 151] width 1092 height 303
click at [525, 381] on div "**********" at bounding box center [598, 276] width 1092 height 553
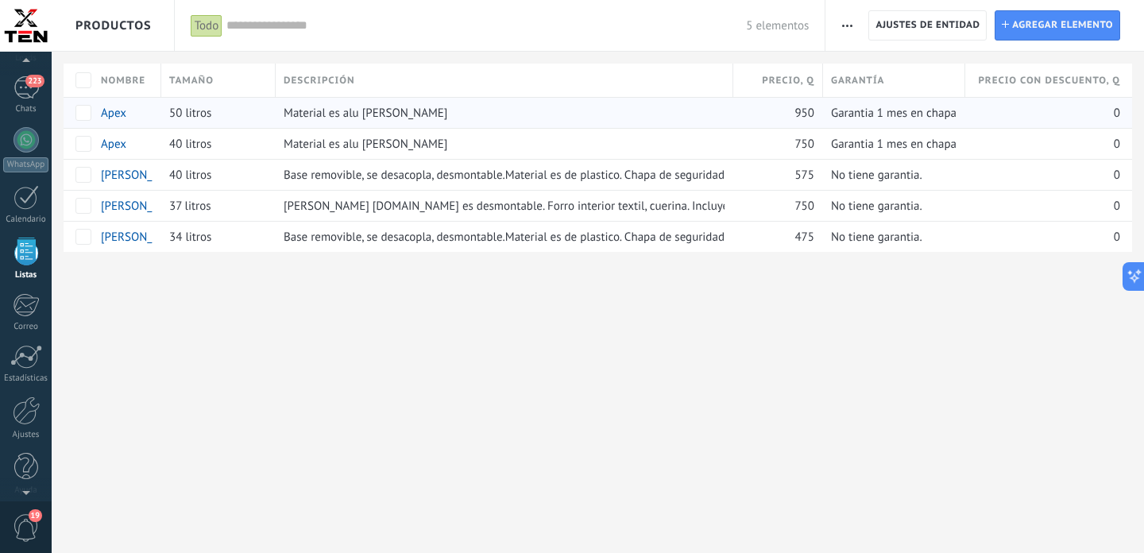
click at [140, 17] on span "Productos" at bounding box center [113, 25] width 76 height 51
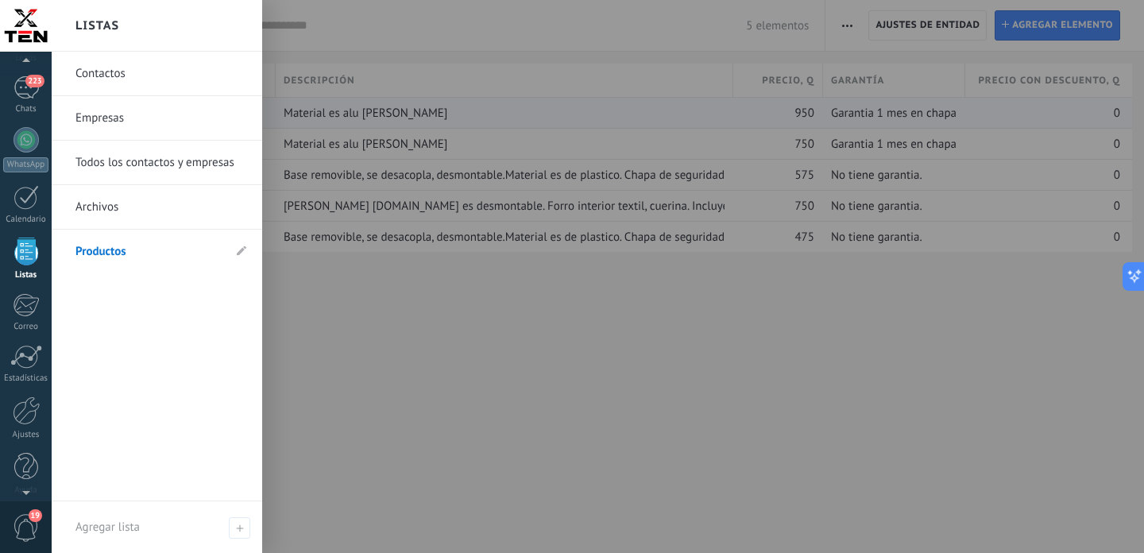
click at [19, 259] on div at bounding box center [26, 252] width 24 height 28
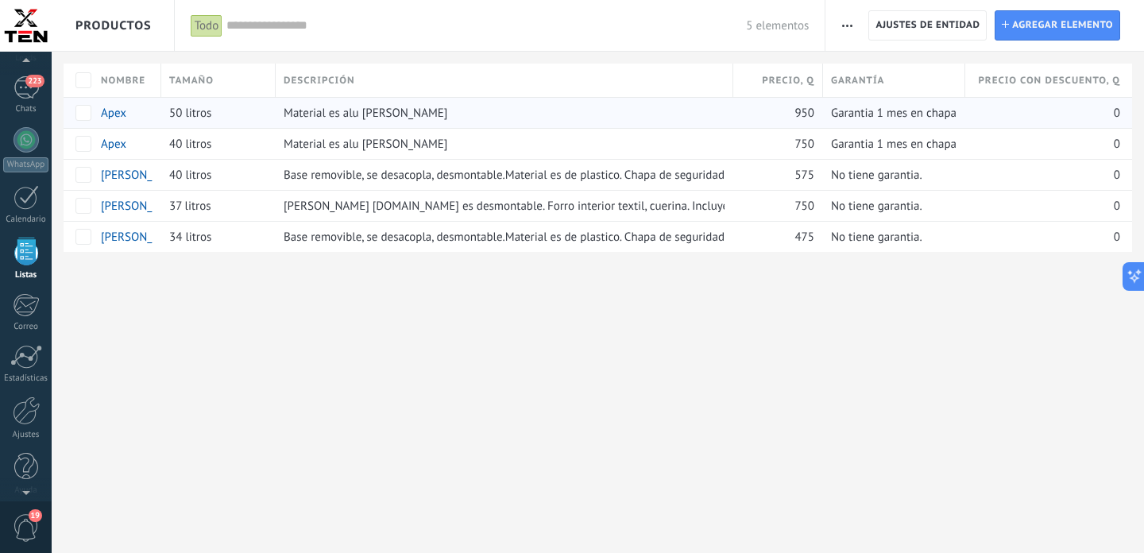
scroll to position [3310, 0]
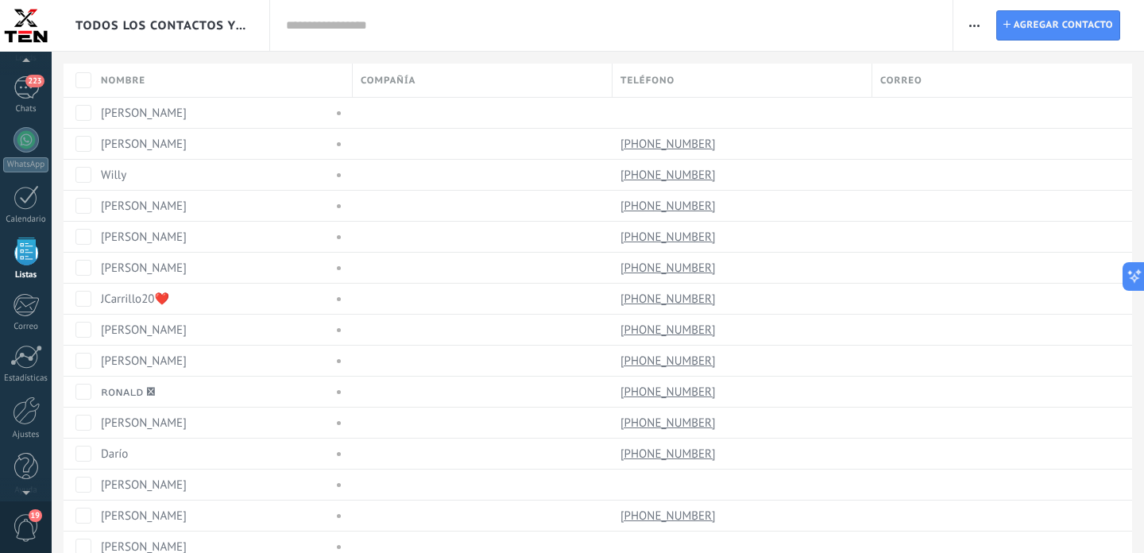
scroll to position [3310, 0]
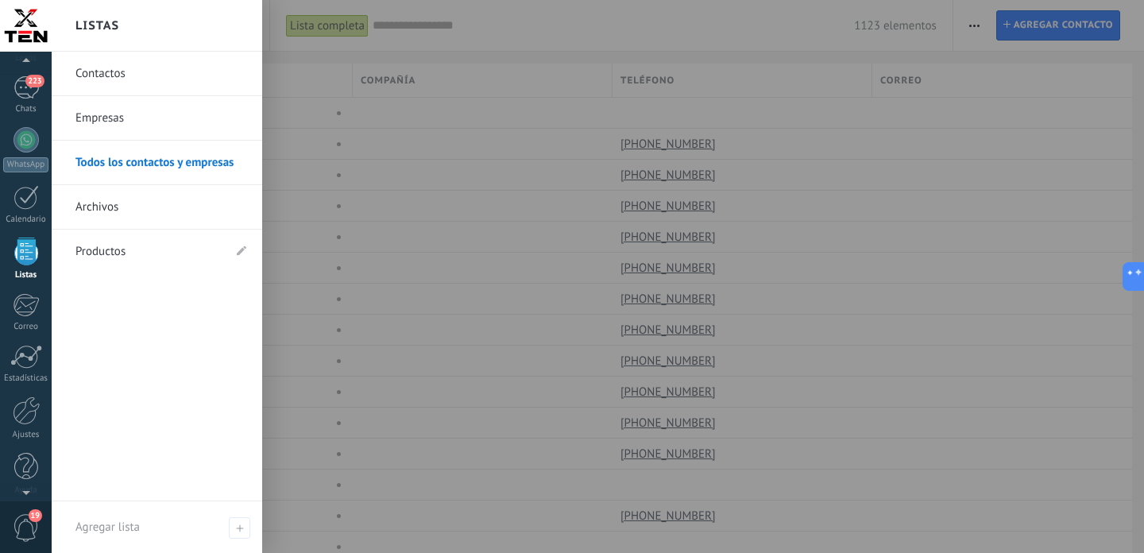
click at [22, 259] on div at bounding box center [26, 252] width 24 height 28
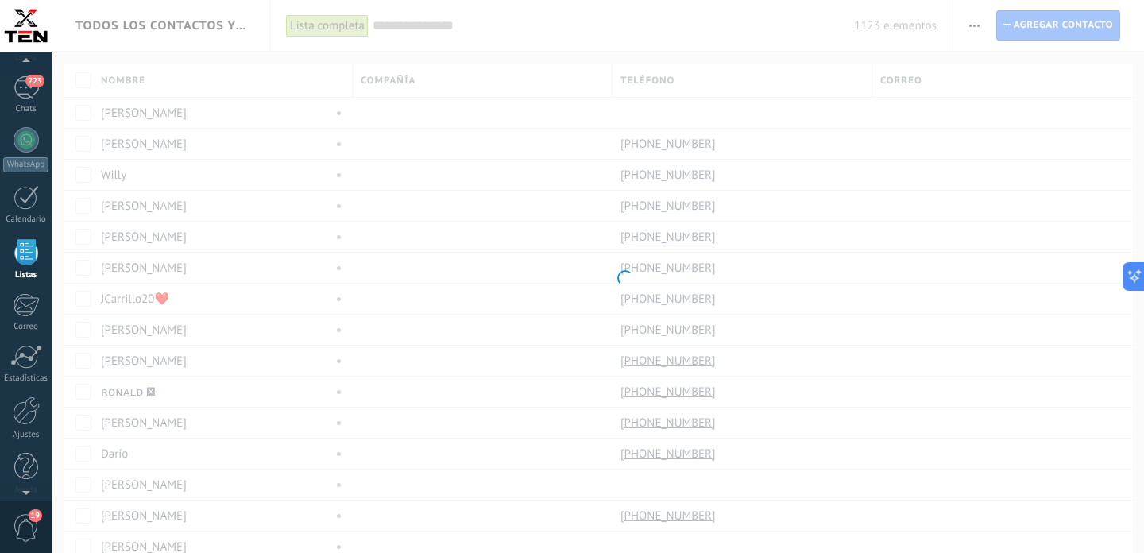
scroll to position [3310, 0]
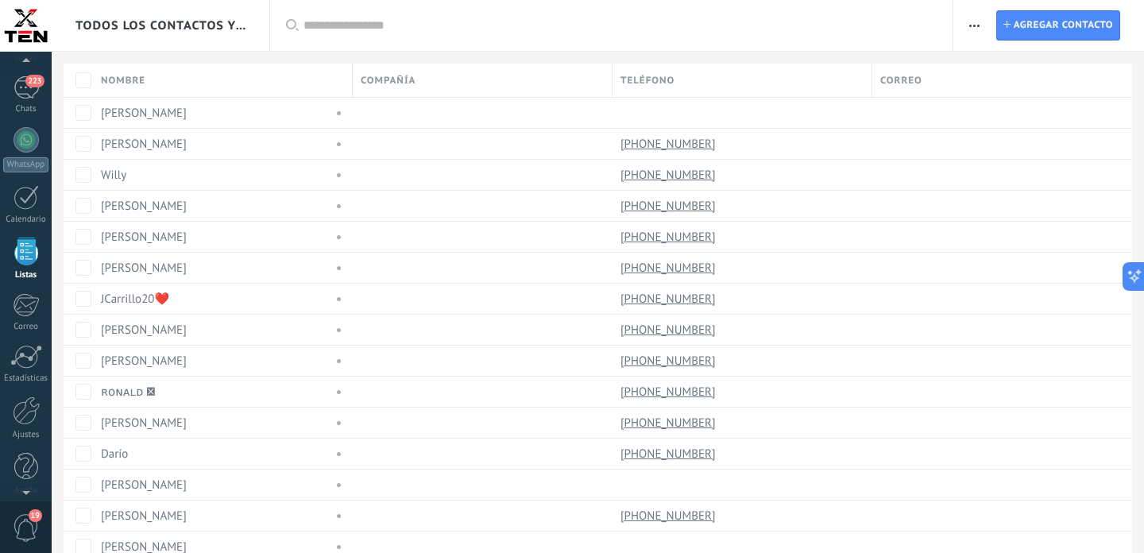
scroll to position [3310, 0]
click at [29, 257] on div at bounding box center [26, 252] width 24 height 28
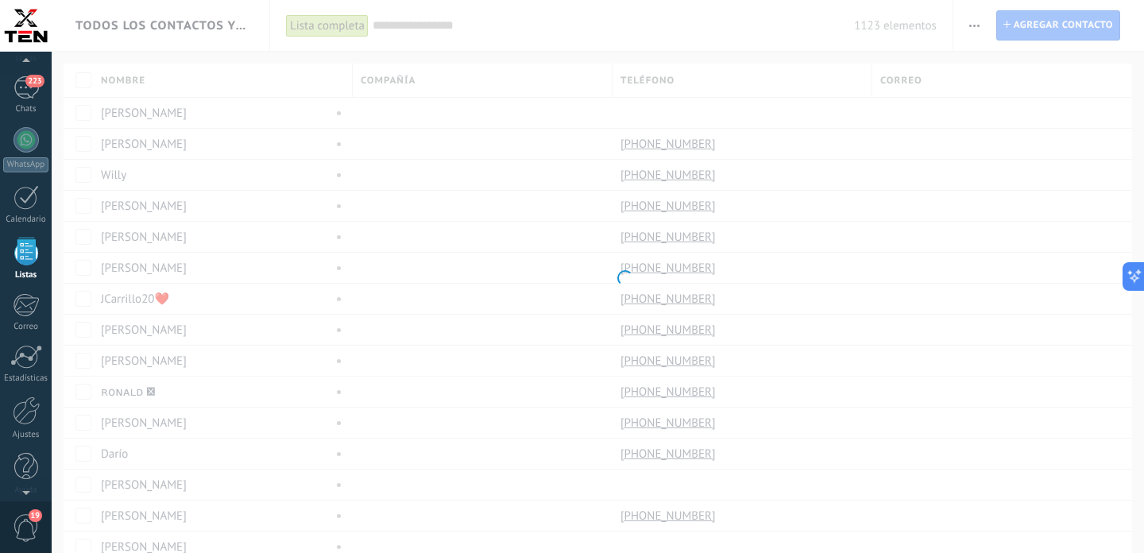
scroll to position [3310, 0]
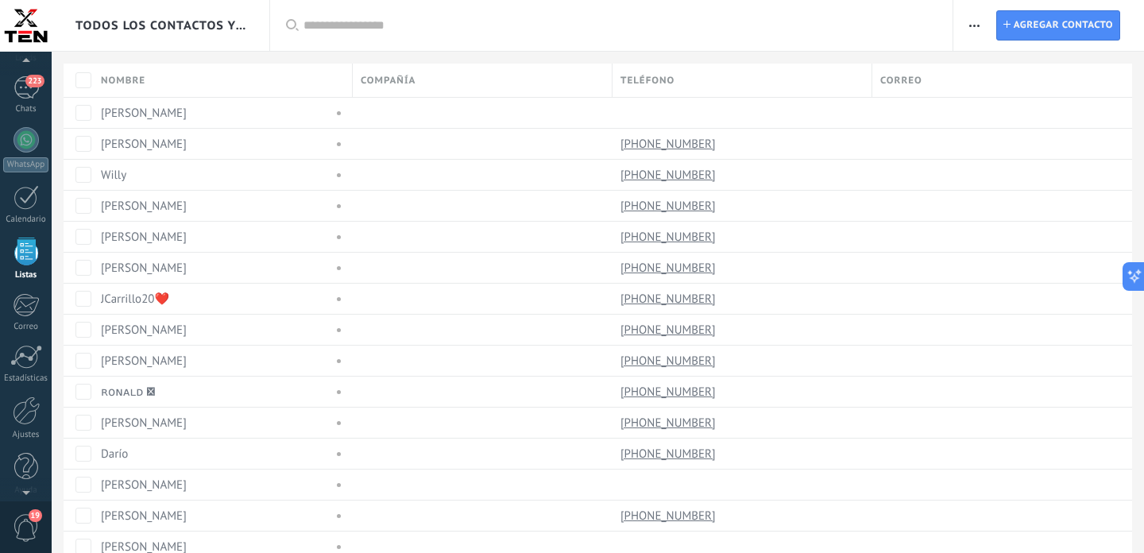
scroll to position [3310, 0]
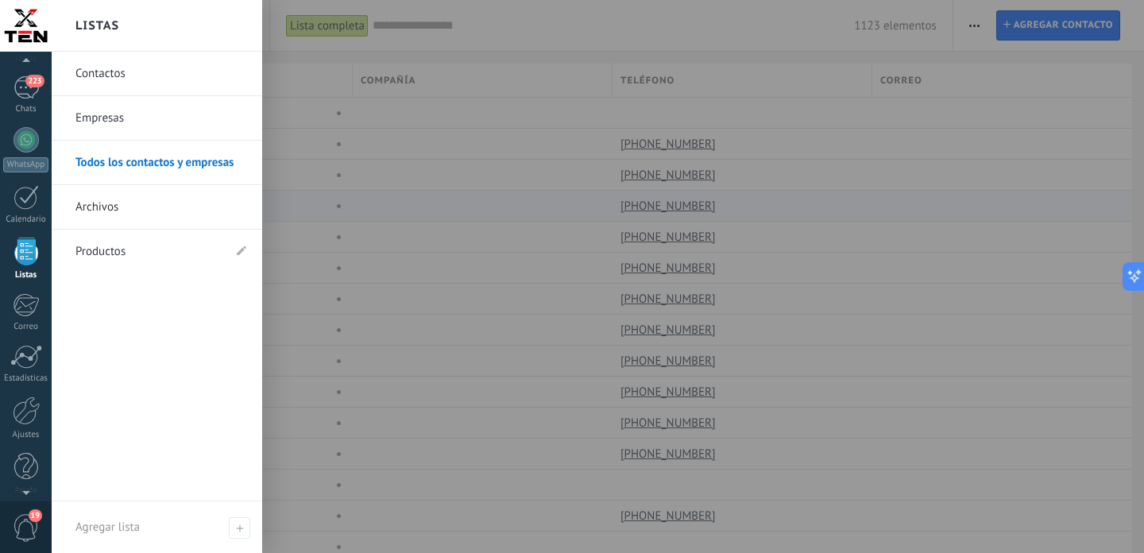
click at [129, 206] on link "Archivos" at bounding box center [160, 207] width 171 height 44
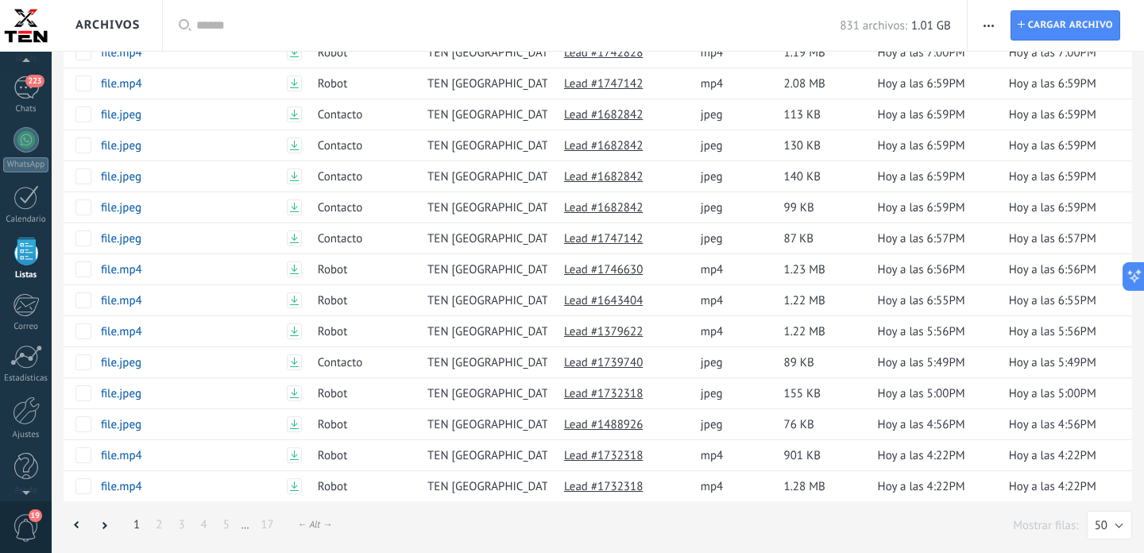
scroll to position [292, 0]
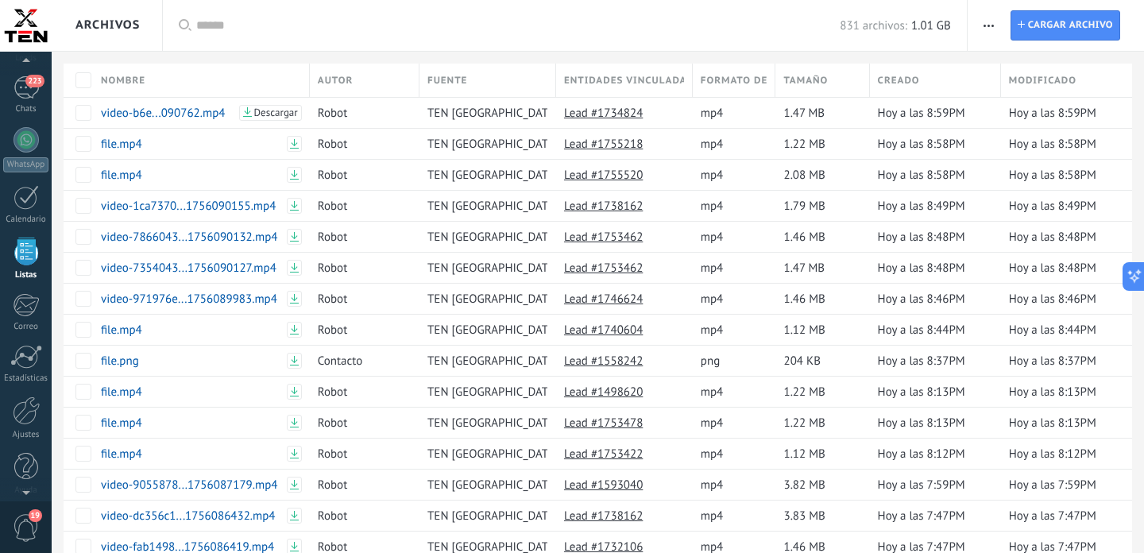
click at [992, 24] on span "button" at bounding box center [989, 25] width 10 height 30
click at [1007, 64] on span "Ajuste de lista" at bounding box center [1034, 68] width 72 height 32
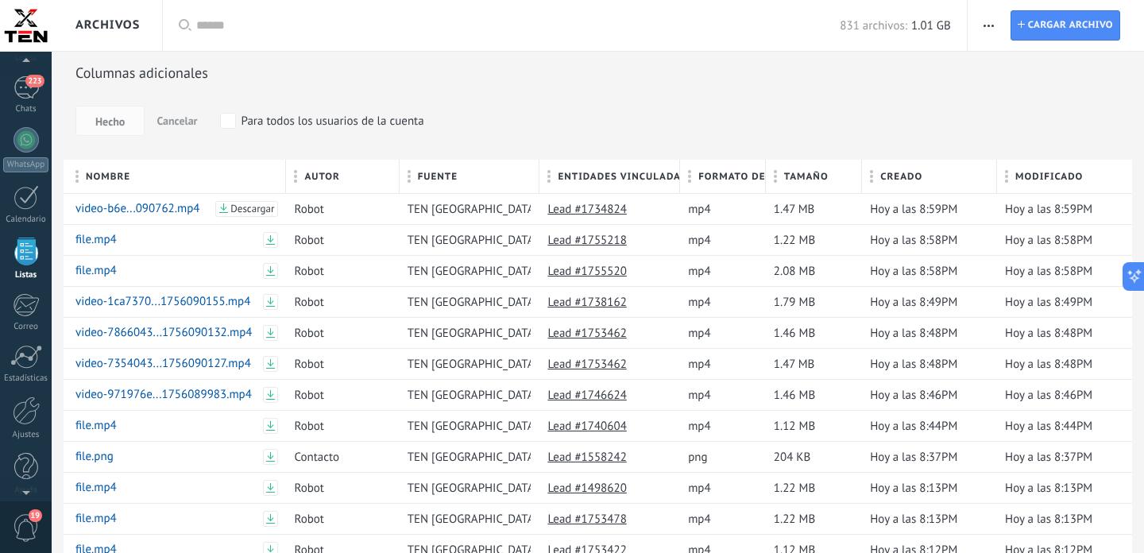
click at [177, 118] on span "Cancelar" at bounding box center [177, 121] width 41 height 14
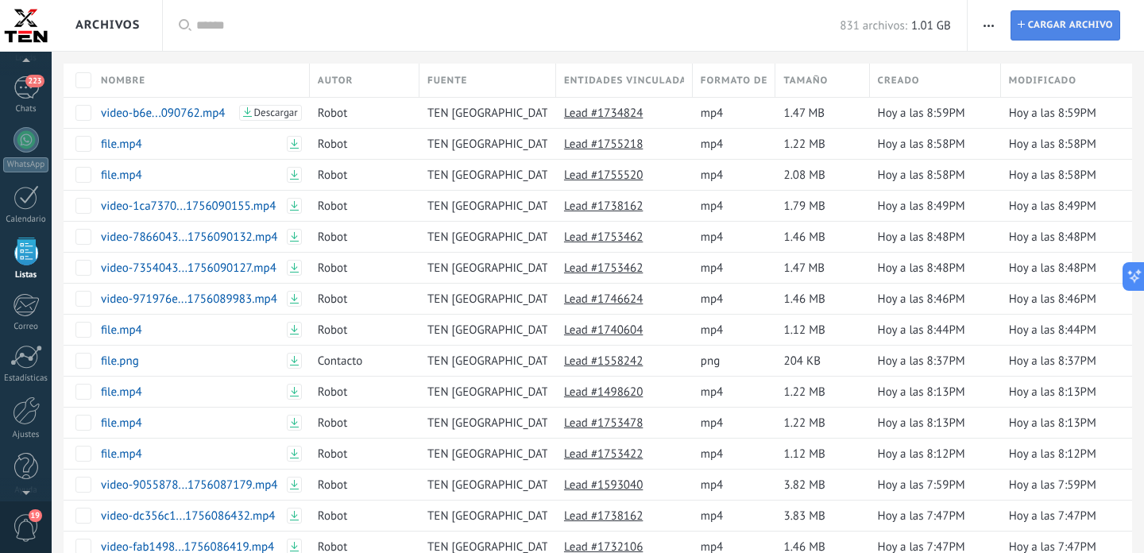
click at [1052, 24] on span "Cargar archivo" at bounding box center [1070, 25] width 85 height 29
click at [0, 0] on input "Archivo Cargar archivo" at bounding box center [0, 0] width 0 height 0
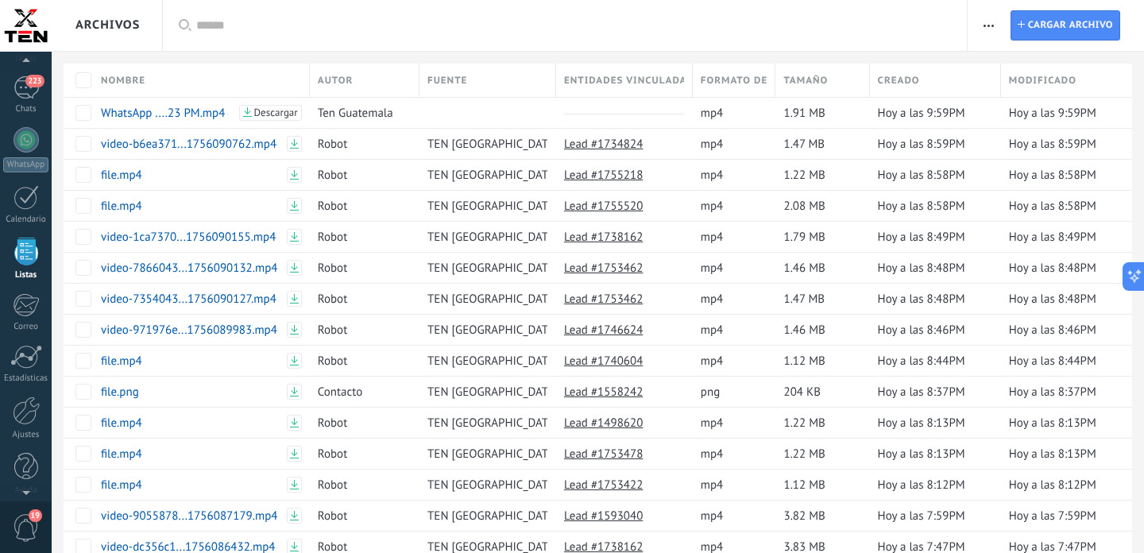
scroll to position [3310, 0]
click at [227, 118] on span at bounding box center [227, 113] width 16 height 16
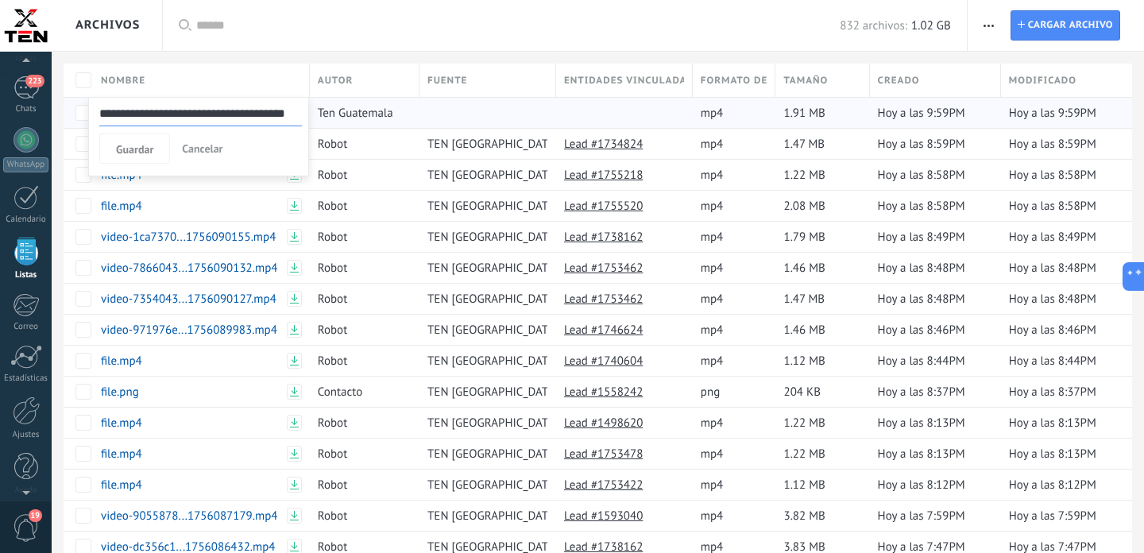
scroll to position [0, 16]
click at [177, 114] on input "**********" at bounding box center [200, 113] width 203 height 25
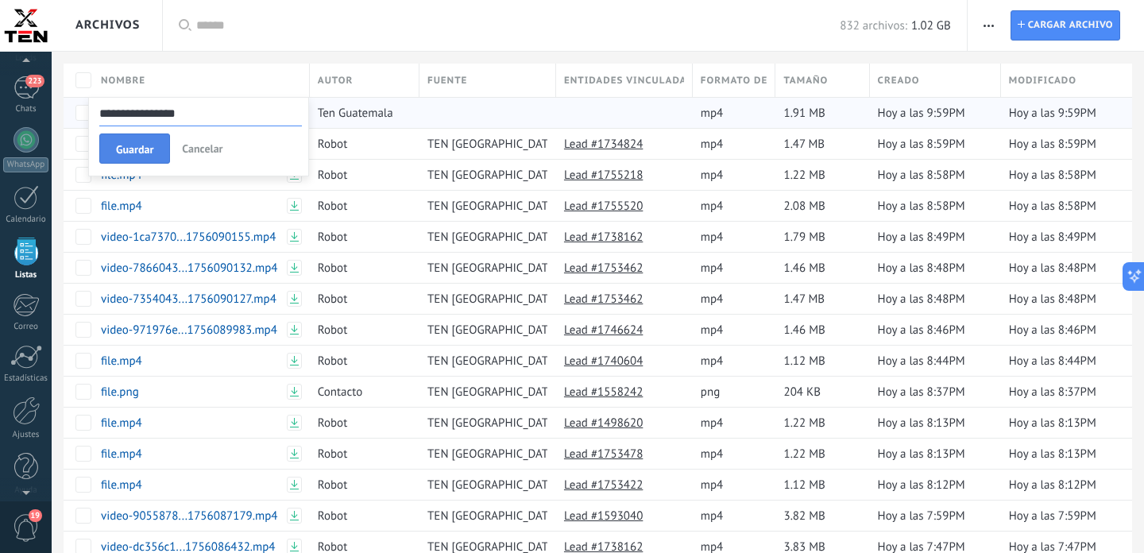
type input "**********"
click at [147, 150] on span "Guardar" at bounding box center [134, 149] width 37 height 11
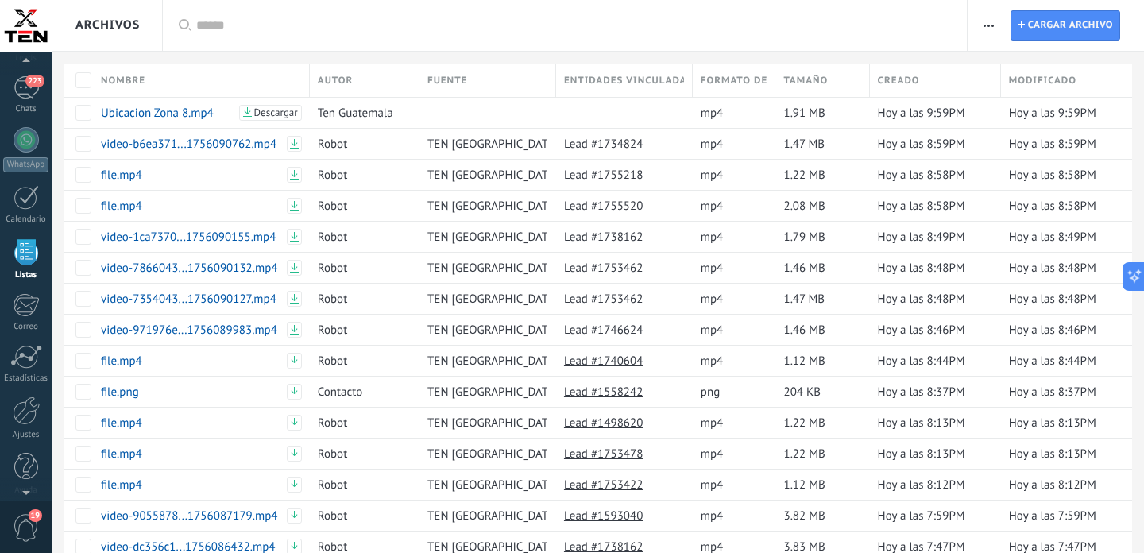
scroll to position [3310, 0]
click at [455, 124] on div at bounding box center [483, 113] width 129 height 30
click at [463, 84] on span "Fuente" at bounding box center [447, 80] width 40 height 15
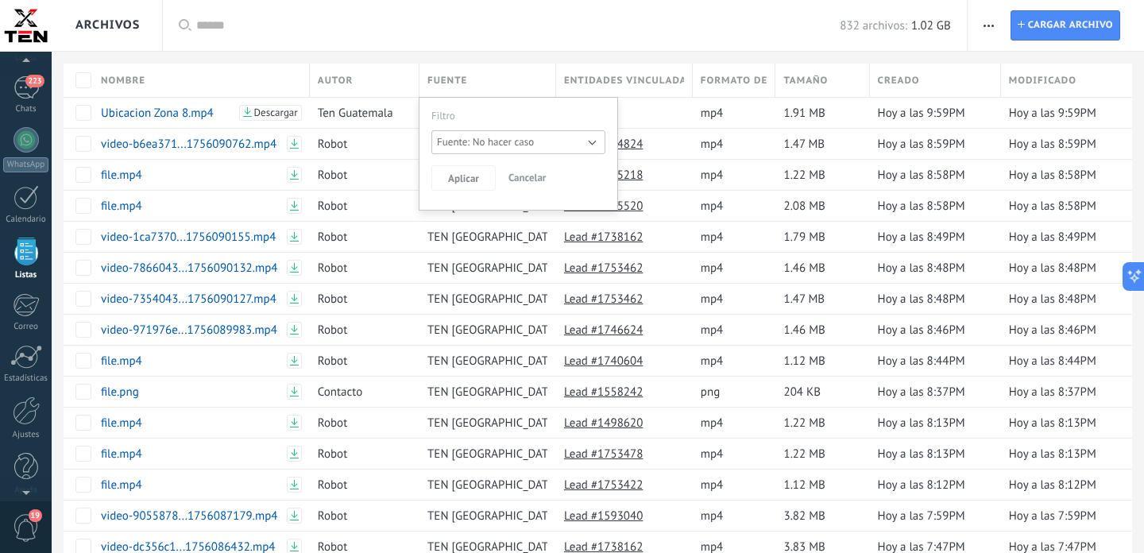
click at [511, 39] on div at bounding box center [572, 26] width 1144 height 52
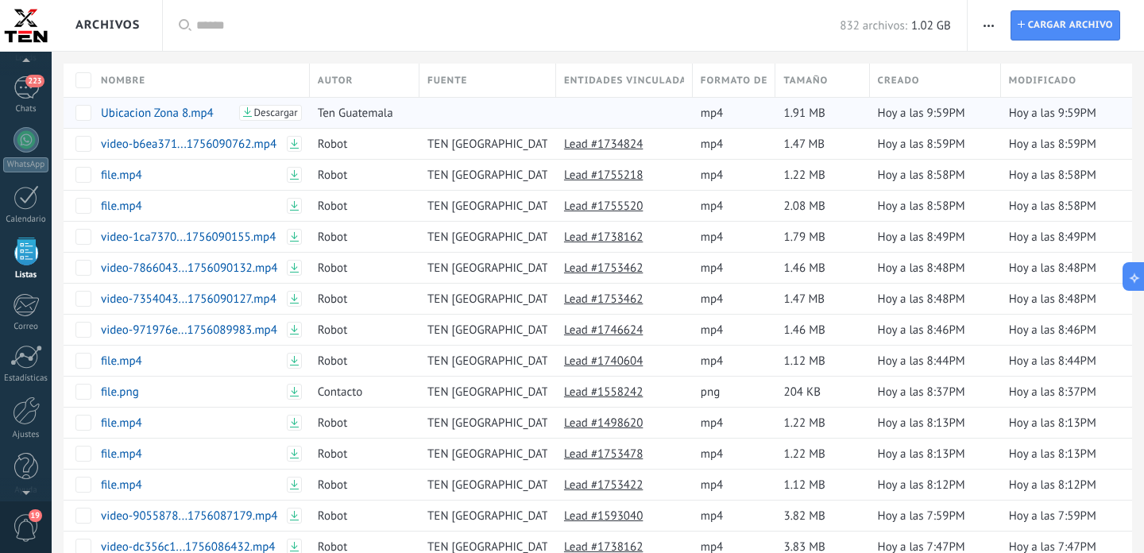
click at [495, 110] on div at bounding box center [483, 113] width 129 height 30
click at [624, 120] on div at bounding box center [620, 113] width 129 height 30
click at [988, 28] on span "button" at bounding box center [989, 25] width 10 height 30
click at [374, 42] on div "832 archivos: 1.02 GB" at bounding box center [573, 25] width 754 height 51
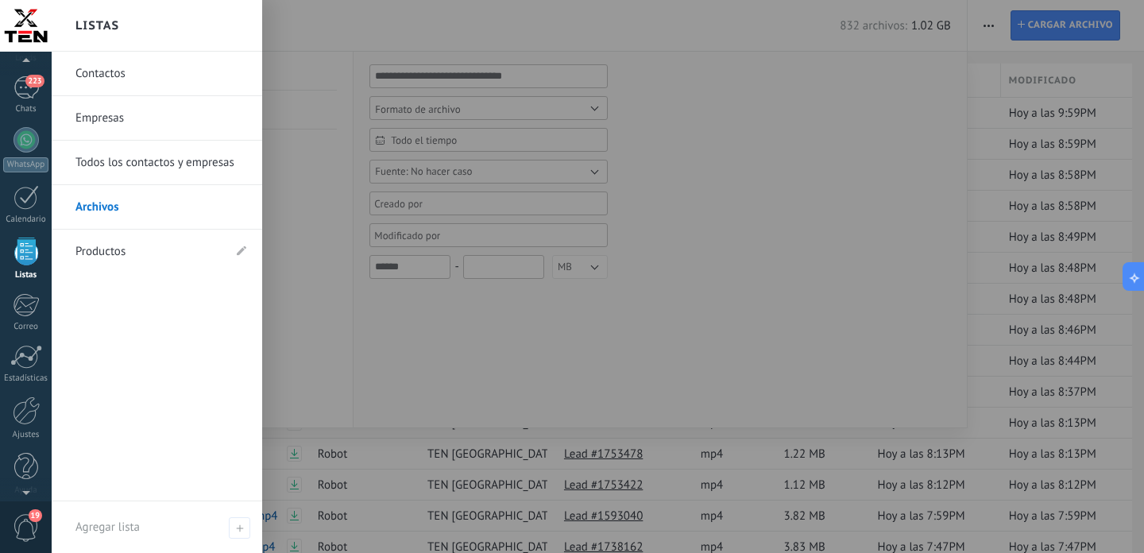
click at [27, 261] on div at bounding box center [26, 252] width 24 height 28
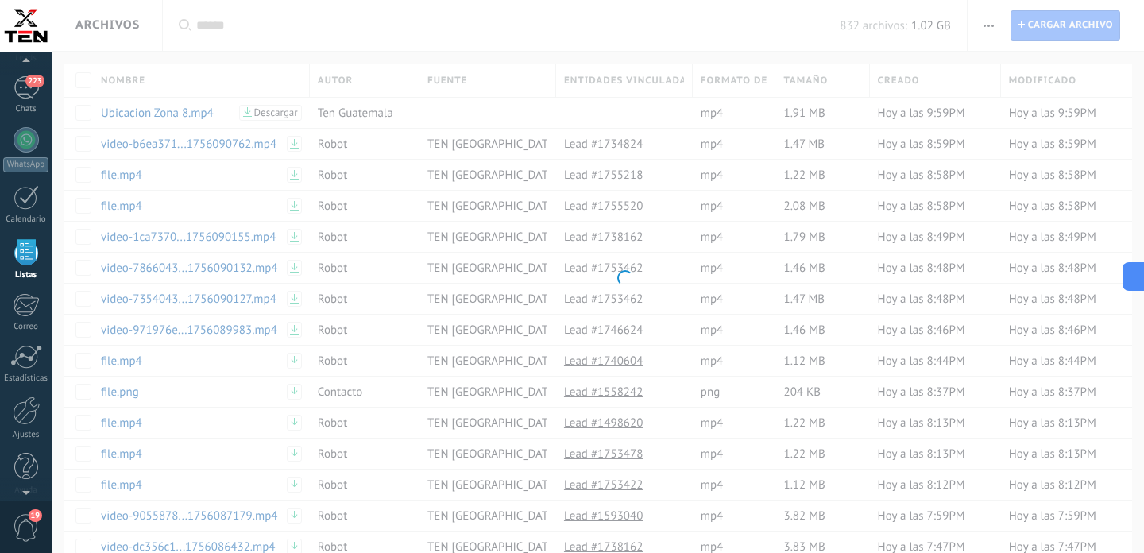
scroll to position [3310, 0]
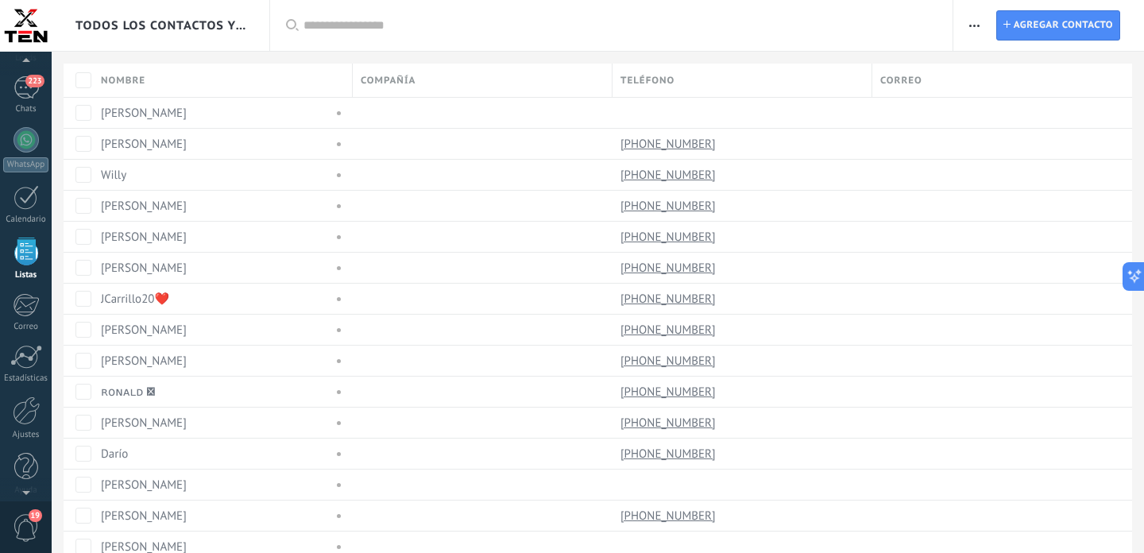
scroll to position [3310, 0]
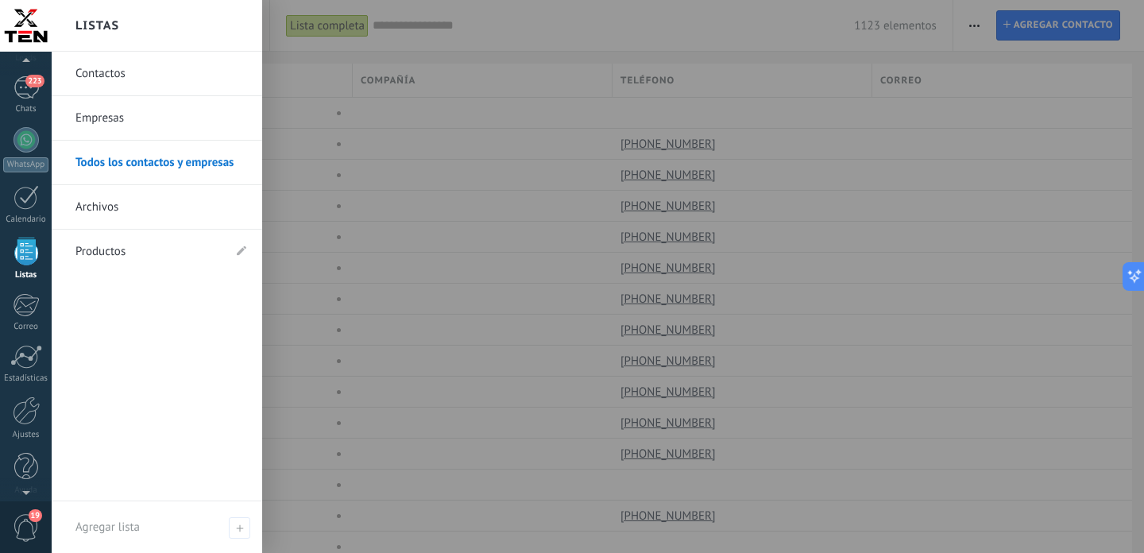
click at [114, 247] on link "Productos" at bounding box center [148, 252] width 147 height 44
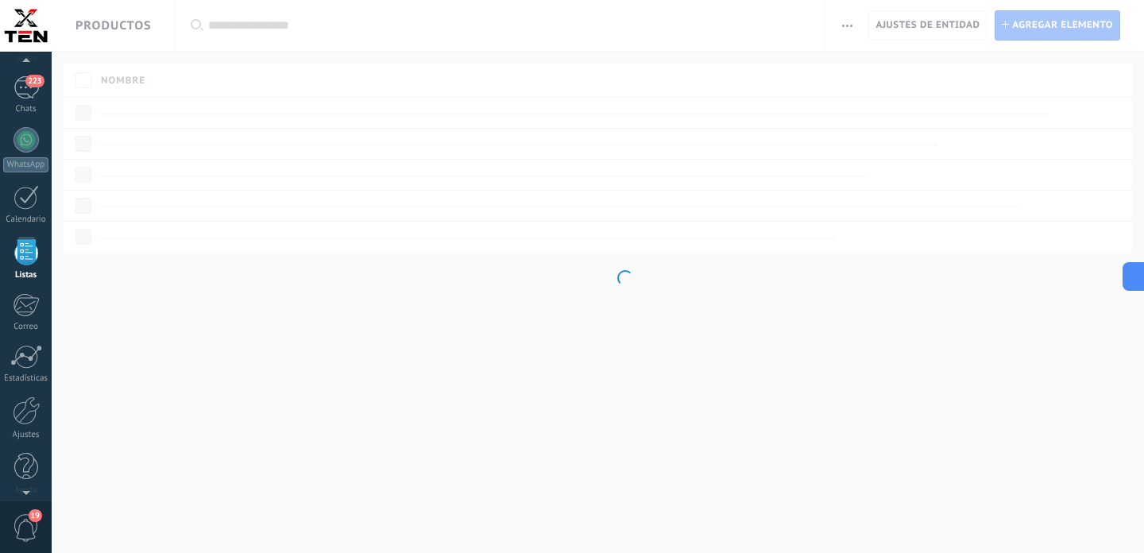
scroll to position [3310, 0]
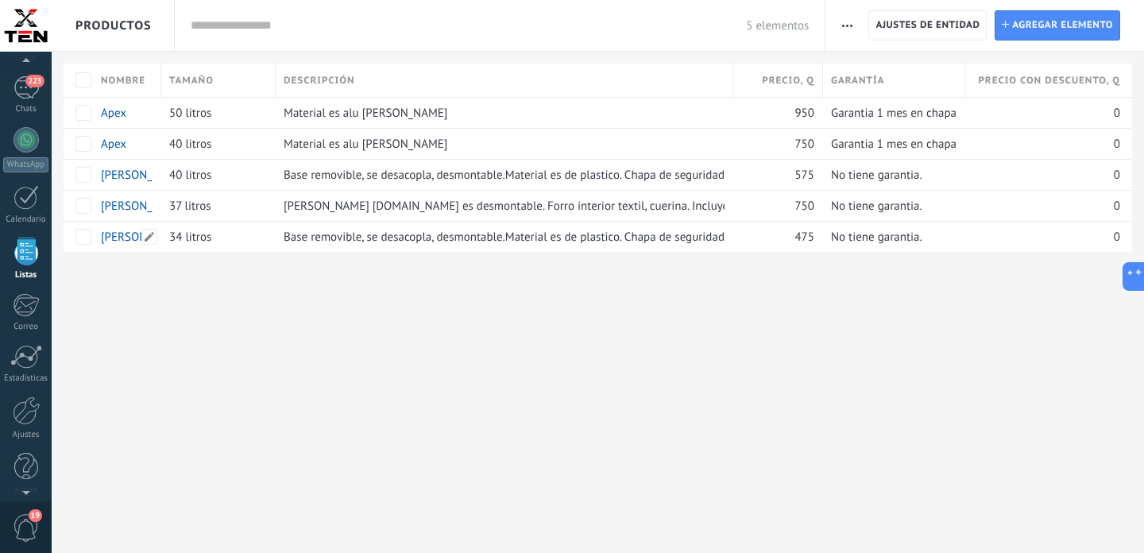
scroll to position [3310, 0]
click at [852, 25] on use "button" at bounding box center [847, 26] width 10 height 2
click at [657, 371] on div "**********" at bounding box center [598, 276] width 1092 height 553
click at [209, 27] on div "Todo" at bounding box center [207, 25] width 33 height 23
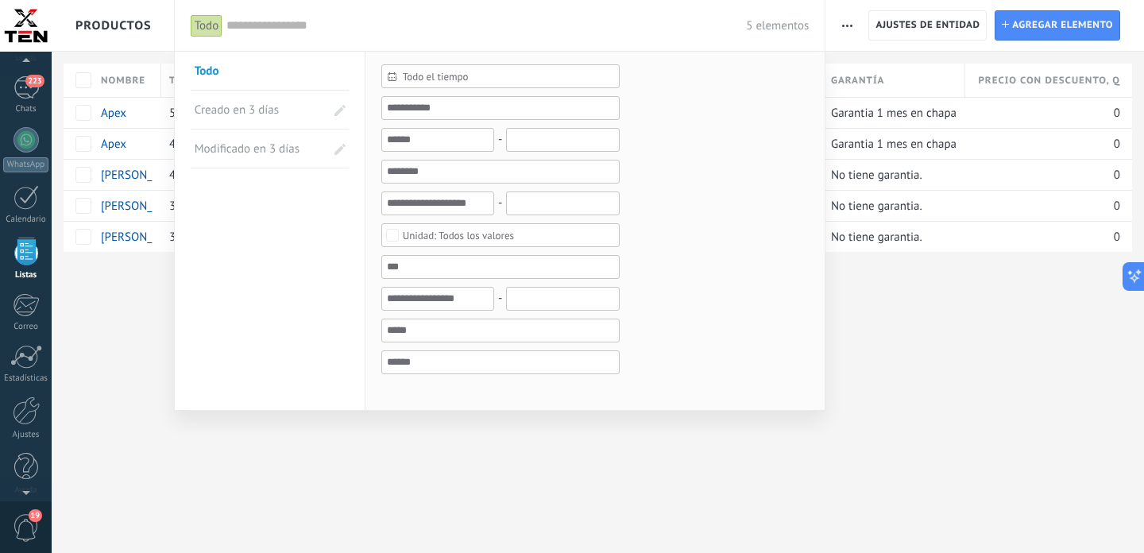
click at [938, 363] on div at bounding box center [572, 276] width 1144 height 553
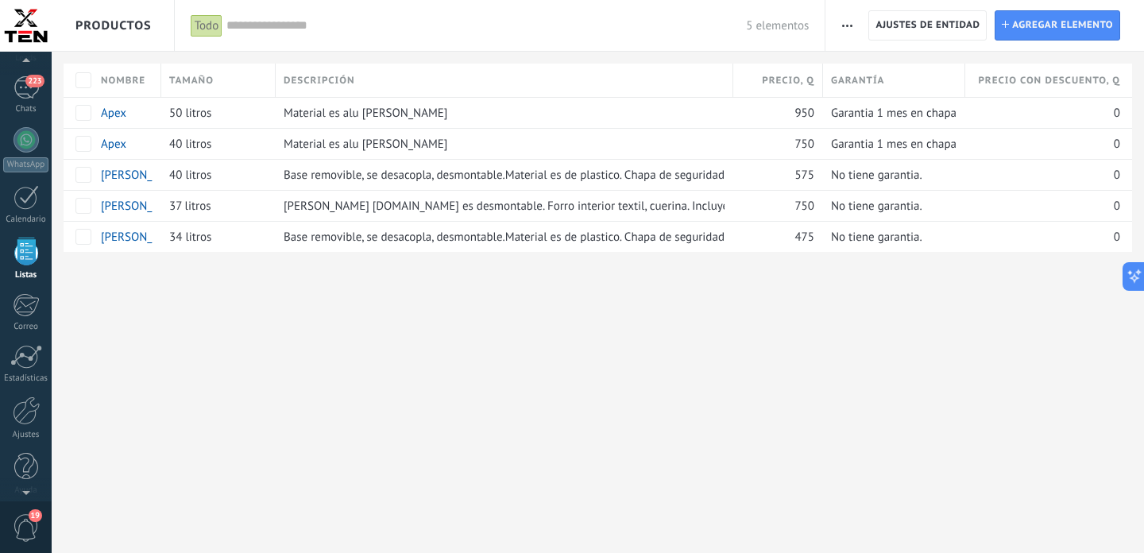
click at [845, 24] on span "button" at bounding box center [847, 25] width 10 height 30
click at [957, 365] on div "**********" at bounding box center [598, 276] width 1092 height 553
click at [1015, 25] on span "Agregar elemento" at bounding box center [1062, 25] width 101 height 29
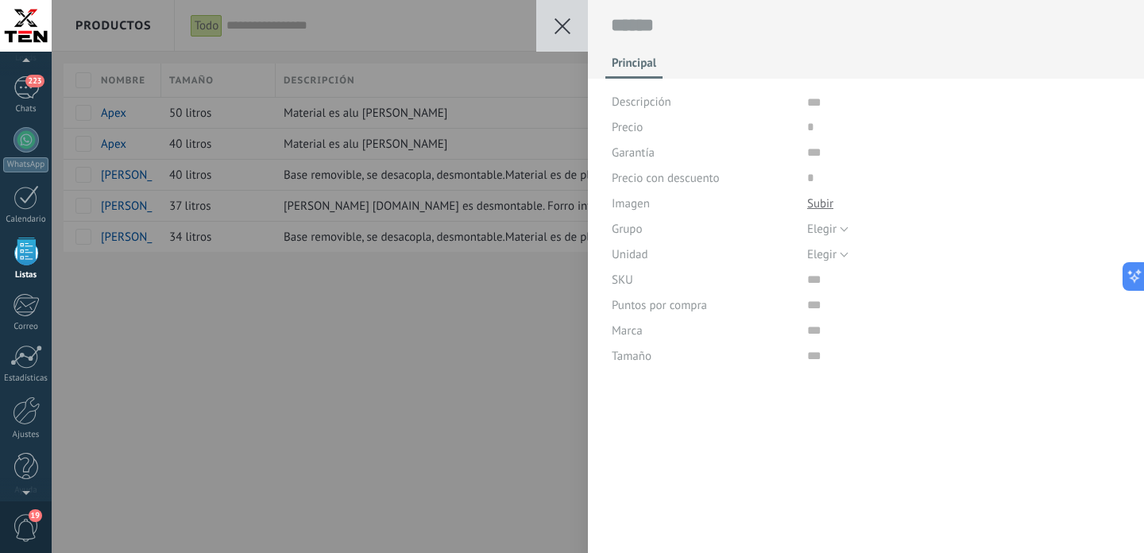
scroll to position [16, 0]
click at [562, 29] on icon at bounding box center [563, 26] width 16 height 16
